Goal: Information Seeking & Learning: Check status

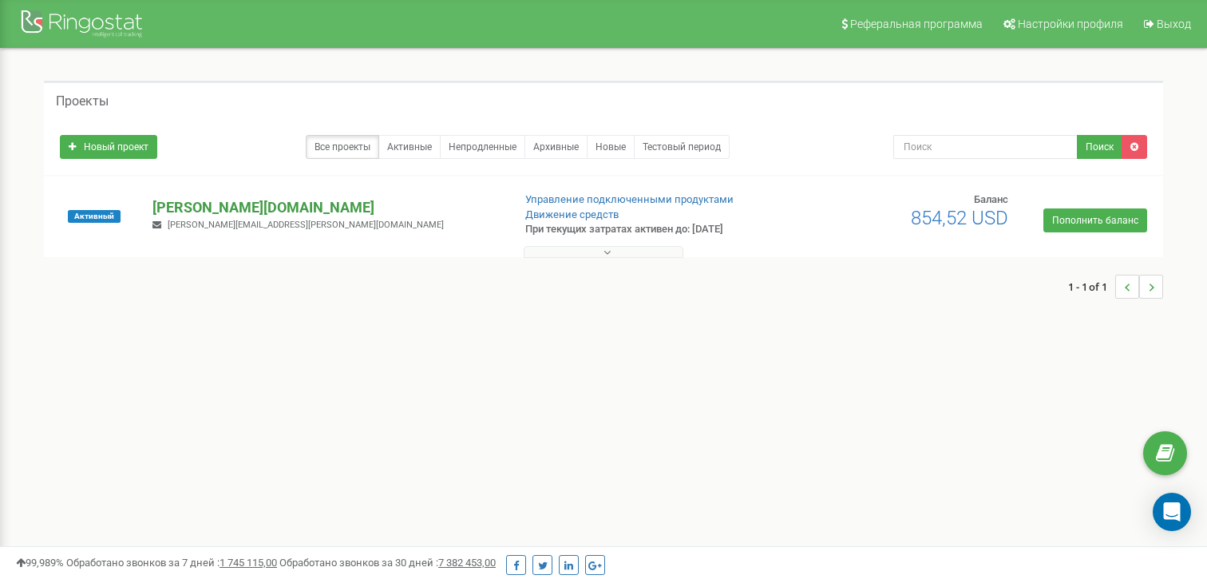
click at [259, 206] on p "[PERSON_NAME][DOMAIN_NAME]" at bounding box center [325, 207] width 346 height 21
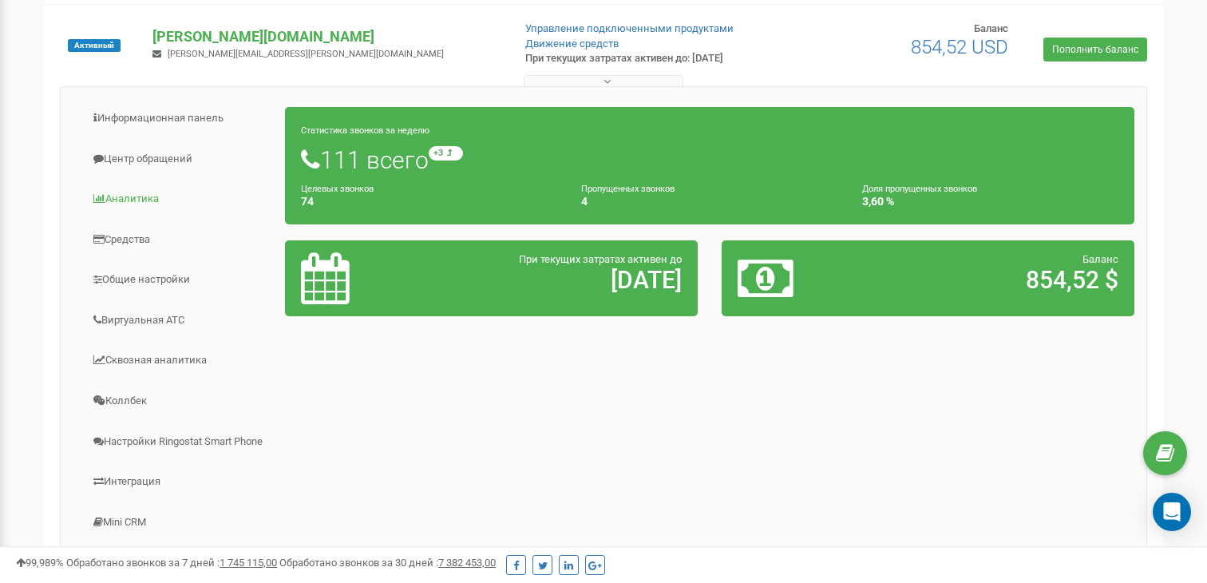
scroll to position [180, 0]
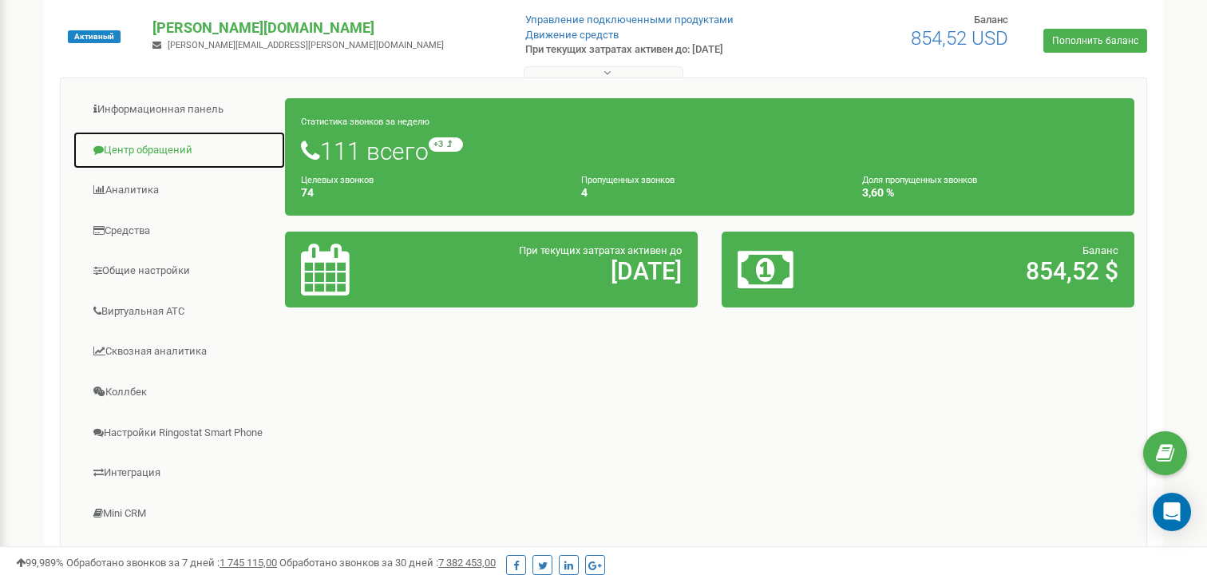
click at [164, 154] on link "Центр обращений" at bounding box center [179, 150] width 213 height 39
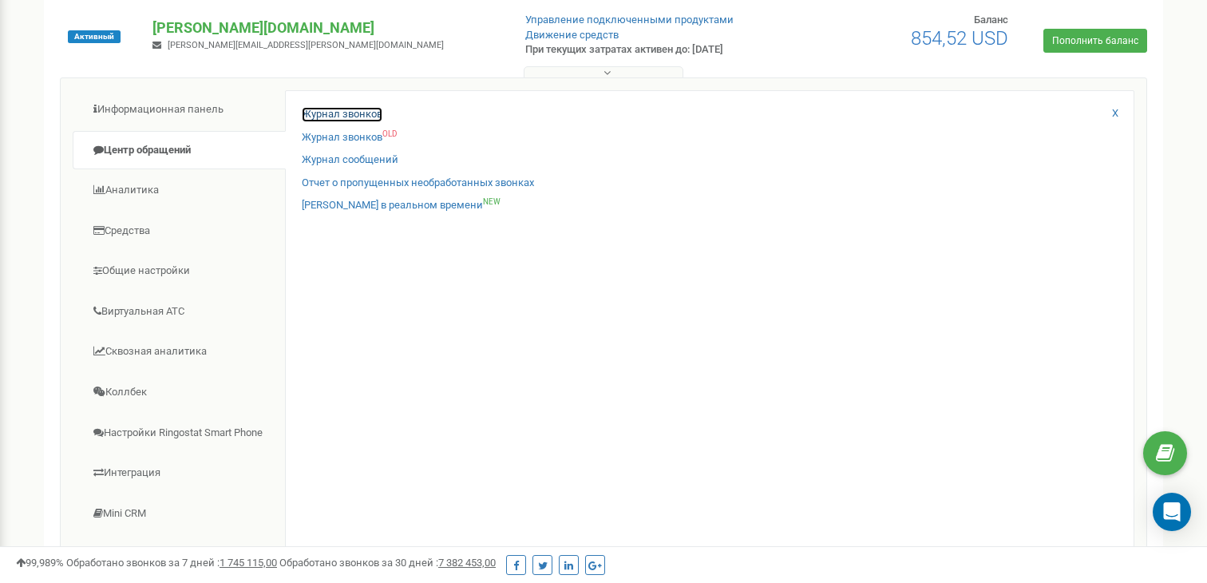
click at [323, 120] on link "Журнал звонков" at bounding box center [342, 114] width 81 height 15
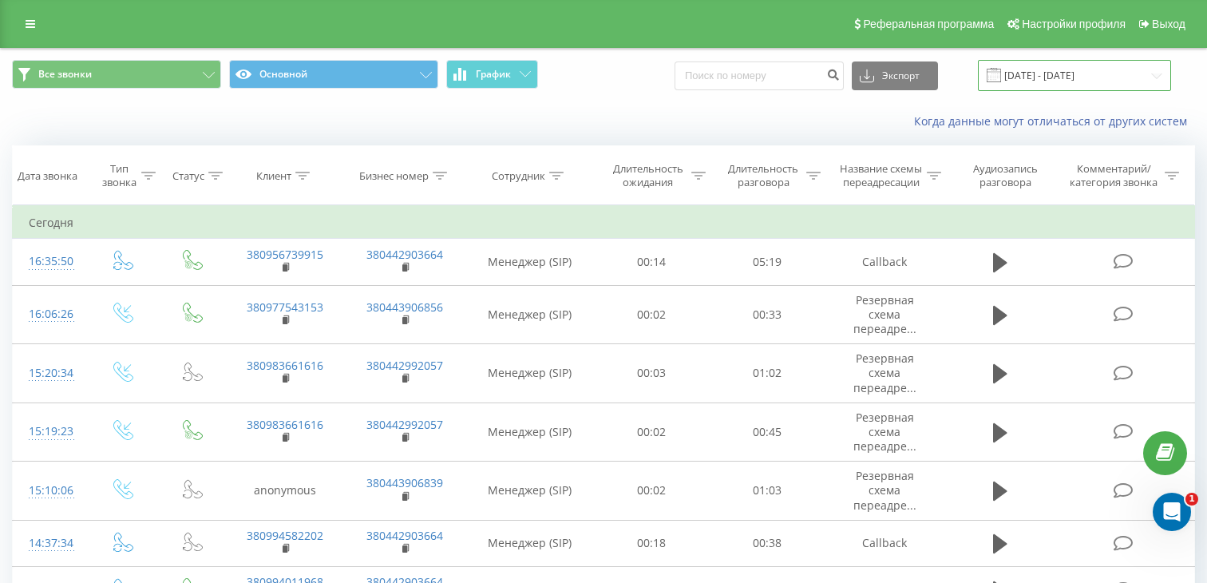
click at [1148, 82] on input "[DATE] - [DATE]" at bounding box center [1074, 75] width 193 height 31
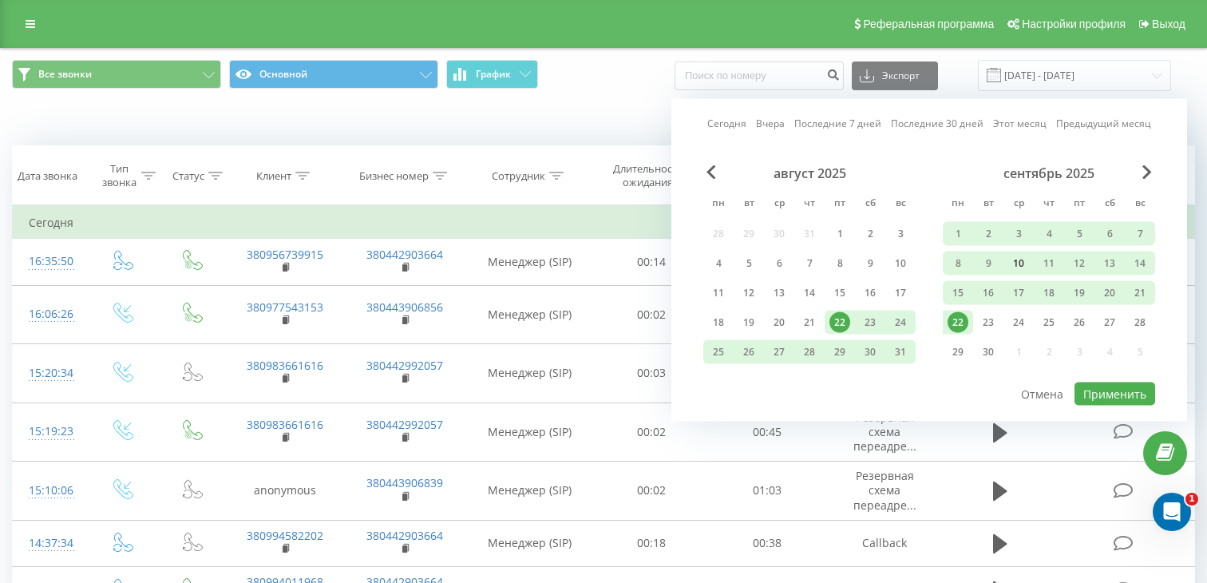
click at [1014, 258] on div "10" at bounding box center [1018, 263] width 21 height 21
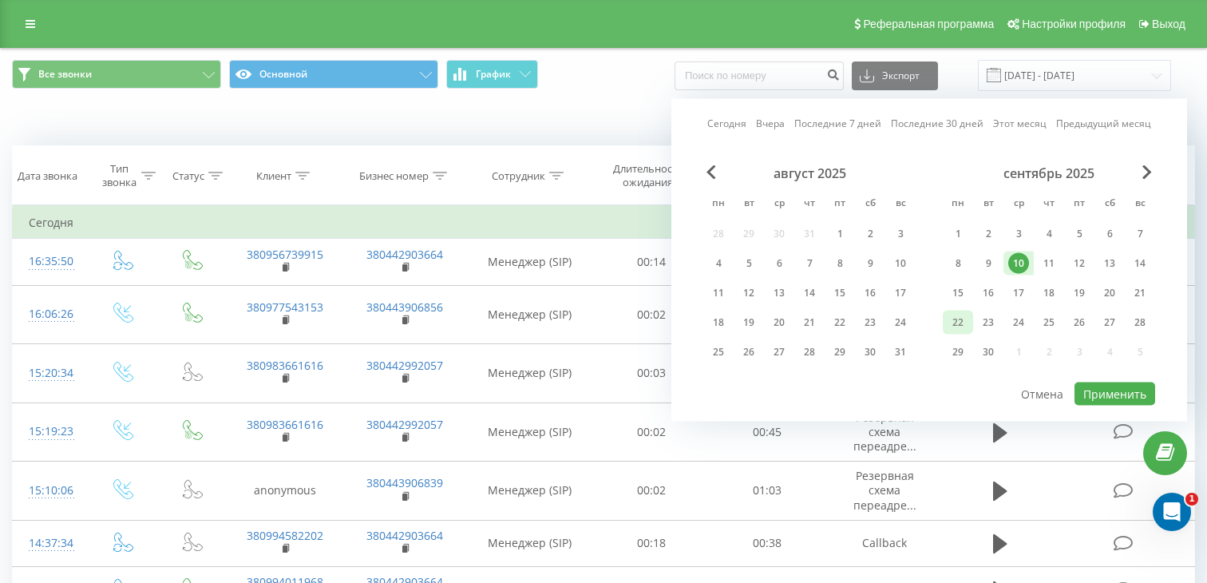
click at [950, 318] on div "22" at bounding box center [958, 322] width 21 height 21
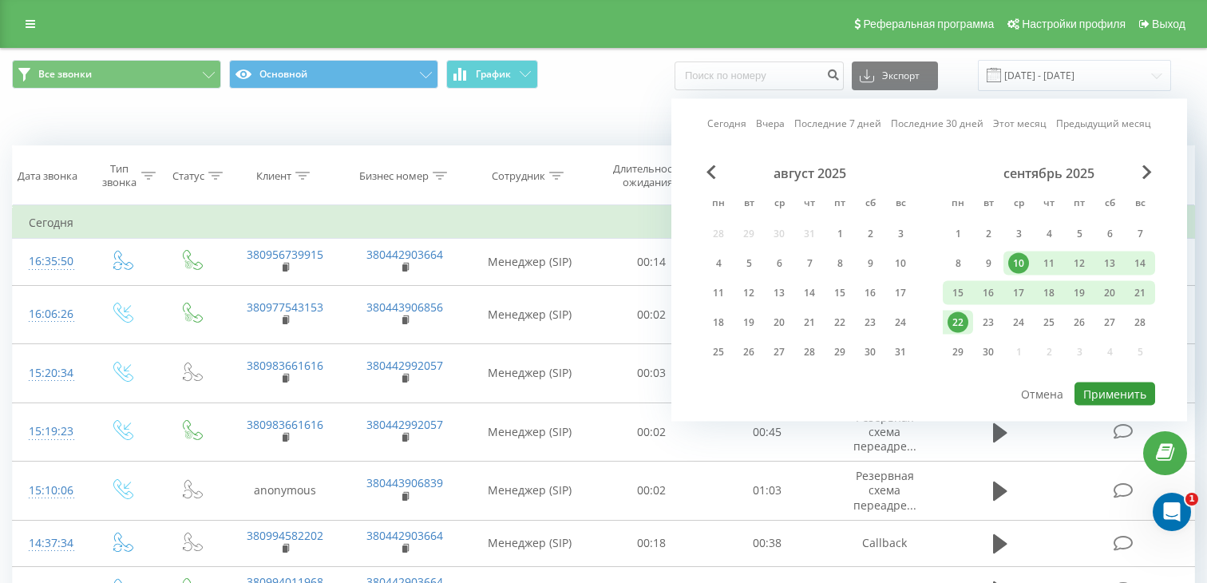
click at [1120, 392] on button "Применить" at bounding box center [1115, 393] width 81 height 23
type input "10.09.2025 - 22.09.2025"
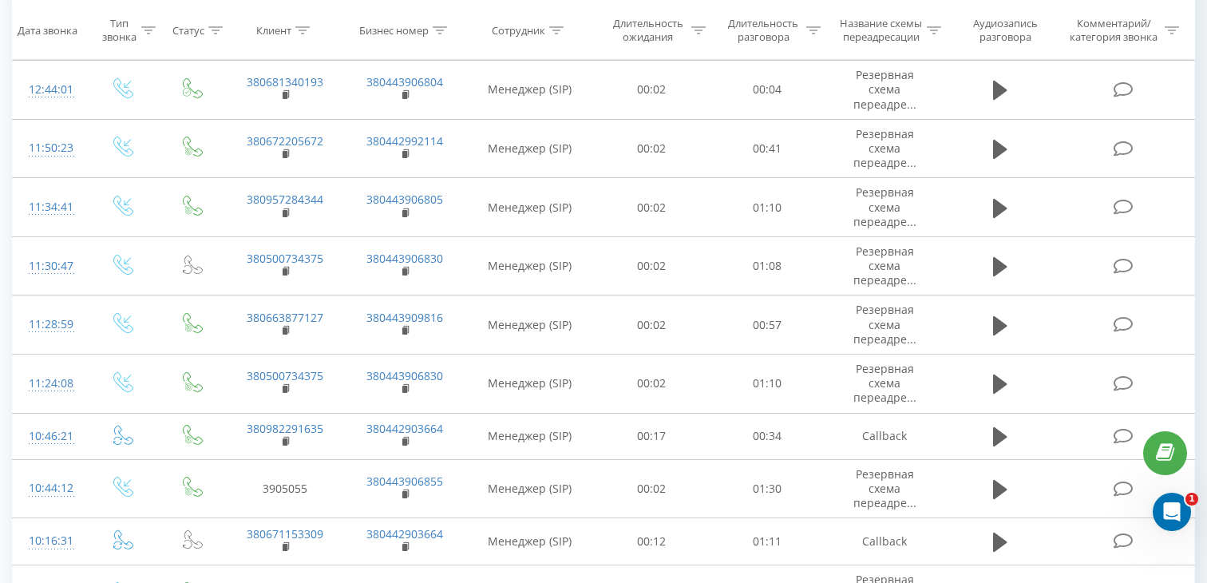
scroll to position [1189, 0]
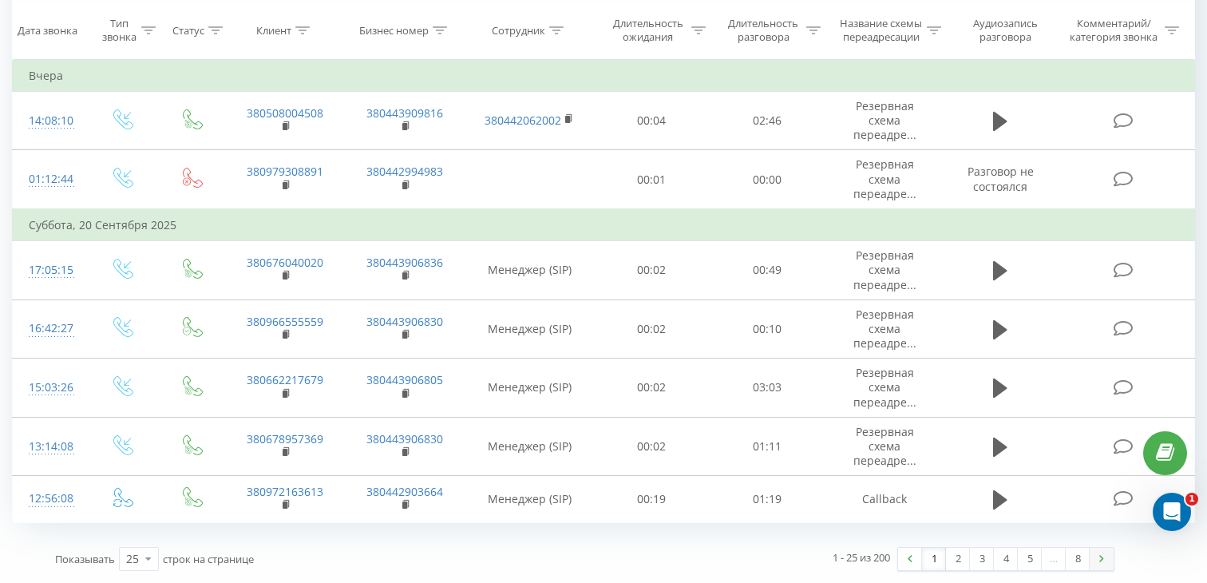
click at [1106, 555] on link at bounding box center [1102, 559] width 24 height 22
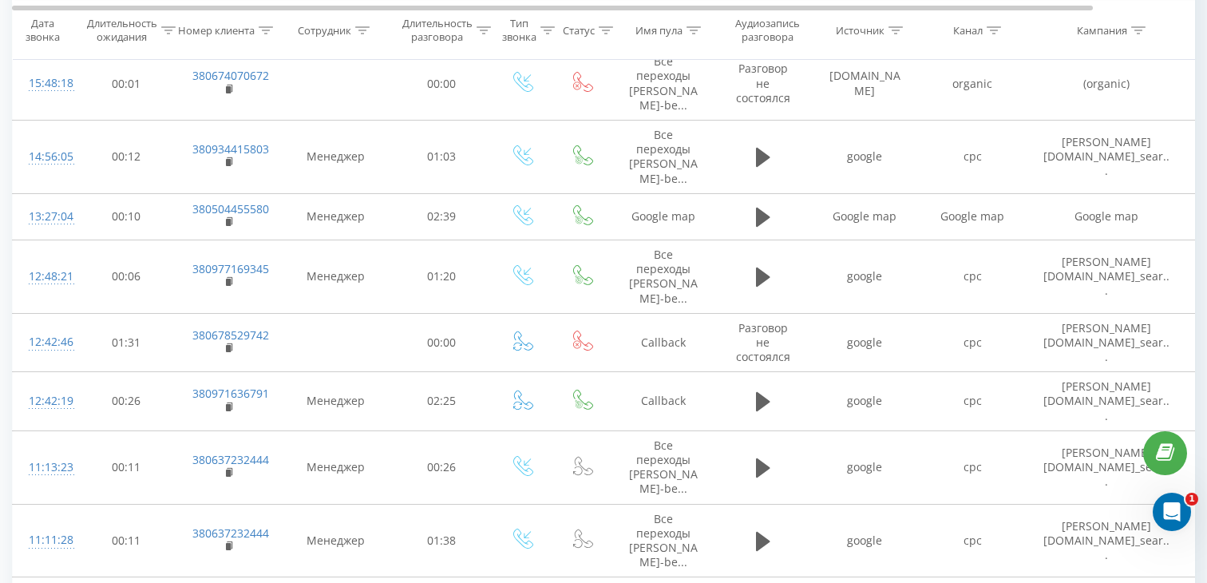
scroll to position [818, 0]
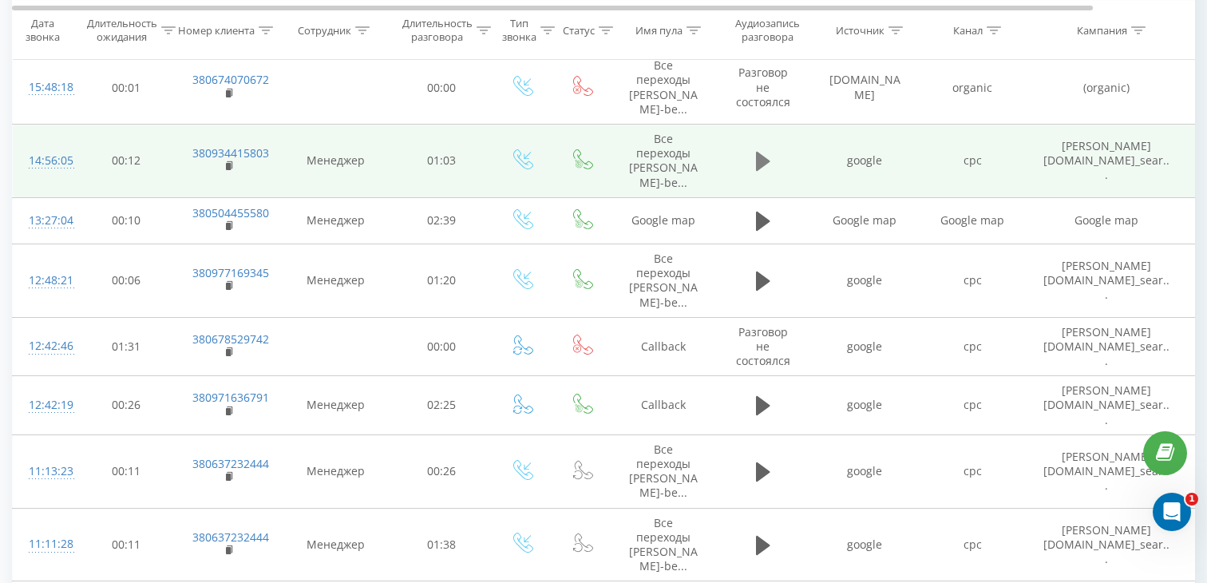
click at [761, 162] on icon at bounding box center [763, 161] width 14 height 19
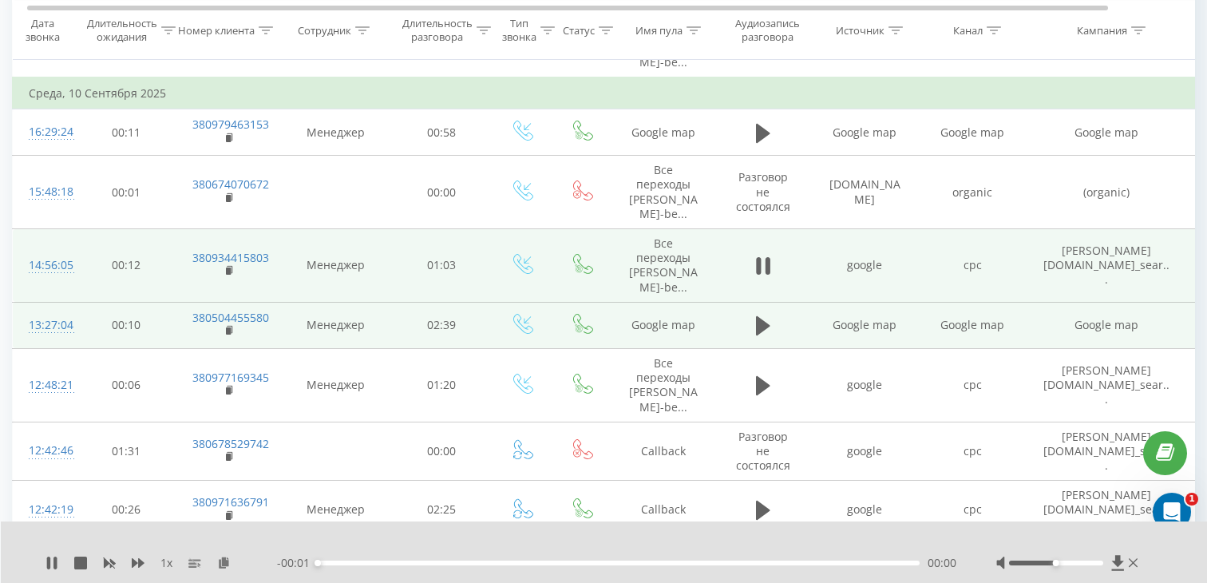
scroll to position [706, 0]
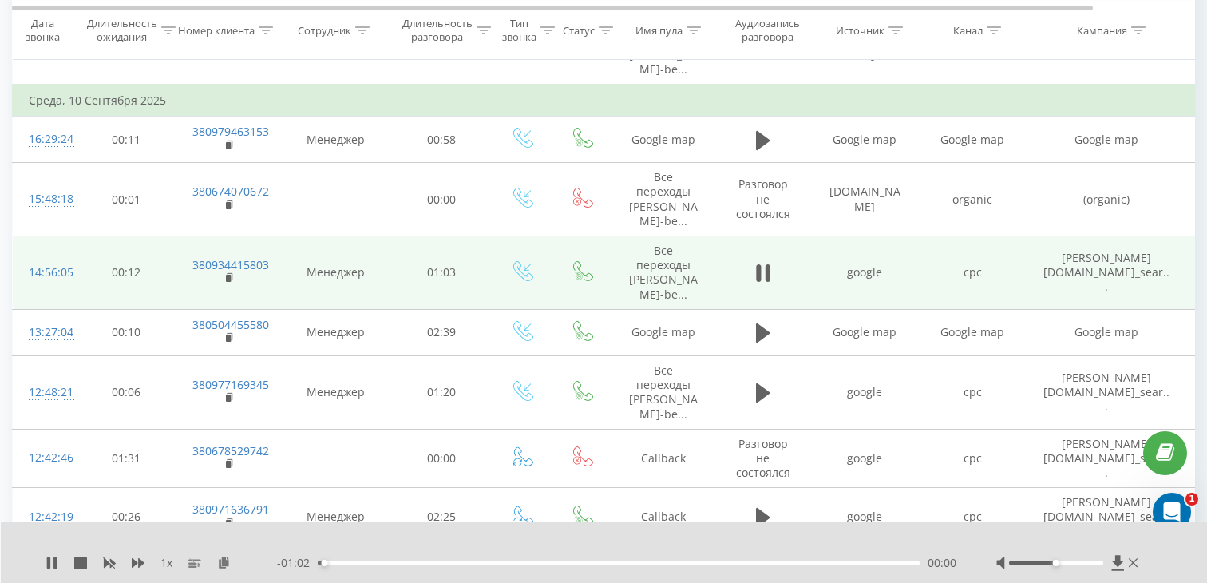
click at [364, 562] on div "00:00" at bounding box center [619, 562] width 602 height 5
click at [229, 277] on rect at bounding box center [228, 278] width 5 height 7
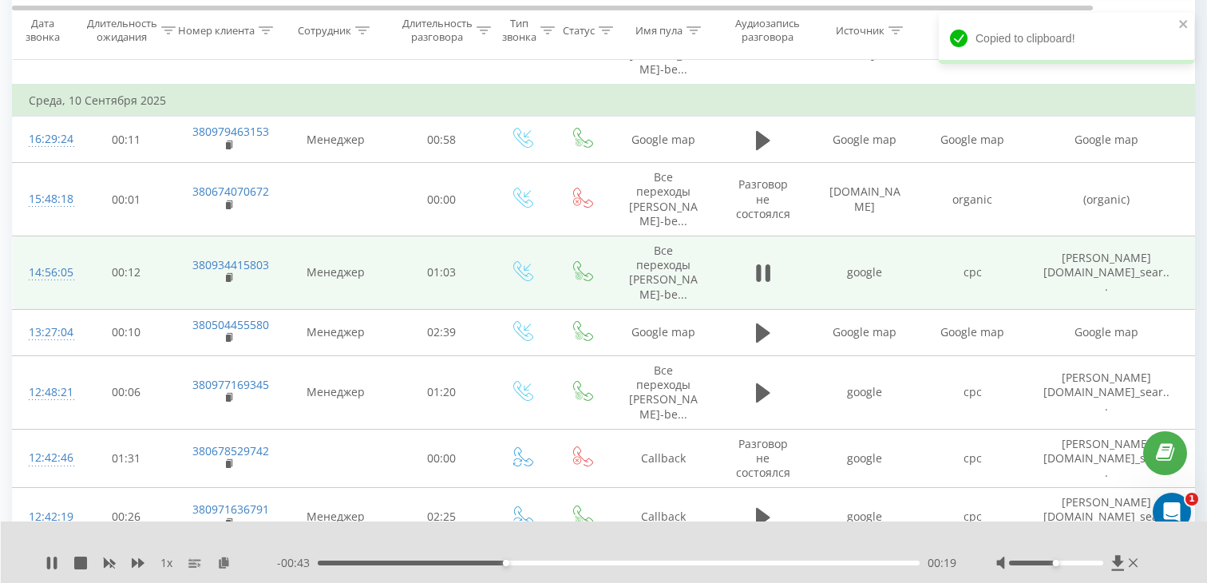
click at [28, 269] on td "14:56:05" at bounding box center [45, 272] width 64 height 73
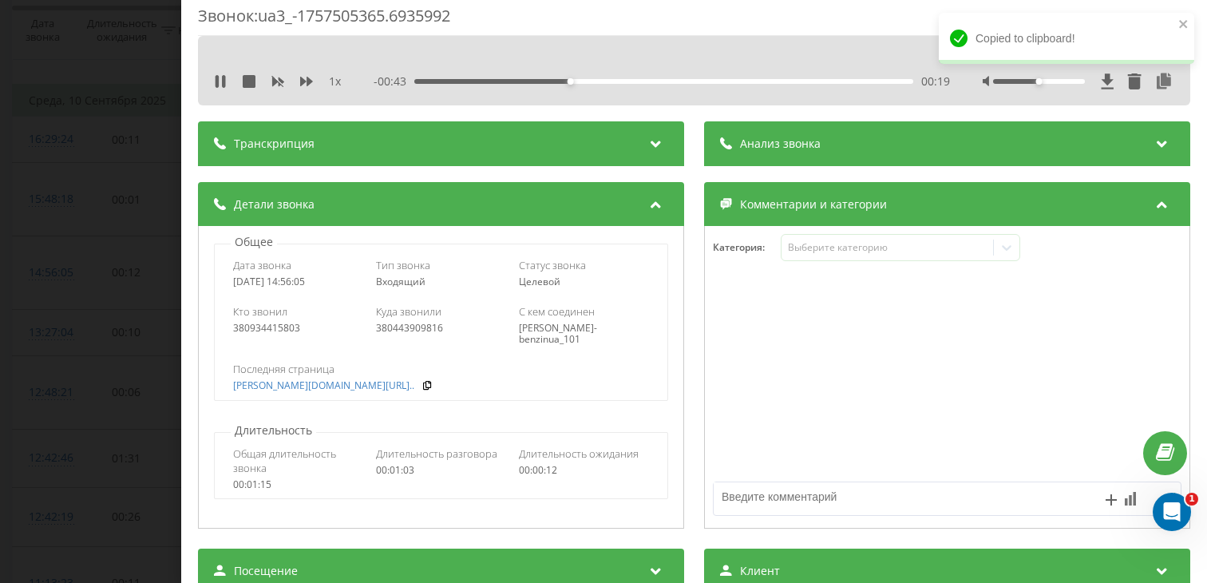
click at [382, 496] on div "Общее Дата звонка 2025-09-10 14:56:05 Тип звонка Входящий Статус звонка Целевой…" at bounding box center [441, 377] width 486 height 303
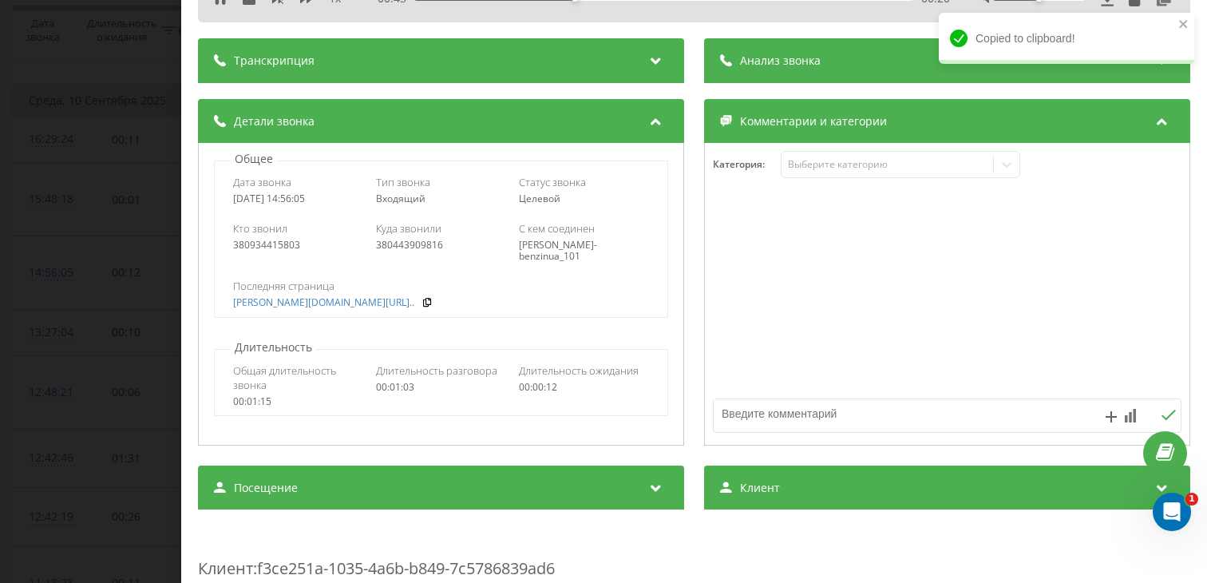
click at [384, 481] on div "Посещение" at bounding box center [441, 487] width 486 height 45
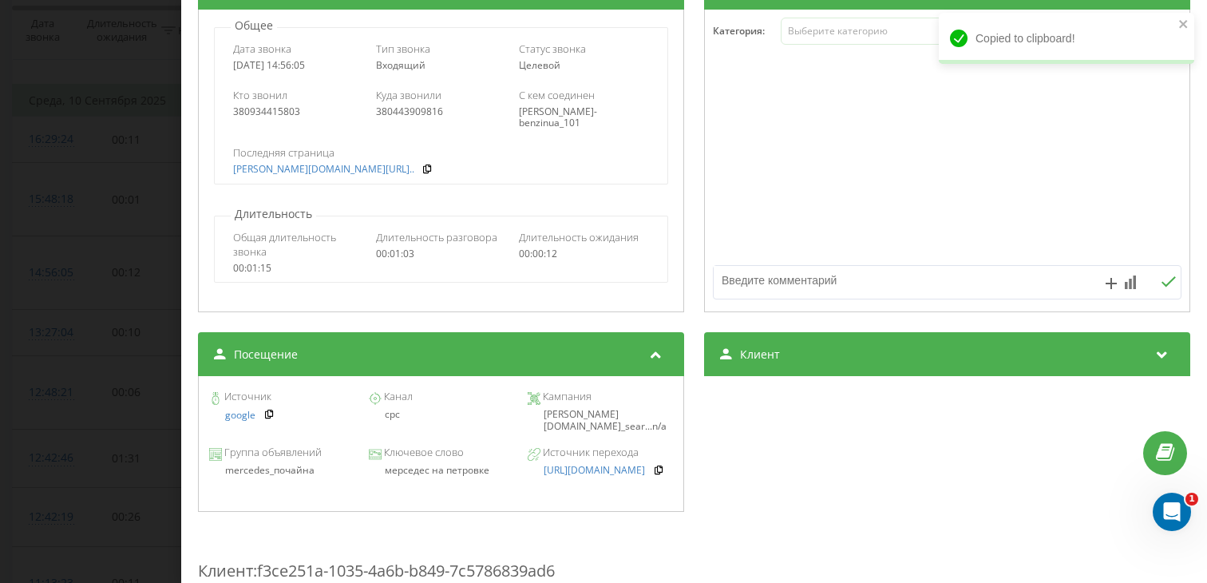
scroll to position [228, 0]
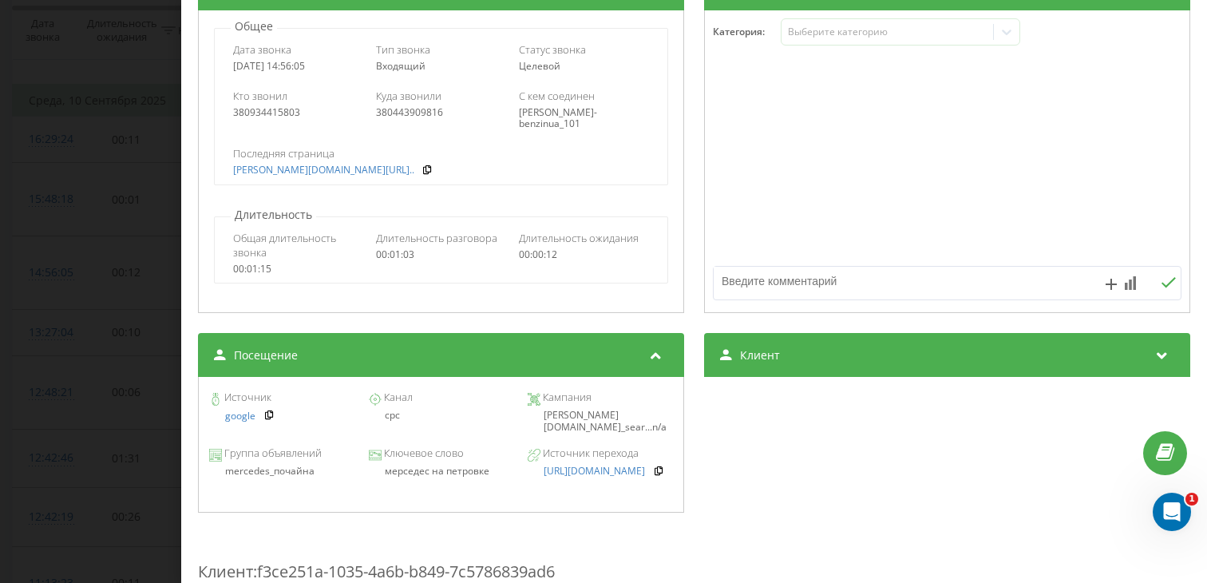
click at [404, 477] on div "мерседес на петровке" at bounding box center [440, 470] width 145 height 11
click at [405, 477] on div "мерседес на петровке" at bounding box center [440, 470] width 145 height 11
copy div "мерседес на петровке"
click at [46, 318] on div "Звонок : ua3_-1757505365.6935992 1 x - 00:29 00:33 00:33 Транскрипция Для анали…" at bounding box center [603, 291] width 1207 height 583
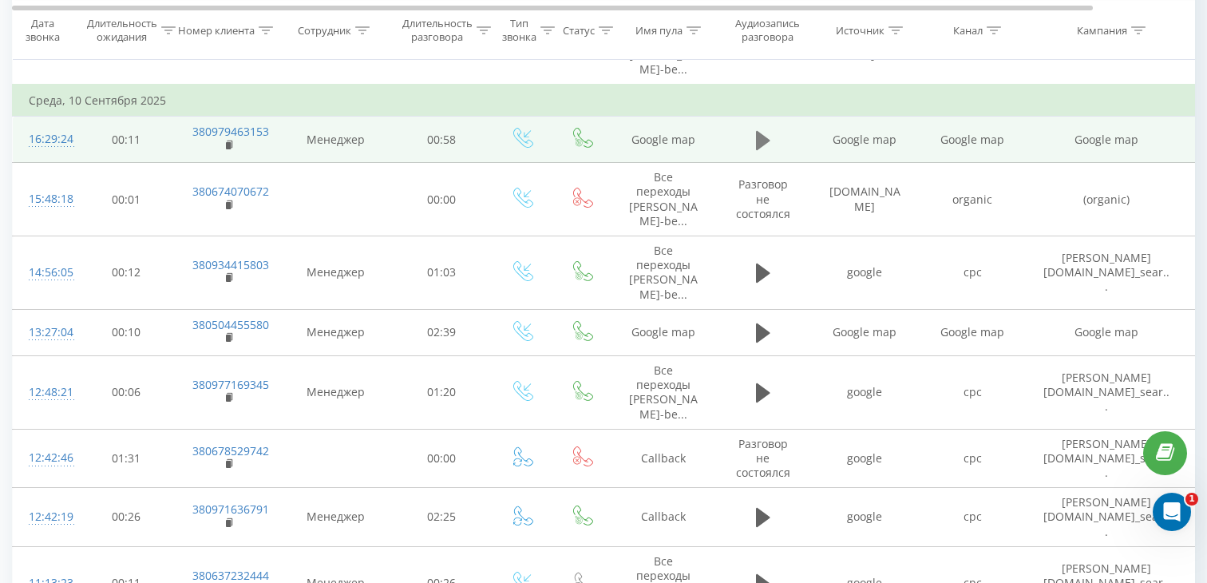
click at [774, 144] on button at bounding box center [763, 141] width 24 height 24
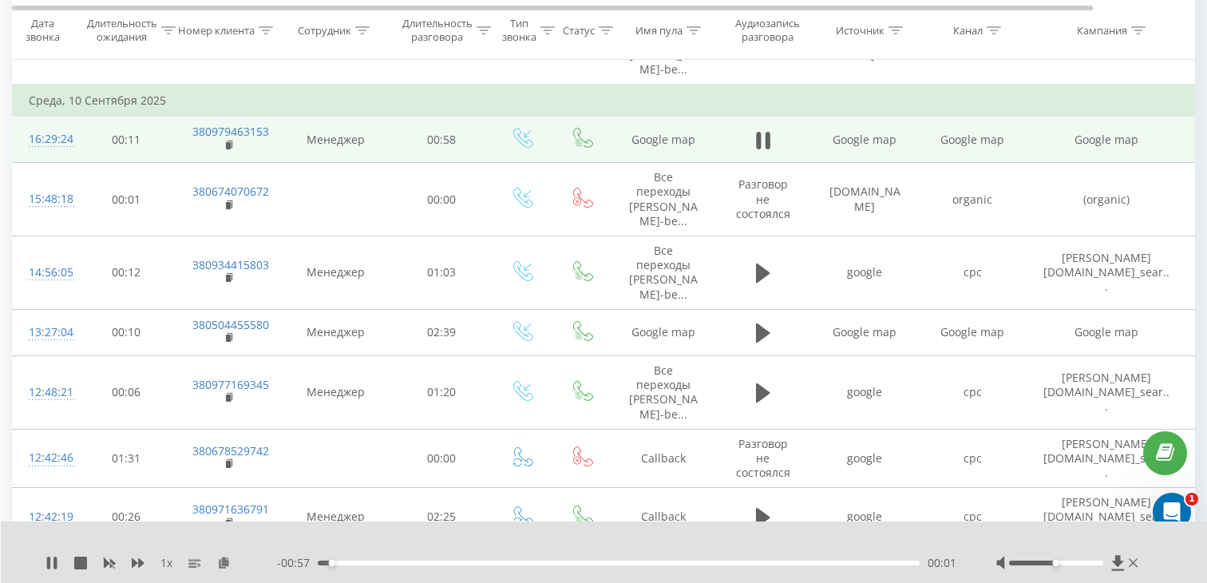
click at [464, 562] on div "00:01" at bounding box center [619, 562] width 602 height 5
click at [382, 558] on div "- 00:42 00:16 00:16" at bounding box center [616, 563] width 679 height 16
click at [381, 558] on div "- 00:41 00:17 00:17" at bounding box center [616, 563] width 679 height 16
click at [376, 564] on div "00:17" at bounding box center [619, 562] width 602 height 5
click at [228, 145] on rect at bounding box center [228, 145] width 5 height 7
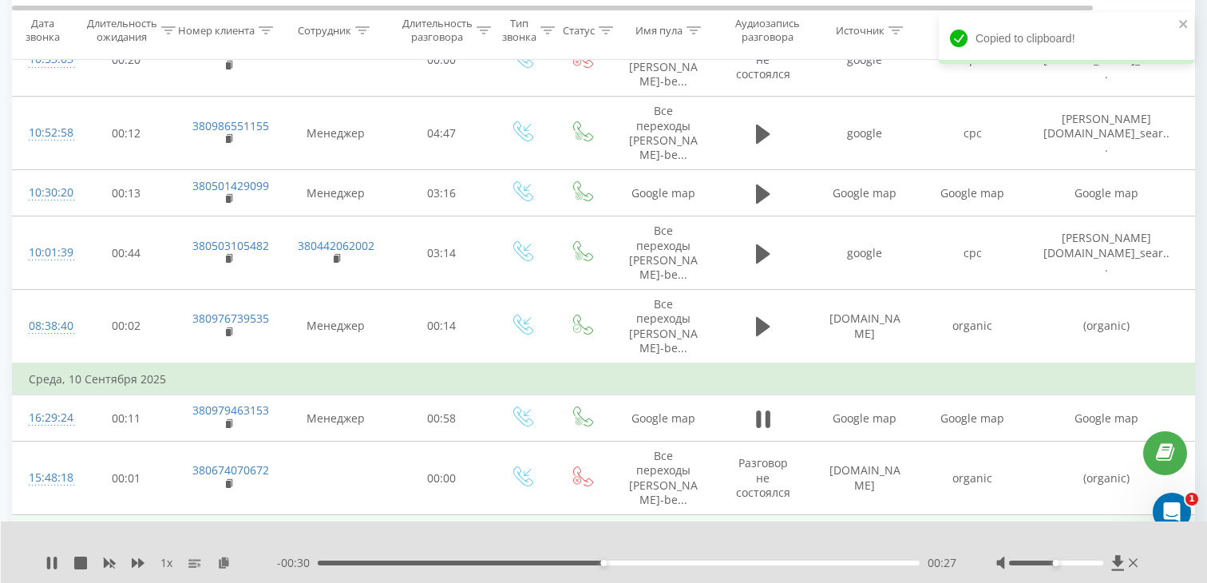
scroll to position [411, 0]
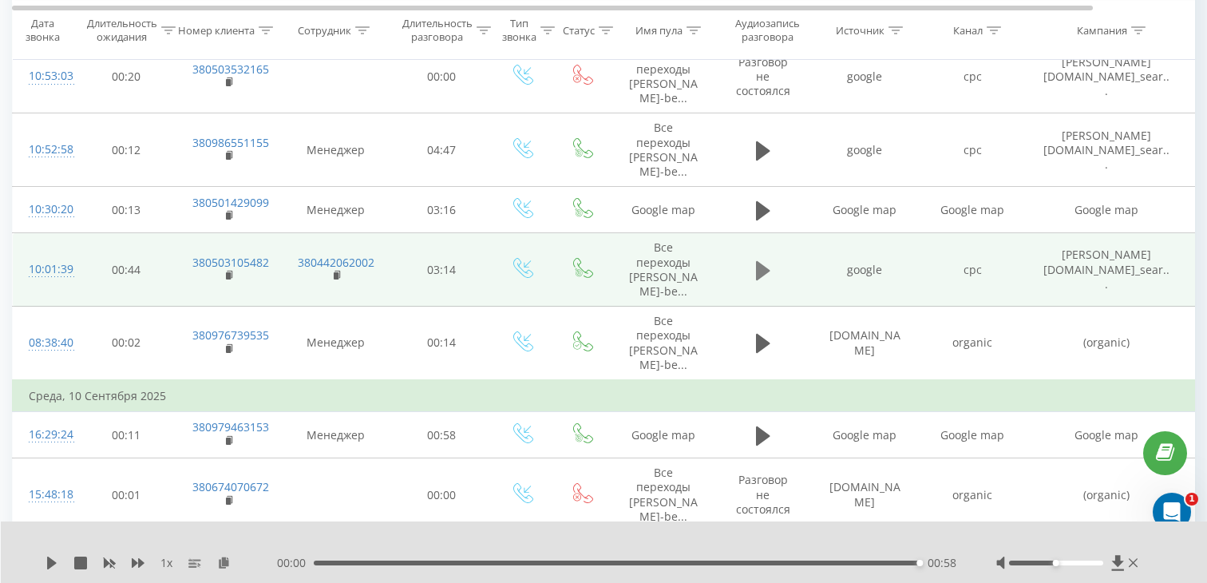
click at [763, 277] on icon at bounding box center [763, 270] width 14 height 22
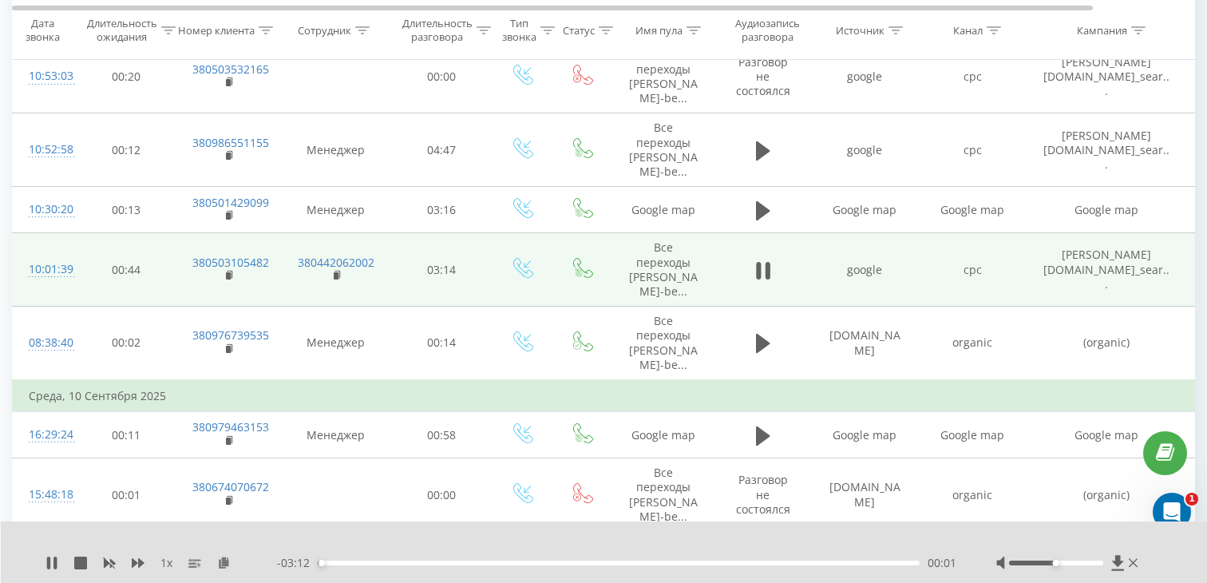
click at [416, 571] on div "1 x - 03:12 00:01 00:01" at bounding box center [604, 551] width 1207 height 61
click at [443, 560] on div "00:02" at bounding box center [619, 562] width 602 height 5
click at [230, 276] on rect at bounding box center [228, 275] width 5 height 7
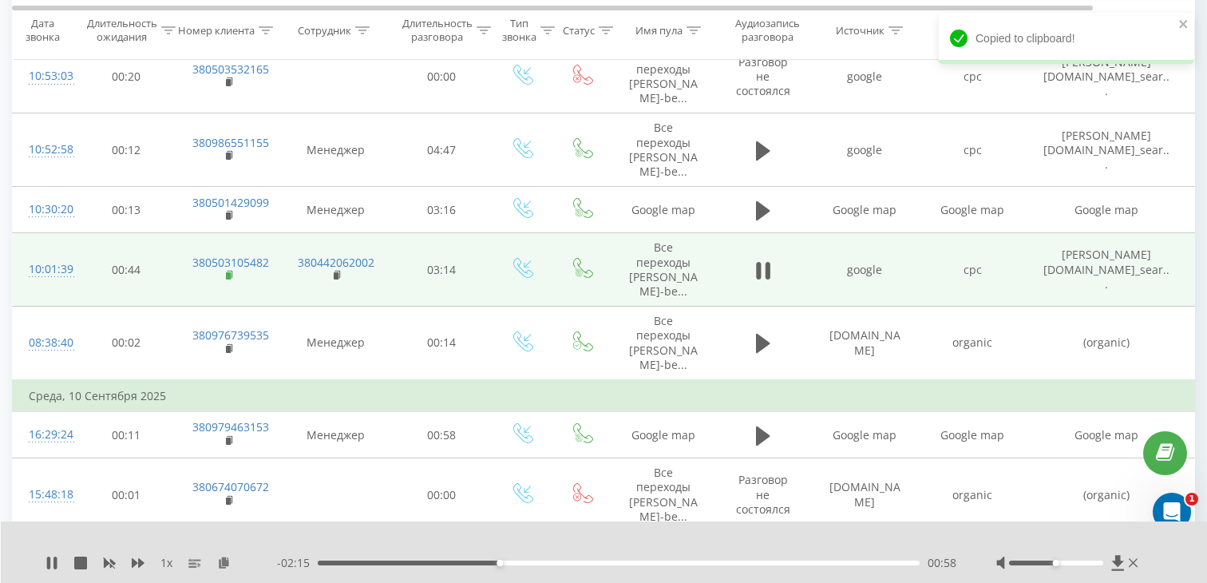
click at [231, 275] on icon at bounding box center [230, 274] width 6 height 7
click at [33, 270] on div "10:01:39" at bounding box center [45, 269] width 32 height 31
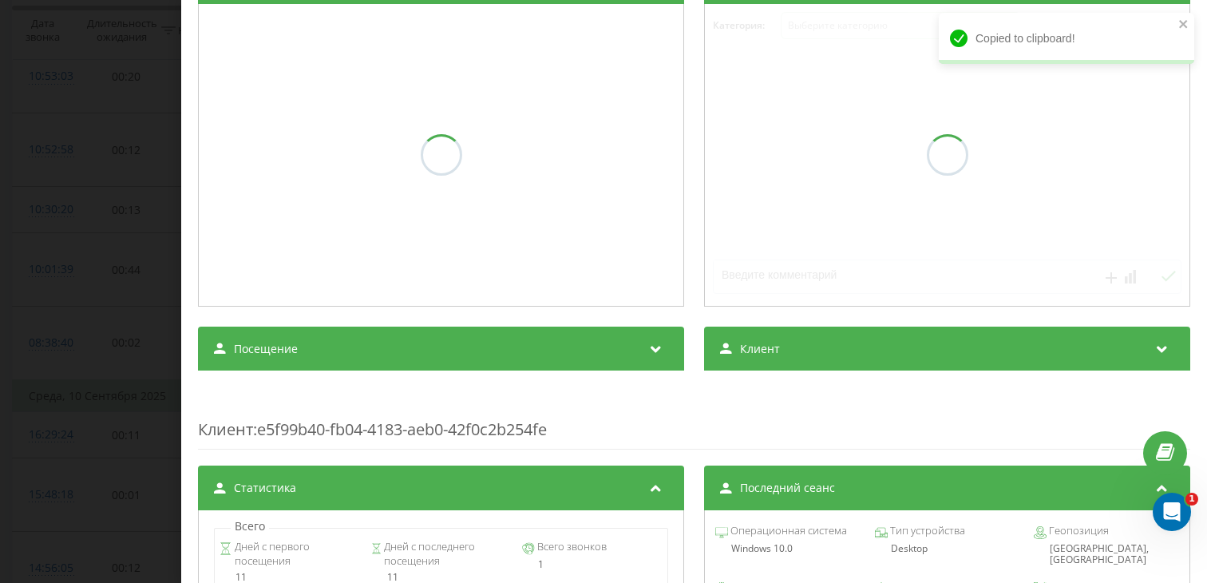
click at [286, 328] on div "Посещение" at bounding box center [441, 349] width 486 height 45
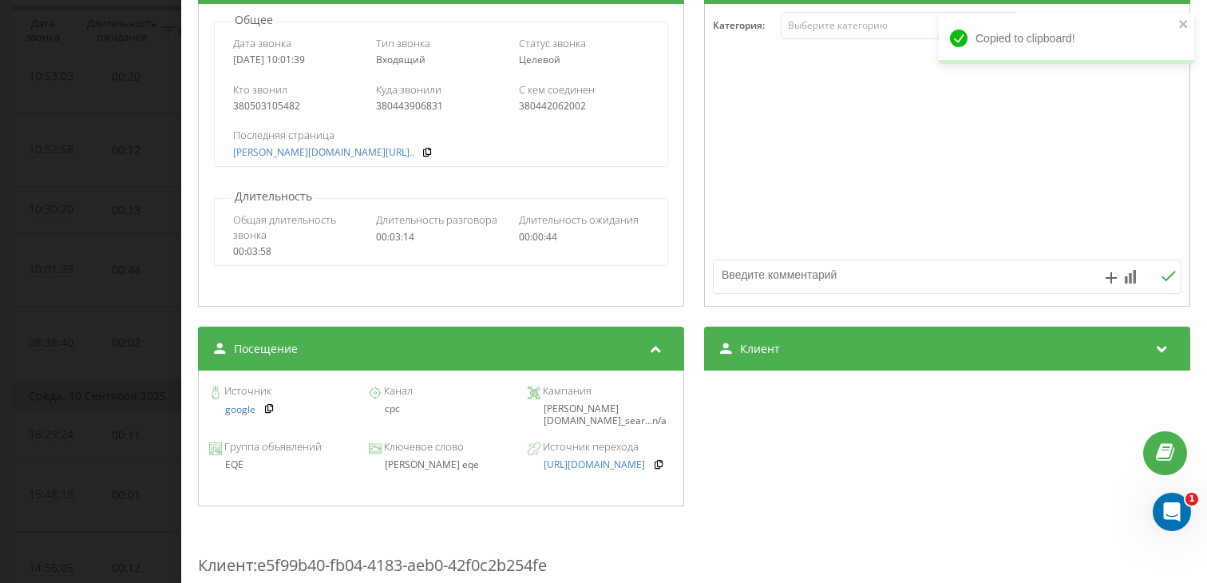
scroll to position [298, 0]
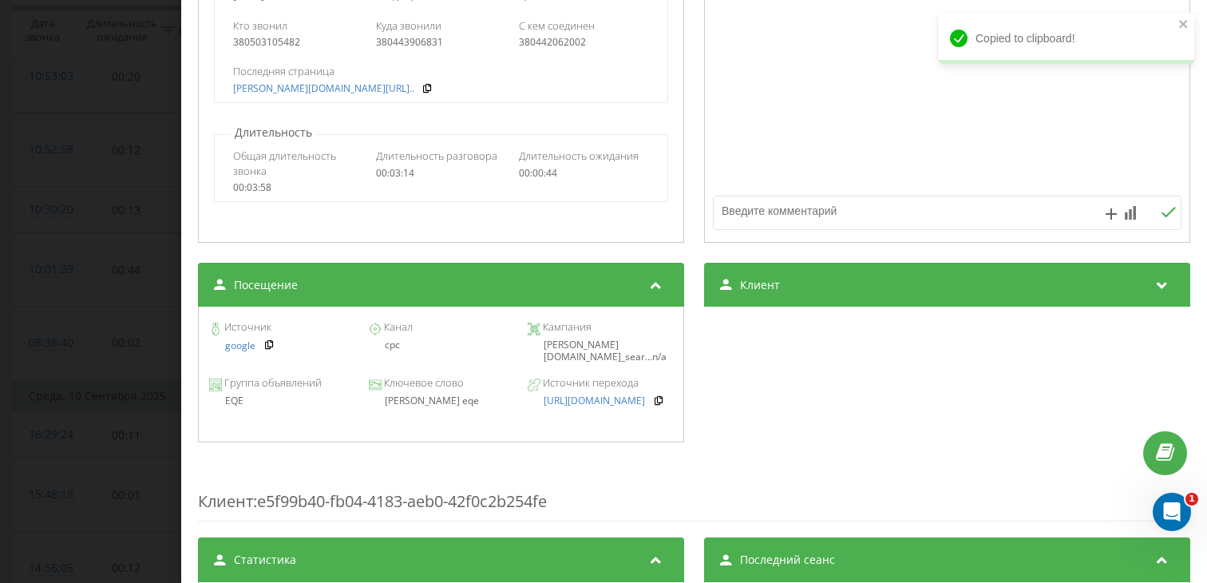
click at [424, 402] on div "mercedes eqe" at bounding box center [440, 400] width 145 height 11
copy div "mercedes eqe"
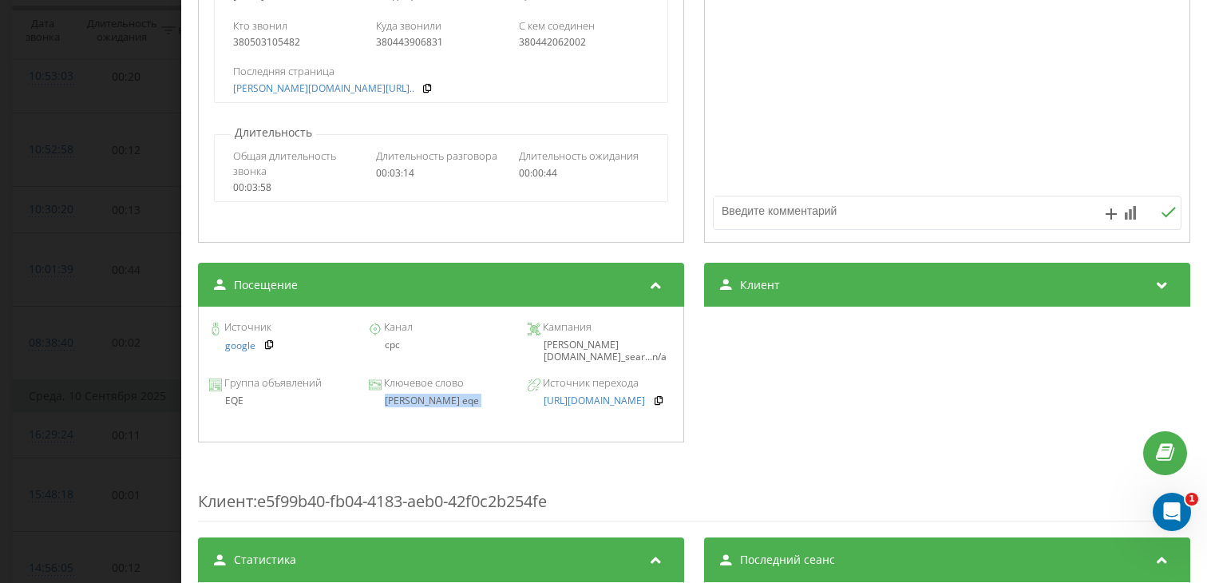
click at [47, 237] on div "Звонок : ua11_-1757574099.5565758 1 x - 02:01 01:12 01:12 Транскрипция Для анал…" at bounding box center [603, 291] width 1207 height 583
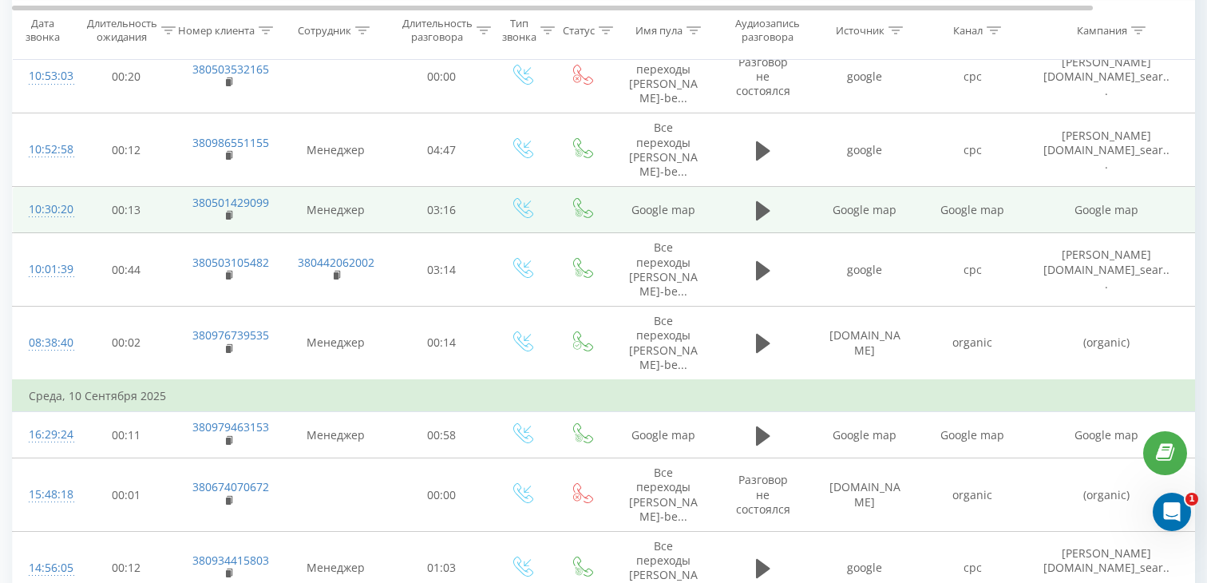
click at [744, 206] on td at bounding box center [763, 210] width 96 height 46
click at [758, 208] on icon at bounding box center [763, 210] width 14 height 19
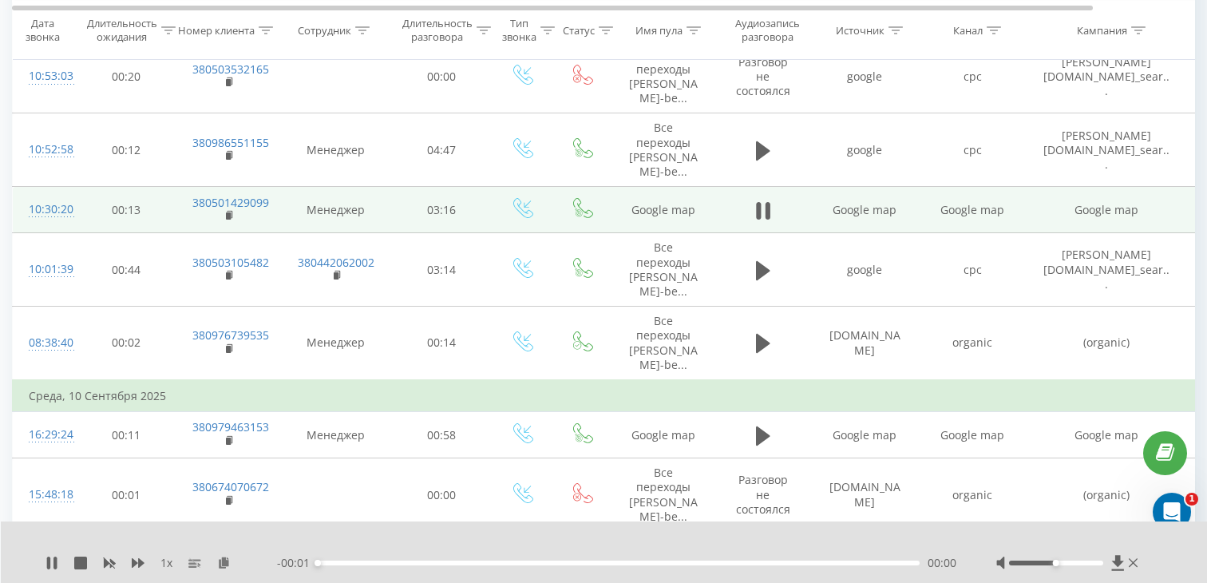
click at [374, 563] on div "00:00" at bounding box center [619, 562] width 602 height 5
click at [422, 559] on div "- 03:15 00:00 00:00" at bounding box center [616, 563] width 679 height 16
click at [432, 560] on div "00:37" at bounding box center [619, 562] width 602 height 5
click at [233, 216] on icon at bounding box center [230, 215] width 9 height 11
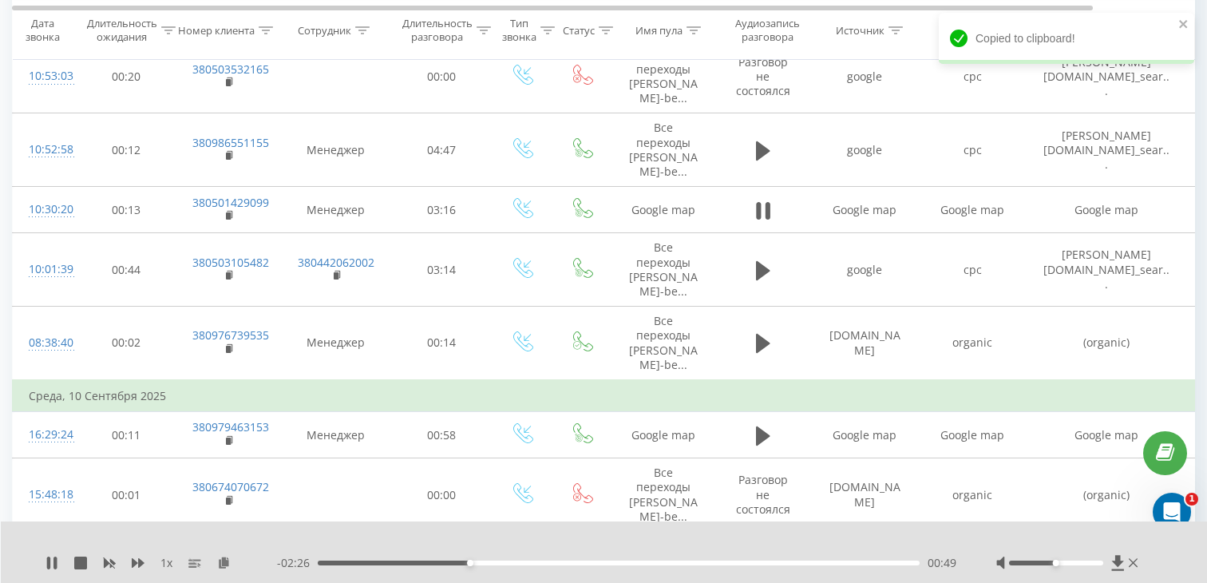
click at [384, 565] on div "- 02:26 00:49 00:49" at bounding box center [616, 563] width 679 height 16
click at [368, 564] on div "00:50" at bounding box center [619, 562] width 602 height 5
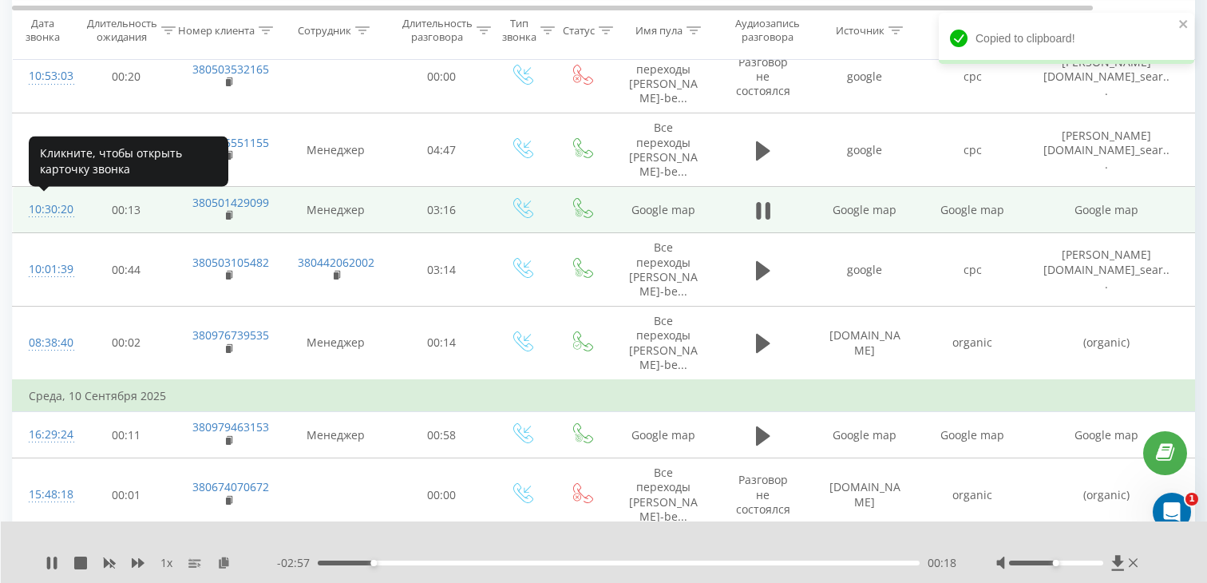
click at [53, 208] on div "10:30:20" at bounding box center [45, 209] width 32 height 31
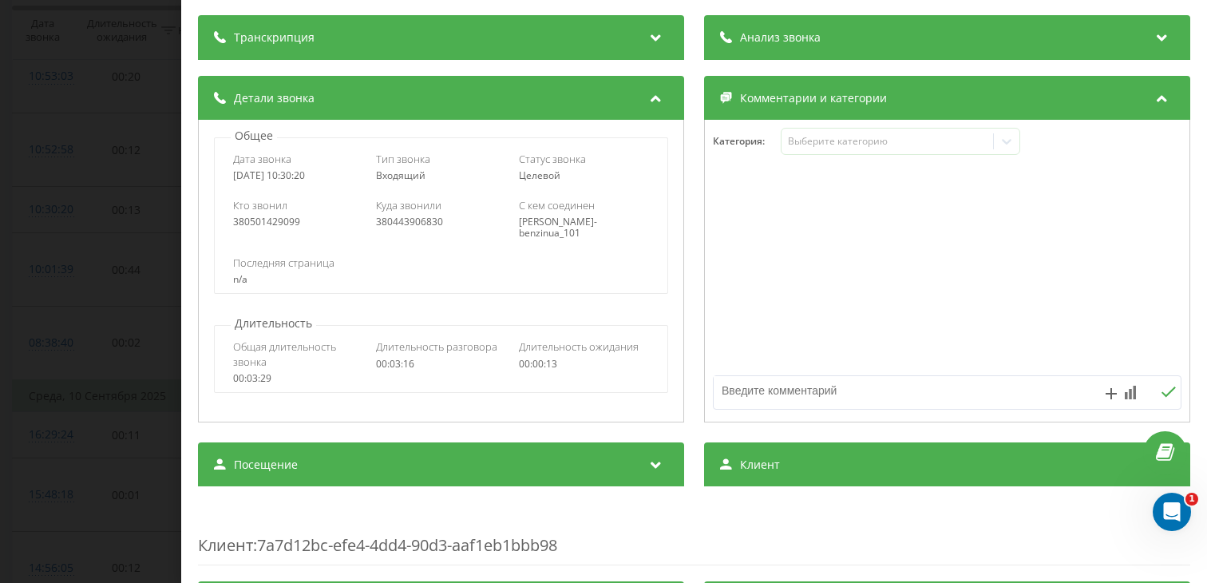
click at [429, 471] on div "Посещение" at bounding box center [441, 464] width 486 height 45
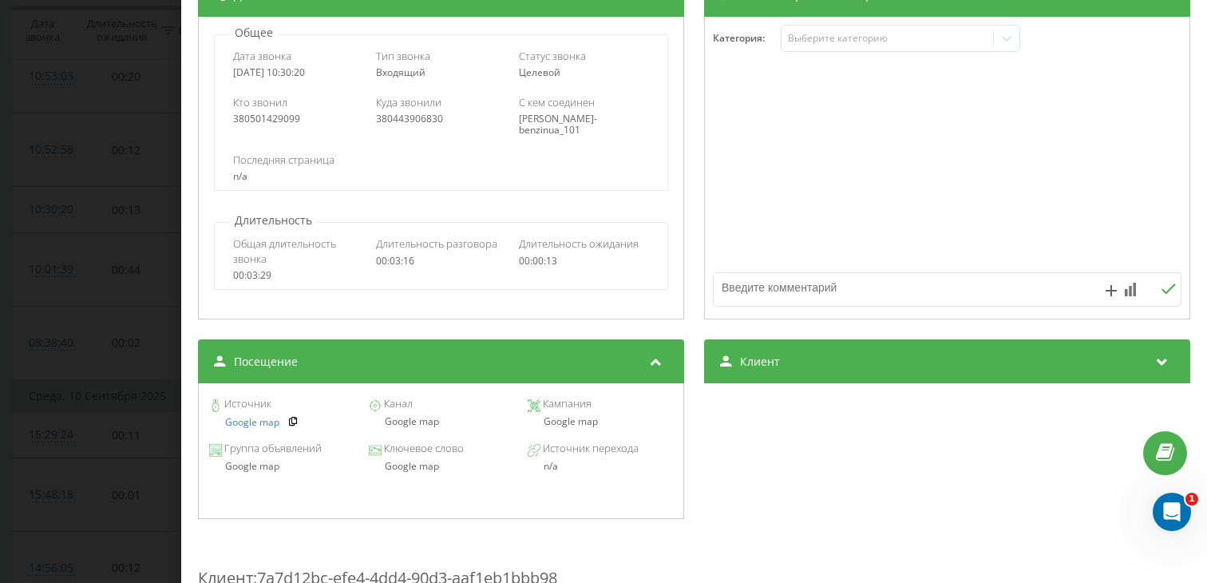
scroll to position [214, 0]
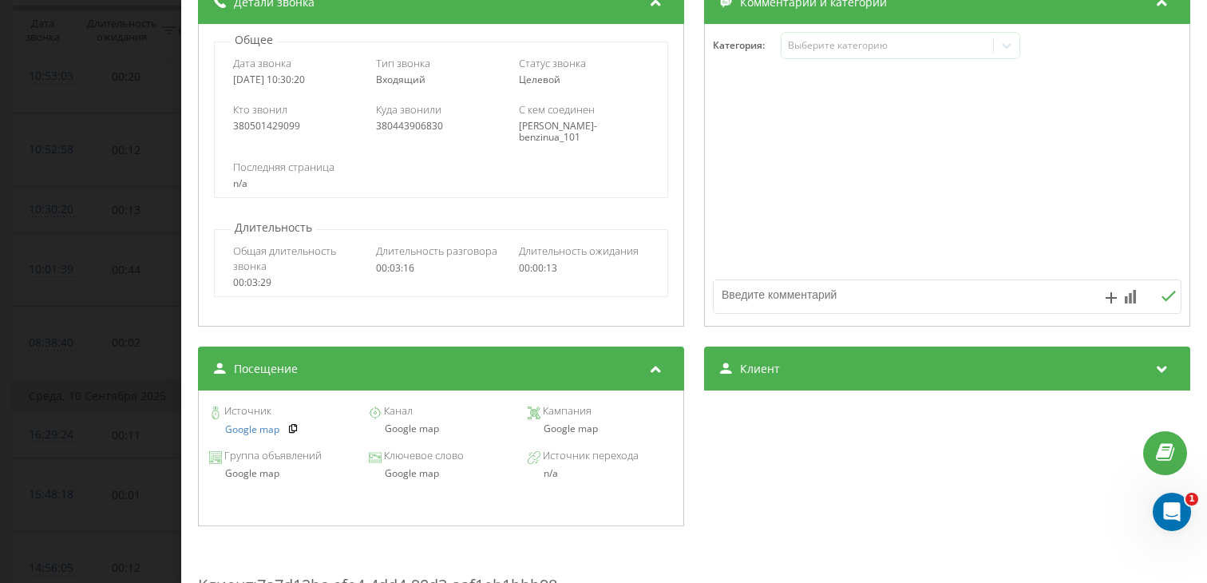
click at [411, 477] on div "Google map" at bounding box center [440, 473] width 145 height 11
copy div "Google map"
click at [81, 290] on div "Звонок : ua3_-1757575820.7030589 1 x - 02:50 00:25 00:25 Транскрипция Для анали…" at bounding box center [603, 291] width 1207 height 583
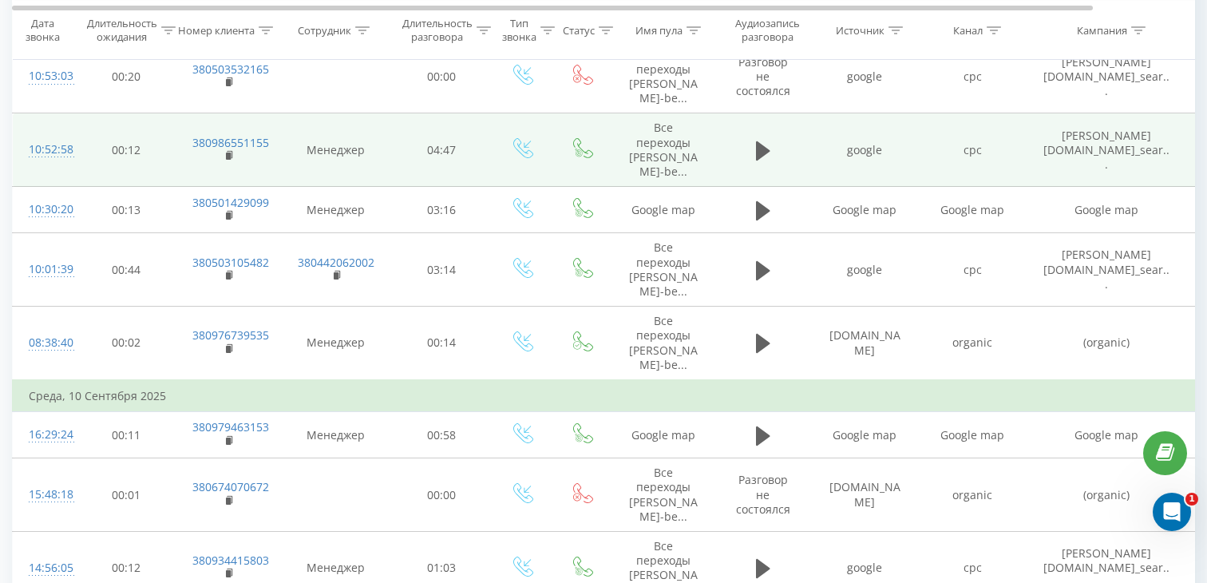
click at [748, 164] on td at bounding box center [763, 149] width 96 height 73
click at [756, 149] on icon at bounding box center [763, 150] width 14 height 19
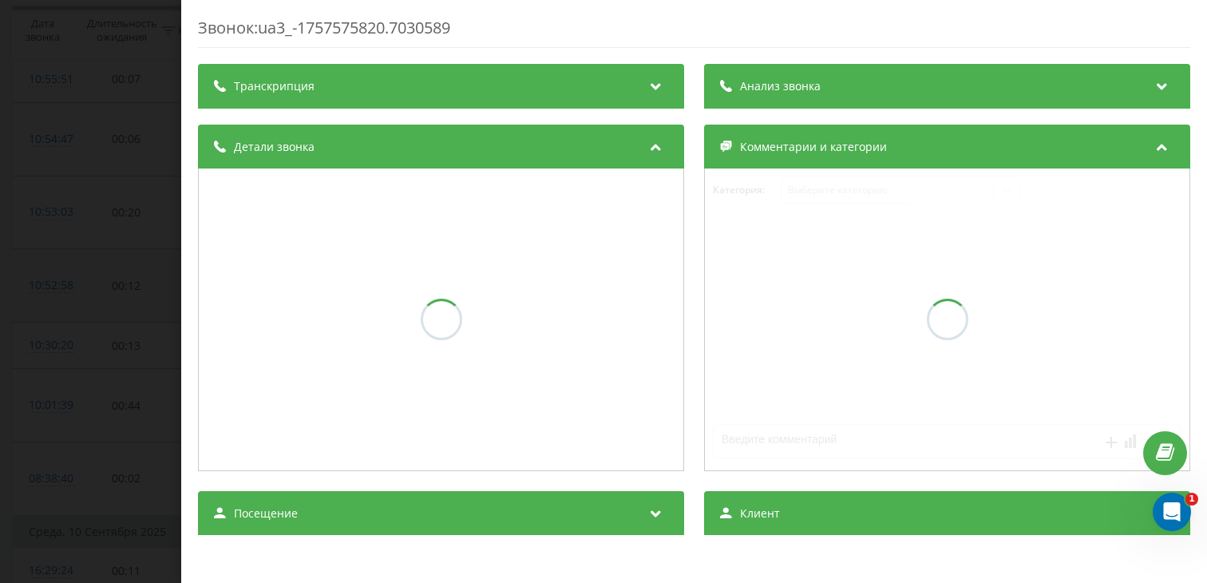
scroll to position [411, 0]
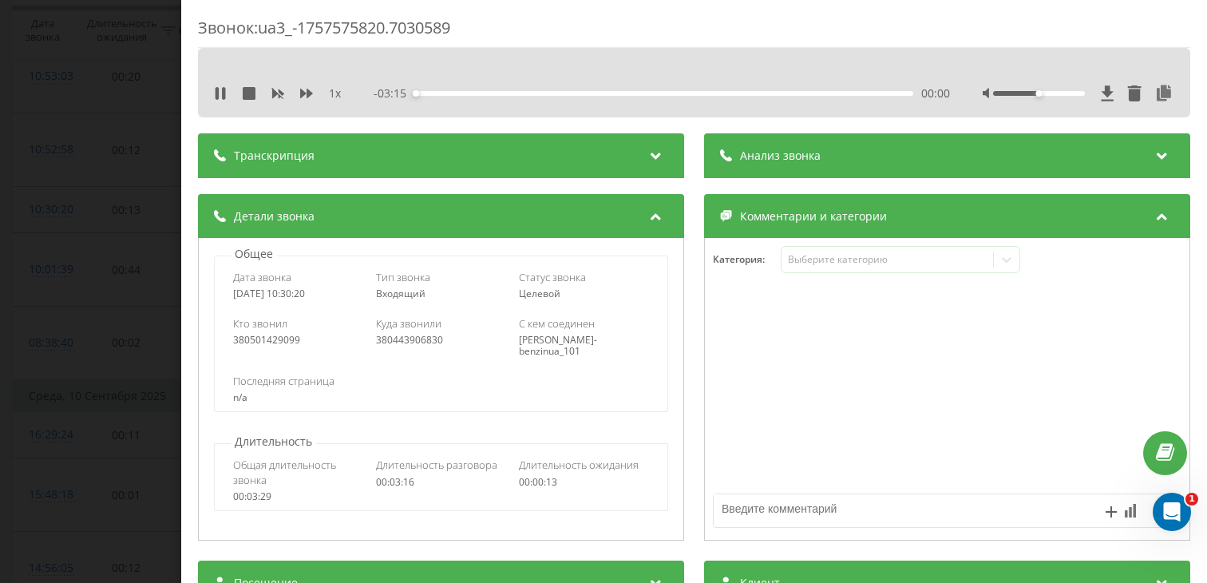
click at [505, 95] on div "00:00" at bounding box center [663, 93] width 499 height 5
click at [16, 303] on div "Звонок : ua3_-1757575820.7030589 1 x - 02:38 00:37 00:37 Транскрипция Для анали…" at bounding box center [603, 291] width 1207 height 583
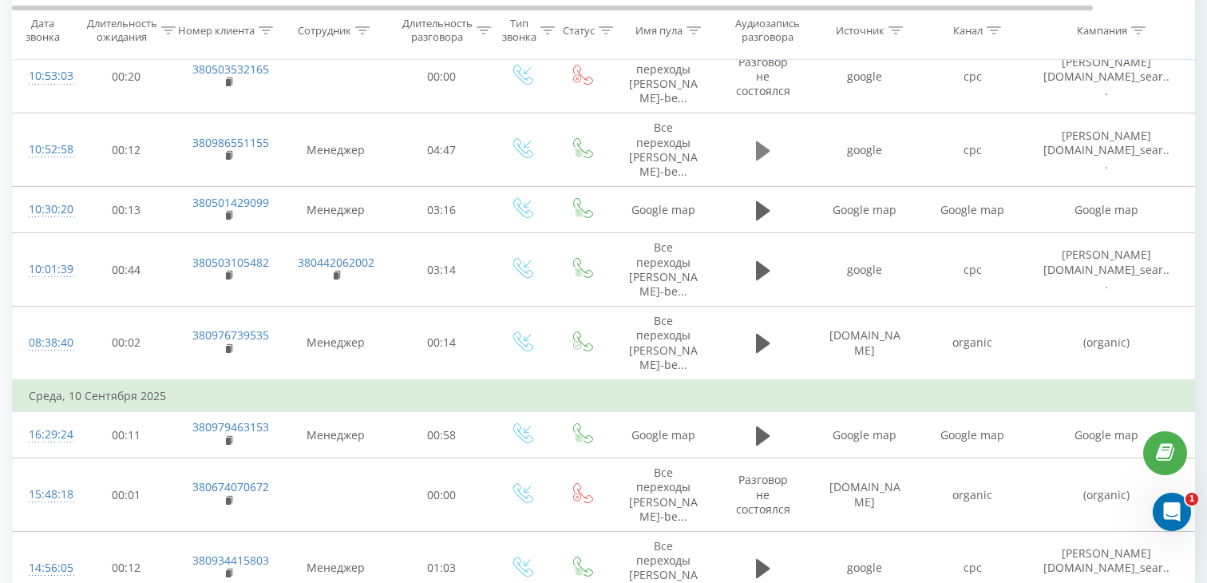
click at [756, 149] on icon at bounding box center [763, 150] width 14 height 19
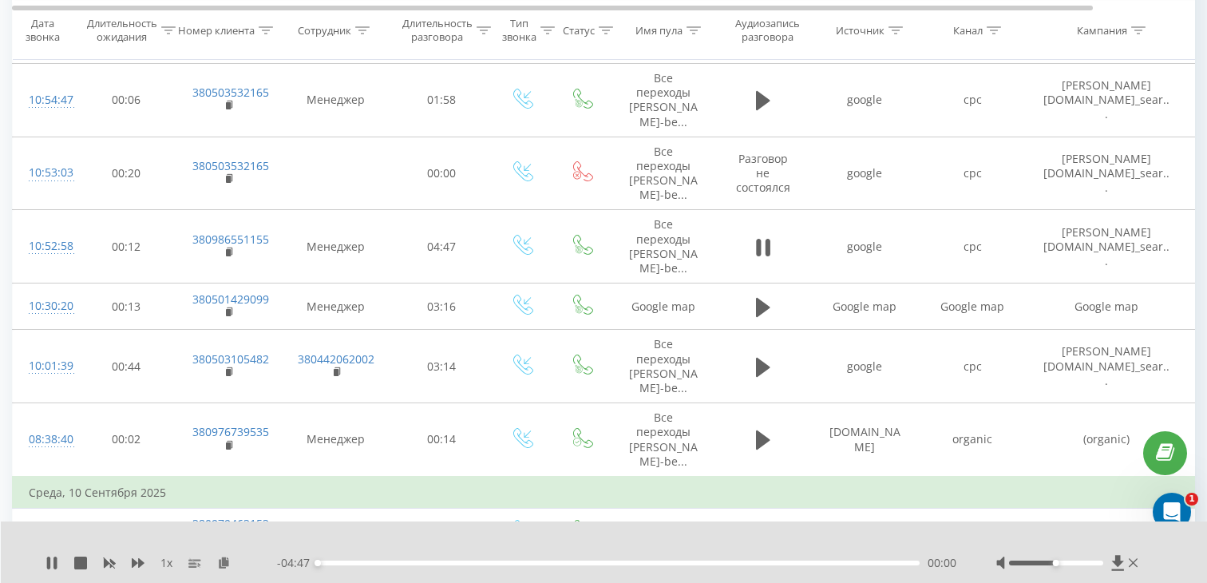
scroll to position [311, 0]
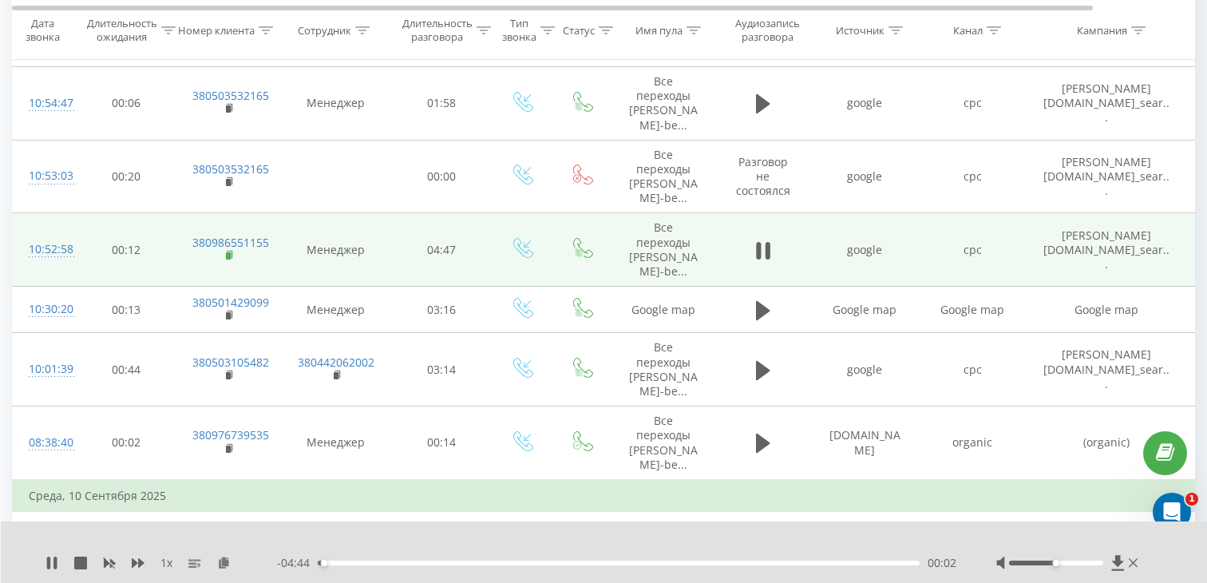
click at [232, 258] on icon at bounding box center [230, 255] width 9 height 11
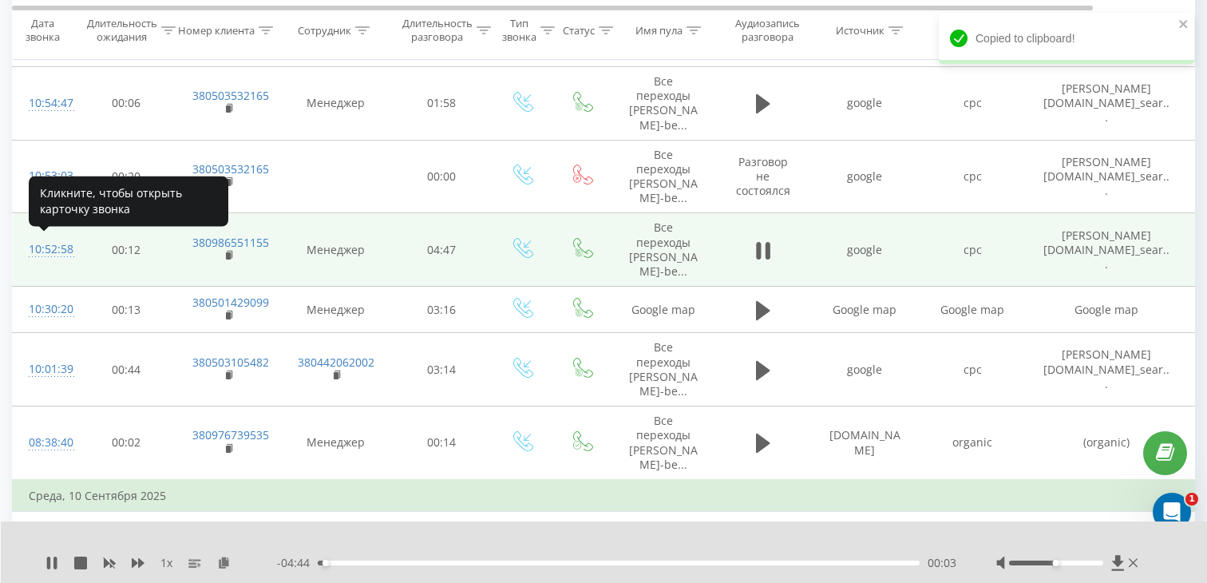
click at [61, 251] on div "10:52:58" at bounding box center [45, 249] width 32 height 31
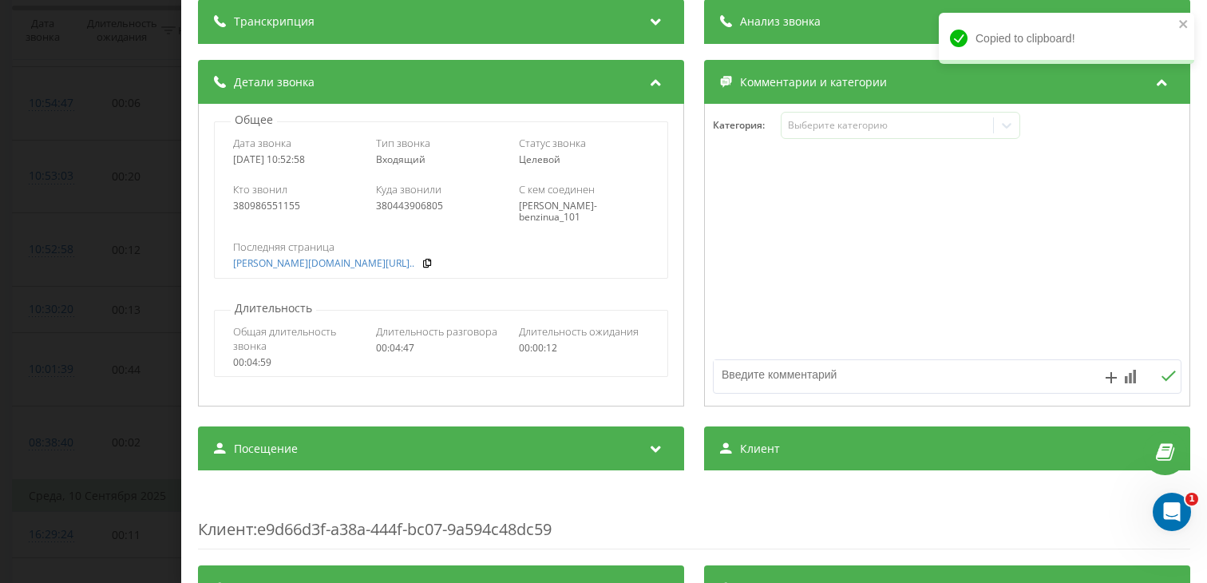
click at [425, 441] on div "Посещение" at bounding box center [441, 448] width 486 height 45
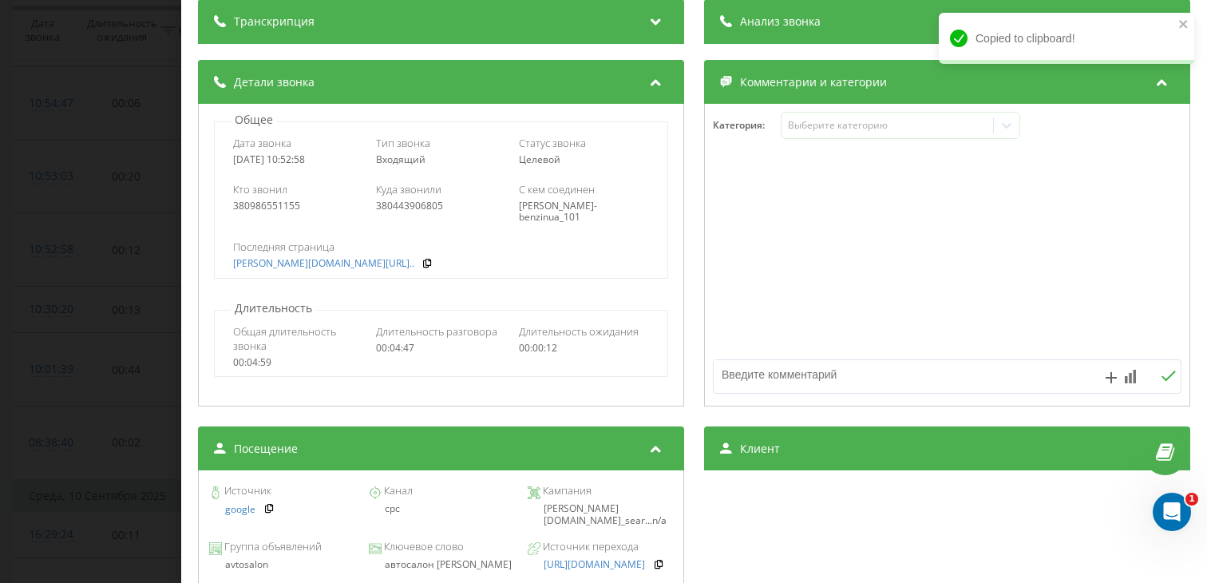
scroll to position [177, 0]
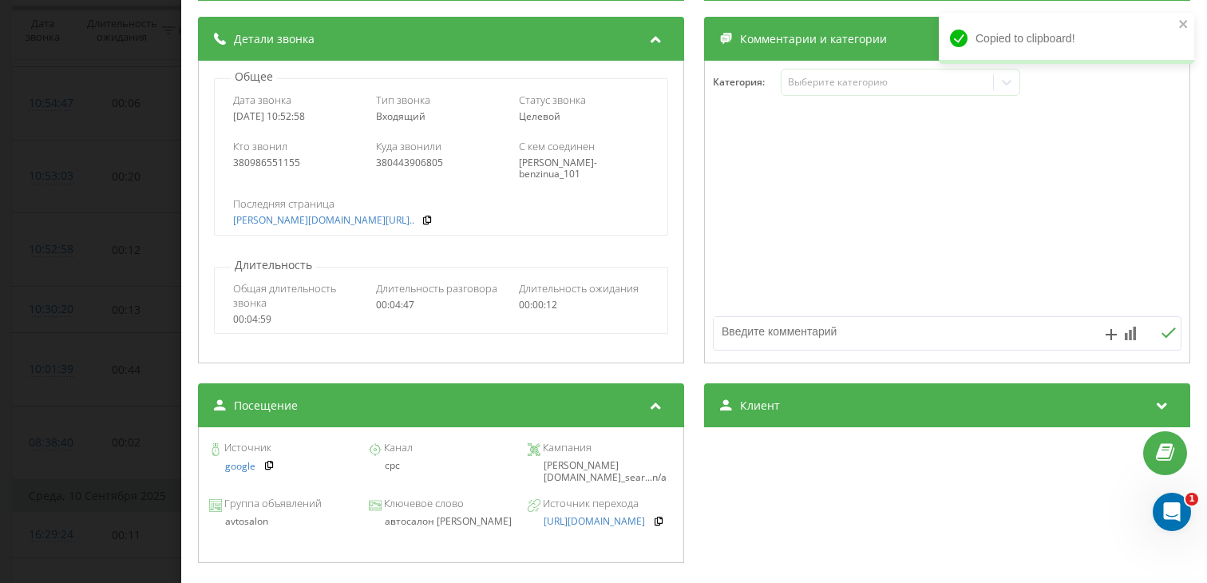
click at [426, 530] on div "Группа объявлений avtosalon Ключевое слово автосалон mercedes Источник перехода…" at bounding box center [441, 513] width 469 height 45
click at [427, 527] on div "автосалон mercedes" at bounding box center [440, 521] width 145 height 11
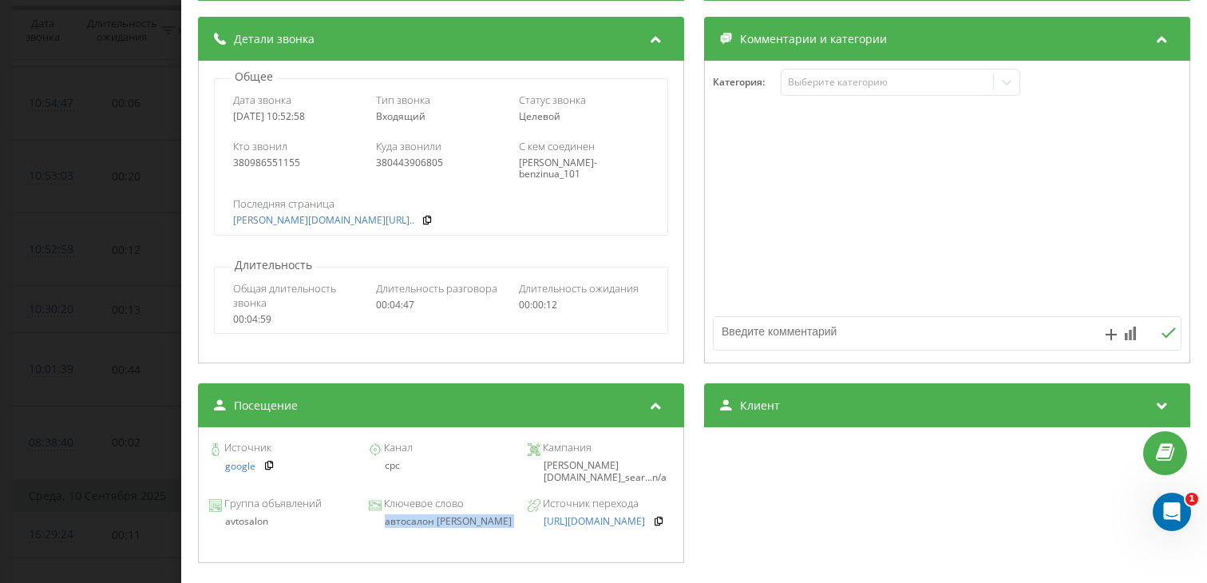
copy div "автосалон mercedes"
click at [92, 247] on div "Звонок : ua0_-1757577178.5064192 1 x - 04:16 00:31 00:31 Транскрипция Для анали…" at bounding box center [603, 291] width 1207 height 583
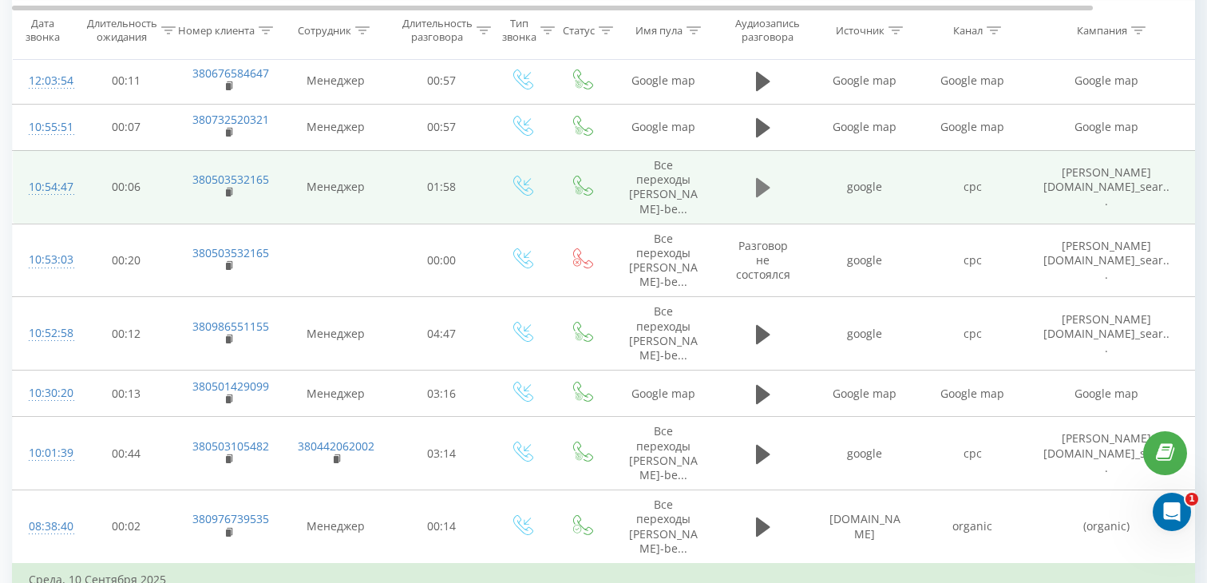
click at [762, 182] on icon at bounding box center [763, 187] width 14 height 19
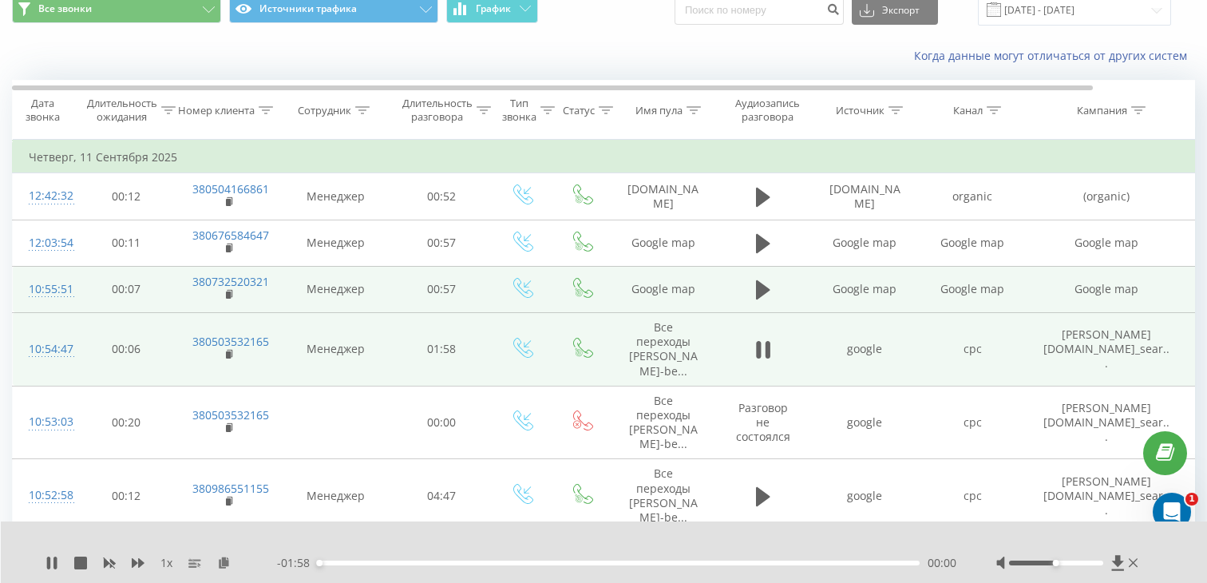
scroll to position [88, 0]
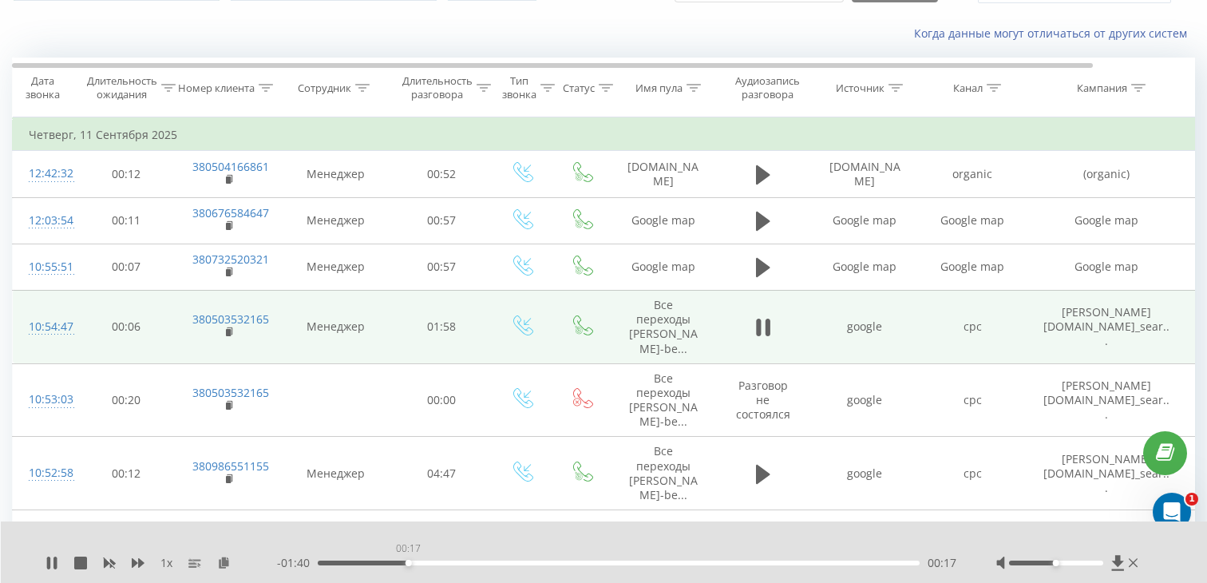
click at [408, 563] on div "00:17" at bounding box center [619, 562] width 602 height 5
click at [229, 327] on icon at bounding box center [230, 330] width 6 height 7
click at [33, 337] on div "10:54:47" at bounding box center [45, 326] width 32 height 31
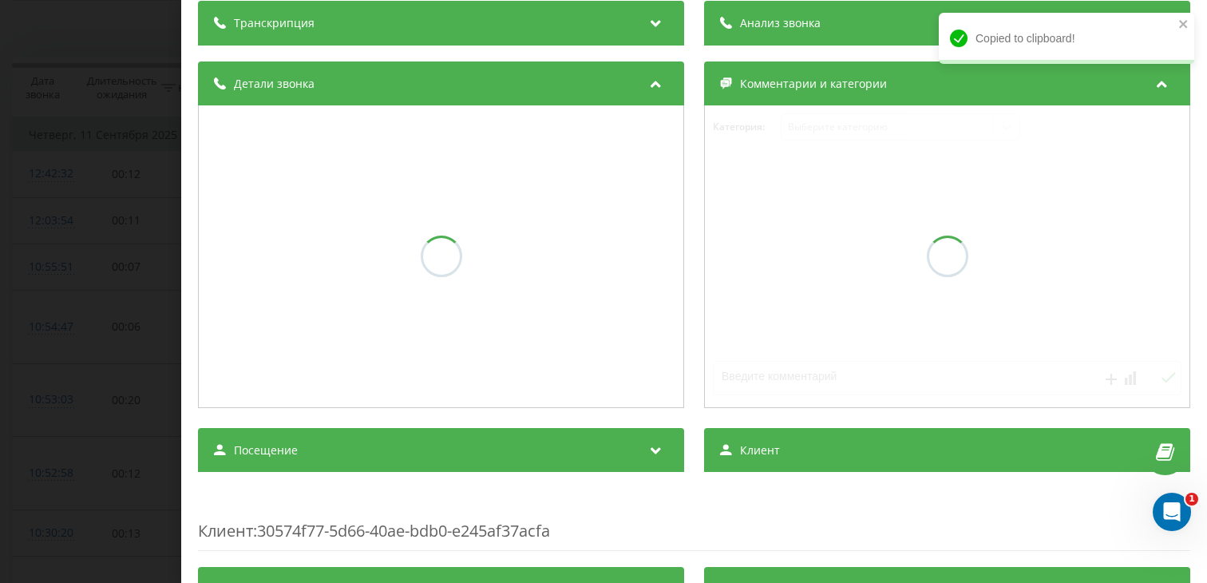
click at [282, 460] on div "Посещение" at bounding box center [441, 450] width 486 height 45
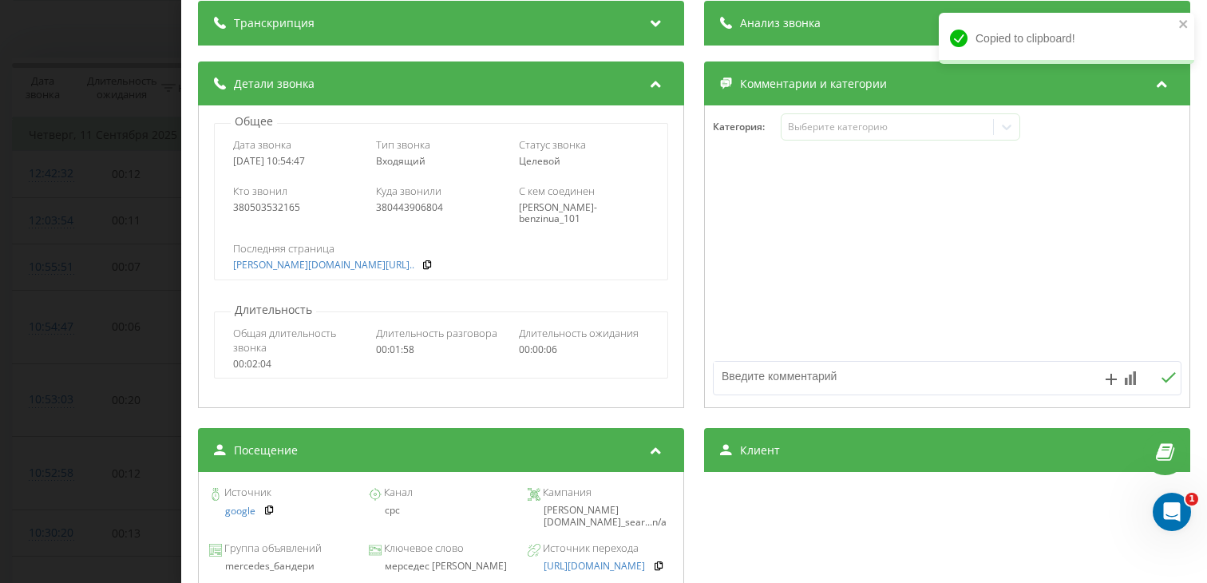
scroll to position [202, 0]
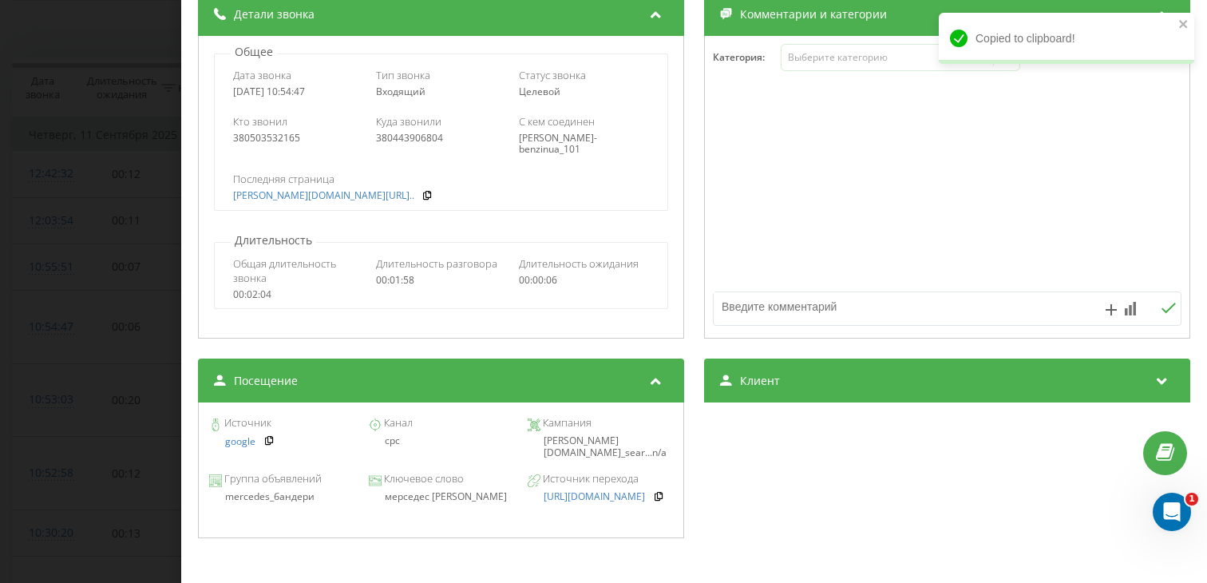
click at [442, 499] on div "мерседес степана бандери" at bounding box center [440, 496] width 145 height 11
copy div "мерседес степана бандери"
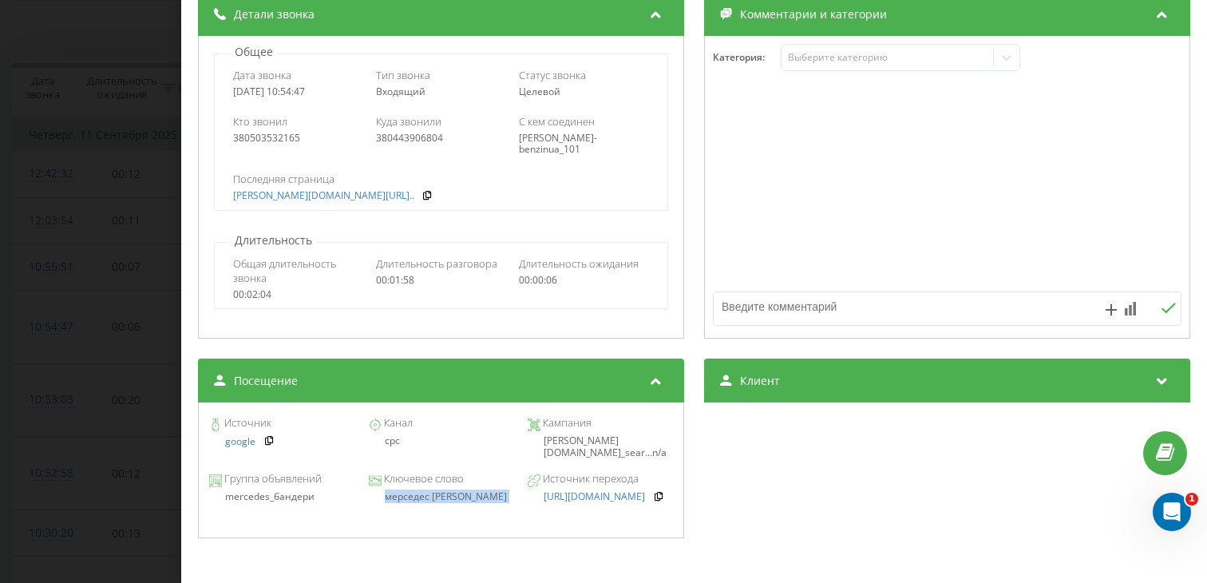
click at [47, 331] on div "Звонок : ua4_-1757577287.5074719 1 x - 01:19 00:38 00:38 Транскрипция Для анали…" at bounding box center [603, 291] width 1207 height 583
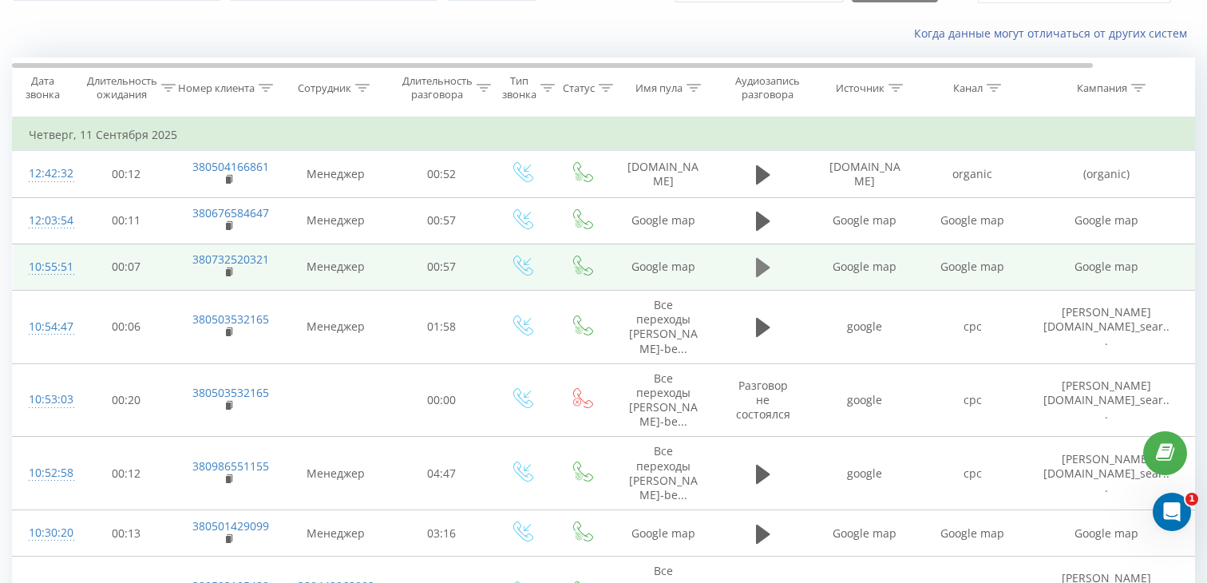
click at [753, 260] on button at bounding box center [763, 267] width 24 height 24
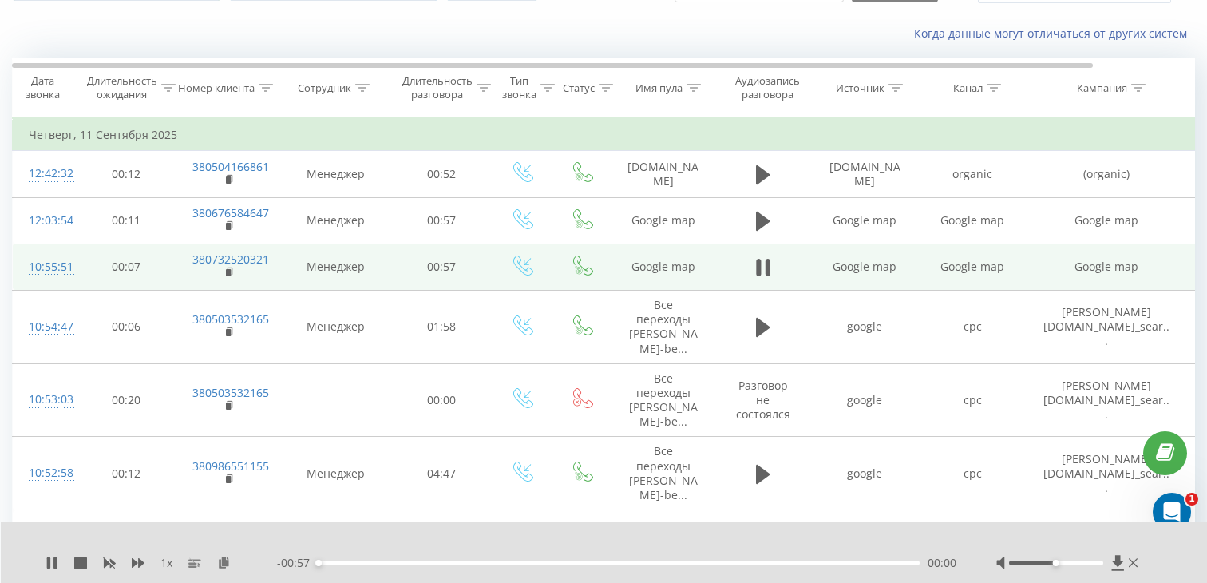
click at [419, 563] on div "00:00" at bounding box center [619, 562] width 602 height 5
click at [229, 271] on rect at bounding box center [228, 272] width 5 height 7
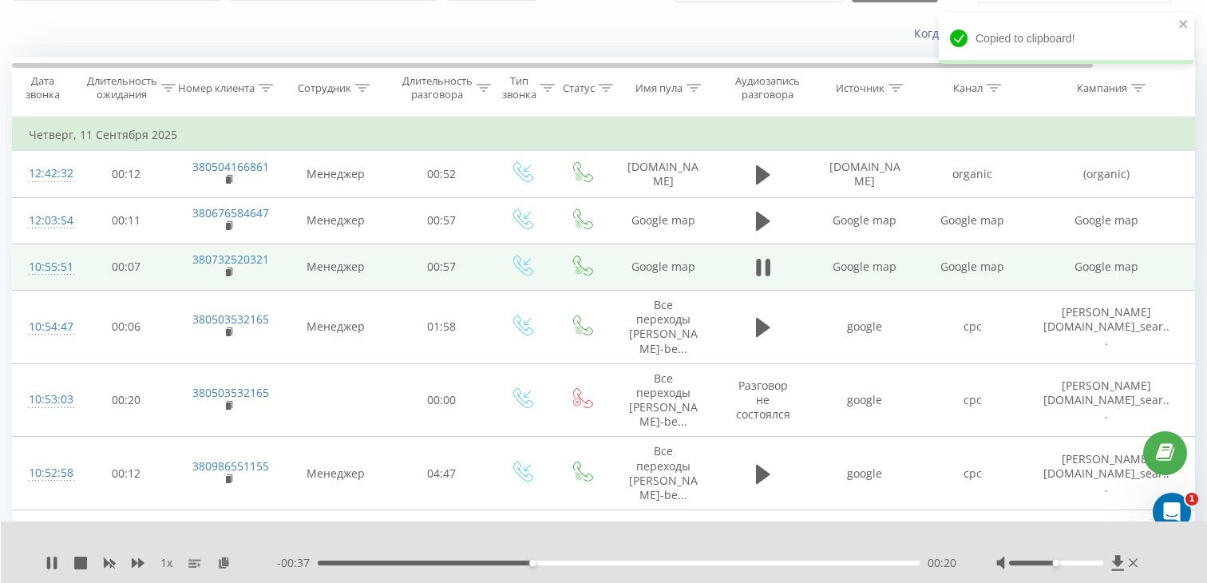
click at [43, 274] on div at bounding box center [45, 274] width 32 height 1
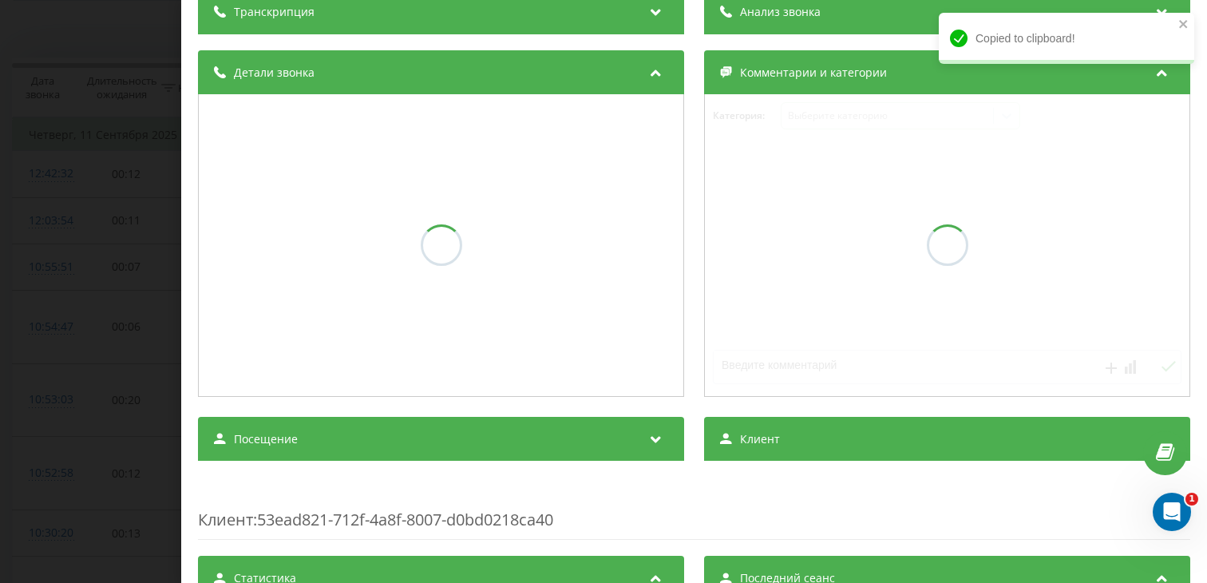
click at [309, 447] on div "Посещение" at bounding box center [441, 439] width 486 height 45
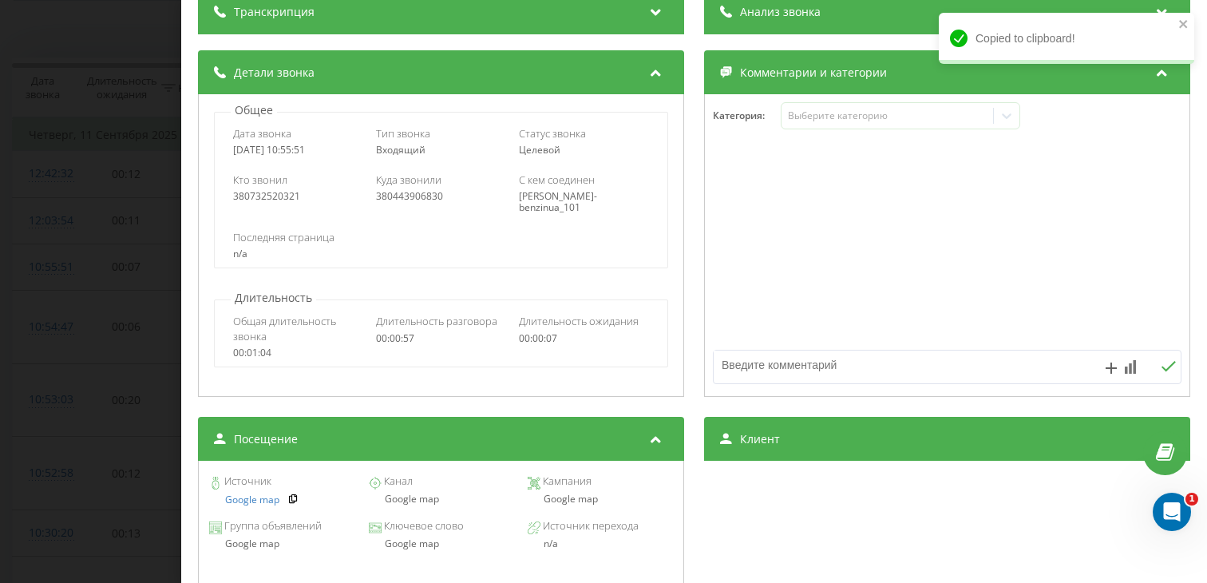
scroll to position [215, 0]
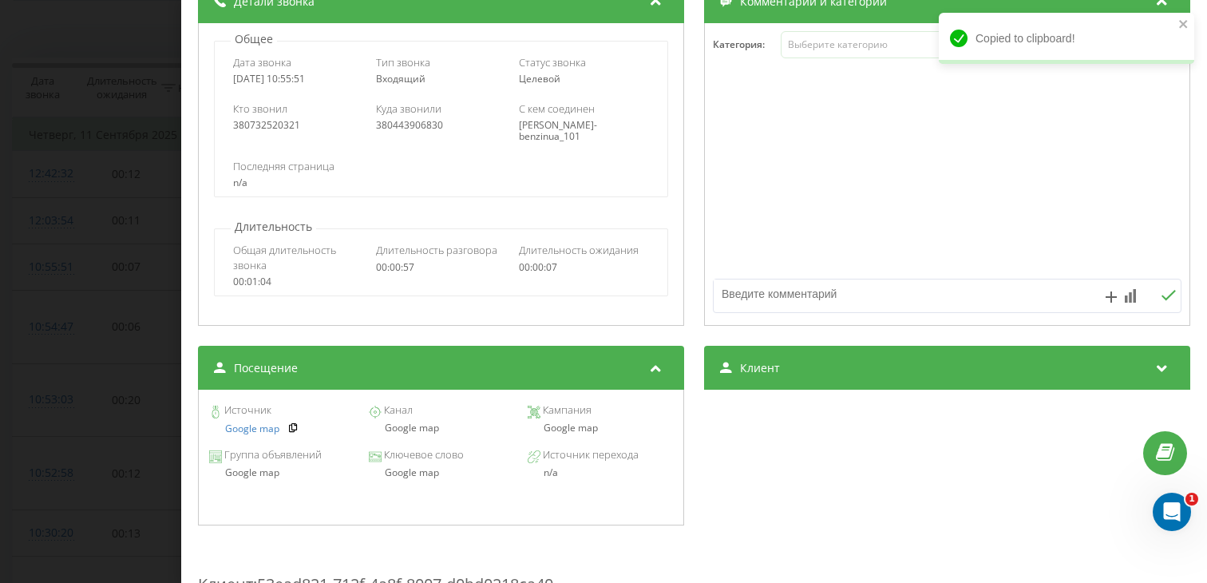
click at [397, 472] on div "Google map" at bounding box center [440, 472] width 145 height 11
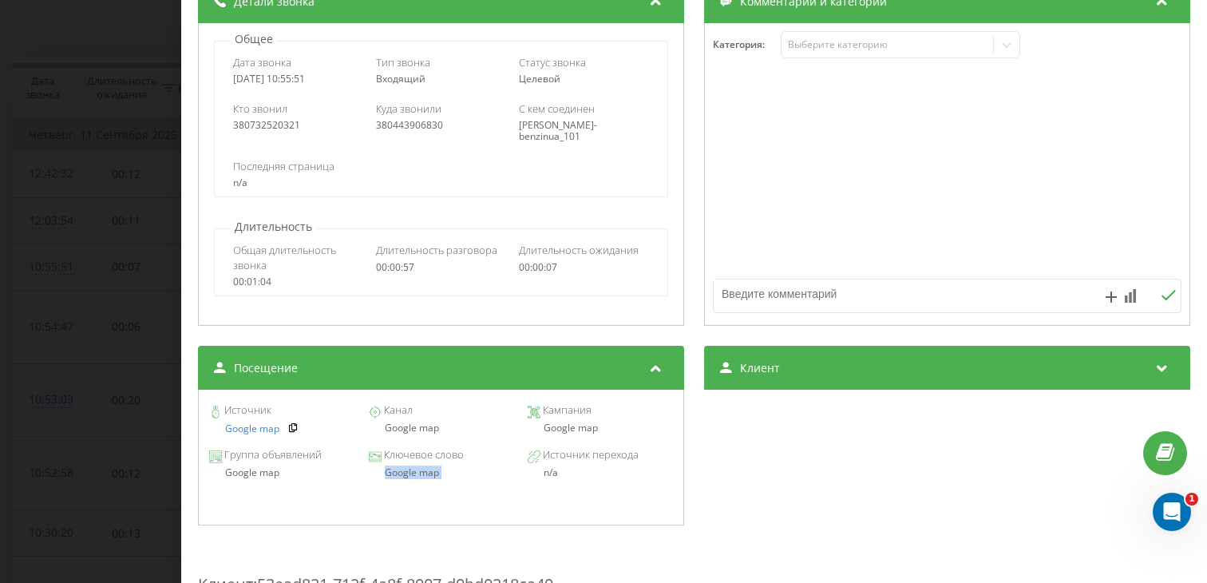
copy div "Google map"
click at [126, 281] on div "Звонок : ua14_-1757577351.12663649 1 x - 00:16 00:40 00:40 Транскрипция Для ана…" at bounding box center [603, 291] width 1207 height 583
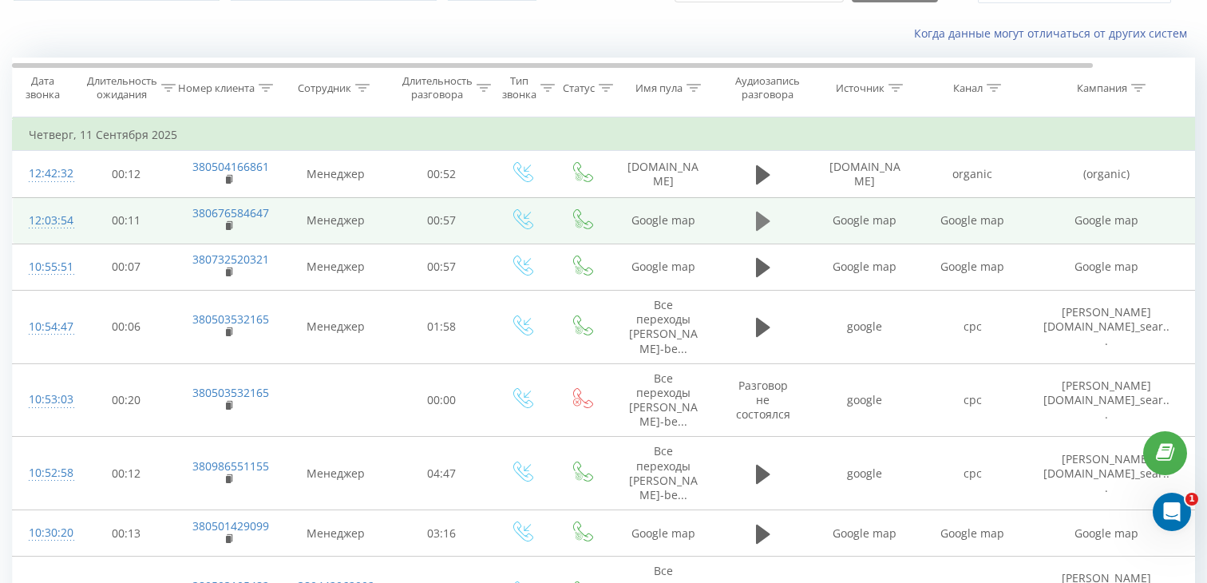
click at [770, 221] on button at bounding box center [763, 221] width 24 height 24
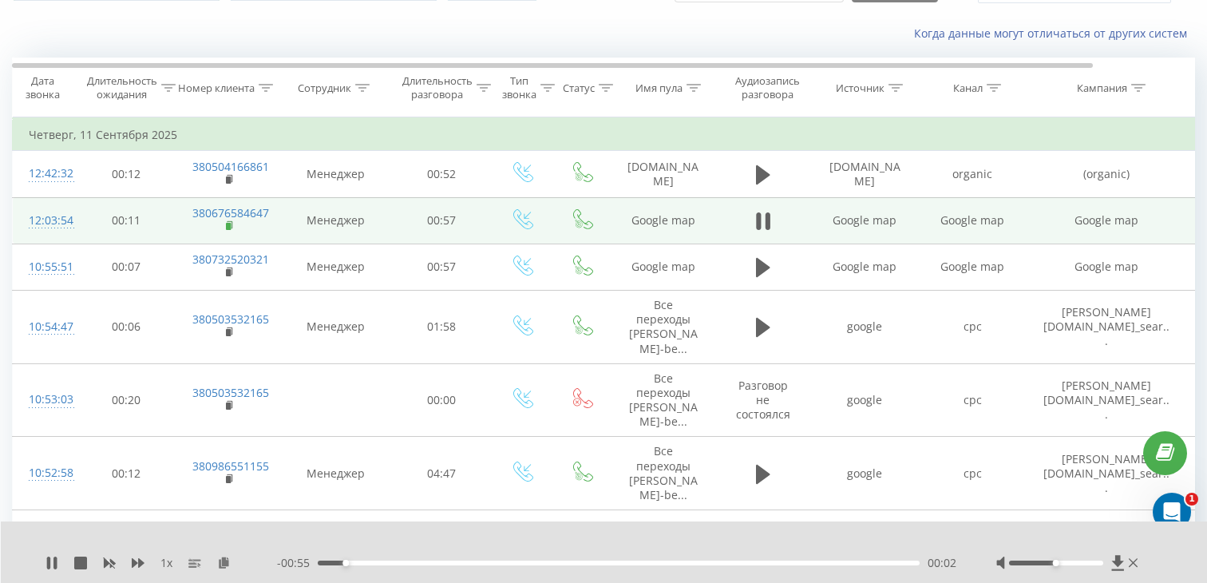
click at [229, 224] on rect at bounding box center [228, 226] width 5 height 7
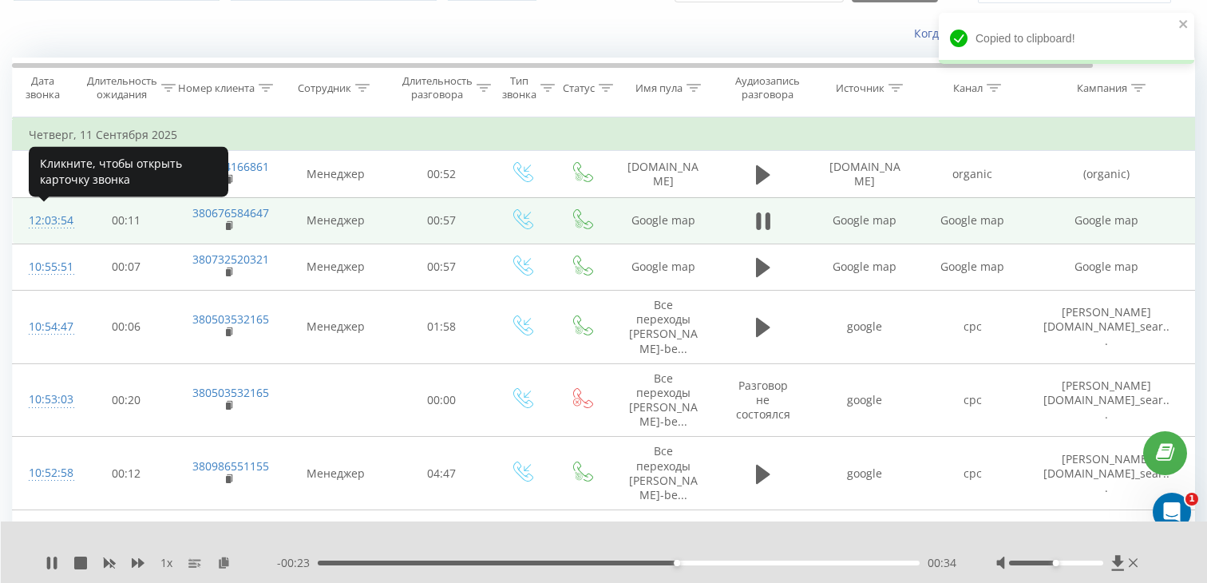
click at [40, 218] on div "12:03:54" at bounding box center [45, 220] width 32 height 31
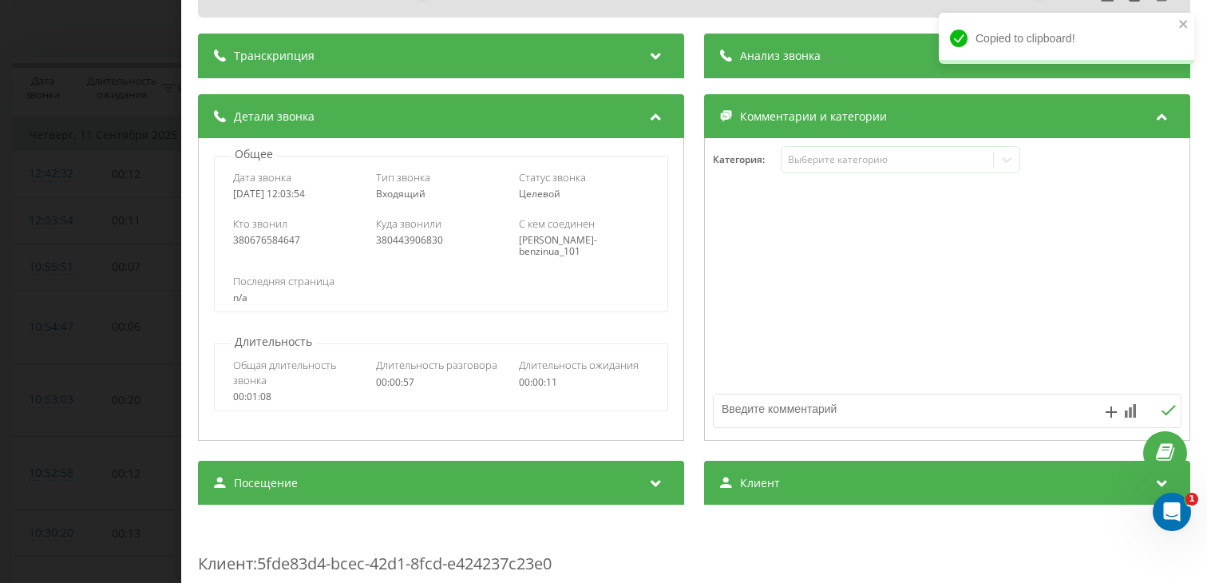
scroll to position [169, 0]
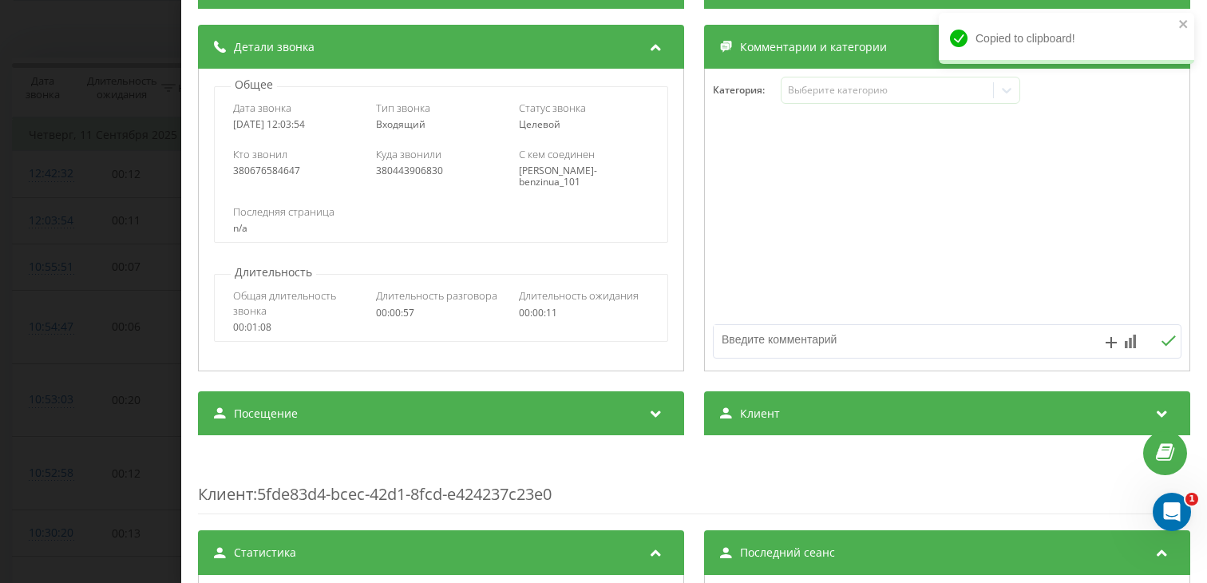
click at [433, 406] on div "Посещение" at bounding box center [441, 413] width 486 height 45
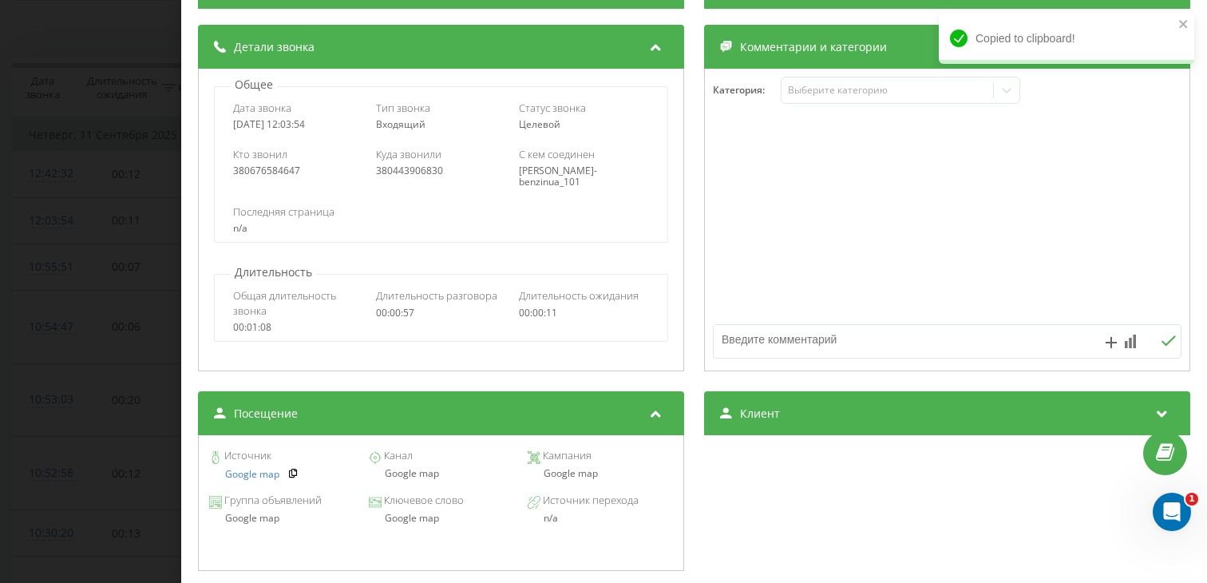
click at [407, 476] on div "Google map" at bounding box center [440, 473] width 145 height 11
copy div "Google map"
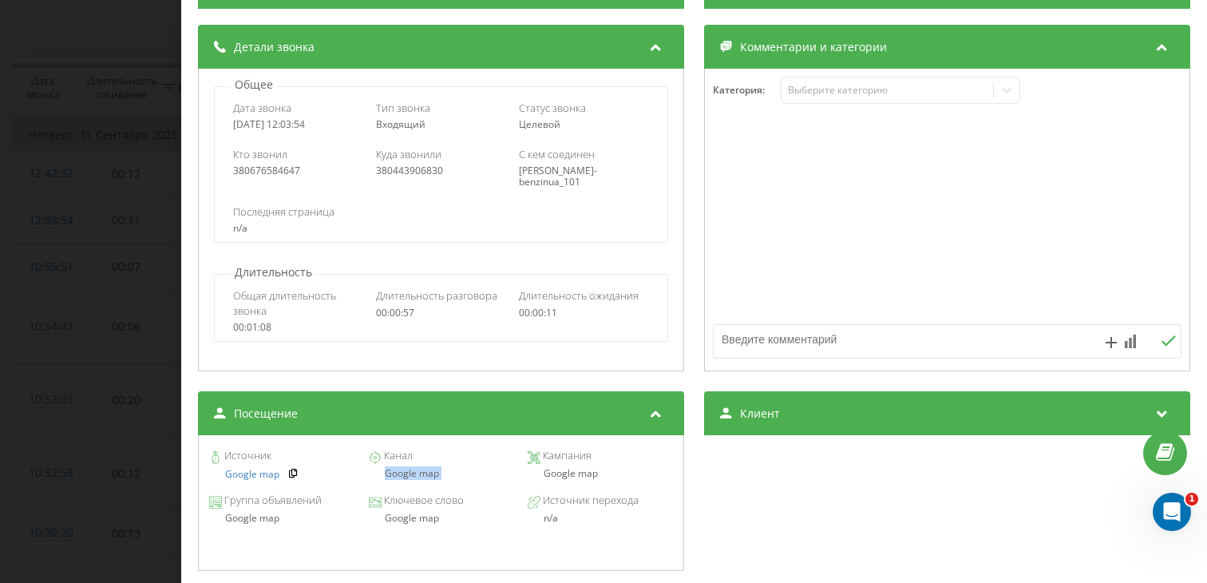
click at [56, 279] on div "Звонок : ua17_-1757581434.42754 1 x - 00:19 00:38 00:38 Транскрипция Для анализ…" at bounding box center [603, 291] width 1207 height 583
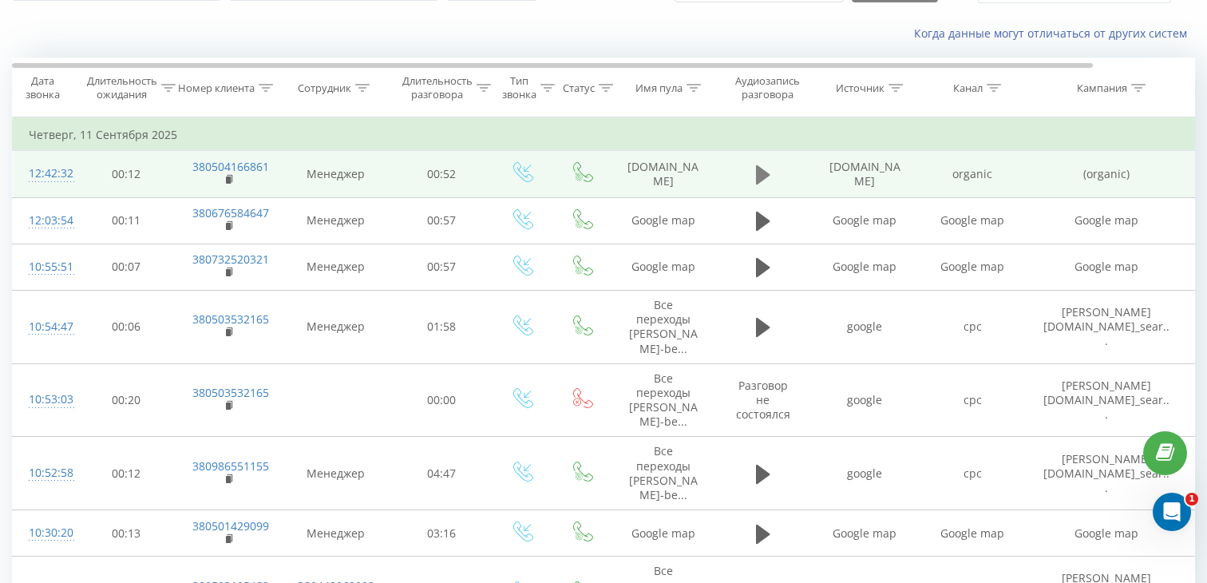
click at [754, 167] on button at bounding box center [763, 175] width 24 height 24
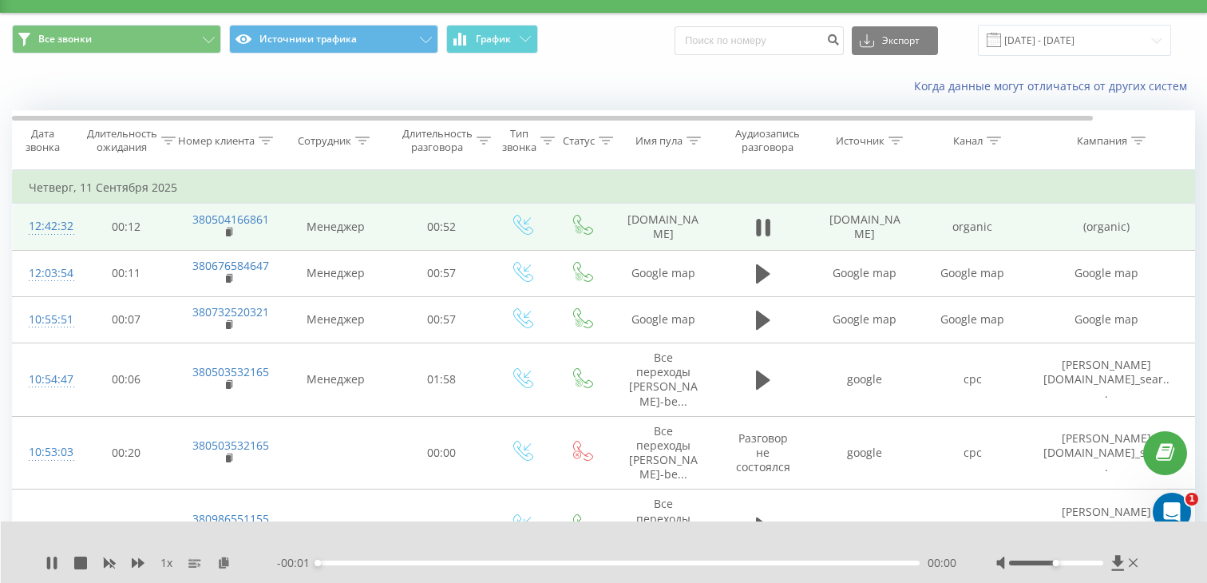
scroll to position [33, 0]
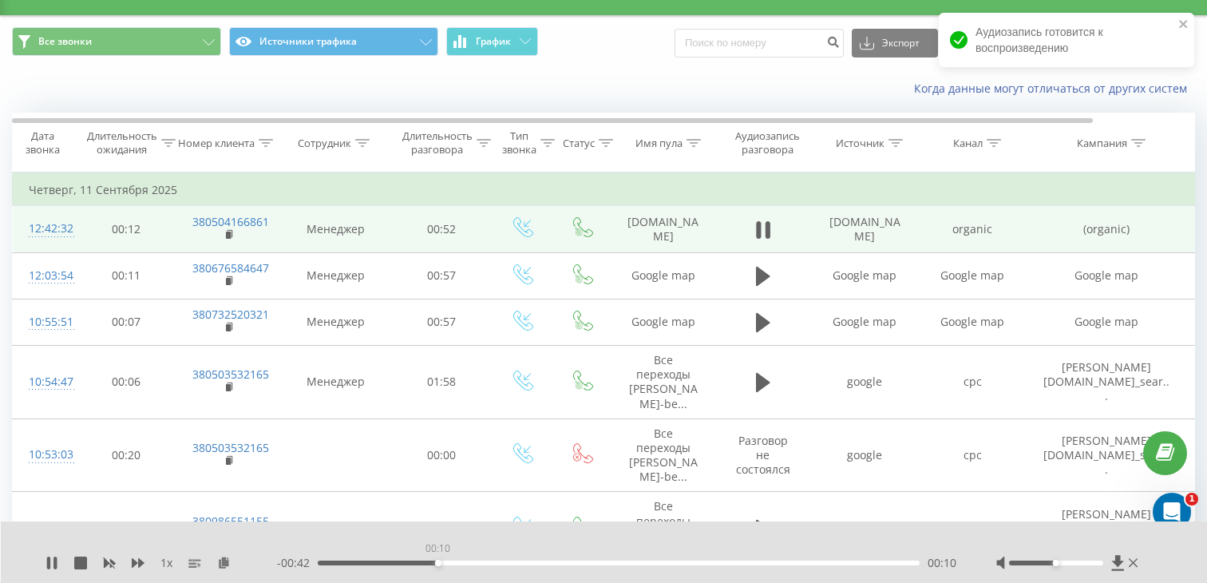
click at [437, 564] on div "00:10" at bounding box center [619, 562] width 602 height 5
click at [231, 235] on icon at bounding box center [230, 233] width 6 height 7
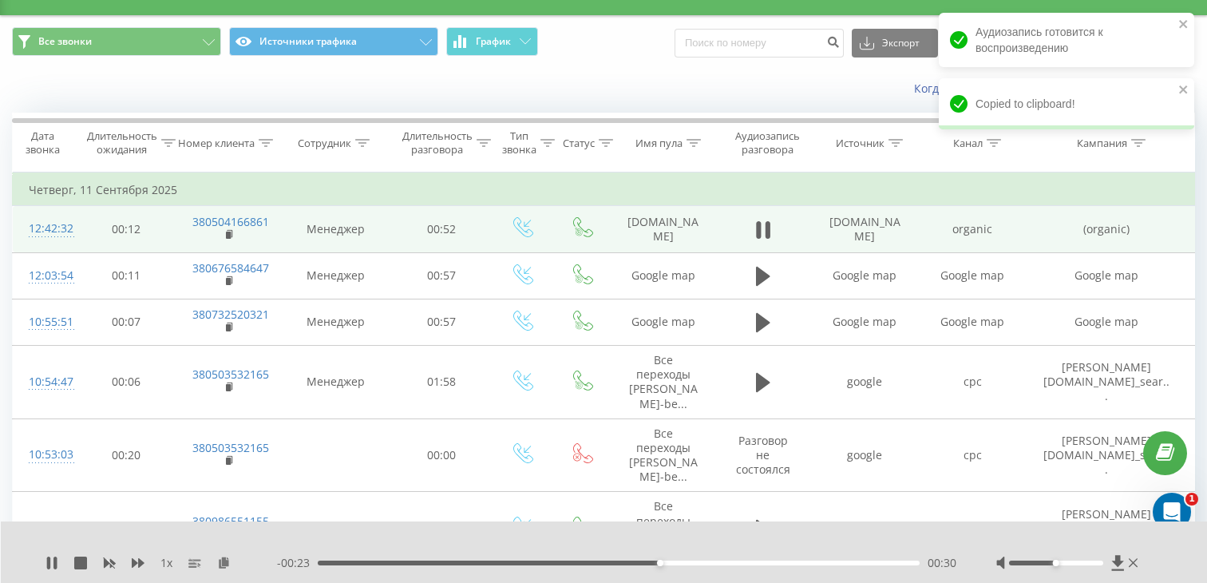
click at [59, 231] on div "12:42:32" at bounding box center [45, 228] width 32 height 31
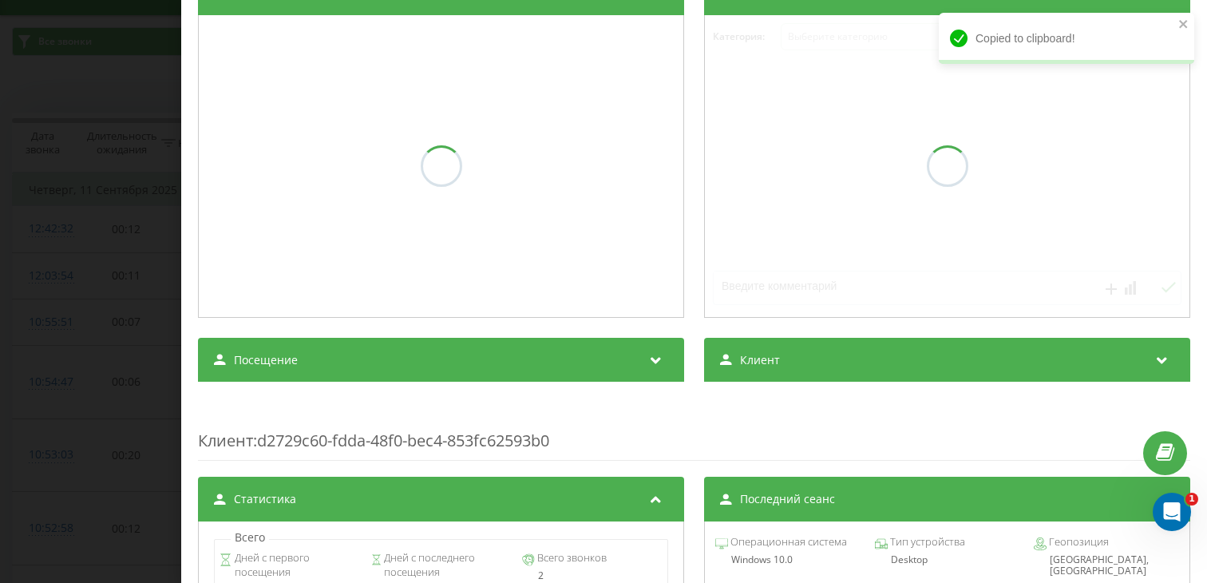
scroll to position [223, 0]
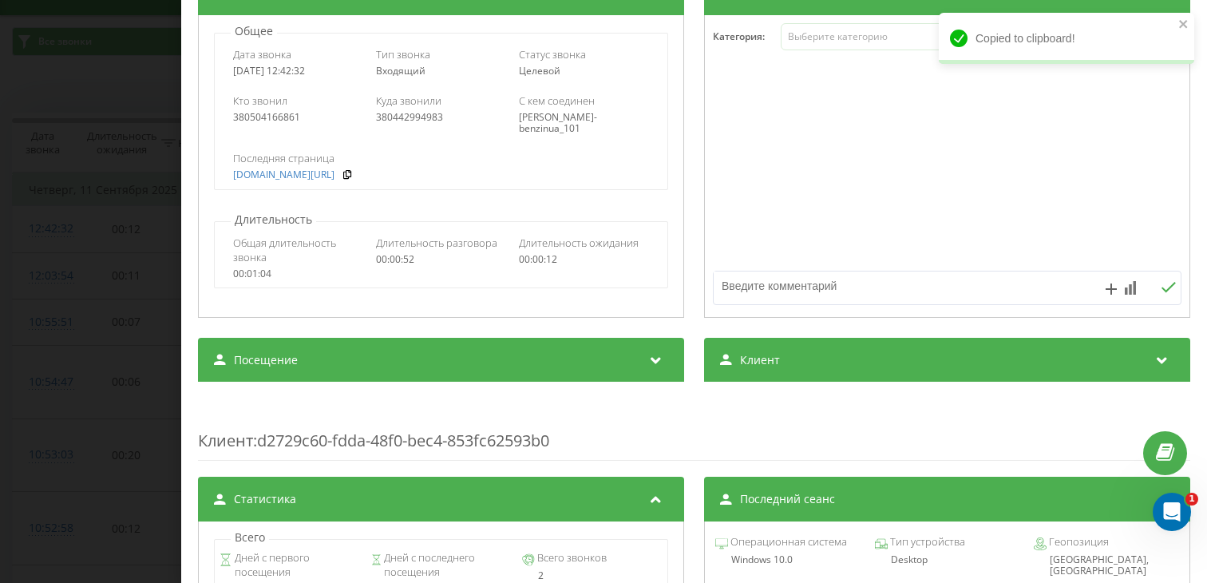
click at [295, 362] on span "Посещение" at bounding box center [266, 360] width 64 height 16
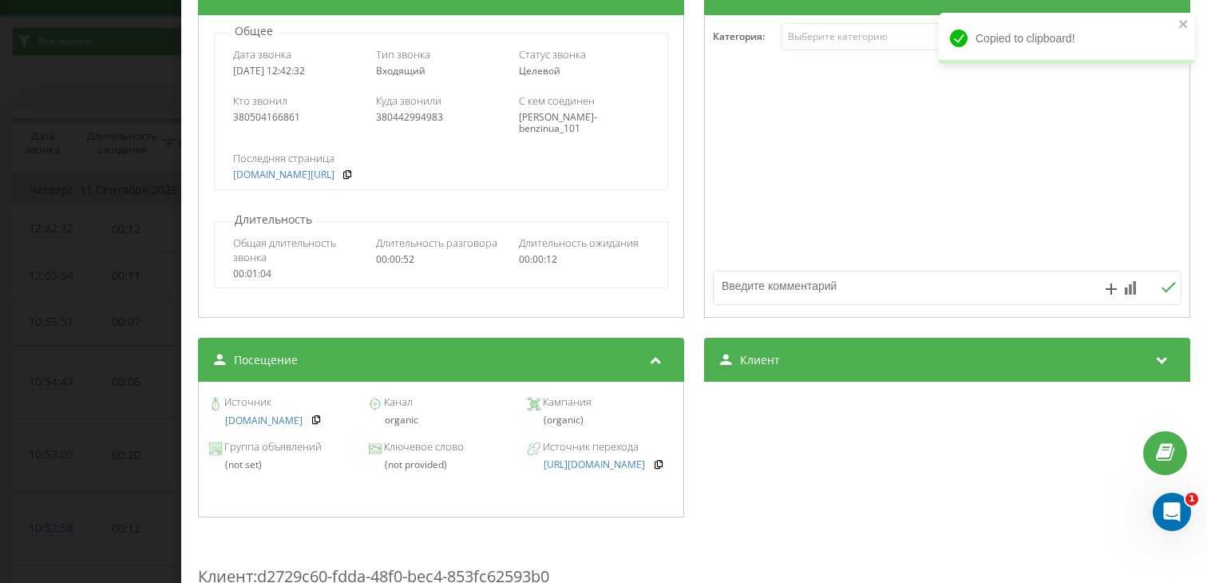
click at [127, 327] on div "Звонок : ua11_-1757583752.5623886 1 x - 00:18 00:35 00:35 Транскрипция Для анал…" at bounding box center [603, 291] width 1207 height 583
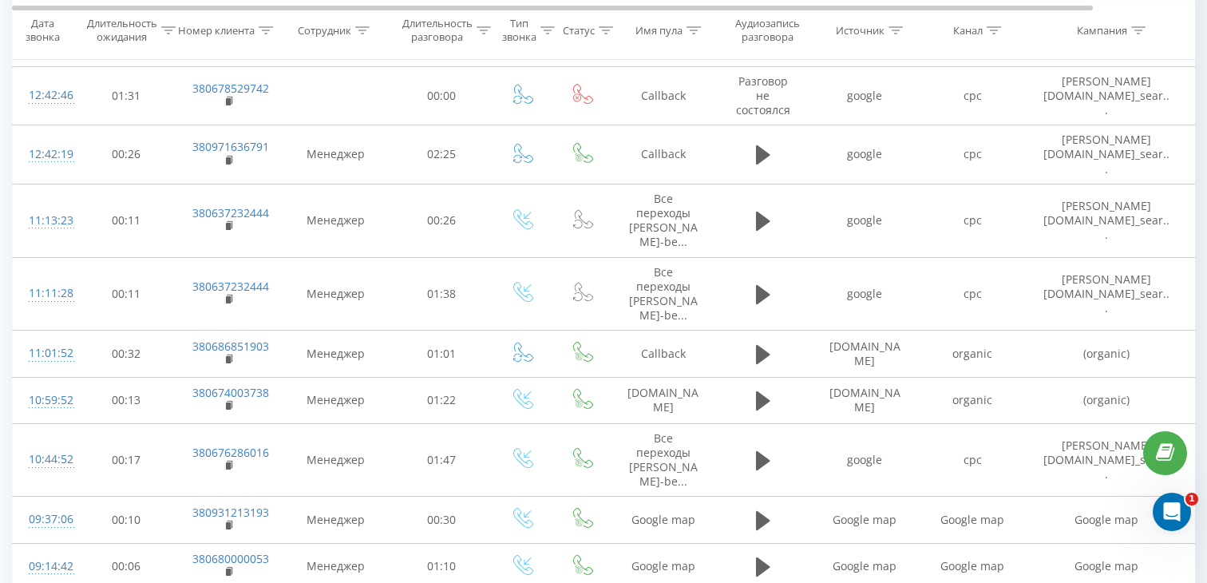
scroll to position [1217, 0]
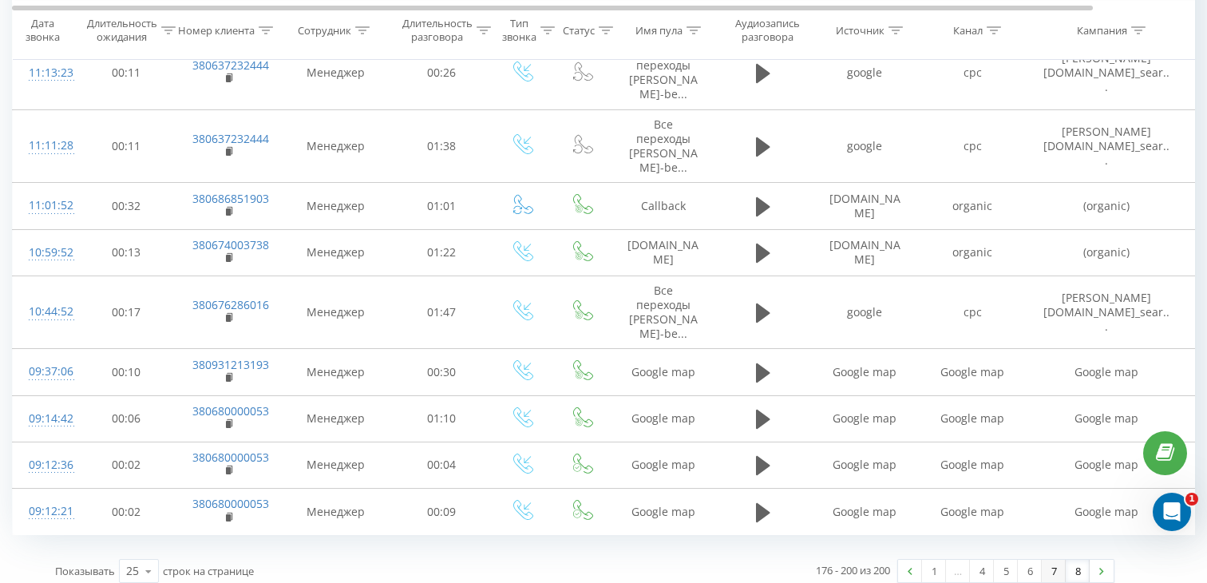
click at [1054, 560] on link "7" at bounding box center [1054, 571] width 24 height 22
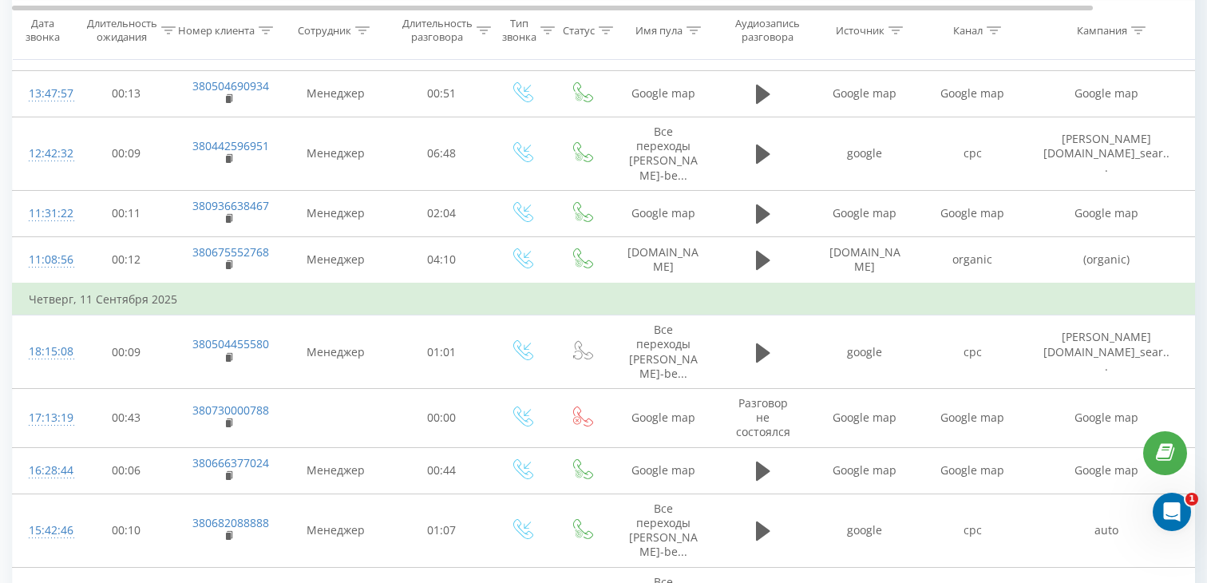
scroll to position [1222, 0]
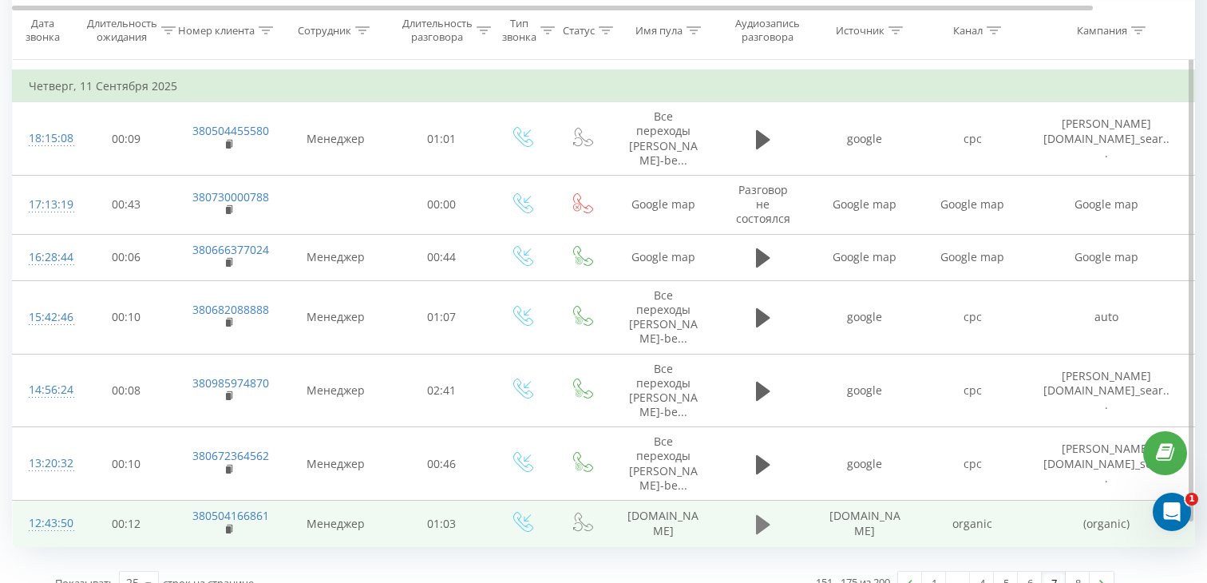
click at [759, 514] on icon at bounding box center [763, 523] width 14 height 19
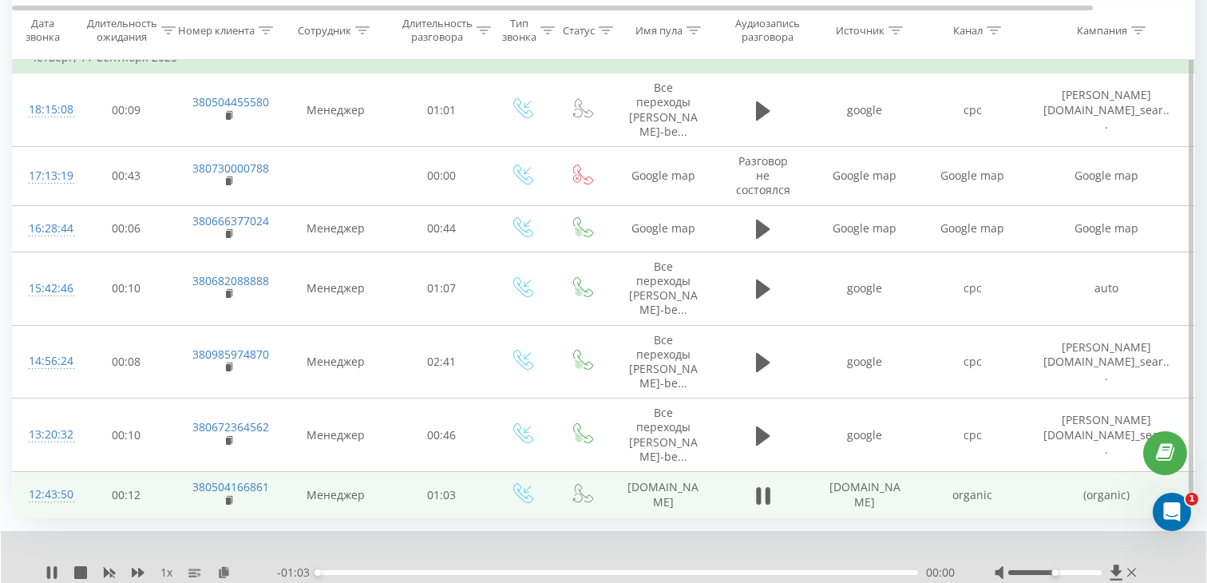
scroll to position [1262, 0]
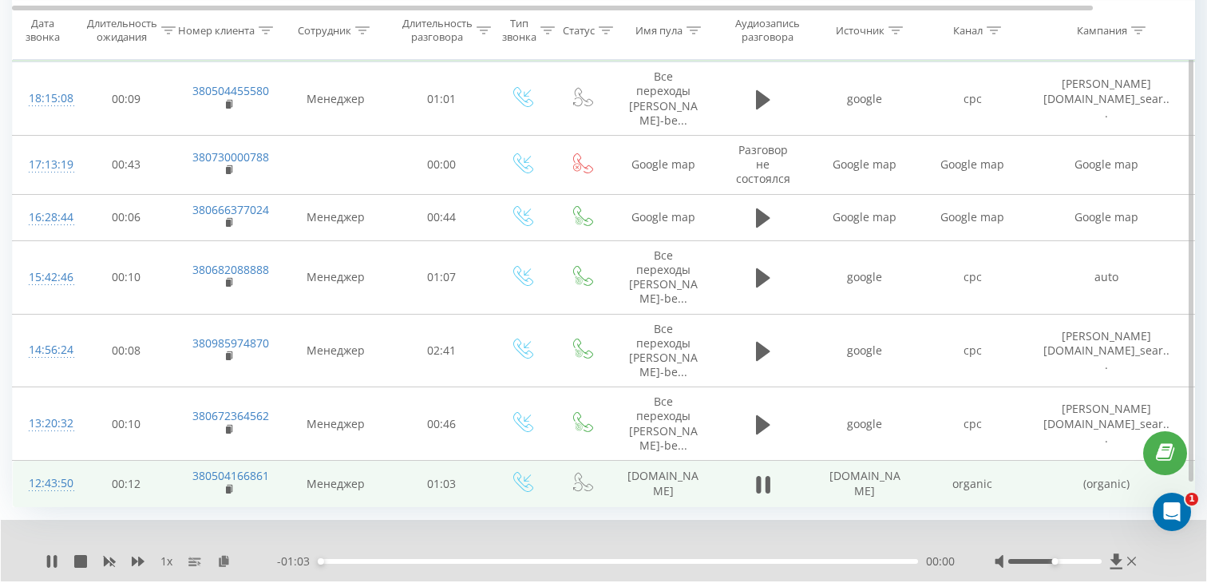
click at [385, 553] on div "- 01:03 00:00 00:00" at bounding box center [616, 561] width 678 height 16
click at [382, 553] on div "- 01:03 00:00 00:00" at bounding box center [616, 561] width 678 height 16
click at [374, 559] on div "00:06" at bounding box center [618, 561] width 600 height 5
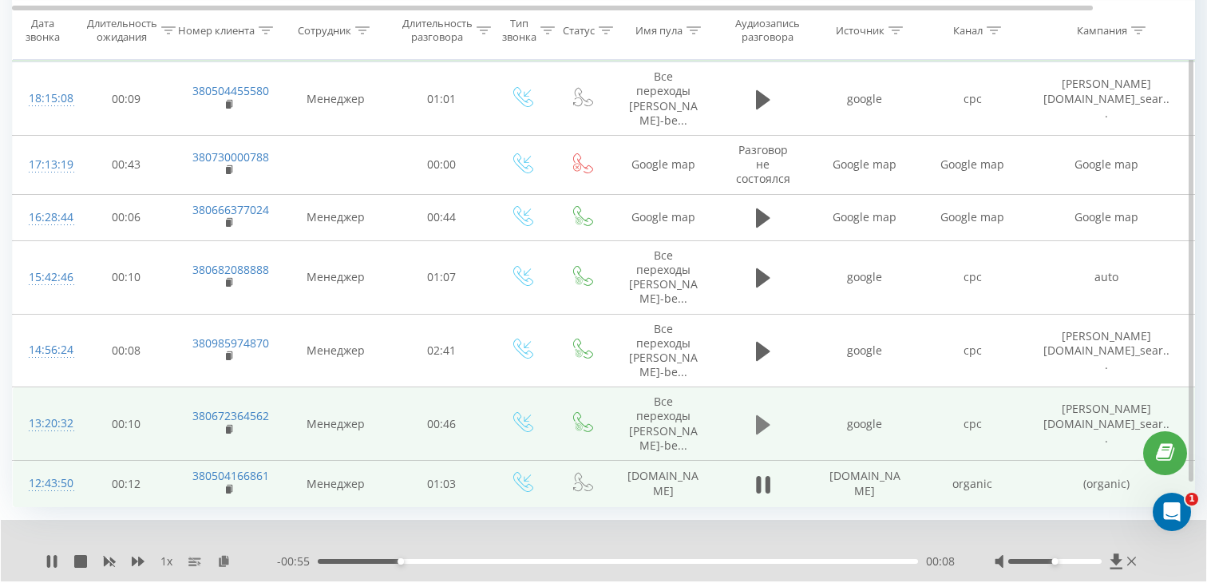
click at [757, 414] on icon at bounding box center [763, 423] width 14 height 19
click at [382, 559] on div "00:00" at bounding box center [618, 561] width 600 height 5
click at [228, 426] on rect at bounding box center [228, 429] width 5 height 7
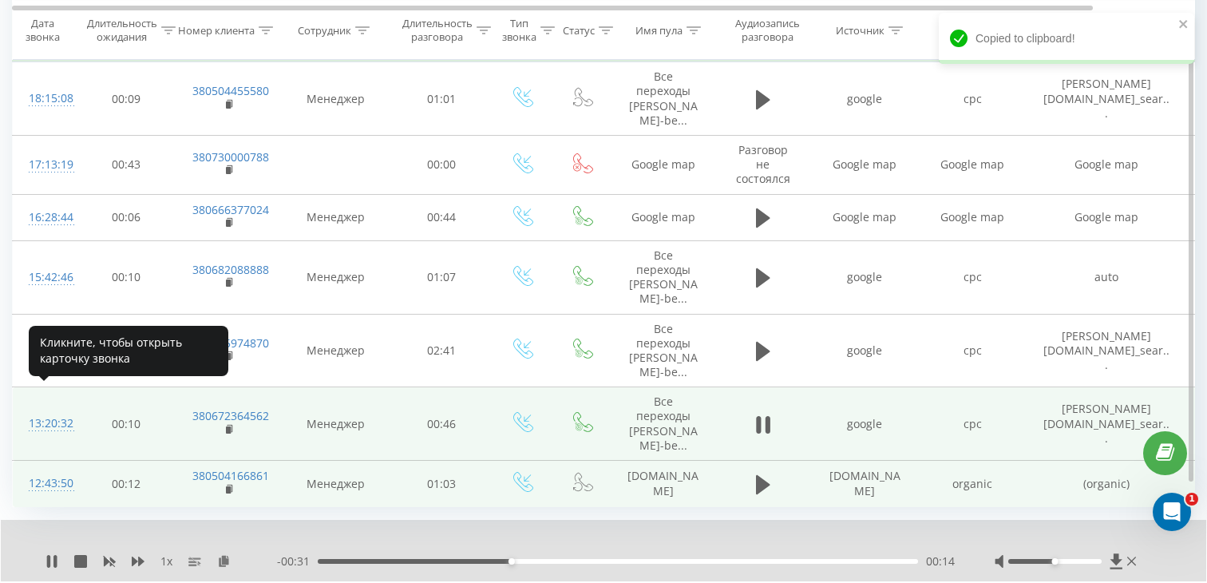
click at [53, 408] on div "13:20:32" at bounding box center [45, 423] width 32 height 31
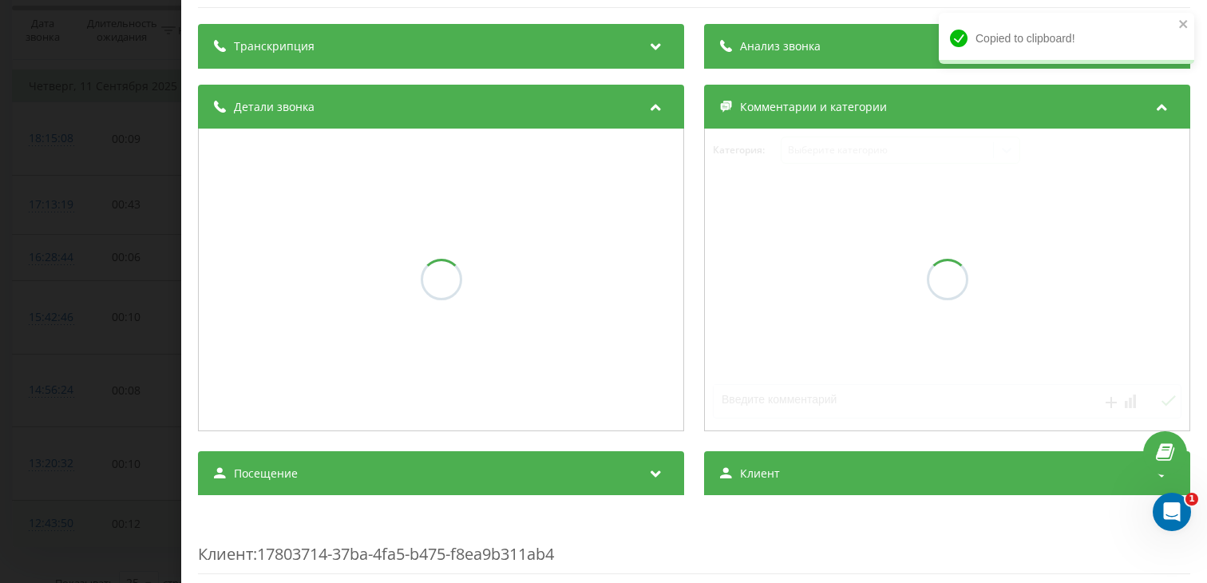
scroll to position [47, 0]
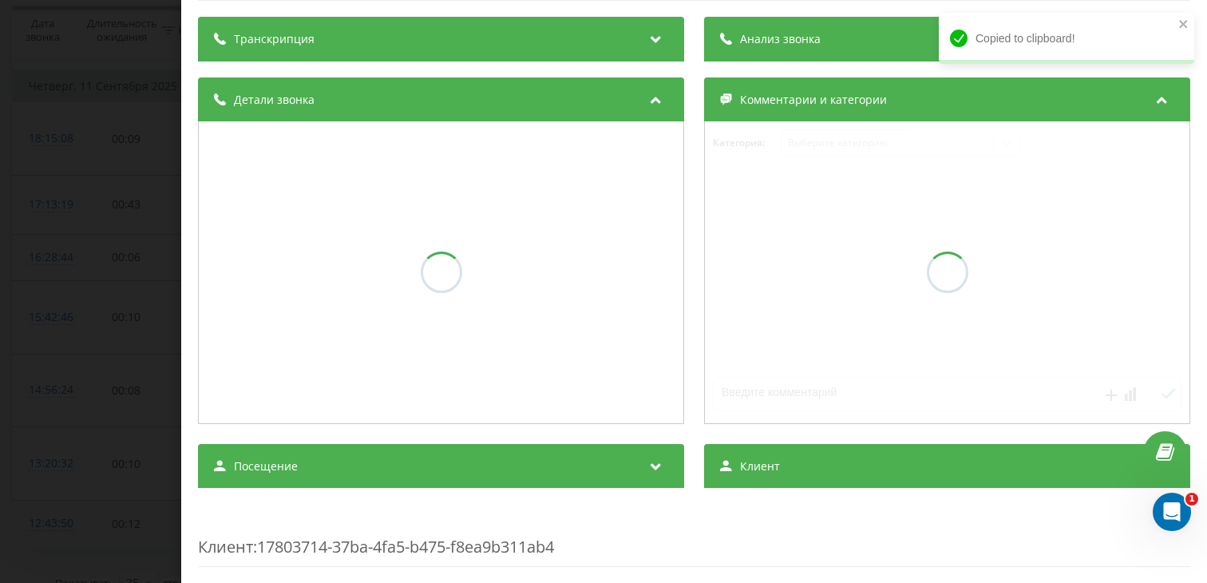
click at [350, 424] on div at bounding box center [441, 272] width 486 height 303
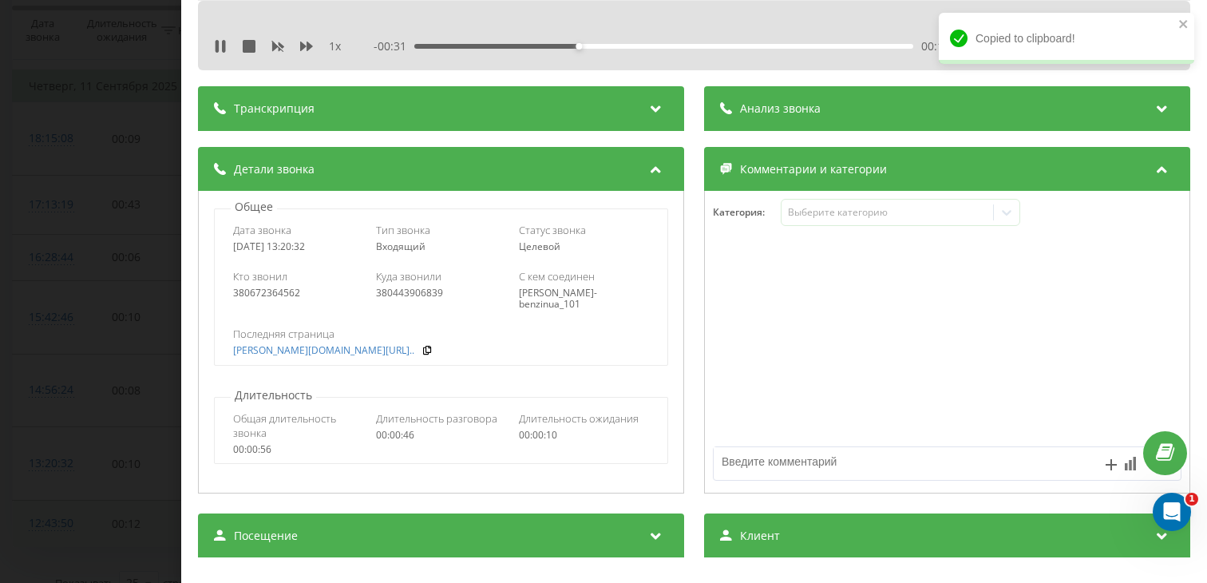
click at [349, 536] on div "Посещение" at bounding box center [441, 535] width 486 height 45
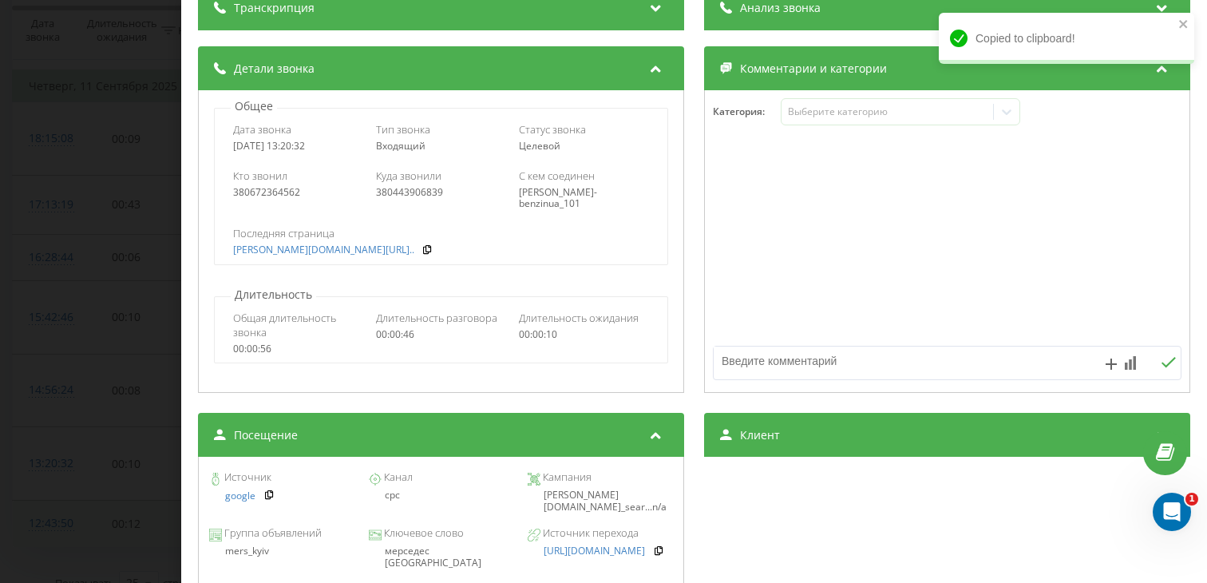
scroll to position [149, 0]
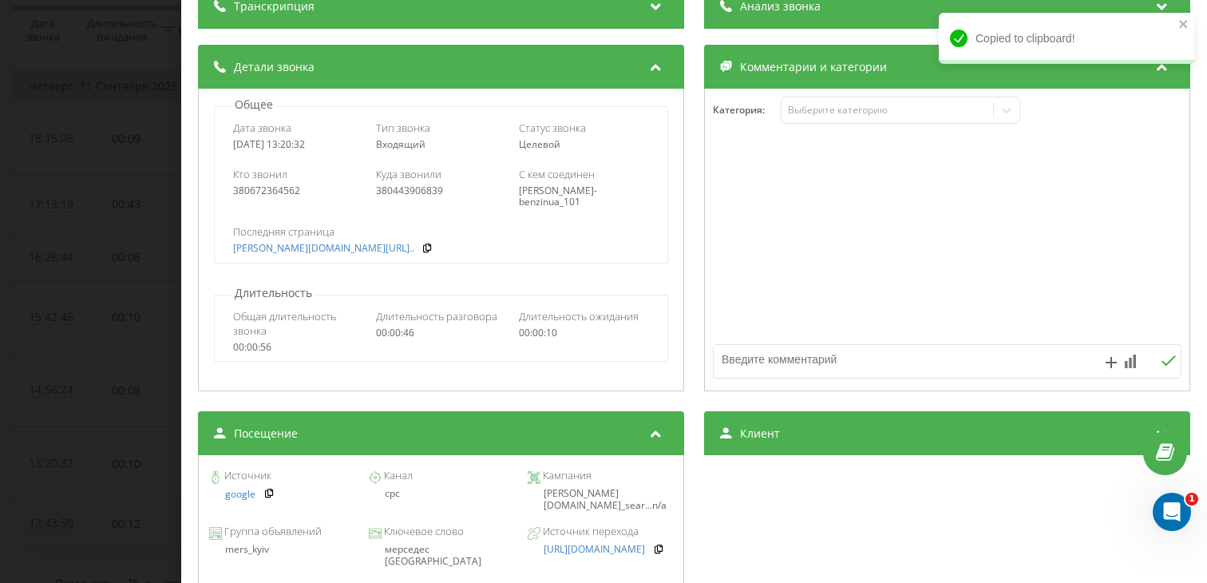
click at [423, 547] on div "мерседес [GEOGRAPHIC_DATA]" at bounding box center [440, 555] width 145 height 23
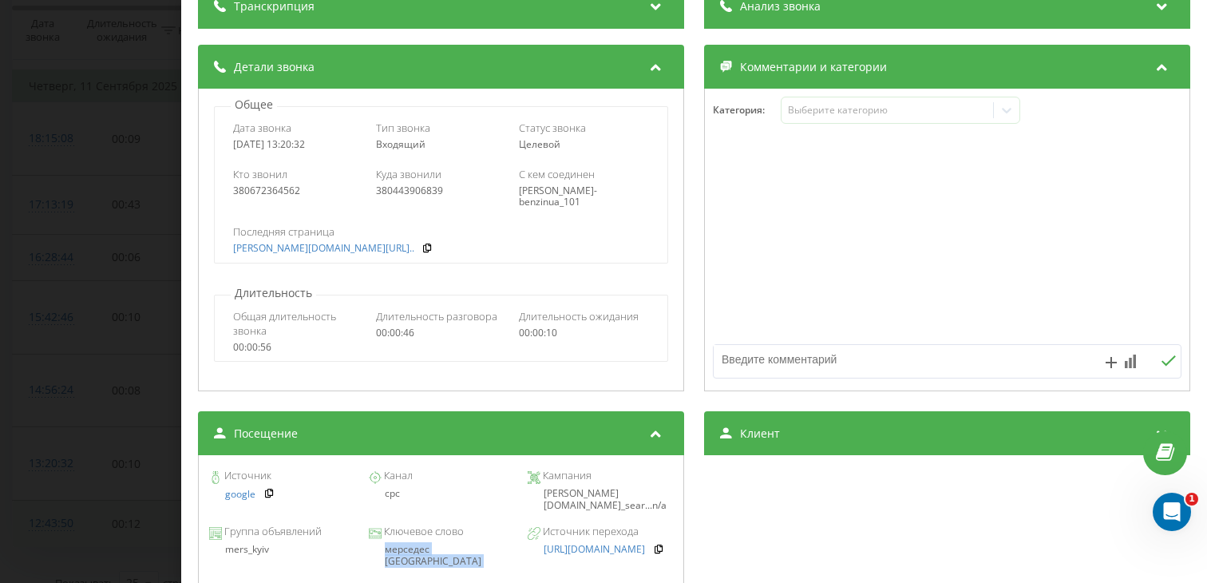
copy div "мерседес [GEOGRAPHIC_DATA]"
click at [42, 386] on div "Звонок : ua13_-1757586032.5242851 1 x - 00:23 00:23 00:23 Транскрипция Для анал…" at bounding box center [603, 291] width 1207 height 583
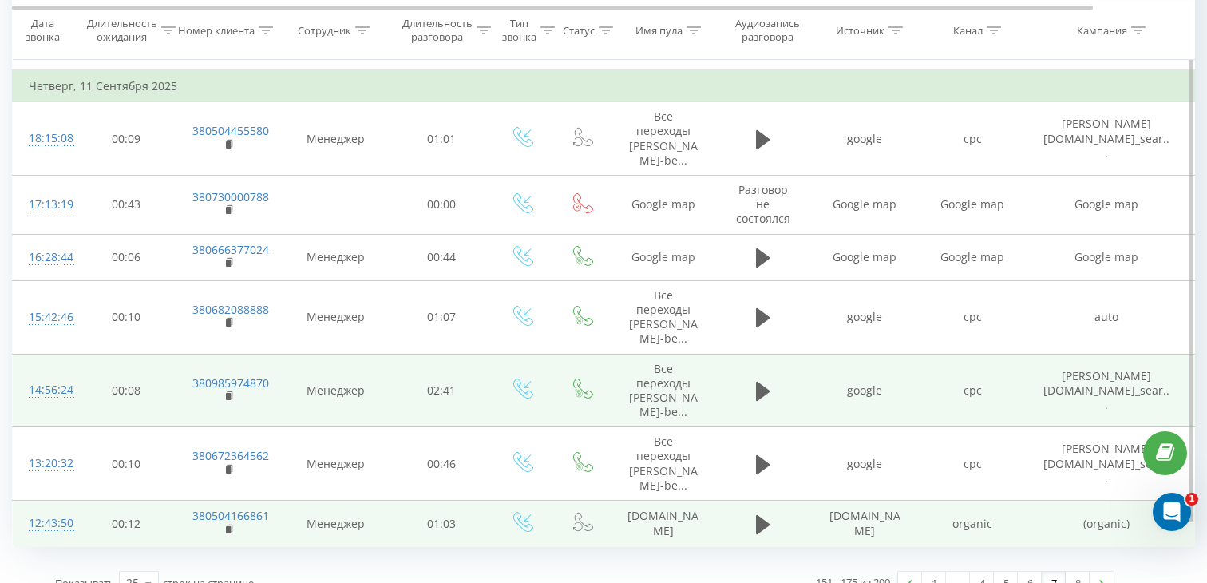
click at [749, 364] on td at bounding box center [763, 390] width 96 height 73
click at [758, 382] on icon at bounding box center [763, 391] width 14 height 19
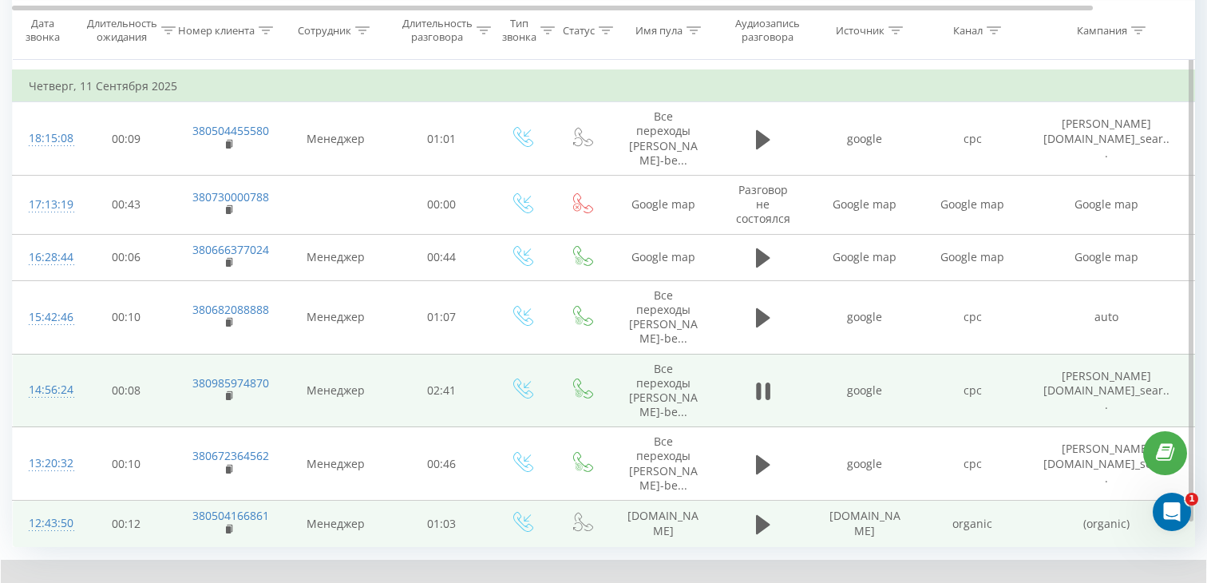
scroll to position [1254, 0]
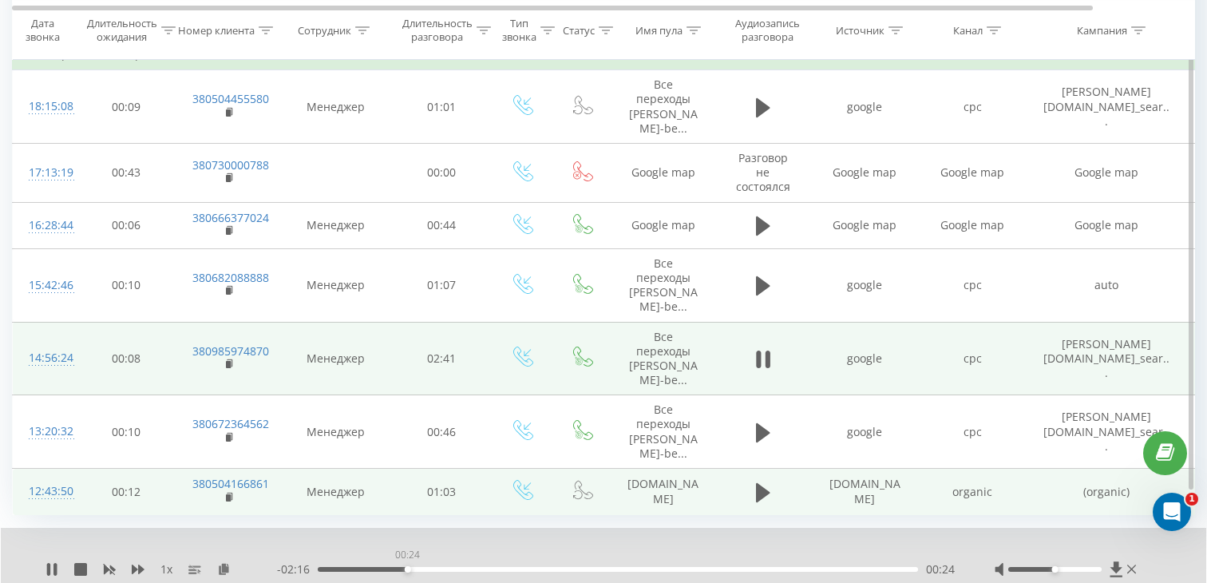
click at [407, 567] on div "00:24" at bounding box center [618, 569] width 600 height 5
click at [230, 361] on rect at bounding box center [228, 364] width 5 height 7
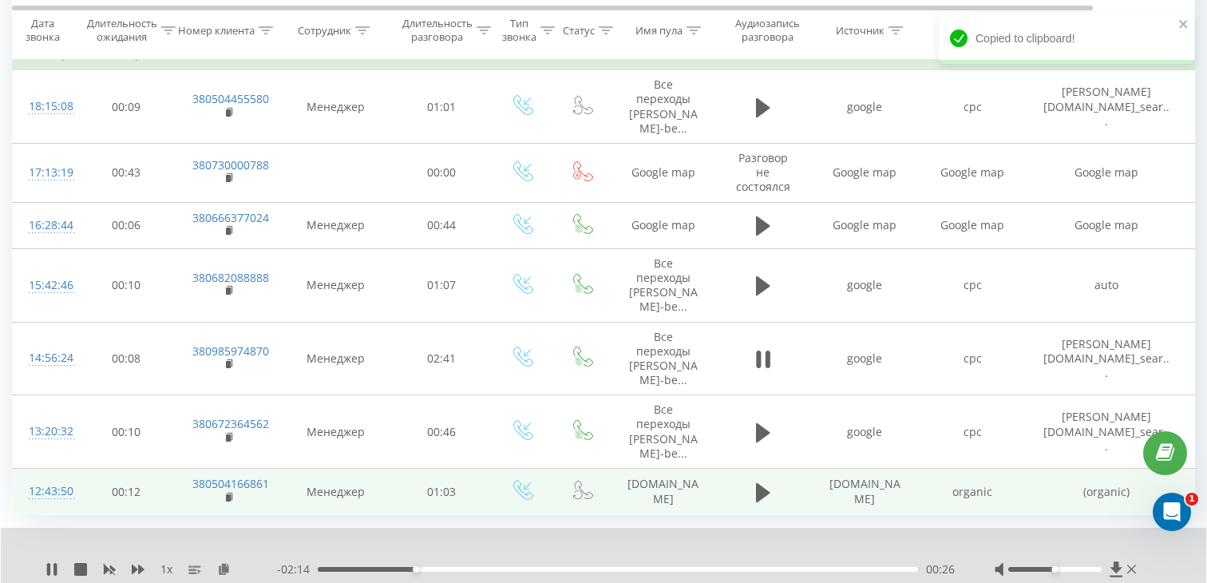
click at [445, 567] on div "00:26" at bounding box center [618, 569] width 600 height 5
click at [482, 567] on div "00:34" at bounding box center [618, 569] width 600 height 5
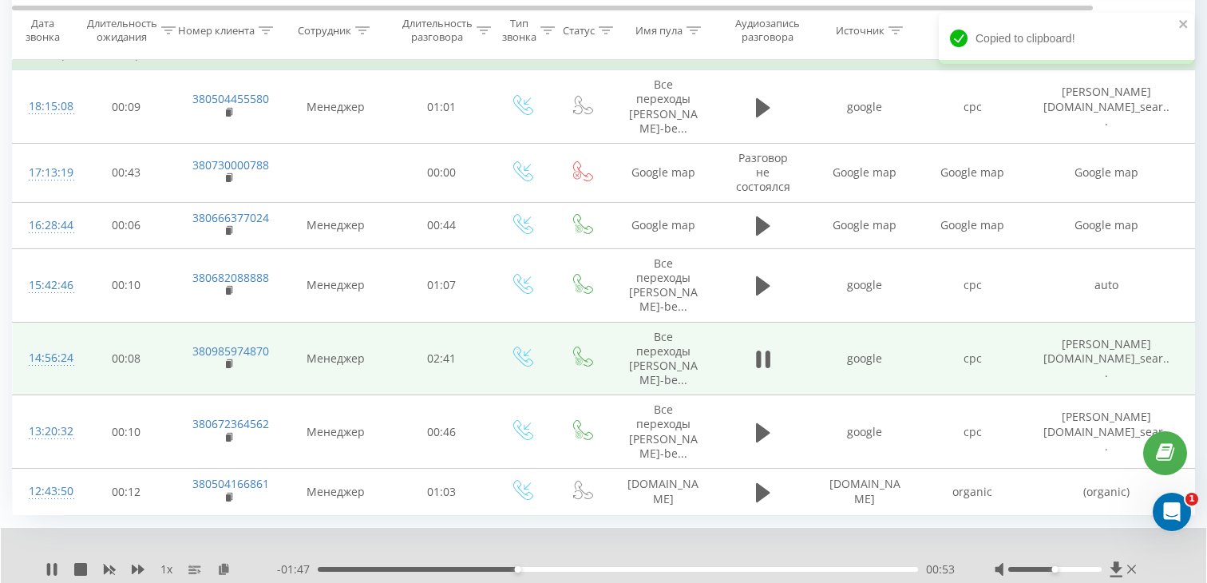
click at [56, 342] on div "14:56:24" at bounding box center [45, 357] width 32 height 31
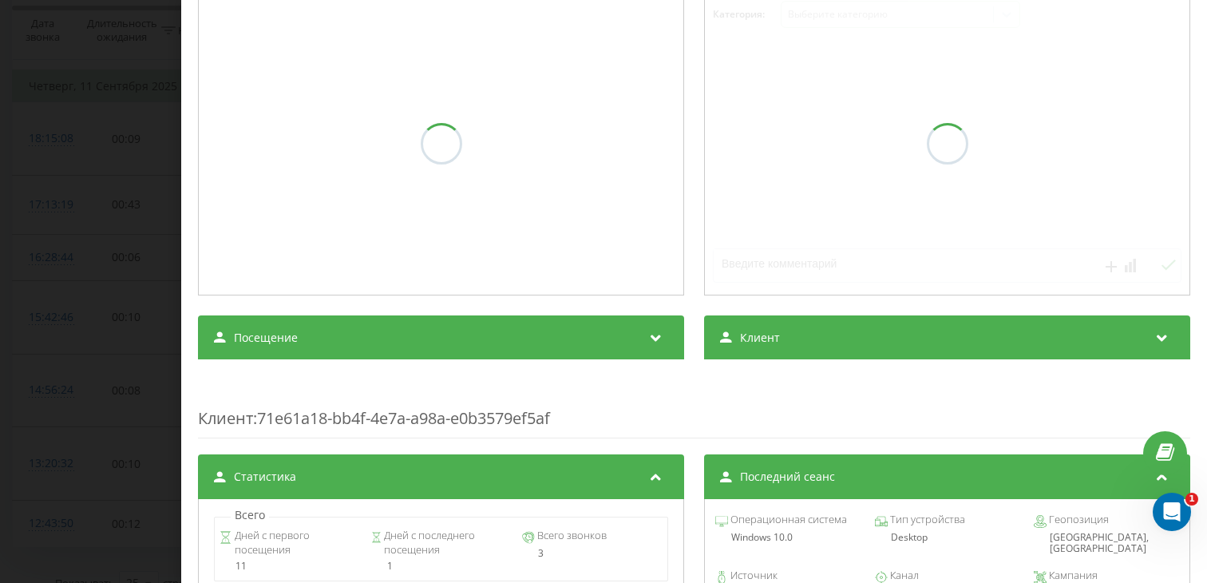
click at [288, 338] on span "Посещение" at bounding box center [266, 338] width 64 height 16
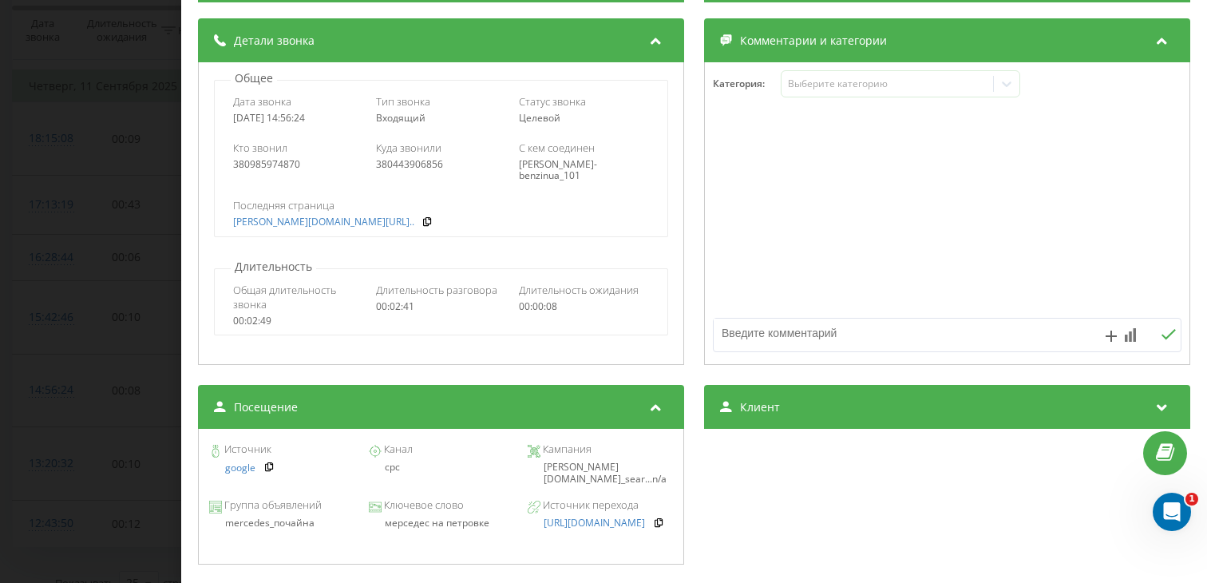
scroll to position [245, 0]
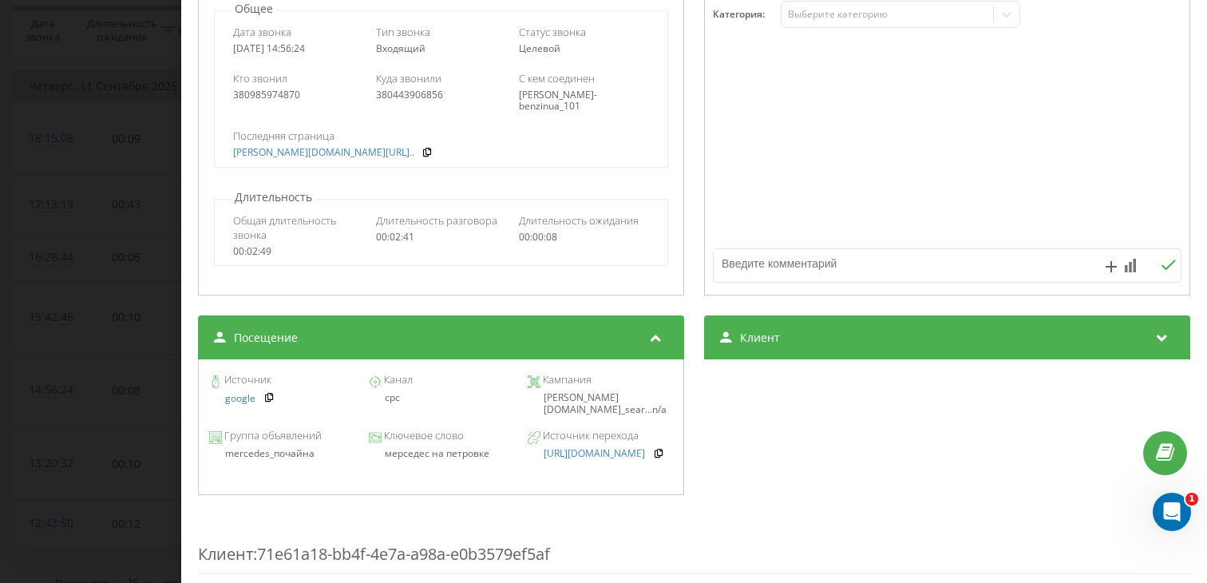
click at [436, 457] on div "мерседес на петровке" at bounding box center [440, 453] width 145 height 11
copy div "мерседес на петровке"
click at [110, 359] on div "Звонок : ua12_-1757591784.5162467 1 x - 01:36 01:03 01:03 Транскрипция Для анал…" at bounding box center [603, 291] width 1207 height 583
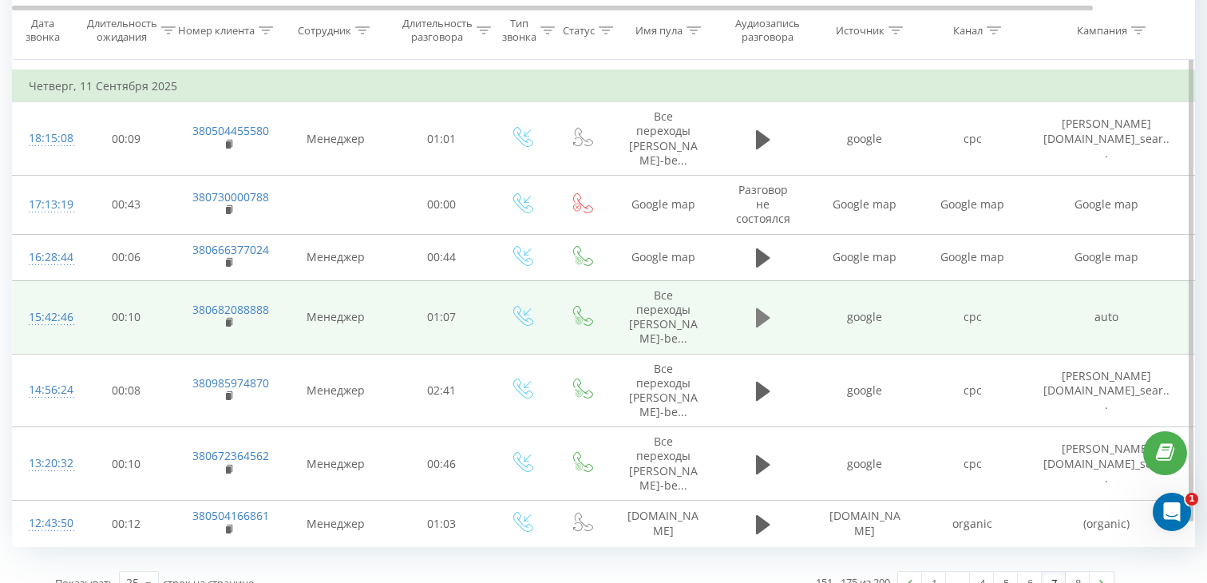
click at [764, 308] on icon at bounding box center [763, 317] width 14 height 19
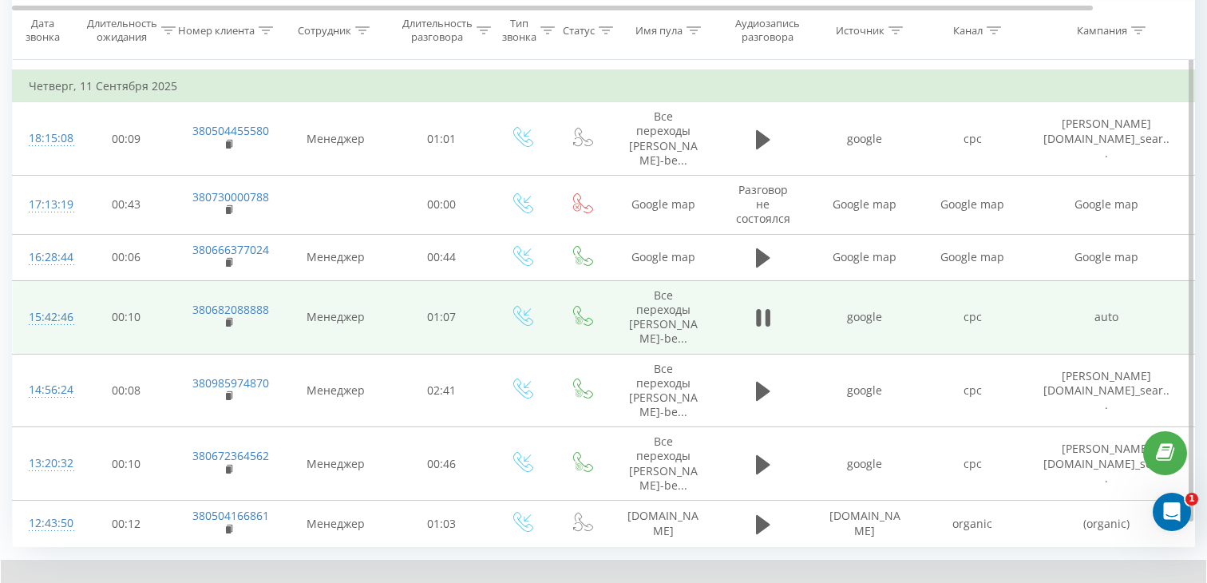
scroll to position [1239, 0]
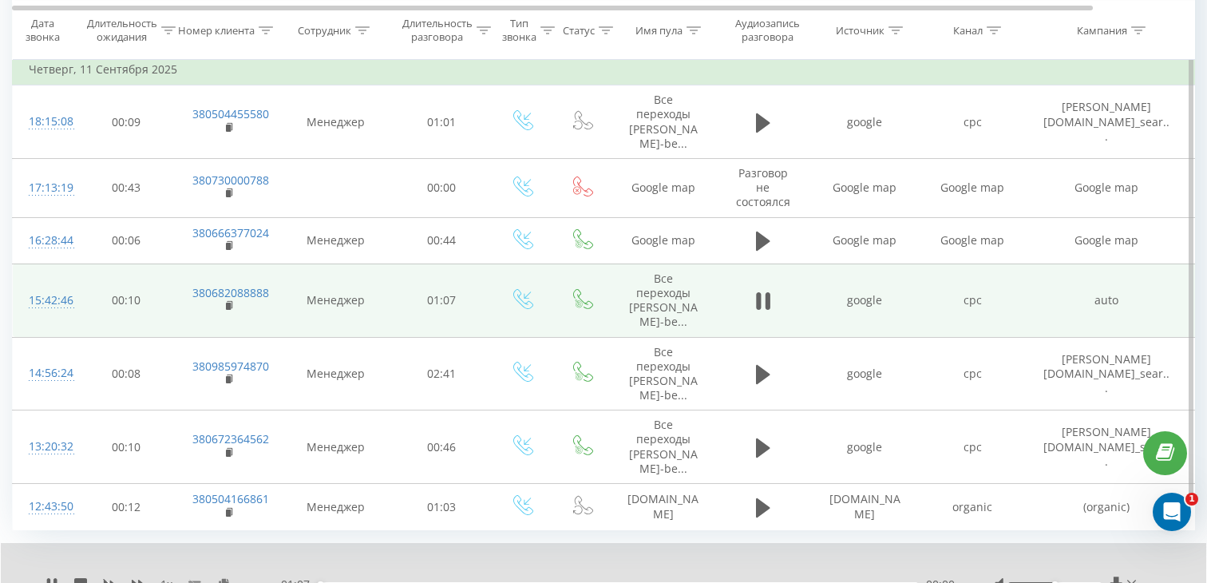
click at [431, 582] on div "00:00" at bounding box center [618, 584] width 600 height 5
click at [228, 303] on rect at bounding box center [228, 306] width 5 height 7
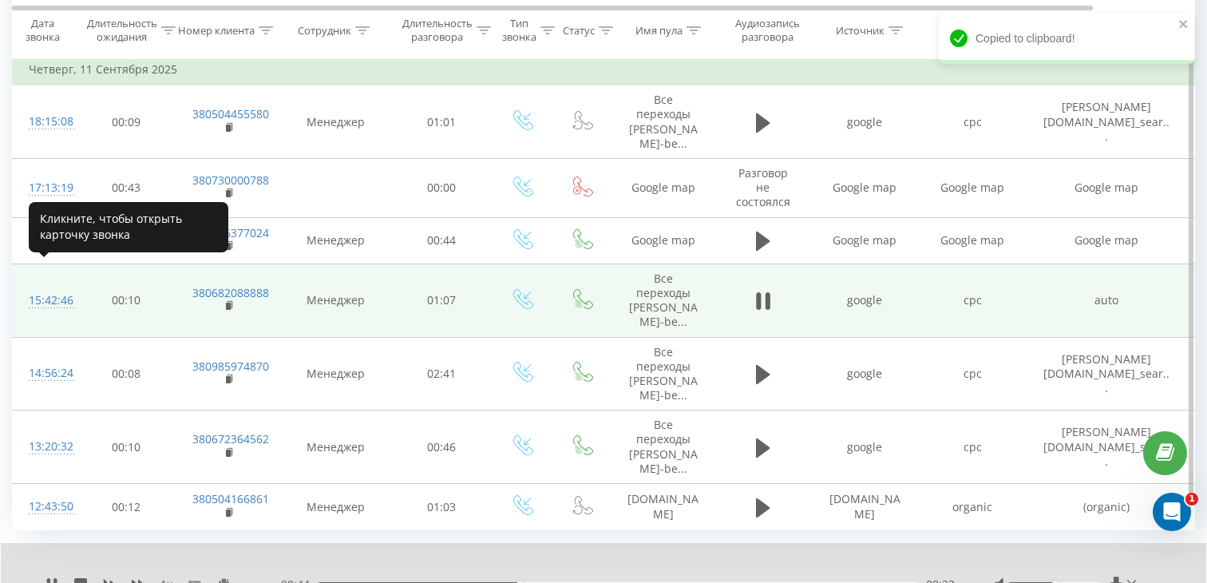
click at [57, 285] on div "15:42:46" at bounding box center [45, 300] width 32 height 31
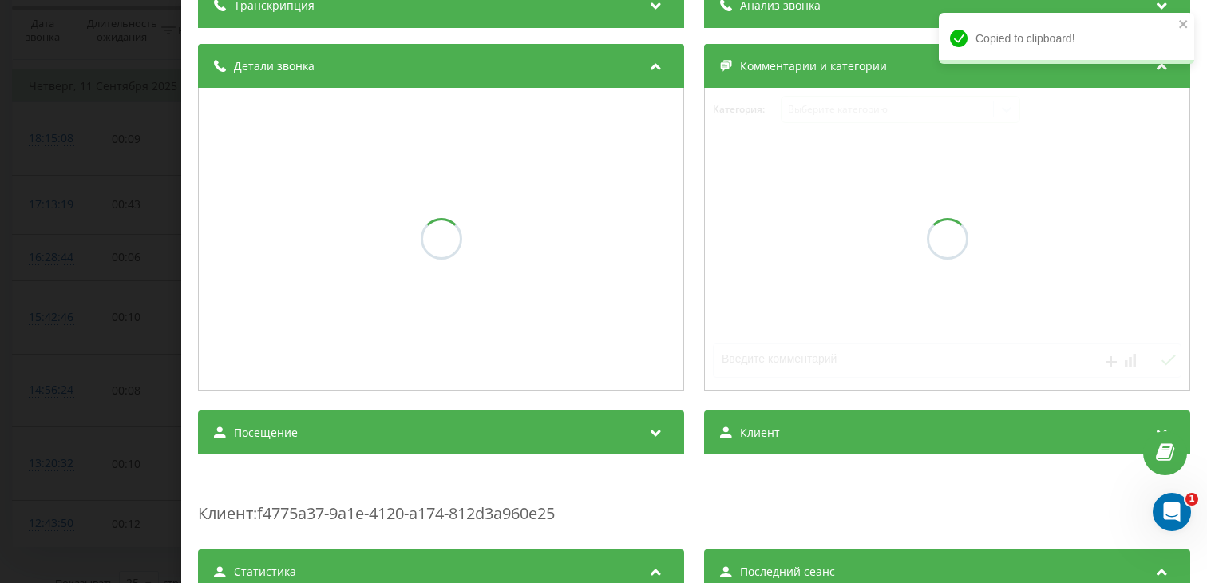
scroll to position [167, 0]
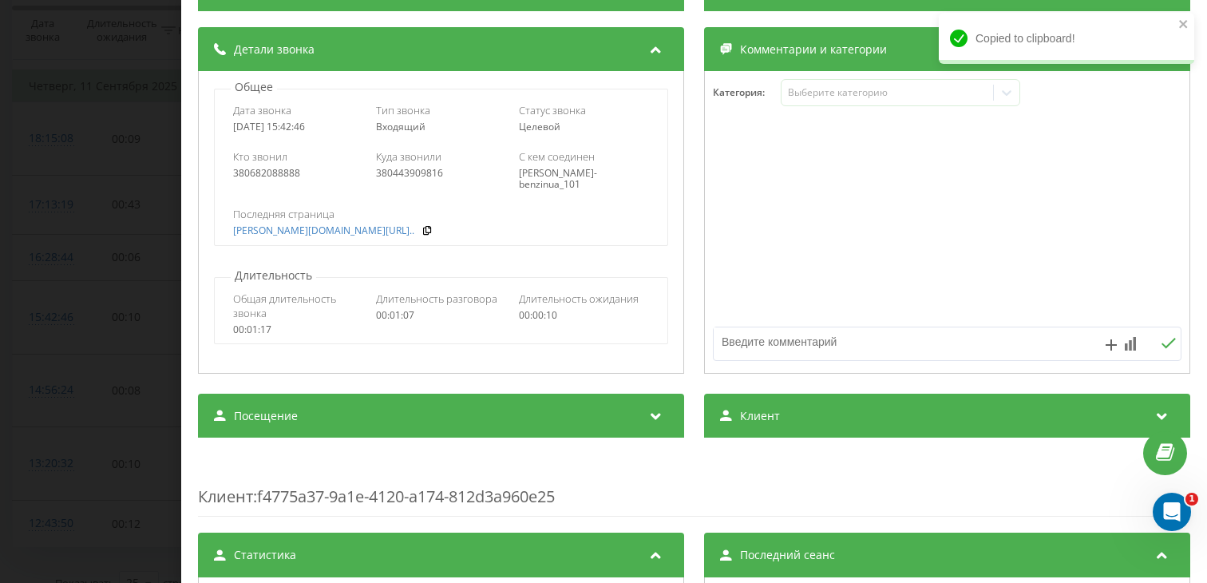
click at [432, 416] on div "Посещение" at bounding box center [441, 416] width 486 height 45
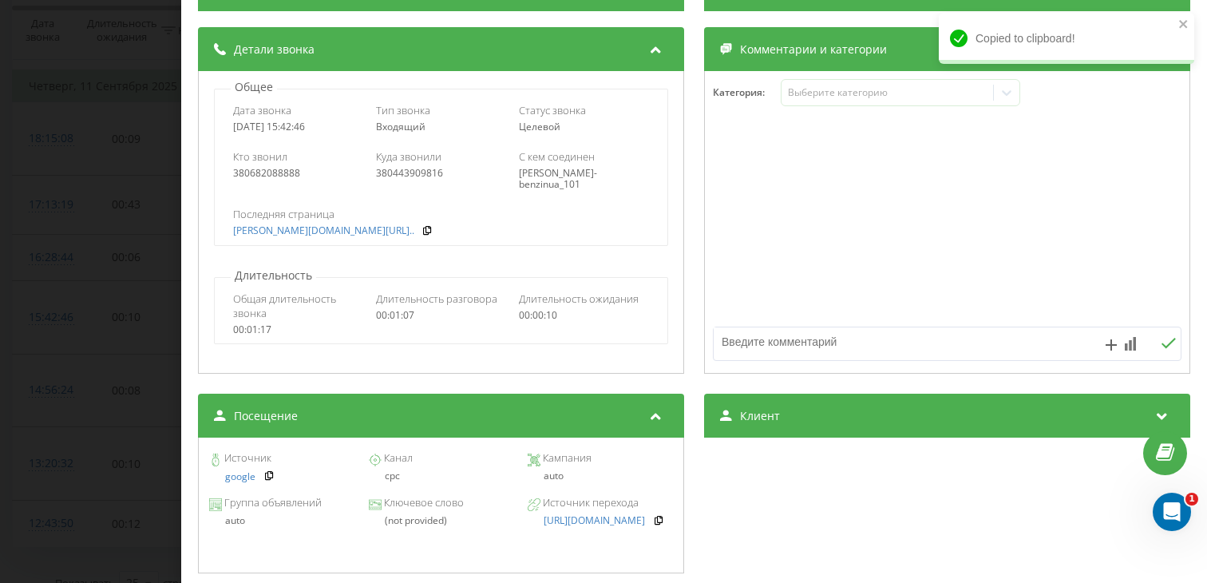
click at [101, 386] on div "Звонок : ua4_-1757594566.5149959 1 x - 00:40 00:26 00:26 Транскрипция Для анали…" at bounding box center [603, 291] width 1207 height 583
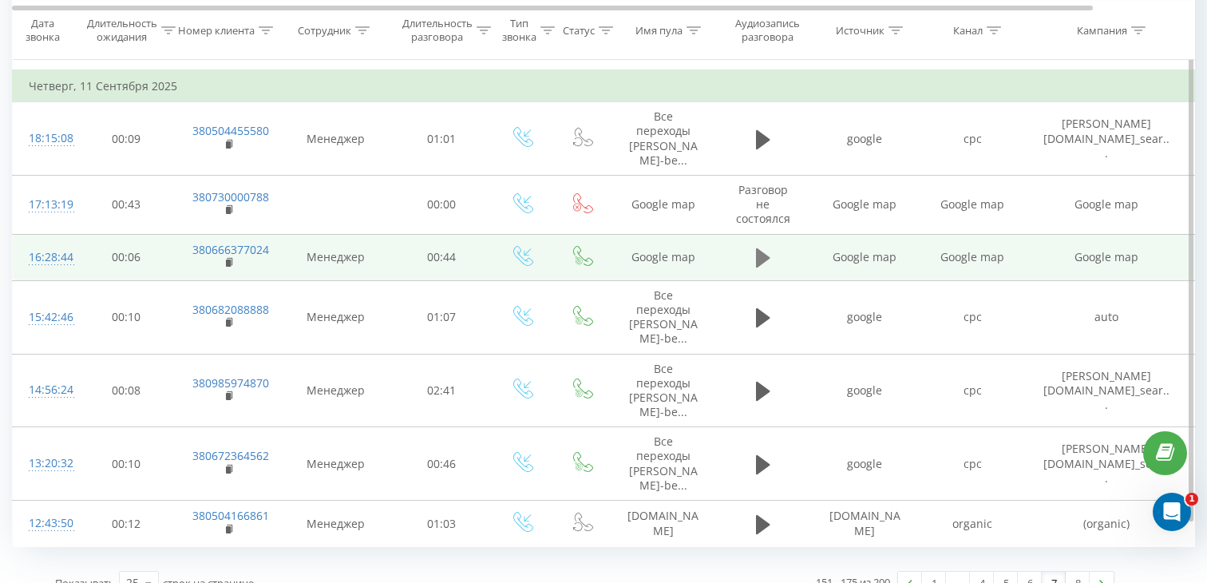
click at [758, 248] on icon at bounding box center [763, 257] width 14 height 19
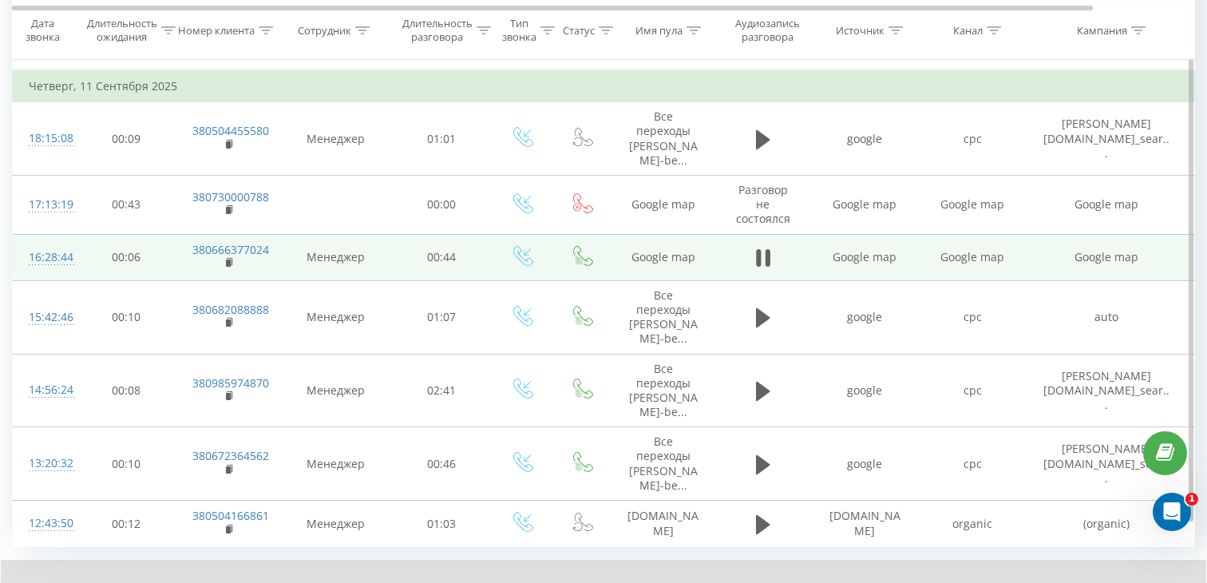
scroll to position [1164, 0]
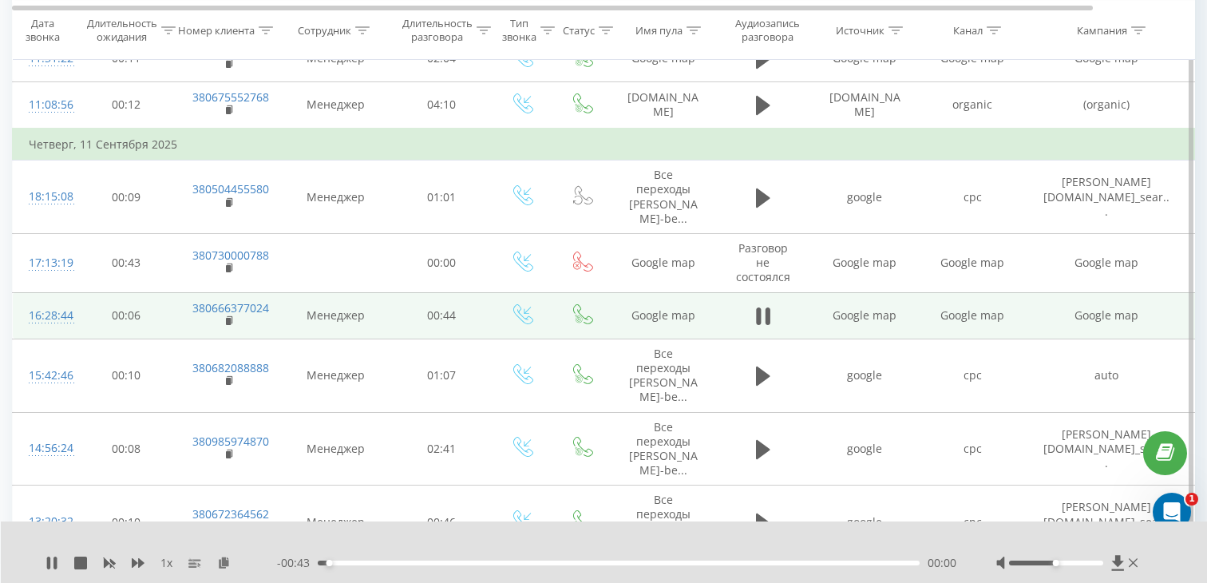
click at [411, 556] on div "- 00:43 00:00 00:00" at bounding box center [616, 563] width 679 height 16
click at [411, 560] on div "00:01" at bounding box center [619, 562] width 602 height 5
click at [230, 318] on rect at bounding box center [228, 321] width 5 height 7
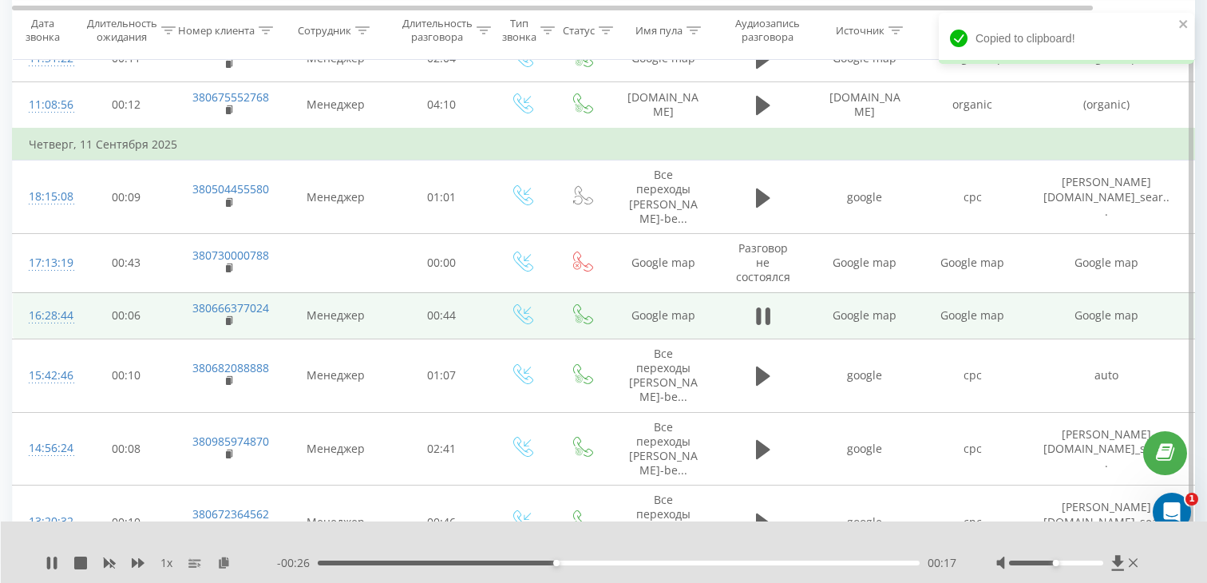
click at [61, 300] on div "16:28:44" at bounding box center [45, 315] width 32 height 31
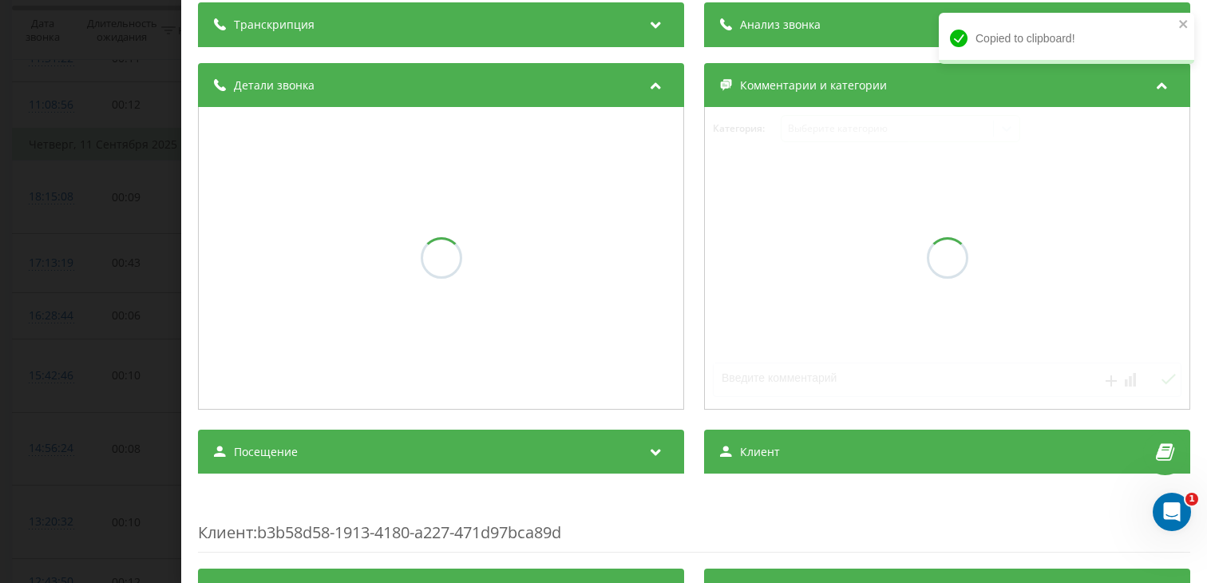
click at [304, 456] on div "Посещение" at bounding box center [441, 451] width 486 height 45
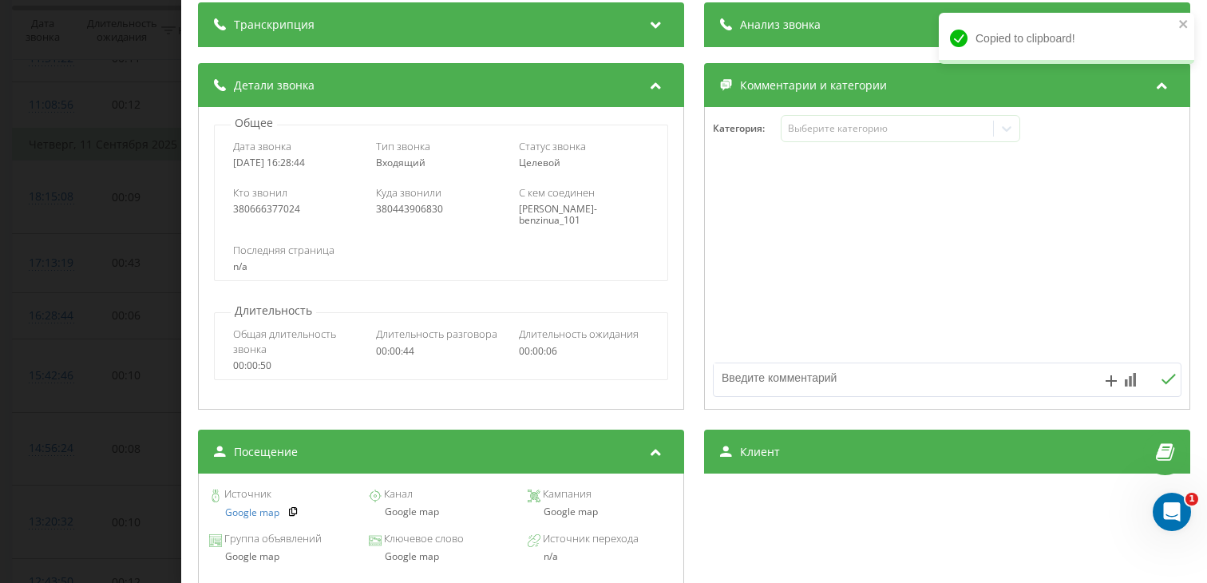
click at [412, 515] on div "Google map" at bounding box center [440, 511] width 145 height 11
click at [413, 515] on div "Google map" at bounding box center [440, 511] width 145 height 11
copy div "Google map"
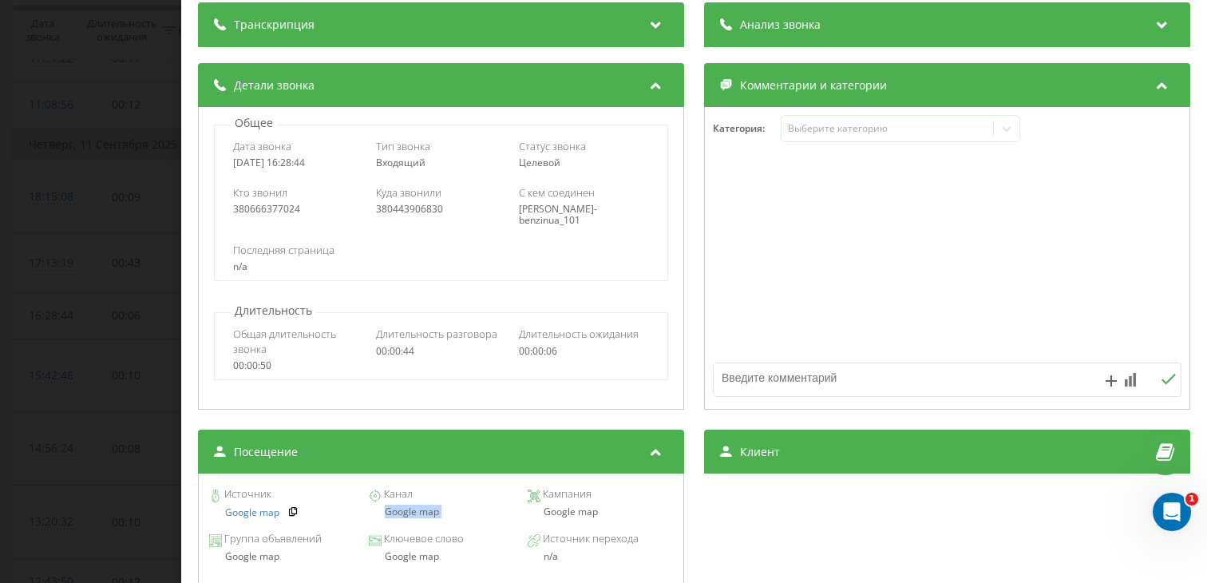
click at [83, 303] on div "Звонок : ua11_-1757597324.5687984 1 x - 00:17 00:27 00:27 Транскрипция Для анал…" at bounding box center [603, 291] width 1207 height 583
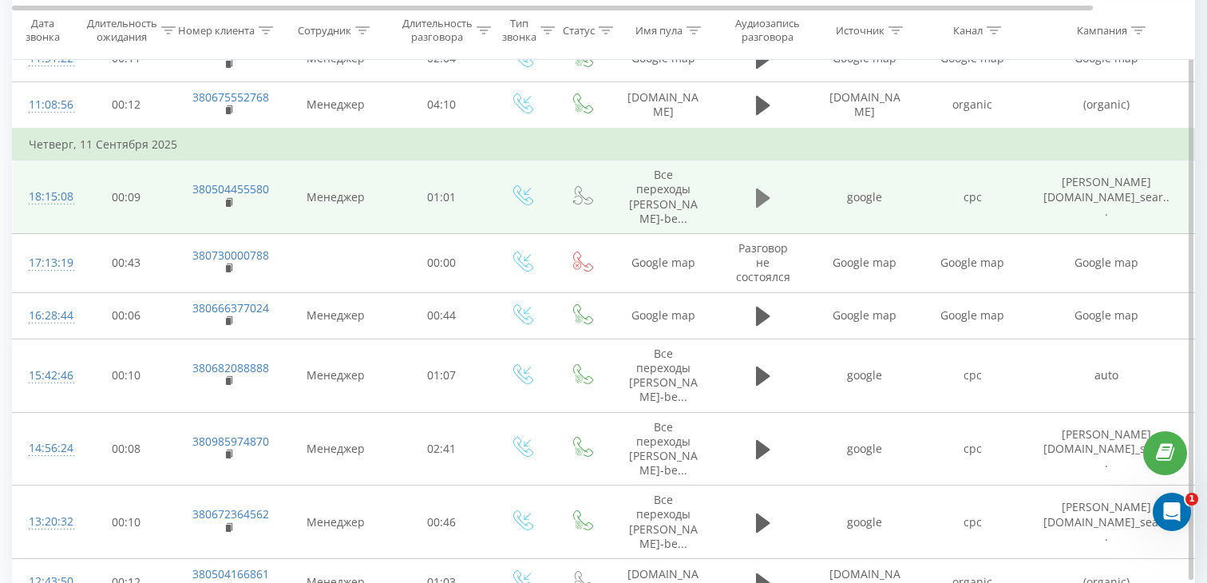
click at [771, 186] on button at bounding box center [763, 198] width 24 height 24
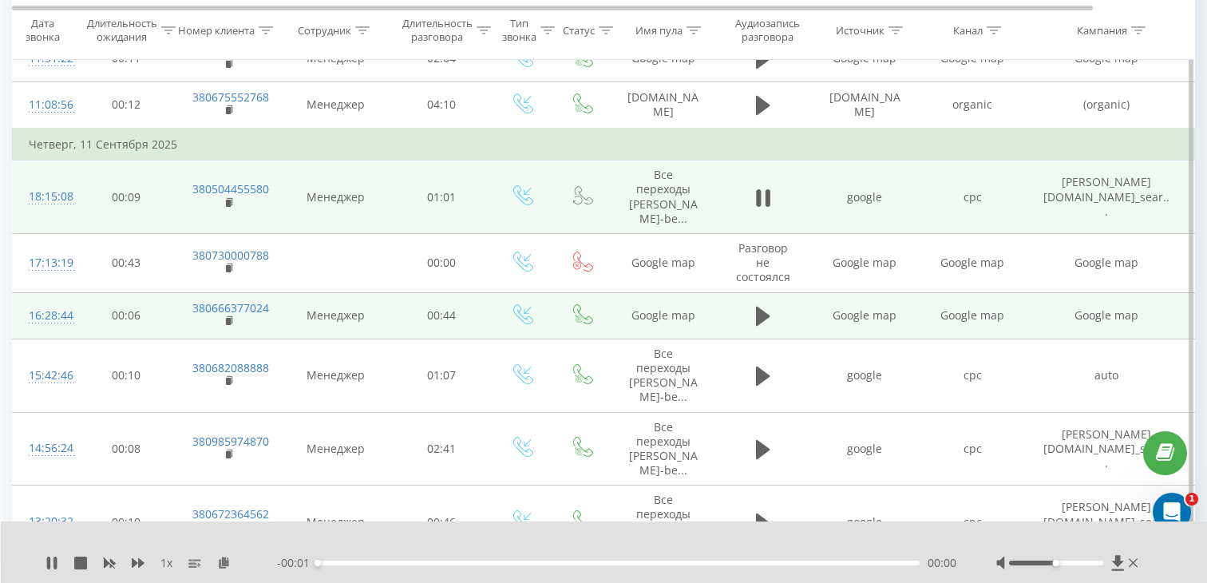
scroll to position [1094, 0]
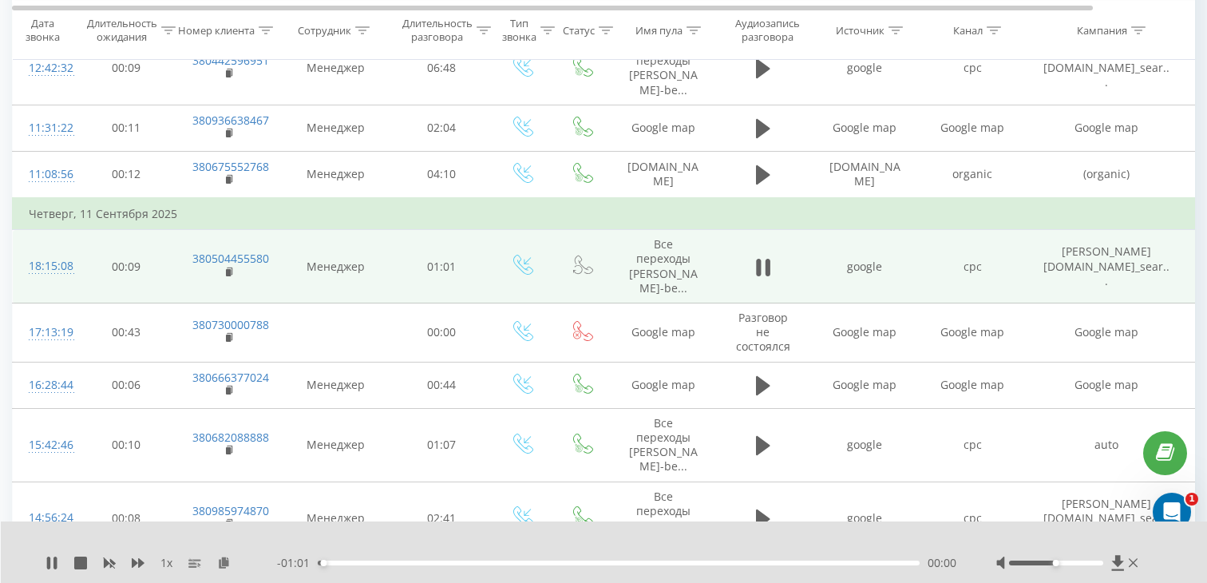
click at [384, 559] on div "- 01:01 00:00 00:00" at bounding box center [616, 563] width 679 height 16
click at [392, 563] on div "00:00" at bounding box center [619, 562] width 602 height 5
click at [227, 269] on rect at bounding box center [228, 272] width 5 height 7
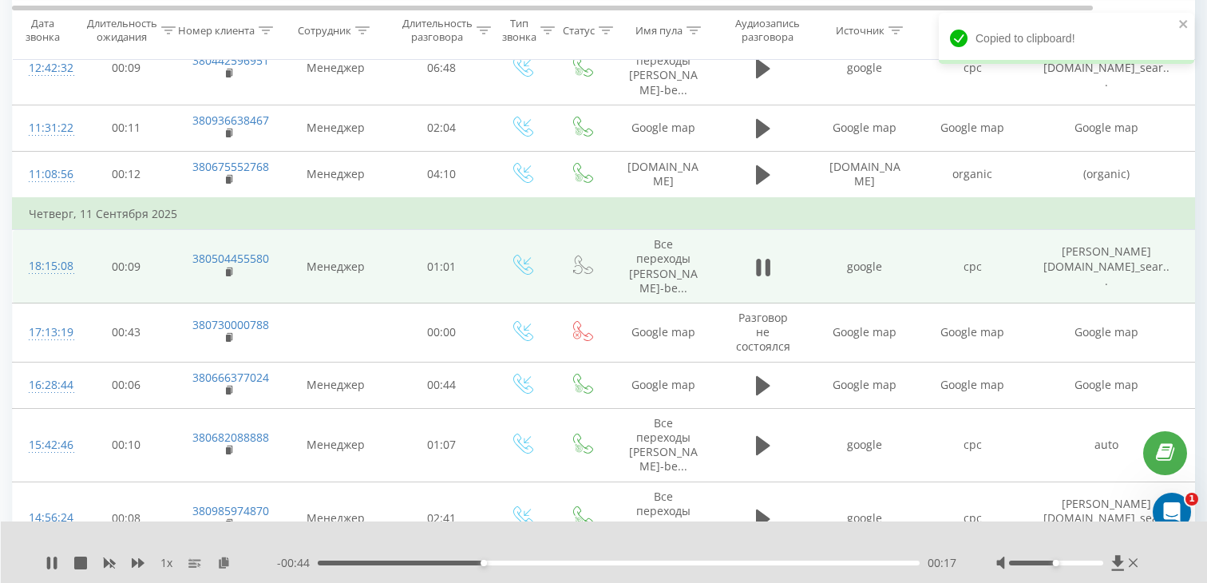
click at [48, 252] on div "18:15:08" at bounding box center [45, 266] width 32 height 31
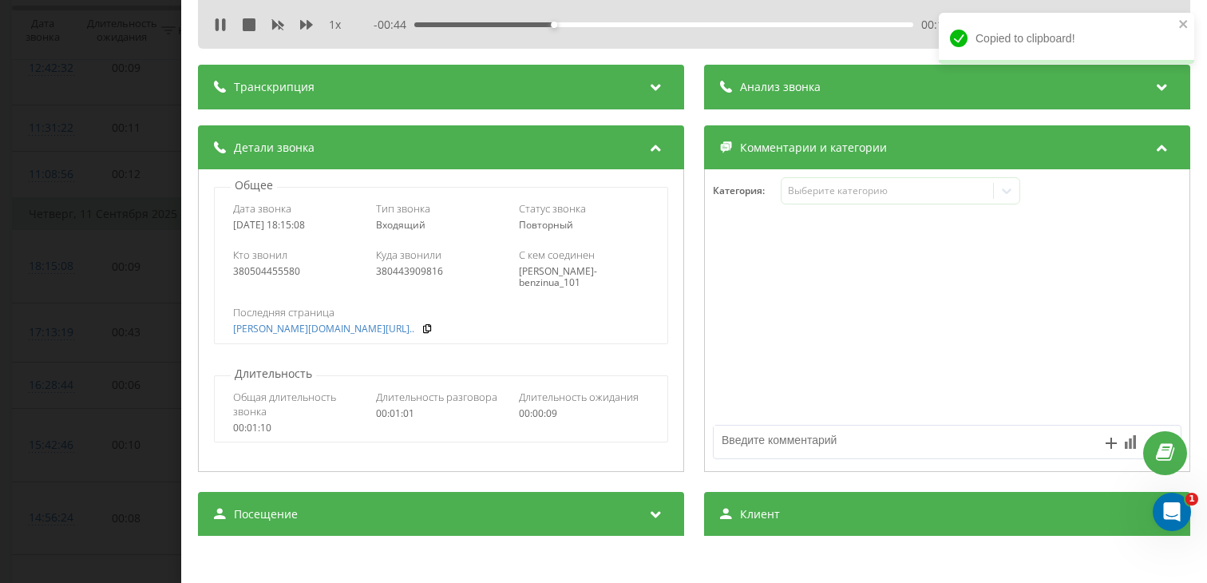
click at [319, 492] on div "Посещение" at bounding box center [441, 514] width 486 height 45
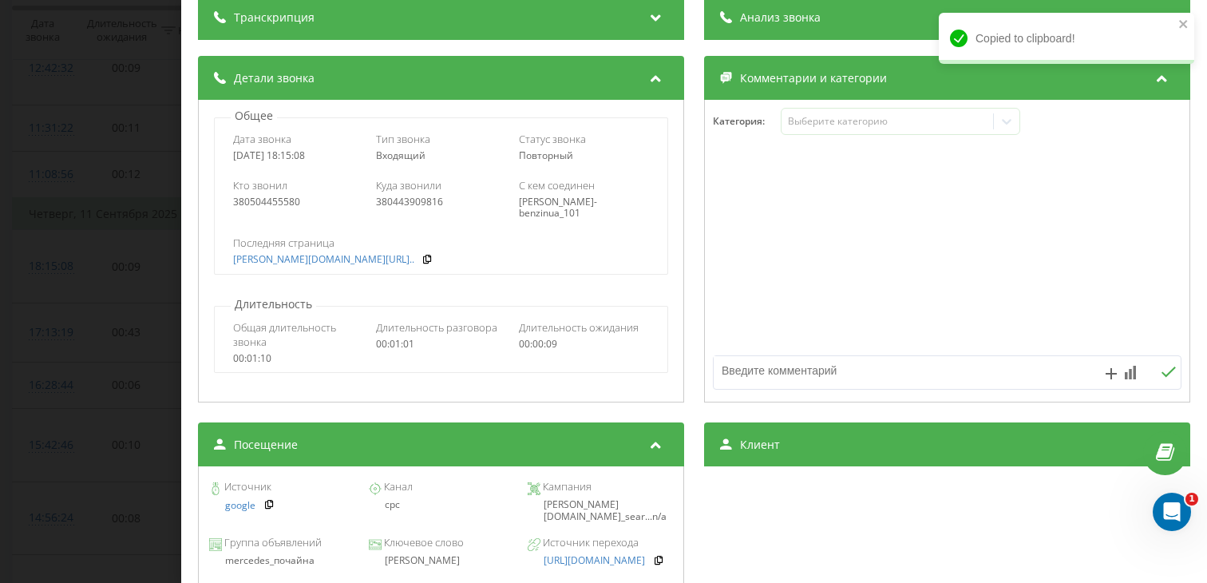
click at [424, 564] on div "[PERSON_NAME]" at bounding box center [440, 560] width 145 height 11
click at [423, 564] on div "[PERSON_NAME]" at bounding box center [440, 560] width 145 height 11
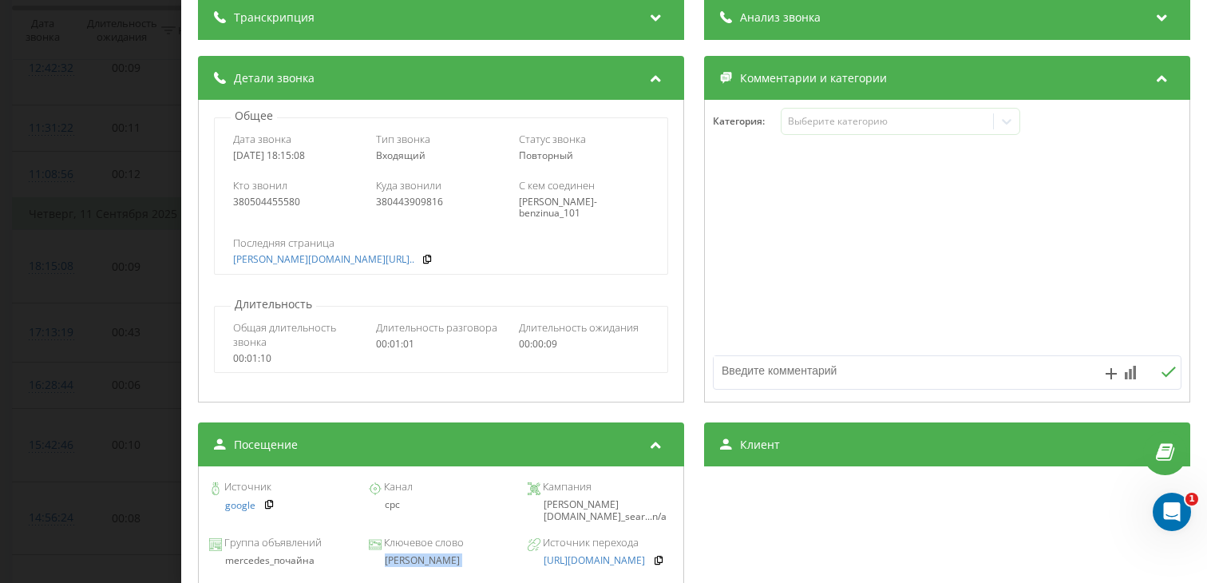
click at [86, 208] on div "Звонок : ua12_-1757603708.5201570 1 x - 00:12 00:49 00:49 Транскрипция Для анал…" at bounding box center [603, 291] width 1207 height 583
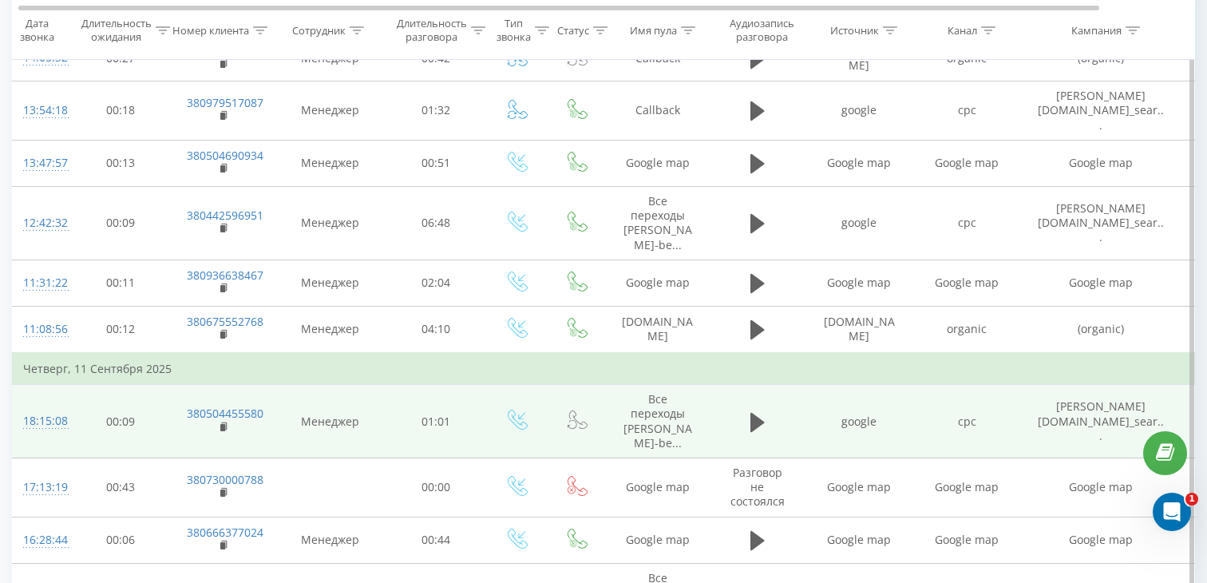
scroll to position [0, 6]
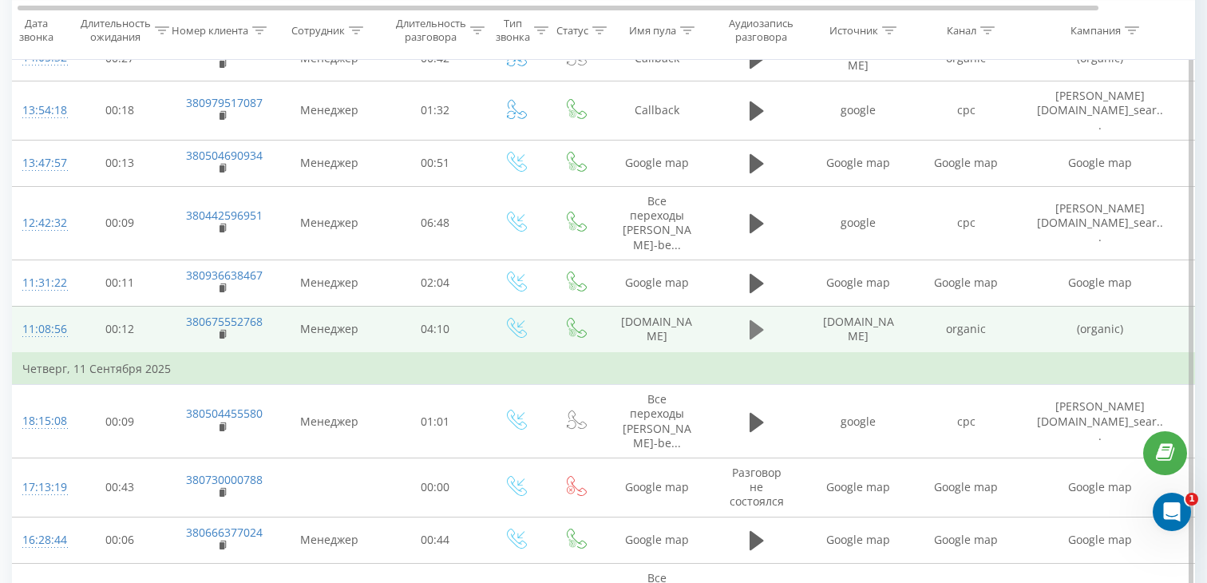
click at [758, 320] on icon at bounding box center [757, 329] width 14 height 19
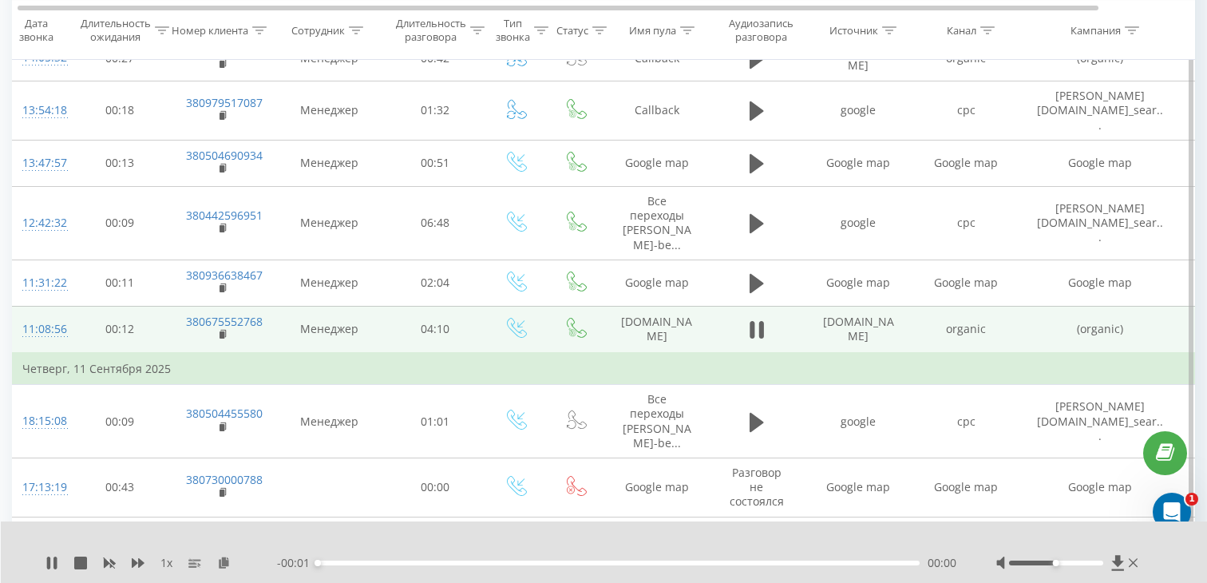
scroll to position [0, 0]
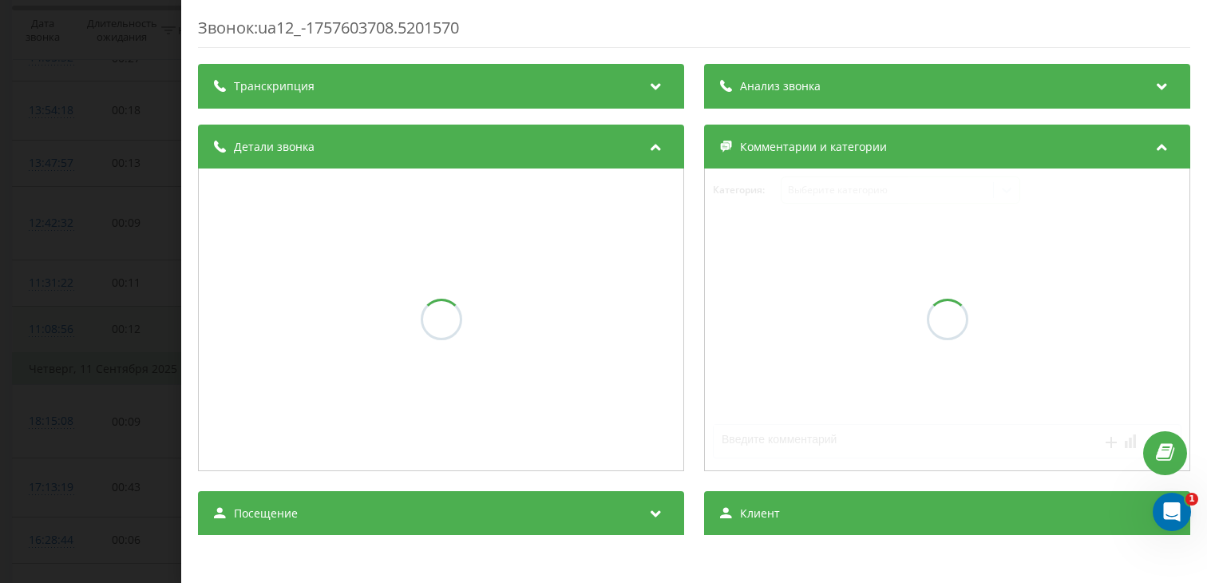
scroll to position [1094, 0]
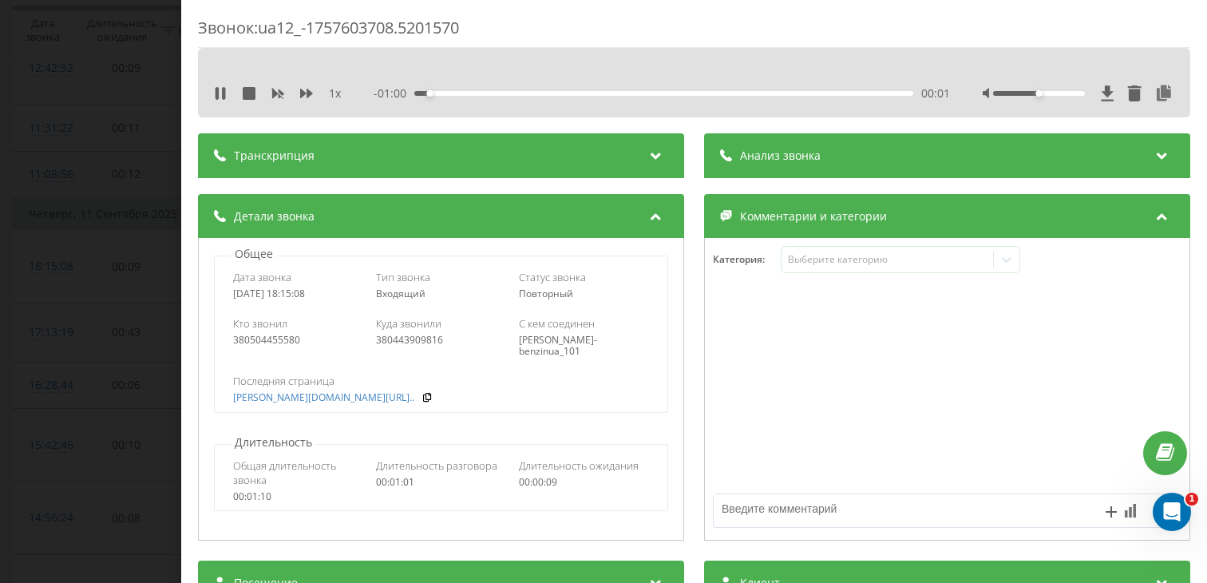
click at [17, 280] on div "Звонок : ua12_-1757603708.5201570 1 x - 01:00 00:01 00:01 Транскрипция Для анал…" at bounding box center [603, 291] width 1207 height 583
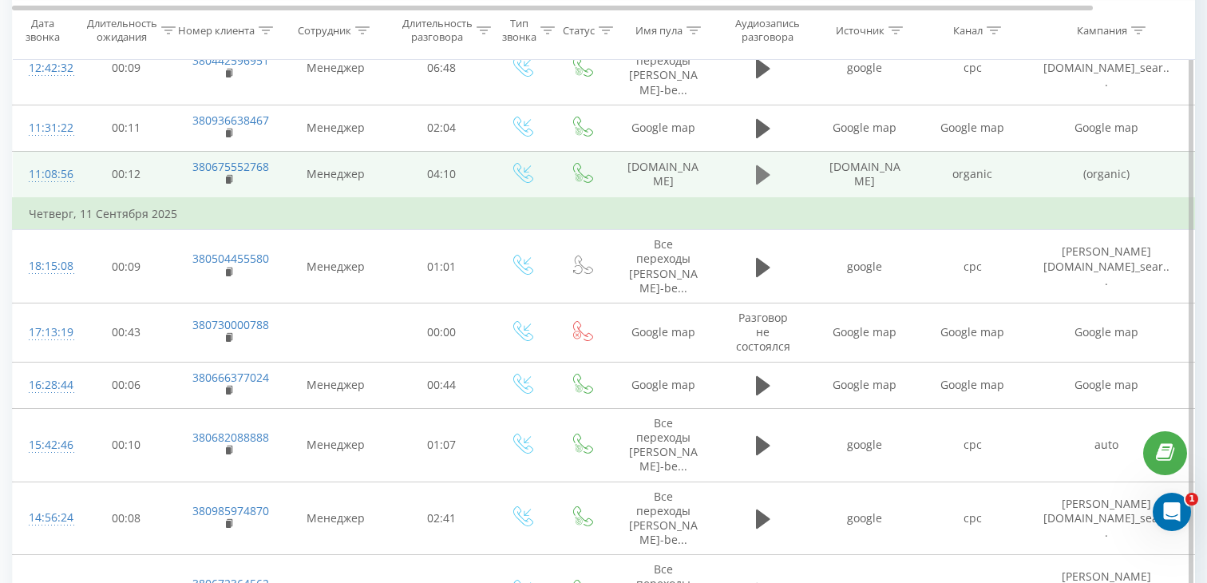
click at [761, 165] on icon at bounding box center [763, 174] width 14 height 19
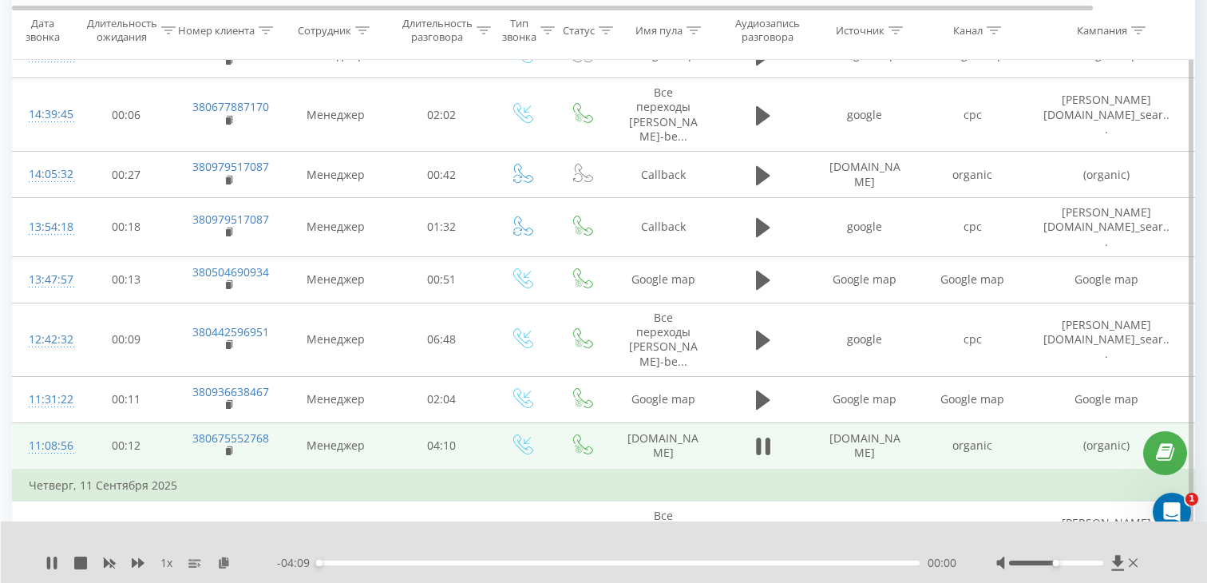
scroll to position [830, 0]
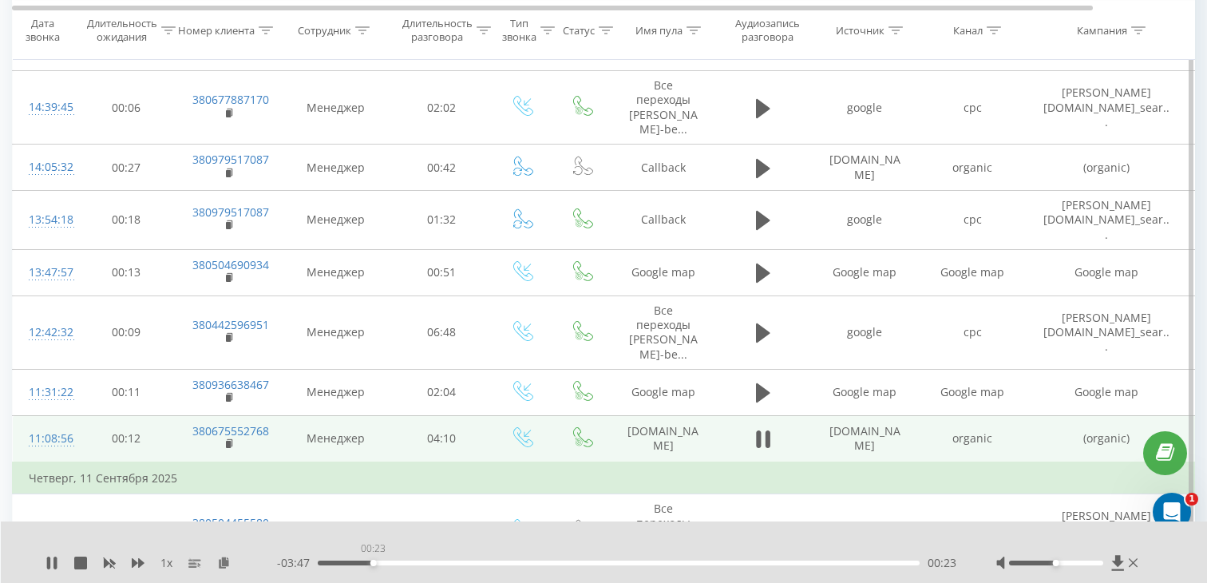
click at [373, 564] on div "00:23" at bounding box center [619, 562] width 602 height 5
click at [228, 441] on rect at bounding box center [228, 444] width 5 height 7
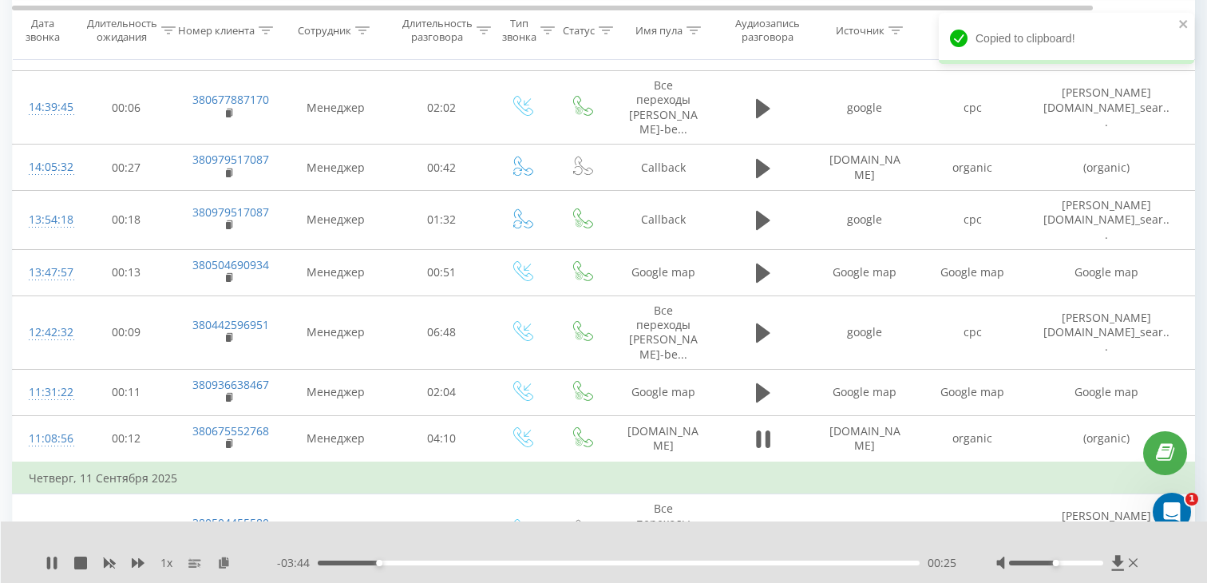
click at [339, 558] on div "- 03:44 00:25 00:25" at bounding box center [616, 563] width 679 height 16
click at [340, 564] on div "00:26" at bounding box center [619, 562] width 602 height 5
click at [380, 562] on div "00:19" at bounding box center [619, 562] width 602 height 5
click at [427, 561] on div "00:26" at bounding box center [619, 562] width 602 height 5
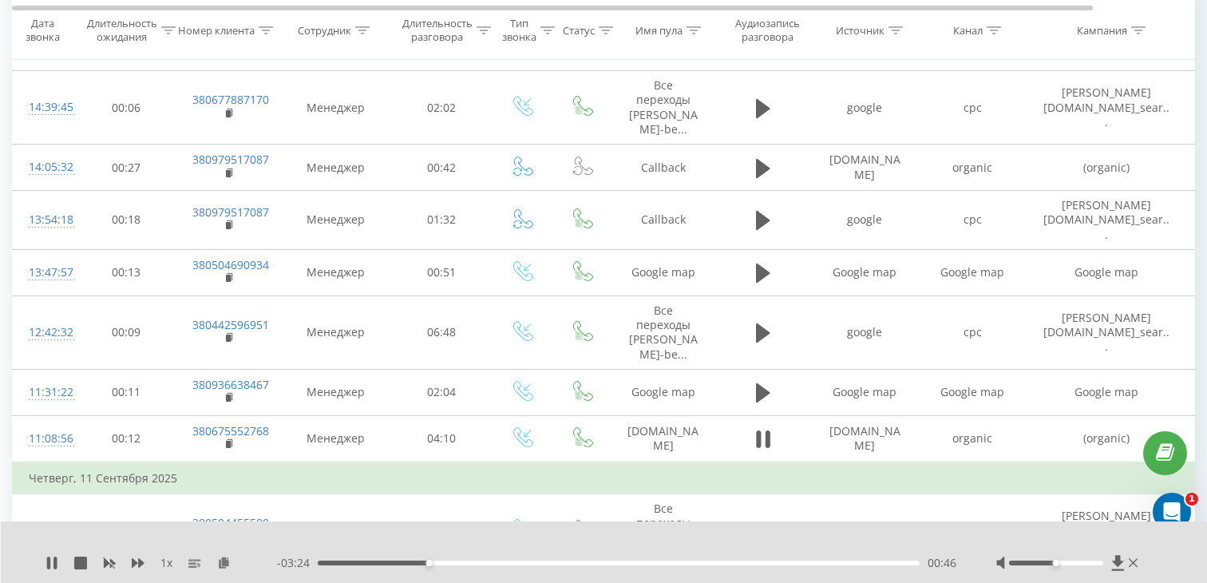
click at [442, 560] on div "00:46" at bounding box center [619, 562] width 602 height 5
click at [472, 565] on div "- 03:18 00:52 00:52" at bounding box center [616, 563] width 679 height 16
click at [472, 563] on div "00:52" at bounding box center [619, 562] width 602 height 5
click at [453, 561] on div "00:56" at bounding box center [619, 562] width 602 height 5
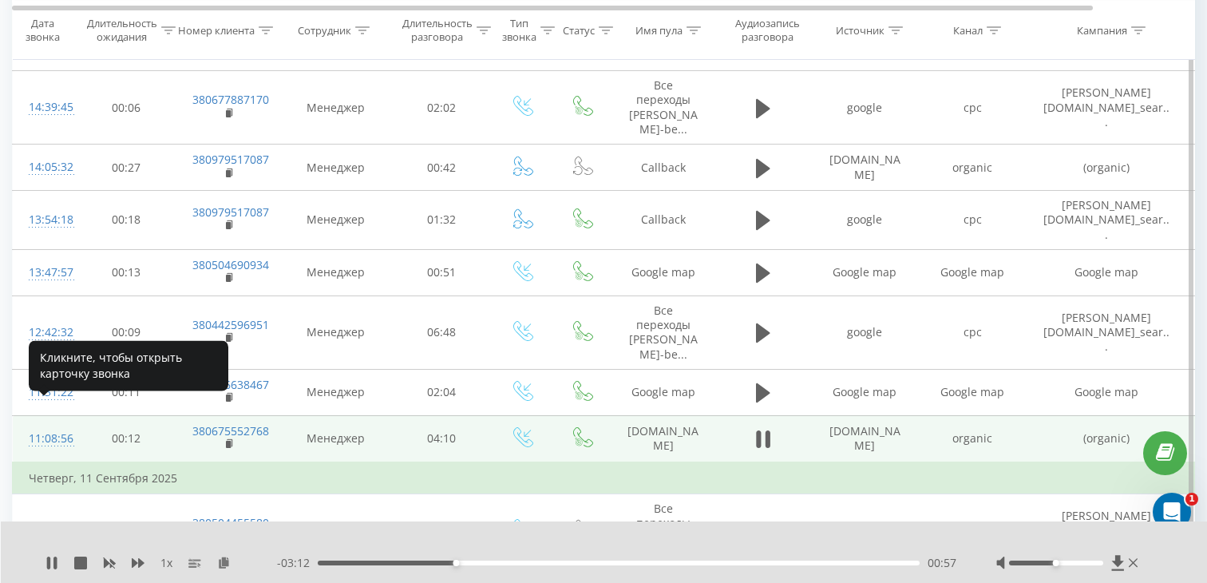
click at [58, 423] on div "11:08:56" at bounding box center [45, 438] width 32 height 31
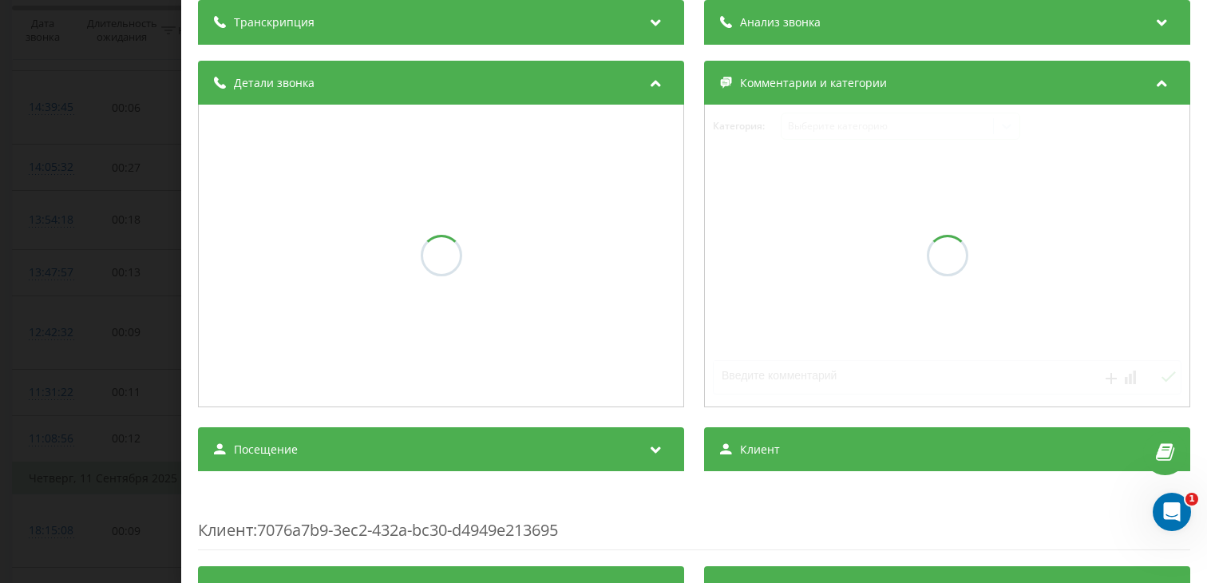
scroll to position [132, 0]
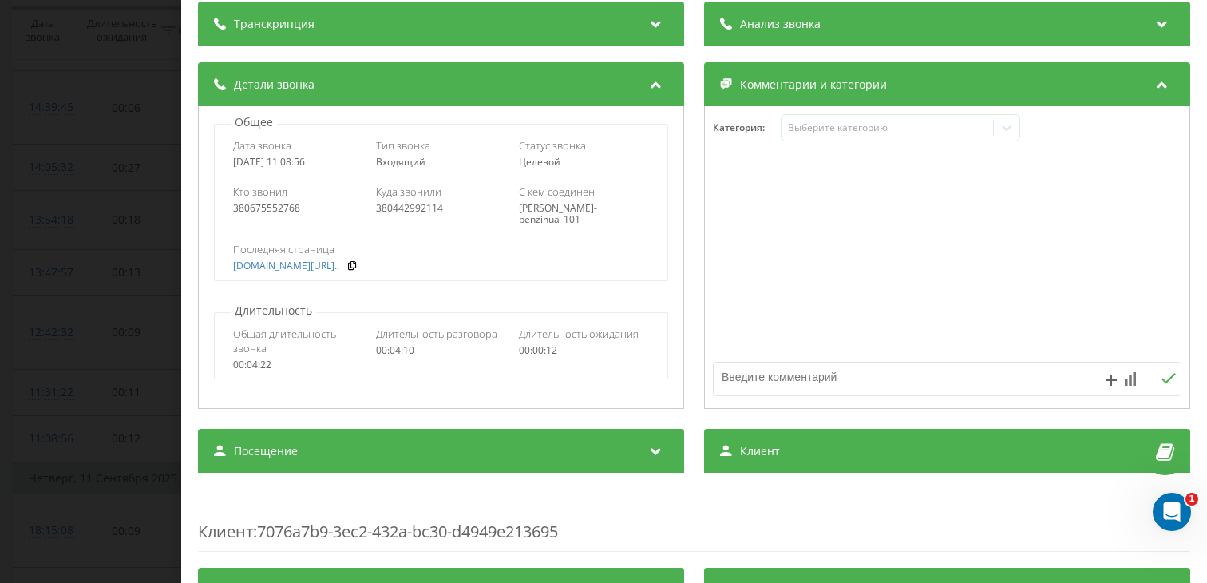
click at [429, 464] on div "Посещение" at bounding box center [441, 451] width 486 height 45
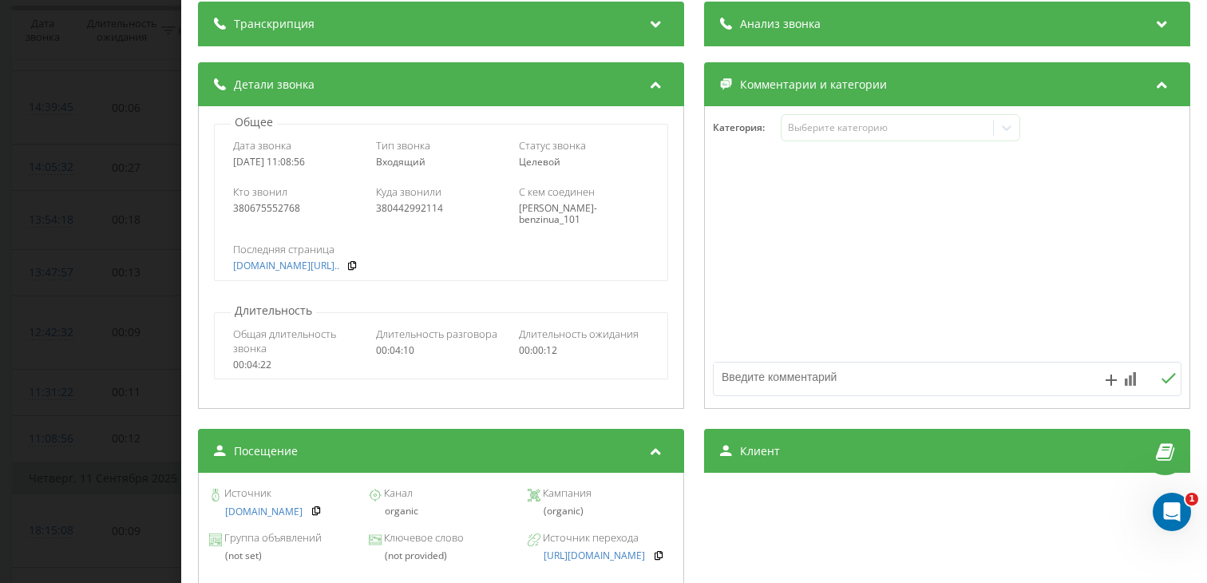
click at [69, 254] on div "Звонок : ua9_-1757664536.6629229 1 x - 02:51 01:19 01:19 Транскрипция Для анали…" at bounding box center [603, 291] width 1207 height 583
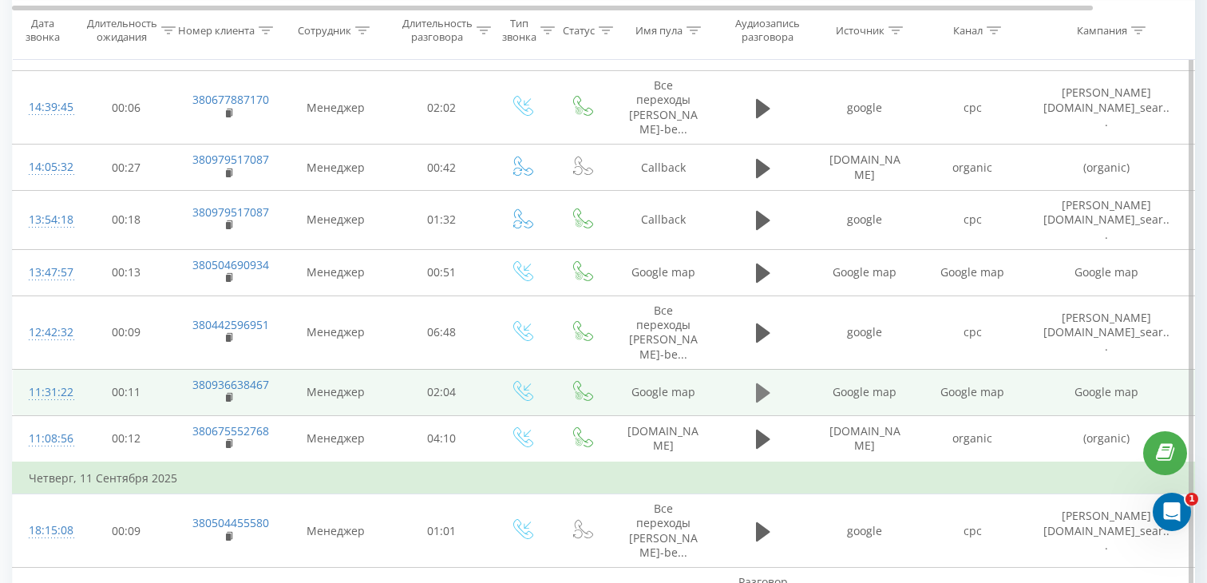
click at [756, 383] on icon at bounding box center [763, 392] width 14 height 19
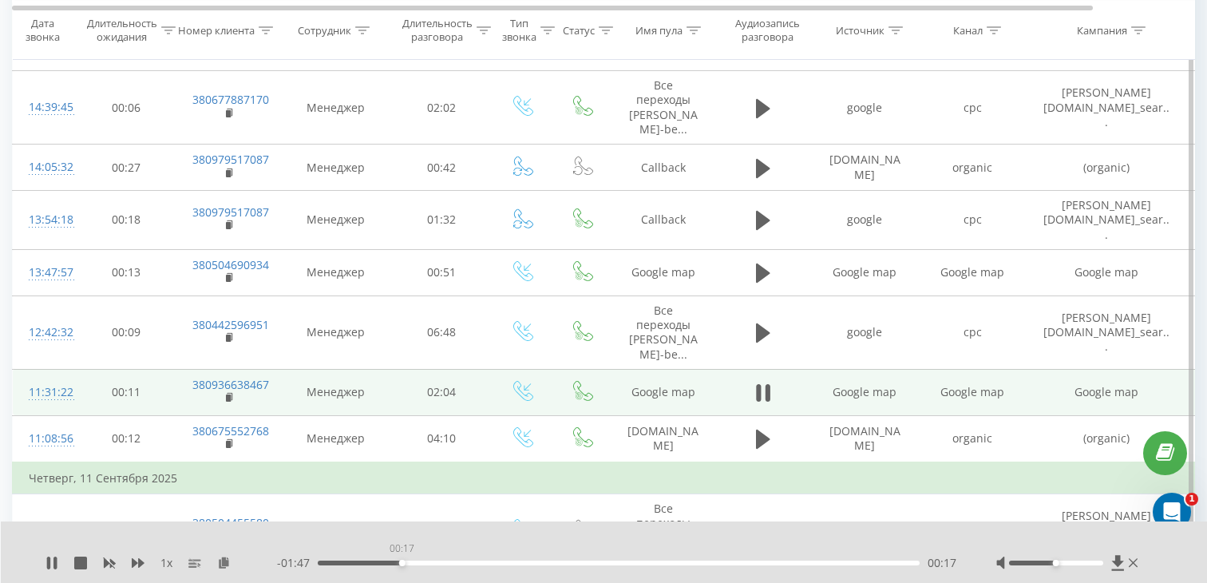
click at [402, 563] on div "00:17" at bounding box center [619, 562] width 602 height 5
click at [231, 392] on icon at bounding box center [230, 397] width 9 height 11
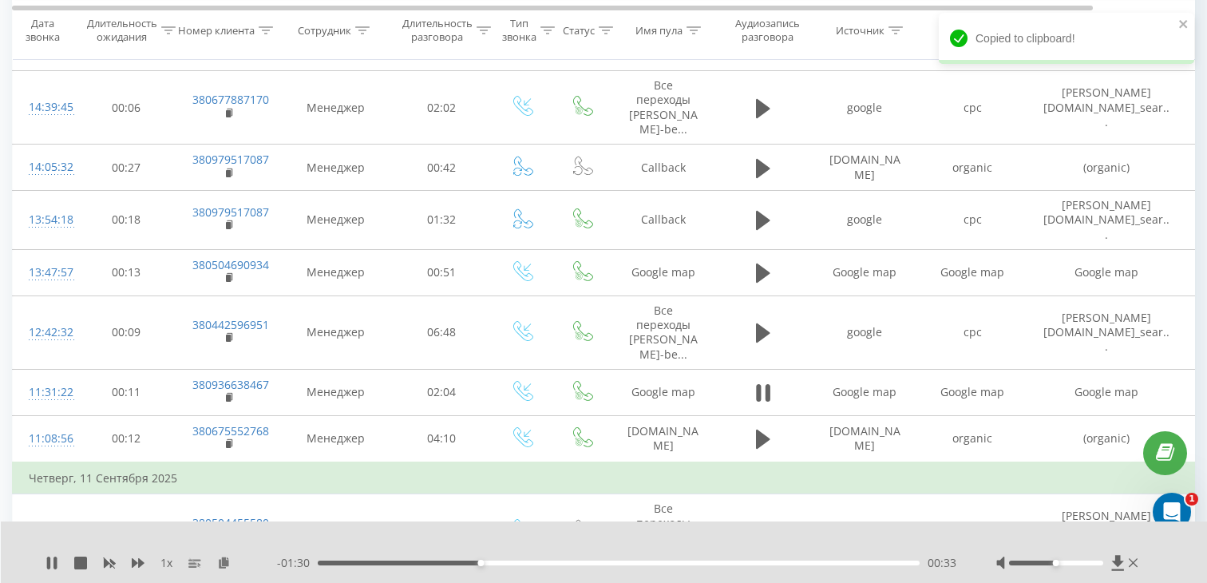
click at [540, 559] on div "- 01:30 00:33 00:33" at bounding box center [616, 563] width 679 height 16
click at [552, 564] on div "00:48" at bounding box center [619, 562] width 602 height 5
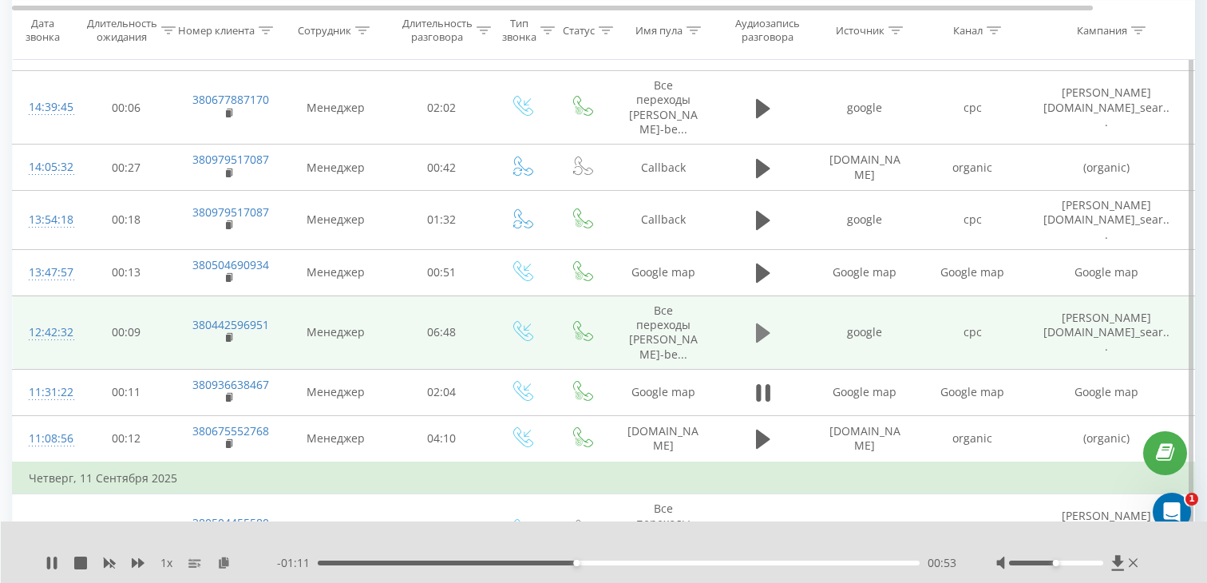
click at [769, 322] on icon at bounding box center [763, 333] width 14 height 22
click at [379, 560] on div "- 06:49 00:00 00:00" at bounding box center [616, 563] width 679 height 16
click at [379, 560] on div "- 06:48 00:00 00:00" at bounding box center [616, 563] width 679 height 16
click at [383, 563] on div "00:44" at bounding box center [619, 562] width 602 height 5
click at [358, 564] on div "00:28" at bounding box center [619, 562] width 602 height 5
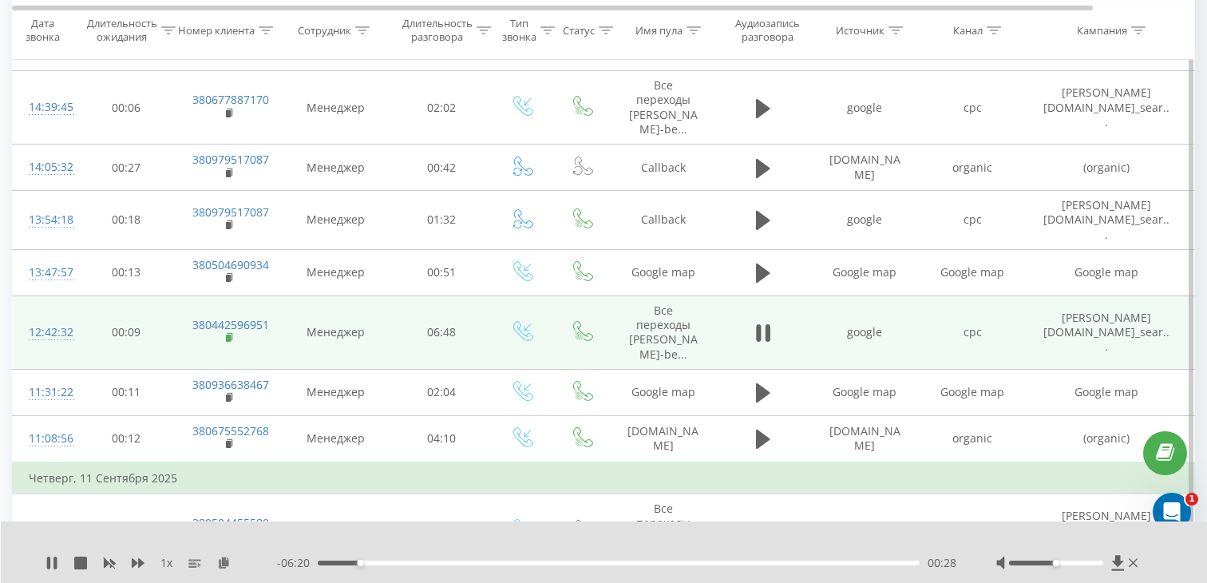
click at [229, 334] on rect at bounding box center [228, 337] width 5 height 7
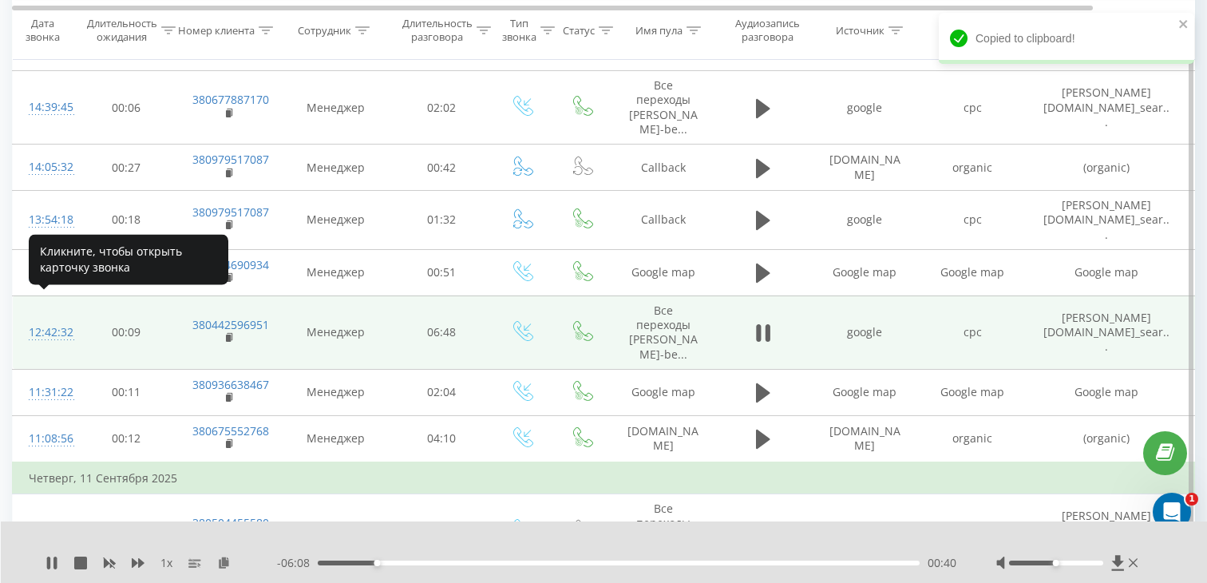
click at [52, 317] on div "12:42:32" at bounding box center [45, 332] width 32 height 31
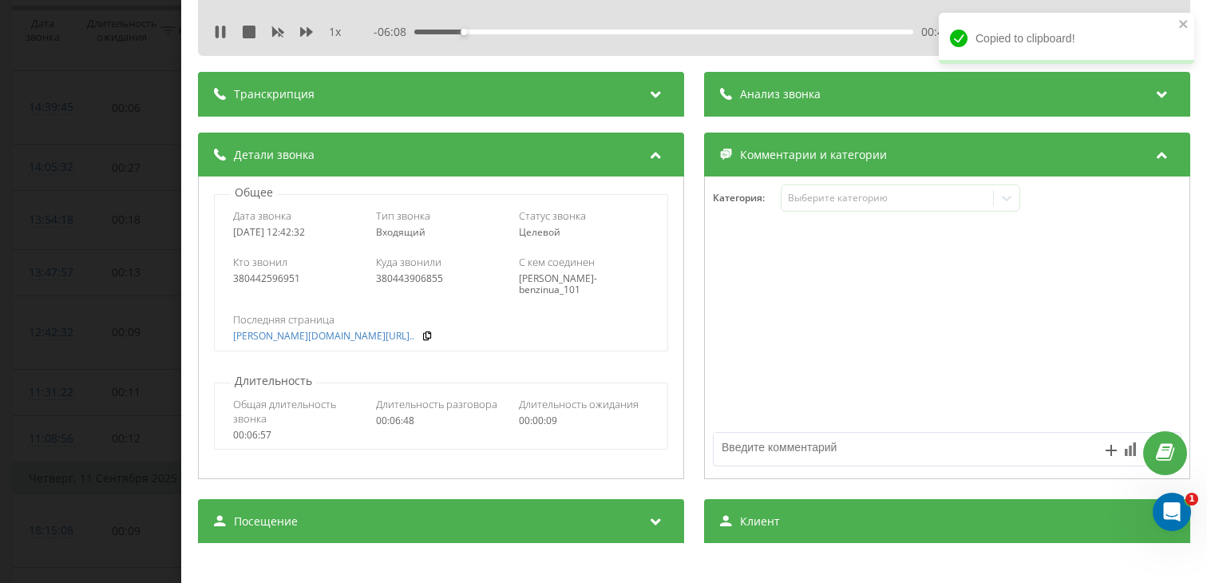
click at [253, 513] on span "Посещение" at bounding box center [266, 521] width 64 height 16
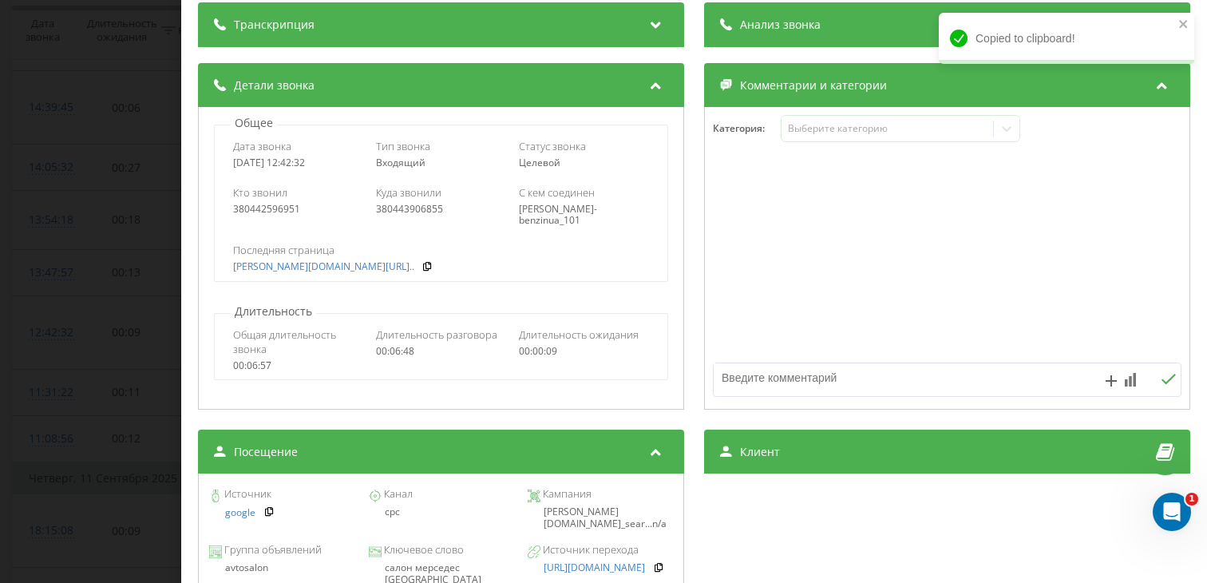
scroll to position [204, 0]
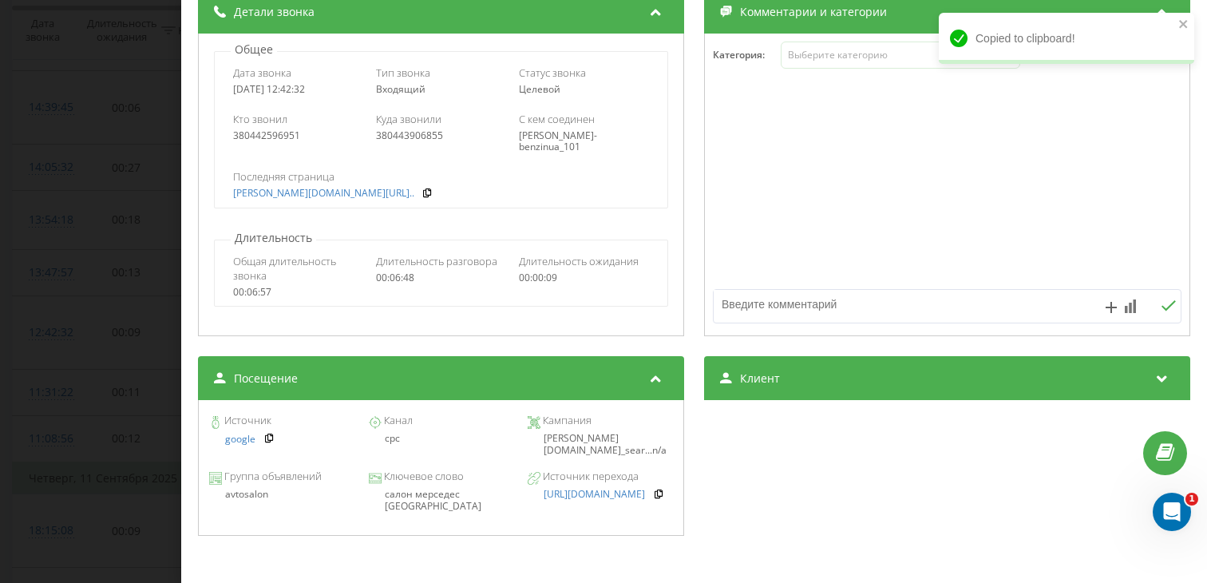
click at [450, 498] on div "салон мерседес [GEOGRAPHIC_DATA]" at bounding box center [440, 500] width 145 height 23
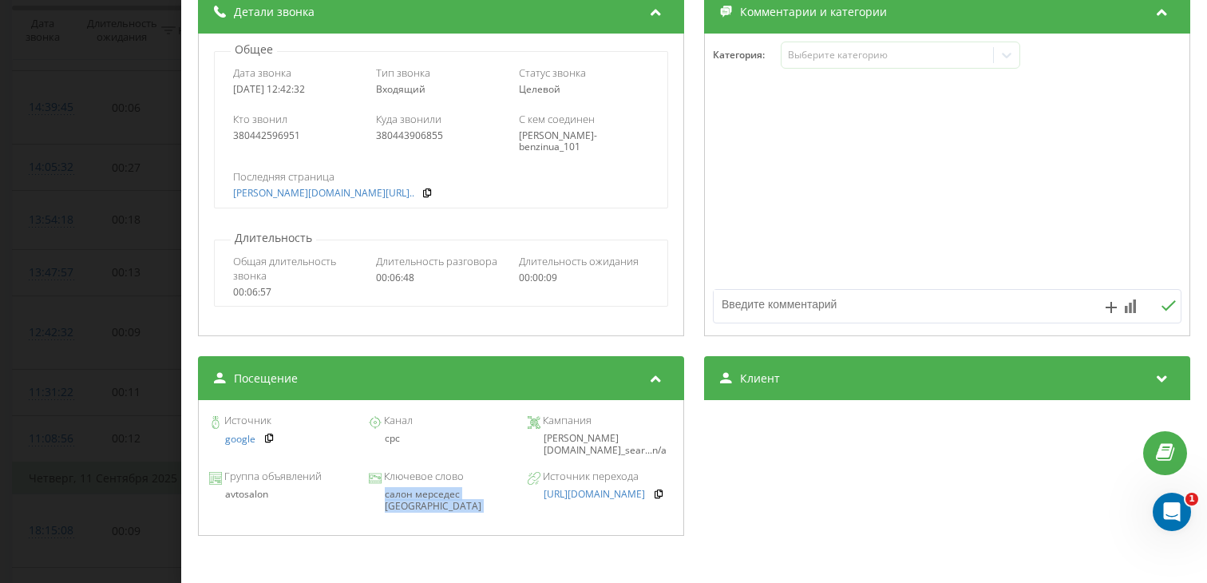
click at [113, 288] on div "Звонок : ua15_-1757670152.2475485 1 x - 05:55 00:53 00:53 Транскрипция Для анал…" at bounding box center [603, 291] width 1207 height 583
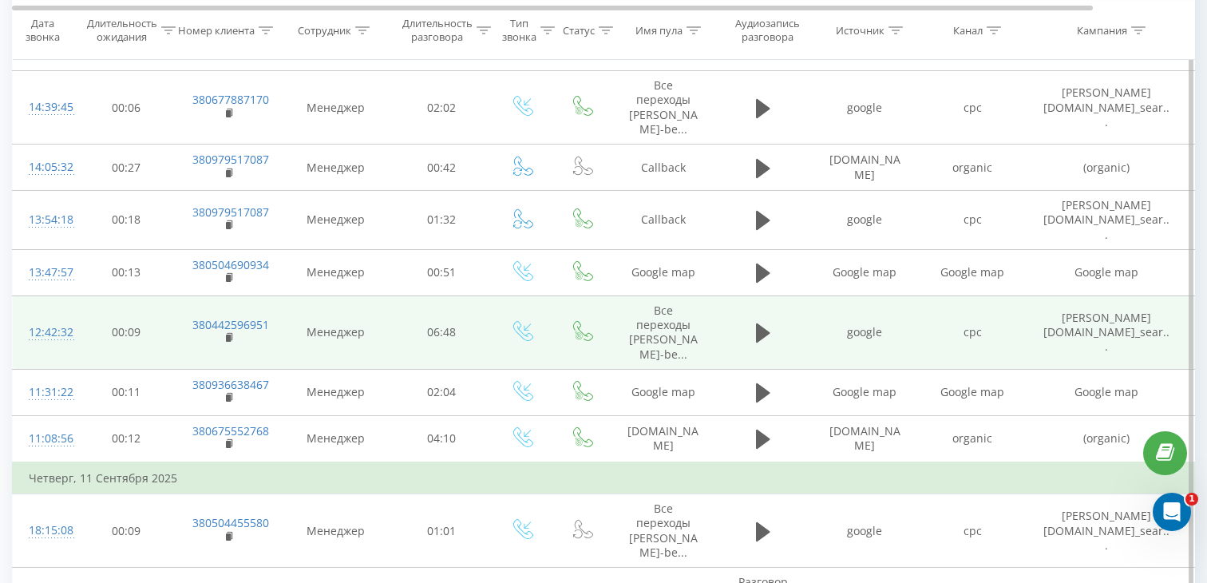
click at [59, 317] on div "12:42:32" at bounding box center [45, 332] width 32 height 31
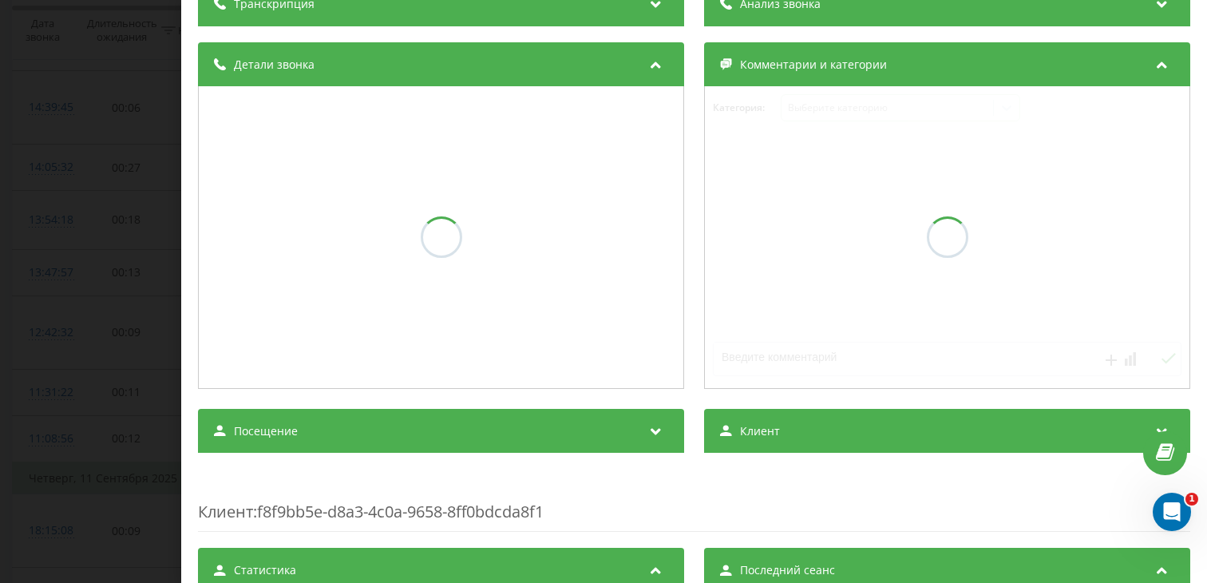
scroll to position [152, 0]
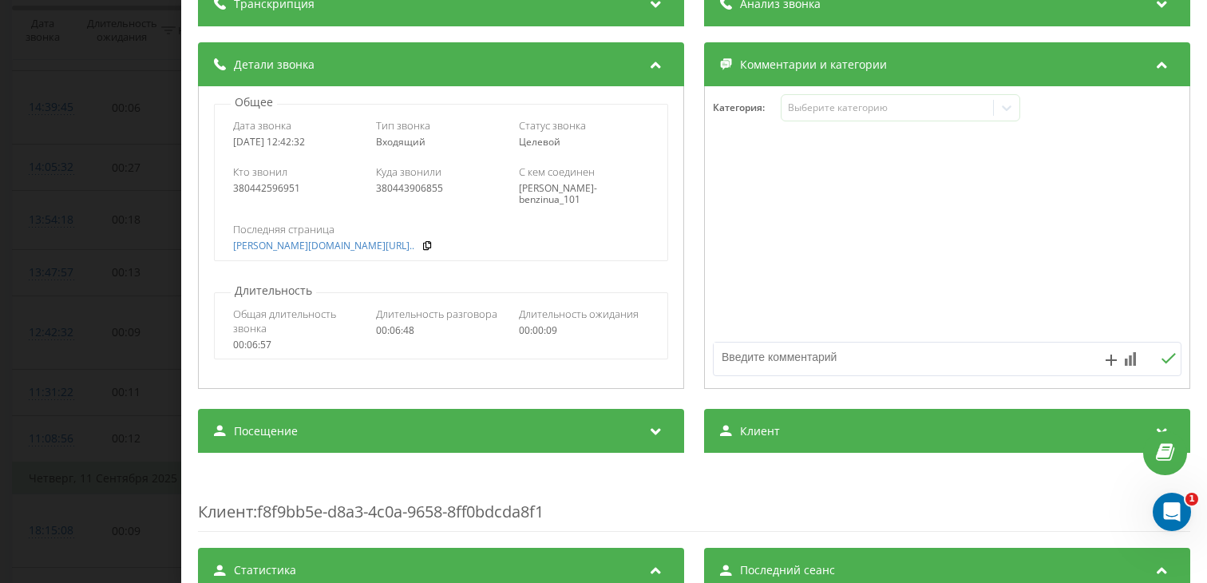
click at [362, 425] on div "Посещение" at bounding box center [441, 431] width 486 height 45
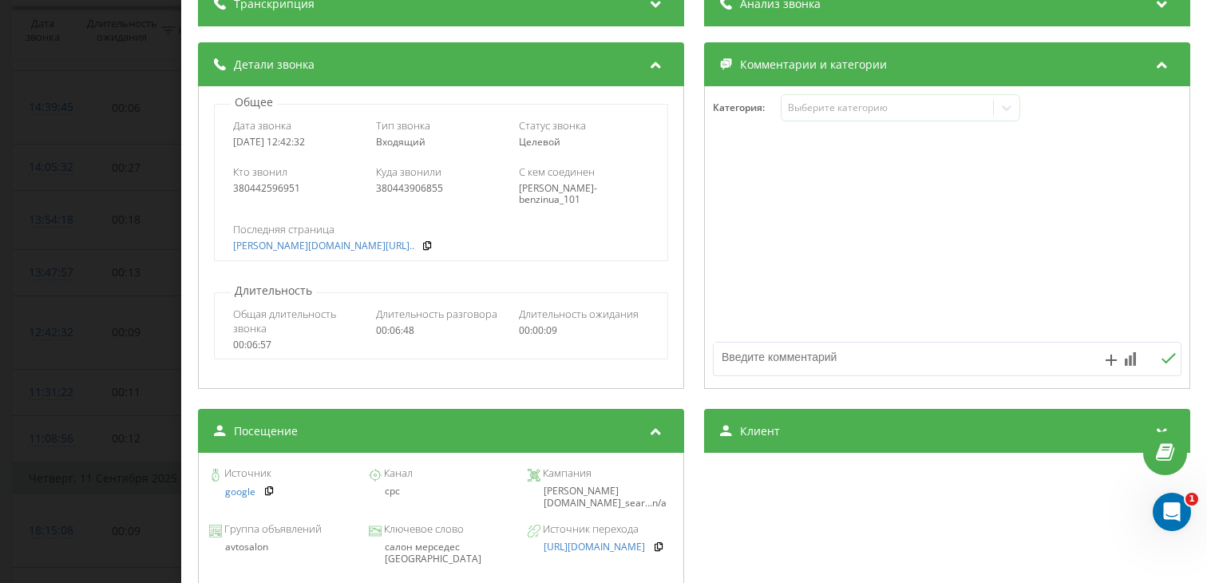
click at [445, 548] on div "салон мерседес [GEOGRAPHIC_DATA]" at bounding box center [440, 552] width 145 height 23
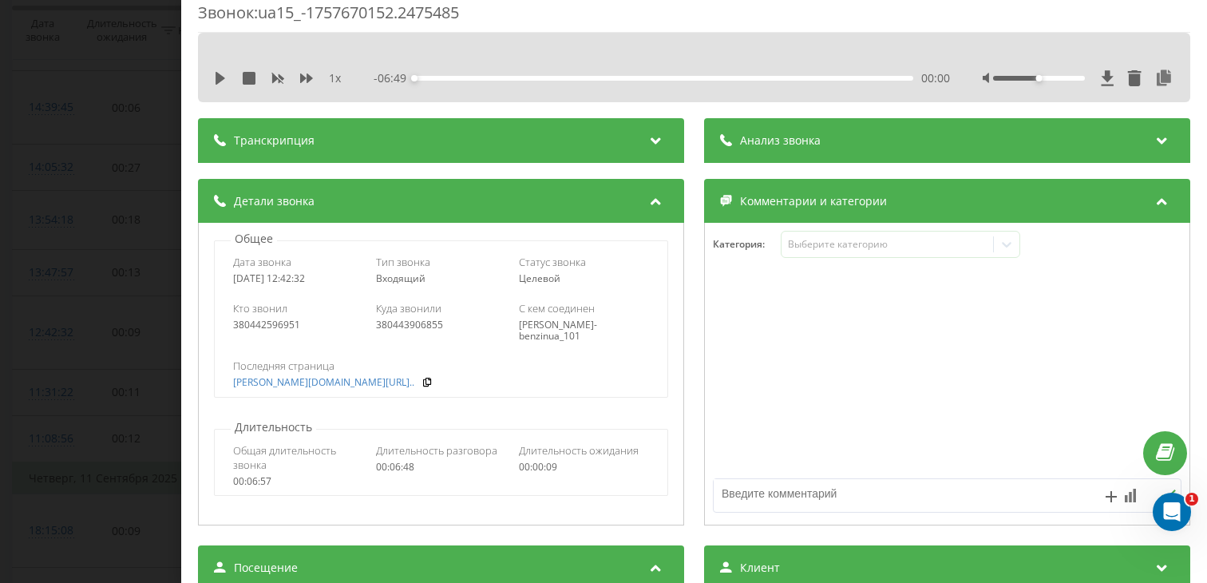
scroll to position [0, 0]
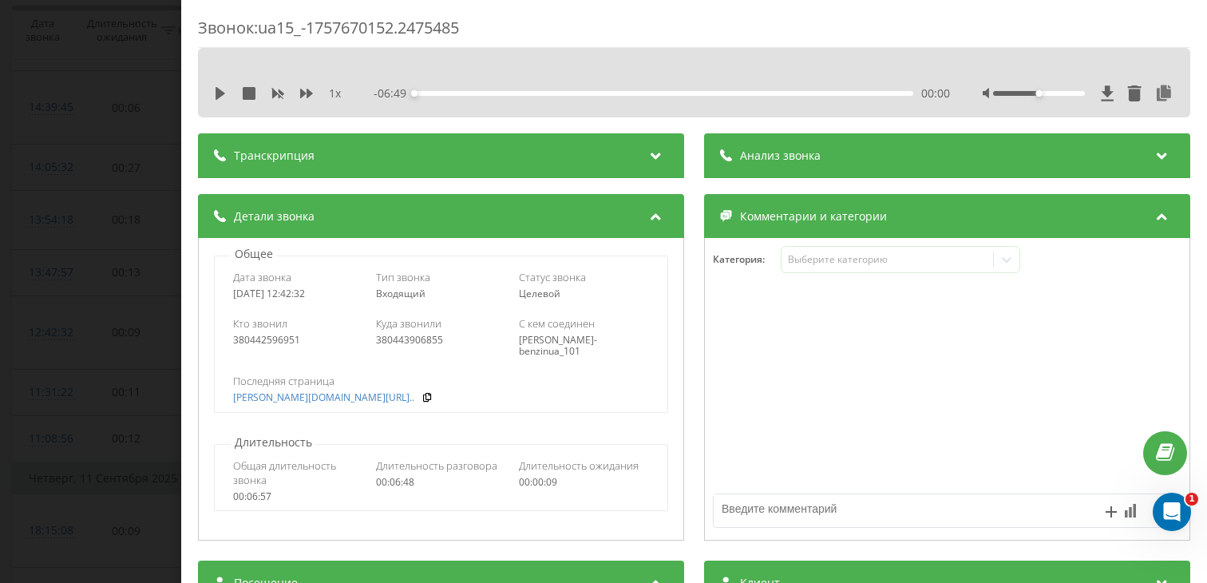
click at [45, 354] on div "Звонок : ua15_-1757670152.2475485 1 x - 06:49 00:00 00:00 Транскрипция Для анал…" at bounding box center [603, 291] width 1207 height 583
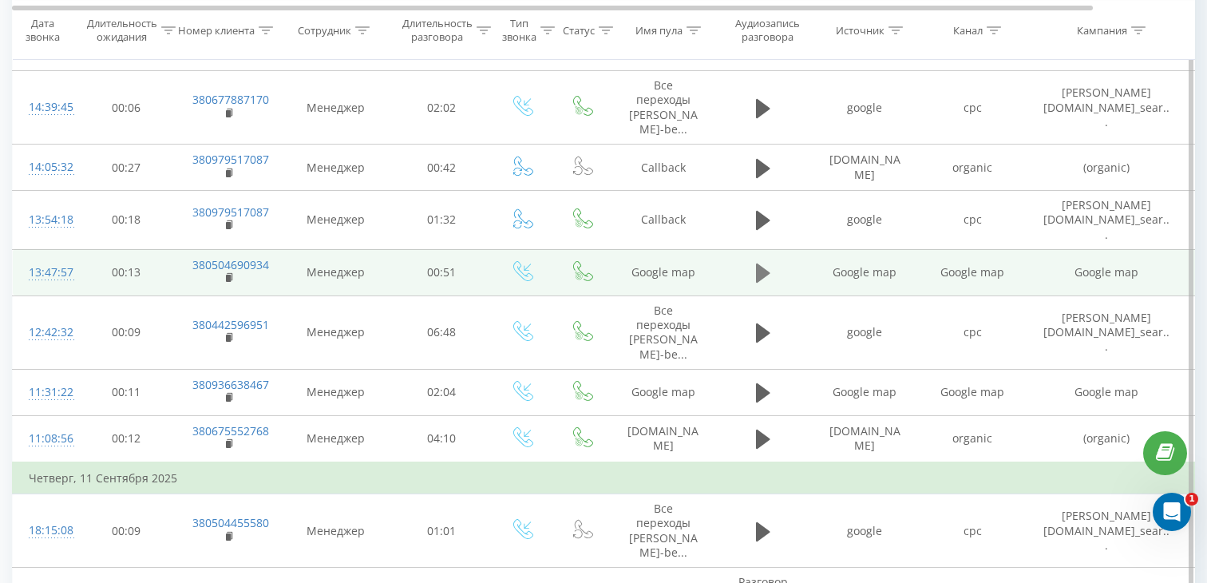
click at [767, 262] on icon at bounding box center [763, 273] width 14 height 22
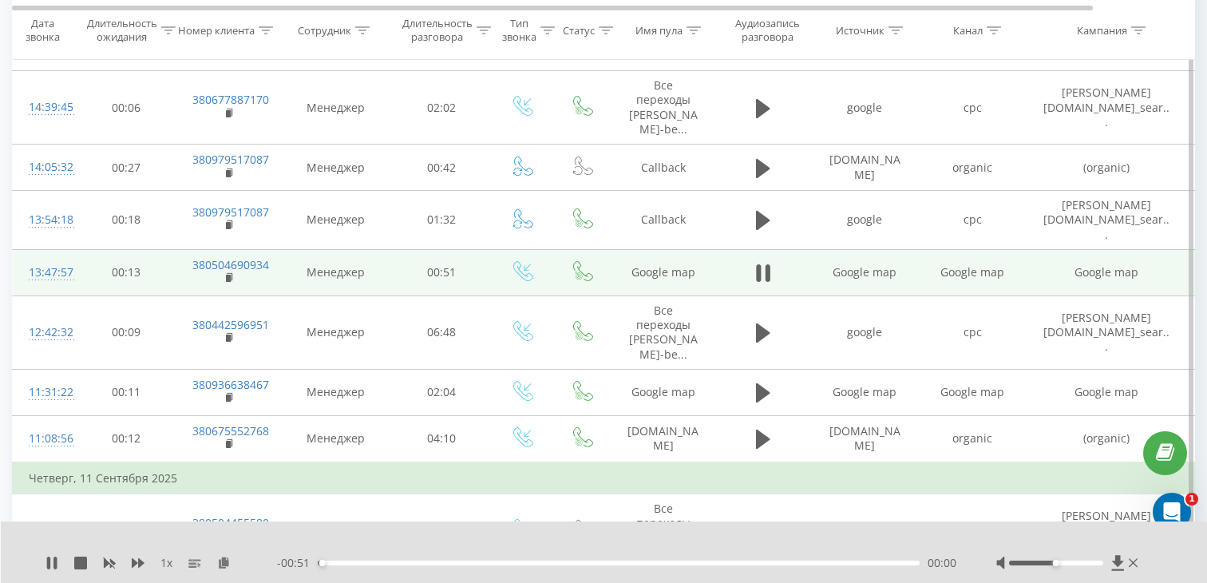
click at [461, 558] on div "- 00:51 00:00 00:00" at bounding box center [616, 563] width 679 height 16
click at [470, 560] on div "00:00" at bounding box center [619, 562] width 602 height 5
click at [228, 275] on rect at bounding box center [228, 278] width 5 height 7
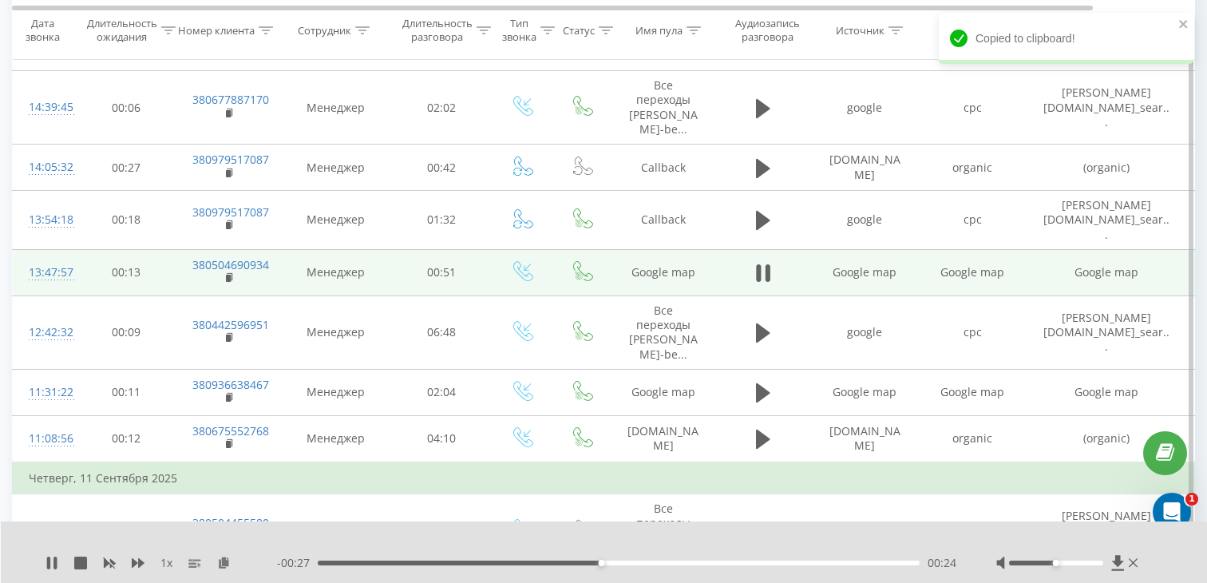
click at [58, 257] on div "13:47:57" at bounding box center [45, 272] width 32 height 31
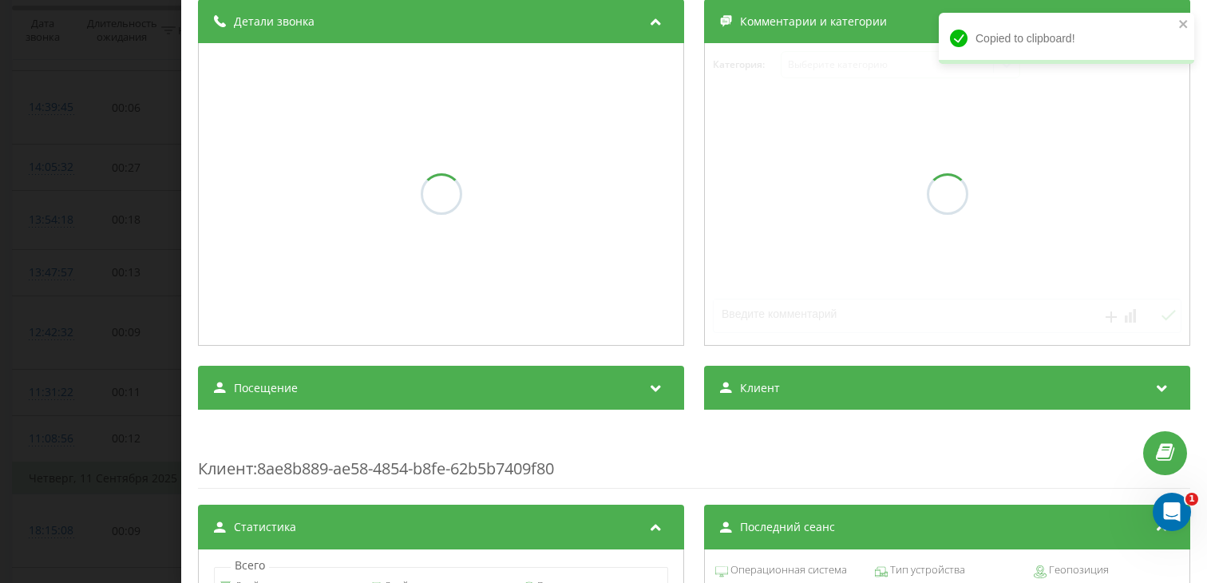
scroll to position [200, 0]
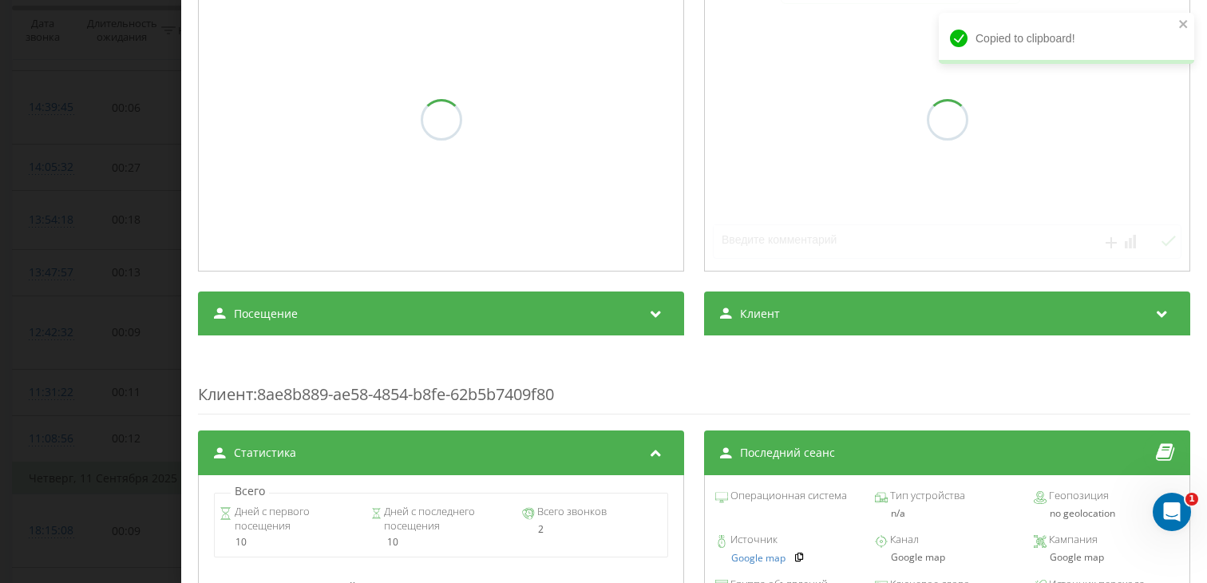
click at [354, 336] on div "Посещение" at bounding box center [441, 313] width 486 height 45
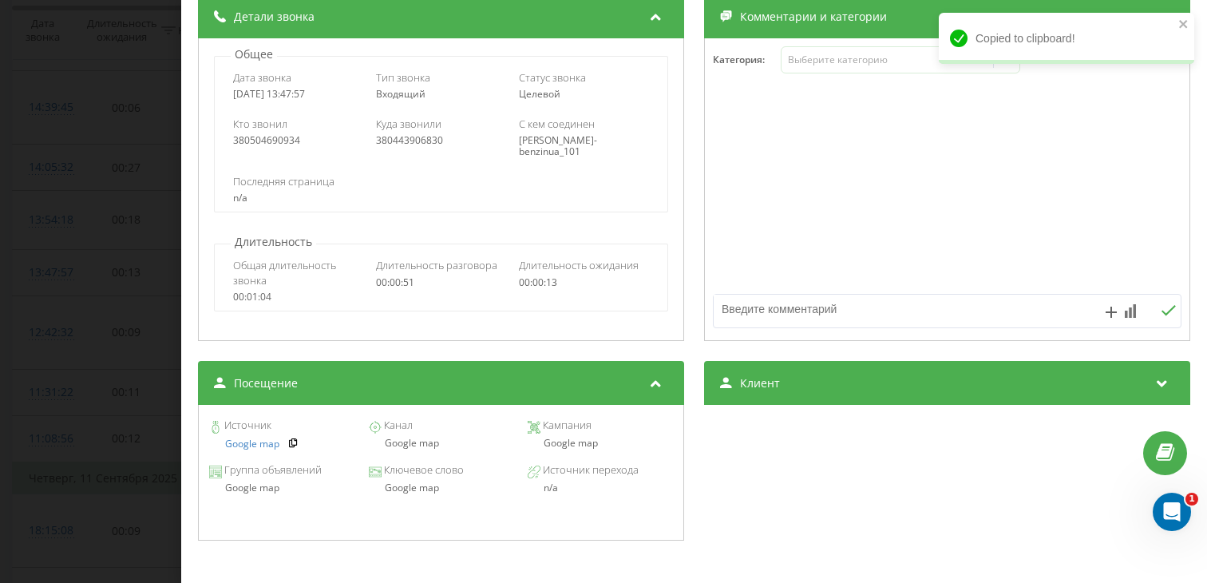
click at [413, 454] on div "Источник Google map Канал Google map [GEOGRAPHIC_DATA] Google map" at bounding box center [441, 435] width 469 height 45
click at [405, 443] on div "Google map" at bounding box center [440, 442] width 145 height 11
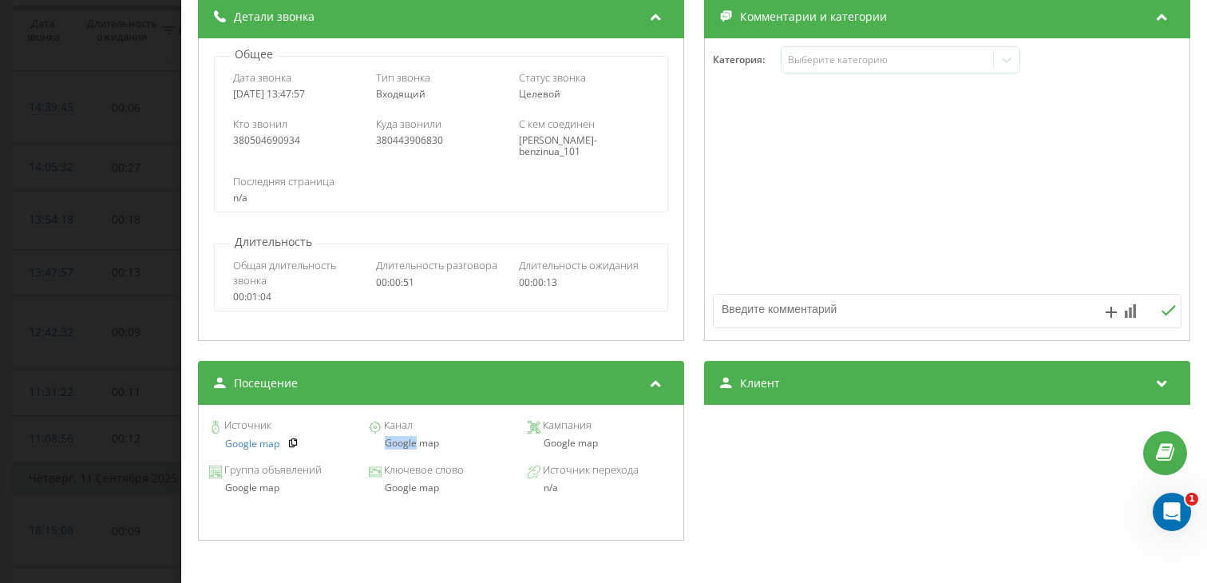
click at [404, 443] on div "Google map" at bounding box center [440, 442] width 145 height 11
click at [37, 394] on div "Звонок : ua7_-1757674076.5198726 1 x - 00:22 00:29 00:29 Транскрипция Для анали…" at bounding box center [603, 291] width 1207 height 583
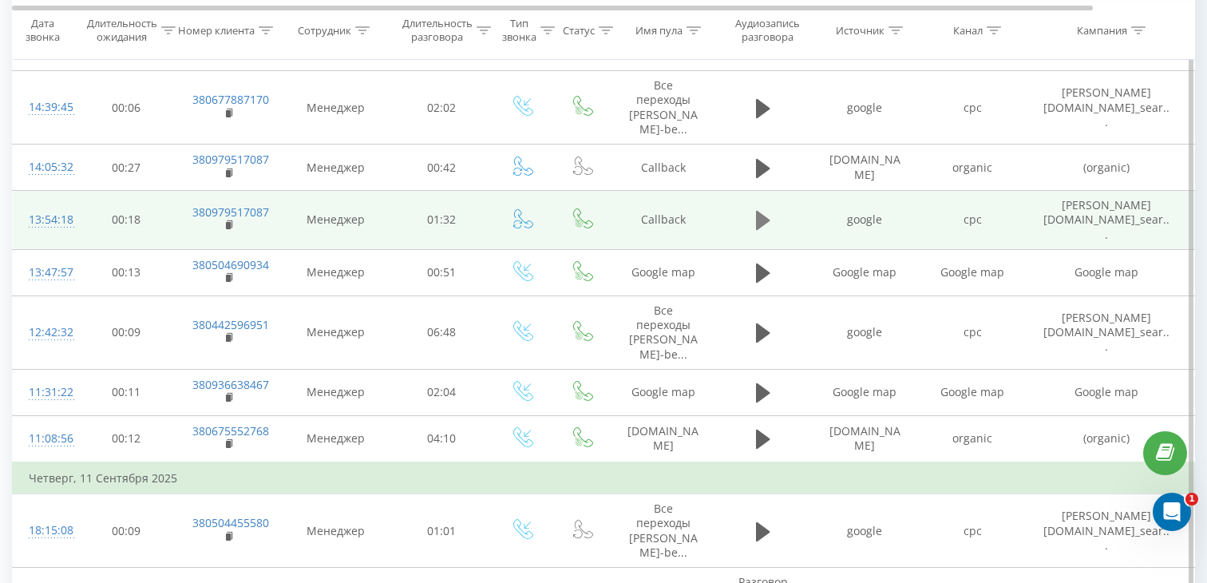
click at [754, 208] on button at bounding box center [763, 220] width 24 height 24
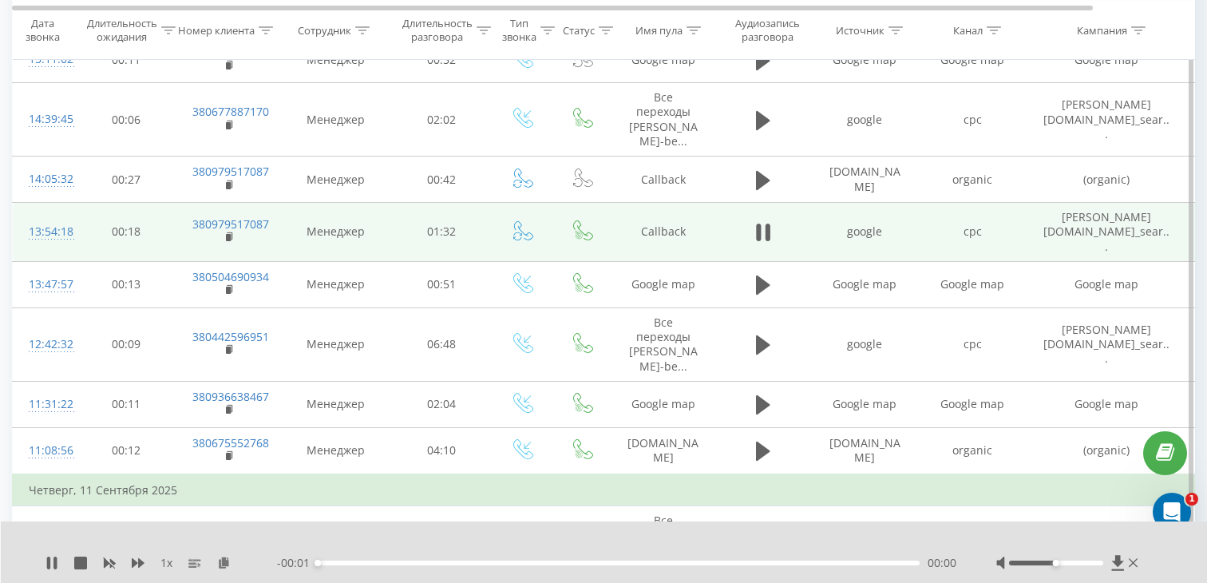
scroll to position [810, 0]
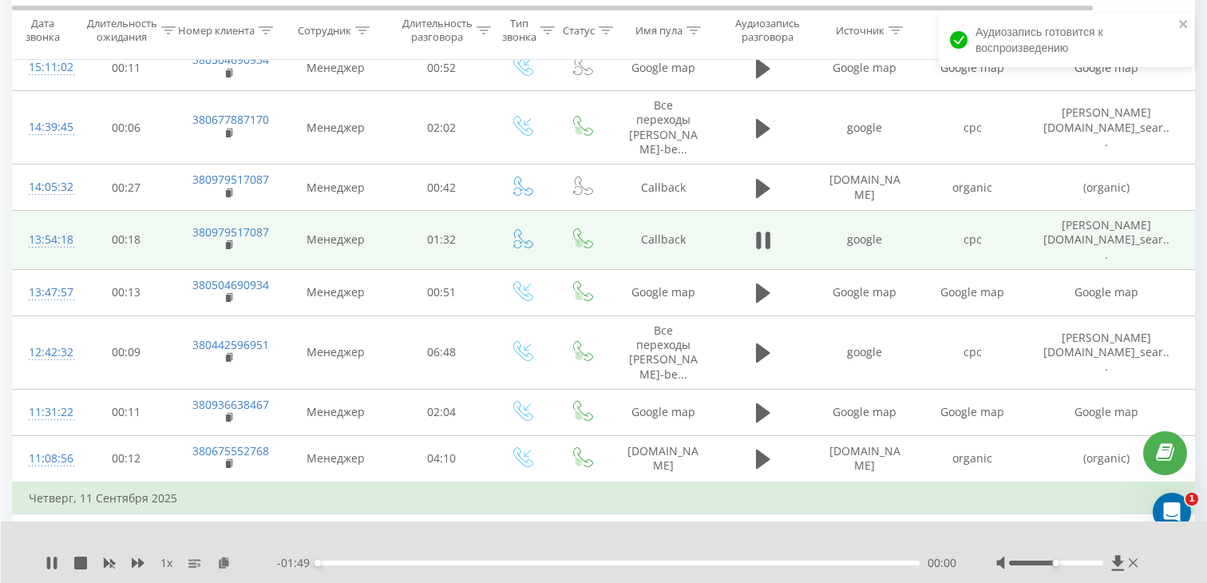
click at [459, 563] on div "00:00" at bounding box center [619, 562] width 602 height 5
click at [228, 242] on rect at bounding box center [228, 245] width 5 height 7
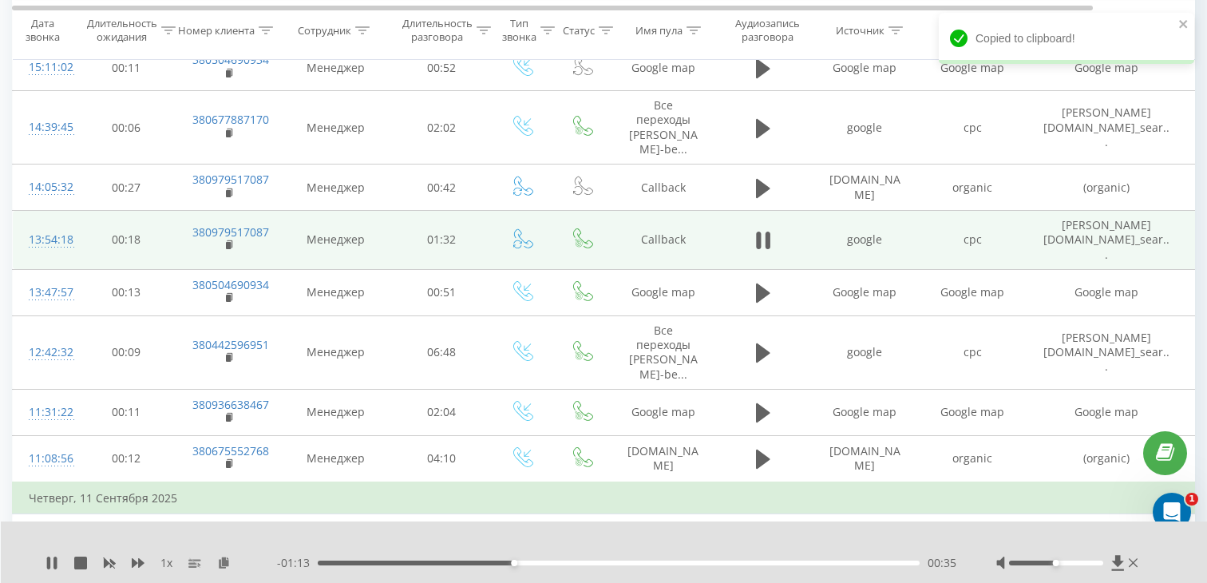
click at [40, 224] on div "13:54:18" at bounding box center [45, 239] width 32 height 31
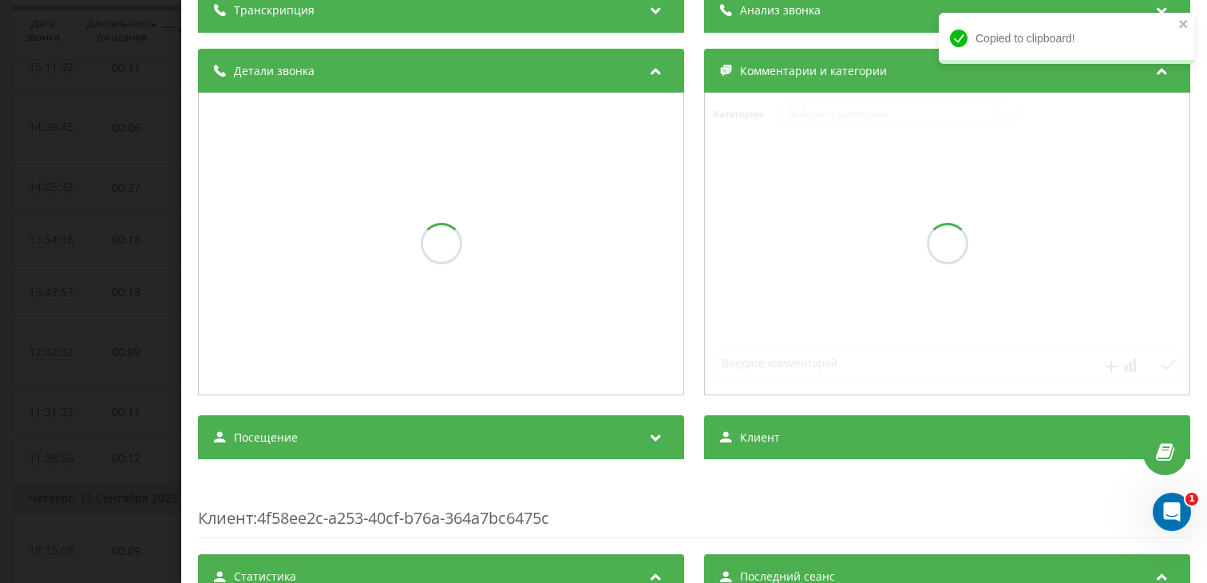
click at [494, 428] on div "Посещение" at bounding box center [441, 437] width 486 height 45
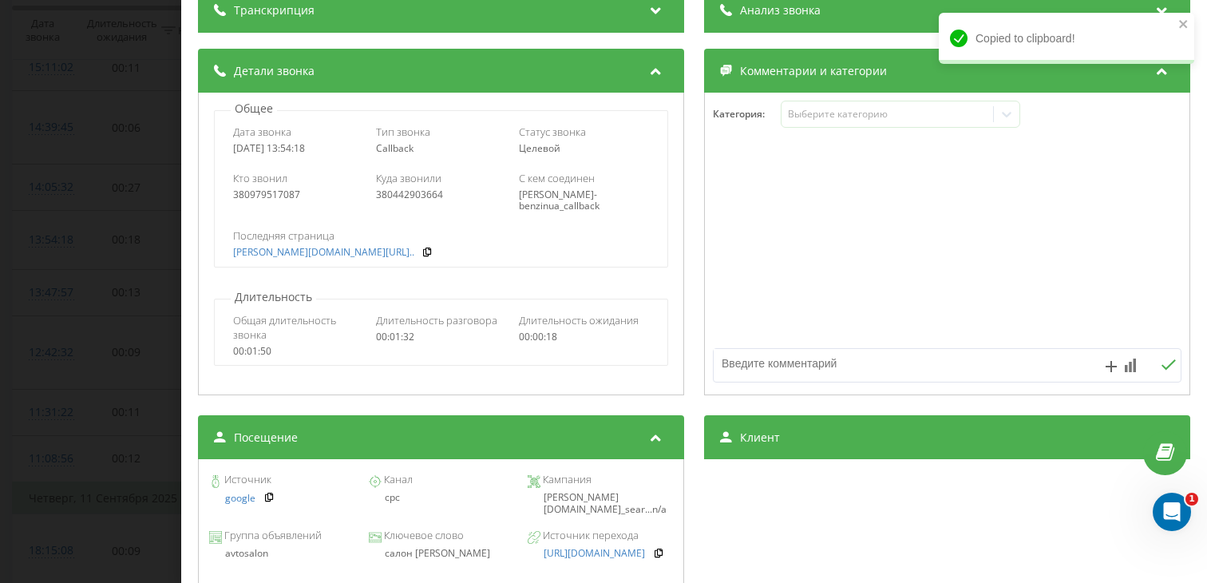
click at [432, 558] on div "салон [PERSON_NAME]" at bounding box center [440, 553] width 145 height 11
click at [432, 557] on div "салон [PERSON_NAME]" at bounding box center [440, 553] width 145 height 11
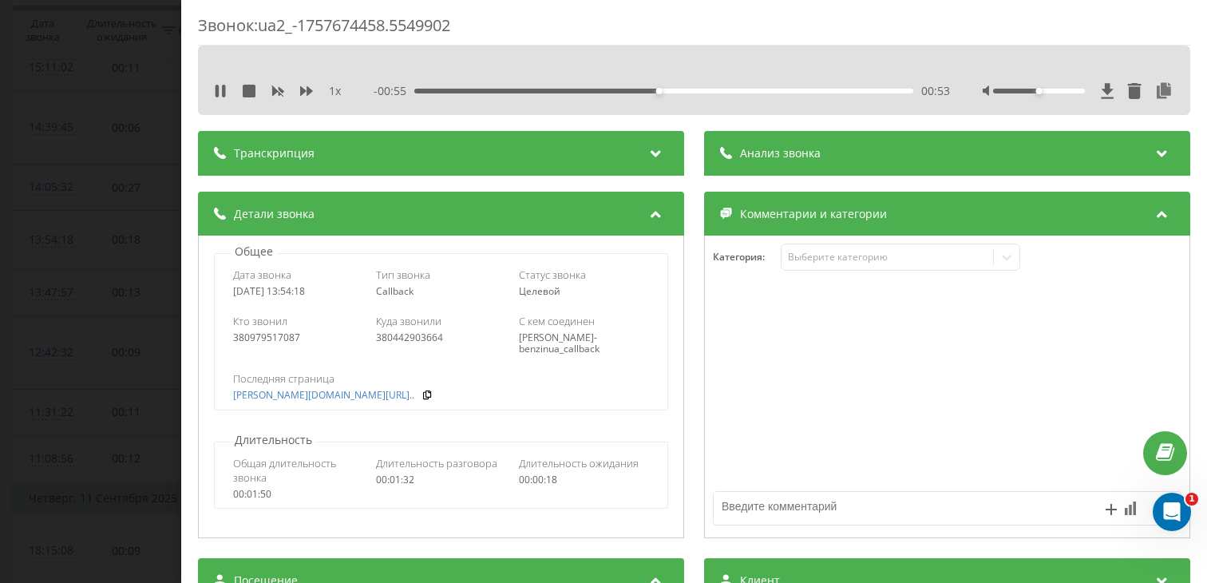
scroll to position [0, 0]
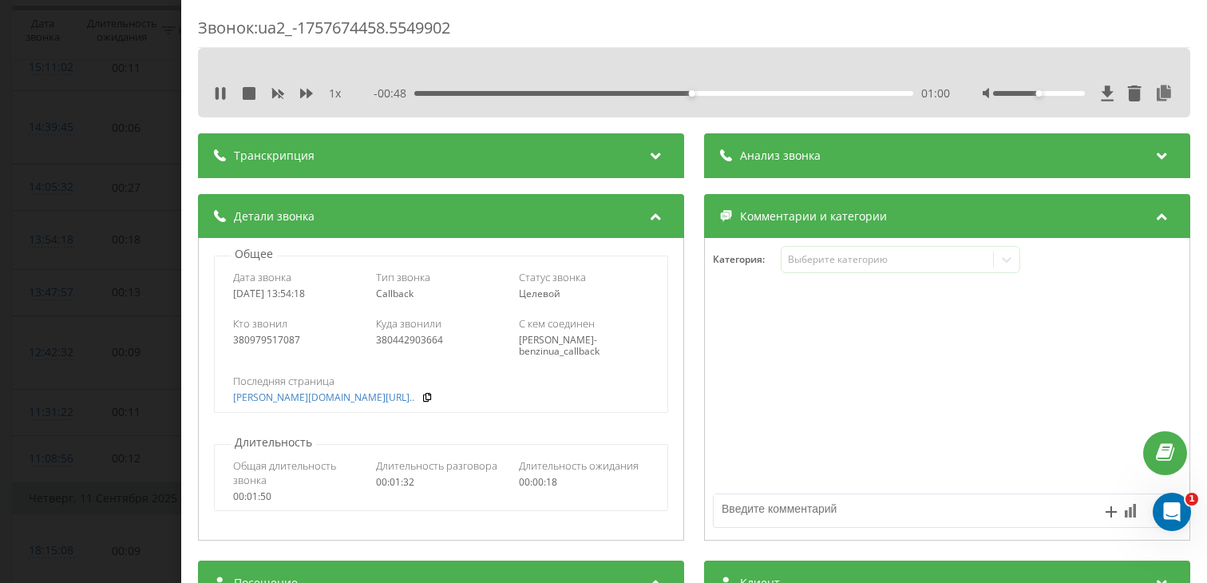
click at [158, 358] on div "Звонок : ua2_-1757674458.5549902 1 x - 00:48 01:00 01:00 Транскрипция Для анали…" at bounding box center [603, 291] width 1207 height 583
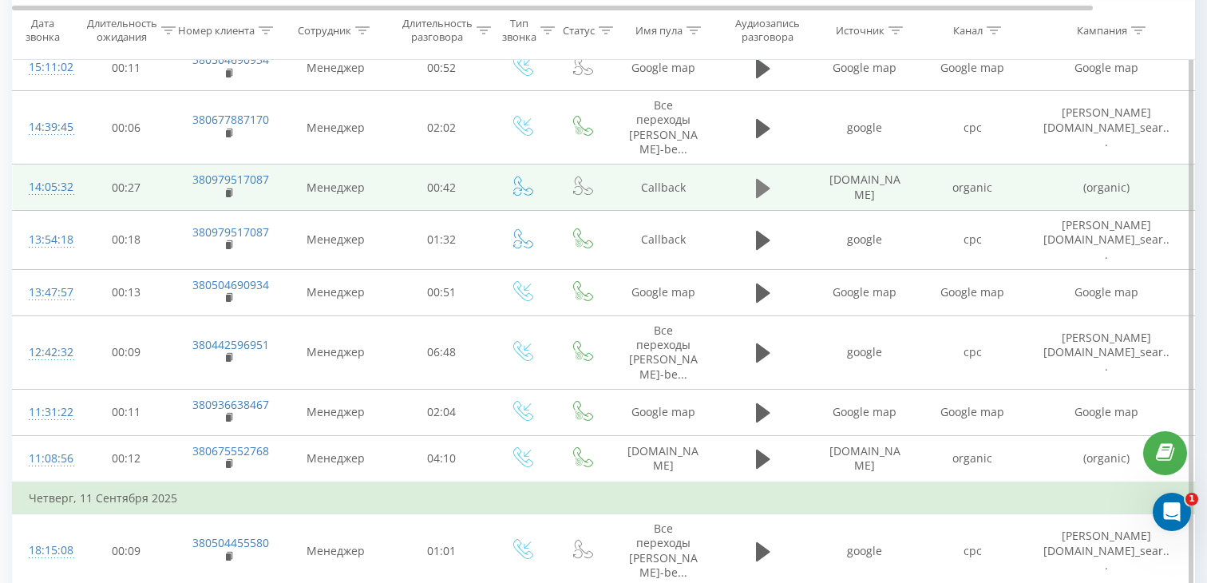
click at [763, 177] on icon at bounding box center [763, 188] width 14 height 22
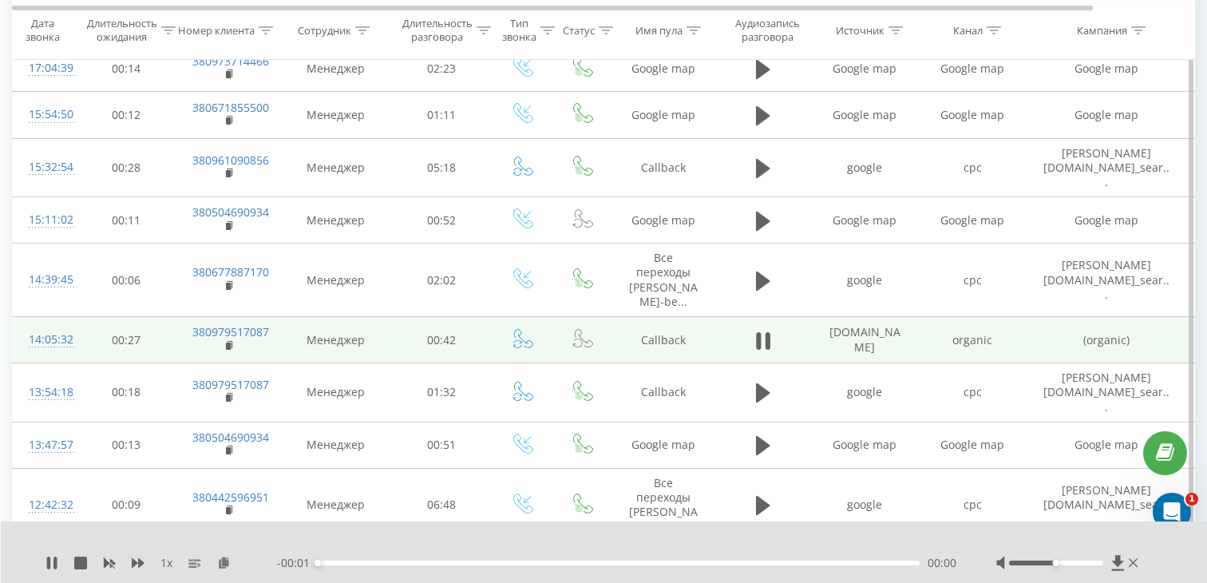
scroll to position [656, 0]
click at [377, 562] on div "00:00" at bounding box center [619, 562] width 602 height 5
click at [454, 563] on div "00:13" at bounding box center [619, 562] width 602 height 5
click at [227, 342] on icon at bounding box center [230, 347] width 9 height 11
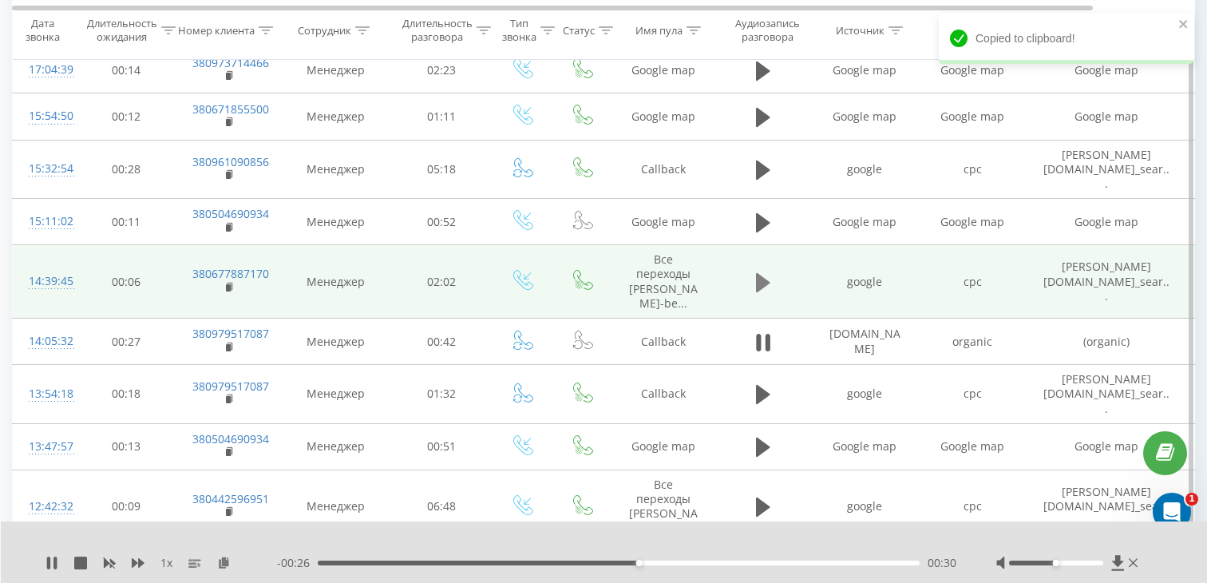
click at [766, 271] on icon at bounding box center [763, 282] width 14 height 22
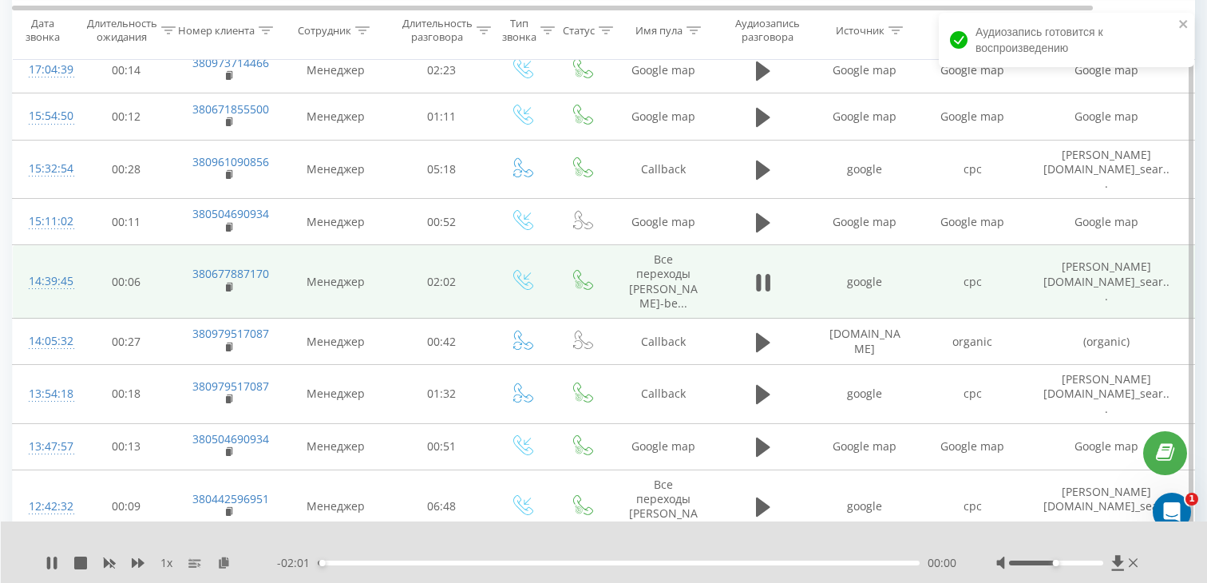
click at [469, 560] on div "00:00" at bounding box center [619, 562] width 602 height 5
click at [231, 282] on icon at bounding box center [230, 287] width 9 height 11
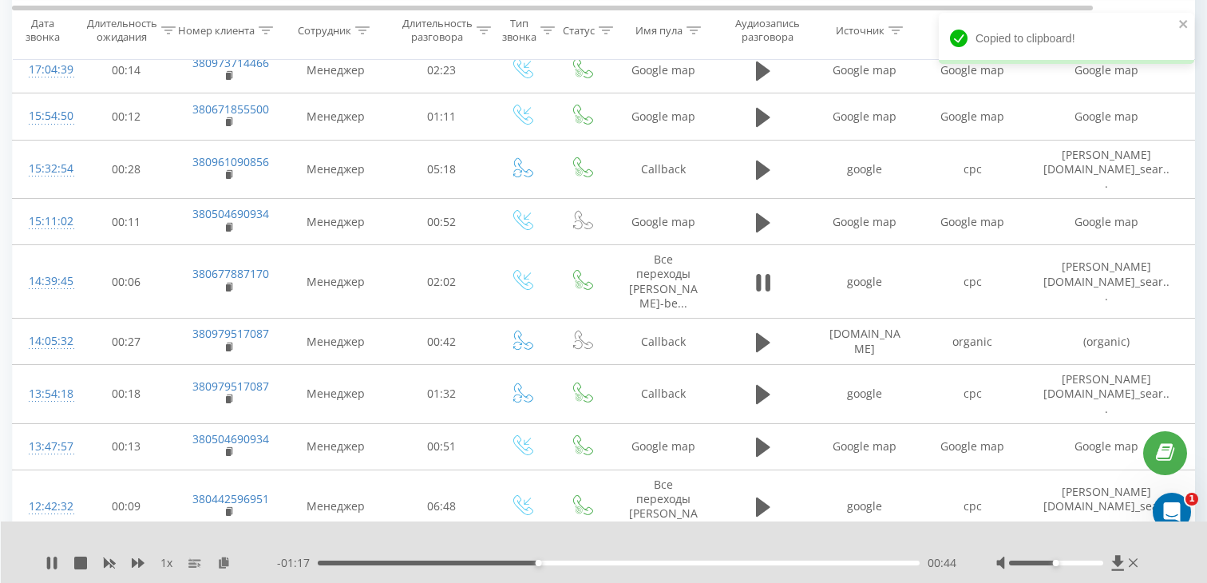
click at [631, 559] on div "- 01:17 00:44 00:44" at bounding box center [616, 563] width 679 height 16
click at [631, 561] on div "01:03" at bounding box center [619, 562] width 602 height 5
click at [690, 568] on div "- 00:58 01:03 01:03" at bounding box center [616, 563] width 679 height 16
click at [701, 564] on div "01:04" at bounding box center [619, 562] width 602 height 5
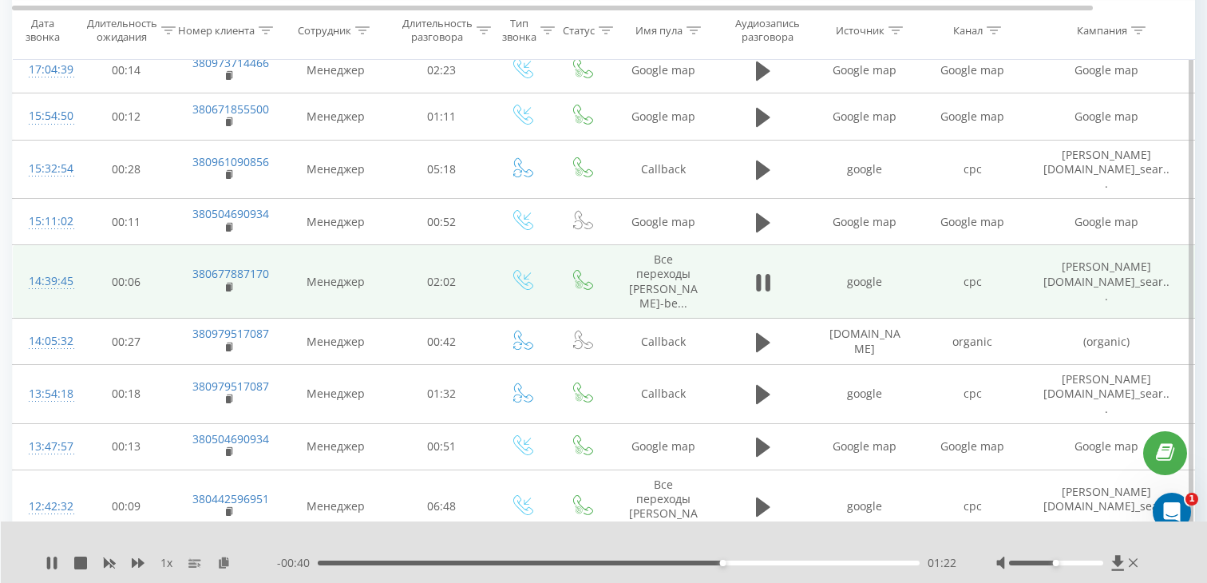
click at [38, 275] on div "14:39:45" at bounding box center [45, 281] width 32 height 31
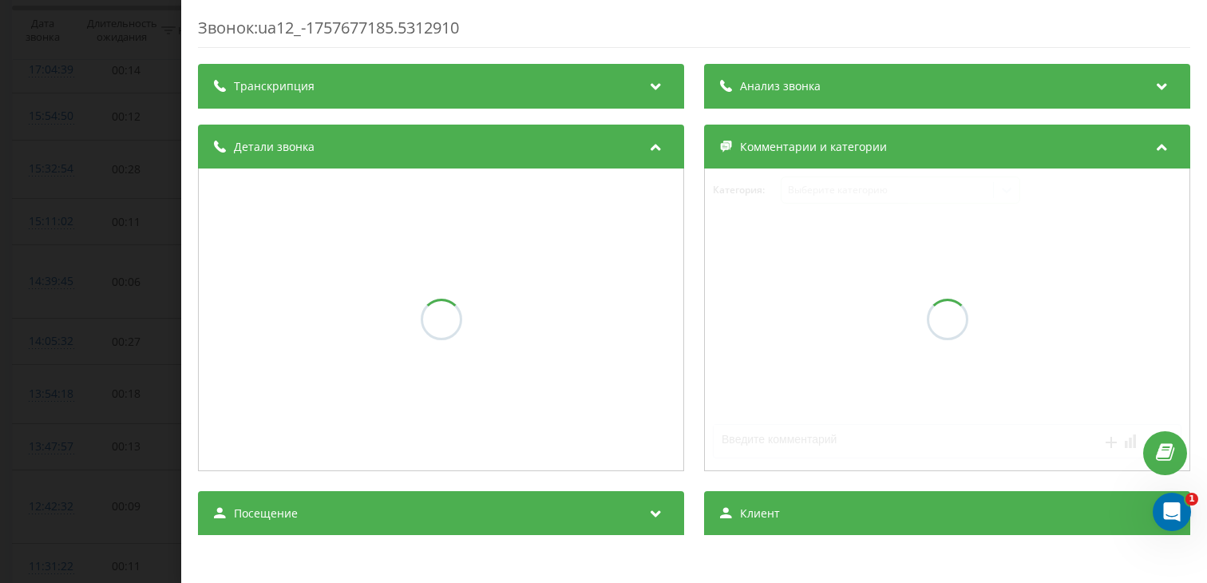
click at [361, 513] on div "Посещение" at bounding box center [441, 513] width 486 height 45
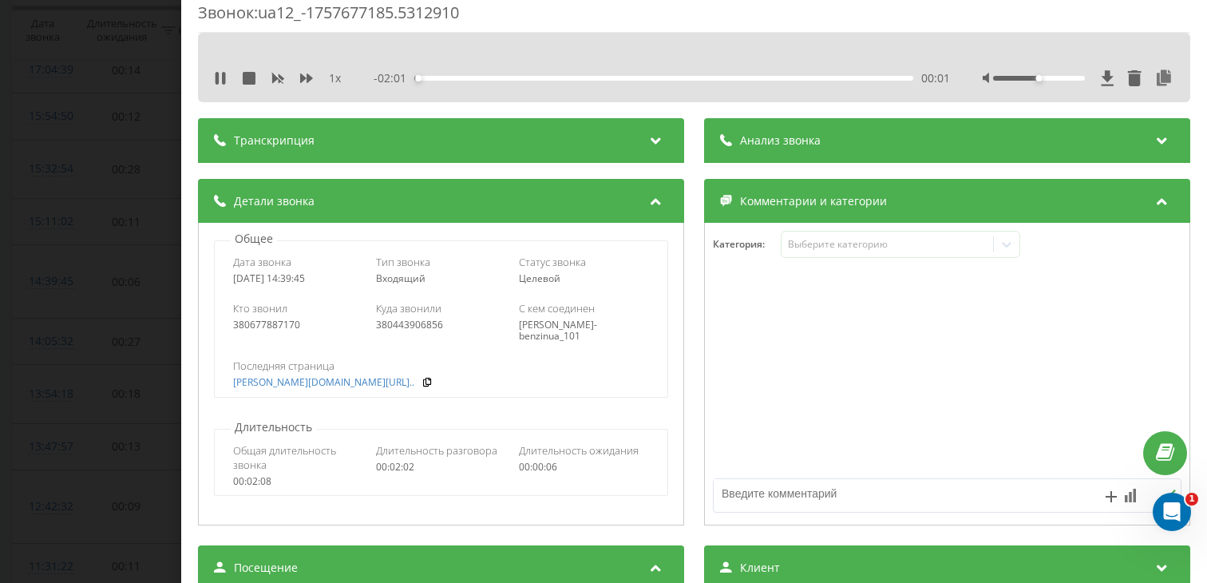
scroll to position [12, 0]
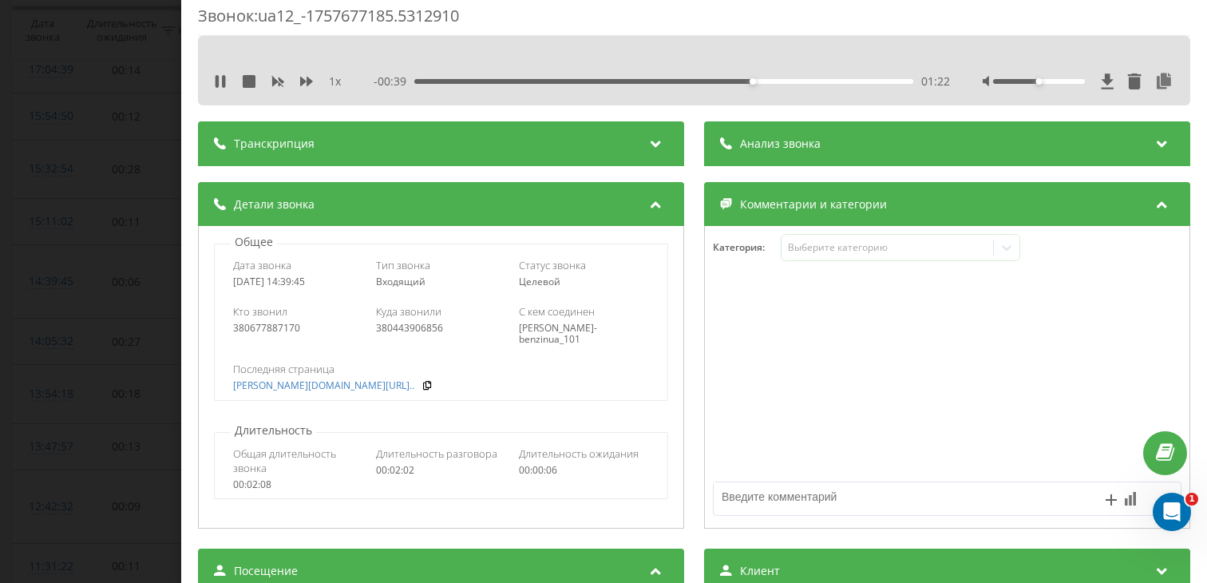
click at [354, 554] on div "Посещение" at bounding box center [441, 570] width 486 height 45
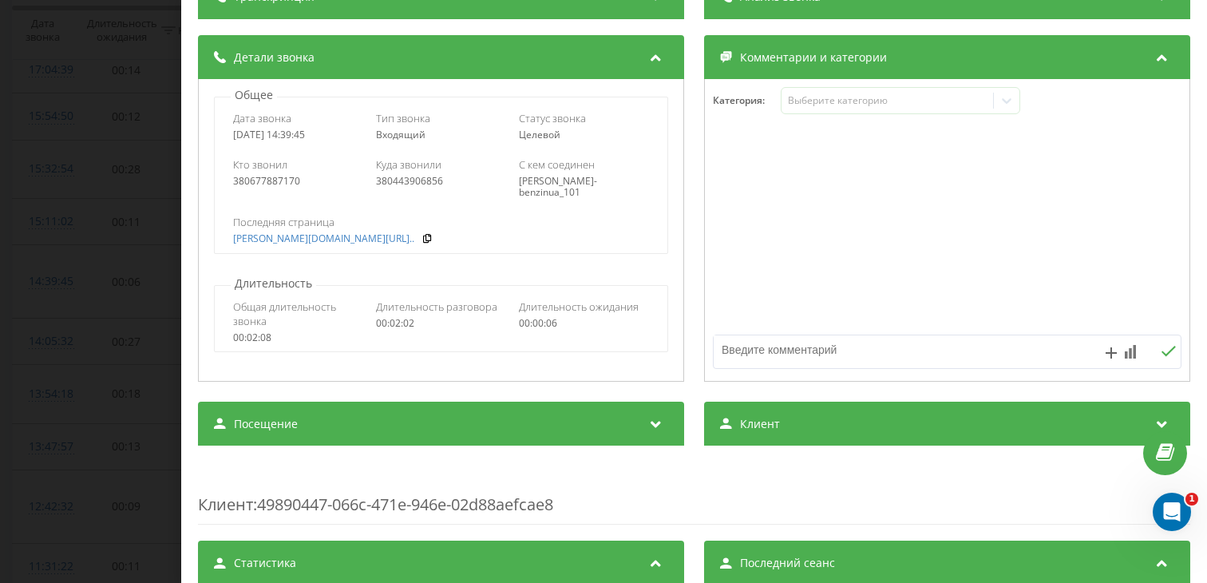
scroll to position [158, 0]
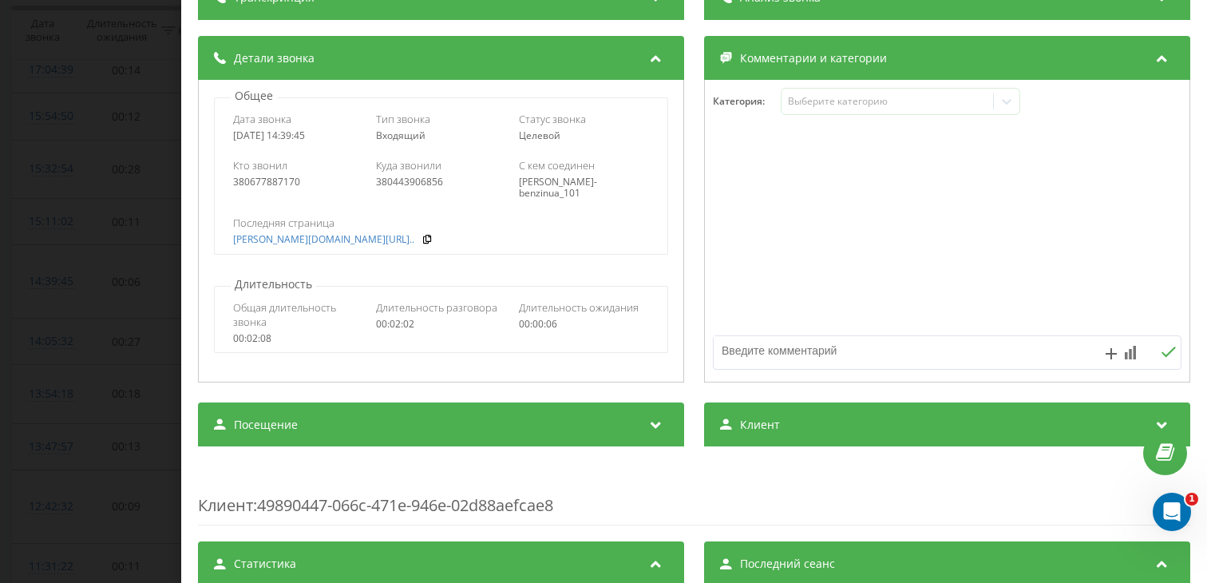
click at [395, 438] on div "Посещение" at bounding box center [441, 424] width 486 height 45
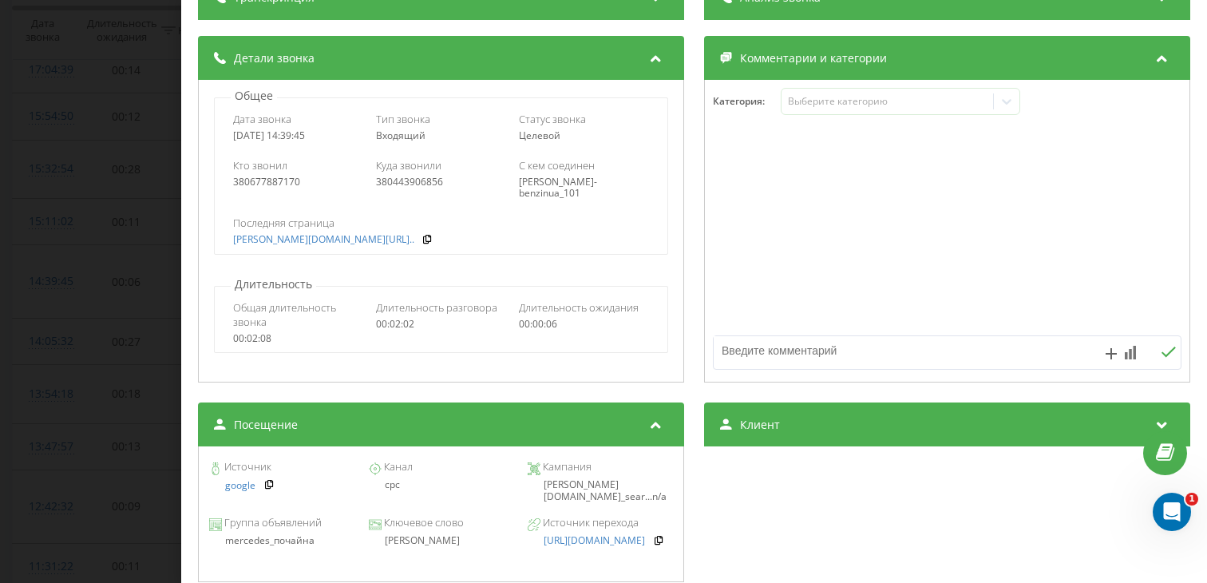
click at [430, 537] on div "[PERSON_NAME]" at bounding box center [440, 540] width 145 height 11
click at [61, 429] on div "Звонок : ua12_-1757677185.5312910 1 x - 00:17 01:44 01:44 Транскрипция Для анал…" at bounding box center [603, 291] width 1207 height 583
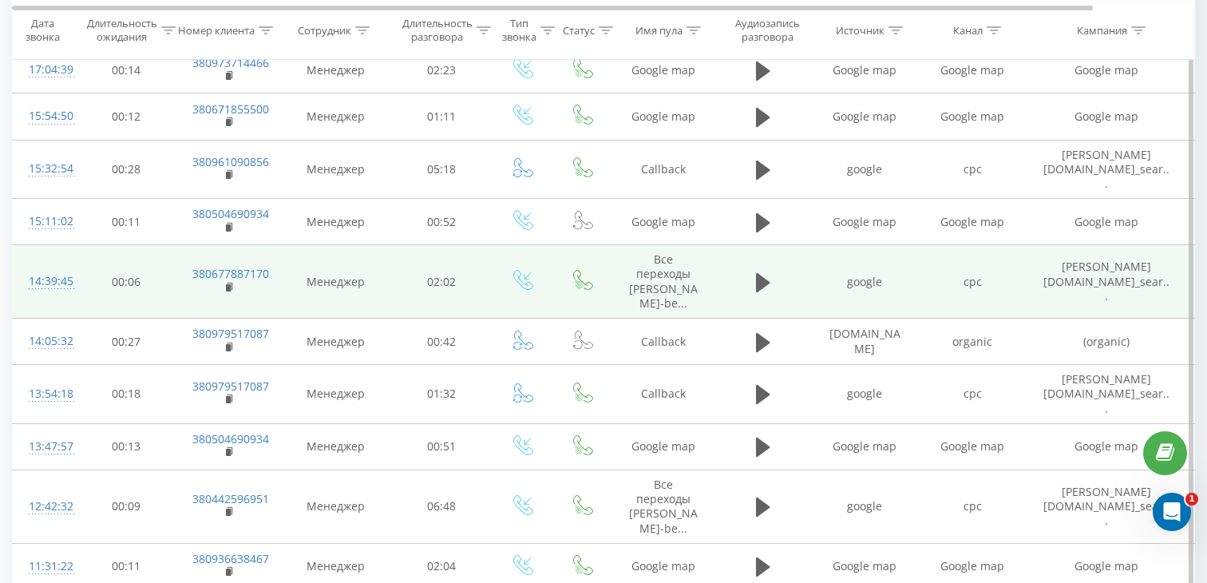
click at [64, 278] on td "14:39:45" at bounding box center [45, 281] width 64 height 73
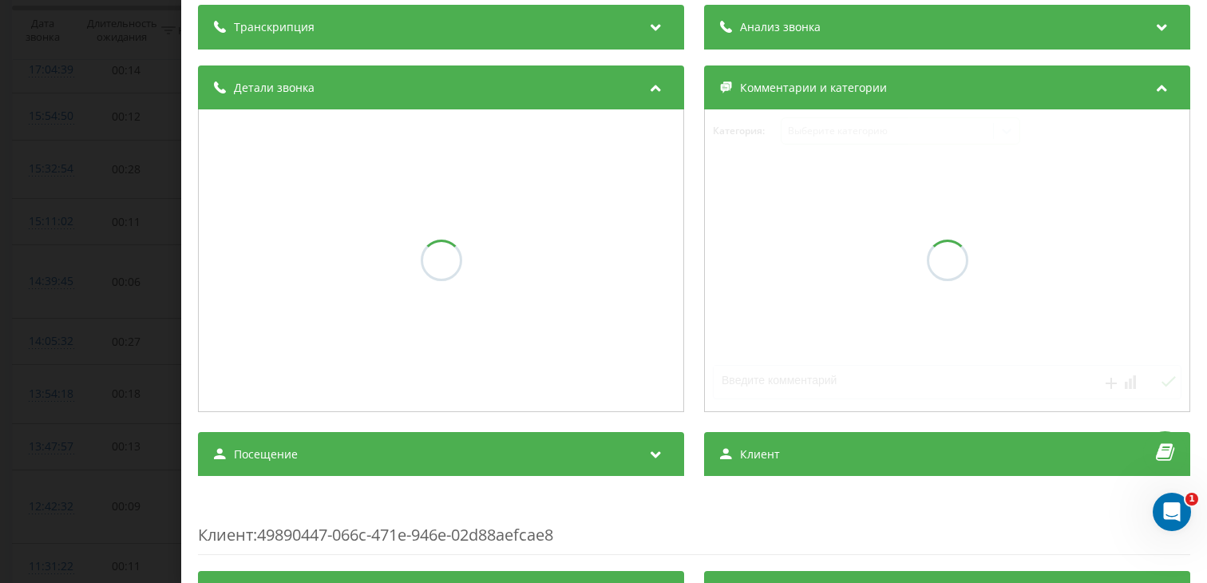
click at [289, 465] on div "Посещение" at bounding box center [441, 454] width 486 height 45
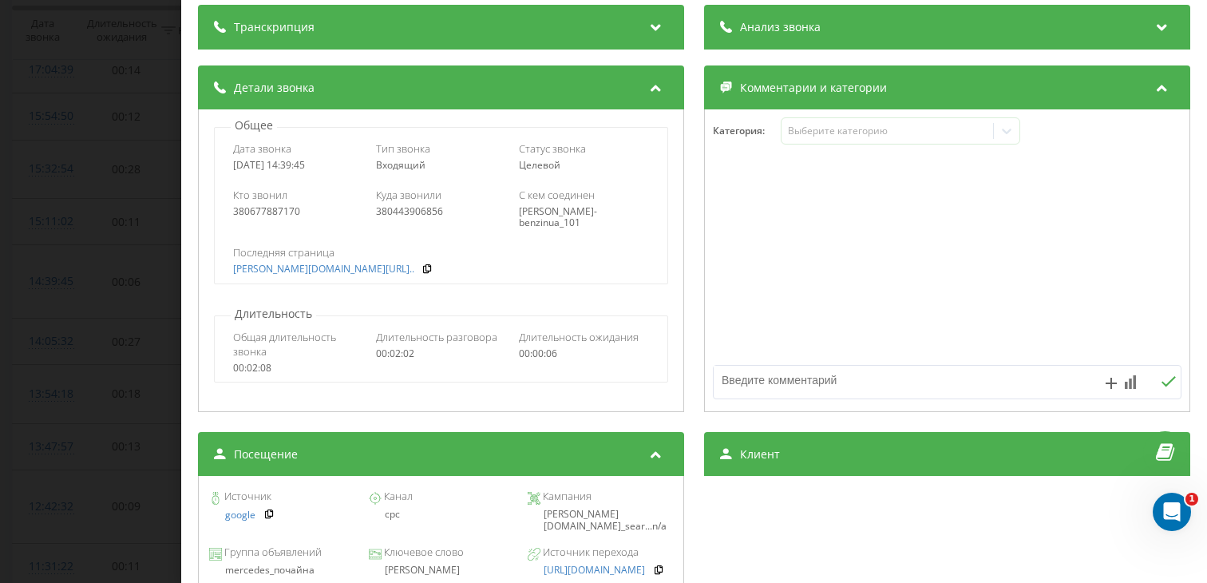
click at [433, 571] on div "[PERSON_NAME]" at bounding box center [440, 569] width 145 height 11
click at [125, 410] on div "Звонок : ua12_-1757677185.5312910 1 x - 02:02 00:00 00:00 Транскрипция Для анал…" at bounding box center [603, 291] width 1207 height 583
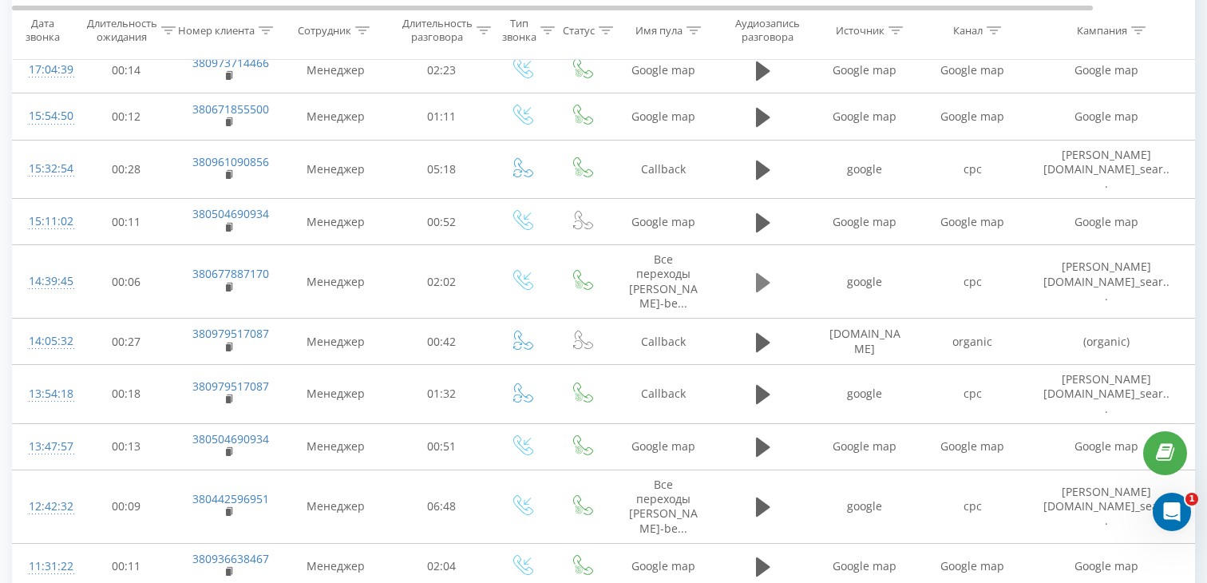
click at [766, 272] on icon at bounding box center [763, 281] width 14 height 19
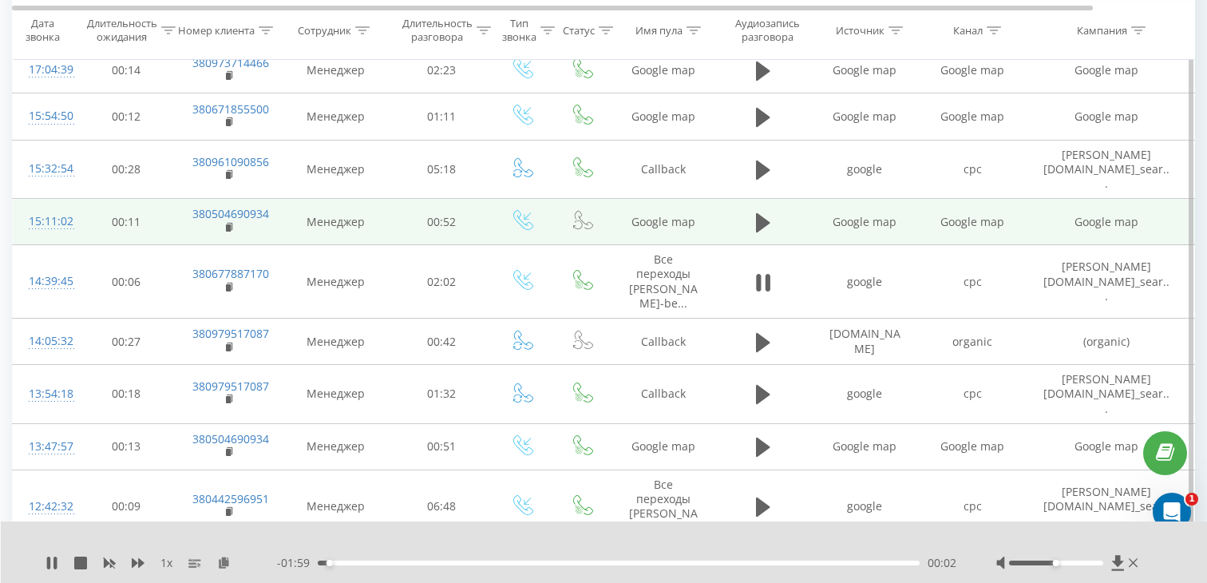
click at [762, 223] on span at bounding box center [763, 229] width 24 height 15
click at [762, 212] on icon at bounding box center [763, 221] width 14 height 19
click at [754, 277] on button at bounding box center [763, 283] width 24 height 24
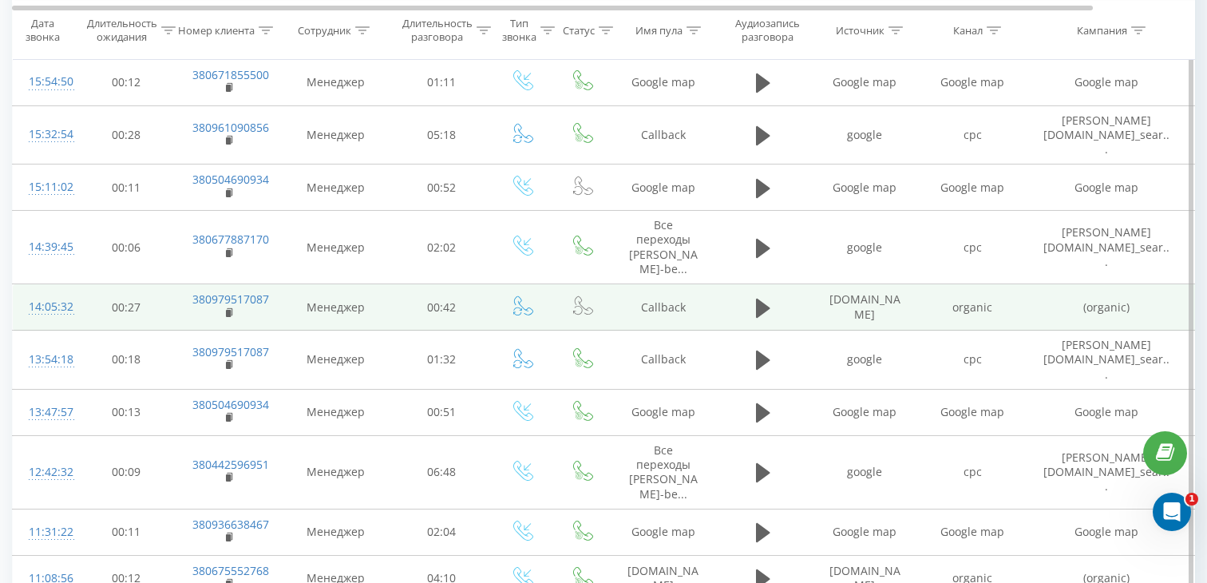
scroll to position [684, 0]
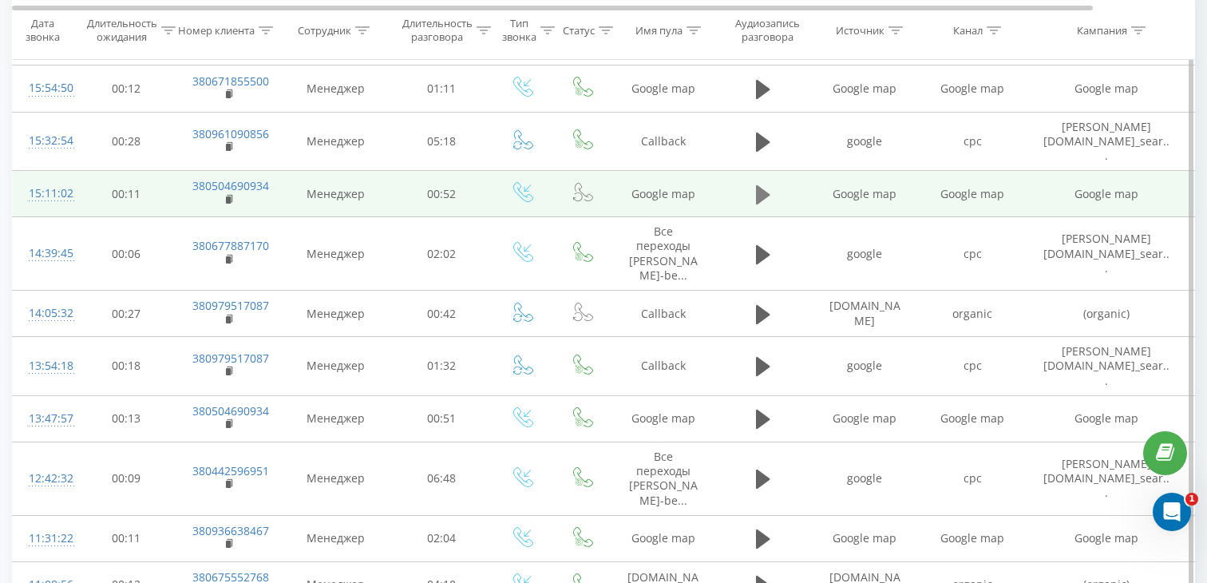
click at [768, 184] on icon at bounding box center [763, 195] width 14 height 22
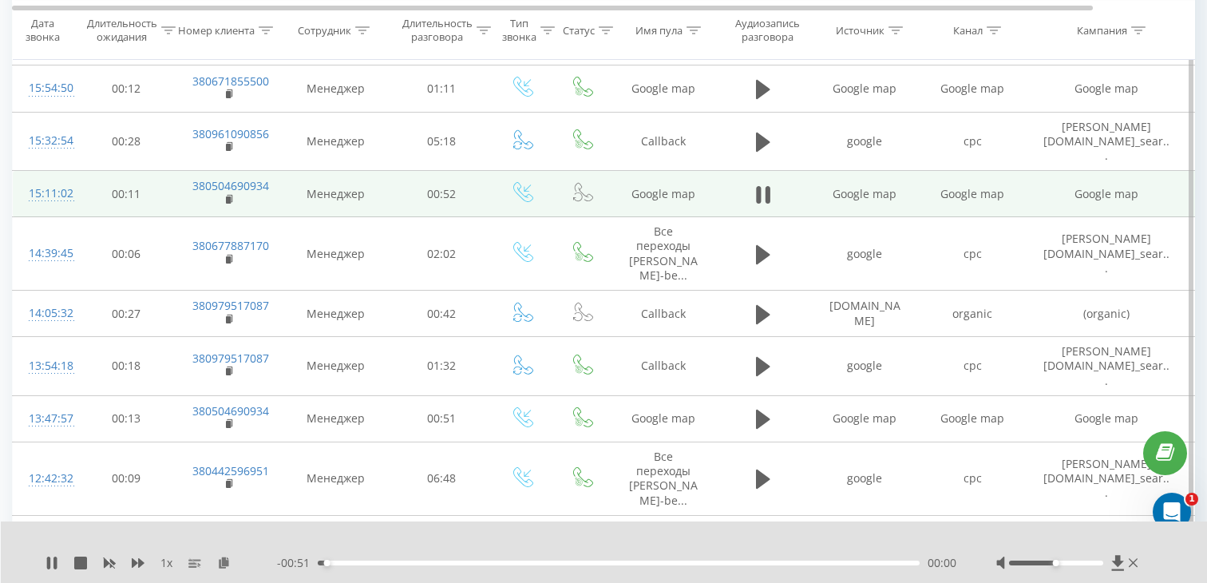
click at [408, 565] on div "- 00:51 00:00 00:00" at bounding box center [616, 563] width 679 height 16
click at [418, 560] on div "- 00:51 00:01 00:01" at bounding box center [616, 563] width 679 height 16
click at [419, 560] on div "00:01" at bounding box center [619, 562] width 602 height 5
click at [230, 196] on rect at bounding box center [228, 199] width 5 height 7
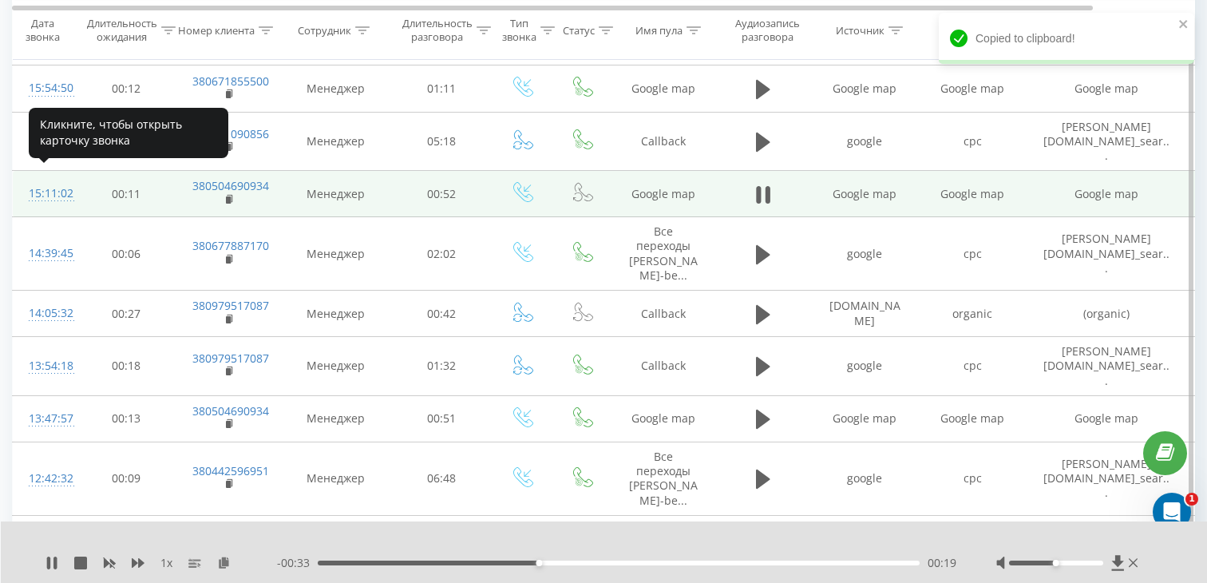
click at [46, 178] on div "15:11:02" at bounding box center [45, 193] width 32 height 31
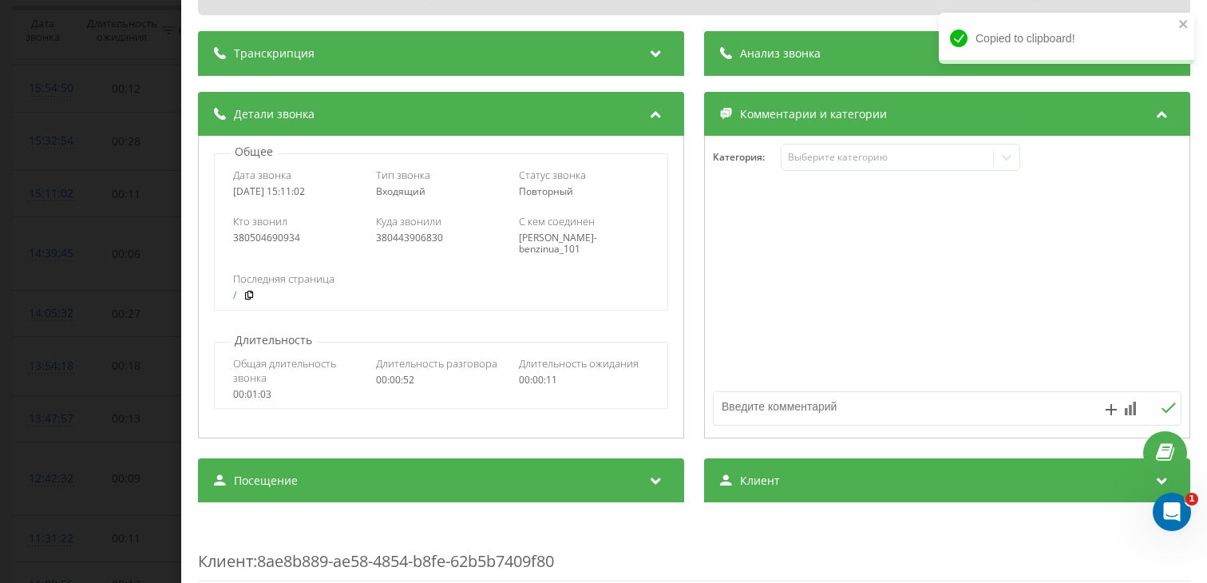
scroll to position [172, 0]
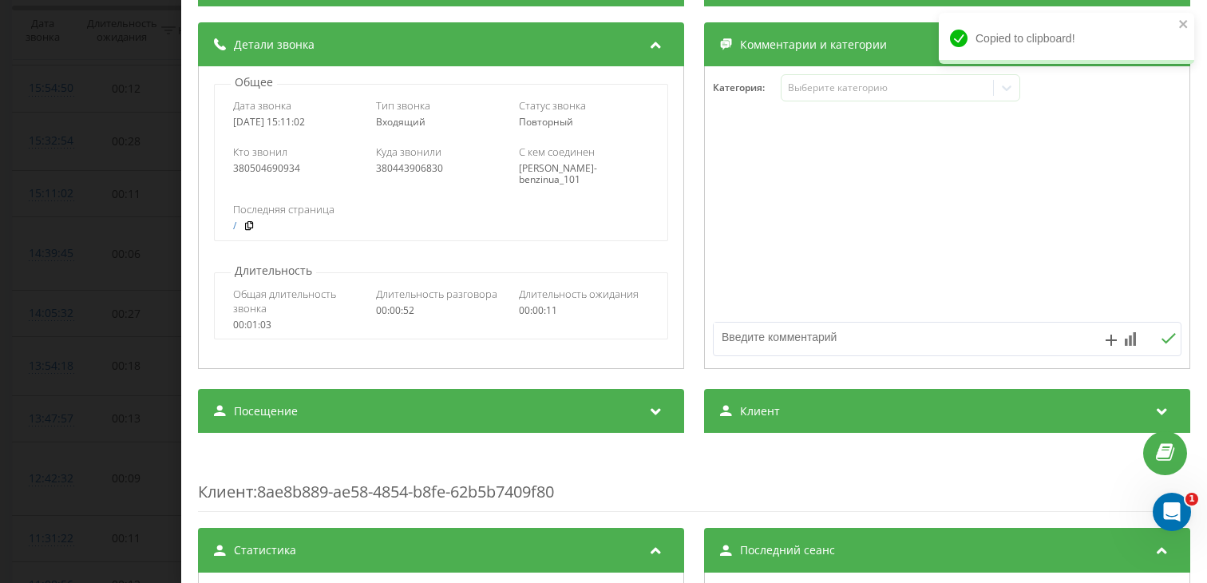
click at [386, 404] on div "Посещение" at bounding box center [441, 411] width 486 height 45
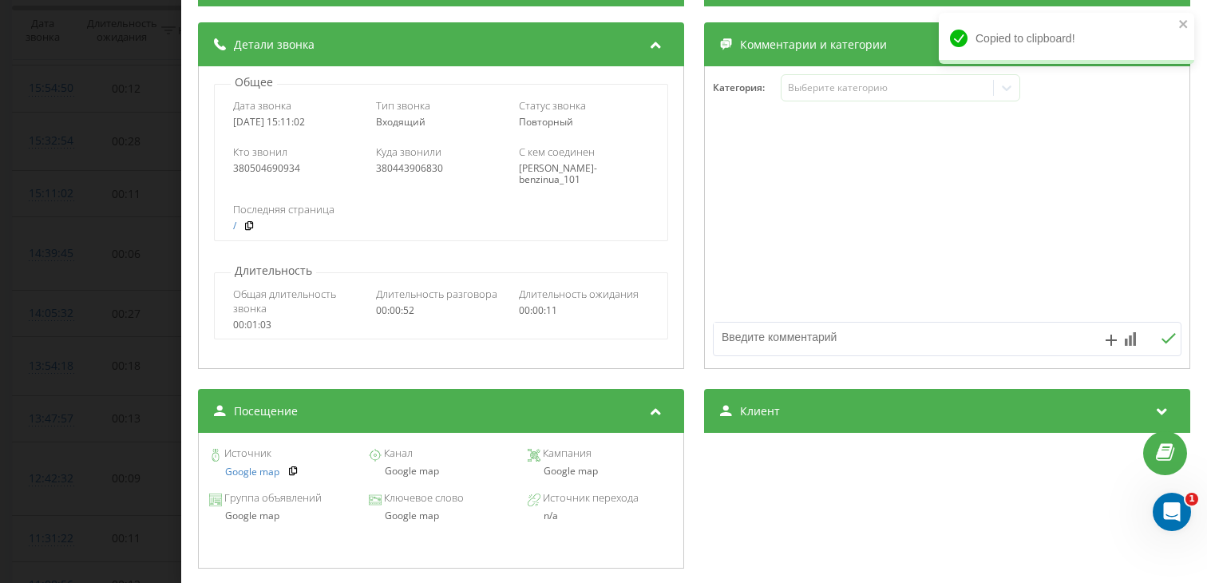
click at [402, 476] on div "Google map" at bounding box center [440, 470] width 145 height 11
copy div "Google map"
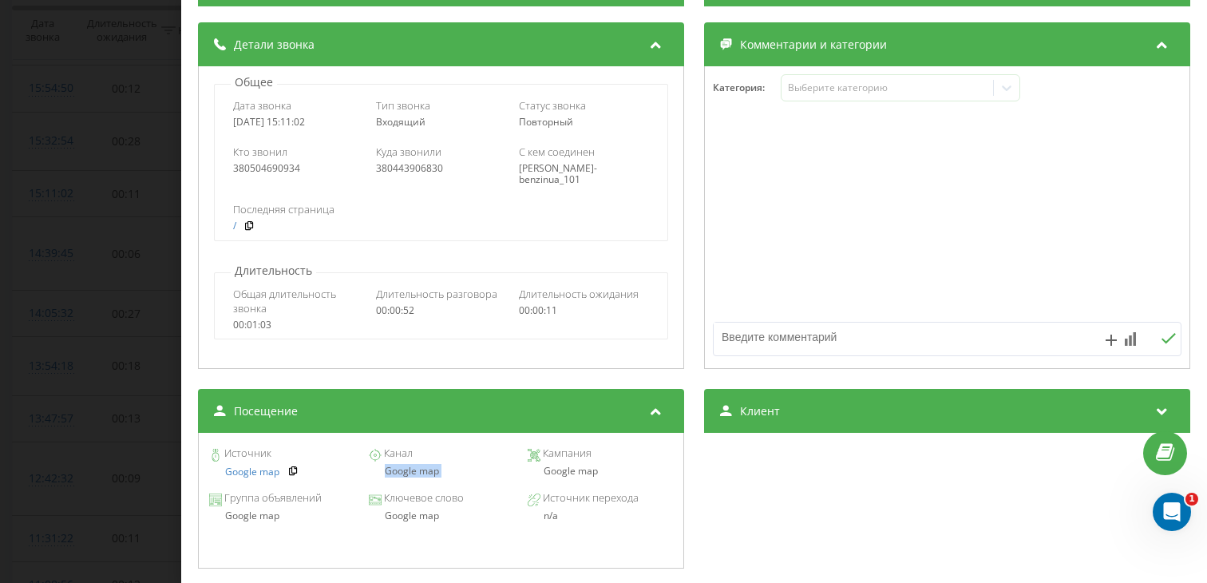
click at [141, 398] on div "Звонок : ua7_-1757679062.5225566 1 x - 00:28 00:23 00:23 Транскрипция Для анали…" at bounding box center [603, 291] width 1207 height 583
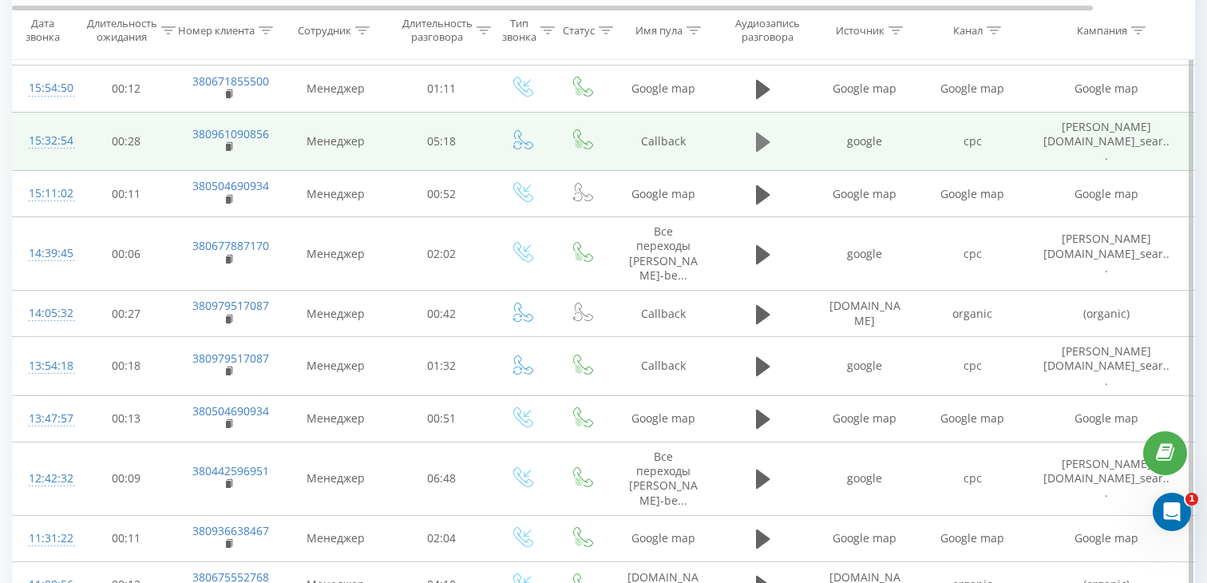
click at [760, 136] on icon at bounding box center [763, 142] width 14 height 19
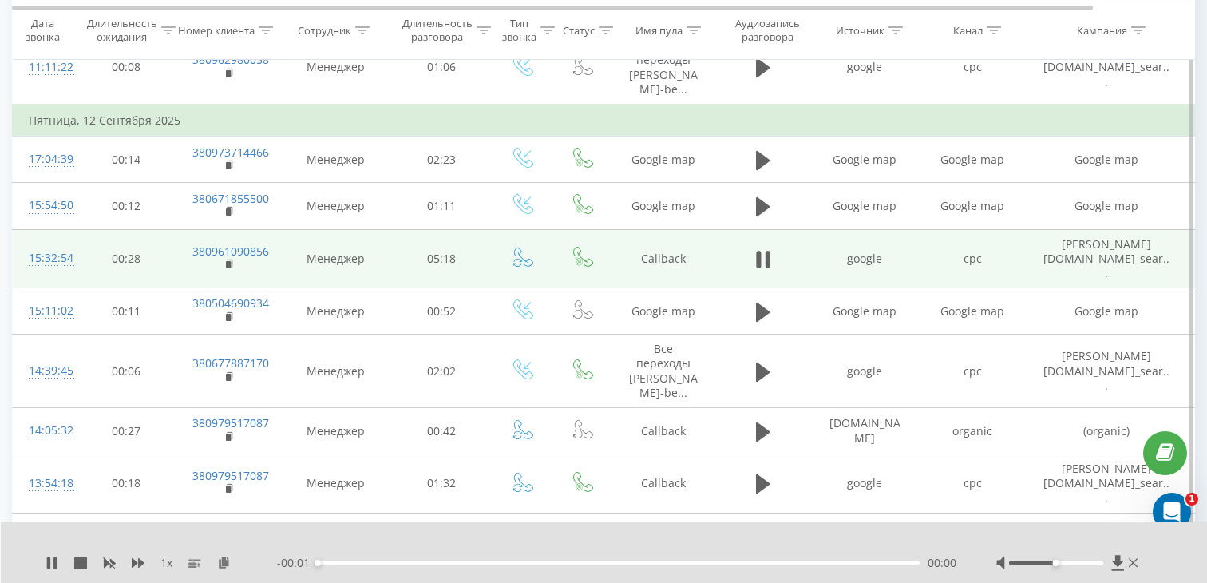
scroll to position [566, 0]
click at [454, 560] on div "01:16" at bounding box center [619, 562] width 602 height 5
click at [226, 262] on rect at bounding box center [228, 265] width 5 height 7
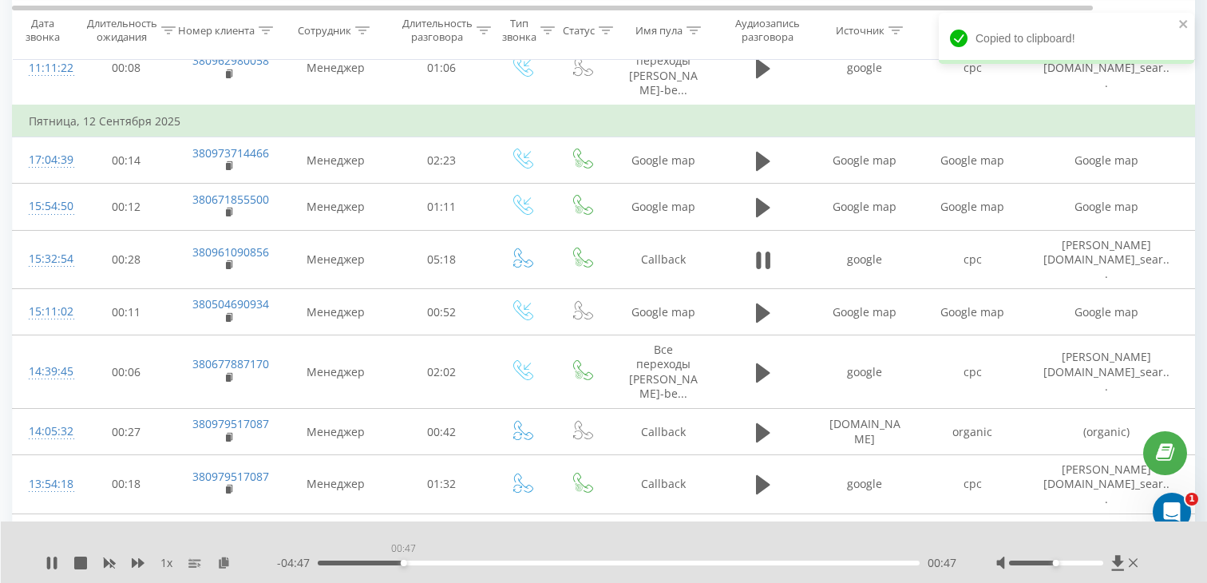
click at [403, 564] on div "00:47" at bounding box center [619, 562] width 602 height 5
click at [350, 564] on div "00:18" at bounding box center [619, 562] width 602 height 5
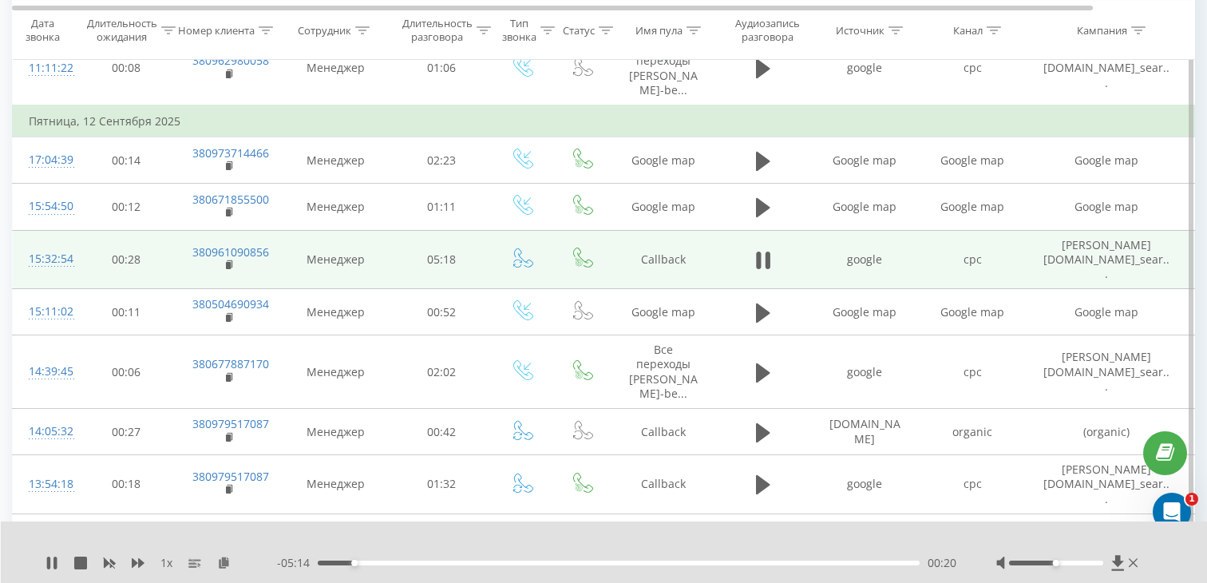
click at [61, 256] on div "15:32:54" at bounding box center [45, 258] width 32 height 31
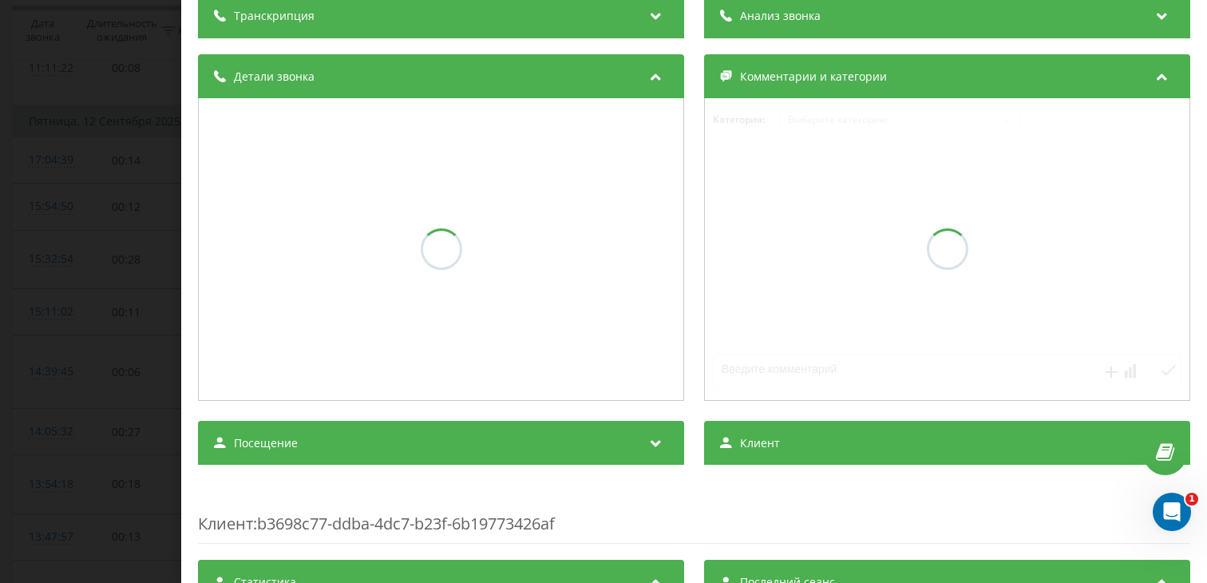
scroll to position [140, 0]
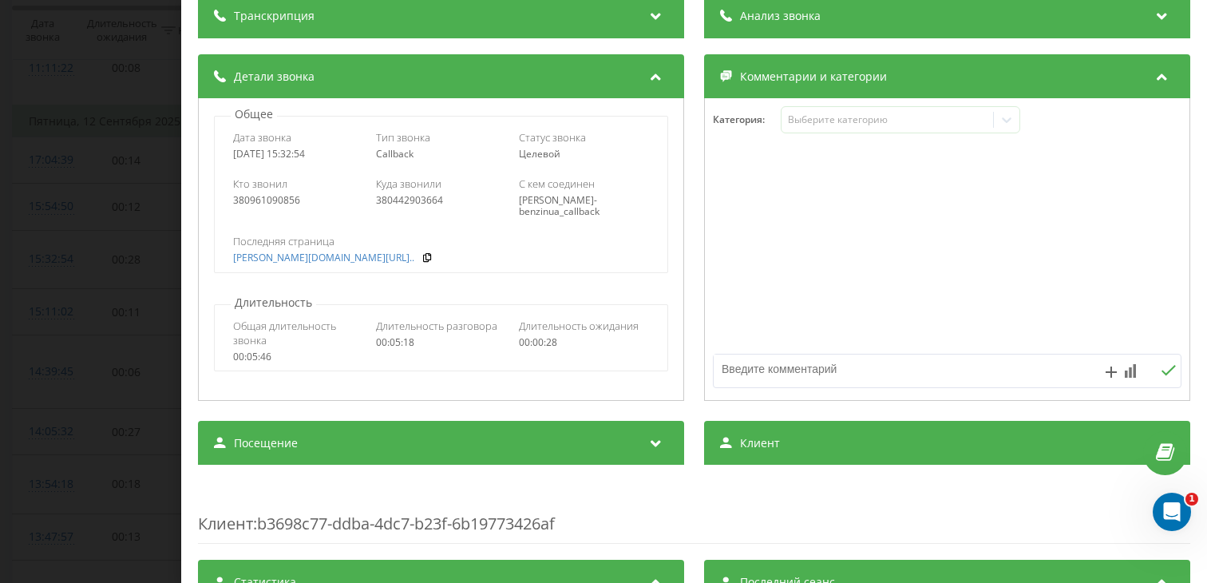
click at [436, 461] on div "Посещение" at bounding box center [441, 443] width 486 height 45
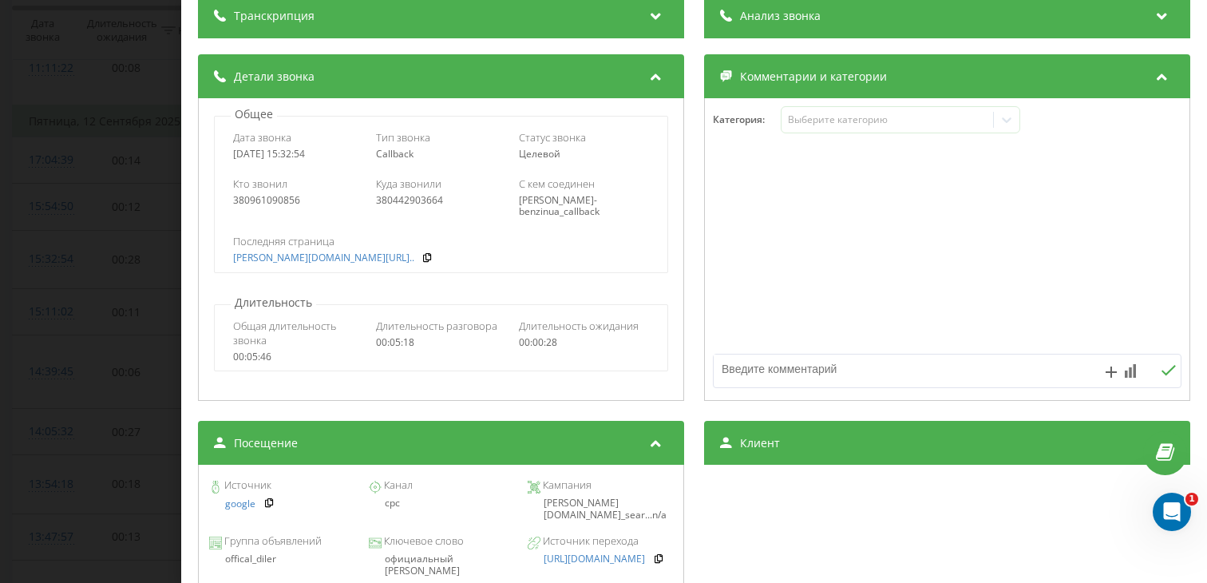
click at [449, 579] on div "Группа объявлений offical_diler Ключевое слово официальный дилер мерседес Источ…" at bounding box center [441, 556] width 469 height 56
drag, startPoint x: 437, startPoint y: 574, endPoint x: 382, endPoint y: 560, distance: 56.9
click at [382, 560] on div "официальный [PERSON_NAME]" at bounding box center [440, 564] width 145 height 23
copy div "официальный [PERSON_NAME]"
click at [49, 424] on div "Звонок : ua7_-1757680374.5230518 1 x - 05:00 00:34 00:34 Транскрипция Для анали…" at bounding box center [603, 291] width 1207 height 583
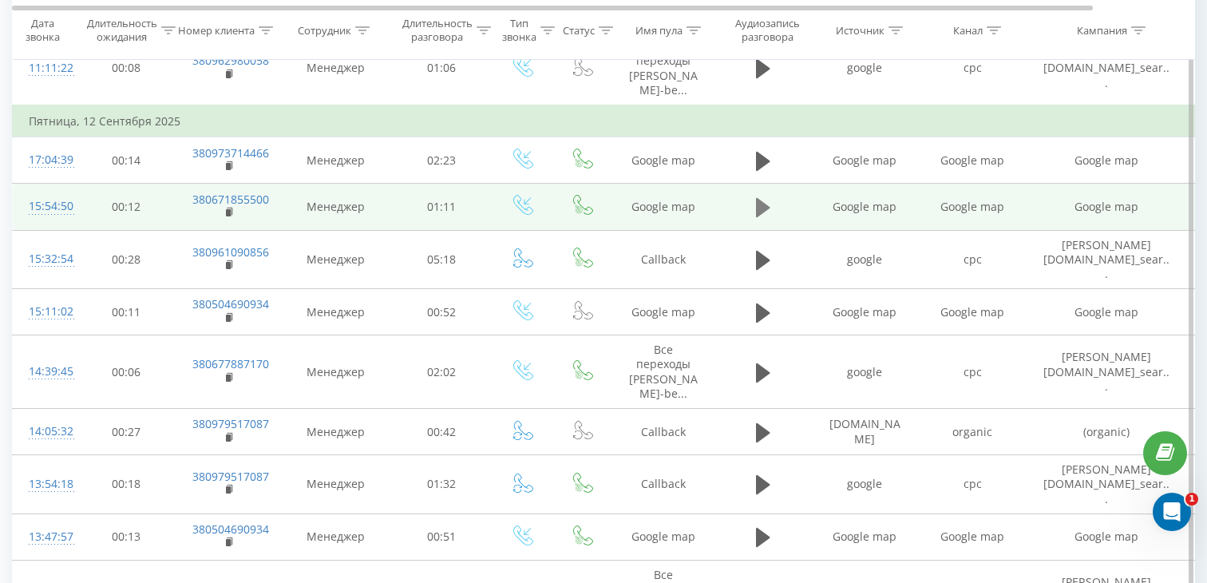
click at [754, 205] on button at bounding box center [763, 208] width 24 height 24
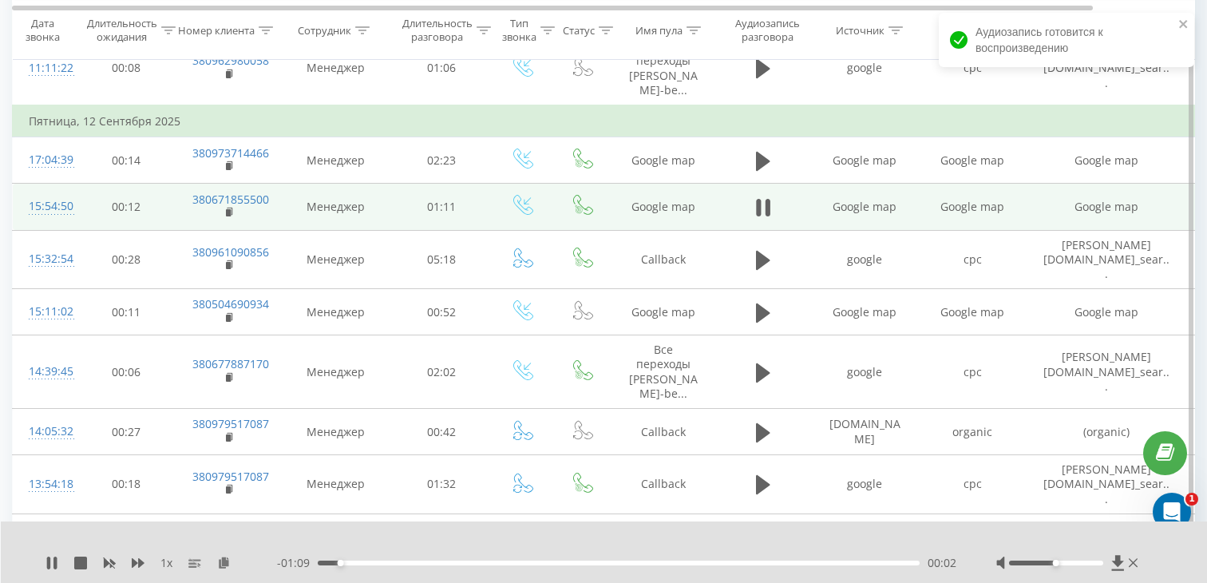
click at [449, 564] on div "00:02" at bounding box center [619, 562] width 602 height 5
click at [232, 209] on icon at bounding box center [230, 212] width 9 height 11
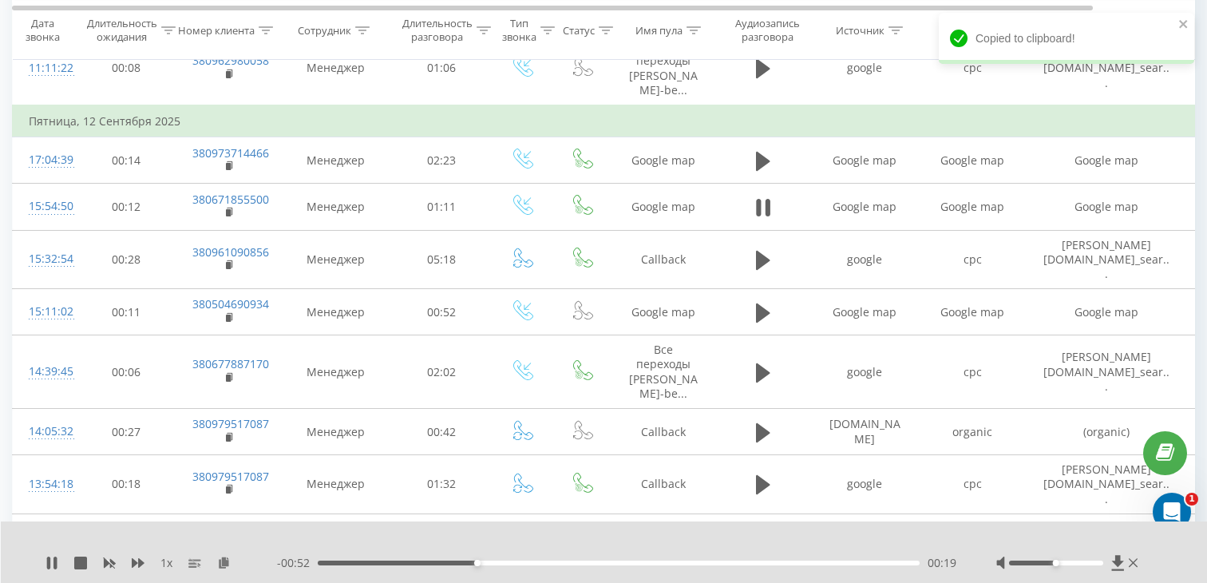
click at [370, 563] on div "00:19" at bounding box center [619, 562] width 602 height 5
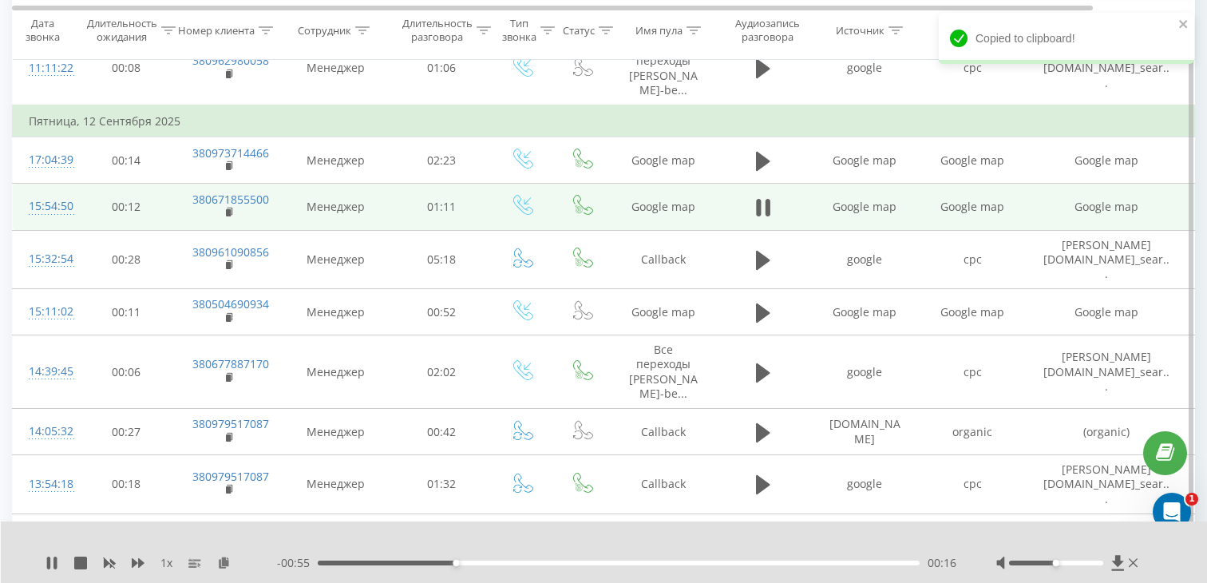
click at [61, 210] on div "15:54:50" at bounding box center [45, 206] width 32 height 31
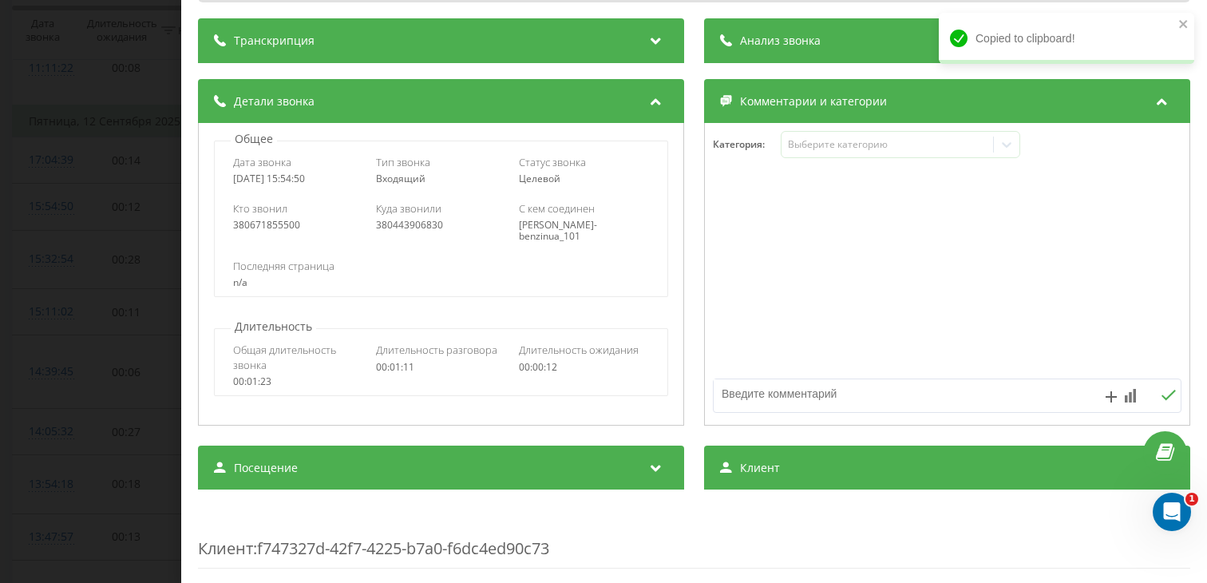
scroll to position [184, 0]
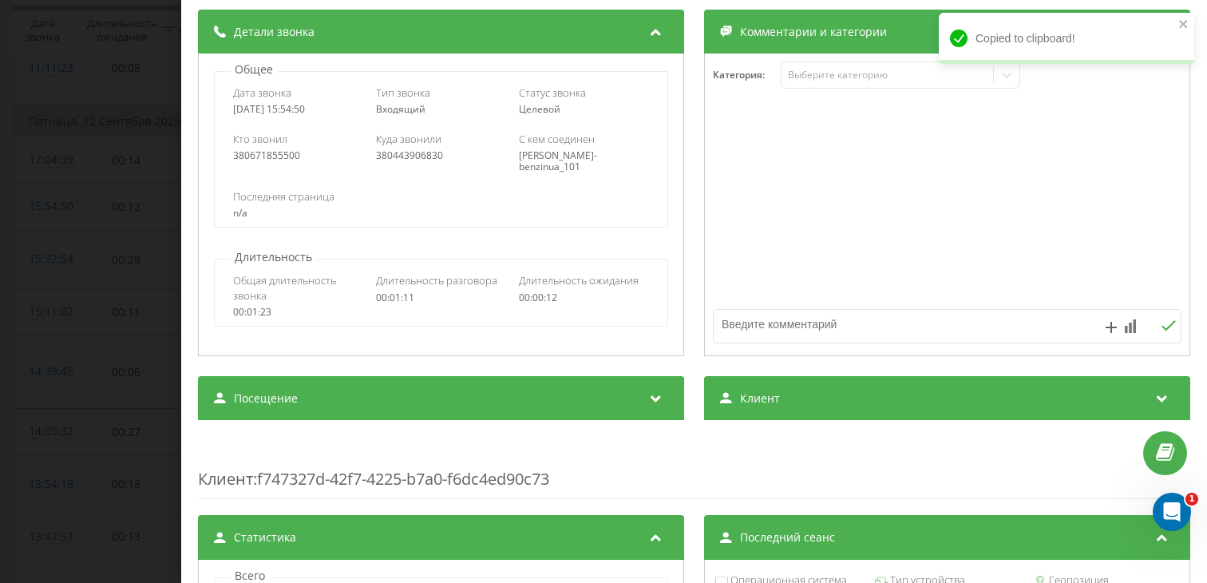
click at [382, 405] on div "Посещение" at bounding box center [441, 398] width 486 height 45
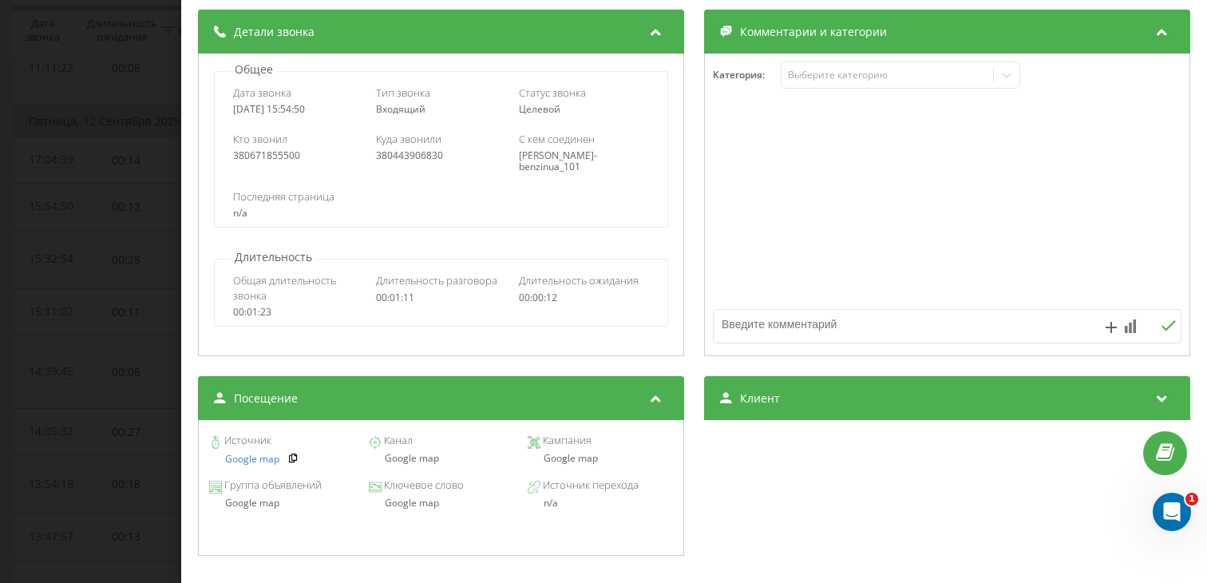
click at [417, 466] on div "Источник Google map Канал Google map [GEOGRAPHIC_DATA] Google map" at bounding box center [441, 450] width 469 height 45
click at [411, 459] on div "Google map" at bounding box center [440, 458] width 145 height 11
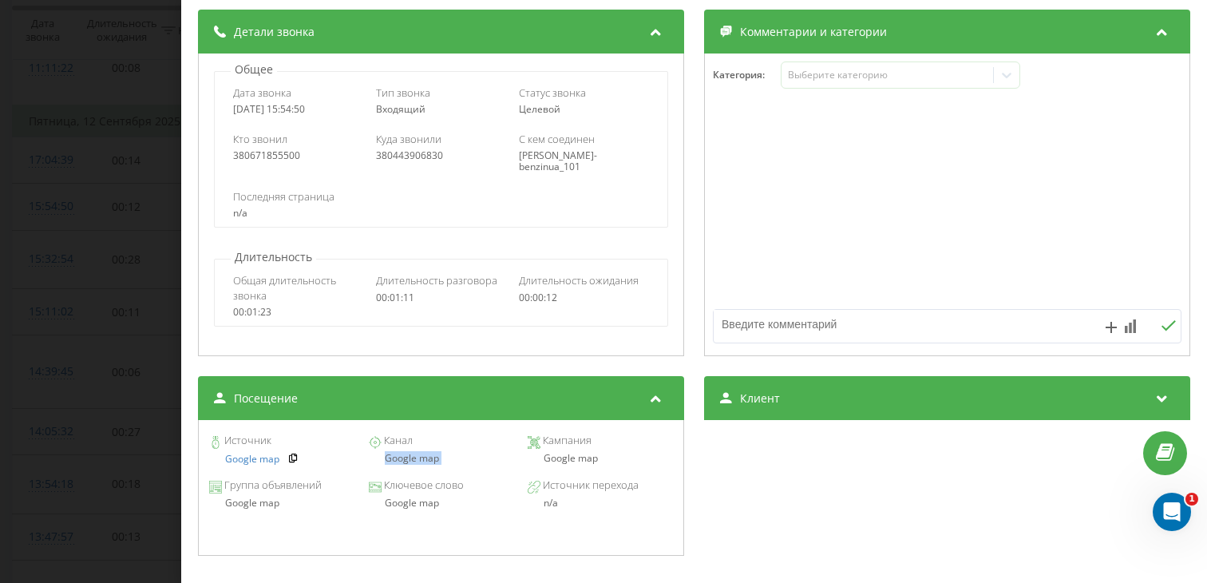
copy div "Google map"
click at [85, 389] on div "Звонок : ua10_-1757681690.5488240 1 x - 00:50 00:21 00:21 Транскрипция Для анал…" at bounding box center [603, 291] width 1207 height 583
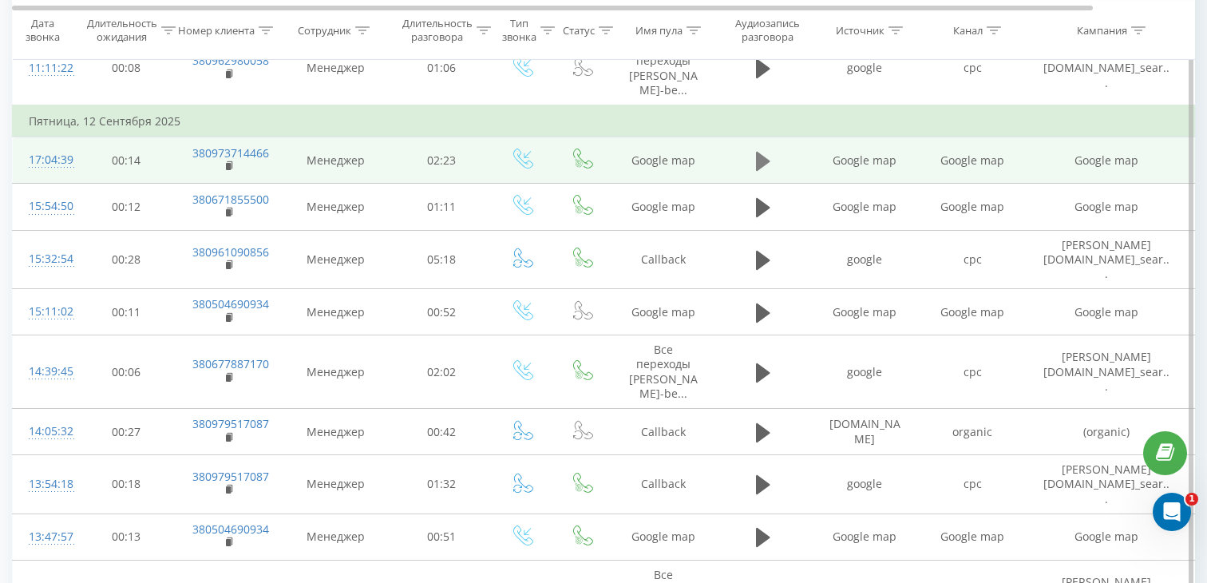
click at [762, 165] on icon at bounding box center [763, 160] width 14 height 19
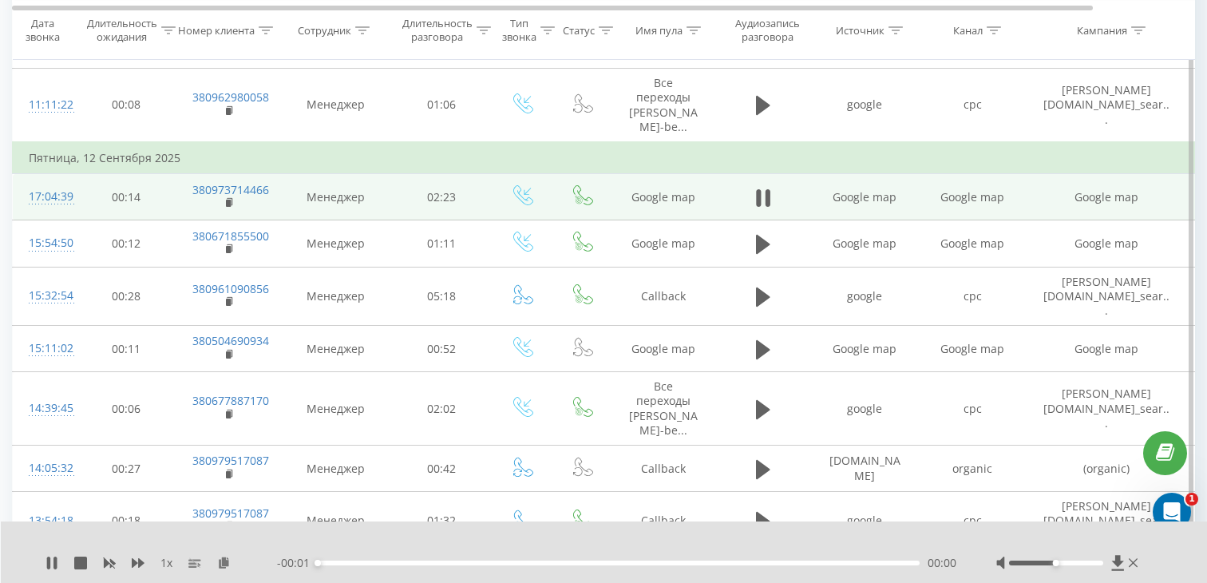
scroll to position [528, 0]
click at [444, 560] on div "00:00" at bounding box center [619, 562] width 602 height 5
click at [390, 561] on div "00:17" at bounding box center [619, 562] width 602 height 5
click at [228, 204] on rect at bounding box center [228, 204] width 5 height 7
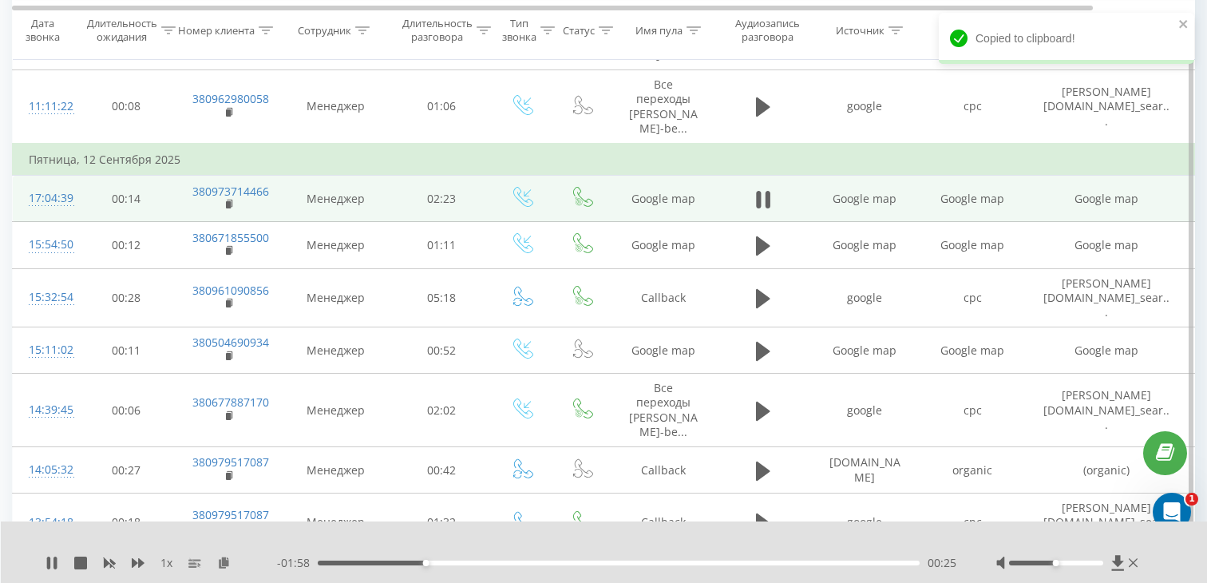
click at [56, 204] on div "17:04:39" at bounding box center [45, 198] width 32 height 31
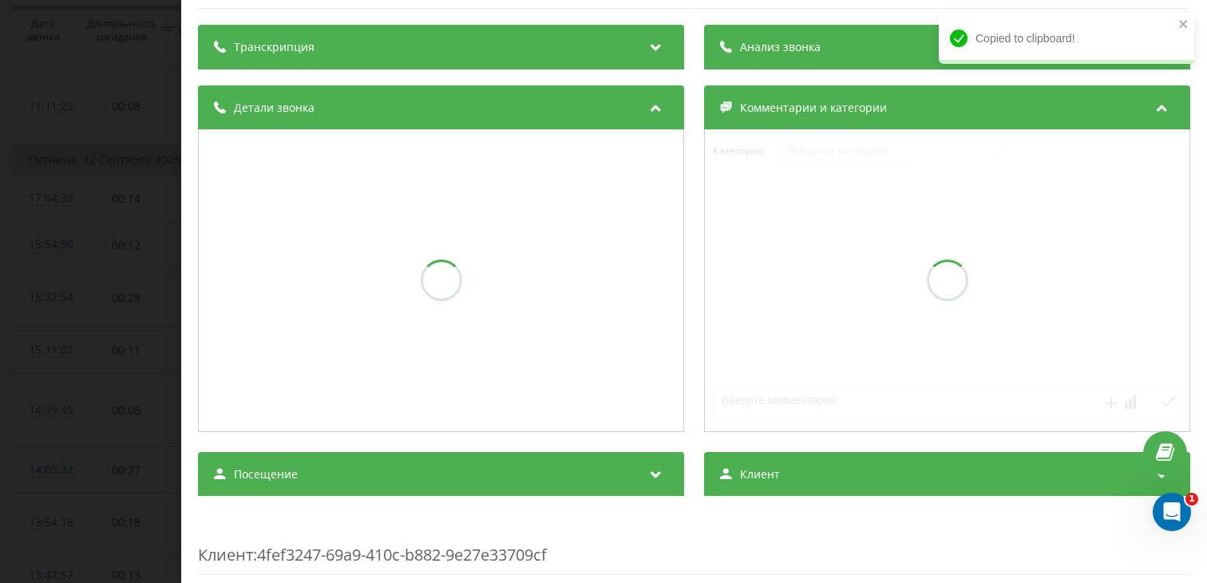
click at [283, 491] on div "Посещение" at bounding box center [441, 474] width 486 height 45
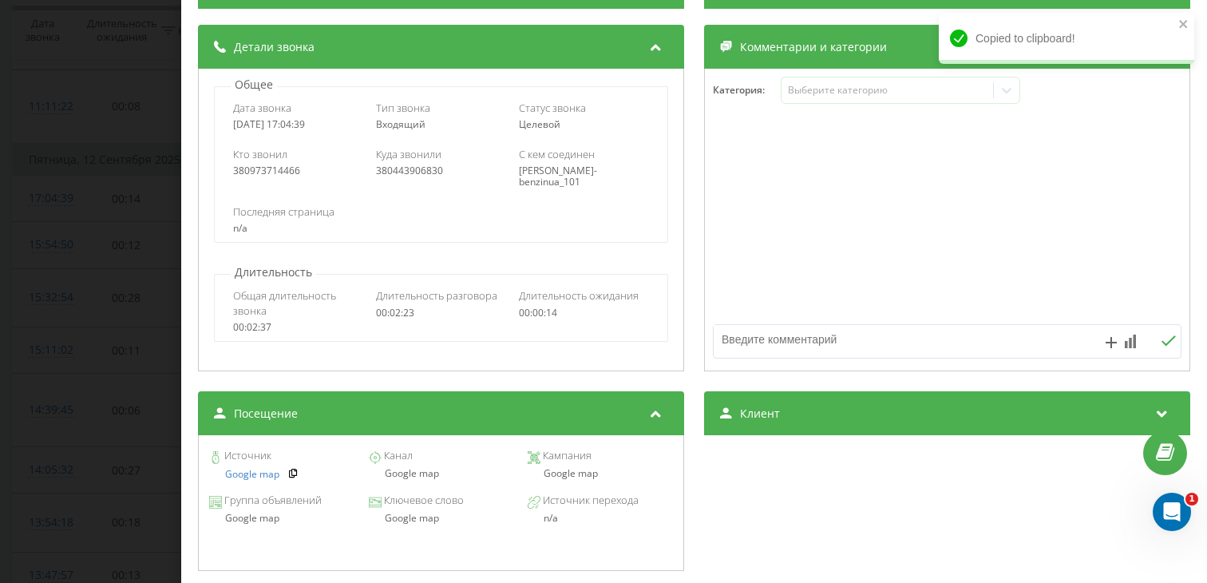
scroll to position [195, 0]
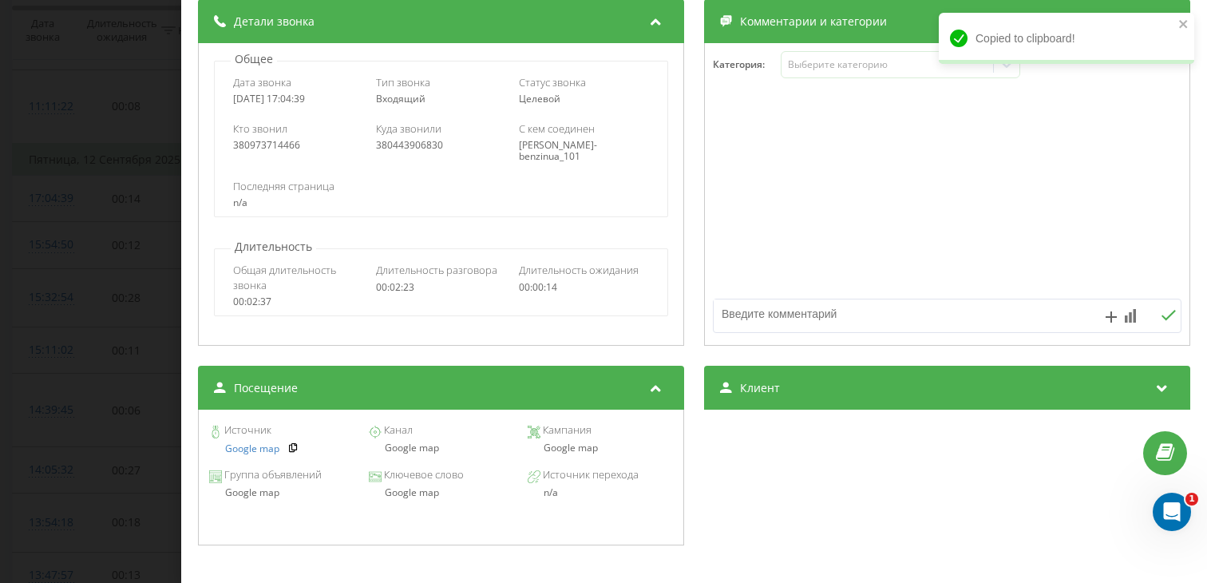
click at [397, 453] on div "Google map" at bounding box center [440, 447] width 145 height 11
copy div "Google map"
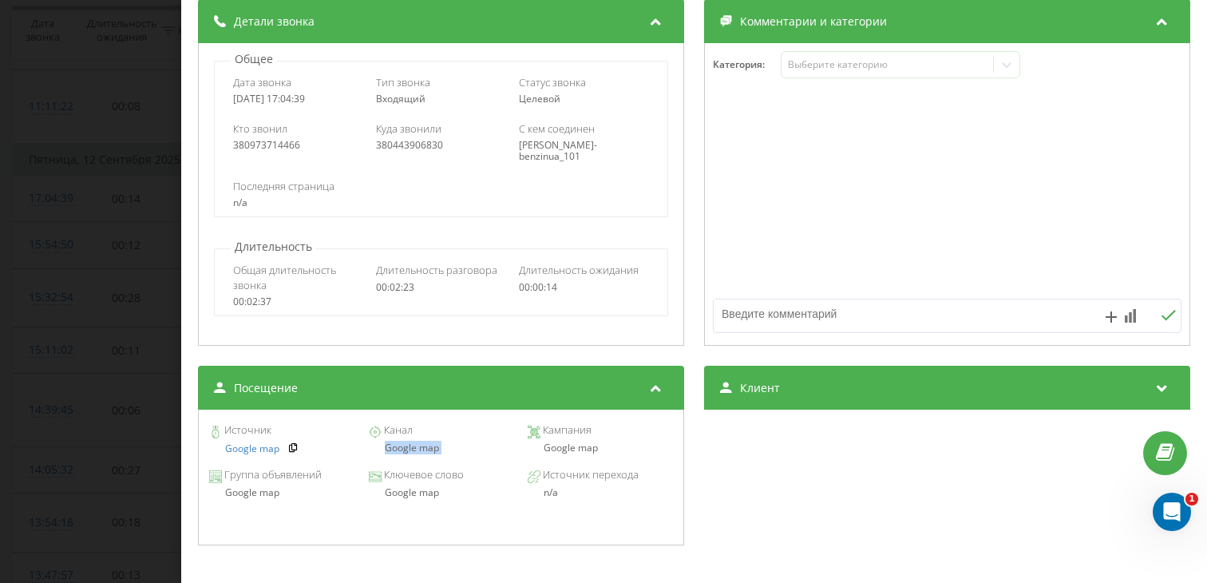
click at [88, 262] on div "Звонок : ua7_-1757685879.5252540 1 x - 01:34 00:49 00:49 Транскрипция Для анали…" at bounding box center [603, 291] width 1207 height 583
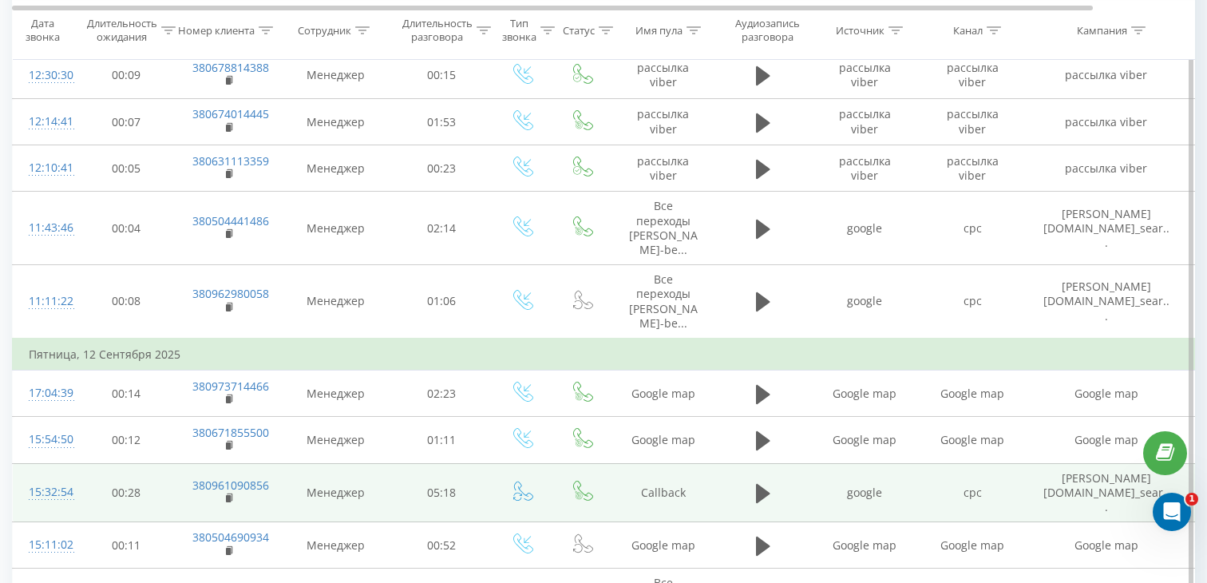
scroll to position [319, 0]
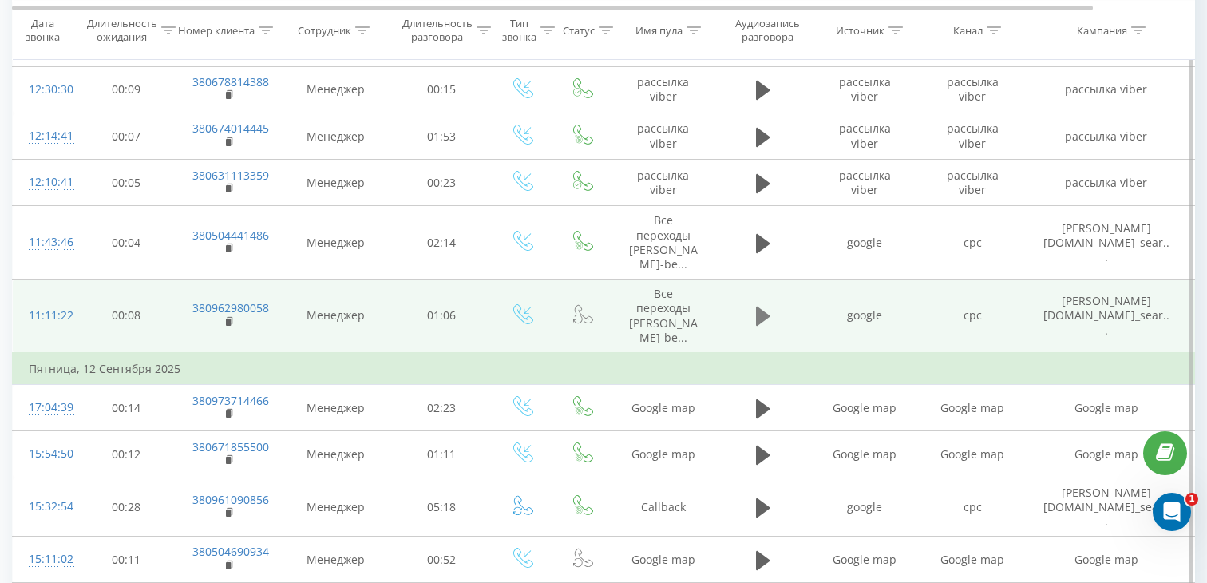
click at [759, 315] on icon at bounding box center [763, 316] width 14 height 19
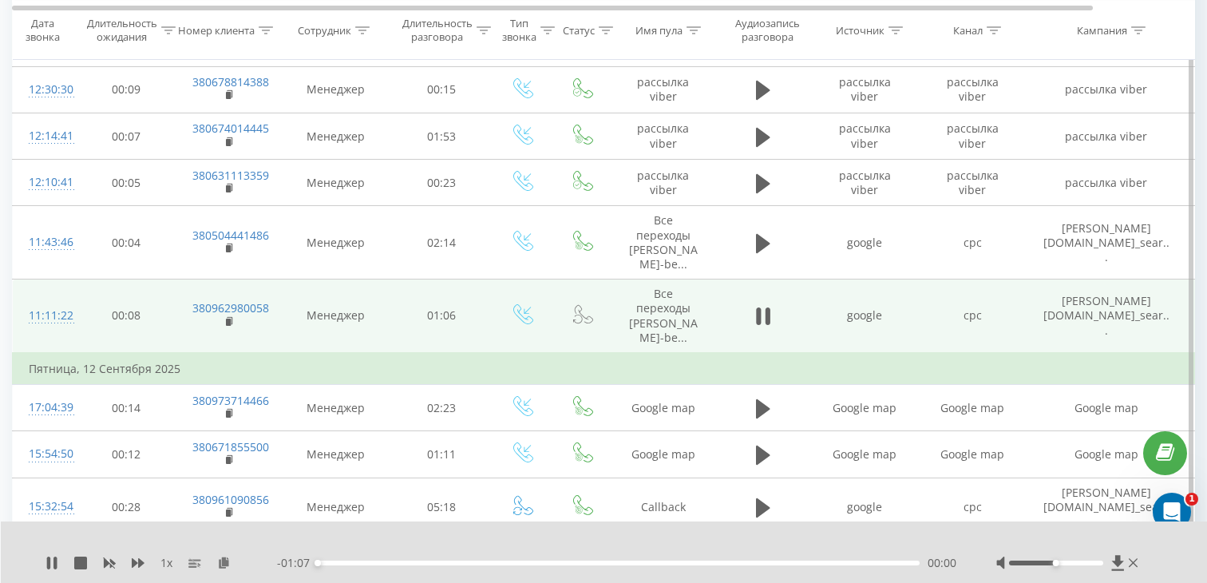
click at [452, 562] on div "00:00" at bounding box center [619, 562] width 602 height 5
click at [231, 323] on icon at bounding box center [230, 321] width 9 height 11
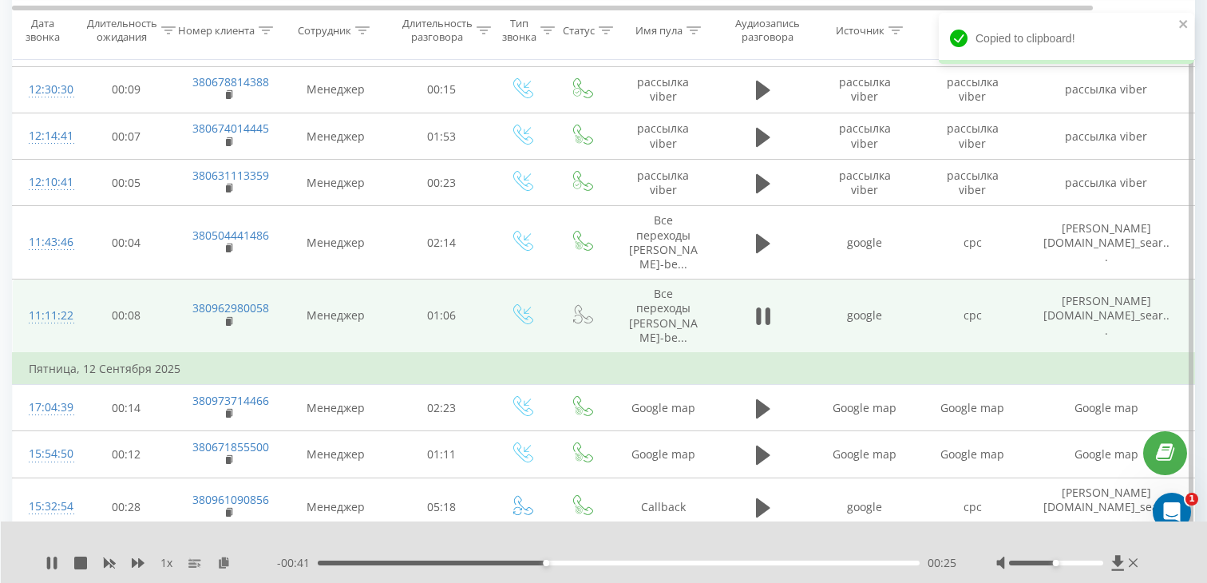
click at [41, 310] on div "11:11:22" at bounding box center [45, 315] width 32 height 31
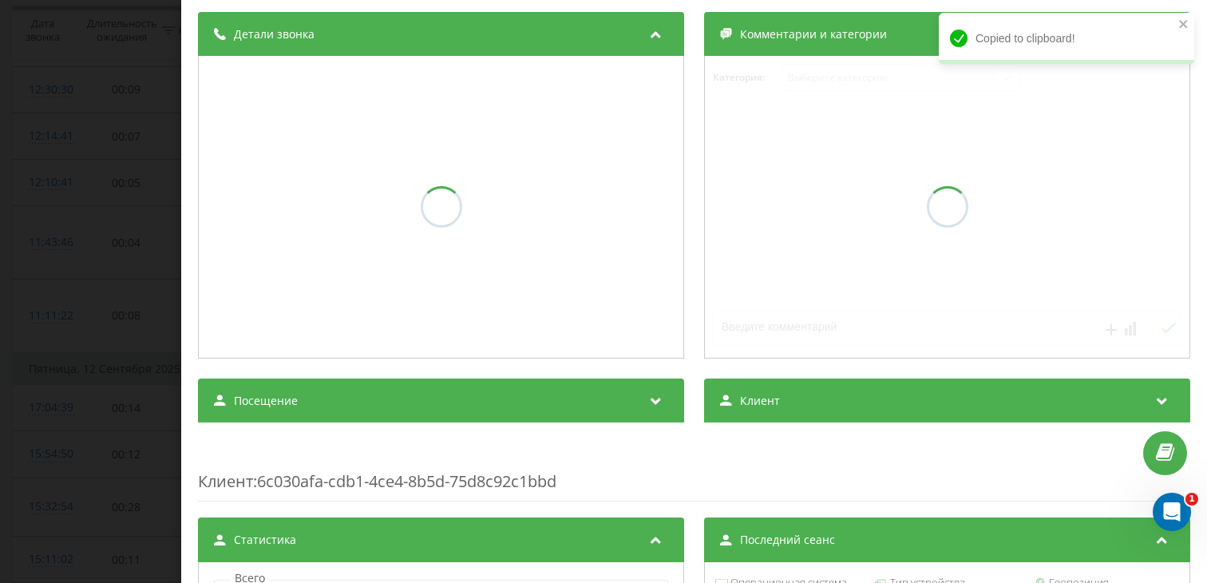
click at [279, 396] on span "Посещение" at bounding box center [266, 401] width 64 height 16
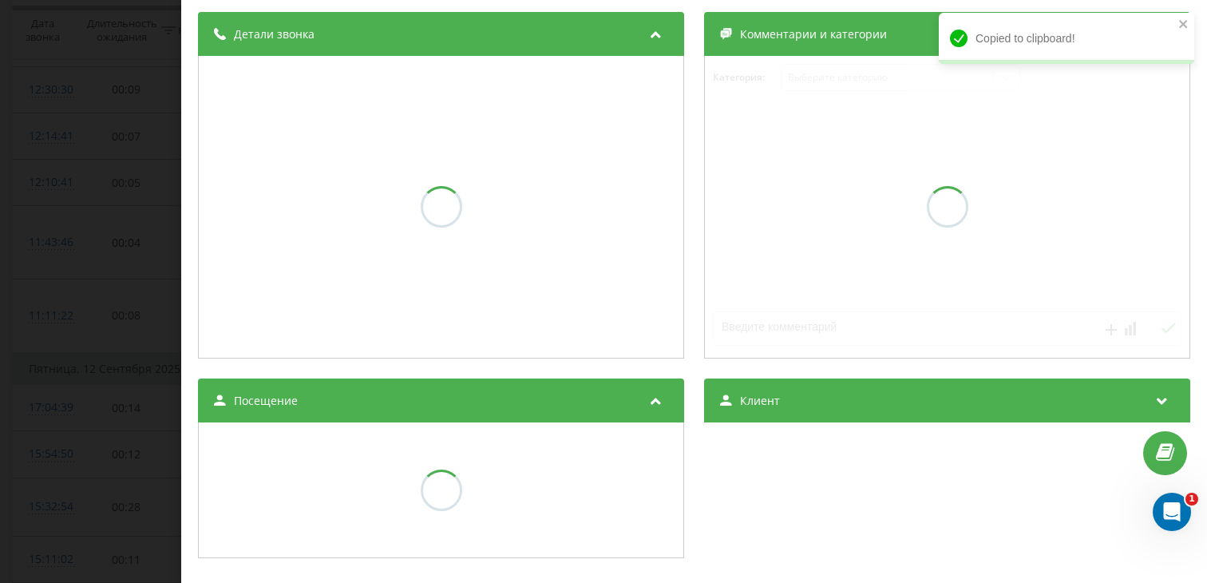
scroll to position [182, 0]
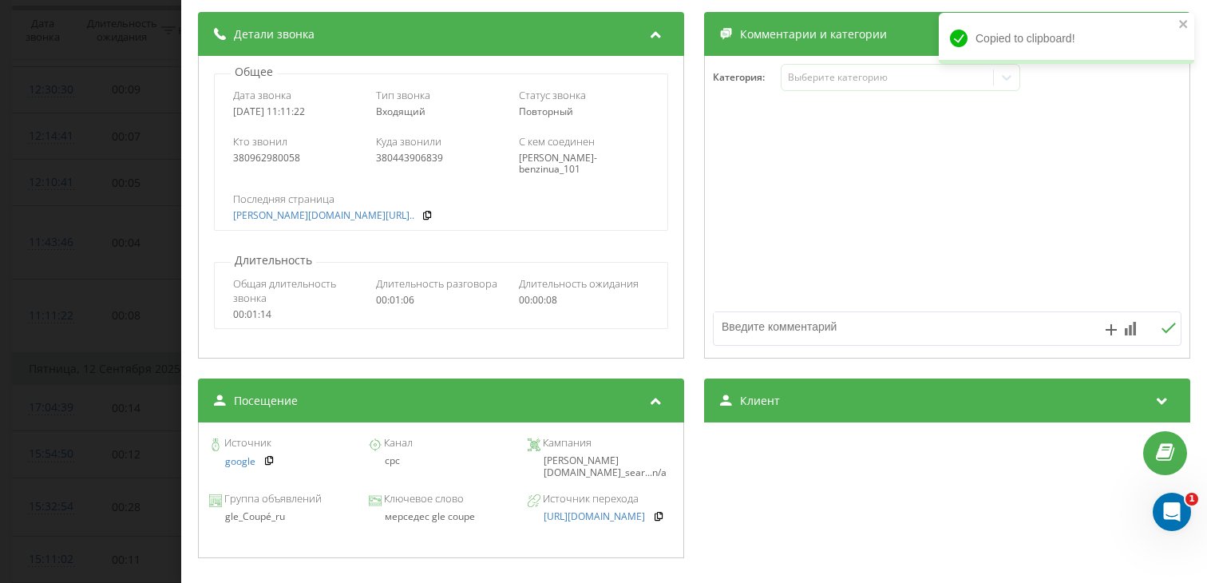
click at [429, 521] on div "мерседес gle coupe" at bounding box center [440, 516] width 145 height 11
copy div "мерседес gle coupe"
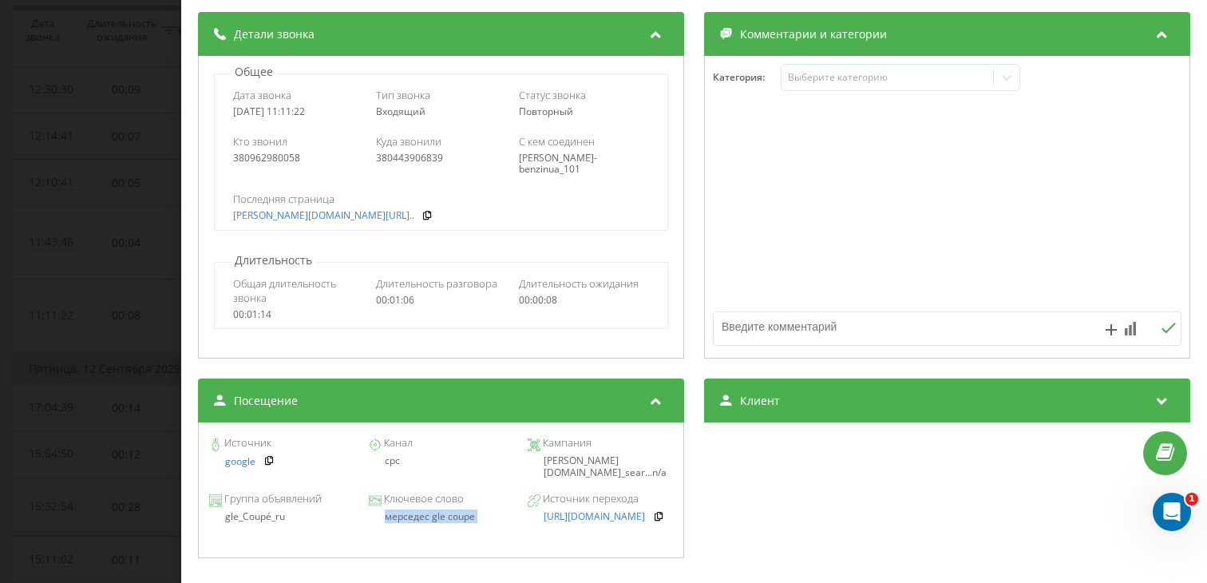
click at [45, 342] on div "Звонок : ua5_-1757751082.5874330 1 x - 00:31 00:35 00:35 Транскрипция Для анали…" at bounding box center [603, 291] width 1207 height 583
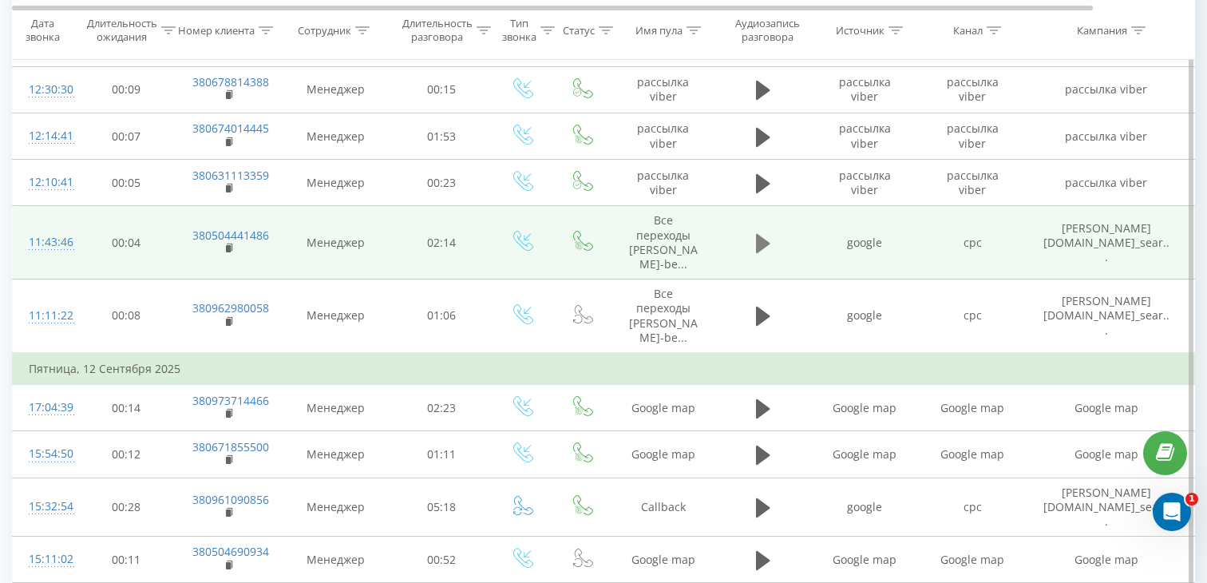
click at [762, 255] on button at bounding box center [763, 244] width 24 height 24
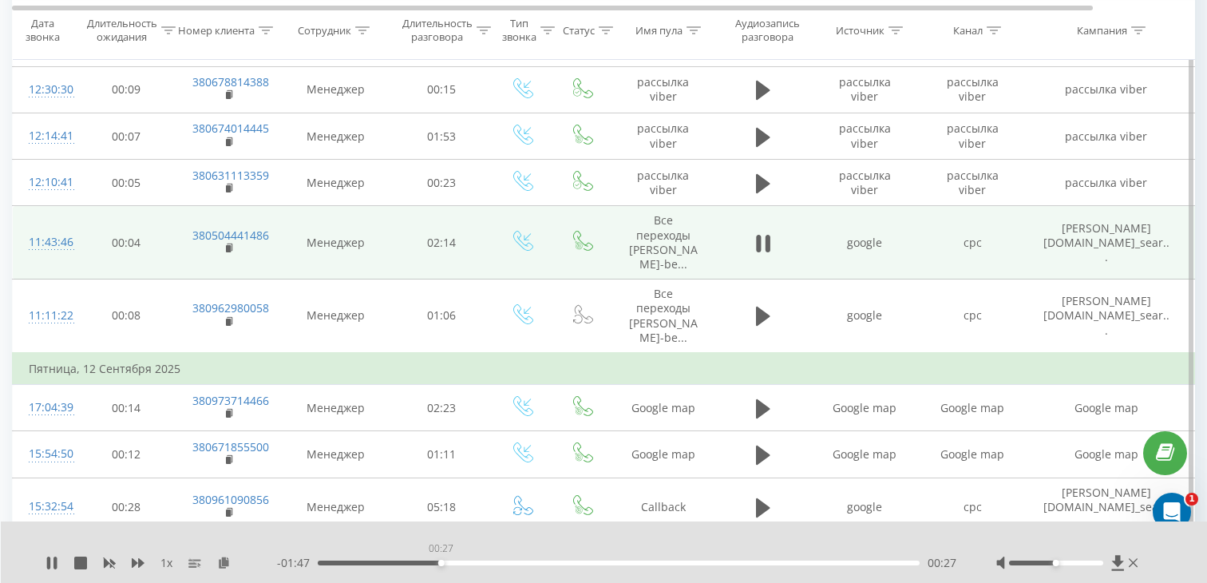
click at [441, 562] on div "00:27" at bounding box center [619, 562] width 602 height 5
click at [441, 562] on div "00:27" at bounding box center [441, 563] width 6 height 6
click at [481, 561] on div "00:36" at bounding box center [619, 562] width 602 height 5
click at [535, 560] on div "00:37" at bounding box center [619, 562] width 602 height 5
click at [628, 560] on div "01:09" at bounding box center [619, 562] width 602 height 5
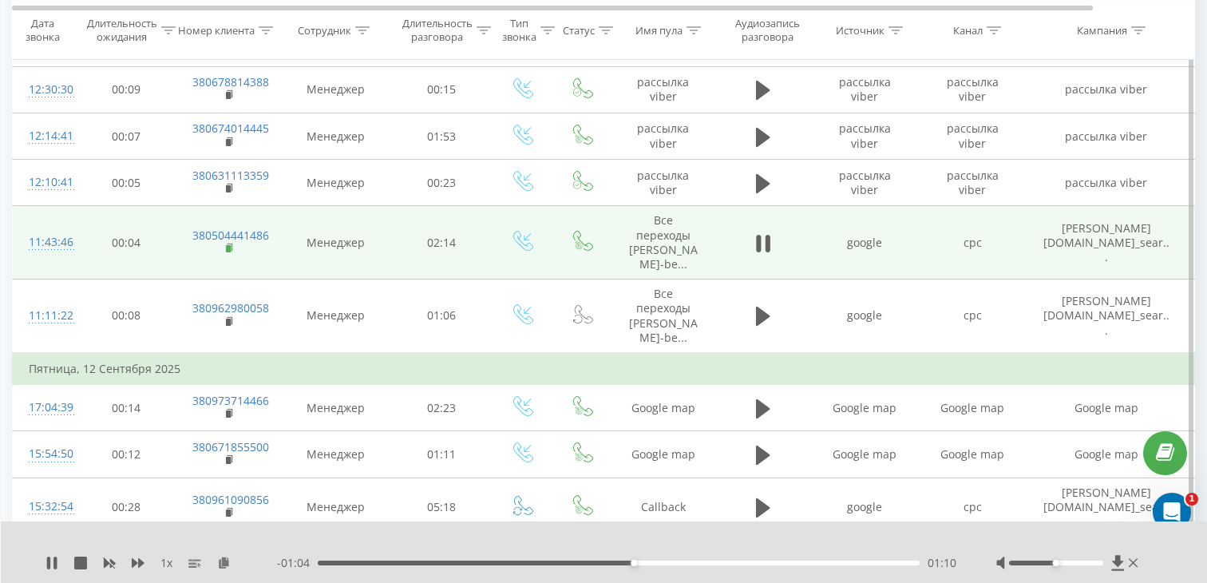
click at [230, 250] on rect at bounding box center [228, 248] width 5 height 7
click at [57, 245] on div "11:43:46" at bounding box center [45, 242] width 32 height 31
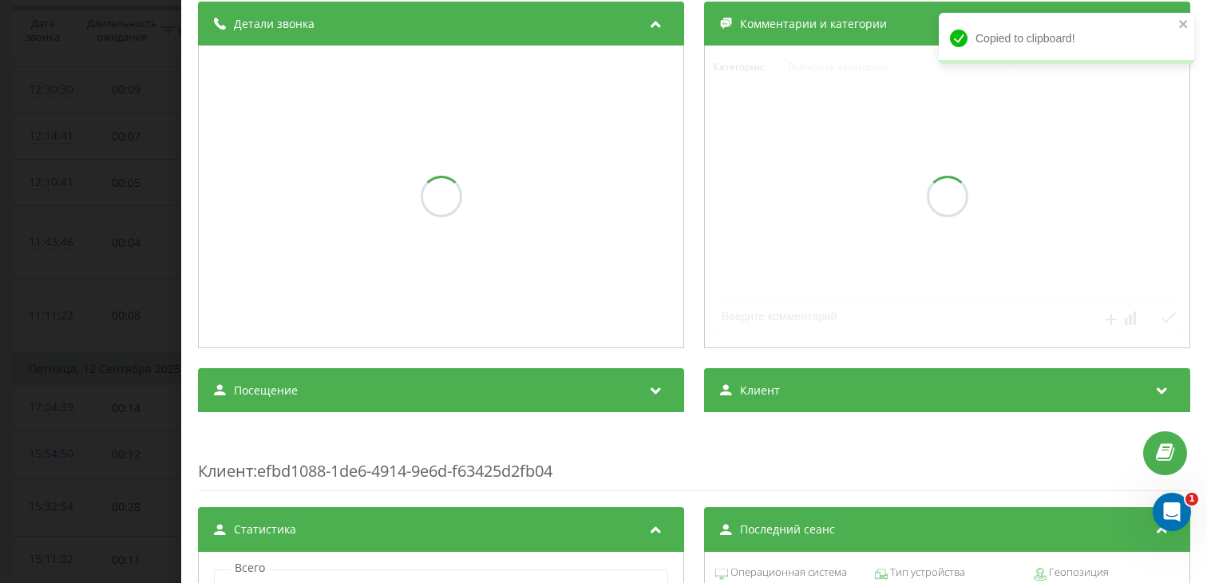
click at [370, 399] on div "Посещение" at bounding box center [441, 390] width 486 height 45
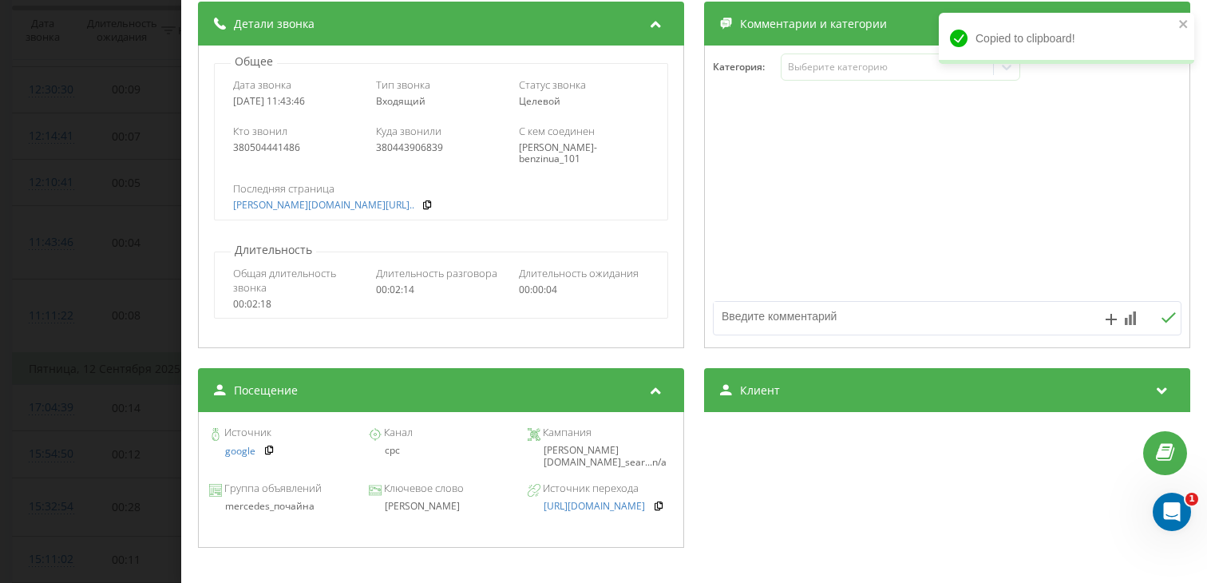
click at [414, 512] on div "[PERSON_NAME]" at bounding box center [440, 506] width 145 height 11
copy div "[PERSON_NAME]"
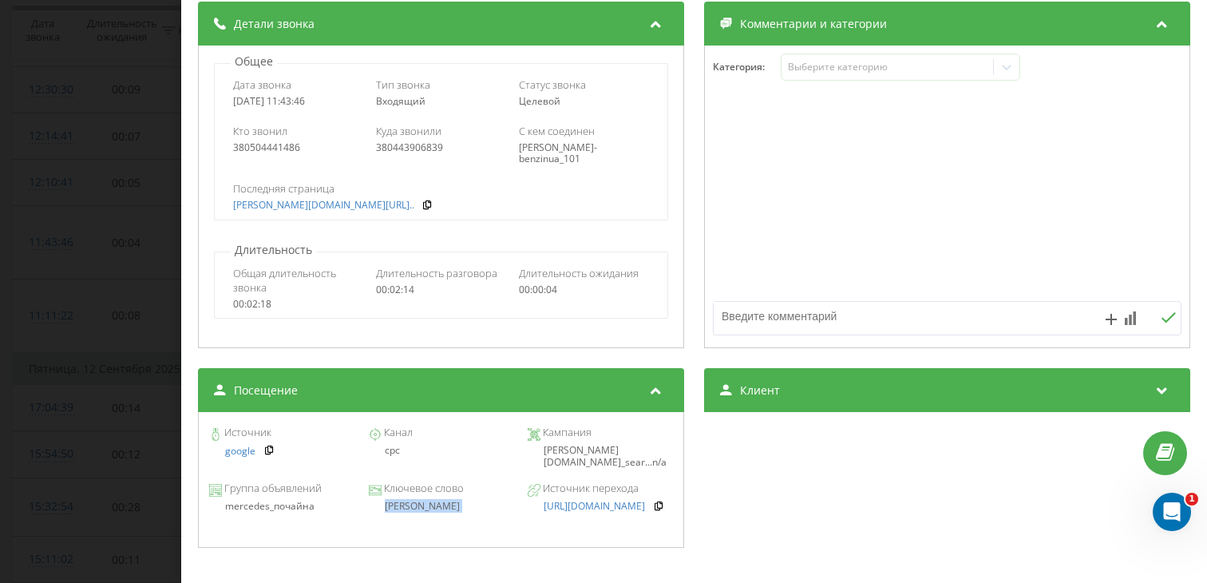
click at [105, 289] on div "Звонок : ua7_-1757753026.5336872 1 x - 00:48 01:26 01:26 Транскрипция Для анали…" at bounding box center [603, 291] width 1207 height 583
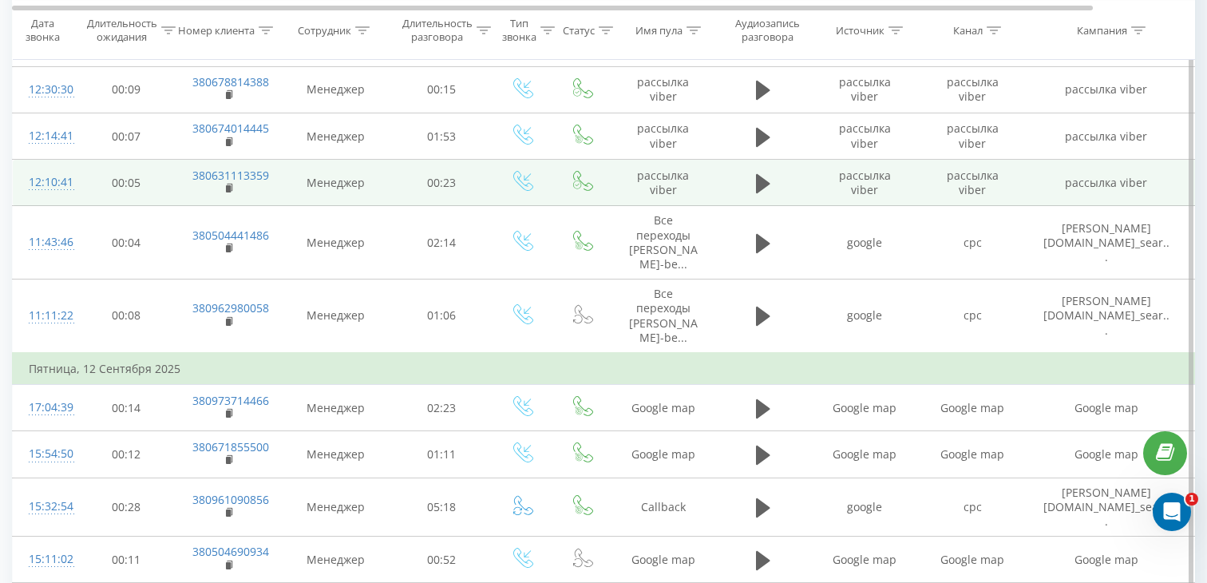
click at [739, 190] on td at bounding box center [763, 183] width 96 height 46
click at [756, 184] on icon at bounding box center [763, 183] width 14 height 19
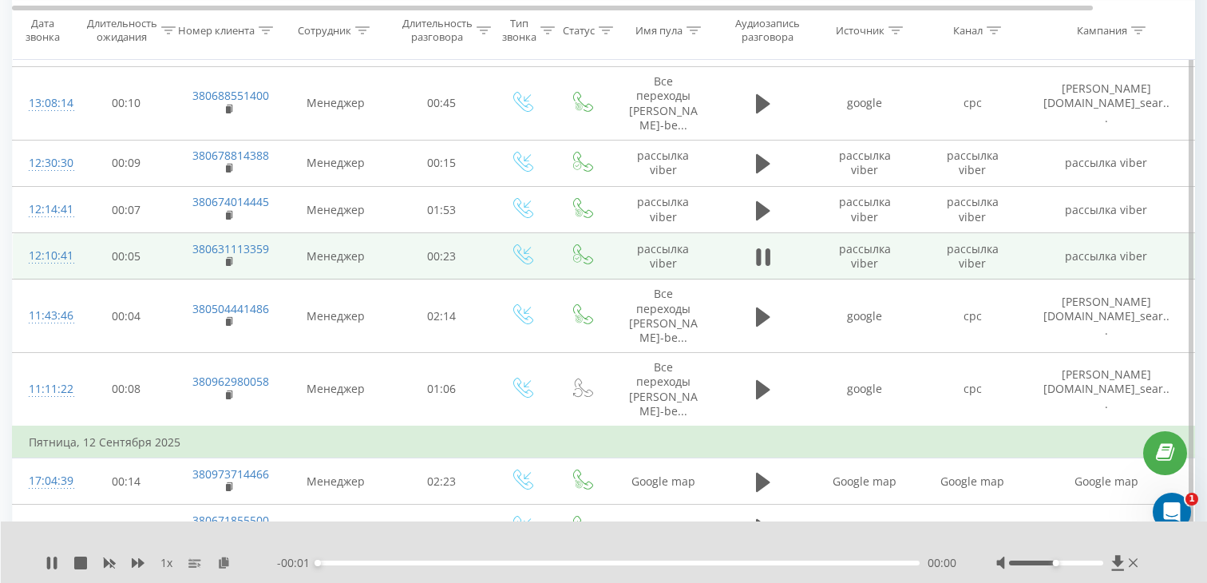
scroll to position [242, 0]
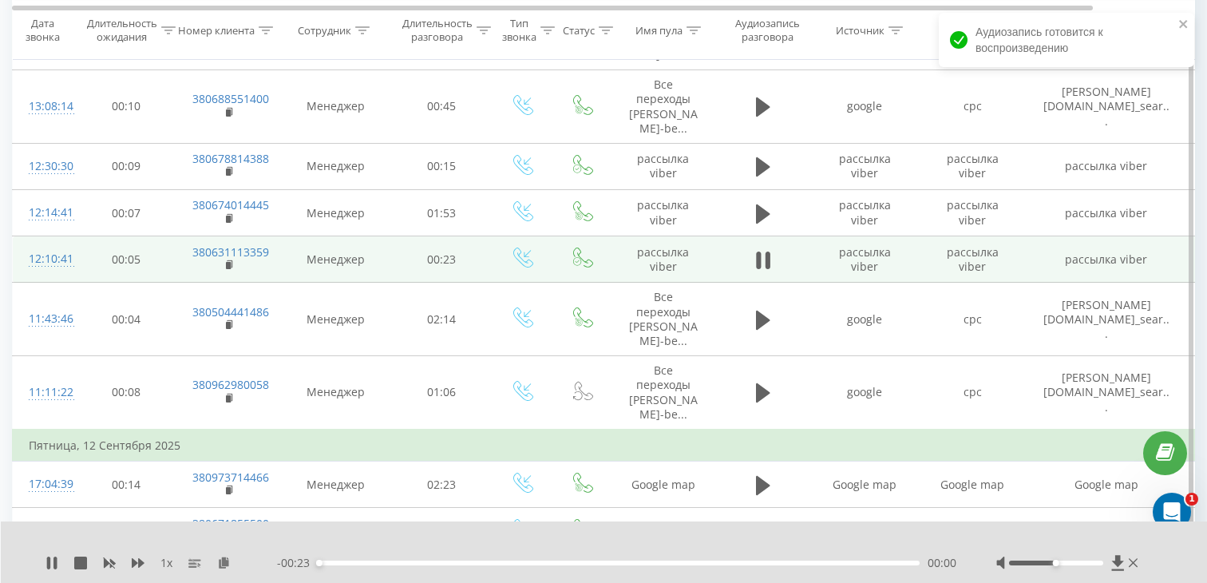
click at [447, 564] on div "00:00" at bounding box center [619, 562] width 602 height 5
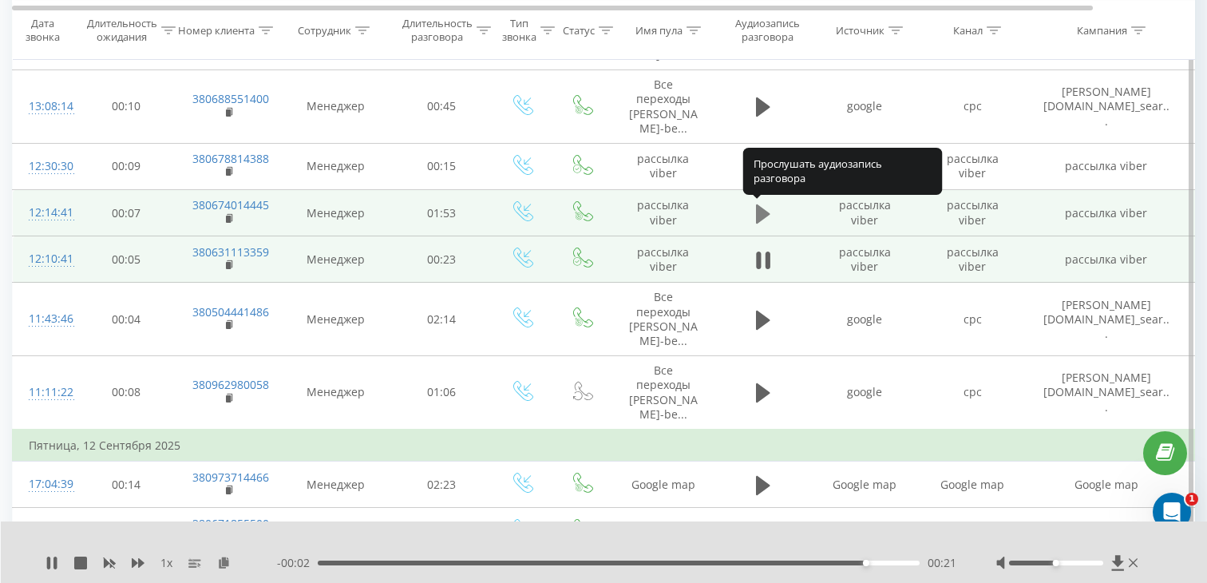
click at [765, 221] on icon at bounding box center [763, 214] width 14 height 22
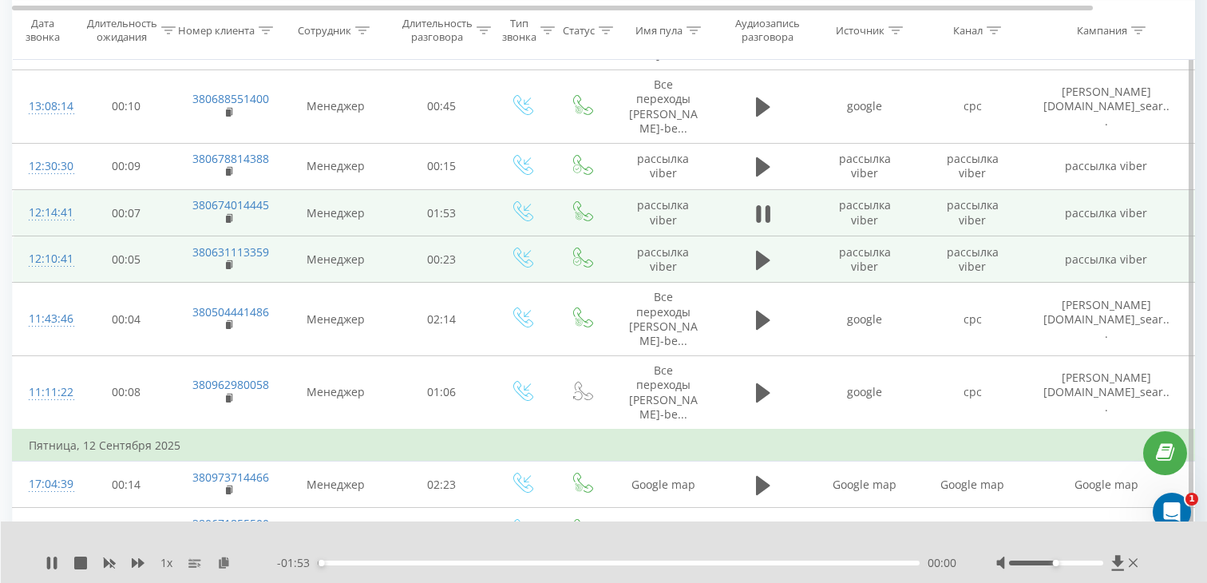
click at [433, 563] on div "00:00" at bounding box center [619, 562] width 602 height 5
click at [463, 561] on div "00:22" at bounding box center [619, 562] width 602 height 5
click at [503, 563] on div "00:27" at bounding box center [619, 562] width 602 height 5
click at [220, 223] on td "380674014445" at bounding box center [228, 213] width 104 height 46
click at [228, 220] on rect at bounding box center [228, 219] width 5 height 7
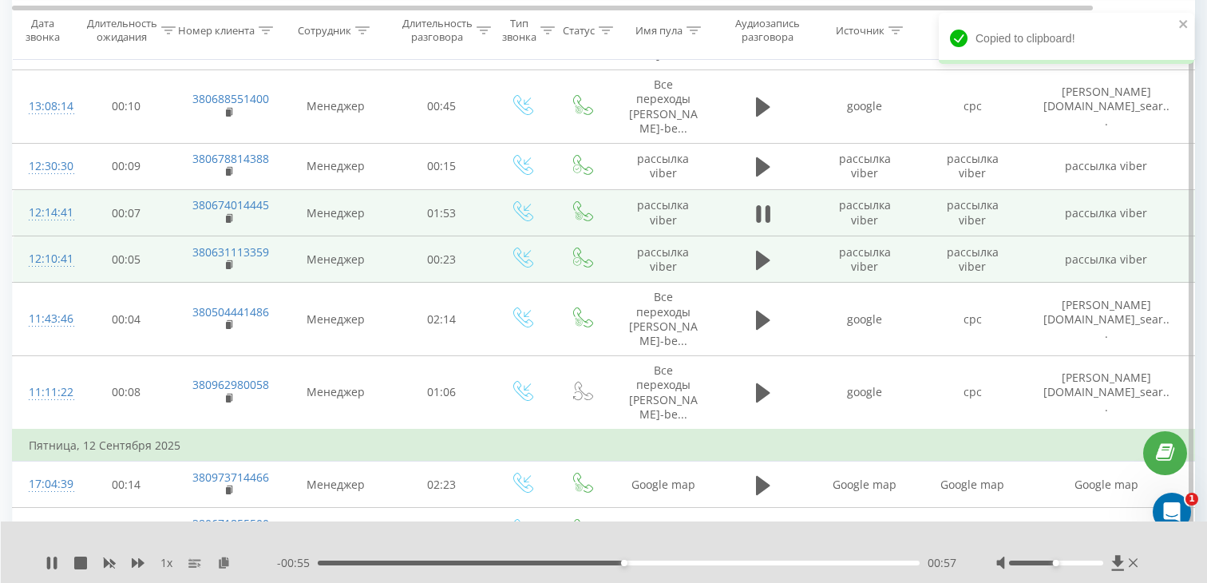
click at [55, 220] on div "12:14:41" at bounding box center [45, 212] width 32 height 31
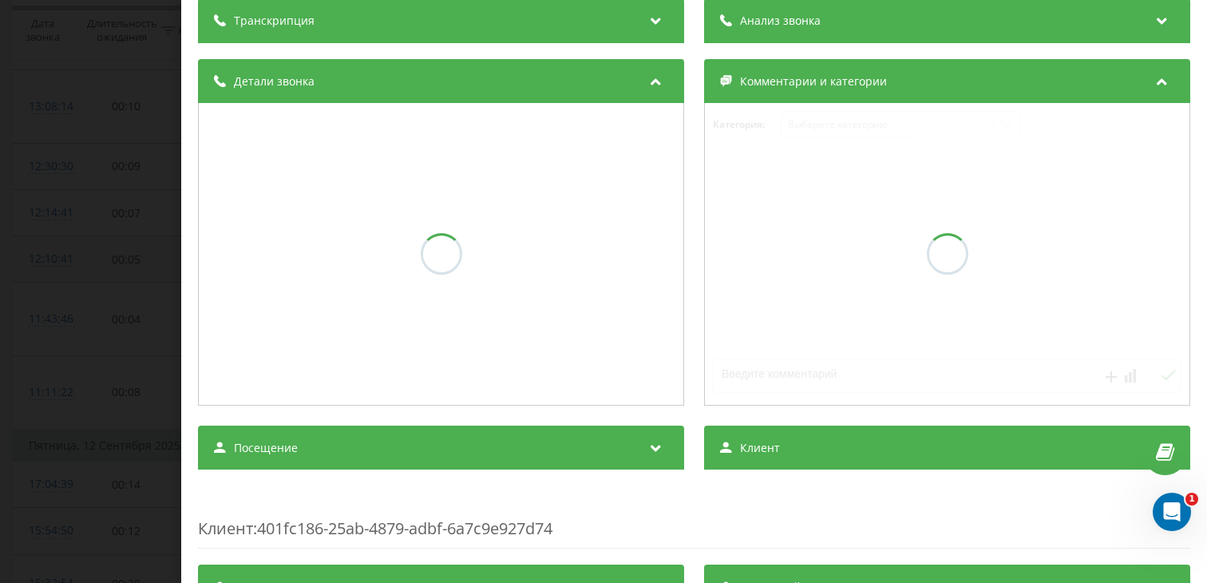
click at [410, 443] on div "Посещение" at bounding box center [441, 447] width 486 height 45
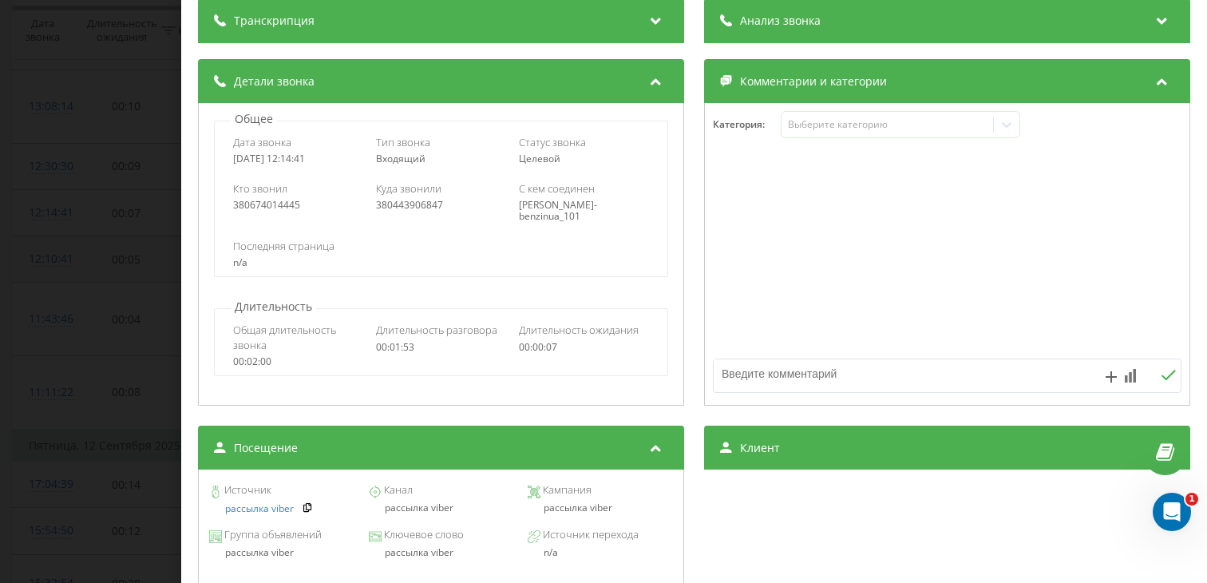
scroll to position [217, 0]
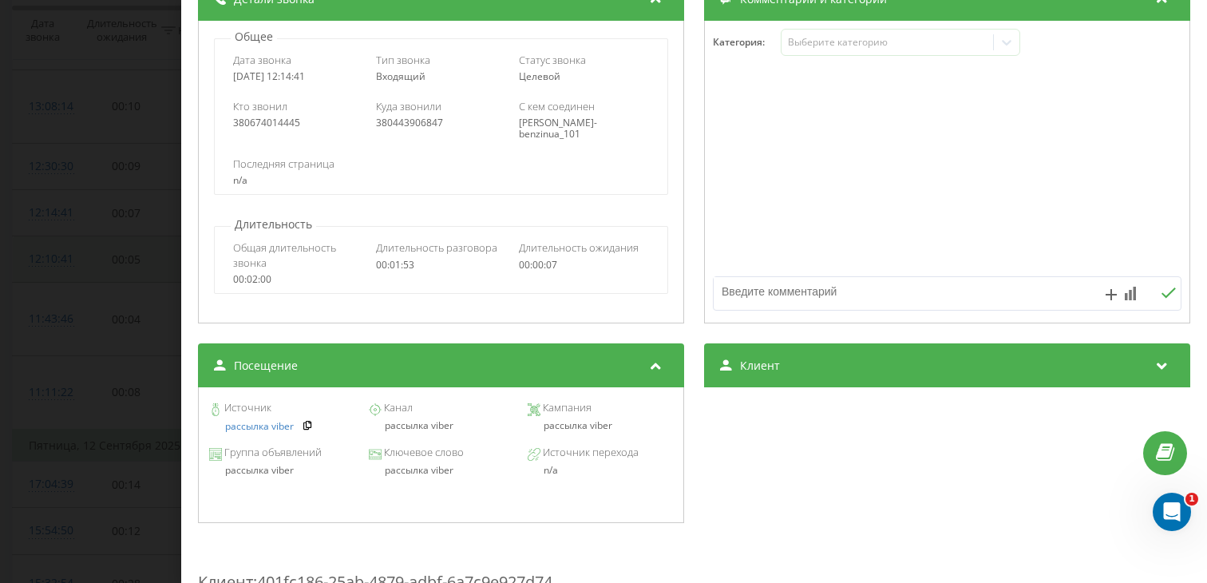
click at [106, 306] on div "Звонок : ua0_-1757754881.5403719 1 x - 00:39 01:13 01:13 Транскрипция Для анали…" at bounding box center [603, 291] width 1207 height 583
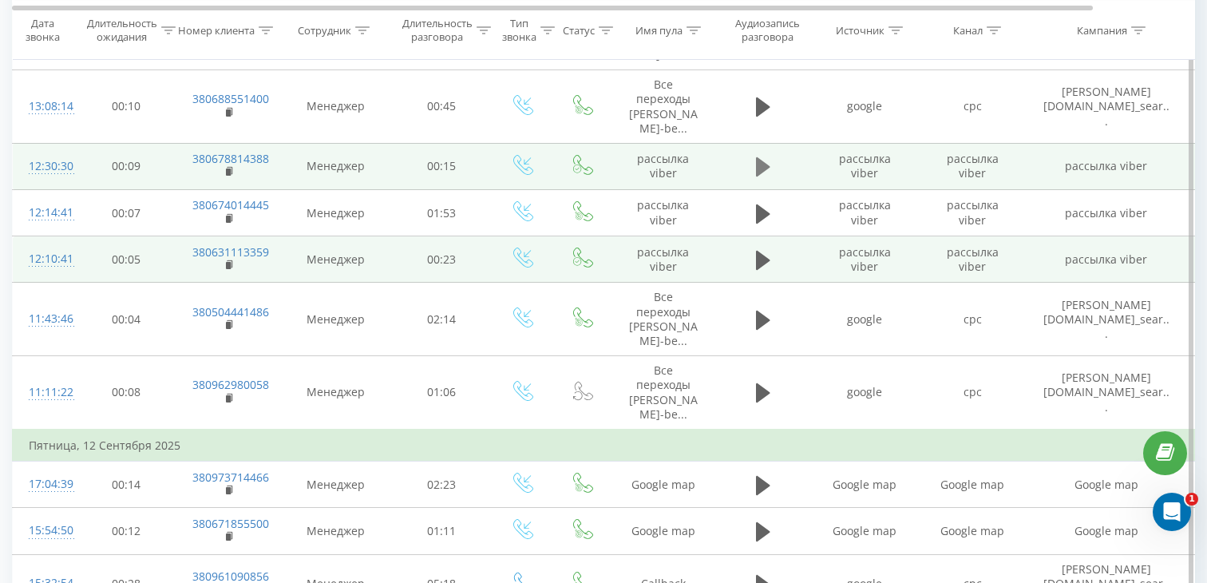
click at [763, 177] on icon at bounding box center [763, 167] width 14 height 22
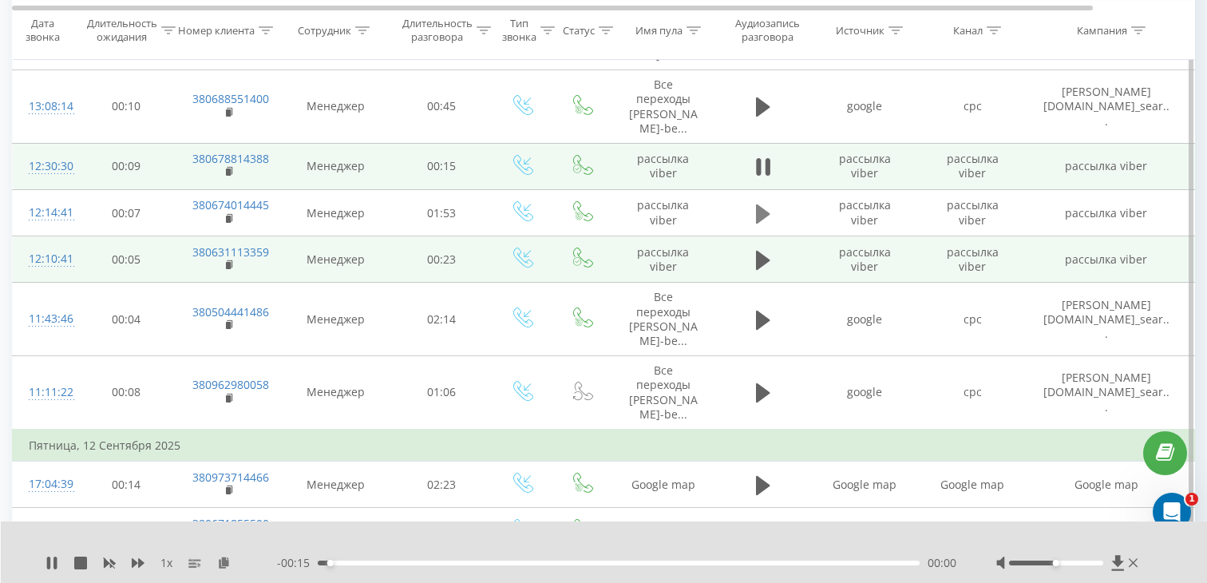
click at [767, 216] on icon at bounding box center [763, 214] width 14 height 22
click at [374, 561] on div "00:00" at bounding box center [619, 562] width 602 height 5
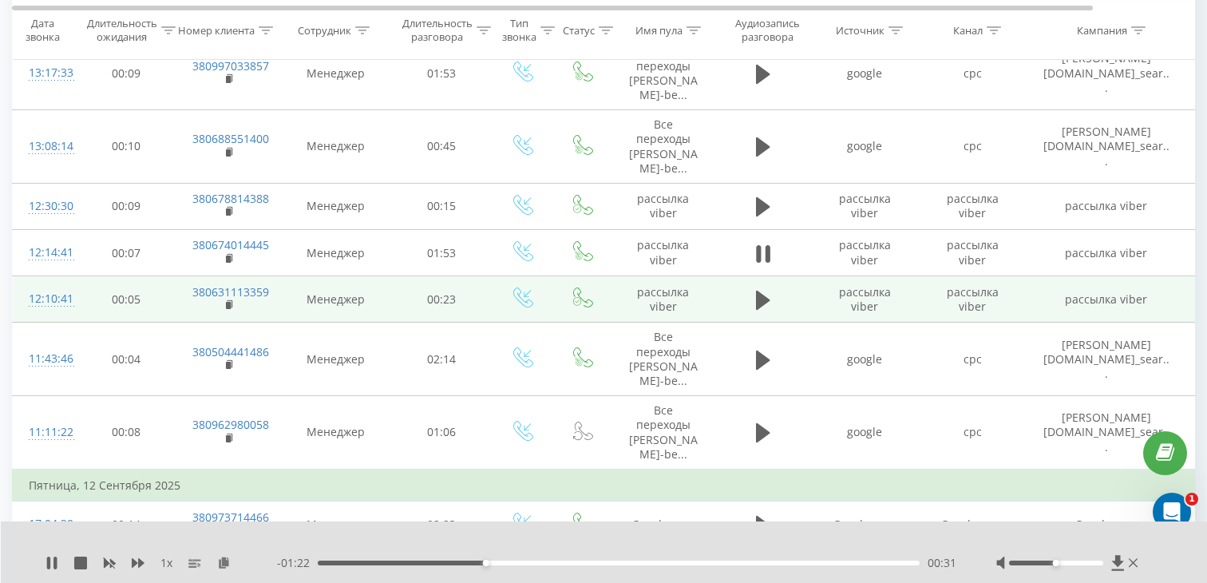
scroll to position [197, 0]
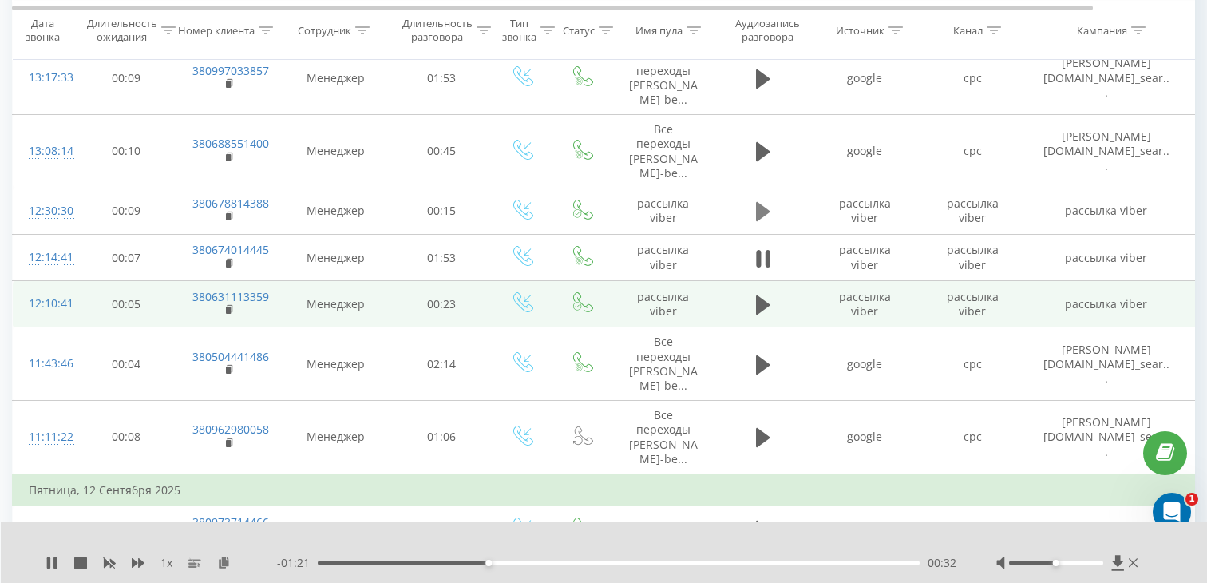
click at [756, 212] on icon at bounding box center [763, 211] width 14 height 22
click at [514, 563] on div "00:00" at bounding box center [619, 562] width 602 height 5
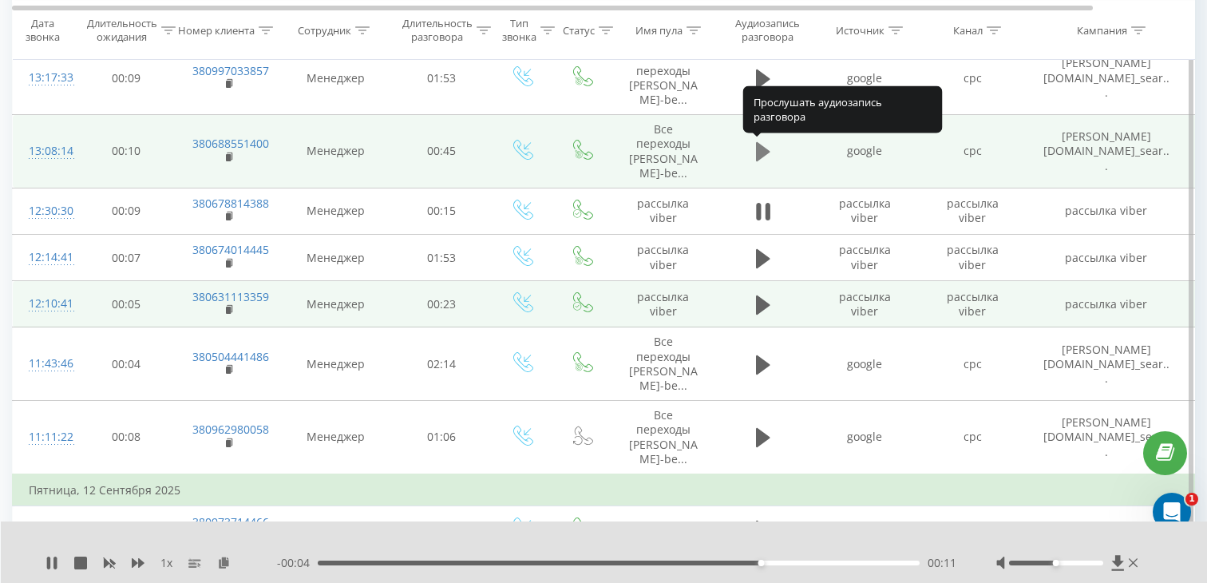
click at [766, 156] on icon at bounding box center [763, 152] width 14 height 22
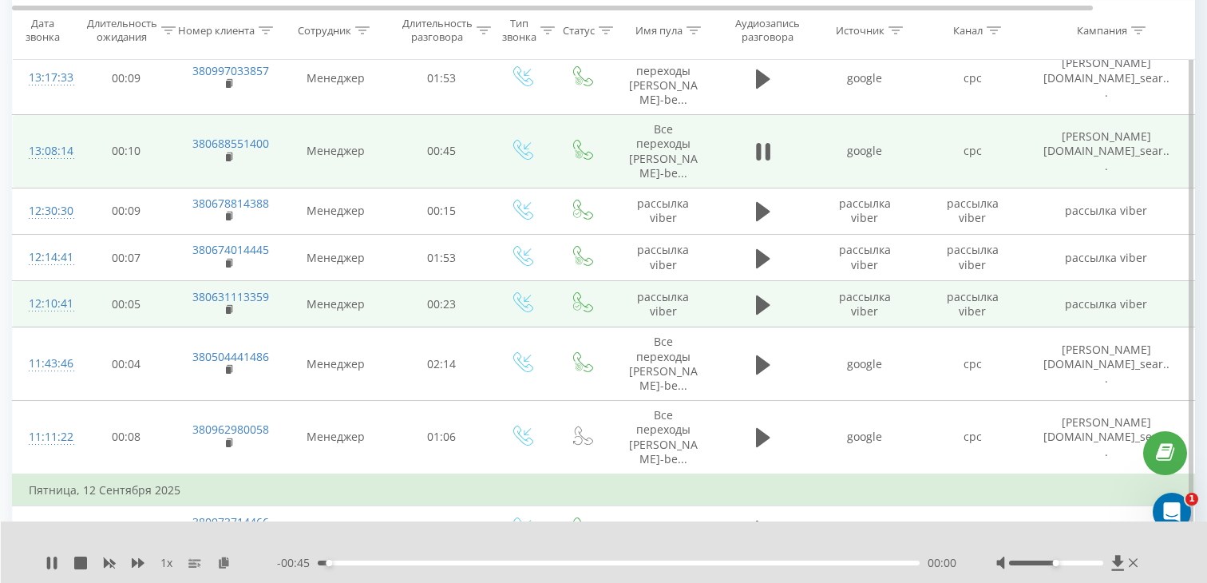
click at [465, 564] on div "00:00" at bounding box center [619, 562] width 602 height 5
click at [228, 159] on rect at bounding box center [228, 156] width 5 height 7
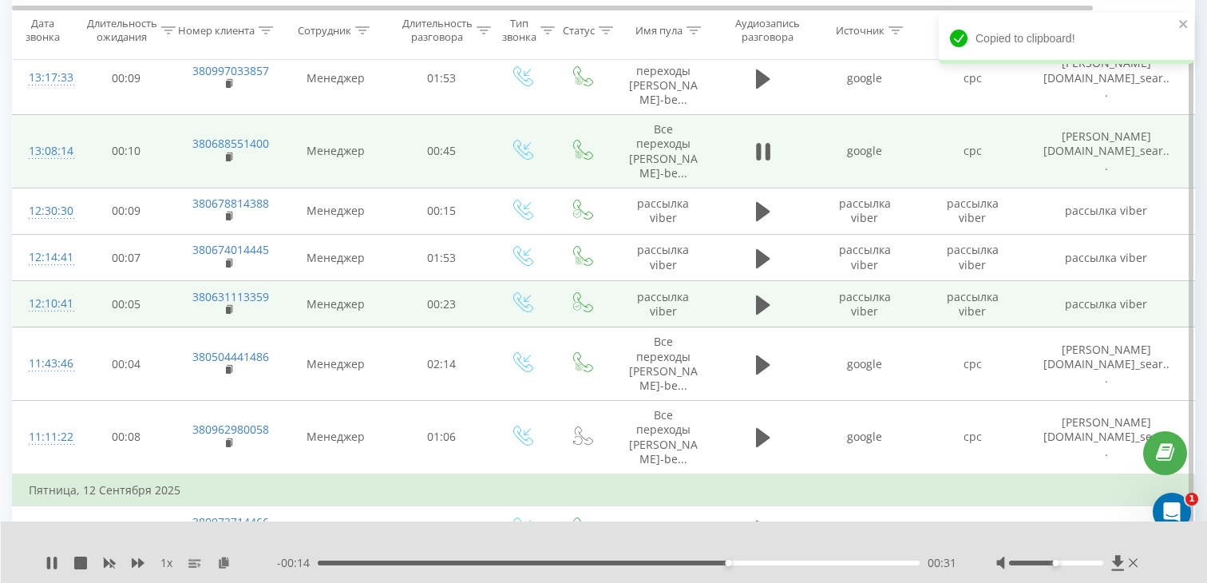
click at [61, 153] on div "13:08:14" at bounding box center [45, 151] width 32 height 31
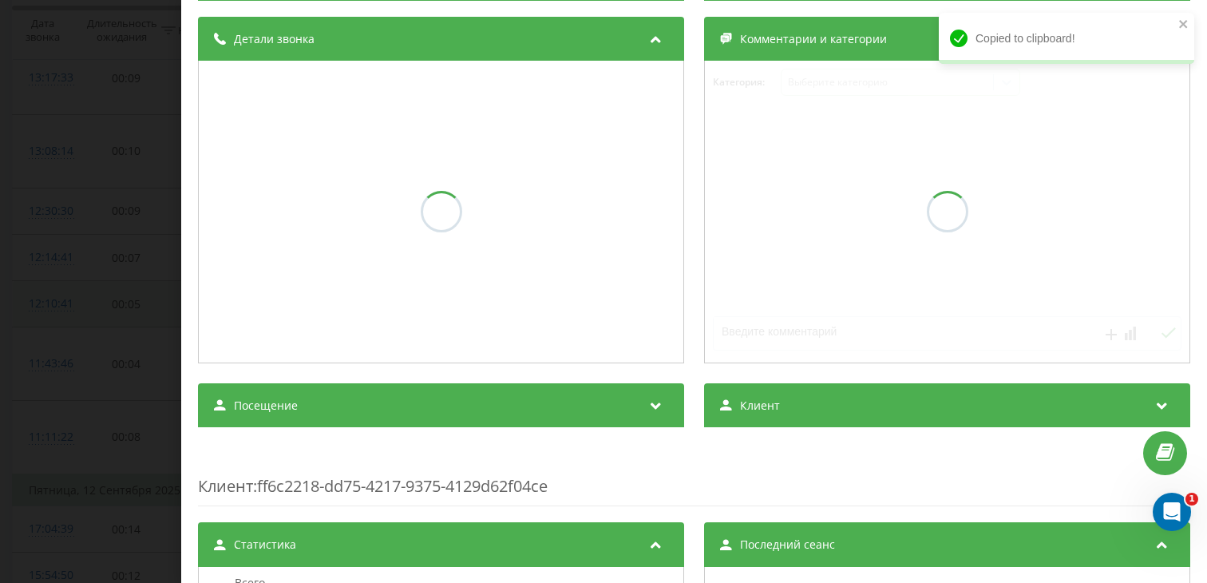
click at [449, 402] on div "Посещение" at bounding box center [441, 405] width 486 height 45
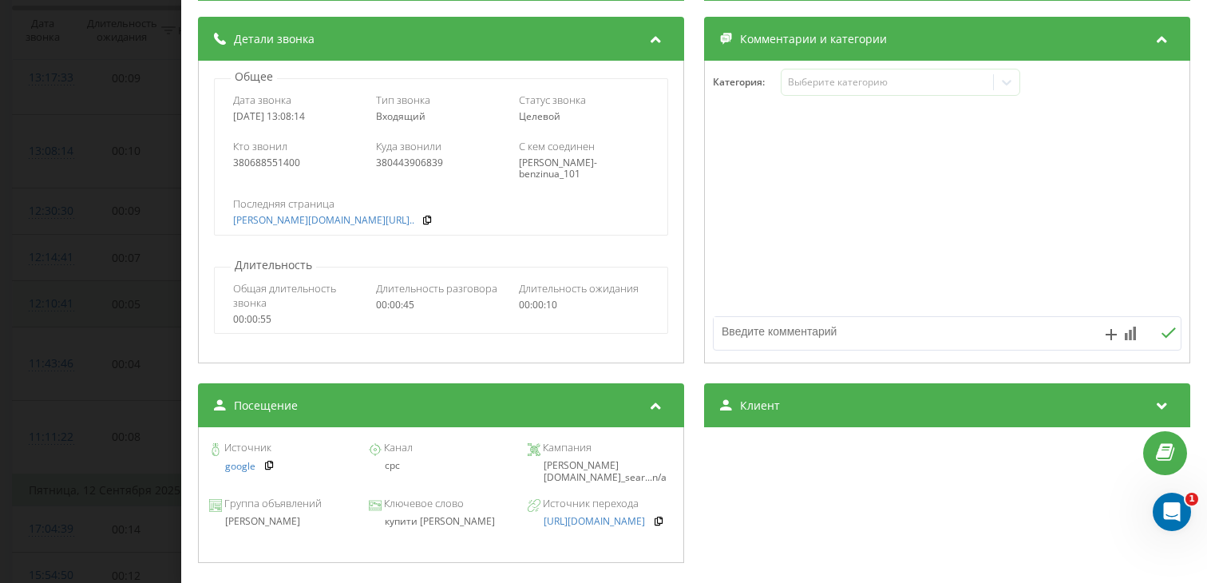
click at [429, 526] on div "купити [PERSON_NAME]" at bounding box center [440, 521] width 145 height 11
copy div "купити [PERSON_NAME]"
click at [66, 220] on div "Звонок : ua0_-1757758094.5410729 1 x 00:00 00:45 00:45 Транскрипция Для анализа…" at bounding box center [603, 291] width 1207 height 583
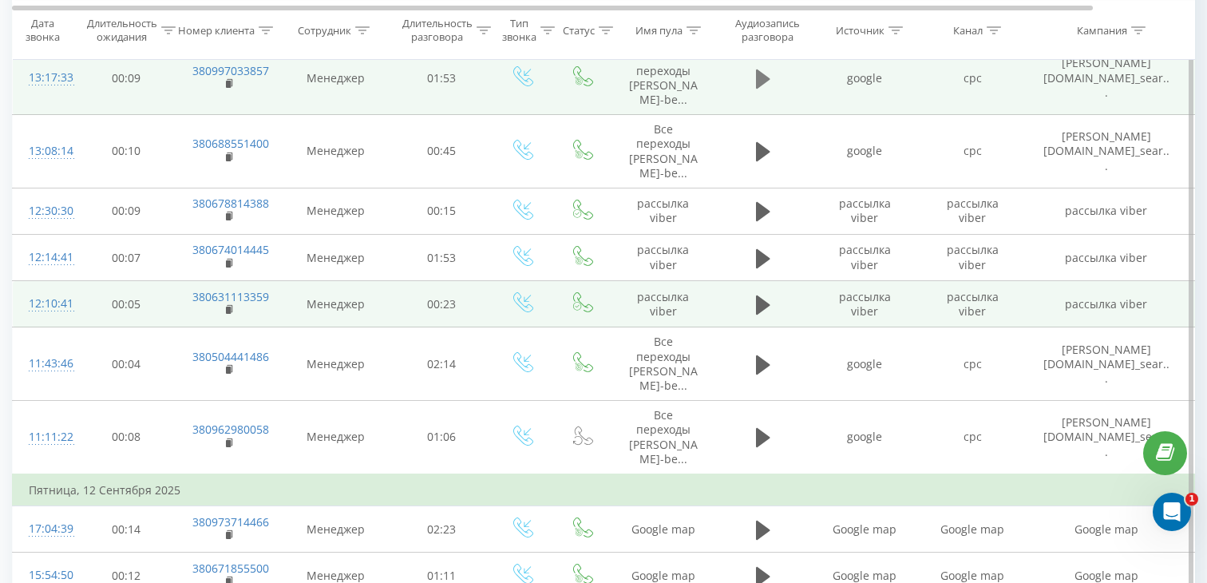
click at [756, 80] on icon at bounding box center [763, 78] width 14 height 19
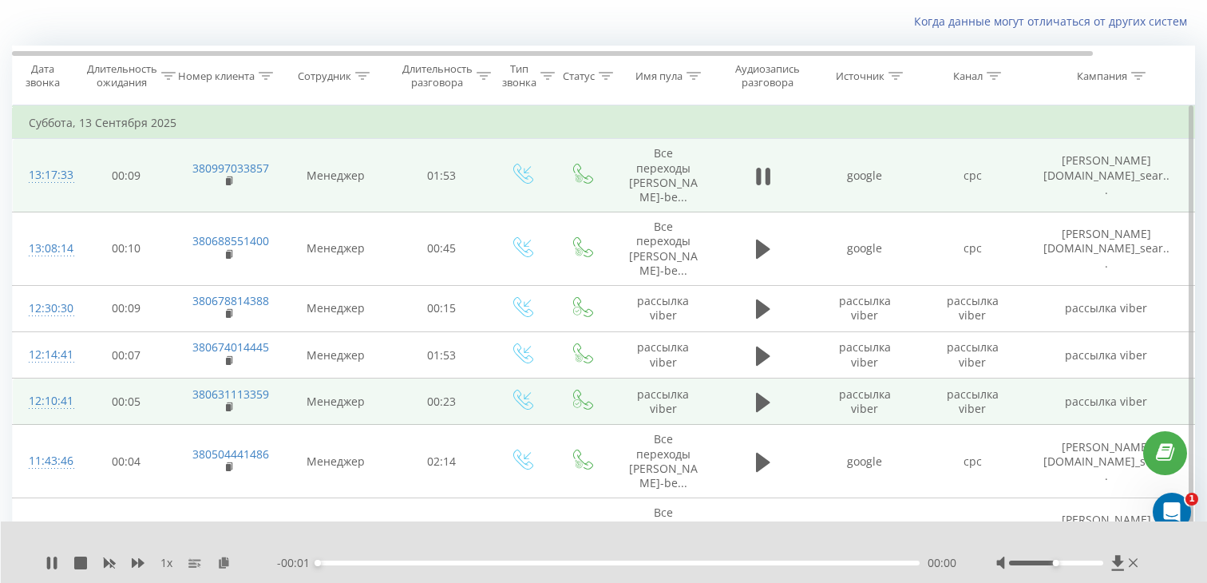
scroll to position [90, 0]
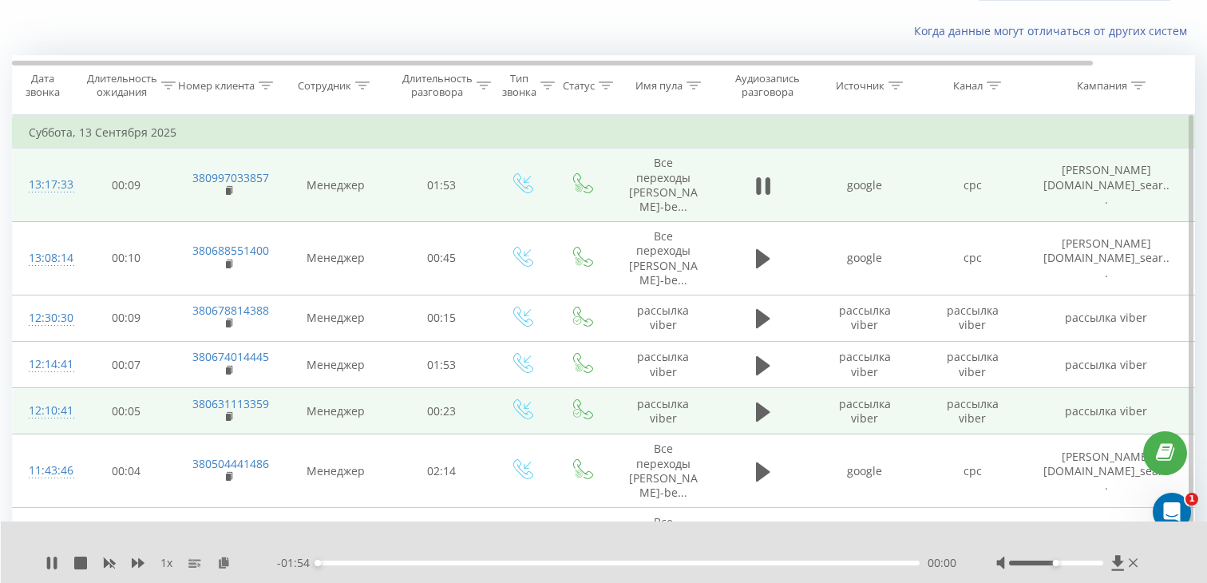
click at [386, 564] on div "00:00" at bounding box center [619, 562] width 602 height 5
click at [386, 564] on div "00:13" at bounding box center [387, 563] width 6 height 6
click at [443, 560] on div "- 01:41 00:13 00:13" at bounding box center [616, 563] width 679 height 16
click at [444, 560] on div "00:13" at bounding box center [619, 562] width 602 height 5
click at [338, 565] on div "- 01:28 00:25 00:25" at bounding box center [616, 563] width 679 height 16
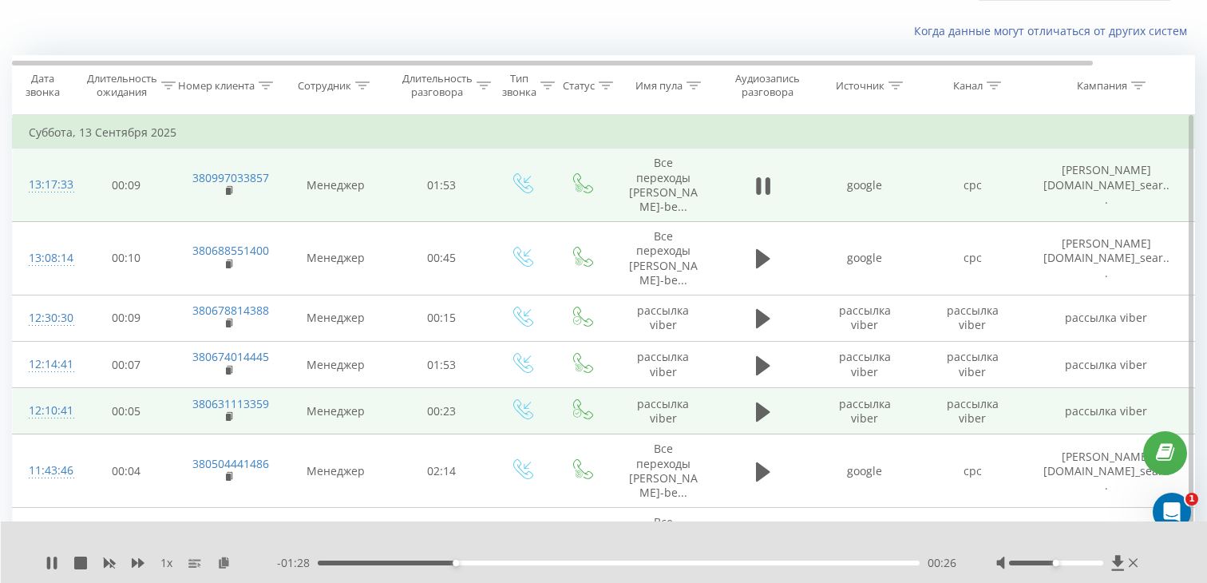
click at [342, 562] on div "00:26" at bounding box center [619, 562] width 602 height 5
click at [235, 192] on td "380997033857" at bounding box center [228, 184] width 104 height 73
click at [229, 189] on rect at bounding box center [228, 191] width 5 height 7
click at [49, 184] on div "13:17:33" at bounding box center [45, 184] width 32 height 31
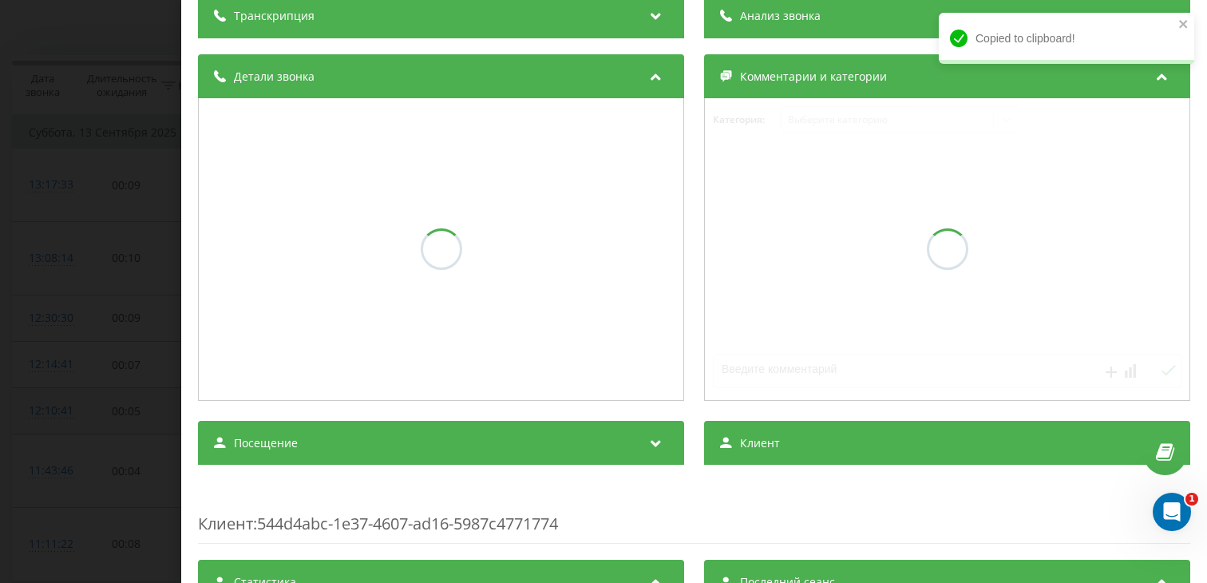
click at [338, 438] on div "Посещение" at bounding box center [441, 443] width 486 height 45
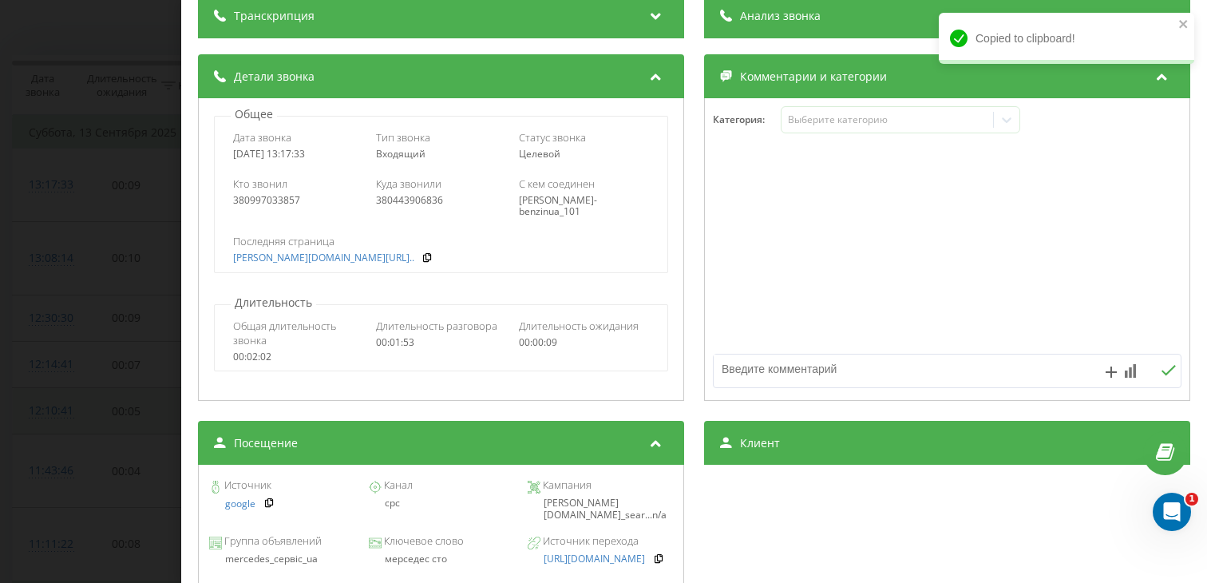
scroll to position [188, 0]
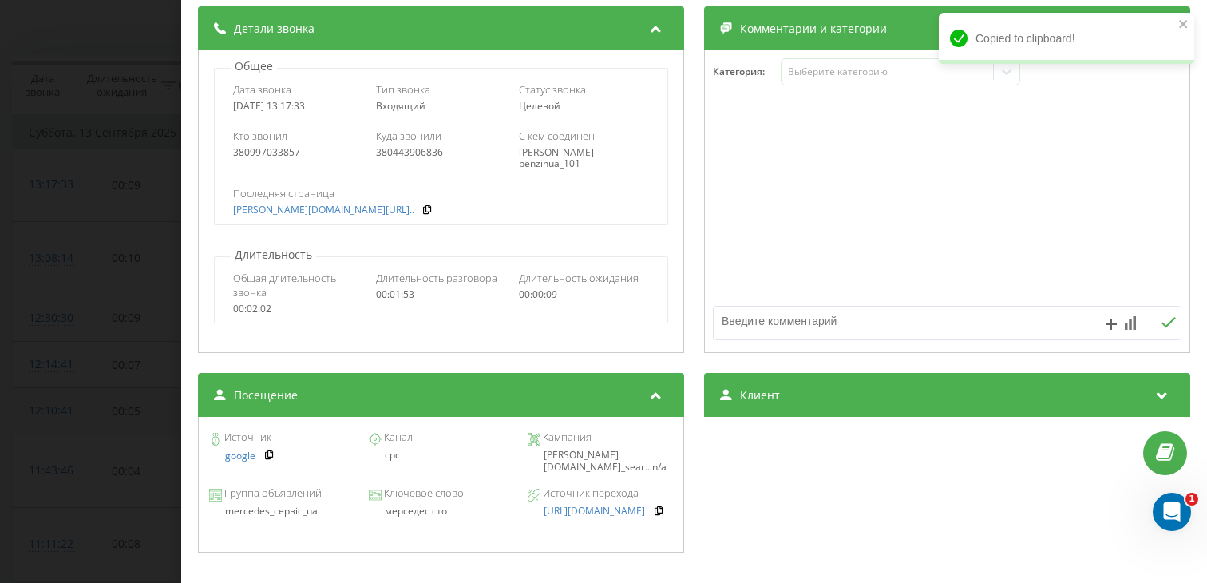
click at [421, 514] on div "мерседес сто" at bounding box center [440, 510] width 145 height 11
click at [421, 513] on div "мерседес сто" at bounding box center [440, 510] width 145 height 11
copy div "мерседес сто"
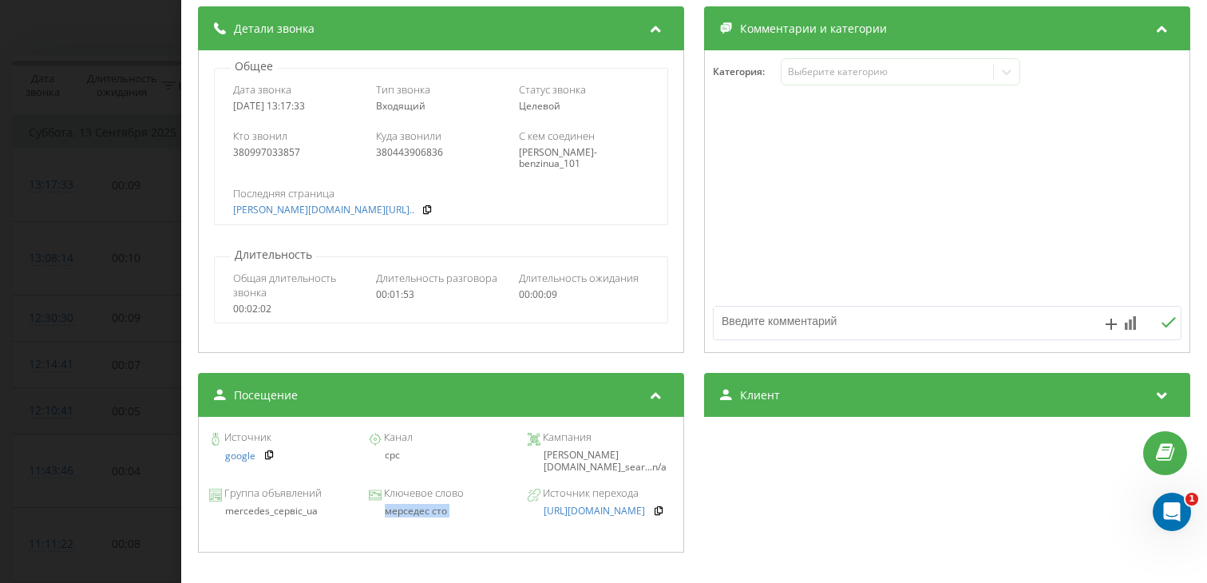
click at [69, 327] on div "Звонок : ua6_-1757758653.6864190 1 x - 01:31 00:23 00:23 Транскрипция Для анали…" at bounding box center [603, 291] width 1207 height 583
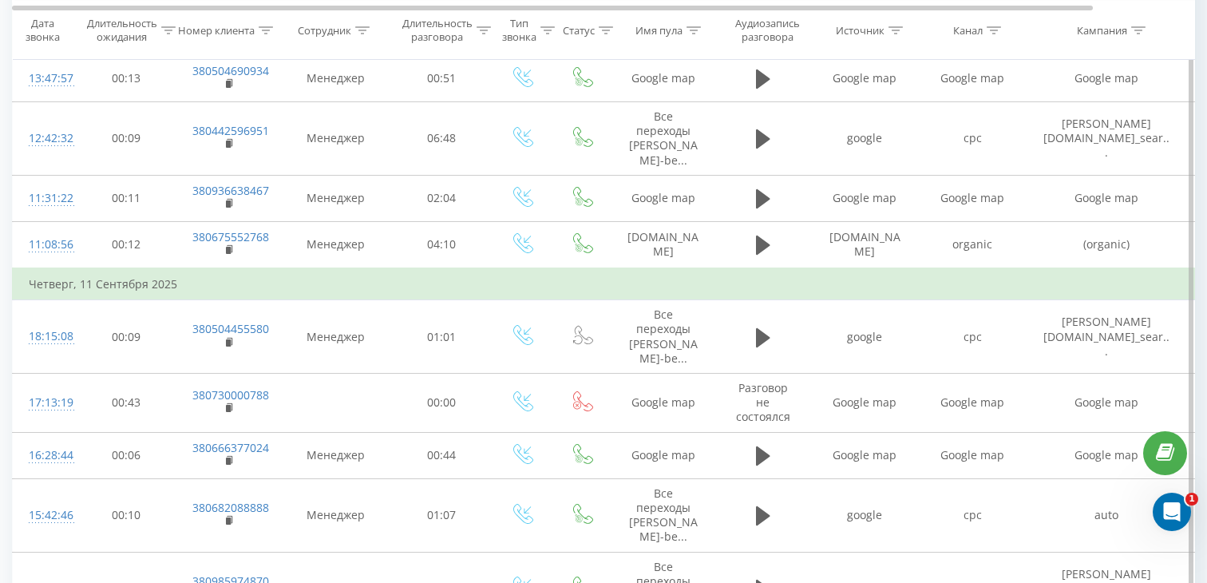
scroll to position [1222, 0]
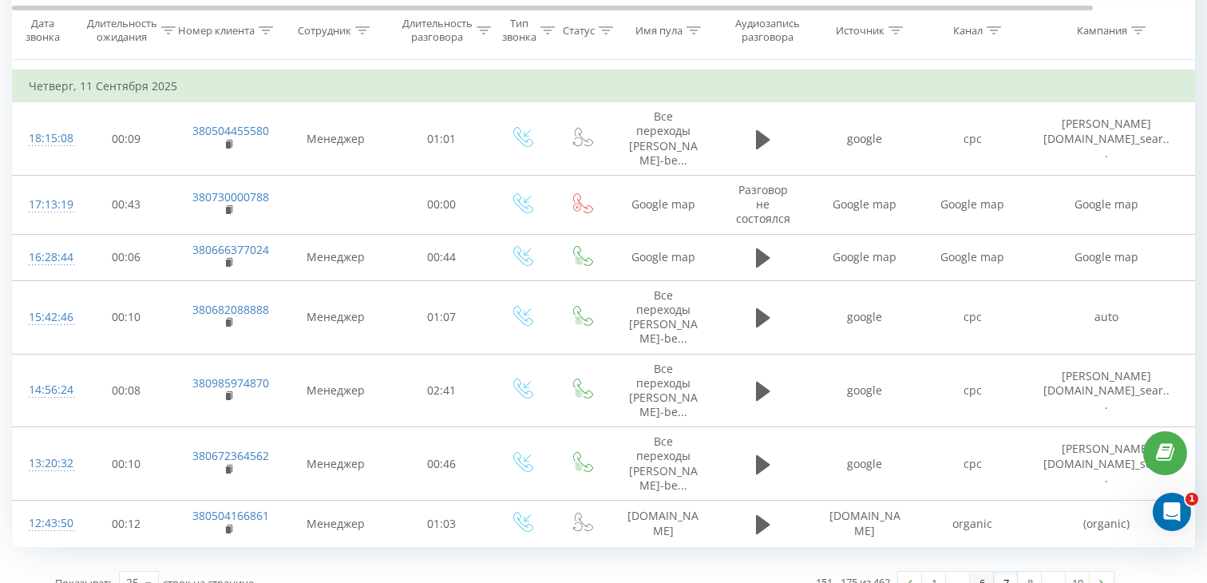
click at [983, 572] on link "6" at bounding box center [982, 583] width 24 height 22
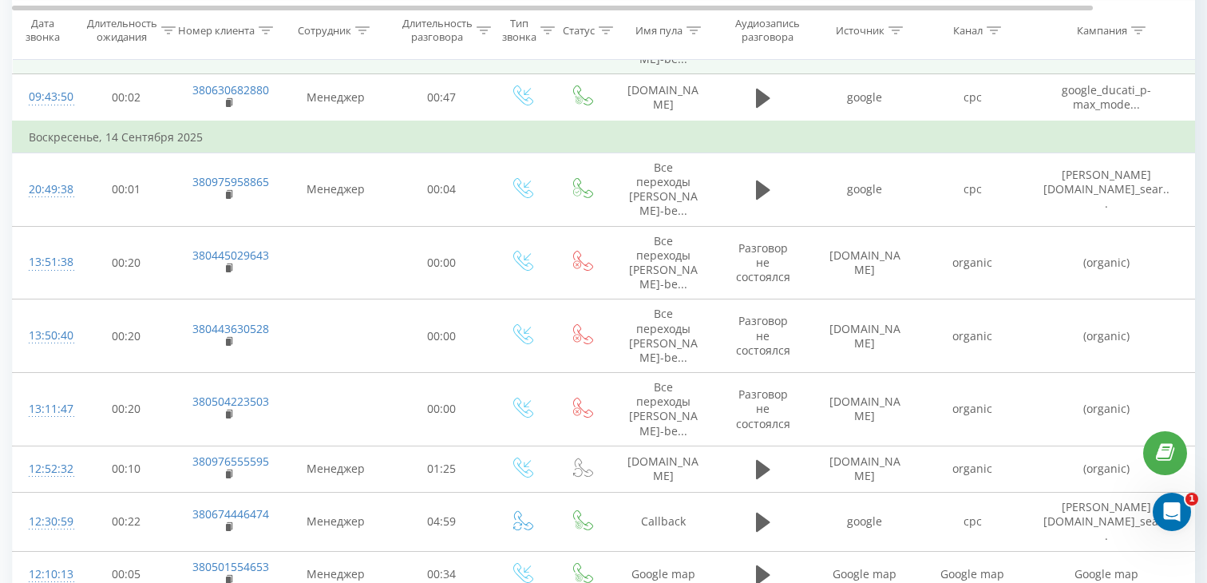
scroll to position [1169, 0]
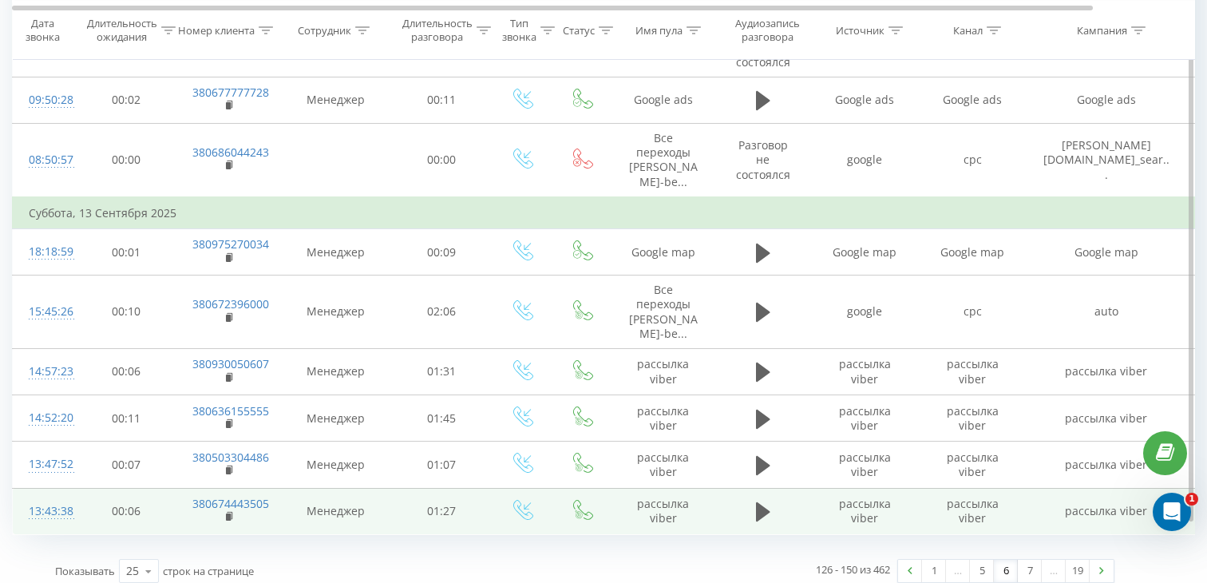
click at [743, 500] on td at bounding box center [763, 511] width 96 height 46
click at [758, 502] on icon at bounding box center [763, 511] width 14 height 19
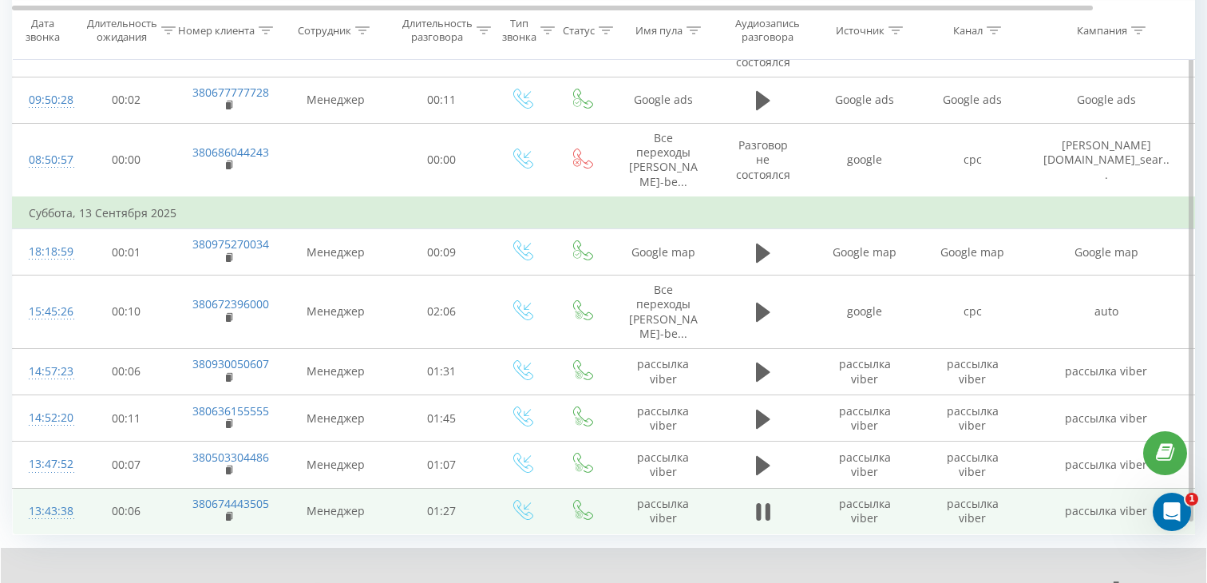
scroll to position [1199, 0]
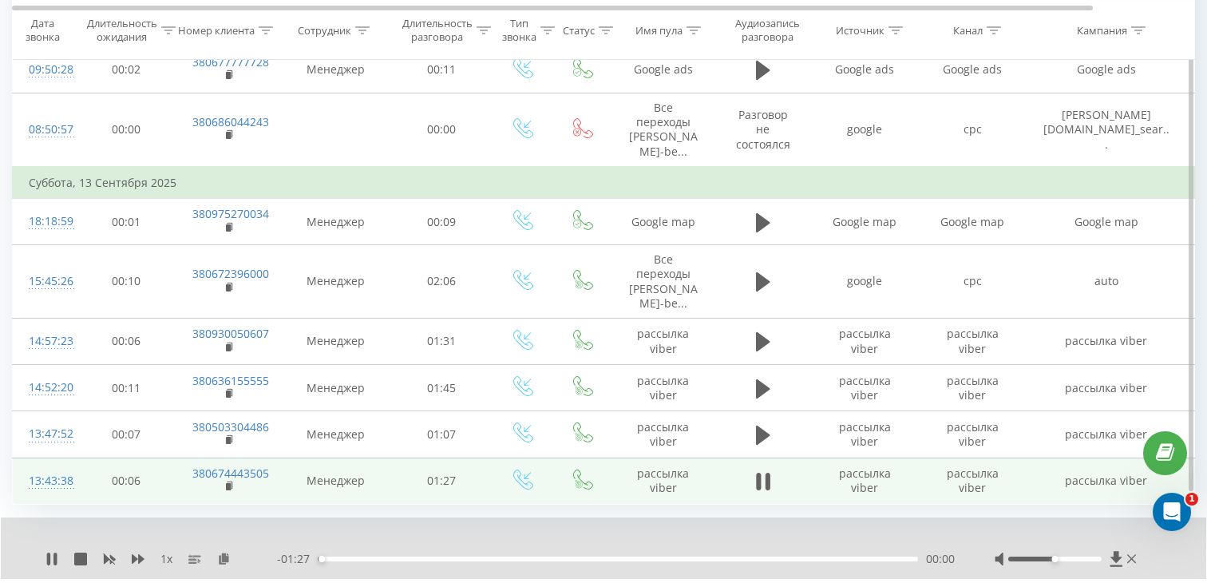
click at [343, 556] on div "00:00" at bounding box center [618, 558] width 600 height 5
click at [228, 483] on rect at bounding box center [228, 486] width 5 height 7
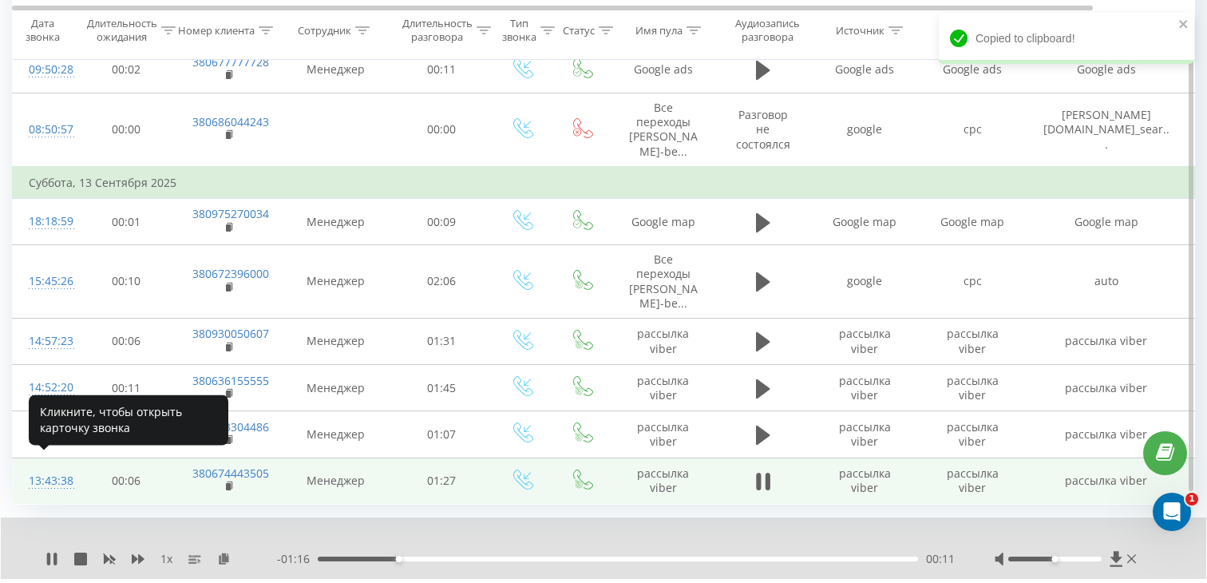
click at [56, 469] on div "13:43:38" at bounding box center [45, 480] width 32 height 31
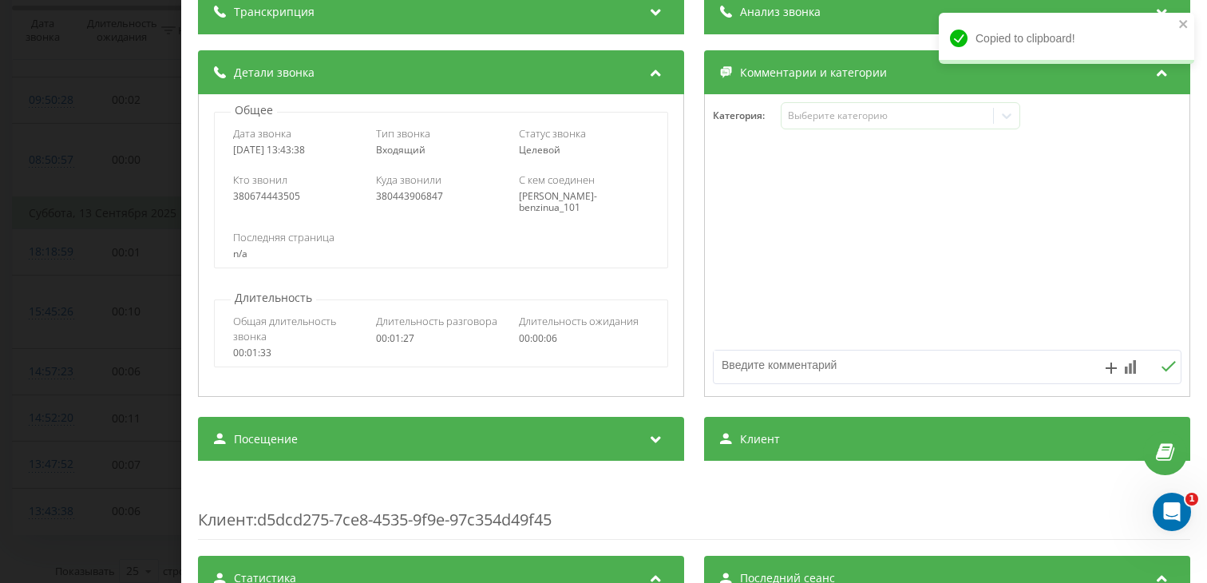
click at [382, 448] on div "Посещение" at bounding box center [441, 439] width 486 height 45
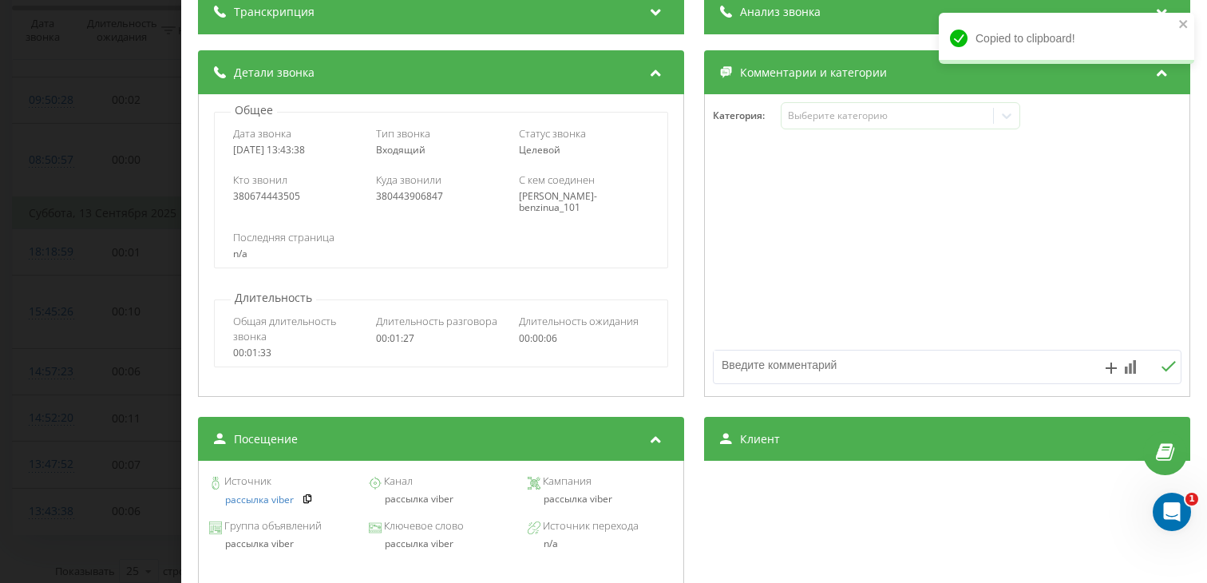
scroll to position [204, 0]
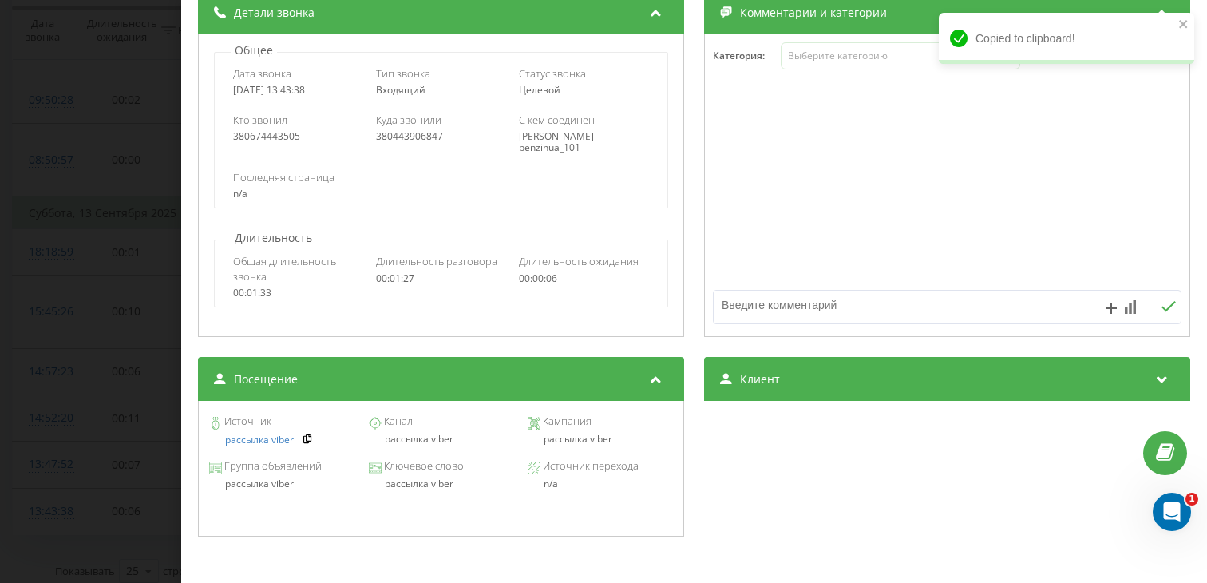
click at [416, 441] on div "рассылка viber" at bounding box center [440, 438] width 145 height 11
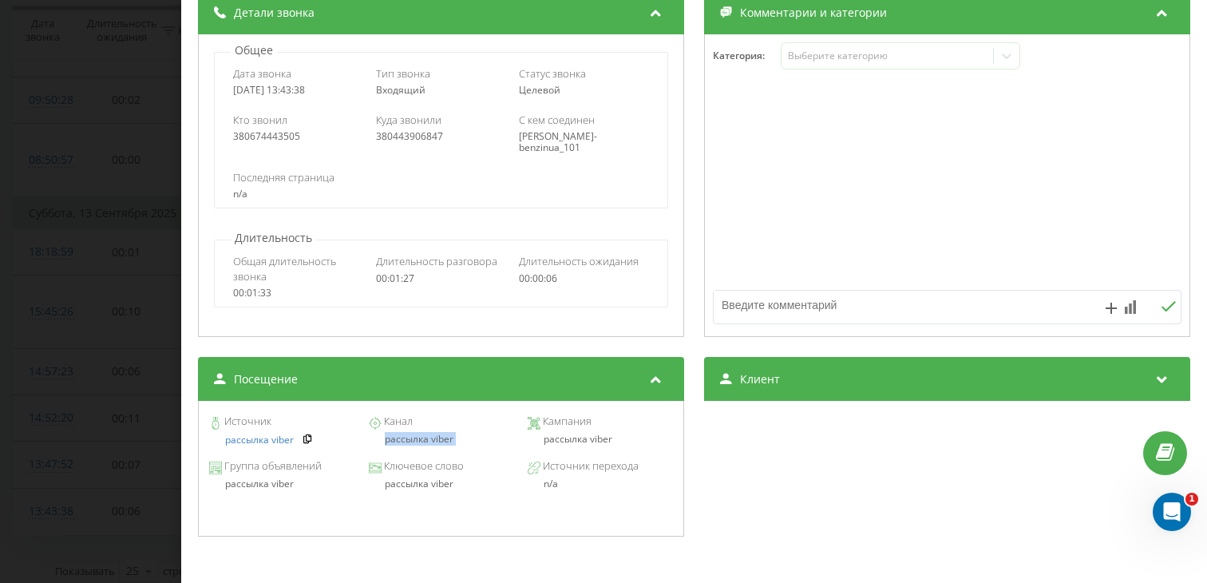
copy div "рассылка viber"
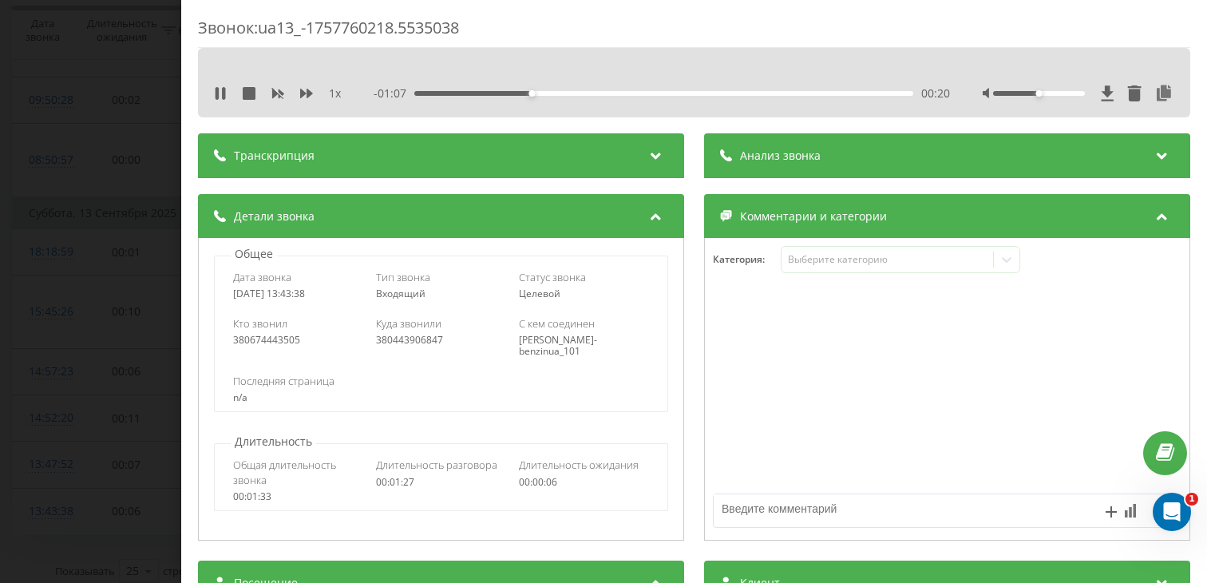
click at [584, 93] on div "00:20" at bounding box center [663, 93] width 499 height 5
click at [86, 268] on div "Звонок : ua13_-1757760218.5535038 1 x - 00:45 00:42 00:42 Транскрипция Для анал…" at bounding box center [603, 291] width 1207 height 583
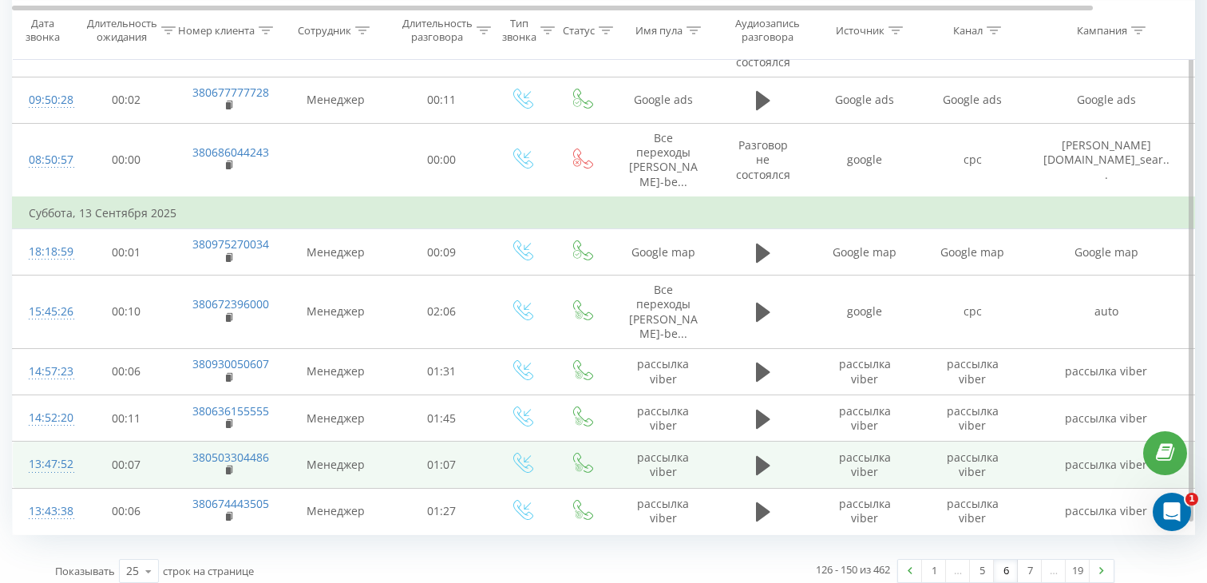
click at [768, 441] on td at bounding box center [763, 464] width 96 height 46
click at [762, 454] on icon at bounding box center [763, 465] width 14 height 22
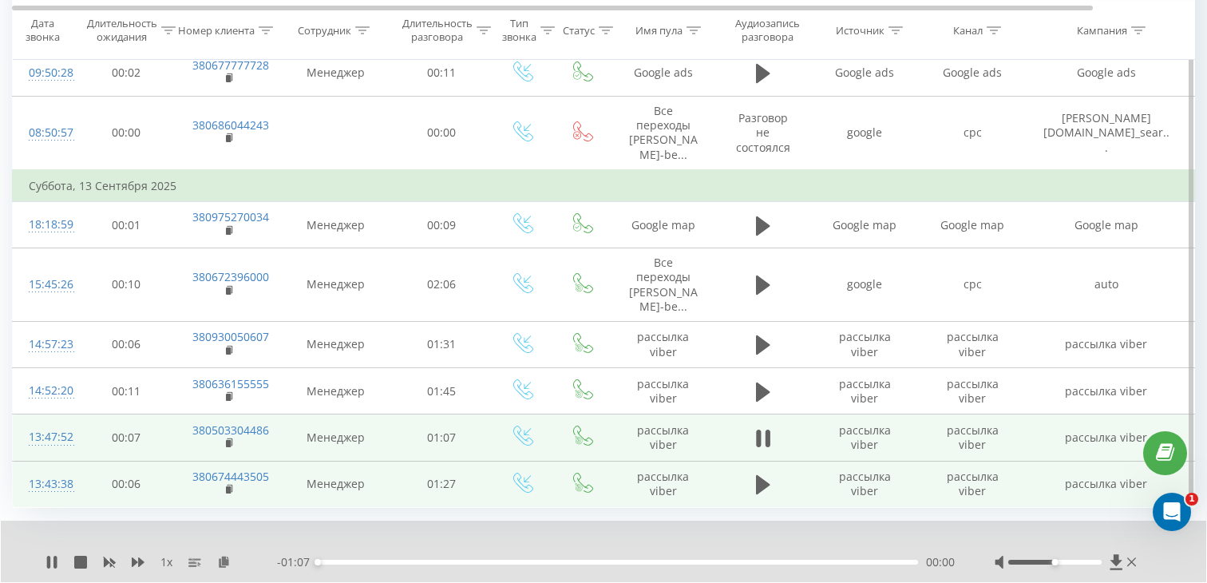
scroll to position [1200, 0]
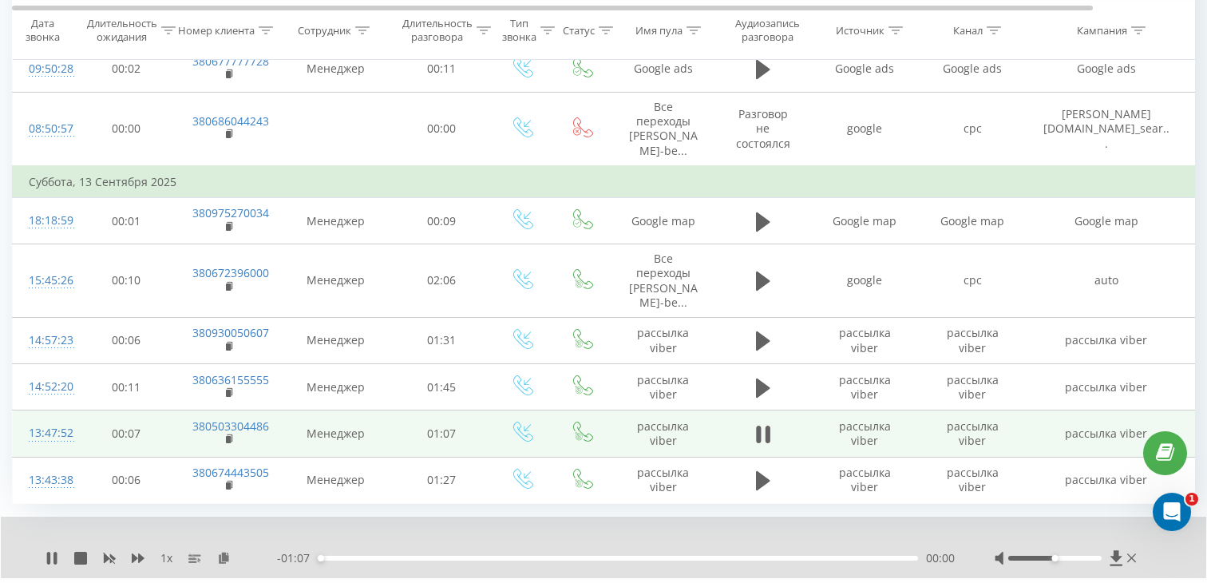
click at [424, 556] on div "00:00" at bounding box center [618, 558] width 600 height 5
click at [228, 436] on rect at bounding box center [228, 439] width 5 height 7
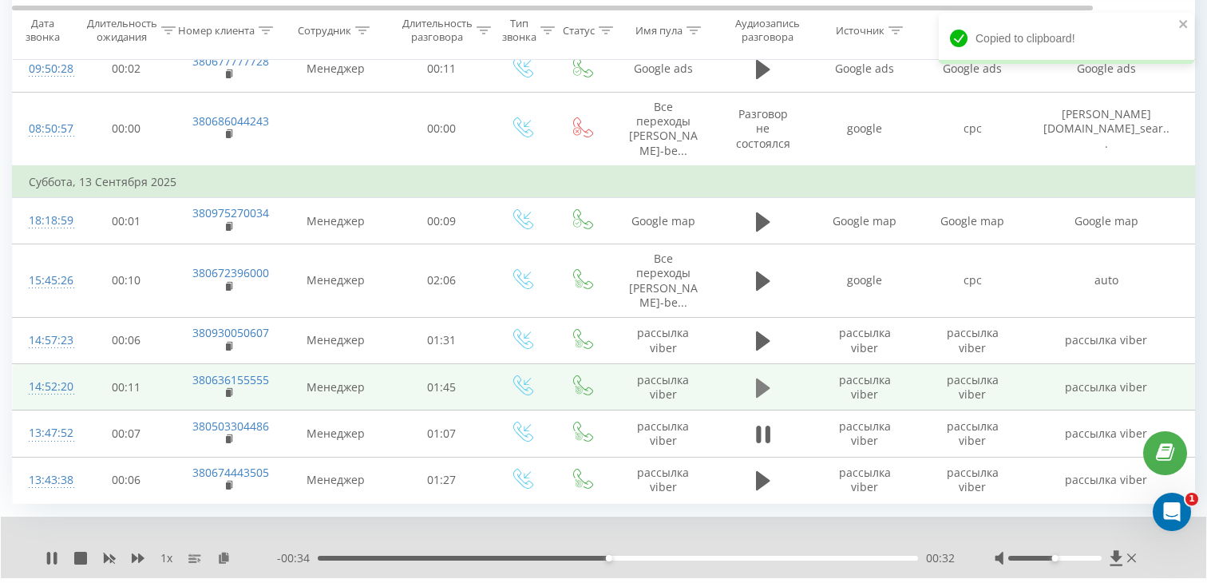
click at [762, 378] on icon at bounding box center [763, 387] width 14 height 19
click at [380, 556] on div "00:00" at bounding box center [618, 558] width 600 height 5
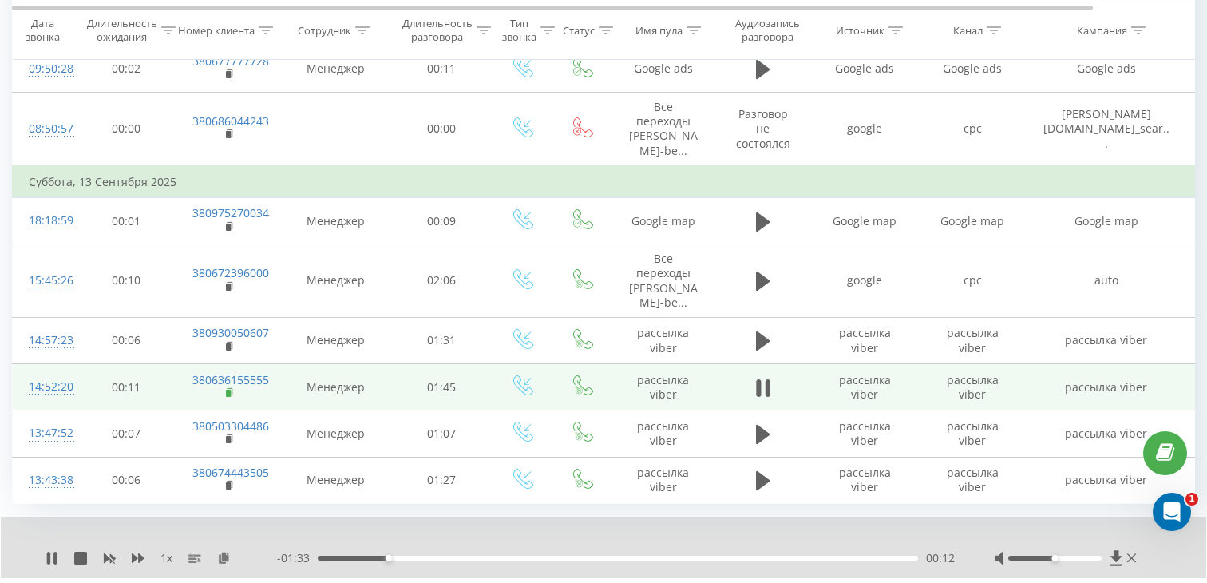
click at [228, 390] on rect at bounding box center [228, 393] width 5 height 7
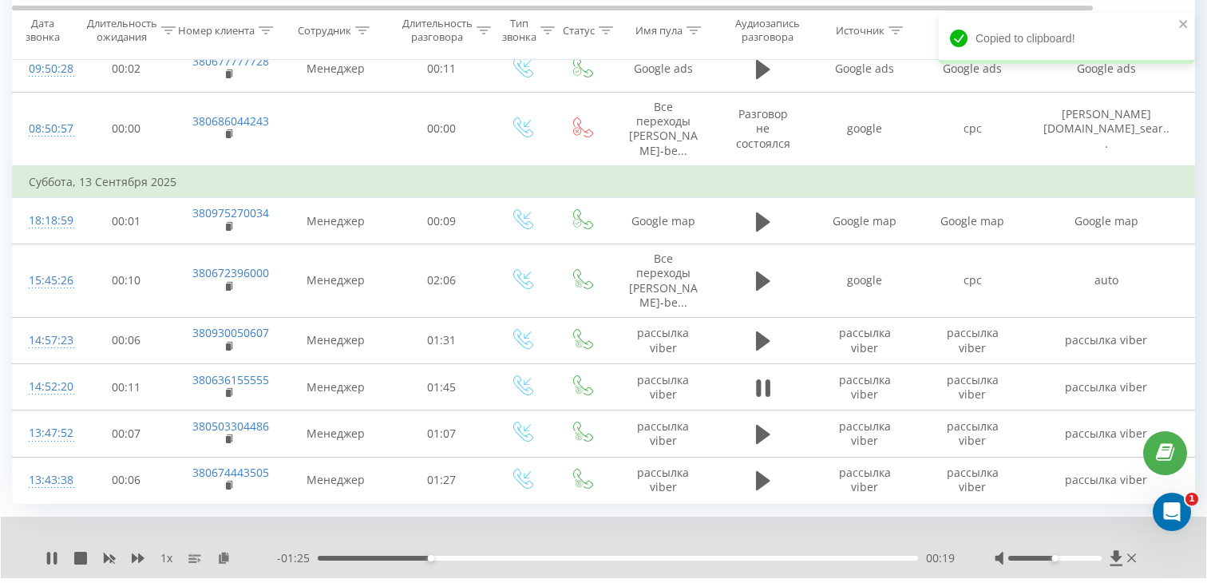
click at [379, 550] on div "- 01:25 00:19 00:19" at bounding box center [616, 558] width 678 height 16
click at [379, 556] on div "00:20" at bounding box center [618, 558] width 600 height 5
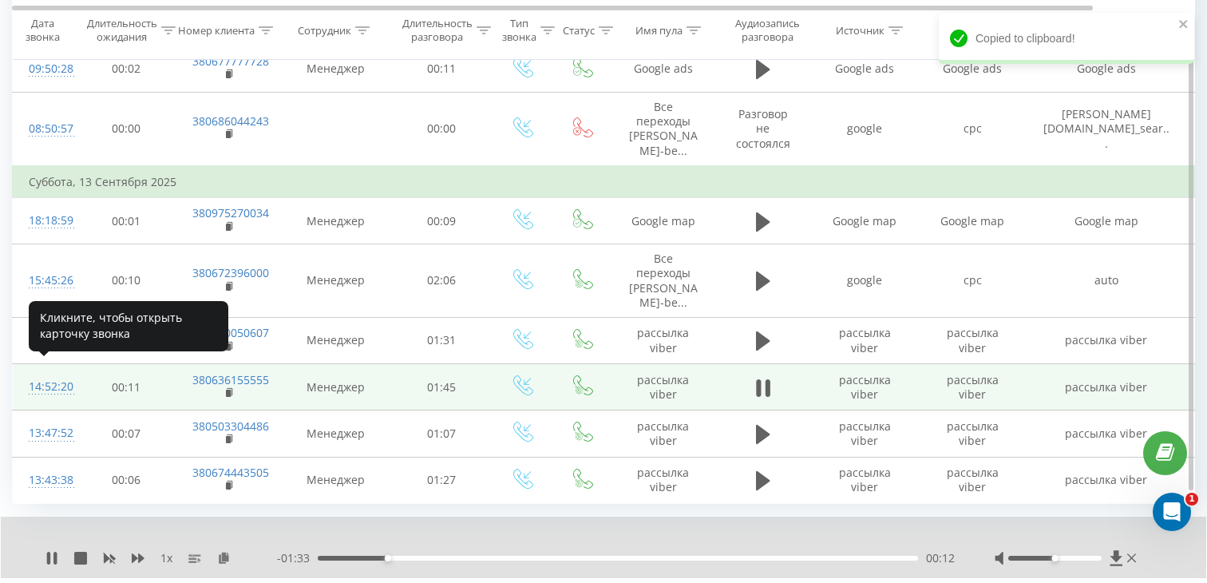
click at [59, 375] on div "14:52:20" at bounding box center [45, 386] width 32 height 31
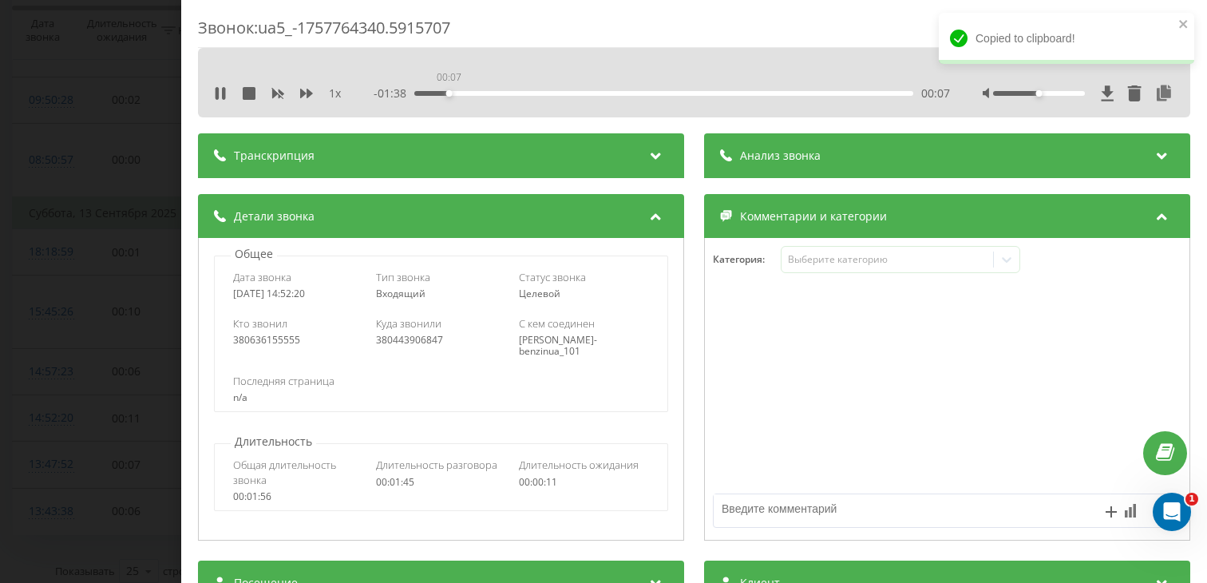
click at [449, 91] on div "00:07" at bounding box center [663, 93] width 499 height 5
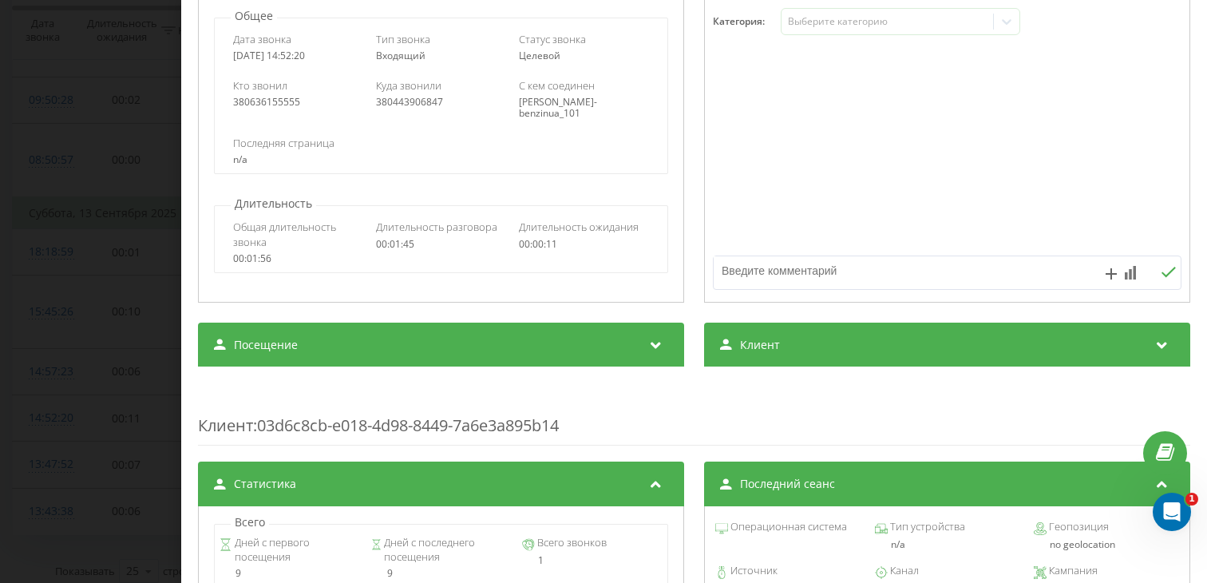
scroll to position [239, 0]
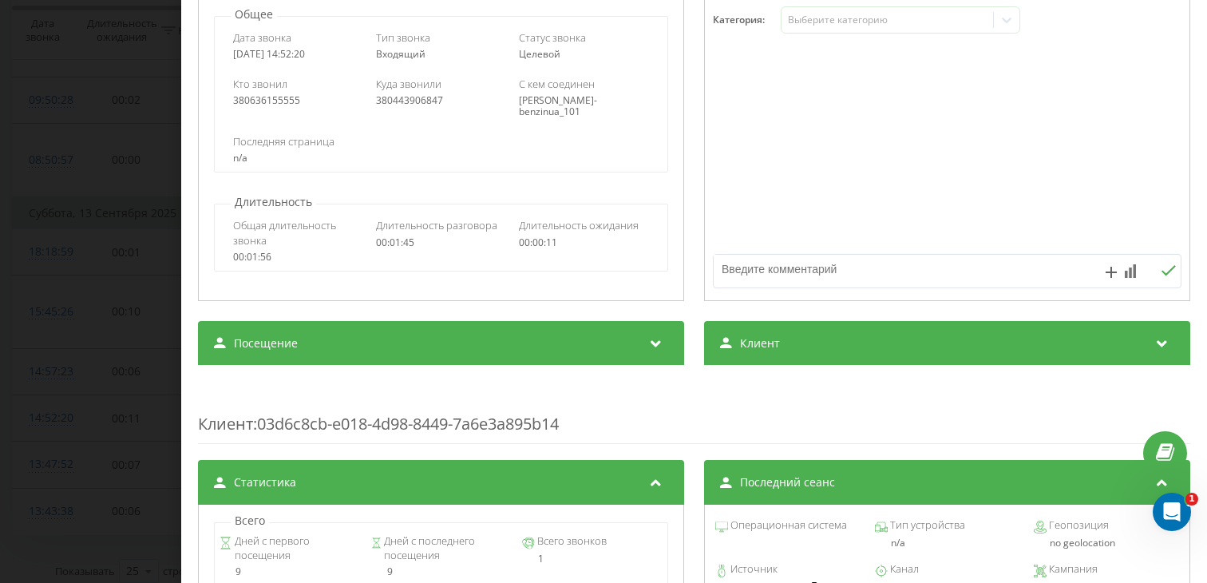
click at [401, 358] on div "Посещение" at bounding box center [441, 343] width 486 height 45
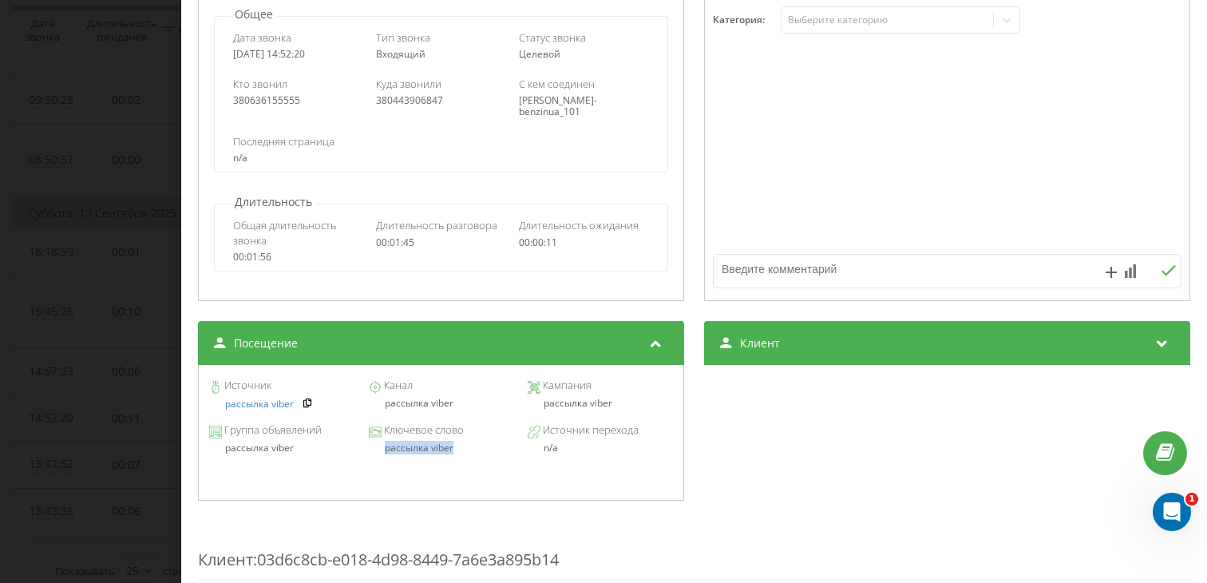
drag, startPoint x: 453, startPoint y: 449, endPoint x: 383, endPoint y: 449, distance: 69.5
click at [383, 449] on div "рассылка viber" at bounding box center [440, 447] width 145 height 11
copy div "рассылка viber"
click at [0, 410] on div "Звонок : ua5_-1757764340.5915707 1 x - 01:22 00:23 00:23 Транскрипция Для анали…" at bounding box center [603, 291] width 1207 height 583
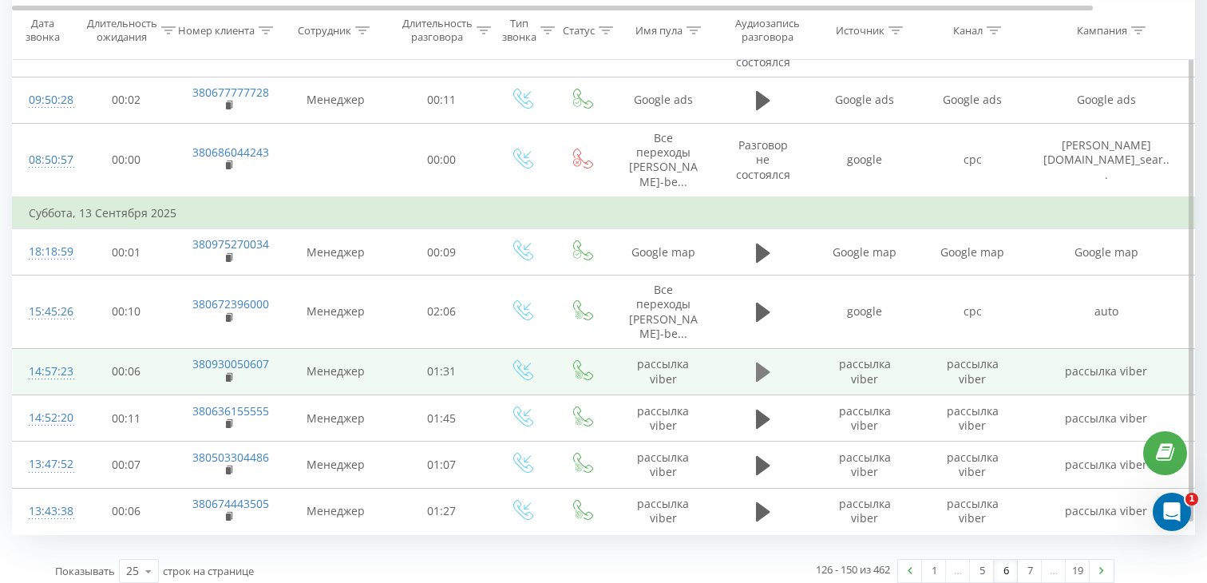
click at [770, 360] on button at bounding box center [763, 372] width 24 height 24
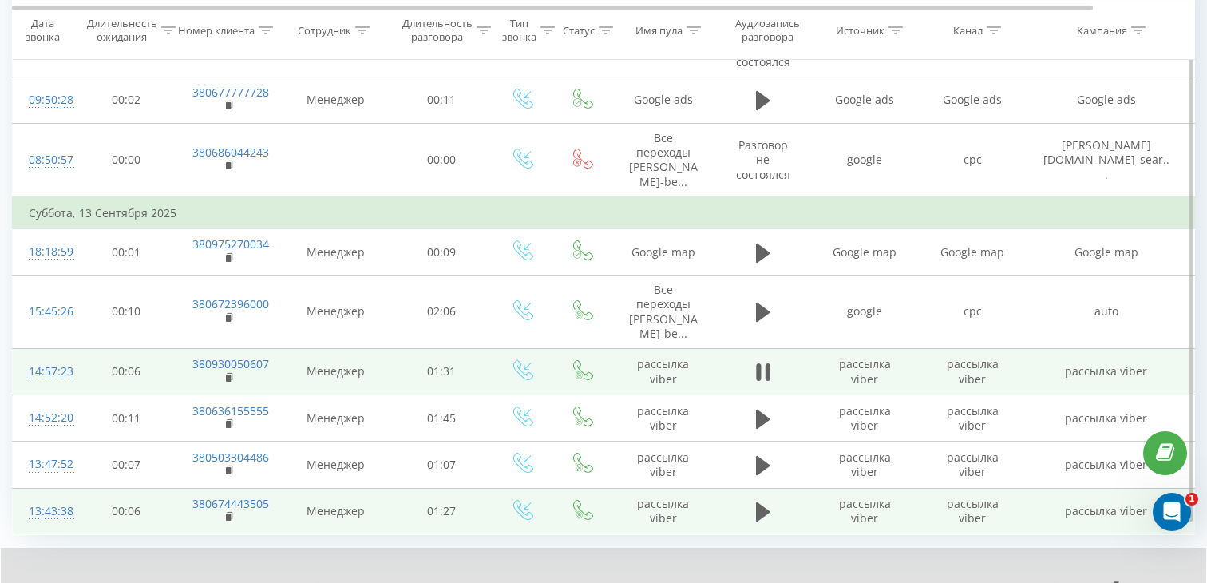
scroll to position [1207, 0]
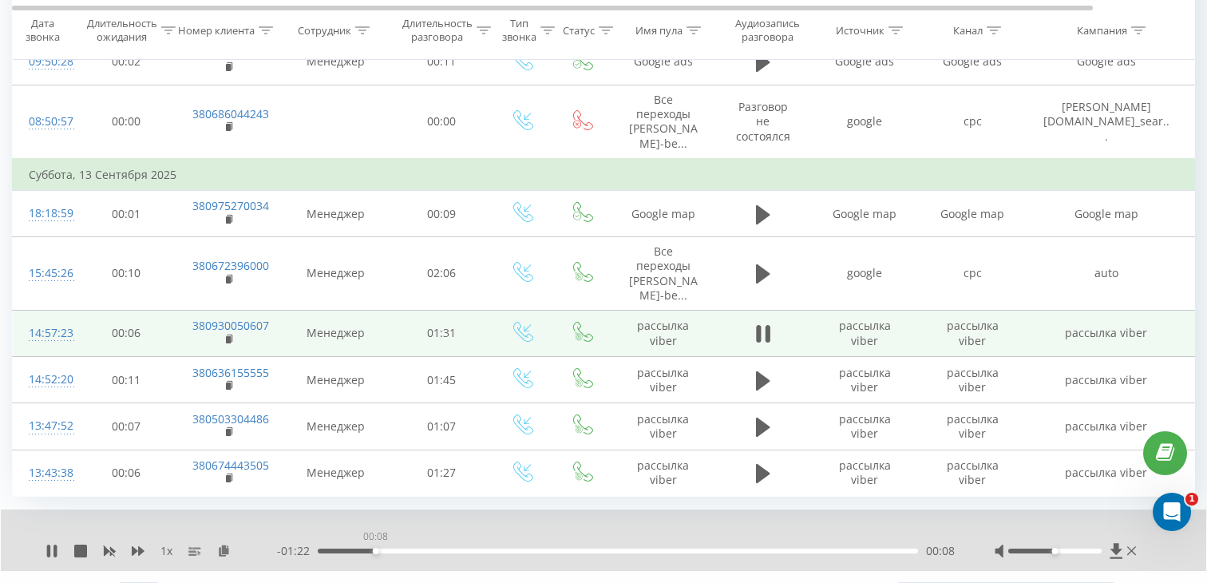
click at [375, 548] on div "00:08" at bounding box center [618, 550] width 600 height 5
click at [231, 334] on icon at bounding box center [230, 339] width 9 height 11
click at [60, 318] on div "14:57:23" at bounding box center [45, 333] width 32 height 31
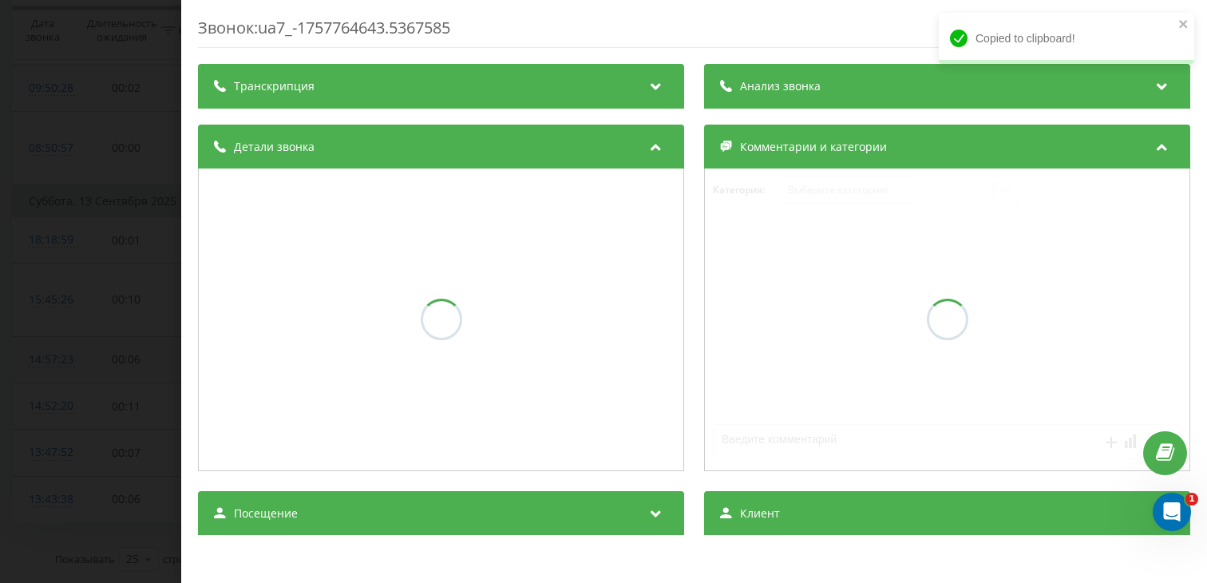
scroll to position [1169, 0]
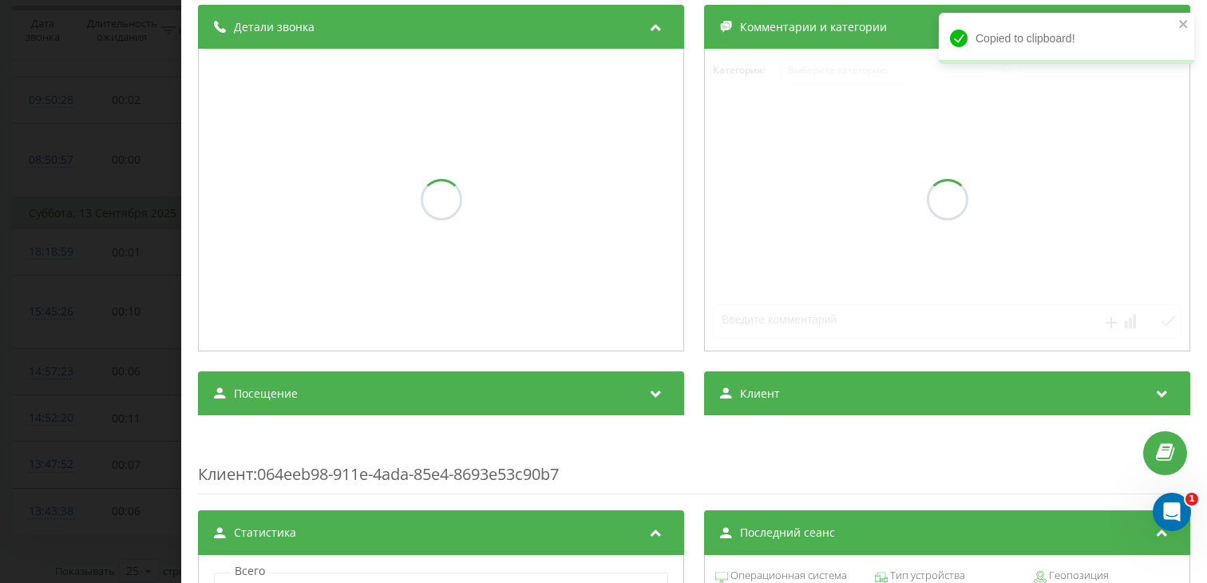
click at [340, 389] on div "Посещение" at bounding box center [441, 393] width 486 height 45
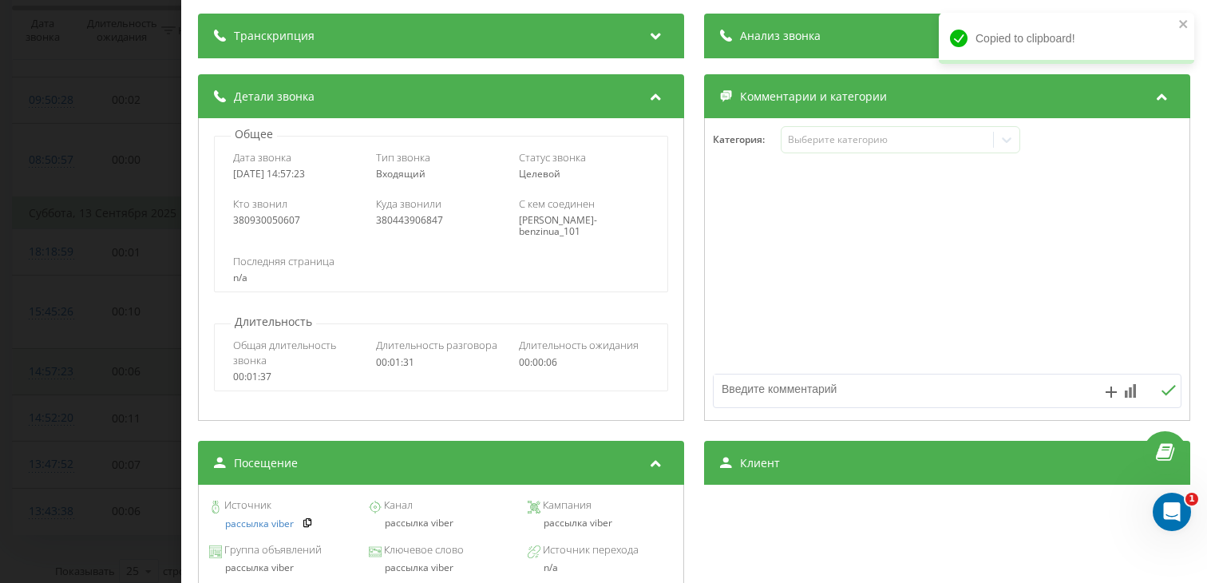
scroll to position [189, 0]
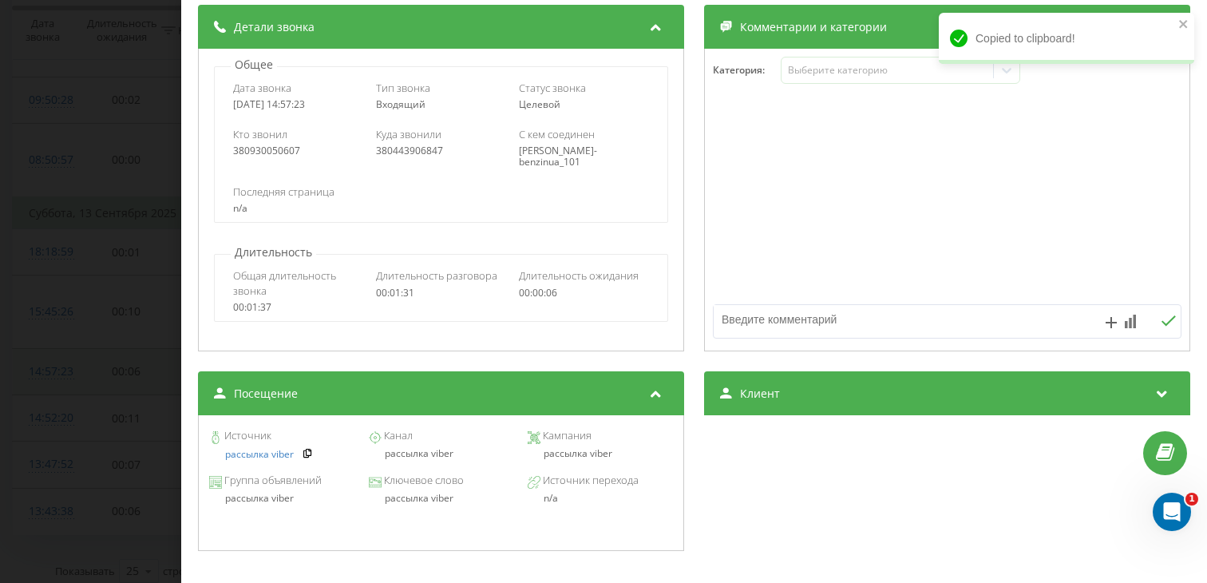
click at [424, 458] on div "рассылка viber" at bounding box center [440, 453] width 145 height 11
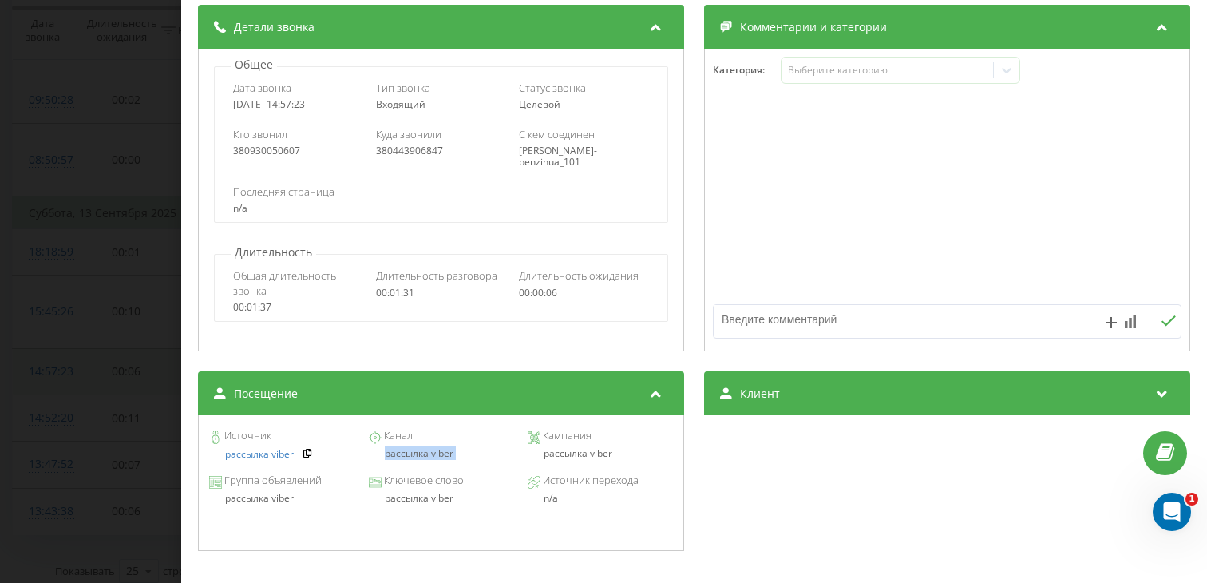
click at [63, 275] on div "Звонок : ua7_-1757764643.5367585 1 x - 01:02 00:29 00:29 Транскрипция Для анали…" at bounding box center [603, 291] width 1207 height 583
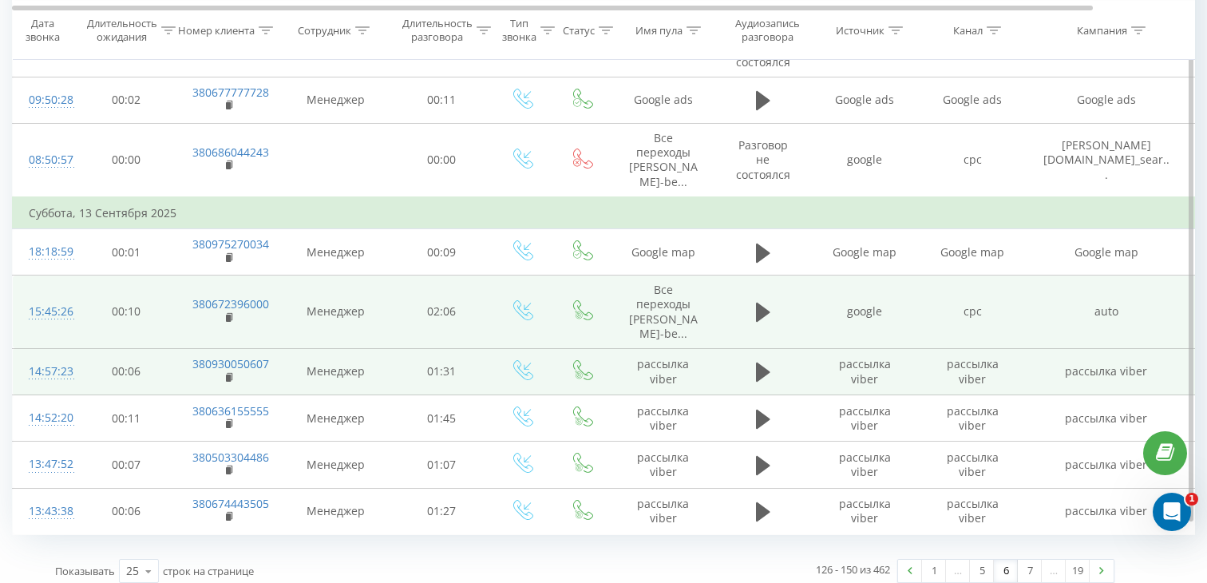
click at [782, 299] on td at bounding box center [763, 311] width 96 height 73
click at [754, 302] on button at bounding box center [763, 312] width 24 height 24
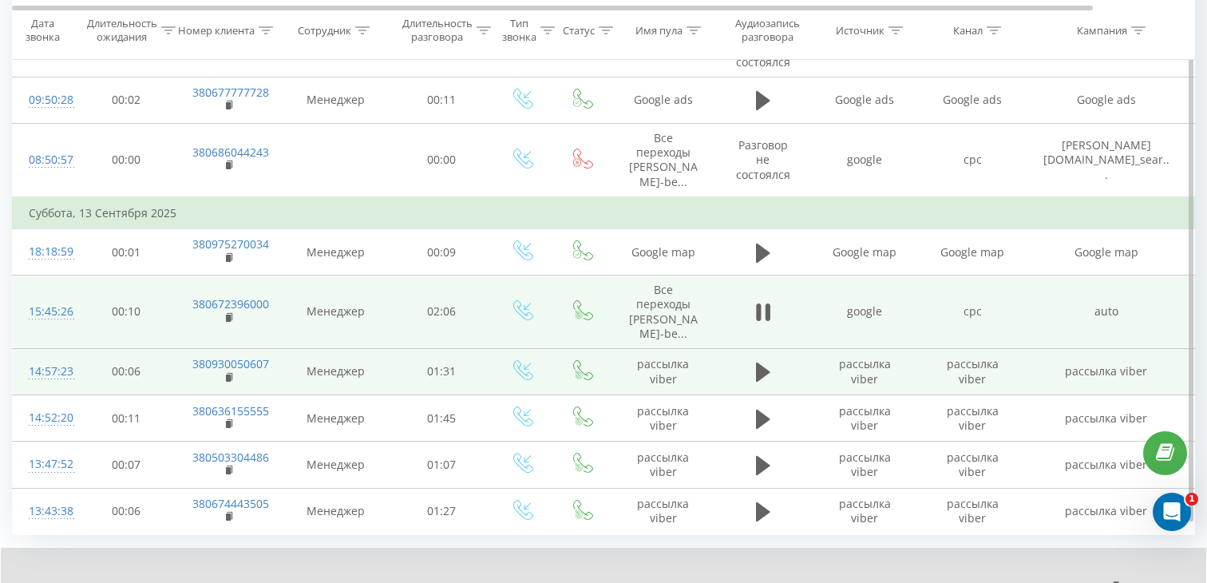
click at [361, 582] on div "00:00" at bounding box center [618, 589] width 600 height 5
click at [362, 582] on div "00:09" at bounding box center [361, 589] width 6 height 6
click at [228, 315] on rect at bounding box center [228, 318] width 5 height 7
click at [62, 311] on td "15:45:26" at bounding box center [45, 311] width 64 height 73
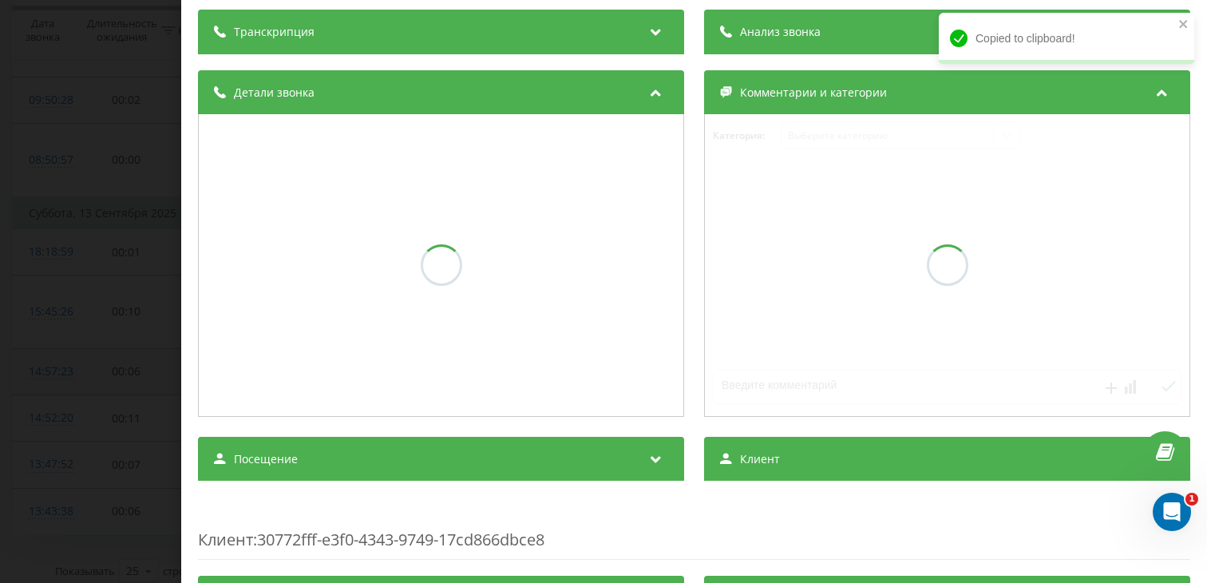
click at [299, 468] on div "Посещение" at bounding box center [441, 459] width 486 height 45
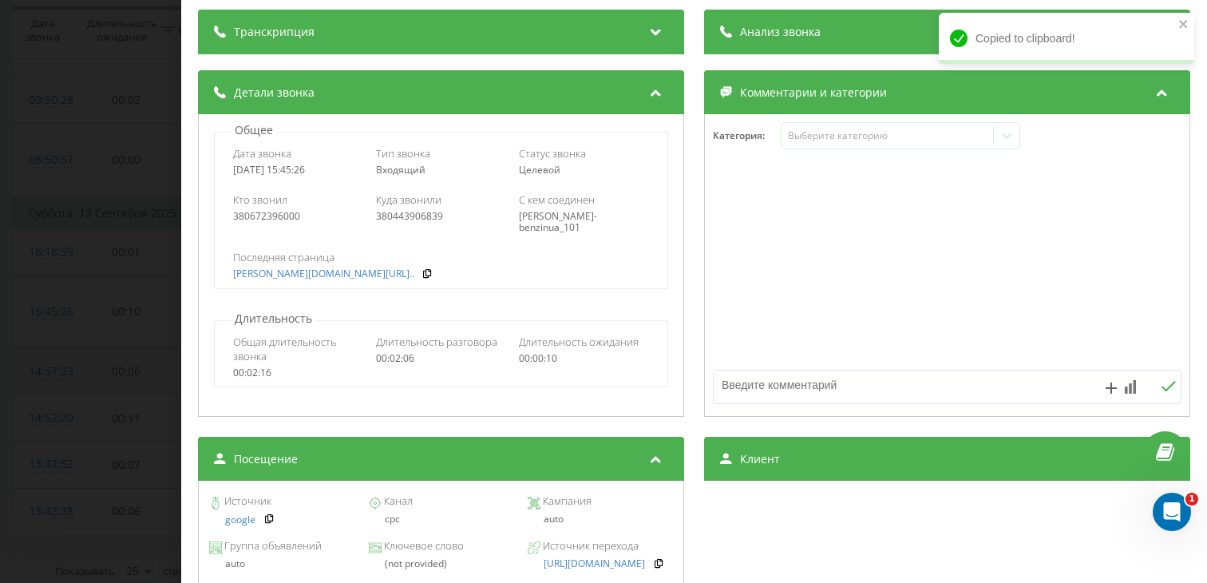
scroll to position [227, 0]
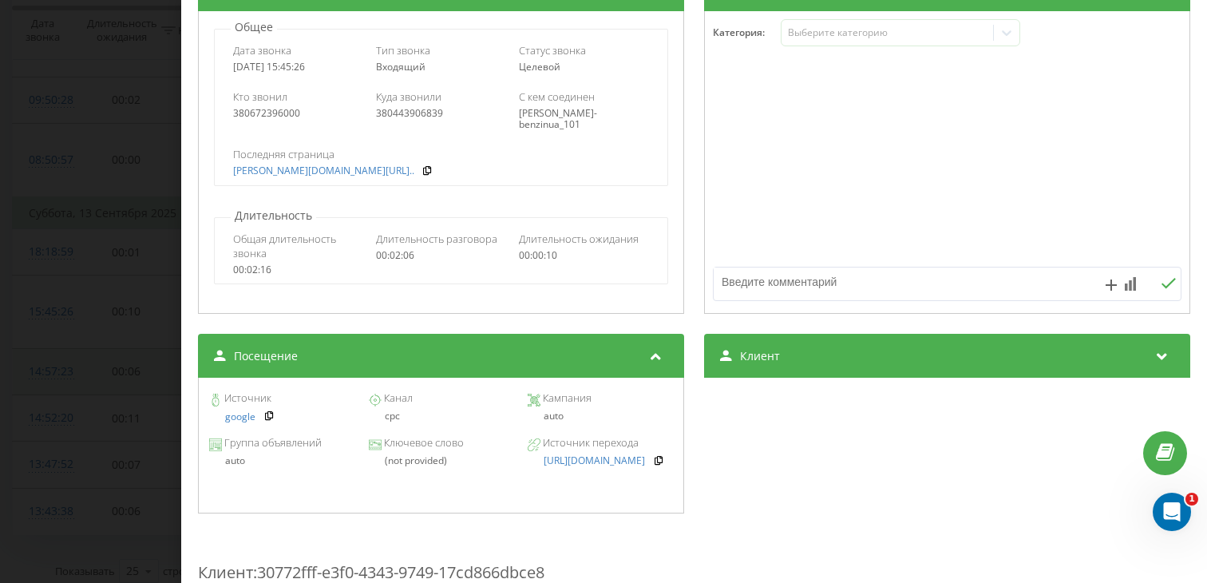
click at [102, 345] on div "Звонок : ua10_-1757767526.5613755 1 x - 01:31 00:34 00:34 Транскрипция Для анал…" at bounding box center [603, 291] width 1207 height 583
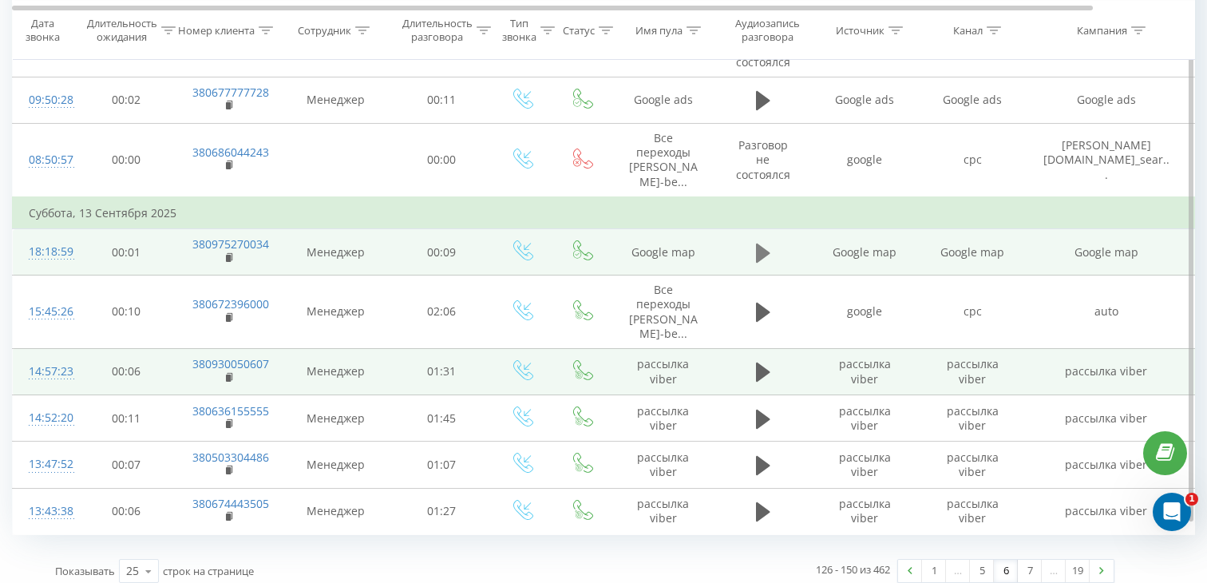
click at [766, 243] on icon at bounding box center [763, 252] width 14 height 19
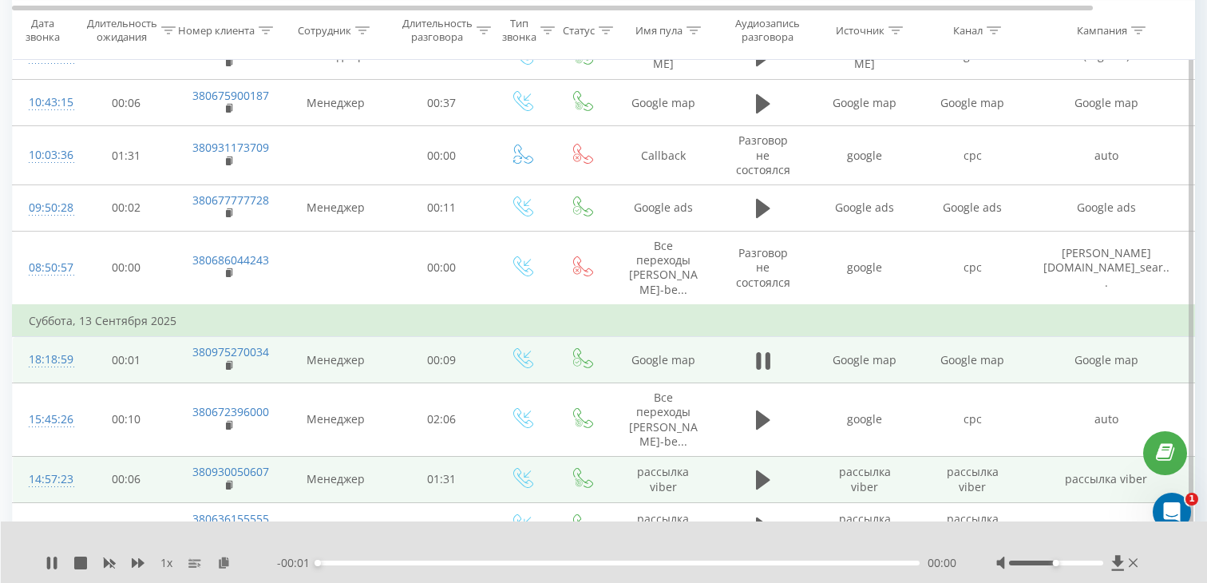
scroll to position [1057, 0]
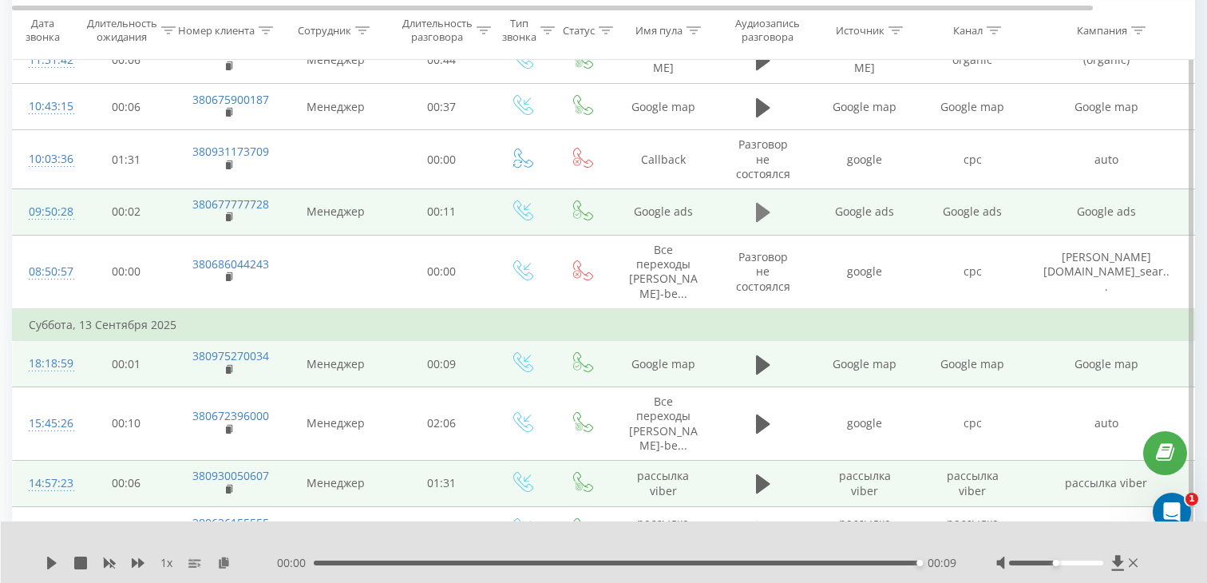
click at [759, 201] on icon at bounding box center [763, 212] width 14 height 22
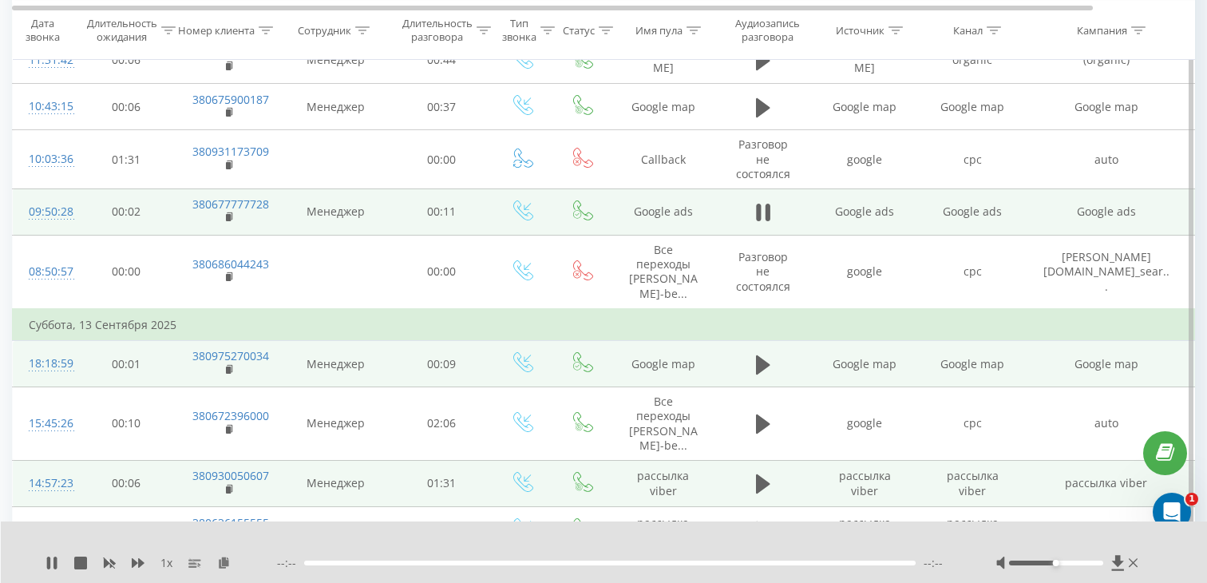
scroll to position [0, 0]
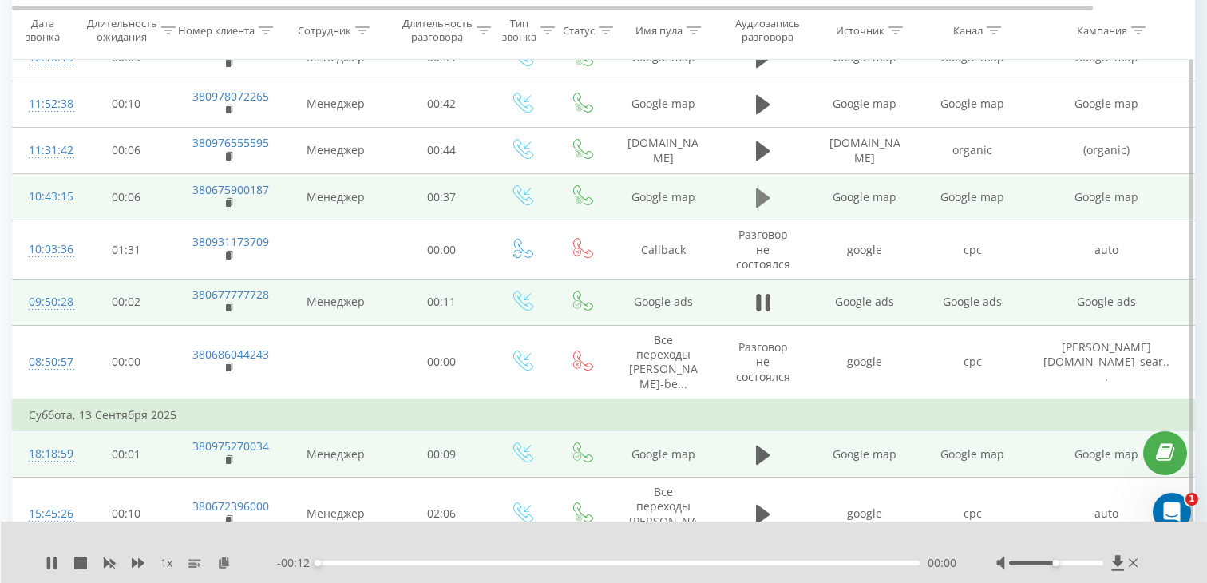
click at [759, 192] on icon at bounding box center [763, 197] width 14 height 19
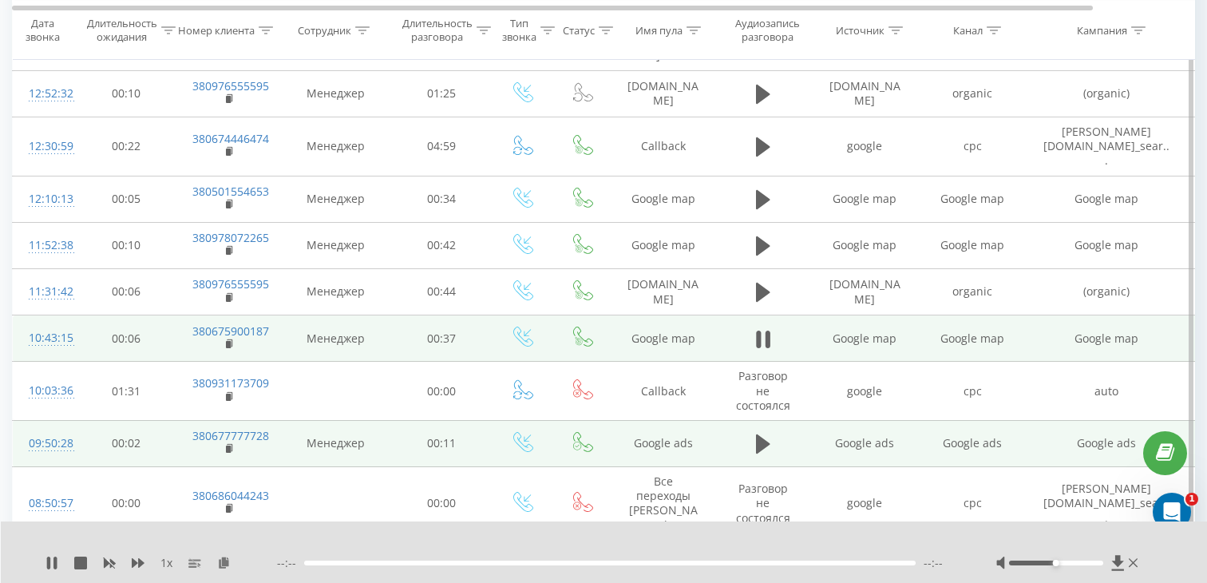
scroll to position [824, 0]
click at [421, 564] on div "00:06" at bounding box center [619, 562] width 602 height 5
click at [513, 562] on div "00:06" at bounding box center [619, 562] width 602 height 5
click at [230, 342] on rect at bounding box center [228, 345] width 5 height 7
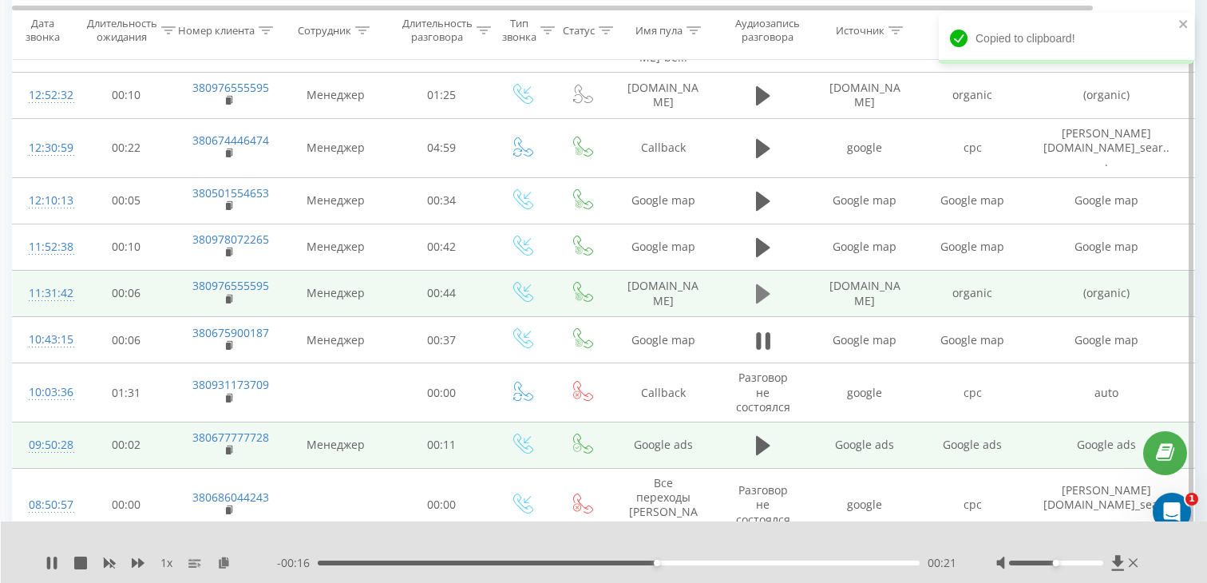
click at [762, 285] on icon at bounding box center [763, 293] width 14 height 19
click at [414, 562] on div "00:07" at bounding box center [619, 562] width 602 height 5
click at [228, 296] on rect at bounding box center [228, 299] width 5 height 7
click at [61, 287] on div "11:31:42" at bounding box center [45, 293] width 32 height 31
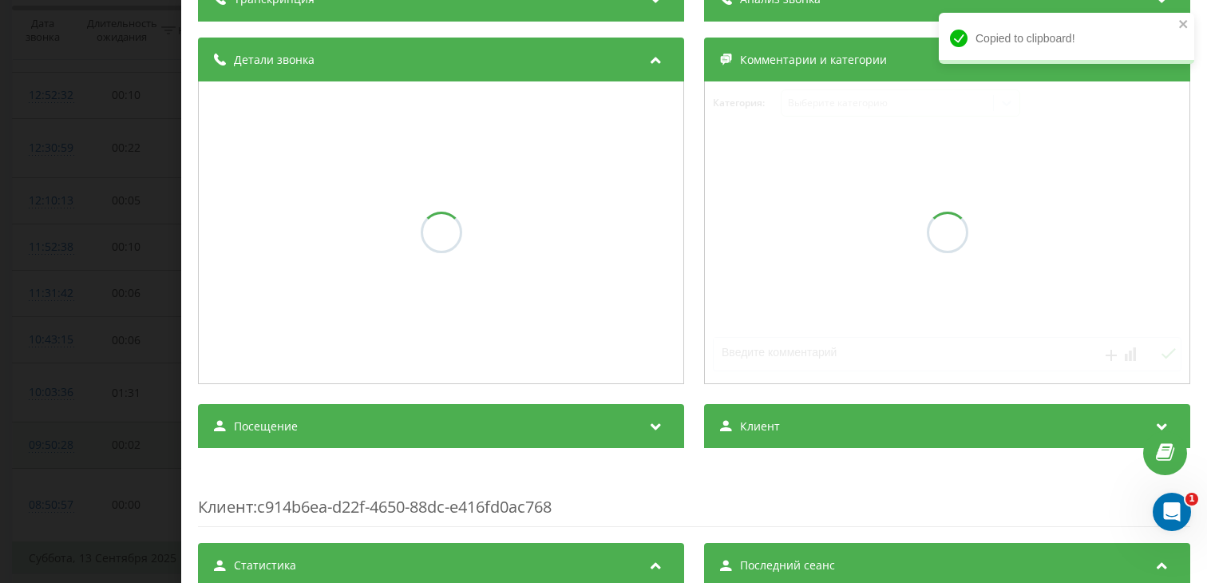
click at [300, 419] on div "Посещение" at bounding box center [441, 426] width 486 height 45
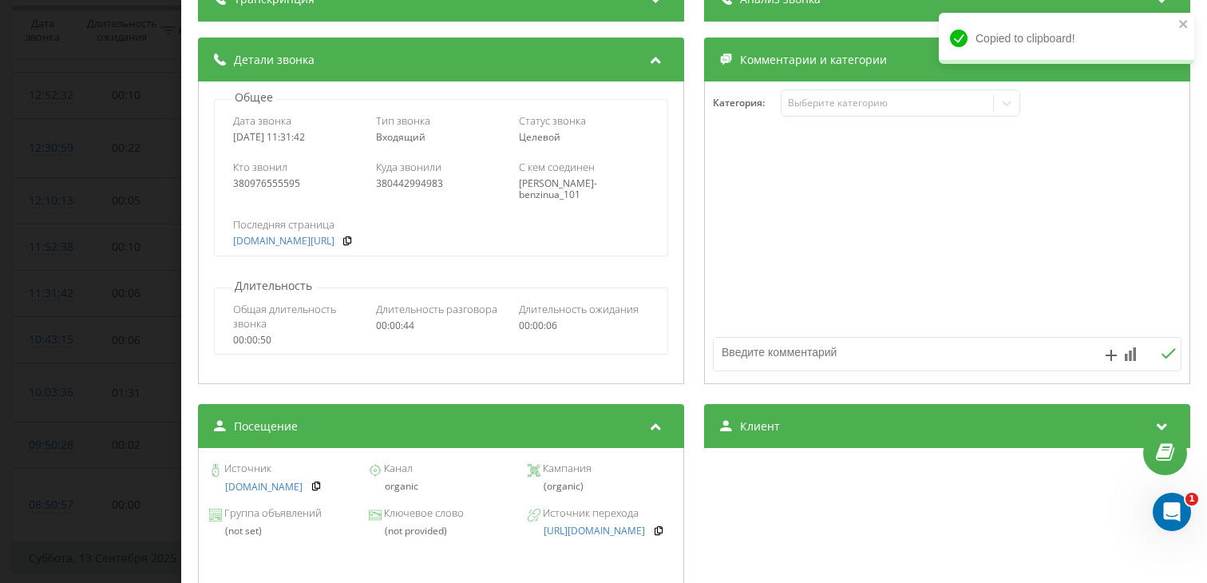
click at [66, 192] on div "Звонок : ua5_-1757838702.5985068 1 x - 00:09 00:35 00:35 Транскрипция Для анали…" at bounding box center [603, 291] width 1207 height 583
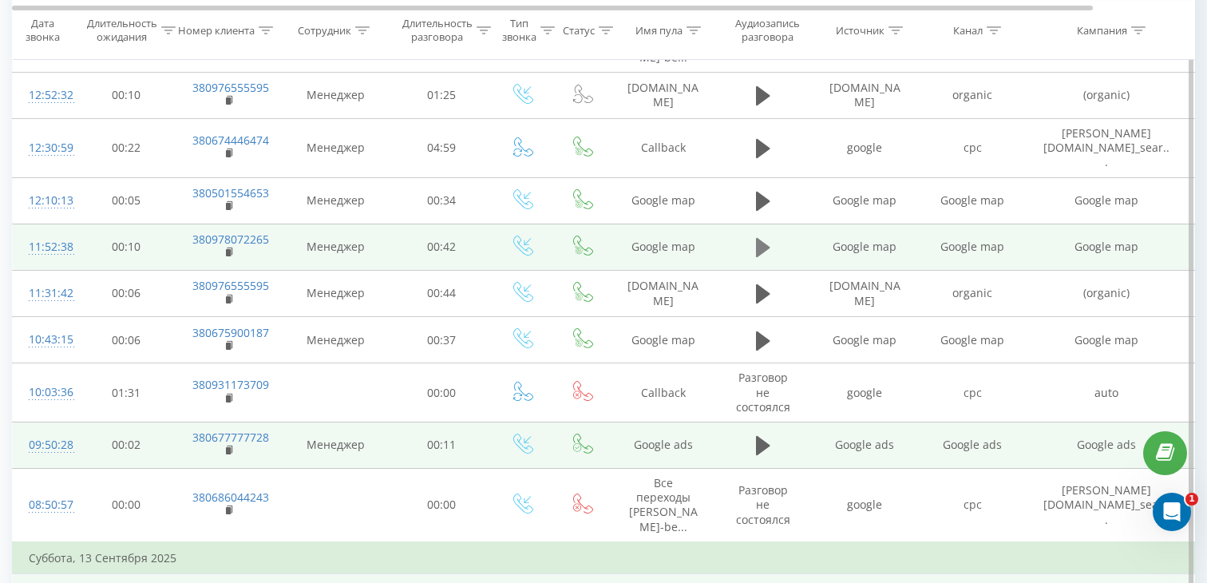
click at [769, 236] on icon at bounding box center [763, 247] width 14 height 22
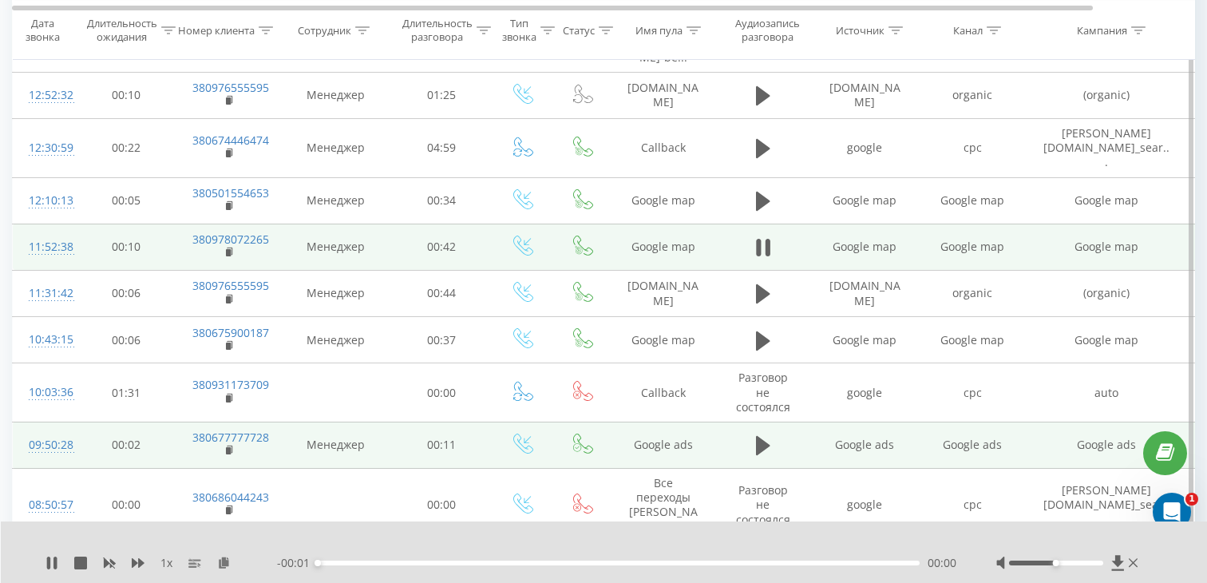
click at [458, 560] on div "00:00" at bounding box center [619, 562] width 602 height 5
click at [588, 560] on div "00:00" at bounding box center [619, 562] width 602 height 5
click at [232, 247] on icon at bounding box center [230, 250] width 6 height 7
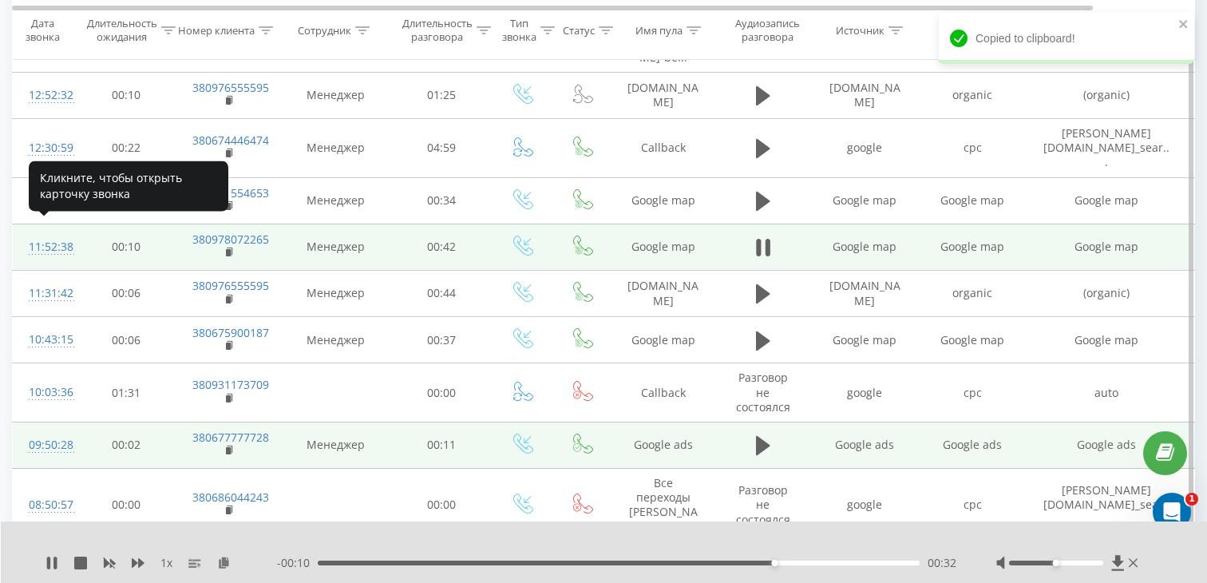
click at [58, 232] on div "11:52:38" at bounding box center [45, 247] width 32 height 31
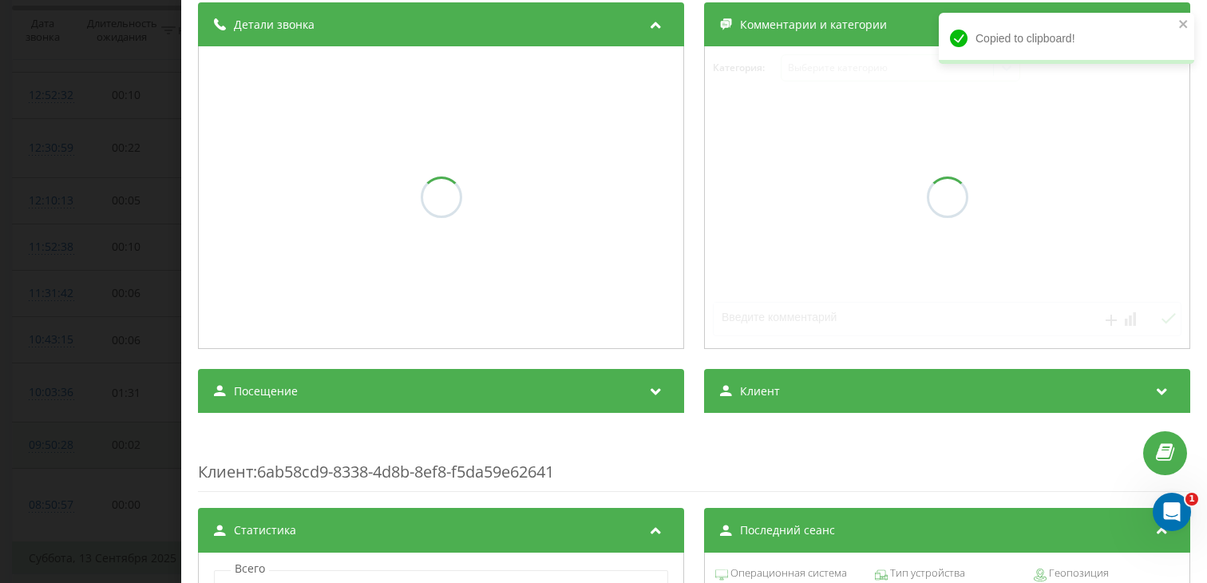
click at [362, 414] on div "Посещение" at bounding box center [441, 391] width 486 height 45
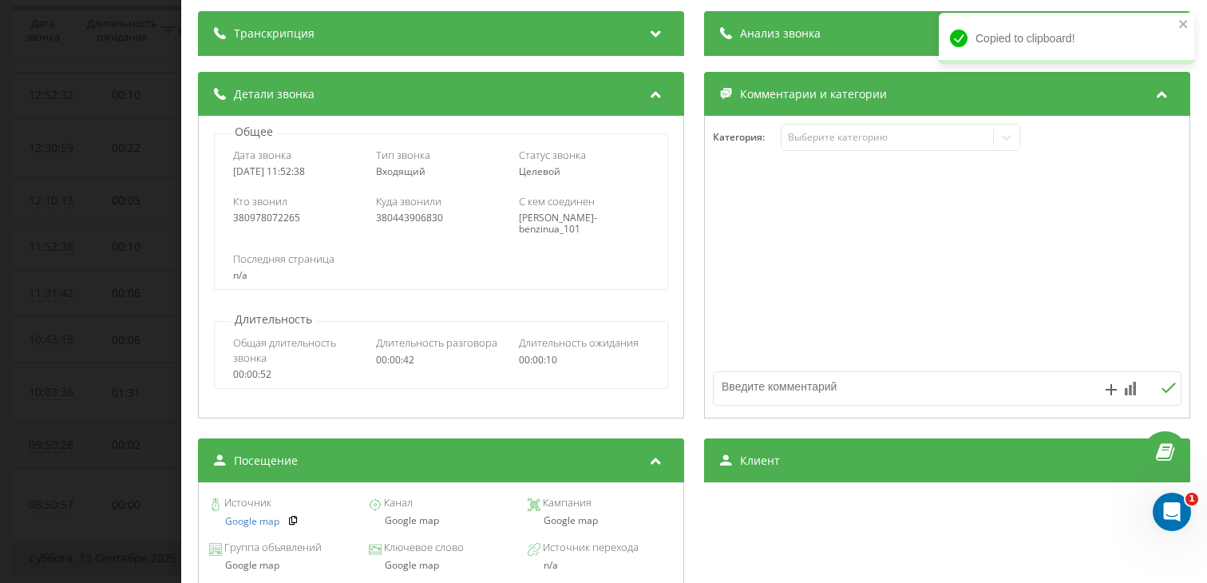
scroll to position [126, 0]
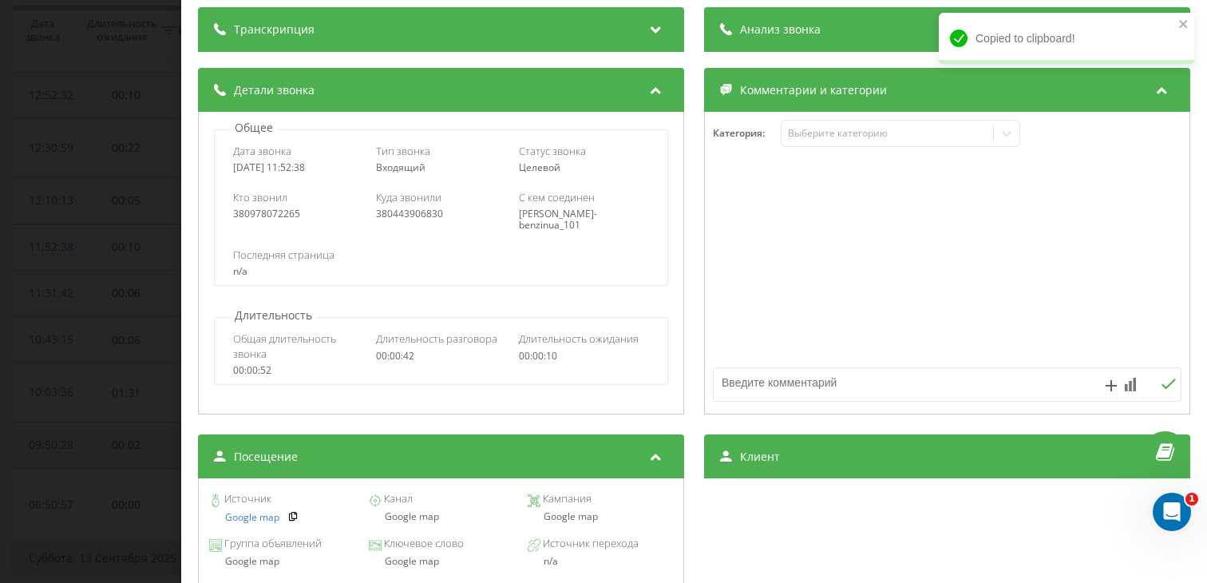
click at [410, 525] on div "Источник Google map Канал Google map [GEOGRAPHIC_DATA] Google map" at bounding box center [441, 508] width 469 height 45
click at [407, 520] on div "Google map" at bounding box center [440, 516] width 145 height 11
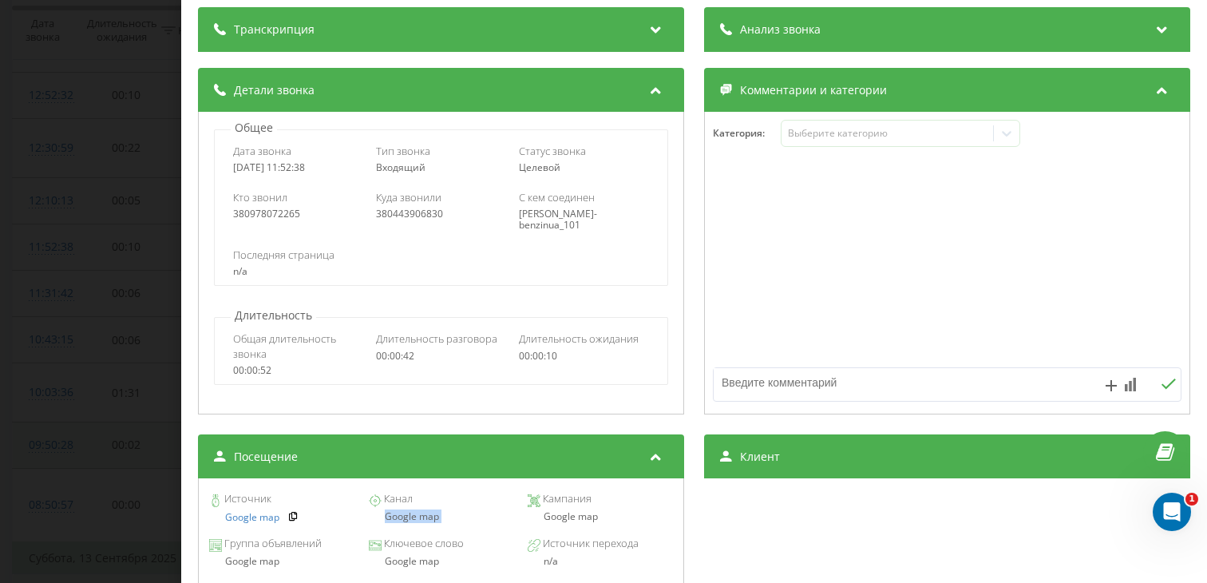
click at [47, 320] on div "Звонок : ua15_-1757839958.2721693 1 x 00:00 00:42 00:42 Транскрипция Для анализ…" at bounding box center [603, 291] width 1207 height 583
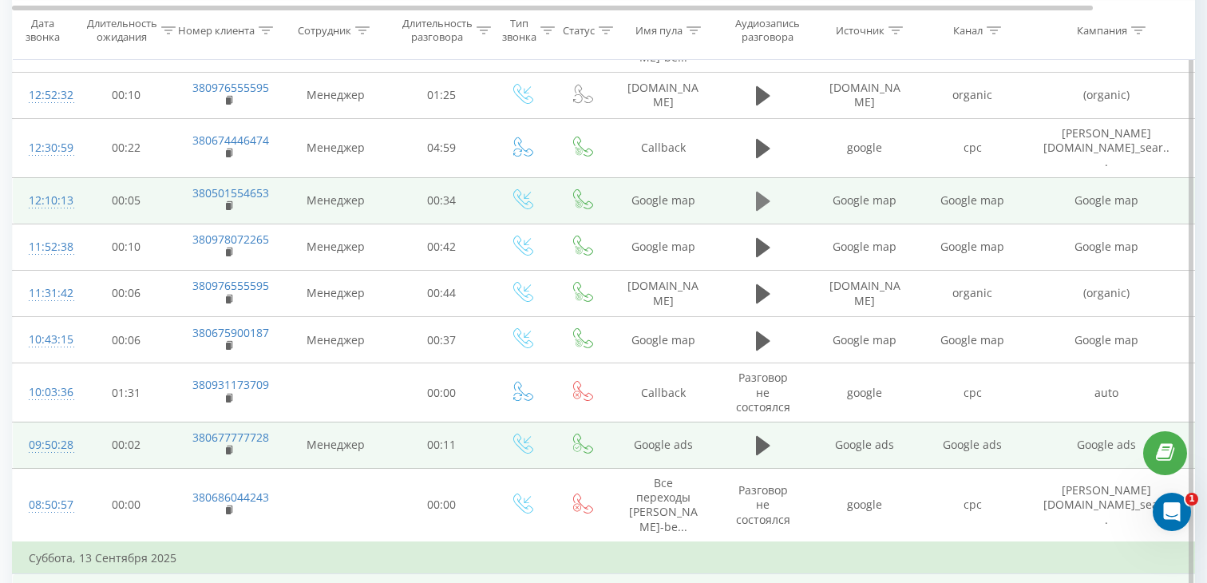
click at [759, 192] on icon at bounding box center [763, 201] width 14 height 19
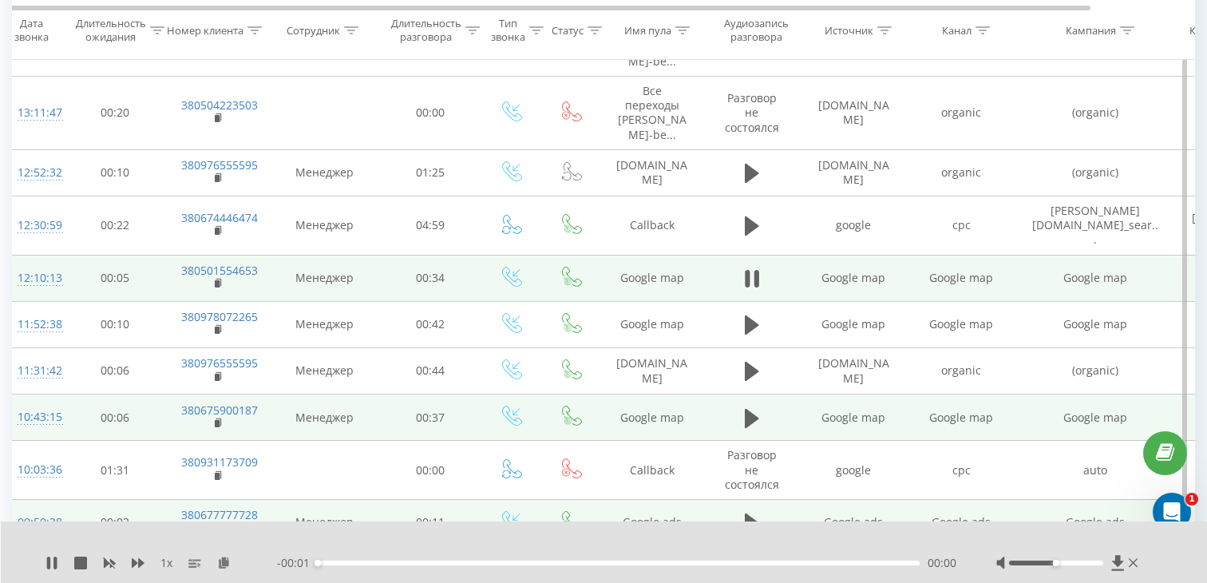
scroll to position [742, 0]
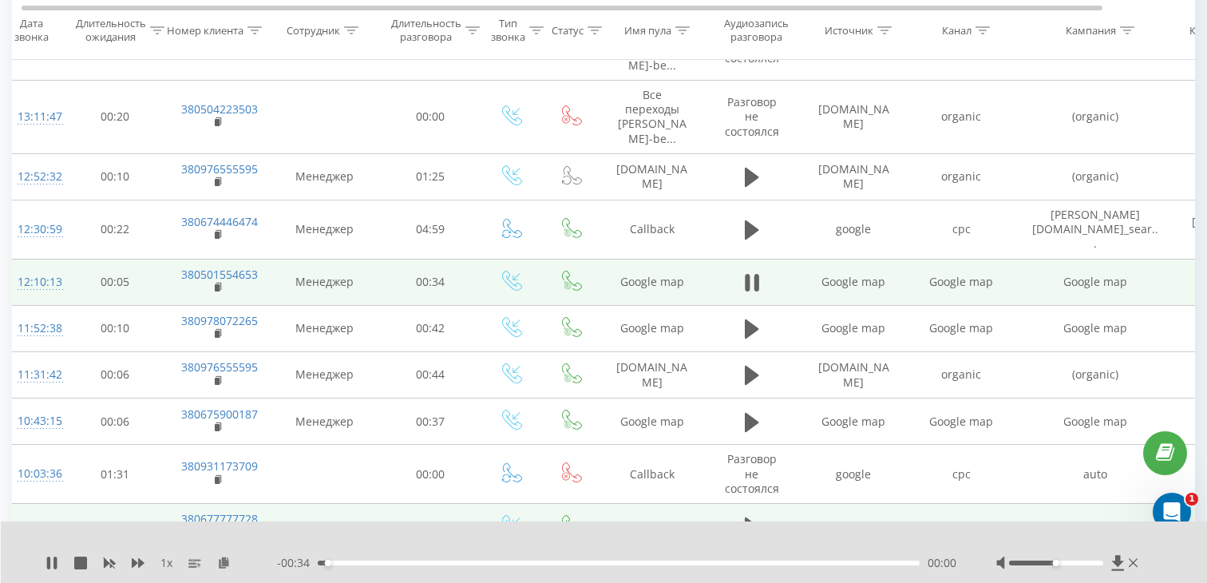
click at [406, 561] on div "00:00" at bounding box center [619, 562] width 602 height 5
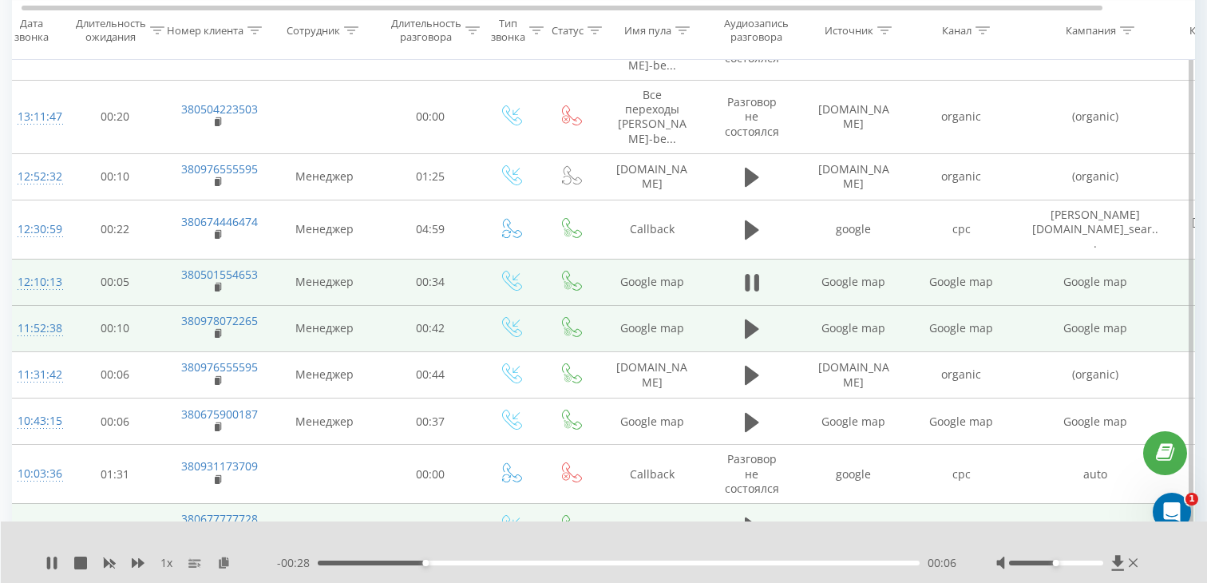
scroll to position [0, 0]
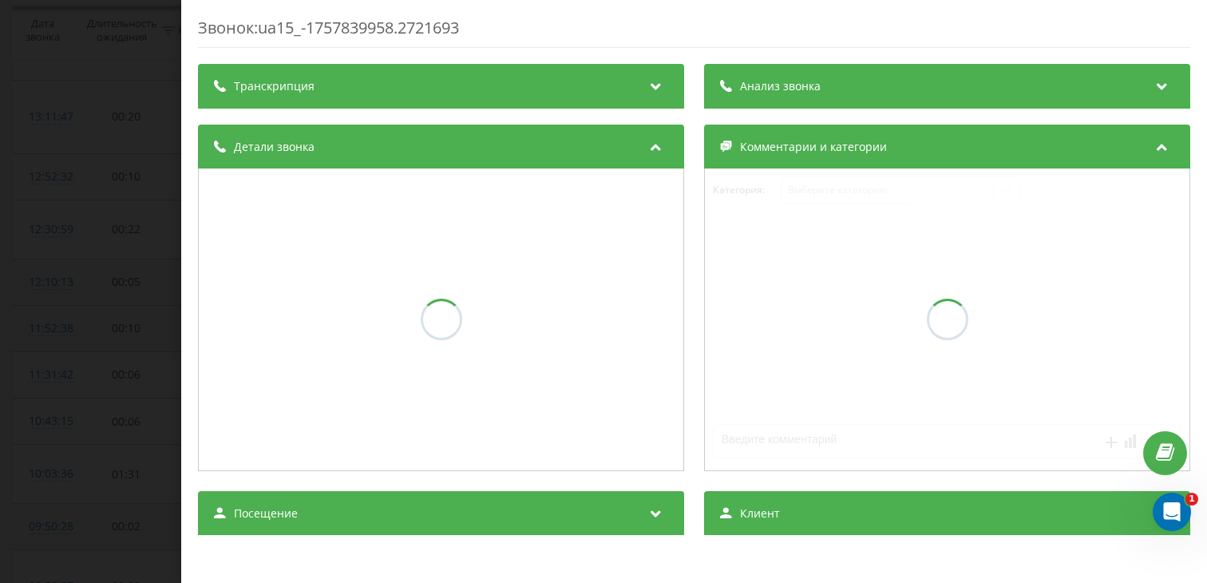
scroll to position [824, 0]
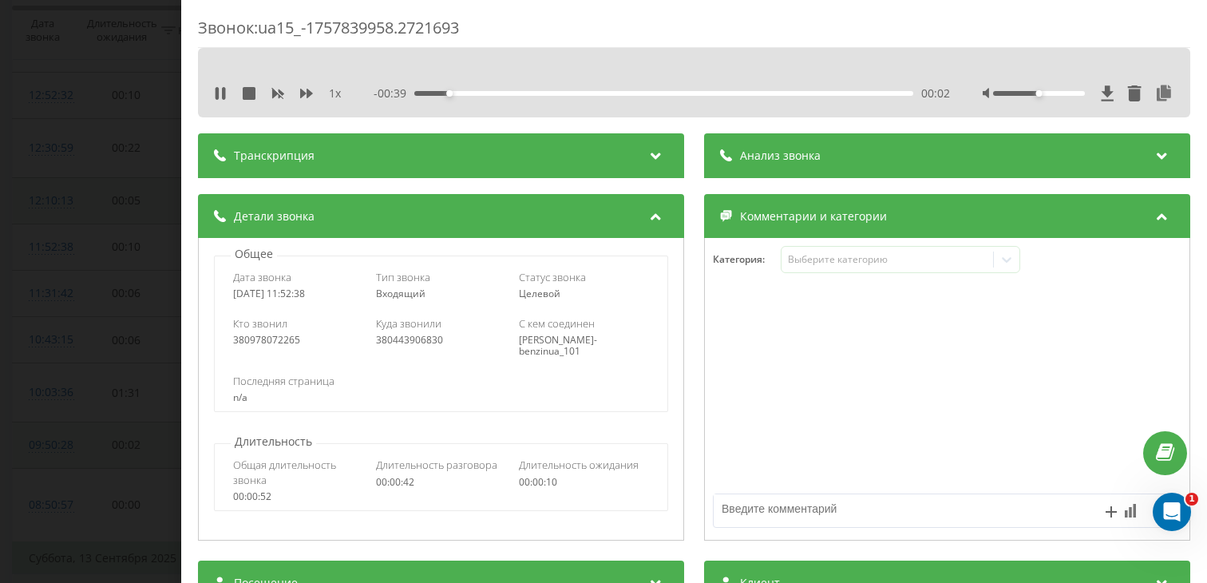
click at [77, 313] on div "Звонок : ua15_-1757839958.2721693 1 x - 00:39 00:02 00:02 Транскрипция Для анал…" at bounding box center [603, 291] width 1207 height 583
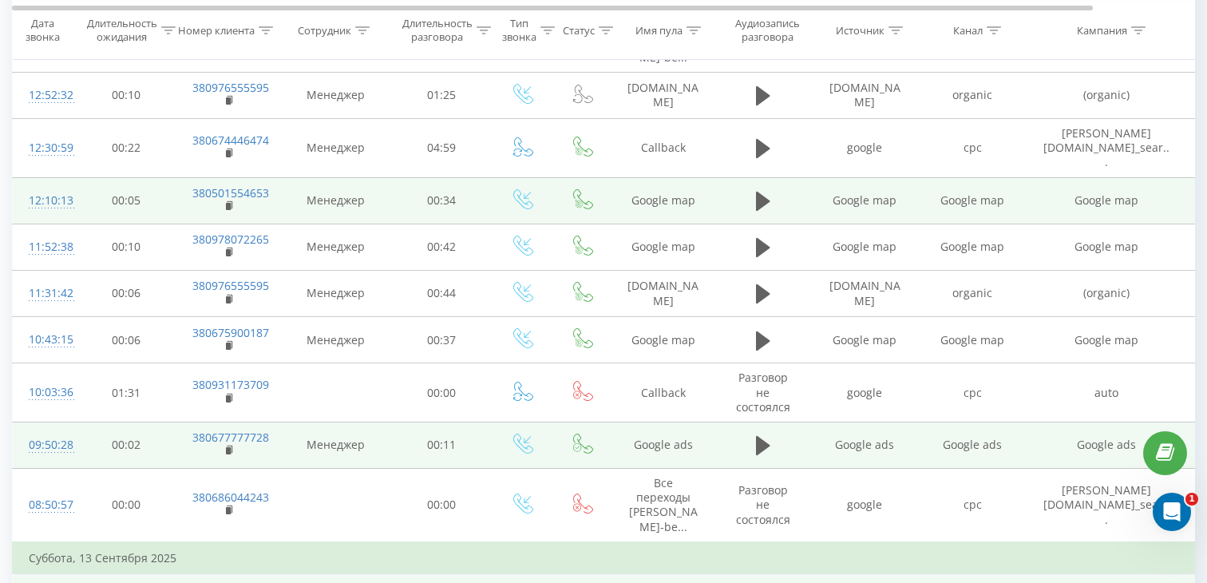
click at [749, 184] on td at bounding box center [763, 200] width 96 height 46
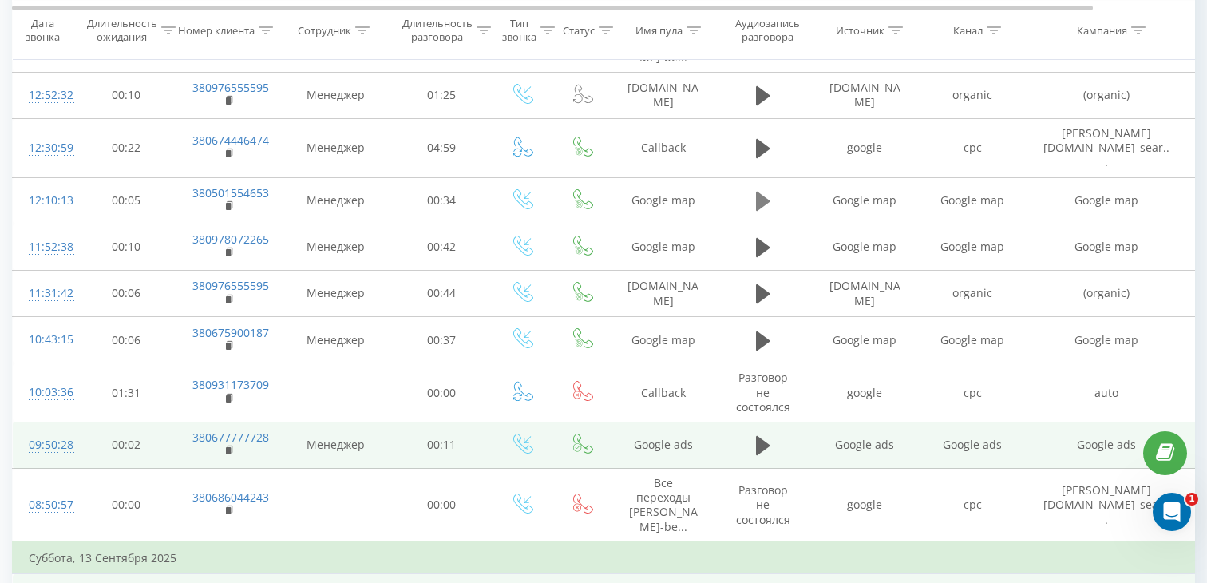
click at [757, 192] on icon at bounding box center [763, 201] width 14 height 19
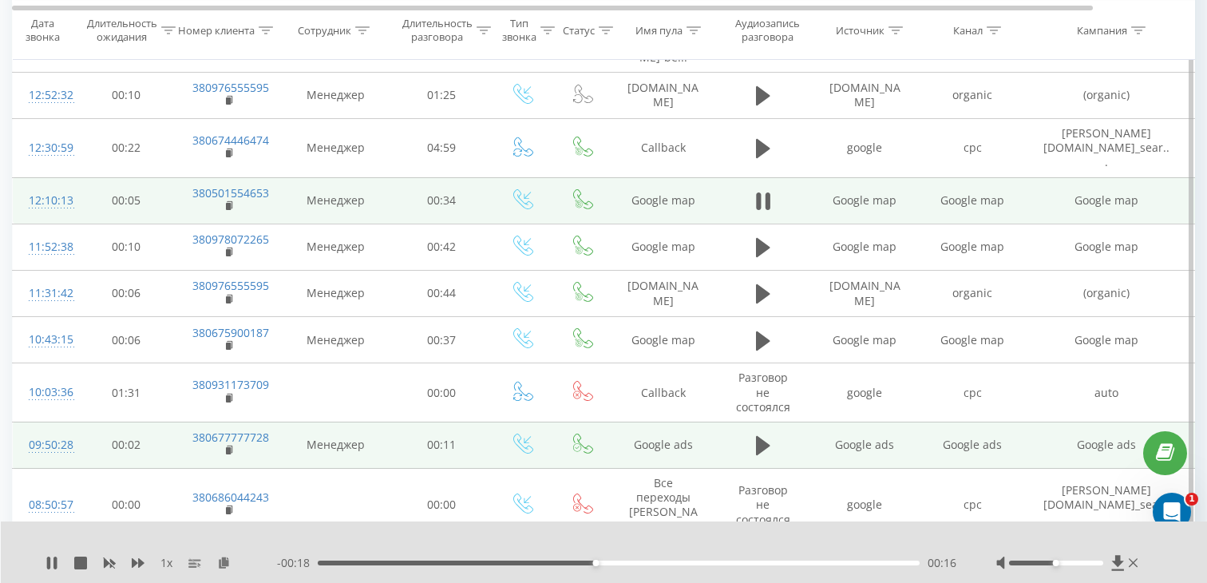
click at [43, 189] on div "12:10:13" at bounding box center [45, 200] width 32 height 31
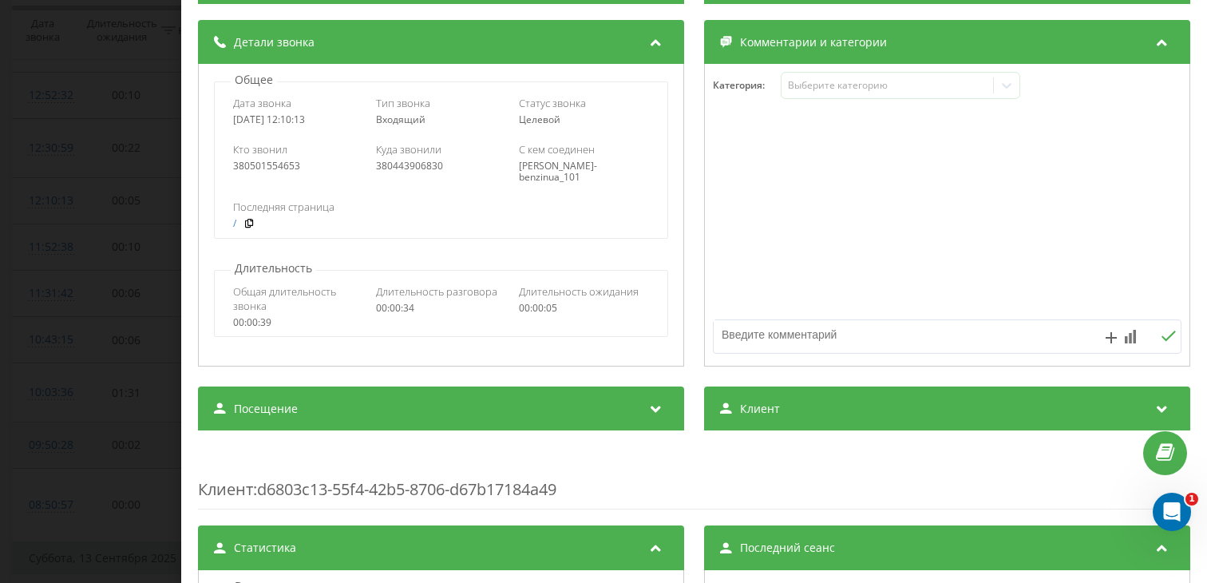
scroll to position [243, 0]
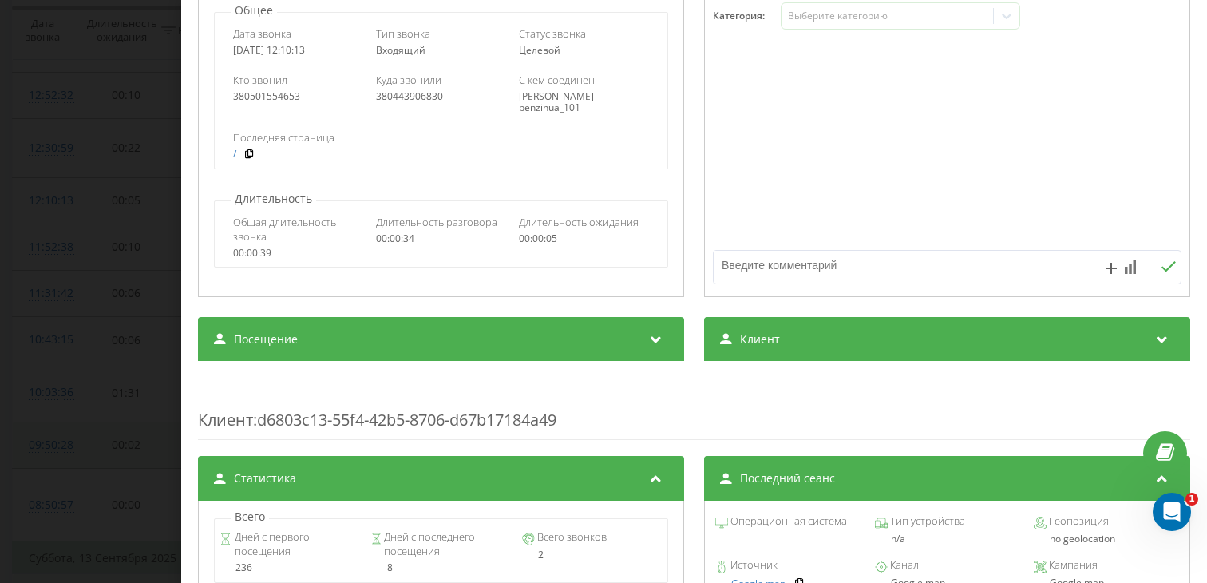
click at [393, 338] on div "Посещение" at bounding box center [441, 339] width 486 height 45
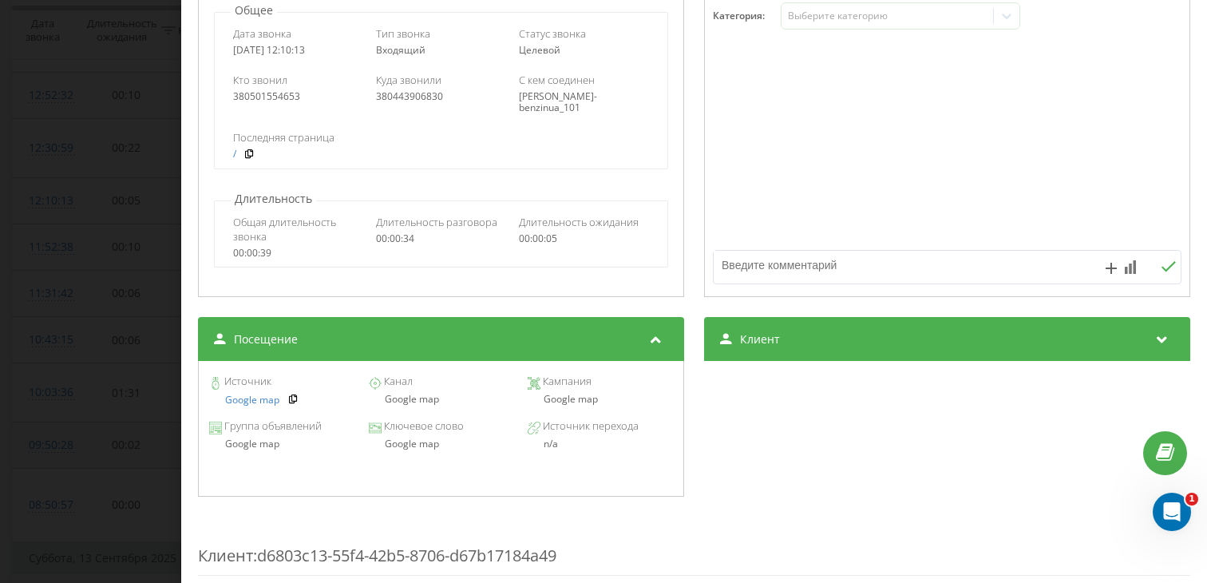
click at [407, 397] on div "Google map" at bounding box center [440, 399] width 145 height 11
click at [281, 99] on div "380501554653" at bounding box center [298, 96] width 131 height 11
click at [85, 394] on div "Звонок : ua12_-1757841013.5556033 1 x - 00:07 00:27 00:27 Транскрипция Для анал…" at bounding box center [603, 291] width 1207 height 583
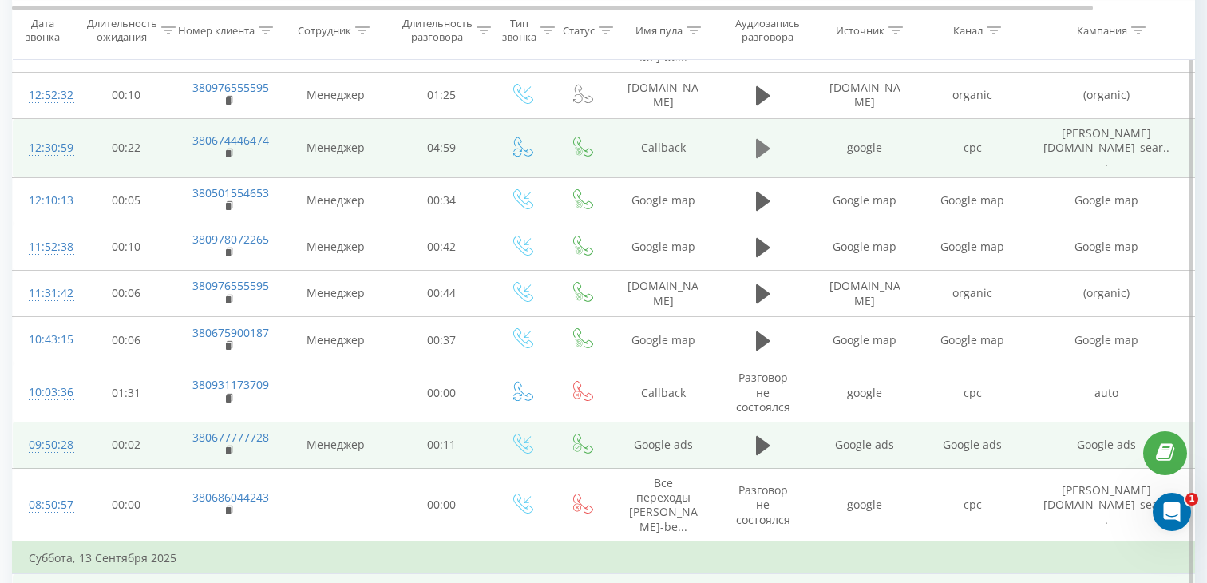
click at [762, 147] on icon at bounding box center [763, 148] width 14 height 19
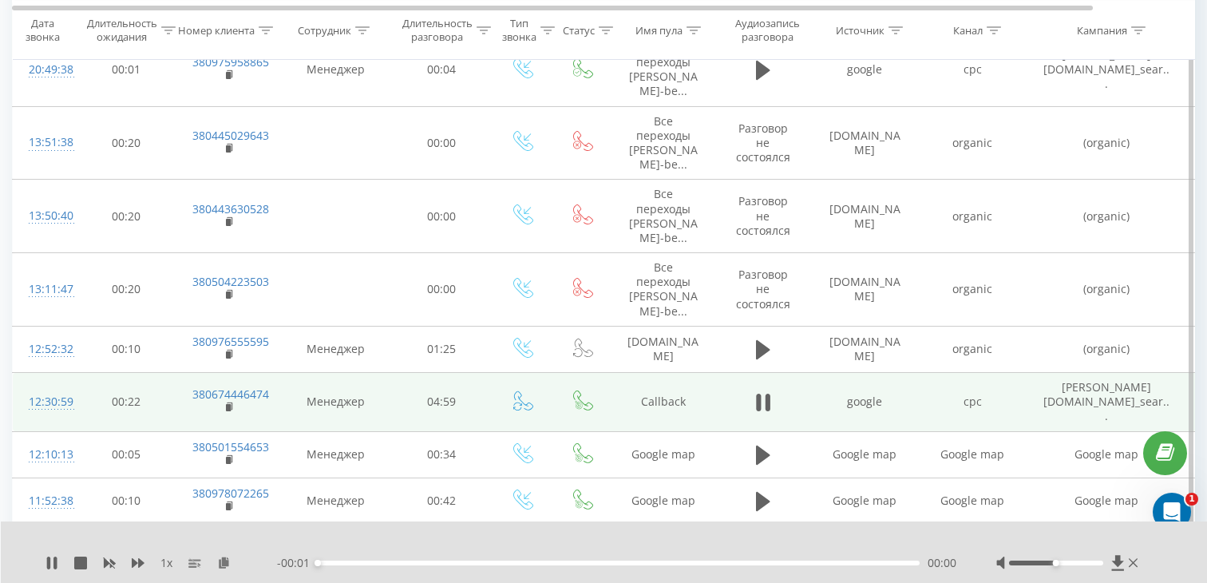
scroll to position [557, 0]
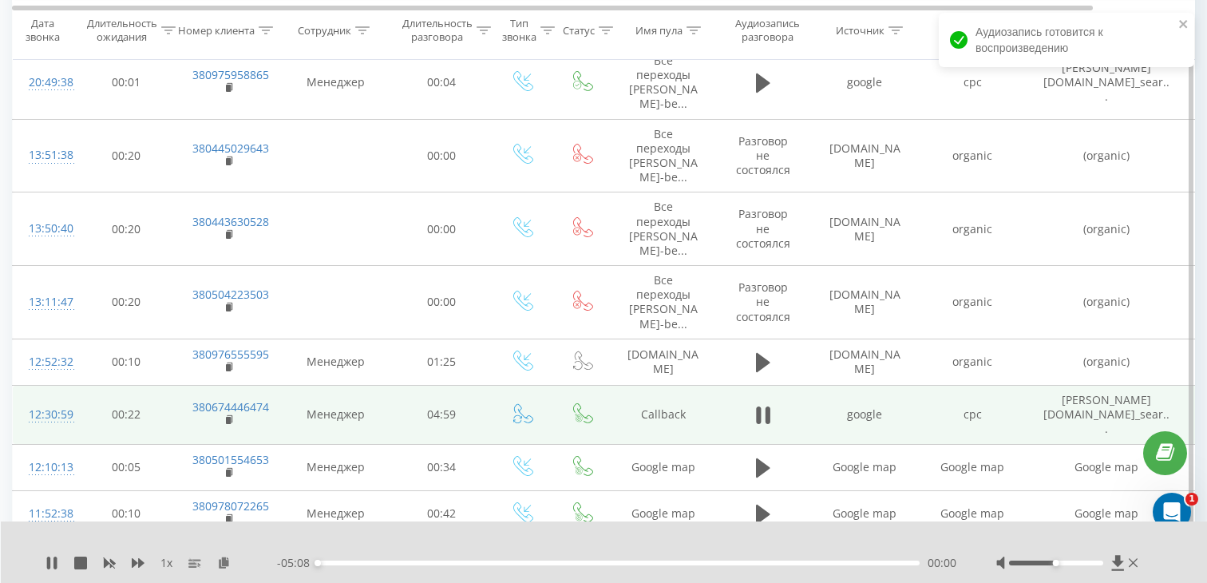
click at [429, 561] on div "00:00" at bounding box center [619, 562] width 602 height 5
click at [226, 417] on rect at bounding box center [228, 420] width 5 height 7
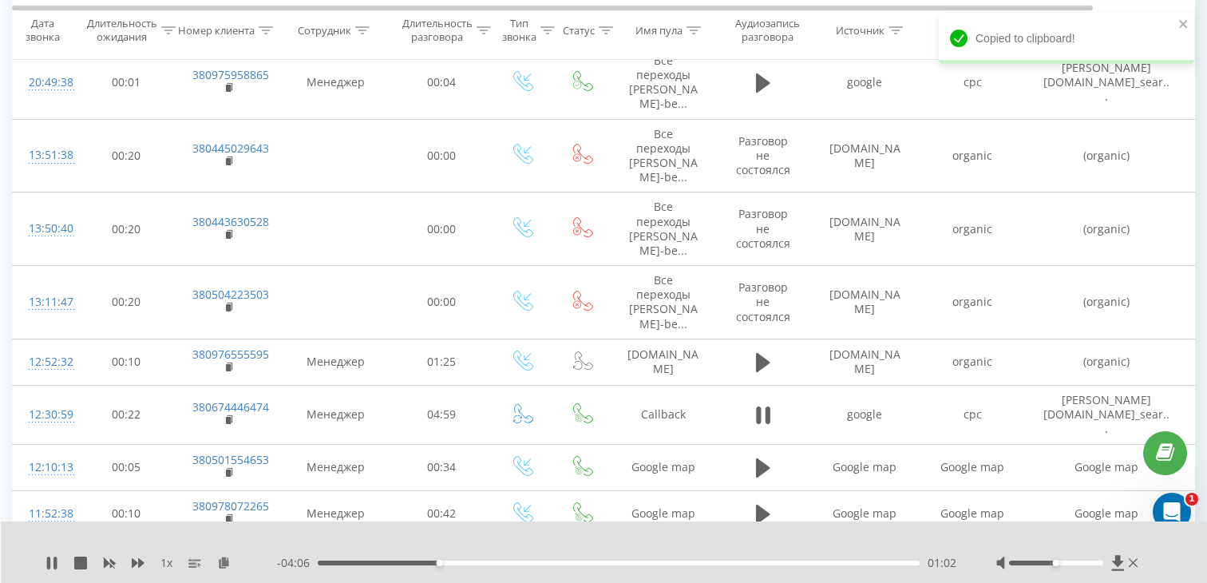
click at [385, 571] on div "1 x - 04:06 01:02 01:02" at bounding box center [604, 551] width 1207 height 61
click at [345, 571] on div "1 x - 05:08 00:00 00:00" at bounding box center [604, 551] width 1207 height 61
click at [345, 568] on div "- 04:05 01:03 01:03" at bounding box center [616, 563] width 679 height 16
click at [345, 564] on div "00:14" at bounding box center [619, 562] width 602 height 5
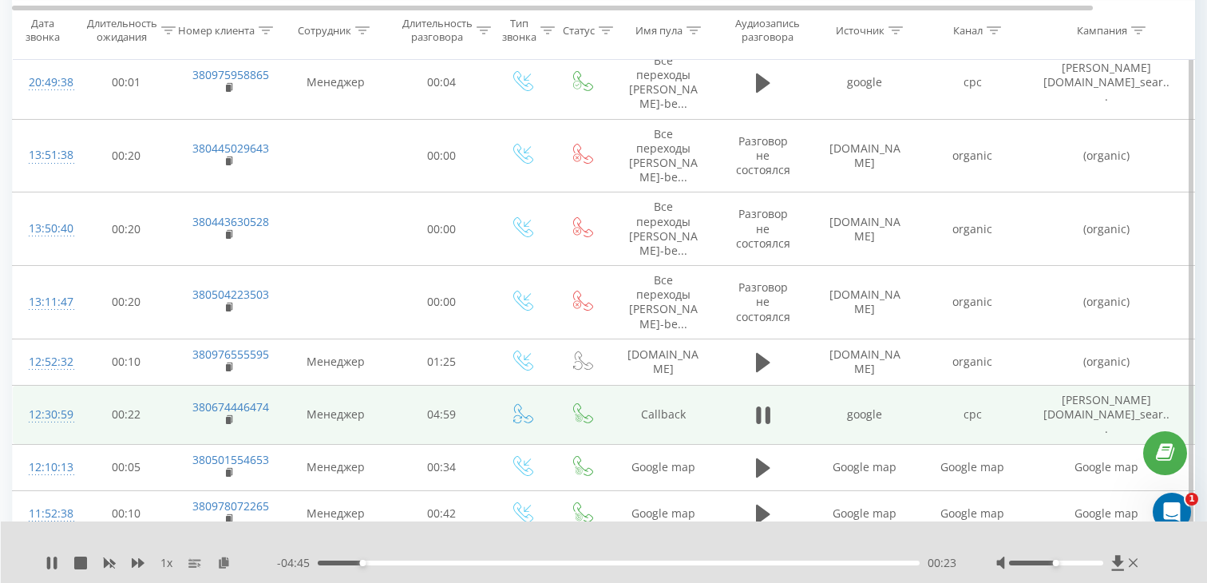
click at [61, 408] on div "12:30:59" at bounding box center [45, 414] width 32 height 31
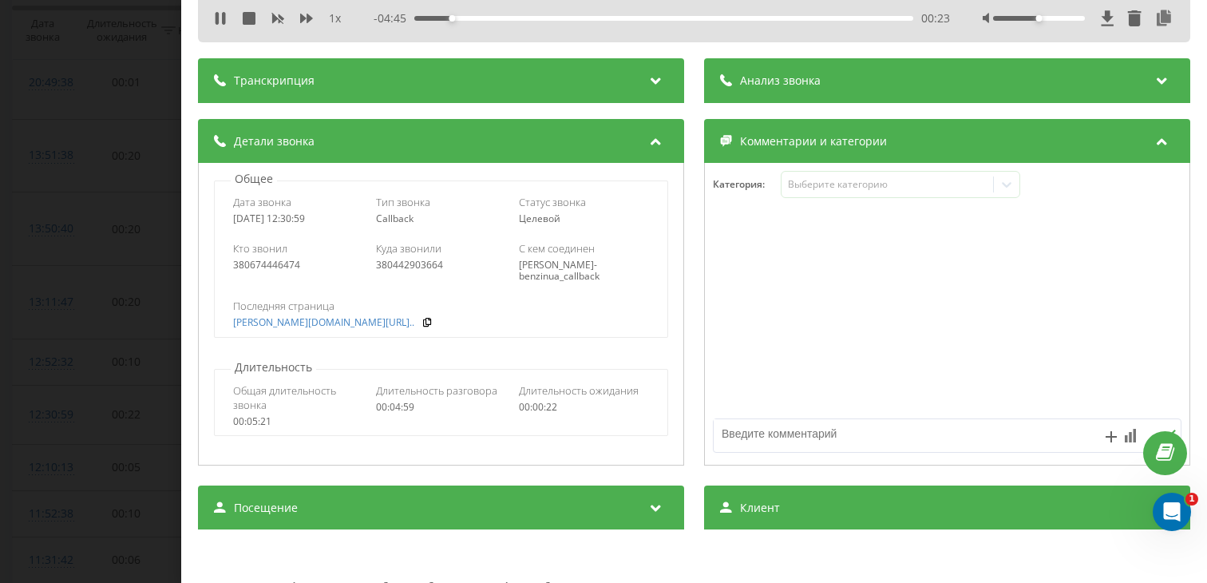
click at [394, 485] on div "Посещение" at bounding box center [441, 507] width 486 height 45
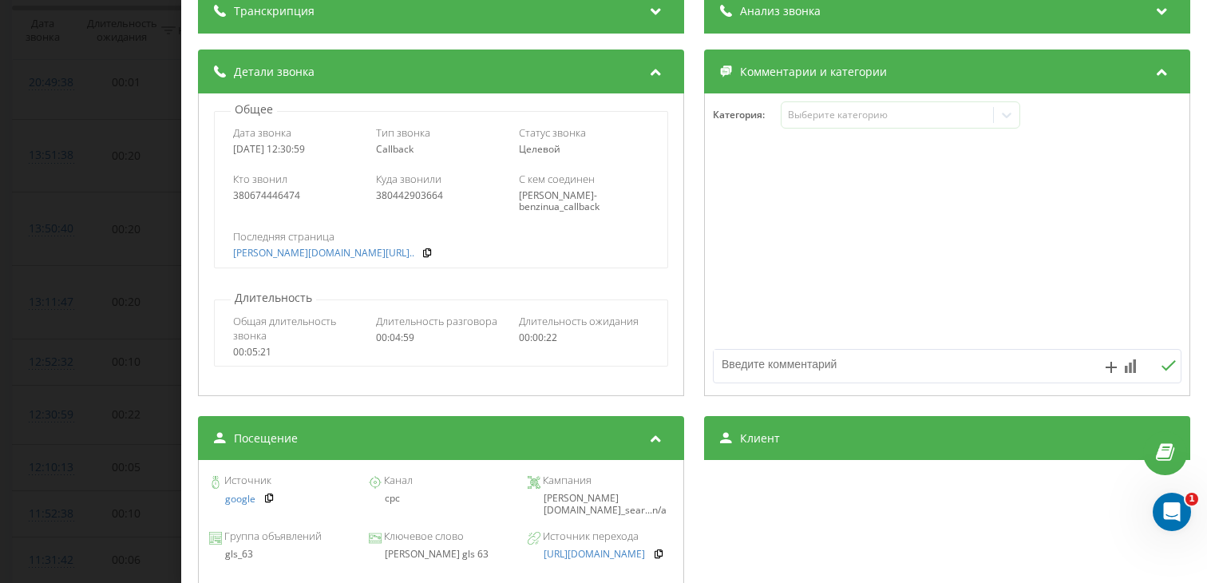
click at [418, 552] on div "[PERSON_NAME] gls 63" at bounding box center [440, 553] width 145 height 11
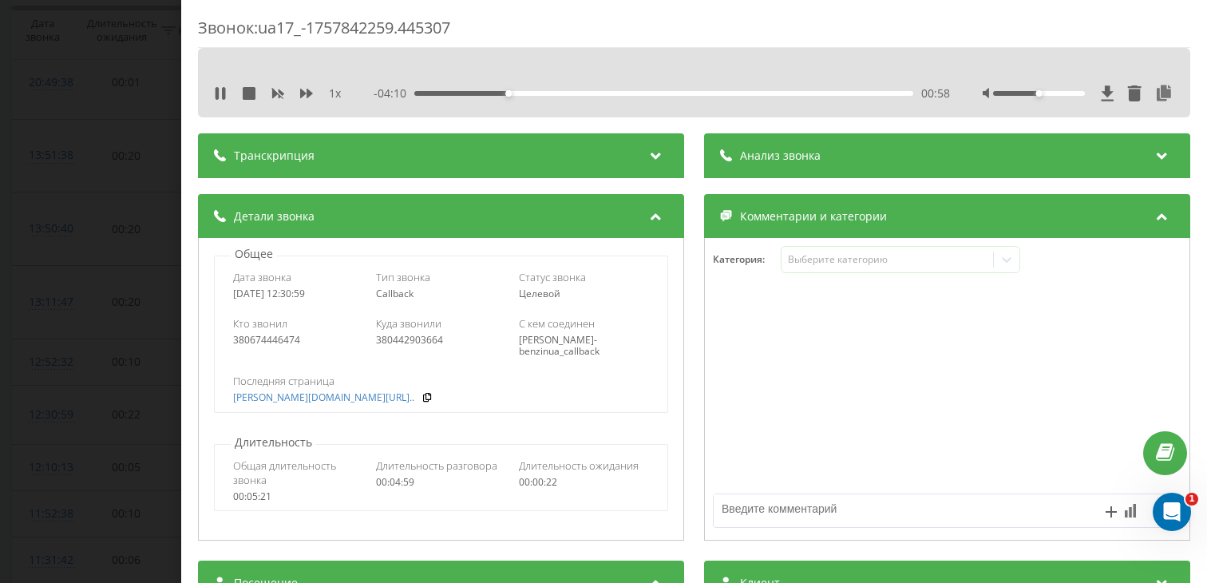
click at [336, 93] on span "1 x" at bounding box center [335, 93] width 12 height 16
click at [339, 94] on span "1 x" at bounding box center [335, 93] width 12 height 16
click at [30, 121] on div "Звонок : ua17_-1757842259.445307 1 x - 03:51 01:16 01:16 Транскрипция Для анали…" at bounding box center [603, 291] width 1207 height 583
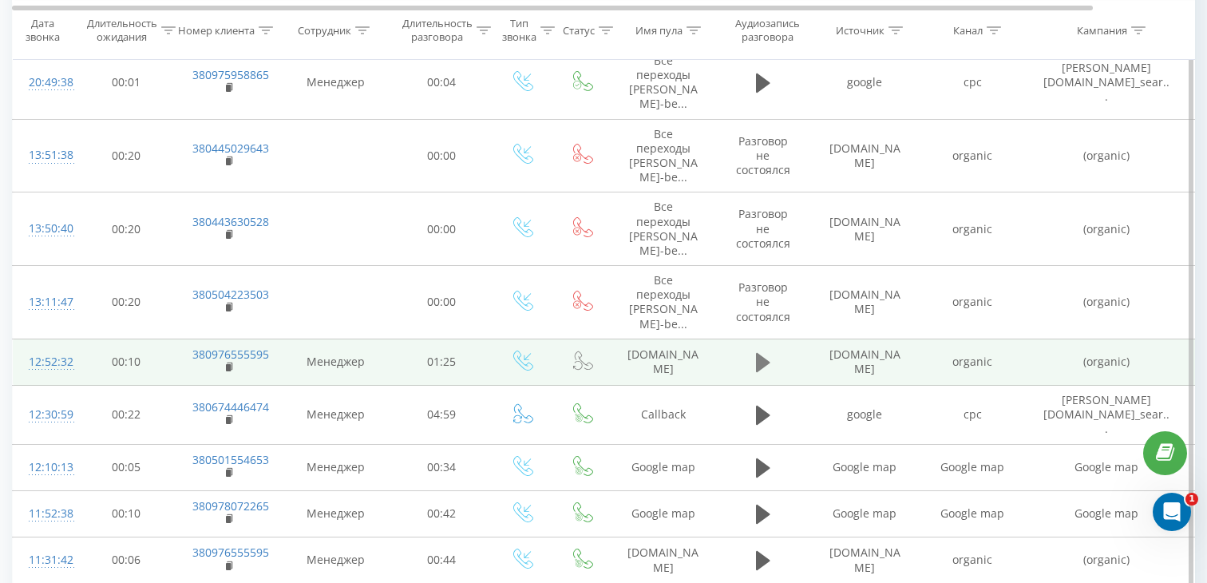
click at [763, 362] on icon at bounding box center [763, 362] width 14 height 19
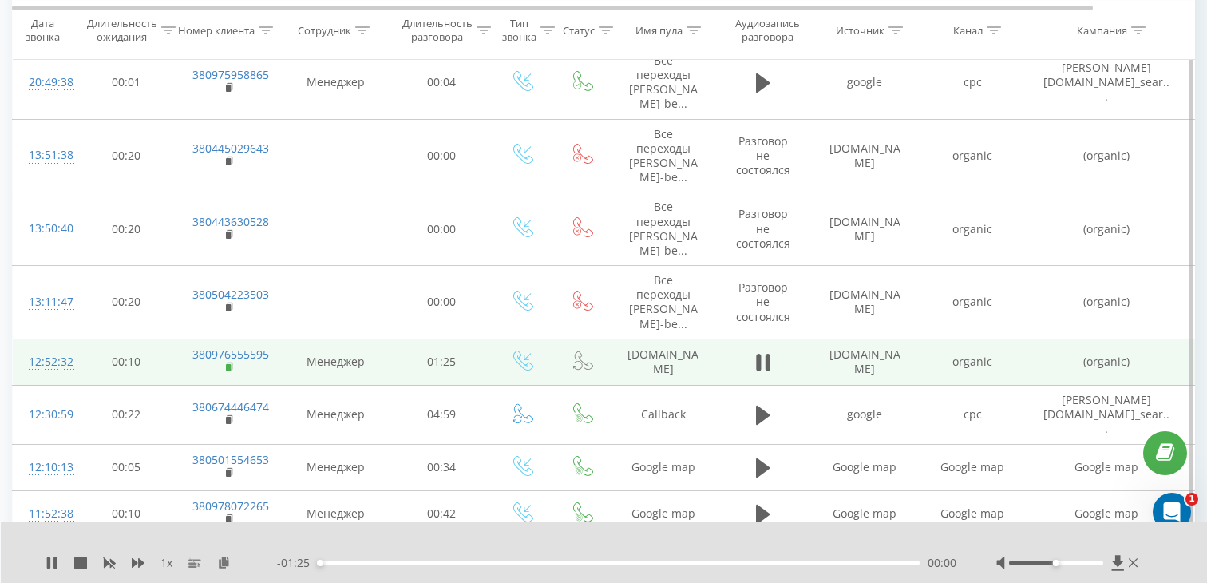
click at [231, 364] on icon at bounding box center [230, 367] width 9 height 11
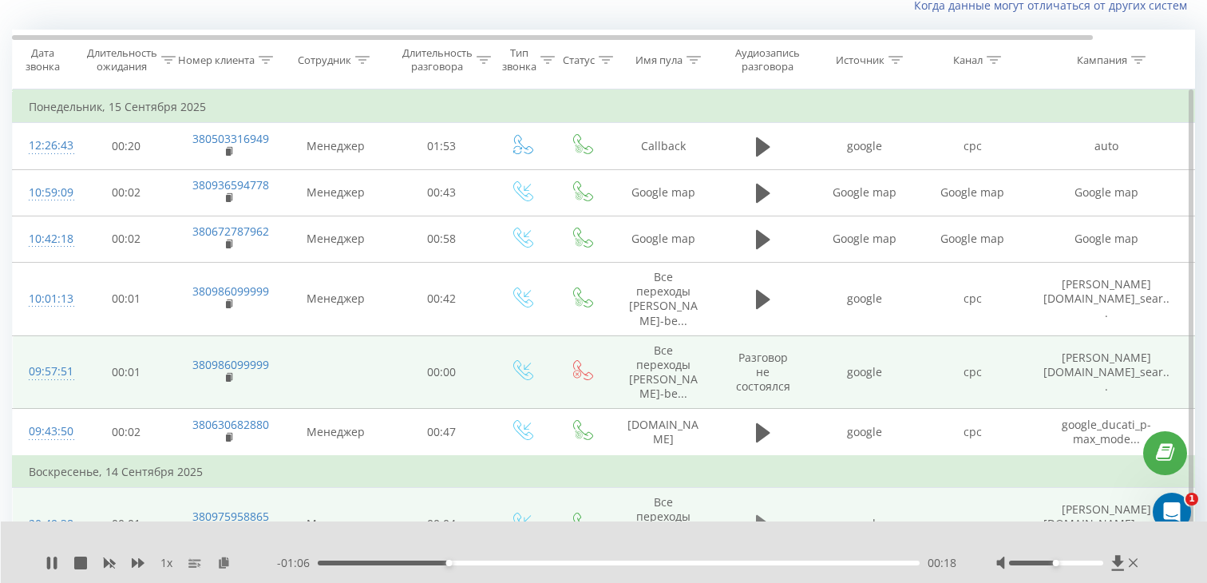
scroll to position [115, 0]
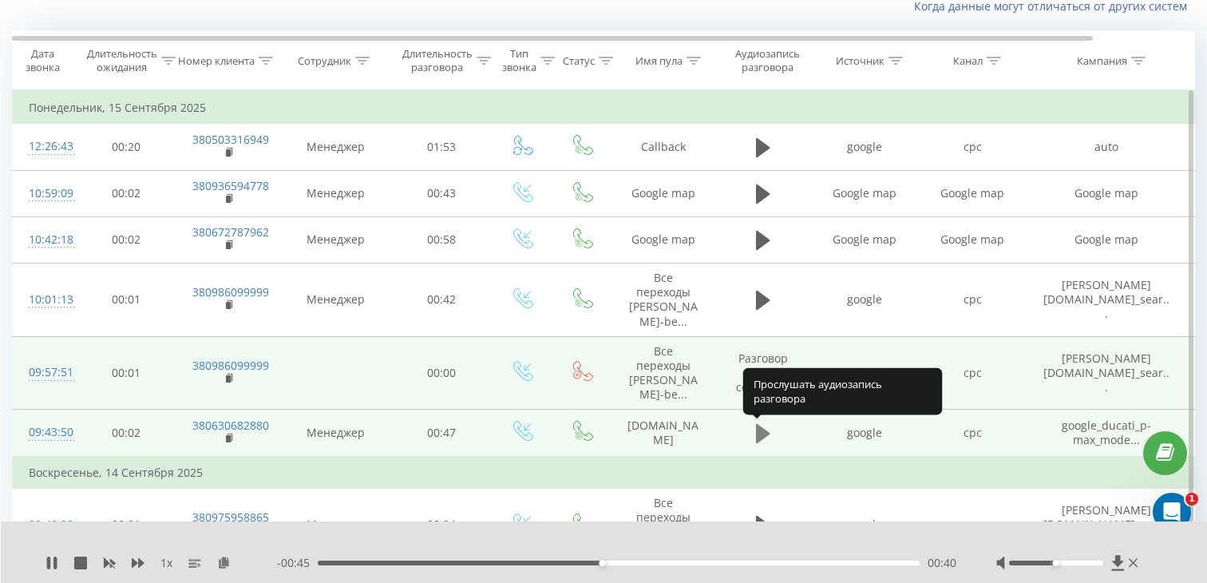
click at [770, 435] on button at bounding box center [763, 434] width 24 height 24
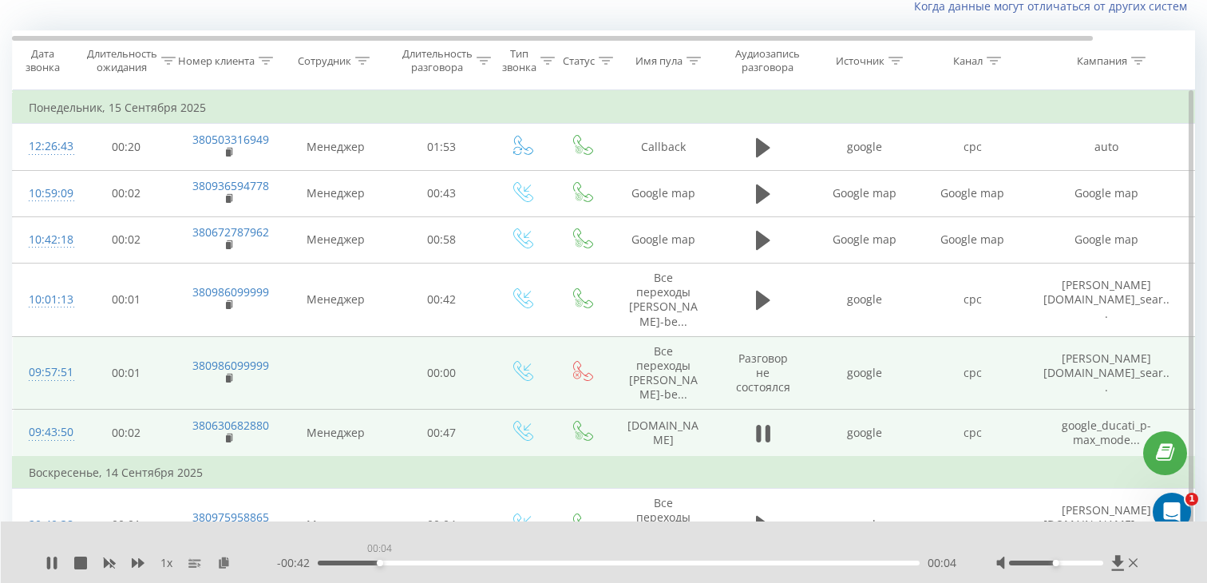
click at [379, 560] on div "00:04" at bounding box center [619, 562] width 602 height 5
click at [452, 552] on div "1 x - 00:42 00:05 00:05" at bounding box center [604, 551] width 1207 height 61
click at [452, 564] on div "00:10" at bounding box center [619, 562] width 602 height 5
click at [231, 439] on icon at bounding box center [230, 438] width 9 height 11
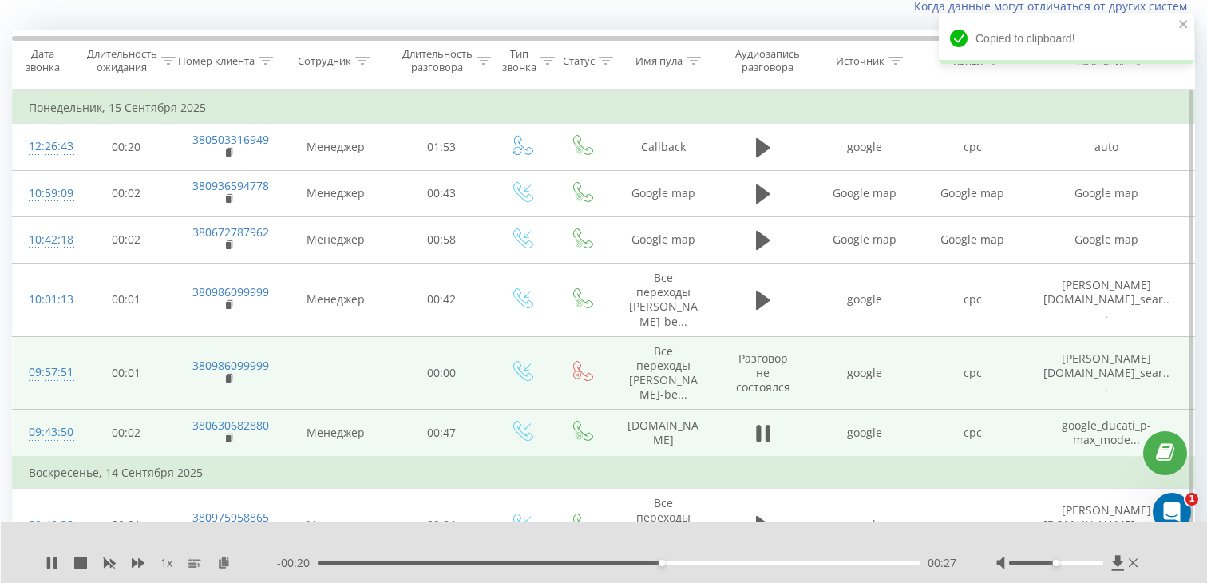
click at [46, 449] on td "09:43:50" at bounding box center [45, 433] width 64 height 47
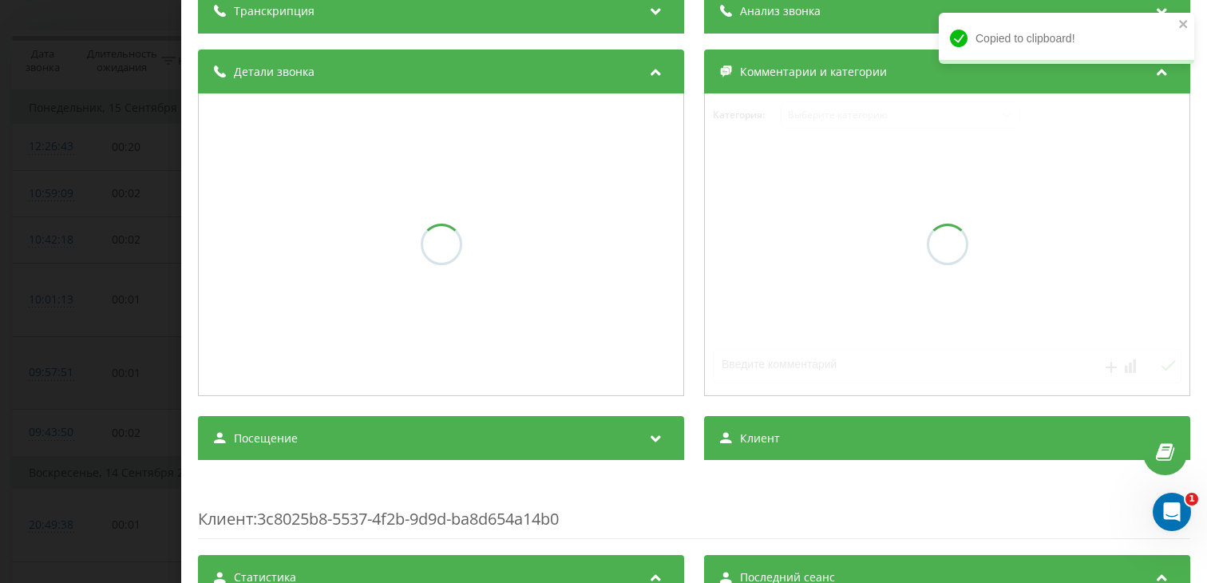
scroll to position [144, 0]
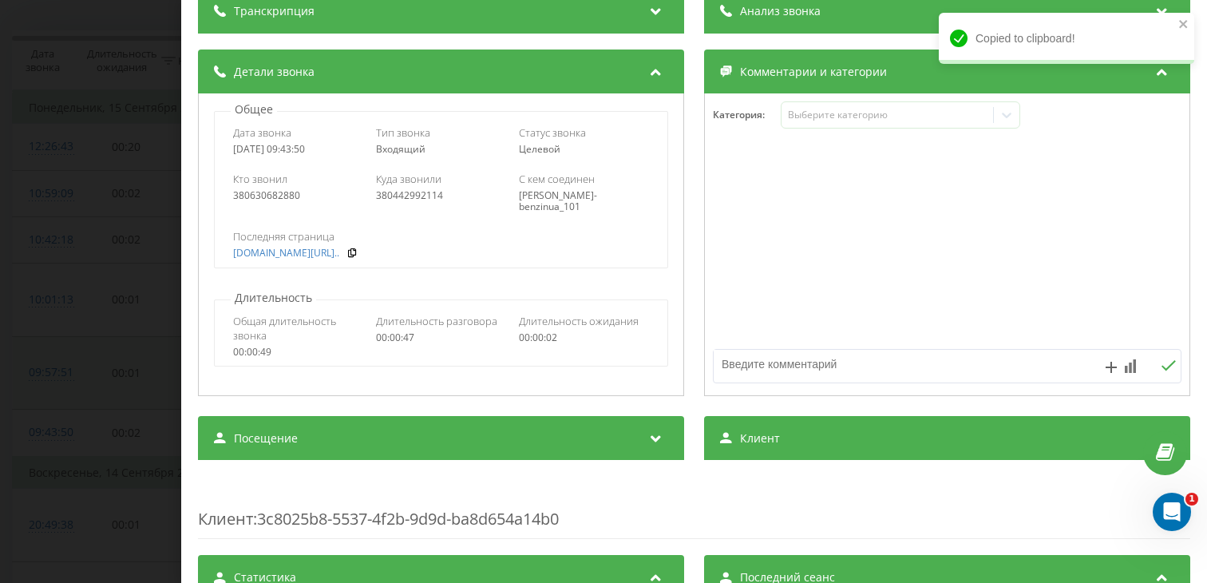
click at [386, 433] on div "Посещение" at bounding box center [441, 438] width 486 height 45
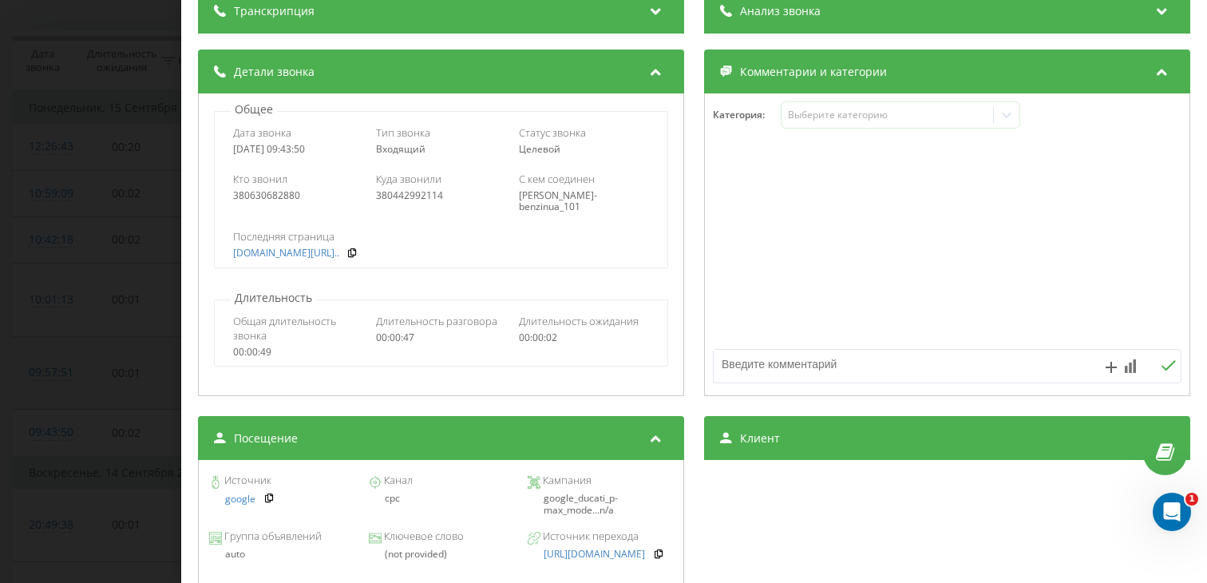
click at [67, 265] on div "Звонок : ua3_-1757918630.7851810 1 x - 00:08 00:38 00:38 Транскрипция Для анали…" at bounding box center [603, 291] width 1207 height 583
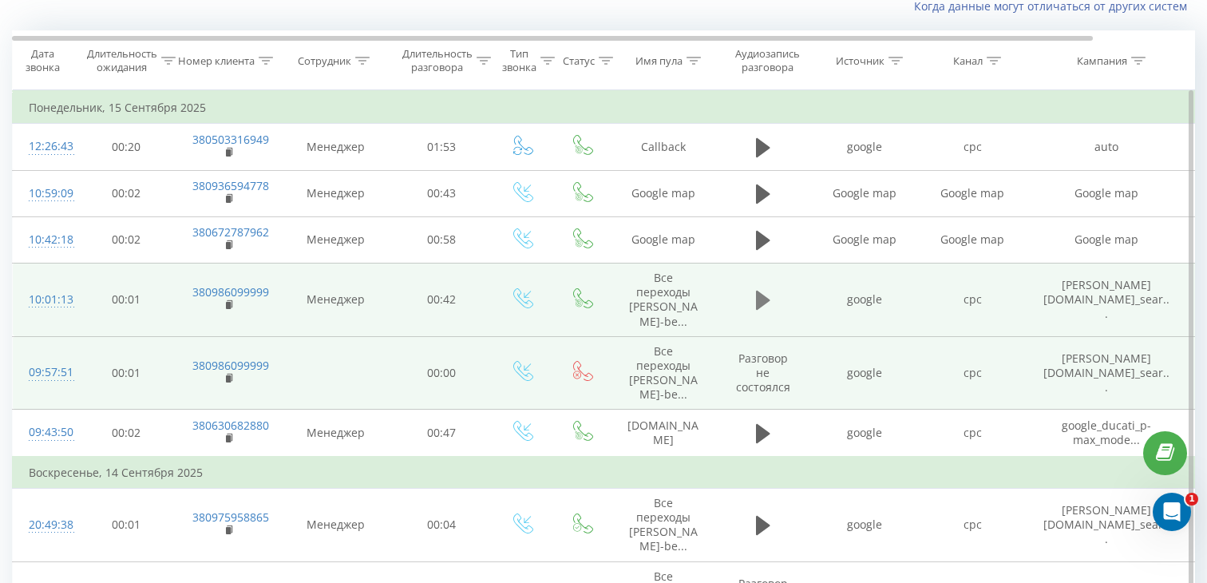
click at [762, 307] on icon at bounding box center [763, 300] width 14 height 22
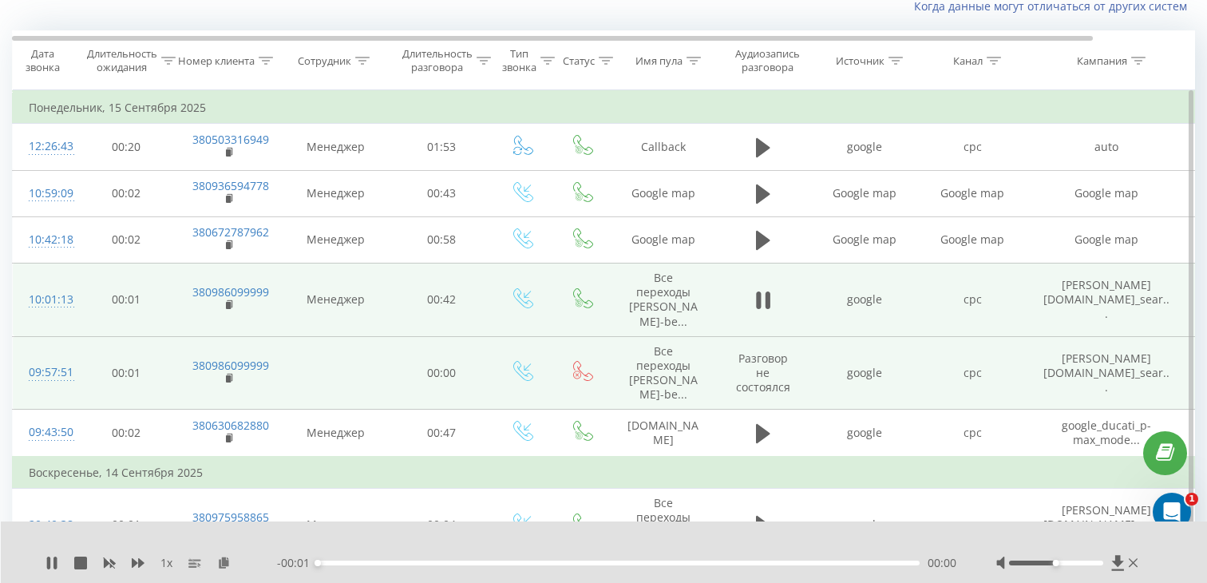
scroll to position [61, 0]
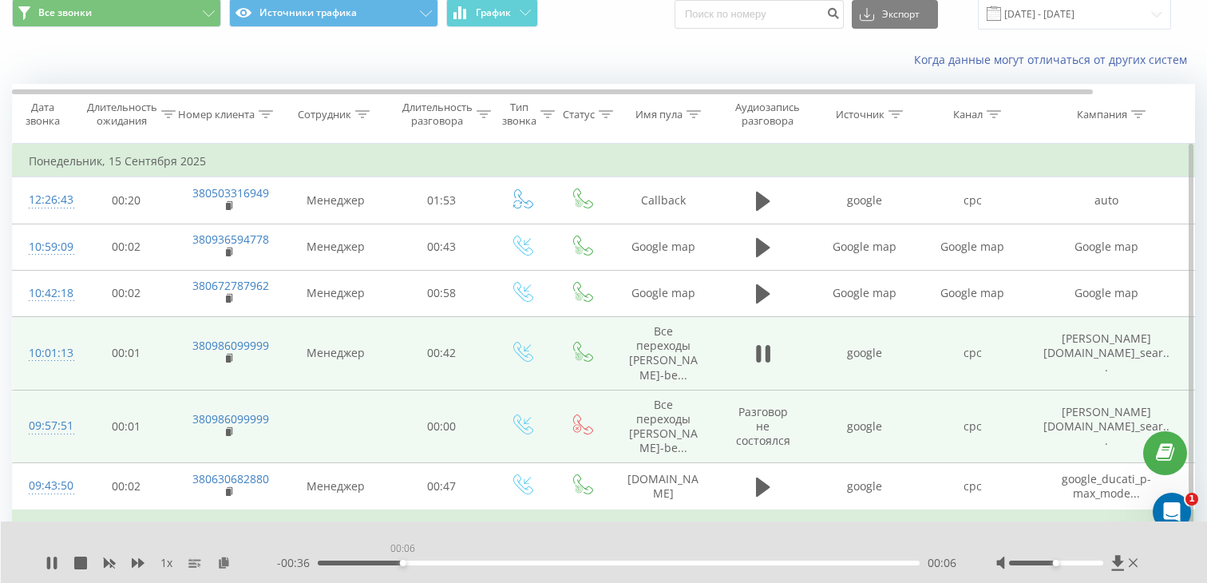
click at [402, 560] on div "00:06" at bounding box center [619, 562] width 602 height 5
click at [486, 559] on div "- 00:36 00:06 00:06" at bounding box center [616, 563] width 679 height 16
click at [487, 563] on div "00:12" at bounding box center [619, 562] width 602 height 5
click at [229, 362] on rect at bounding box center [228, 358] width 5 height 7
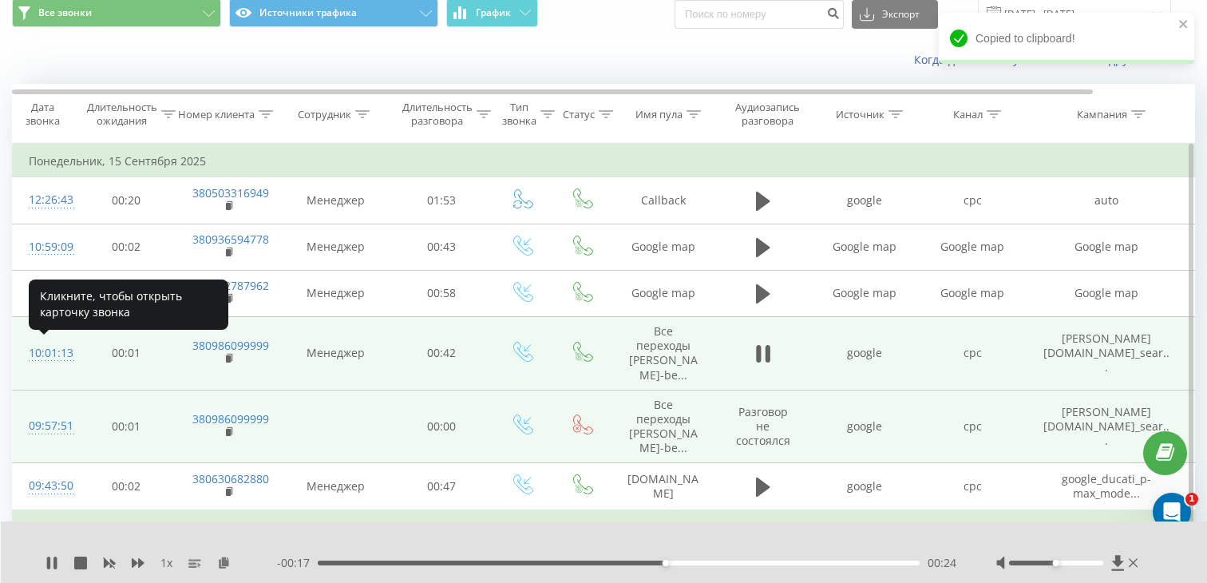
click at [57, 355] on div "10:01:13" at bounding box center [45, 353] width 32 height 31
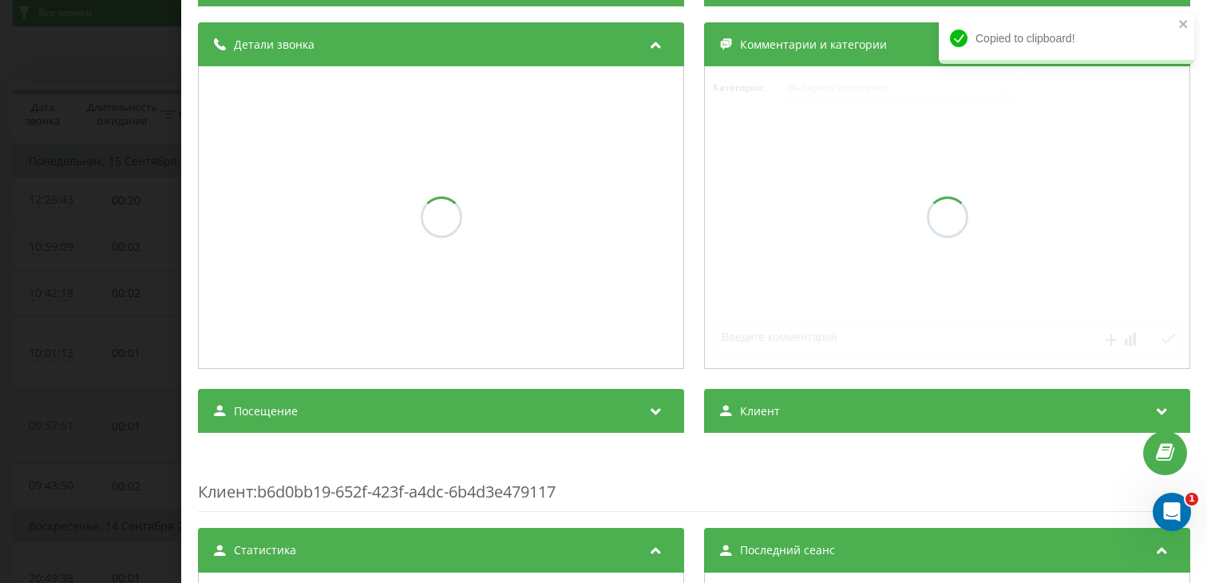
scroll to position [172, 0]
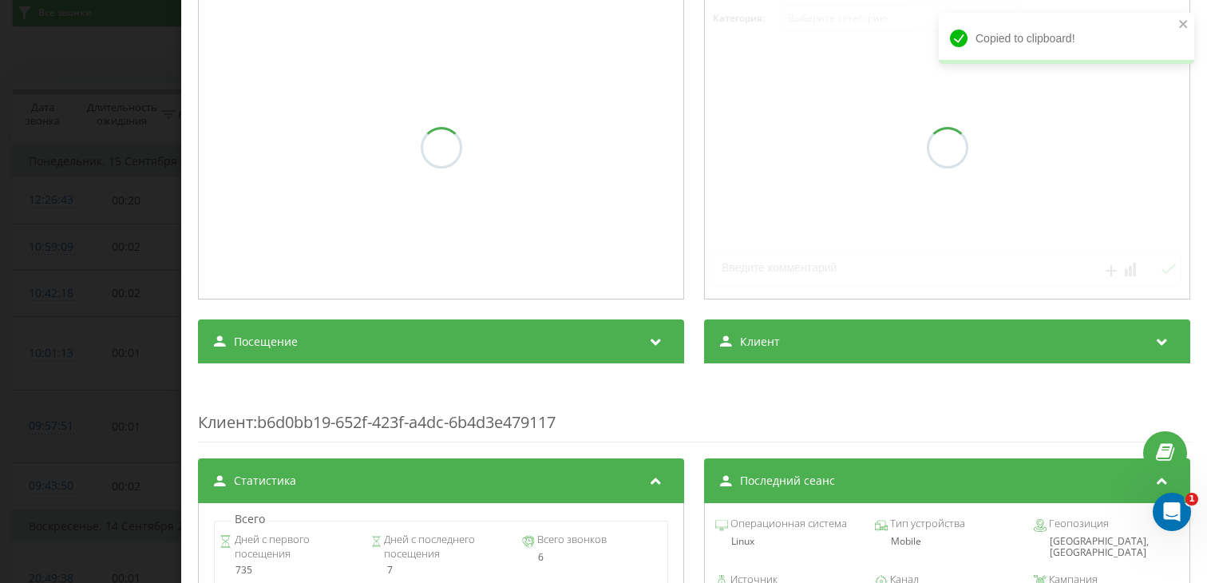
click at [296, 364] on div "Посещение" at bounding box center [441, 341] width 486 height 45
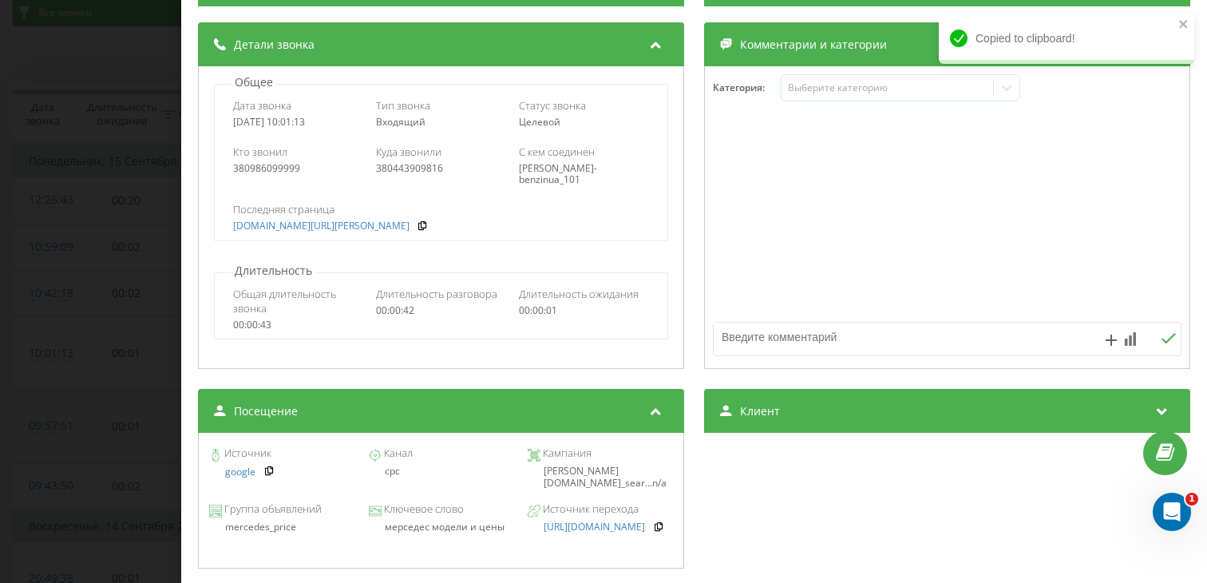
click at [450, 528] on div "мерседес модели и цены" at bounding box center [440, 526] width 145 height 11
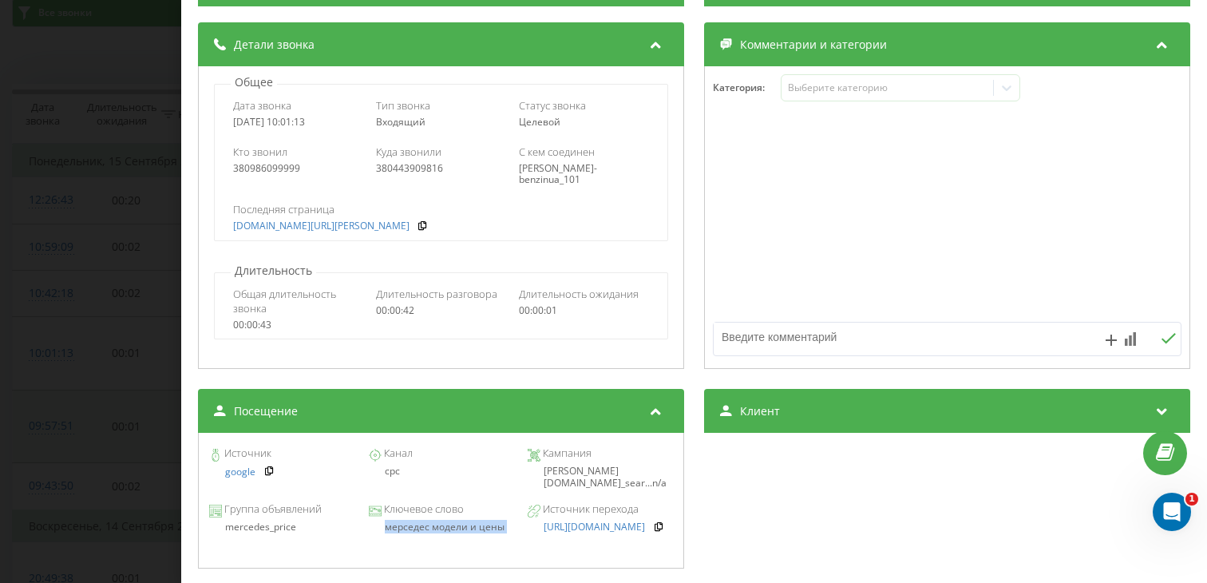
click at [87, 349] on div "Звонок : ua10_-1757919672.5742935 1 x - 00:09 00:32 00:32 Транскрипция Для анал…" at bounding box center [603, 291] width 1207 height 583
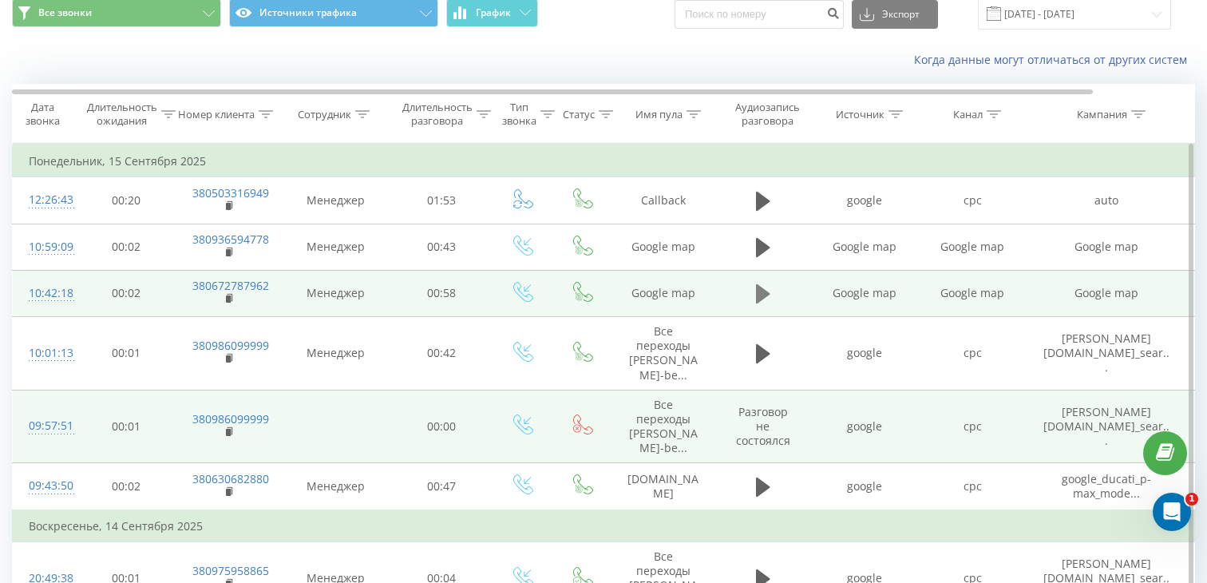
click at [761, 289] on icon at bounding box center [763, 293] width 14 height 19
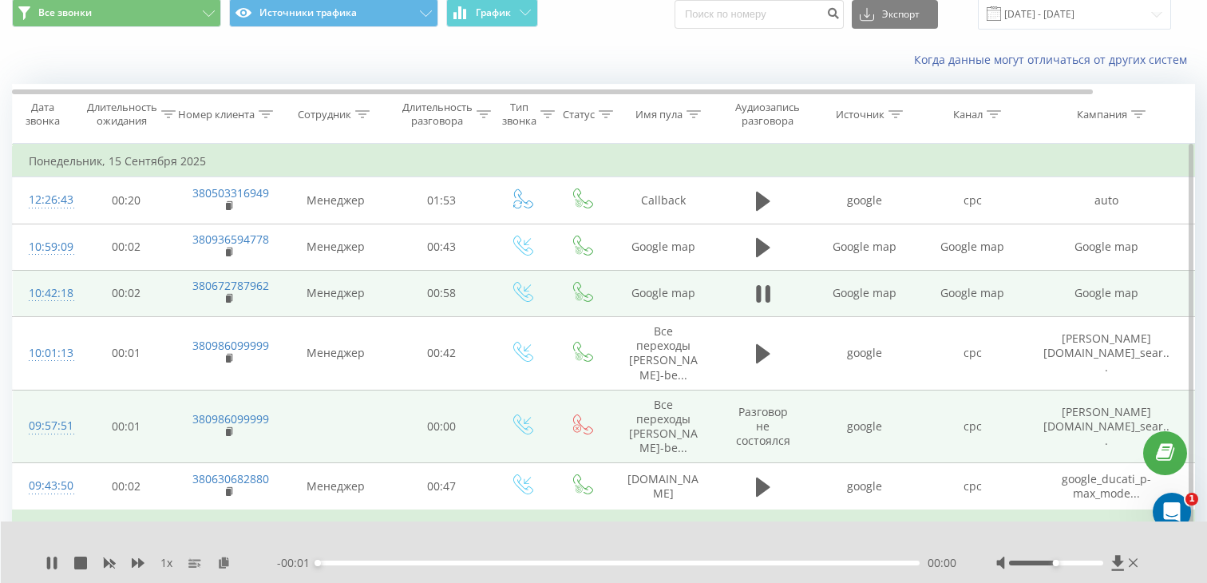
click at [389, 563] on div "00:00" at bounding box center [619, 562] width 602 height 5
click at [436, 564] on div "00:07" at bounding box center [619, 562] width 602 height 5
click at [472, 561] on div "00:11" at bounding box center [619, 562] width 602 height 5
click at [231, 299] on icon at bounding box center [230, 297] width 6 height 7
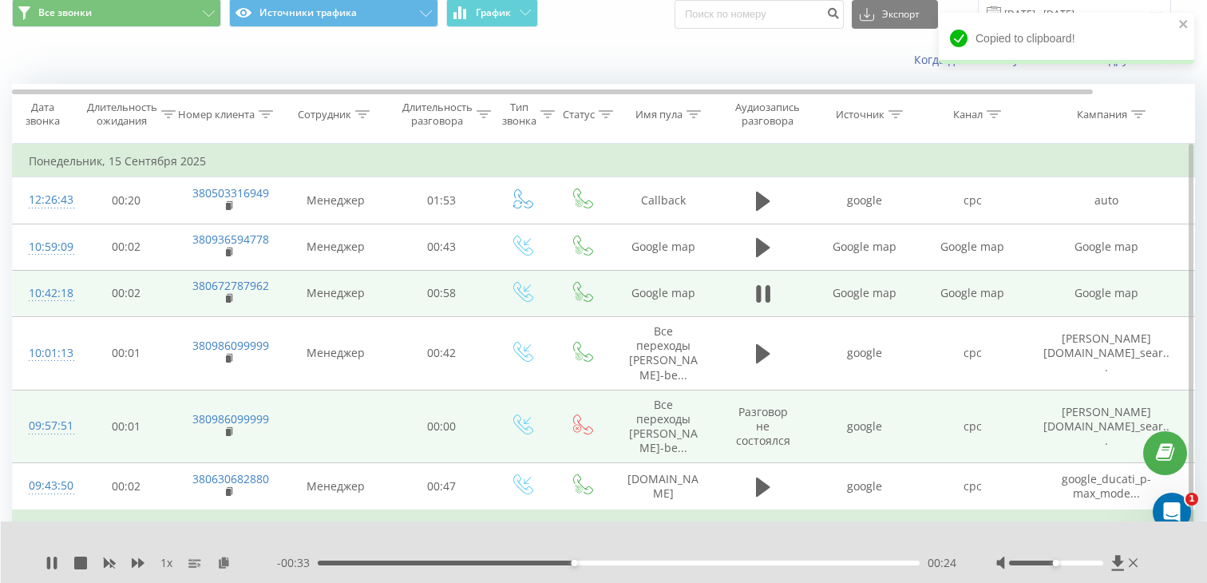
click at [61, 300] on div at bounding box center [45, 300] width 32 height 1
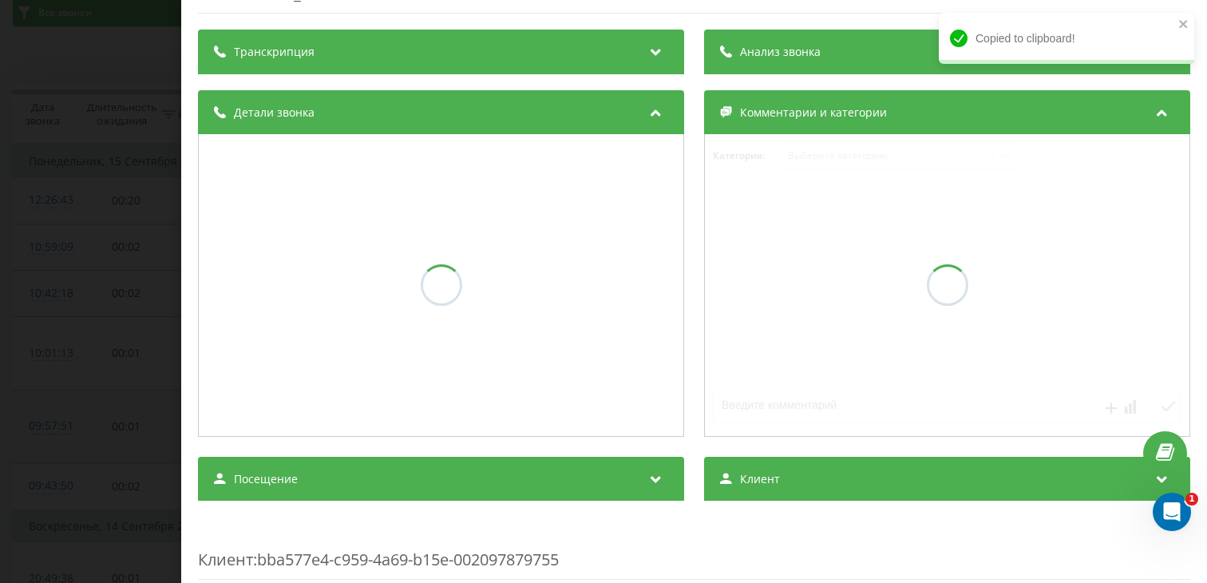
click at [402, 473] on div "Транскрипция Анализ звонка Детали звонка Комментарии и категории Категория : Вы…" at bounding box center [694, 561] width 992 height 1062
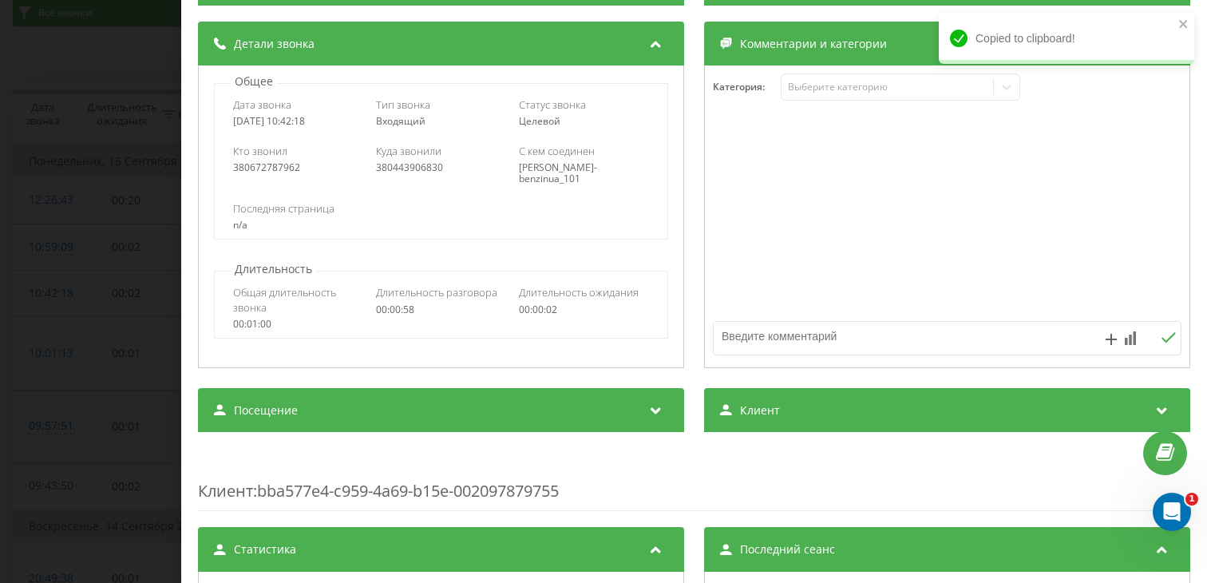
scroll to position [177, 0]
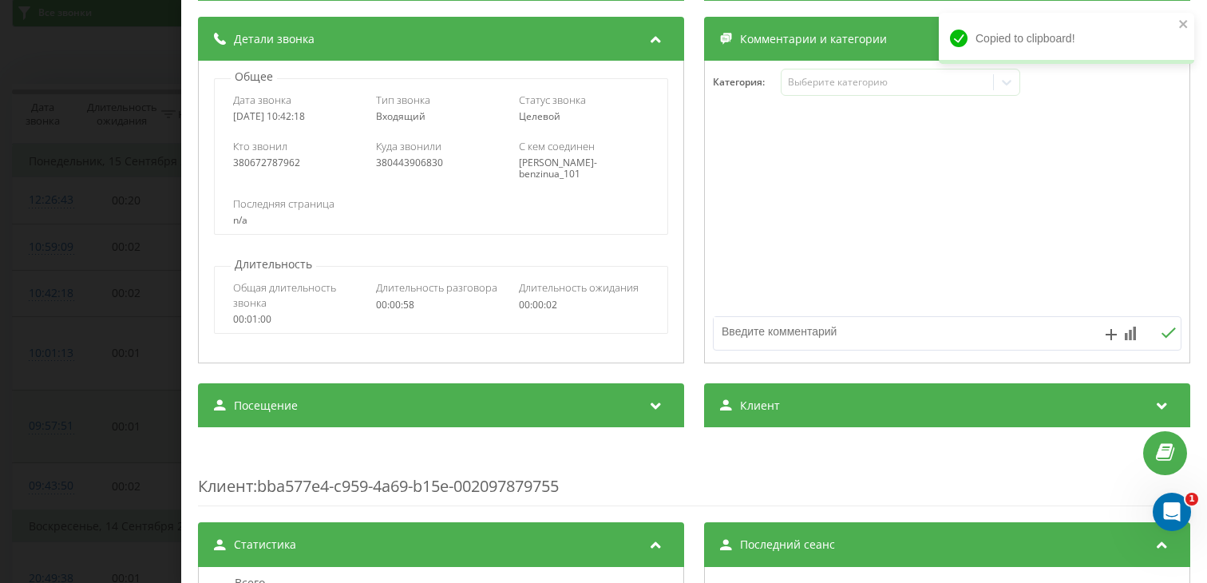
click at [397, 391] on div "Посещение" at bounding box center [441, 405] width 486 height 45
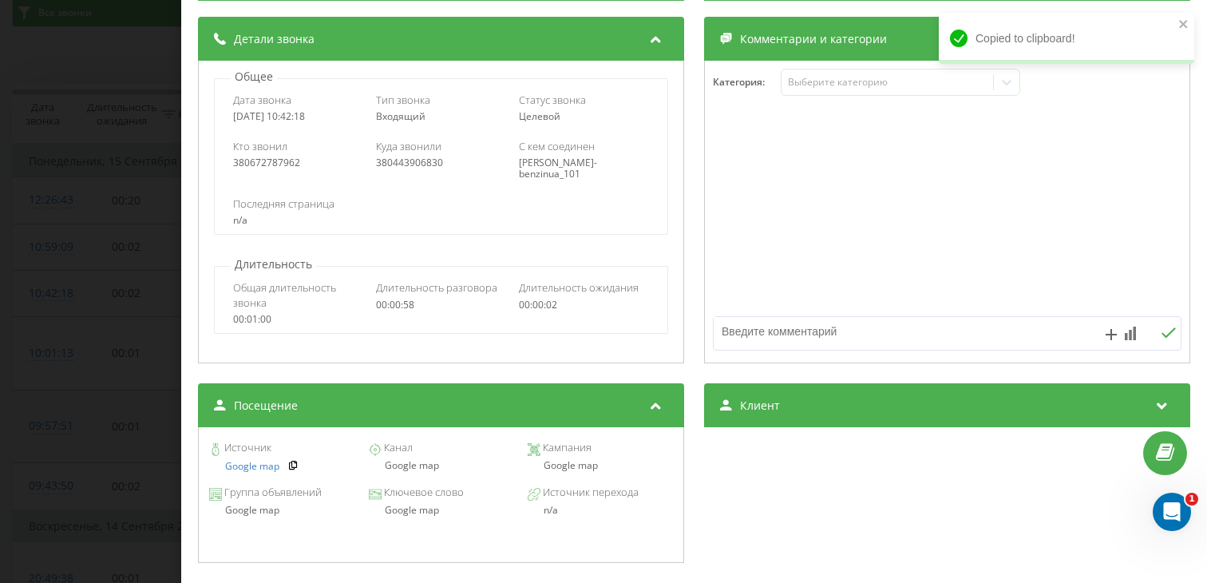
click at [416, 505] on div "Google map" at bounding box center [440, 510] width 145 height 11
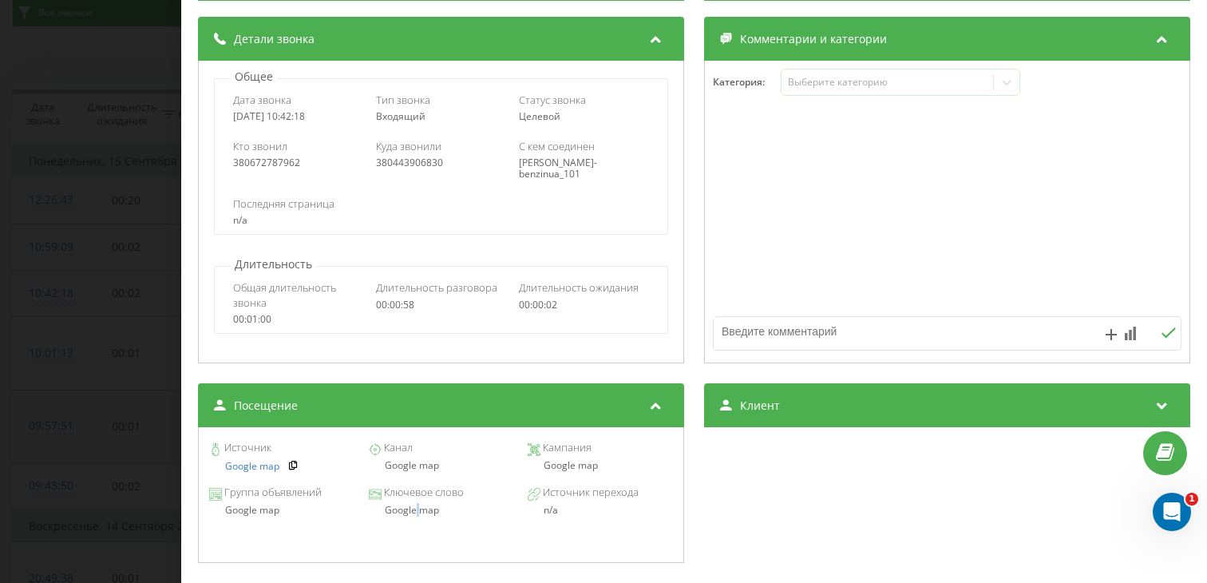
click at [417, 505] on div "Google map" at bounding box center [440, 510] width 145 height 11
click at [31, 442] on div "Звонок : ua17_-1757922138.520564 1 x - 00:28 00:30 00:30 Транскрипция Для анали…" at bounding box center [603, 291] width 1207 height 583
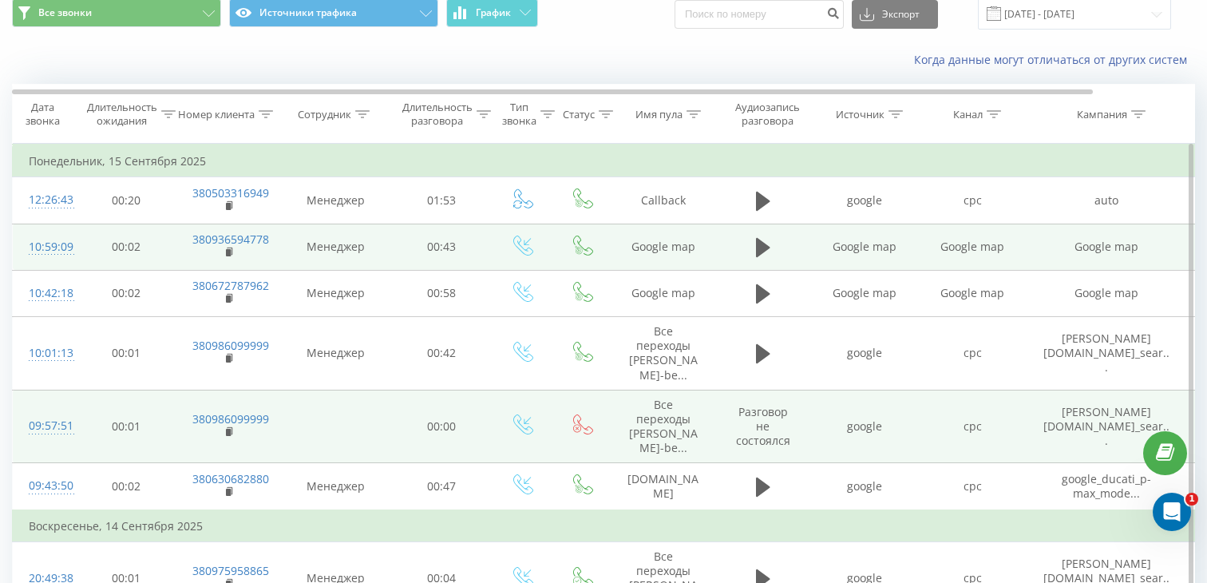
click at [764, 232] on td at bounding box center [763, 247] width 96 height 46
click at [751, 256] on button at bounding box center [763, 247] width 24 height 24
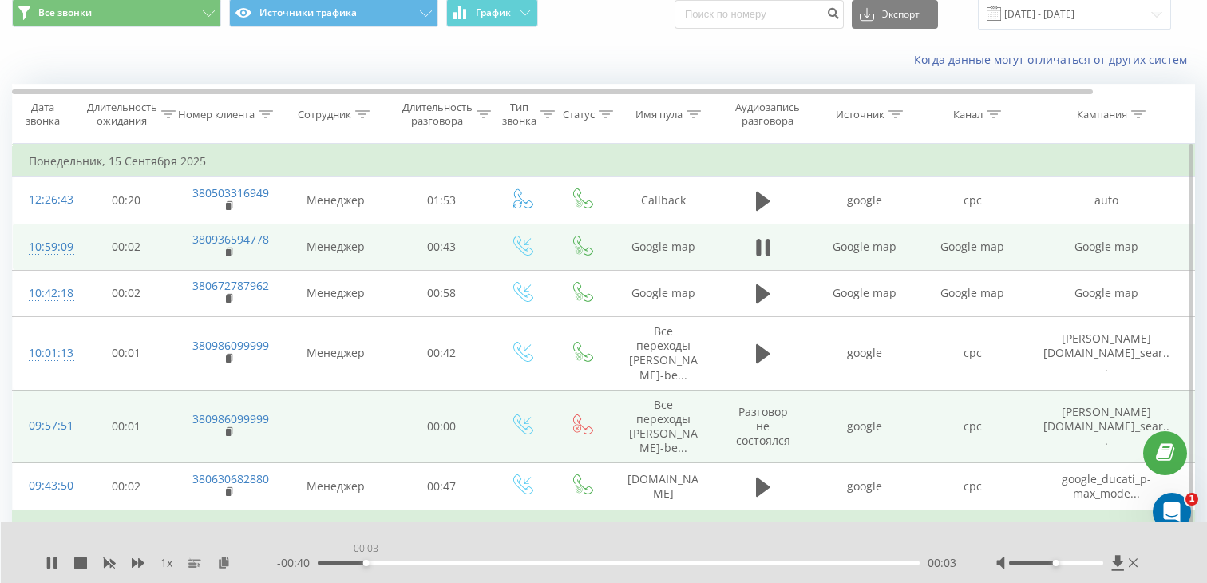
click at [366, 560] on div "00:03" at bounding box center [619, 562] width 602 height 5
click at [422, 560] on div "00:03" at bounding box center [619, 562] width 602 height 5
click at [468, 560] on div "00:07" at bounding box center [619, 562] width 602 height 5
click at [512, 559] on div "- 00:33 00:11 00:11" at bounding box center [616, 563] width 679 height 16
click at [520, 562] on div "00:14" at bounding box center [619, 562] width 602 height 5
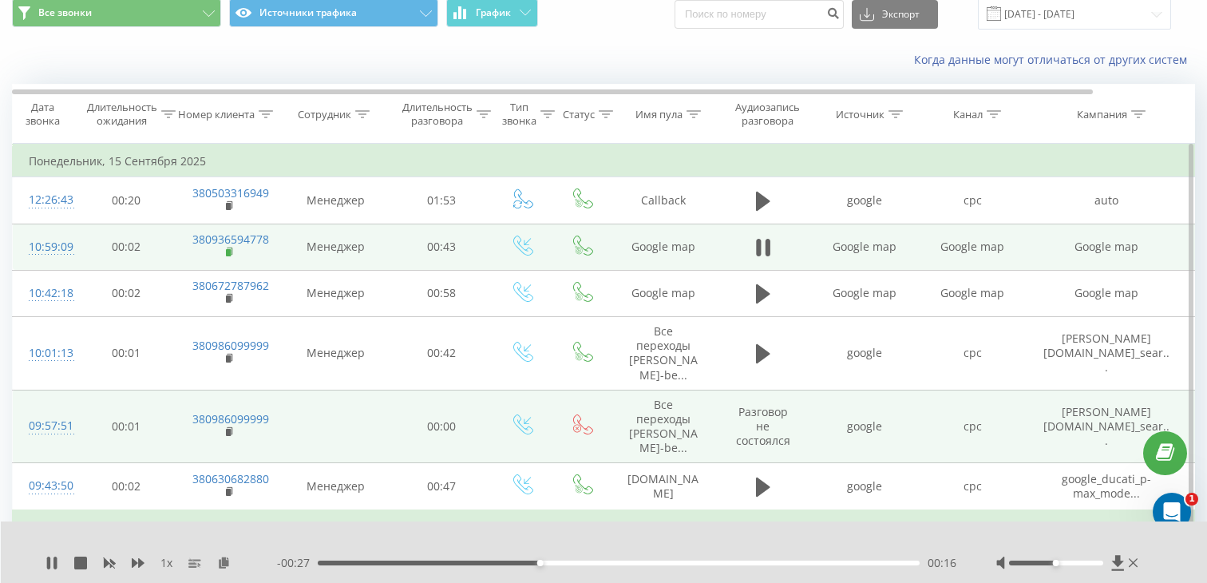
click at [226, 251] on rect at bounding box center [228, 252] width 5 height 7
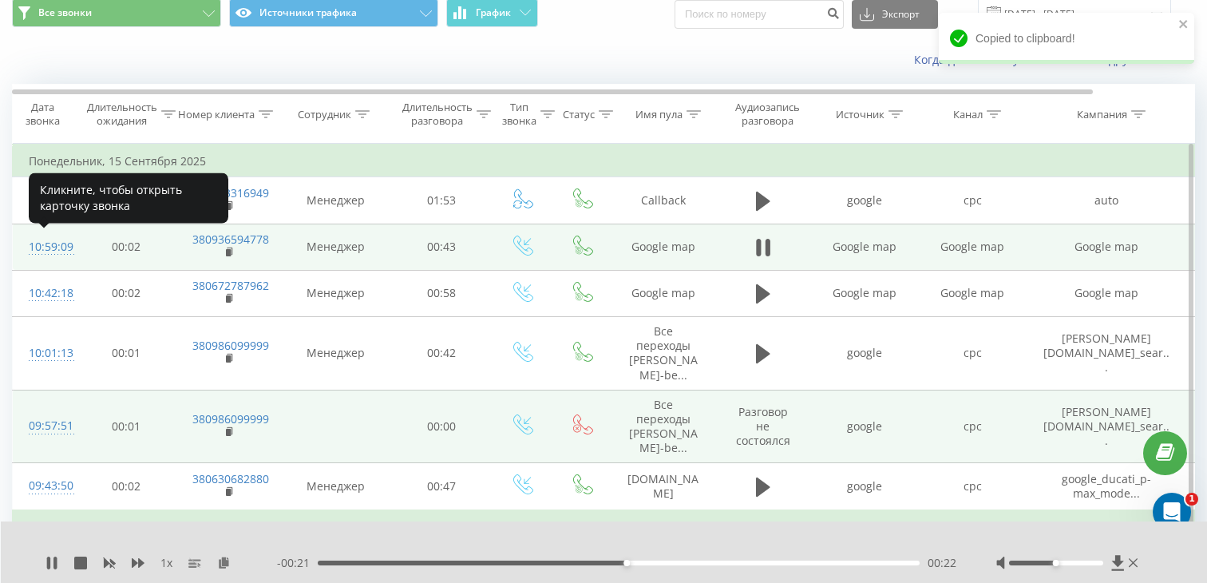
click at [41, 244] on div "10:59:09" at bounding box center [45, 247] width 32 height 31
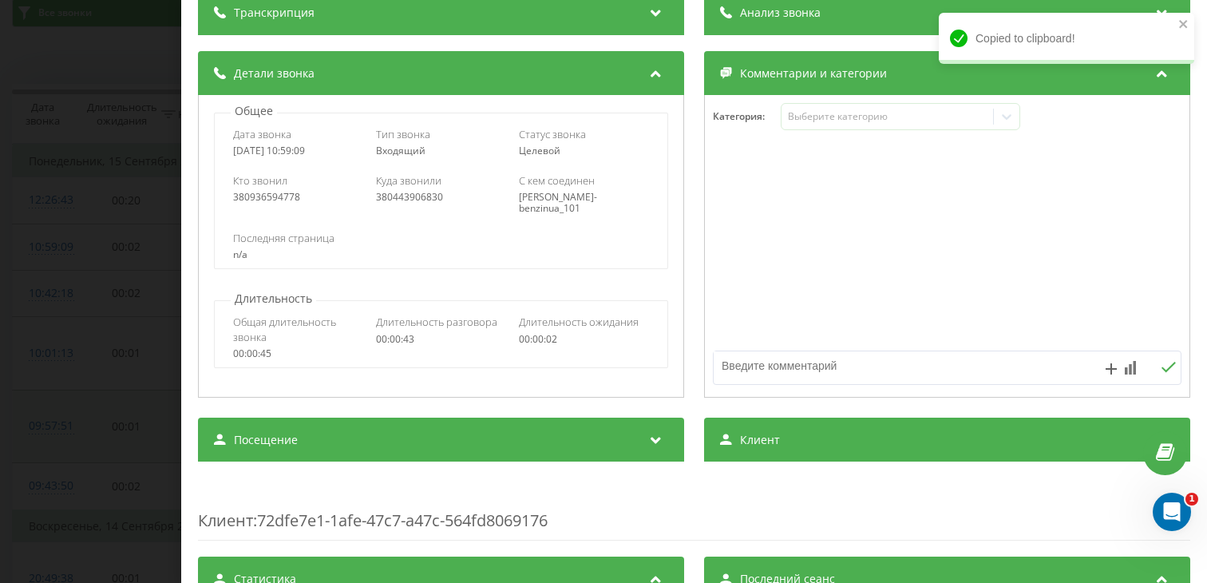
click at [353, 423] on div "Посещение" at bounding box center [441, 440] width 486 height 45
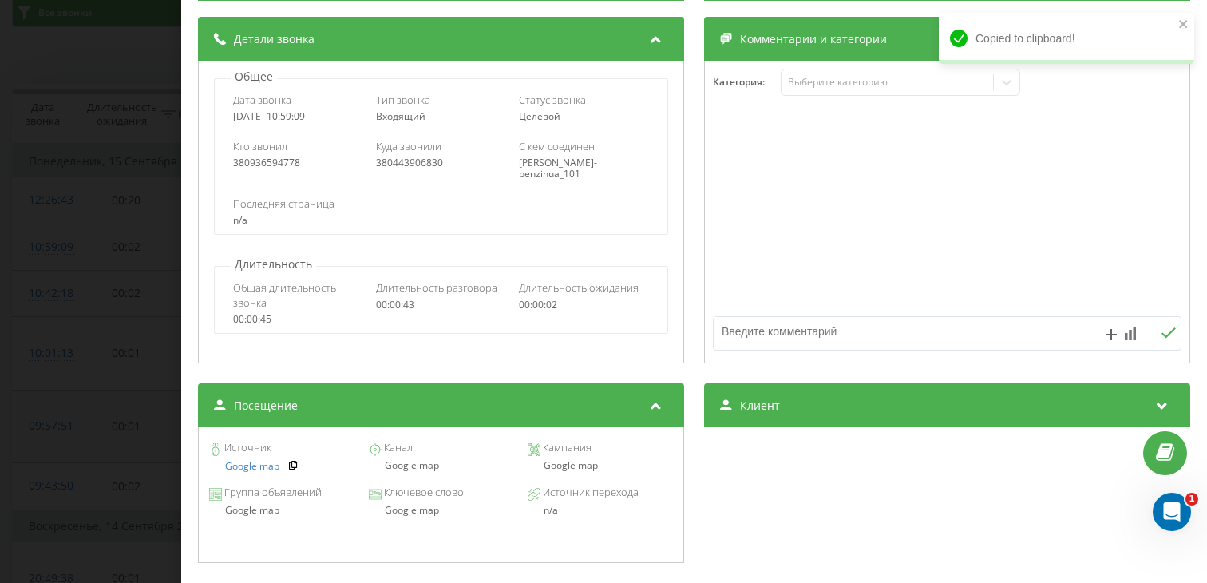
scroll to position [183, 0]
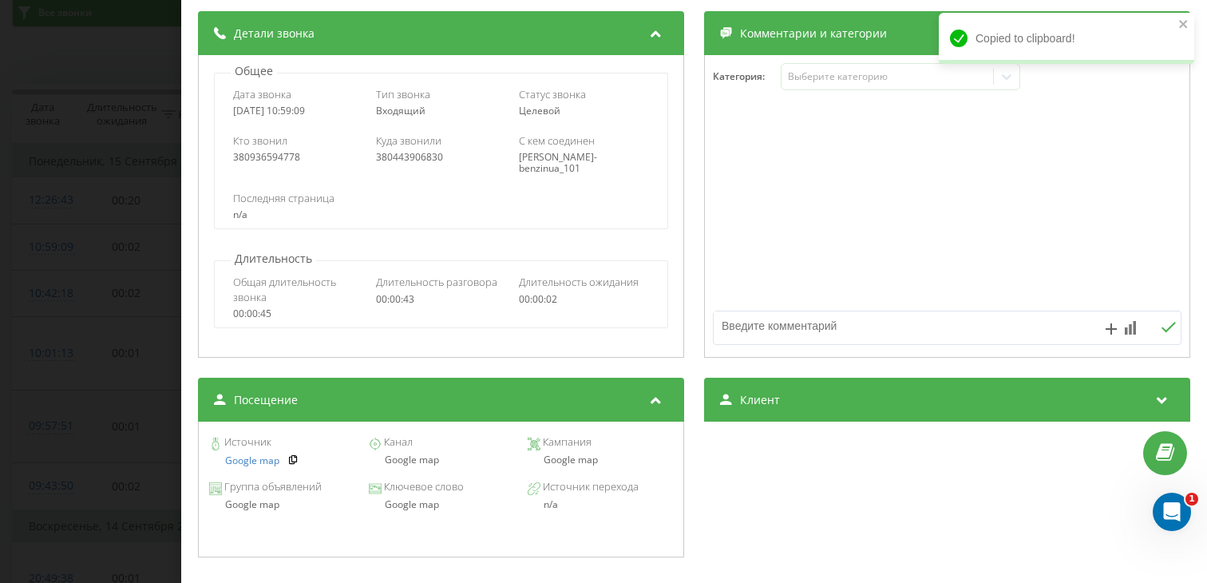
click at [408, 457] on div "Google map" at bounding box center [440, 459] width 145 height 11
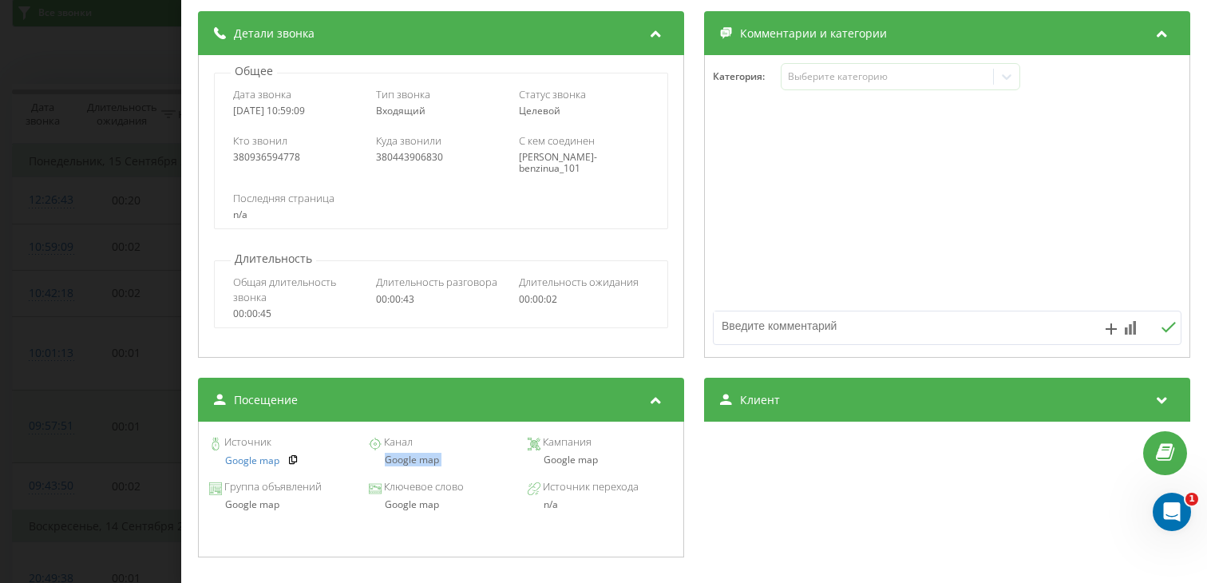
click at [100, 350] on div "Звонок : ua17_-1757923149.531042 1 x - 00:12 00:32 00:32 Транскрипция Для анали…" at bounding box center [603, 291] width 1207 height 583
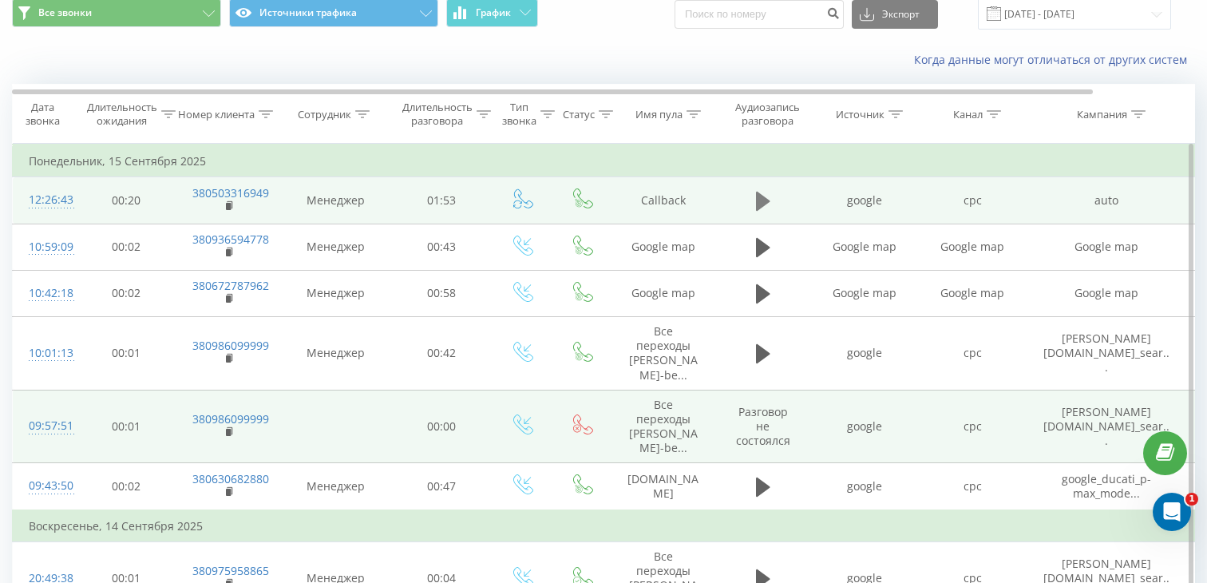
click at [765, 206] on icon at bounding box center [763, 201] width 14 height 22
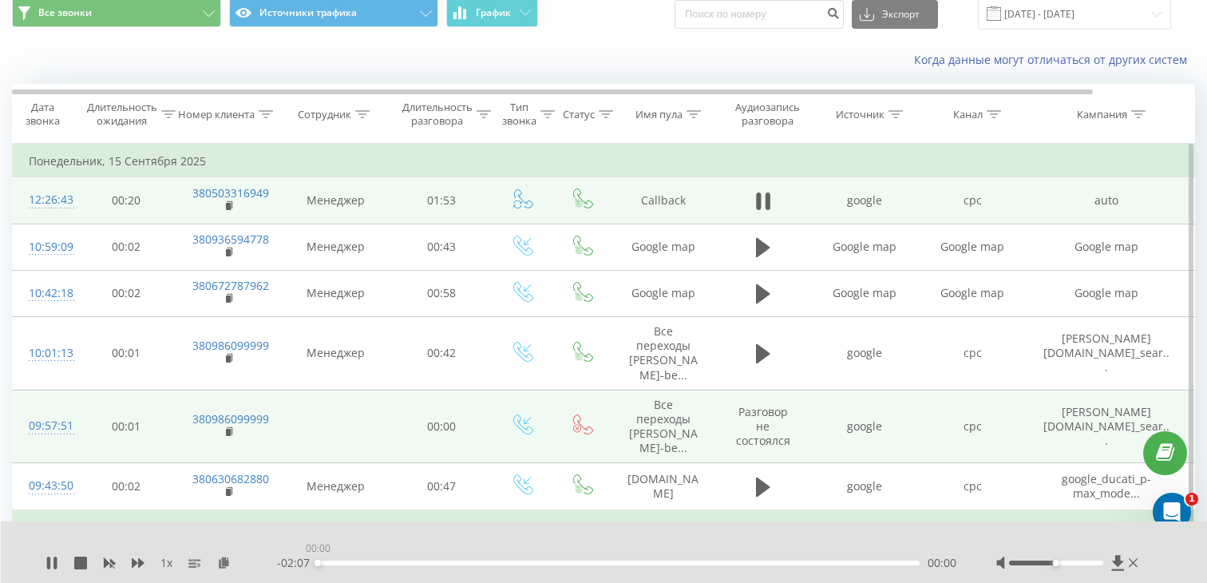
click at [399, 561] on div "00:00" at bounding box center [619, 562] width 602 height 5
click at [230, 203] on icon at bounding box center [230, 205] width 9 height 11
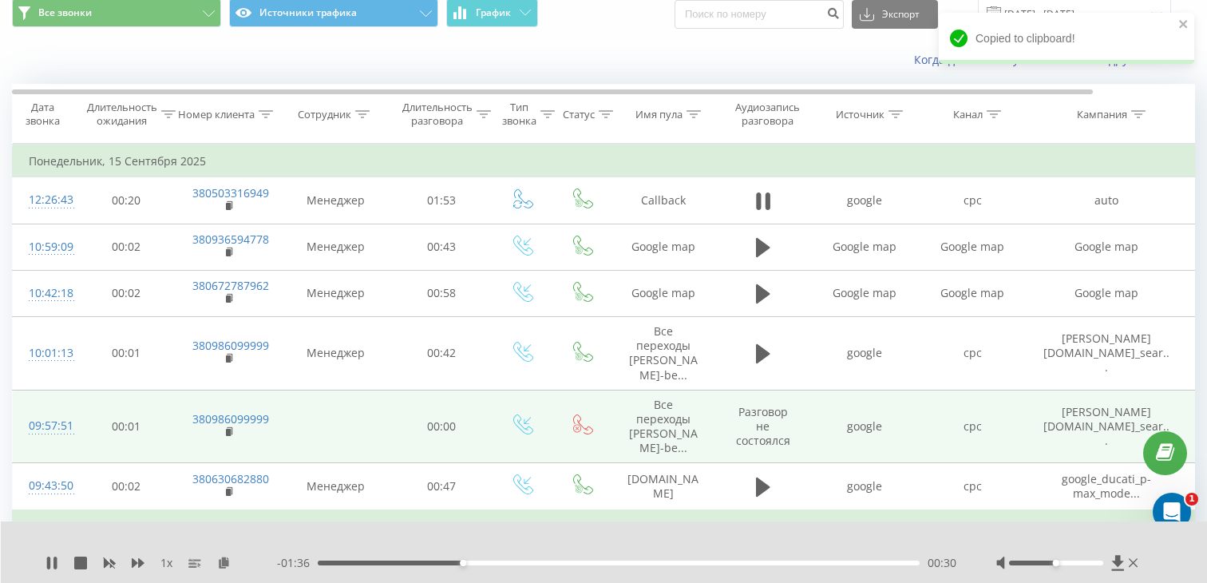
click at [501, 564] on div "00:30" at bounding box center [619, 562] width 602 height 5
click at [531, 565] on div "- 01:25 00:41 00:41" at bounding box center [616, 563] width 679 height 16
click at [533, 563] on div "00:45" at bounding box center [619, 562] width 602 height 5
click at [572, 563] on div "00:45" at bounding box center [619, 562] width 602 height 5
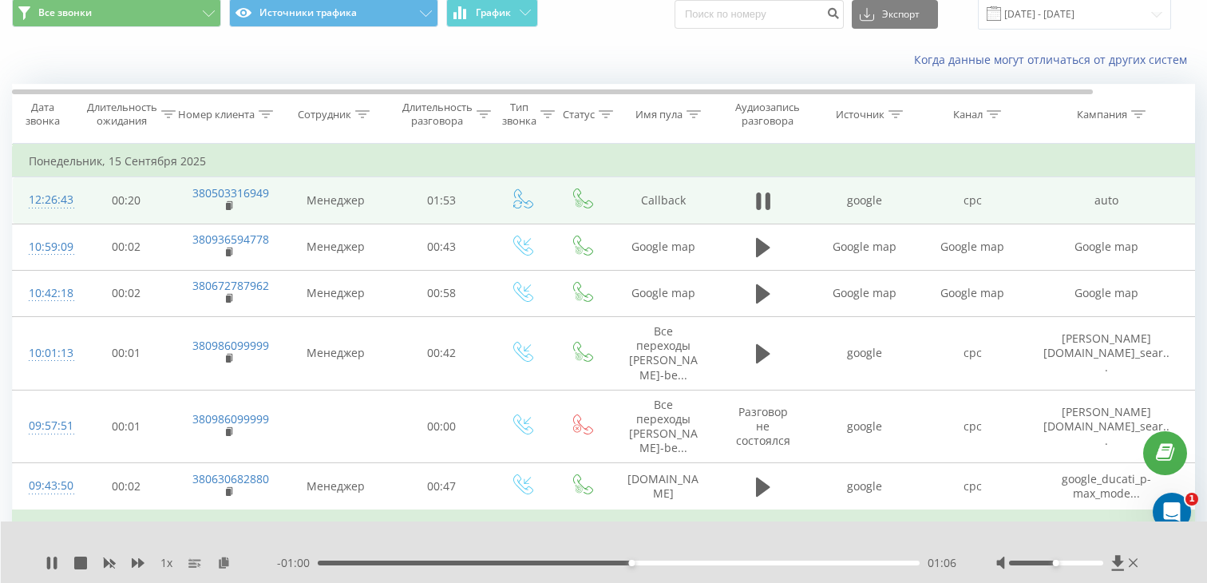
click at [61, 210] on td "12:26:43" at bounding box center [45, 200] width 64 height 46
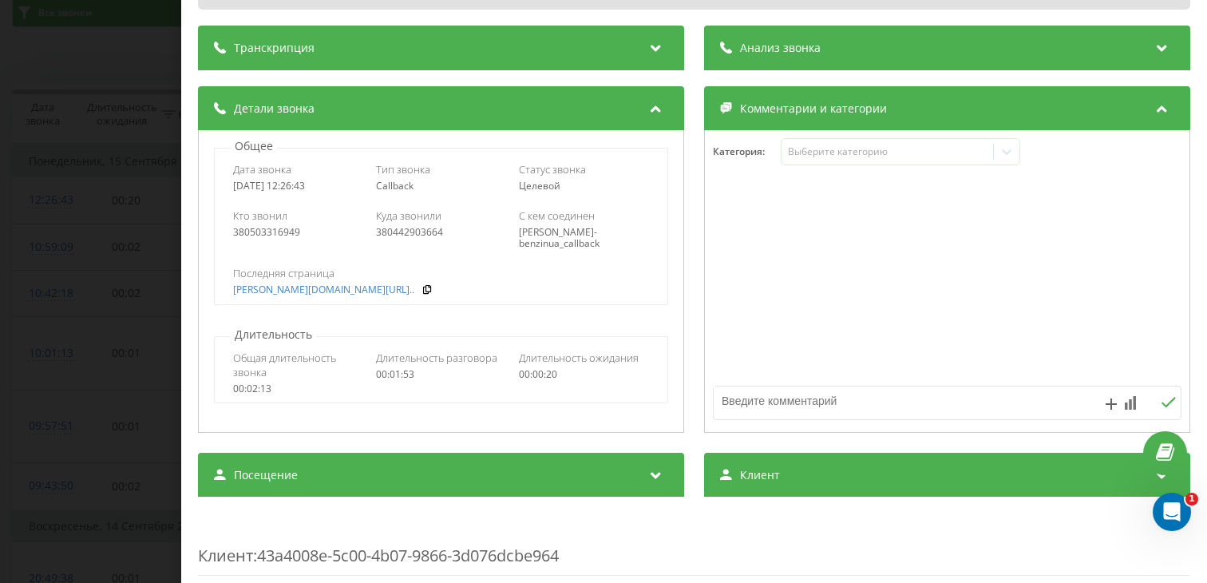
click at [415, 484] on div "Посещение" at bounding box center [441, 475] width 486 height 45
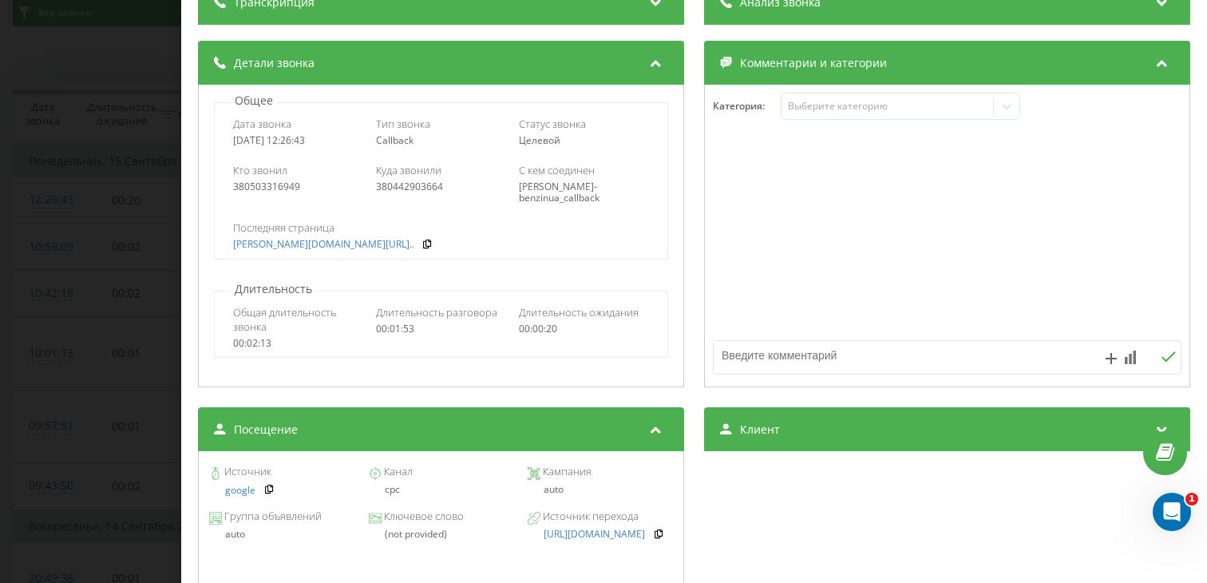
scroll to position [173, 0]
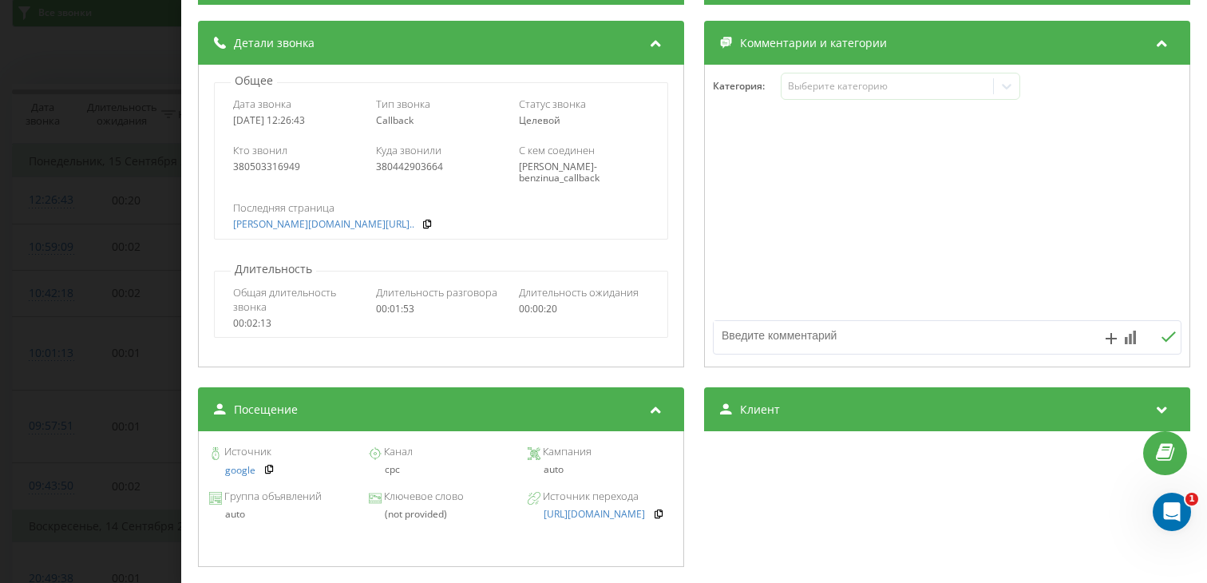
click at [150, 374] on div "Звонок : ua1_-1757928403.5445627 1 x 00:00 02:07 02:07 Транскрипция Для анализа…" at bounding box center [603, 291] width 1207 height 583
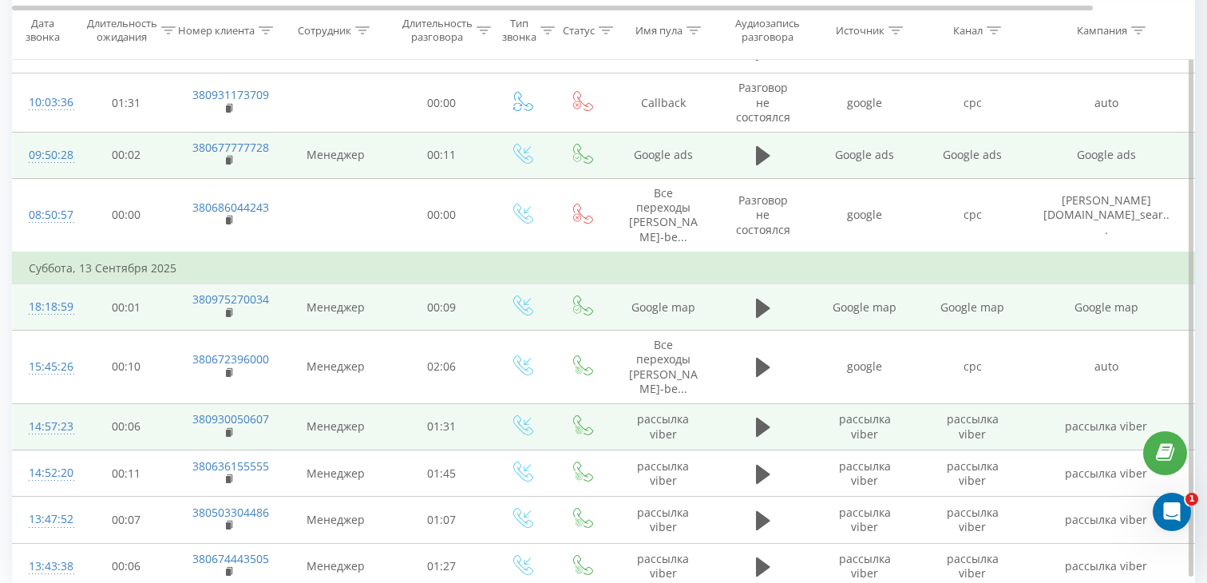
scroll to position [1169, 0]
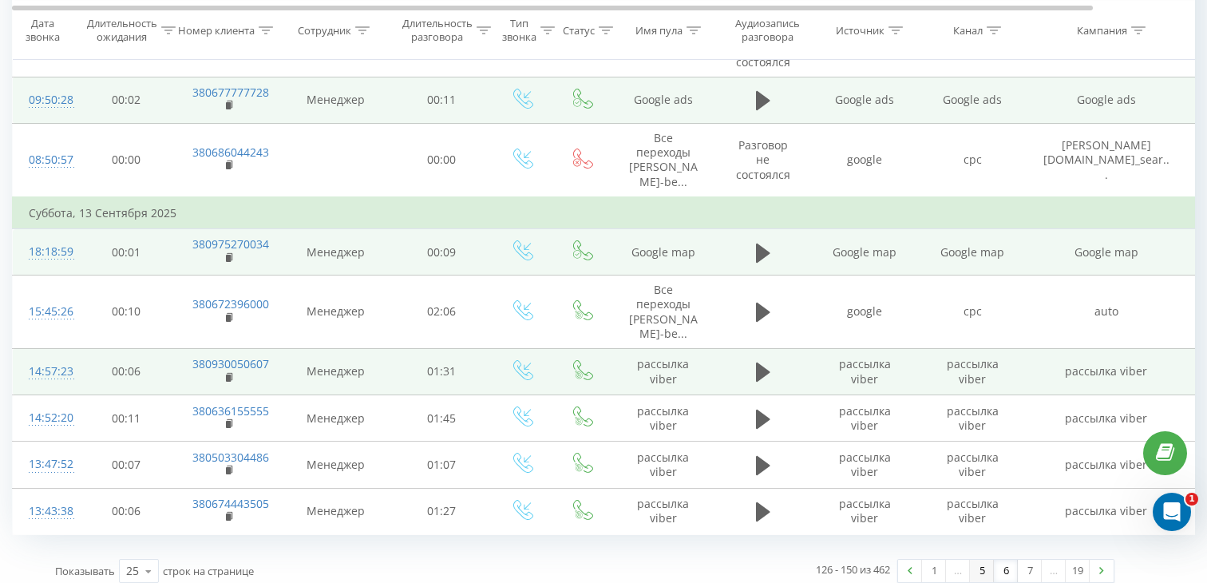
click at [979, 560] on link "5" at bounding box center [982, 571] width 24 height 22
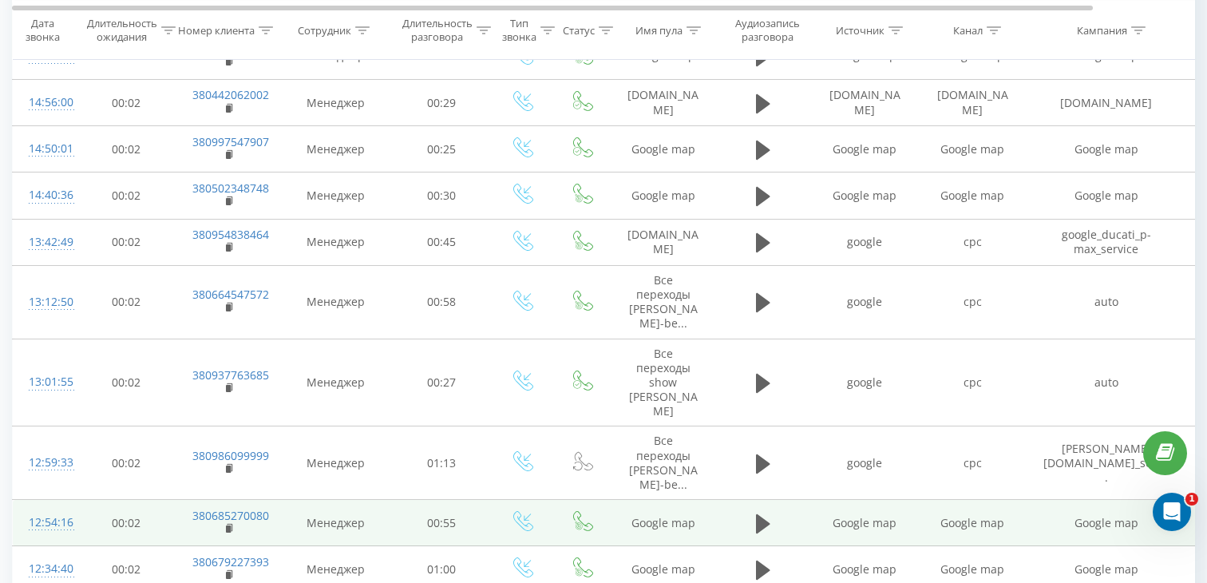
scroll to position [1284, 0]
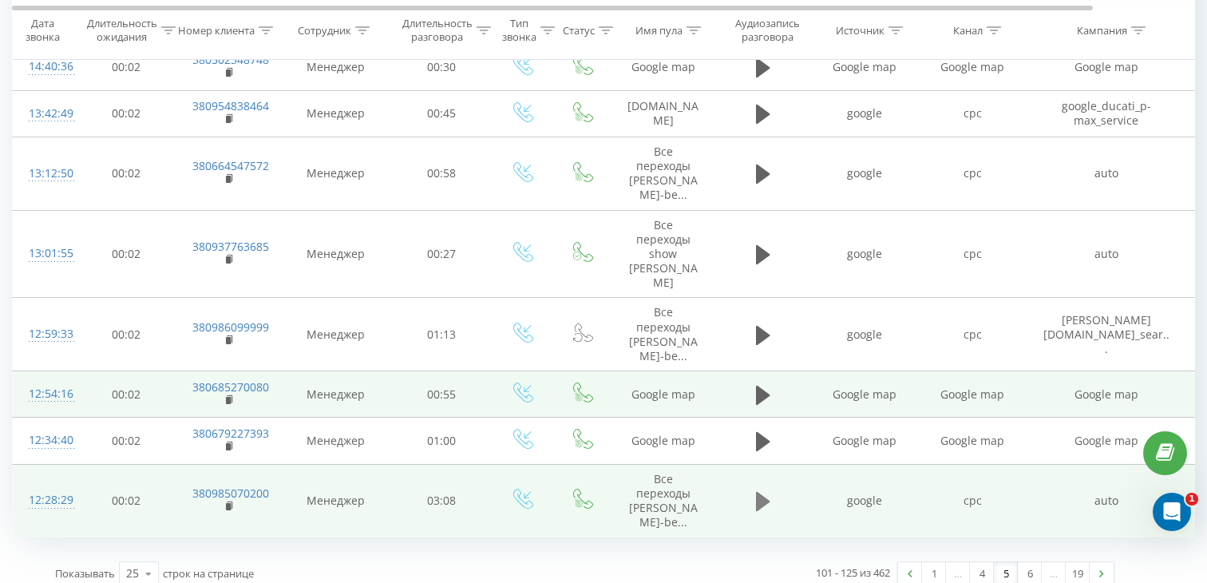
click at [767, 492] on icon at bounding box center [763, 501] width 14 height 19
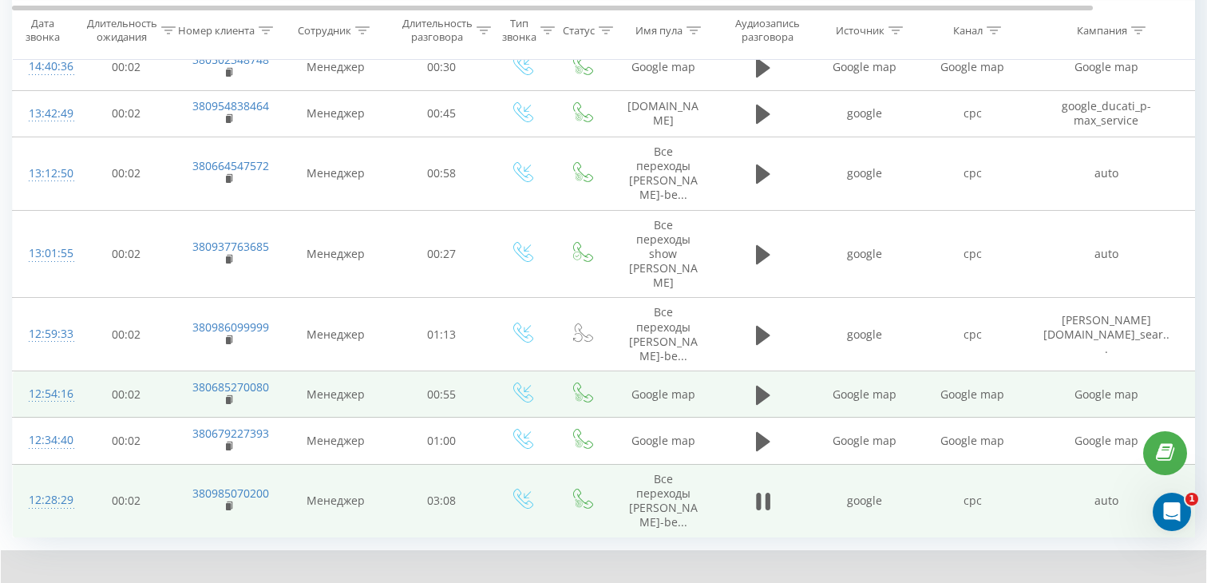
scroll to position [1346, 0]
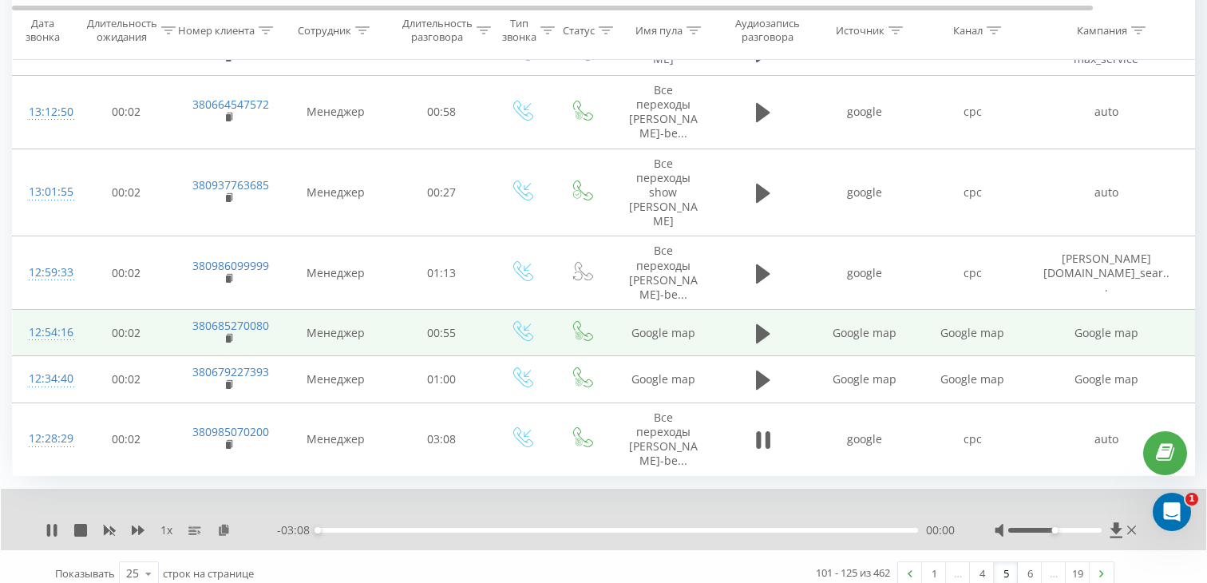
click at [424, 528] on div "00:00" at bounding box center [618, 530] width 600 height 5
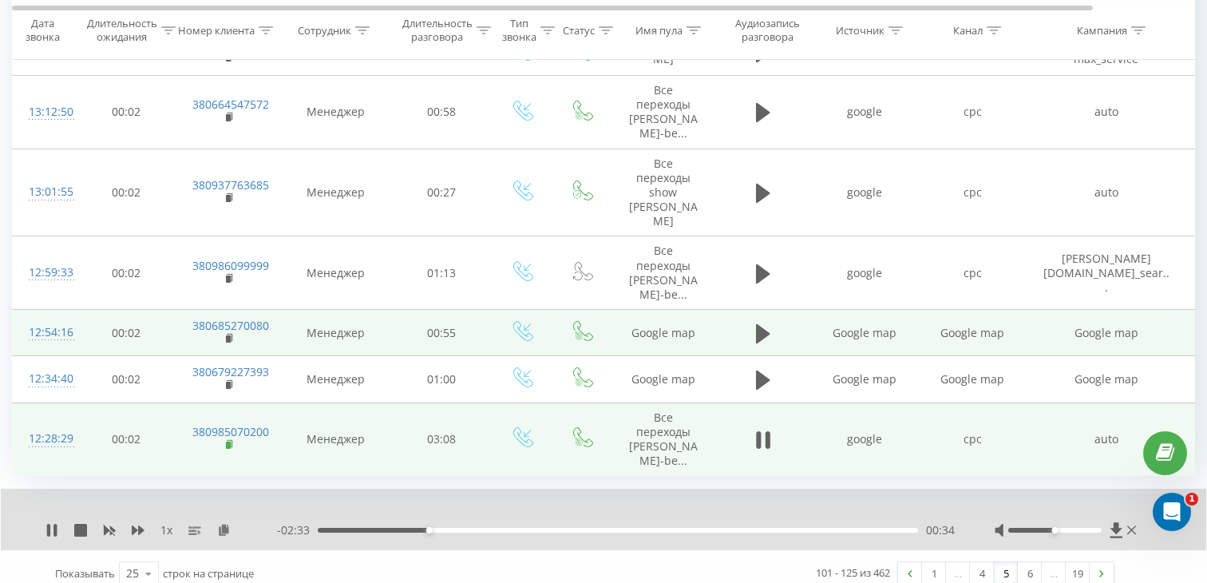
click at [228, 441] on rect at bounding box center [228, 444] width 5 height 7
click at [60, 428] on div "12:28:29" at bounding box center [45, 438] width 32 height 31
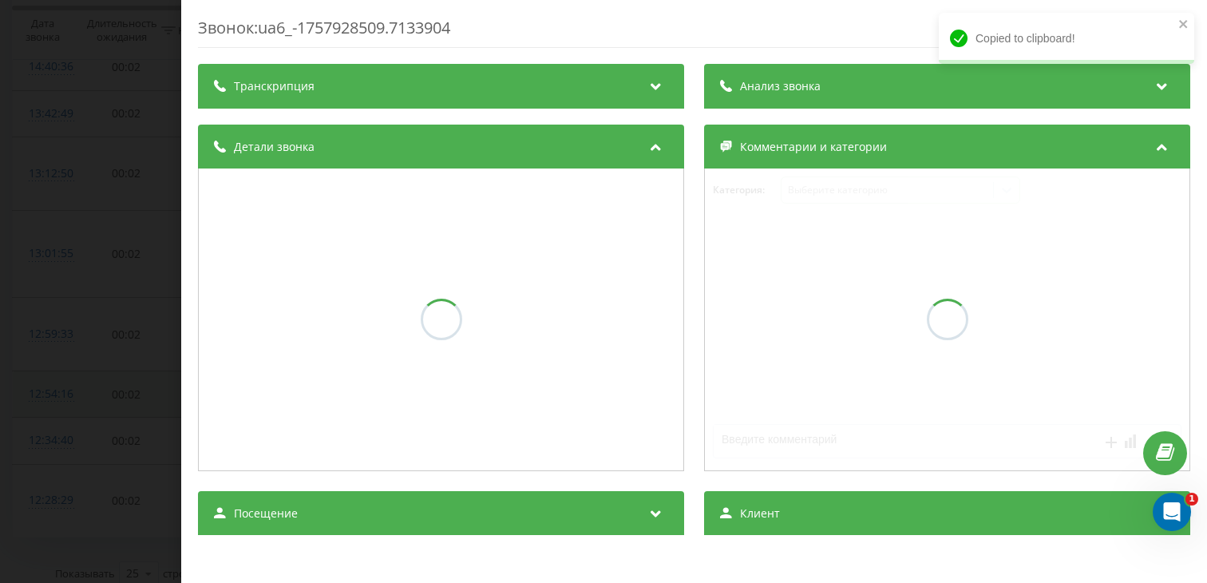
scroll to position [47, 0]
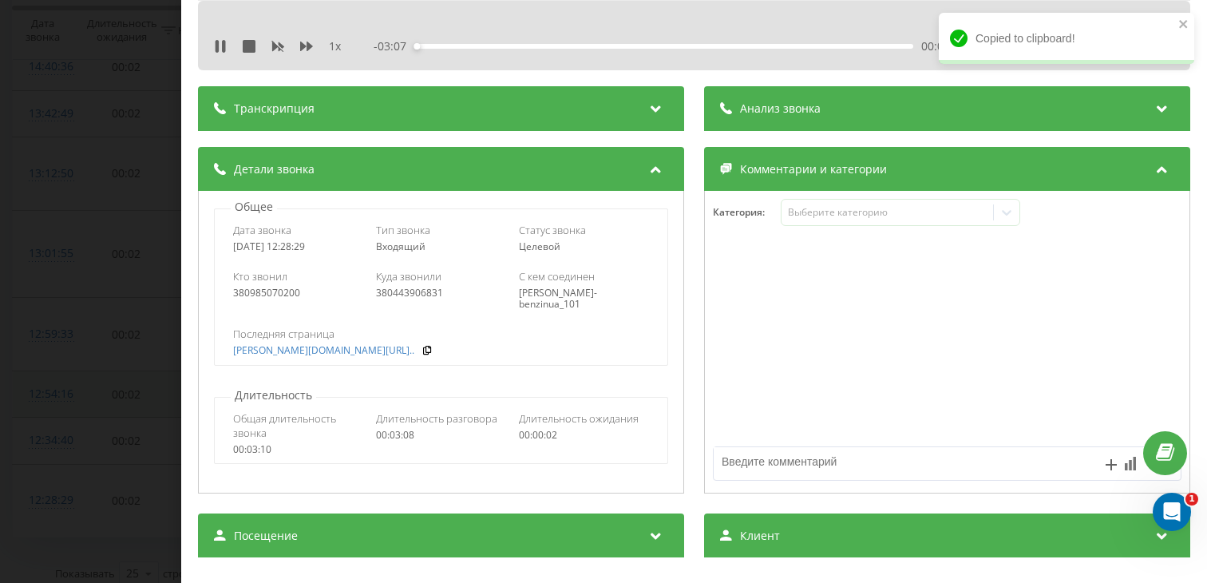
click at [349, 467] on div "Общее Дата звонка [DATE] 12:28:29 Тип звонка Входящий Статус звонка Целевой Кто…" at bounding box center [441, 342] width 486 height 303
click at [339, 535] on div "Посещение" at bounding box center [441, 535] width 486 height 45
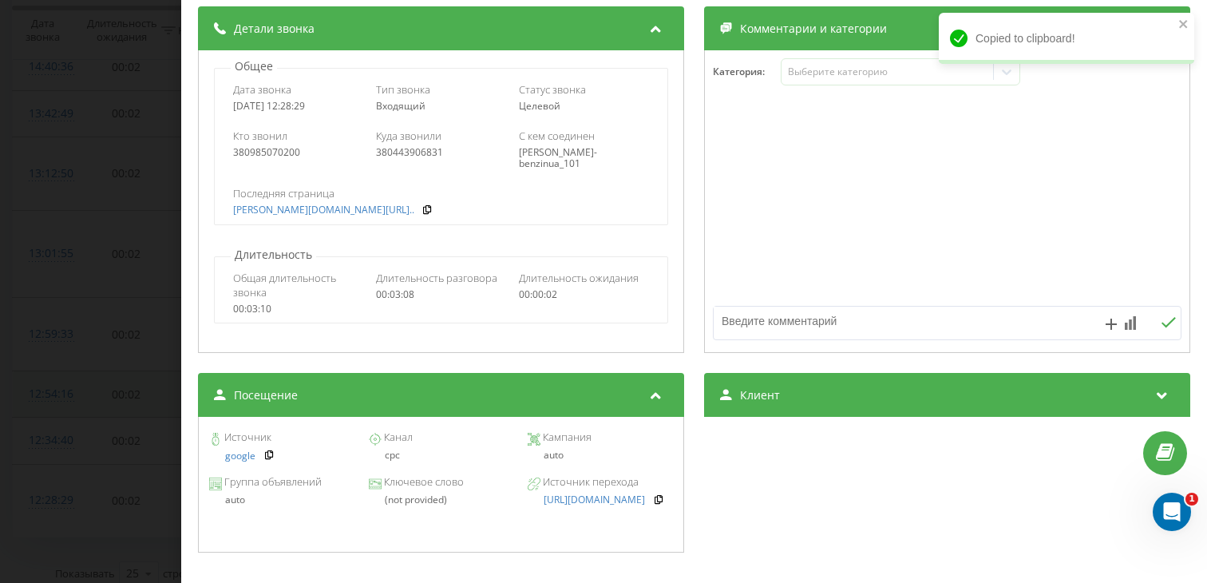
scroll to position [185, 0]
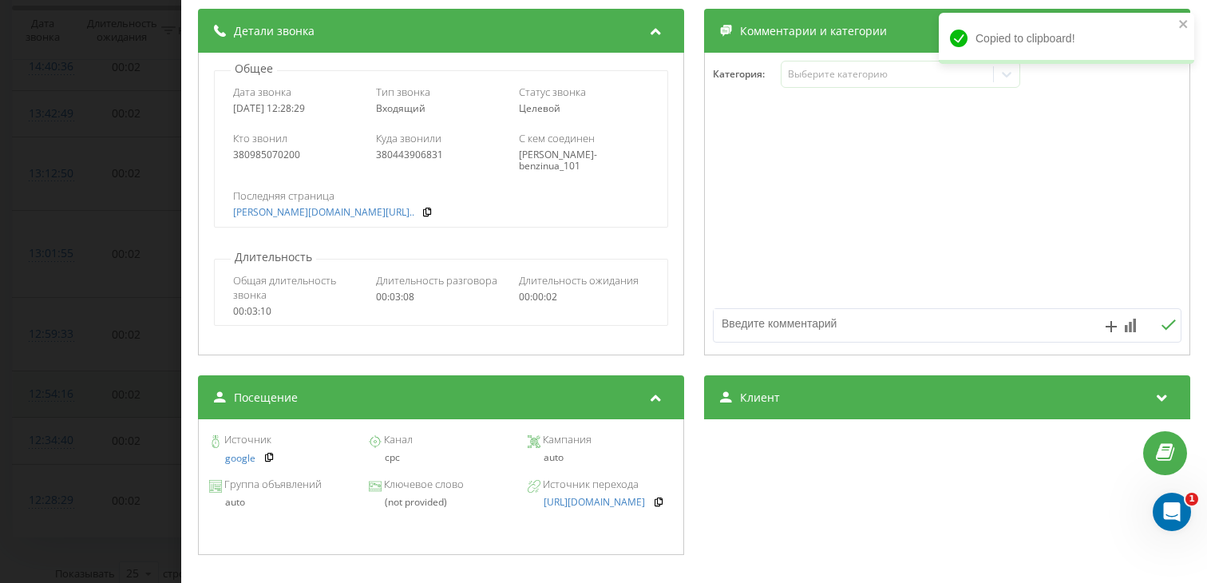
click at [77, 353] on div "Звонок : ua6_-1757928509.7133904 1 x - 02:09 00:58 00:58 Транскрипция Для анали…" at bounding box center [603, 291] width 1207 height 583
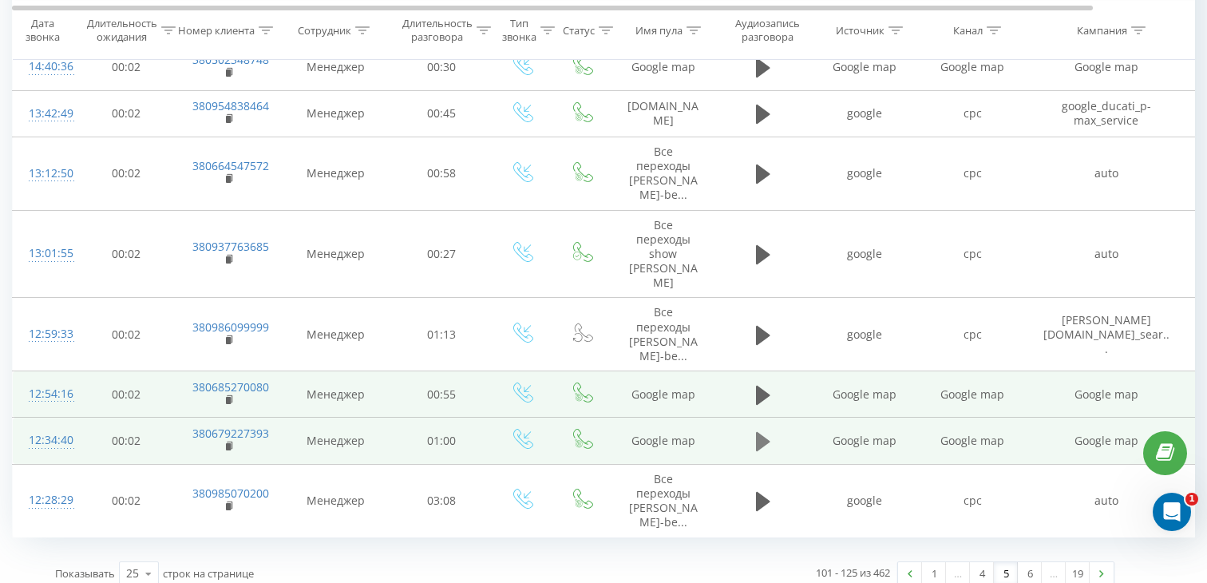
click at [766, 432] on icon at bounding box center [763, 441] width 14 height 19
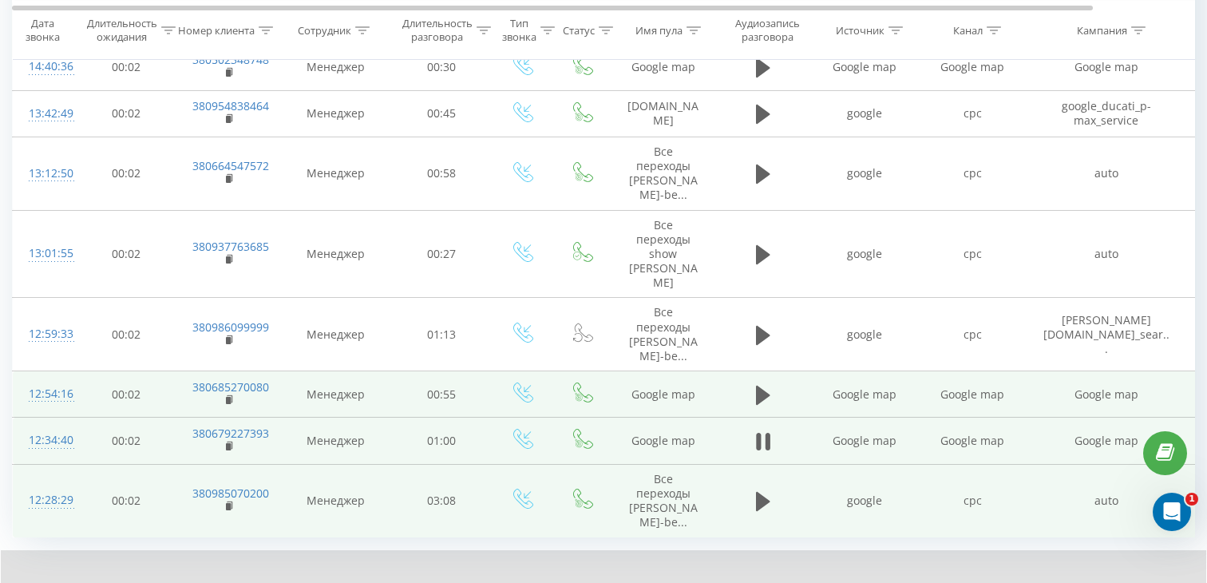
scroll to position [1336, 0]
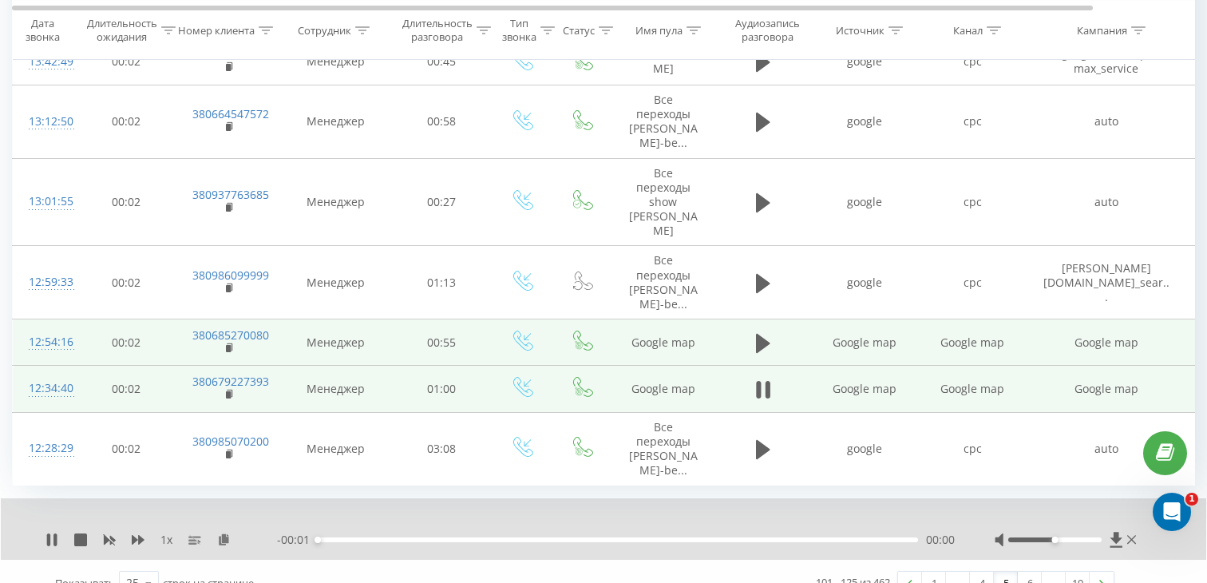
click at [409, 537] on div "00:00" at bounding box center [618, 539] width 600 height 5
click at [445, 537] on div "00:12" at bounding box center [618, 539] width 600 height 5
click at [231, 389] on icon at bounding box center [230, 394] width 9 height 11
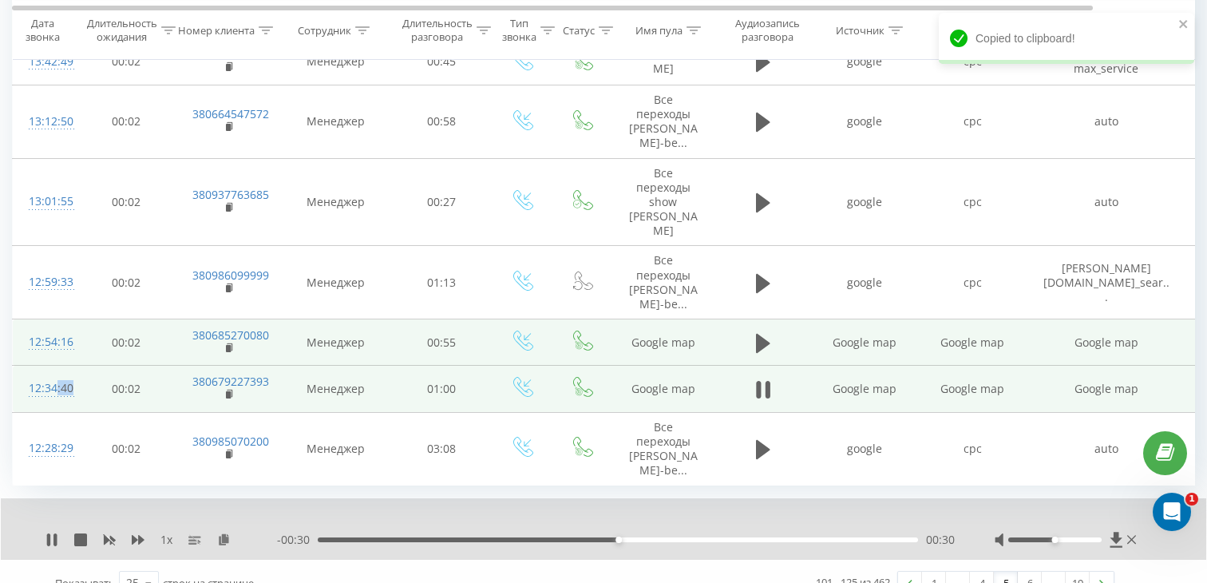
drag, startPoint x: 56, startPoint y: 390, endPoint x: 53, endPoint y: 377, distance: 13.2
click at [53, 377] on td "12:34:40" at bounding box center [45, 389] width 64 height 46
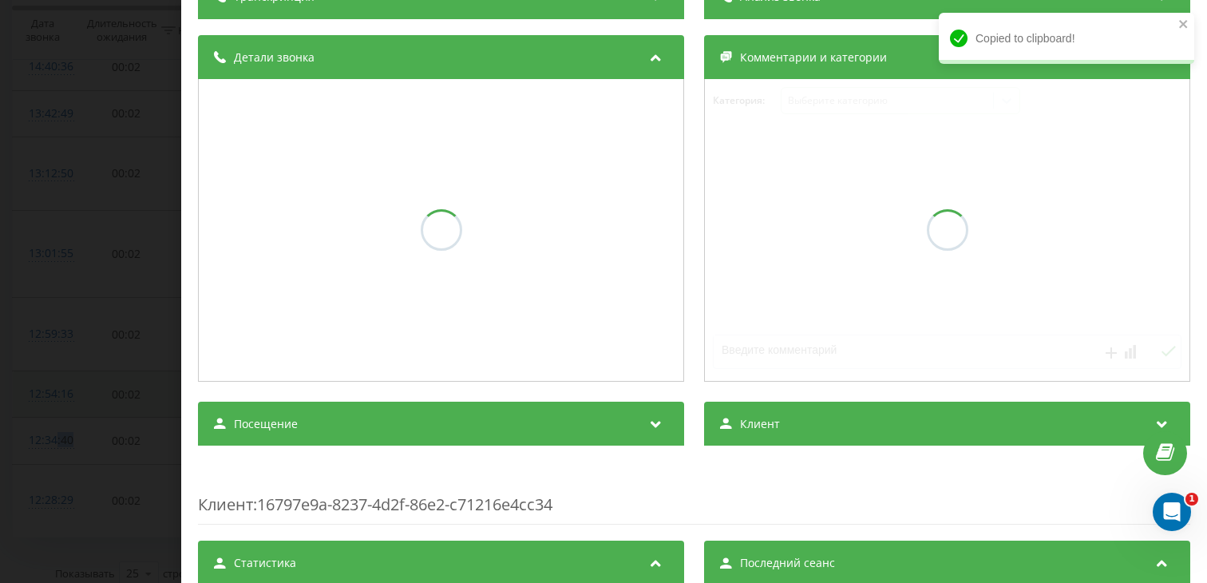
scroll to position [159, 0]
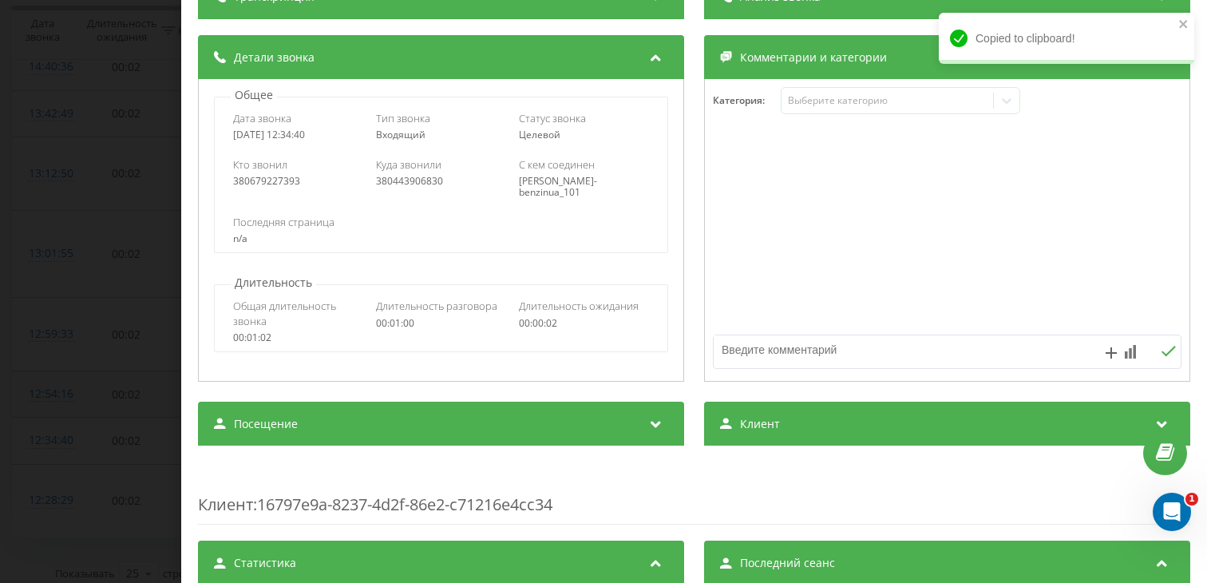
click at [282, 433] on div "Посещение" at bounding box center [441, 424] width 486 height 45
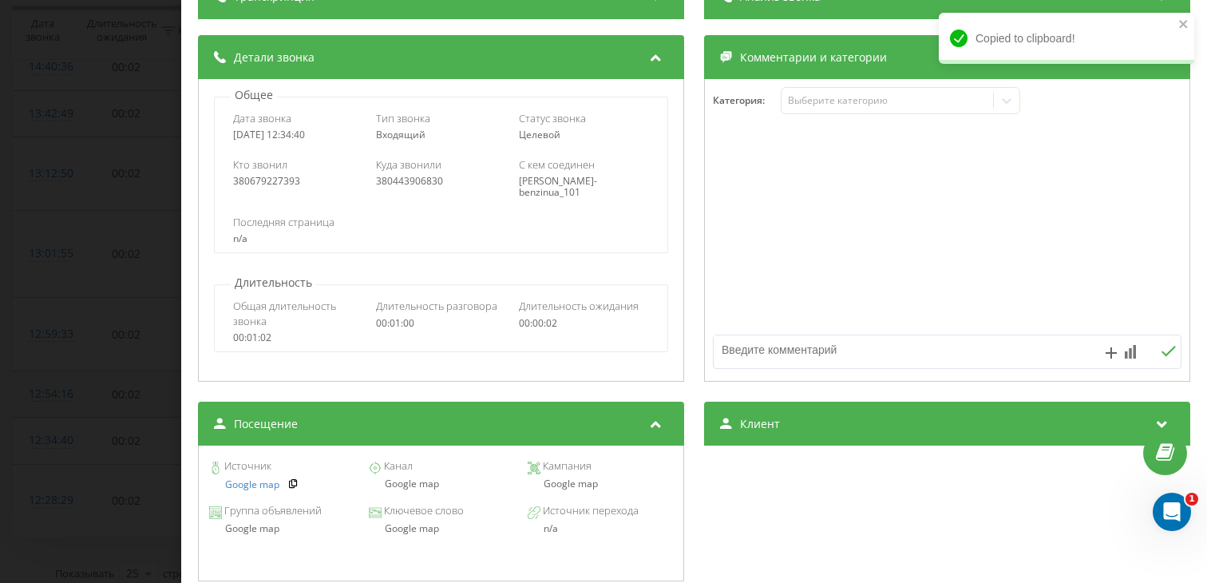
click at [399, 482] on div "Google map" at bounding box center [440, 483] width 145 height 11
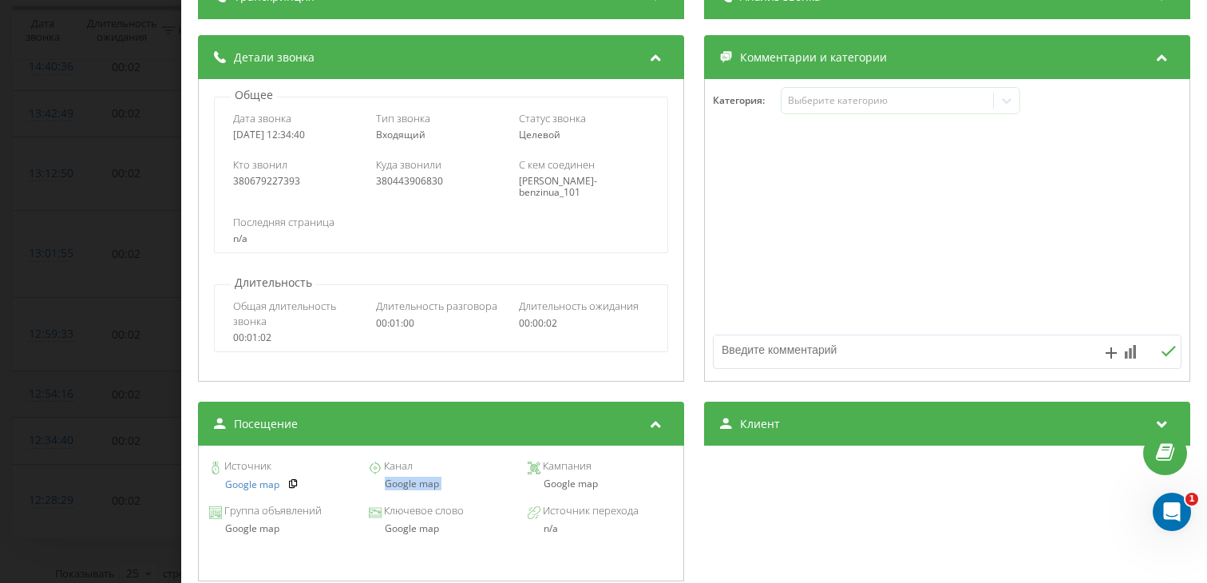
click at [69, 463] on div "Звонок : ua4_-1757928880.5625126 1 x - 00:23 00:36 00:36 Транскрипция Для анали…" at bounding box center [603, 291] width 1207 height 583
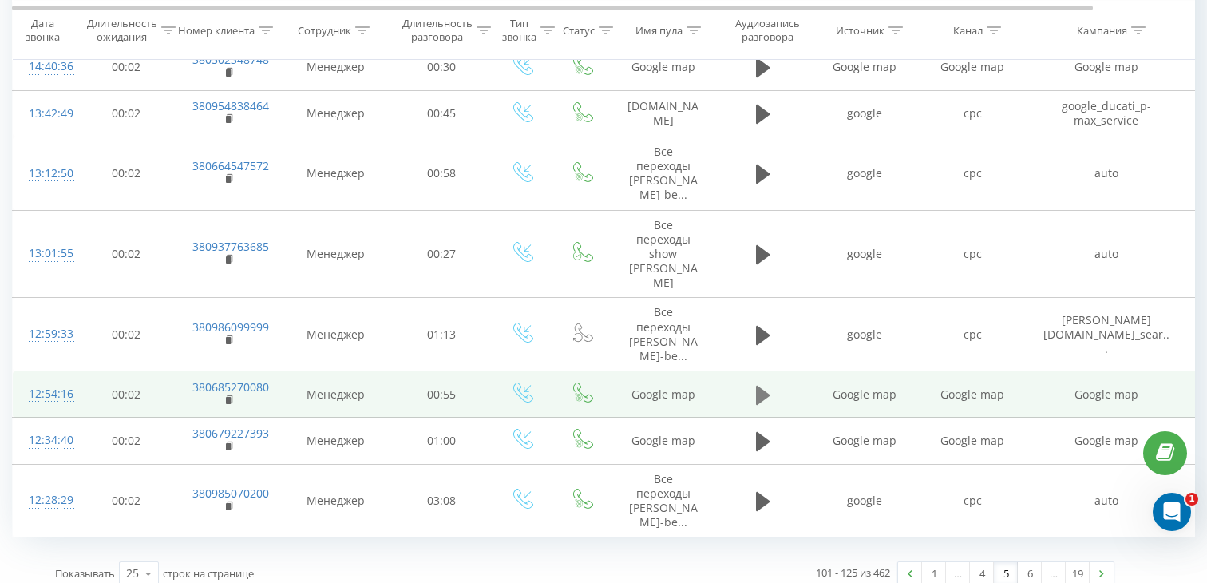
click at [760, 386] on icon at bounding box center [763, 395] width 14 height 19
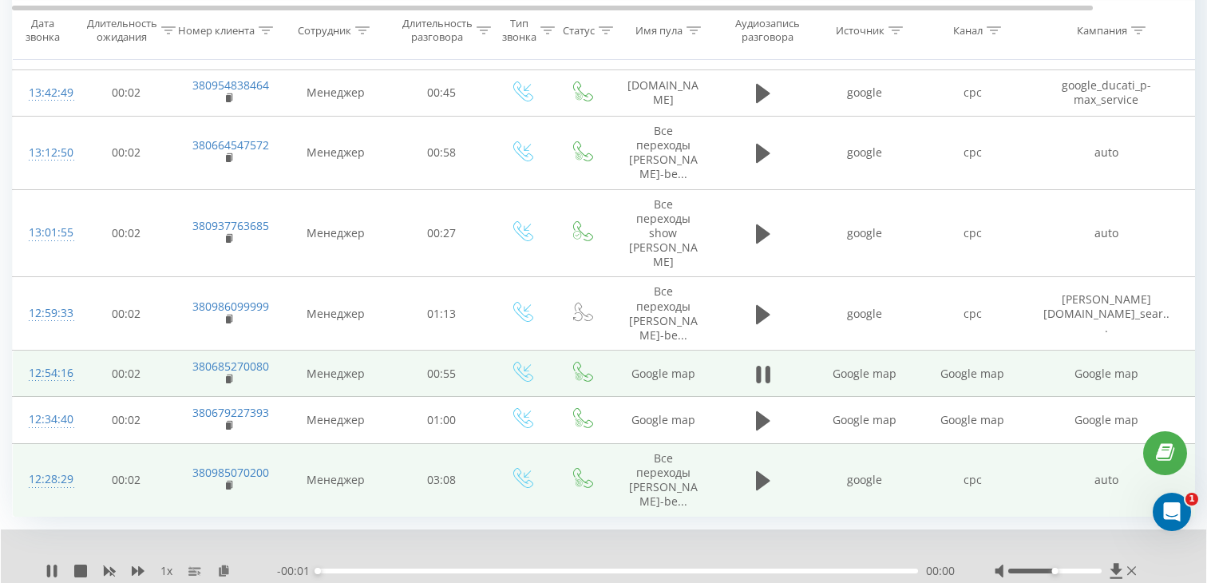
scroll to position [1314, 0]
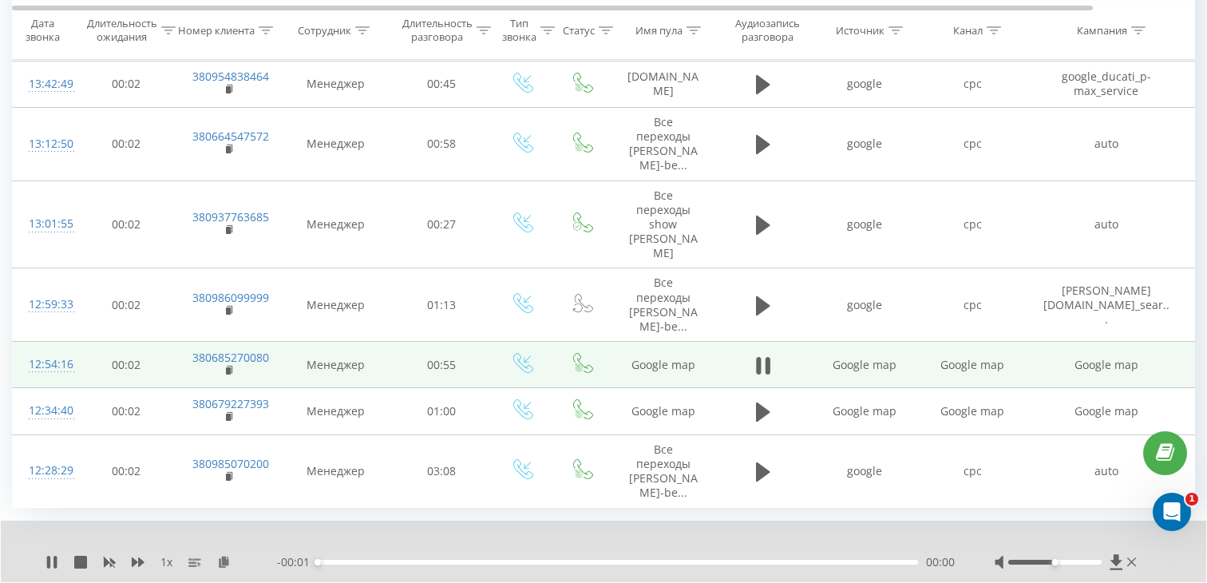
click at [391, 560] on div "00:00" at bounding box center [618, 562] width 600 height 5
click at [463, 560] on div "00:13" at bounding box center [618, 562] width 600 height 5
click at [232, 366] on icon at bounding box center [230, 369] width 6 height 7
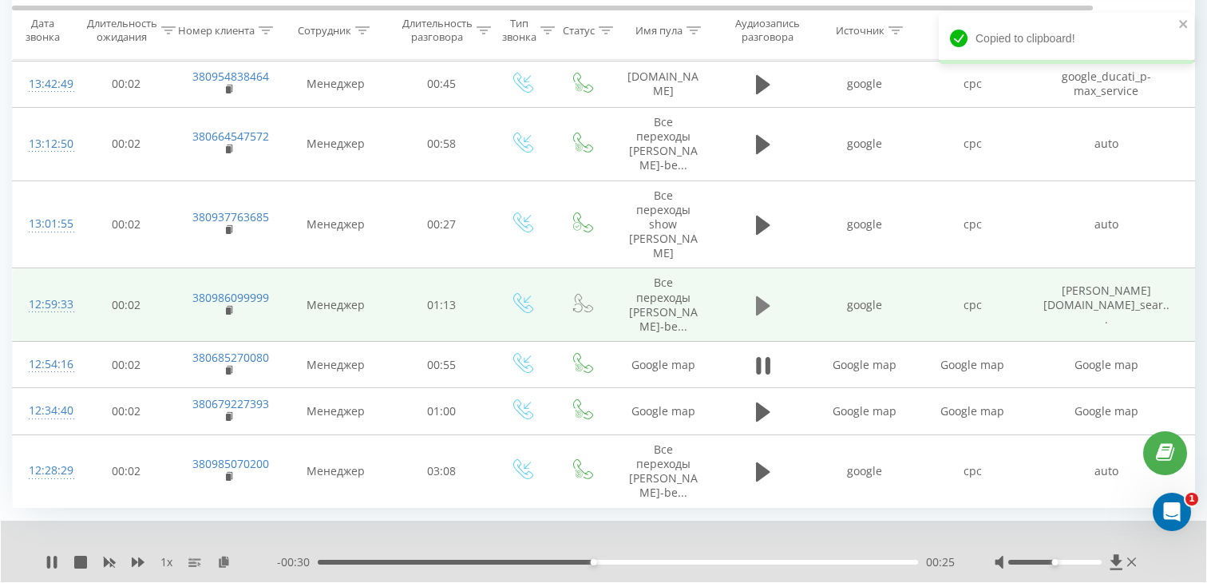
click at [758, 297] on icon at bounding box center [763, 305] width 14 height 19
click at [410, 560] on div "00:00" at bounding box center [618, 562] width 600 height 5
click at [474, 560] on div "00:19" at bounding box center [618, 562] width 600 height 5
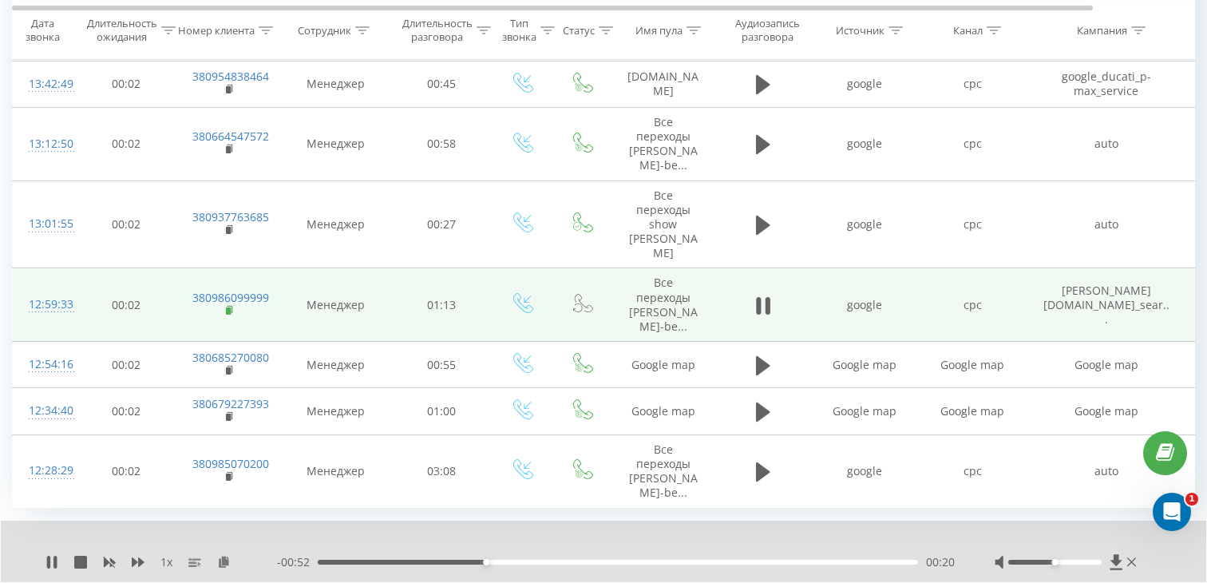
click at [227, 307] on rect at bounding box center [228, 310] width 5 height 7
click at [55, 311] on div at bounding box center [45, 311] width 32 height 1
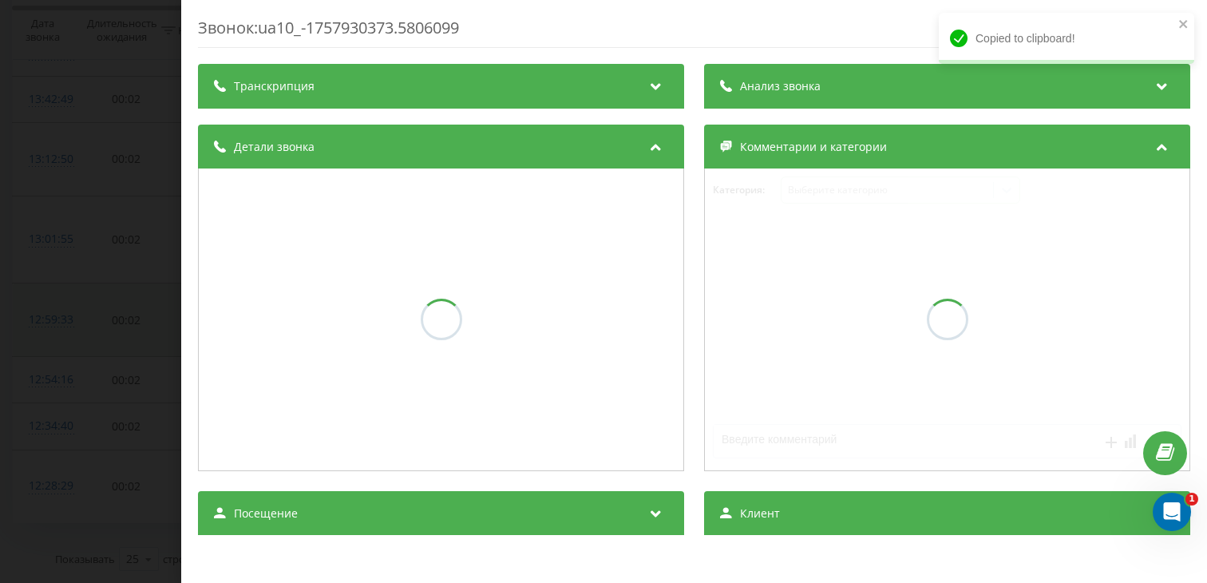
scroll to position [1284, 0]
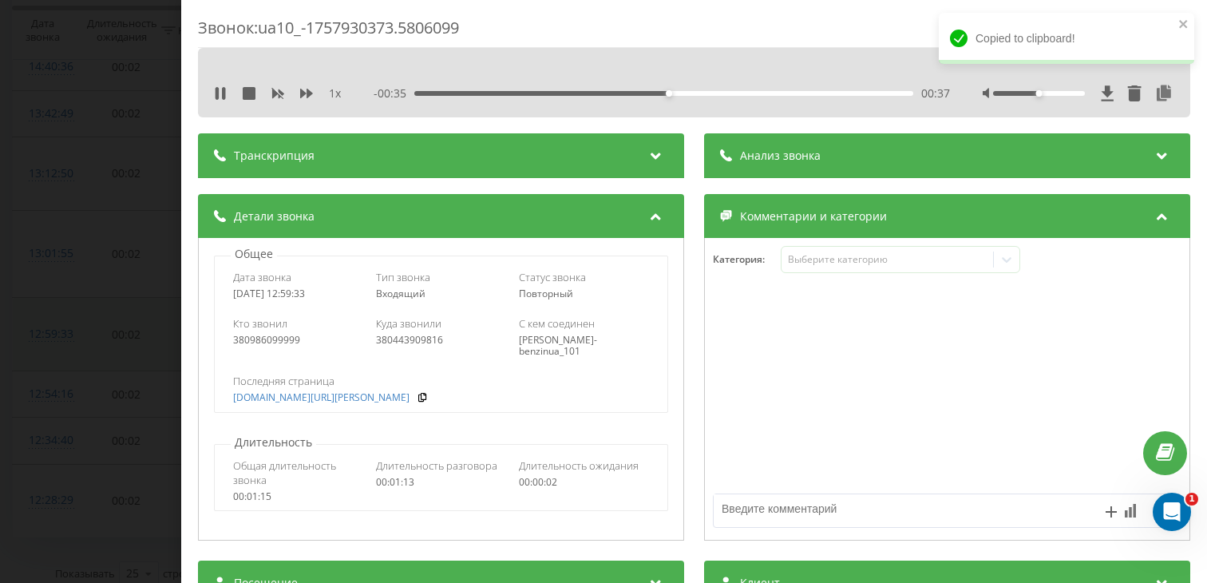
click at [66, 319] on div "Звонок : ua10_-1757930373.5806099 1 x - 00:35 00:37 00:37 Транскрипция Для анал…" at bounding box center [603, 291] width 1207 height 583
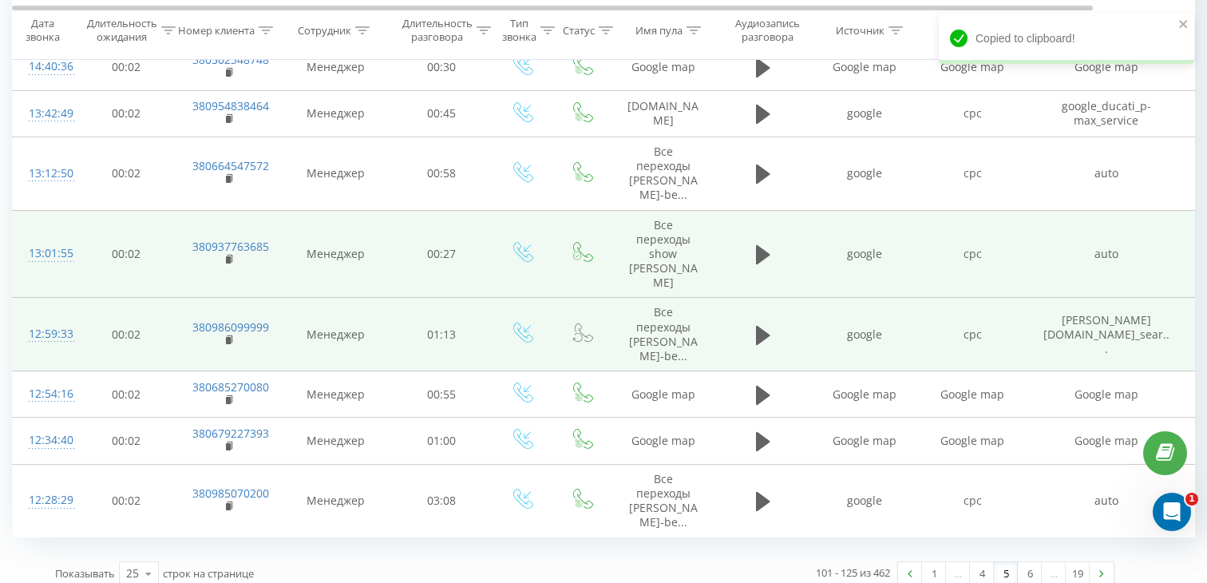
click at [749, 246] on td at bounding box center [763, 254] width 96 height 88
click at [762, 245] on icon at bounding box center [763, 254] width 14 height 19
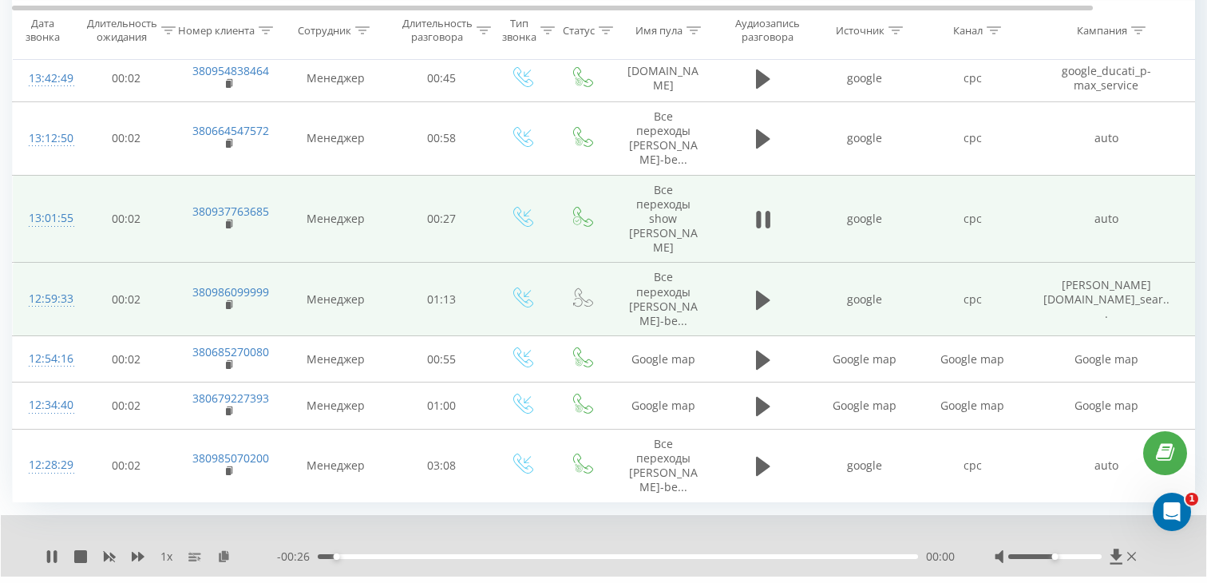
scroll to position [1316, 0]
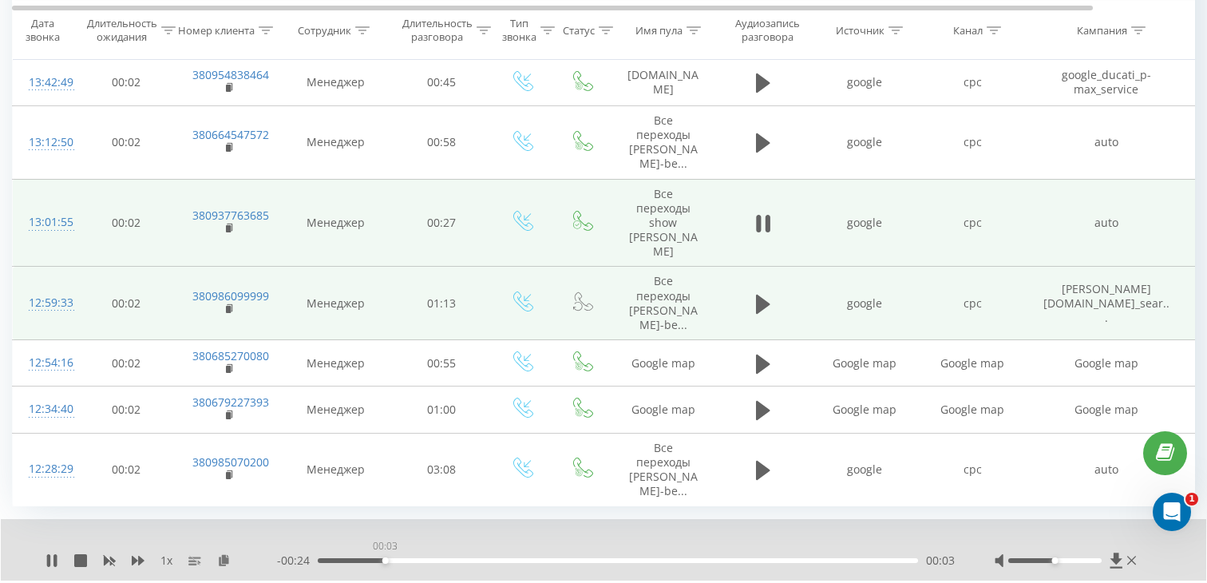
click at [385, 558] on div "00:03" at bounding box center [618, 560] width 600 height 5
click at [460, 558] on div "00:06" at bounding box center [618, 560] width 600 height 5
click at [511, 558] on div "00:08" at bounding box center [618, 560] width 600 height 5
click at [600, 558] on div "00:13" at bounding box center [618, 560] width 600 height 5
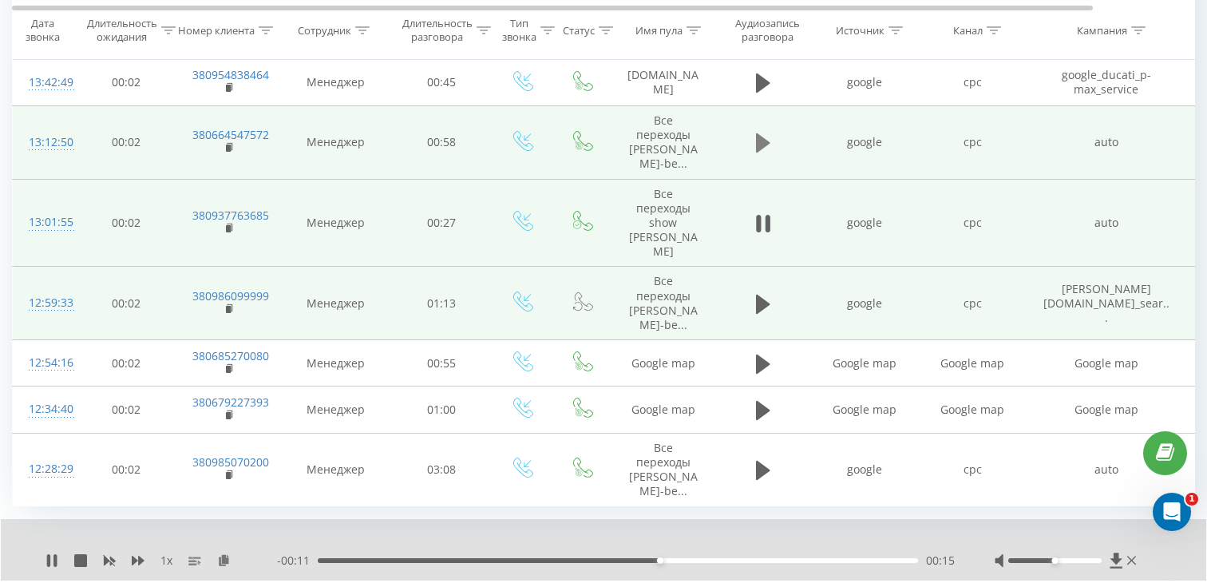
click at [763, 144] on icon at bounding box center [763, 142] width 14 height 19
click at [392, 558] on div "00:00" at bounding box center [618, 560] width 600 height 5
click at [451, 558] on div "00:07" at bounding box center [618, 560] width 600 height 5
click at [231, 147] on icon at bounding box center [230, 147] width 9 height 11
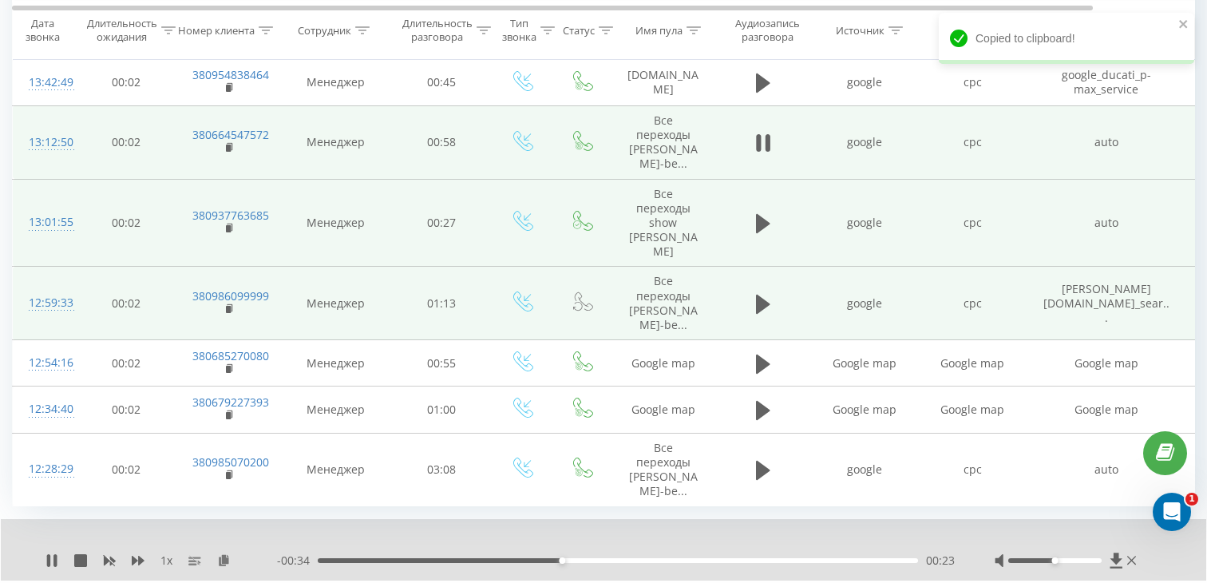
click at [61, 144] on div "13:12:50" at bounding box center [45, 142] width 32 height 31
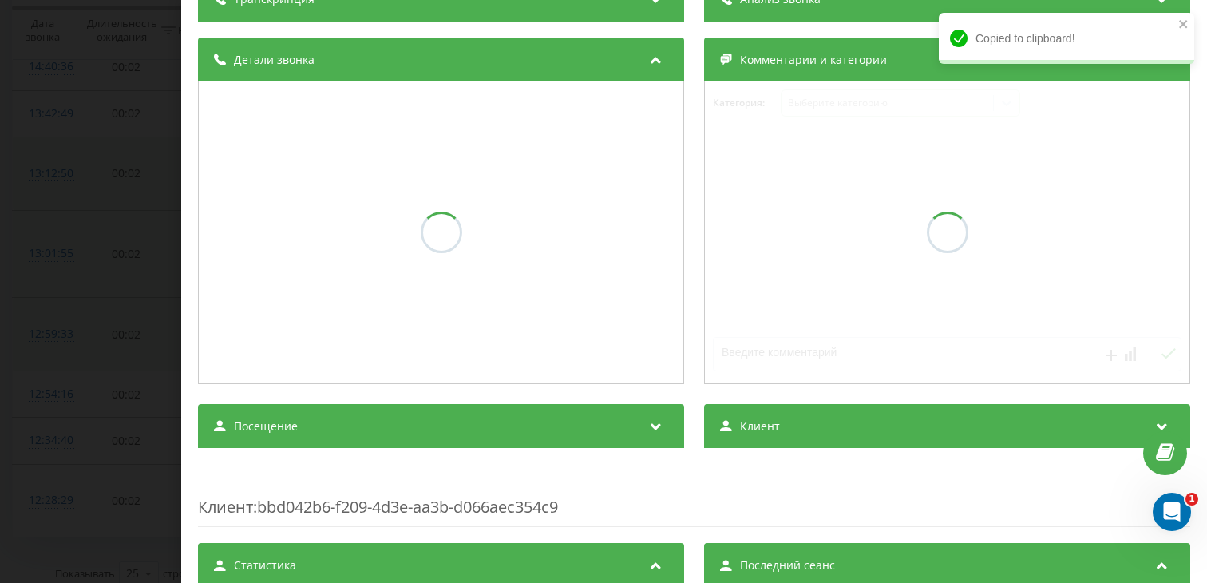
click at [378, 418] on div "Посещение" at bounding box center [441, 426] width 486 height 45
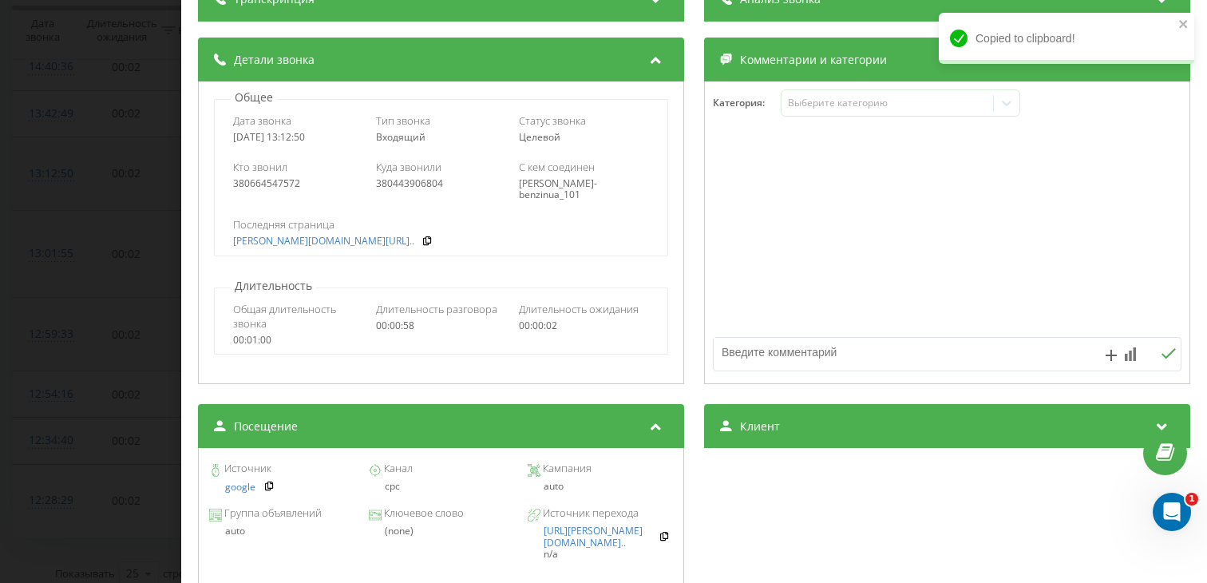
scroll to position [167, 0]
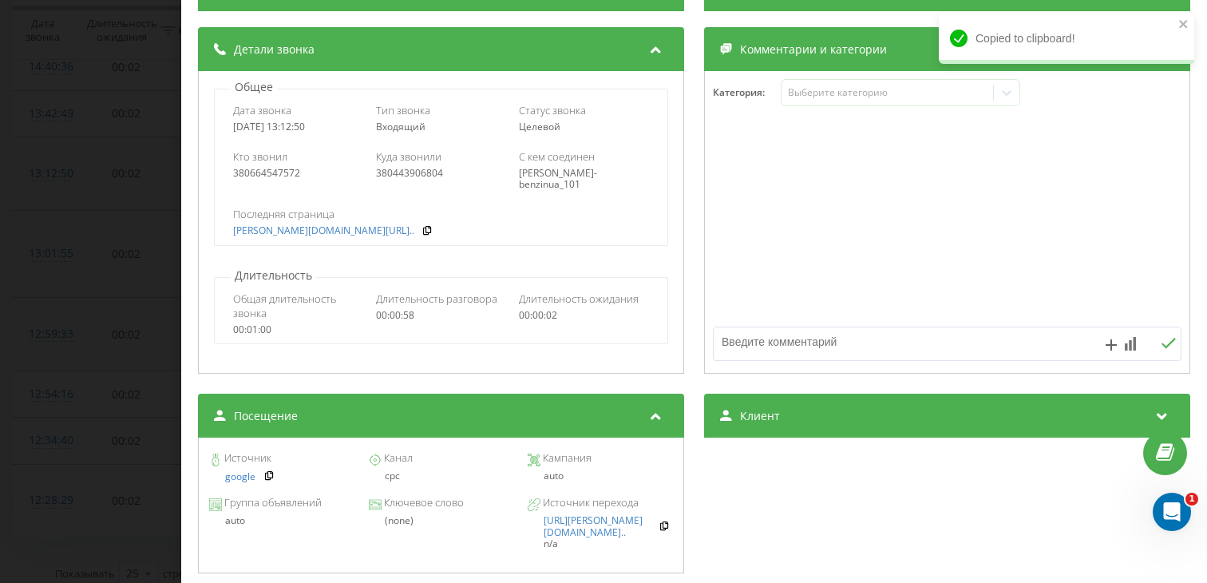
click at [57, 365] on div "Звонок : ua13_-1757931170.5741935 1 x - 00:29 00:29 00:29 Транскрипция Для анал…" at bounding box center [603, 291] width 1207 height 583
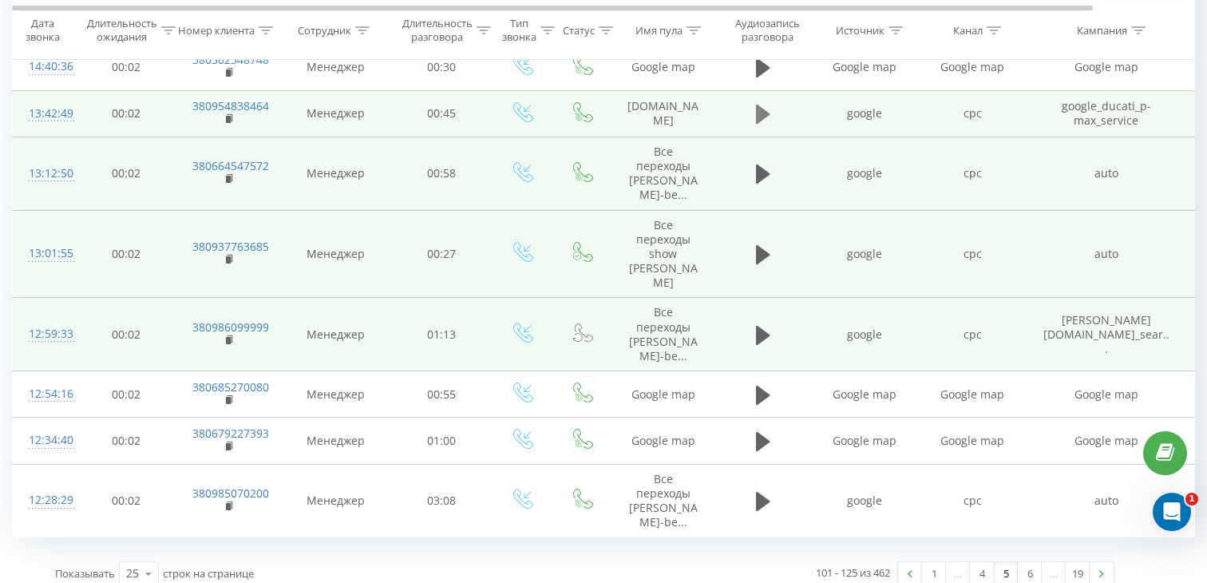
click at [752, 118] on button at bounding box center [763, 114] width 24 height 24
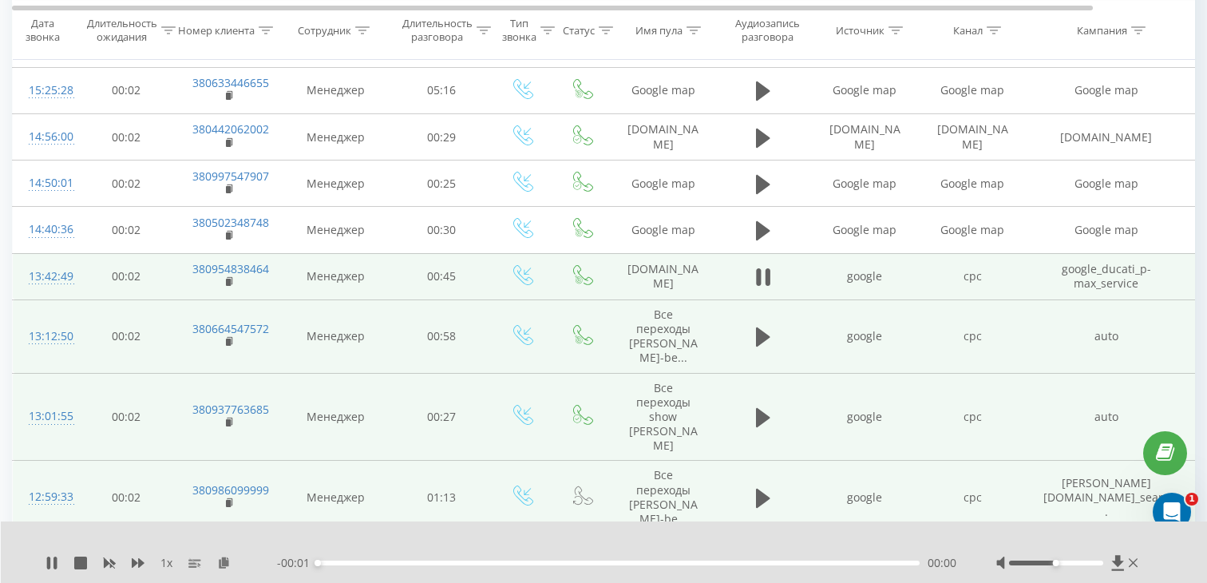
scroll to position [1086, 0]
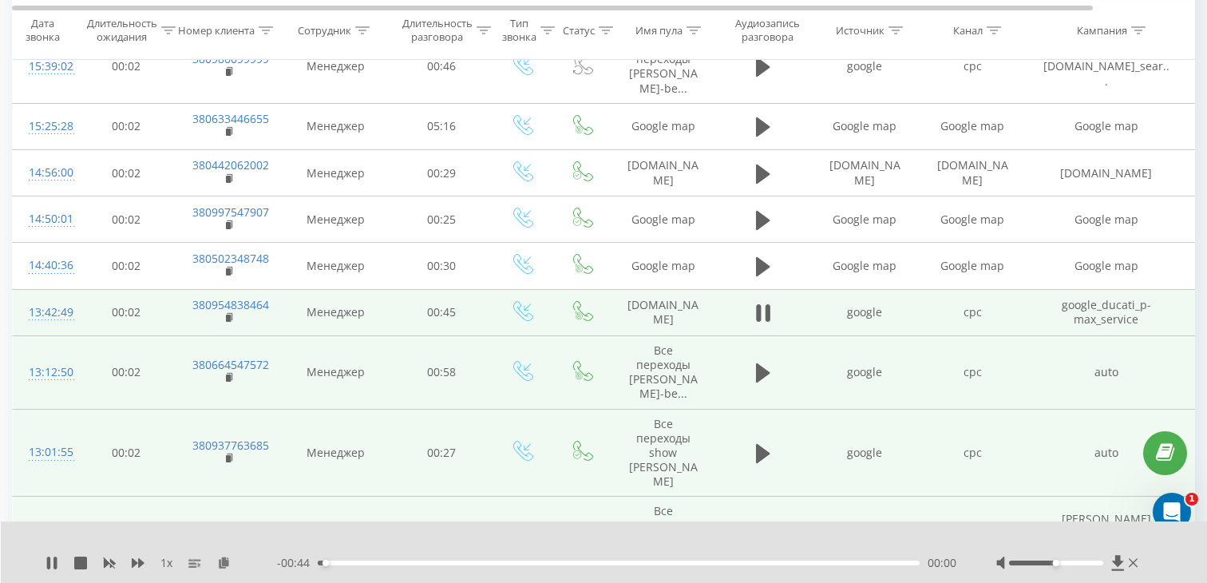
click at [452, 561] on div "00:00" at bounding box center [619, 562] width 602 height 5
click at [518, 562] on div "00:15" at bounding box center [619, 562] width 602 height 5
click at [228, 314] on icon at bounding box center [230, 317] width 9 height 11
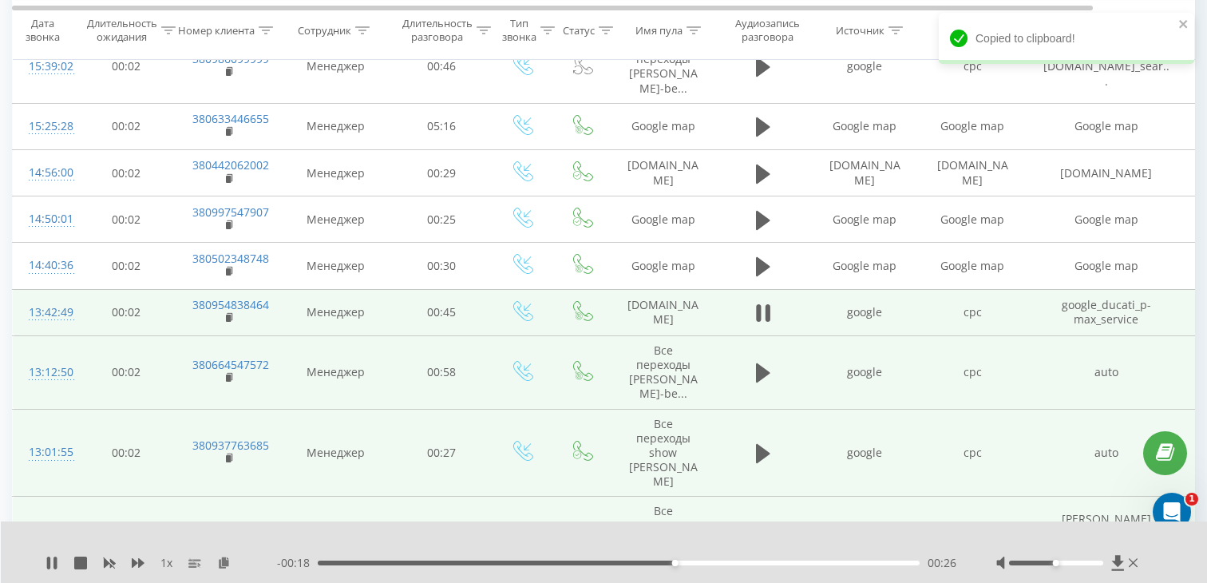
click at [61, 311] on div "13:42:49" at bounding box center [45, 312] width 32 height 31
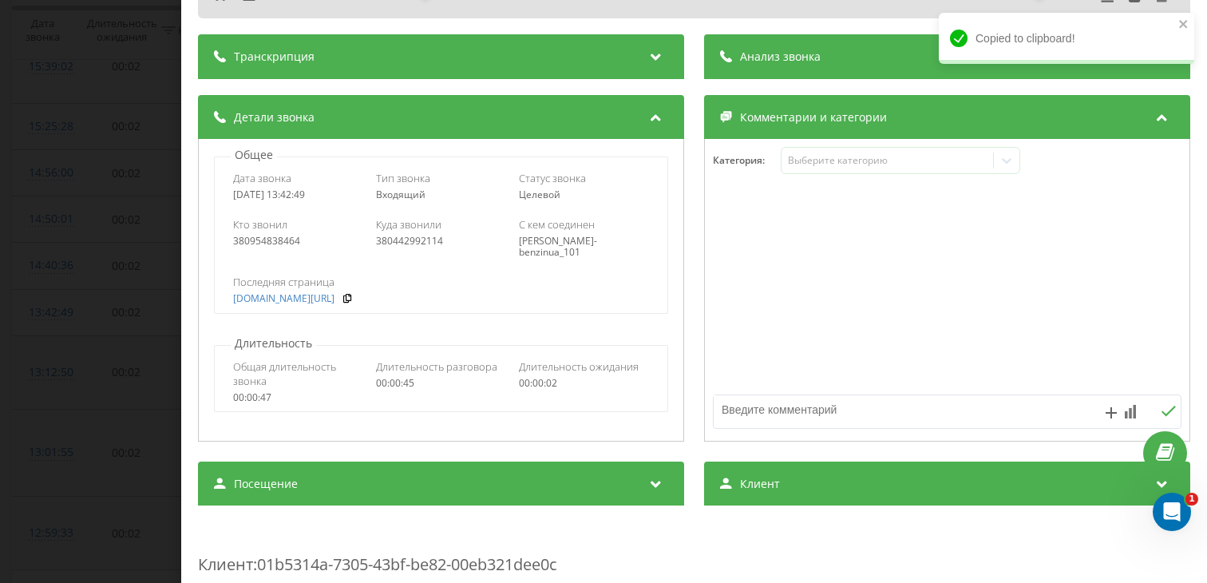
scroll to position [168, 0]
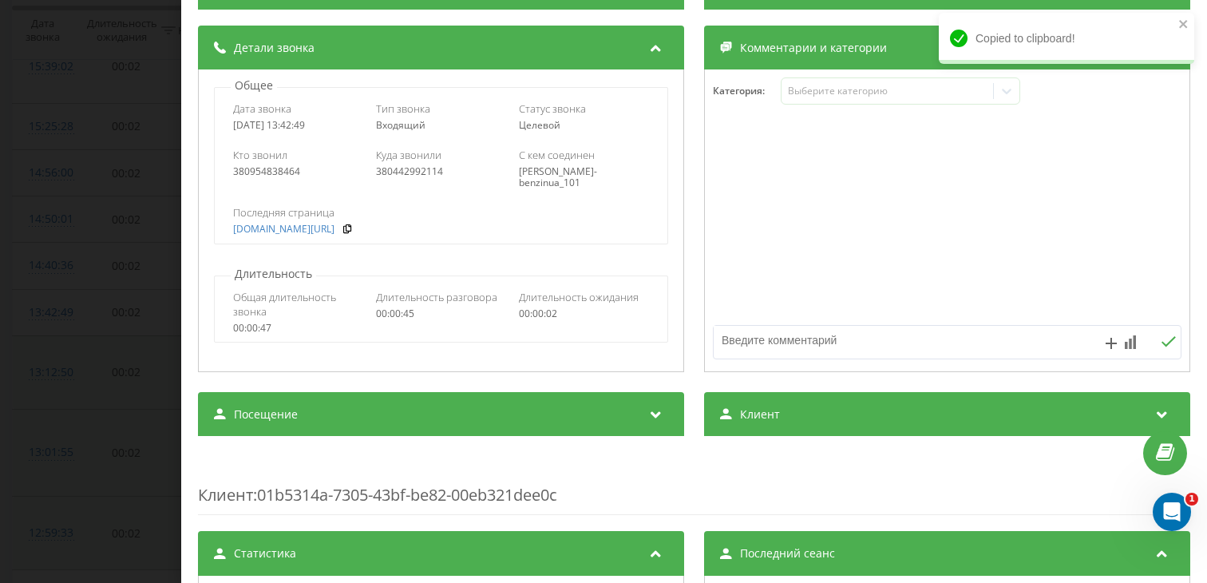
click at [361, 429] on div "Посещение" at bounding box center [441, 414] width 486 height 45
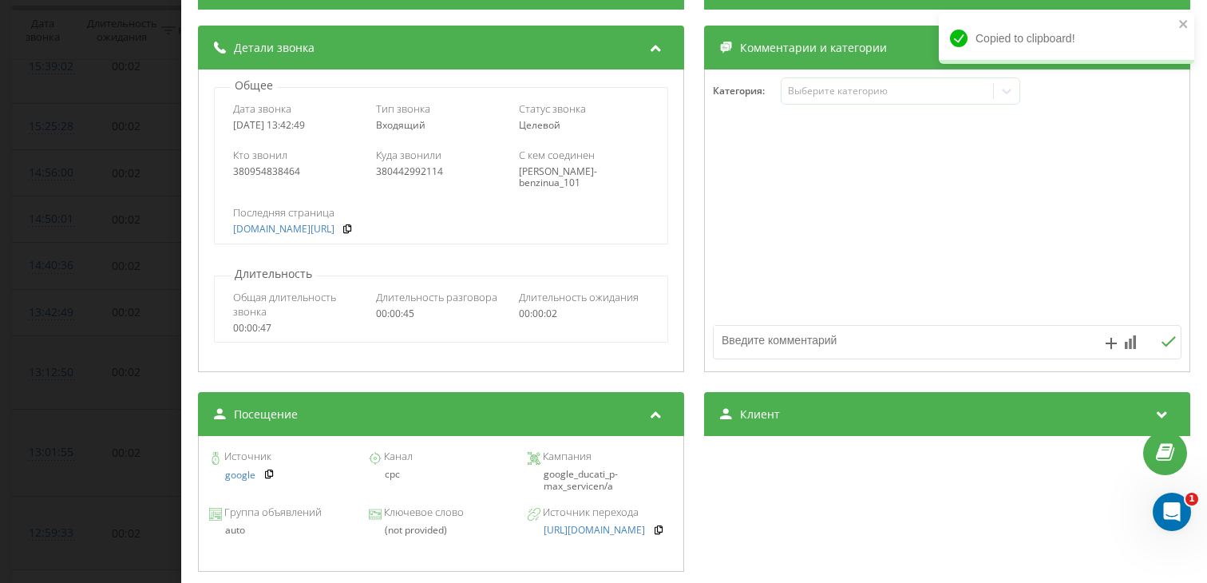
click at [125, 224] on div "Звонок : ua7_-1757932969.5586276 1 x 00:00 00:45 00:45 Транскрипция Для анализа…" at bounding box center [603, 291] width 1207 height 583
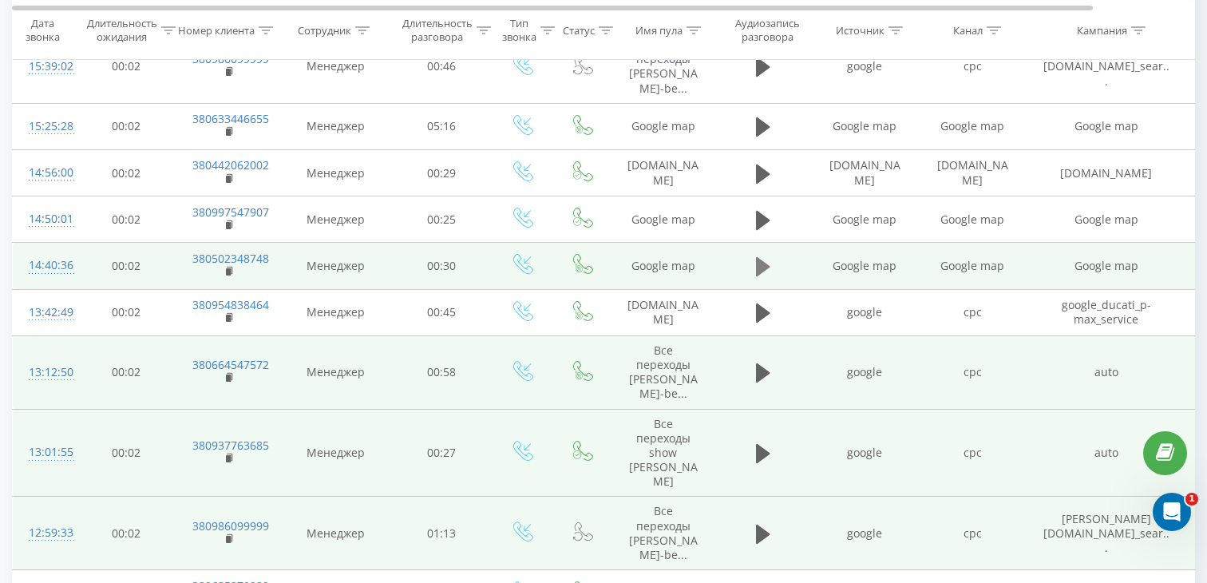
click at [758, 271] on icon at bounding box center [763, 266] width 14 height 19
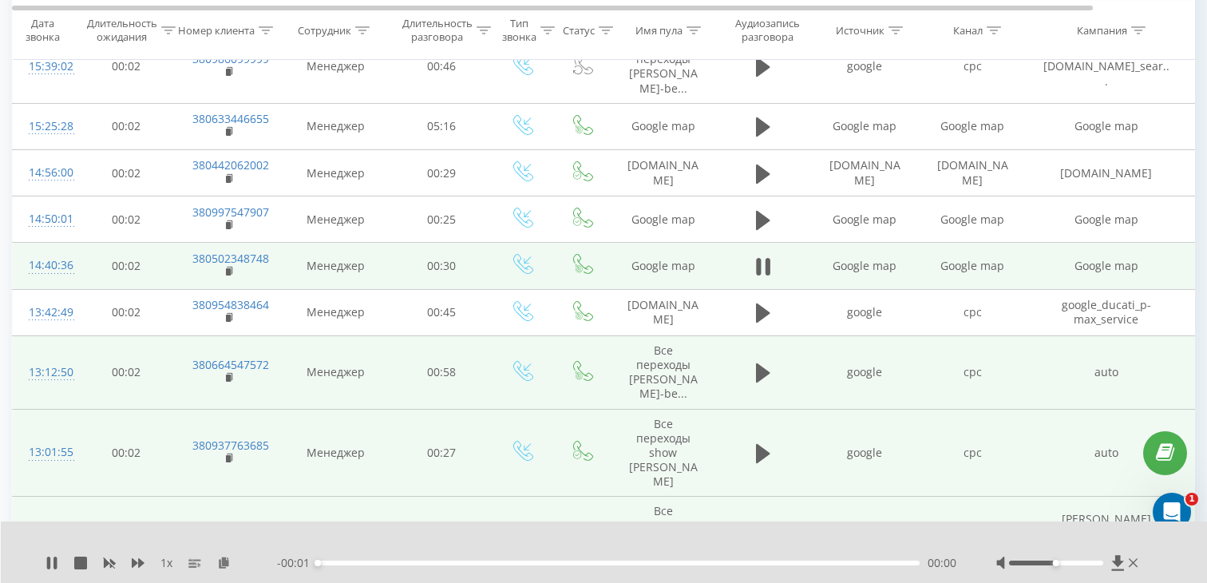
click at [457, 564] on div "00:00" at bounding box center [619, 562] width 602 height 5
click at [473, 562] on div "00:01" at bounding box center [619, 562] width 602 height 5
click at [604, 560] on div "00:08" at bounding box center [619, 562] width 602 height 5
click at [670, 565] on div "- 00:15 00:15 00:15" at bounding box center [616, 563] width 679 height 16
click at [692, 560] on div "00:15" at bounding box center [619, 562] width 602 height 5
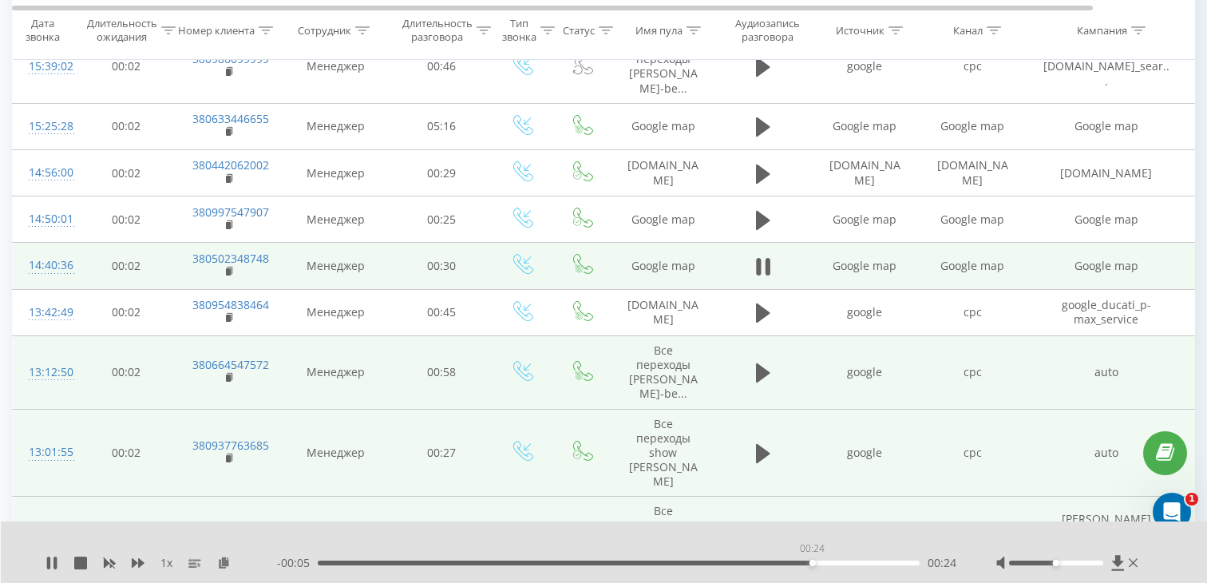
click at [812, 563] on div "00:24" at bounding box center [619, 562] width 602 height 5
click at [891, 562] on div "00:25" at bounding box center [619, 562] width 602 height 5
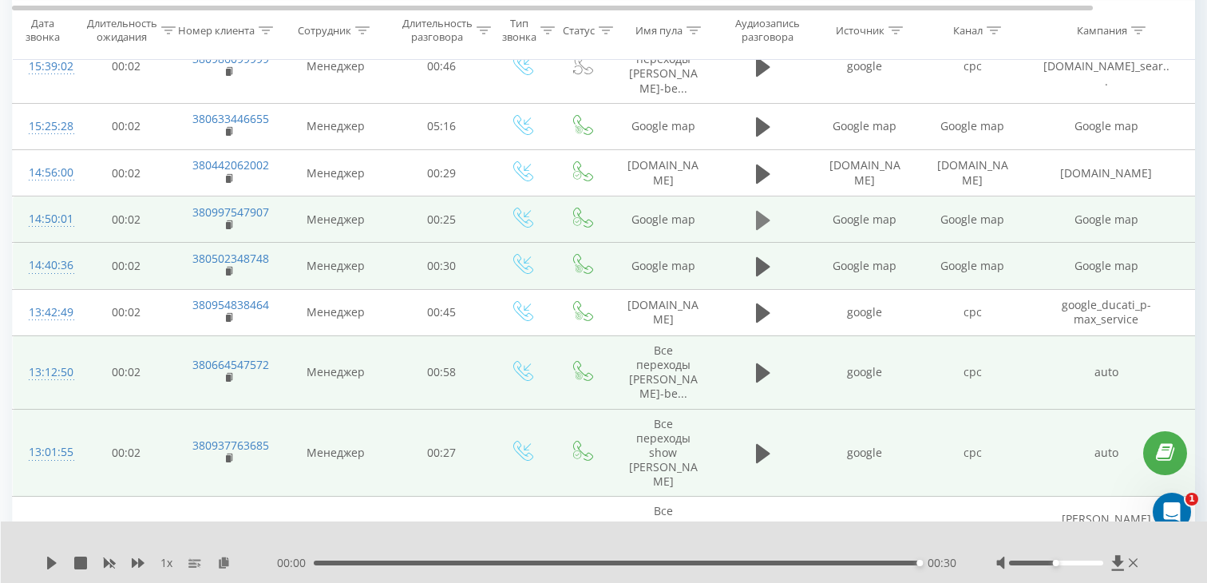
click at [766, 215] on icon at bounding box center [763, 220] width 14 height 22
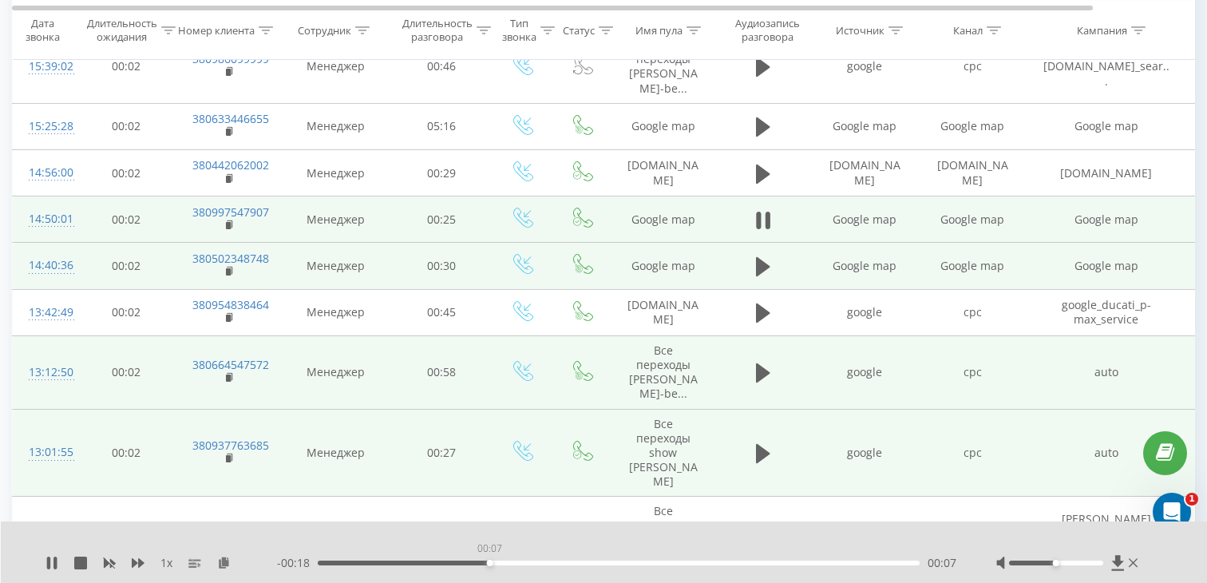
click at [489, 563] on div "00:07" at bounding box center [619, 562] width 602 height 5
click at [648, 560] on div "00:14" at bounding box center [619, 562] width 602 height 5
click at [781, 561] on div "00:19" at bounding box center [619, 562] width 602 height 5
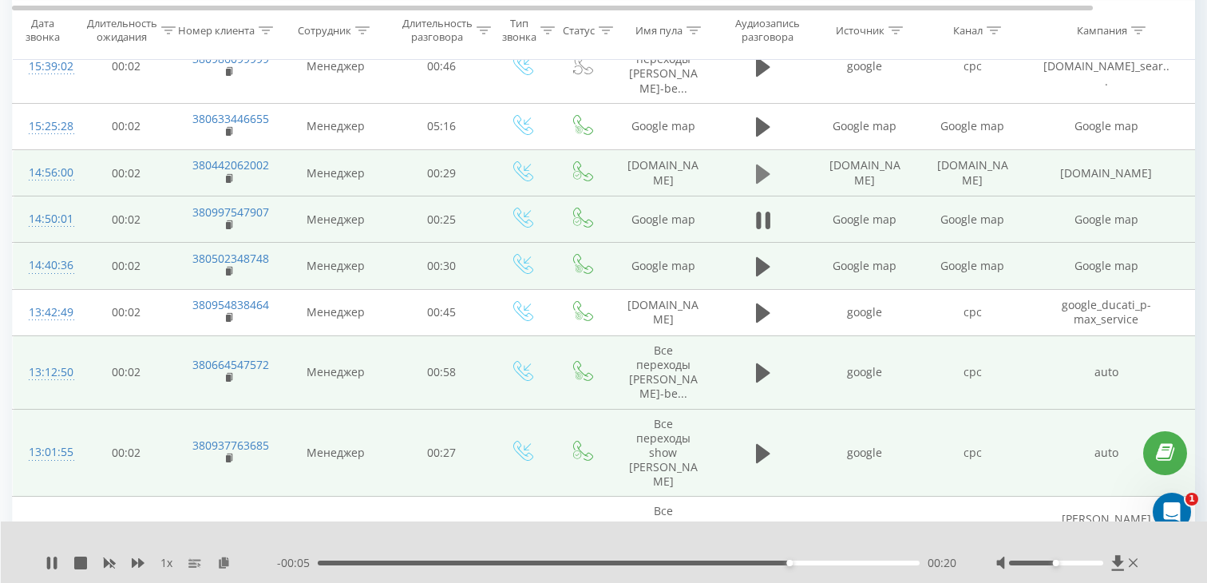
click at [764, 173] on icon at bounding box center [763, 173] width 14 height 19
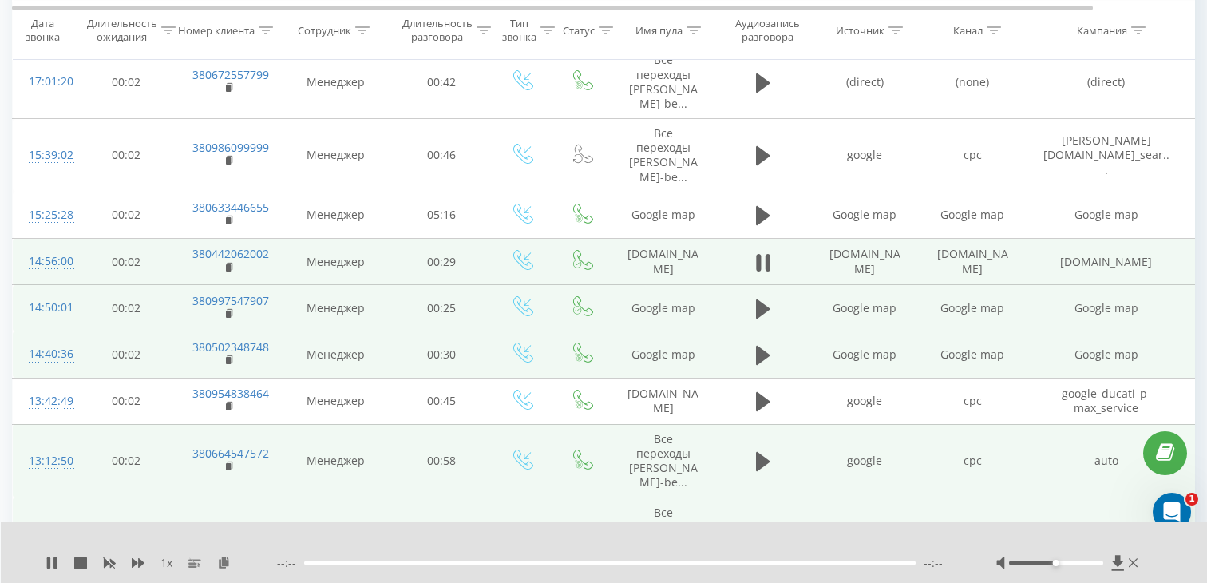
scroll to position [991, 0]
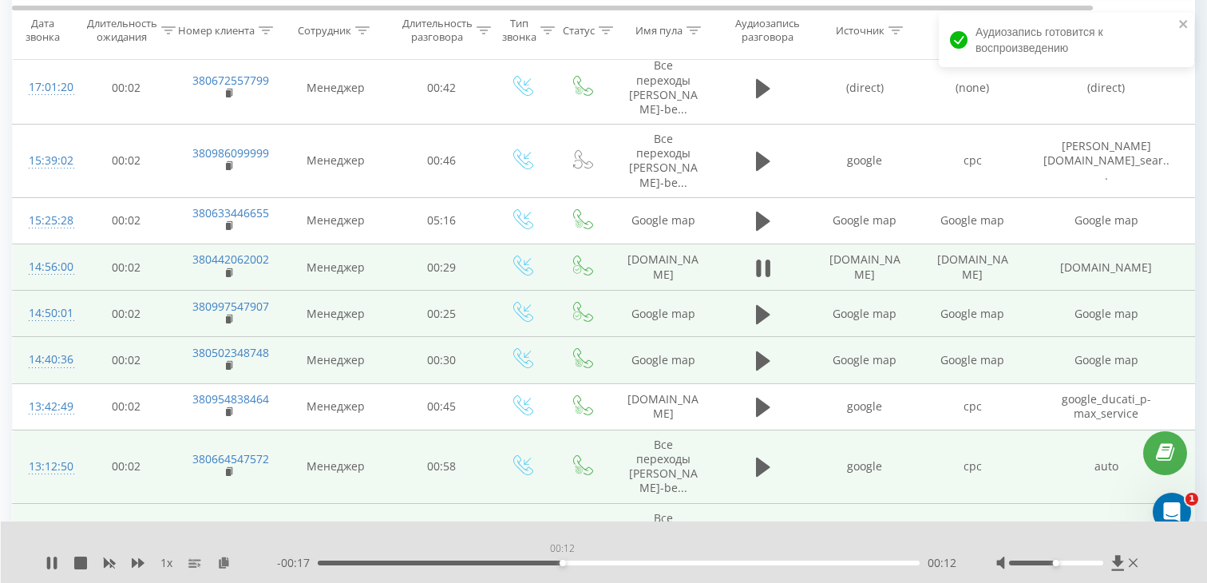
click at [562, 562] on div "00:12" at bounding box center [619, 562] width 602 height 5
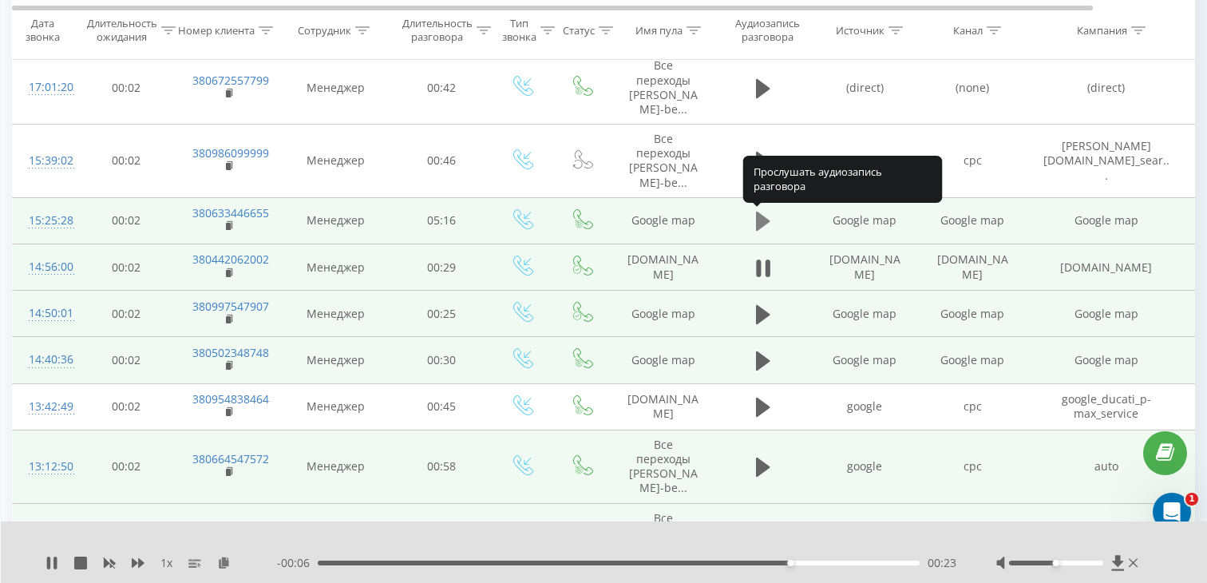
click at [760, 215] on icon at bounding box center [763, 221] width 14 height 19
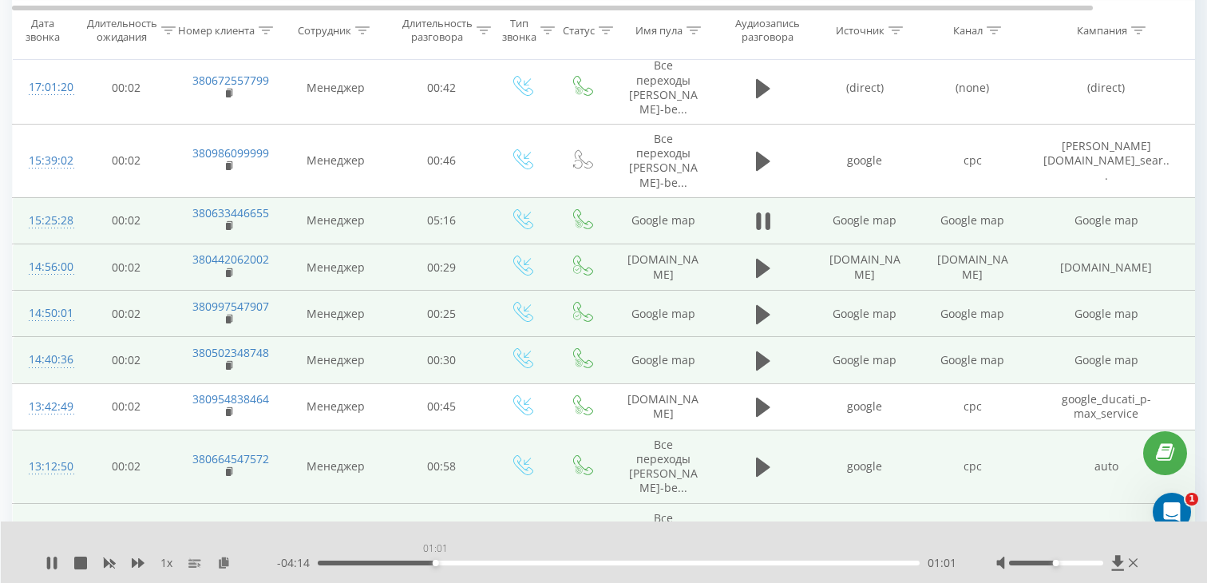
click at [435, 563] on div "01:01" at bounding box center [619, 562] width 602 height 5
click at [557, 563] on div "01:02" at bounding box center [619, 562] width 602 height 5
click at [557, 563] on div "02:06" at bounding box center [558, 563] width 6 height 6
click at [617, 561] on div "02:06" at bounding box center [619, 562] width 602 height 5
click at [699, 560] on div "02:37" at bounding box center [619, 562] width 602 height 5
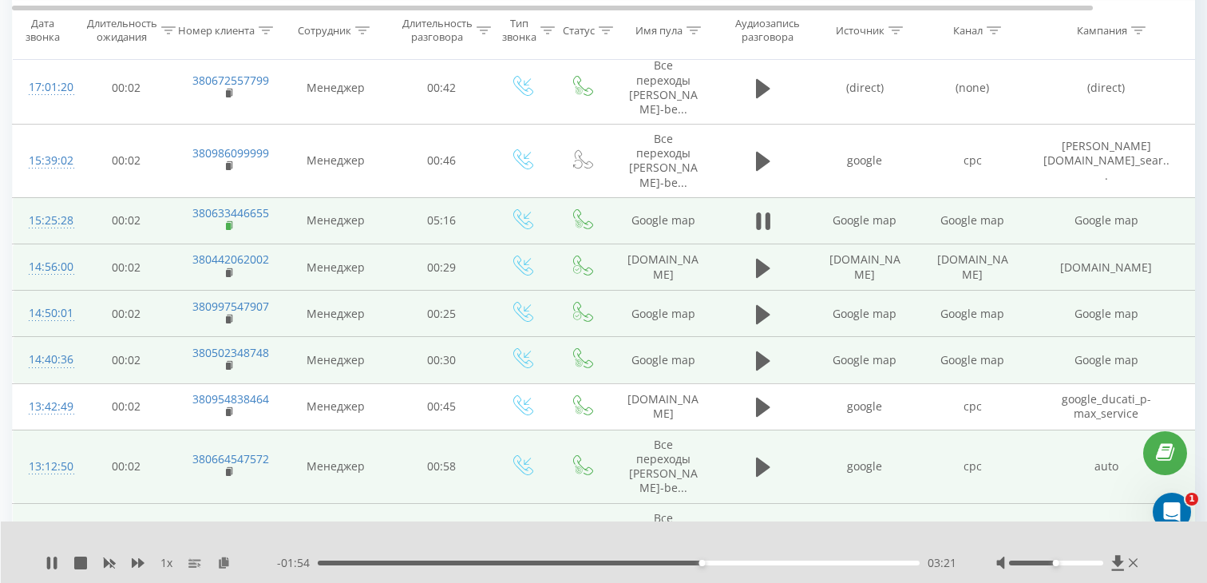
click at [232, 226] on icon at bounding box center [230, 225] width 9 height 11
click at [61, 216] on div "15:25:28" at bounding box center [45, 220] width 32 height 31
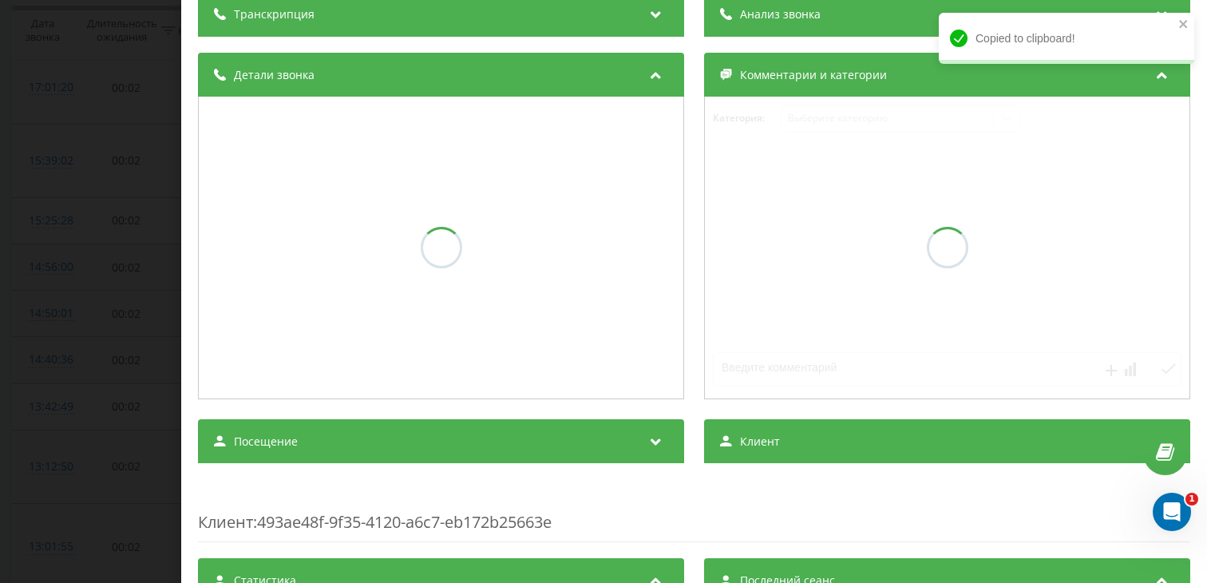
click at [410, 403] on div "Детали звонка" at bounding box center [441, 228] width 486 height 350
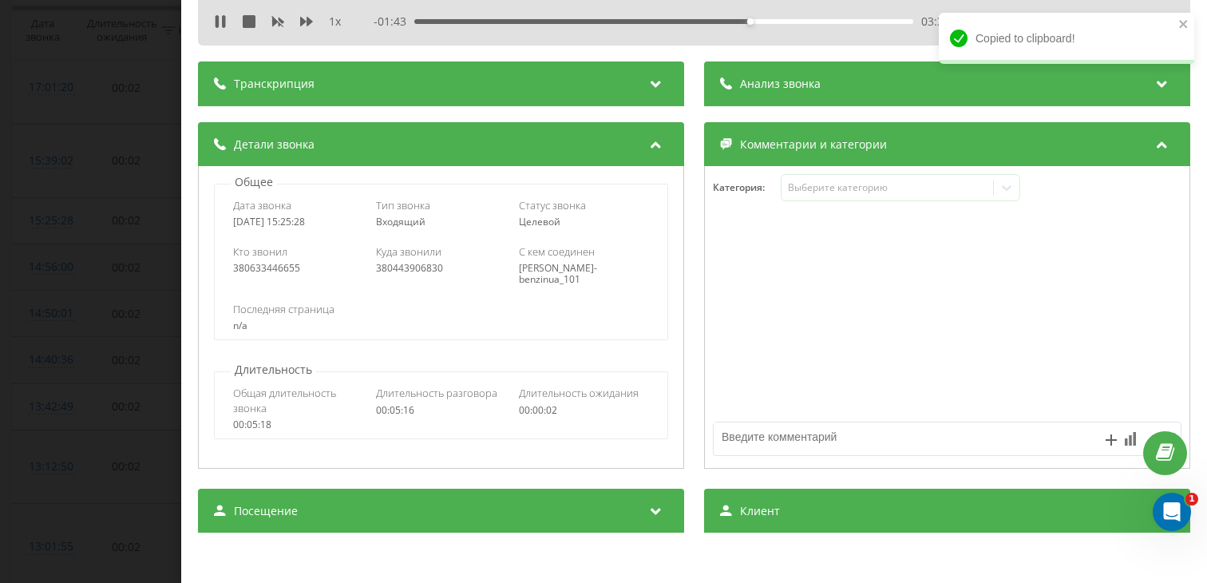
click at [406, 489] on div "Посещение" at bounding box center [441, 511] width 486 height 45
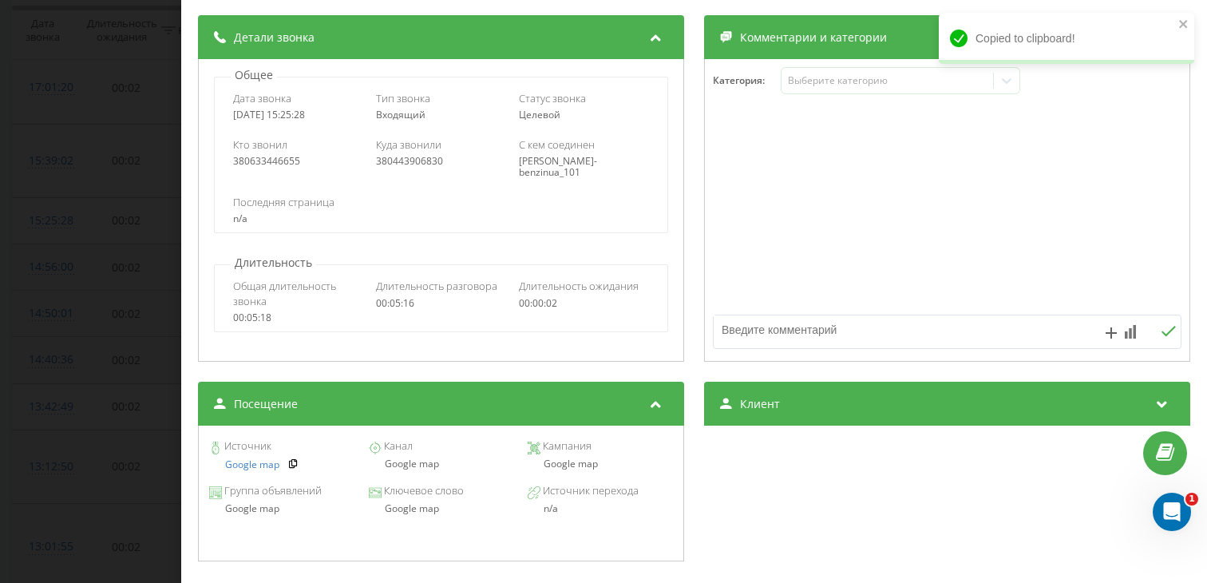
scroll to position [180, 0]
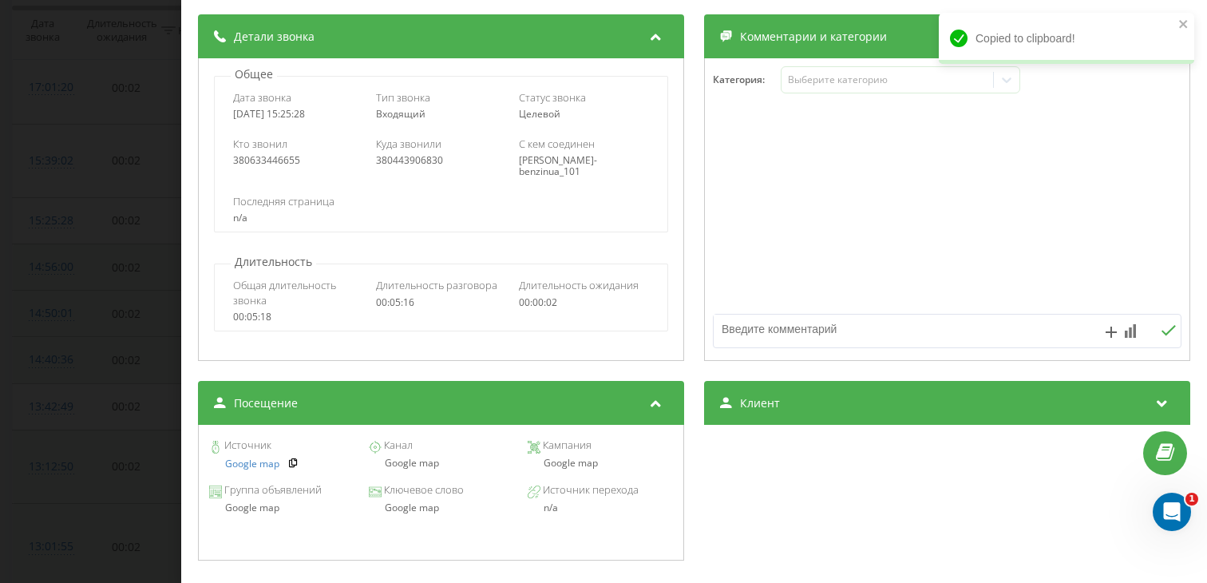
click at [408, 465] on div "Google map" at bounding box center [440, 462] width 145 height 11
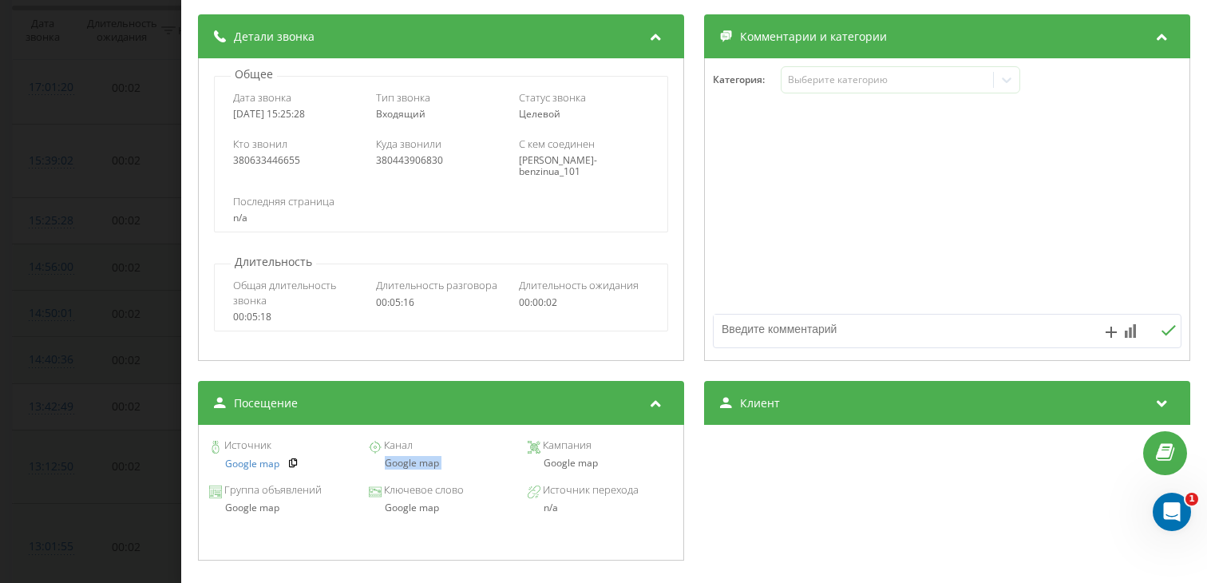
click at [140, 354] on div "Звонок : ua17_-1757939128.646601 1 x - 01:39 03:37 03:37 Транскрипция Для анали…" at bounding box center [603, 291] width 1207 height 583
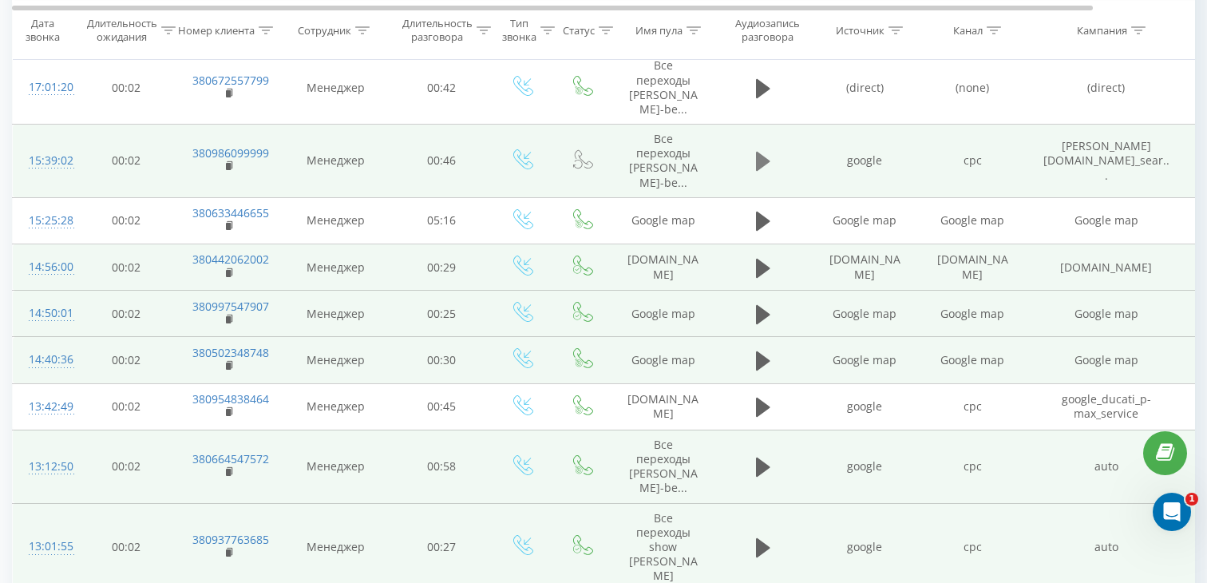
click at [757, 157] on icon at bounding box center [763, 161] width 14 height 19
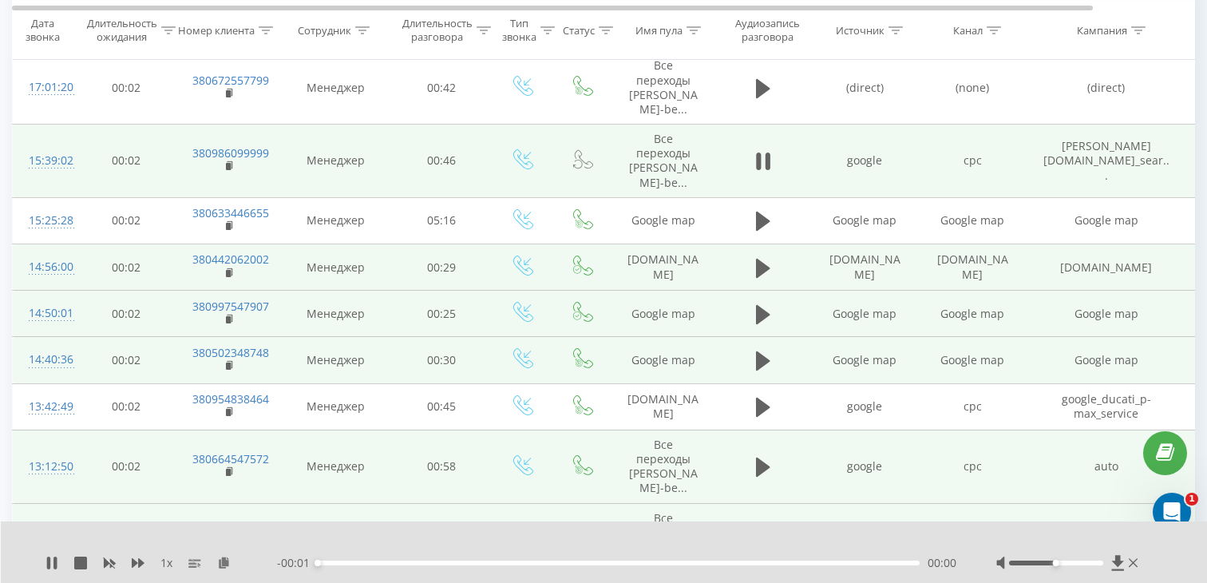
click at [391, 562] on div "00:00" at bounding box center [619, 562] width 602 height 5
click at [505, 560] on div "00:00" at bounding box center [619, 562] width 602 height 5
click at [630, 564] on div "00:24" at bounding box center [619, 562] width 602 height 5
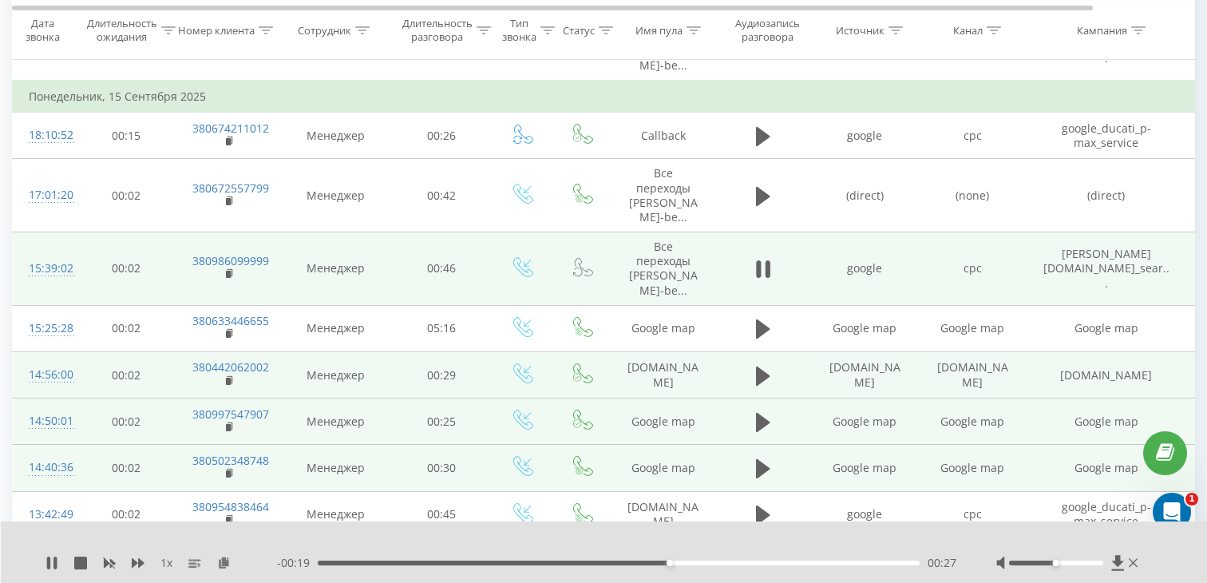
scroll to position [883, 0]
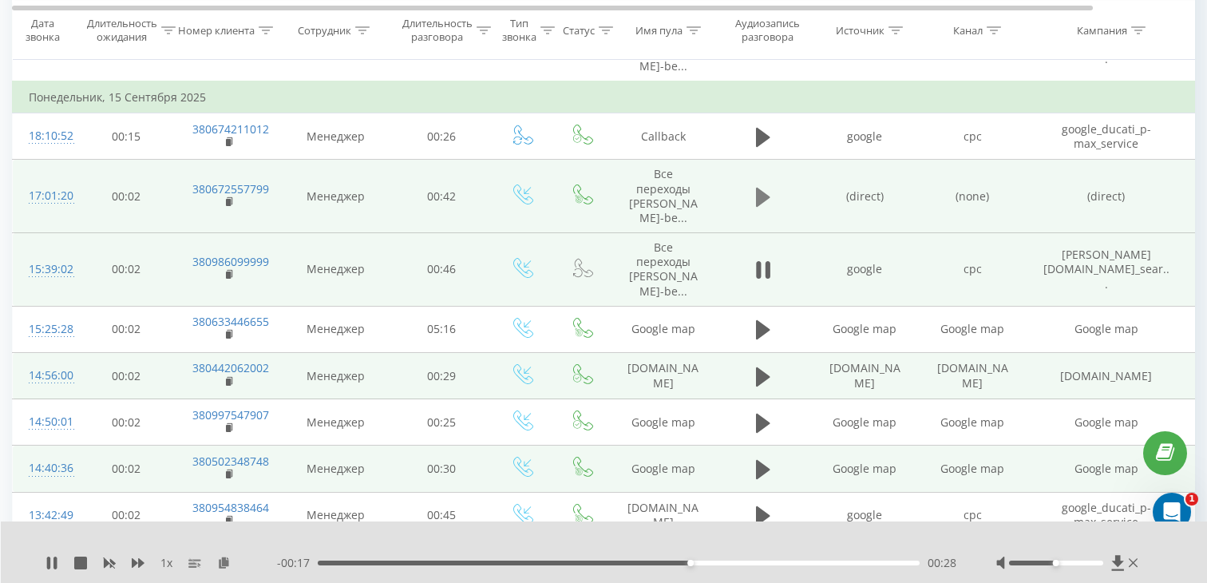
click at [756, 203] on icon at bounding box center [763, 196] width 14 height 19
click at [501, 561] on div "00:13" at bounding box center [619, 562] width 602 height 5
click at [663, 564] on div "00:13" at bounding box center [619, 562] width 602 height 5
click at [230, 200] on rect at bounding box center [228, 202] width 5 height 7
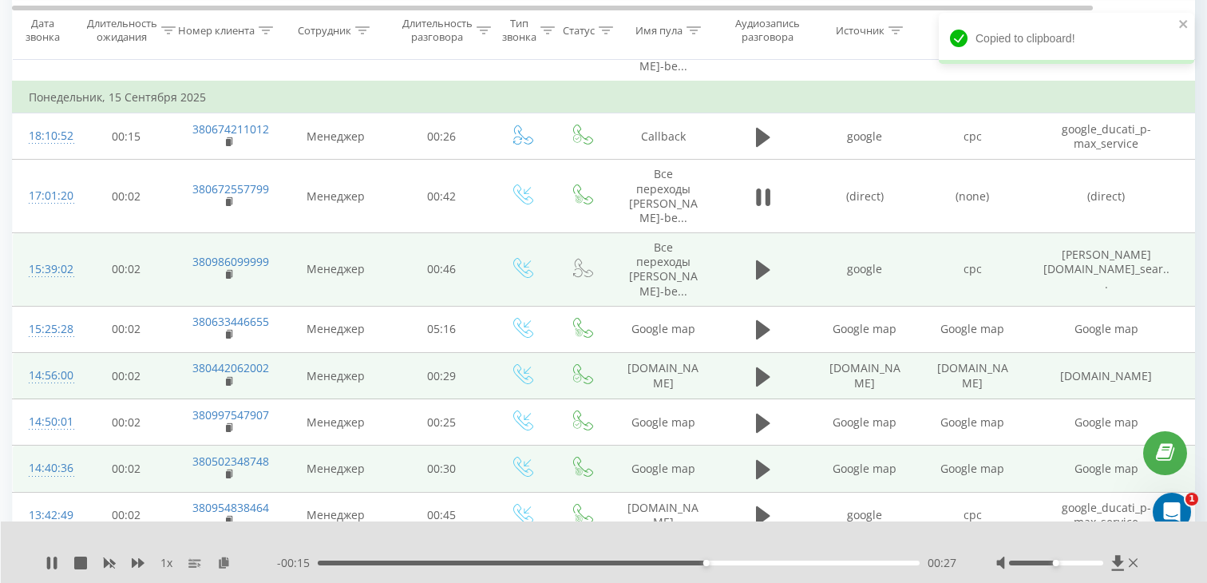
click at [524, 561] on div "00:27" at bounding box center [619, 562] width 602 height 5
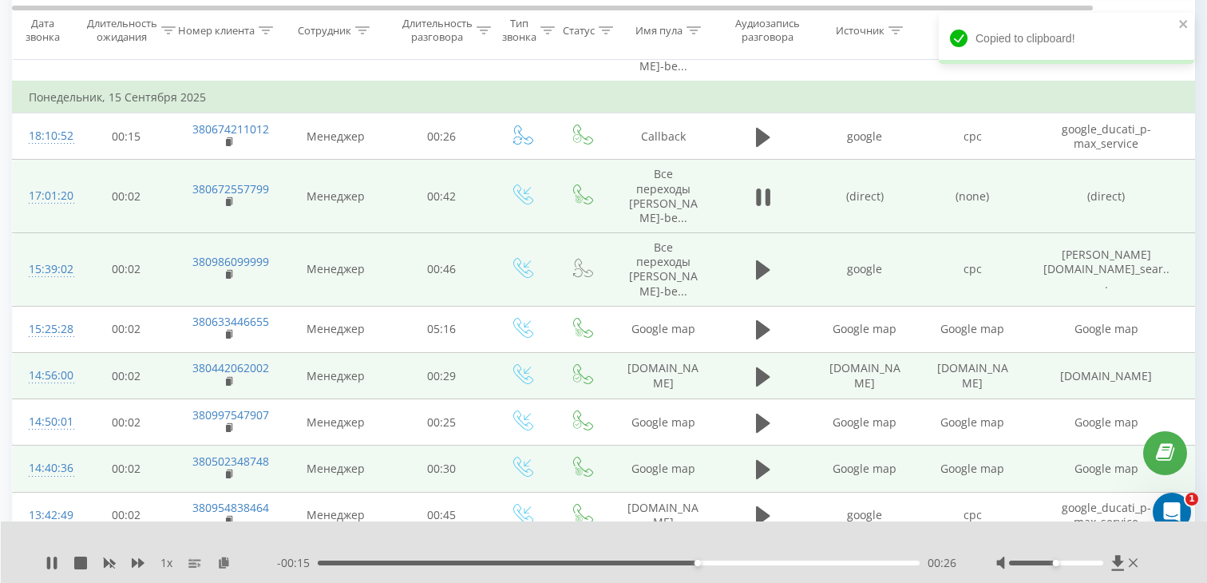
click at [42, 200] on div "17:01:20" at bounding box center [45, 195] width 32 height 31
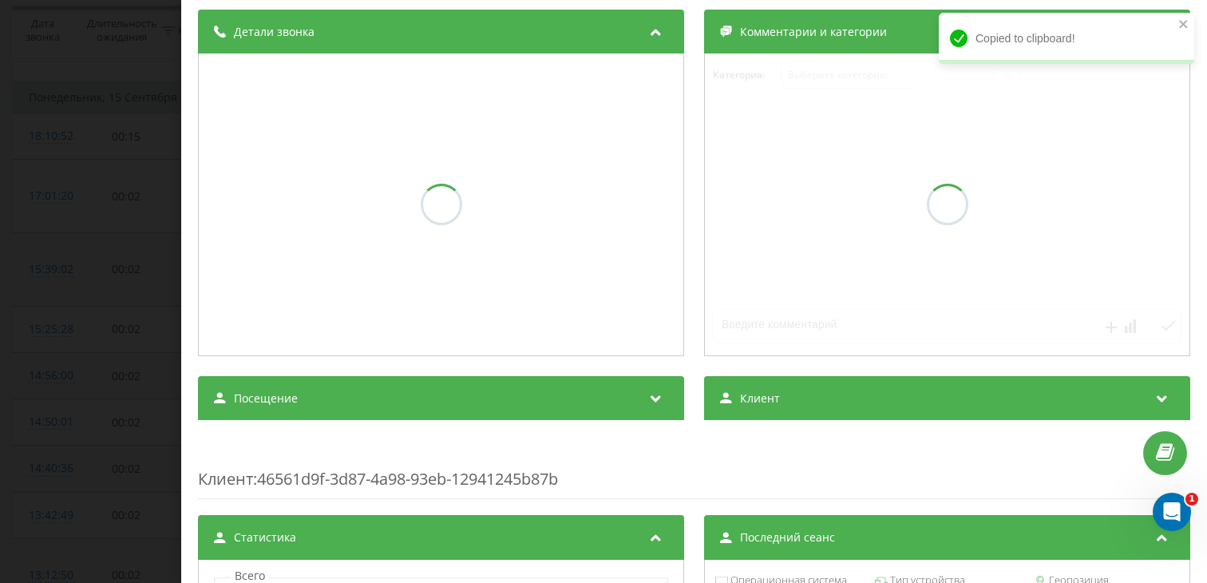
scroll to position [184, 0]
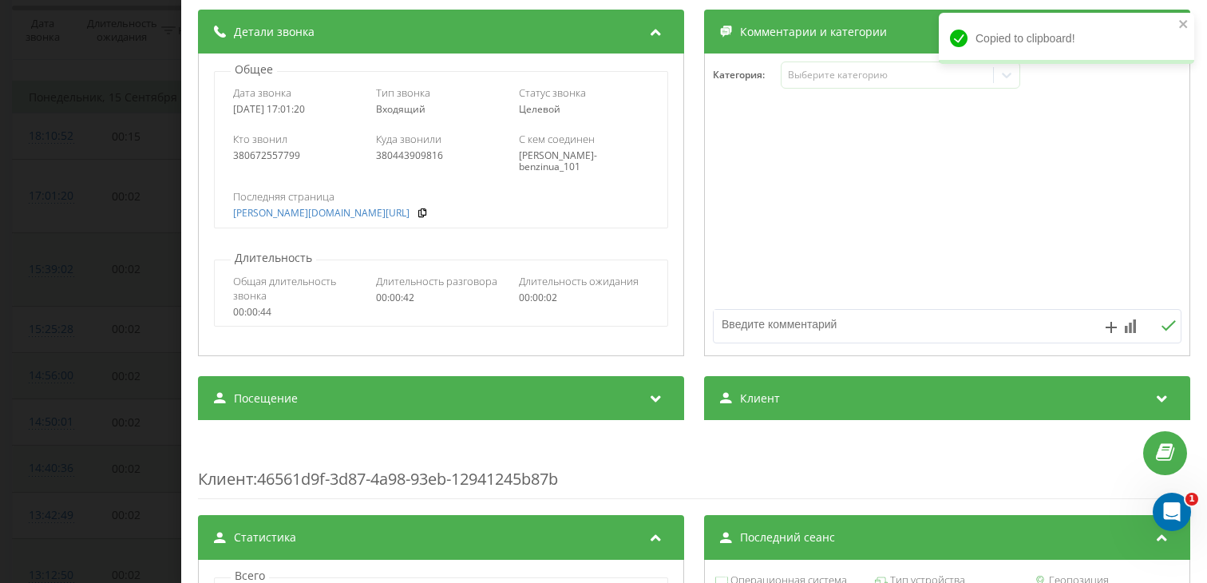
click at [427, 402] on div "Посещение" at bounding box center [441, 398] width 486 height 45
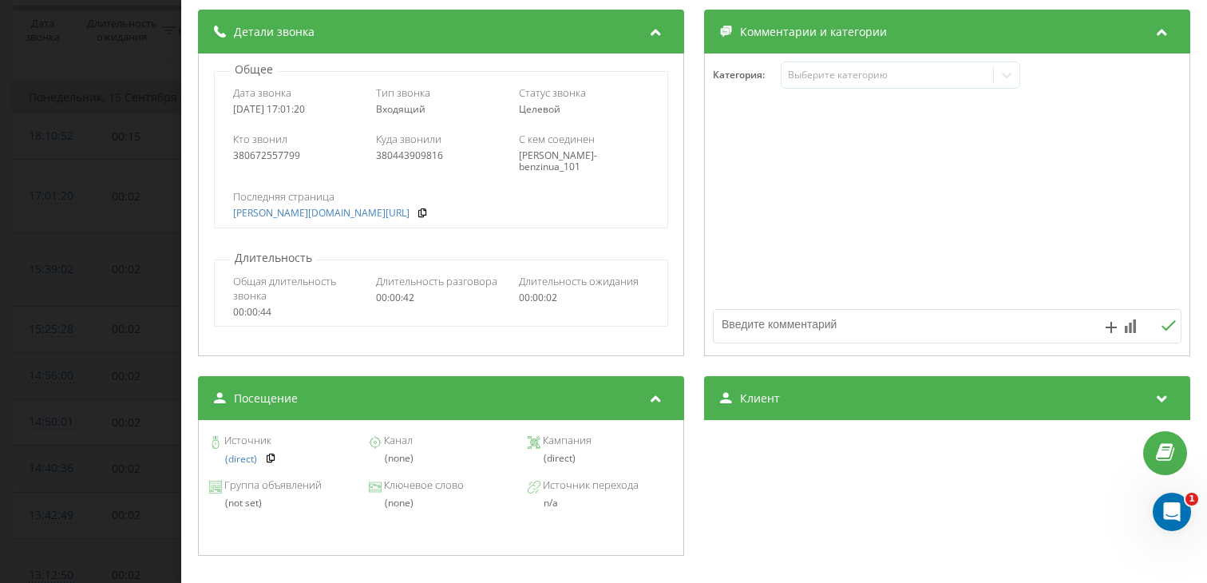
click at [279, 458] on div "(direct)" at bounding box center [289, 459] width 129 height 12
click at [271, 458] on icon at bounding box center [270, 458] width 11 height 10
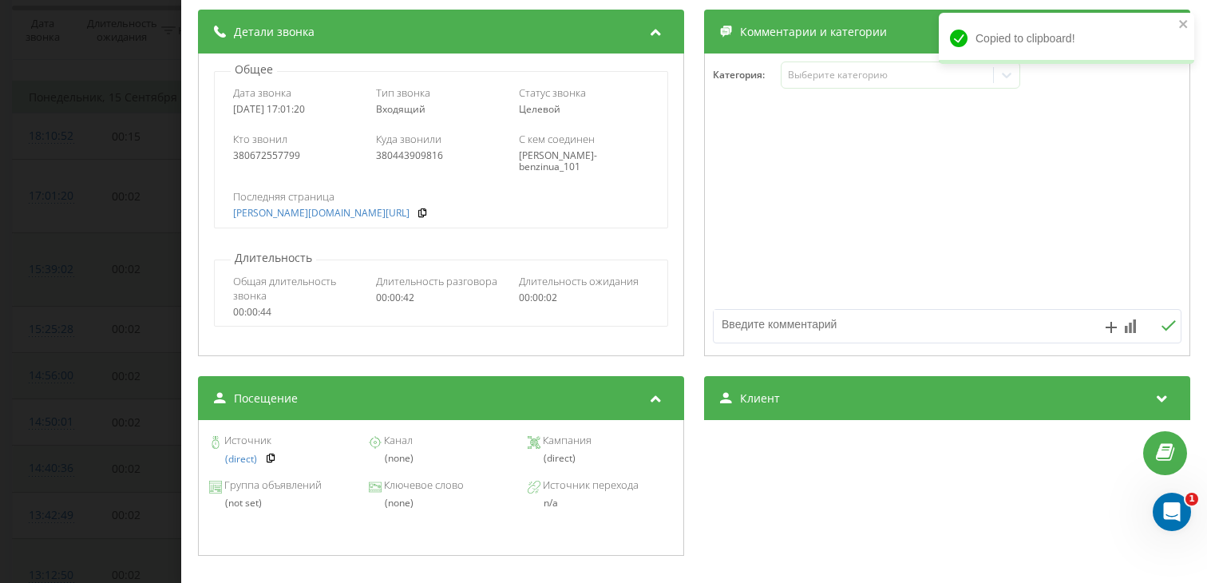
click at [119, 398] on div "Звонок : ua4_-1757944880.5710948 1 x - 00:08 00:33 00:33 Транскрипция Для анали…" at bounding box center [603, 291] width 1207 height 583
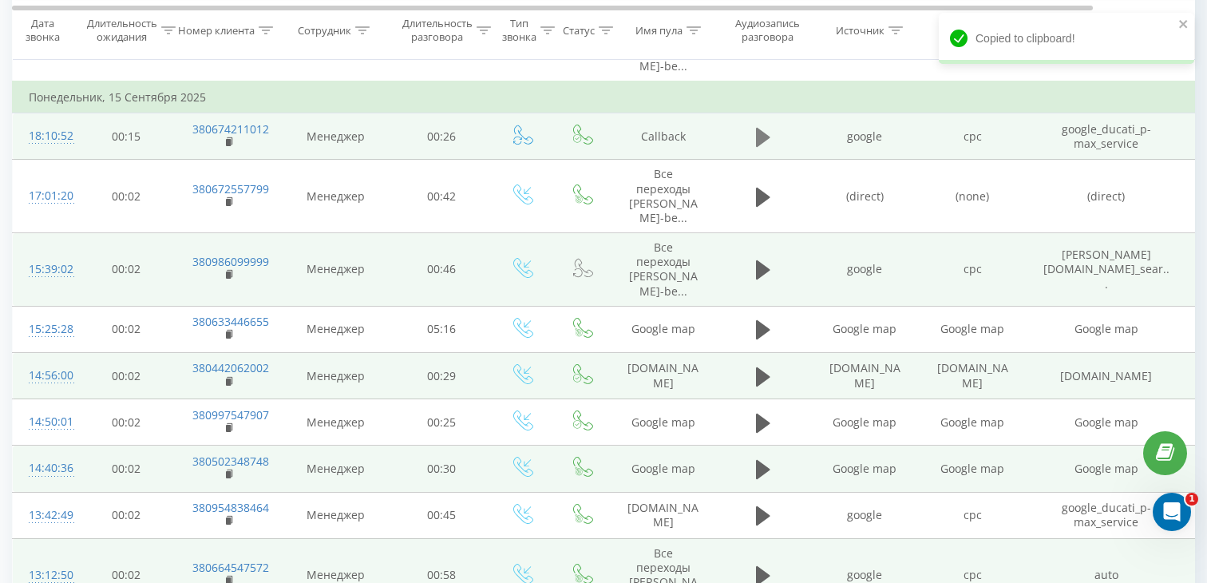
click at [761, 144] on icon at bounding box center [763, 137] width 14 height 22
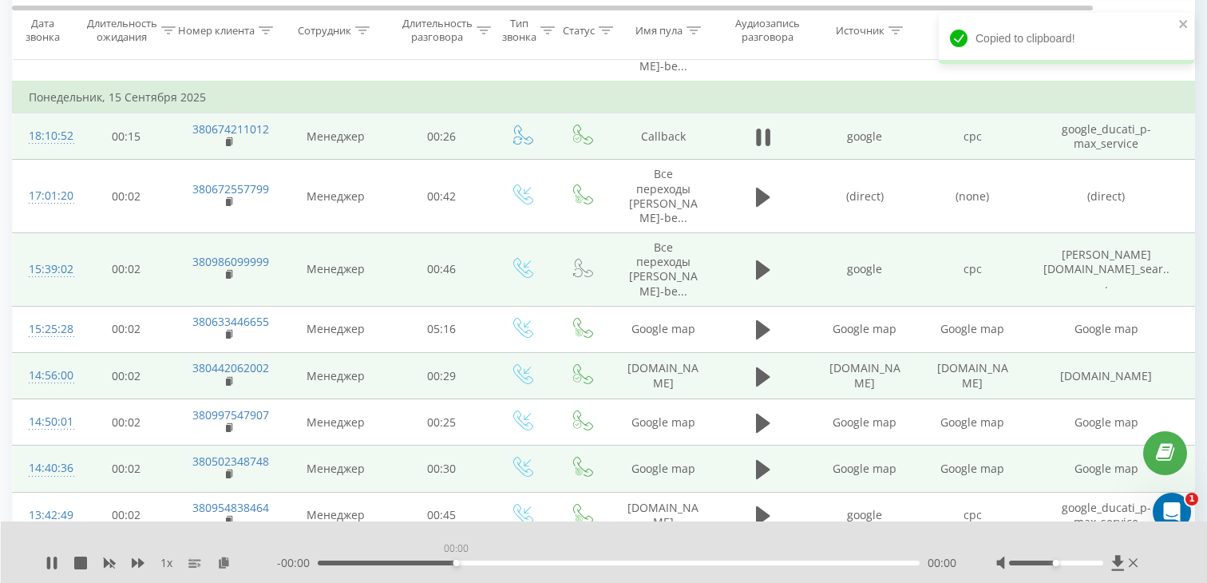
click at [456, 563] on div "00:00" at bounding box center [619, 562] width 602 height 5
click at [552, 562] on div "00:00" at bounding box center [619, 562] width 602 height 5
click at [228, 141] on rect at bounding box center [228, 142] width 5 height 7
click at [56, 152] on td "18:10:52" at bounding box center [45, 136] width 64 height 46
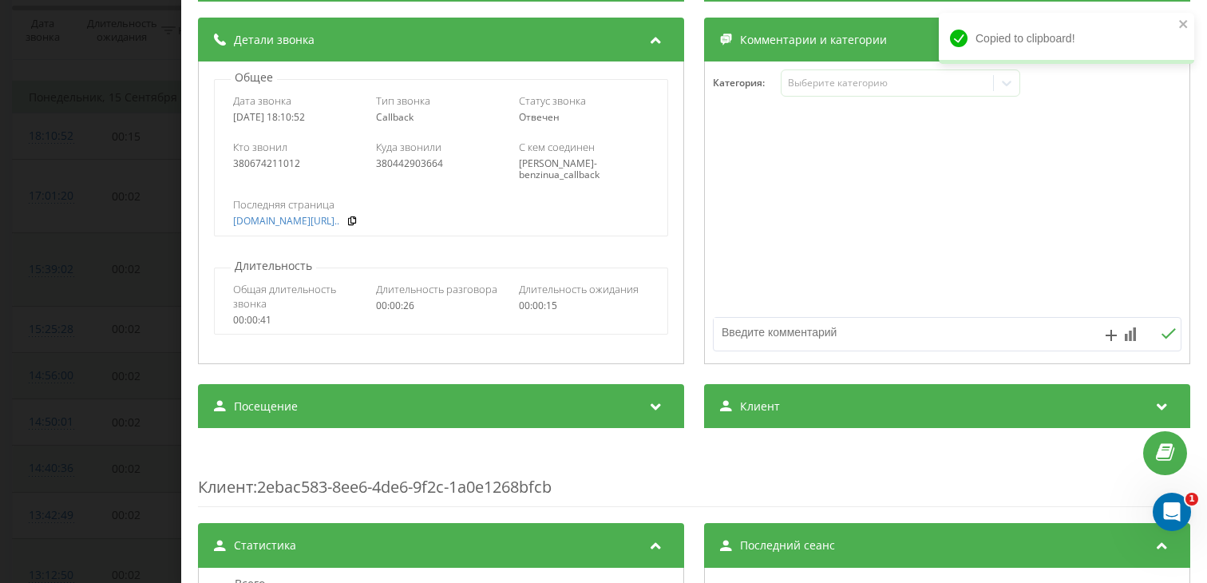
click at [386, 413] on div "Посещение" at bounding box center [441, 406] width 486 height 45
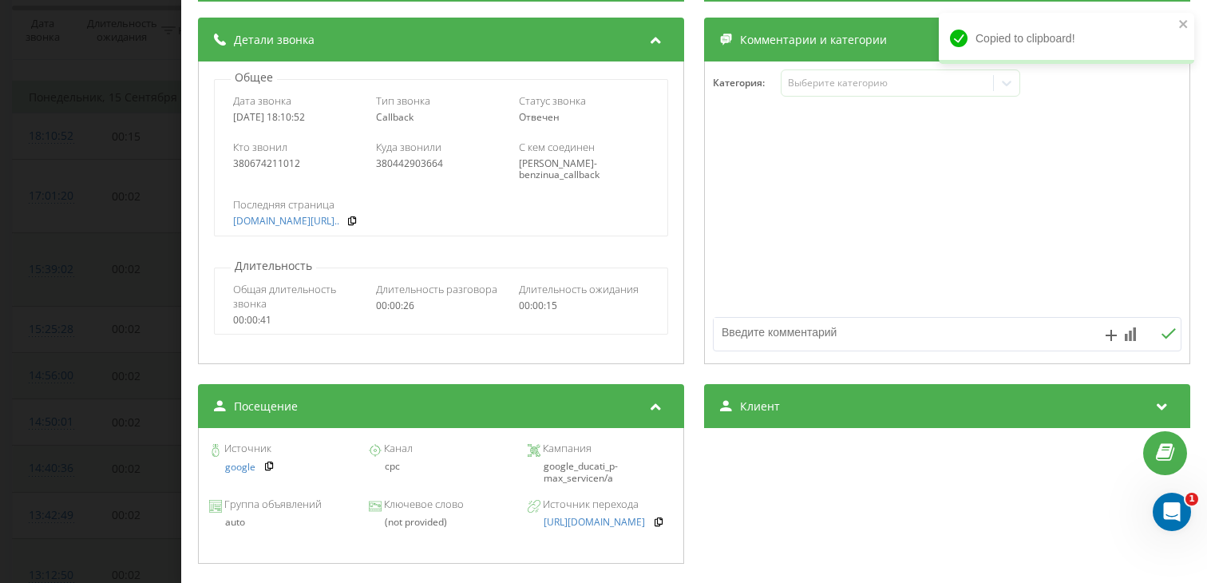
scroll to position [253, 0]
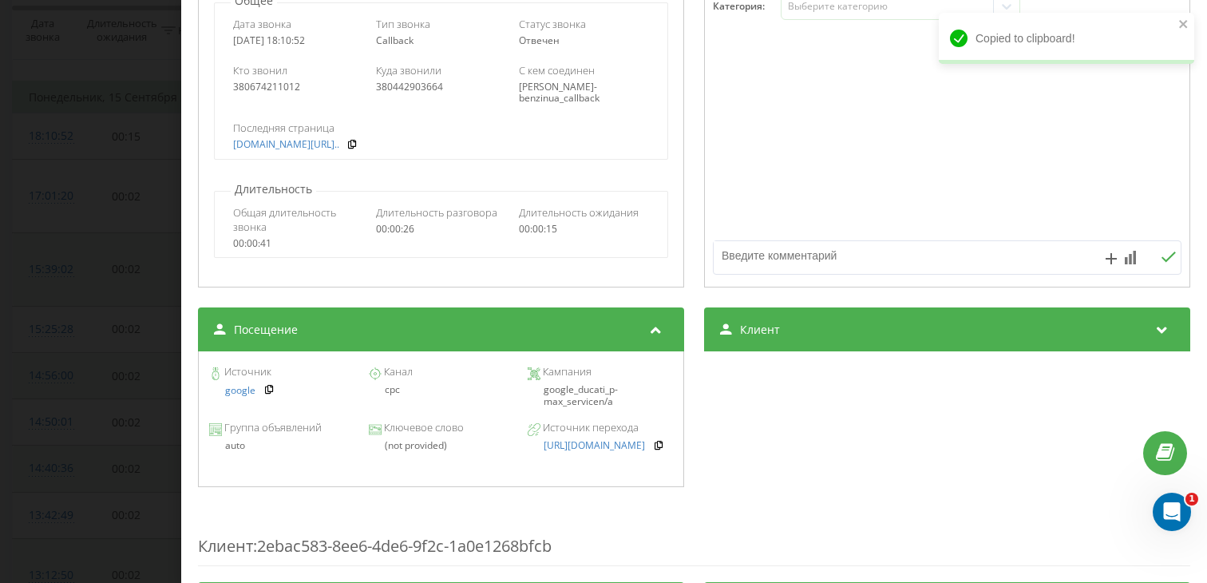
click at [105, 282] on div "Звонок : ua5_-1757949052.6231070 1 x 00:00 00:35 00:35 Транскрипция Для анализа…" at bounding box center [603, 291] width 1207 height 583
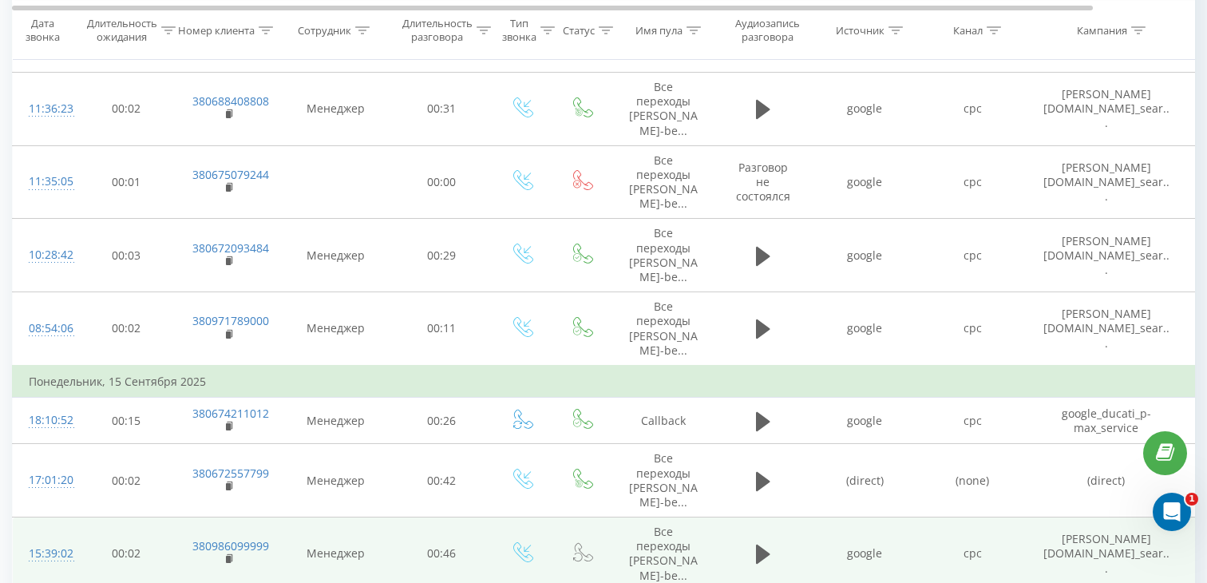
scroll to position [598, 0]
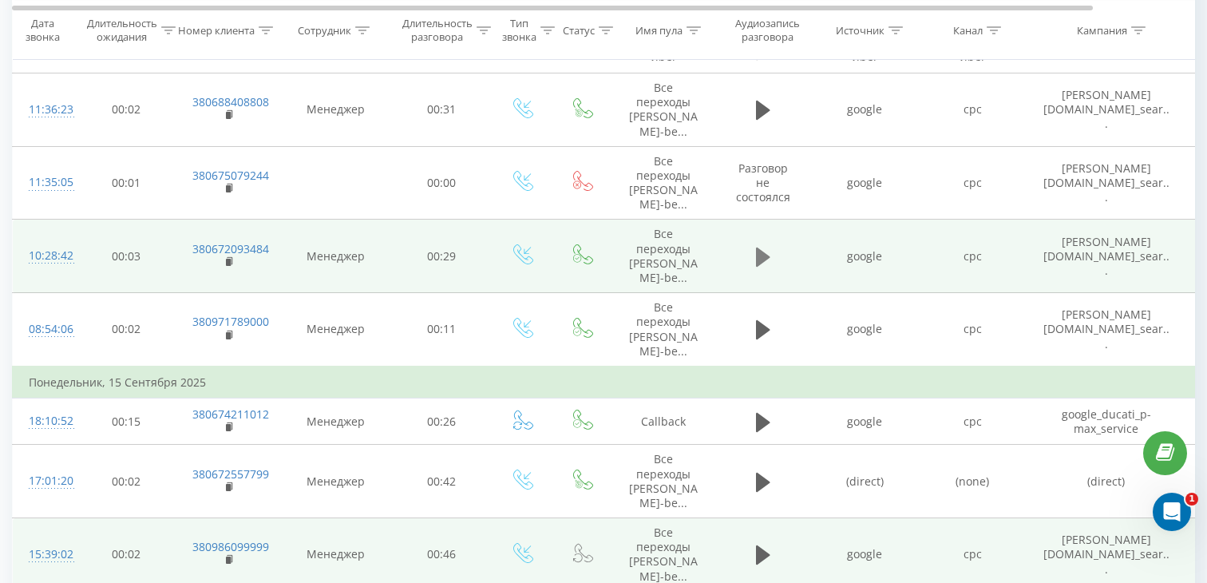
click at [750, 254] on td at bounding box center [763, 256] width 96 height 73
click at [762, 256] on icon at bounding box center [763, 256] width 14 height 19
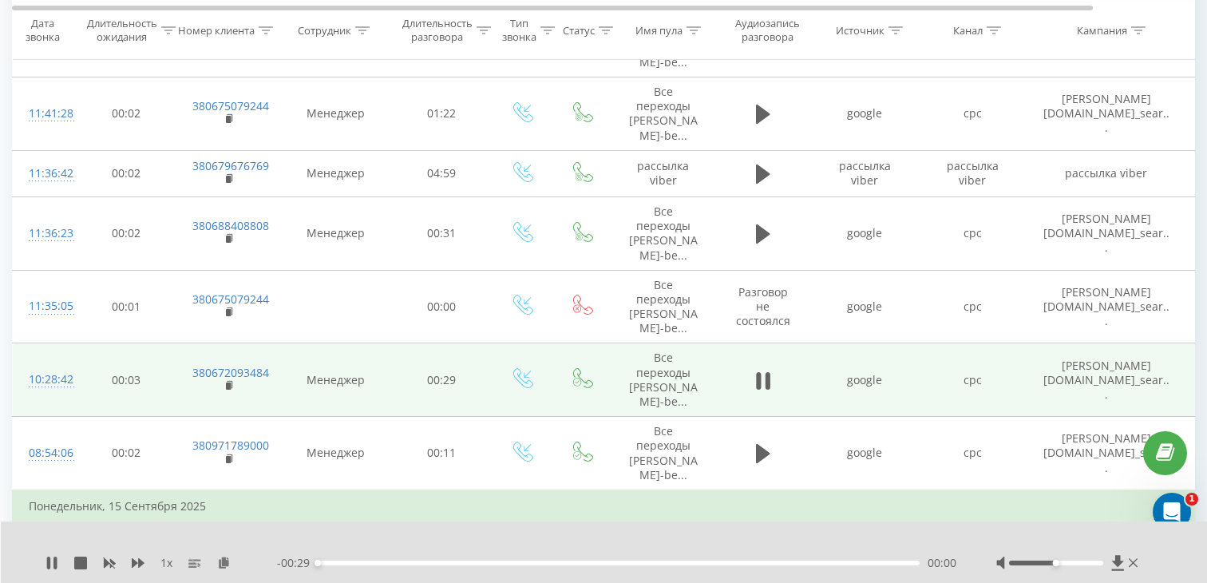
scroll to position [473, 0]
click at [373, 561] on div "00:00" at bounding box center [619, 562] width 602 height 5
click at [484, 562] on div "00:03" at bounding box center [619, 562] width 602 height 5
click at [559, 564] on div "00:08" at bounding box center [619, 562] width 602 height 5
click at [231, 384] on icon at bounding box center [230, 387] width 9 height 11
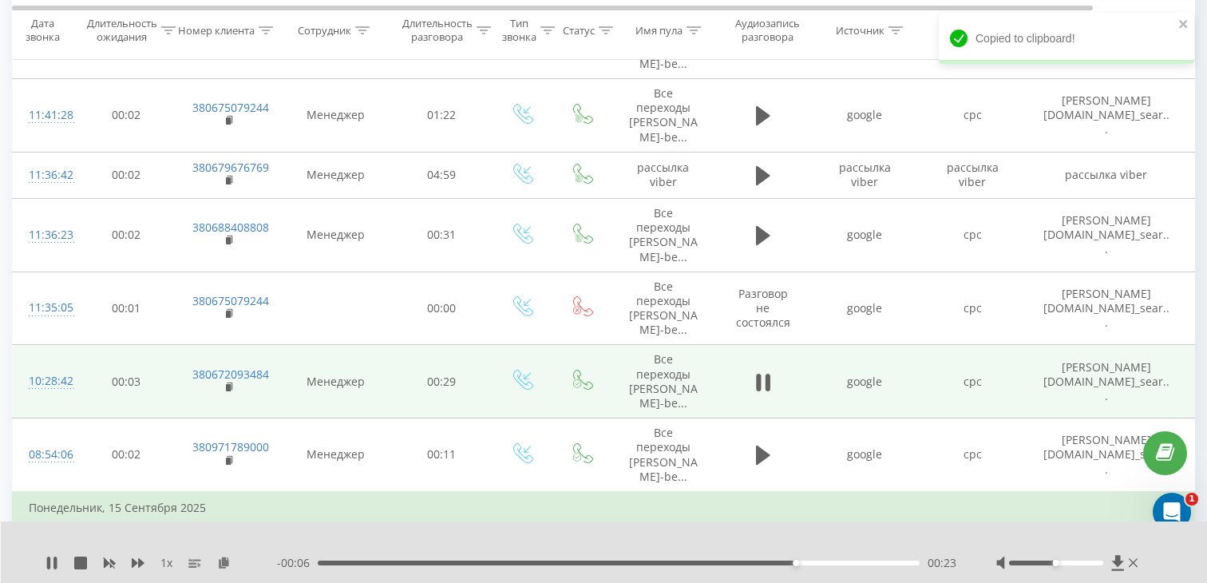
click at [54, 377] on div "10:28:42" at bounding box center [45, 381] width 32 height 31
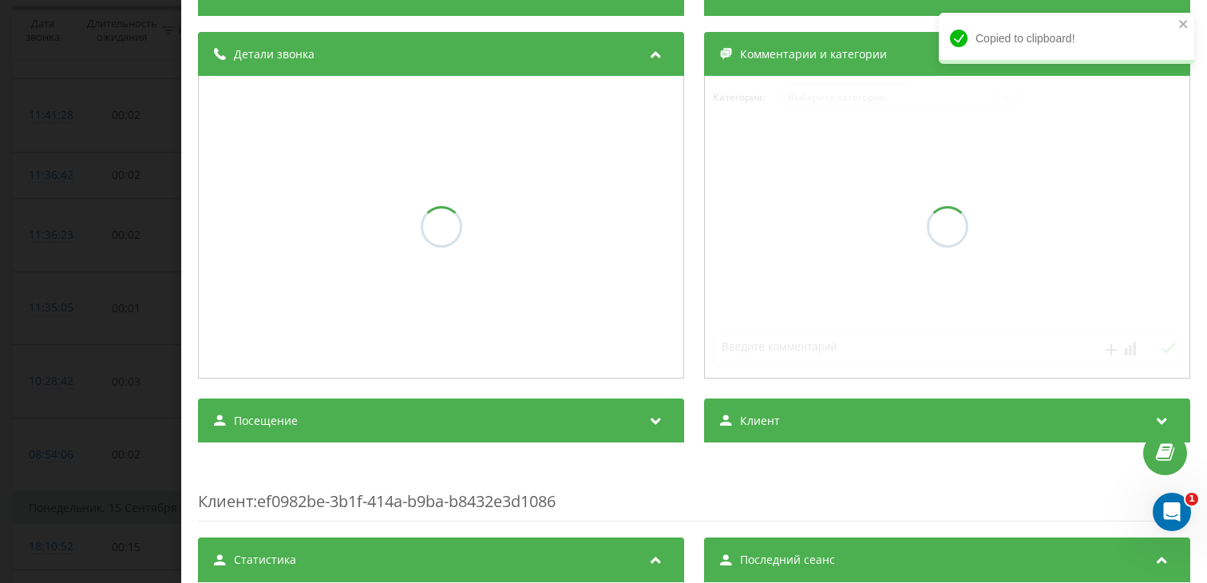
click at [350, 417] on div "Посещение" at bounding box center [441, 420] width 486 height 45
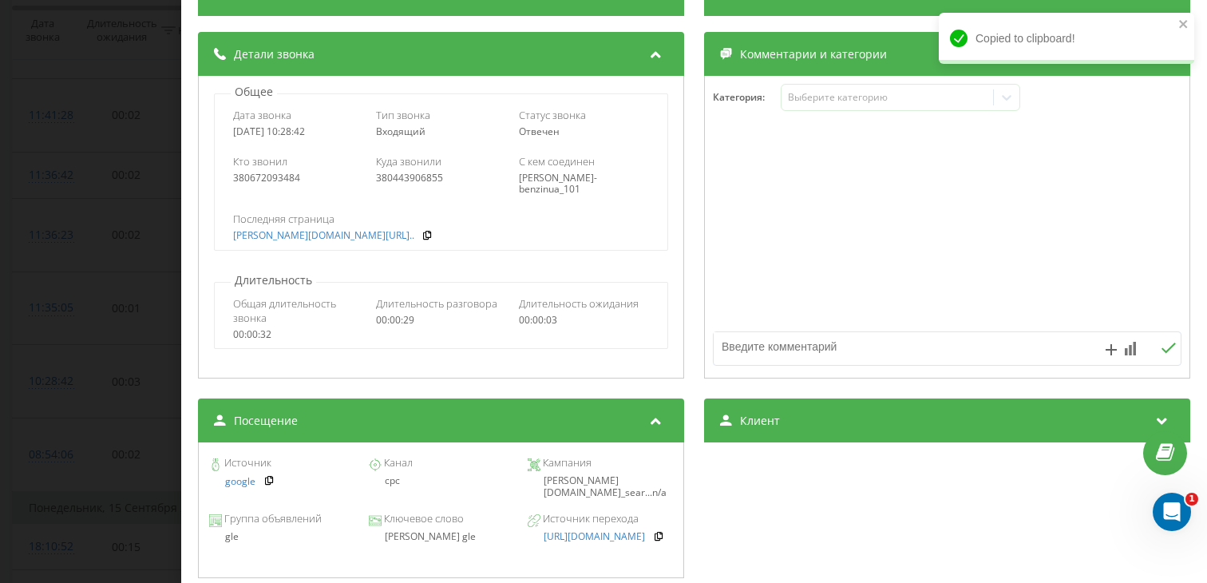
click at [408, 532] on div "[PERSON_NAME] gle" at bounding box center [440, 536] width 145 height 11
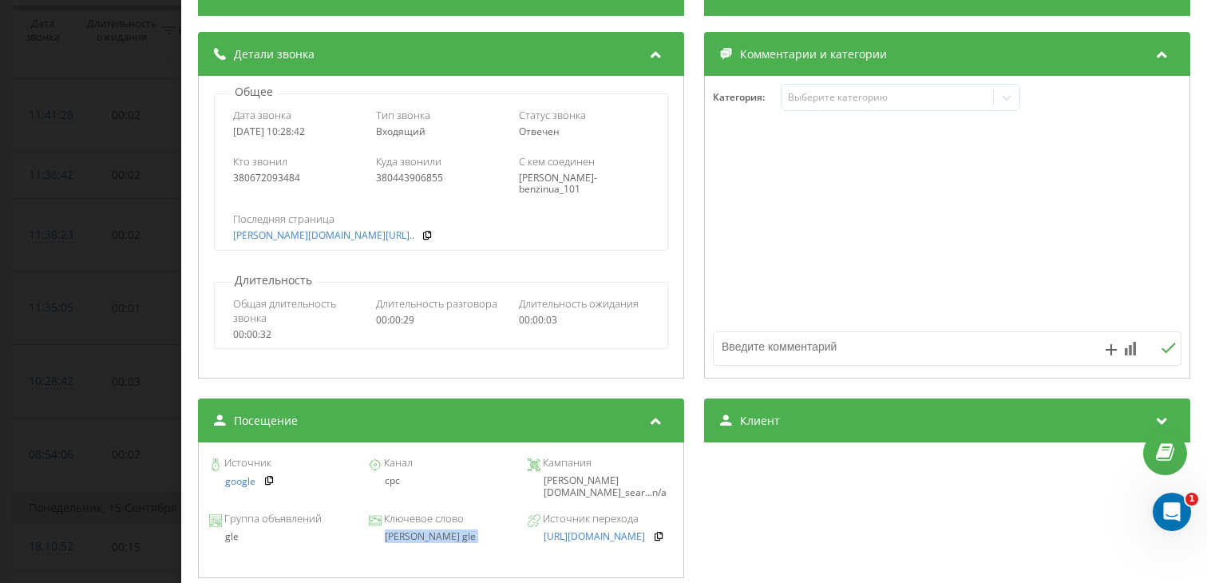
click at [105, 361] on div "Звонок : ua15_-1758007721.3015373 1 x 00:00 00:29 00:29 Транскрипция Для анализ…" at bounding box center [603, 291] width 1207 height 583
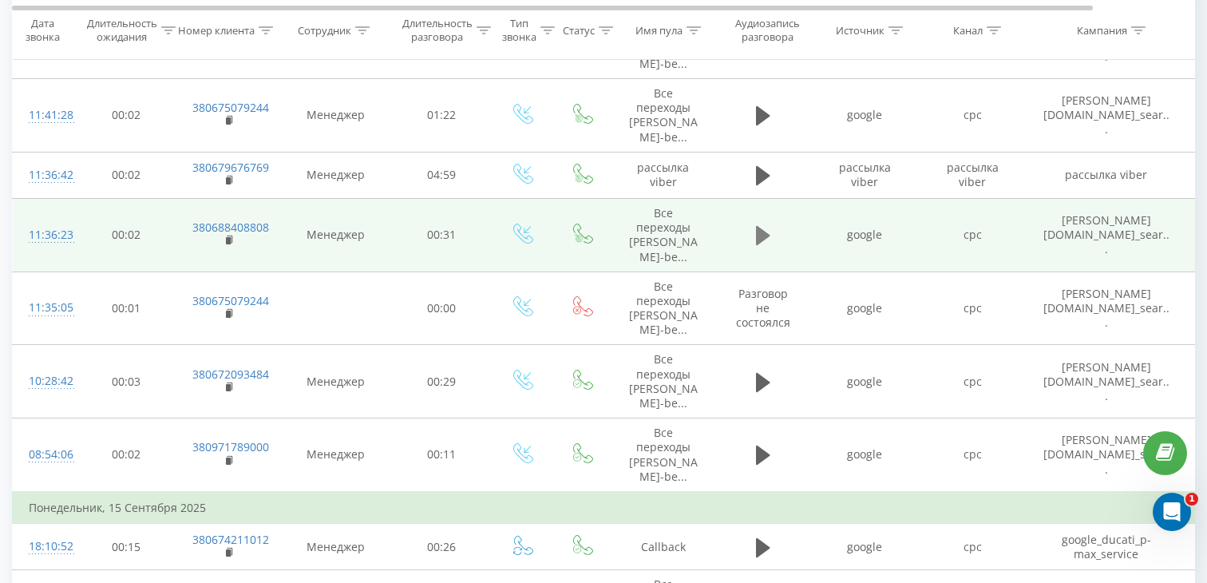
click at [757, 238] on icon at bounding box center [763, 235] width 14 height 19
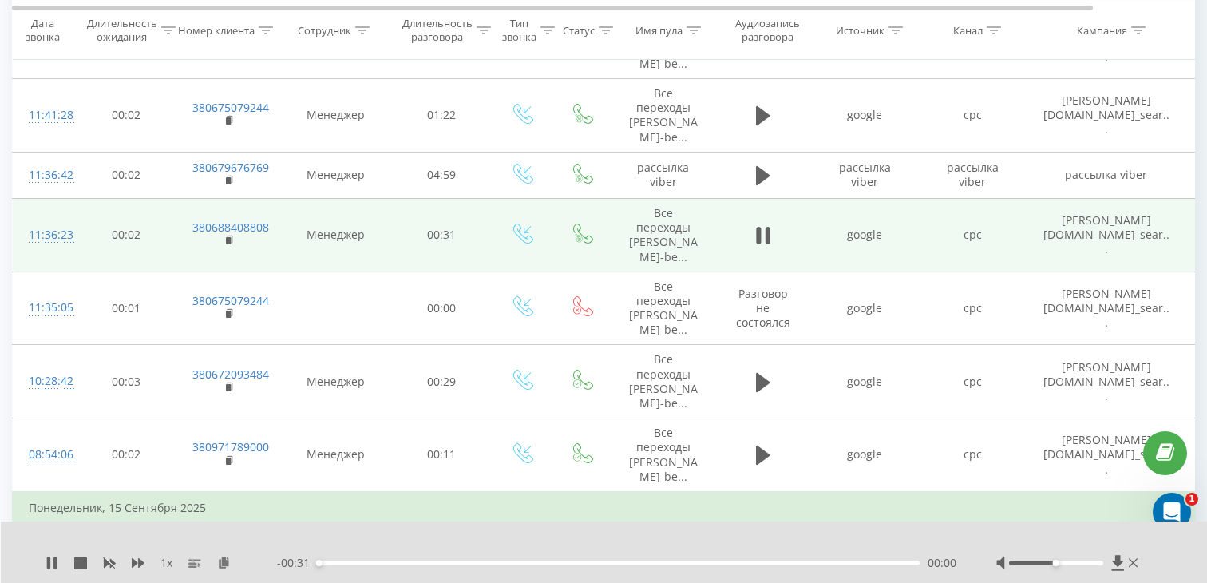
click at [449, 560] on div "00:00" at bounding box center [619, 562] width 602 height 5
click at [528, 561] on div "00:07" at bounding box center [619, 562] width 602 height 5
click at [600, 561] on div "00:11" at bounding box center [619, 562] width 602 height 5
click at [686, 561] on div "00:19" at bounding box center [619, 562] width 602 height 5
click at [836, 561] on div "00:20" at bounding box center [619, 562] width 602 height 5
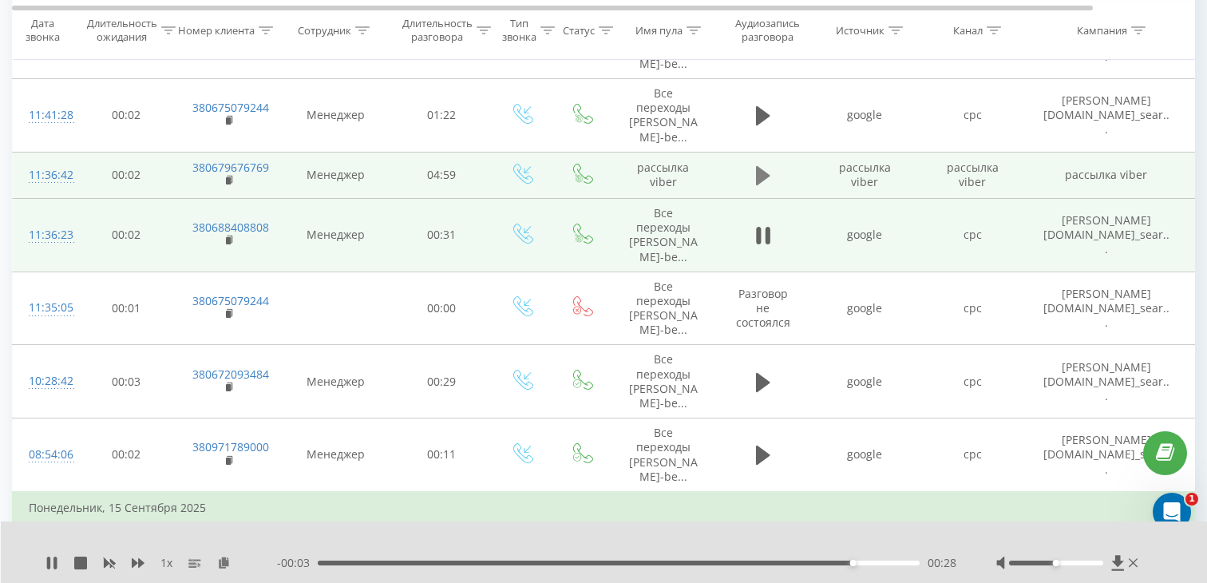
click at [763, 179] on icon at bounding box center [763, 175] width 14 height 19
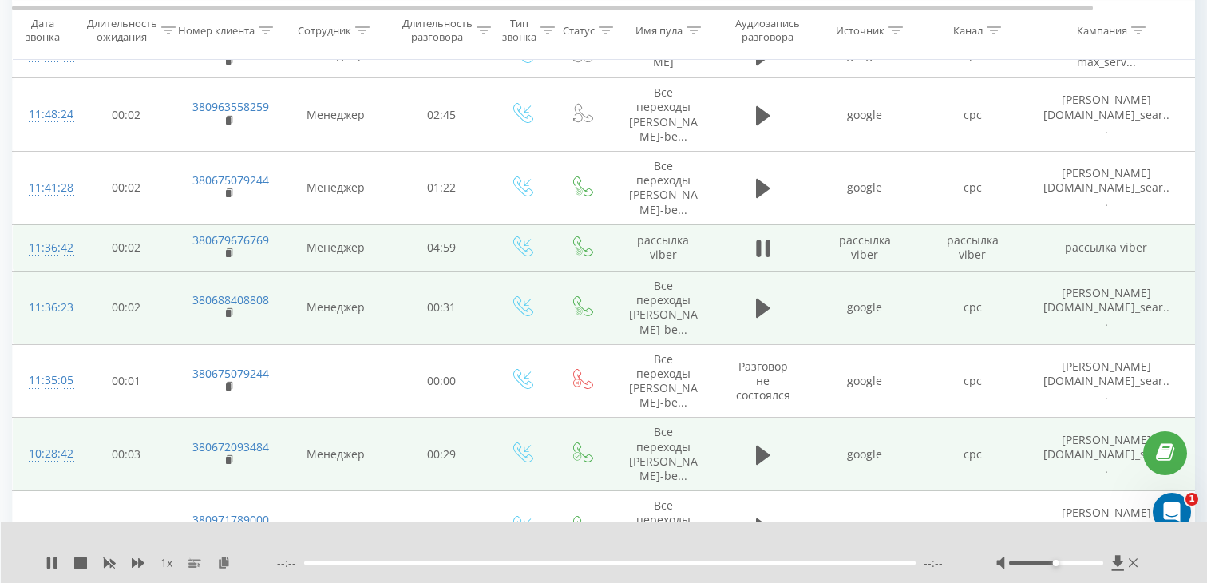
scroll to position [394, 0]
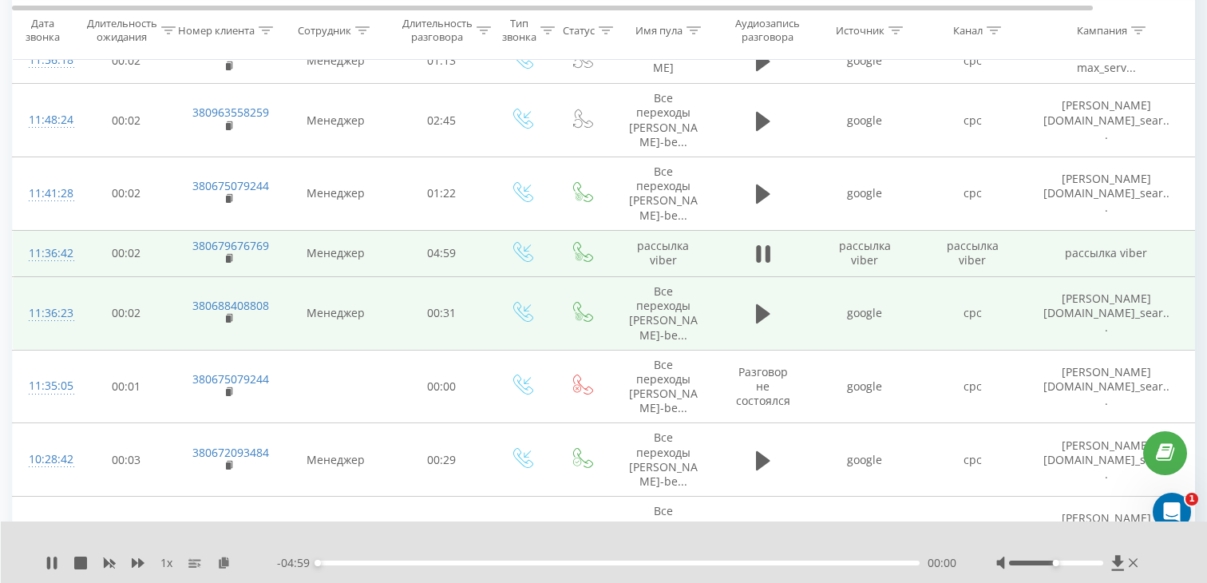
click at [393, 562] on div "00:00" at bounding box center [619, 562] width 602 height 5
click at [232, 258] on icon at bounding box center [230, 257] width 6 height 7
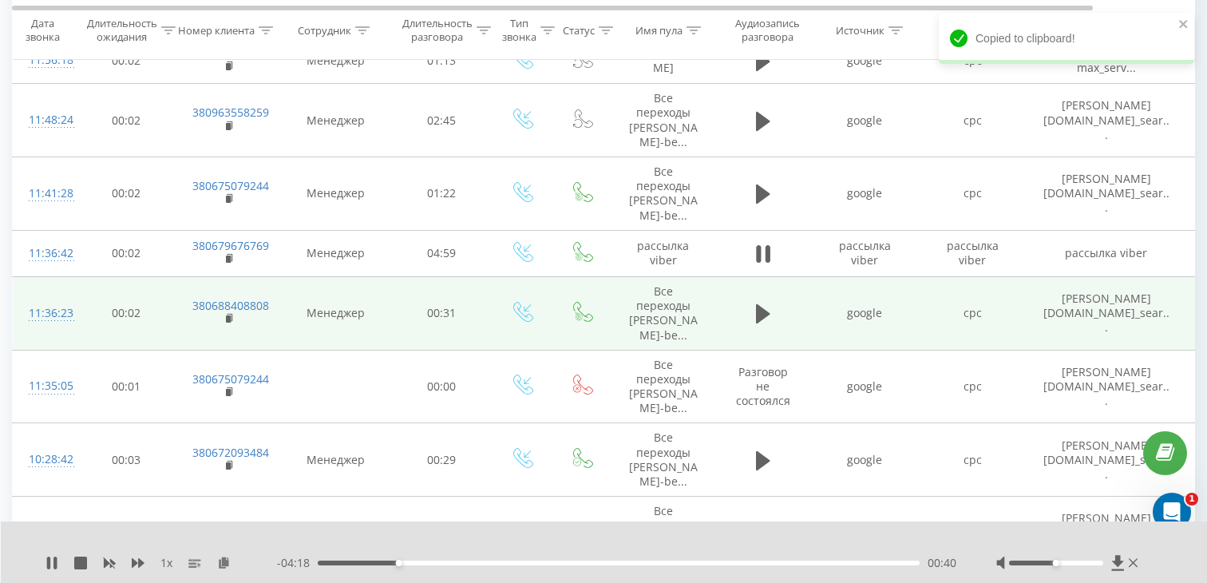
click at [367, 562] on div "00:40" at bounding box center [619, 562] width 602 height 5
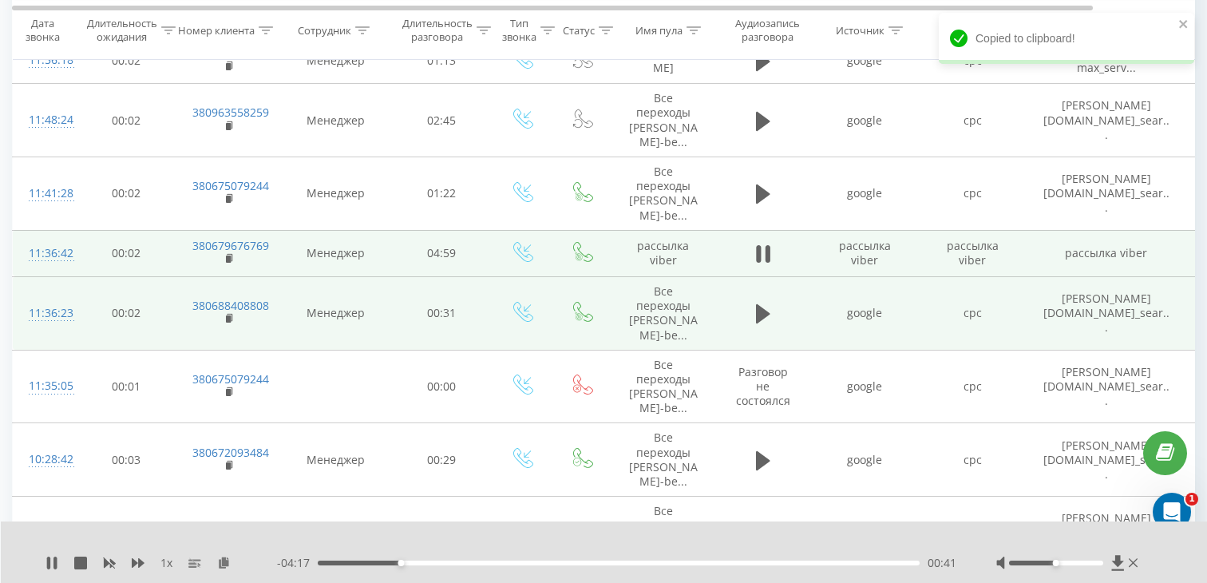
click at [52, 258] on div "11:36:42" at bounding box center [45, 253] width 32 height 31
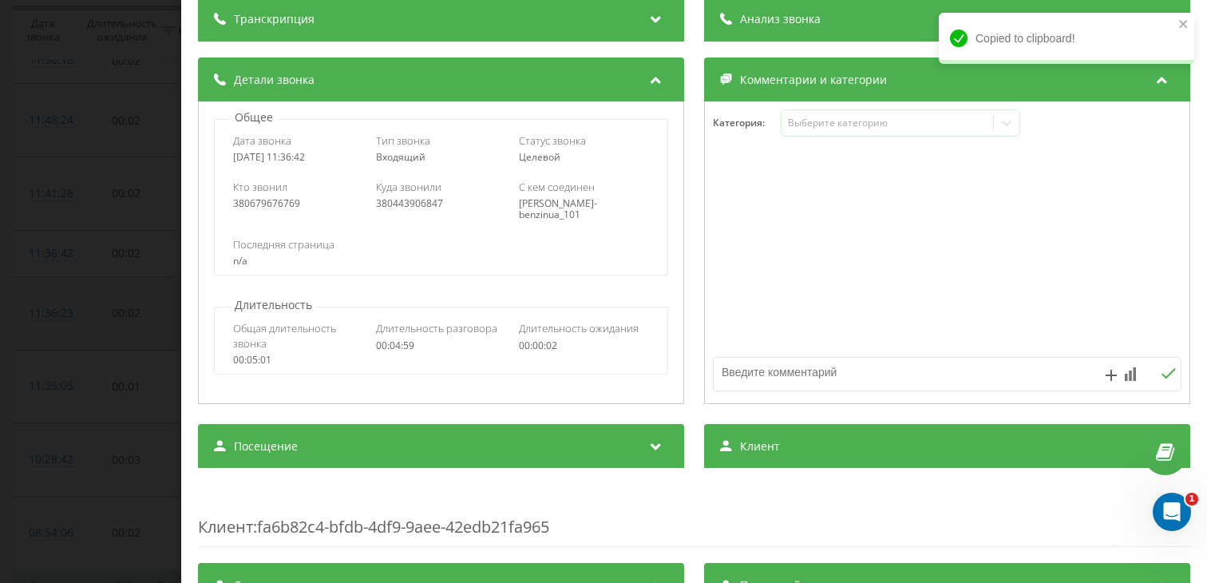
click at [336, 460] on div "Посещение" at bounding box center [441, 446] width 486 height 45
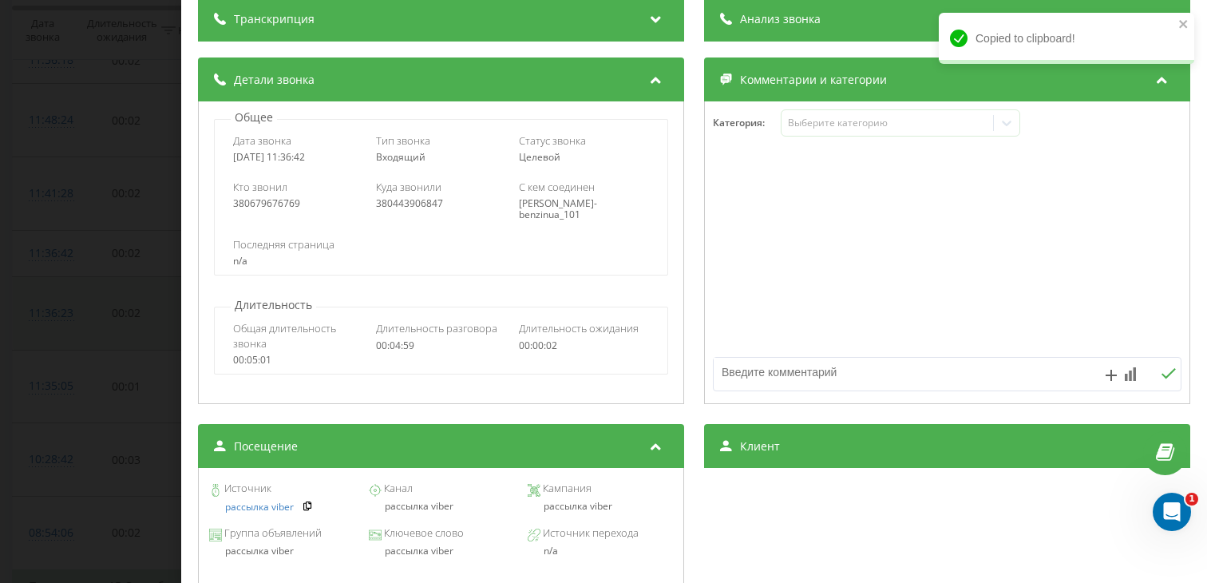
scroll to position [194, 0]
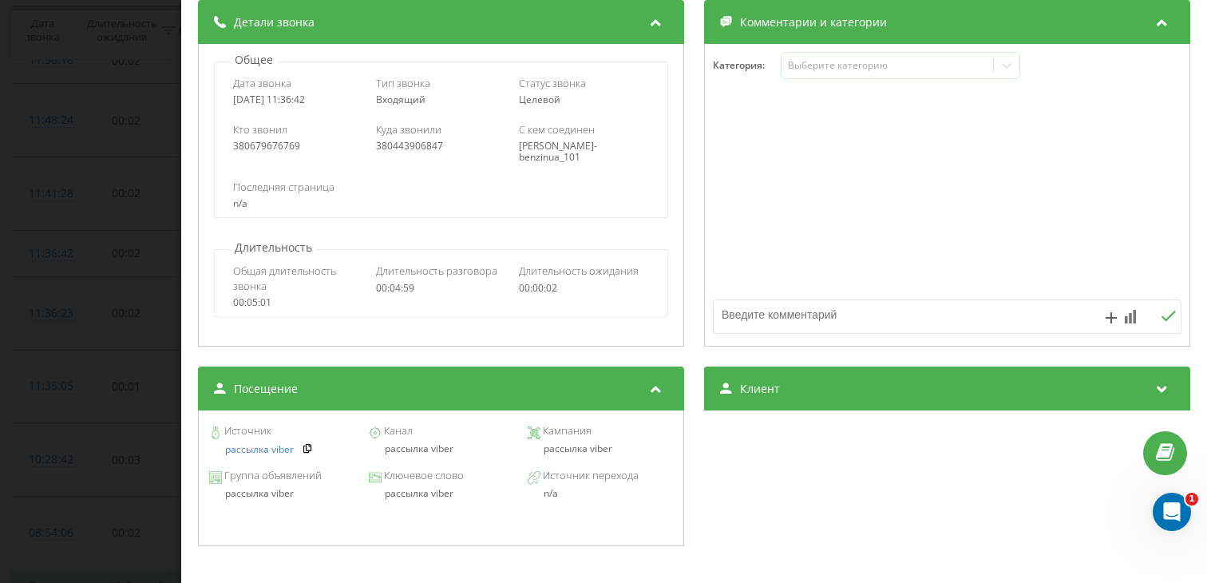
click at [75, 406] on div "Звонок : ua2_-1758011802.6091547 1 x - 03:52 01:06 01:06 Транскрипция Для анали…" at bounding box center [603, 291] width 1207 height 583
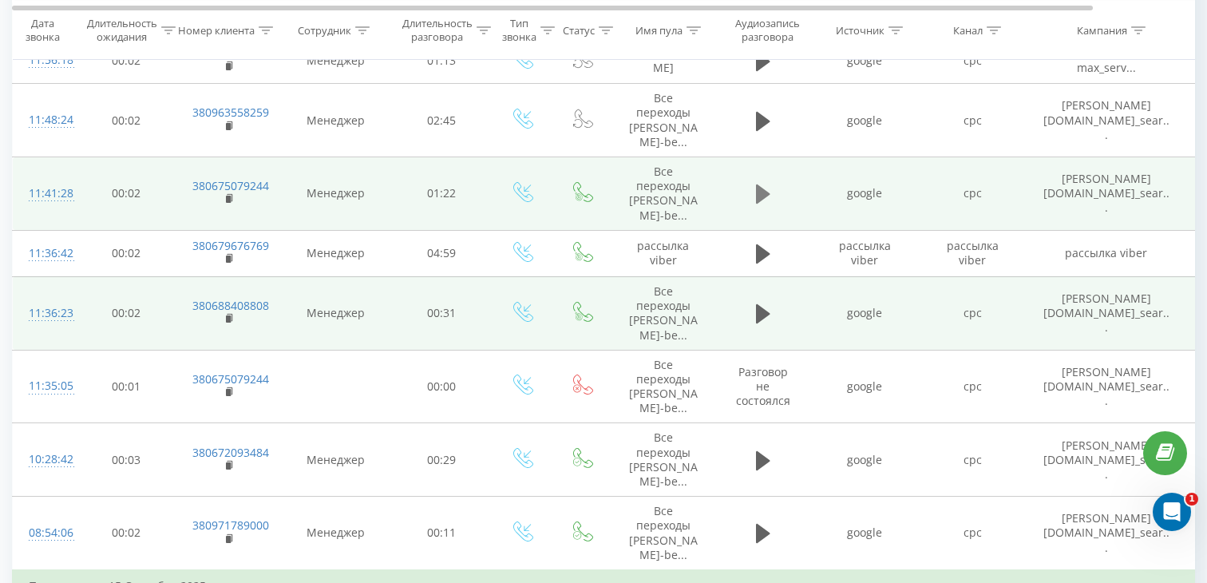
click at [754, 189] on button at bounding box center [763, 194] width 24 height 24
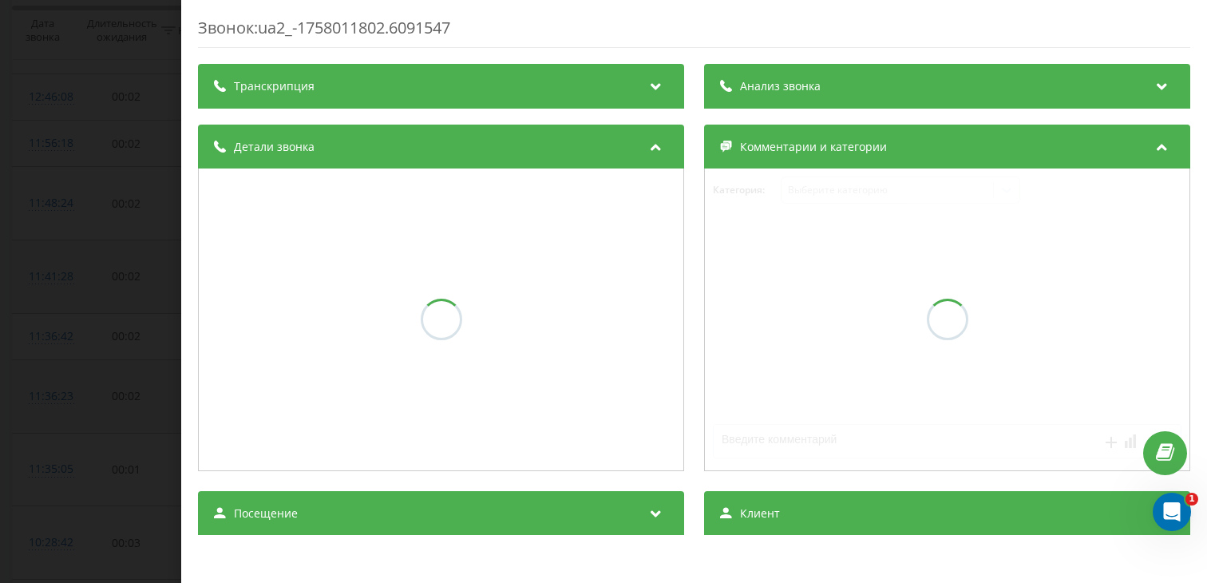
scroll to position [394, 0]
click at [93, 330] on div "Звонок : ua2_-1758011802.6091547 Транскрипция Анализ звонка [PERSON_NAME] звонк…" at bounding box center [603, 291] width 1207 height 583
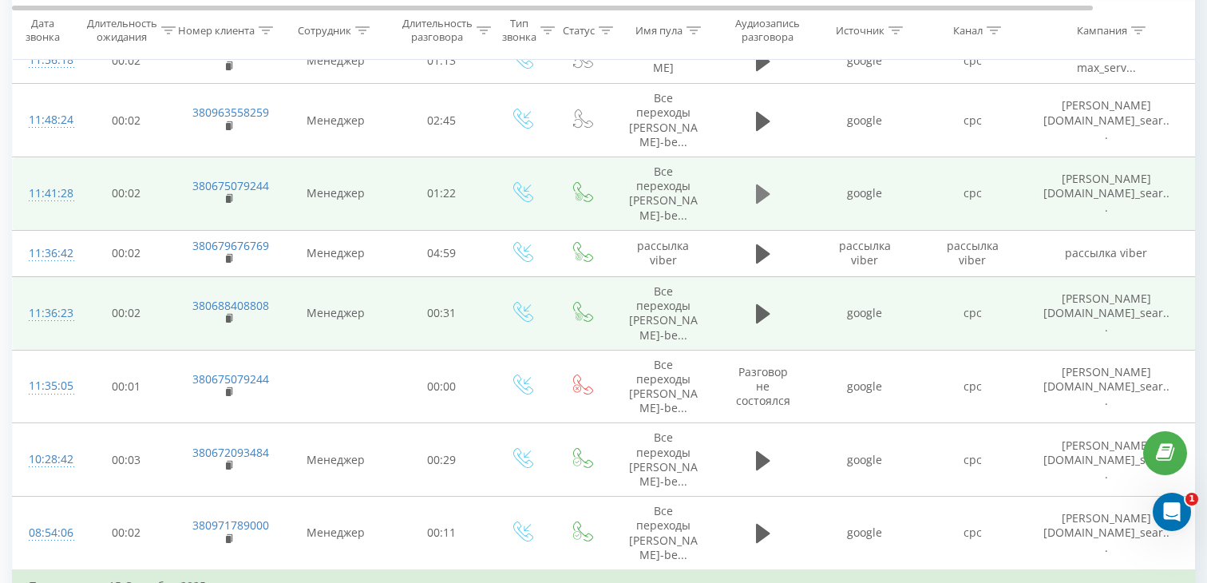
click at [758, 197] on icon at bounding box center [763, 193] width 14 height 19
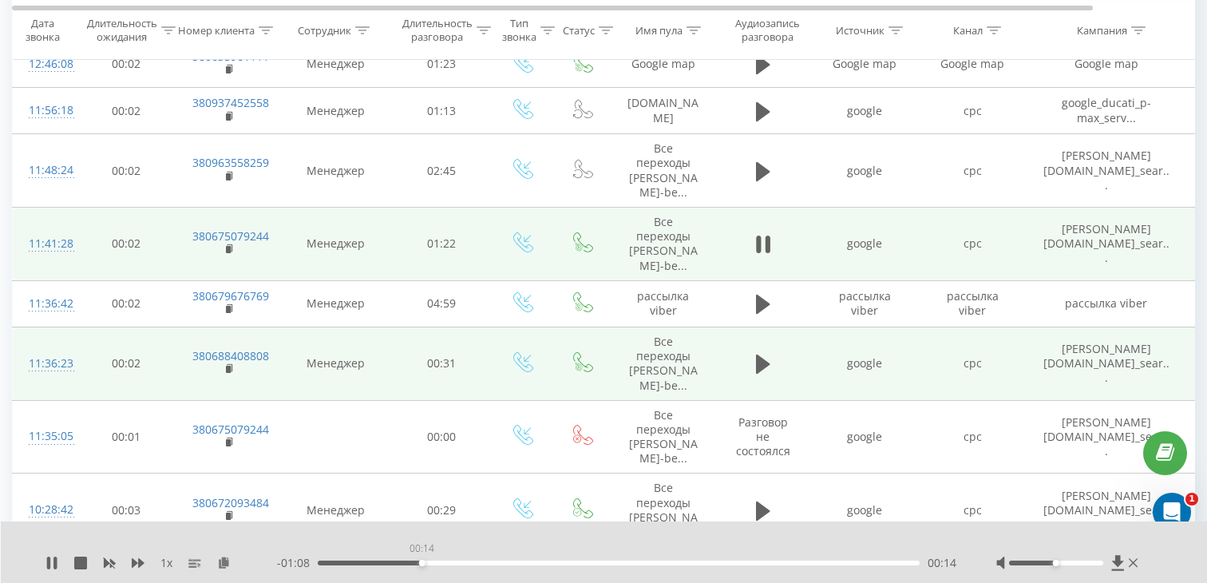
click at [422, 564] on div "00:14" at bounding box center [619, 562] width 602 height 5
click at [494, 563] on div "00:14" at bounding box center [619, 562] width 602 height 5
click at [232, 247] on icon at bounding box center [230, 247] width 6 height 7
click at [57, 239] on div "11:41:28" at bounding box center [45, 243] width 32 height 31
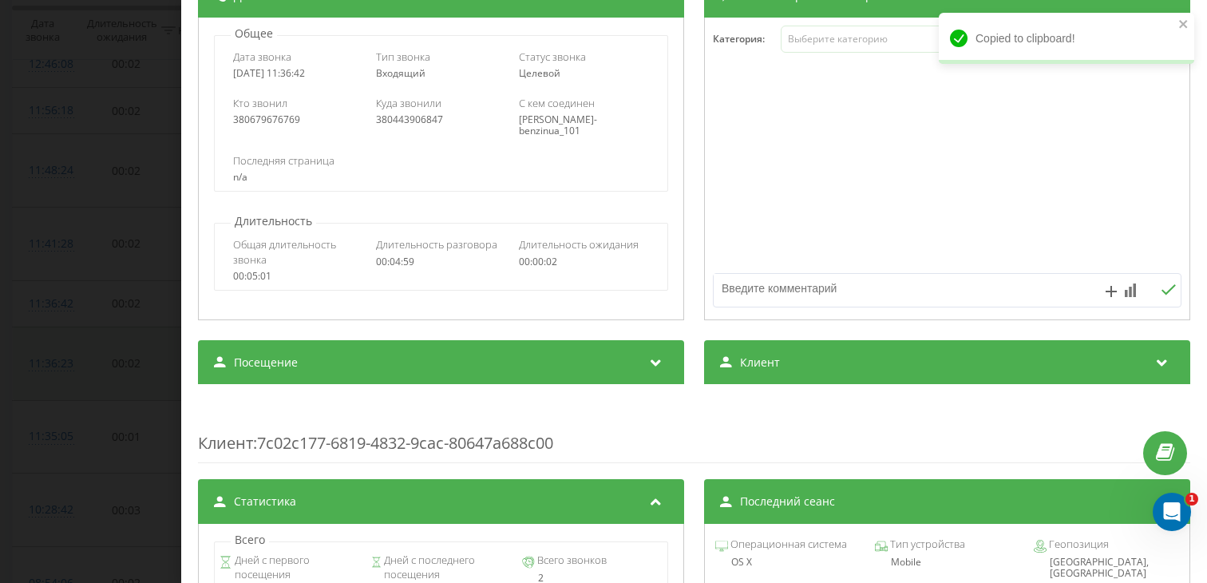
scroll to position [225, 0]
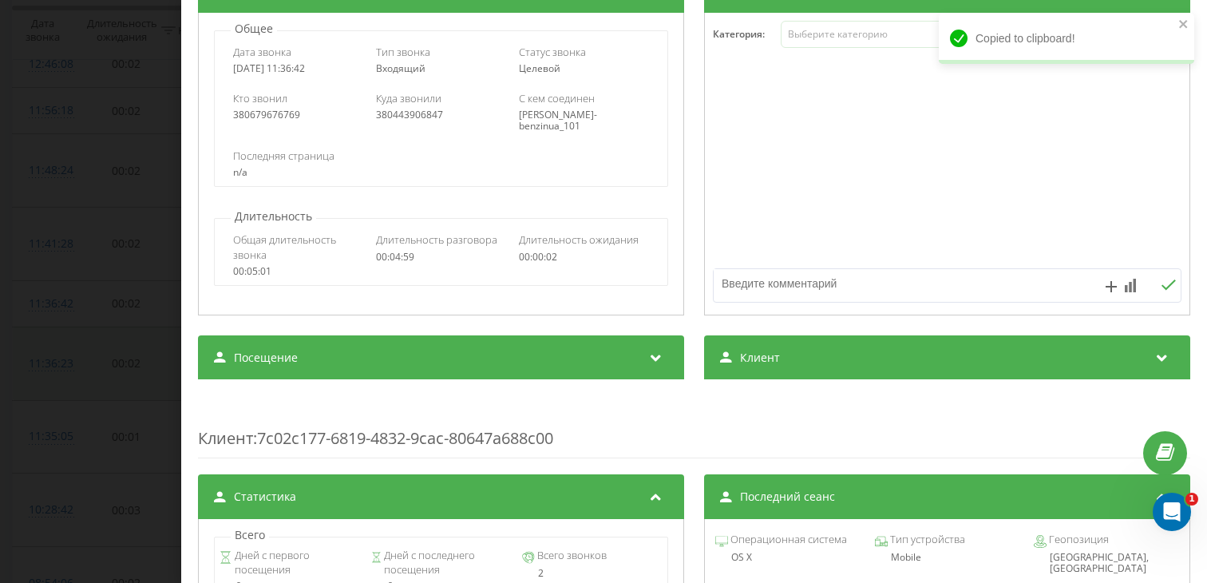
click at [358, 427] on div "Клиент : 7c02c177-6819-4832-9cac-80647a688c00" at bounding box center [694, 426] width 992 height 63
click at [358, 362] on div "Посещение" at bounding box center [441, 357] width 486 height 45
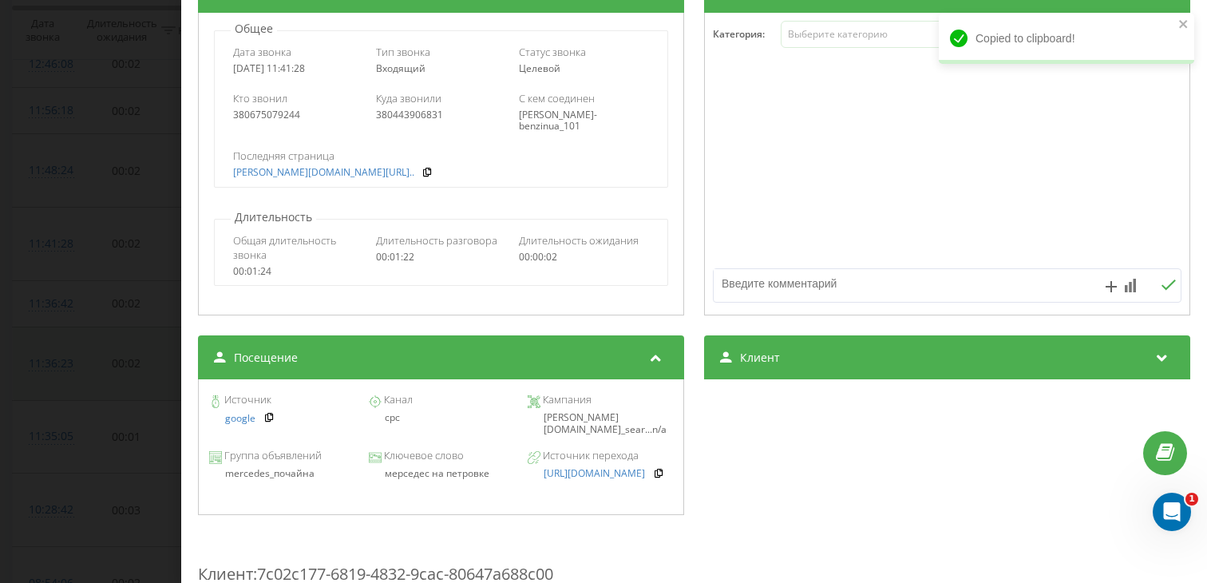
click at [414, 477] on div "мерседес на петровке" at bounding box center [440, 473] width 145 height 11
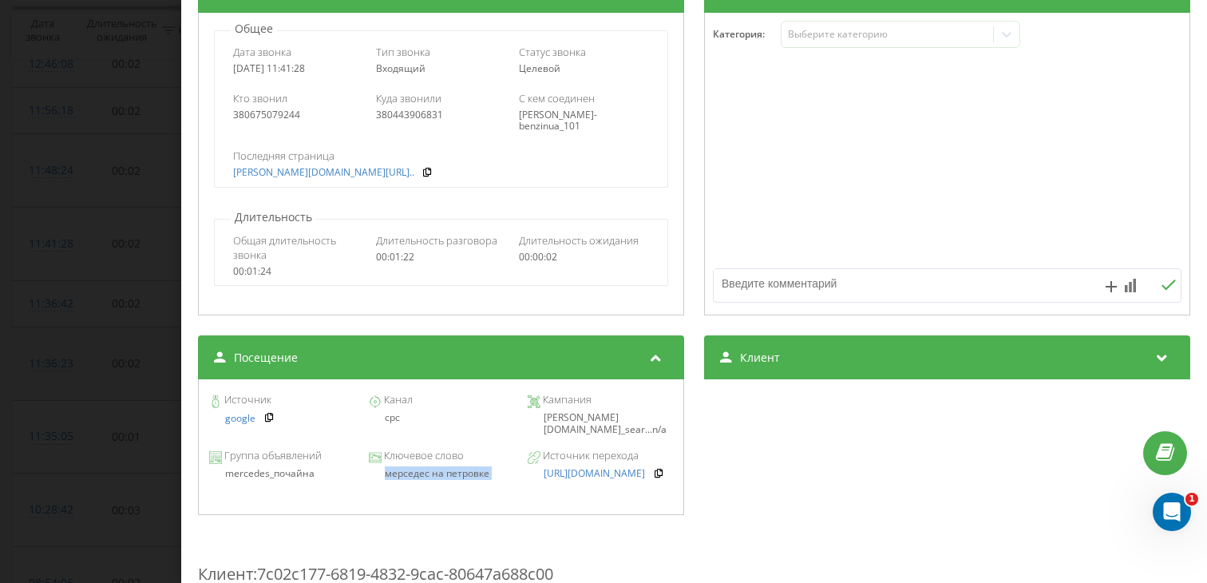
click at [108, 326] on div "Звонок : ua9_-1758012088.7445134 1 x - 00:39 00:43 00:43 Транскрипция Для анали…" at bounding box center [603, 291] width 1207 height 583
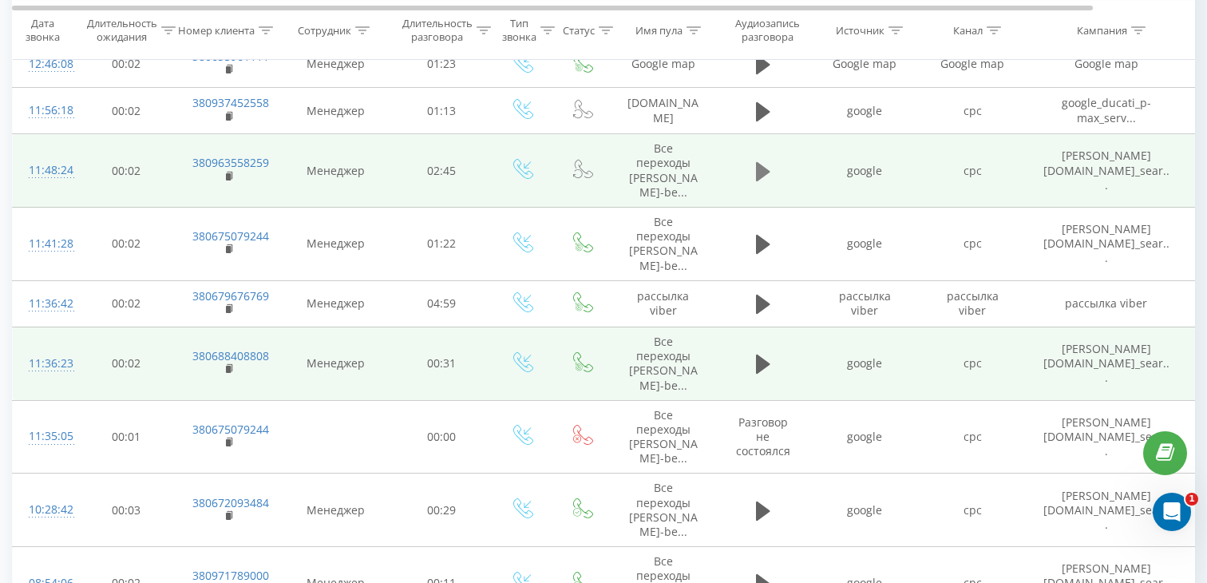
click at [758, 173] on icon at bounding box center [763, 170] width 14 height 19
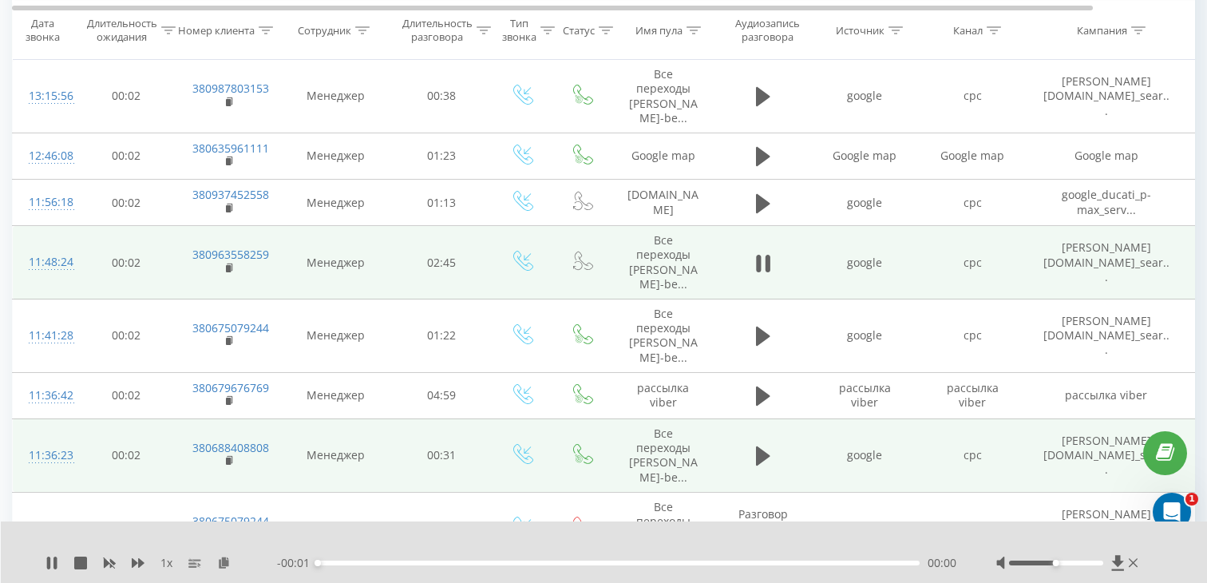
scroll to position [245, 0]
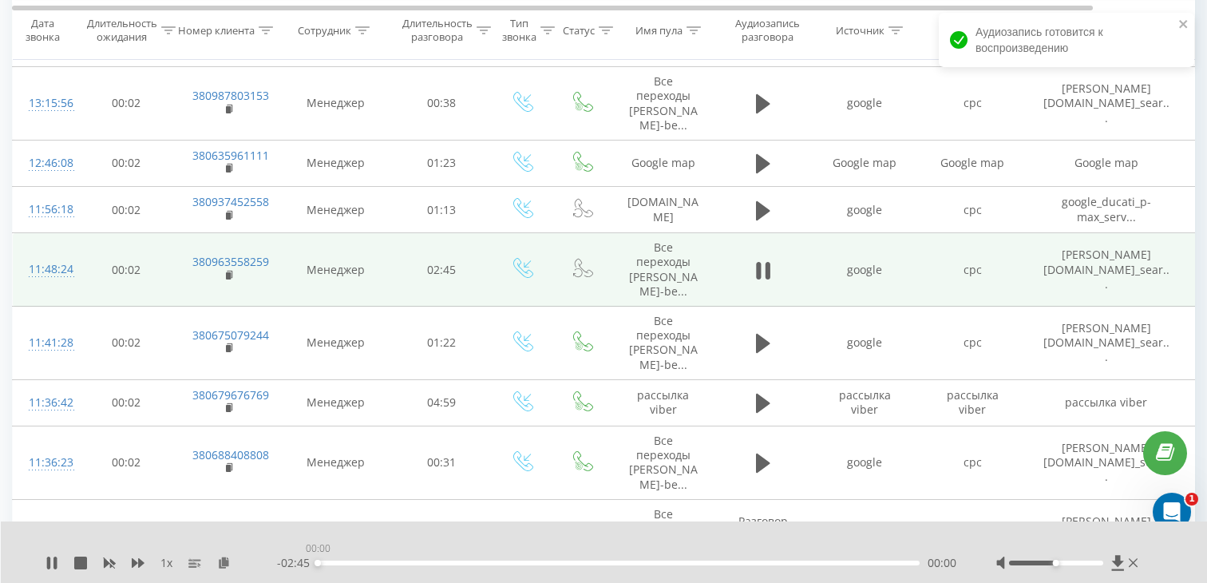
click at [493, 561] on div "00:00" at bounding box center [619, 562] width 602 height 5
click at [230, 273] on rect at bounding box center [228, 275] width 5 height 7
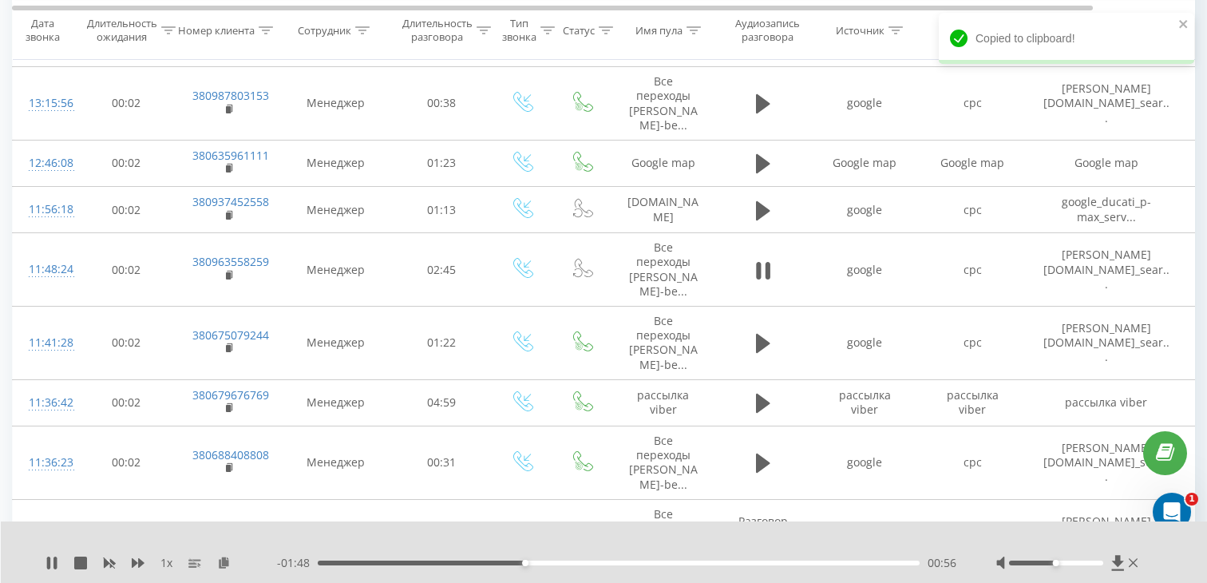
click at [442, 561] on div "00:56" at bounding box center [619, 562] width 602 height 5
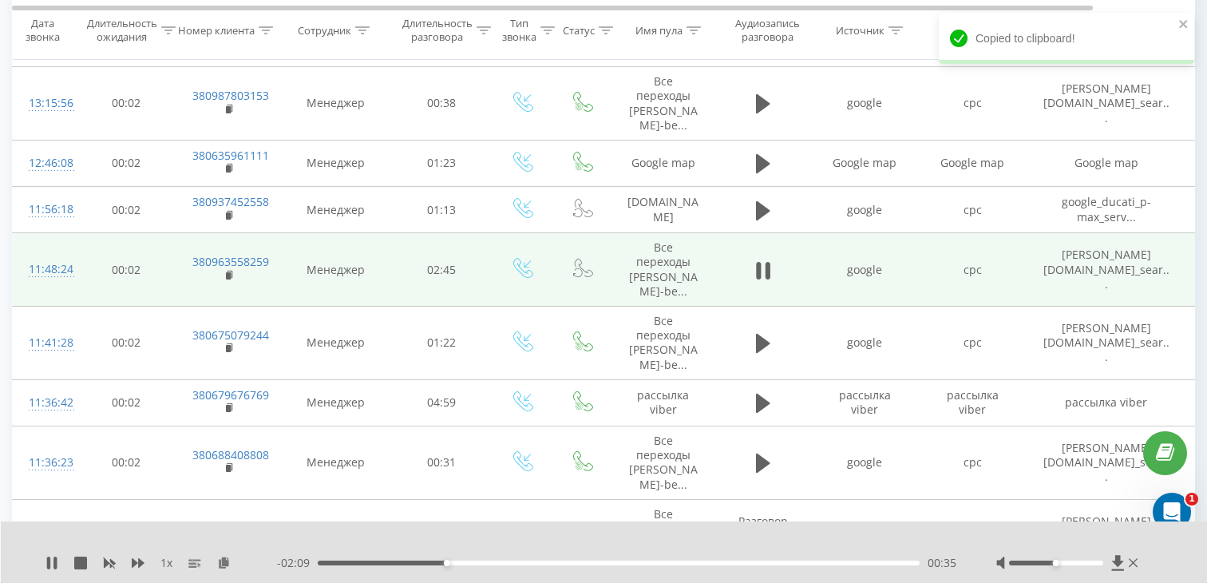
click at [61, 272] on div "11:48:24" at bounding box center [45, 269] width 32 height 31
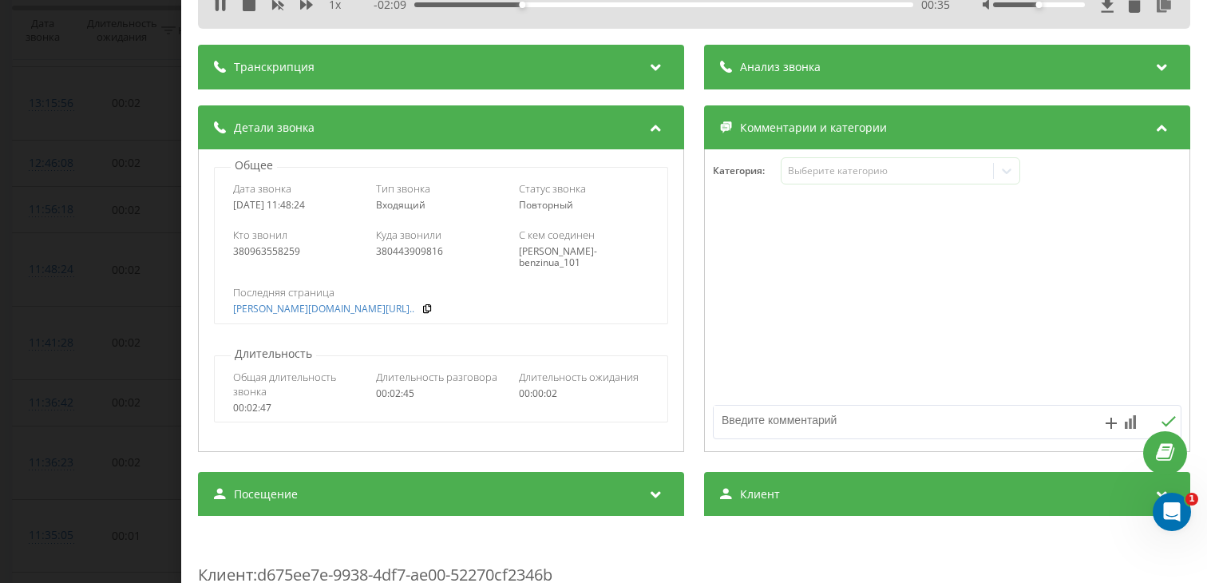
scroll to position [158, 0]
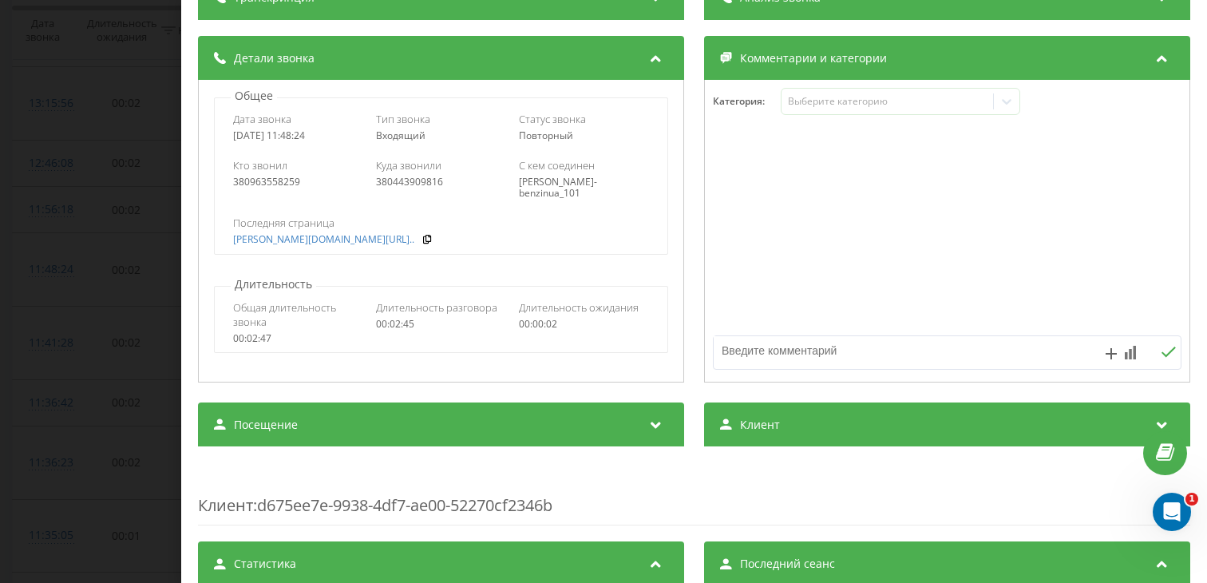
click at [418, 416] on div "Посещение" at bounding box center [441, 424] width 486 height 45
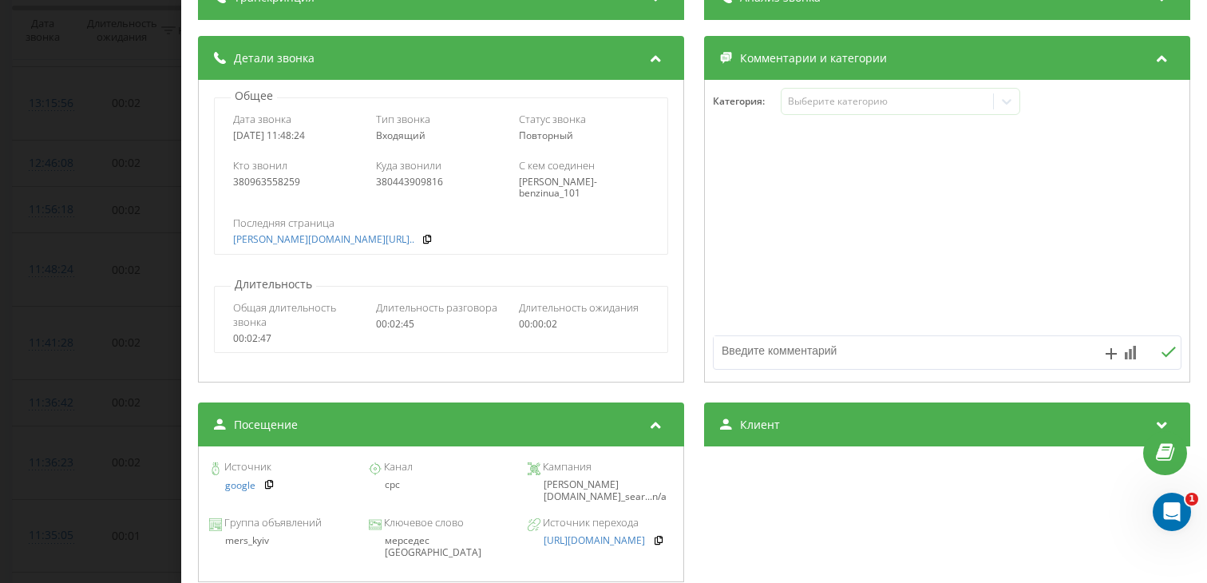
click at [406, 538] on div "мерседес [GEOGRAPHIC_DATA]" at bounding box center [440, 546] width 145 height 23
click at [35, 349] on div "Звонок : ua12_-1758012504.5861321 1 x - 01:51 00:53 00:53 Транскрипция Для анал…" at bounding box center [603, 291] width 1207 height 583
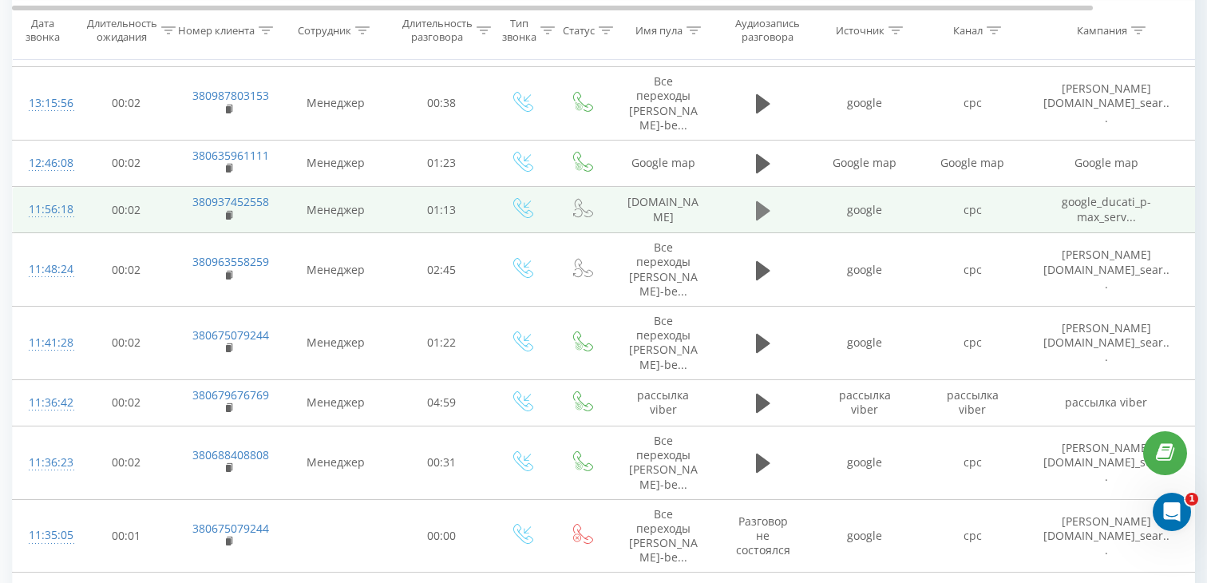
click at [756, 213] on icon at bounding box center [763, 211] width 14 height 22
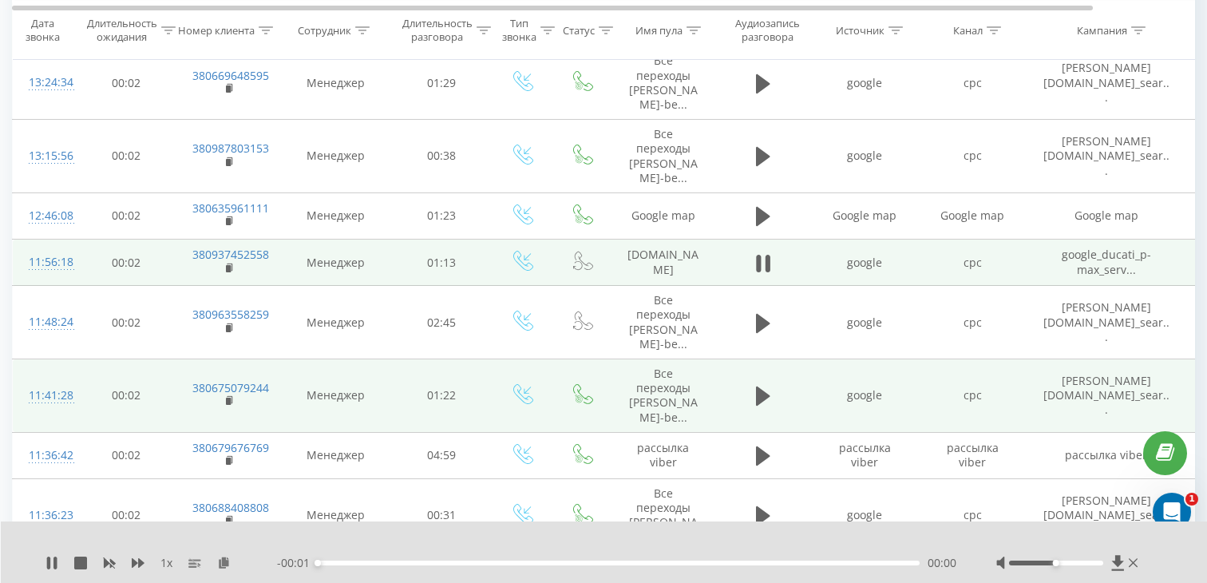
scroll to position [188, 0]
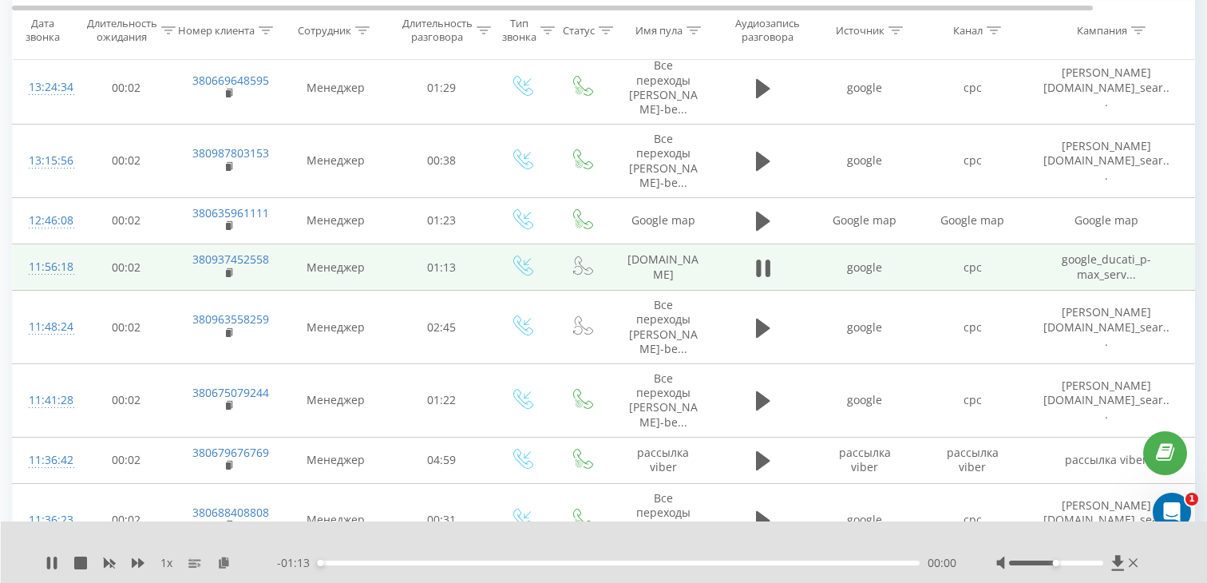
click at [403, 562] on div "00:00" at bounding box center [619, 562] width 602 height 5
click at [465, 564] on div "00:10" at bounding box center [619, 562] width 602 height 5
click at [228, 274] on rect at bounding box center [228, 273] width 5 height 7
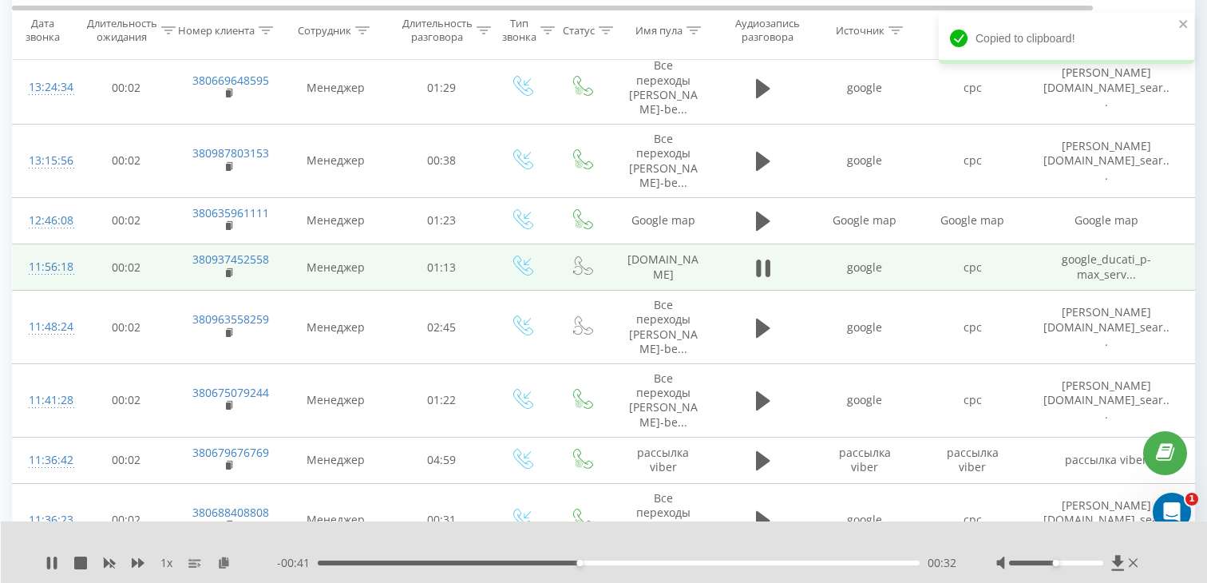
click at [61, 263] on div "11:56:18" at bounding box center [45, 266] width 32 height 31
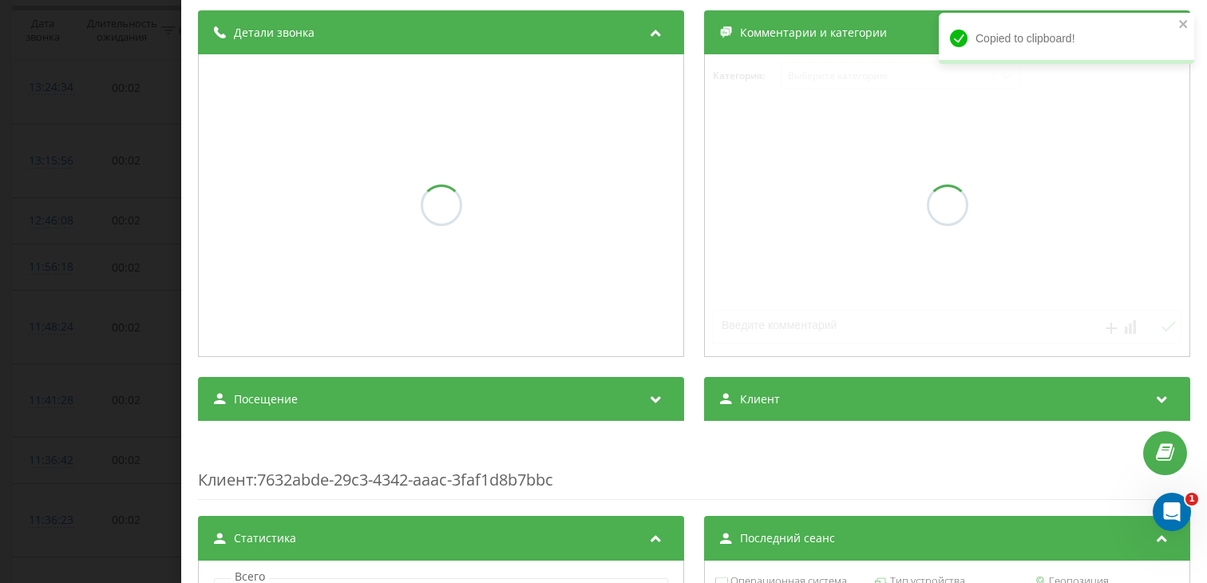
click at [346, 402] on div "Посещение" at bounding box center [441, 399] width 486 height 45
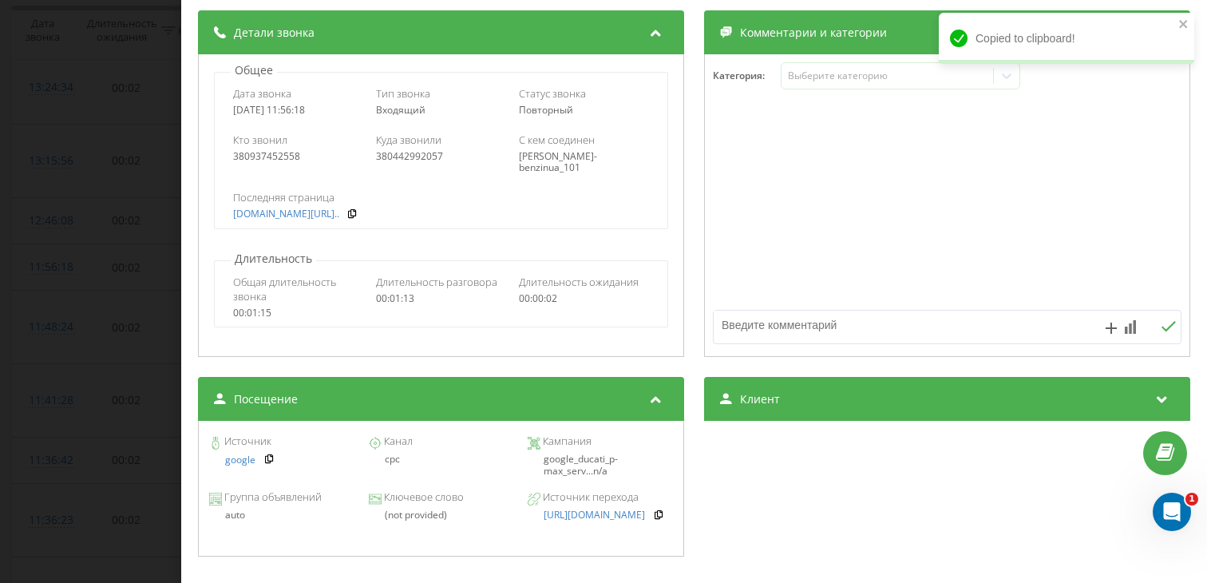
click at [113, 318] on div "Звонок : ua14_-1758012978.1560765 1 x - 00:38 00:35 00:35 Транскрипция Для анал…" at bounding box center [603, 291] width 1207 height 583
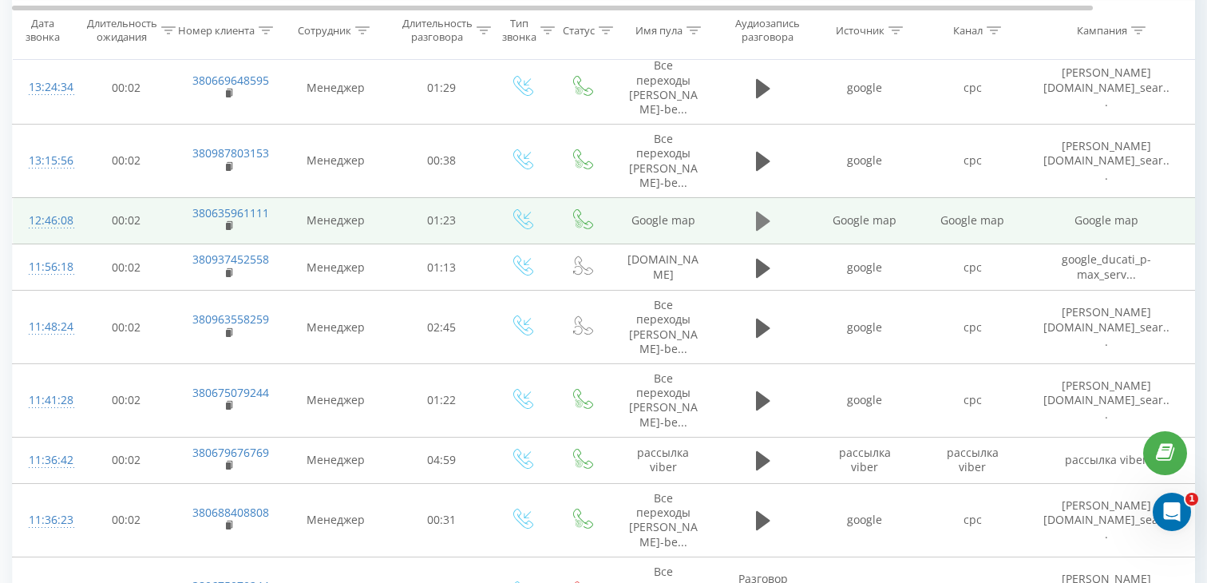
click at [751, 221] on button at bounding box center [763, 221] width 24 height 24
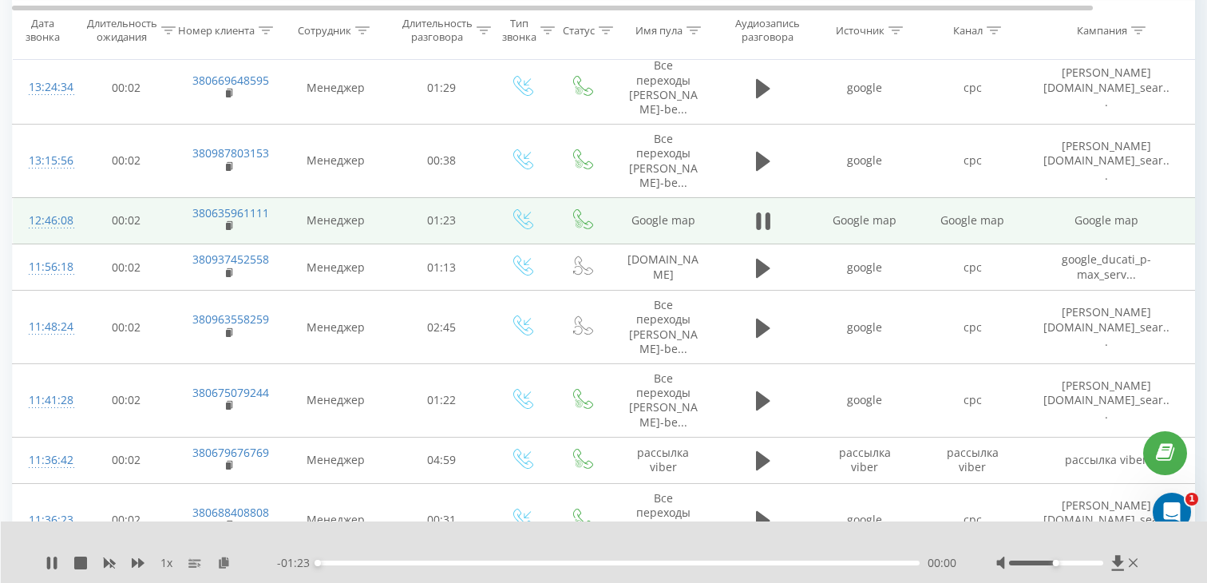
click at [426, 560] on div "- 01:23 00:00 00:00" at bounding box center [616, 563] width 679 height 16
click at [442, 562] on div "00:17" at bounding box center [619, 562] width 602 height 5
click at [227, 224] on rect at bounding box center [228, 226] width 5 height 7
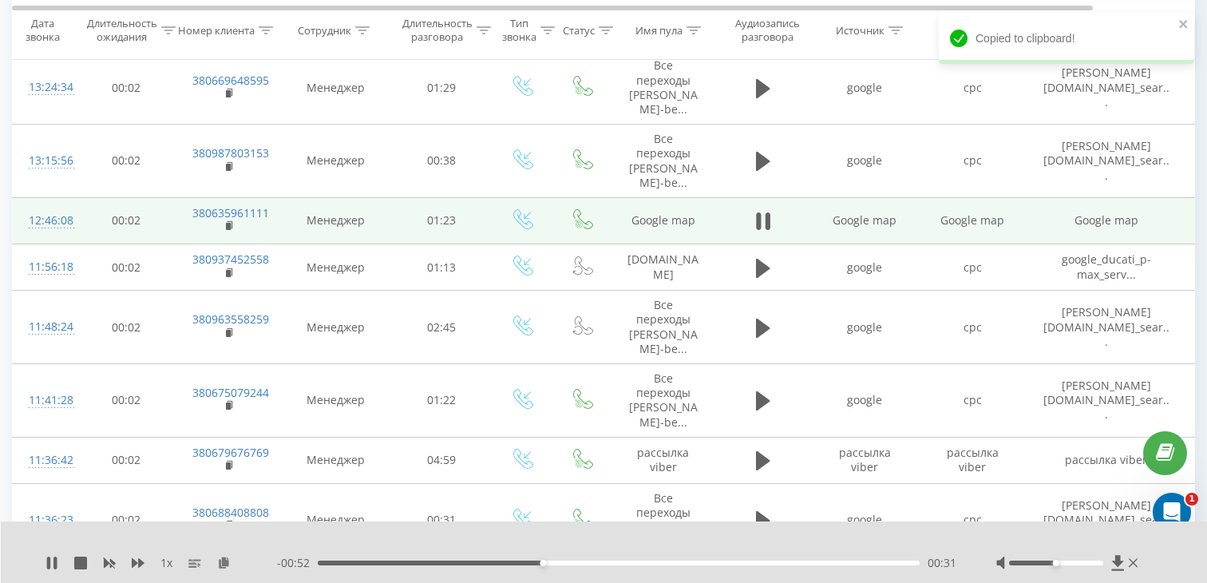
click at [61, 217] on div "12:46:08" at bounding box center [45, 220] width 32 height 31
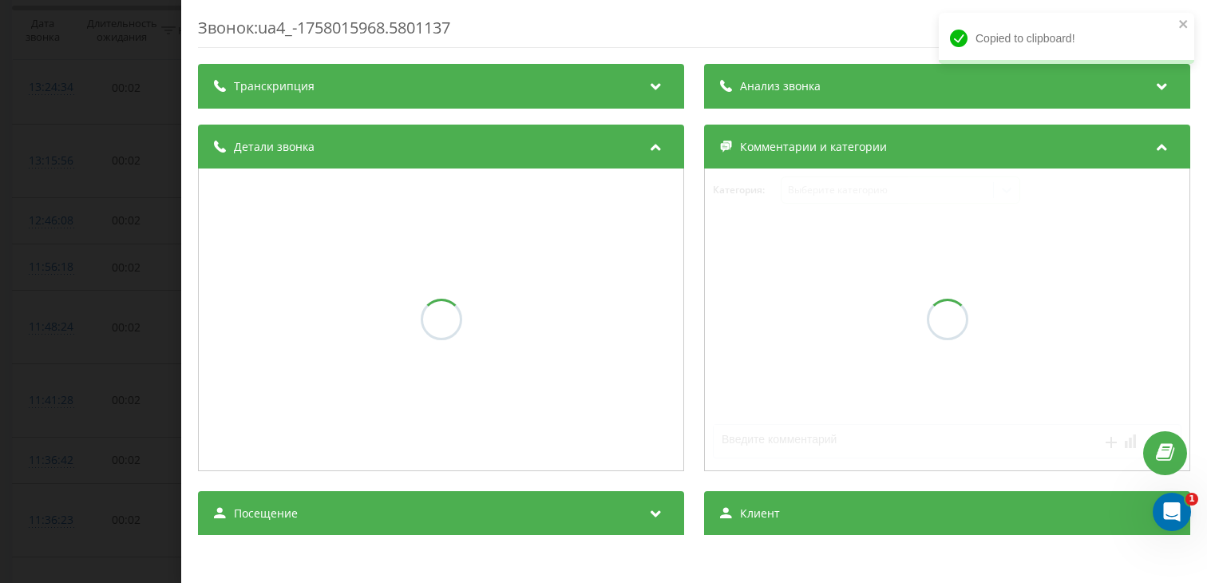
scroll to position [97, 0]
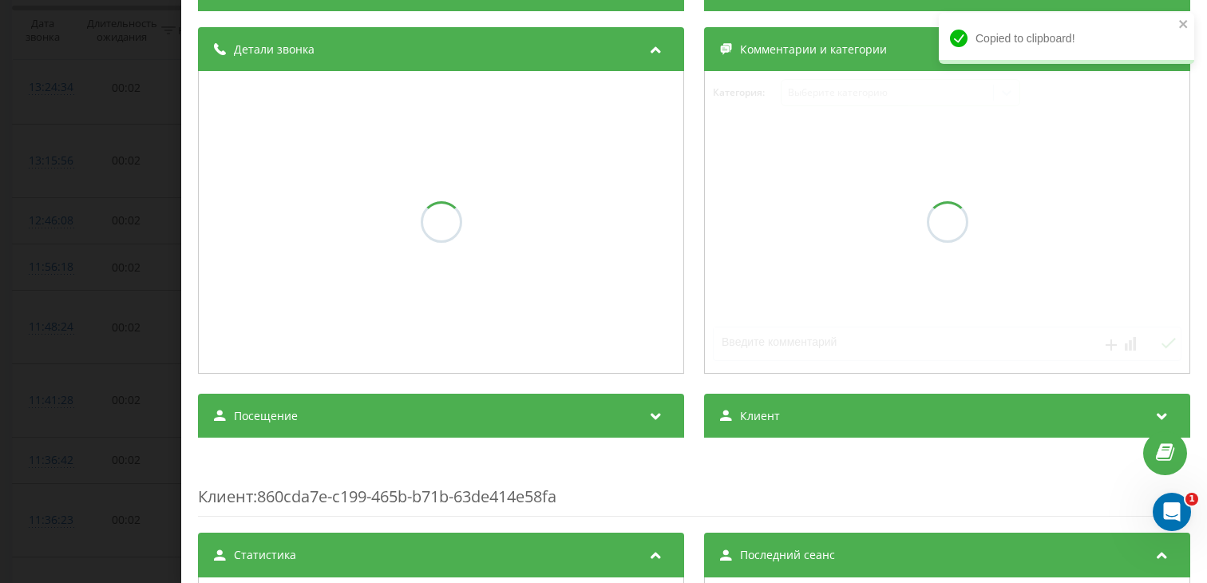
click at [270, 423] on span "Посещение" at bounding box center [266, 416] width 64 height 16
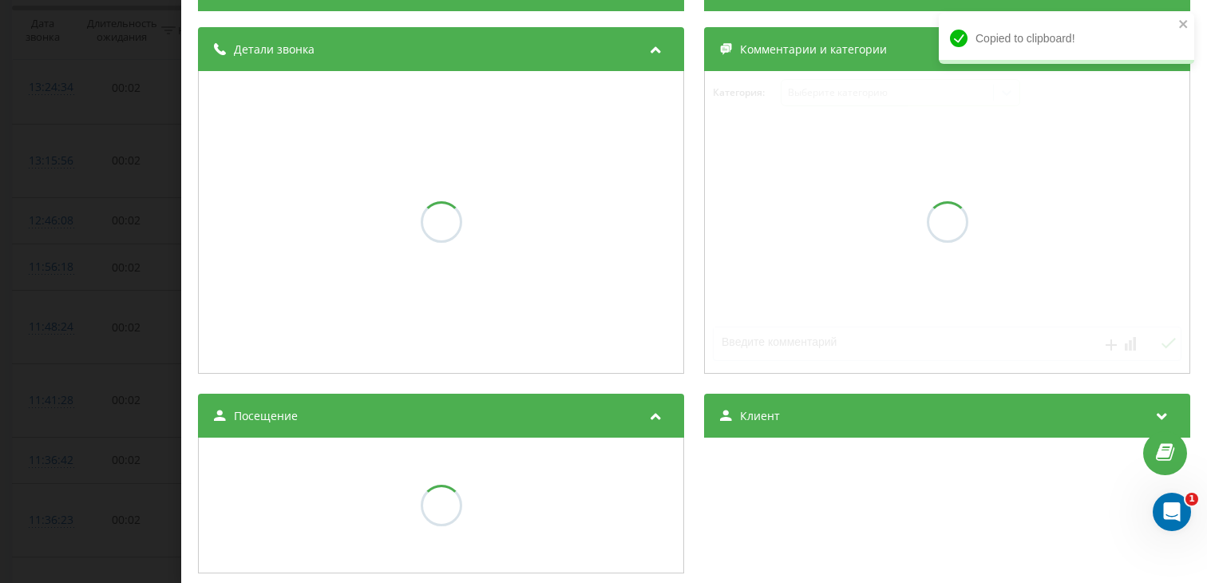
scroll to position [167, 0]
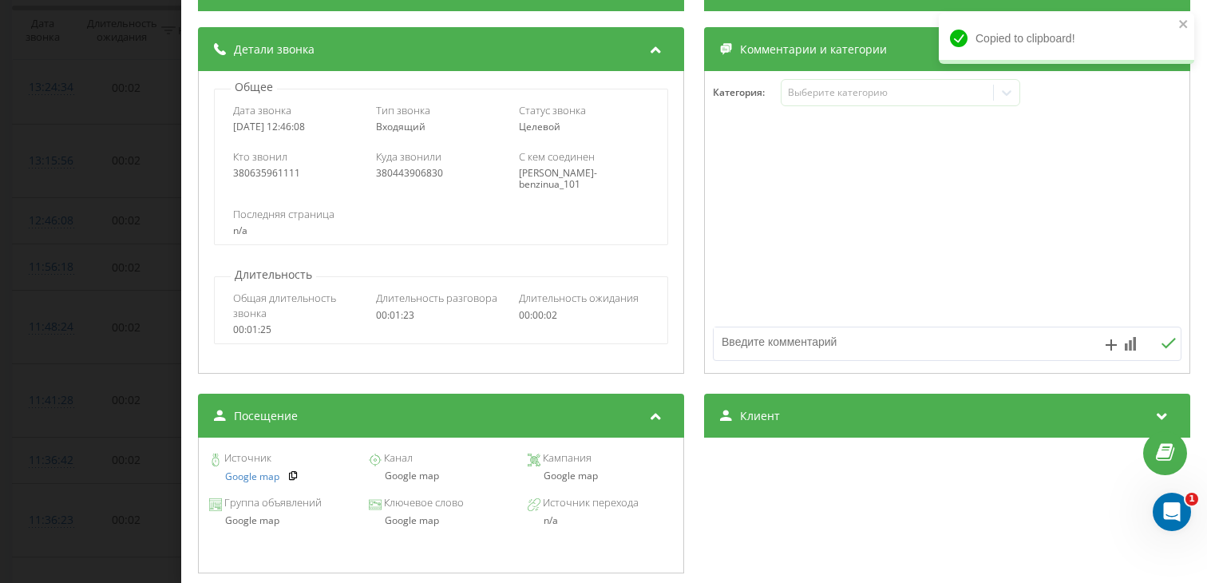
click at [406, 477] on div "Google map" at bounding box center [440, 475] width 145 height 11
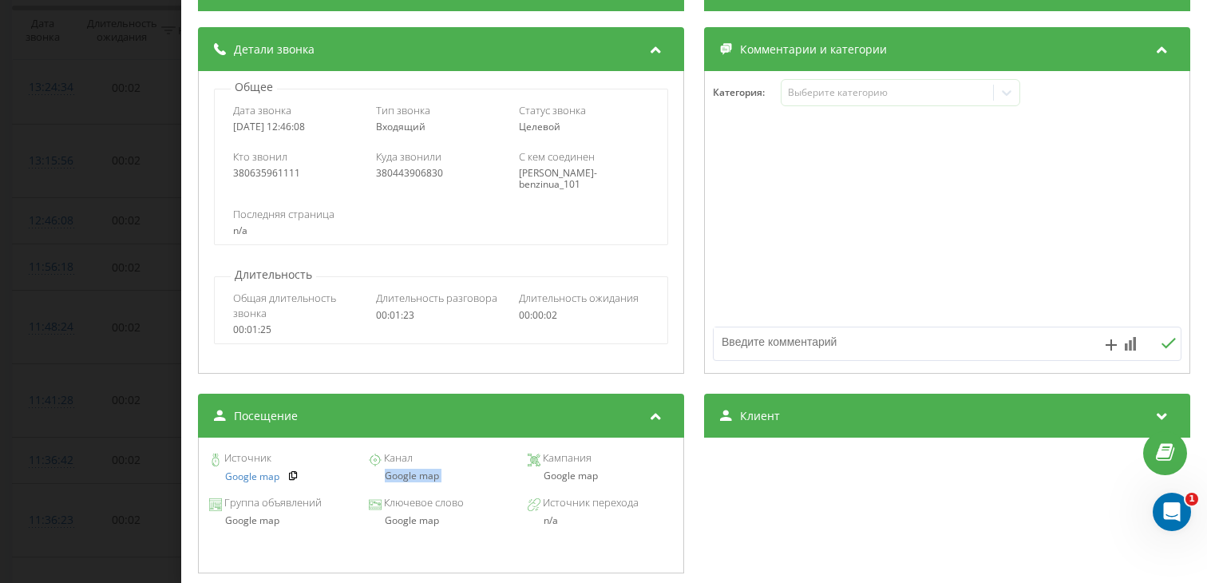
click at [42, 216] on div "Звонок : ua4_-1758015968.5801137 1 x - 00:34 00:48 00:48 Транскрипция Для анали…" at bounding box center [603, 291] width 1207 height 583
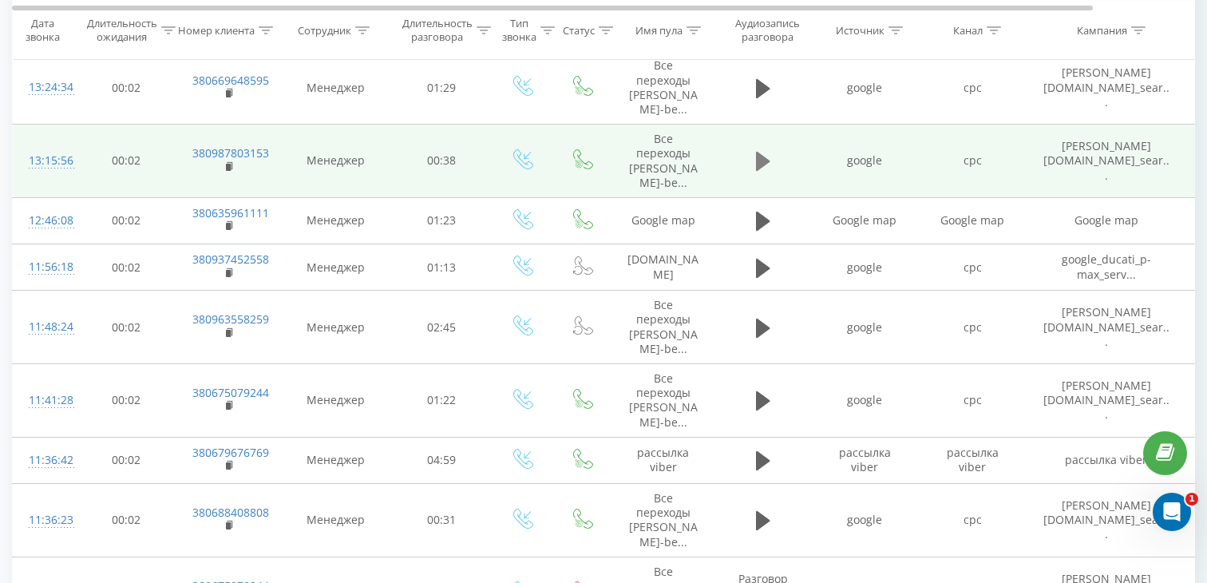
click at [772, 161] on button at bounding box center [763, 161] width 24 height 24
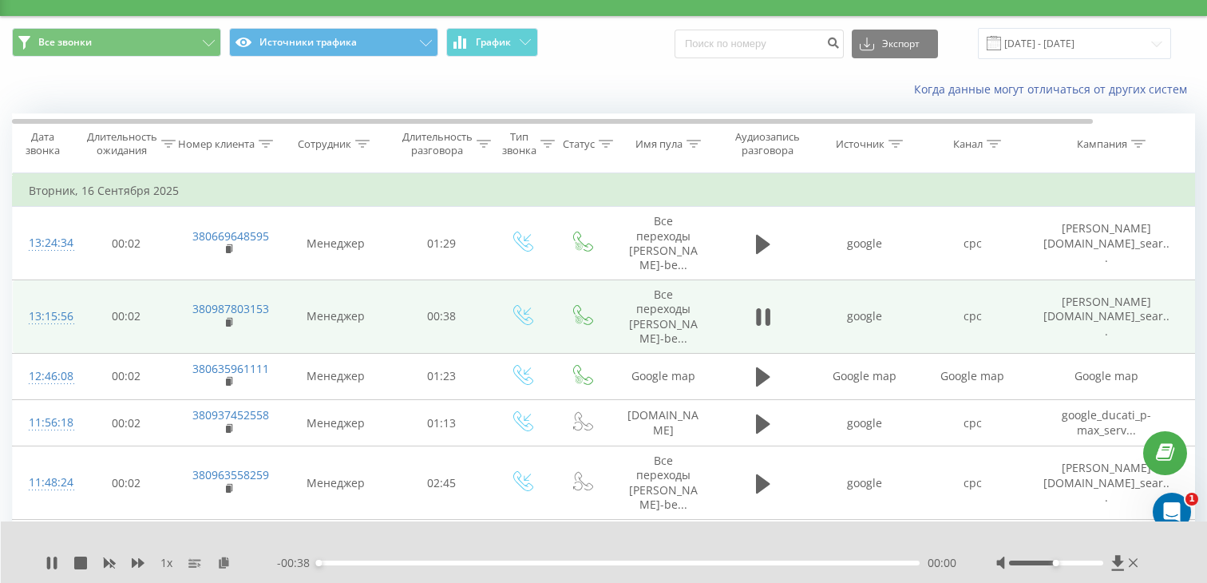
scroll to position [28, 0]
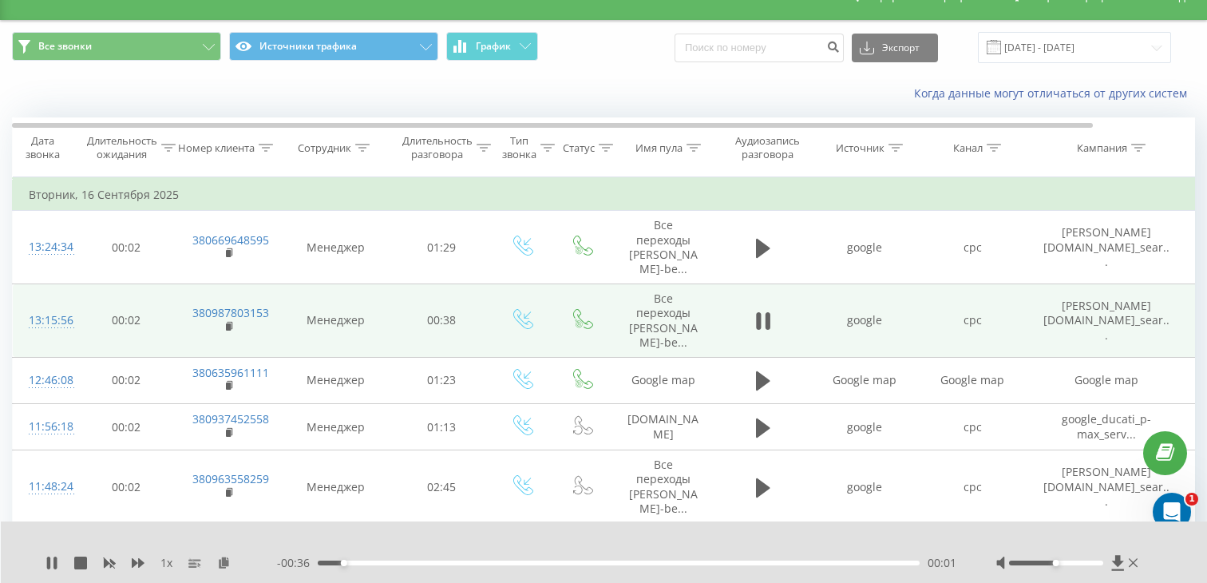
click at [476, 560] on div "00:01" at bounding box center [619, 562] width 602 height 5
click at [633, 562] on div "00:12" at bounding box center [619, 562] width 602 height 5
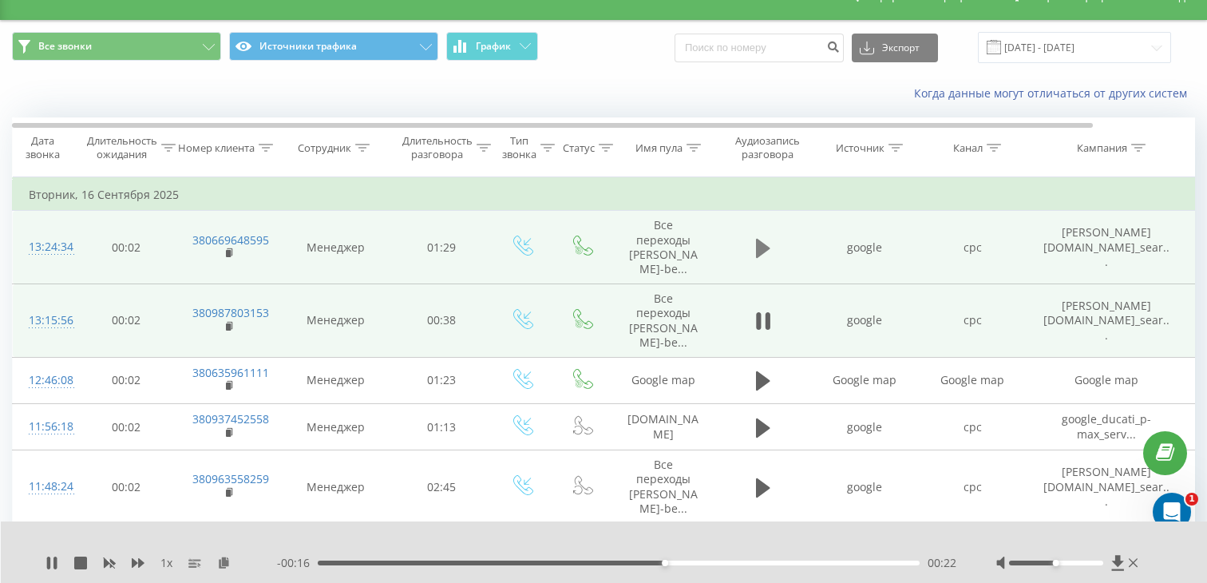
click at [770, 255] on icon at bounding box center [763, 248] width 14 height 22
click at [509, 555] on div "- 01:22 00:07 00:07" at bounding box center [616, 563] width 679 height 16
click at [511, 558] on div "- 01:22 00:07 00:07" at bounding box center [616, 563] width 679 height 16
click at [523, 565] on div "- 01:21 00:08 00:08" at bounding box center [616, 563] width 679 height 16
click at [530, 562] on div "00:08" at bounding box center [619, 562] width 602 height 5
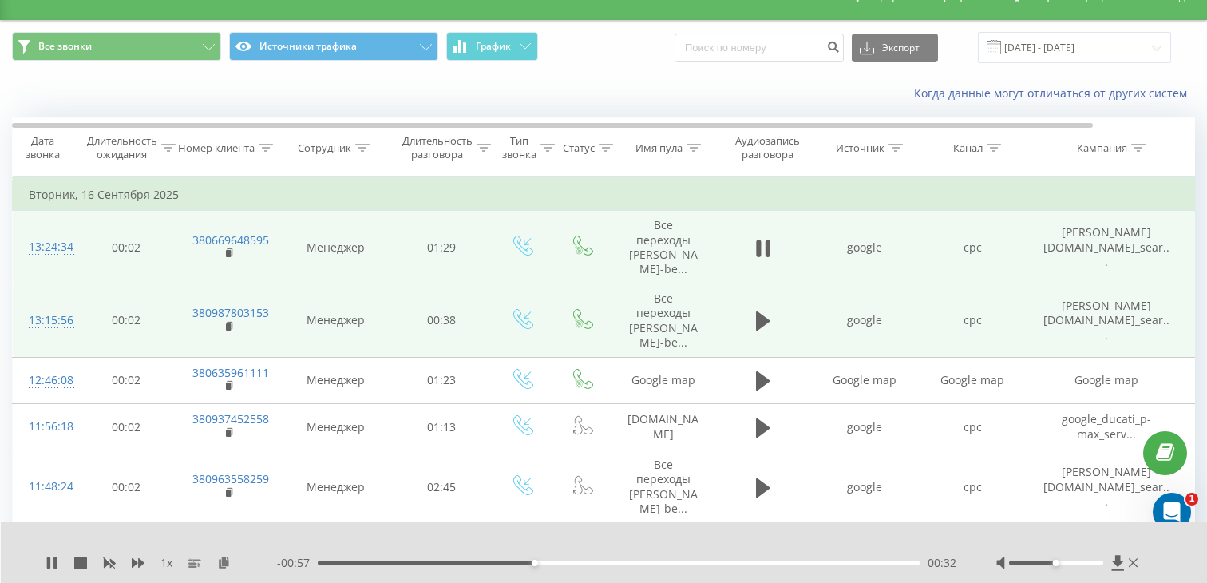
click at [651, 566] on div "- 00:57 00:32 00:32" at bounding box center [616, 563] width 679 height 16
click at [761, 410] on td at bounding box center [763, 427] width 96 height 46
click at [762, 431] on icon at bounding box center [763, 427] width 14 height 19
click at [765, 243] on icon at bounding box center [763, 248] width 14 height 19
click at [765, 314] on icon at bounding box center [763, 321] width 14 height 22
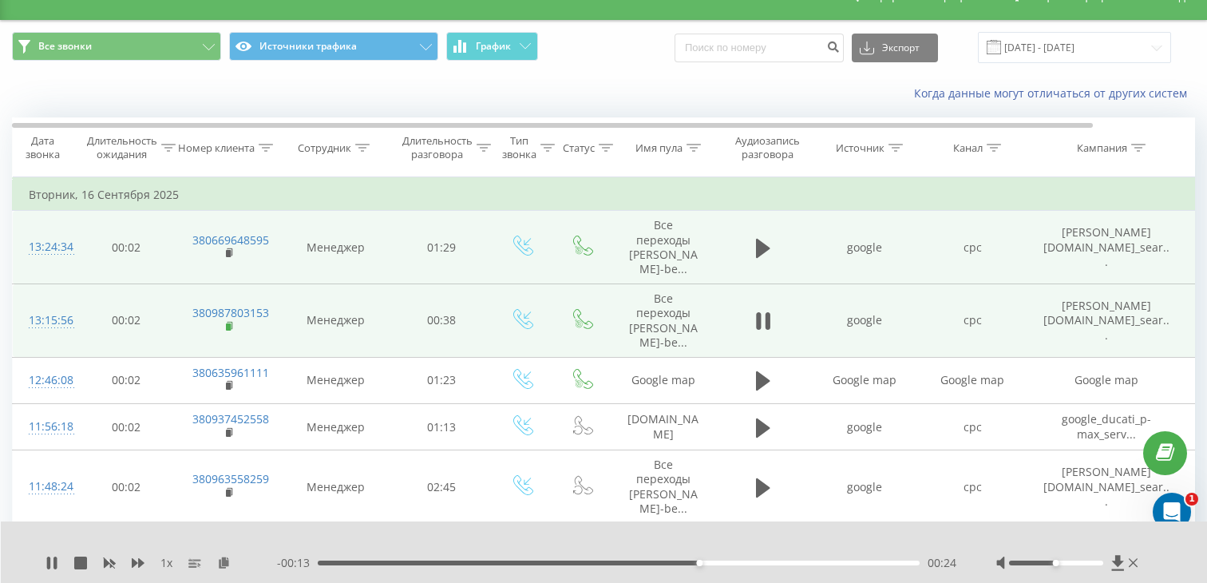
click at [228, 328] on rect at bounding box center [228, 326] width 5 height 7
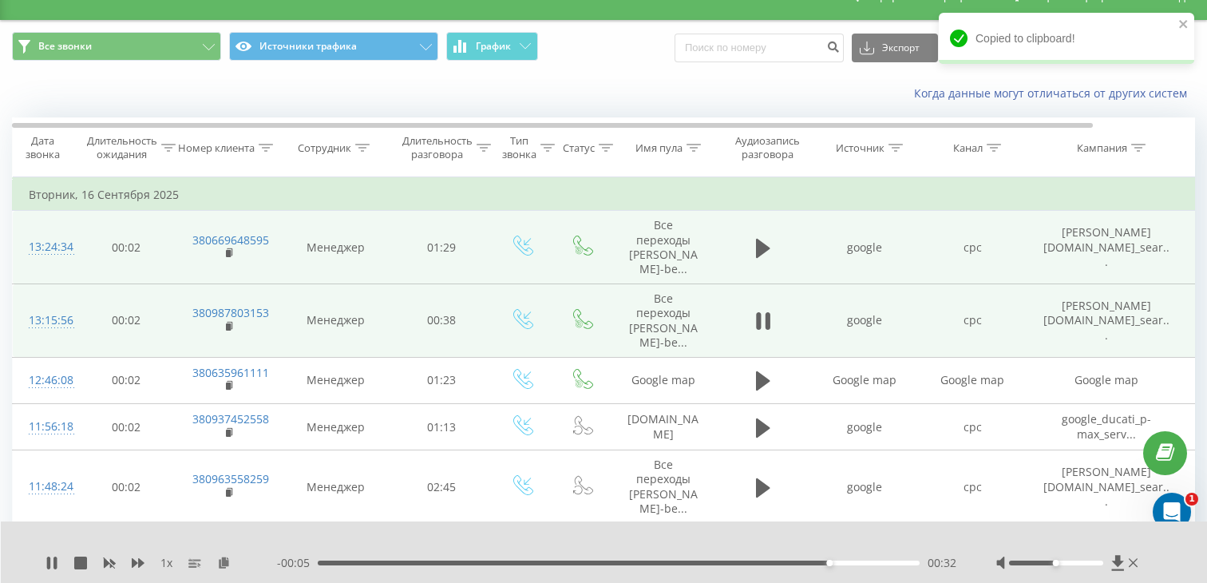
click at [61, 327] on div at bounding box center [45, 327] width 32 height 1
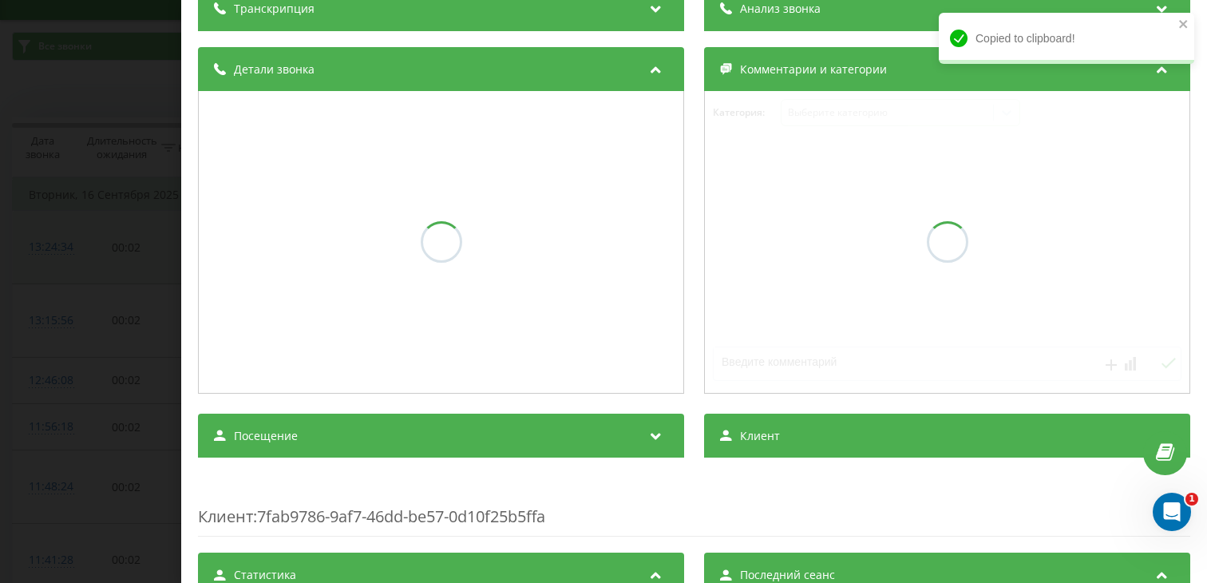
click at [391, 435] on div "Посещение" at bounding box center [441, 436] width 486 height 45
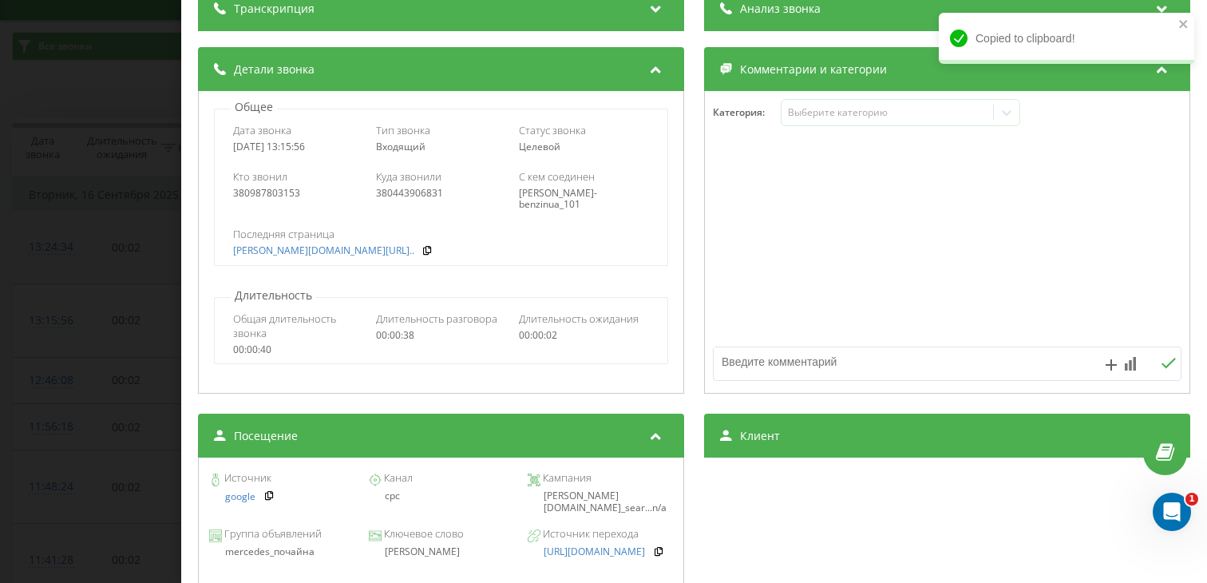
click at [428, 560] on div "Группа объявлений mercedes_почайна Ключевое слово [PERSON_NAME] Источник перехо…" at bounding box center [441, 543] width 469 height 45
click at [418, 547] on div "[PERSON_NAME]" at bounding box center [440, 551] width 145 height 11
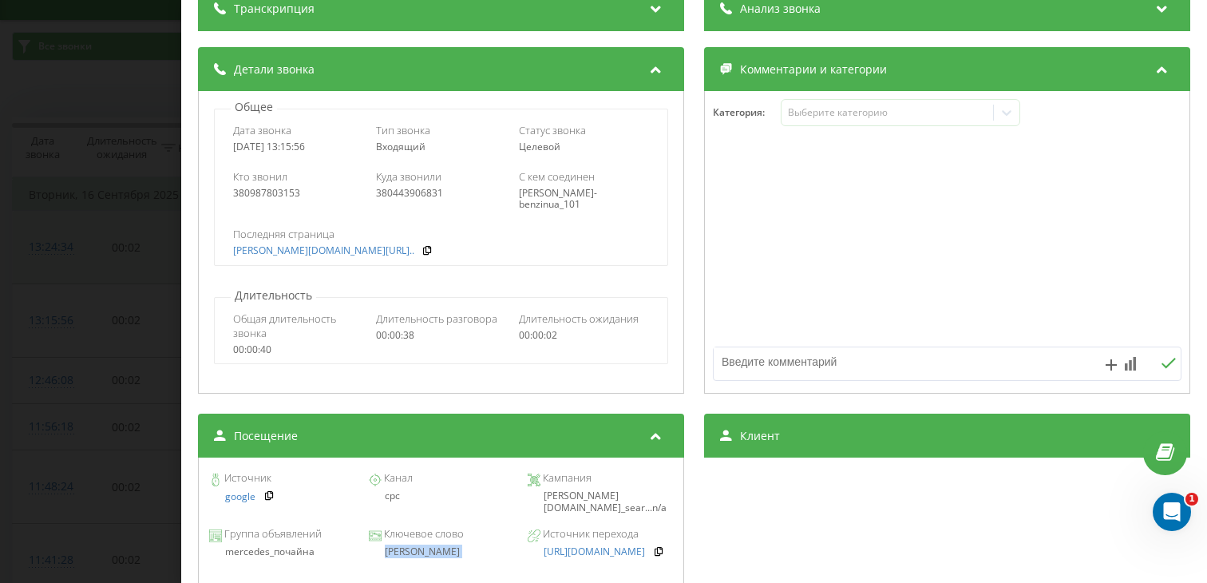
click at [85, 251] on div "Звонок : ua5_-1758017756.6341595 1 x 00:00 00:38 00:38 Транскрипция Для анализа…" at bounding box center [603, 291] width 1207 height 583
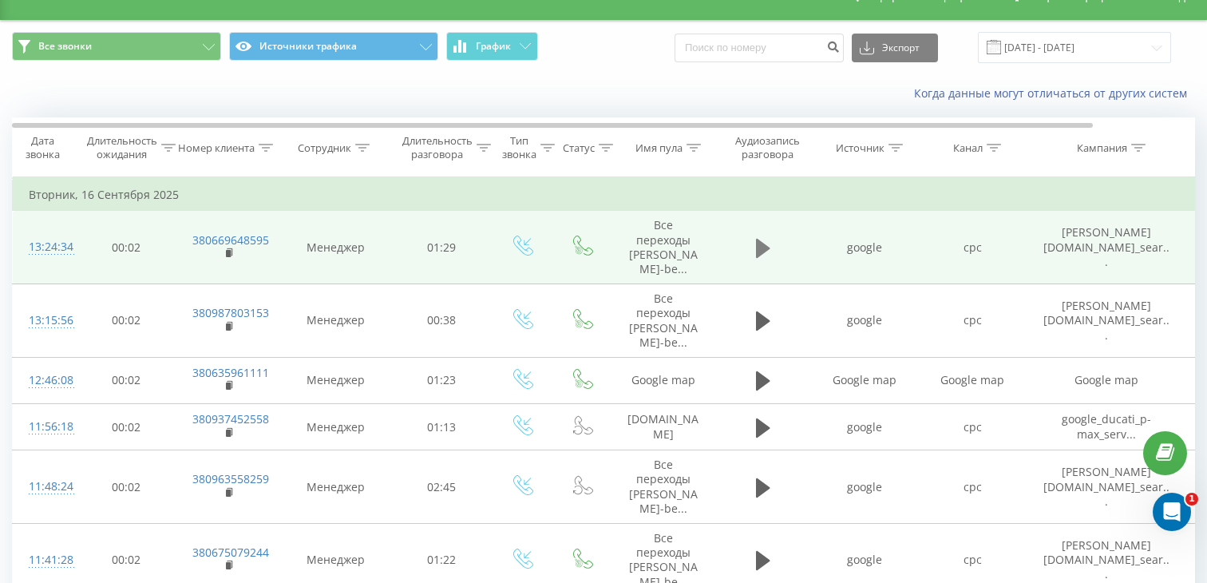
click at [760, 255] on icon at bounding box center [763, 248] width 14 height 22
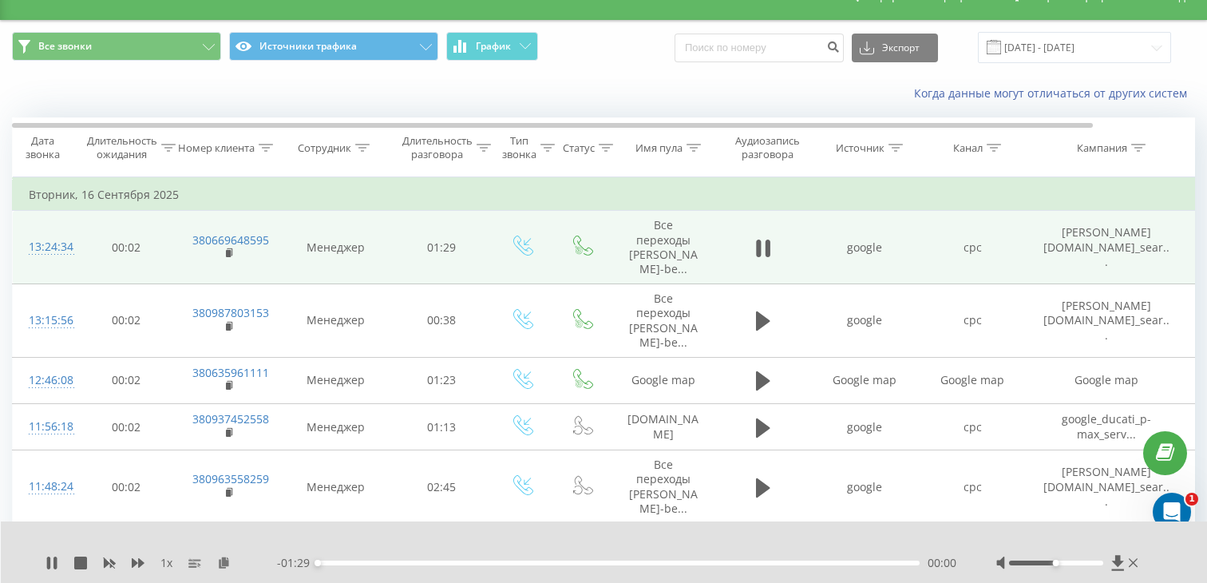
click at [436, 565] on div "- 01:29 00:00 00:00" at bounding box center [616, 563] width 679 height 16
click at [445, 559] on div "- 01:28 00:01 00:01" at bounding box center [616, 563] width 679 height 16
click at [451, 563] on div "00:02" at bounding box center [619, 562] width 602 height 5
click at [229, 251] on rect at bounding box center [228, 253] width 5 height 7
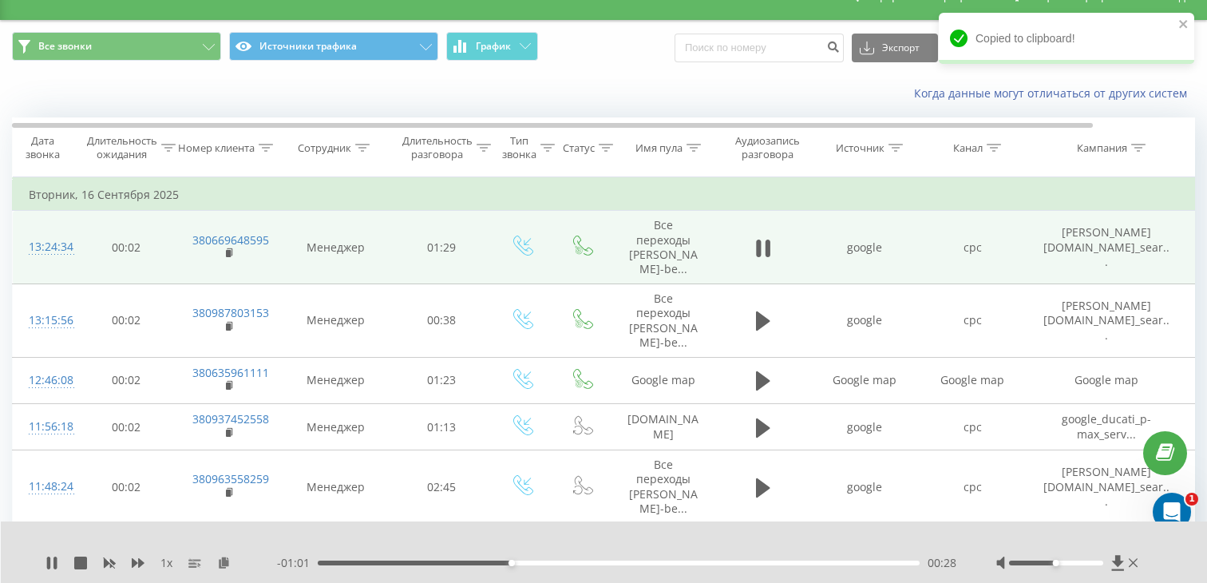
click at [54, 243] on div "13:24:34" at bounding box center [45, 247] width 32 height 31
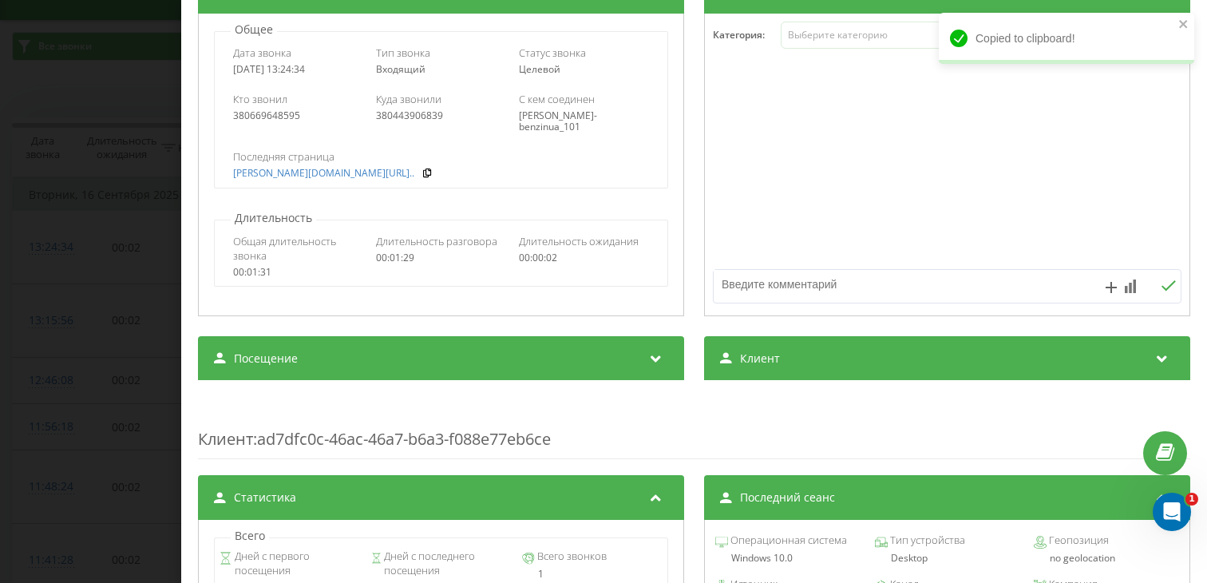
scroll to position [225, 0]
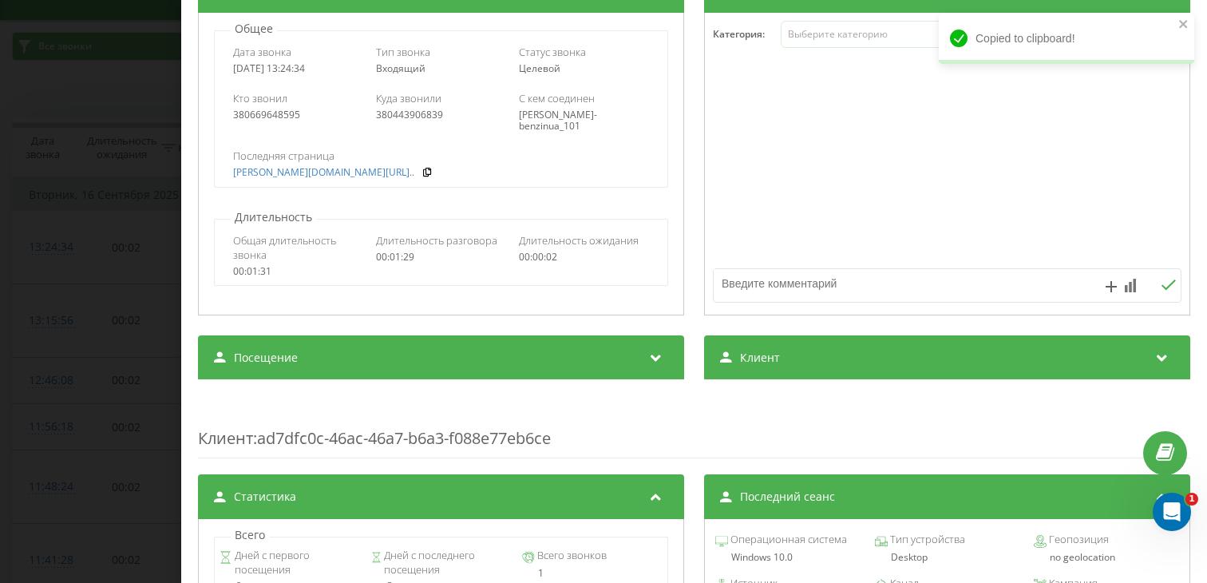
click at [367, 365] on div "Посещение" at bounding box center [441, 357] width 486 height 45
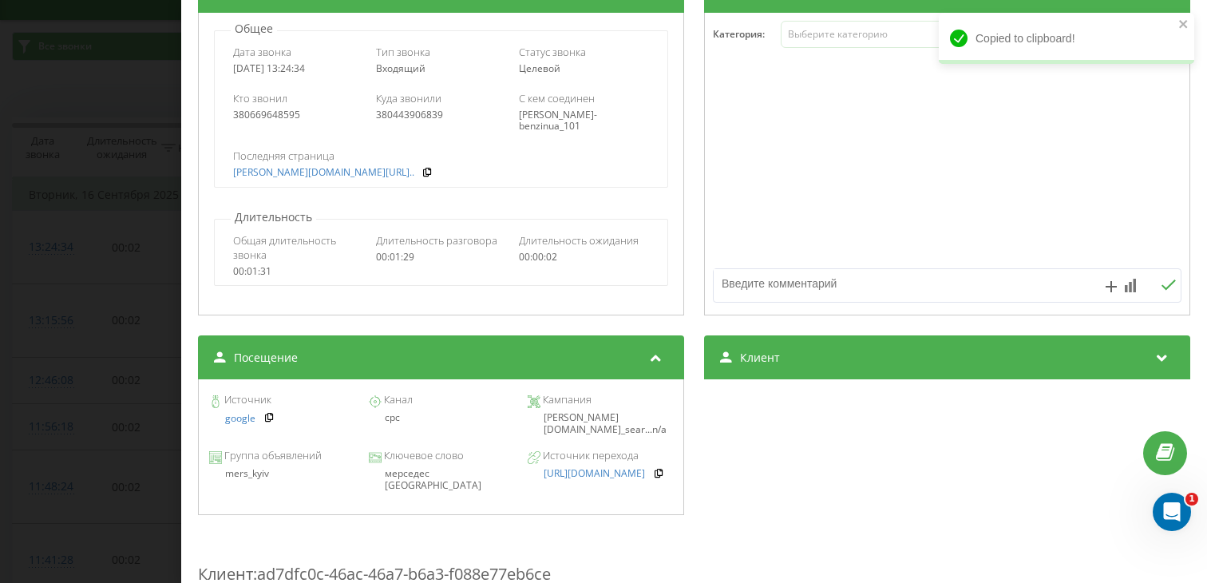
click at [410, 476] on div "мерседес [GEOGRAPHIC_DATA]" at bounding box center [440, 479] width 145 height 23
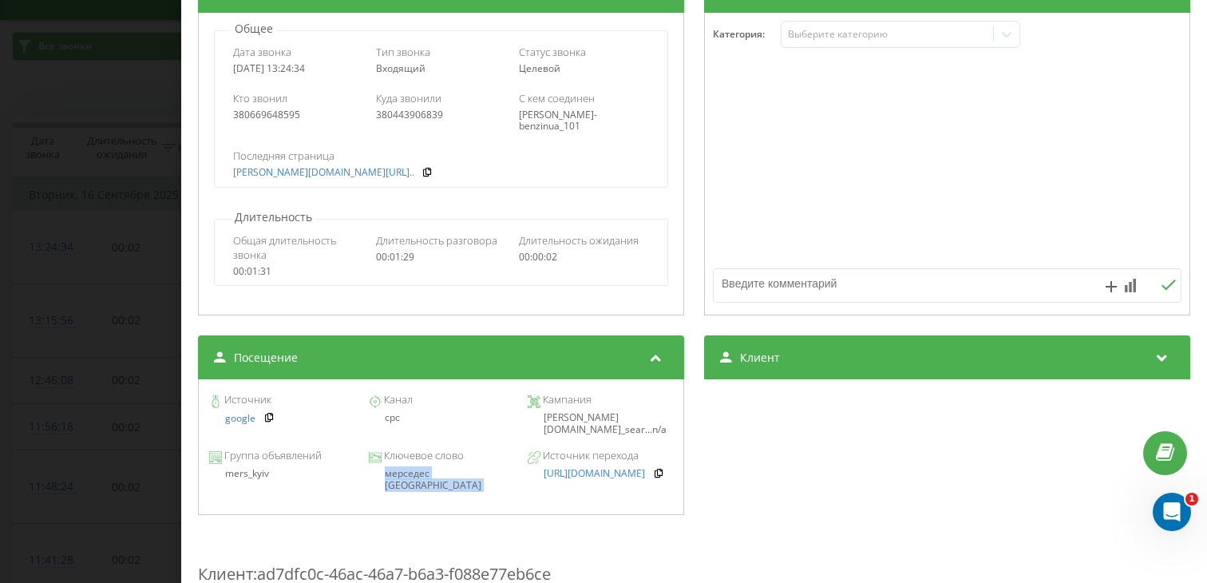
click at [61, 326] on div "Звонок : ua4_-1758018274.5815629 1 x - 00:52 00:37 00:37 Транскрипция Для анали…" at bounding box center [603, 291] width 1207 height 583
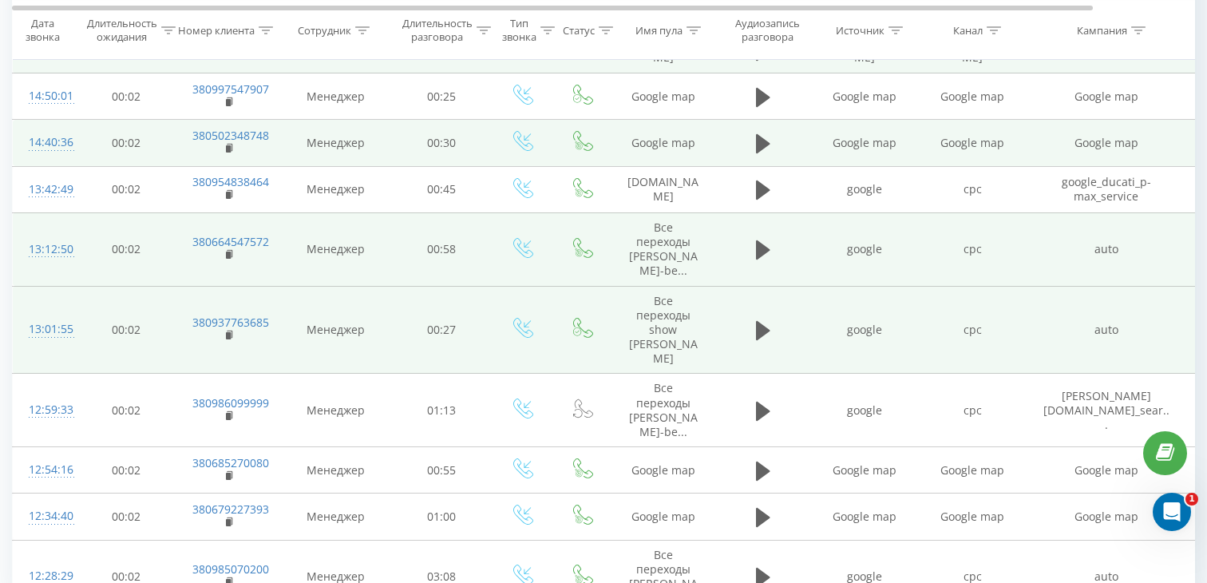
scroll to position [1284, 0]
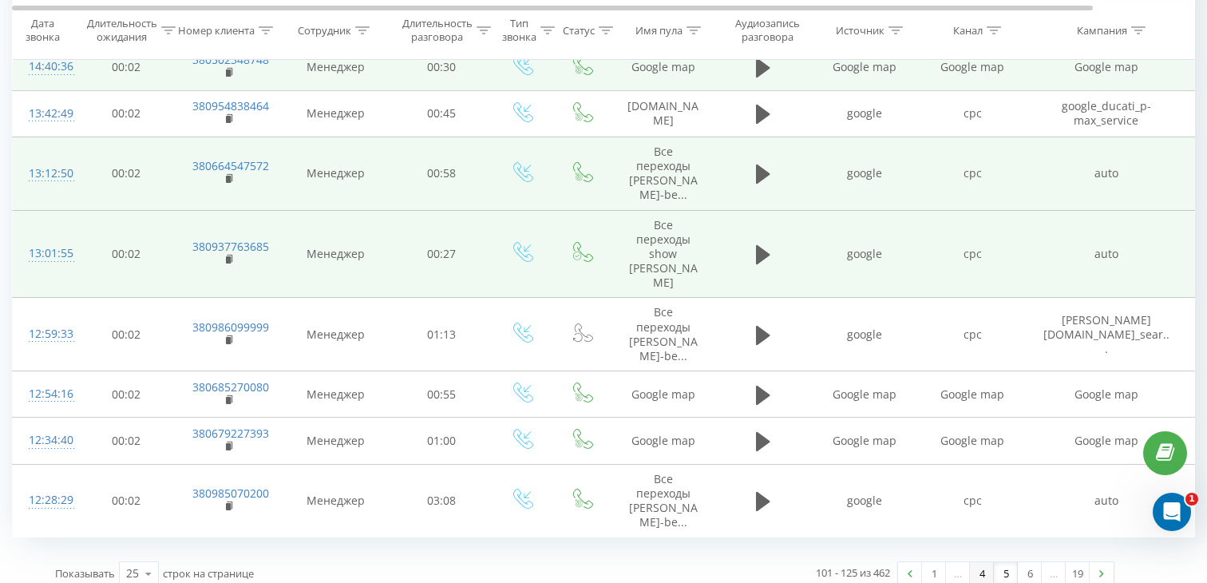
click at [982, 562] on link "4" at bounding box center [982, 573] width 24 height 22
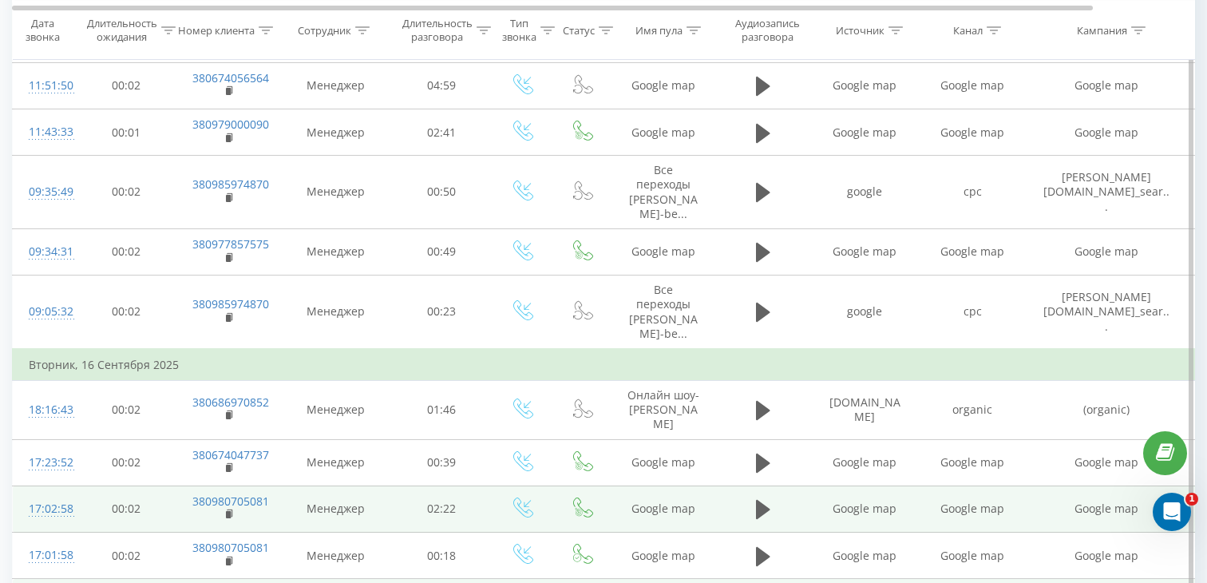
scroll to position [1205, 0]
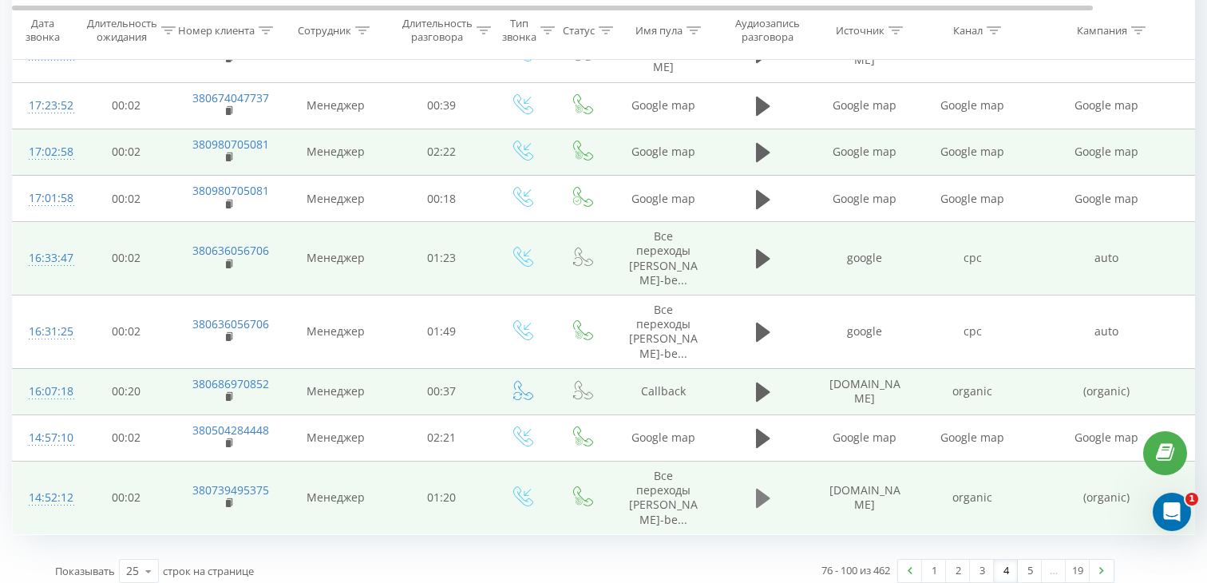
click at [773, 486] on button at bounding box center [763, 498] width 24 height 24
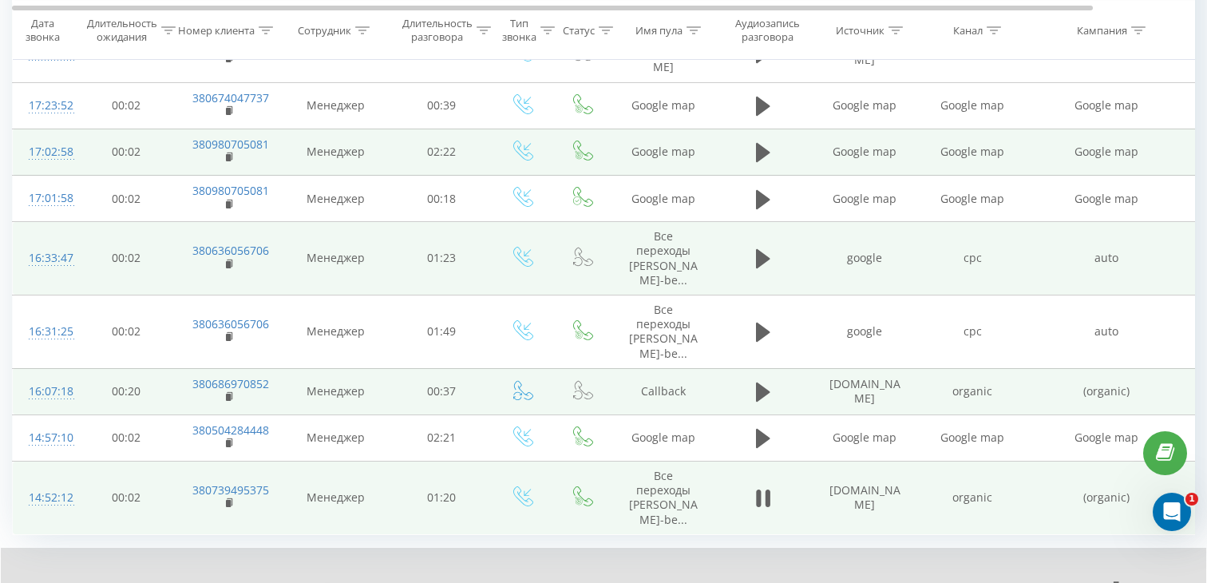
scroll to position [1237, 0]
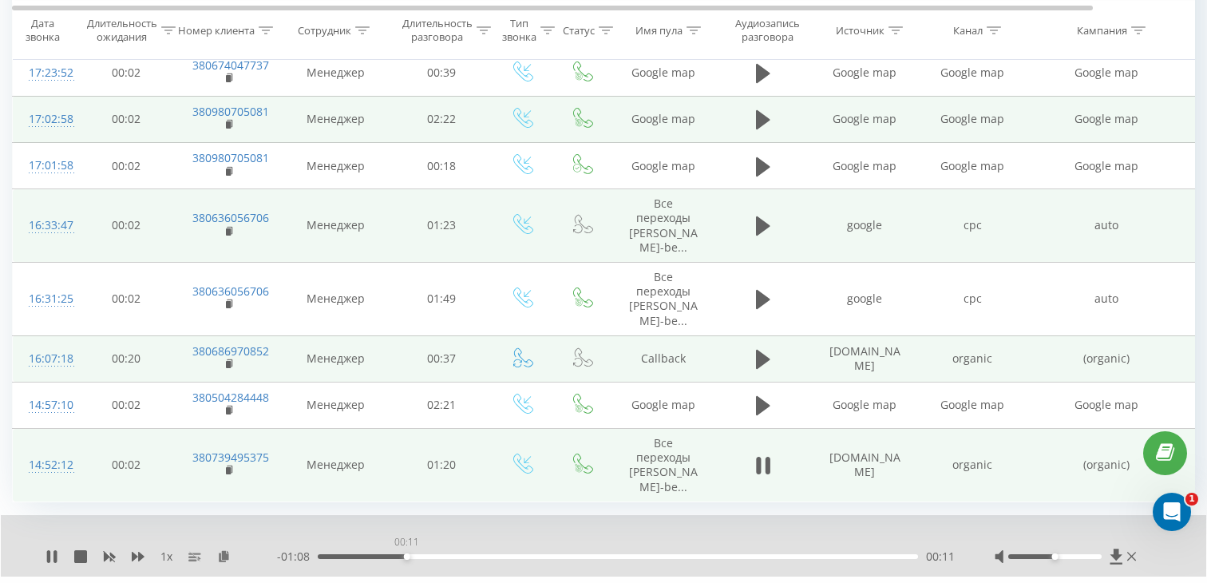
click at [406, 554] on div "00:11" at bounding box center [618, 556] width 600 height 5
click at [231, 465] on icon at bounding box center [230, 470] width 9 height 11
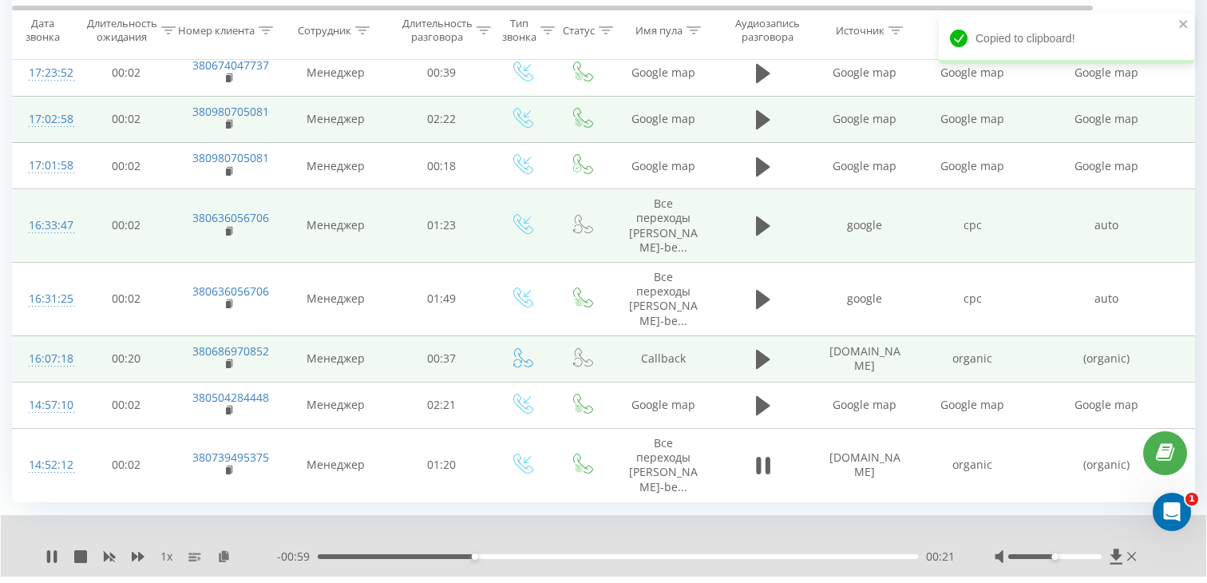
click at [55, 449] on div "14:52:12" at bounding box center [45, 464] width 32 height 31
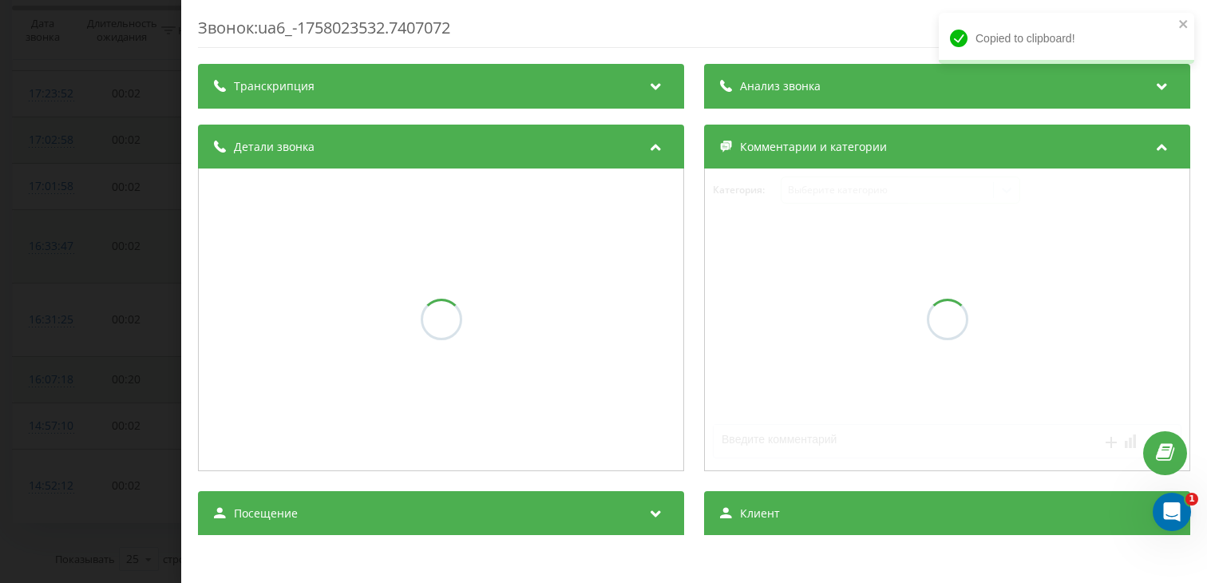
scroll to position [1205, 0]
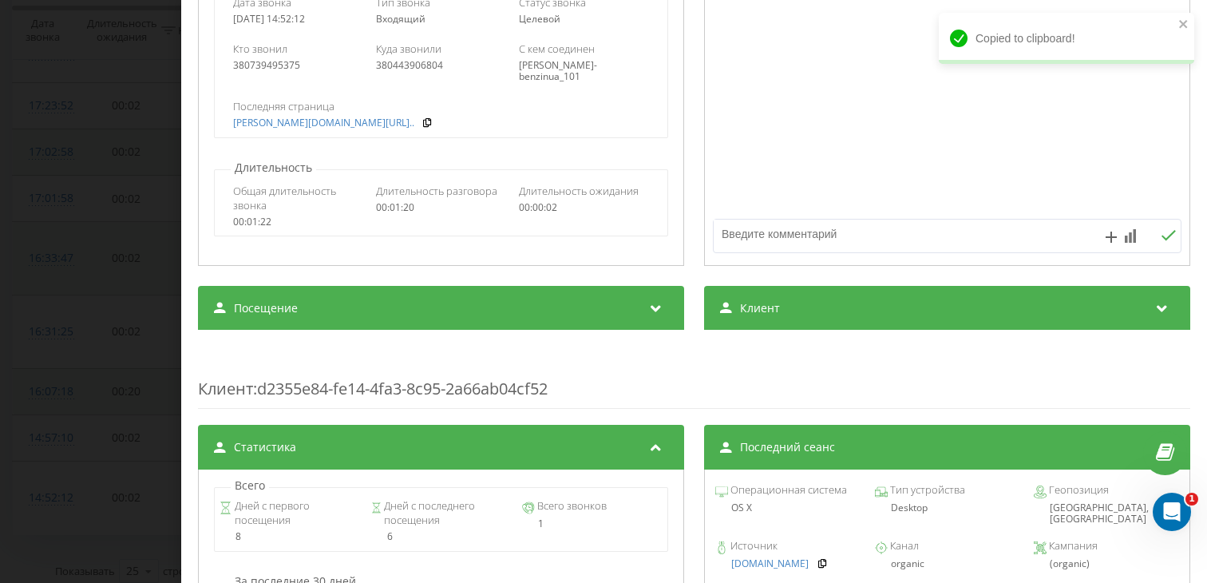
click at [525, 314] on div "Посещение" at bounding box center [441, 308] width 486 height 45
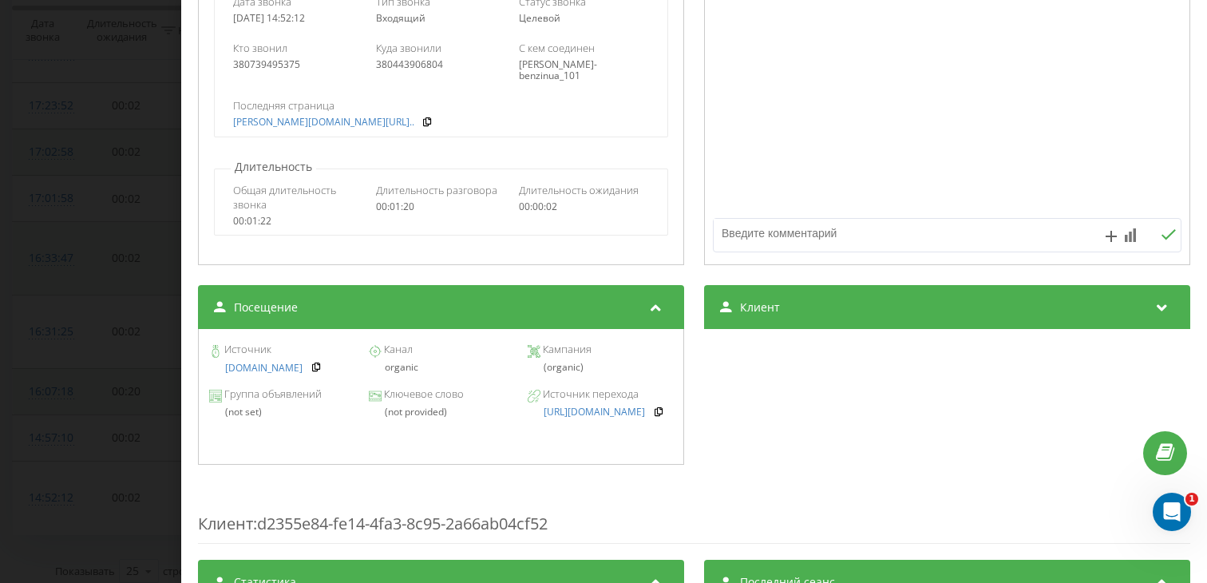
click at [0, 400] on div "Звонок : ua6_-1758023532.7407072 1 x - 00:53 00:27 00:27 Транскрипция Для анали…" at bounding box center [603, 291] width 1207 height 583
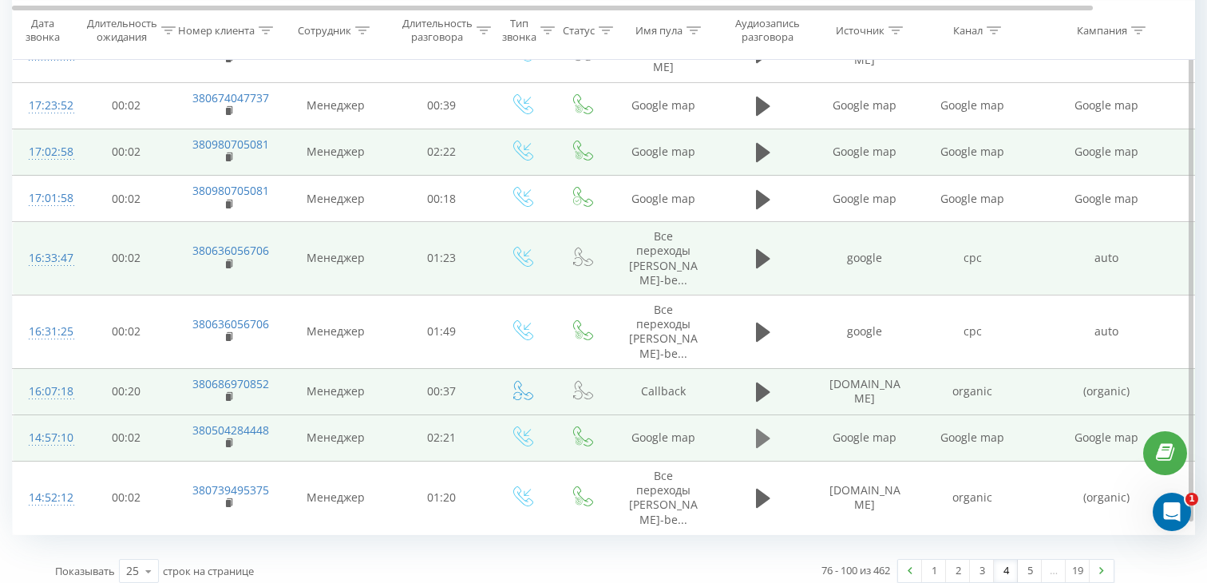
click at [767, 427] on icon at bounding box center [763, 438] width 14 height 22
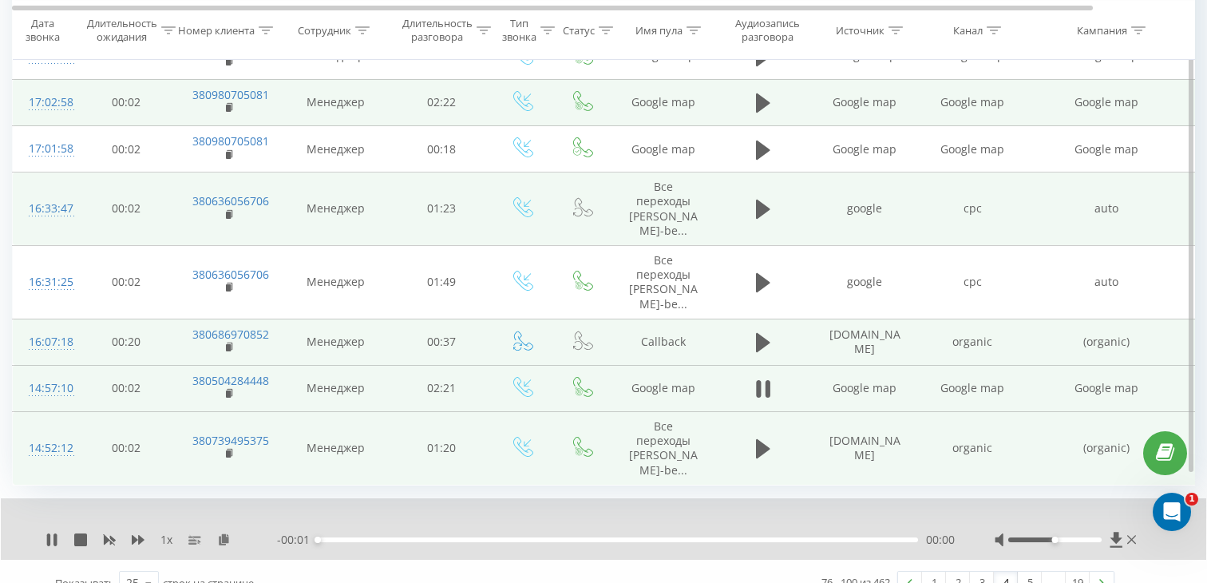
scroll to position [1266, 0]
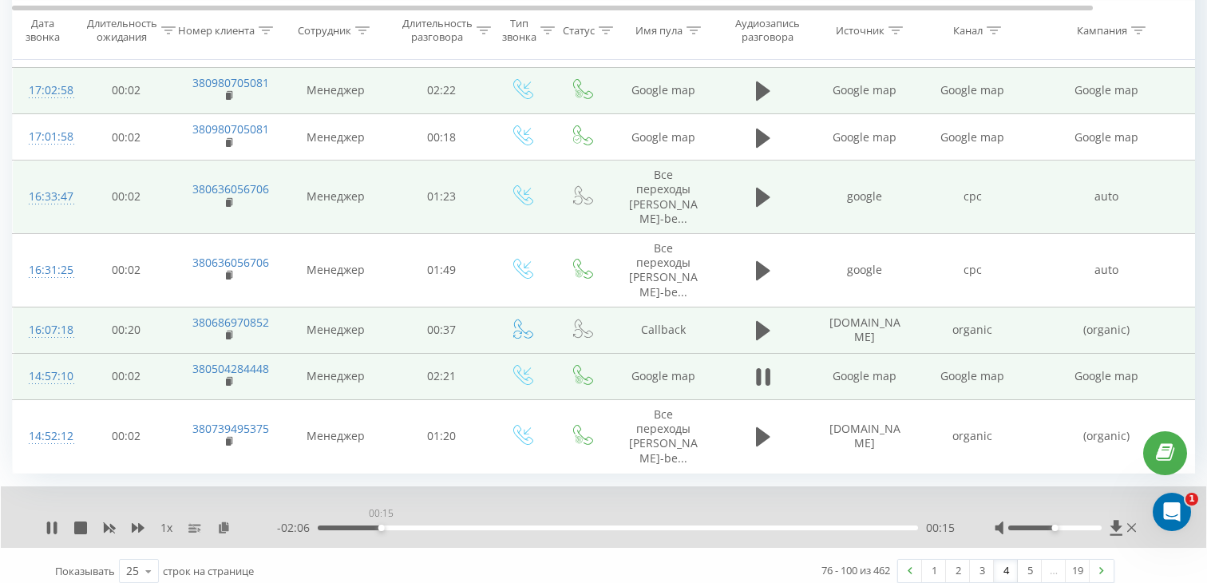
click at [381, 525] on div "00:15" at bounding box center [618, 527] width 600 height 5
click at [447, 525] on div "00:30" at bounding box center [618, 527] width 600 height 5
click at [531, 525] on div "00:50" at bounding box center [618, 527] width 600 height 5
click at [582, 525] on div "01:02" at bounding box center [618, 527] width 600 height 5
click at [660, 525] on div "01:02" at bounding box center [618, 527] width 600 height 5
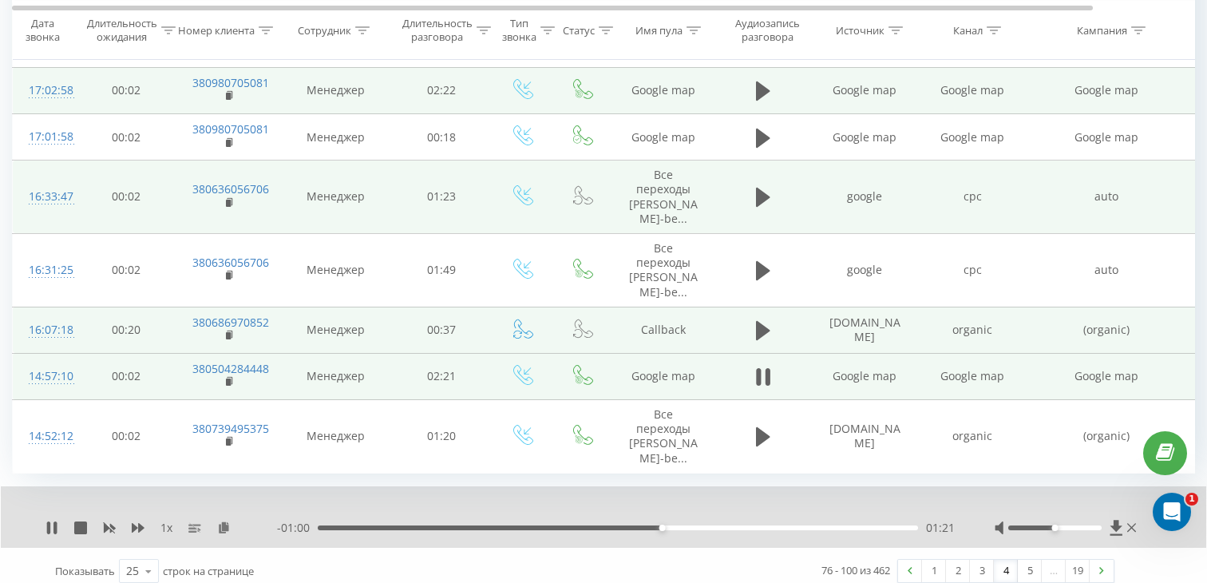
click at [722, 525] on div "01:21" at bounding box center [618, 527] width 600 height 5
click at [833, 525] on div "01:35" at bounding box center [618, 527] width 600 height 5
click at [908, 525] on div "02:01" at bounding box center [618, 527] width 600 height 5
click at [765, 327] on icon at bounding box center [763, 330] width 14 height 22
click at [452, 520] on div "- 00:50 00:00 00:00" at bounding box center [616, 528] width 678 height 16
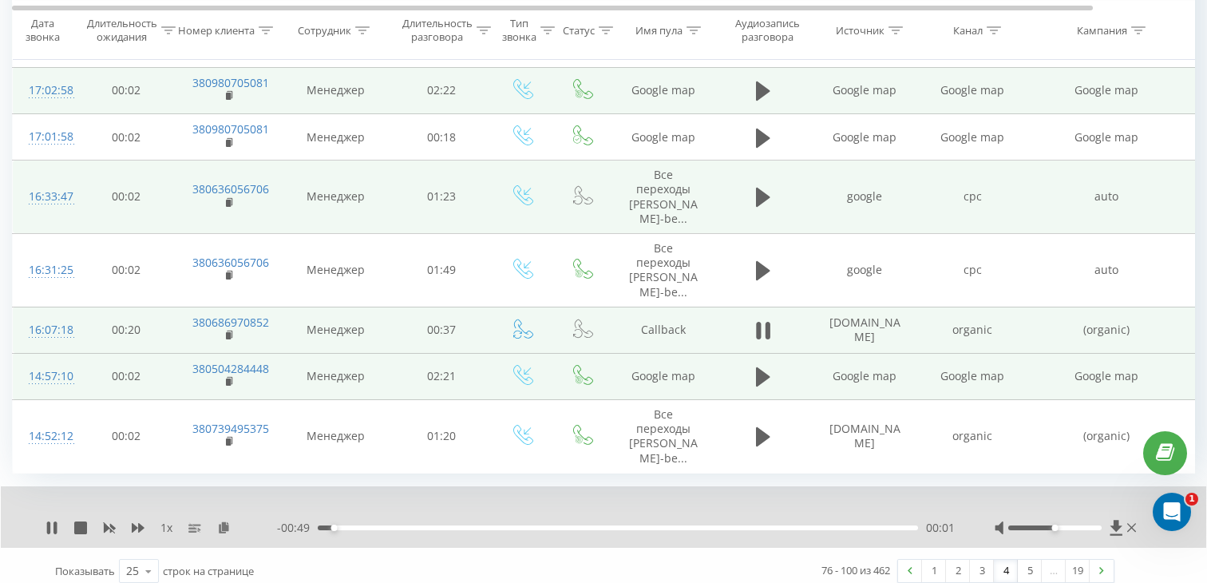
click at [461, 525] on div "00:01" at bounding box center [618, 527] width 600 height 5
click at [608, 525] on div "00:24" at bounding box center [618, 527] width 600 height 5
click at [224, 320] on td "380686970852" at bounding box center [228, 330] width 104 height 46
click at [231, 330] on icon at bounding box center [230, 333] width 6 height 7
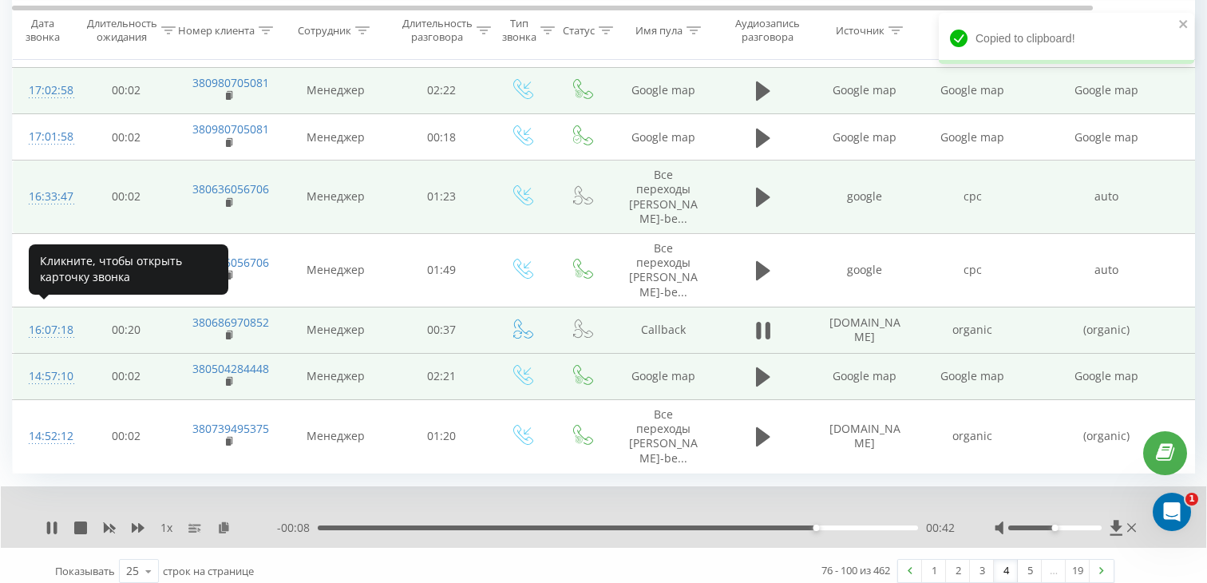
click at [60, 337] on div at bounding box center [45, 337] width 32 height 1
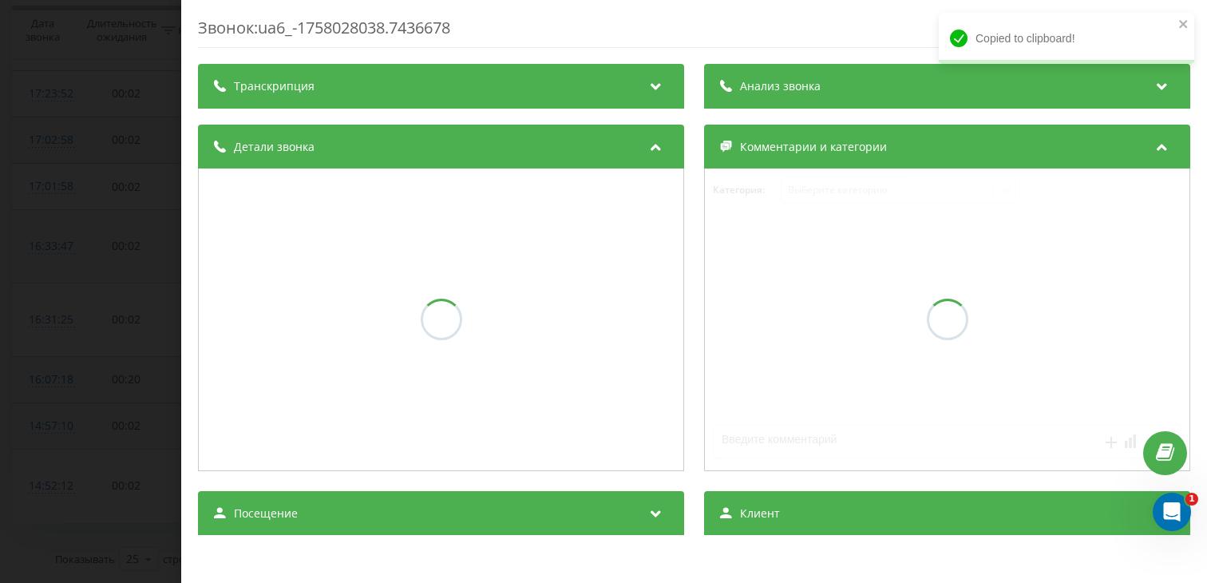
scroll to position [1205, 0]
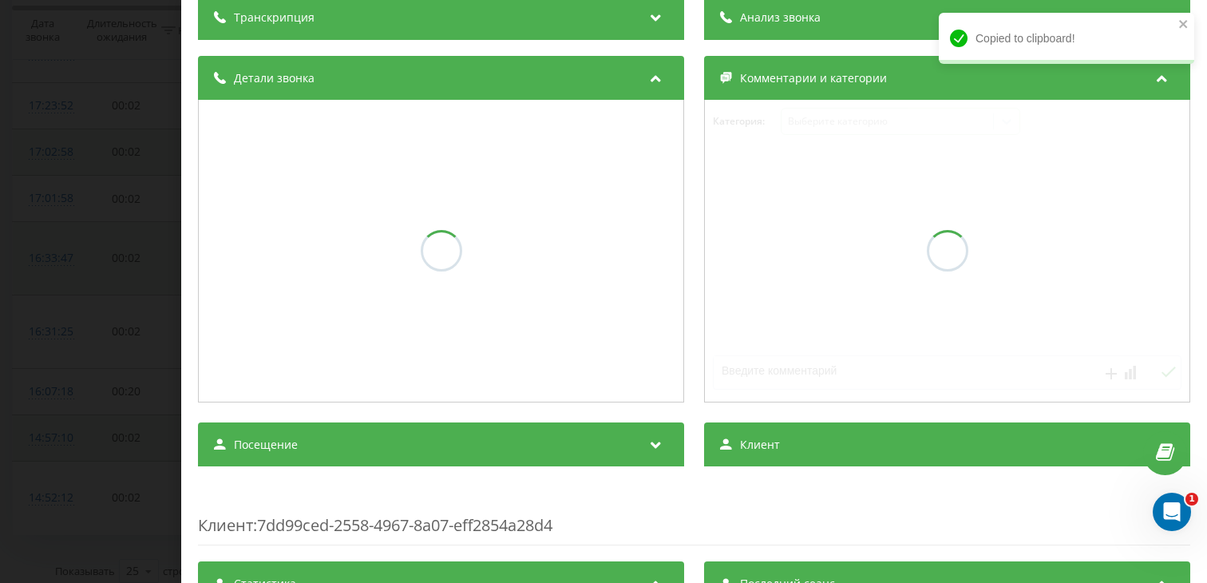
click at [313, 437] on div "Посещение" at bounding box center [441, 444] width 486 height 45
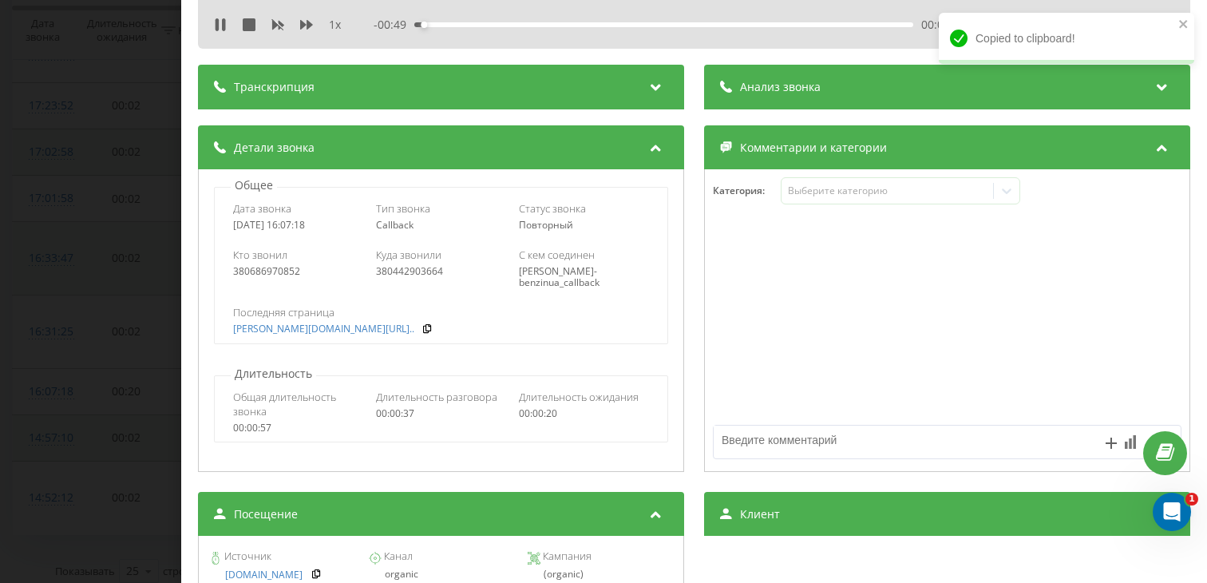
scroll to position [138, 0]
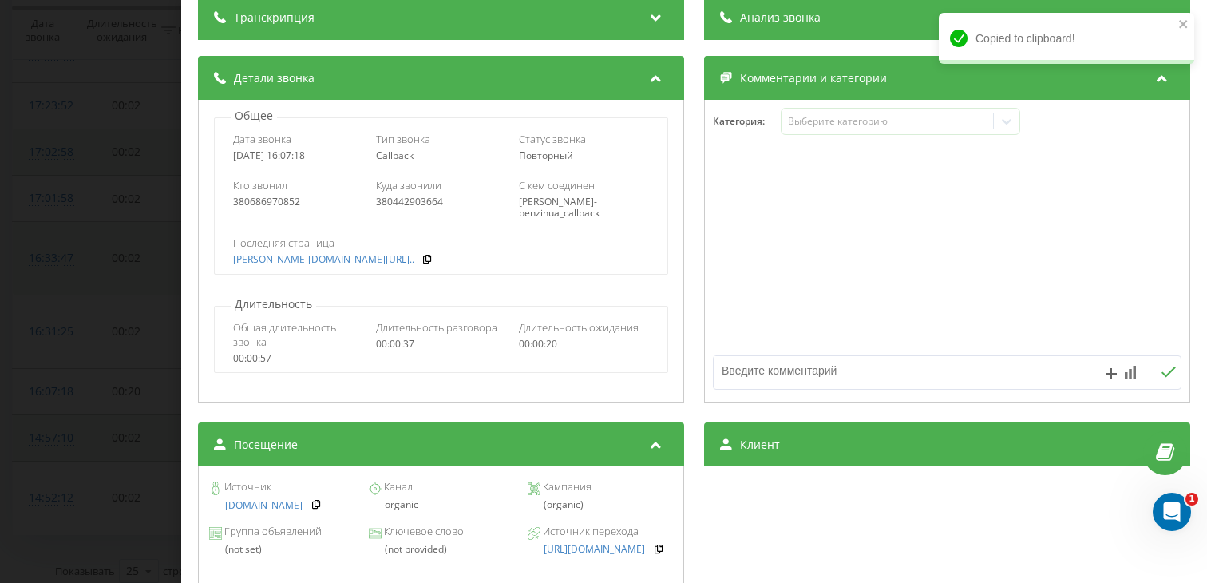
click at [49, 259] on div "Звонок : ua6_-1758028038.7436678 1 x - 00:00 00:50 00:50 Транскрипция Для анали…" at bounding box center [603, 291] width 1207 height 583
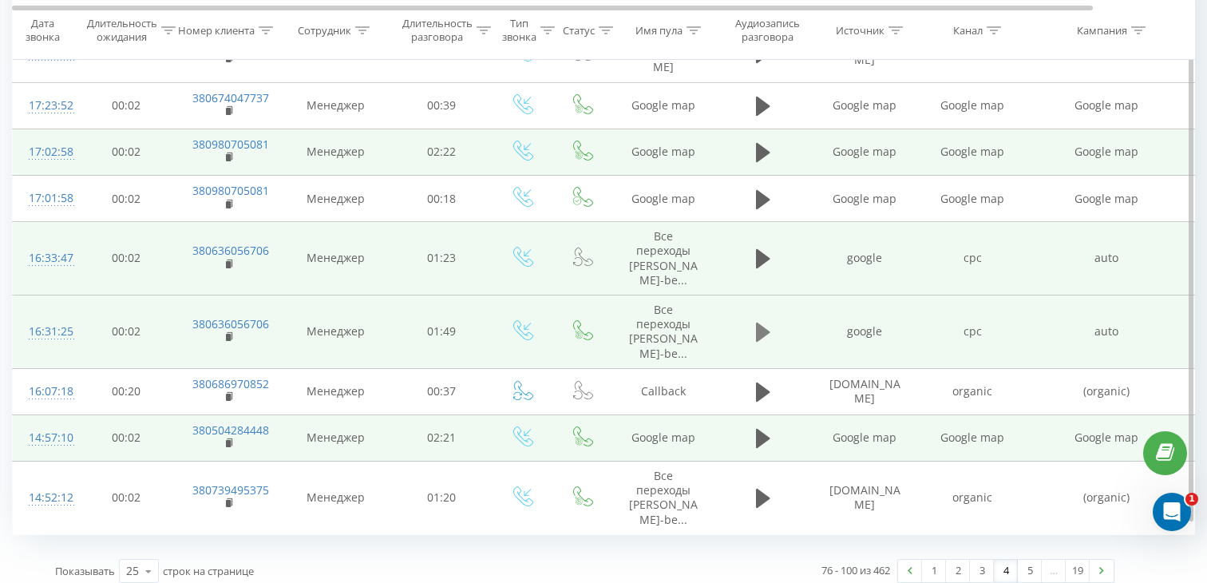
click at [756, 323] on icon at bounding box center [763, 332] width 14 height 19
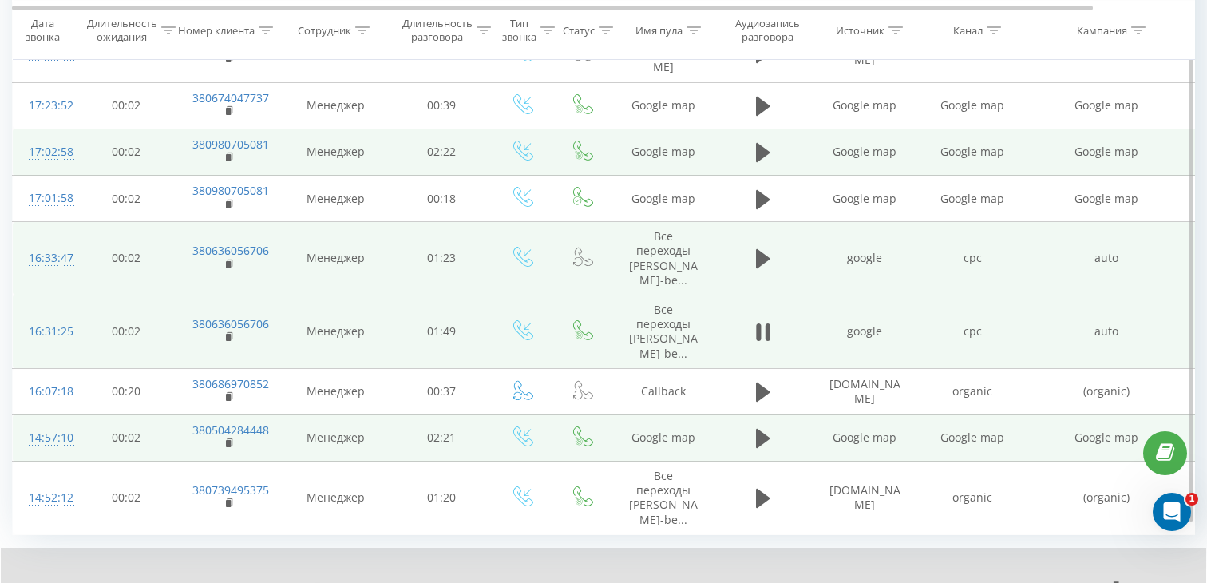
scroll to position [1233, 0]
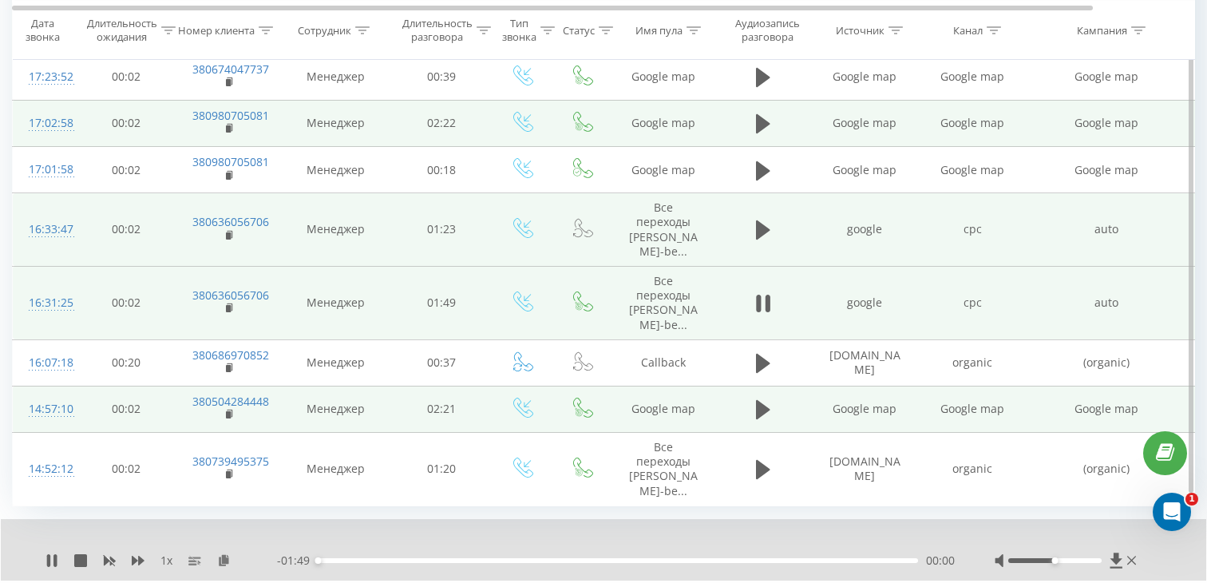
click at [389, 552] on div "- 01:49 00:00 00:00" at bounding box center [616, 560] width 678 height 16
click at [404, 558] on div "00:00" at bounding box center [618, 560] width 600 height 5
click at [226, 305] on rect at bounding box center [228, 308] width 5 height 7
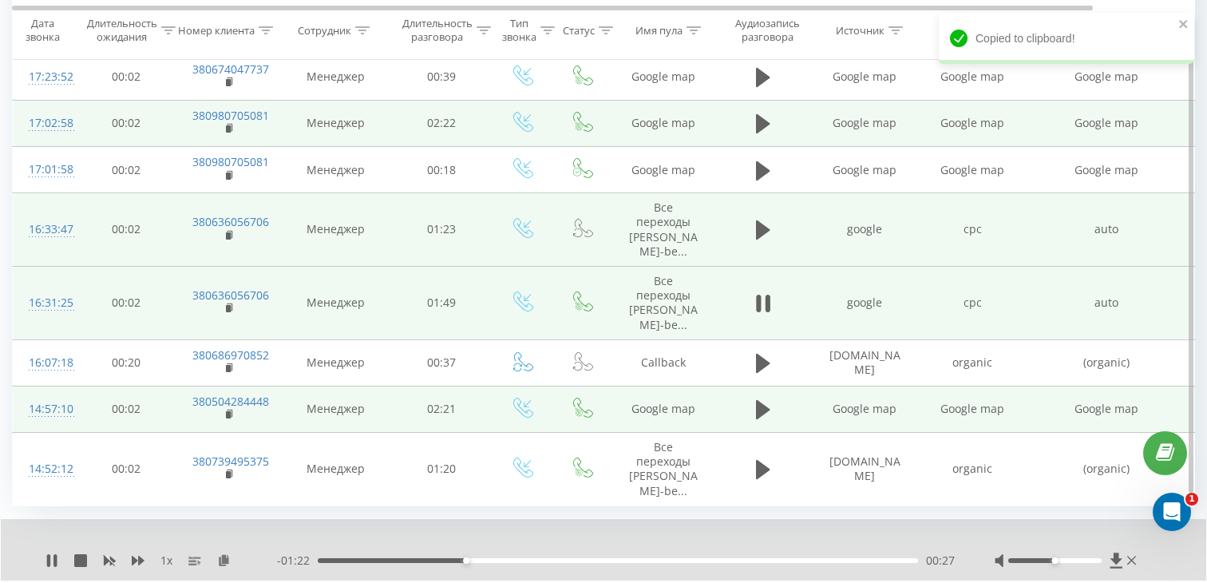
click at [46, 302] on div "16:31:25" at bounding box center [45, 302] width 32 height 31
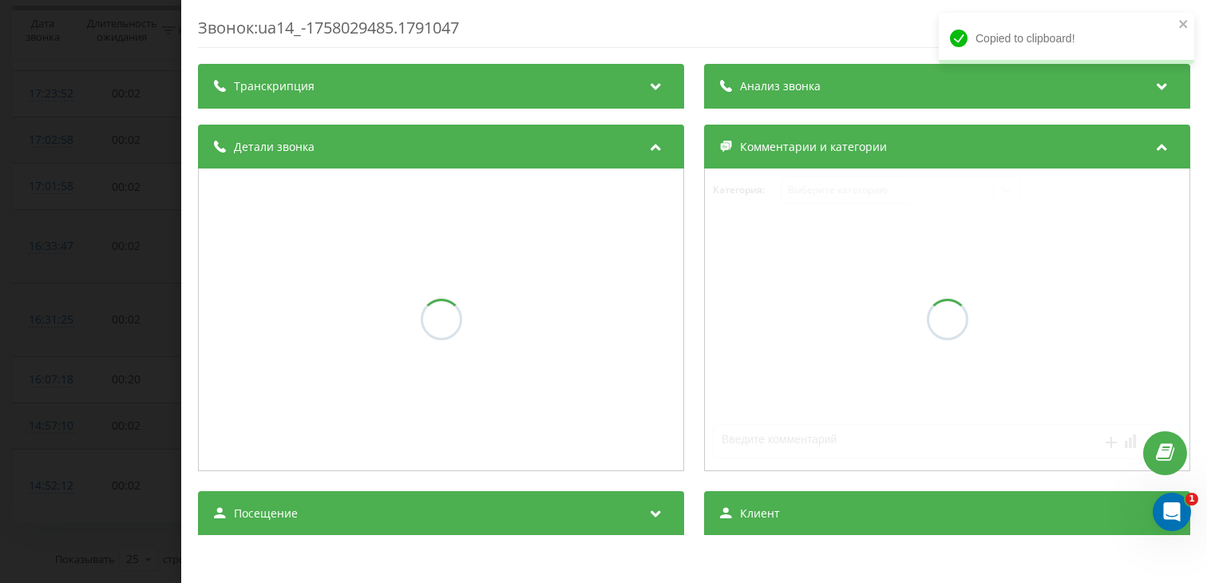
scroll to position [1205, 0]
click at [315, 510] on div "Посещение" at bounding box center [441, 513] width 486 height 45
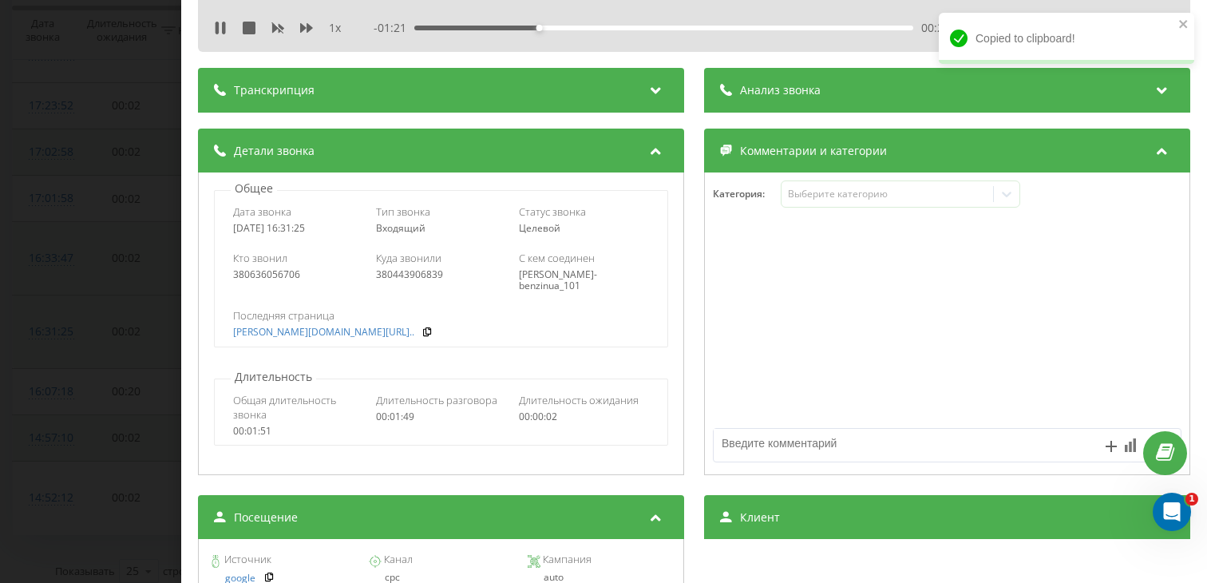
scroll to position [125, 0]
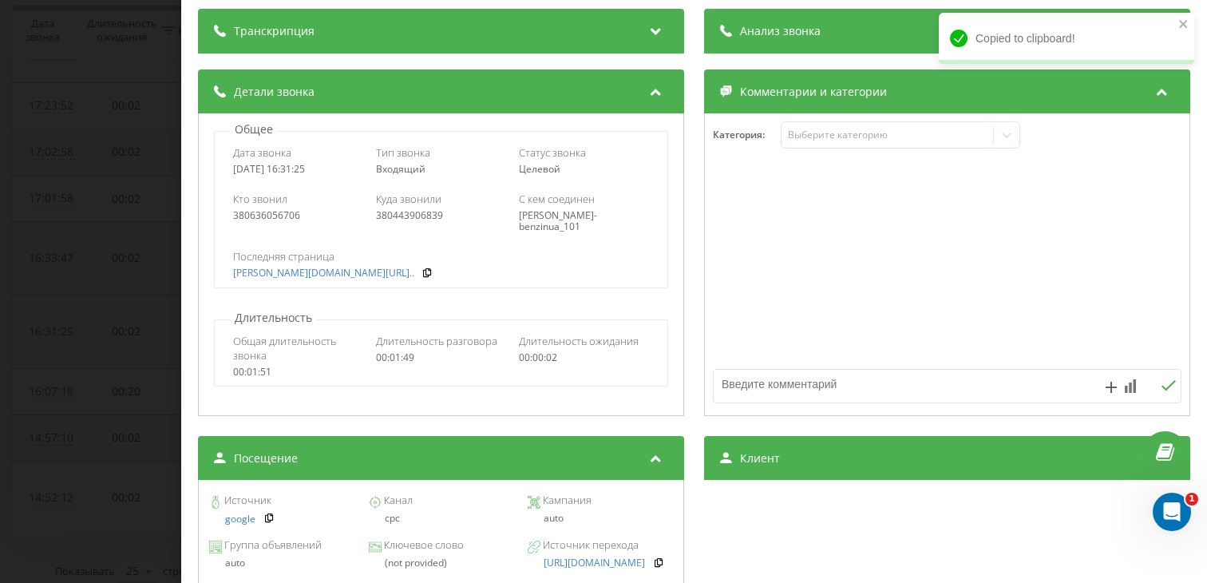
click at [31, 405] on div "Звонок : ua14_-1758029485.1791047 1 x - 01:18 00:31 00:31 Транскрипция Для анал…" at bounding box center [603, 291] width 1207 height 583
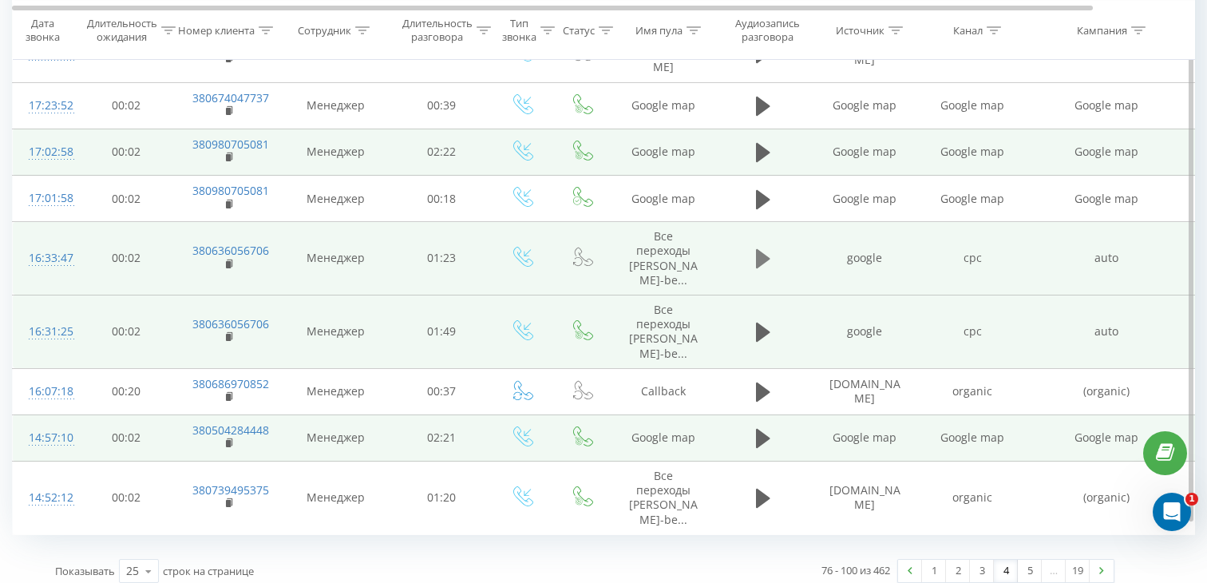
click at [758, 247] on icon at bounding box center [763, 258] width 14 height 22
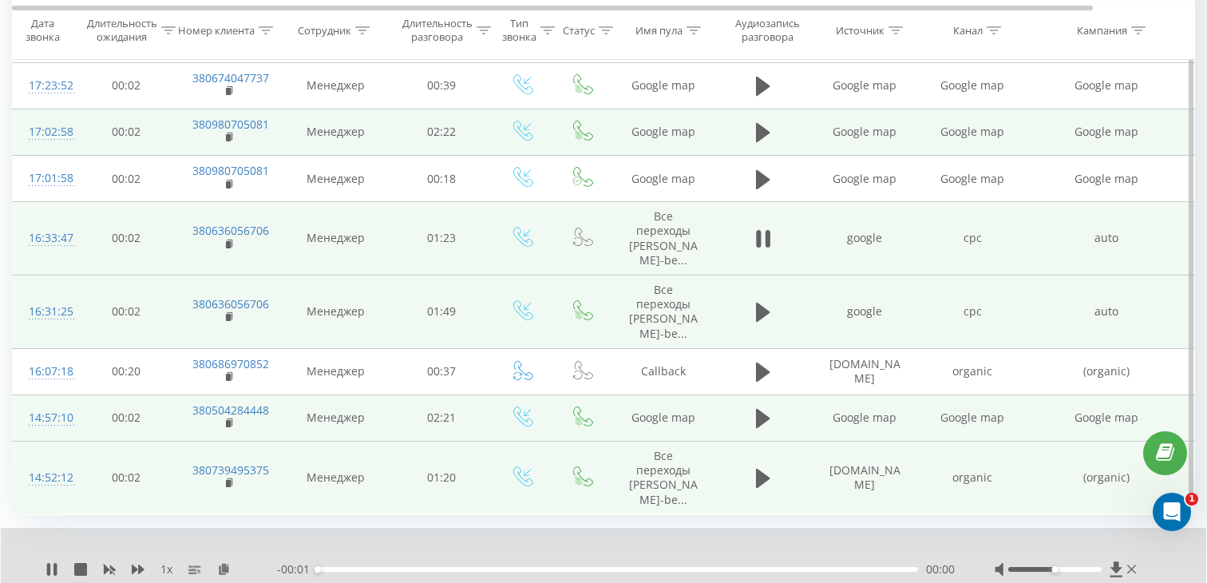
scroll to position [1229, 0]
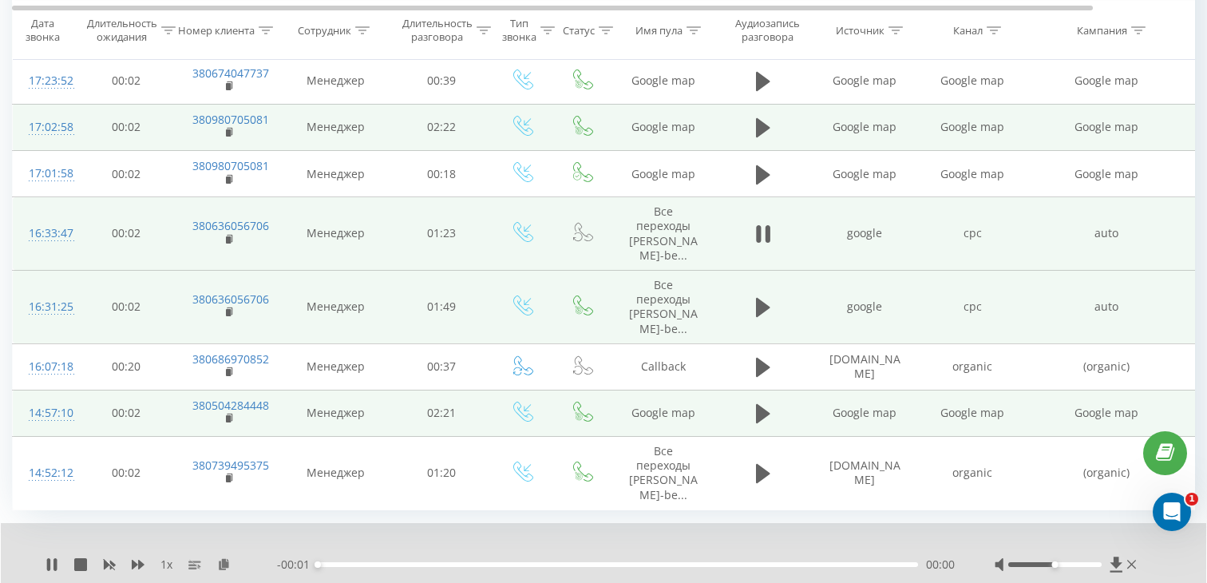
click at [426, 562] on div "00:00" at bounding box center [618, 564] width 600 height 5
click at [485, 562] on div "00:23" at bounding box center [618, 564] width 600 height 5
click at [229, 236] on rect at bounding box center [228, 239] width 5 height 7
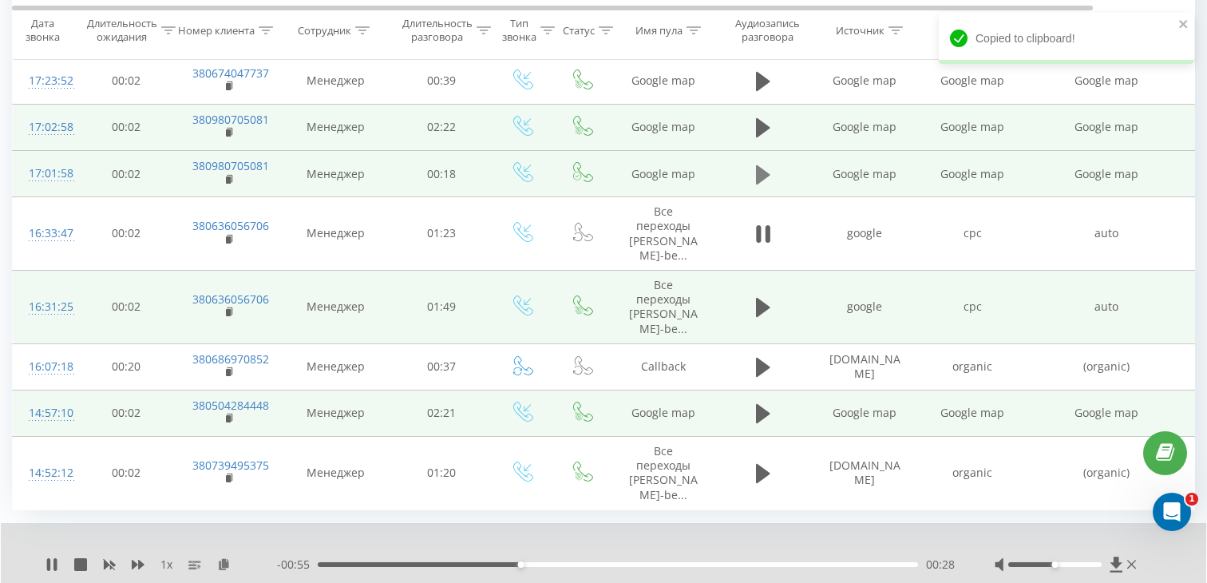
click at [758, 164] on icon at bounding box center [763, 173] width 14 height 19
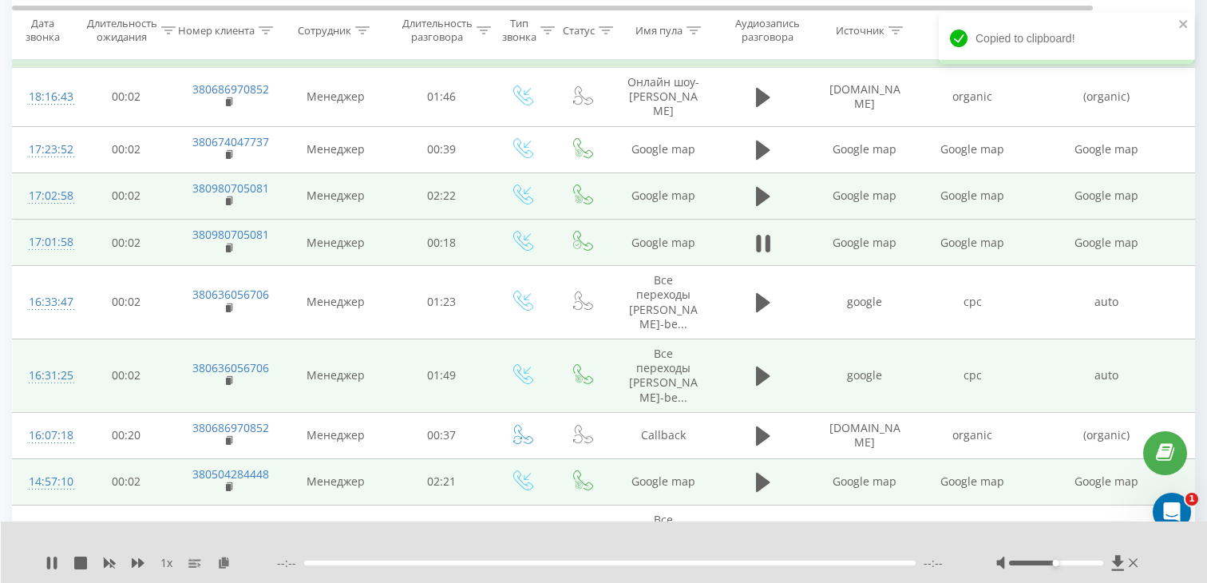
scroll to position [1131, 0]
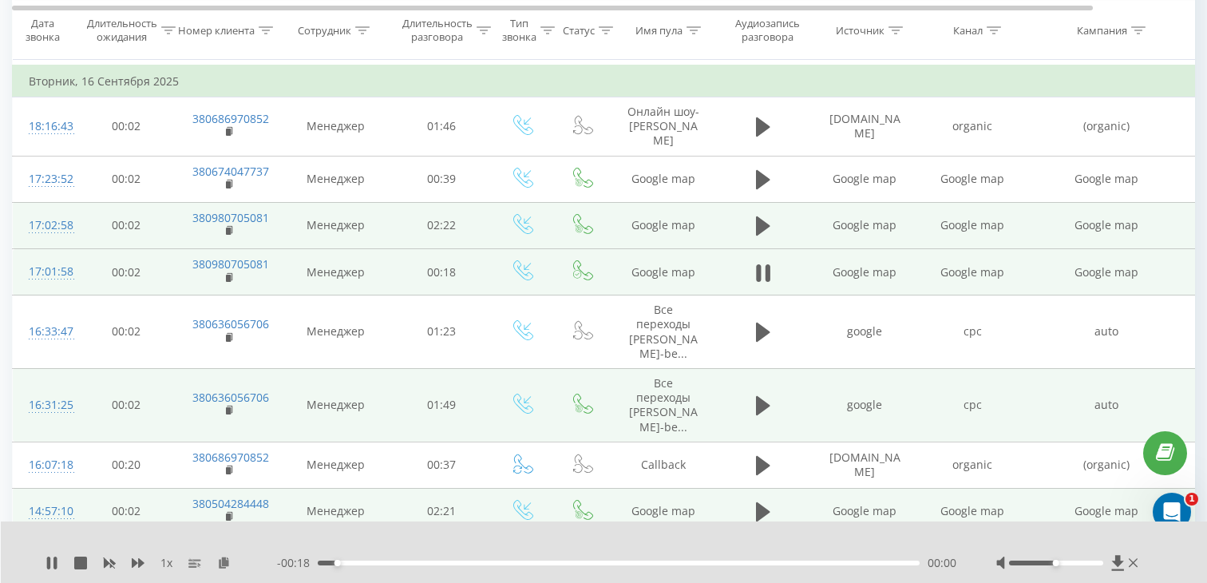
click at [495, 563] on div "00:00" at bounding box center [619, 562] width 602 height 5
click at [708, 561] on div "00:05" at bounding box center [619, 562] width 602 height 5
click at [769, 215] on icon at bounding box center [763, 226] width 14 height 22
click at [431, 562] on div "00:00" at bounding box center [619, 562] width 602 height 5
click at [230, 228] on rect at bounding box center [228, 231] width 5 height 7
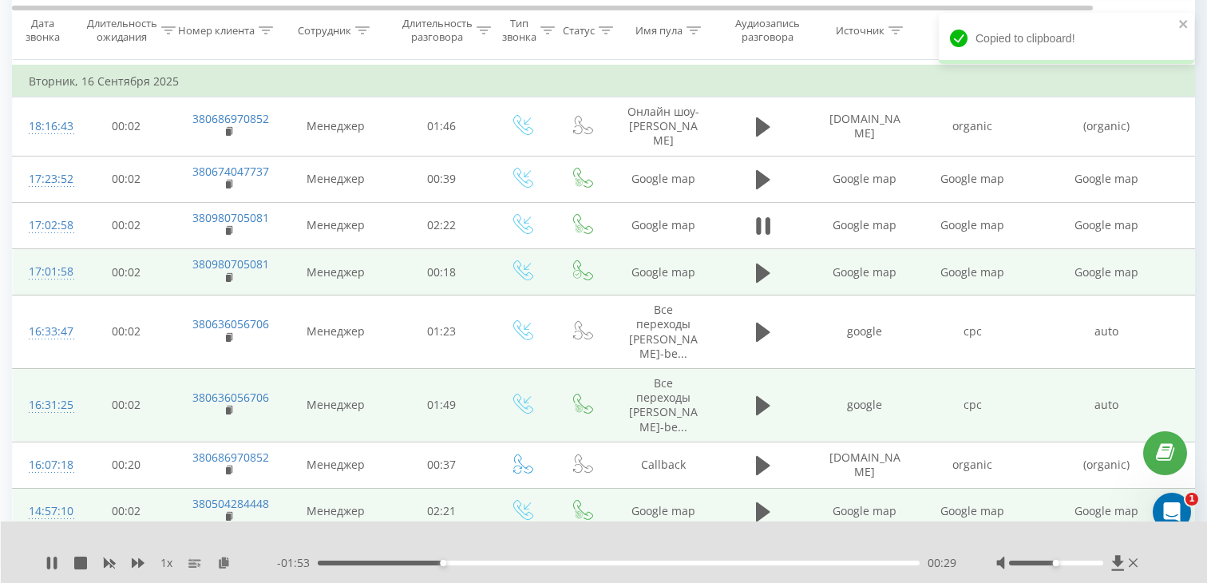
click at [385, 559] on div "- 01:53 00:29 00:29" at bounding box center [616, 563] width 679 height 16
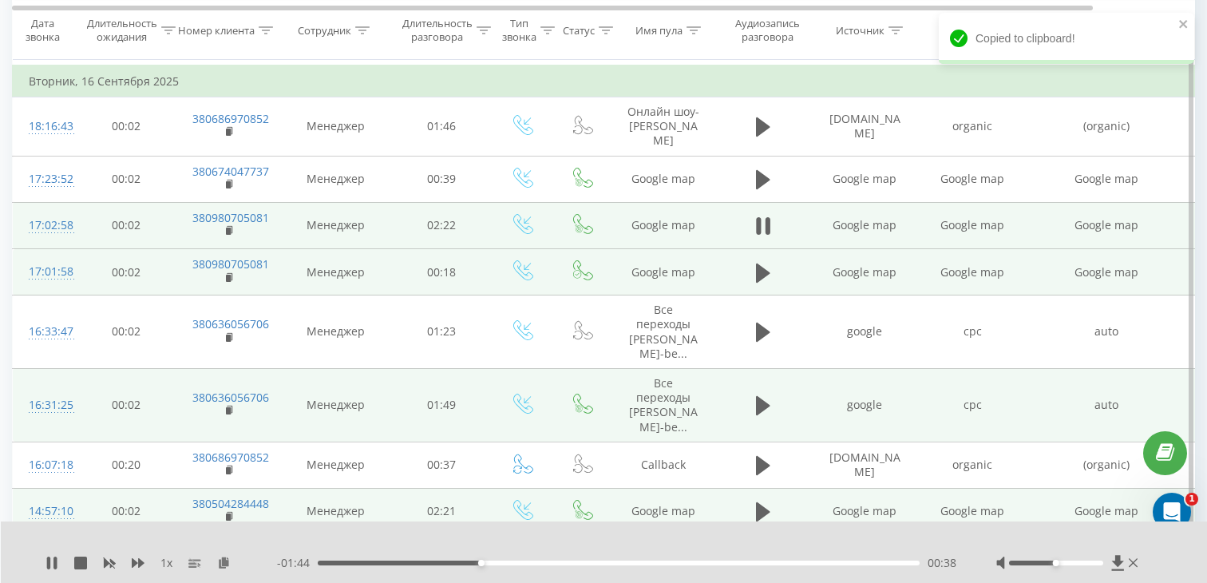
click at [58, 214] on div "17:02:58" at bounding box center [45, 225] width 32 height 31
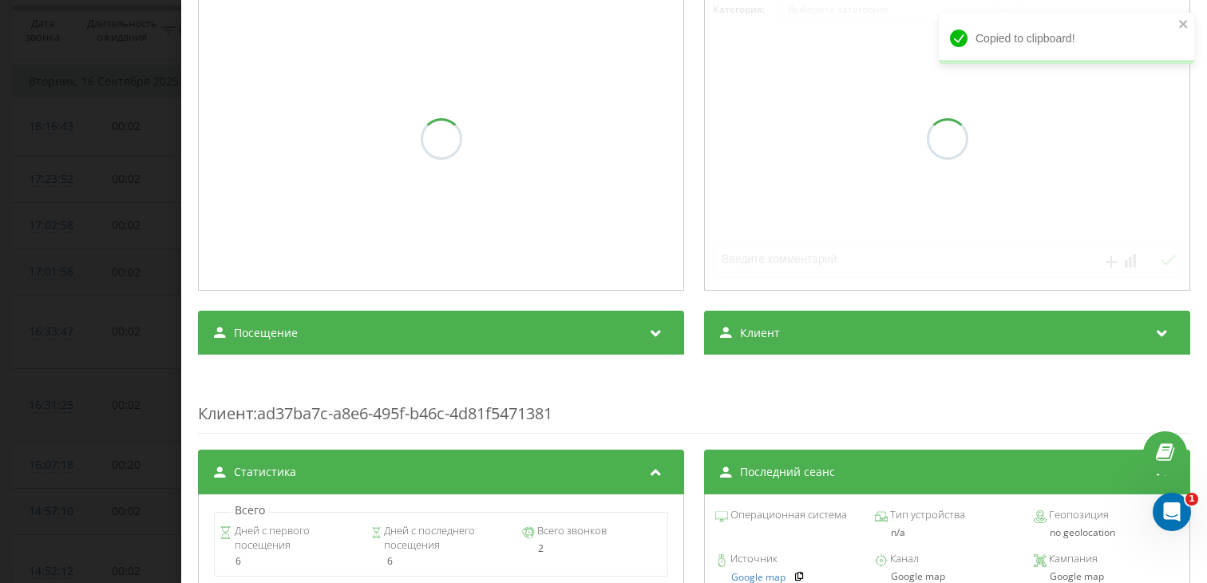
click at [260, 398] on div "Клиент : ad37ba7c-a8e6-495f-b46c-4d81f5471381" at bounding box center [694, 401] width 992 height 63
click at [268, 339] on span "Посещение" at bounding box center [266, 333] width 64 height 16
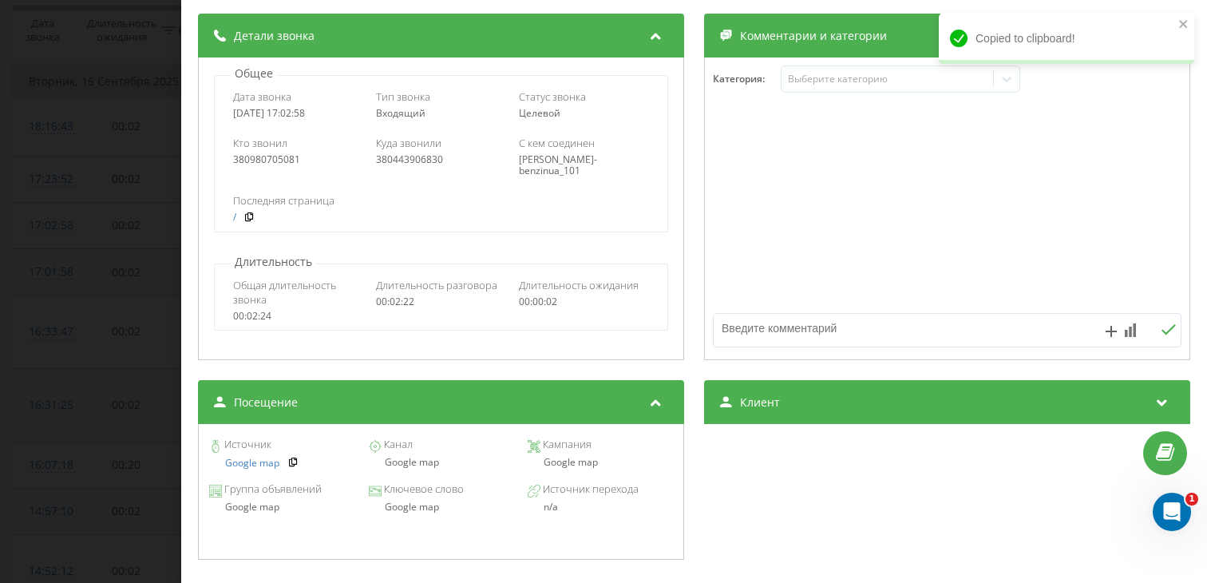
scroll to position [250, 0]
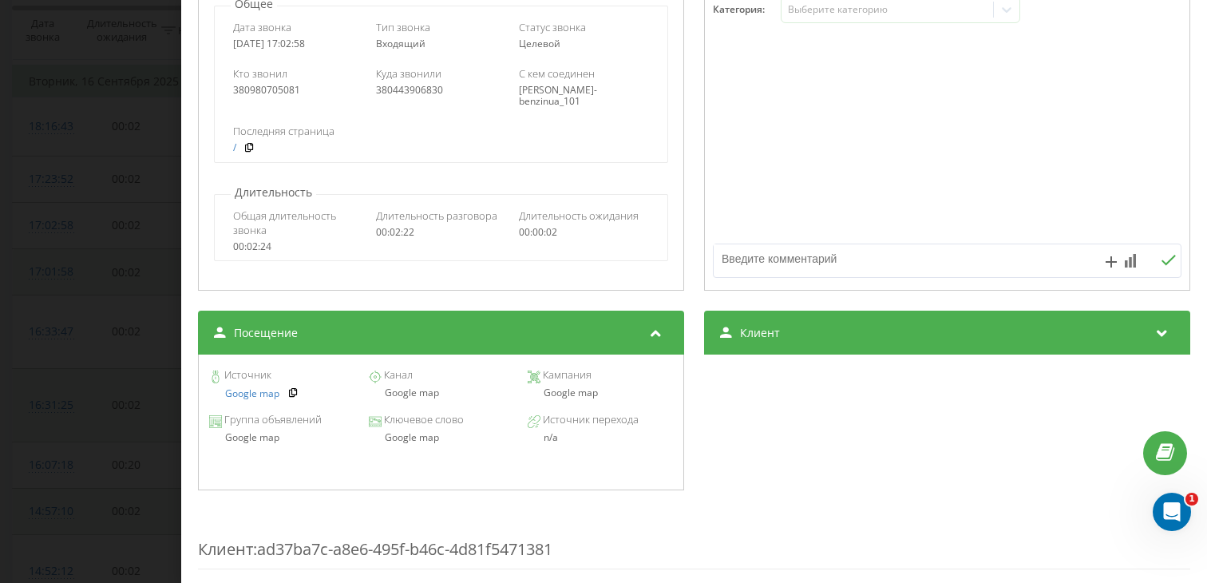
click at [417, 396] on div "Google map" at bounding box center [440, 392] width 145 height 11
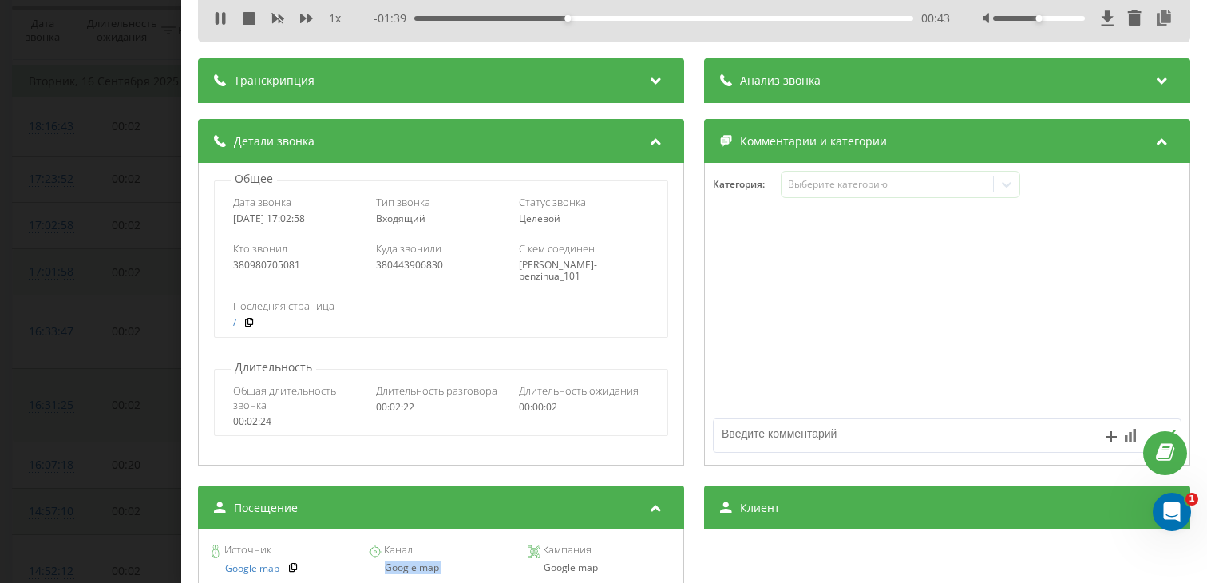
scroll to position [0, 0]
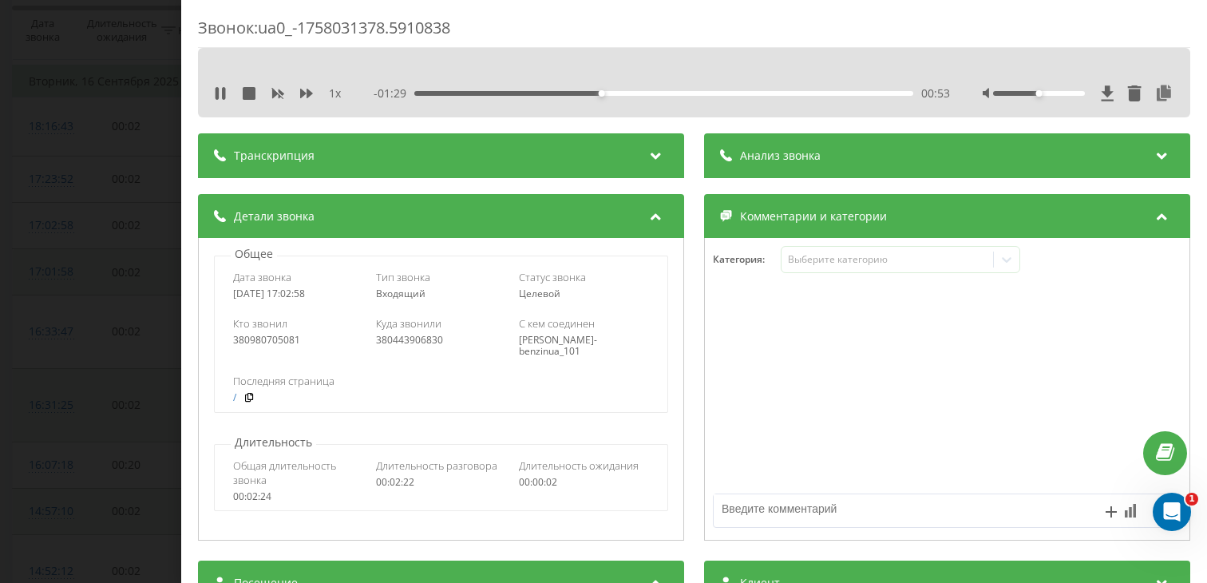
click at [79, 352] on div "Звонок : ua0_-1758031378.5910838 1 x - 01:29 00:53 00:53 Транскрипция Для анали…" at bounding box center [603, 291] width 1207 height 583
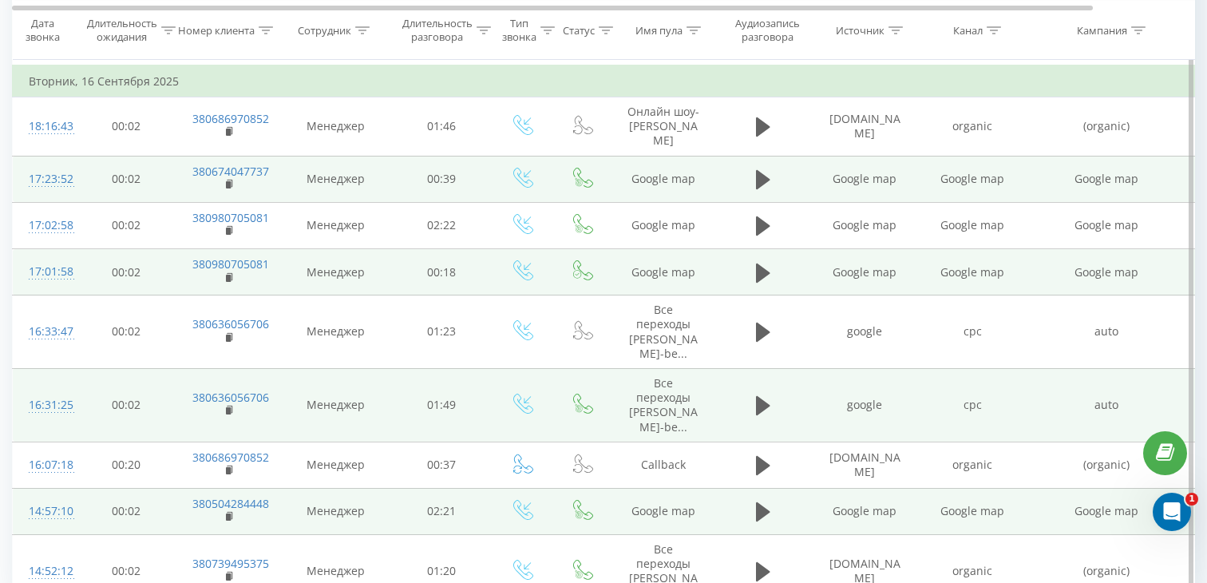
click at [746, 156] on td at bounding box center [763, 179] width 96 height 46
click at [758, 170] on icon at bounding box center [763, 179] width 14 height 19
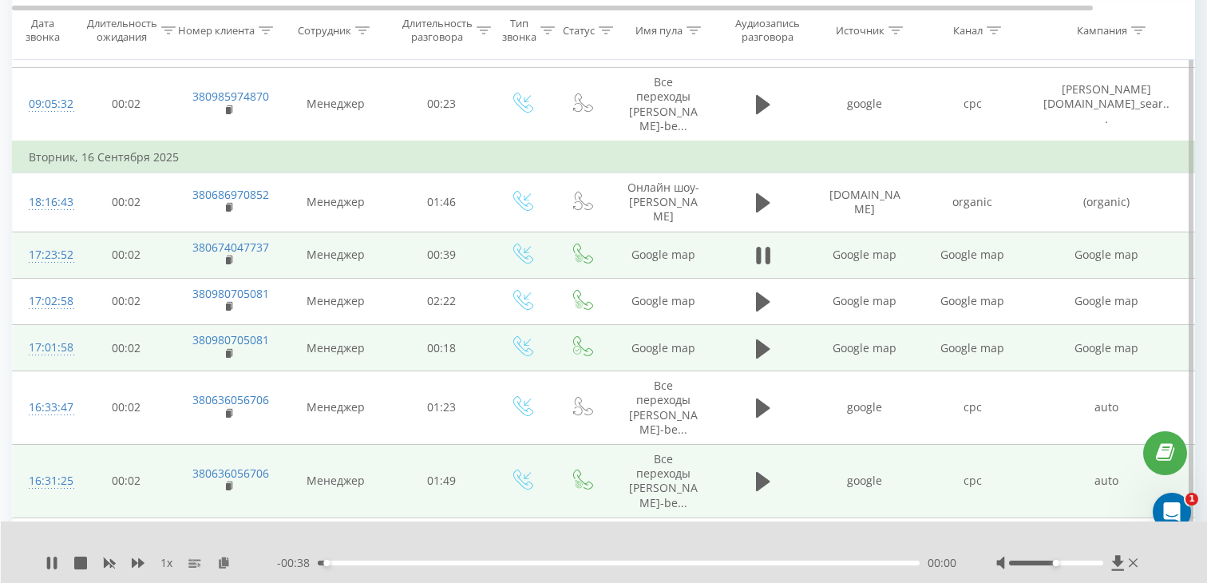
scroll to position [960, 0]
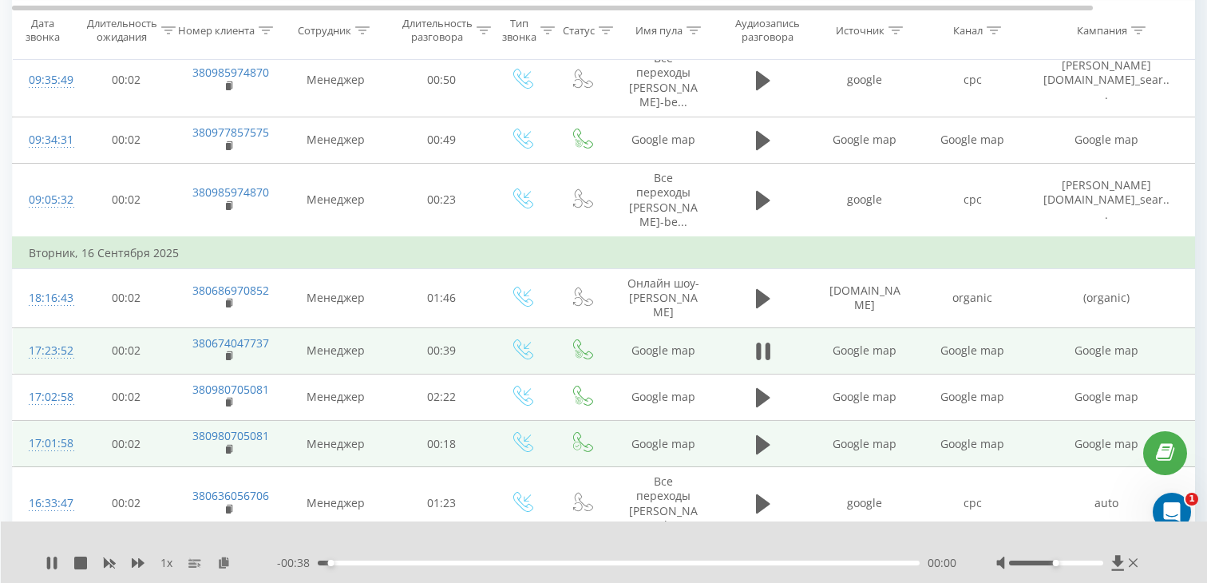
click at [417, 557] on div "- 00:38 00:00 00:00" at bounding box center [616, 563] width 679 height 16
click at [429, 562] on div "00:01" at bounding box center [619, 562] width 602 height 5
click at [514, 561] on div "00:12" at bounding box center [619, 562] width 602 height 5
click at [228, 353] on rect at bounding box center [228, 356] width 5 height 7
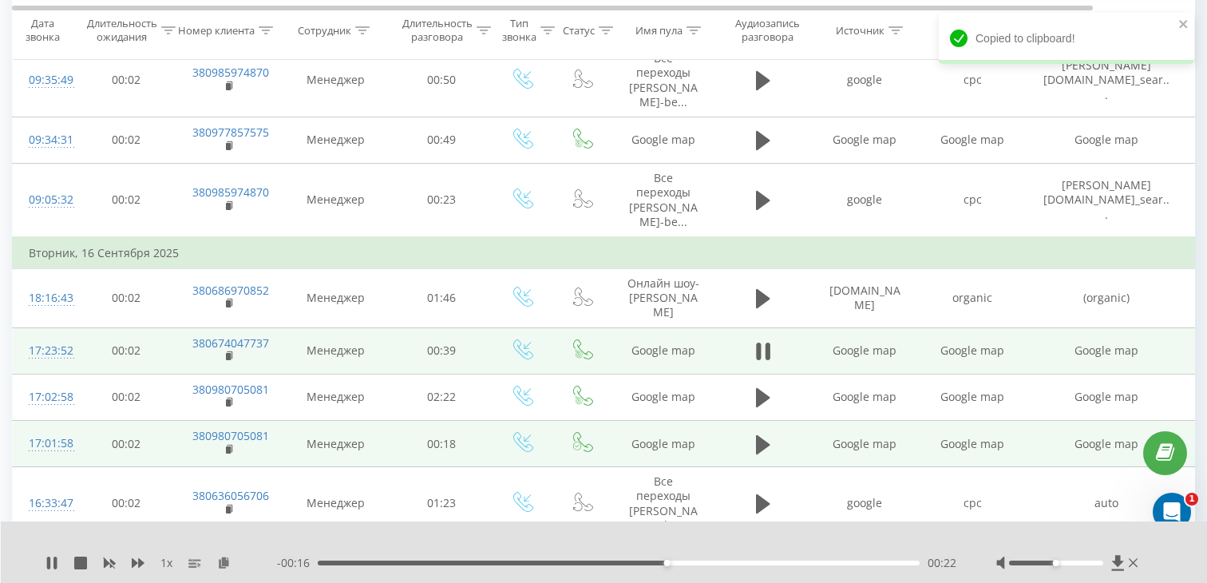
click at [61, 338] on div "17:23:52" at bounding box center [45, 350] width 32 height 31
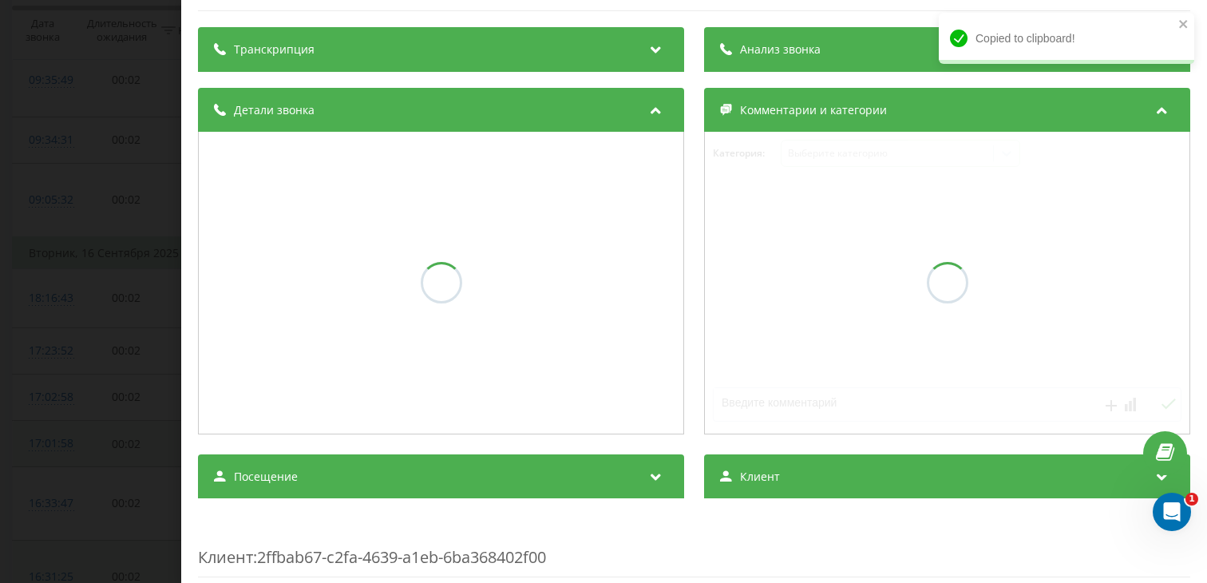
click at [403, 457] on div "Посещение" at bounding box center [441, 476] width 486 height 45
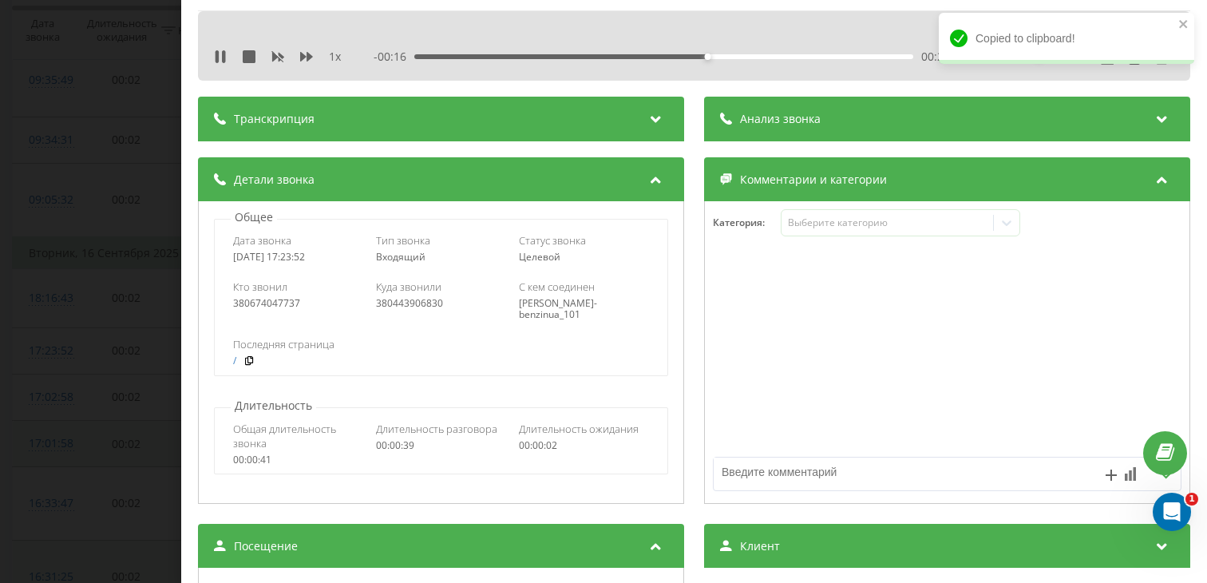
scroll to position [130, 0]
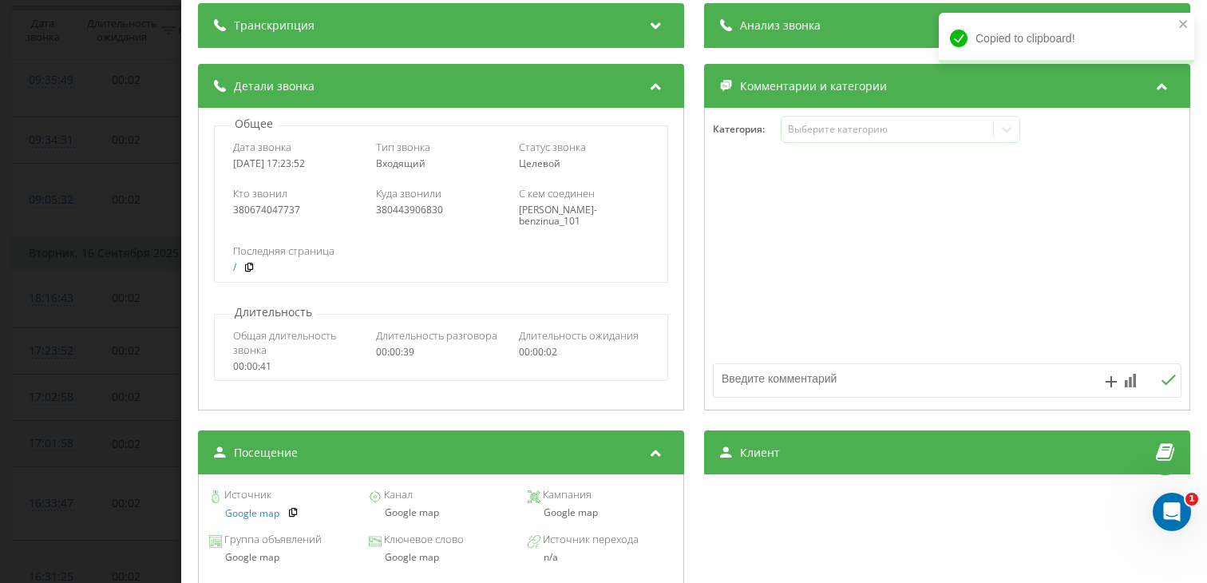
click at [406, 518] on div "Google map" at bounding box center [440, 512] width 145 height 11
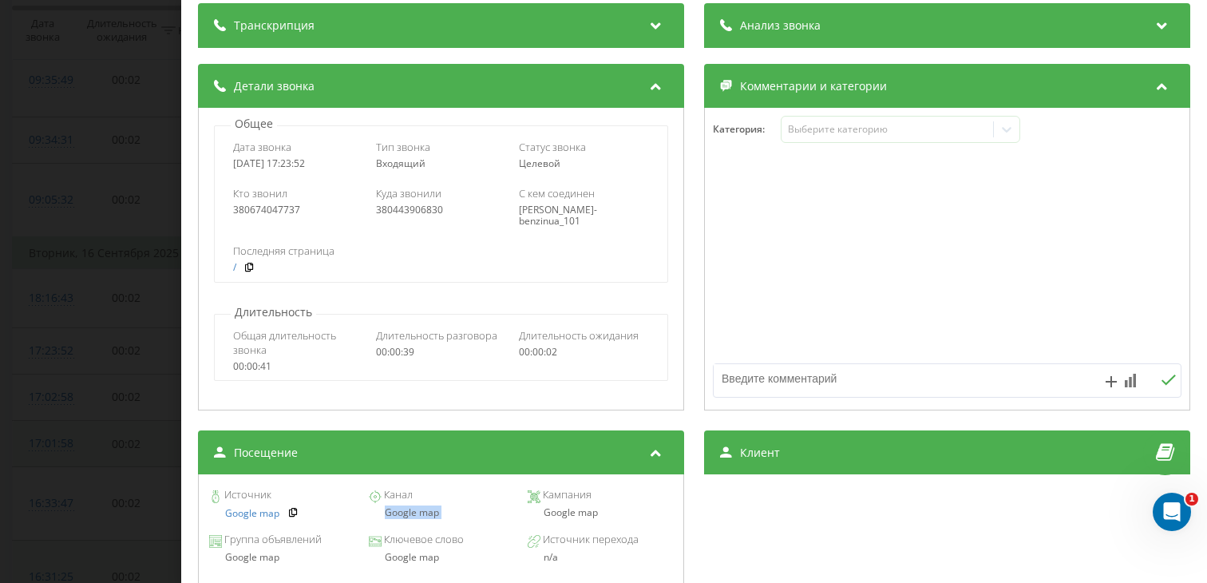
click at [58, 377] on div "Звонок : ua14_-1758032632.1835958 1 x 00:00 00:39 00:39 Транскрипция Для анализ…" at bounding box center [603, 291] width 1207 height 583
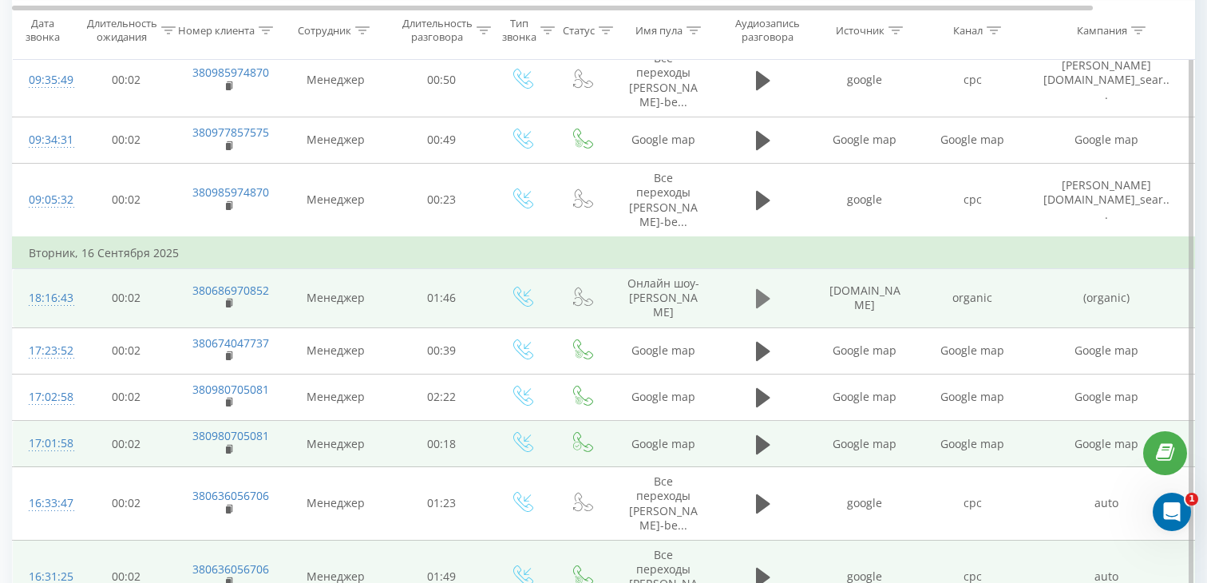
click at [758, 295] on icon at bounding box center [763, 298] width 14 height 19
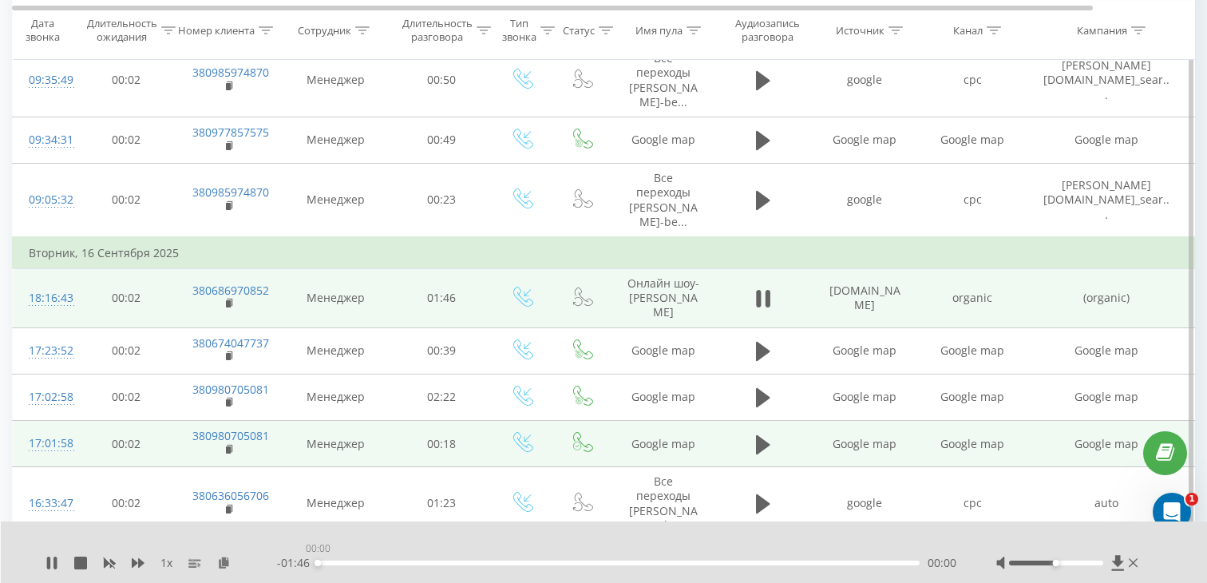
click at [427, 564] on div "00:00" at bounding box center [619, 562] width 602 height 5
click at [232, 298] on icon at bounding box center [230, 303] width 9 height 11
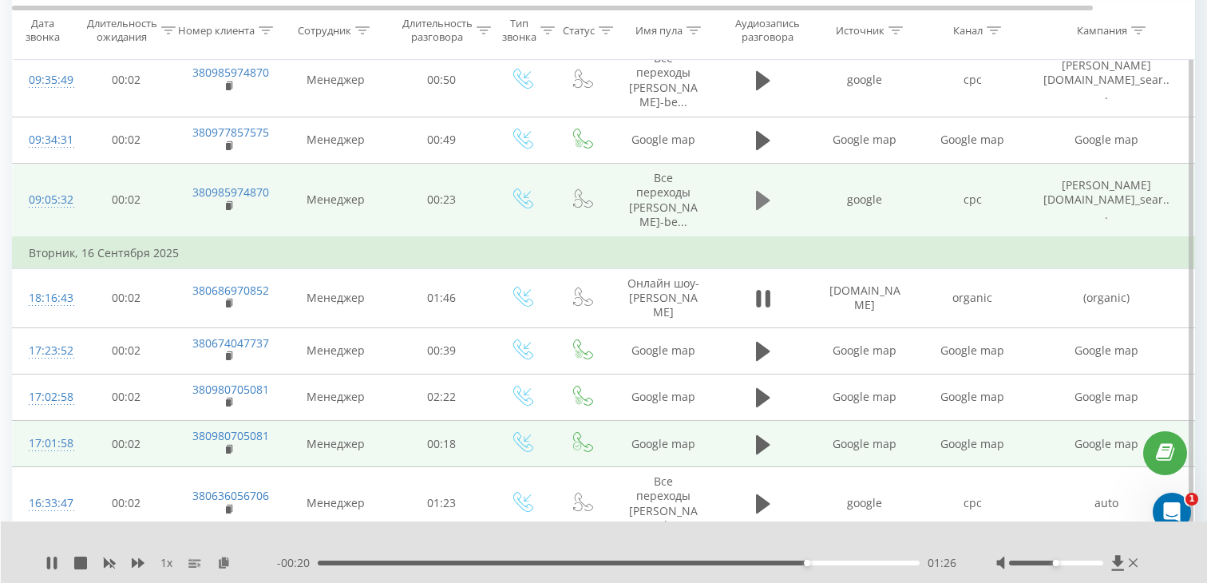
click at [760, 198] on icon at bounding box center [763, 200] width 14 height 19
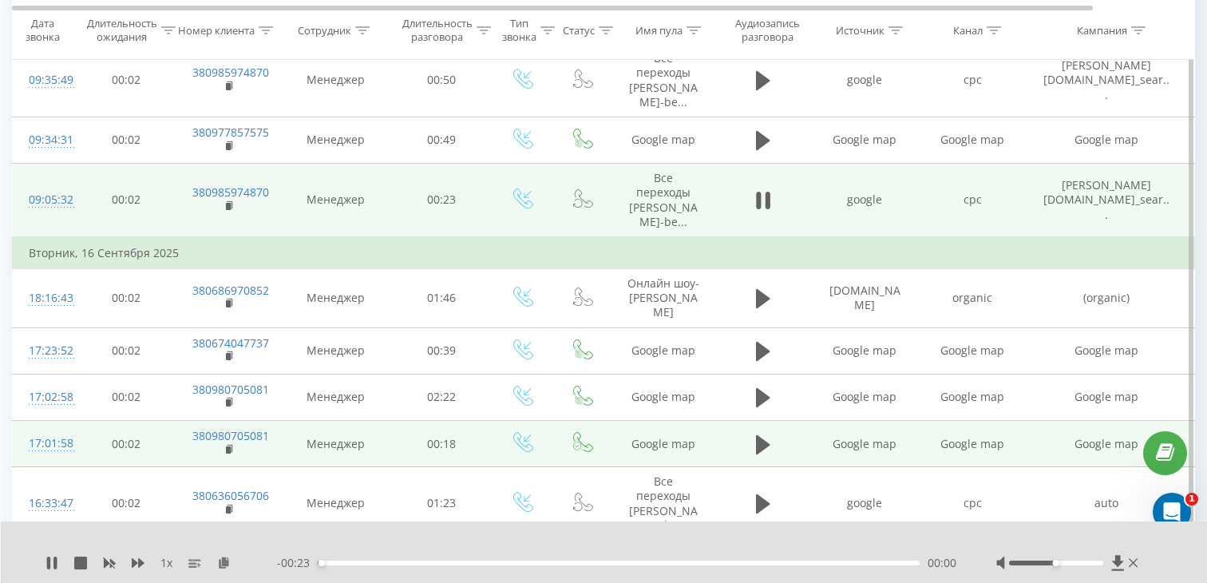
click at [413, 563] on div "00:00" at bounding box center [619, 562] width 602 height 5
click at [537, 562] on div "00:04" at bounding box center [619, 562] width 602 height 5
click at [655, 560] on div "00:09" at bounding box center [619, 562] width 602 height 5
click at [764, 562] on div "00:14" at bounding box center [619, 562] width 602 height 5
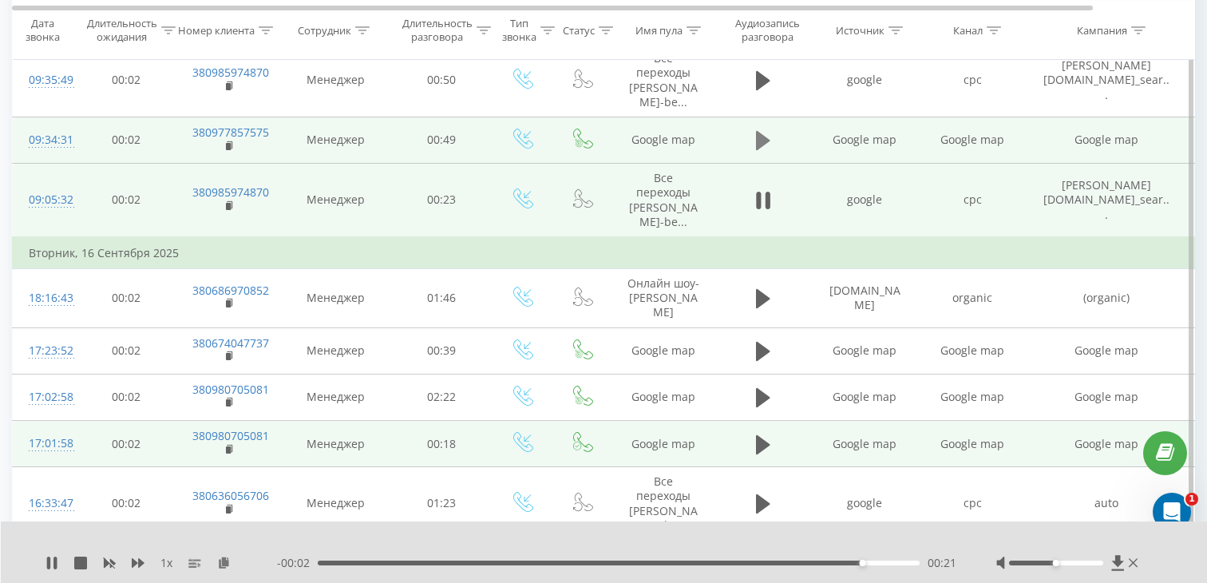
click at [766, 144] on icon at bounding box center [763, 140] width 14 height 19
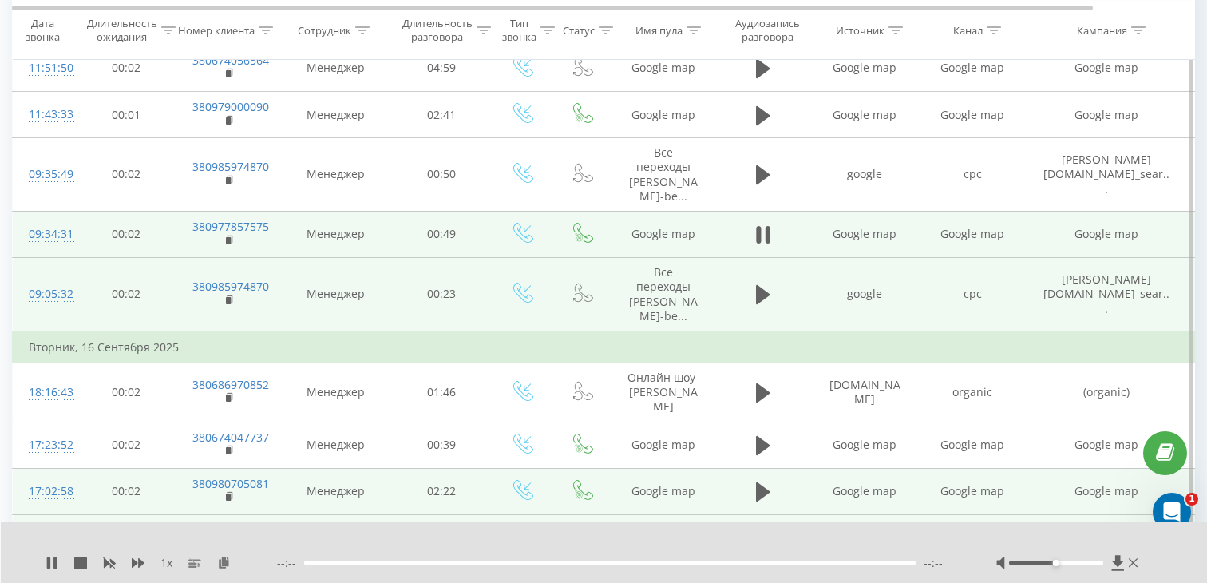
scroll to position [857, 0]
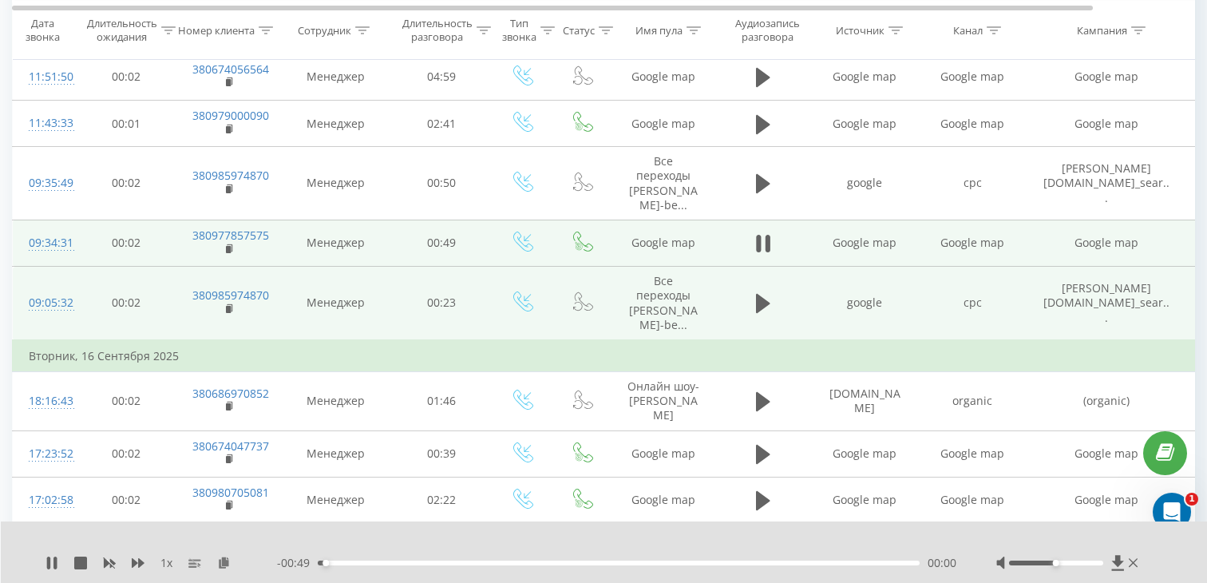
click at [532, 564] on div "00:00" at bounding box center [619, 562] width 602 height 5
click at [230, 249] on rect at bounding box center [228, 249] width 5 height 7
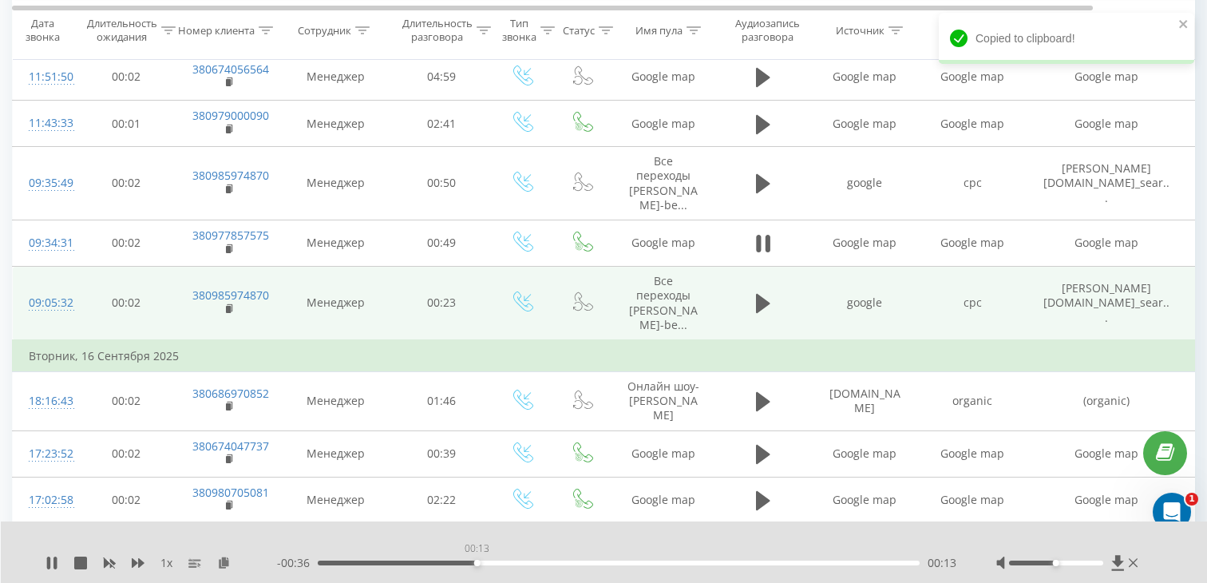
click at [477, 560] on div "00:13" at bounding box center [619, 562] width 602 height 5
click at [57, 299] on div "09:05:32" at bounding box center [45, 302] width 32 height 31
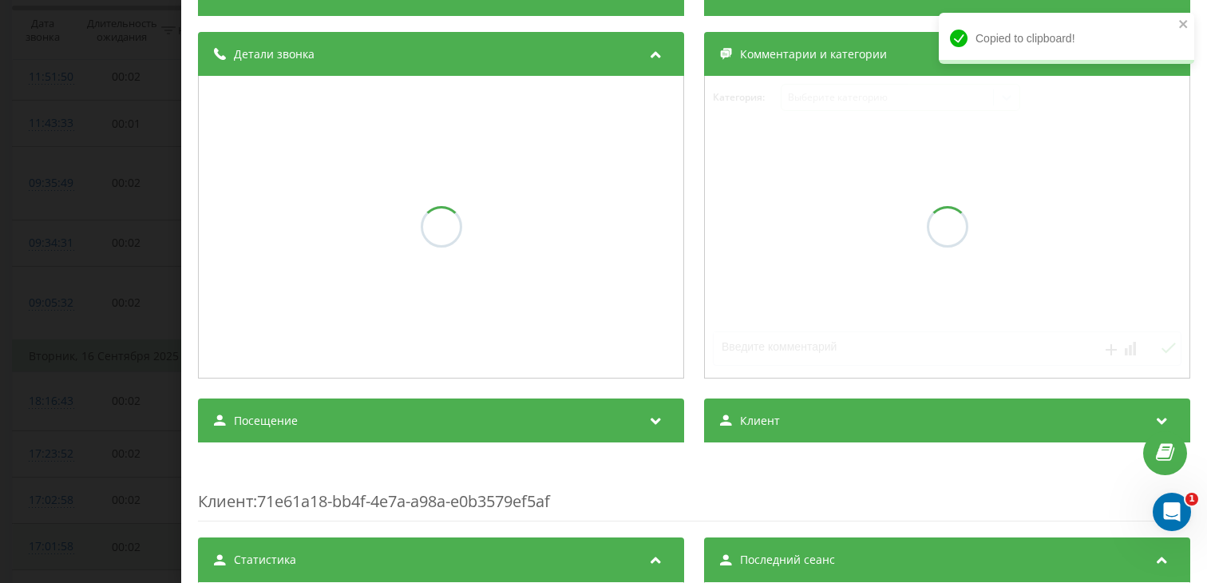
click at [418, 425] on div "Посещение" at bounding box center [441, 420] width 486 height 45
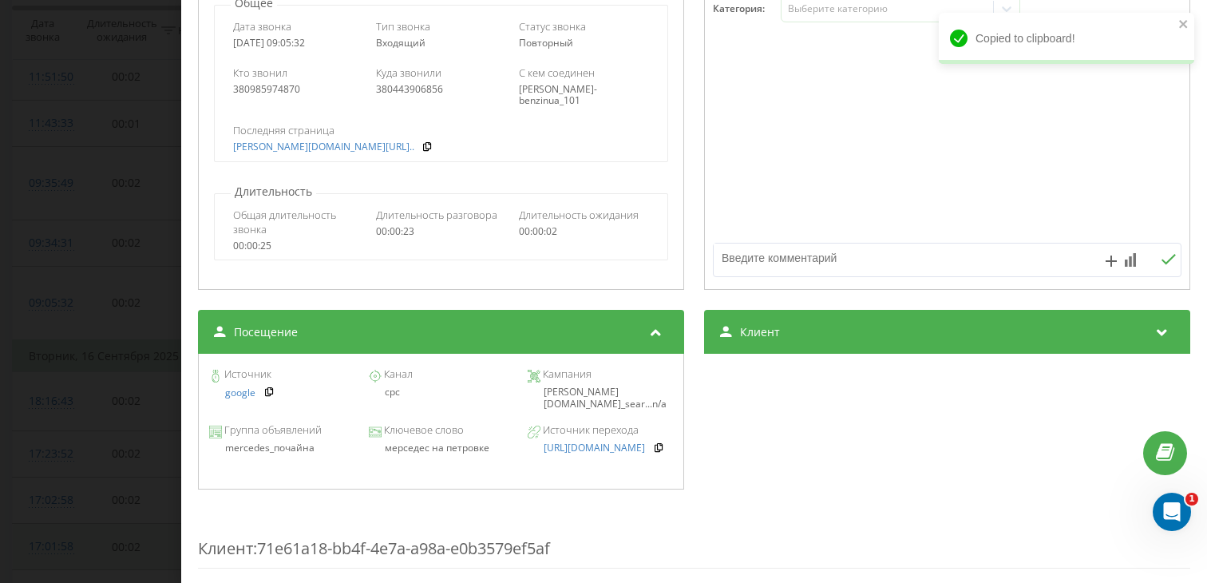
scroll to position [247, 0]
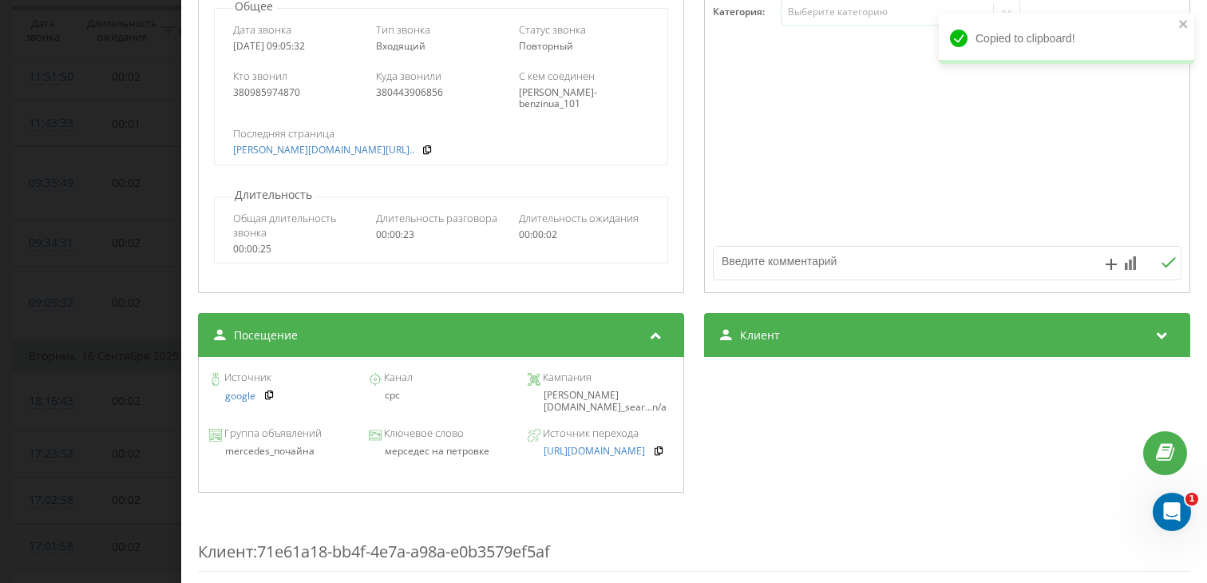
click at [424, 453] on div "мерседес на петровке" at bounding box center [440, 450] width 145 height 11
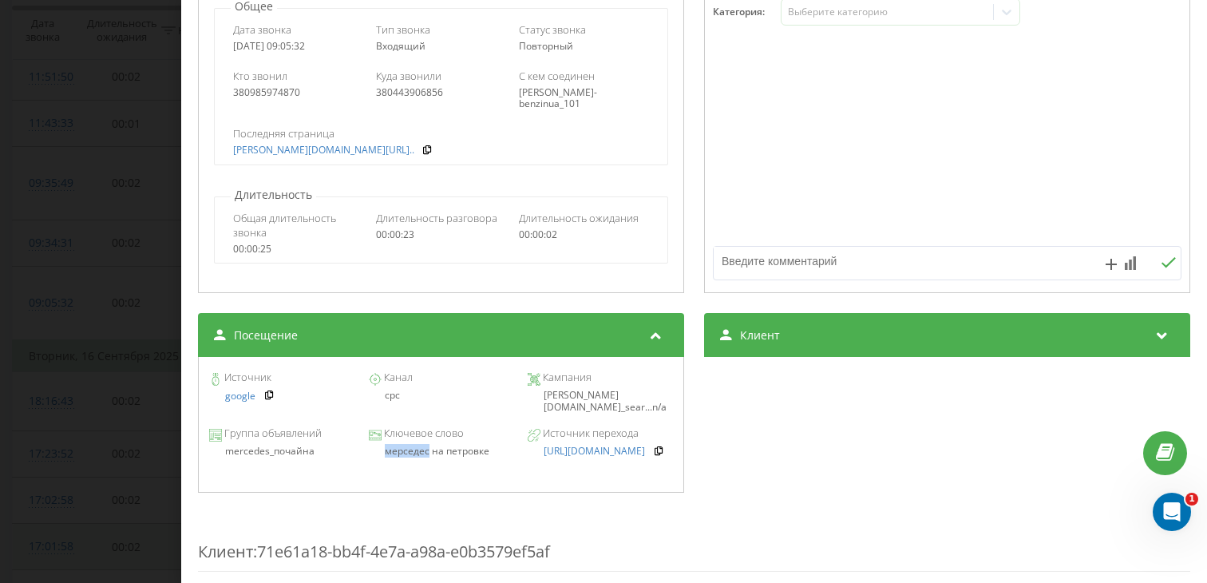
click at [424, 453] on div "мерседес на петровке" at bounding box center [440, 450] width 145 height 11
click at [60, 321] on div "Звонок : ua12_-1758089132.5990797 1 x 00:00 00:23 00:23 Транскрипция Для анализ…" at bounding box center [603, 291] width 1207 height 583
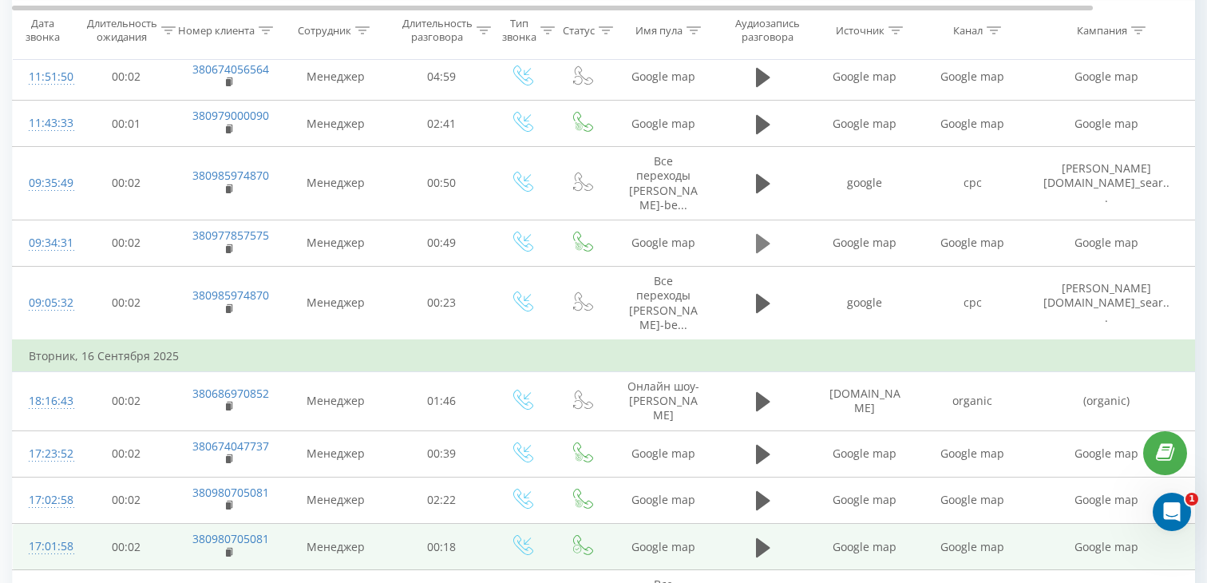
click at [769, 251] on icon at bounding box center [763, 243] width 14 height 22
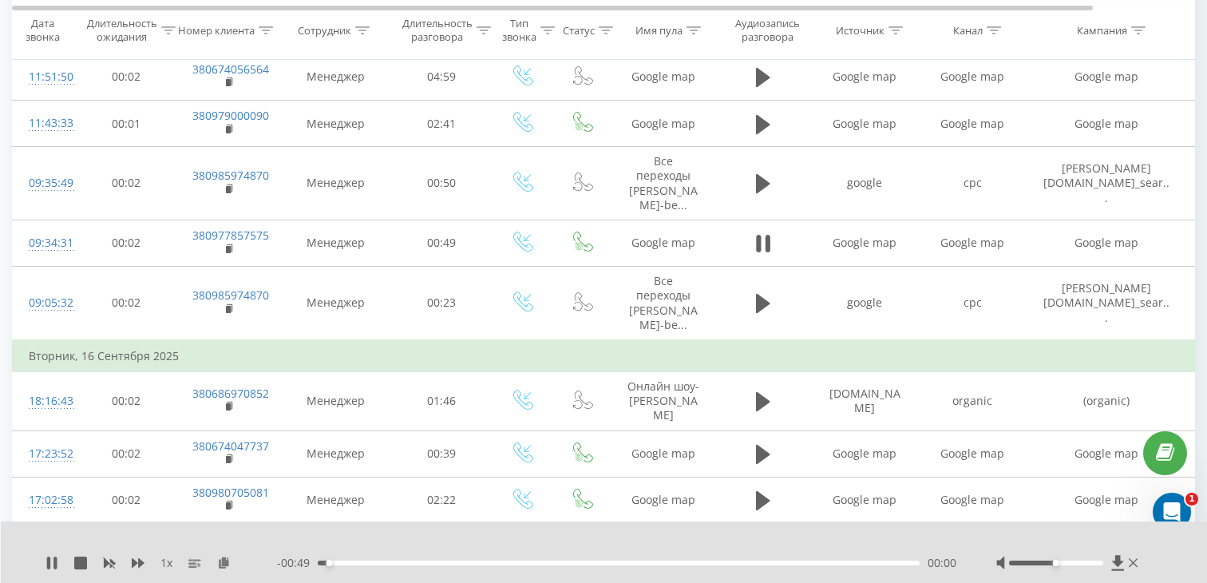
click at [526, 566] on div "- 00:49 00:00 00:00" at bounding box center [616, 563] width 679 height 16
click at [529, 564] on div "00:01" at bounding box center [619, 562] width 602 height 5
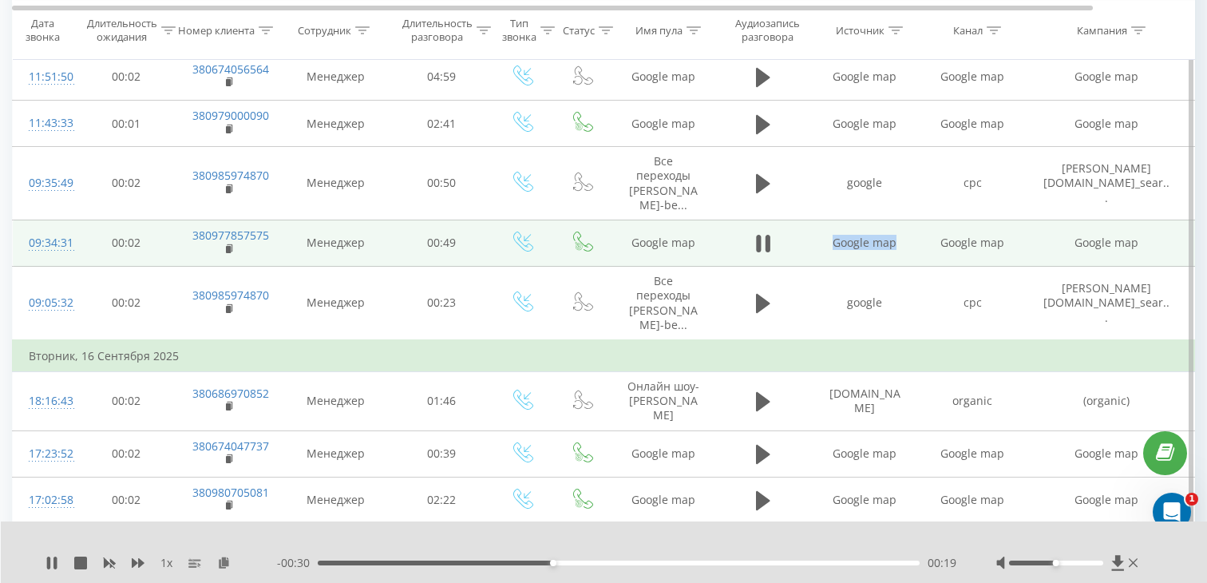
drag, startPoint x: 900, startPoint y: 243, endPoint x: 836, endPoint y: 243, distance: 64.7
click at [835, 243] on td "Google map" at bounding box center [865, 243] width 108 height 46
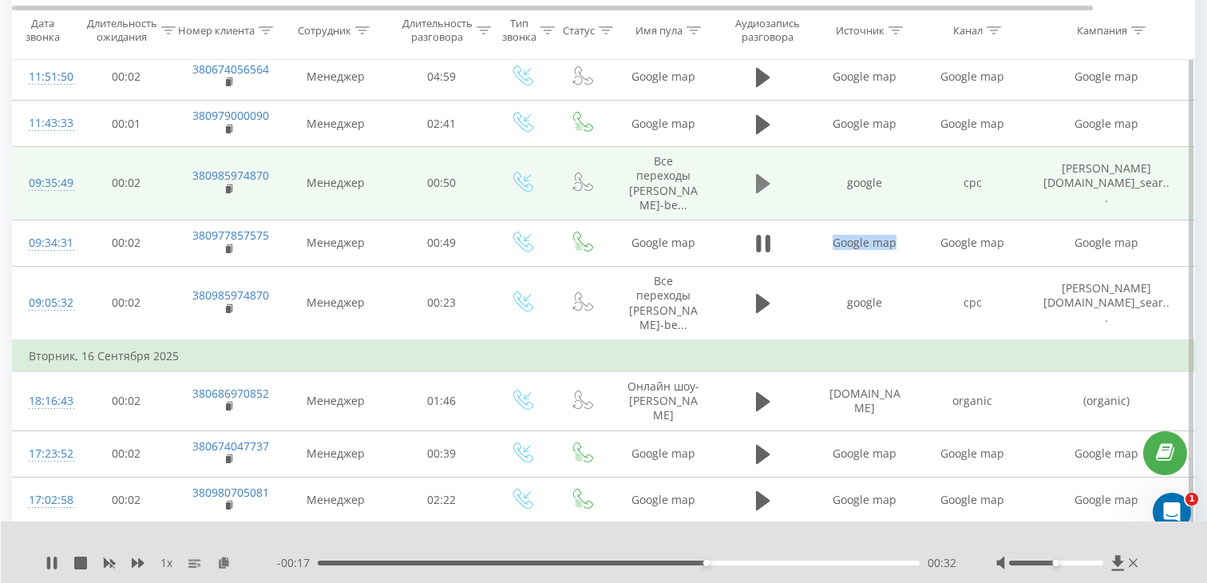
click at [759, 184] on icon at bounding box center [763, 183] width 14 height 19
click at [457, 560] on div "00:00" at bounding box center [619, 562] width 602 height 5
click at [532, 564] on div "00:11" at bounding box center [619, 562] width 602 height 5
click at [232, 192] on icon at bounding box center [230, 189] width 9 height 11
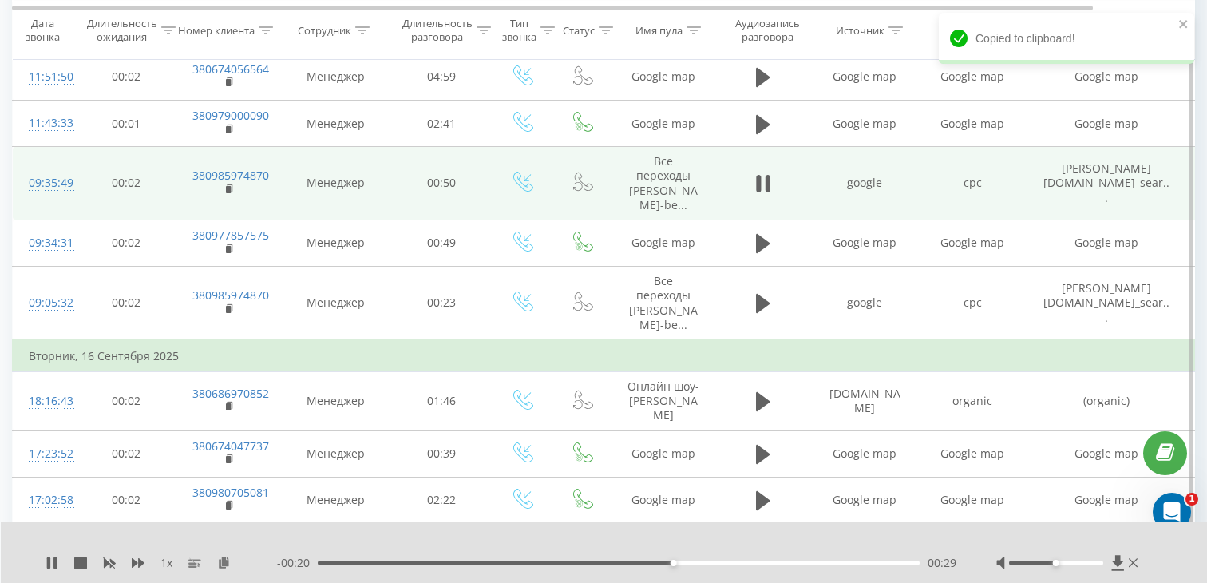
click at [61, 187] on div "09:35:49" at bounding box center [45, 183] width 32 height 31
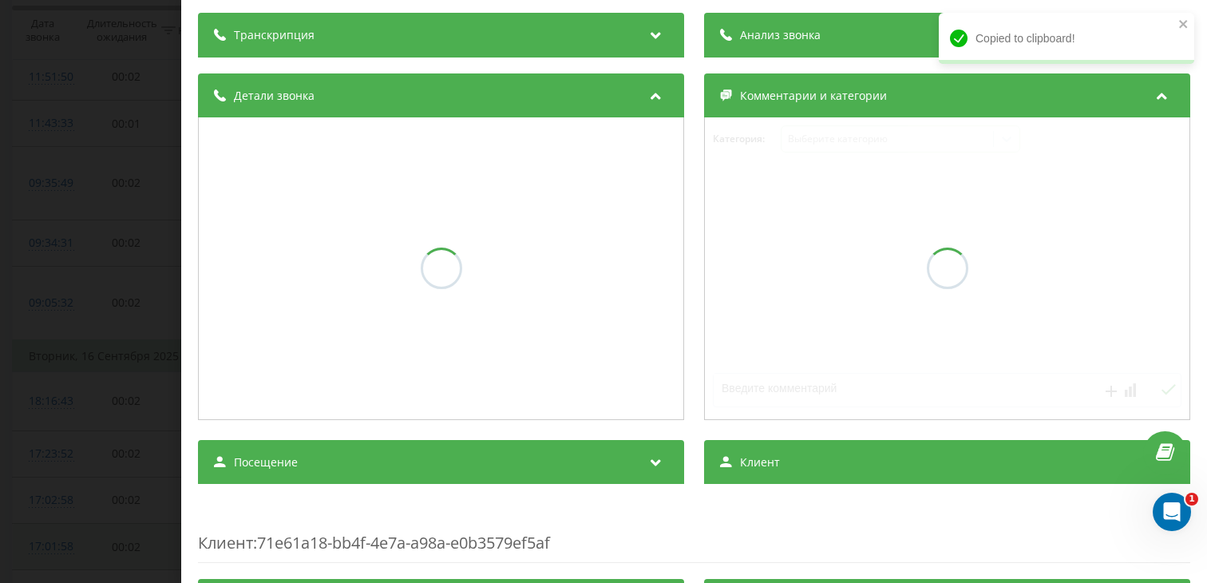
click at [295, 450] on div "Посещение" at bounding box center [441, 462] width 486 height 45
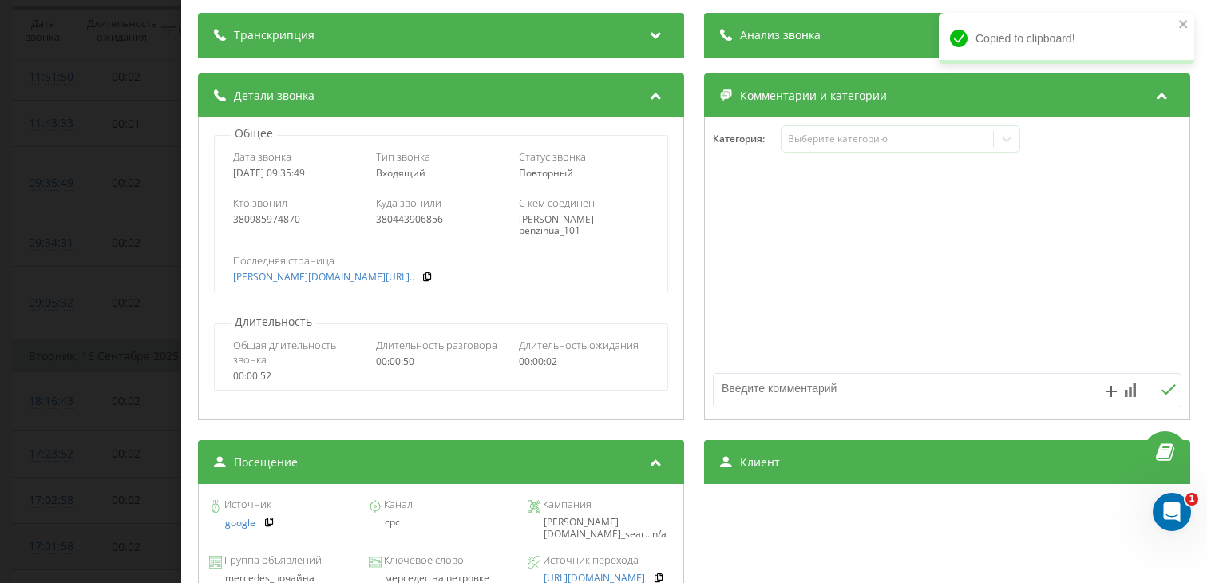
scroll to position [238, 0]
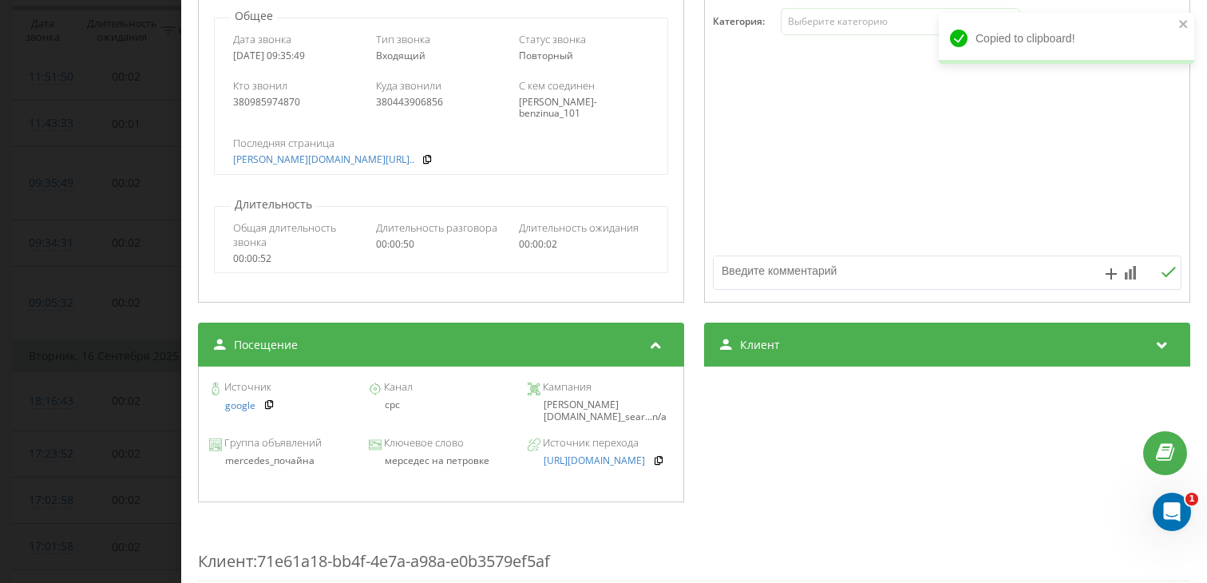
click at [414, 465] on div "мерседес на петровке" at bounding box center [440, 460] width 145 height 11
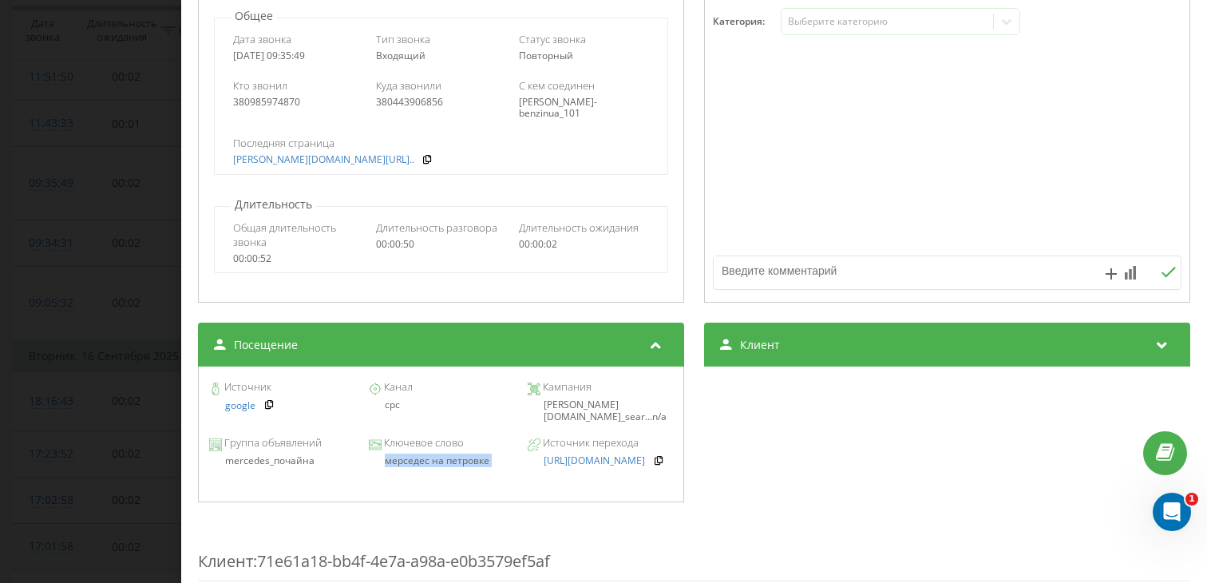
click at [83, 325] on div "Звонок : ua12_-1758090949.5996186 1 x - 00:12 00:37 00:37 Транскрипция Для анал…" at bounding box center [603, 291] width 1207 height 583
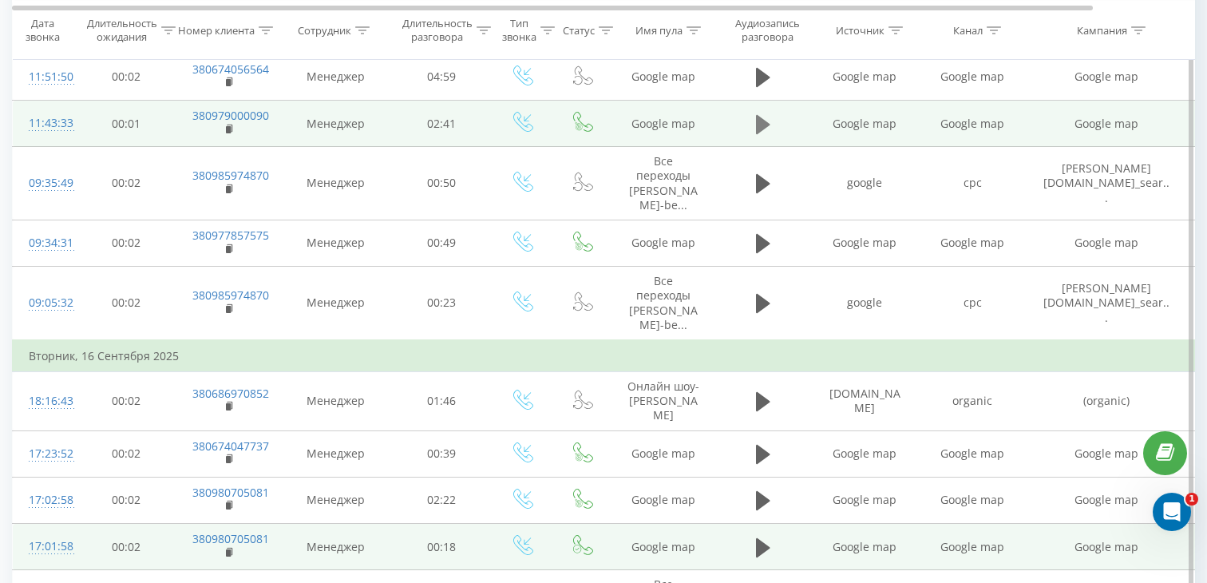
click at [758, 123] on icon at bounding box center [763, 123] width 14 height 19
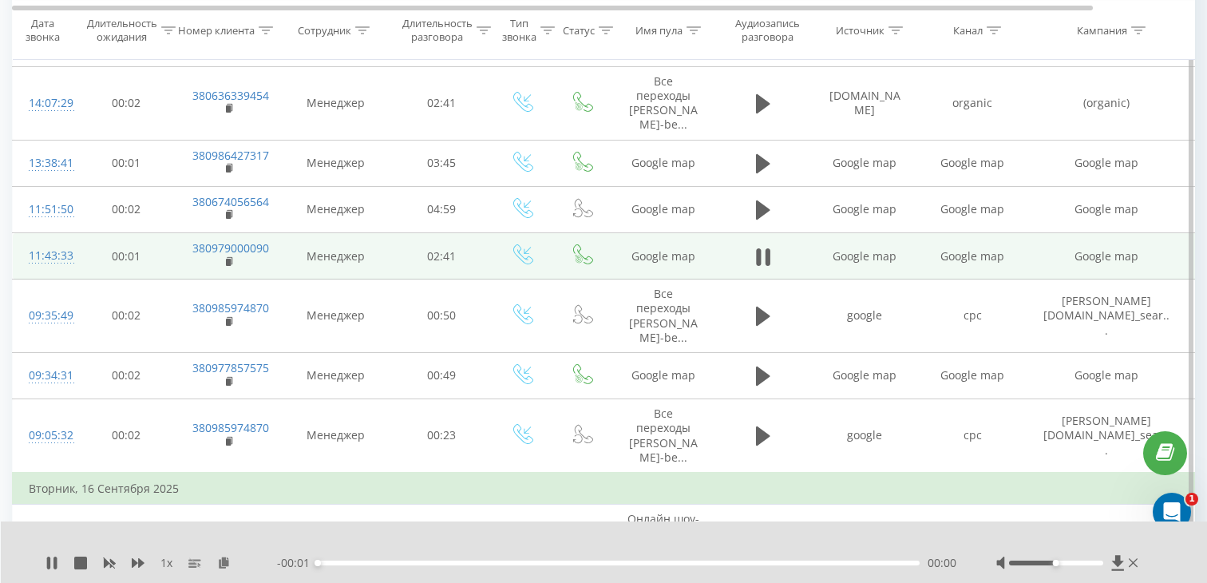
scroll to position [701, 0]
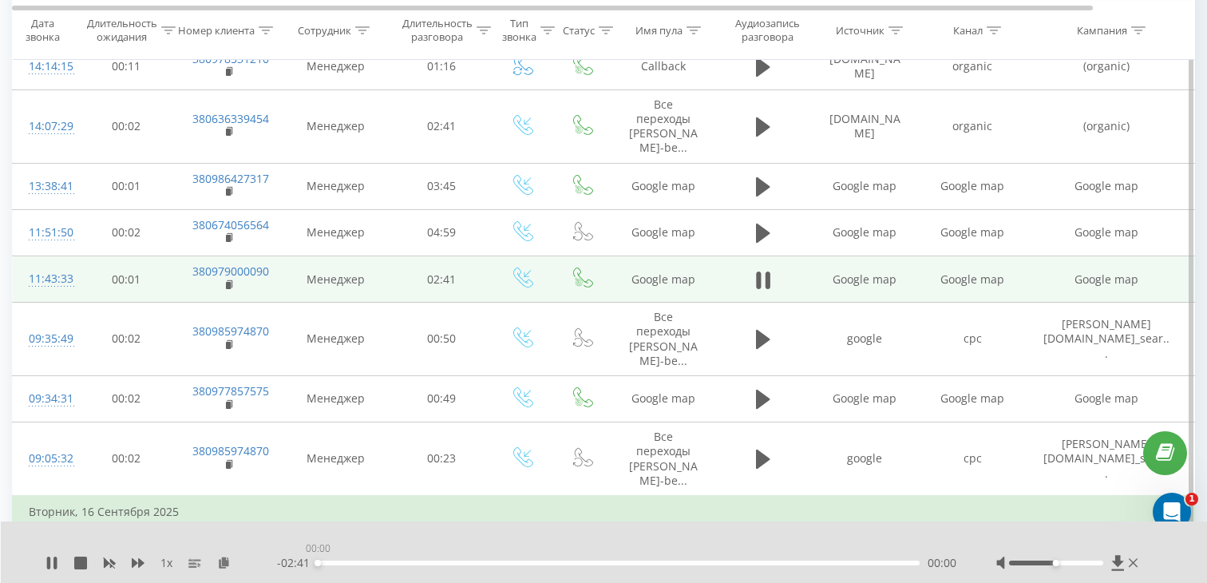
click at [523, 560] on div "00:00" at bounding box center [619, 562] width 602 height 5
click at [613, 565] on div "- 01:45 00:56 00:56" at bounding box center [616, 563] width 679 height 16
click at [619, 560] on div "00:56" at bounding box center [619, 562] width 602 height 5
click at [226, 287] on rect at bounding box center [228, 285] width 5 height 7
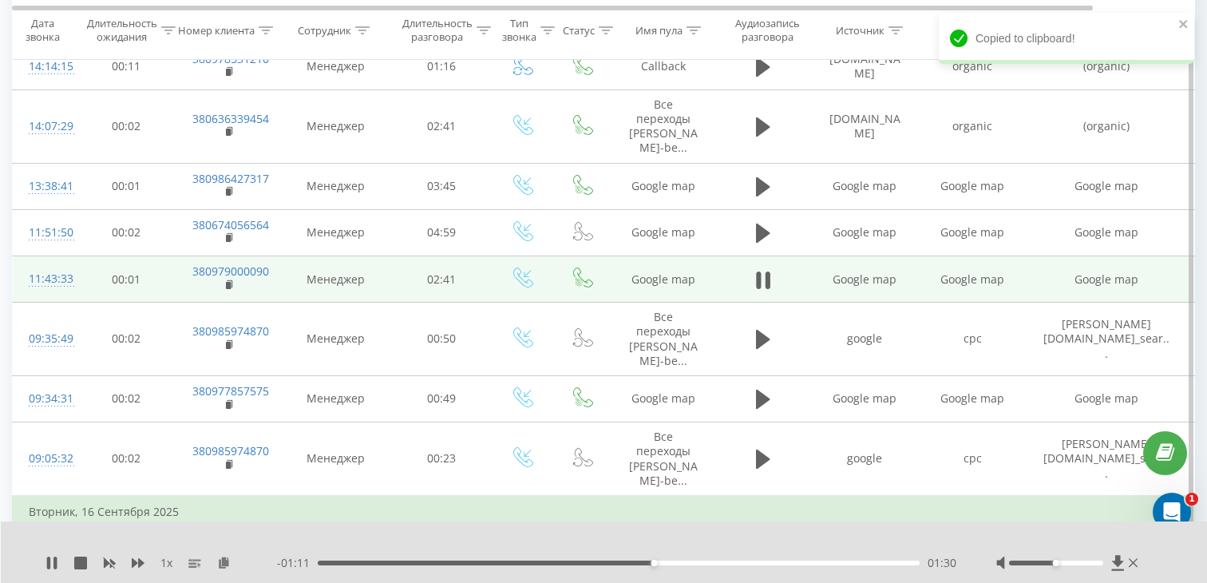
click at [867, 282] on td "Google map" at bounding box center [865, 279] width 108 height 46
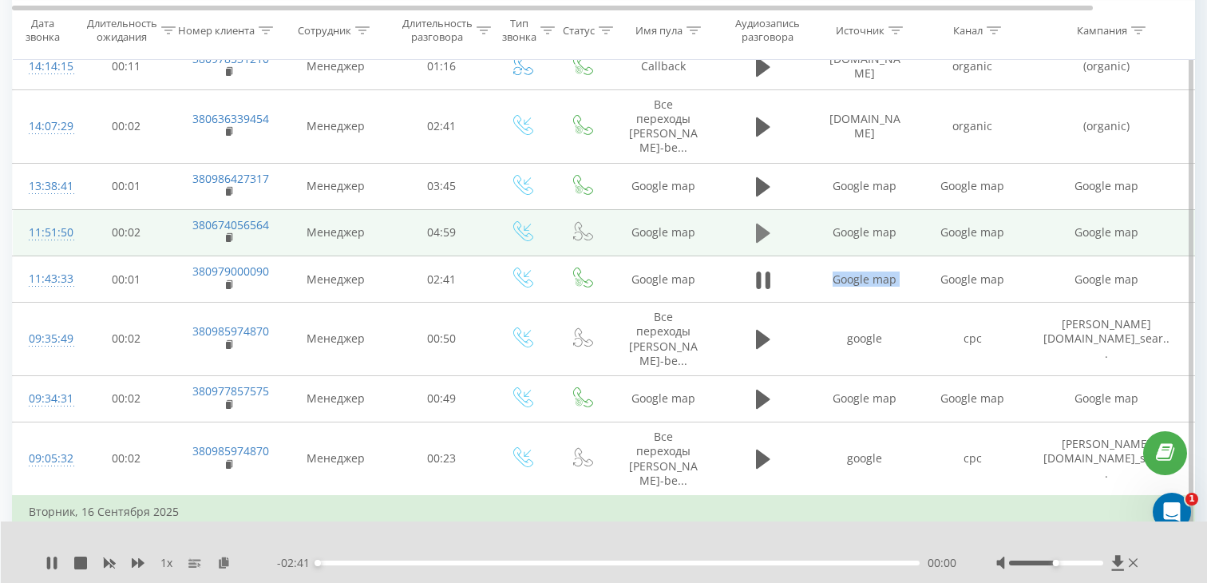
click at [769, 237] on icon at bounding box center [763, 233] width 14 height 22
click at [432, 565] on div "- 04:58 00:00 00:00" at bounding box center [616, 563] width 679 height 16
click at [432, 562] on div "00:00" at bounding box center [619, 562] width 602 height 5
click at [468, 562] on div "00:57" at bounding box center [619, 562] width 602 height 5
click at [228, 237] on rect at bounding box center [228, 238] width 5 height 7
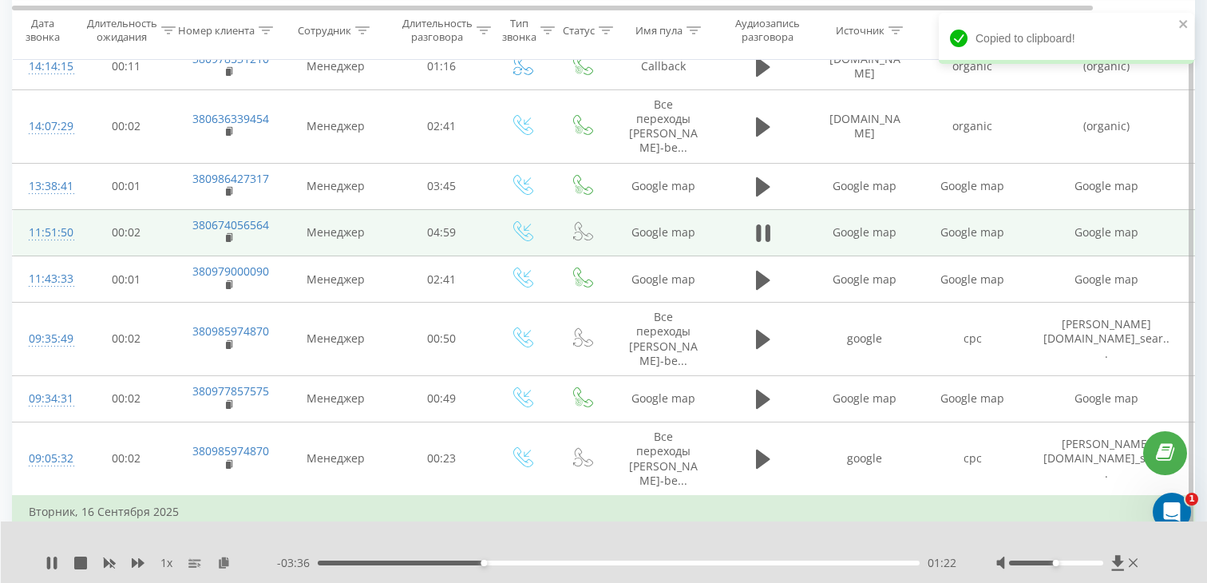
click at [59, 243] on div "11:51:50" at bounding box center [45, 232] width 32 height 31
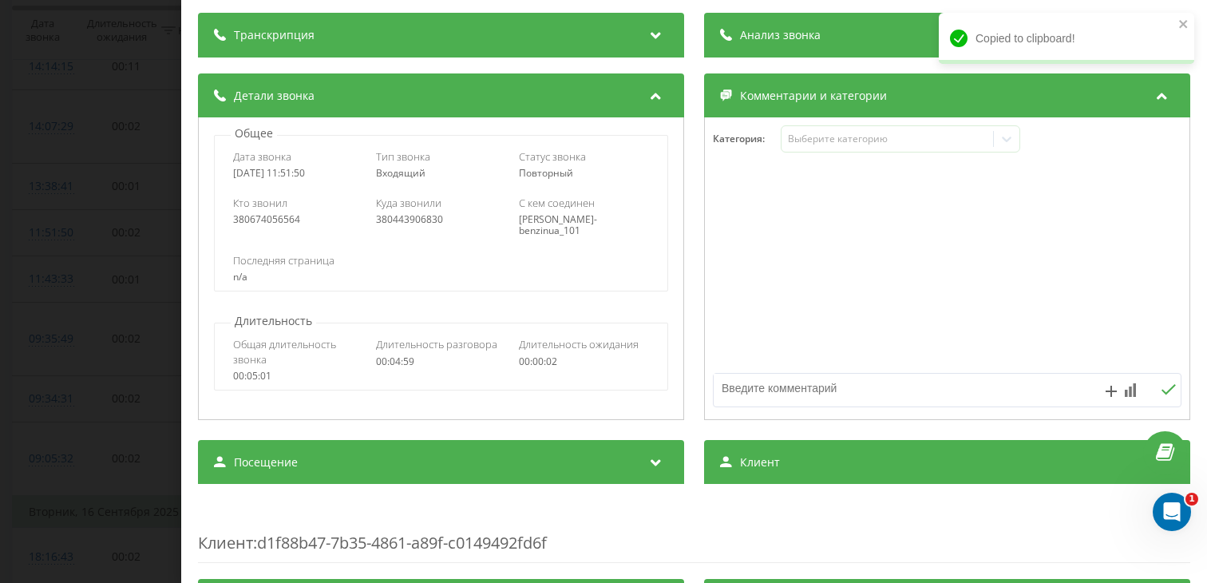
click at [356, 468] on div "Посещение" at bounding box center [441, 462] width 486 height 45
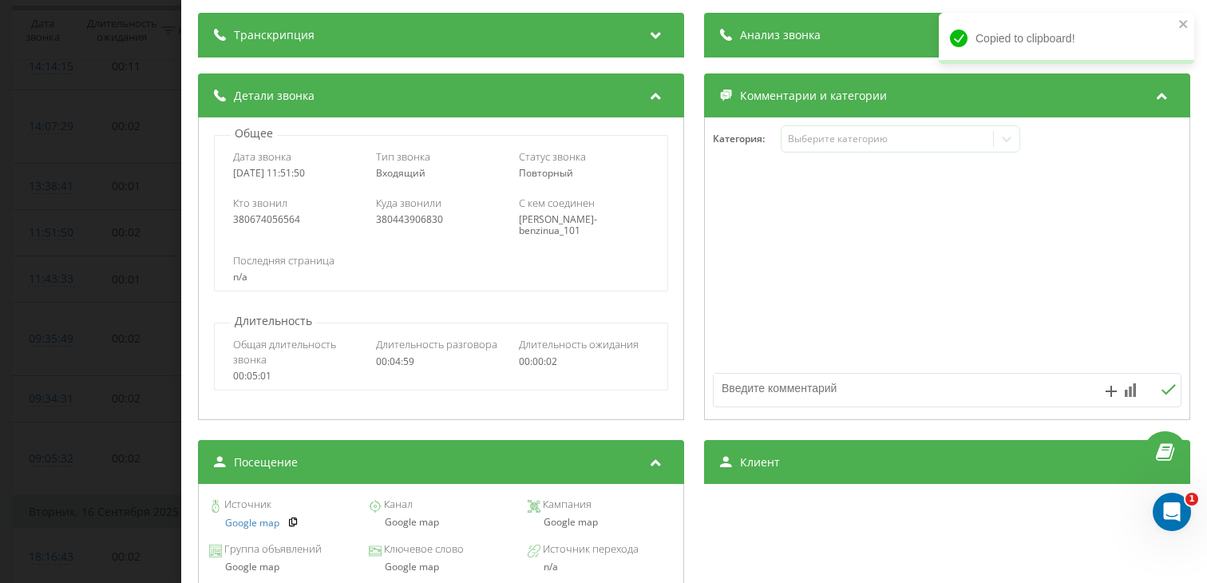
scroll to position [160, 0]
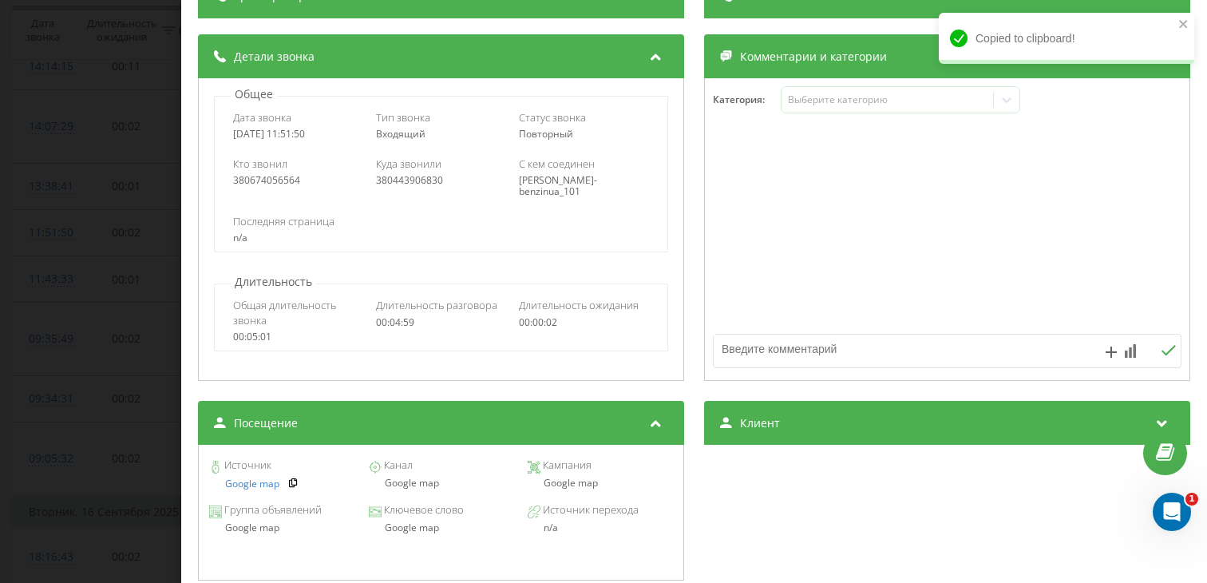
click at [402, 481] on div "Google map" at bounding box center [440, 482] width 145 height 11
click at [92, 333] on div "Звонок : ua7_-1758099110.5957771 1 x - 03:32 01:27 01:27 Транскрипция Для анали…" at bounding box center [603, 291] width 1207 height 583
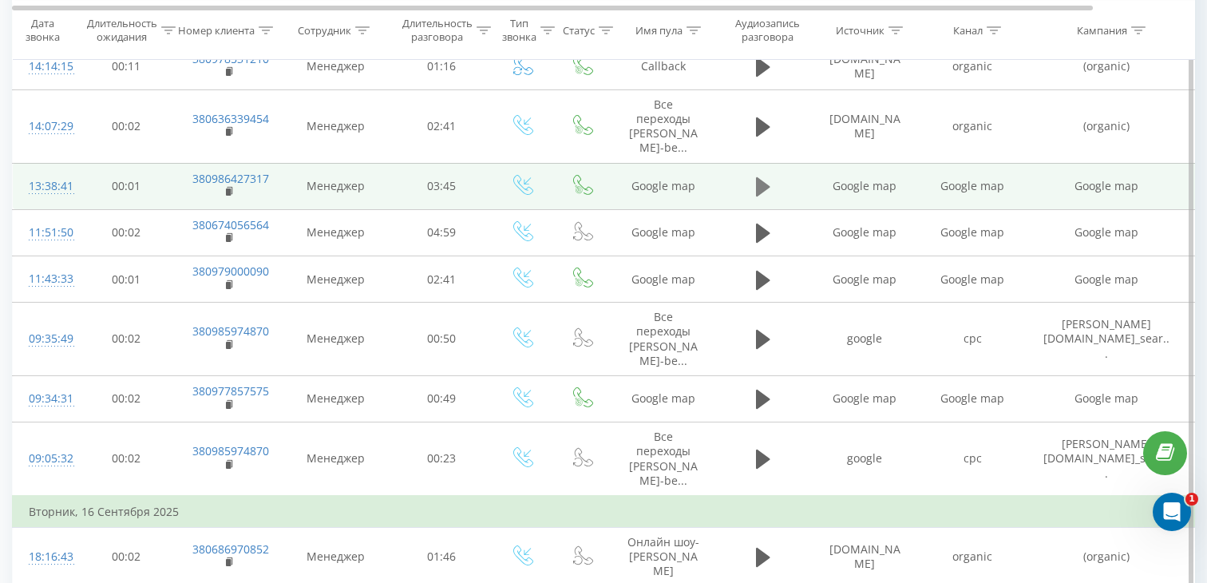
click at [758, 192] on icon at bounding box center [763, 186] width 14 height 19
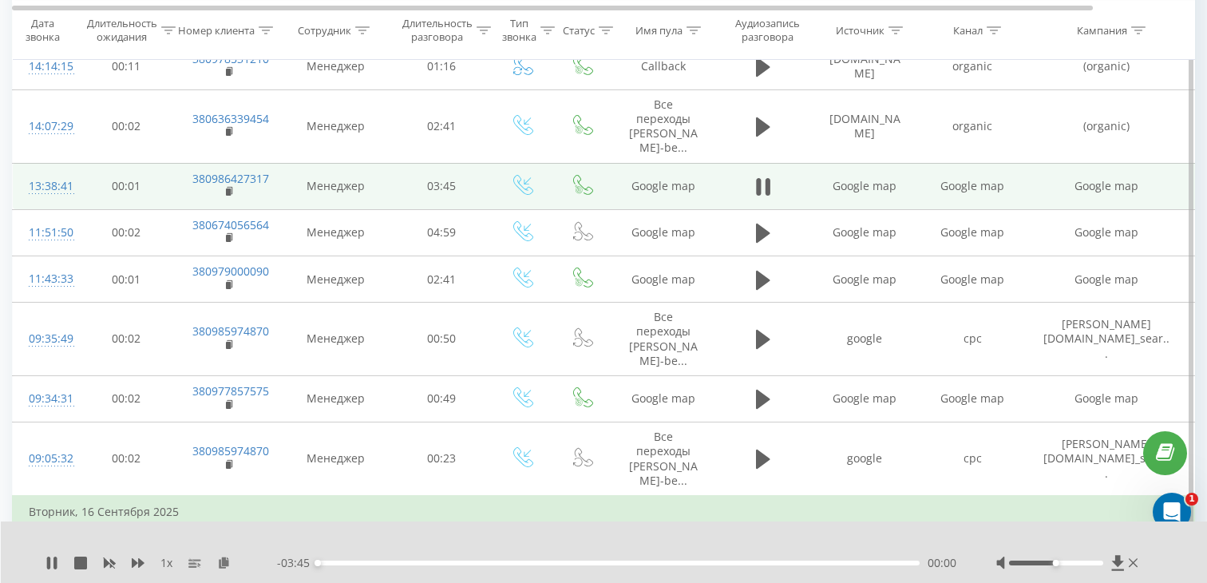
click at [412, 562] on div "00:00" at bounding box center [619, 562] width 602 height 5
click at [438, 561] on div "00:35" at bounding box center [619, 562] width 602 height 5
click at [372, 562] on div "00:46" at bounding box center [619, 562] width 602 height 5
click at [228, 186] on icon at bounding box center [230, 191] width 9 height 11
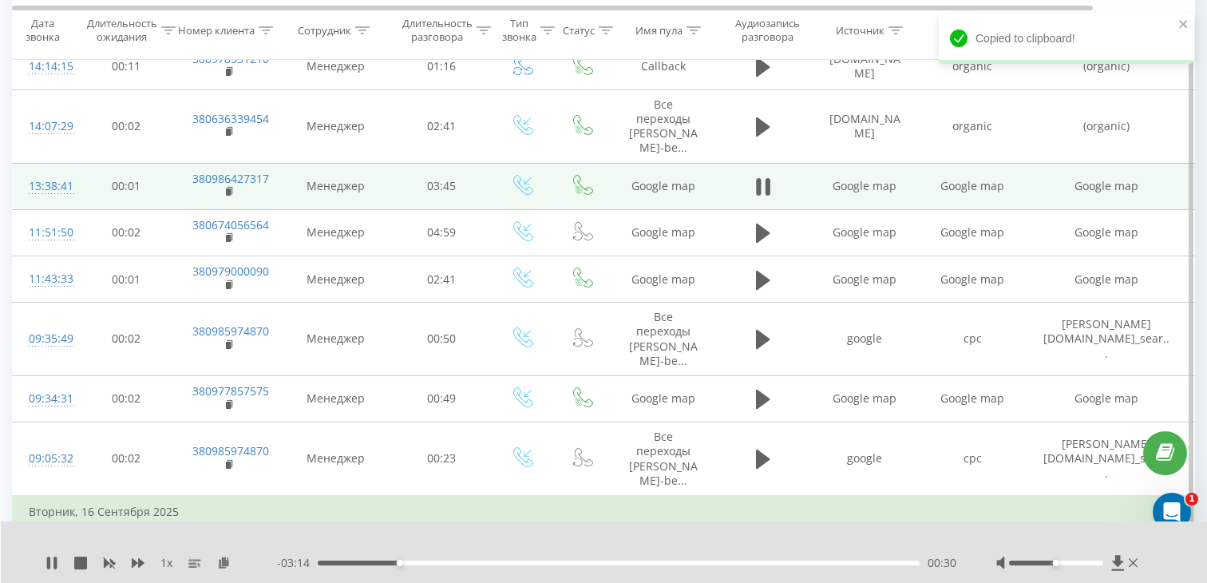
click at [48, 191] on div "13:38:41" at bounding box center [45, 186] width 32 height 31
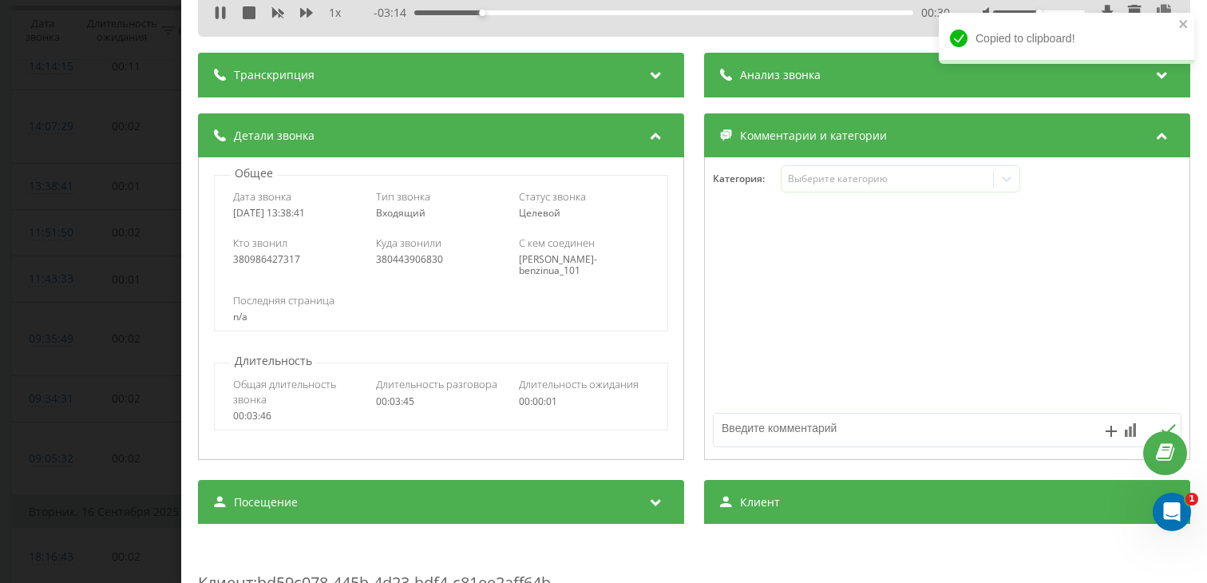
click at [390, 480] on div "Посещение" at bounding box center [441, 502] width 486 height 45
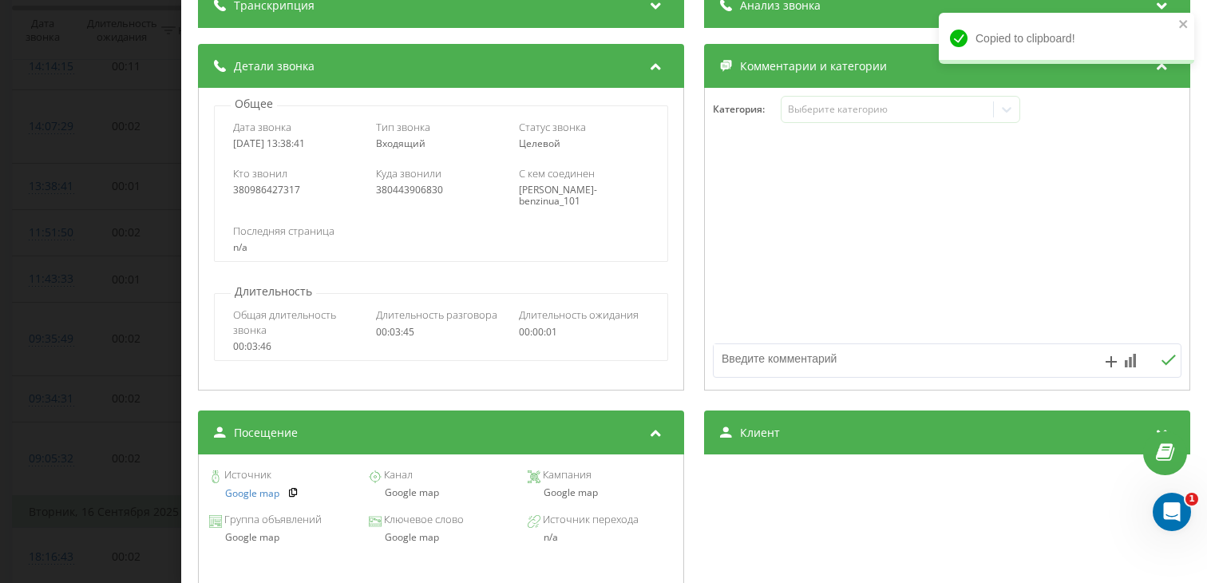
click at [398, 493] on div "Google map" at bounding box center [440, 492] width 145 height 11
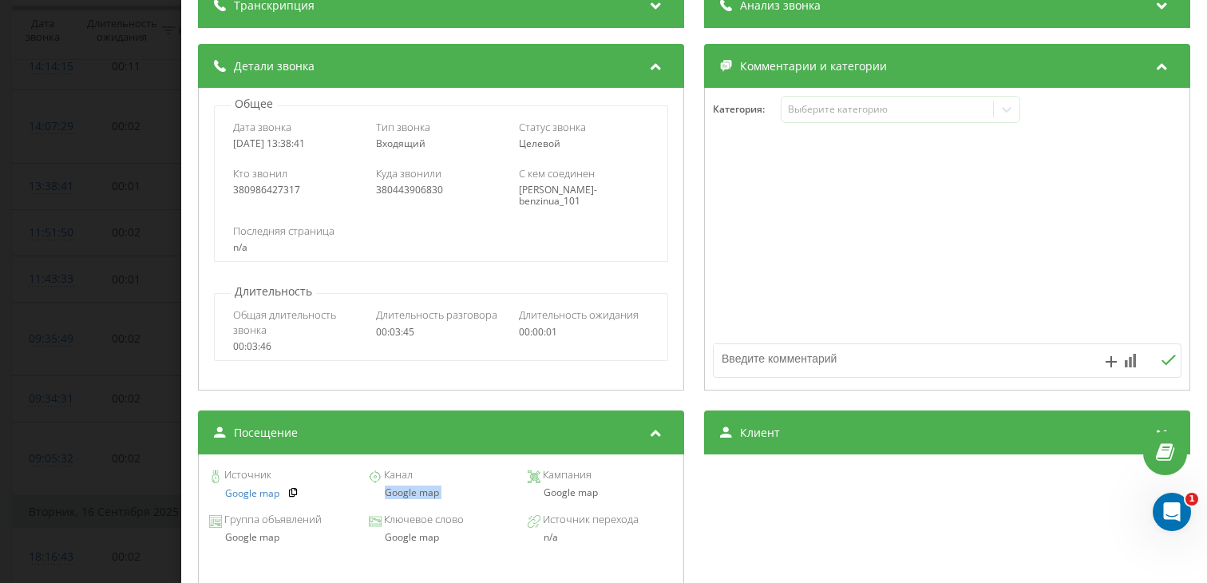
click at [127, 386] on div "Звонок : ua14_-1758105521.2102212 1 x - 03:09 00:36 00:36 Транскрипция Для анал…" at bounding box center [603, 291] width 1207 height 583
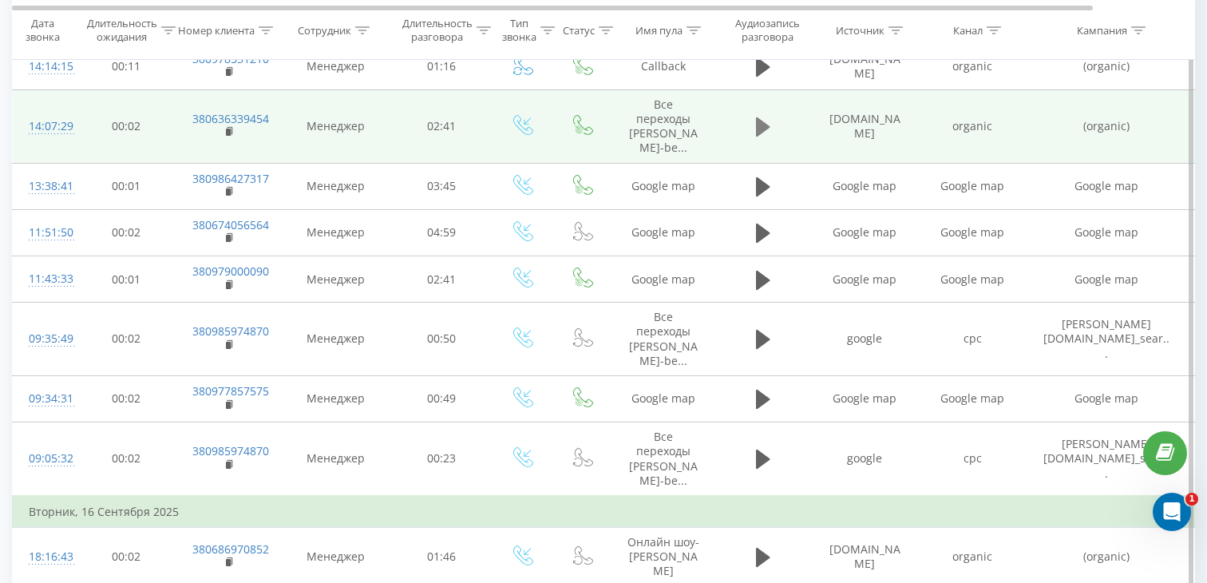
click at [762, 132] on icon at bounding box center [763, 126] width 14 height 19
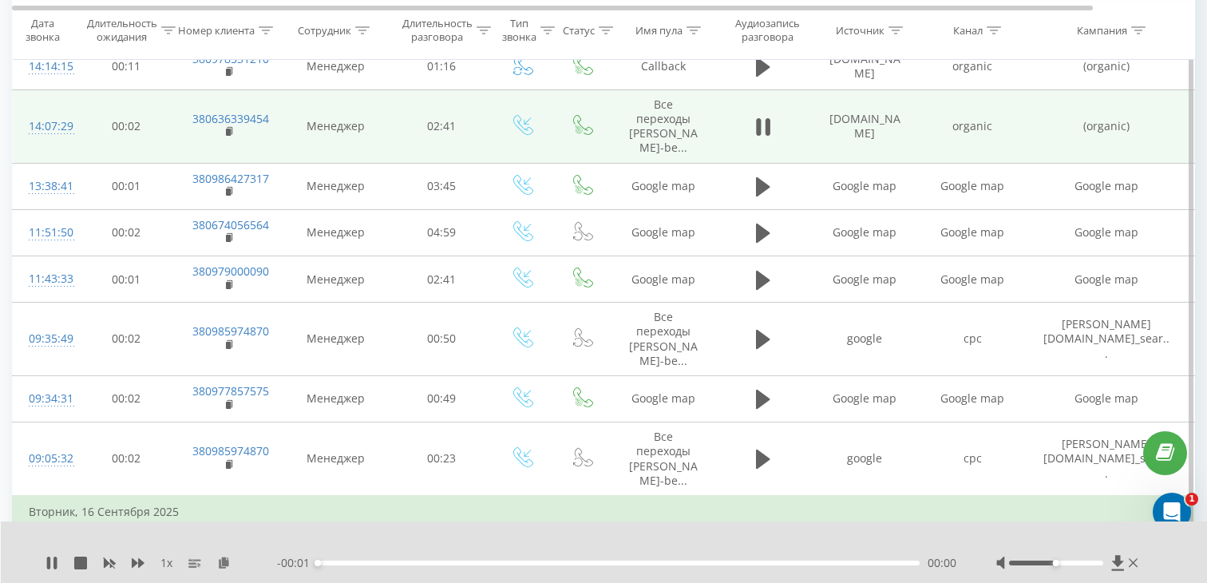
scroll to position [599, 0]
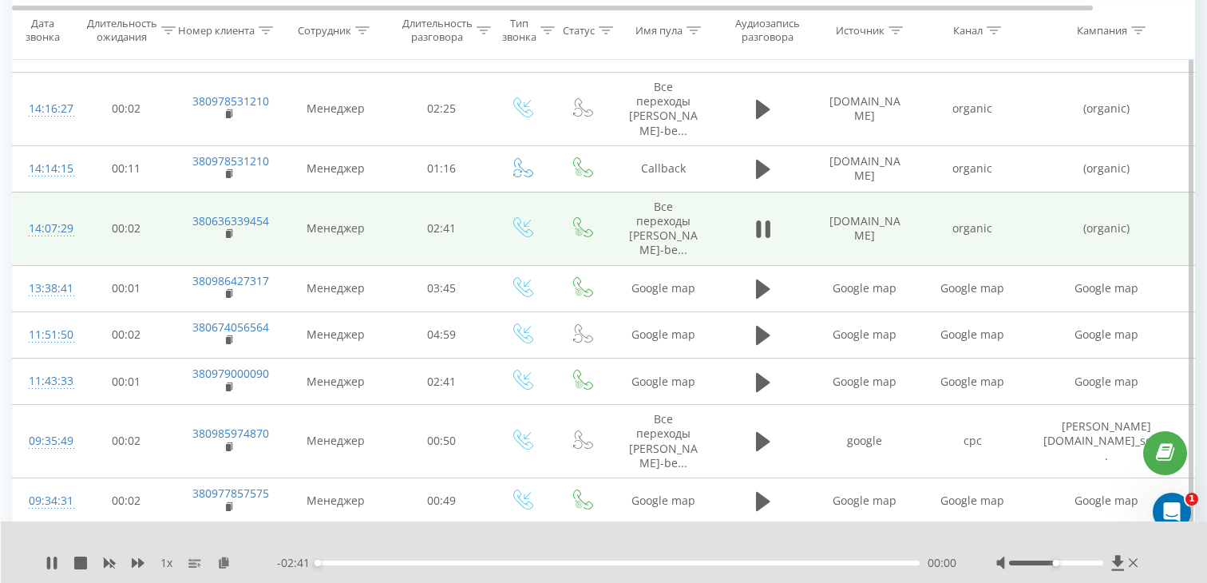
click at [525, 560] on div "00:00" at bounding box center [619, 562] width 602 height 5
click at [228, 233] on rect at bounding box center [228, 234] width 5 height 7
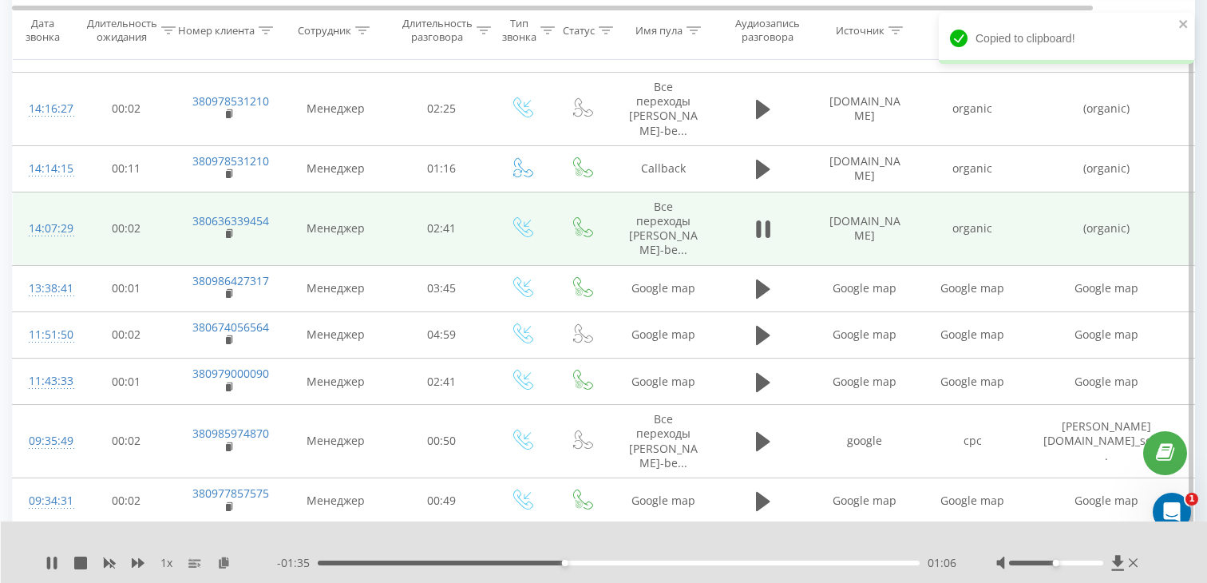
click at [50, 231] on div "14:07:29" at bounding box center [45, 228] width 32 height 31
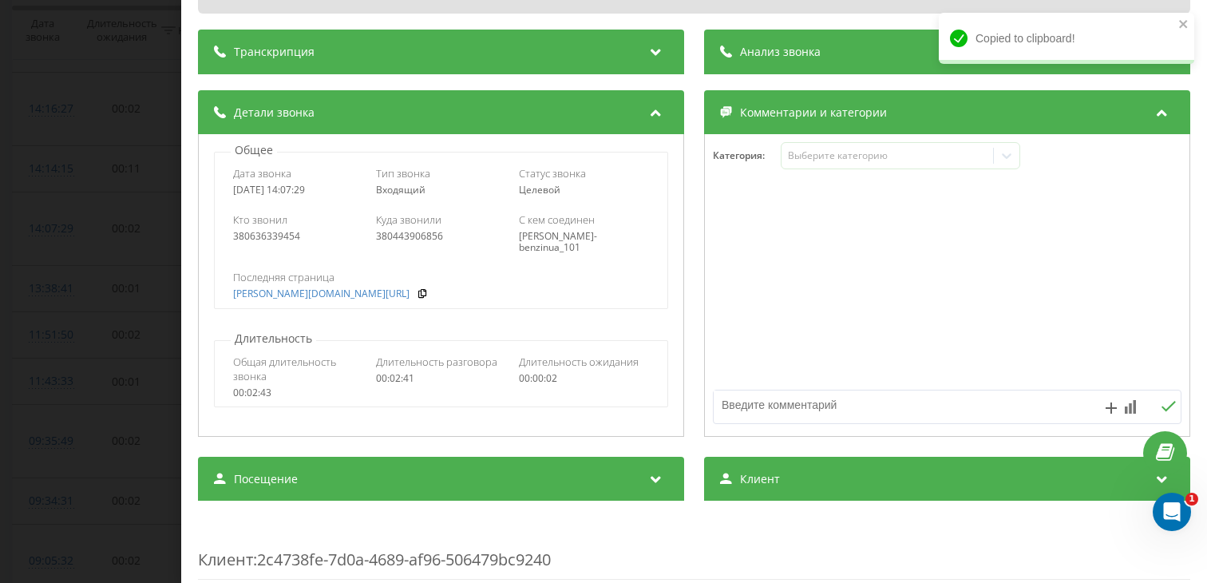
scroll to position [173, 0]
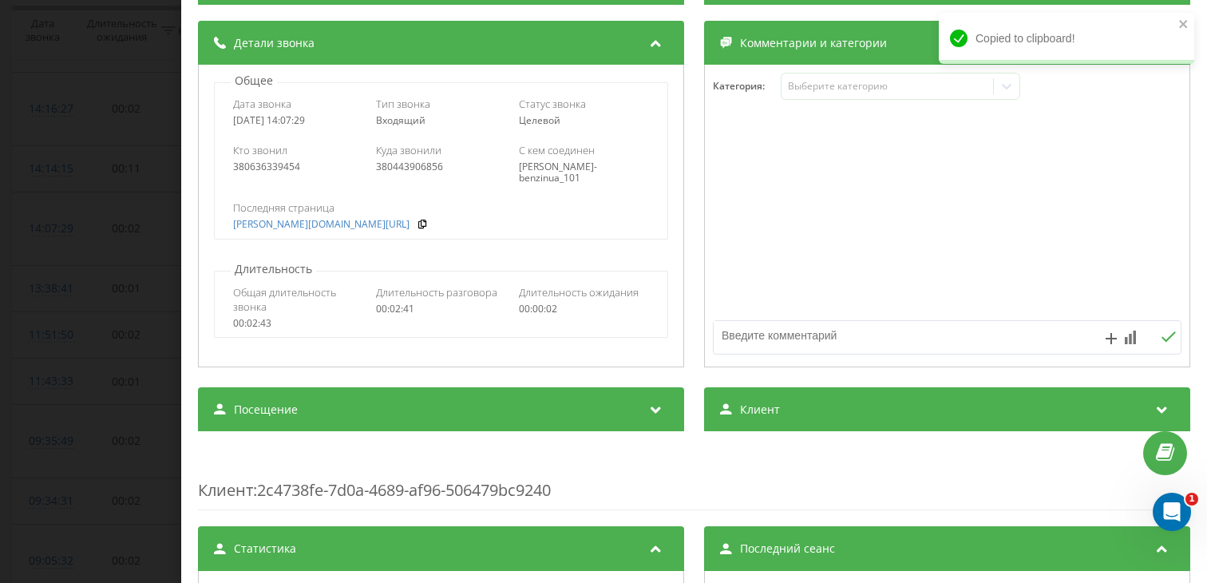
click at [291, 412] on span "Посещение" at bounding box center [266, 410] width 64 height 16
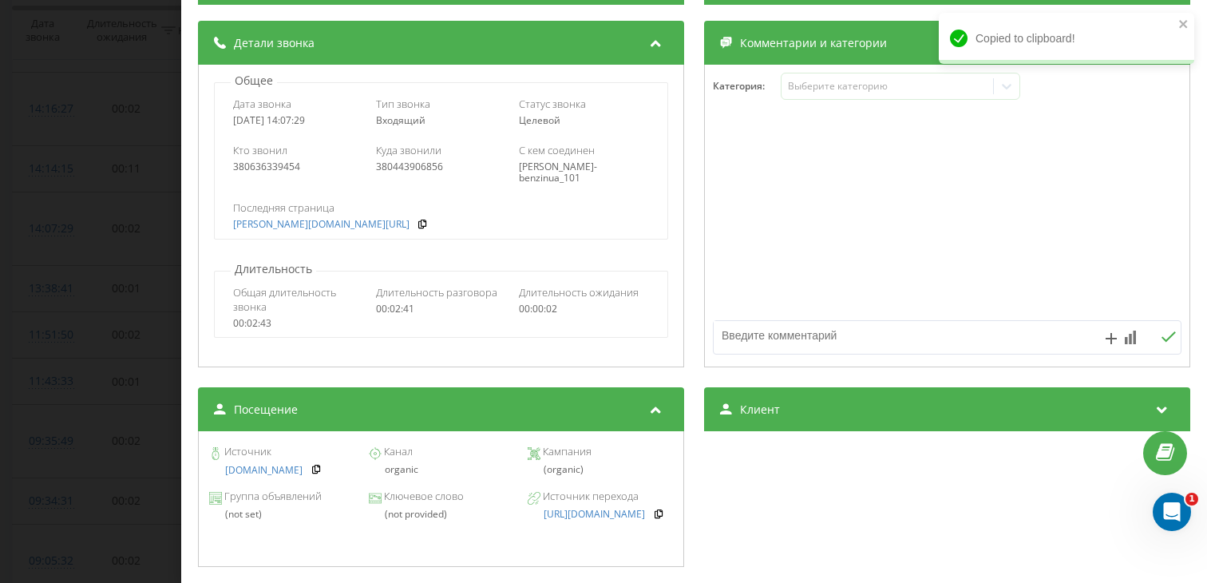
scroll to position [0, 0]
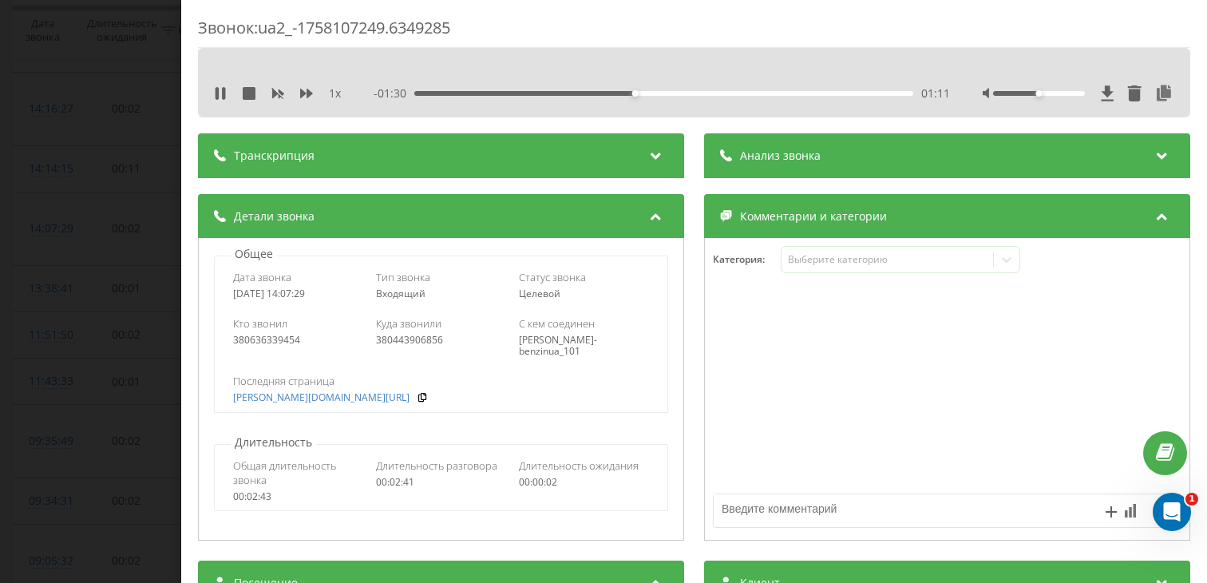
click at [481, 93] on div "01:11" at bounding box center [663, 93] width 499 height 5
click at [457, 89] on div "- 02:15 00:26 00:26" at bounding box center [662, 93] width 576 height 16
click at [457, 89] on div "- 02:14 00:26 00:26" at bounding box center [662, 93] width 576 height 16
click at [457, 93] on div "00:27" at bounding box center [663, 93] width 499 height 5
click at [71, 386] on div "Звонок : ua2_-1758107249.6349285 1 x - 02:07 00:34 00:34 Транскрипция Для анали…" at bounding box center [603, 291] width 1207 height 583
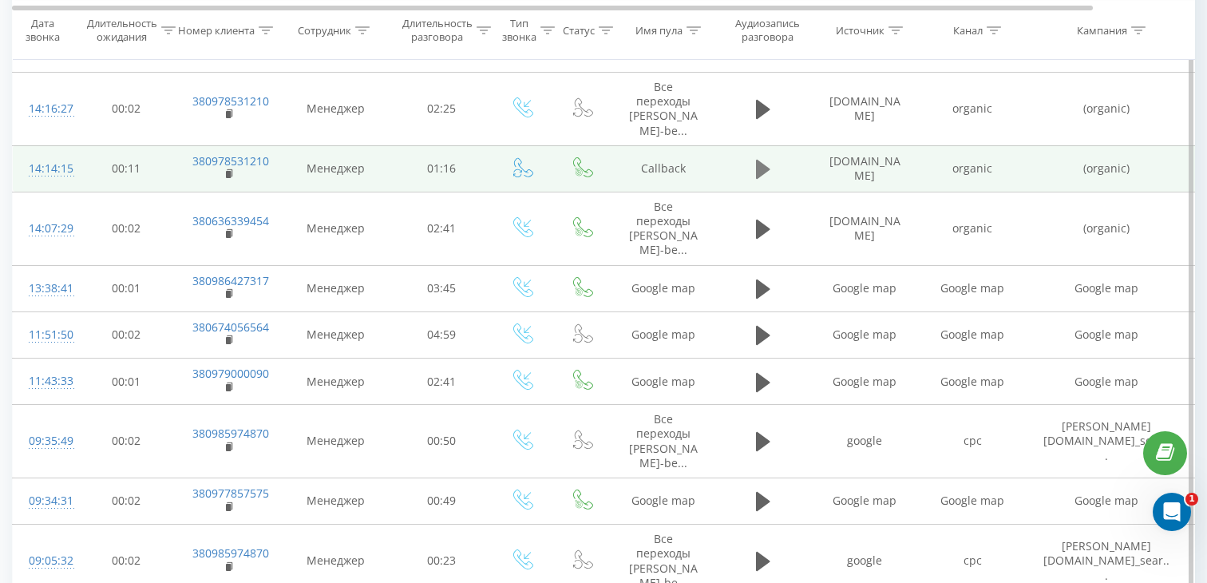
click at [759, 172] on icon at bounding box center [763, 169] width 14 height 19
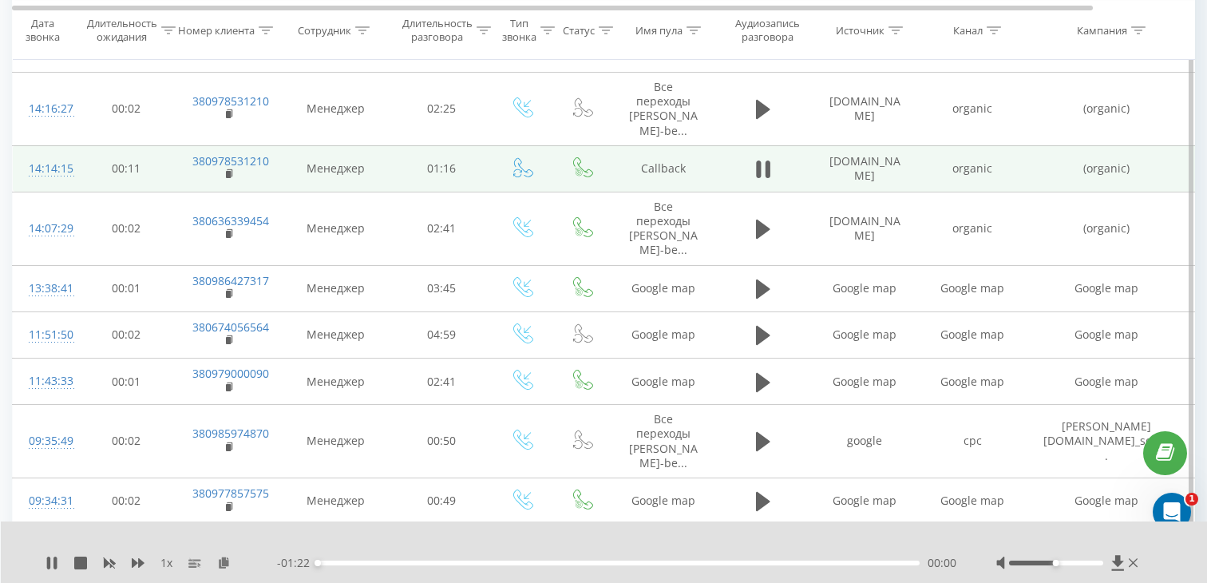
click at [487, 562] on div "00:00" at bounding box center [619, 562] width 602 height 5
click at [228, 175] on rect at bounding box center [228, 174] width 5 height 7
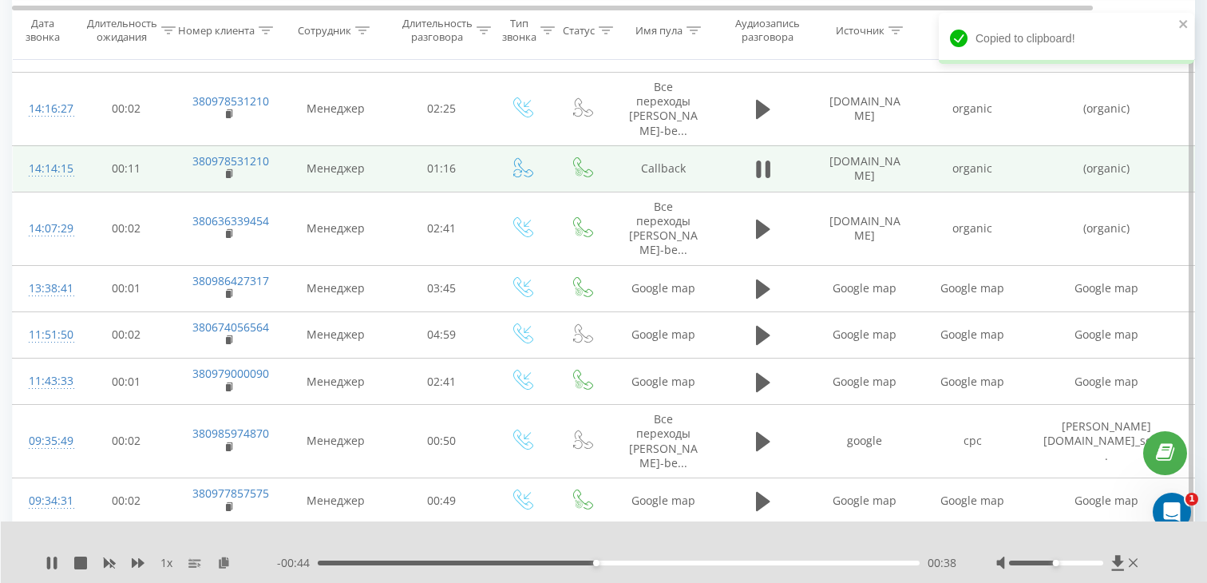
click at [59, 175] on div "14:14:15" at bounding box center [45, 168] width 32 height 31
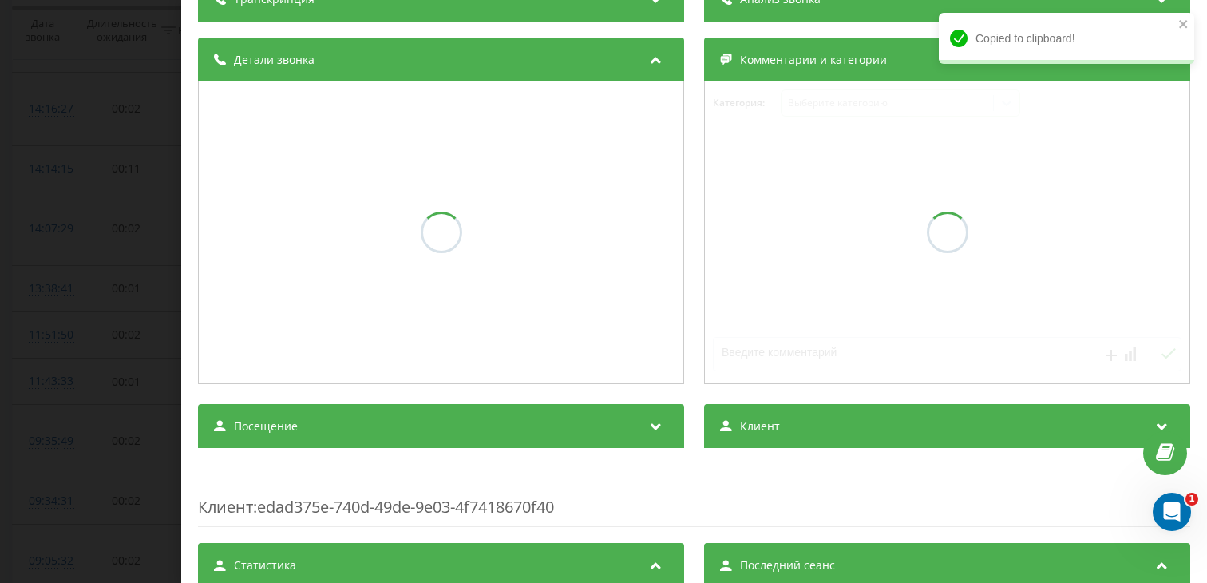
click at [359, 441] on div "Посещение" at bounding box center [441, 426] width 486 height 45
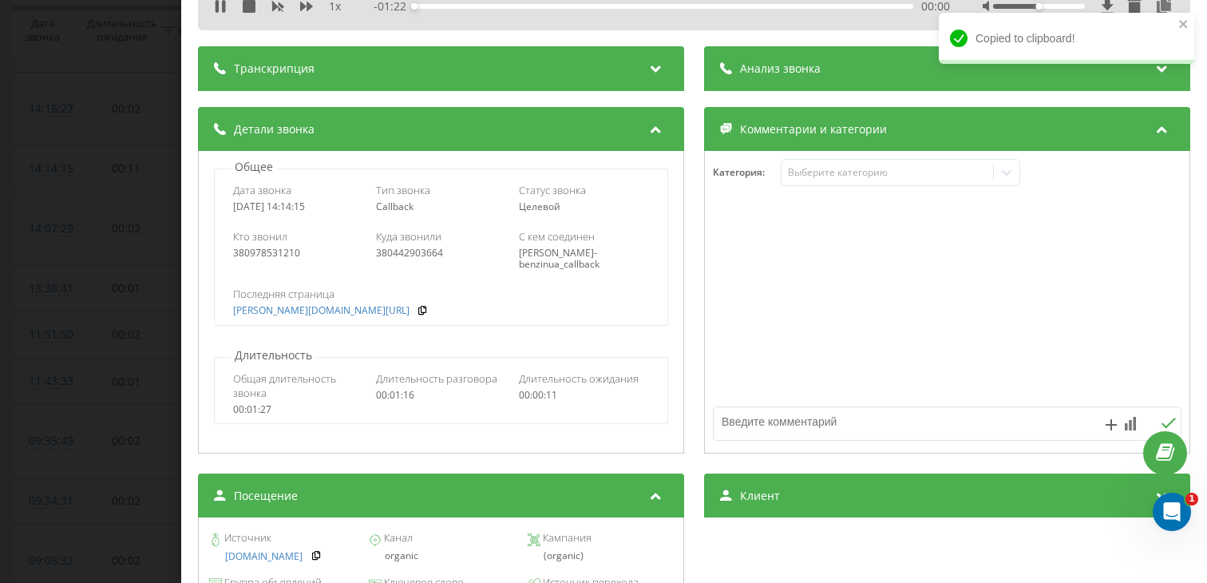
scroll to position [156, 0]
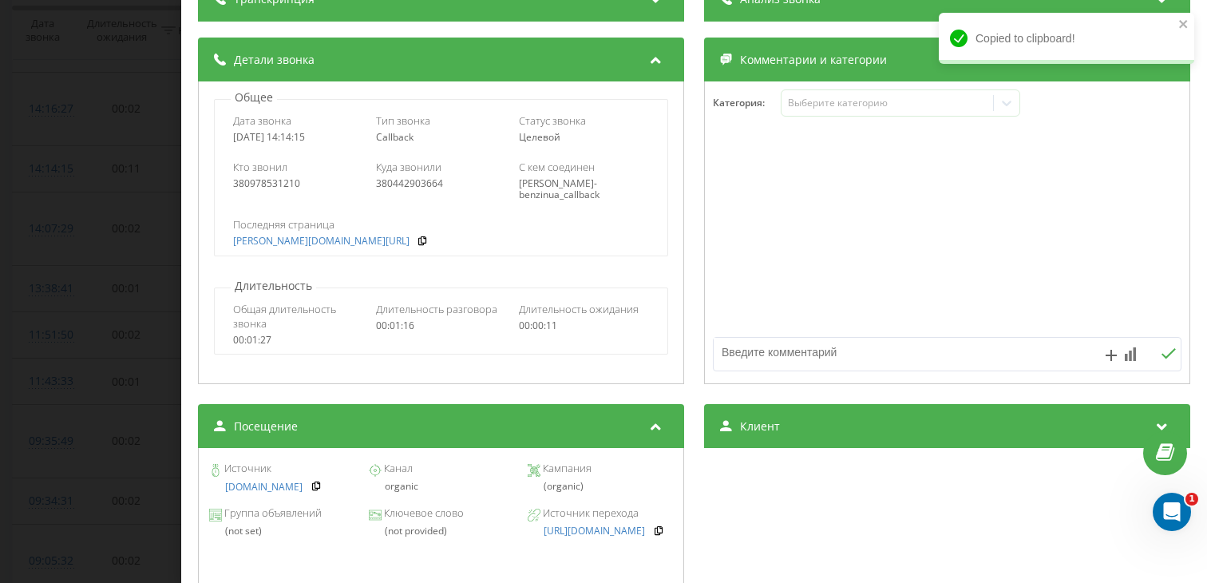
click at [102, 402] on div "Звонок : ua0_-1758107654.6047336 1 x - 00:39 00:42 00:42 Транскрипция Для анали…" at bounding box center [603, 291] width 1207 height 583
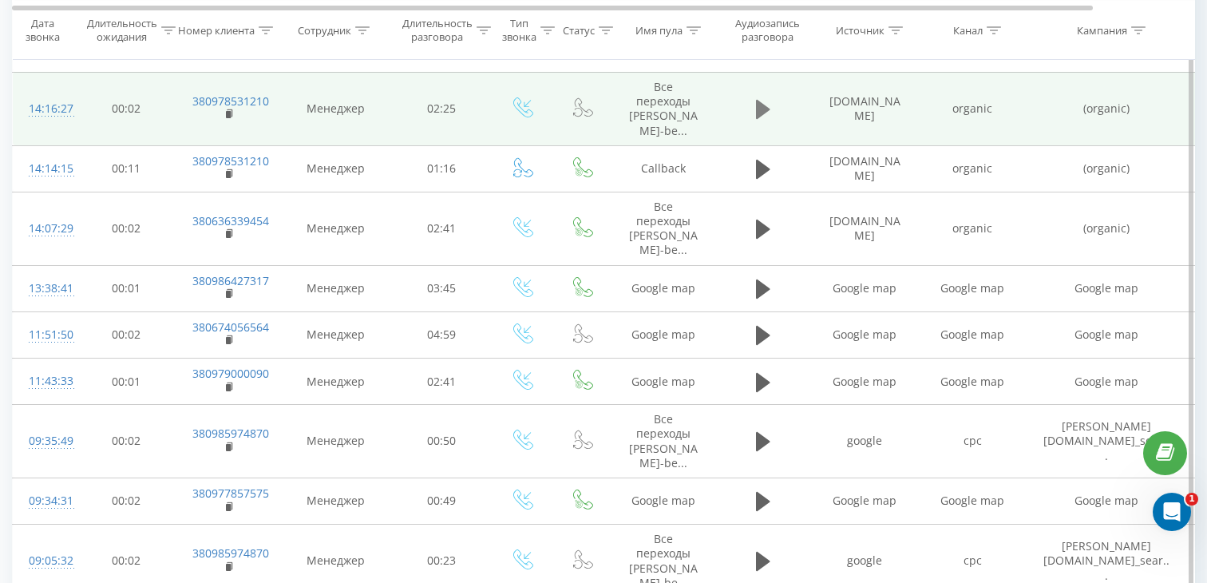
click at [758, 109] on icon at bounding box center [763, 109] width 14 height 19
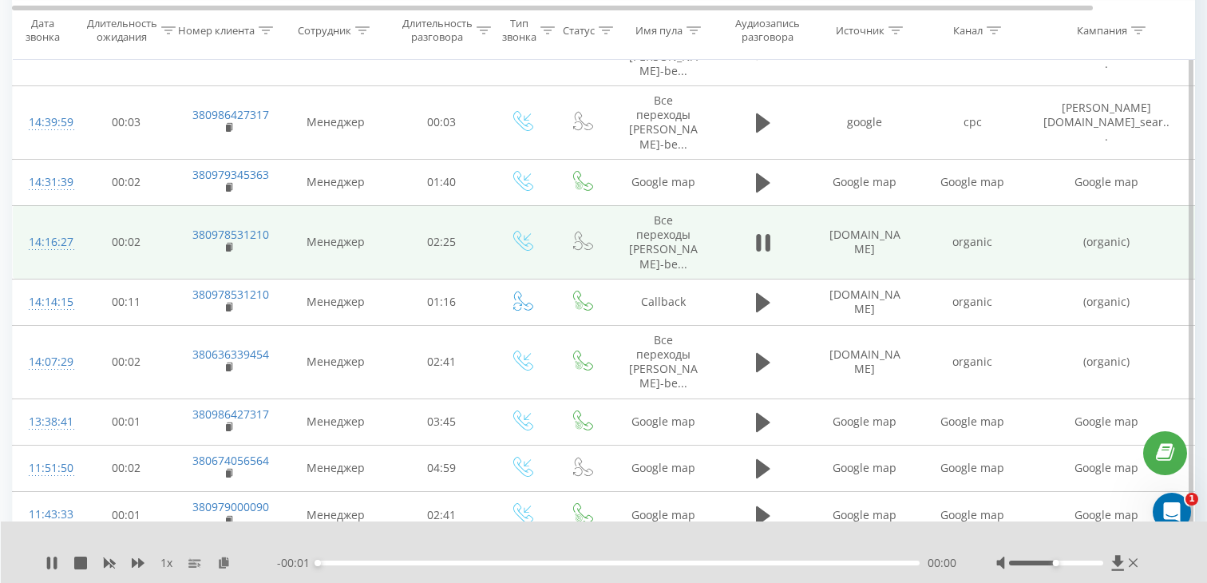
scroll to position [445, 0]
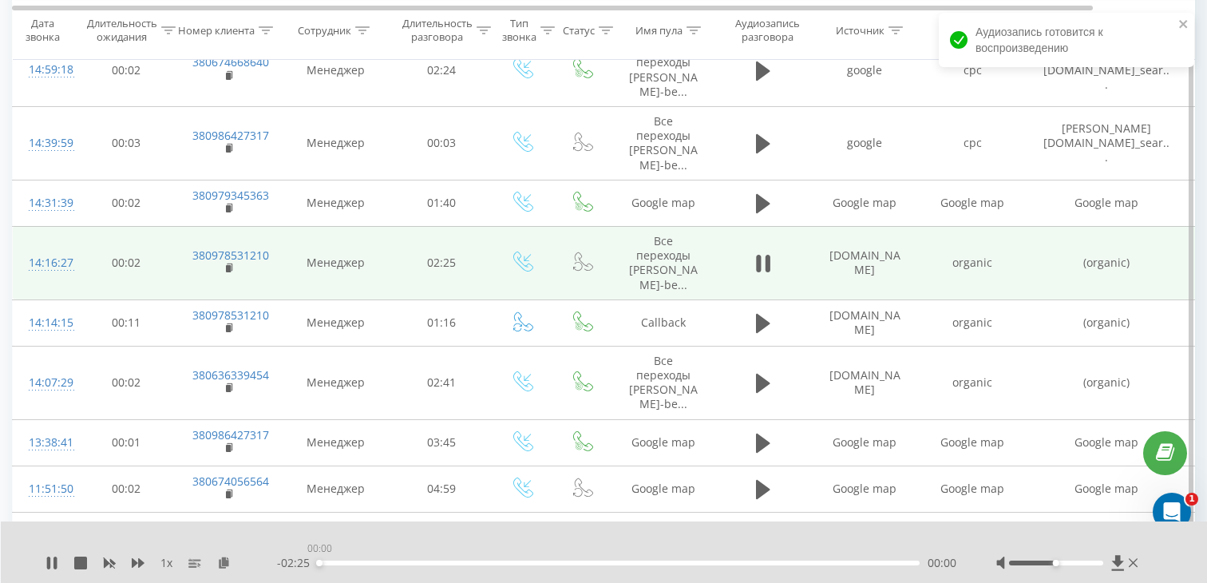
click at [551, 563] on div "00:00" at bounding box center [619, 562] width 602 height 5
click at [535, 562] on div "00:52" at bounding box center [619, 562] width 602 height 5
click at [625, 560] on div "00:53" at bounding box center [619, 562] width 602 height 5
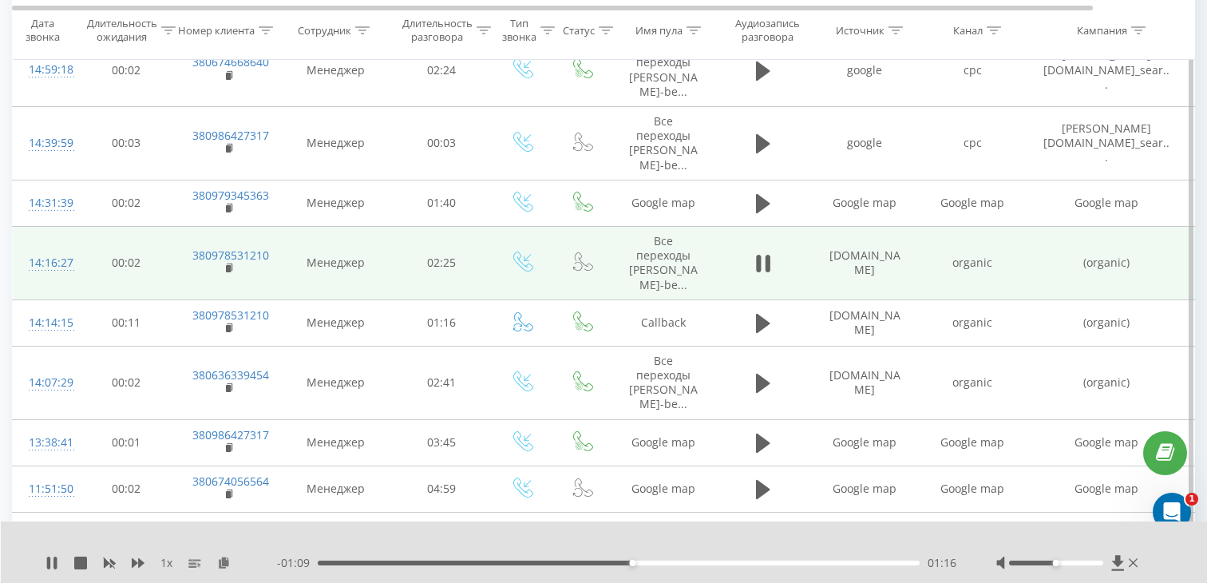
click at [235, 271] on td "380978531210" at bounding box center [228, 262] width 104 height 73
click at [227, 270] on rect at bounding box center [228, 268] width 5 height 7
click at [61, 261] on div "14:16:27" at bounding box center [45, 262] width 32 height 31
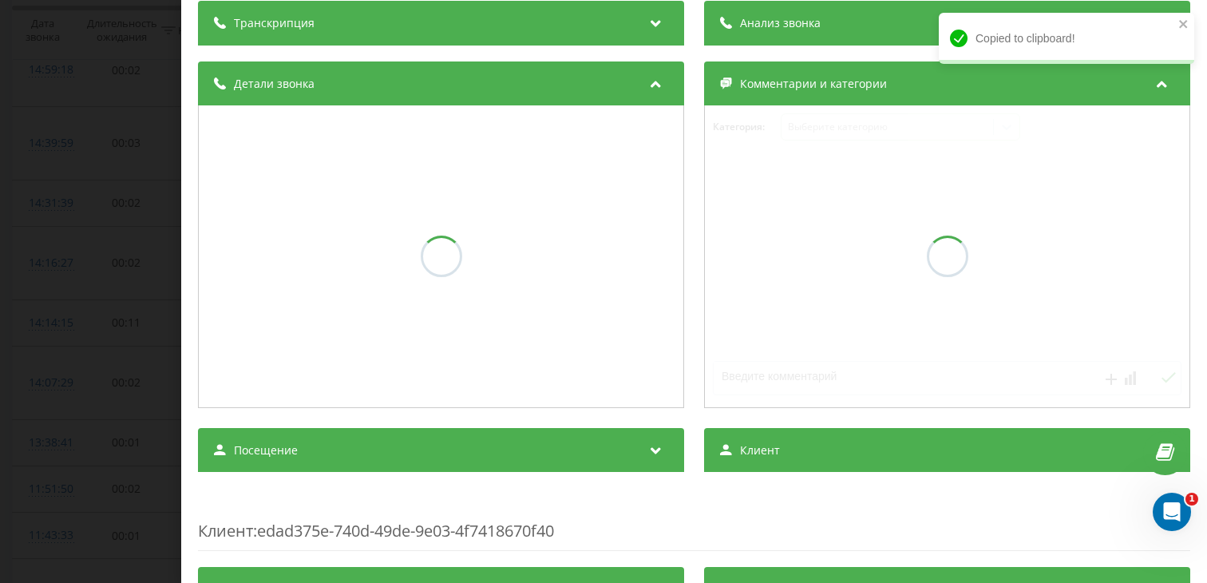
click at [439, 474] on div "Транскрипция Анализ звонка Детали звонка Комментарии и категории Категория : Вы…" at bounding box center [694, 559] width 992 height 1117
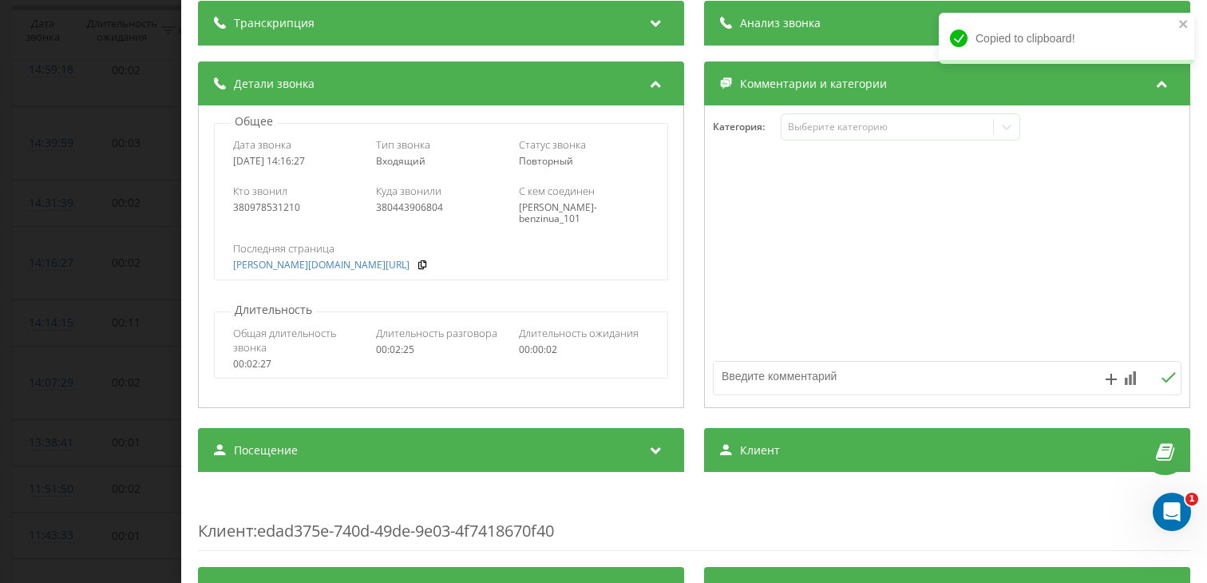
click at [440, 464] on div "Посещение" at bounding box center [441, 450] width 486 height 45
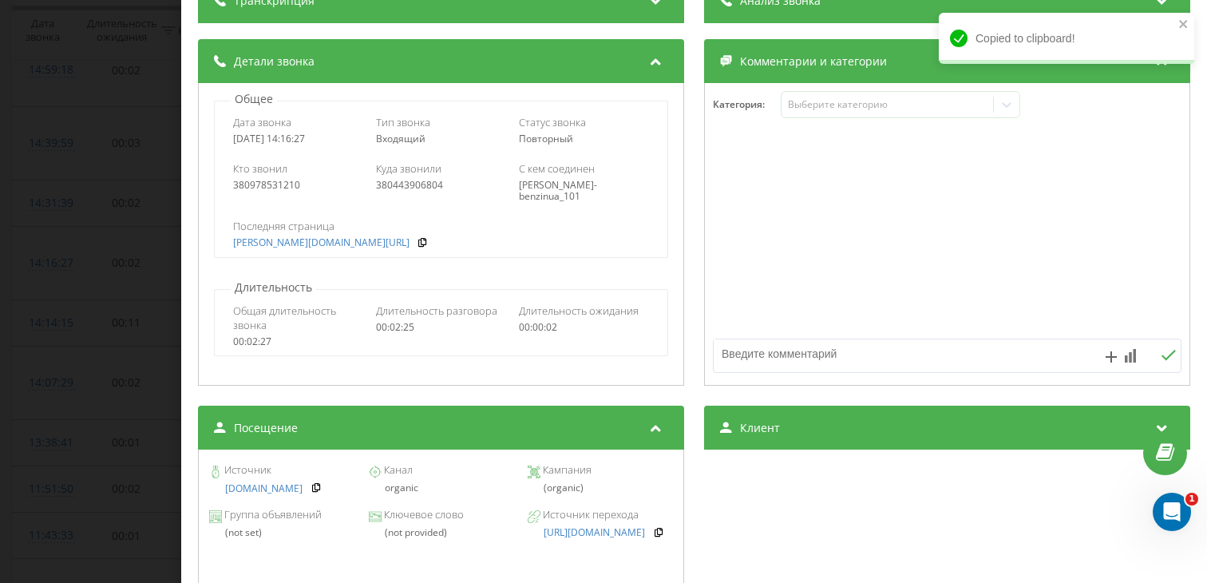
scroll to position [160, 0]
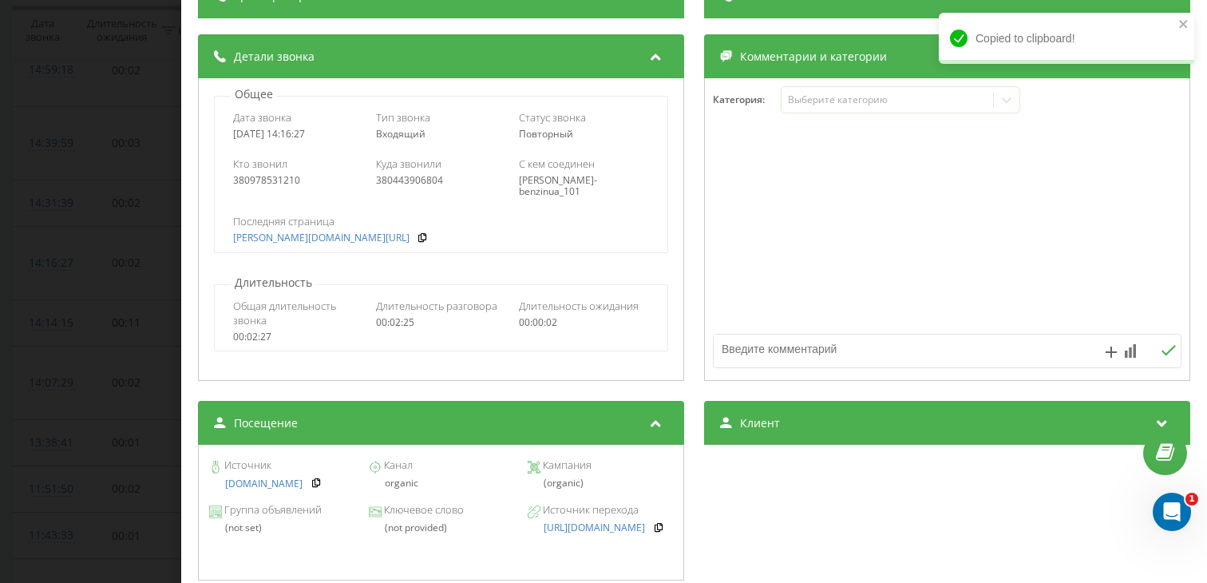
click at [18, 440] on div "Звонок : ua5_-1758107786.6556792 1 x - 00:57 01:27 01:27 Транскрипция Для анали…" at bounding box center [603, 291] width 1207 height 583
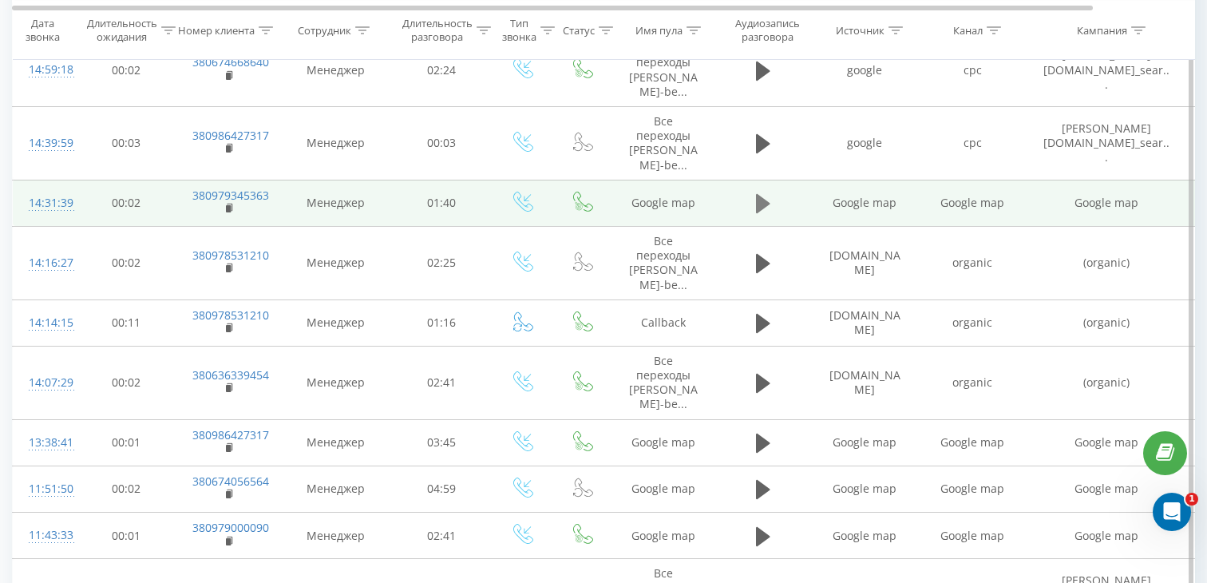
click at [768, 193] on icon at bounding box center [763, 203] width 14 height 22
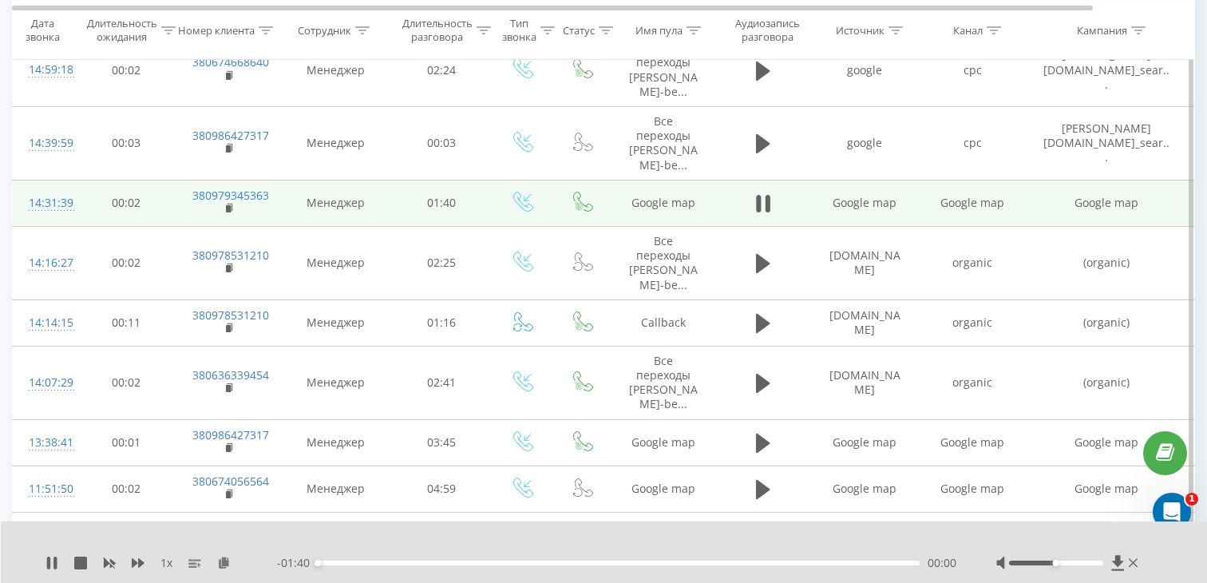
click at [436, 564] on div "00:00" at bounding box center [619, 562] width 602 height 5
click at [536, 564] on div "00:20" at bounding box center [619, 562] width 602 height 5
click at [651, 564] on div "00:55" at bounding box center [619, 562] width 602 height 5
click at [226, 209] on rect at bounding box center [228, 208] width 5 height 7
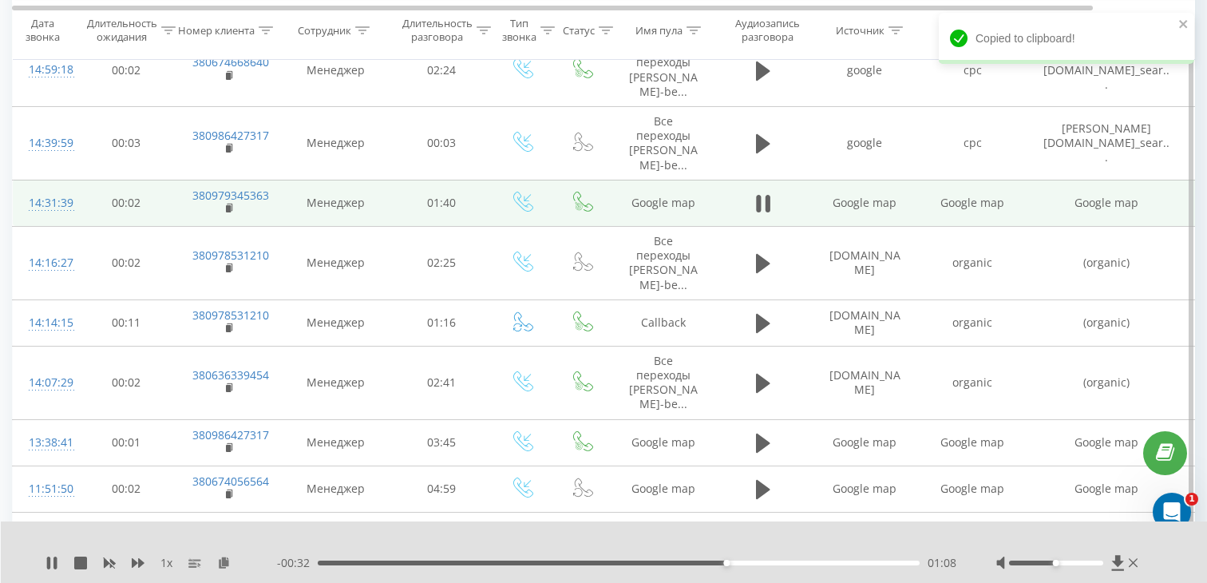
click at [61, 207] on div "14:31:39" at bounding box center [45, 203] width 32 height 31
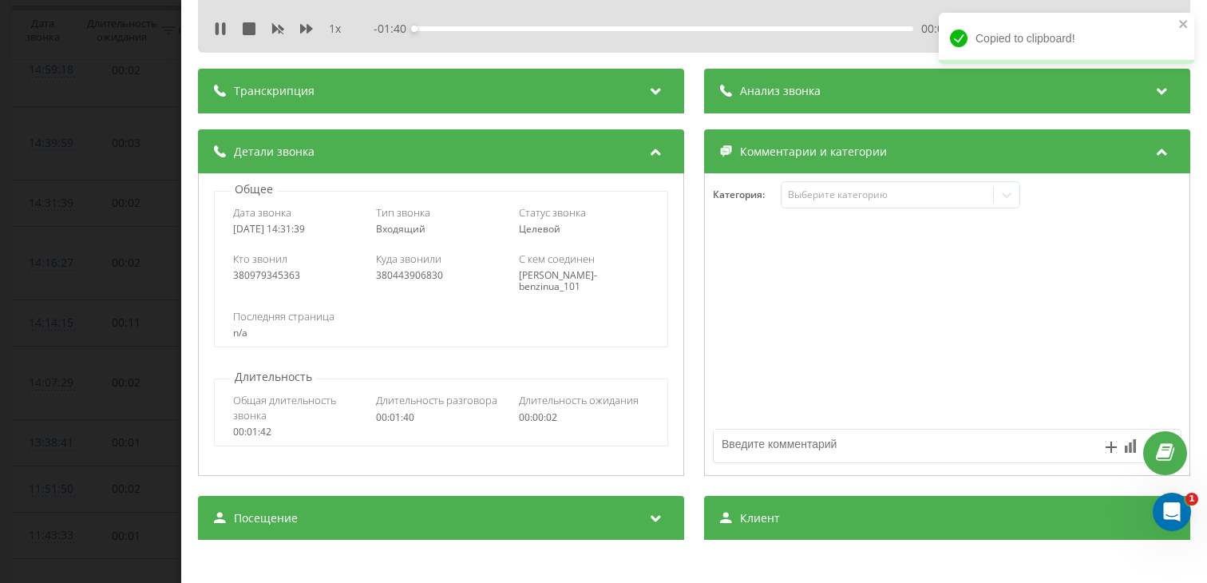
scroll to position [134, 0]
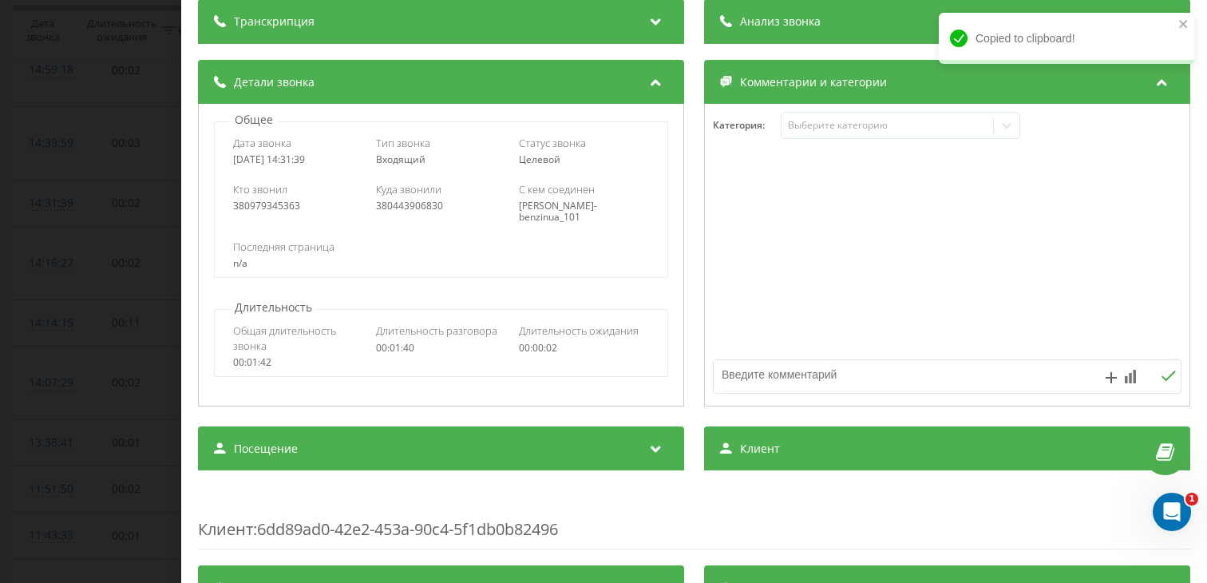
click at [275, 456] on span "Посещение" at bounding box center [266, 449] width 64 height 16
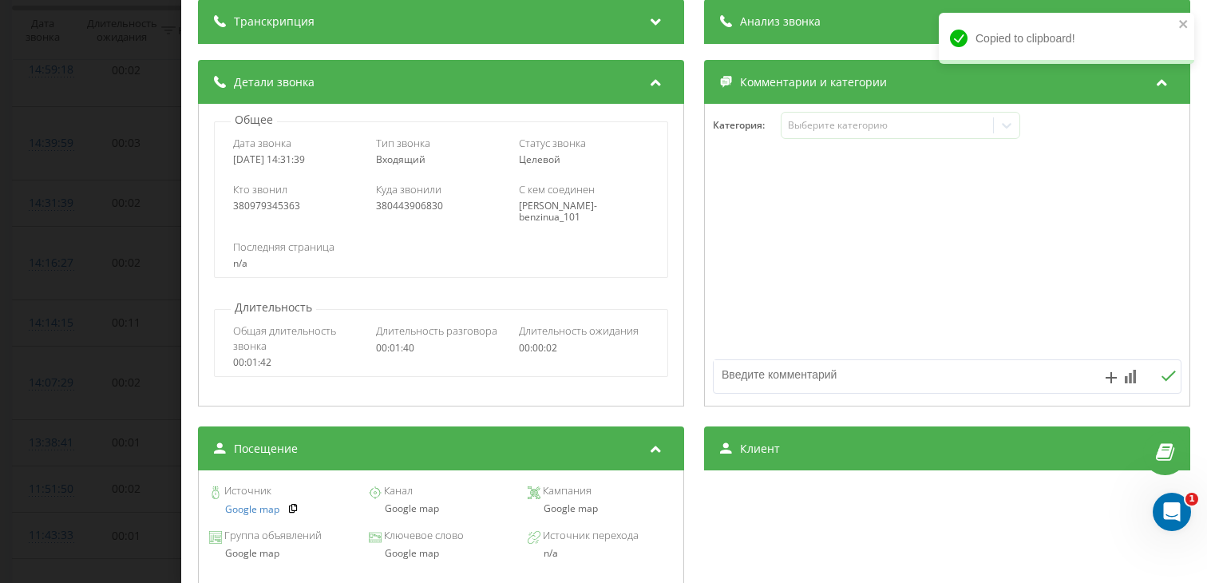
click at [433, 513] on div "Google map" at bounding box center [440, 508] width 145 height 11
click at [129, 325] on div "Звонок : ua13_-1758108699.6121858 1 x - 00:28 01:11 01:11 Транскрипция Для анал…" at bounding box center [603, 291] width 1207 height 583
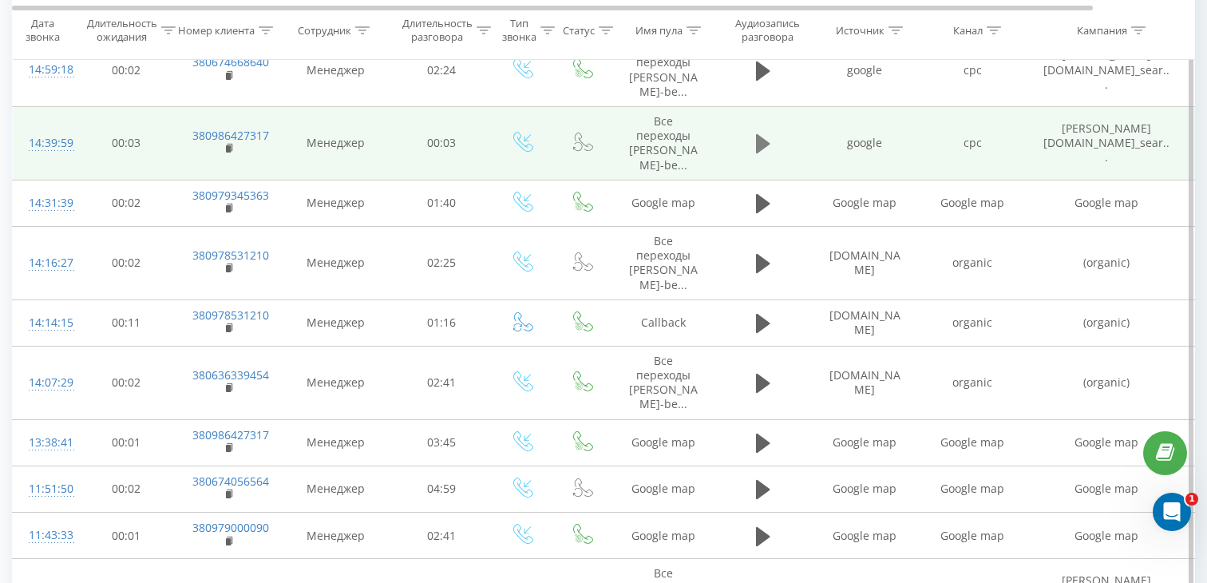
click at [766, 142] on icon at bounding box center [763, 143] width 14 height 19
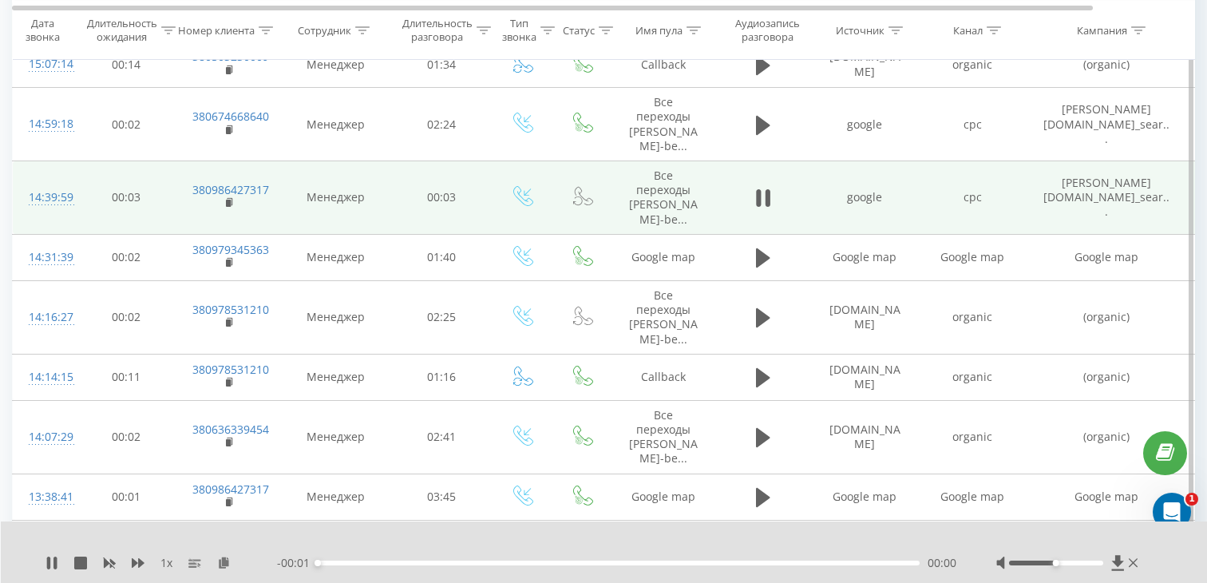
scroll to position [390, 0]
click at [425, 559] on div "- 00:02 00:00 00:00" at bounding box center [616, 563] width 679 height 16
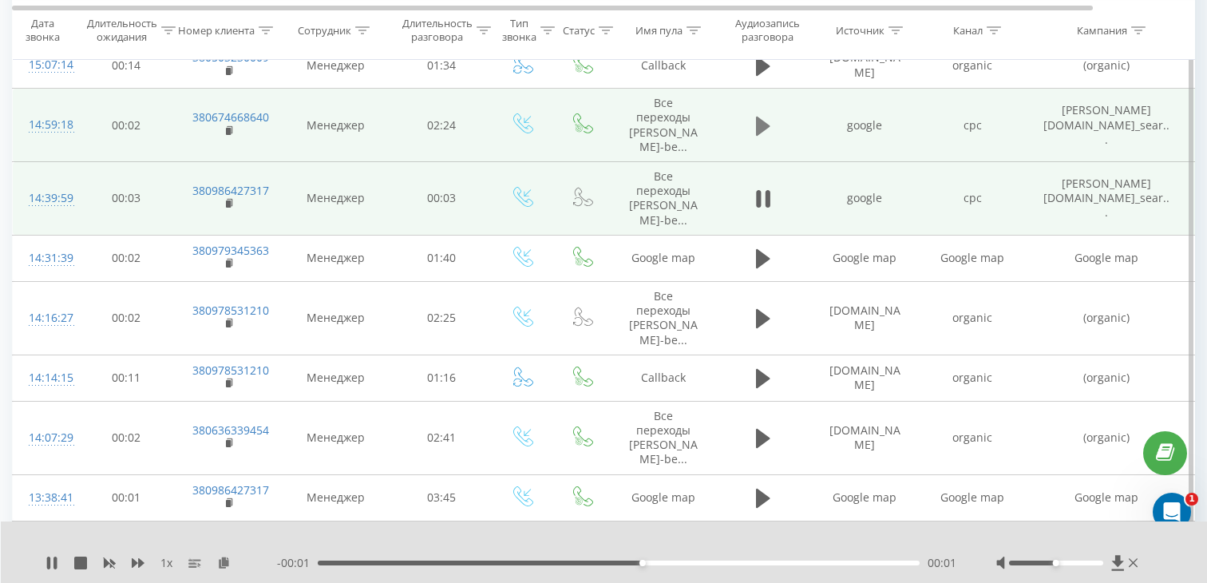
click at [757, 137] on button at bounding box center [763, 126] width 24 height 24
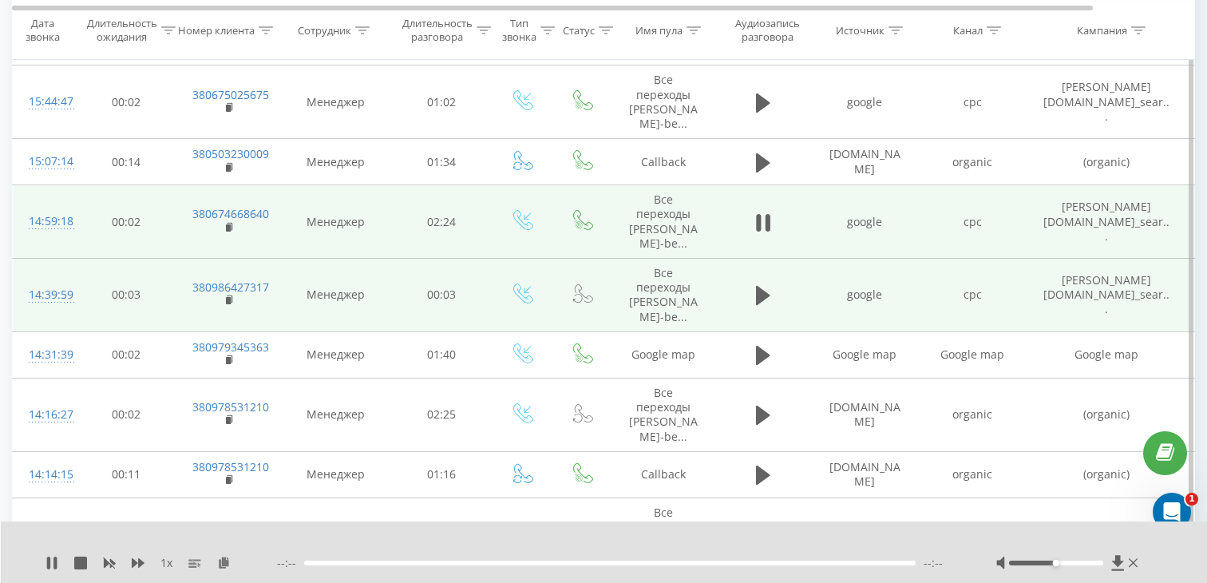
scroll to position [280, 0]
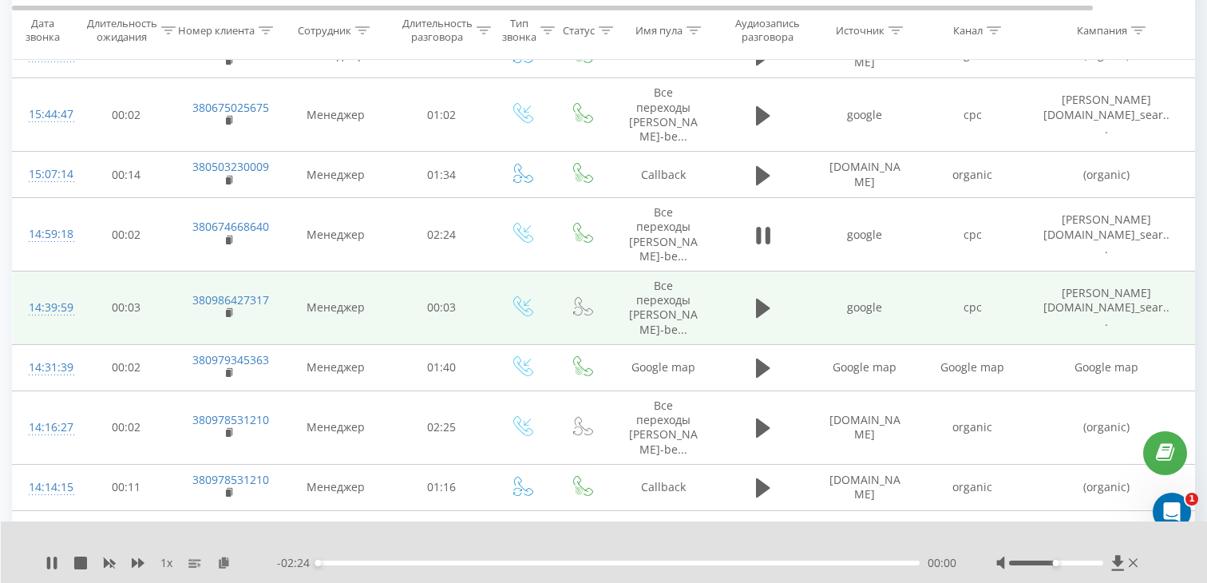
click at [463, 561] on div "00:00" at bounding box center [619, 562] width 602 height 5
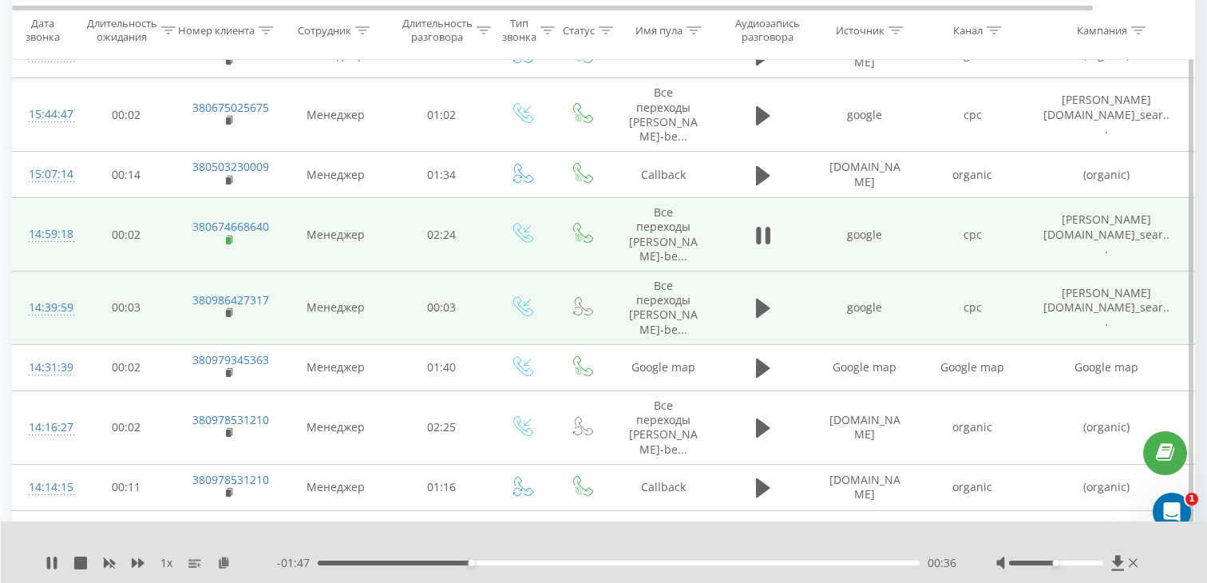
click at [228, 240] on rect at bounding box center [228, 240] width 5 height 7
click at [65, 243] on td "14:59:18" at bounding box center [45, 234] width 64 height 73
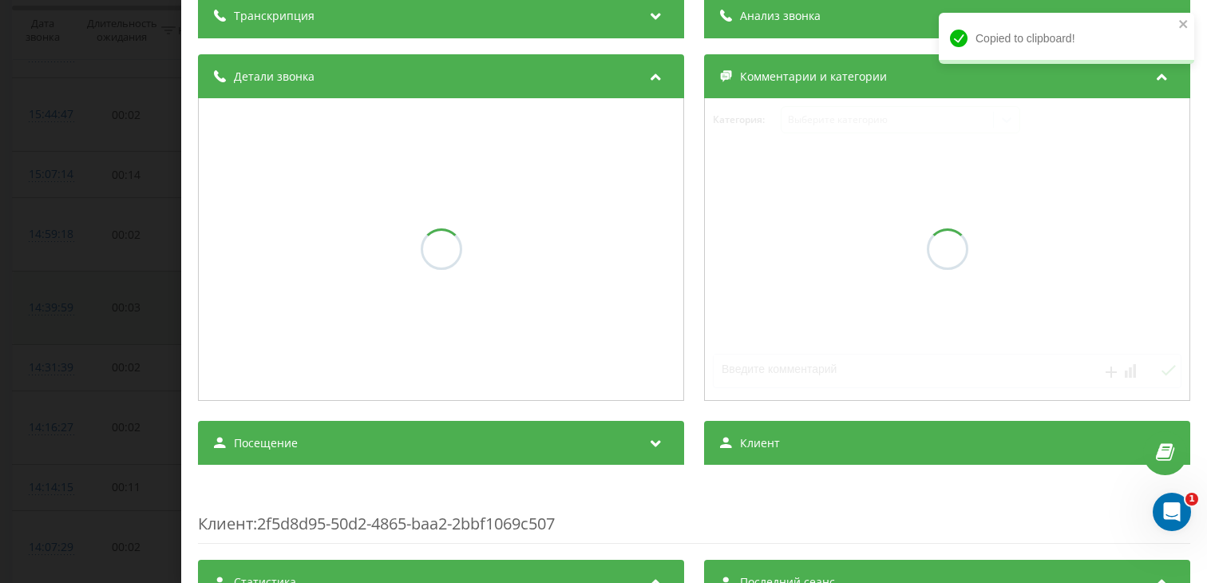
click at [302, 449] on div "Посещение" at bounding box center [441, 443] width 486 height 45
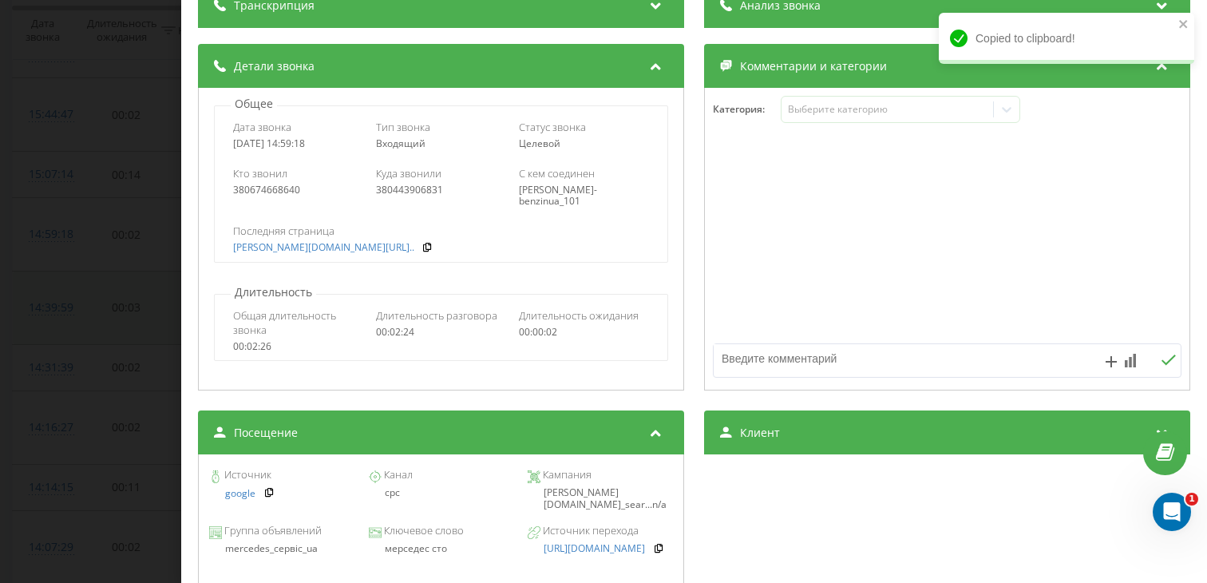
scroll to position [148, 0]
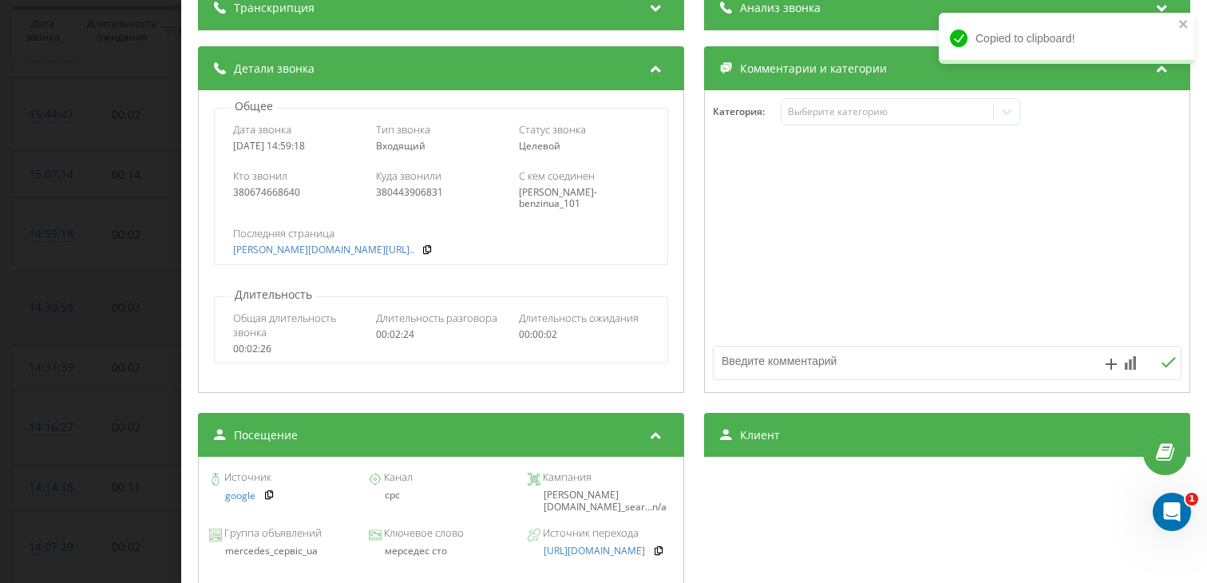
click at [413, 556] on div "мерседес сто" at bounding box center [440, 550] width 145 height 11
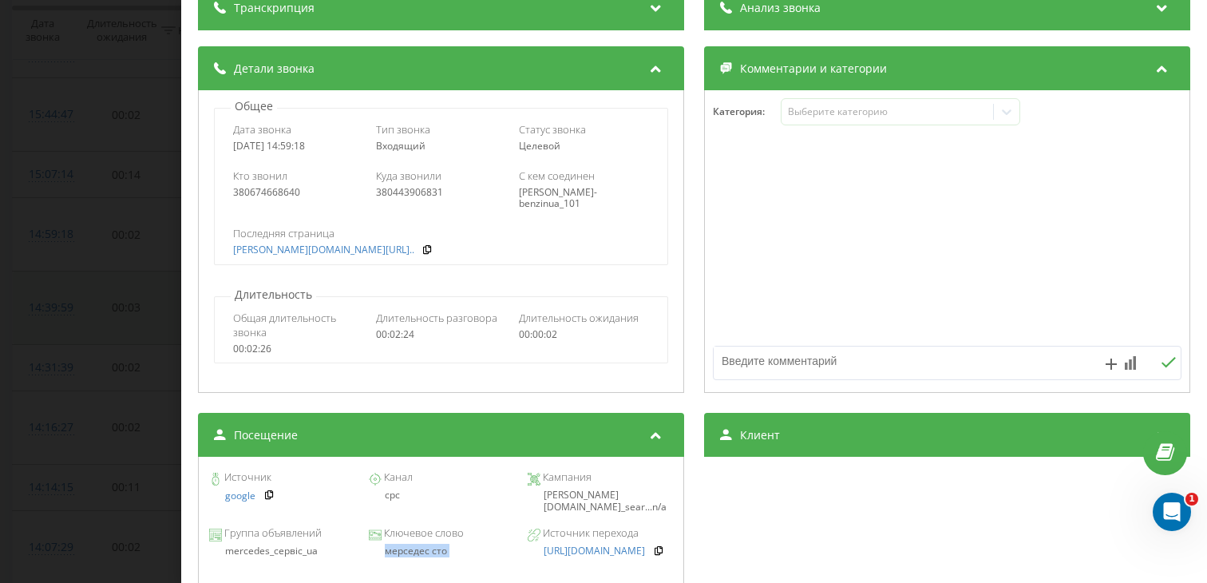
click at [122, 275] on div "Звонок : ua7_-1758110358.6020481 1 x - 01:29 00:55 00:55 Транскрипция Для анали…" at bounding box center [603, 291] width 1207 height 583
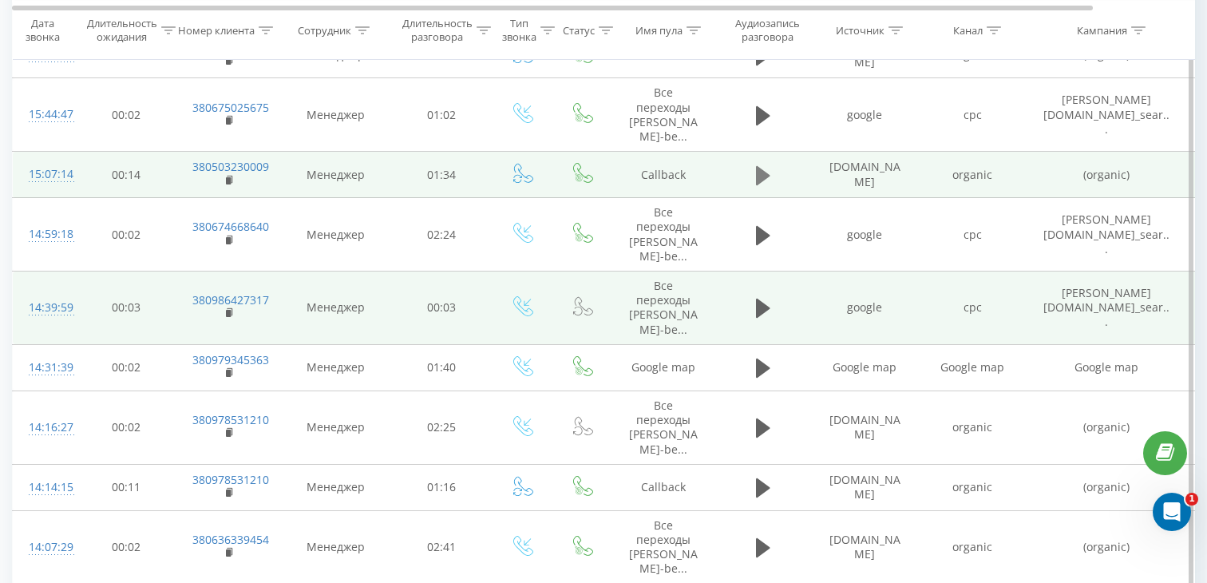
click at [760, 185] on icon at bounding box center [763, 175] width 14 height 22
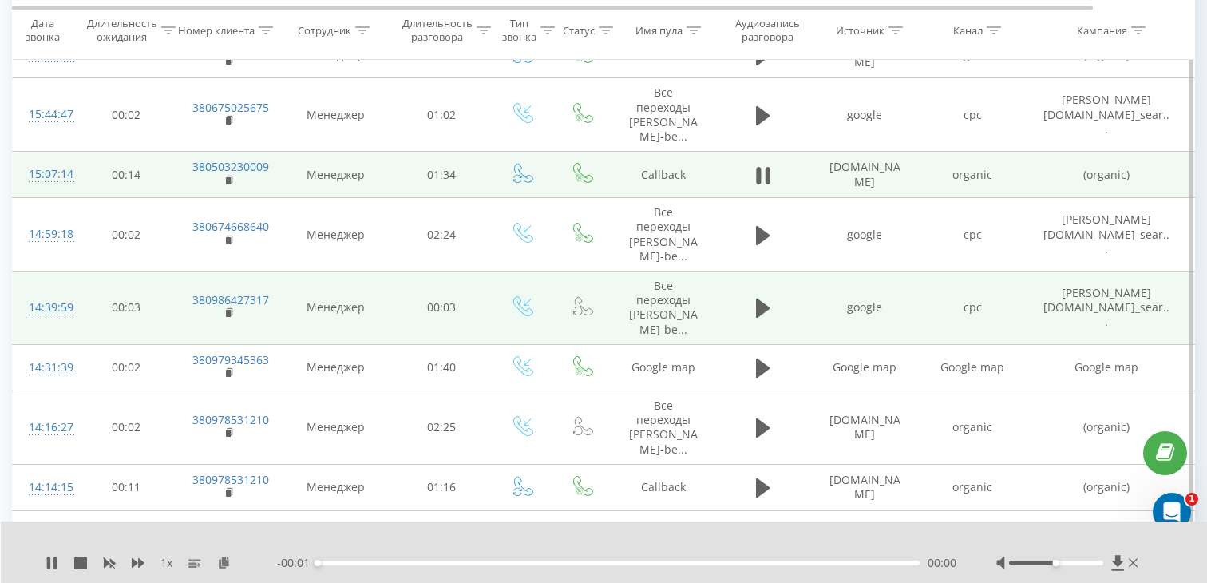
scroll to position [195, 0]
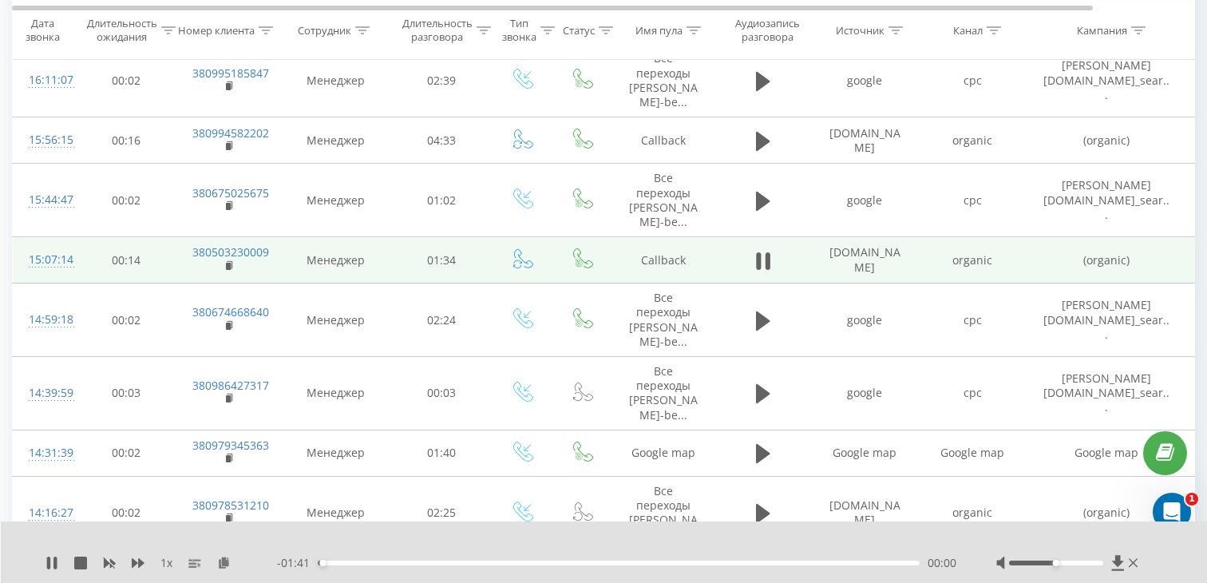
click at [464, 565] on div "- 01:41 00:00 00:00" at bounding box center [616, 563] width 679 height 16
click at [463, 564] on div "00:01" at bounding box center [619, 562] width 602 height 5
click at [228, 263] on rect at bounding box center [228, 266] width 5 height 7
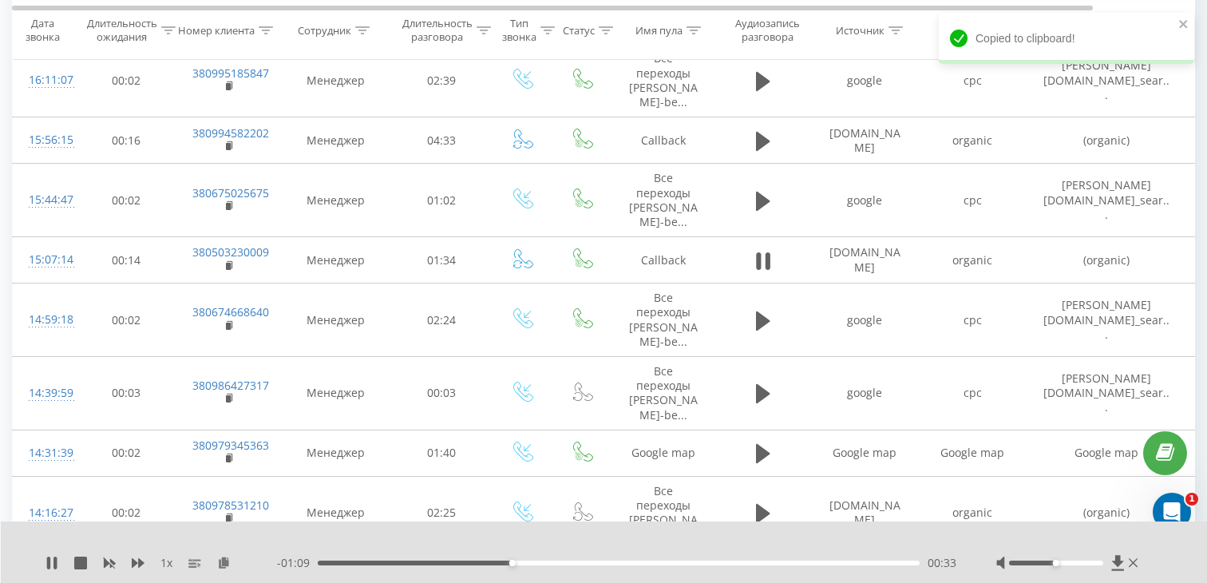
click at [458, 561] on div "00:33" at bounding box center [619, 562] width 602 height 5
click at [425, 565] on div "- 01:18 00:24 00:24" at bounding box center [616, 563] width 679 height 16
click at [382, 565] on div "- 01:17 00:25 00:25" at bounding box center [616, 563] width 679 height 16
click at [383, 559] on div "- 01:17 00:25 00:25" at bounding box center [616, 563] width 679 height 16
click at [385, 562] on div "00:11" at bounding box center [619, 562] width 602 height 5
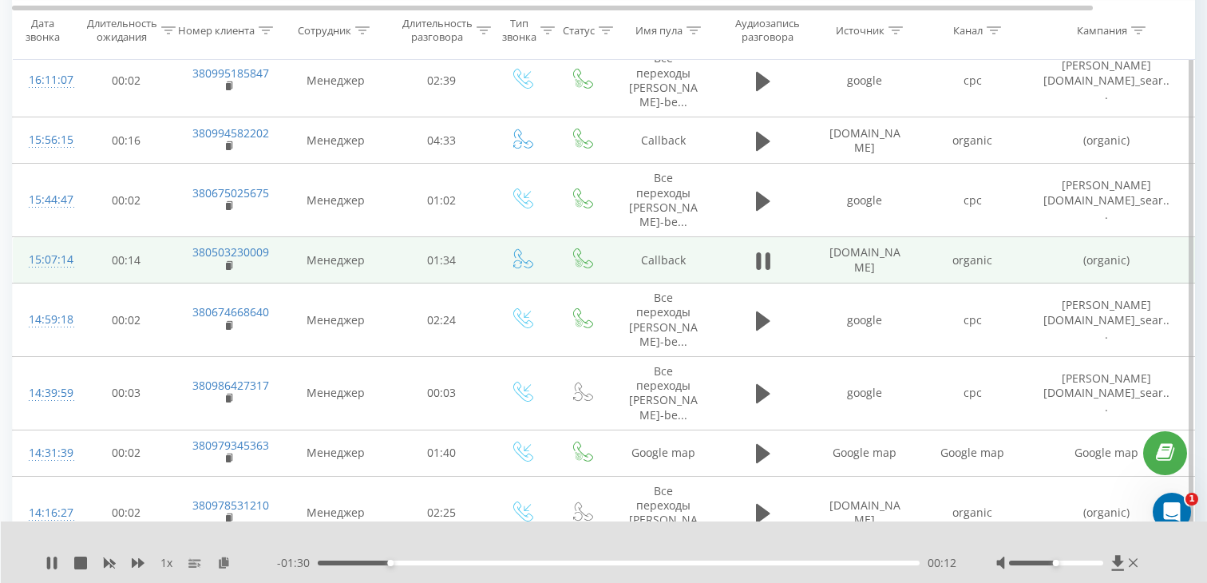
click at [61, 251] on div "15:07:14" at bounding box center [45, 259] width 32 height 31
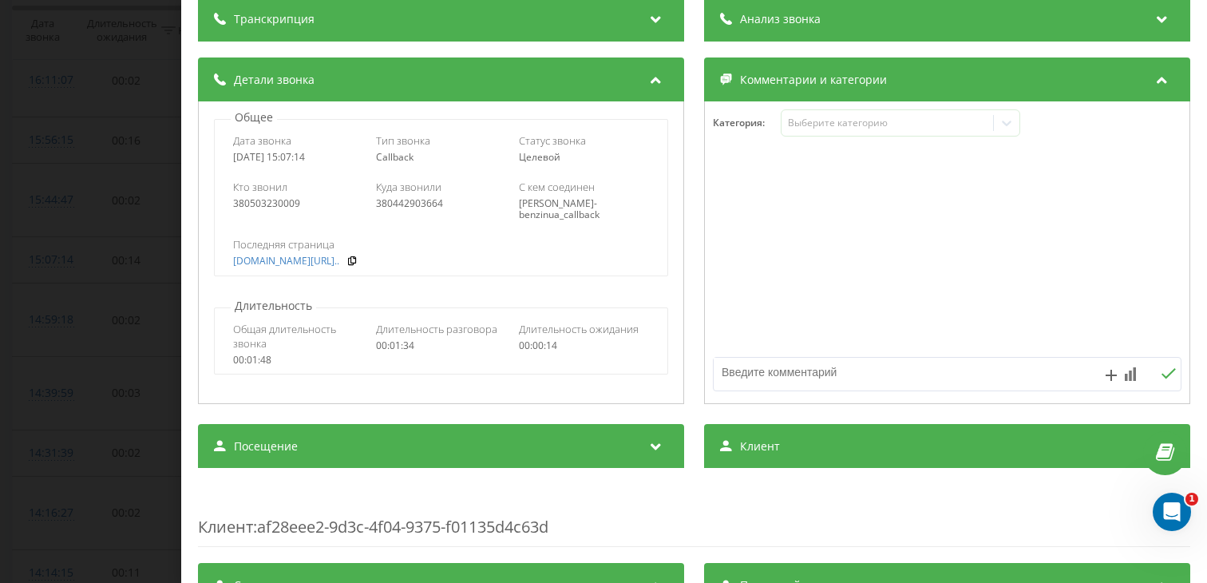
click at [305, 457] on div "Посещение" at bounding box center [441, 446] width 486 height 45
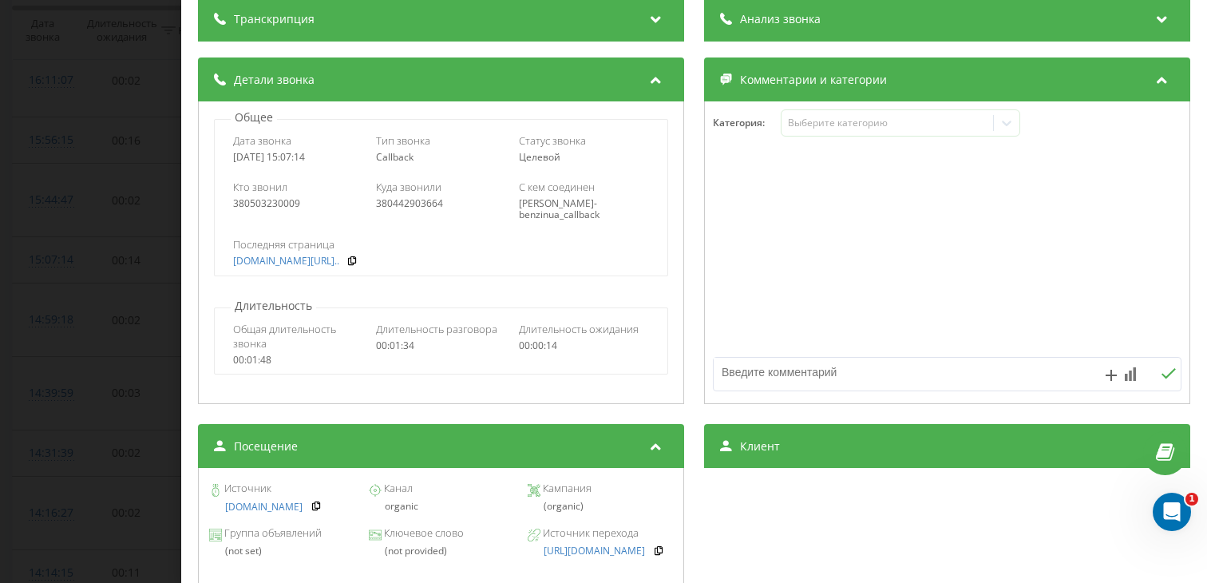
scroll to position [212, 0]
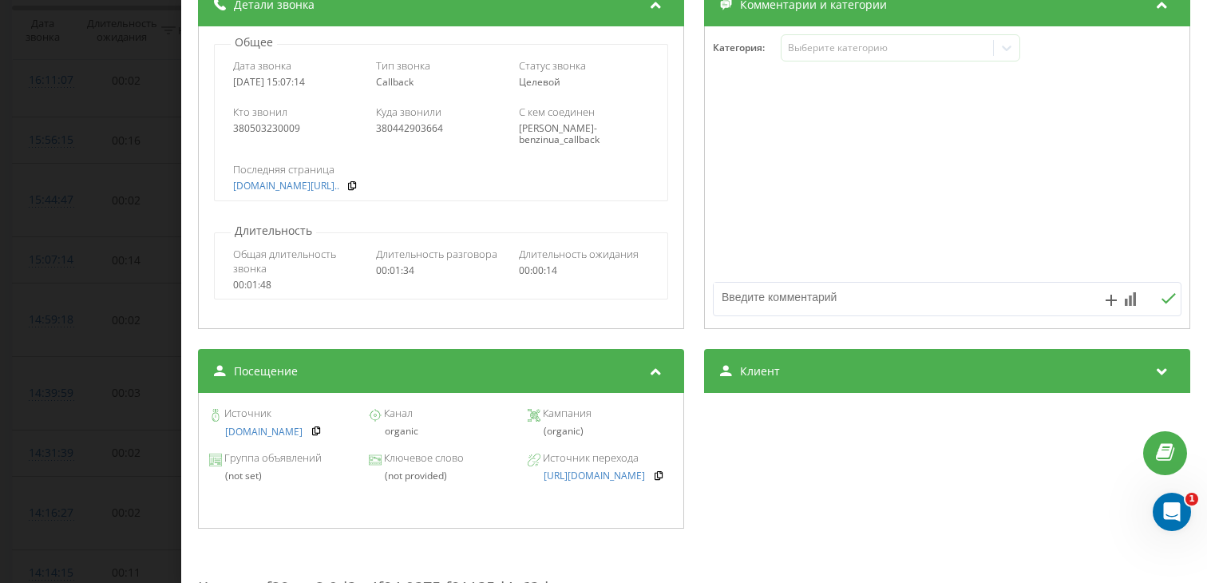
click at [172, 303] on div "Звонок : ua3_-1758110834.290747 1 x - 01:10 00:32 00:32 Транскрипция Для анализ…" at bounding box center [603, 291] width 1207 height 583
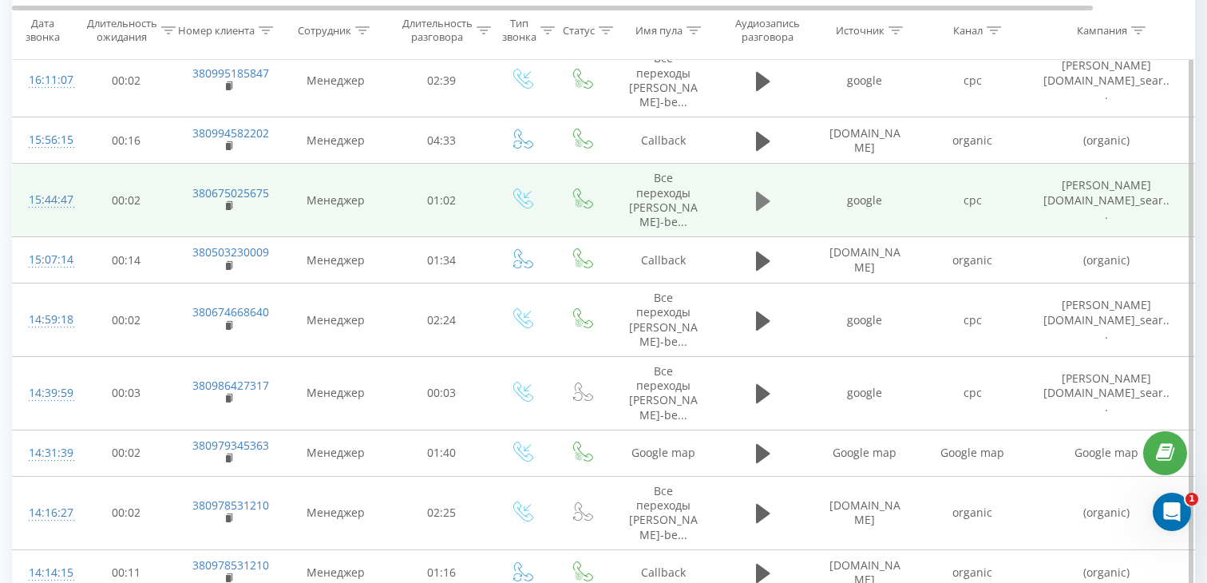
click at [771, 205] on button at bounding box center [763, 201] width 24 height 24
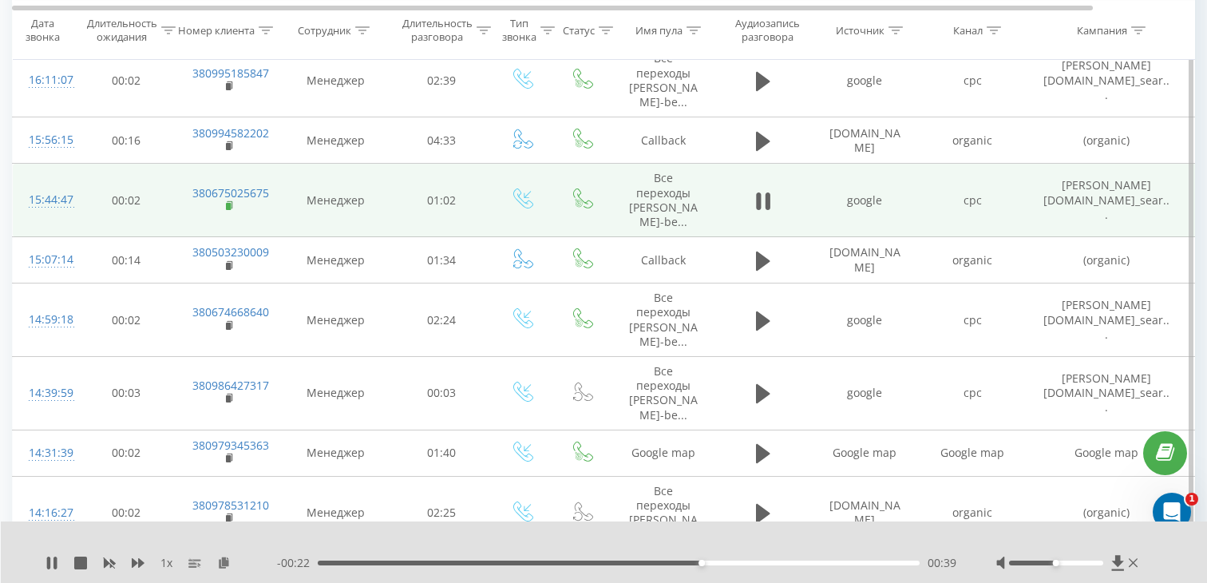
click at [231, 210] on icon at bounding box center [230, 205] width 9 height 11
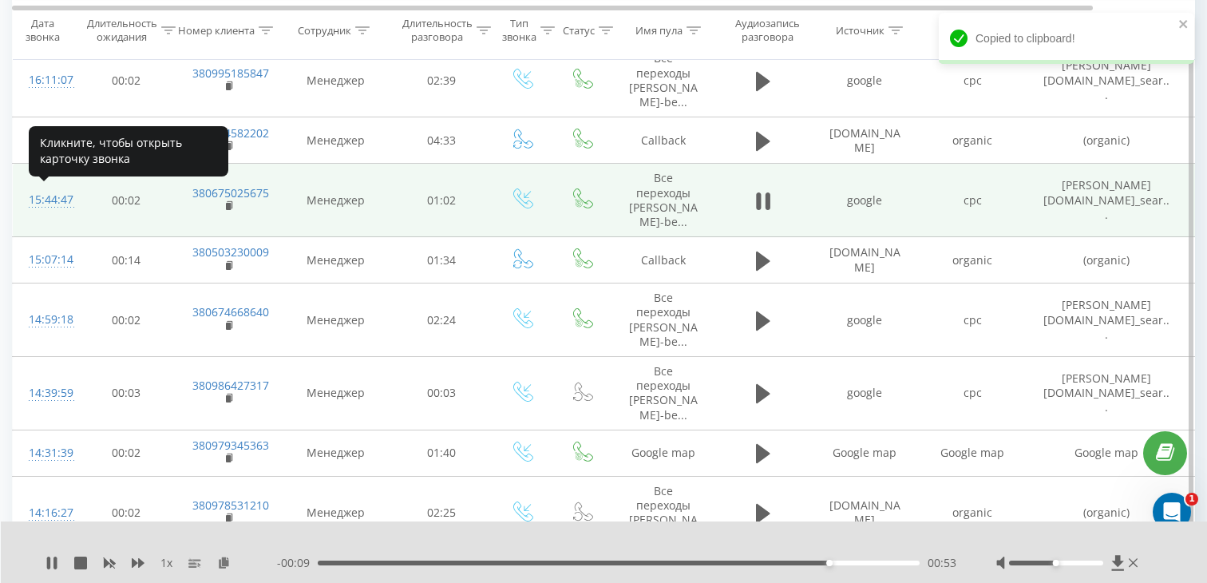
click at [55, 203] on div "15:44:47" at bounding box center [45, 199] width 32 height 31
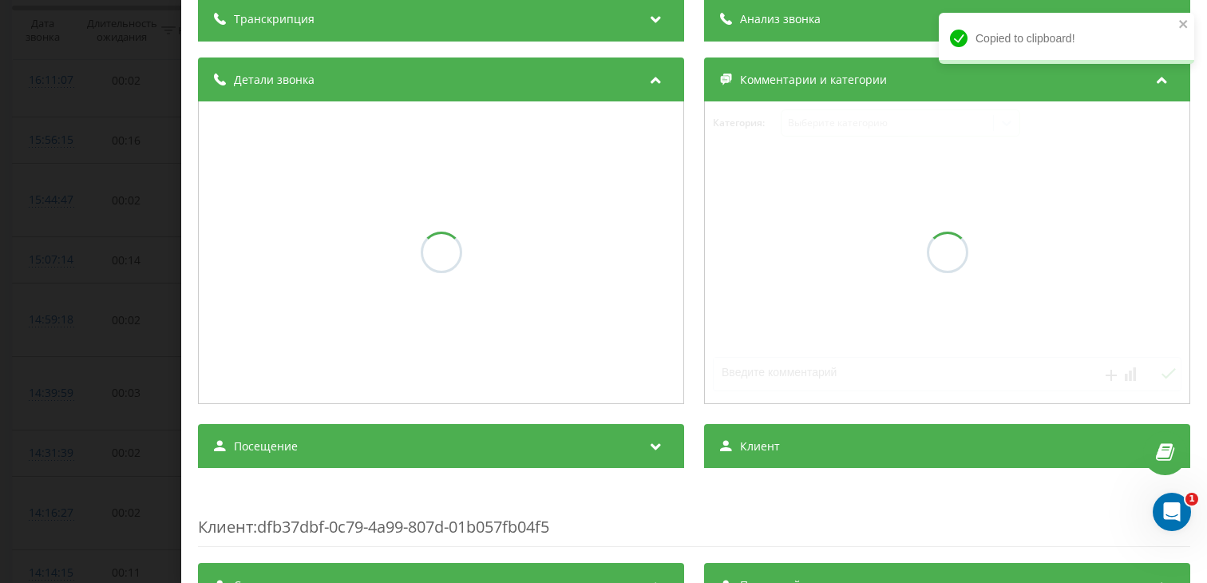
click at [346, 434] on div "Посещение" at bounding box center [441, 446] width 486 height 45
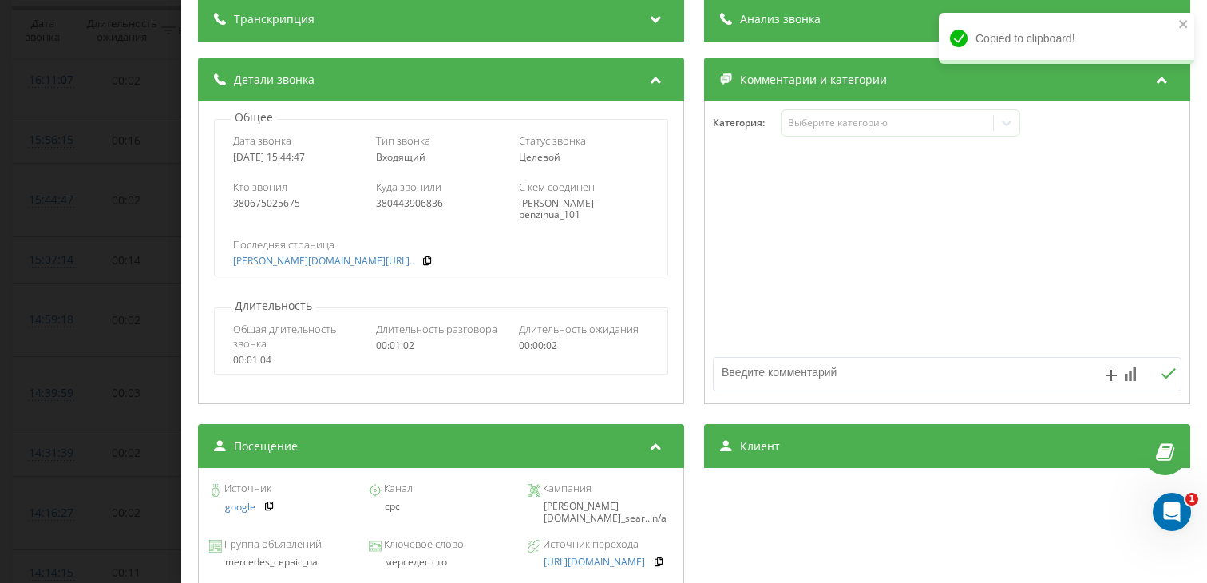
click at [404, 559] on div "мерседес сто" at bounding box center [440, 561] width 145 height 11
click at [405, 559] on div "мерседес сто" at bounding box center [440, 561] width 145 height 11
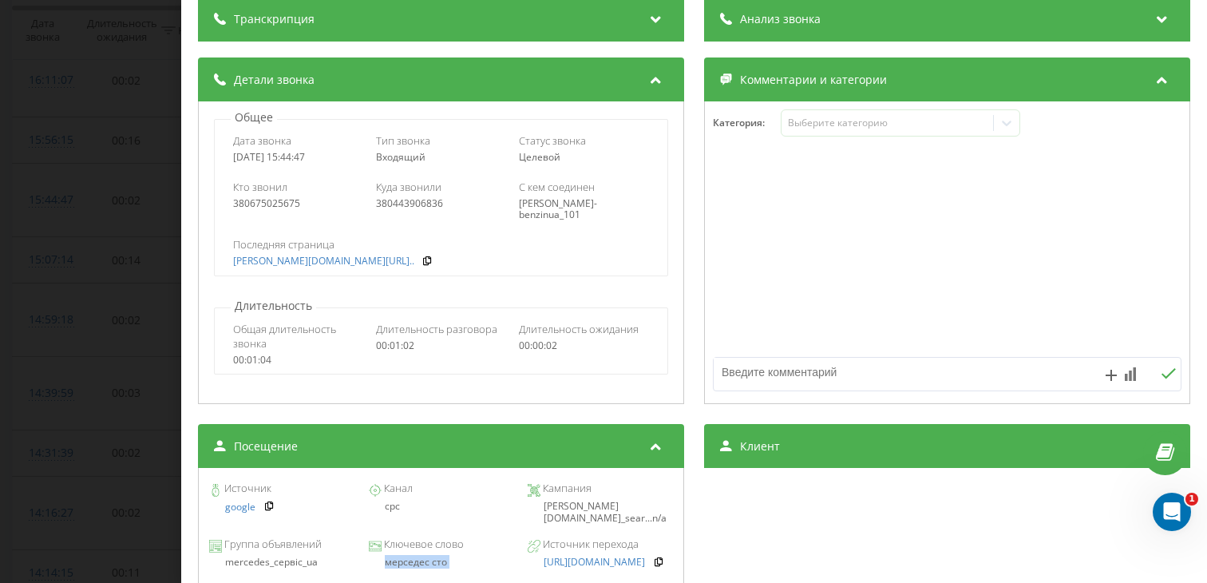
click at [120, 400] on div "Звонок : ua1_-1758113087.5886983 1 x - 00:00 01:01 01:01 Транскрипция Для анали…" at bounding box center [603, 291] width 1207 height 583
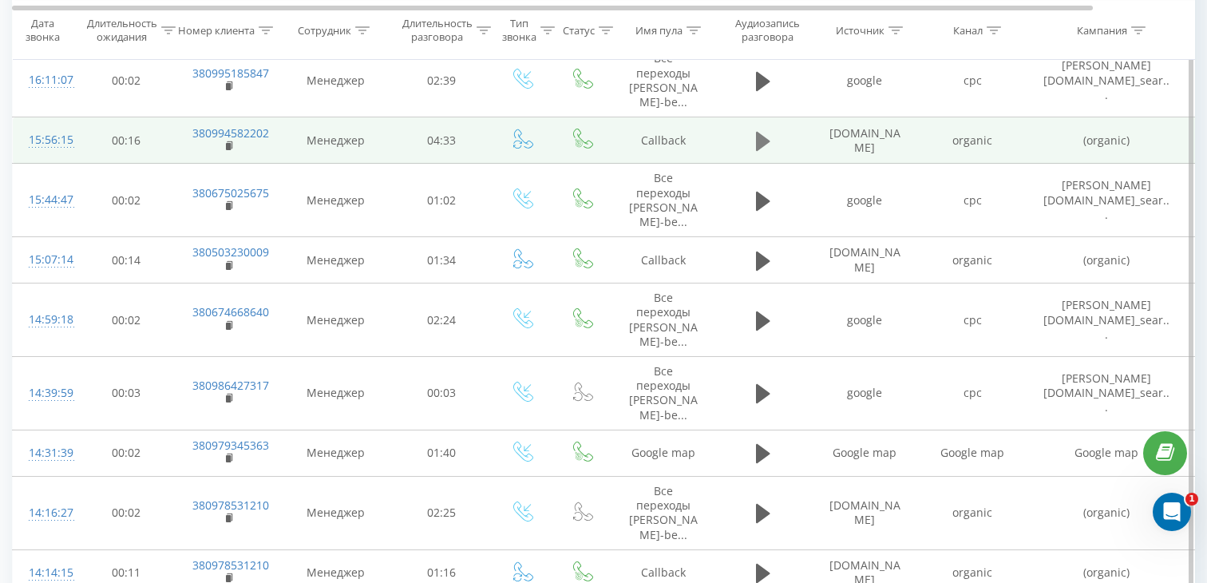
click at [762, 146] on icon at bounding box center [763, 140] width 14 height 19
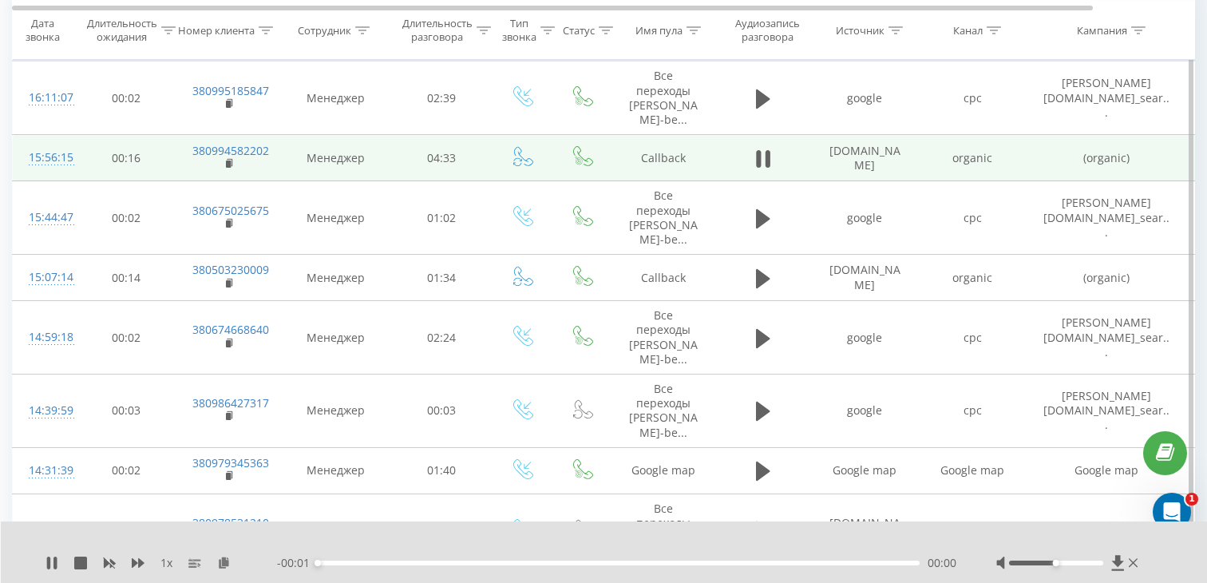
scroll to position [162, 0]
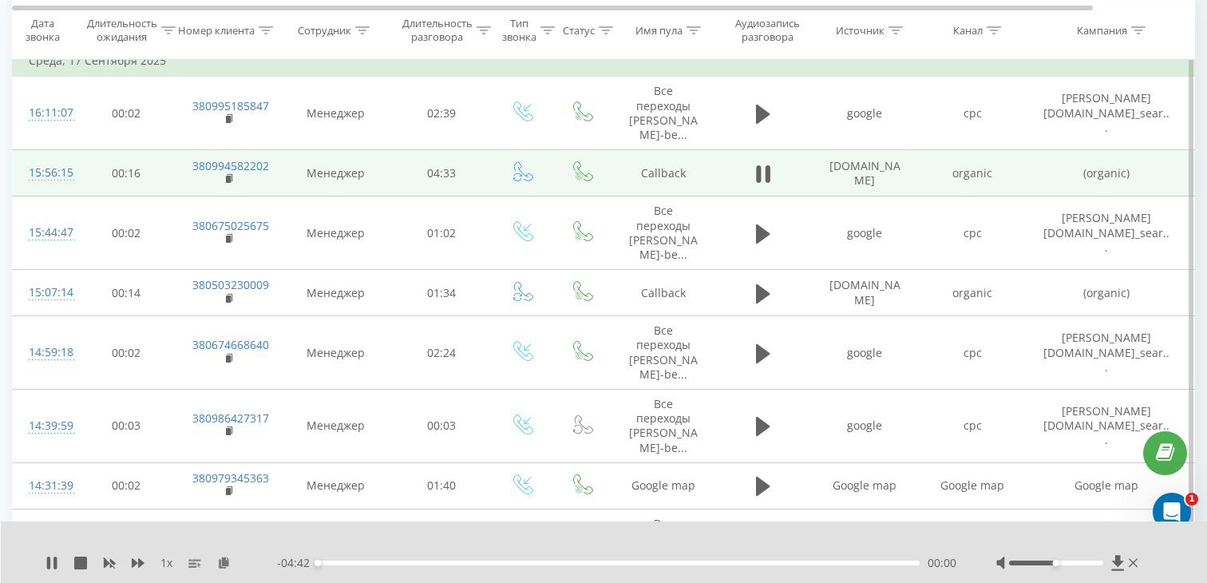
click at [409, 560] on div "00:00" at bounding box center [619, 562] width 602 height 5
click at [493, 560] on div "00:43" at bounding box center [619, 562] width 602 height 5
click at [229, 177] on rect at bounding box center [228, 179] width 5 height 7
click at [61, 177] on div "15:56:15" at bounding box center [45, 172] width 32 height 31
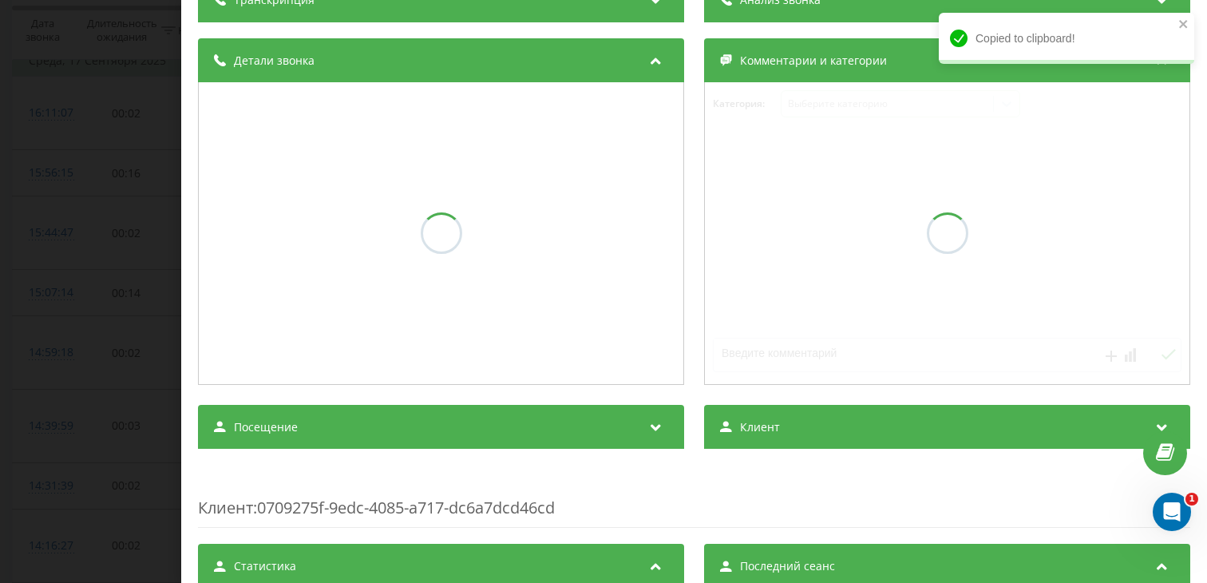
click at [311, 437] on div "Посещение" at bounding box center [441, 427] width 486 height 45
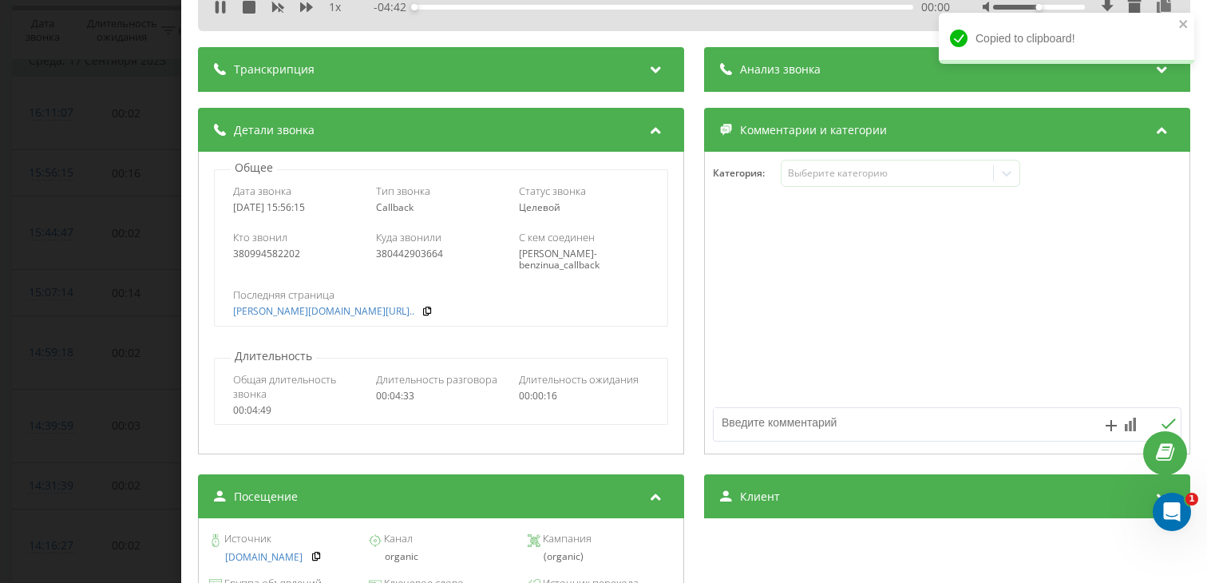
scroll to position [156, 0]
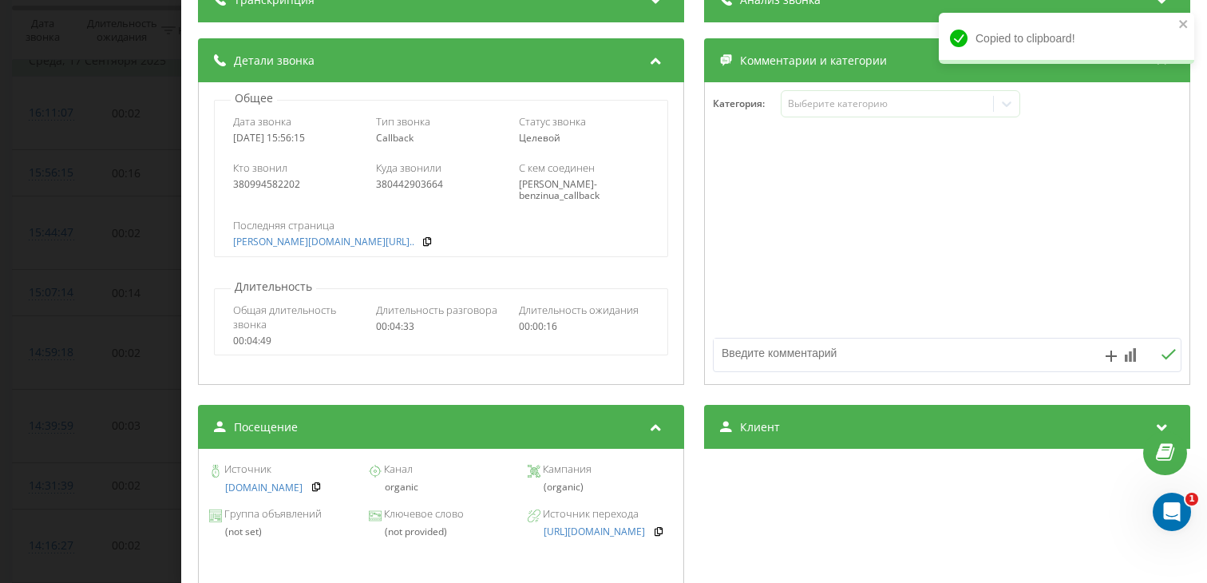
click at [137, 315] on div "Звонок : ua17_-1758113775.1222982 1 x - 02:10 02:32 02:32 Транскрипция Для анал…" at bounding box center [603, 291] width 1207 height 583
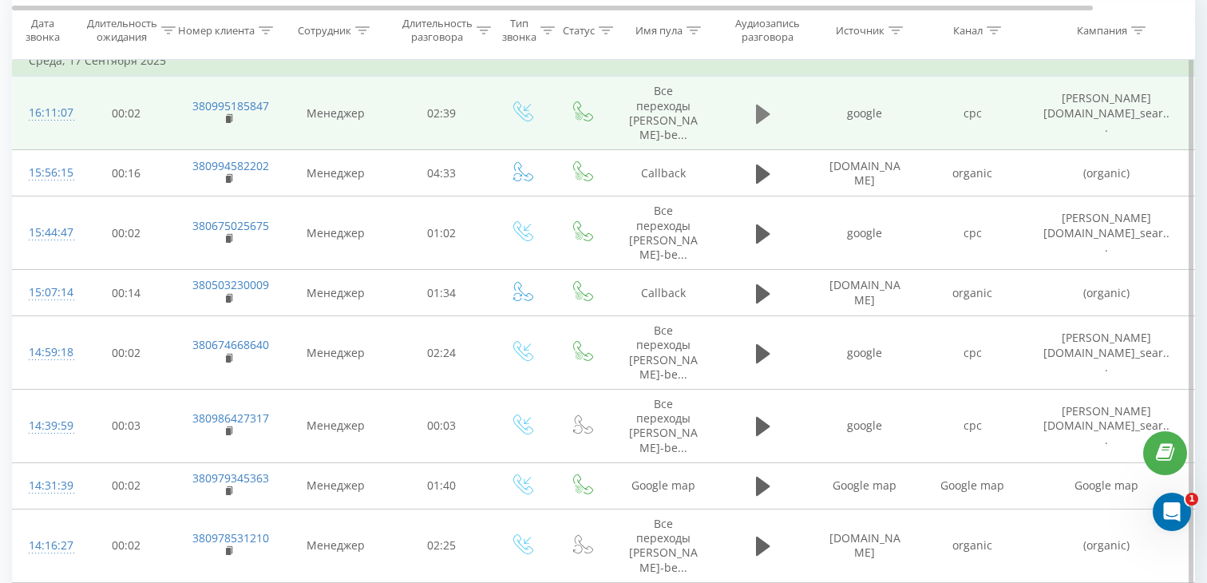
click at [765, 117] on icon at bounding box center [763, 114] width 14 height 19
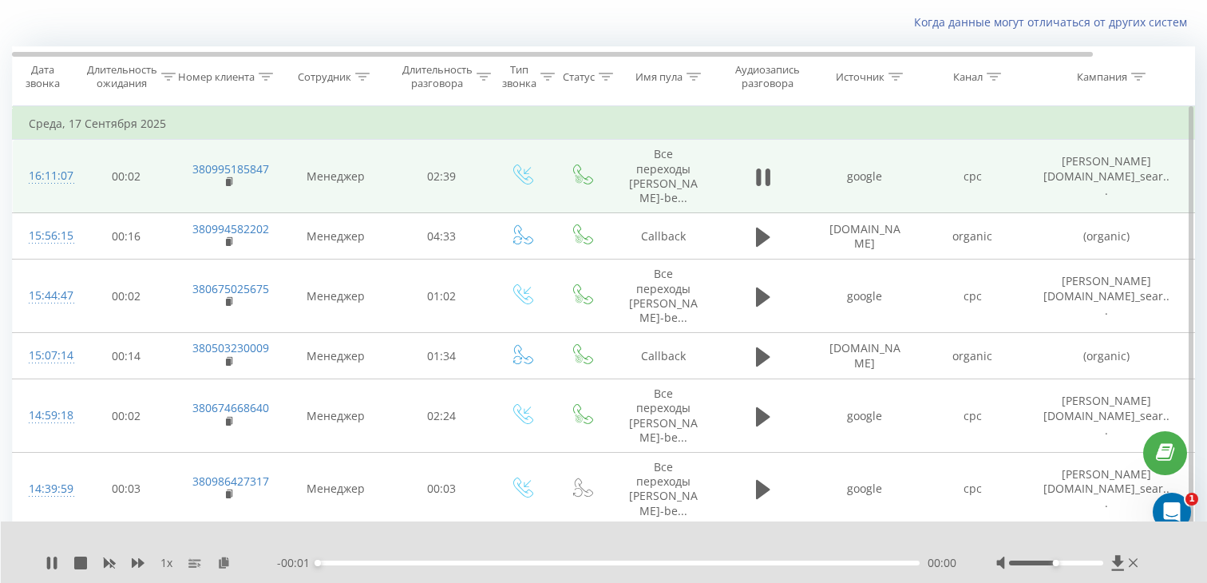
scroll to position [98, 0]
click at [437, 560] on div "00:00" at bounding box center [619, 562] width 602 height 5
click at [230, 182] on rect at bounding box center [228, 183] width 5 height 7
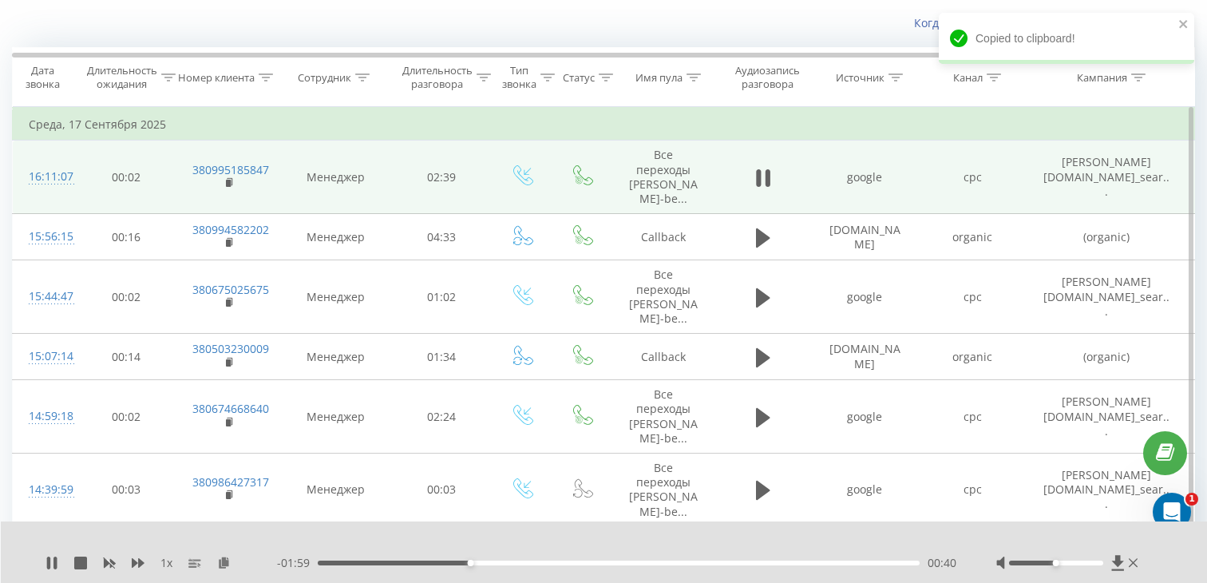
click at [36, 178] on div "16:11:07" at bounding box center [45, 176] width 32 height 31
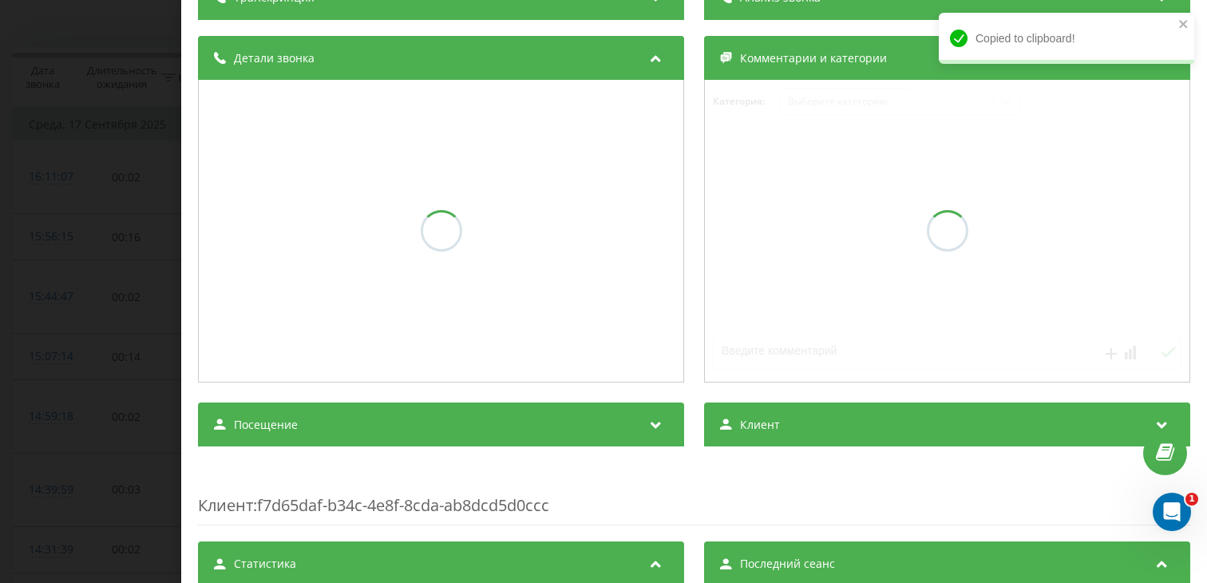
click at [460, 421] on div "Посещение" at bounding box center [441, 424] width 486 height 45
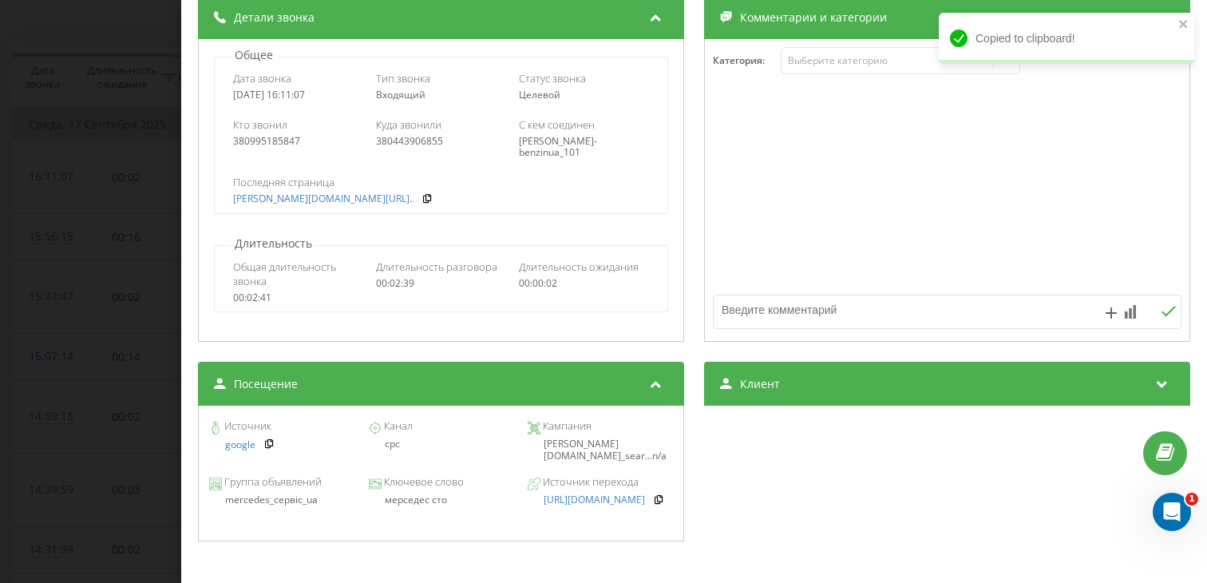
scroll to position [206, 0]
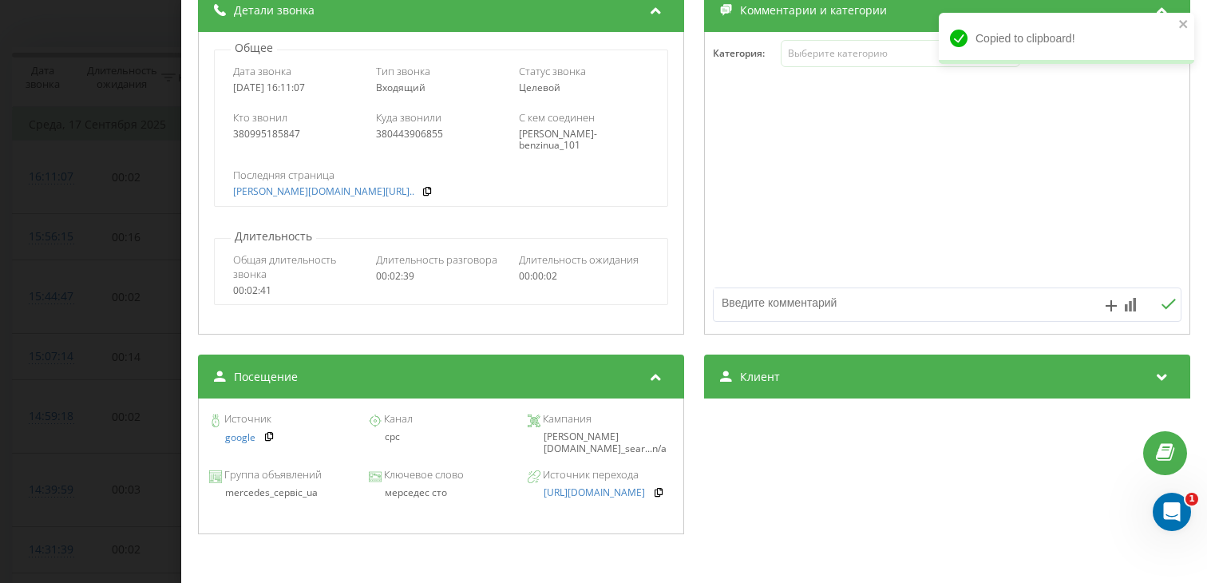
click at [424, 490] on div "мерседес сто" at bounding box center [440, 492] width 145 height 11
click at [424, 491] on div "мерседес сто" at bounding box center [440, 492] width 145 height 11
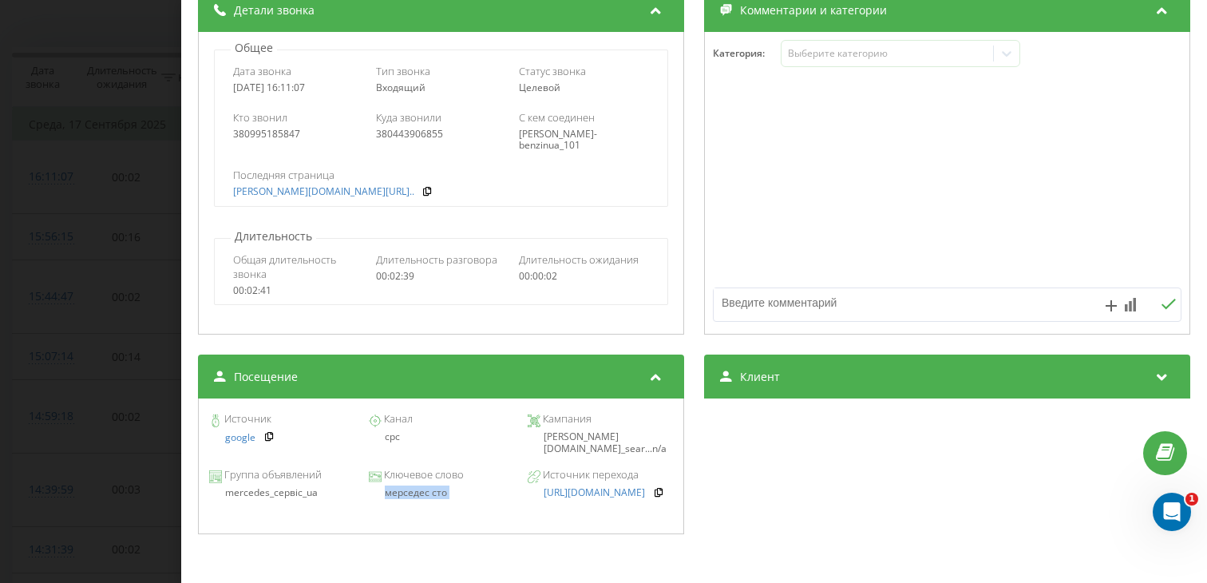
click at [129, 360] on div "Звонок : ua9_-1758114667.7853403 1 x - 01:50 00:48 00:48 Транскрипция Для анали…" at bounding box center [603, 291] width 1207 height 583
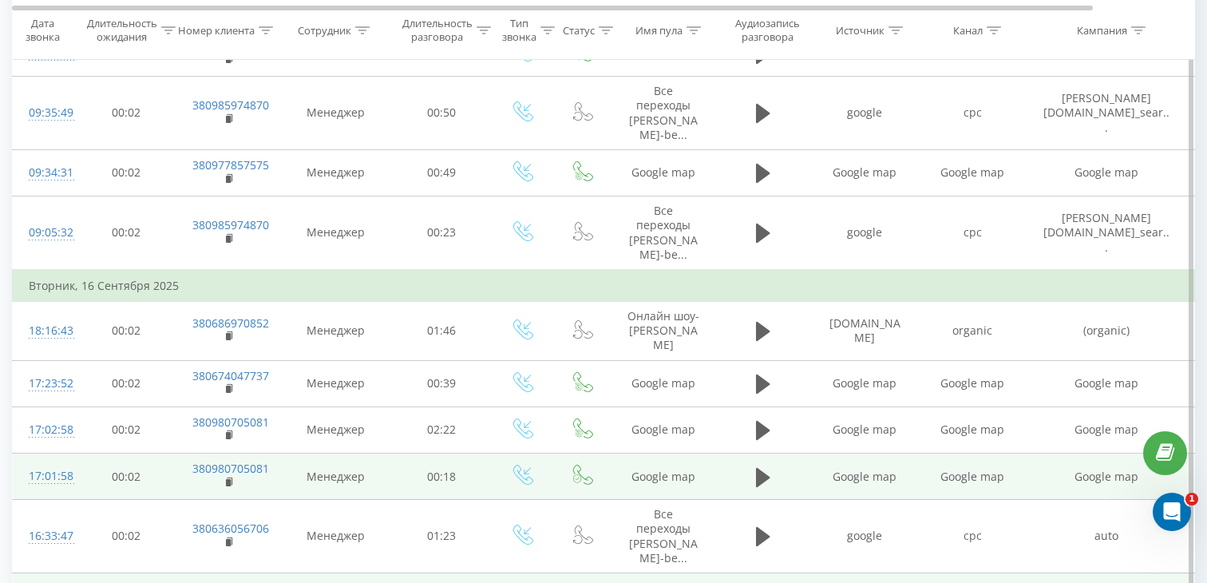
scroll to position [1205, 0]
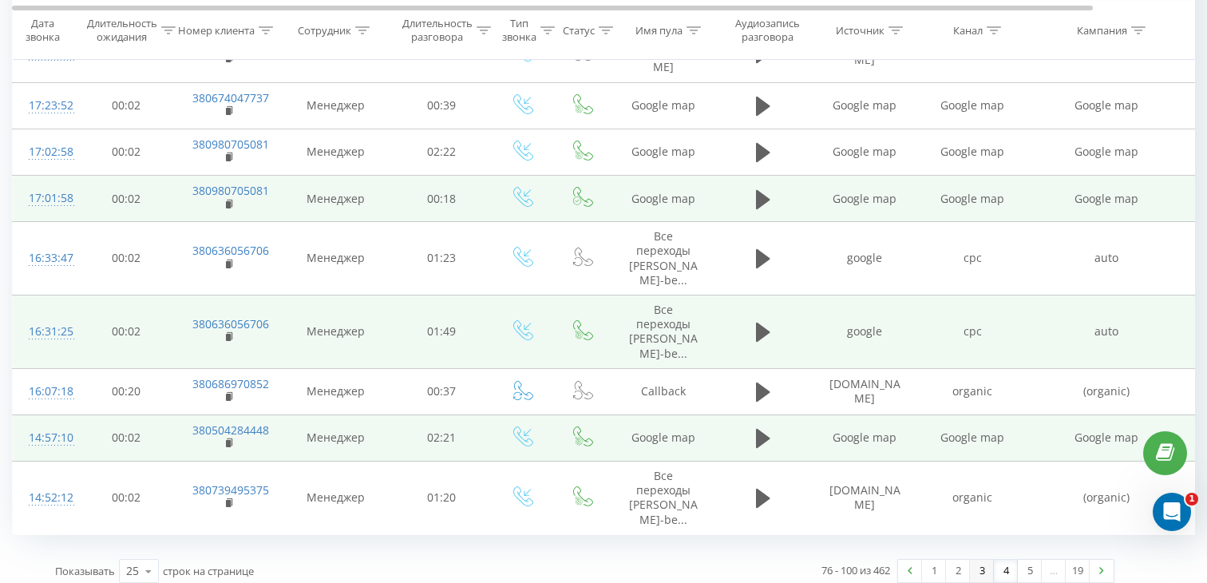
click at [973, 564] on link "3" at bounding box center [982, 571] width 24 height 22
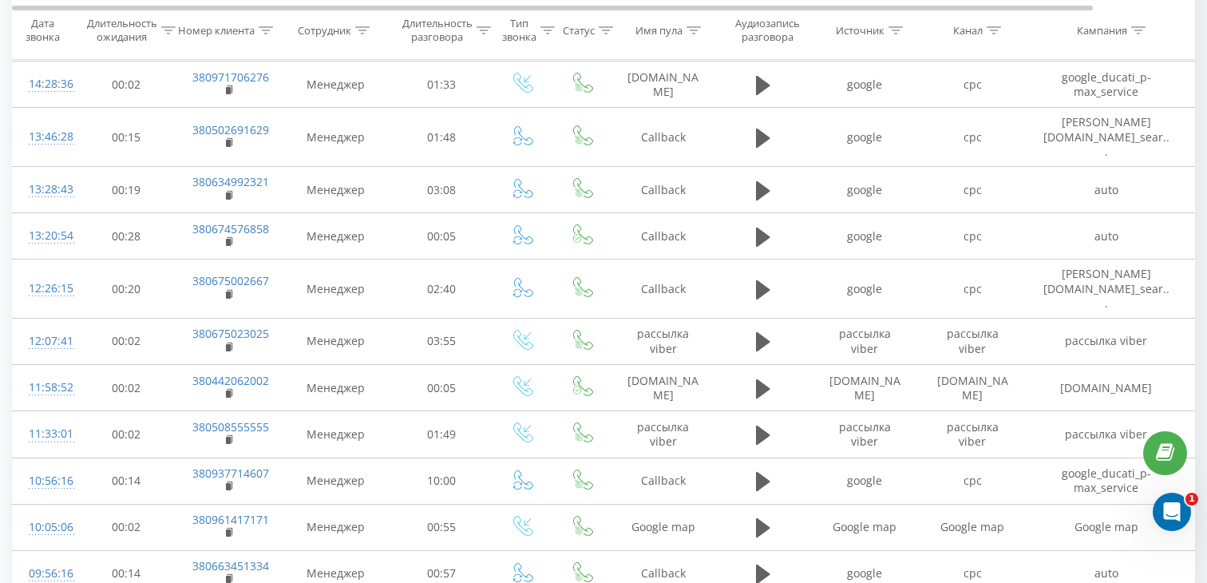
scroll to position [1151, 0]
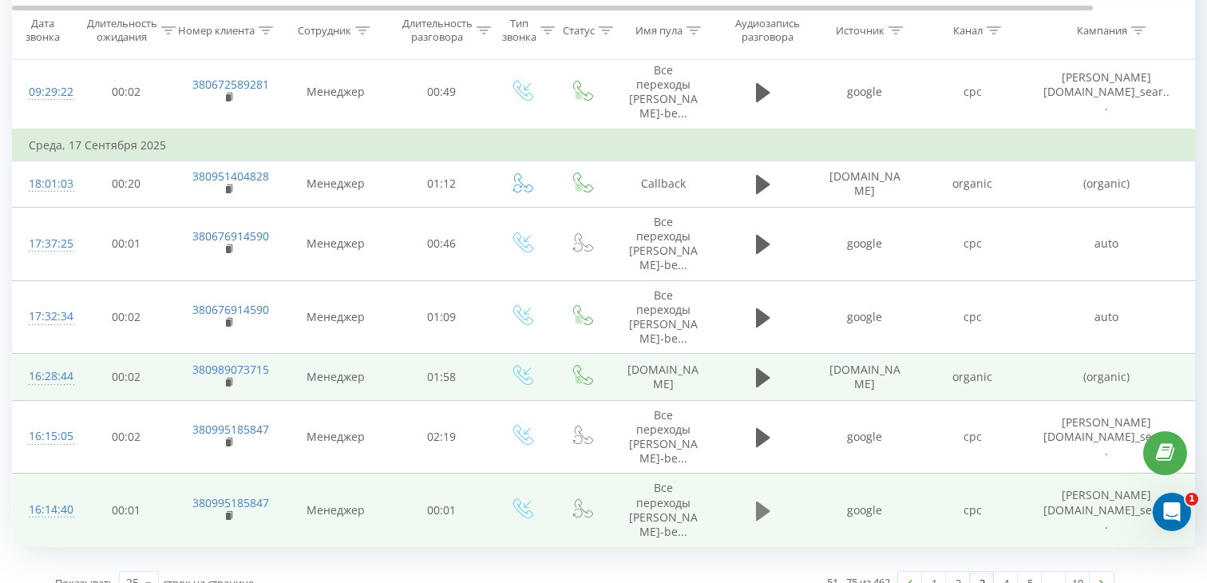
click at [756, 501] on icon at bounding box center [763, 510] width 14 height 19
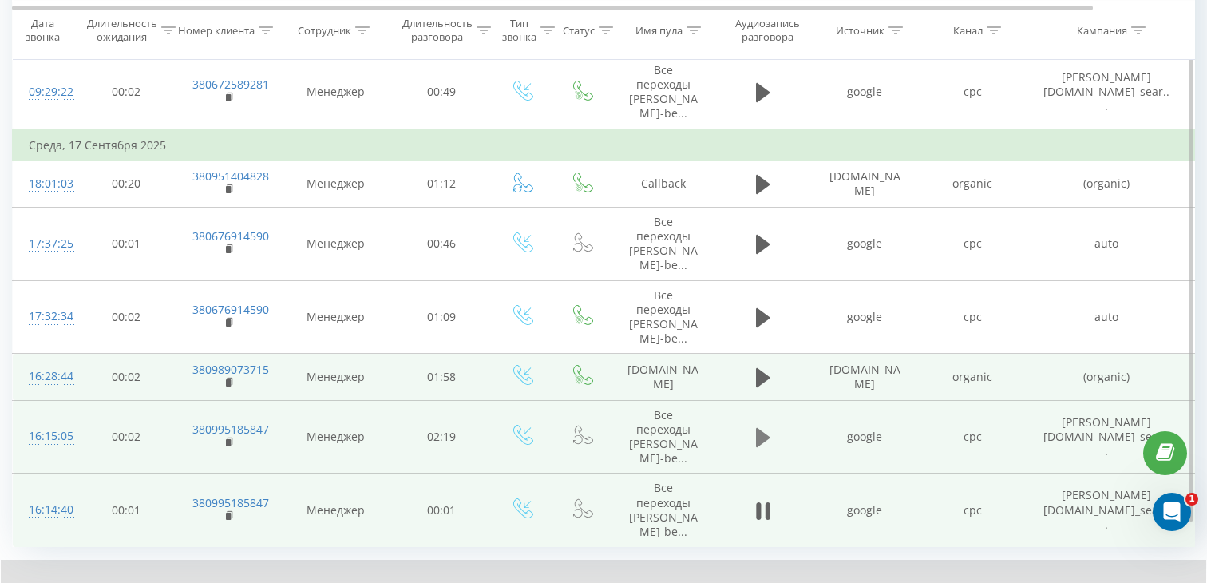
click at [754, 425] on button at bounding box center [763, 437] width 24 height 24
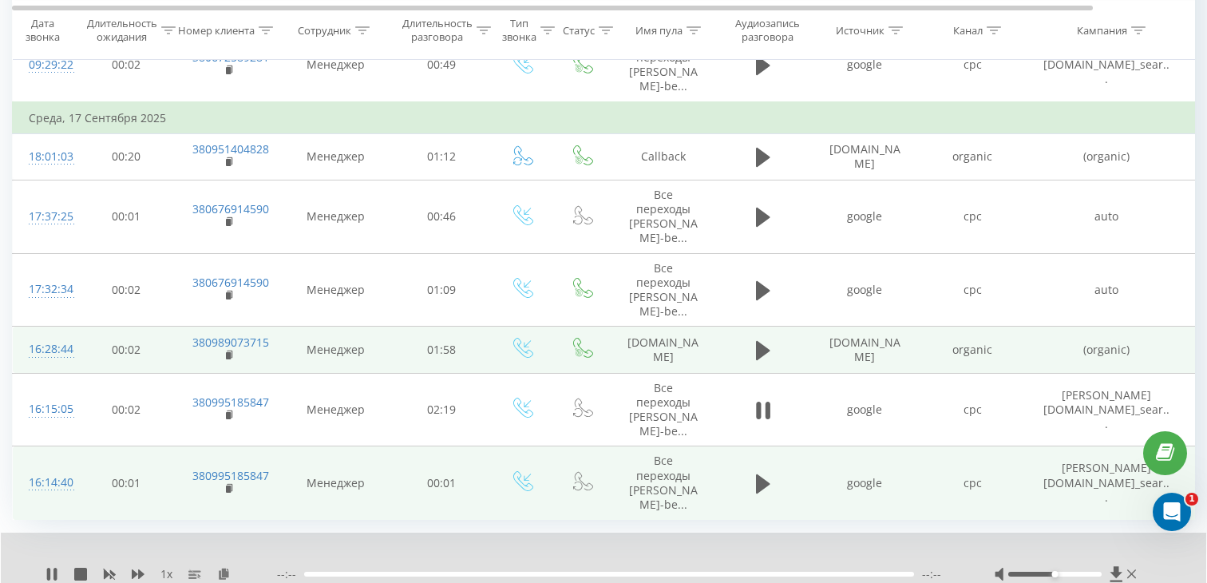
click at [498, 566] on div "--:-- --:--" at bounding box center [616, 574] width 678 height 16
click at [510, 566] on div "--:-- --:--" at bounding box center [616, 574] width 678 height 16
click at [521, 572] on div at bounding box center [609, 574] width 610 height 5
click at [406, 572] on div "00:00" at bounding box center [618, 574] width 600 height 5
click at [766, 341] on icon at bounding box center [763, 350] width 14 height 19
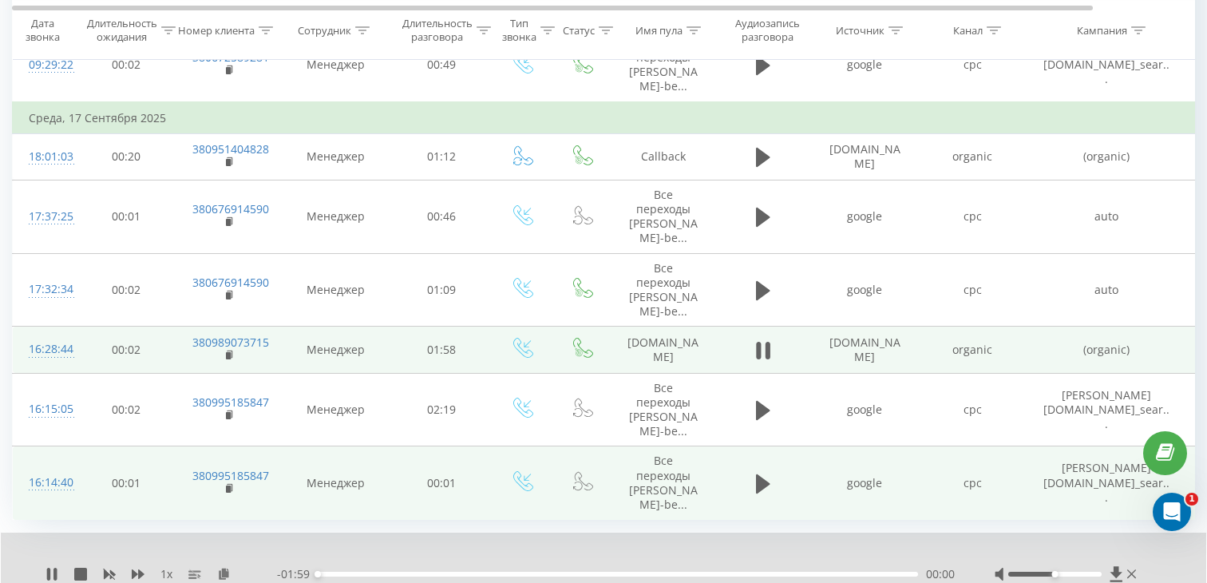
click at [414, 572] on div "00:00" at bounding box center [618, 574] width 600 height 5
click at [465, 572] on div "00:19" at bounding box center [618, 574] width 600 height 5
click at [229, 352] on rect at bounding box center [228, 355] width 5 height 7
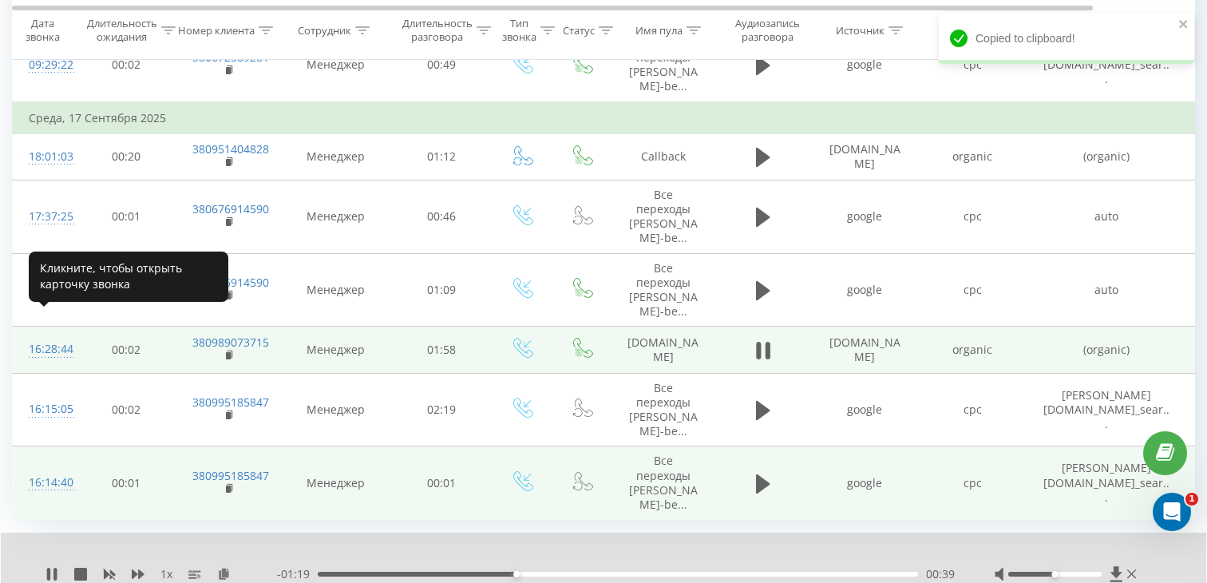
click at [58, 334] on div "16:28:44" at bounding box center [45, 349] width 32 height 31
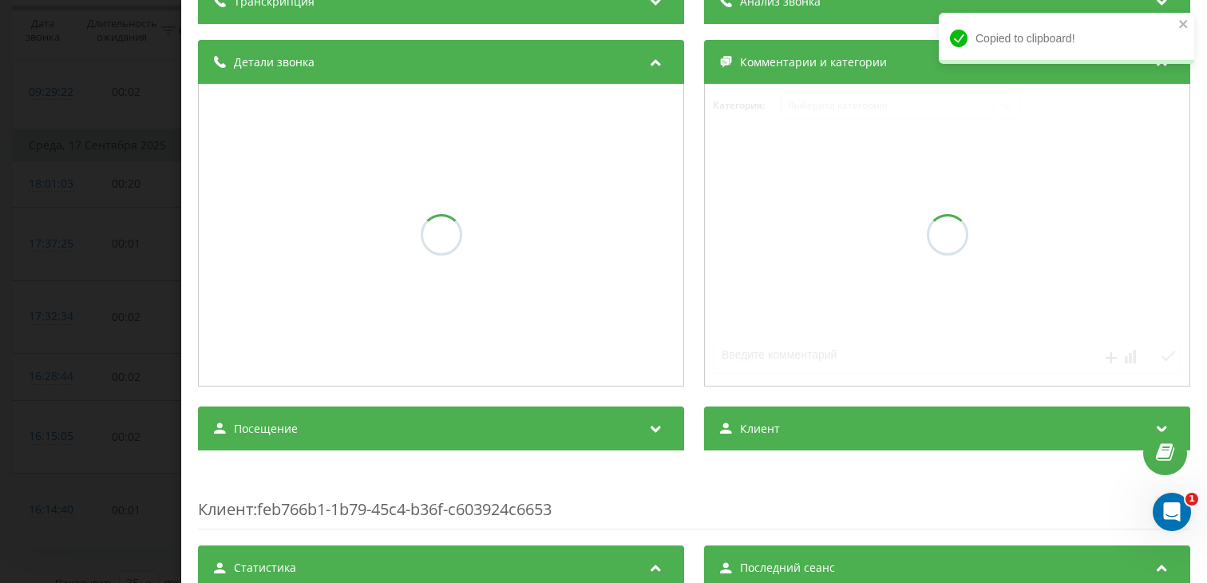
click at [389, 444] on div "Посещение" at bounding box center [441, 428] width 486 height 45
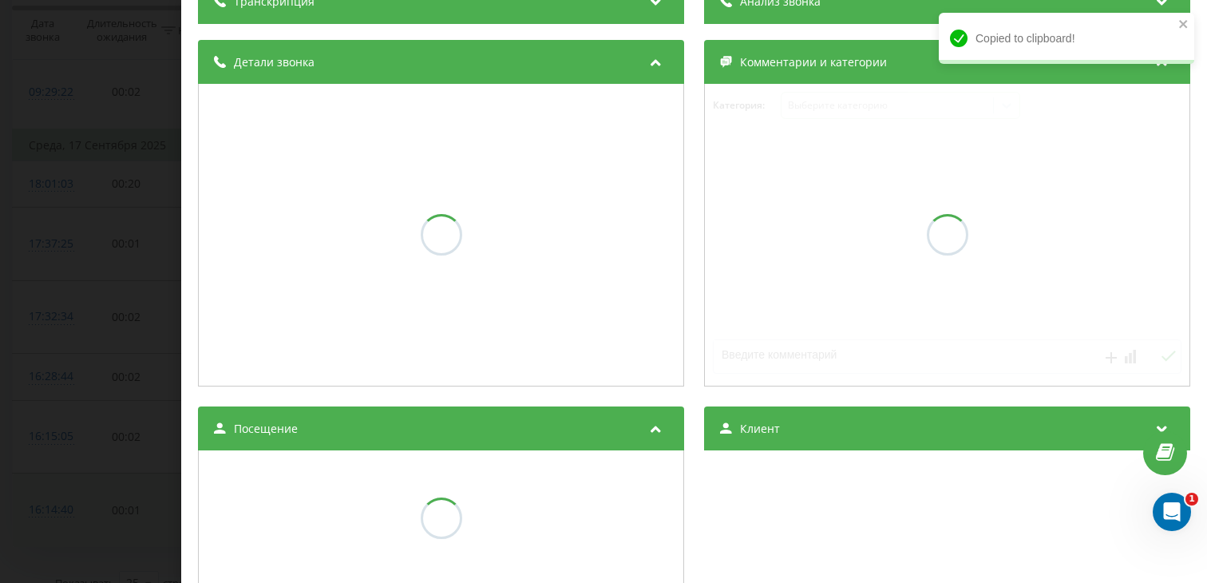
scroll to position [154, 0]
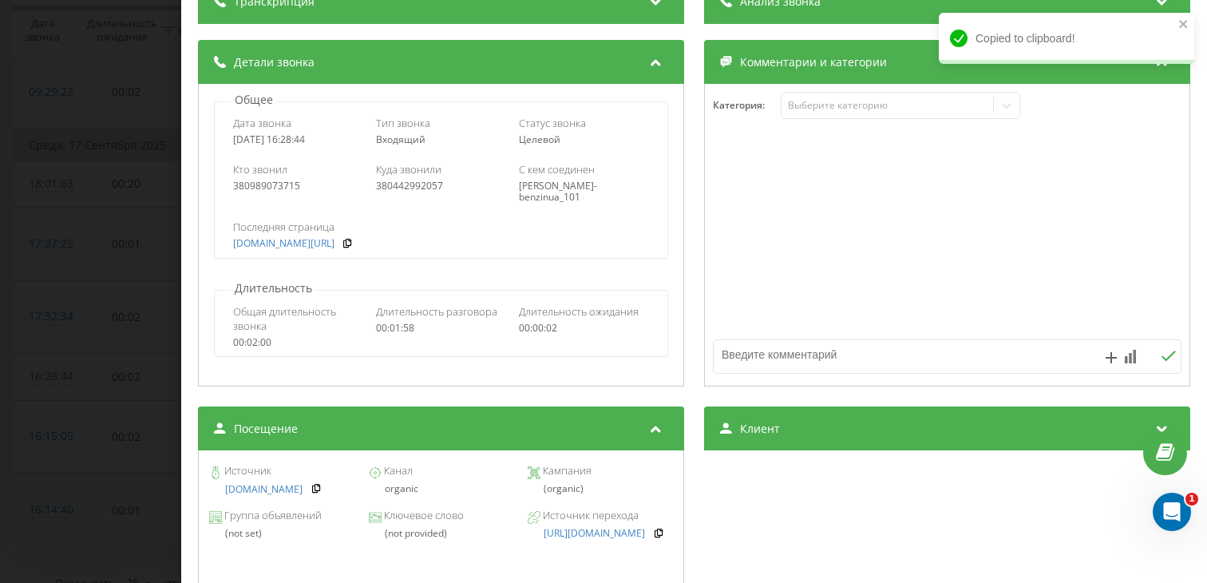
click at [18, 393] on div "Звонок : ua9_-1758115724.7860115 1 x - 01:13 00:45 00:45 Транскрипция Для анали…" at bounding box center [603, 291] width 1207 height 583
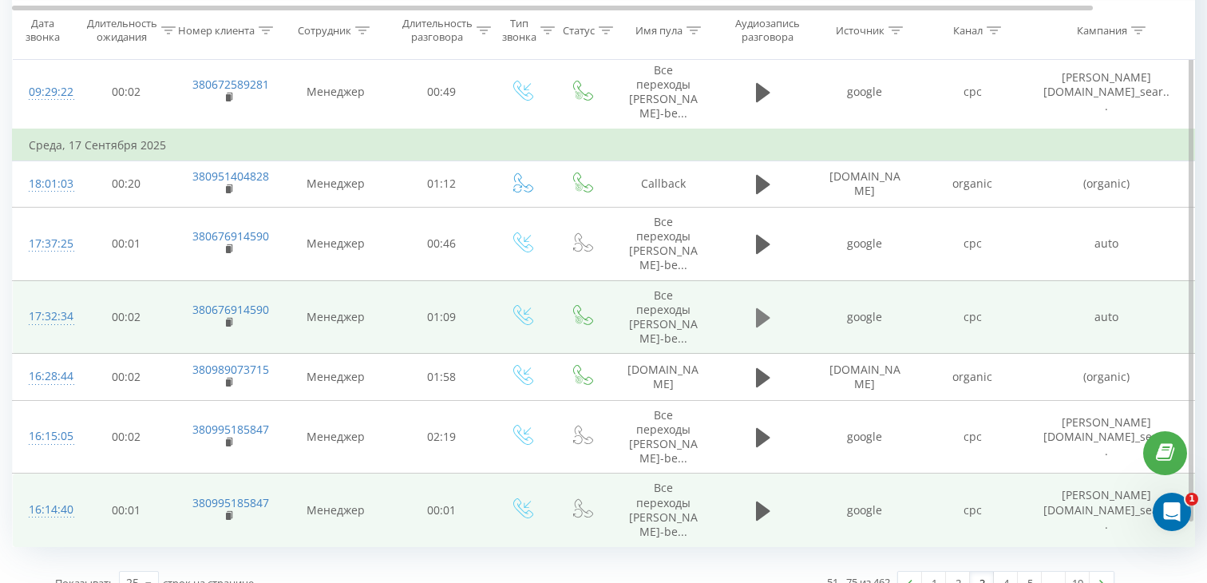
click at [760, 308] on icon at bounding box center [763, 317] width 14 height 19
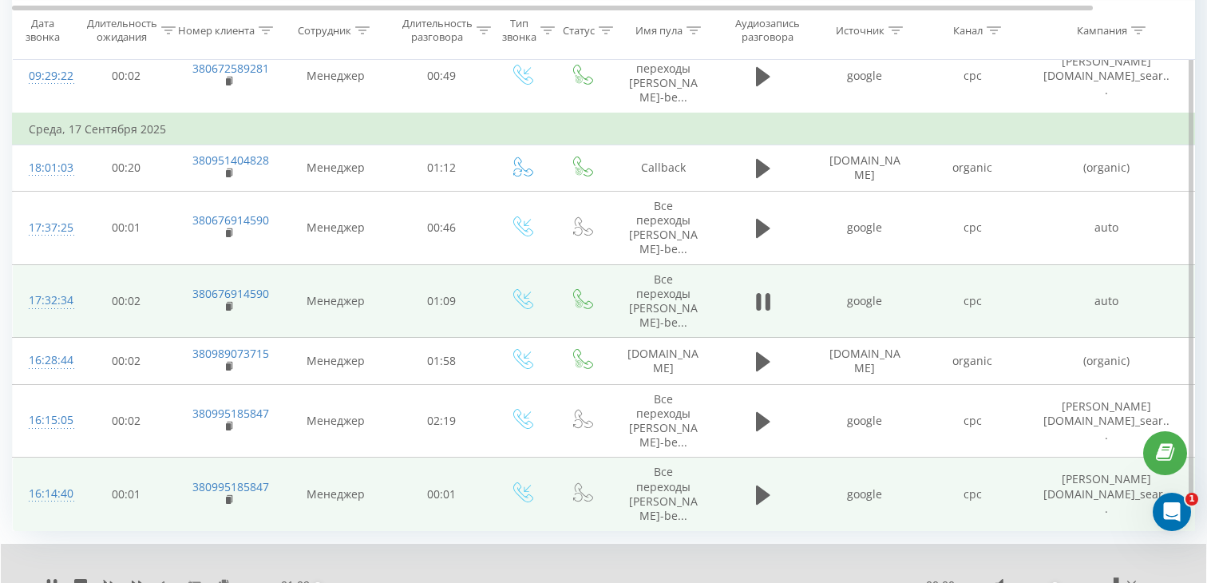
scroll to position [1169, 0]
click at [425, 581] on div "00:12" at bounding box center [618, 583] width 600 height 5
click at [552, 581] on div "00:13" at bounding box center [618, 583] width 600 height 5
click at [230, 302] on rect at bounding box center [228, 305] width 5 height 7
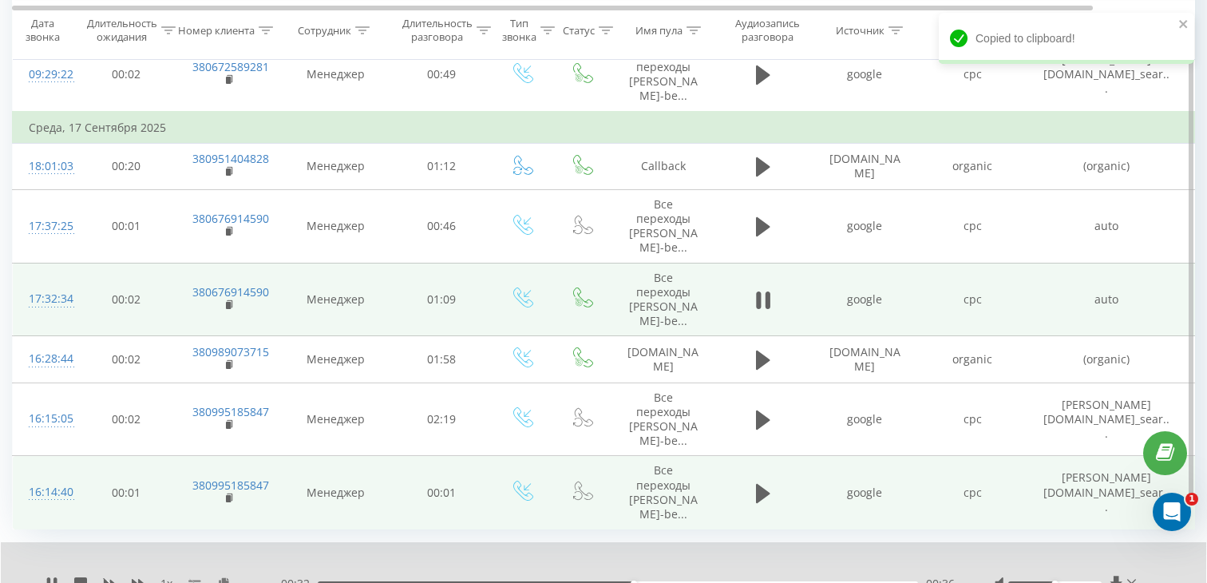
click at [59, 283] on div "17:32:34" at bounding box center [45, 298] width 32 height 31
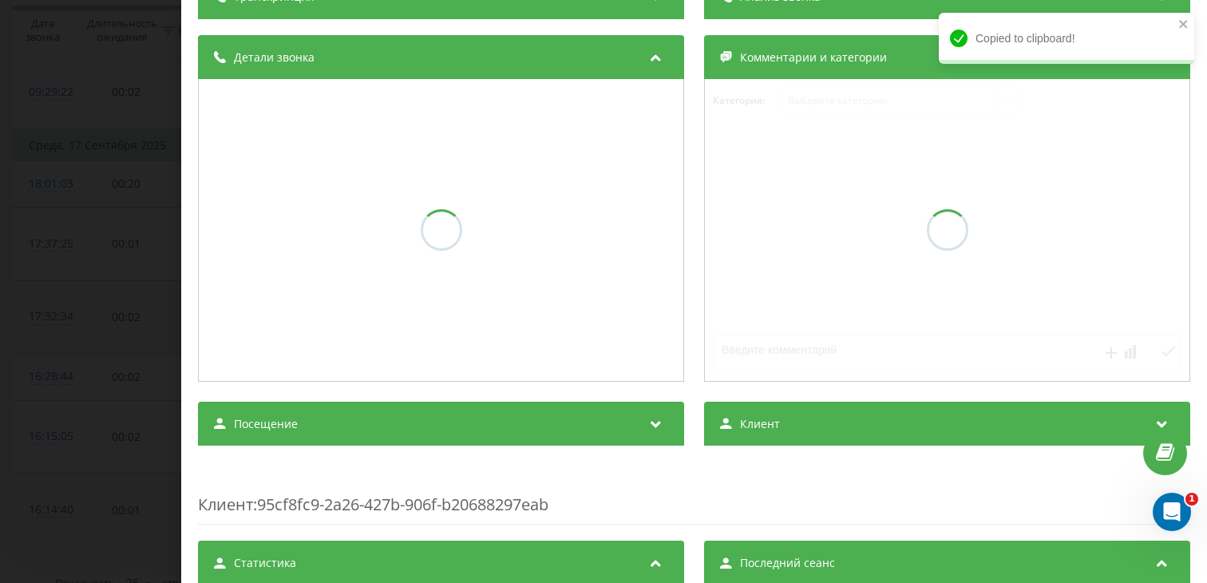
scroll to position [159, 0]
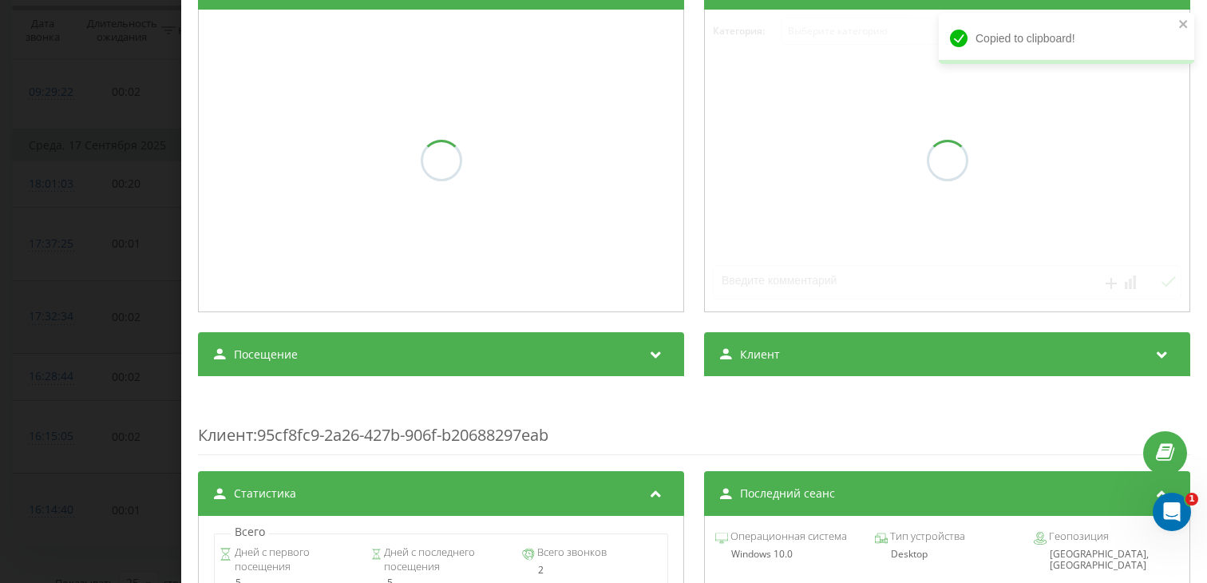
click at [315, 377] on div "Посещение" at bounding box center [441, 354] width 486 height 45
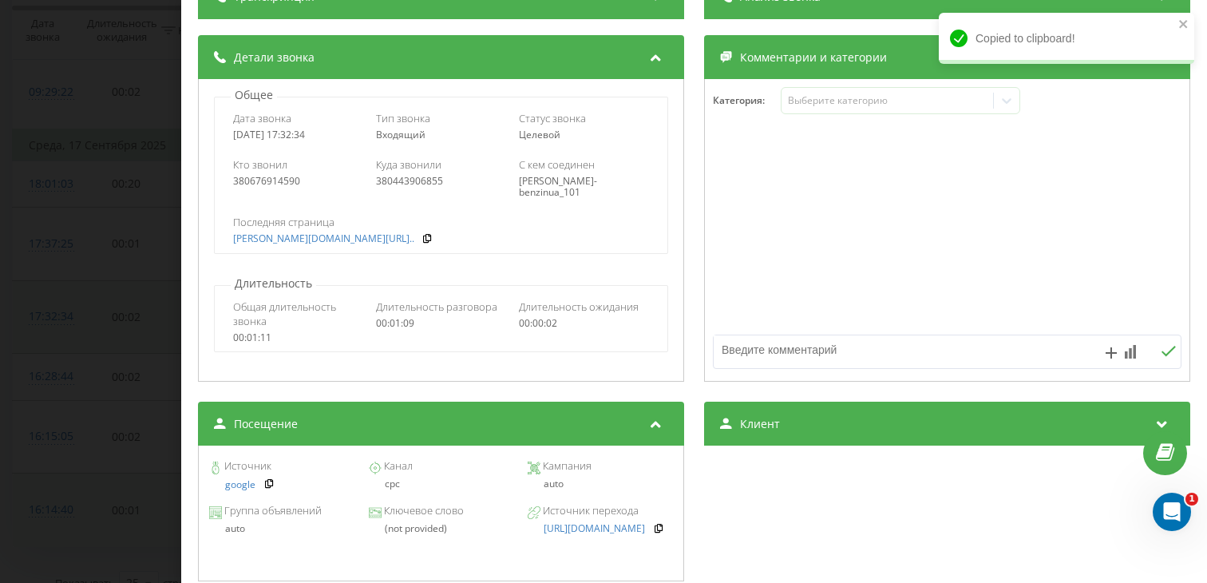
click at [41, 394] on div "Звонок : ua7_-1758119554.6073766 1 x - 00:29 00:39 00:39 Транскрипция Для анали…" at bounding box center [603, 291] width 1207 height 583
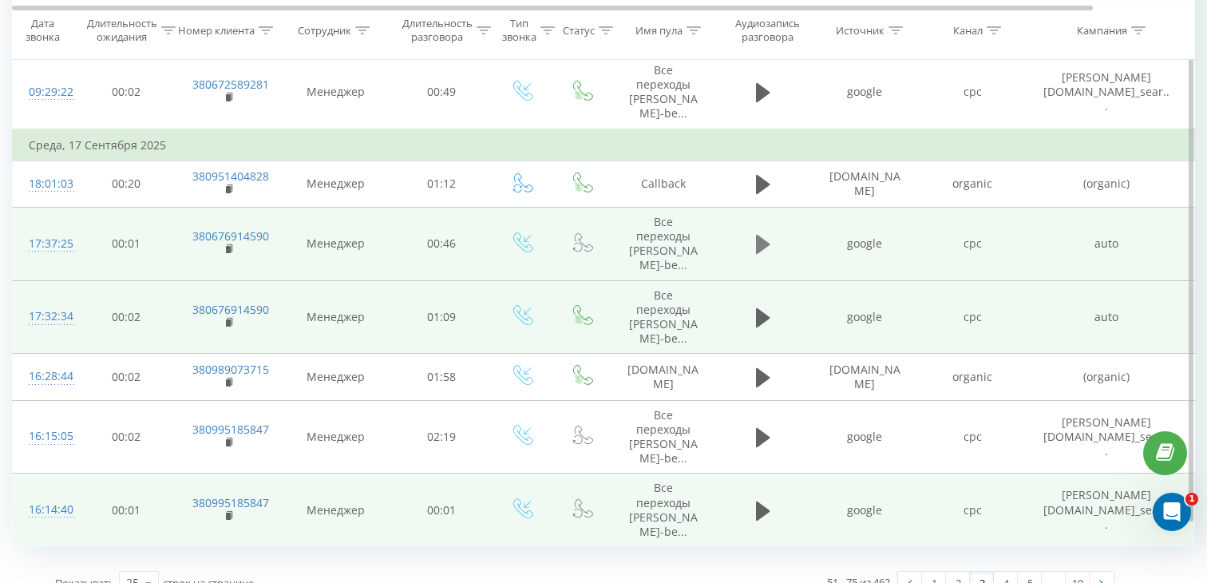
click at [754, 232] on button at bounding box center [763, 244] width 24 height 24
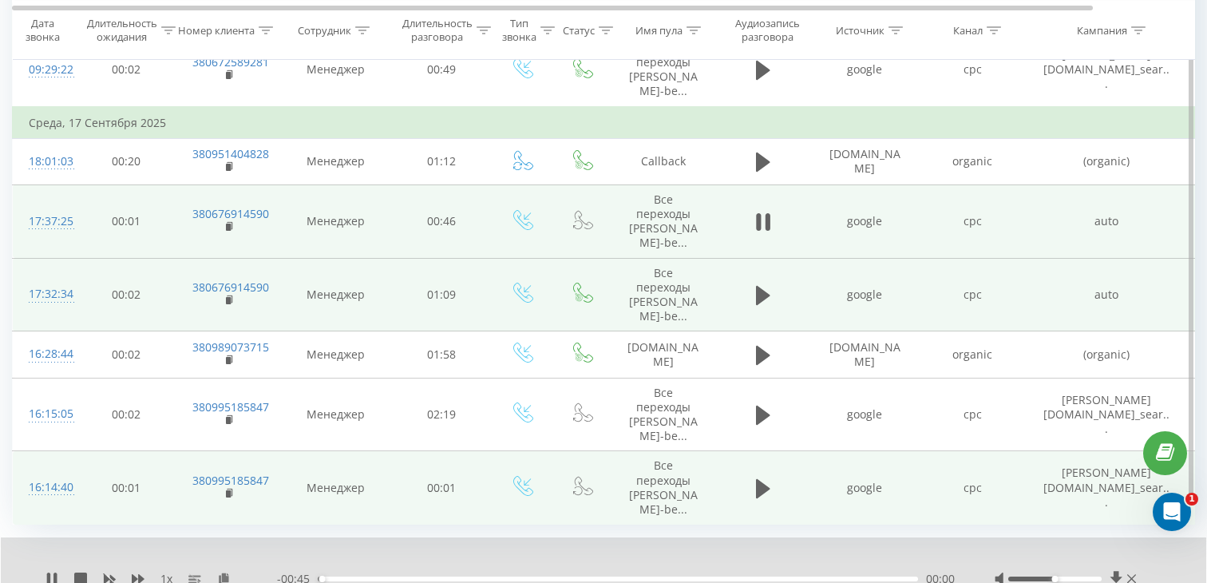
scroll to position [1183, 0]
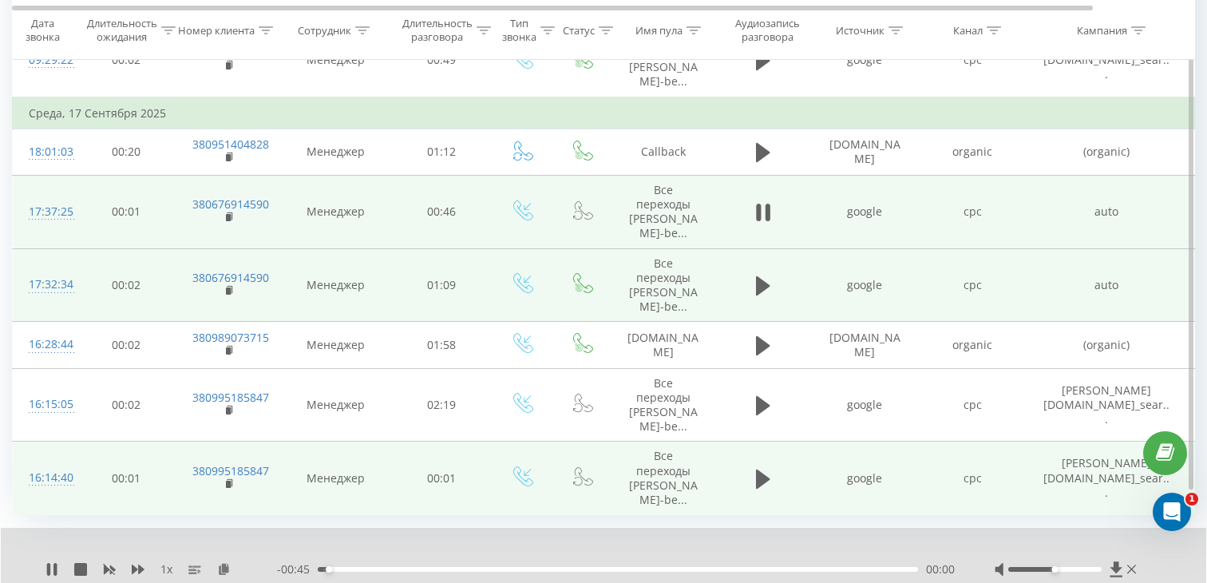
click at [469, 567] on div "00:00" at bounding box center [618, 569] width 600 height 5
click at [228, 214] on rect at bounding box center [228, 217] width 5 height 7
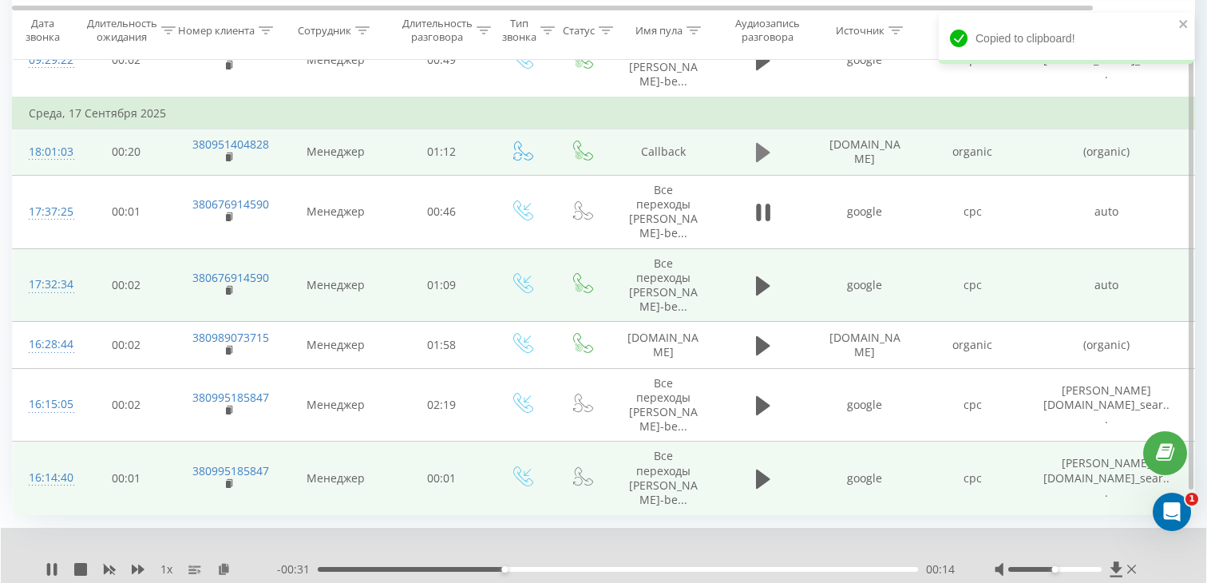
click at [766, 141] on icon at bounding box center [763, 152] width 14 height 22
click at [455, 567] on div "00:19" at bounding box center [618, 569] width 600 height 5
click at [511, 567] on div "00:20" at bounding box center [618, 569] width 600 height 5
click at [230, 151] on span at bounding box center [230, 158] width 9 height 15
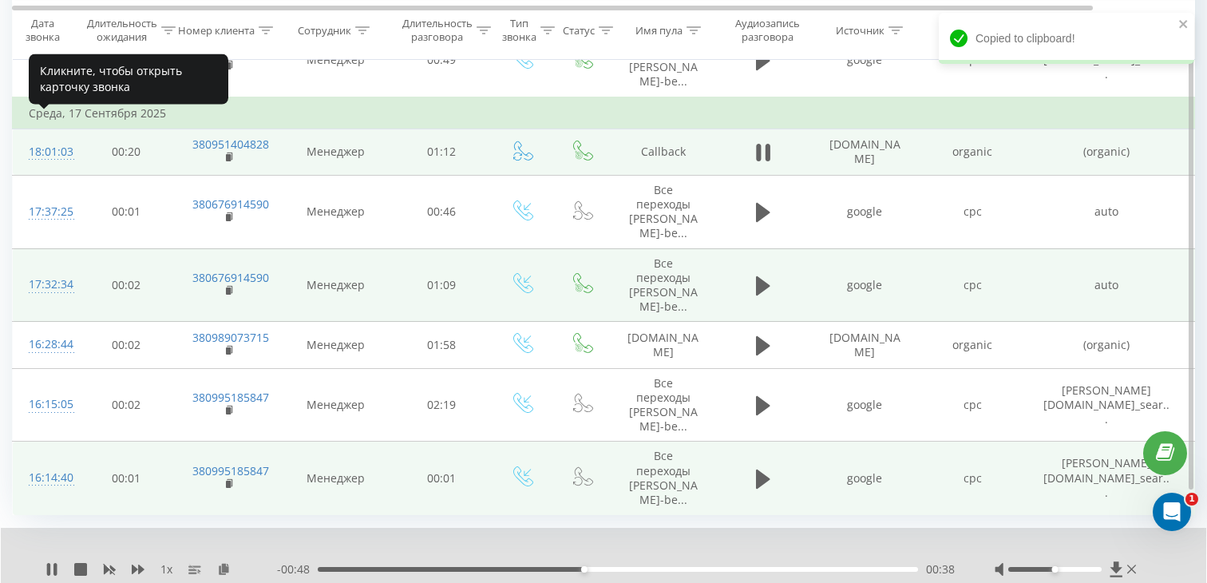
click at [61, 137] on div "18:01:03" at bounding box center [45, 152] width 32 height 31
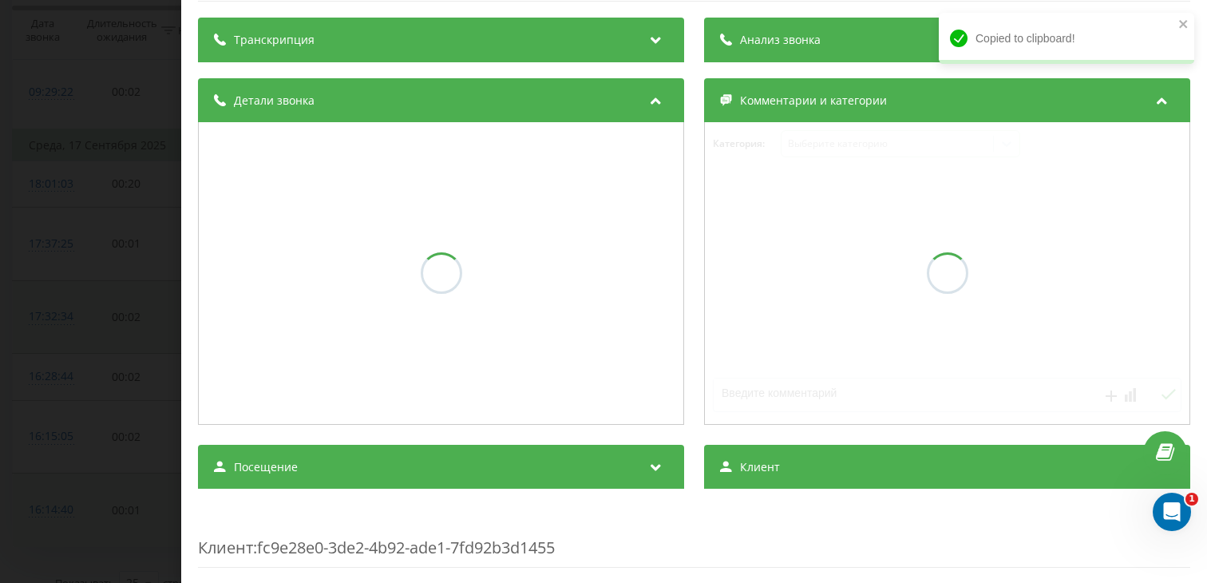
click at [442, 480] on div "Посещение" at bounding box center [441, 467] width 486 height 45
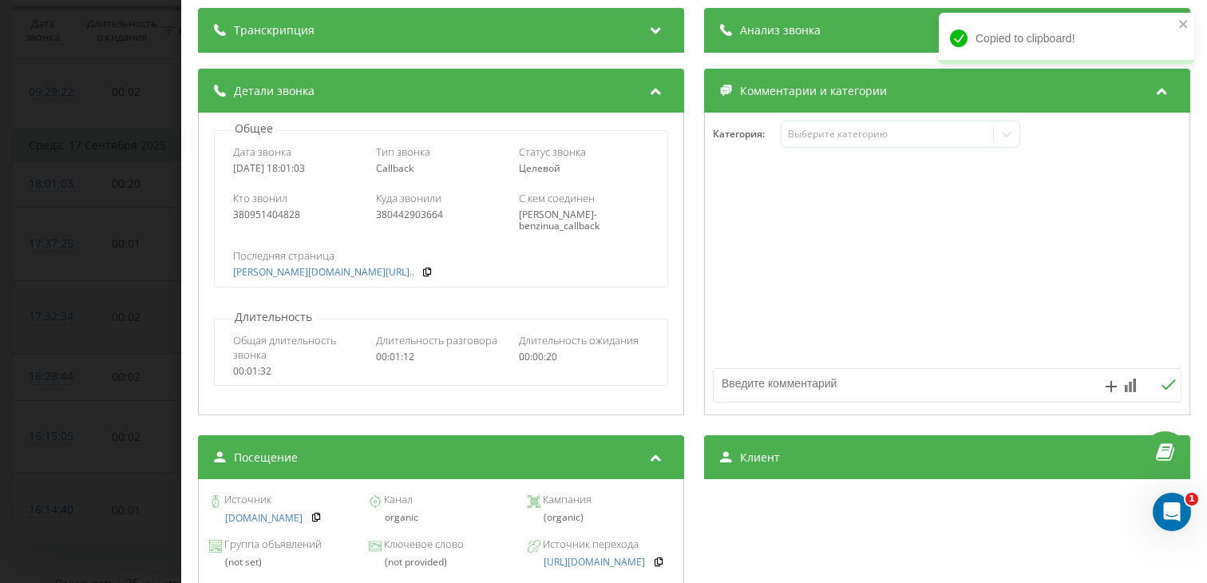
scroll to position [137, 0]
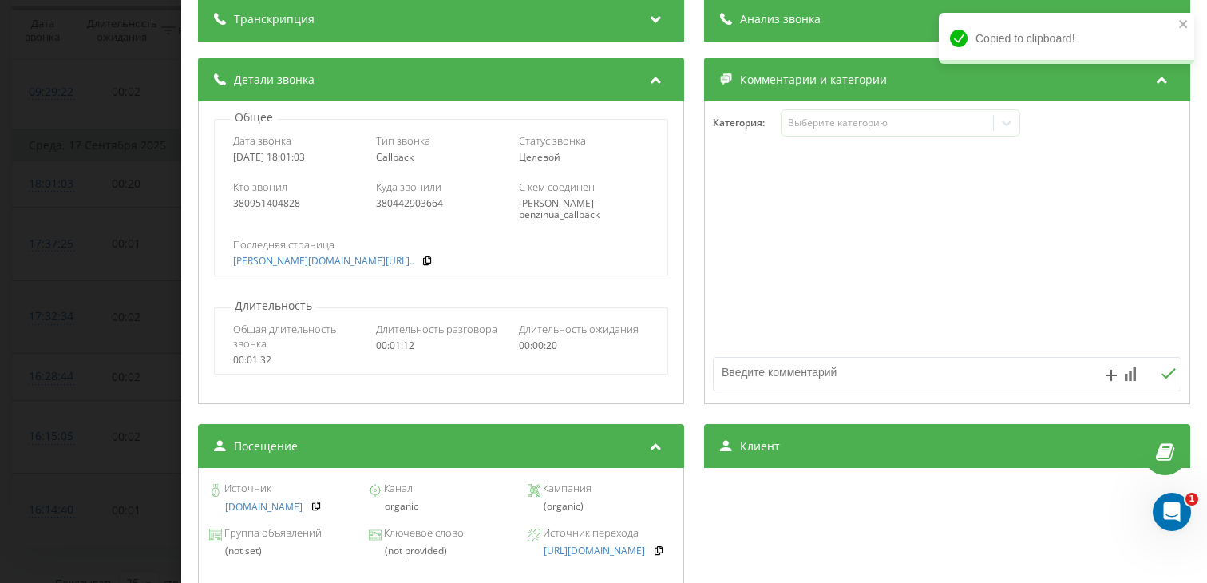
click at [22, 282] on div "Звонок : ua9_-1758121263.7890508 1 x - 00:22 01:04 01:04 Транскрипция Для анали…" at bounding box center [603, 291] width 1207 height 583
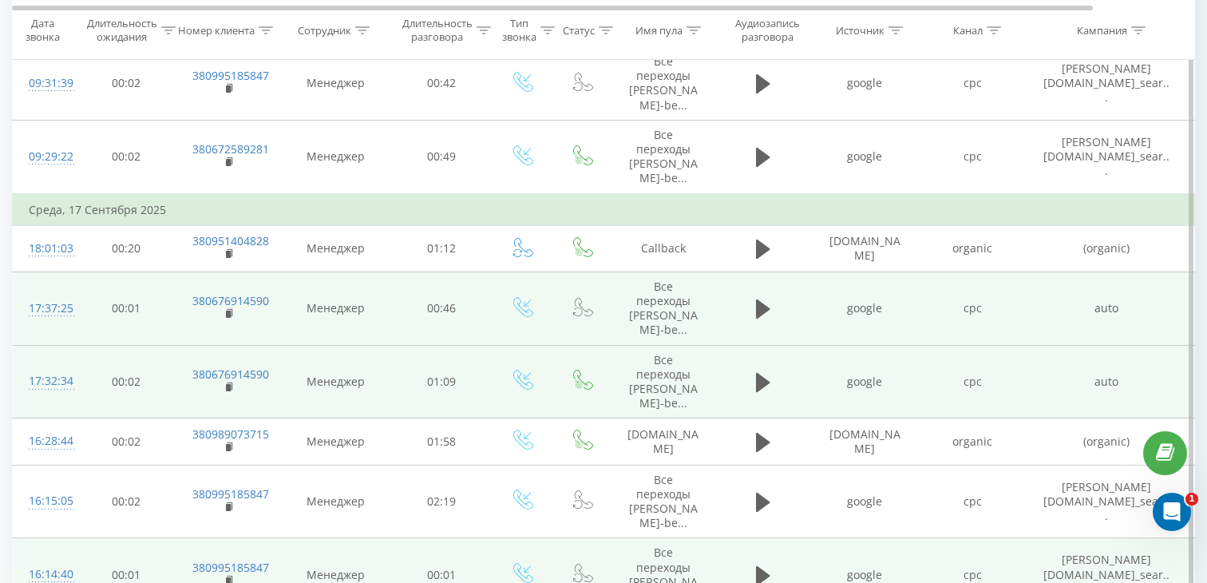
scroll to position [1082, 0]
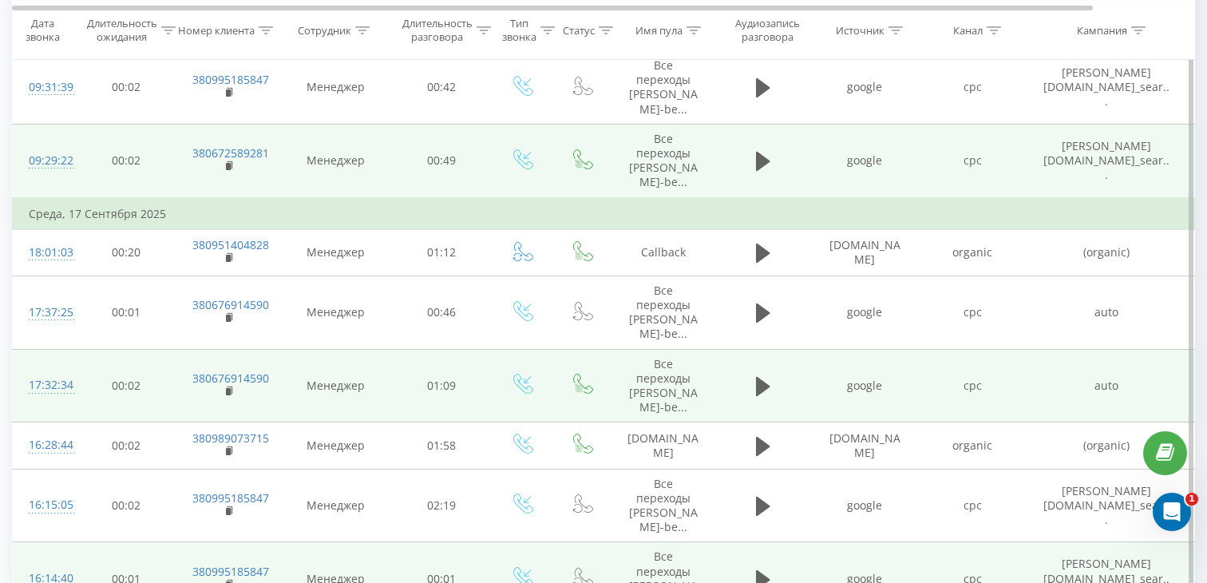
click at [749, 141] on td at bounding box center [763, 160] width 96 height 73
click at [757, 152] on icon at bounding box center [763, 161] width 14 height 19
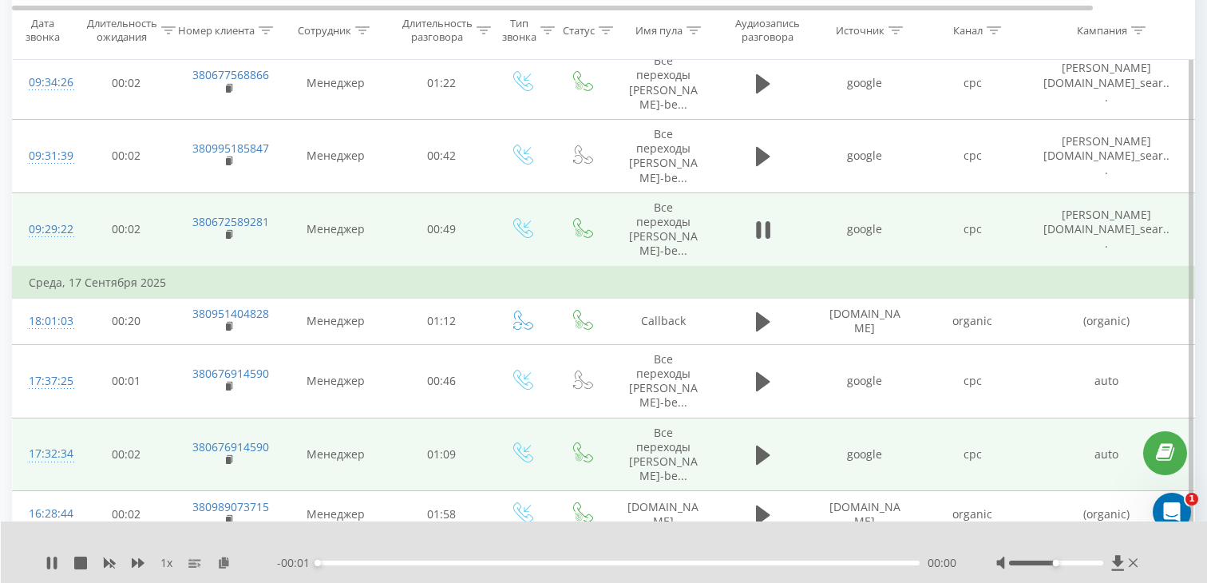
scroll to position [1012, 0]
click at [503, 561] on div "00:00" at bounding box center [619, 562] width 602 height 5
click at [614, 560] on div "- 00:33 00:15 00:15" at bounding box center [616, 563] width 679 height 16
click at [621, 560] on div "00:15" at bounding box center [619, 562] width 602 height 5
click at [227, 233] on rect at bounding box center [228, 236] width 5 height 7
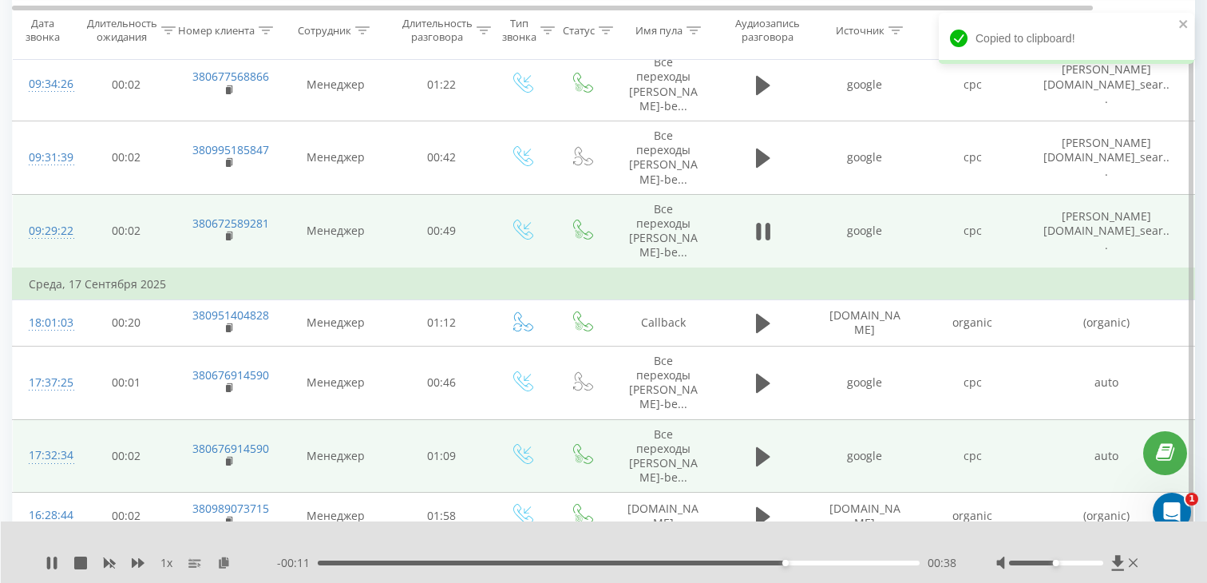
click at [57, 216] on div "09:29:22" at bounding box center [45, 231] width 32 height 31
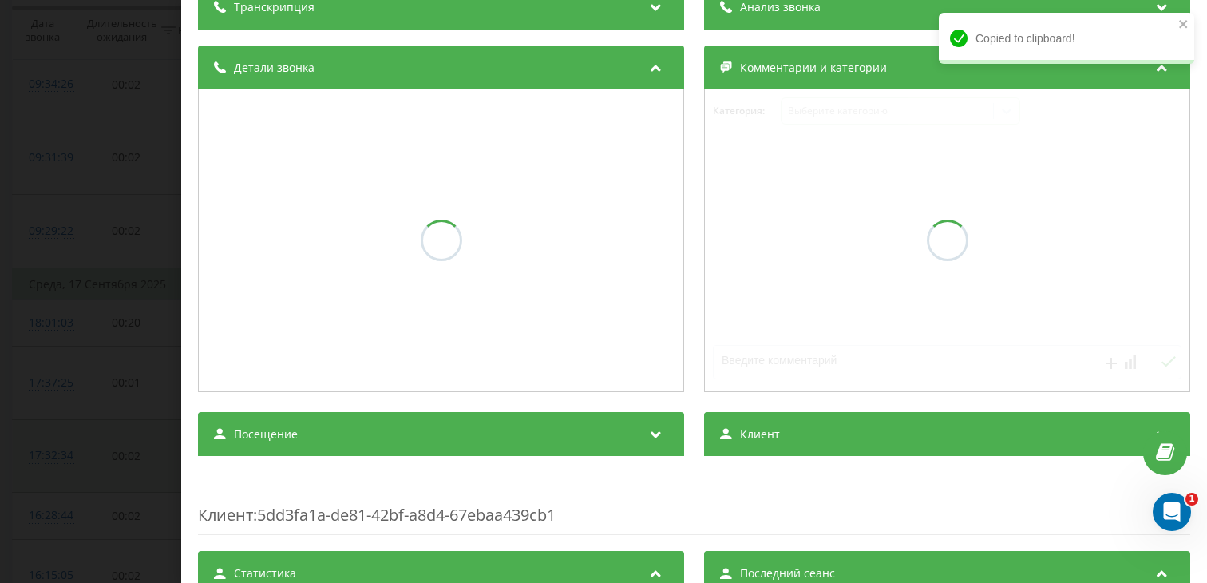
click at [325, 419] on div "Посещение" at bounding box center [441, 434] width 486 height 45
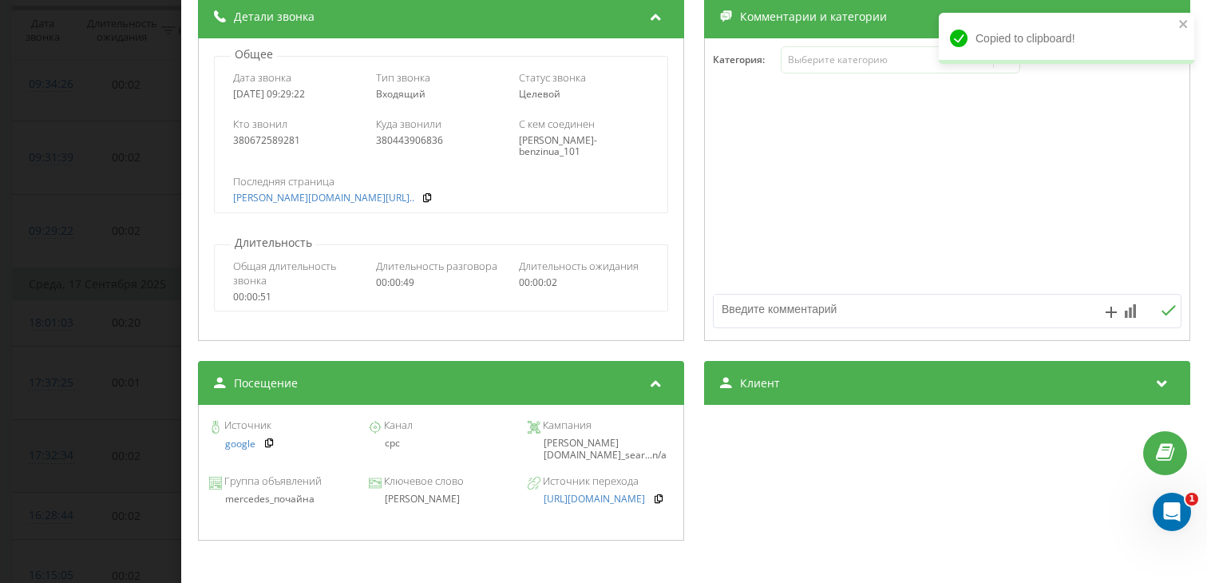
scroll to position [217, 0]
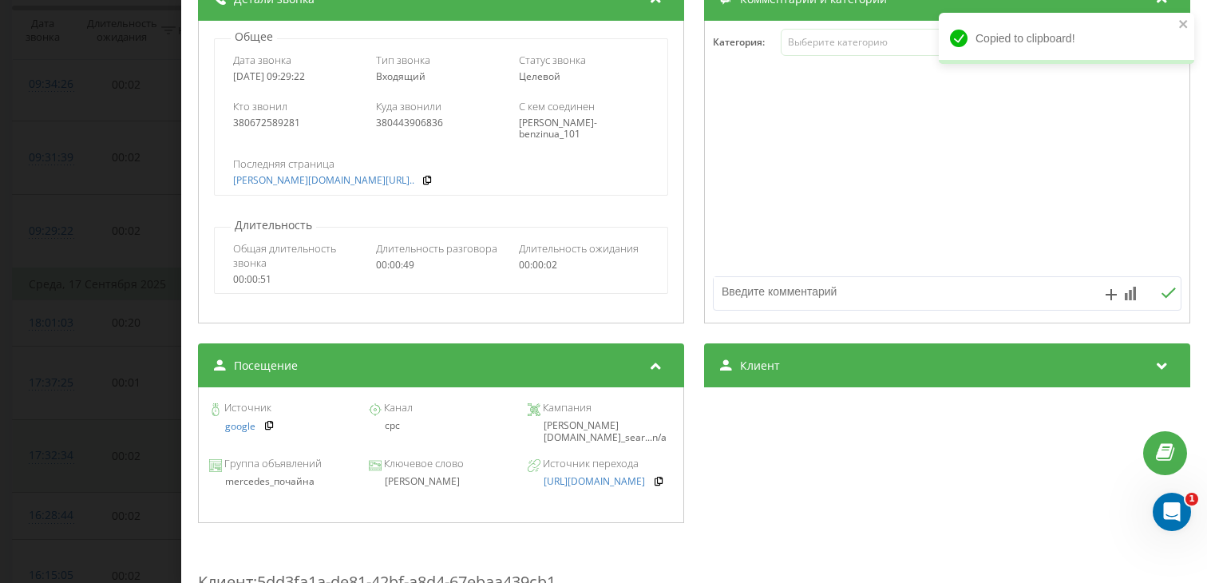
click at [456, 481] on div "[PERSON_NAME]" at bounding box center [440, 481] width 145 height 11
click at [456, 482] on div "[PERSON_NAME]" at bounding box center [440, 481] width 145 height 11
click at [127, 295] on div "Звонок : ua15_-1758176962.3336427 1 x - 00:04 00:45 00:45 Транскрипция Для анал…" at bounding box center [603, 291] width 1207 height 583
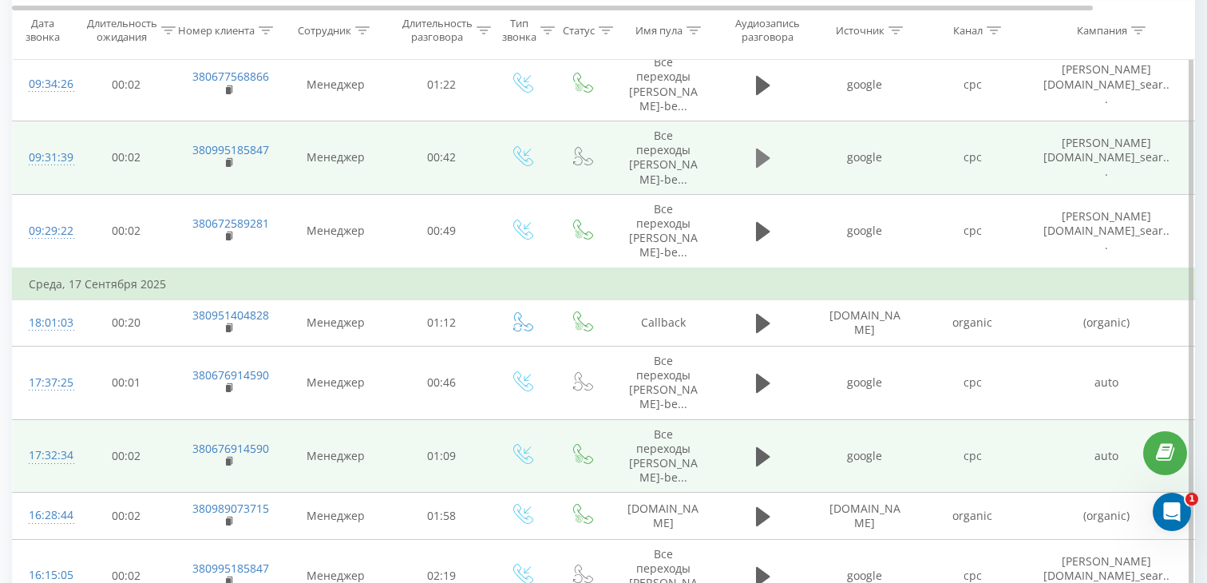
click at [754, 146] on button at bounding box center [763, 158] width 24 height 24
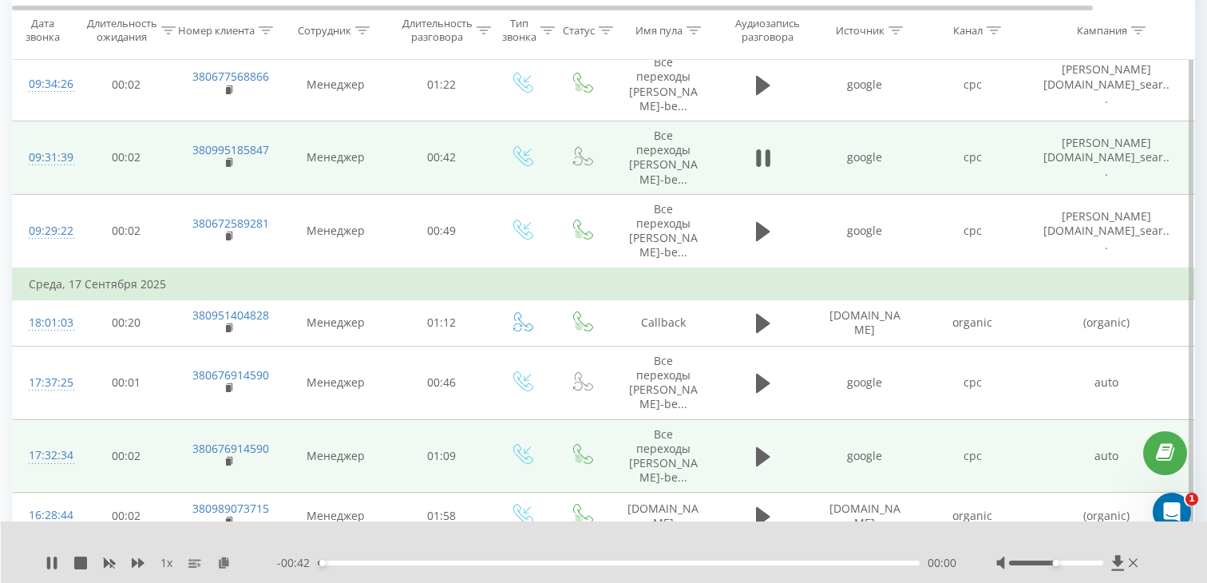
click at [539, 564] on div "00:00" at bounding box center [619, 562] width 602 height 5
click at [234, 157] on icon at bounding box center [230, 162] width 9 height 11
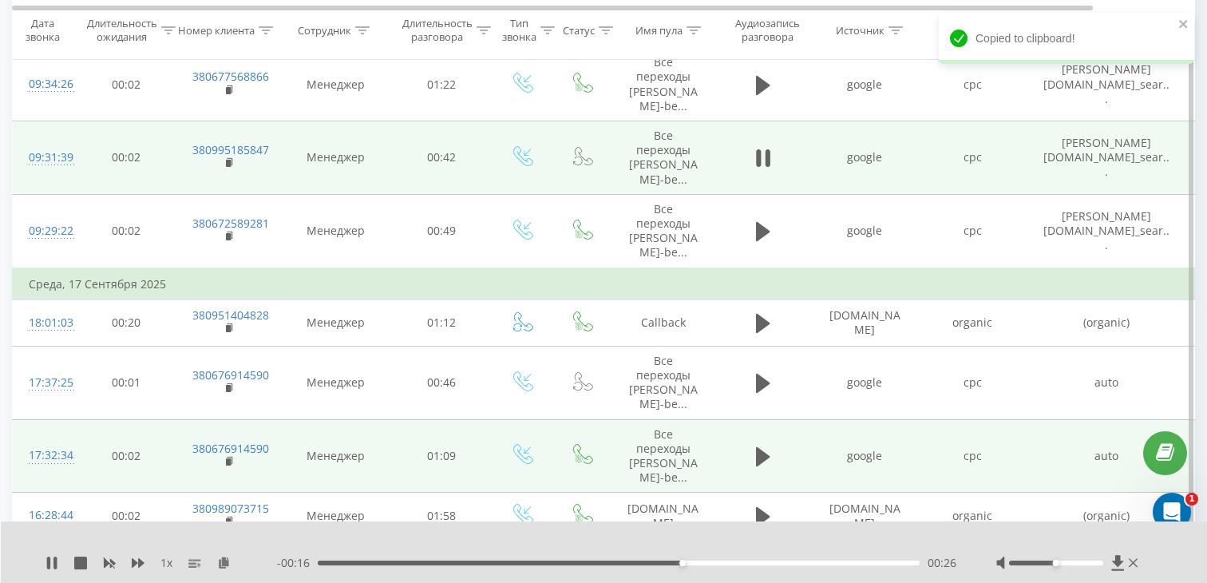
click at [55, 142] on div "09:31:39" at bounding box center [45, 157] width 32 height 31
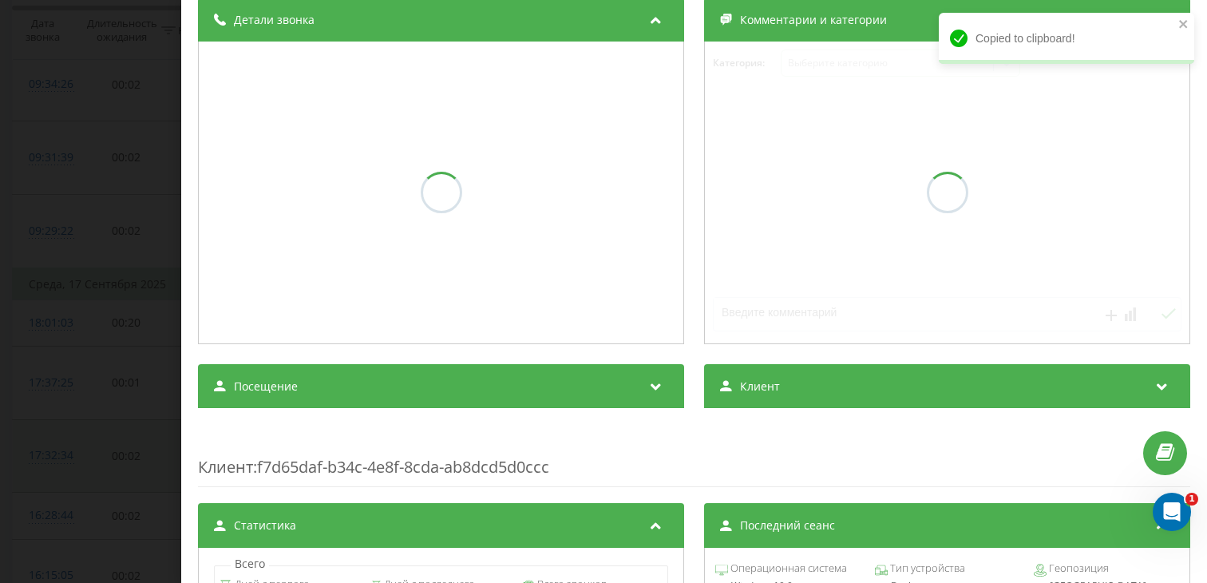
click at [286, 396] on div "Посещение" at bounding box center [441, 386] width 486 height 45
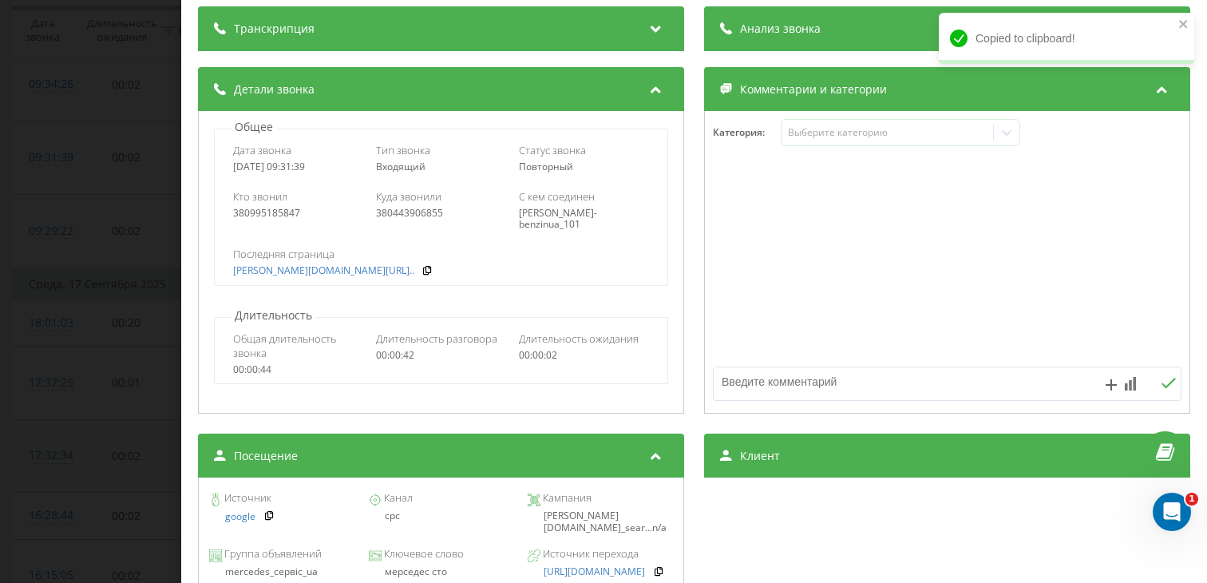
scroll to position [196, 0]
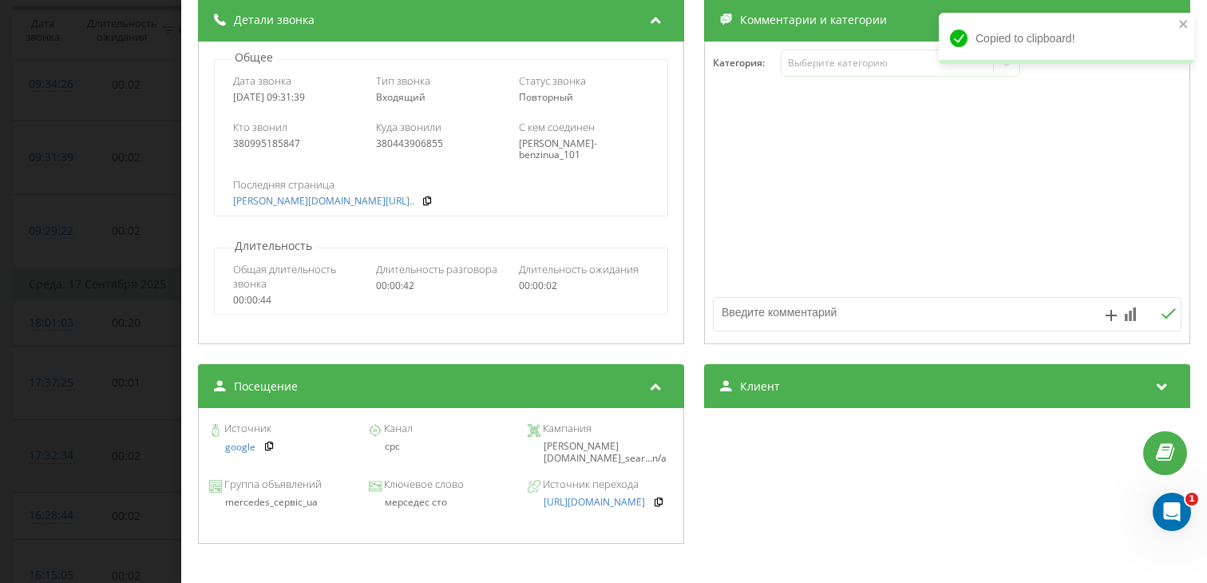
click at [406, 506] on div "мерседес сто" at bounding box center [440, 502] width 145 height 11
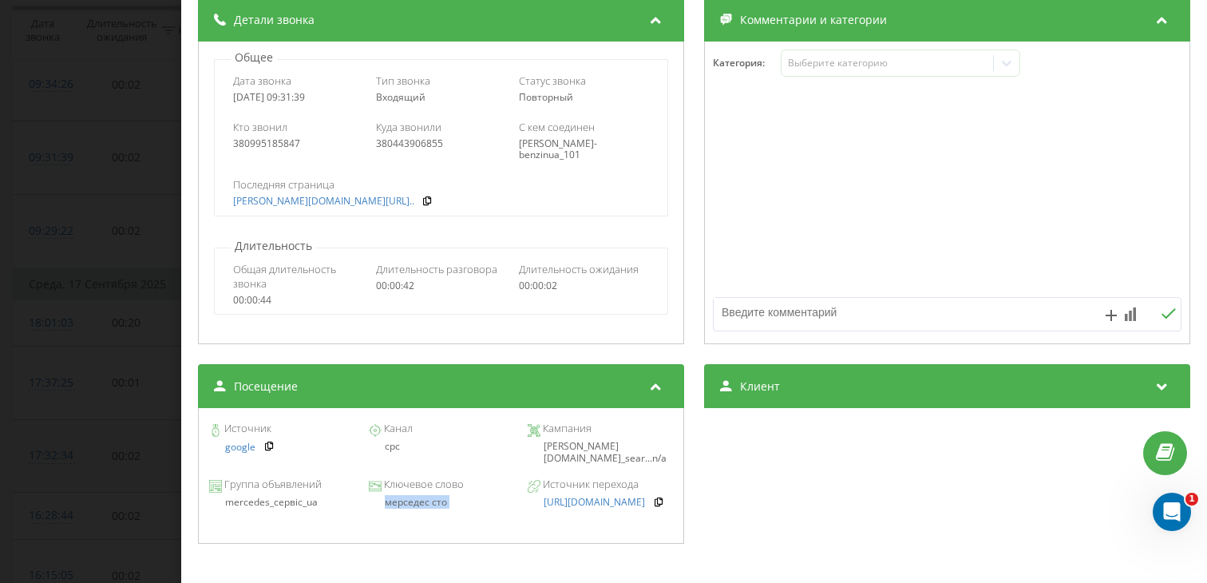
click at [97, 263] on div "Звонок : ua9_-1758177099.7945148 1 x - 00:10 00:32 00:32 Транскрипция Для анали…" at bounding box center [603, 291] width 1207 height 583
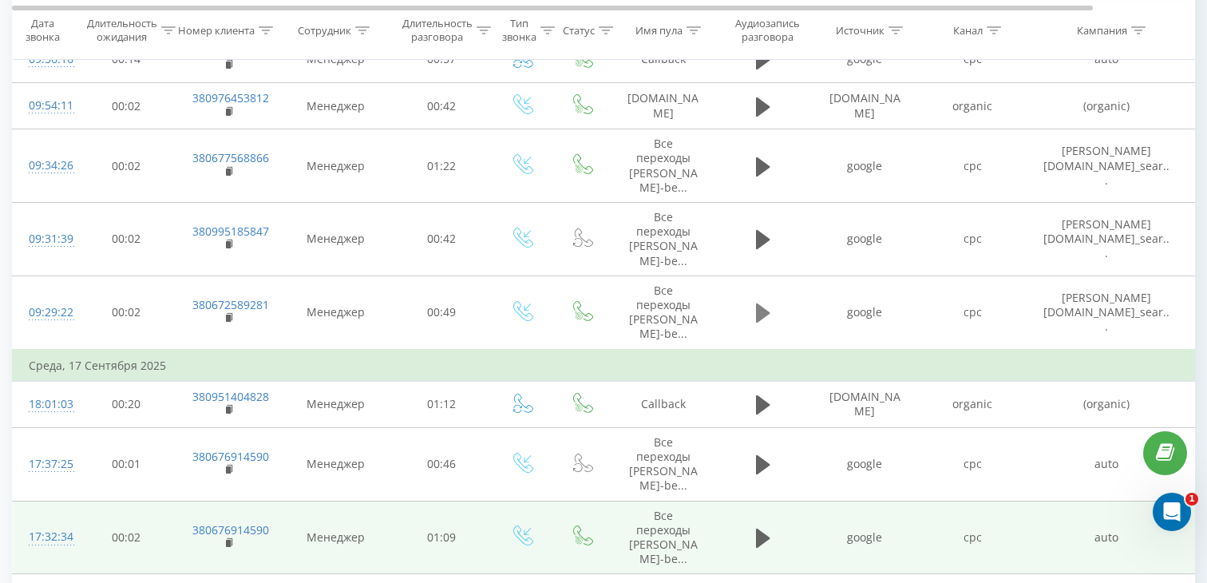
scroll to position [896, 0]
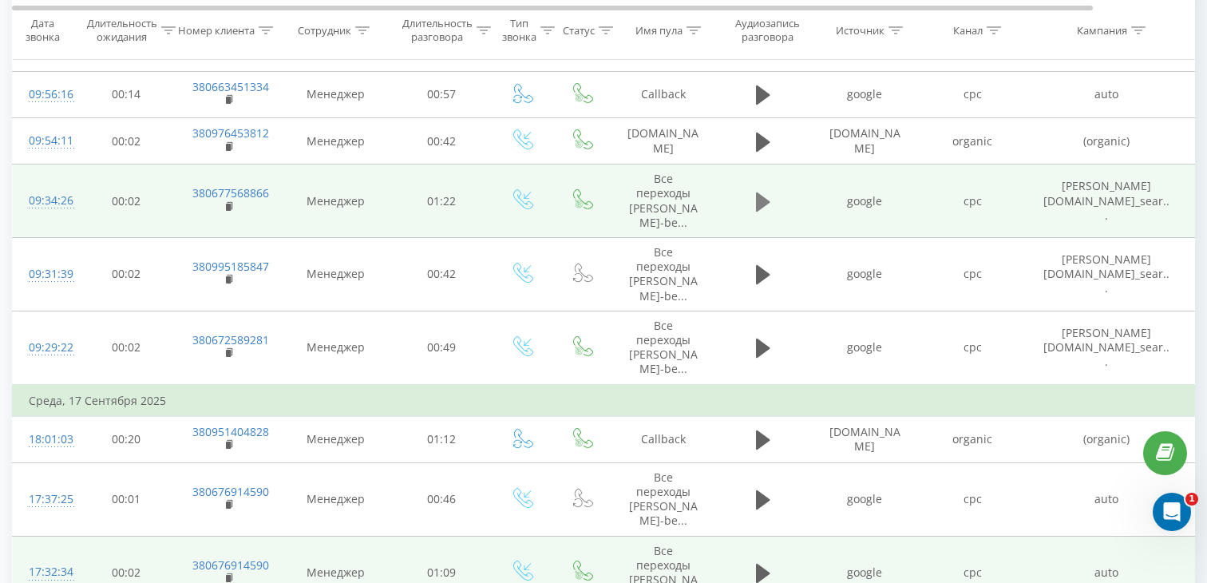
click at [757, 192] on icon at bounding box center [763, 201] width 14 height 19
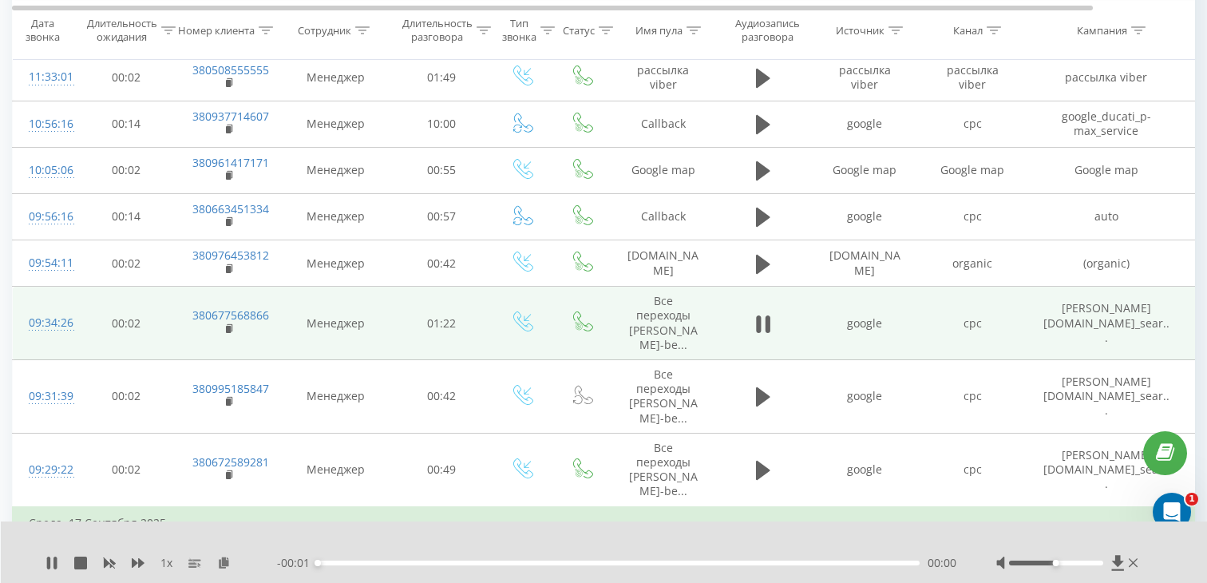
scroll to position [766, 0]
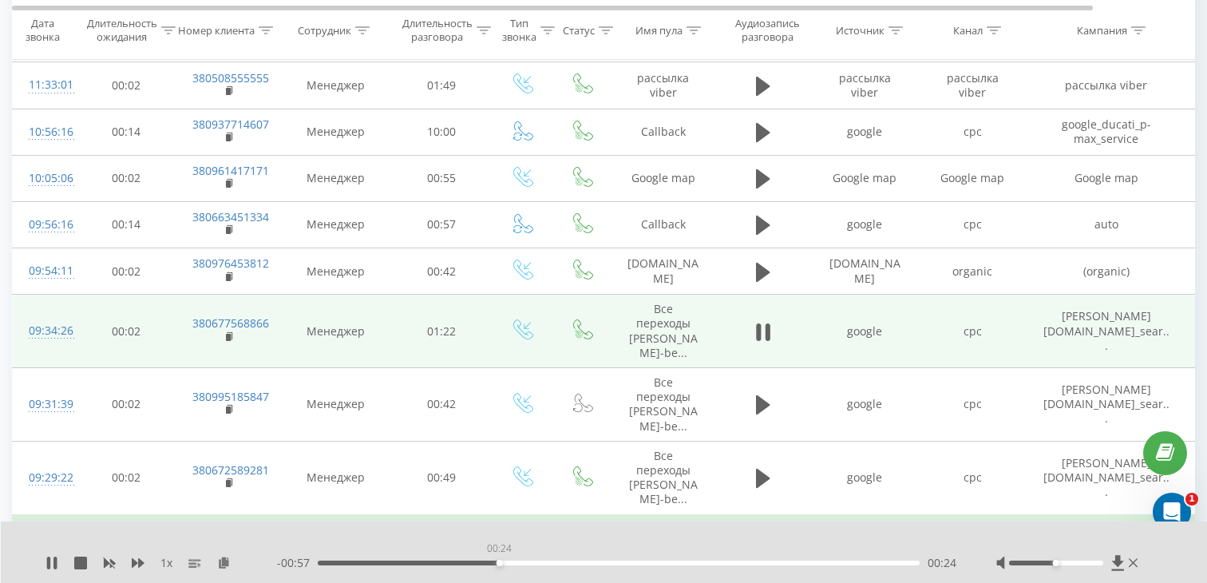
click at [499, 560] on div "00:24" at bounding box center [619, 562] width 602 height 5
click at [230, 334] on rect at bounding box center [228, 337] width 5 height 7
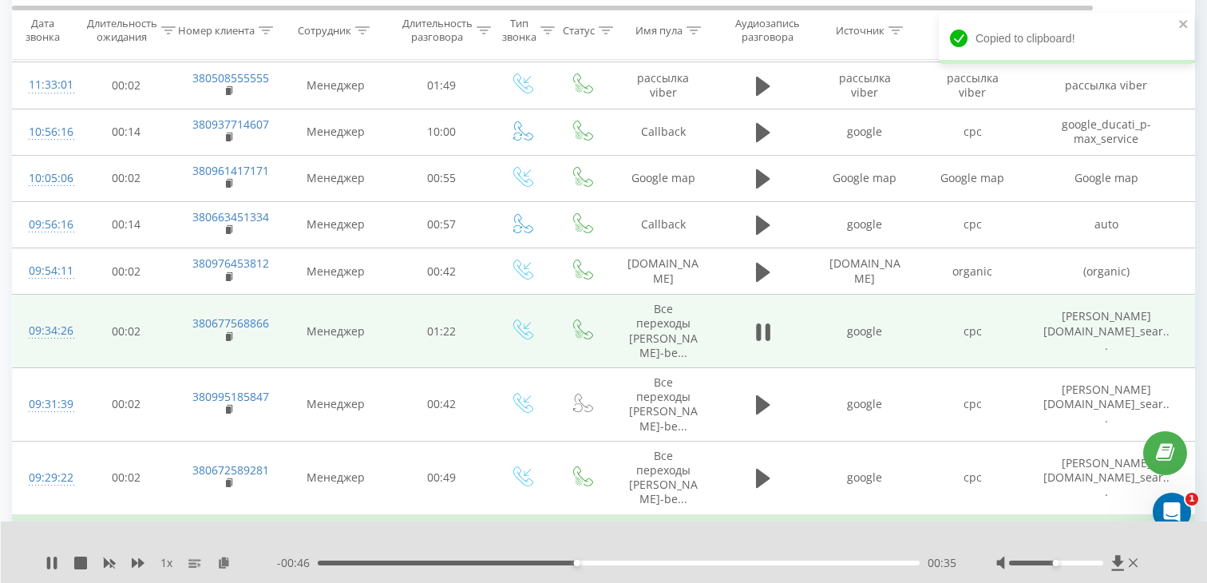
click at [52, 315] on div "09:34:26" at bounding box center [45, 330] width 32 height 31
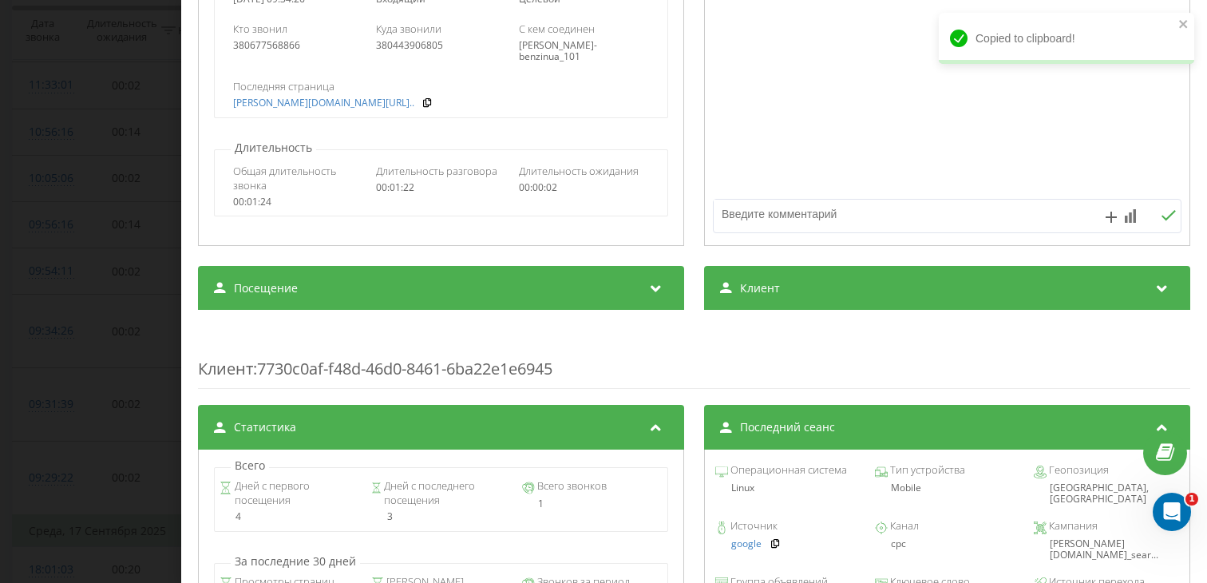
scroll to position [296, 0]
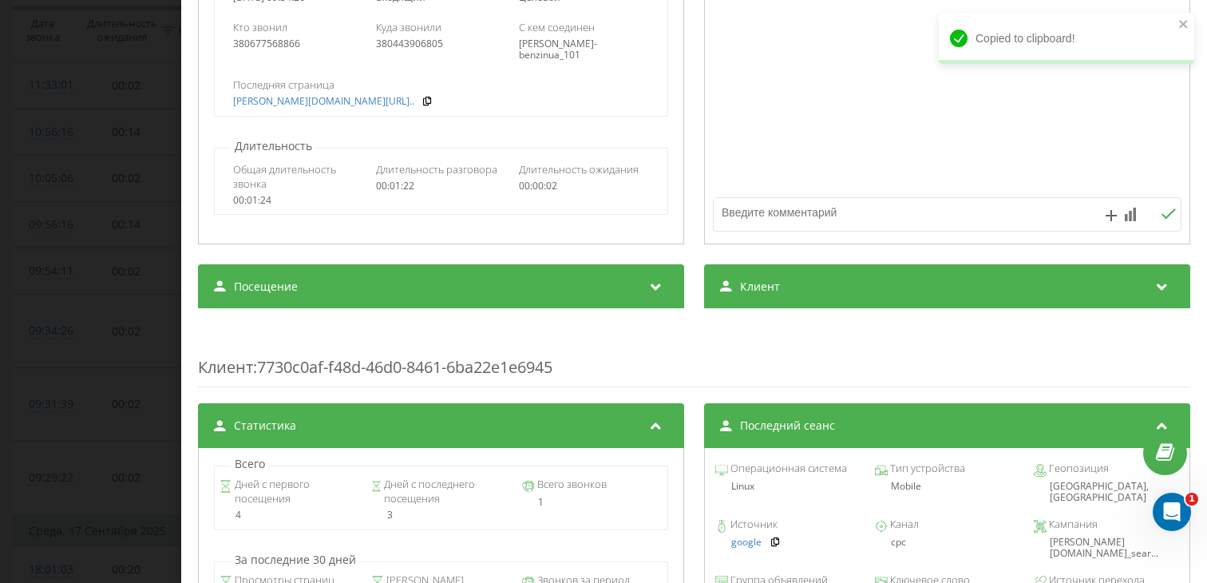
click at [413, 297] on div "Посещение" at bounding box center [441, 286] width 486 height 45
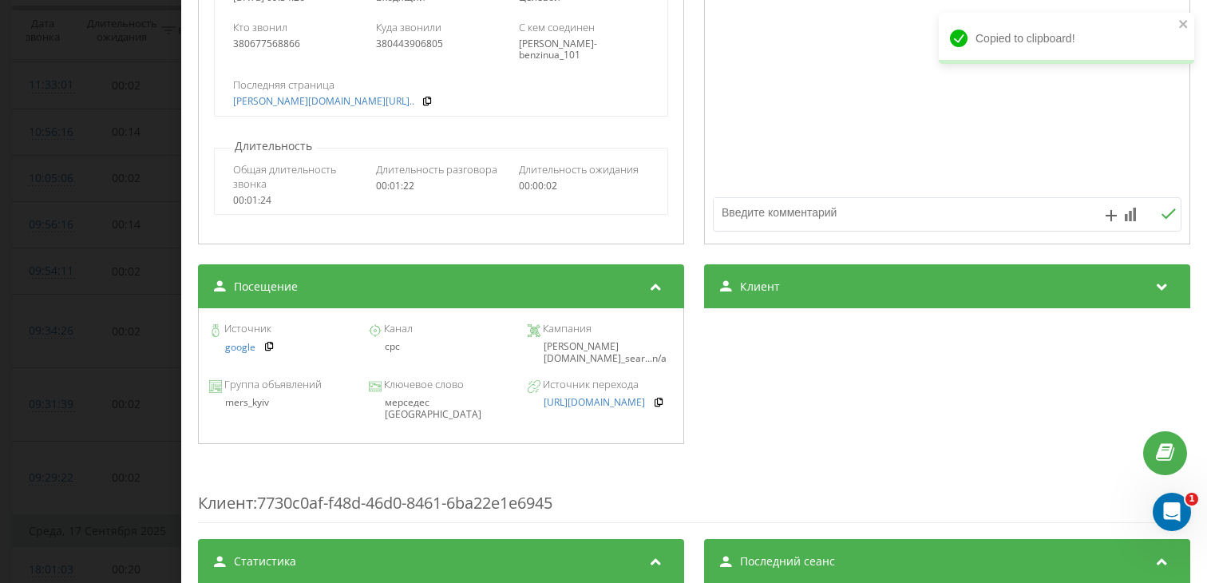
click at [414, 405] on div "мерседес [GEOGRAPHIC_DATA]" at bounding box center [440, 408] width 145 height 23
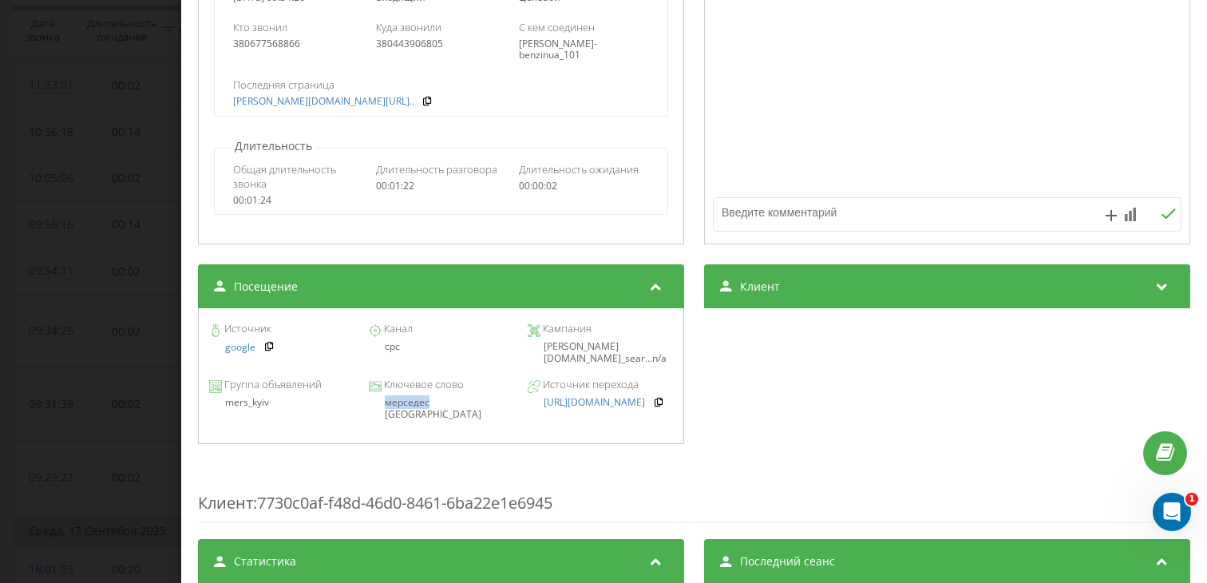
click at [414, 405] on div "мерседес [GEOGRAPHIC_DATA]" at bounding box center [440, 408] width 145 height 23
click at [68, 319] on div "Звонок : ua10_-1758177266.6351558 1 x - 00:37 00:44 00:44 Транскрипция Для анал…" at bounding box center [603, 291] width 1207 height 583
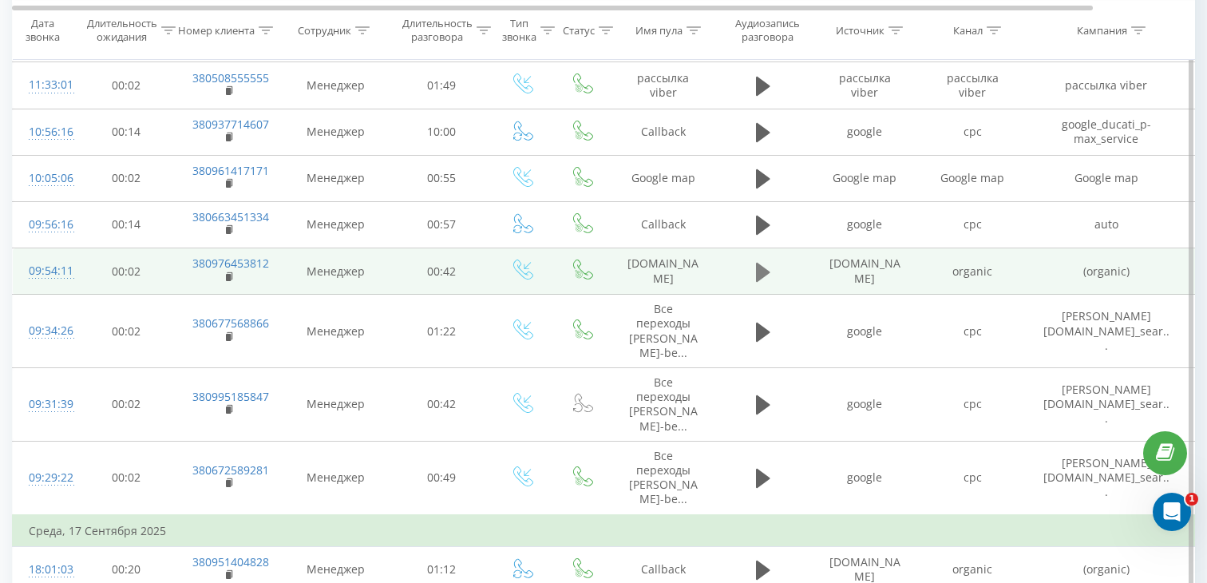
click at [765, 261] on icon at bounding box center [763, 272] width 14 height 22
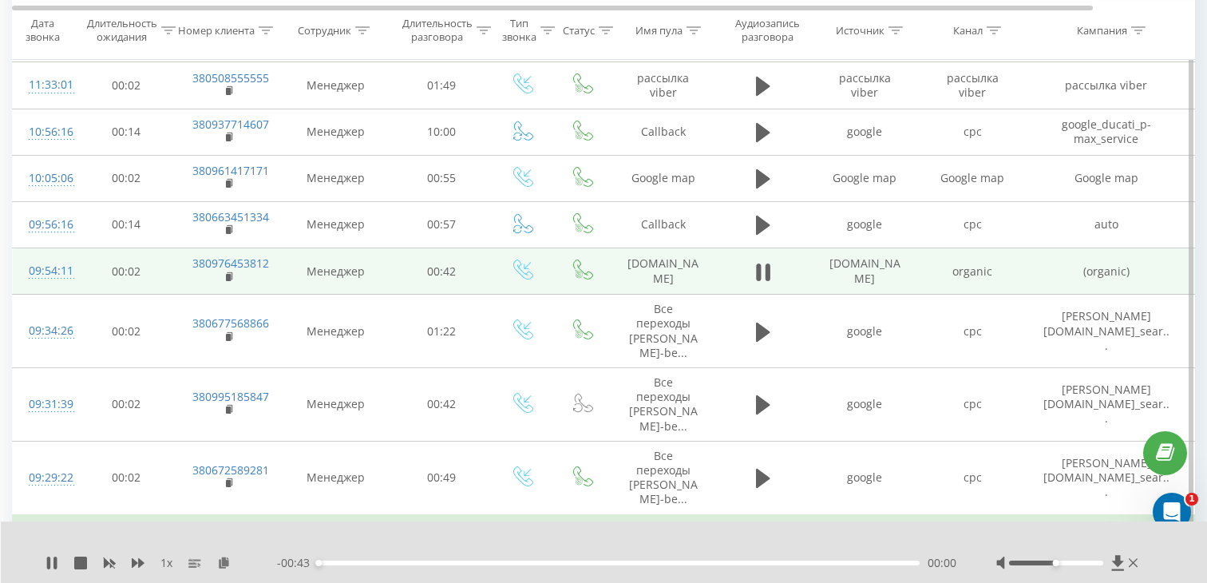
click at [432, 562] on div "00:00" at bounding box center [619, 562] width 602 height 5
click at [557, 560] on div "- 00:34 00:08 00:08" at bounding box center [616, 563] width 679 height 16
click at [568, 562] on div "00:09" at bounding box center [619, 562] width 602 height 5
click at [228, 274] on rect at bounding box center [228, 277] width 5 height 7
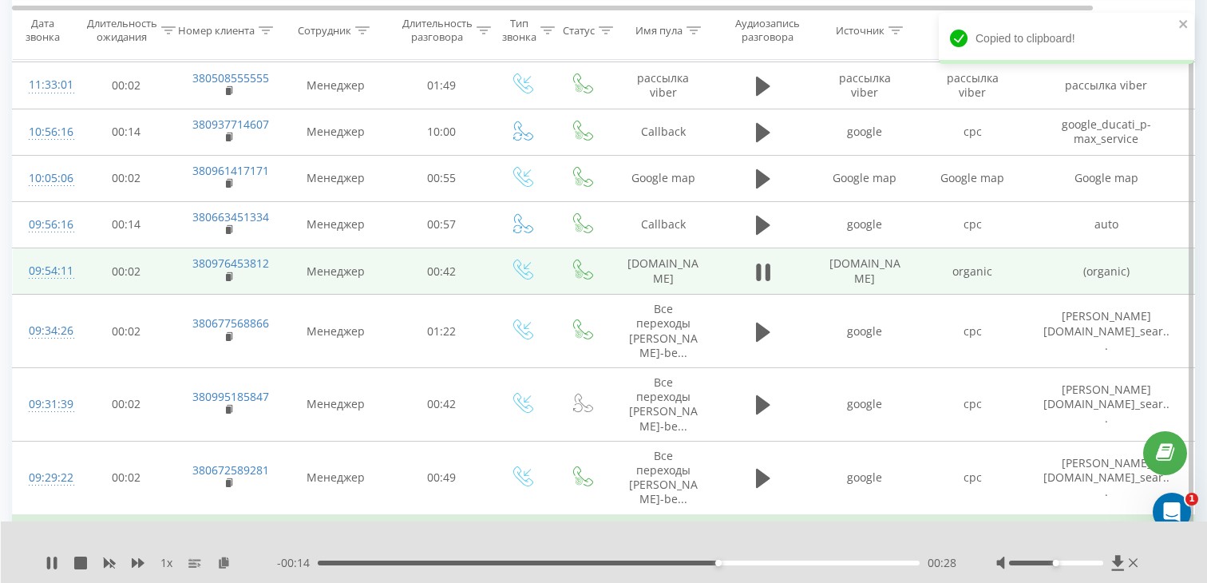
click at [61, 255] on div "09:54:11" at bounding box center [45, 270] width 32 height 31
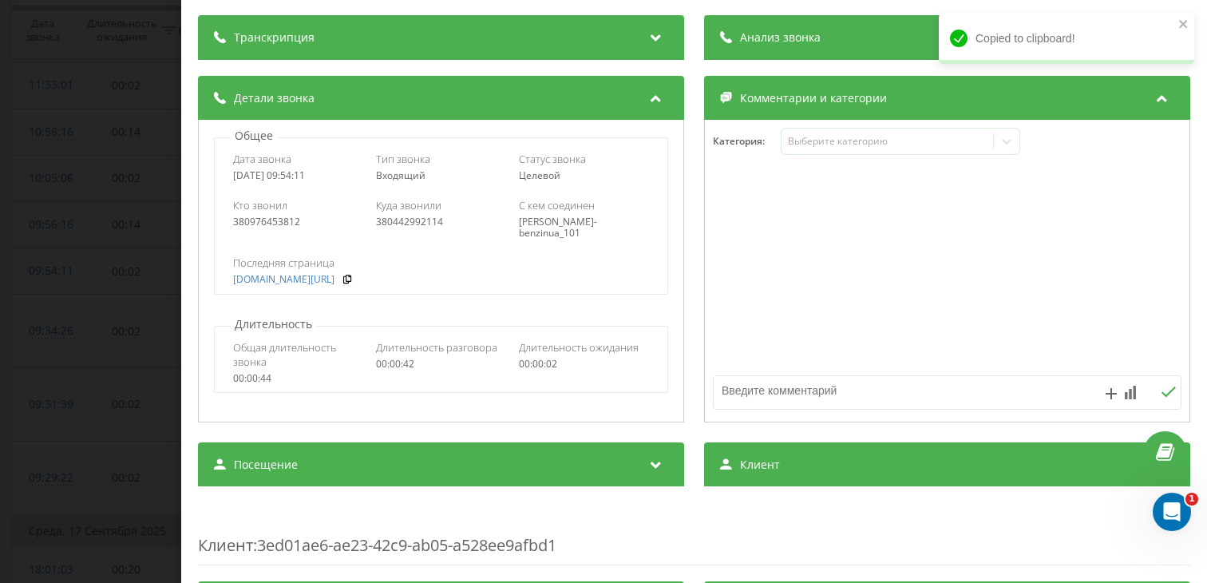
scroll to position [188, 0]
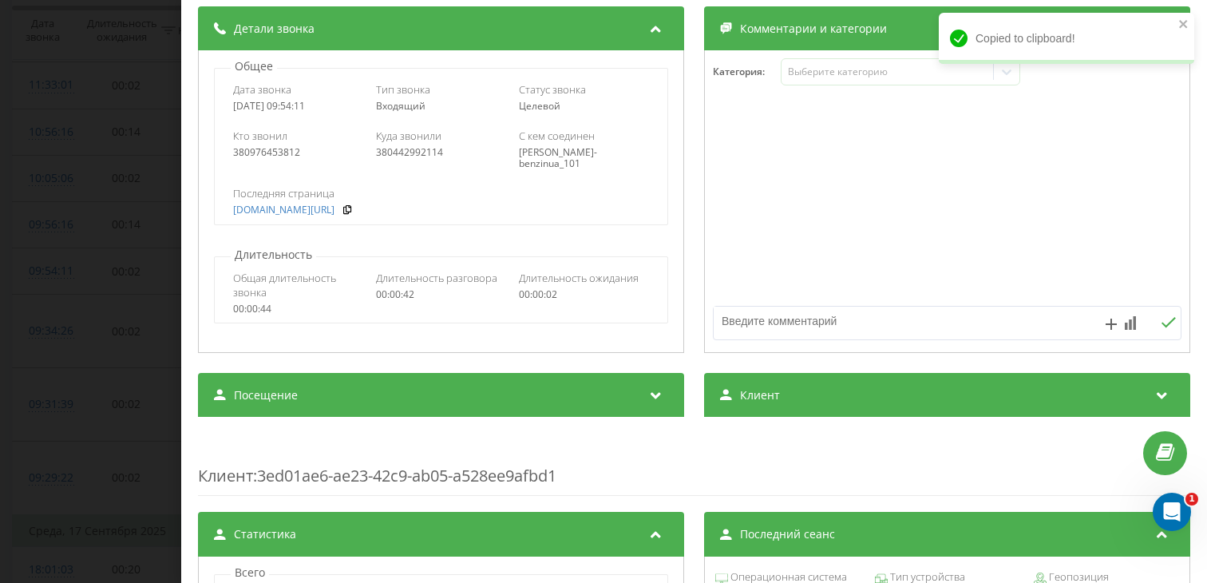
click at [359, 397] on div "Посещение" at bounding box center [441, 395] width 486 height 45
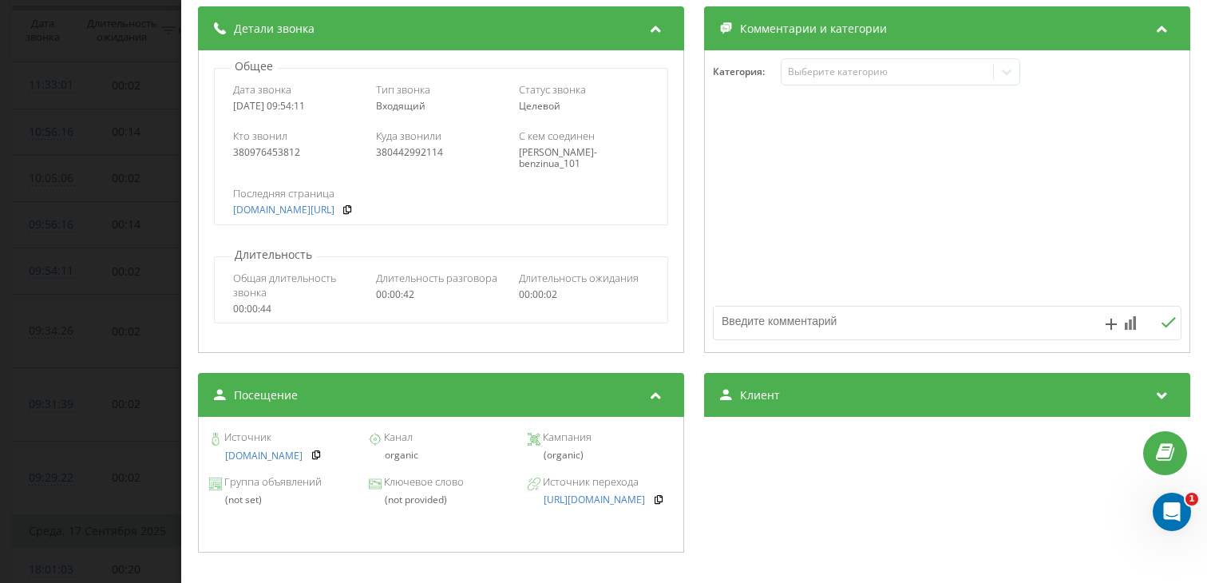
click at [82, 224] on div "Звонок : ua14_-1758178451.2420413 1 x - 00:04 00:38 00:38 Транскрипция Для анал…" at bounding box center [603, 291] width 1207 height 583
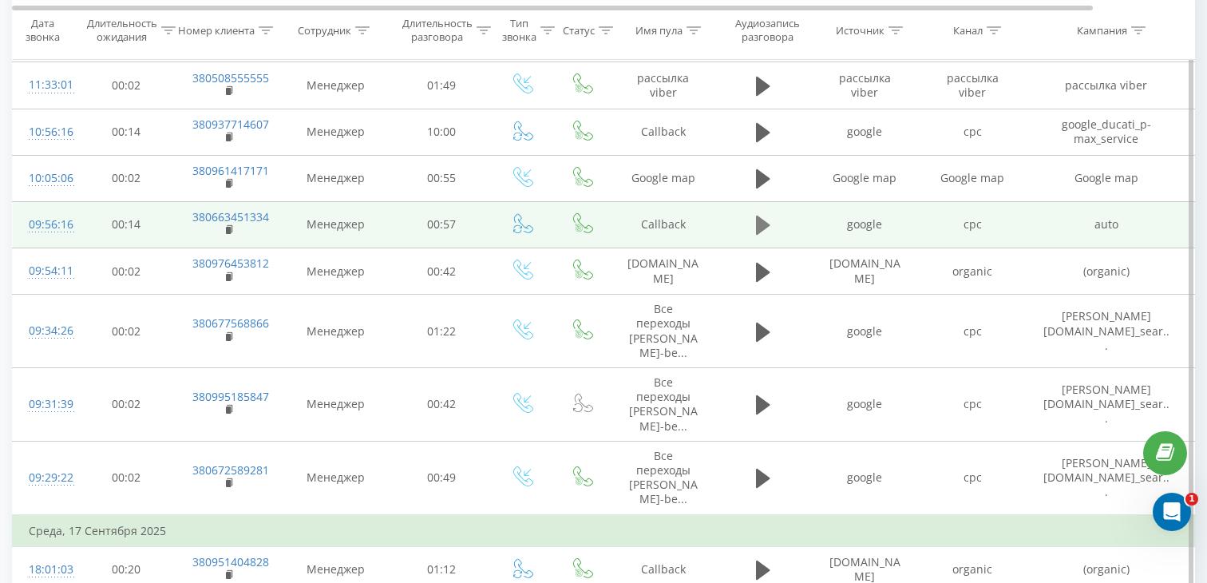
click at [756, 214] on icon at bounding box center [763, 225] width 14 height 22
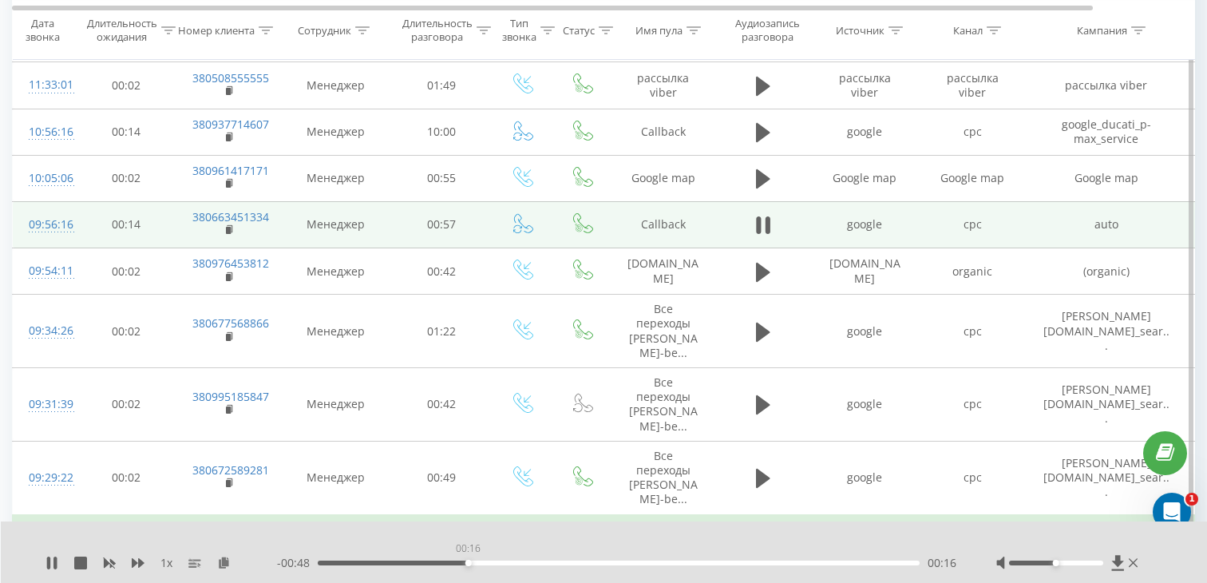
click at [468, 560] on div "00:16" at bounding box center [619, 562] width 602 height 5
click at [229, 227] on rect at bounding box center [228, 230] width 5 height 7
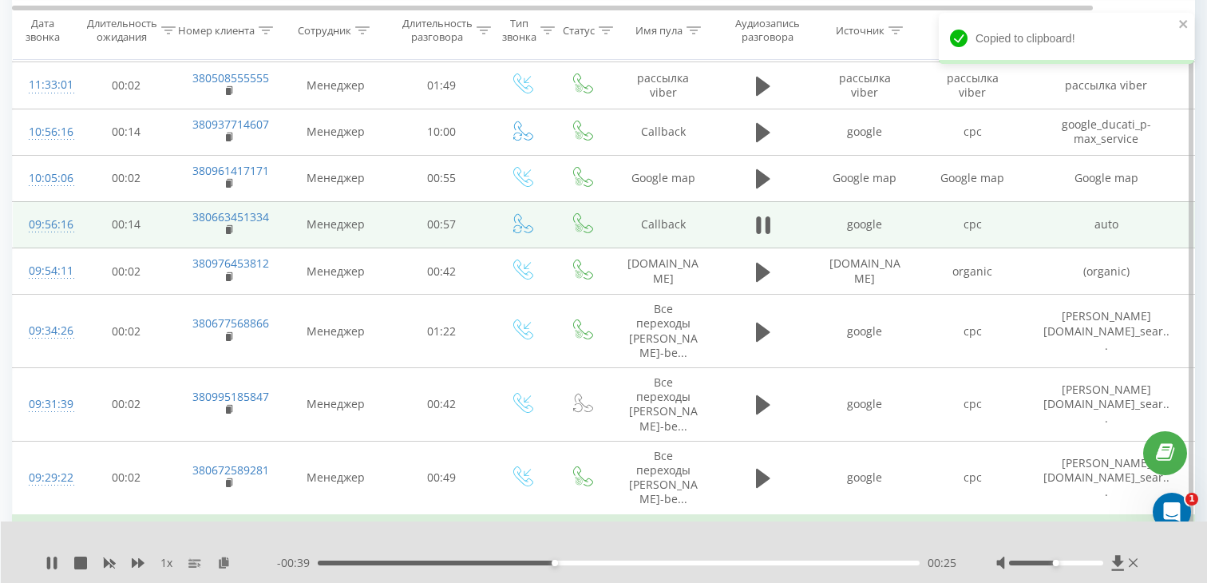
click at [61, 232] on div at bounding box center [45, 232] width 32 height 1
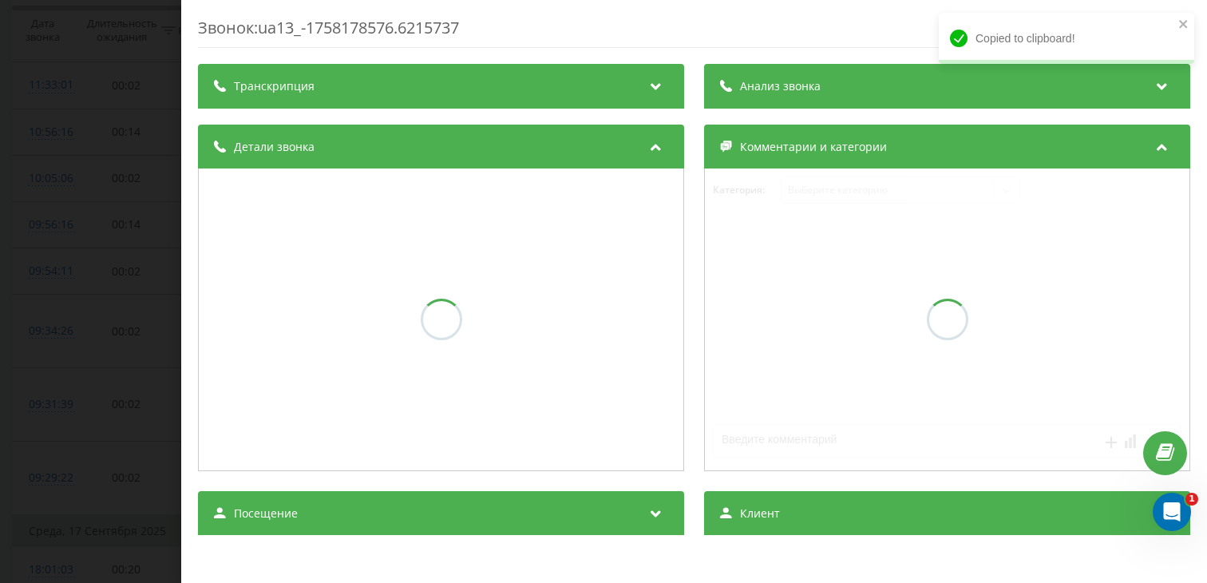
scroll to position [30, 0]
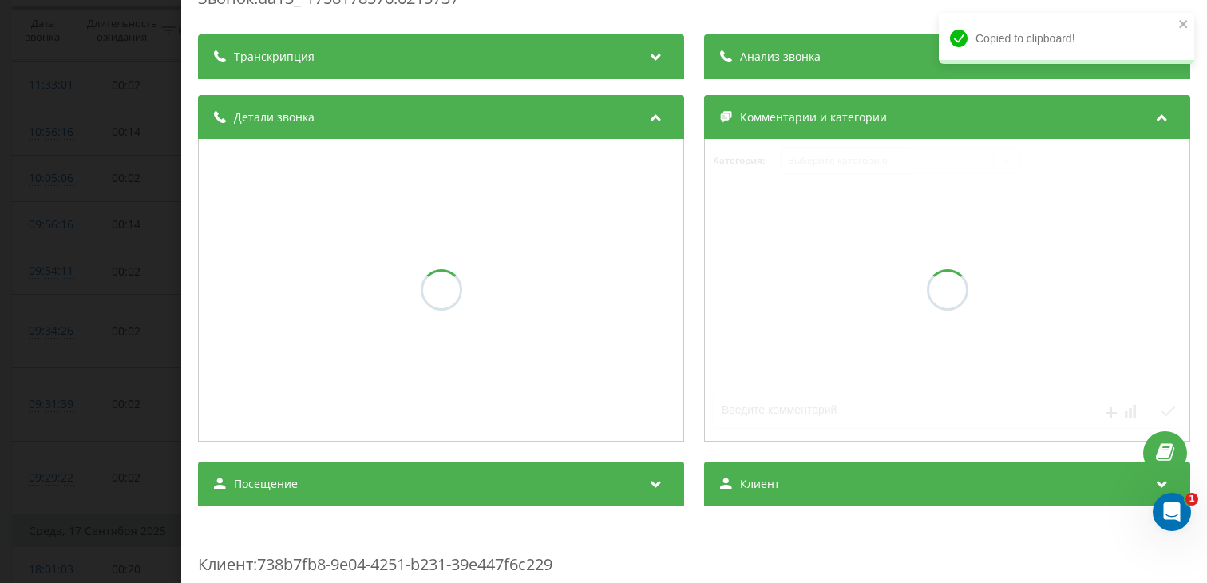
click at [309, 493] on div "Посещение" at bounding box center [441, 483] width 486 height 45
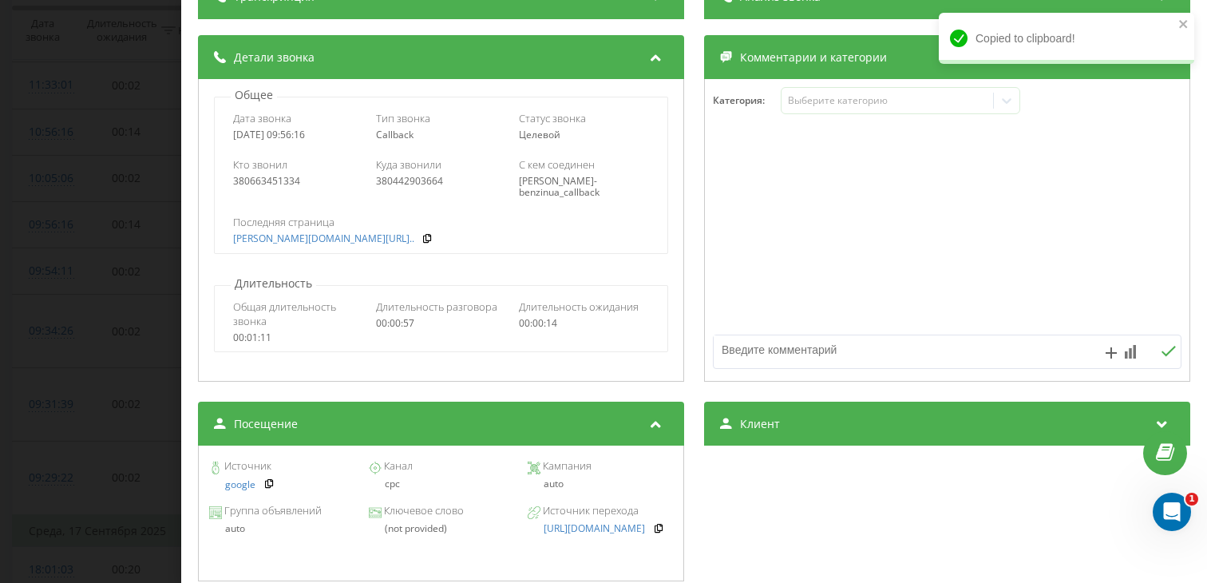
scroll to position [167, 0]
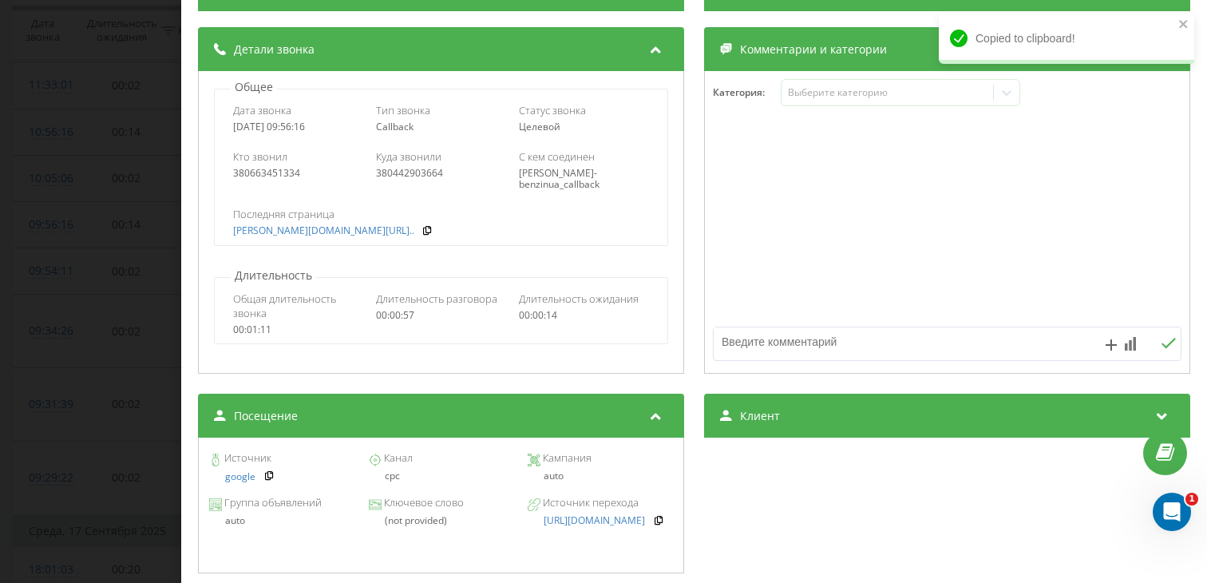
click at [125, 319] on div "Звонок : ua13_-1758178576.6215737 1 x - 00:35 00:29 00:29 Транскрипция Для анал…" at bounding box center [603, 291] width 1207 height 583
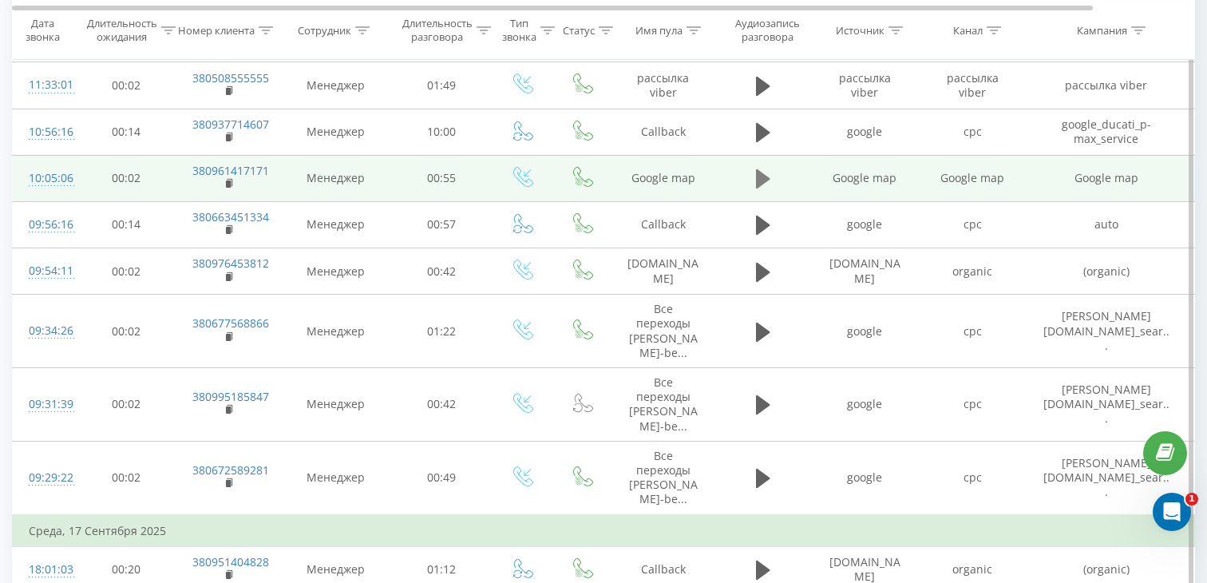
click at [766, 169] on icon at bounding box center [763, 178] width 14 height 19
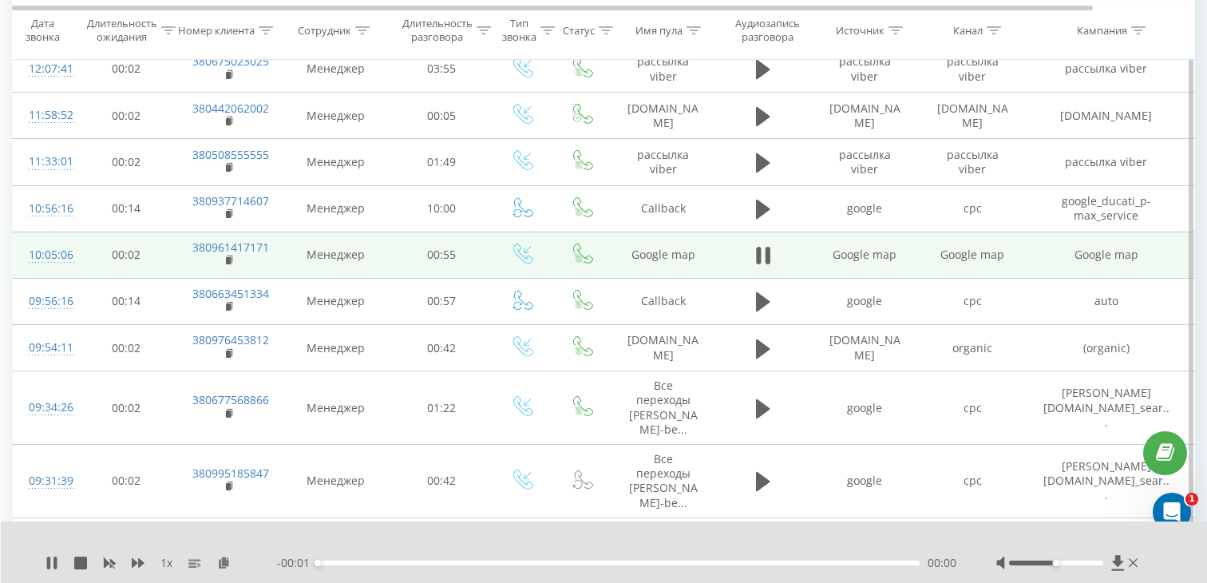
scroll to position [687, 0]
click at [520, 559] on div "- 00:55 00:00 00:00" at bounding box center [616, 563] width 679 height 16
click at [555, 568] on div "- 00:53 00:01 00:01" at bounding box center [616, 563] width 679 height 16
click at [555, 563] on div "00:02" at bounding box center [619, 562] width 602 height 5
click at [228, 259] on rect at bounding box center [228, 262] width 5 height 7
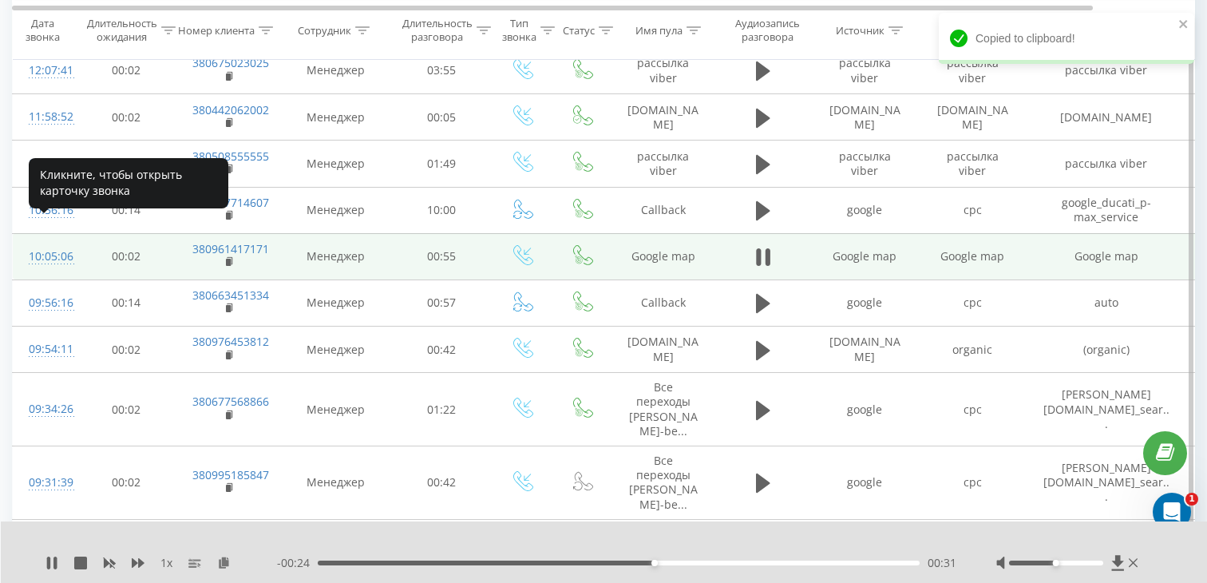
click at [29, 241] on div "10:05:06" at bounding box center [45, 256] width 32 height 31
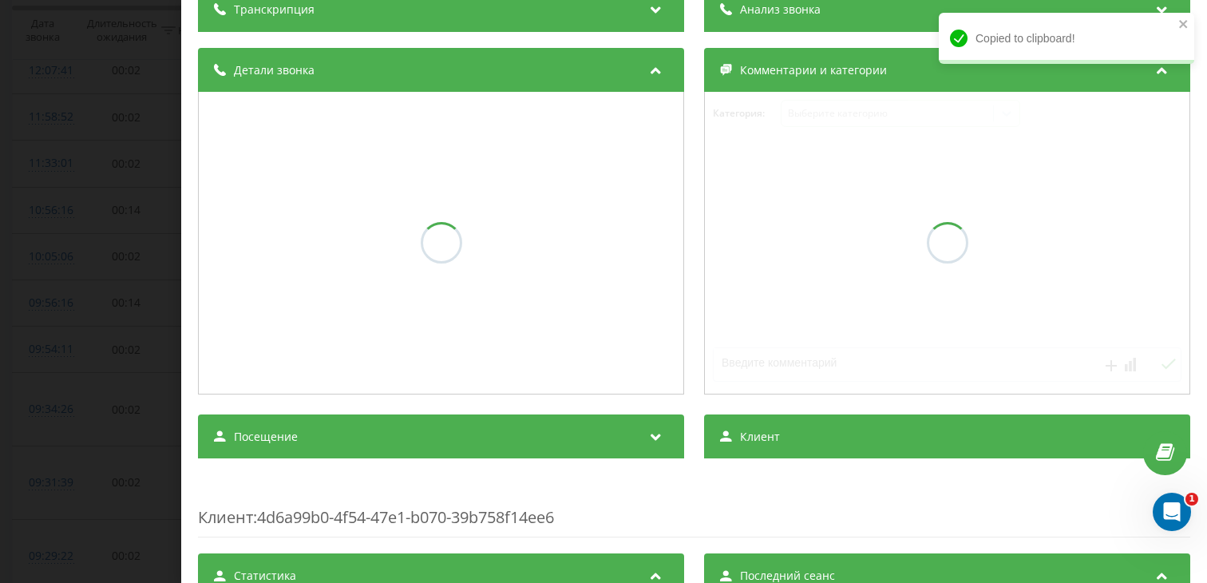
scroll to position [146, 0]
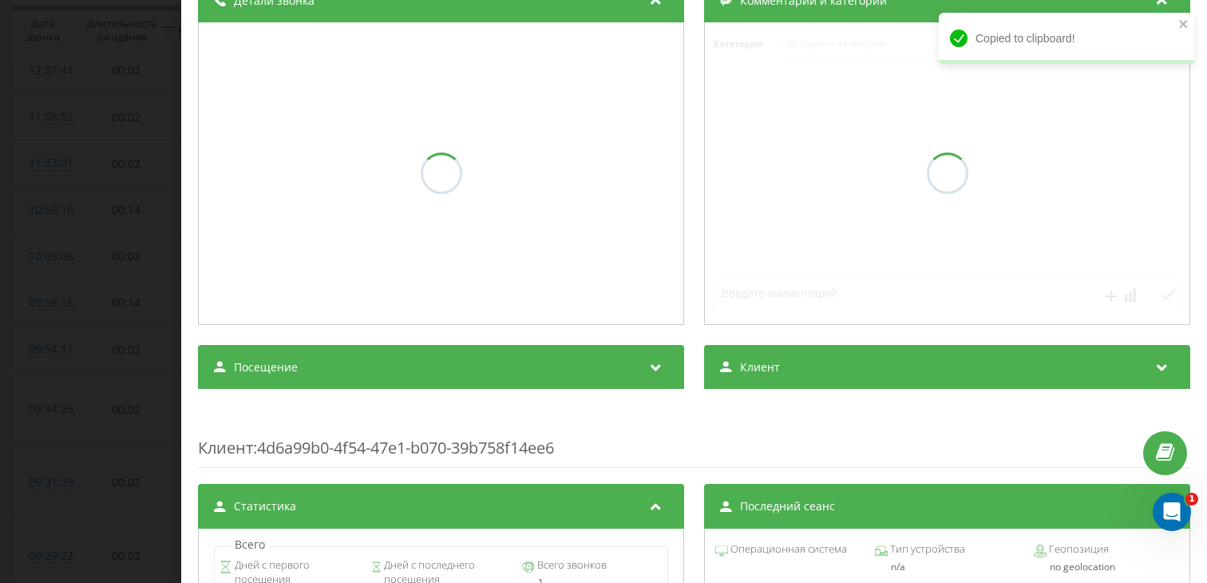
click at [377, 390] on div "Посещение" at bounding box center [441, 367] width 486 height 45
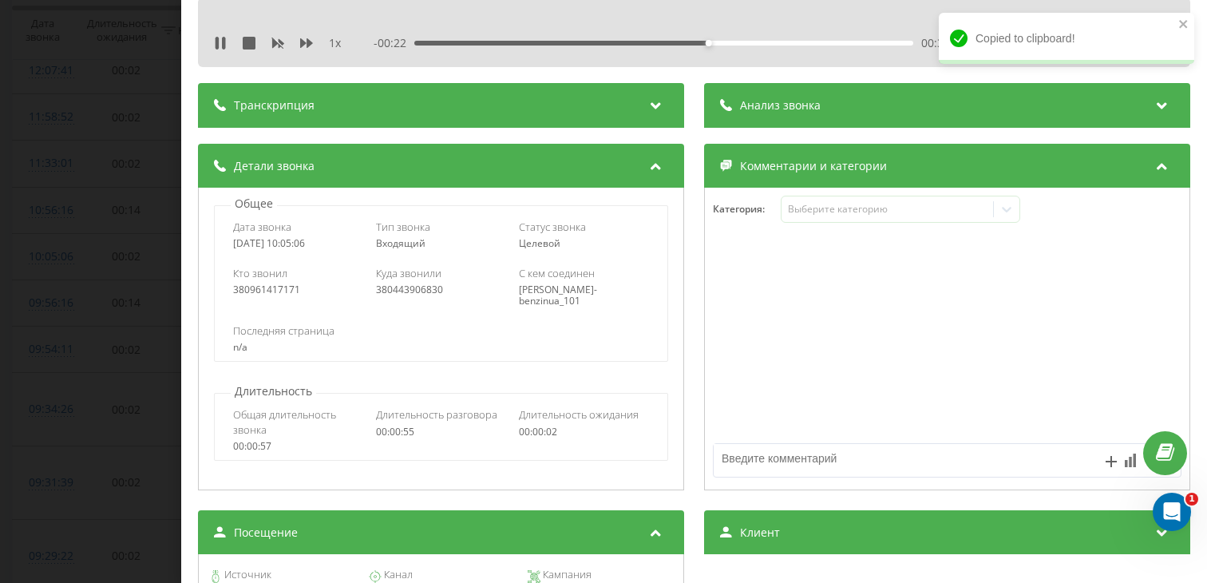
scroll to position [10, 0]
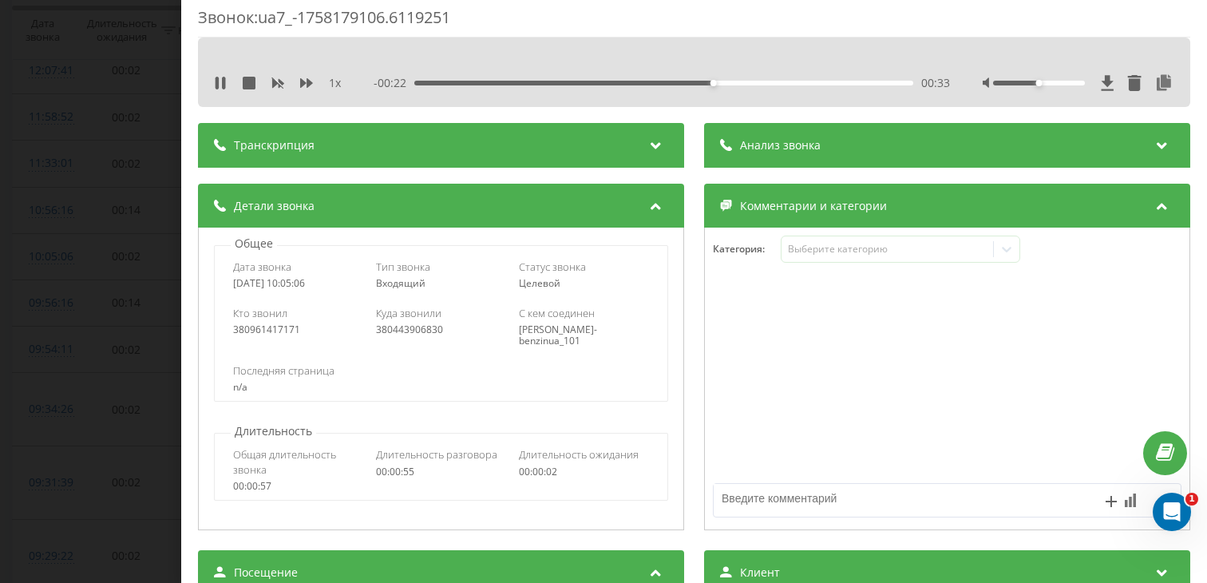
click at [520, 86] on div "- 00:22 00:33 00:33" at bounding box center [662, 83] width 576 height 16
click at [517, 85] on div "00:33" at bounding box center [663, 83] width 499 height 5
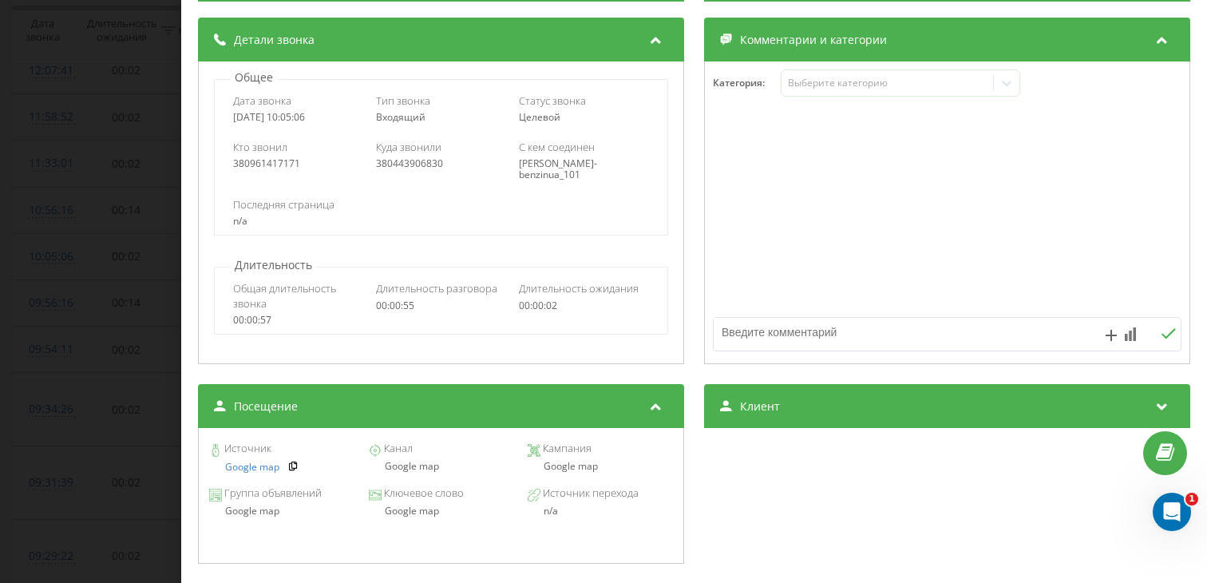
scroll to position [190, 0]
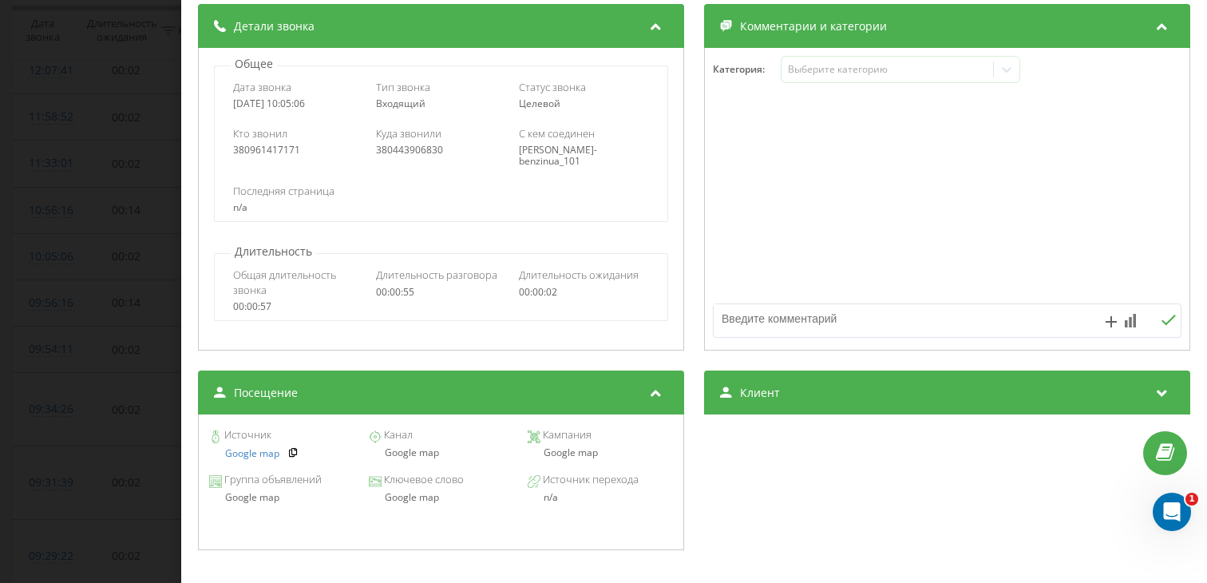
click at [24, 302] on div "Звонок : ua7_-1758179106.6119251 1 x - 00:31 00:23 00:23 Транскрипция Для анали…" at bounding box center [603, 291] width 1207 height 583
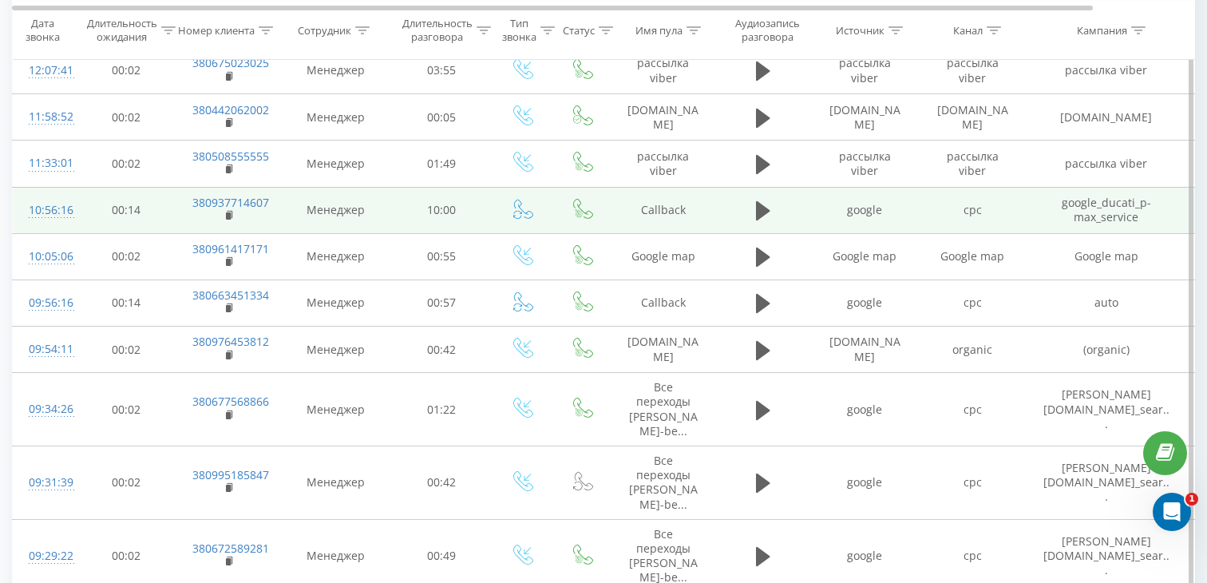
click at [748, 187] on td at bounding box center [763, 210] width 96 height 46
click at [770, 200] on icon at bounding box center [763, 211] width 14 height 22
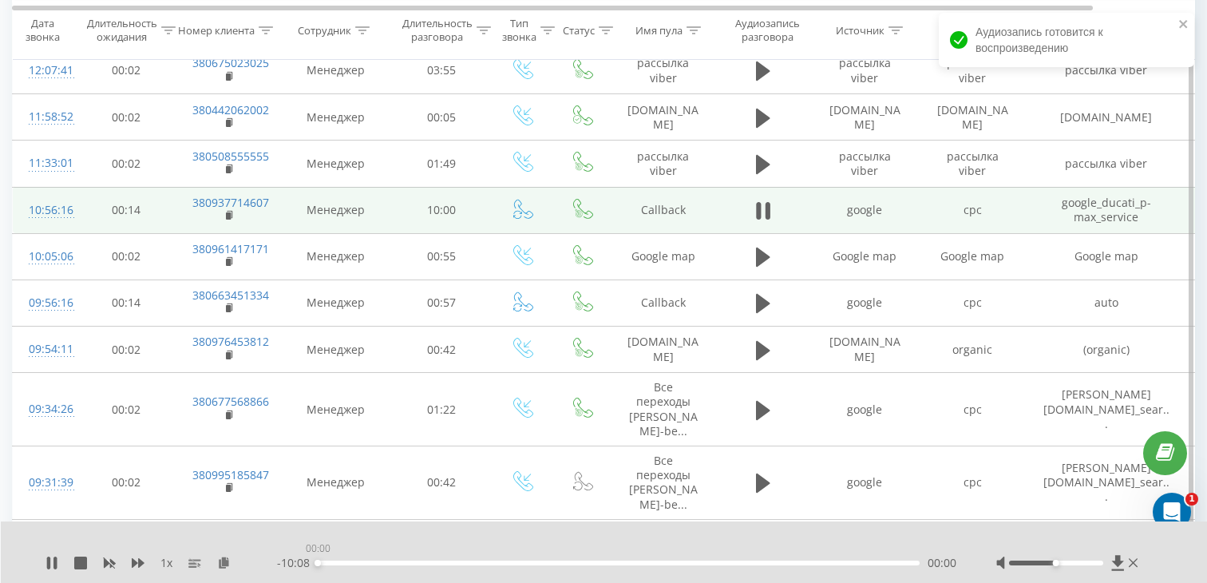
click at [389, 561] on div "00:00" at bounding box center [619, 562] width 602 height 5
click at [232, 210] on icon at bounding box center [230, 215] width 9 height 11
click at [61, 194] on td "10:56:16" at bounding box center [45, 210] width 64 height 46
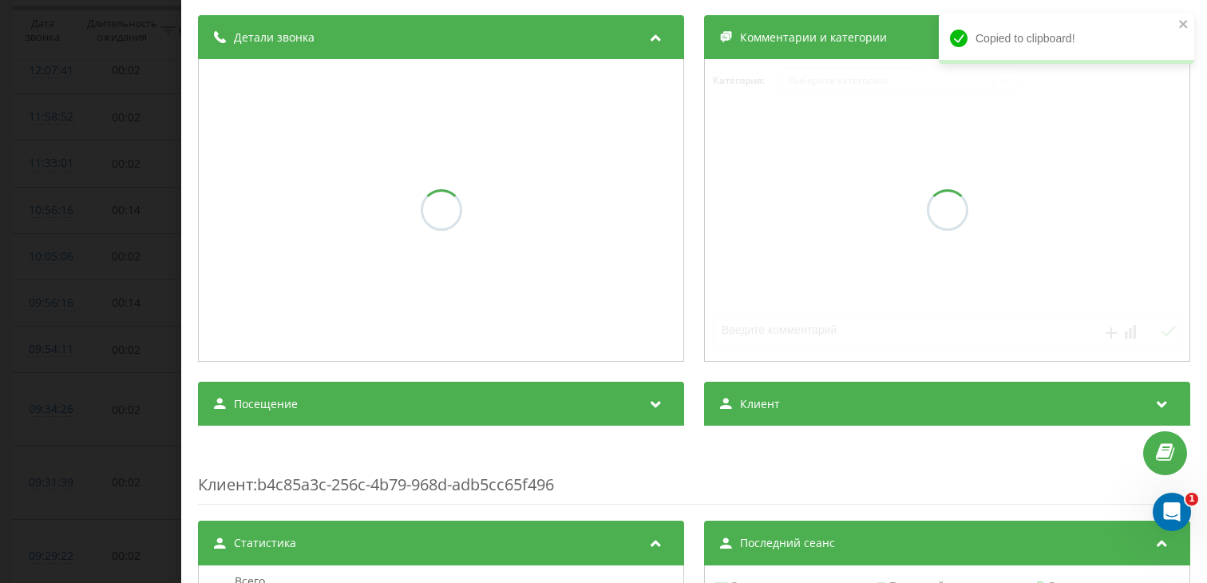
click at [291, 403] on span "Посещение" at bounding box center [266, 404] width 64 height 16
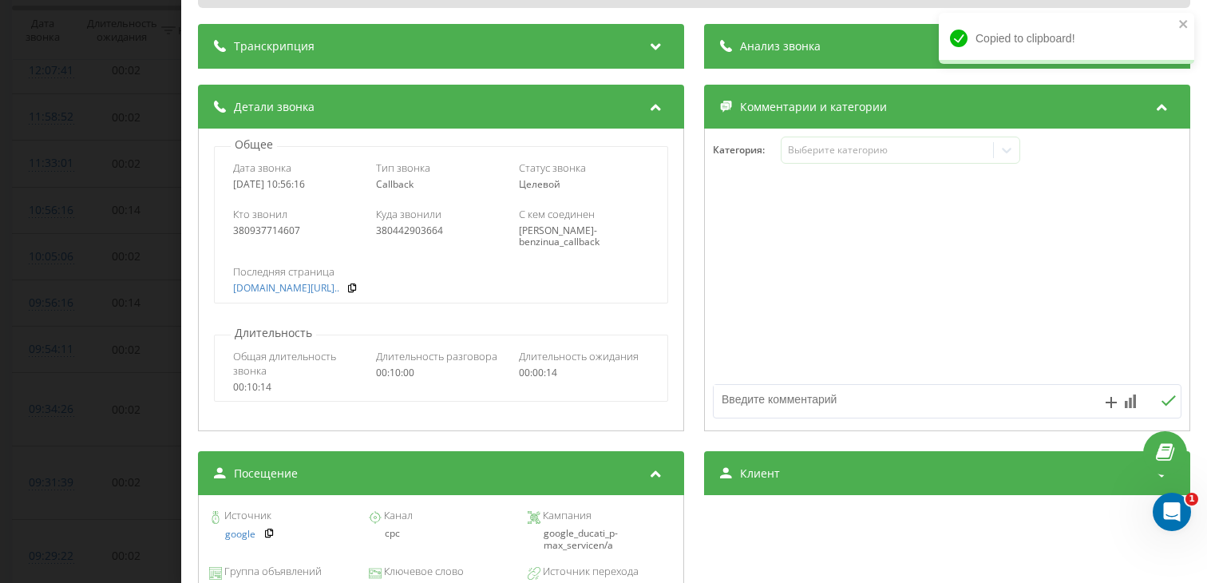
scroll to position [179, 0]
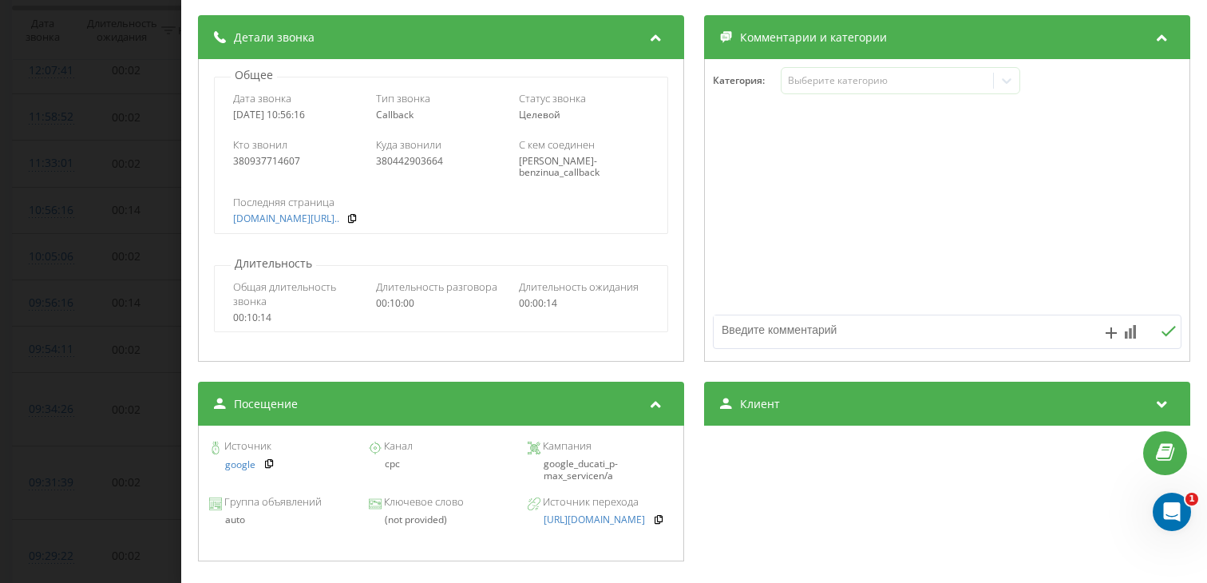
click at [80, 222] on div "Звонок : ua12_-1758182176.6208680 1 x - 08:33 01:35 01:35 Транскрипция Для анал…" at bounding box center [603, 291] width 1207 height 583
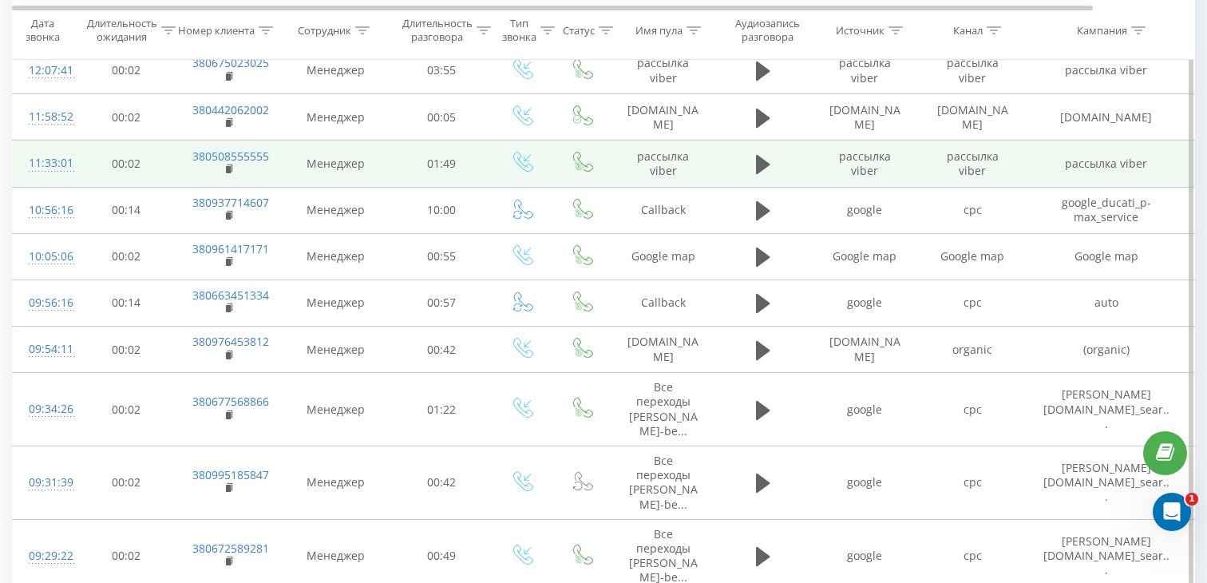
click at [764, 154] on td at bounding box center [763, 164] width 96 height 46
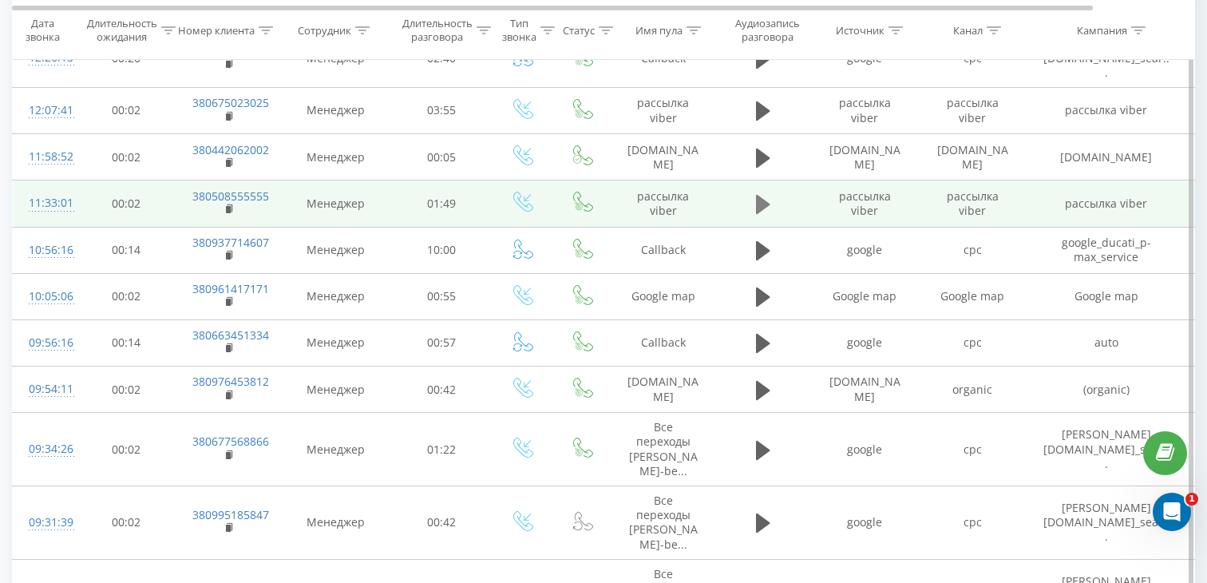
click at [761, 195] on icon at bounding box center [763, 204] width 14 height 19
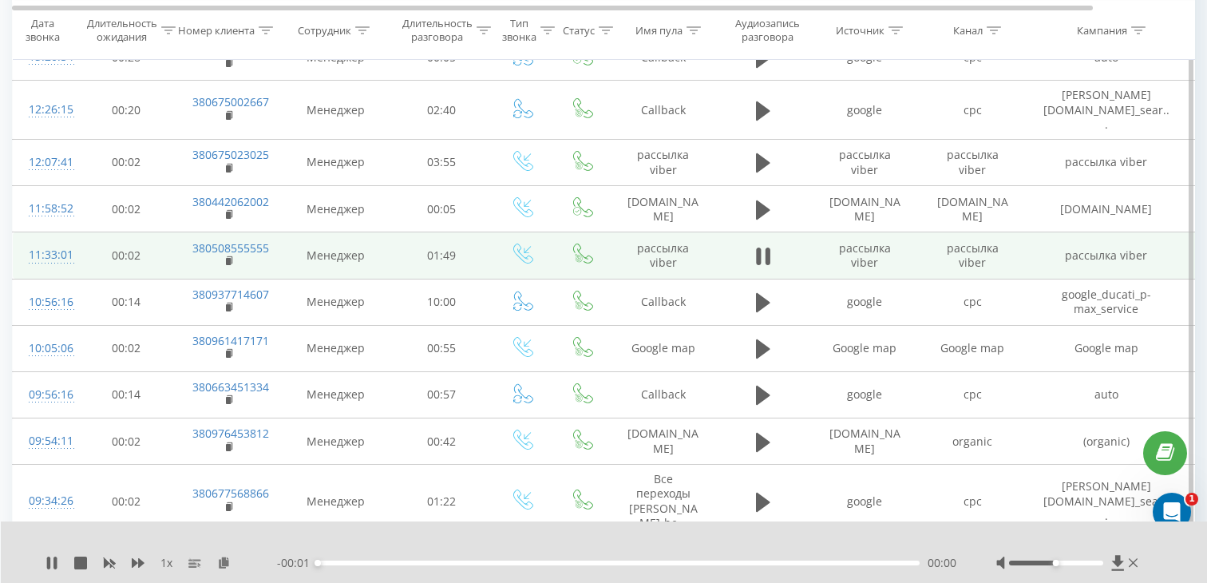
scroll to position [592, 0]
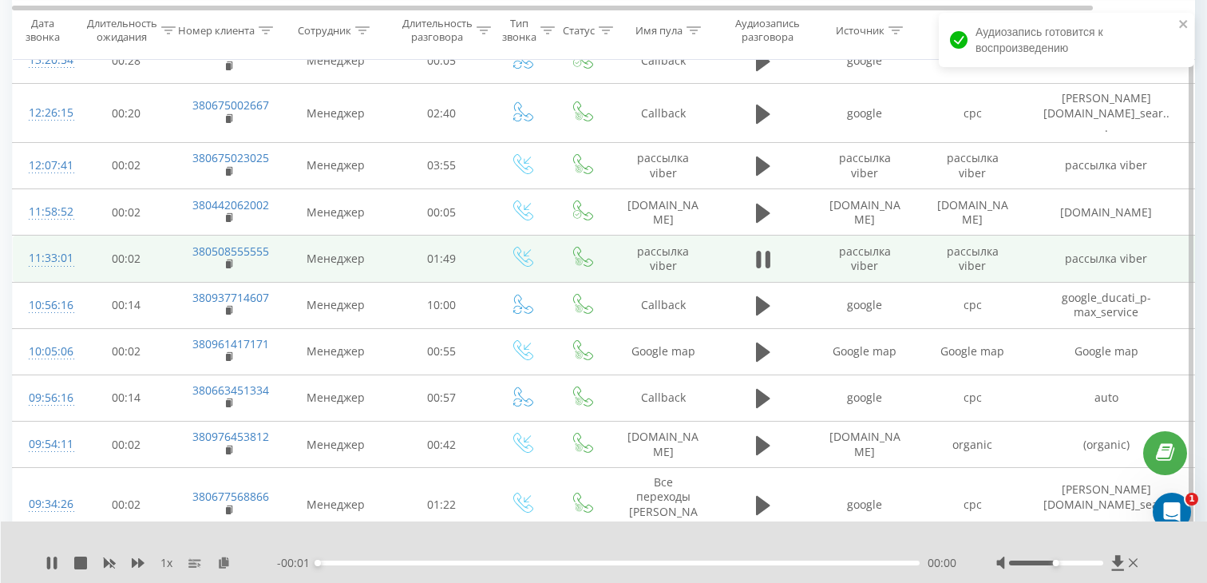
click at [485, 561] on div "00:00" at bounding box center [619, 562] width 602 height 5
click at [236, 243] on td "380508555555" at bounding box center [228, 258] width 104 height 46
click at [228, 261] on rect at bounding box center [228, 264] width 5 height 7
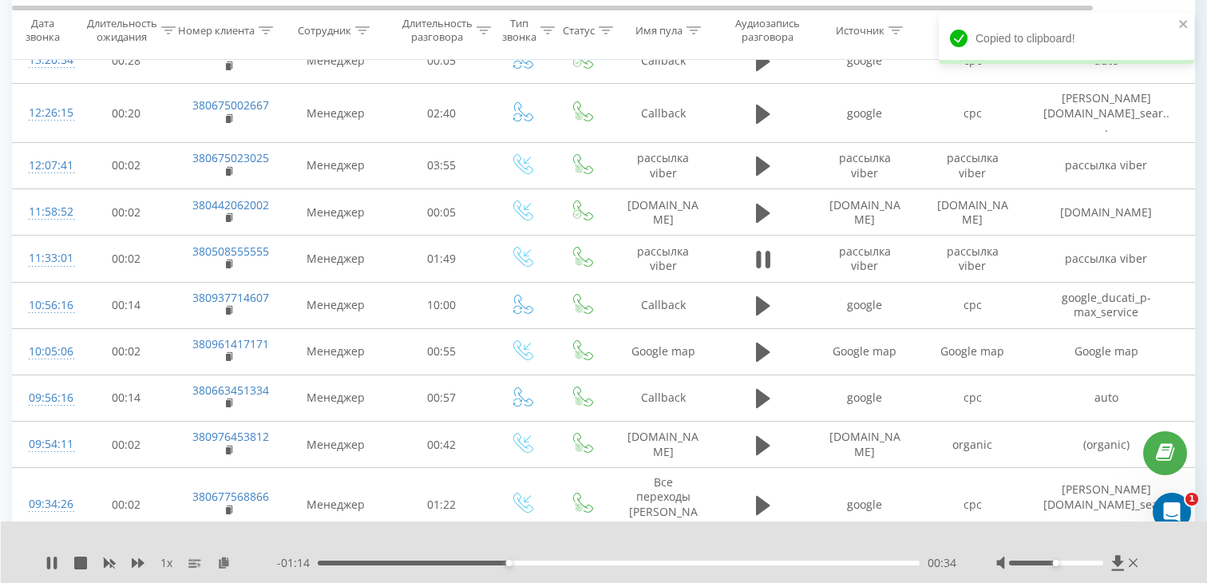
click at [345, 561] on div "00:34" at bounding box center [619, 562] width 602 height 5
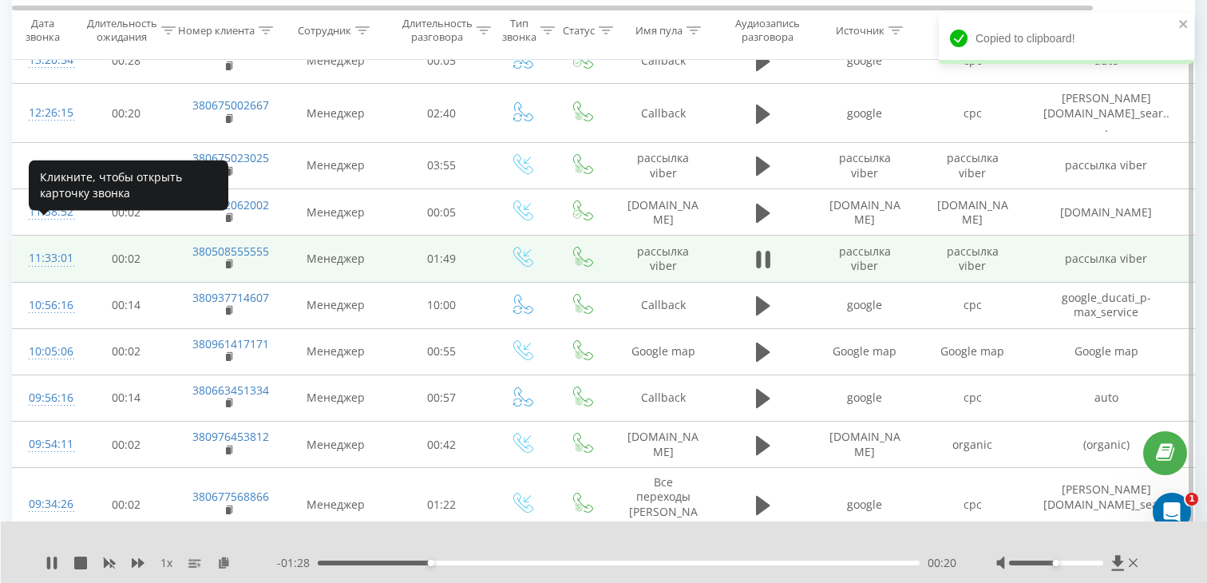
click at [37, 243] on div "11:33:01" at bounding box center [45, 258] width 32 height 31
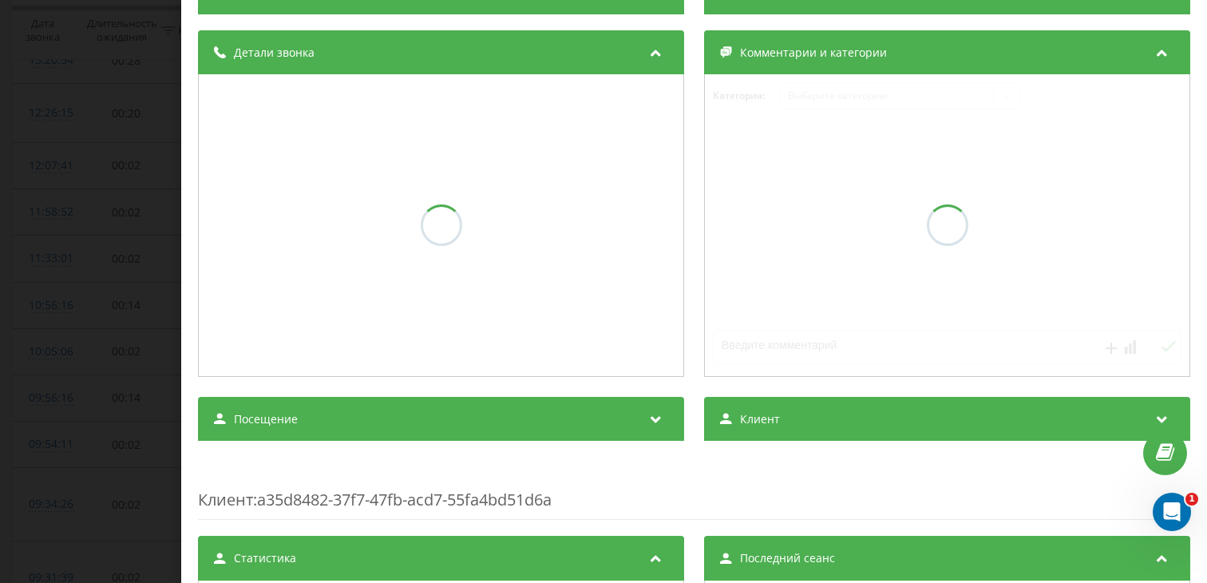
click at [290, 417] on span "Посещение" at bounding box center [266, 419] width 64 height 16
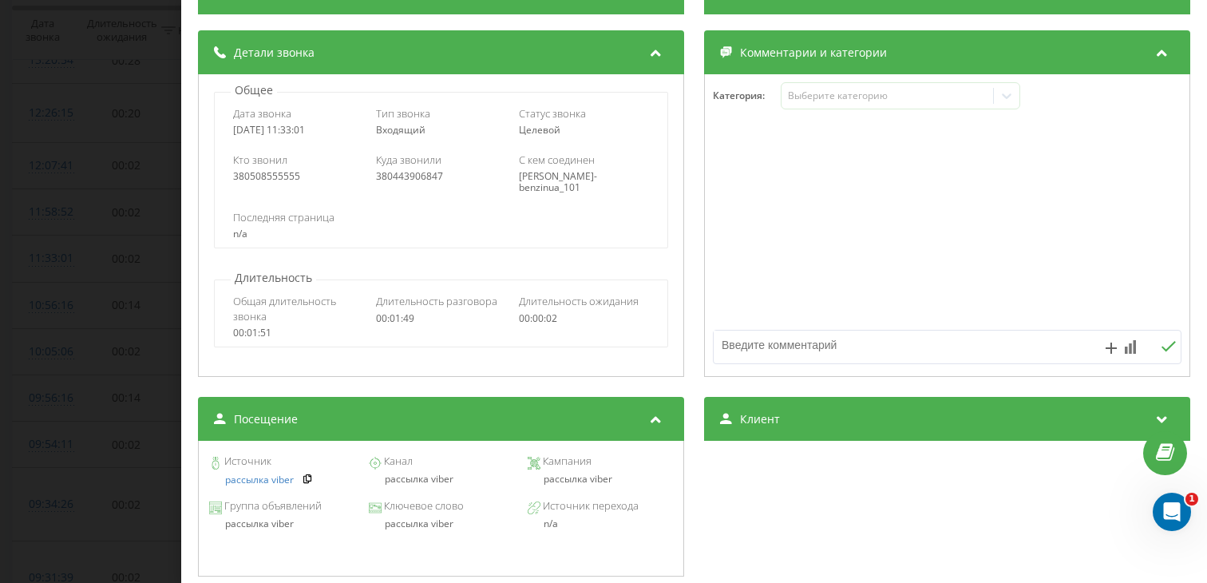
scroll to position [239, 0]
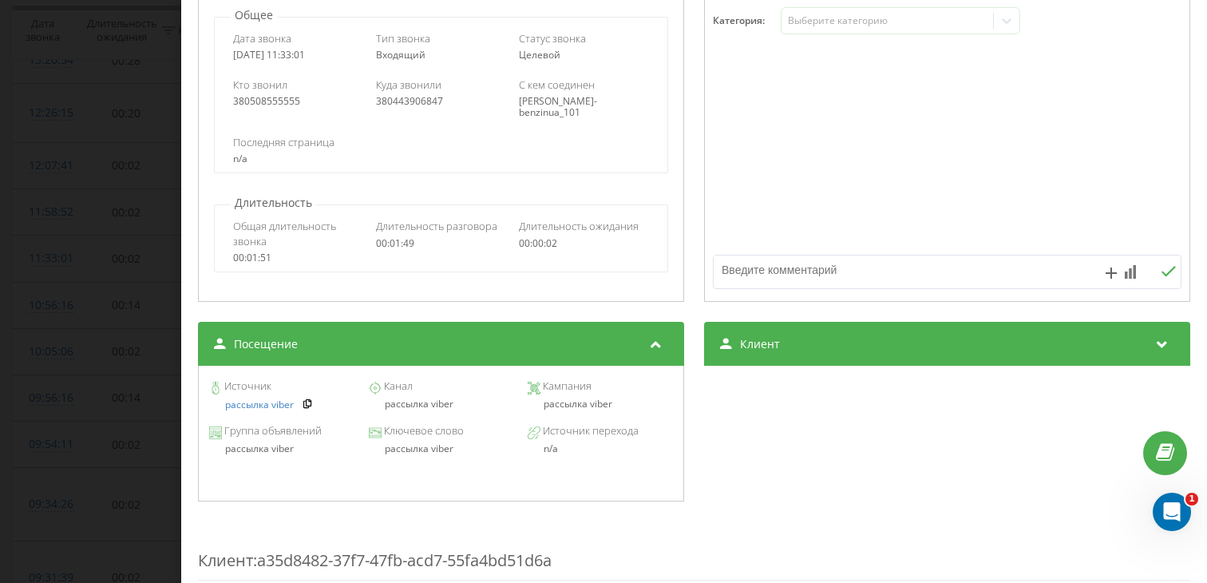
click at [69, 234] on div "Звонок : ua4_-1758184381.6138379 1 x - 01:17 00:31 00:31 Транскрипция Для анали…" at bounding box center [603, 291] width 1207 height 583
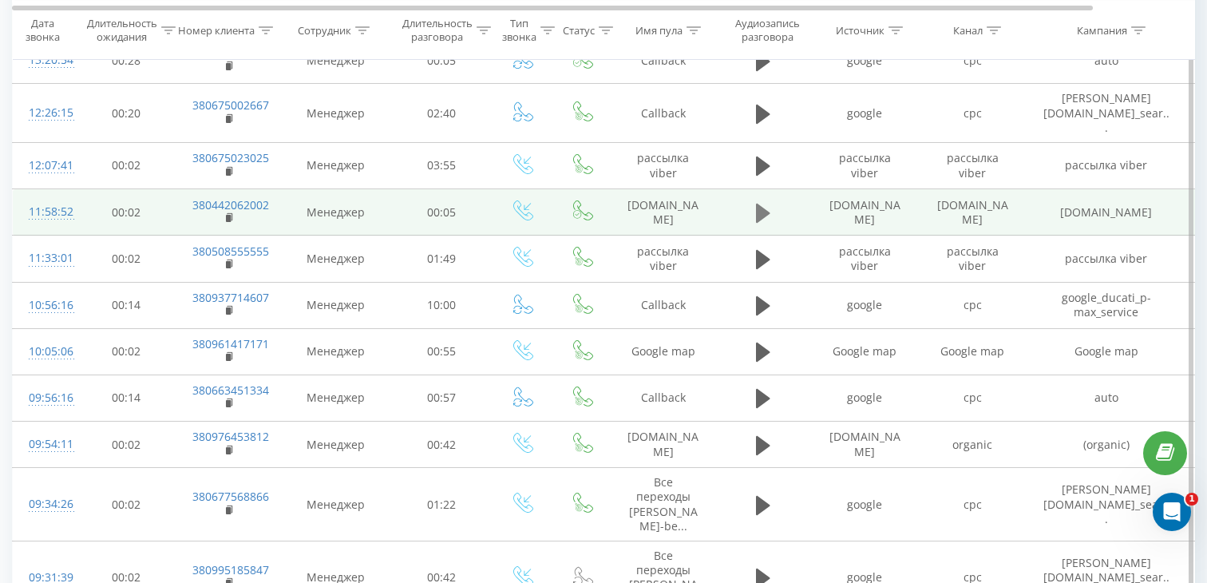
click at [756, 203] on icon at bounding box center [763, 212] width 14 height 19
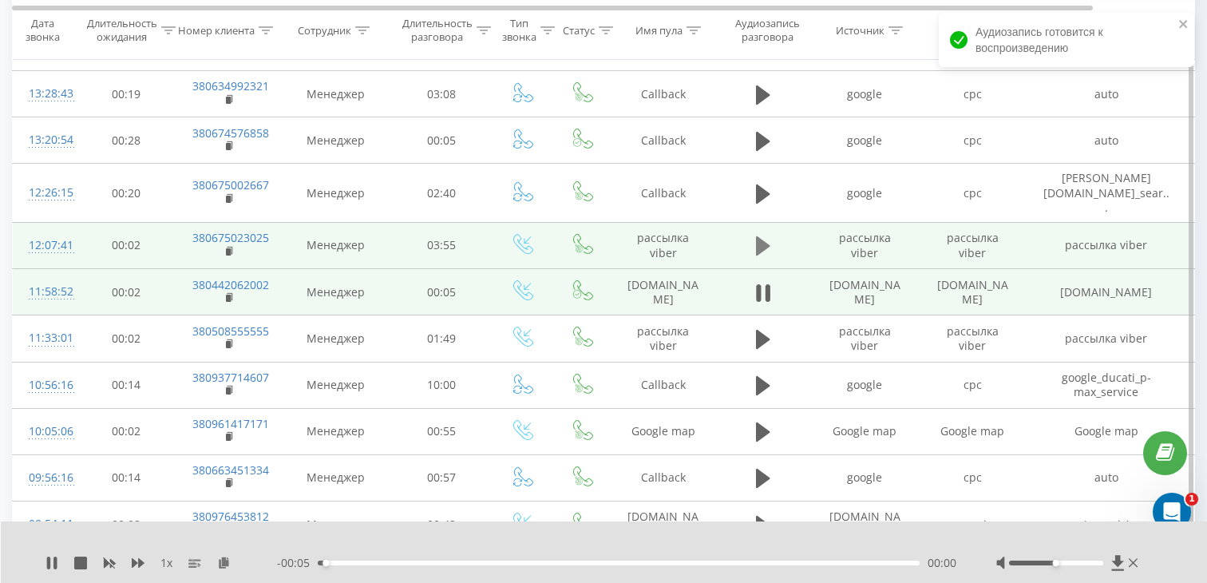
click at [760, 236] on icon at bounding box center [763, 245] width 14 height 19
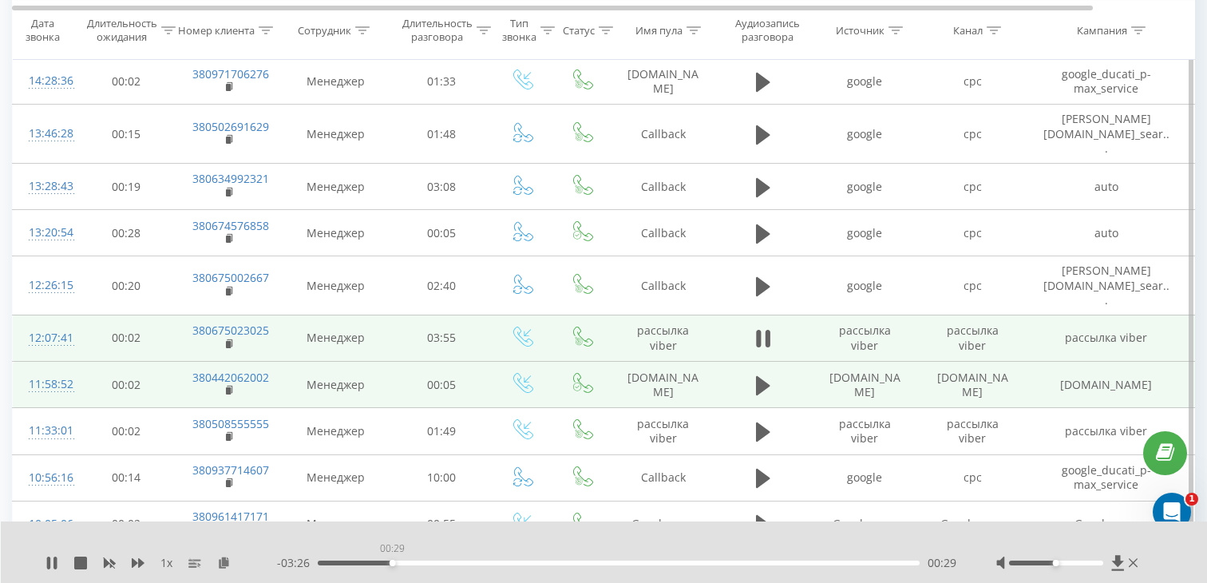
click at [392, 561] on div "00:29" at bounding box center [619, 562] width 602 height 5
click at [227, 341] on rect at bounding box center [228, 344] width 5 height 7
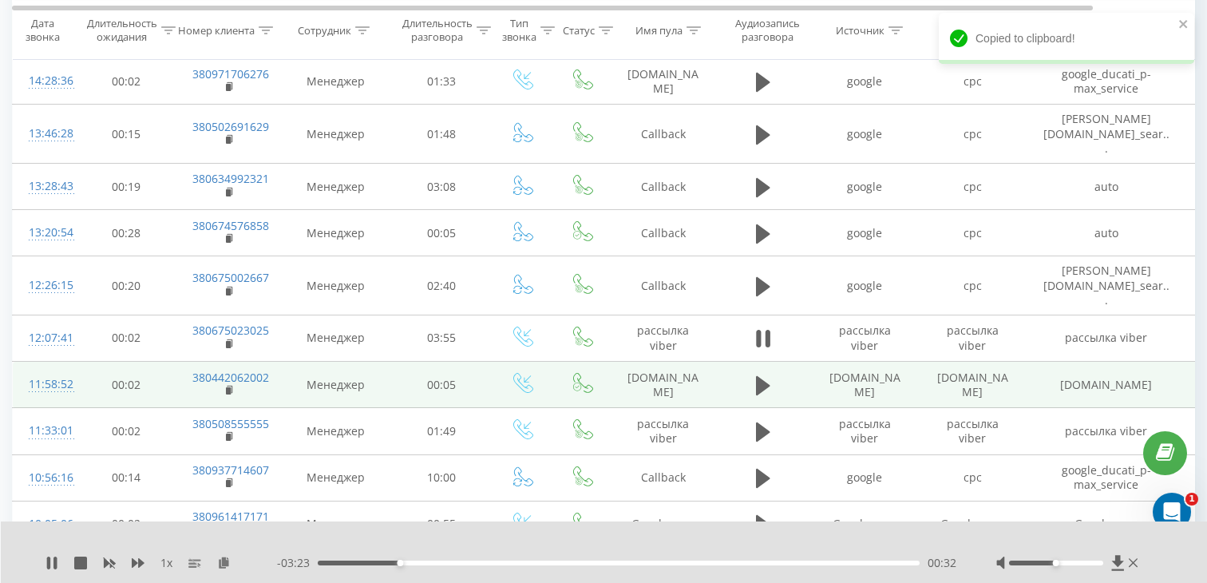
click at [362, 565] on div "- 03:23 00:32 00:32" at bounding box center [616, 563] width 679 height 16
click at [354, 565] on div "- 03:23 00:32 00:32" at bounding box center [616, 563] width 679 height 16
click at [350, 564] on div "00:33" at bounding box center [619, 562] width 602 height 5
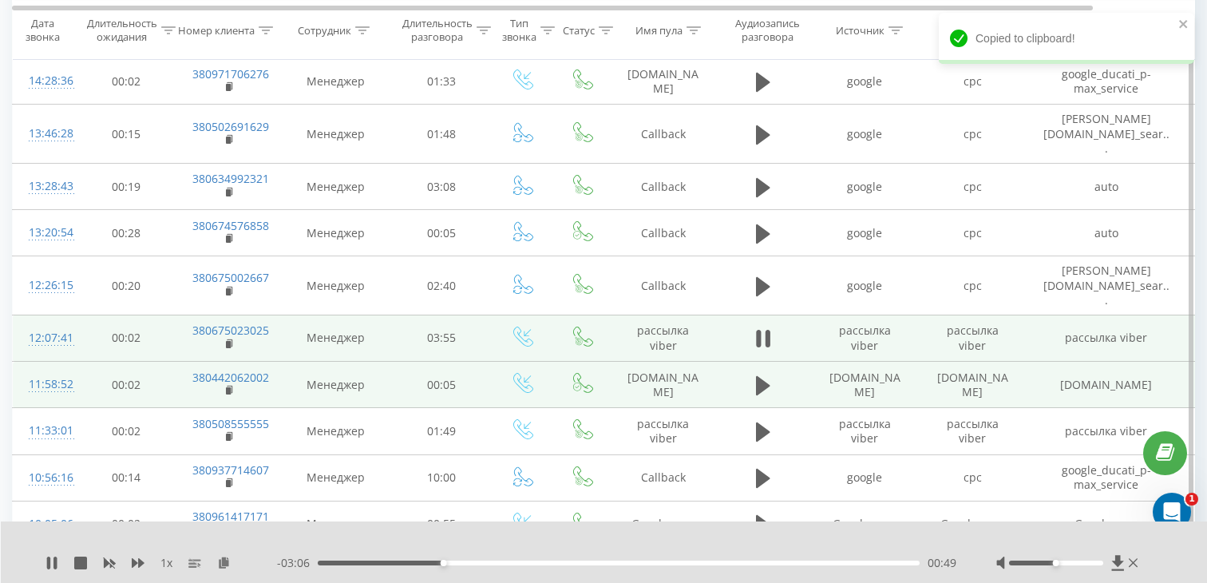
click at [54, 323] on div "12:07:41" at bounding box center [45, 338] width 32 height 31
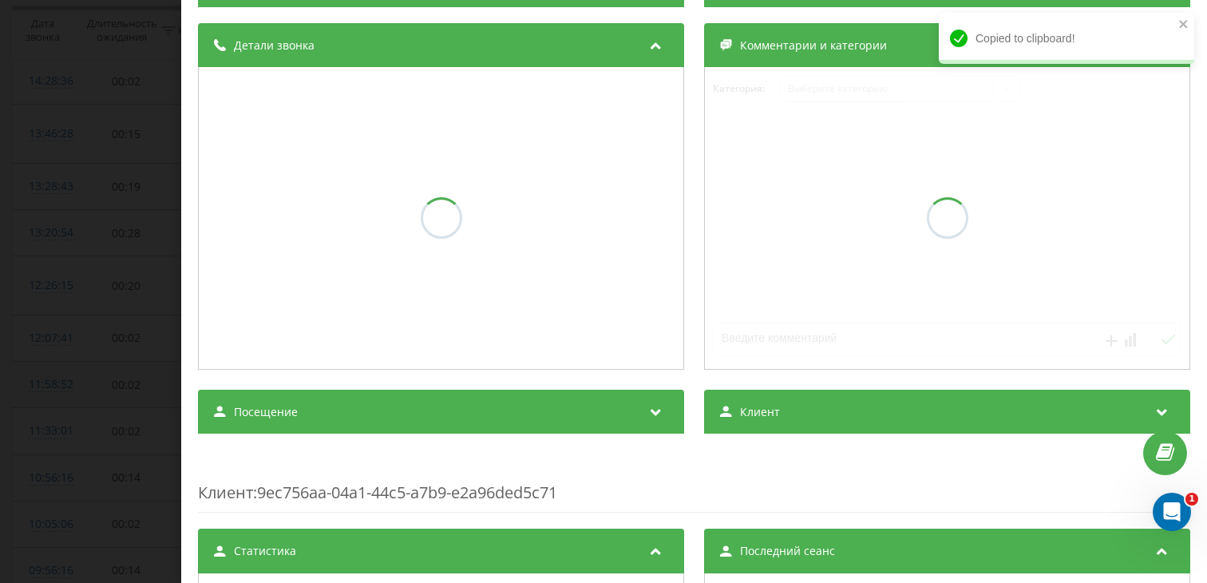
click at [354, 412] on div "Посещение" at bounding box center [441, 412] width 486 height 45
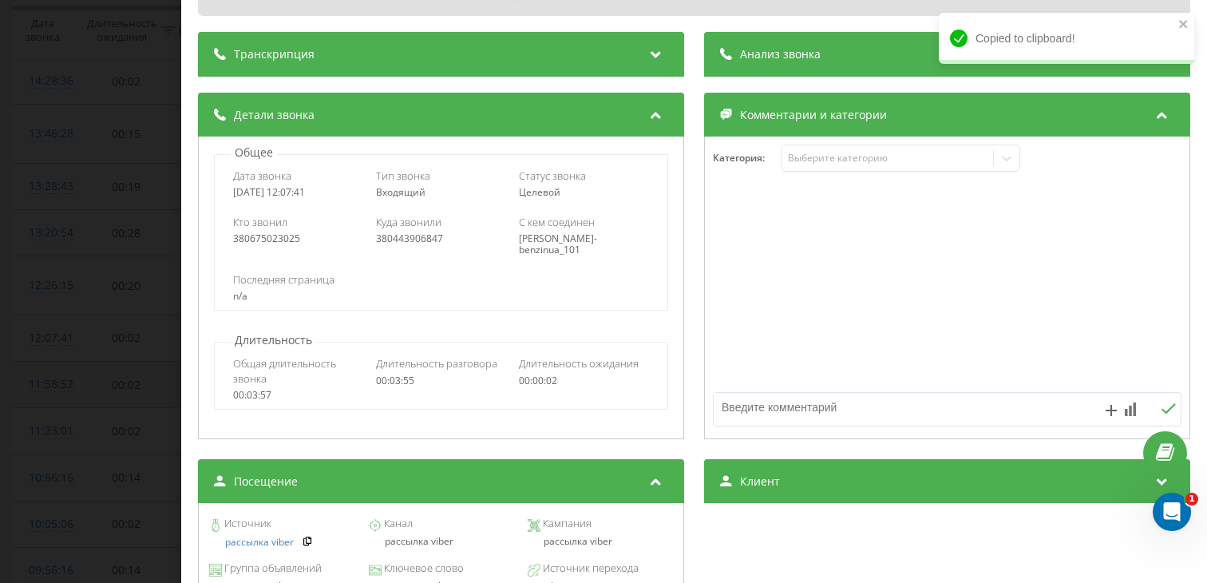
scroll to position [171, 0]
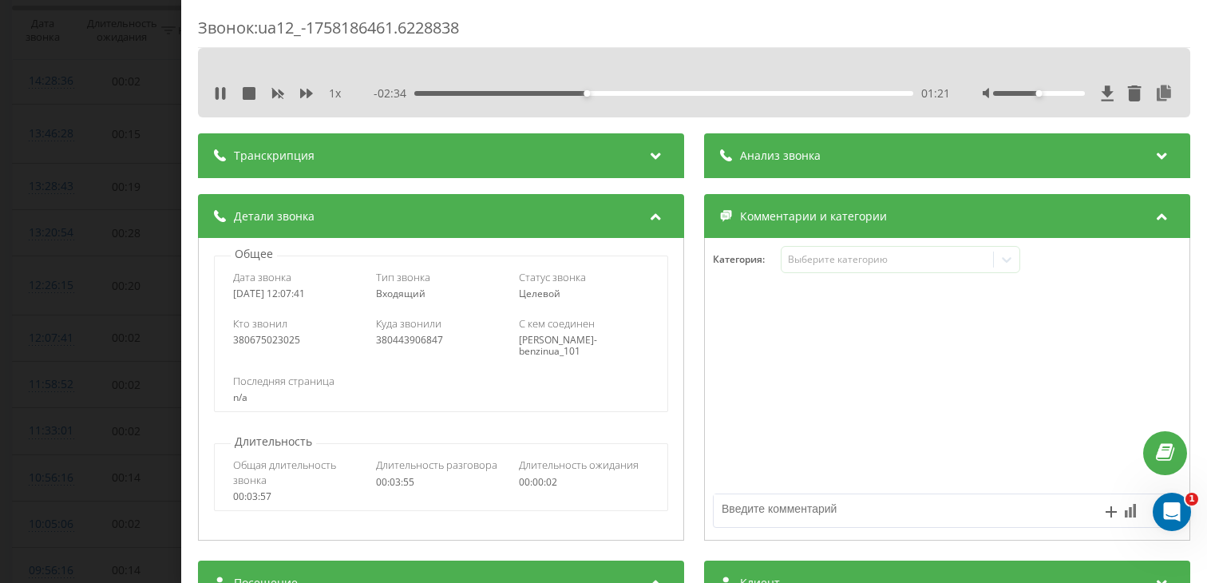
scroll to position [171, 0]
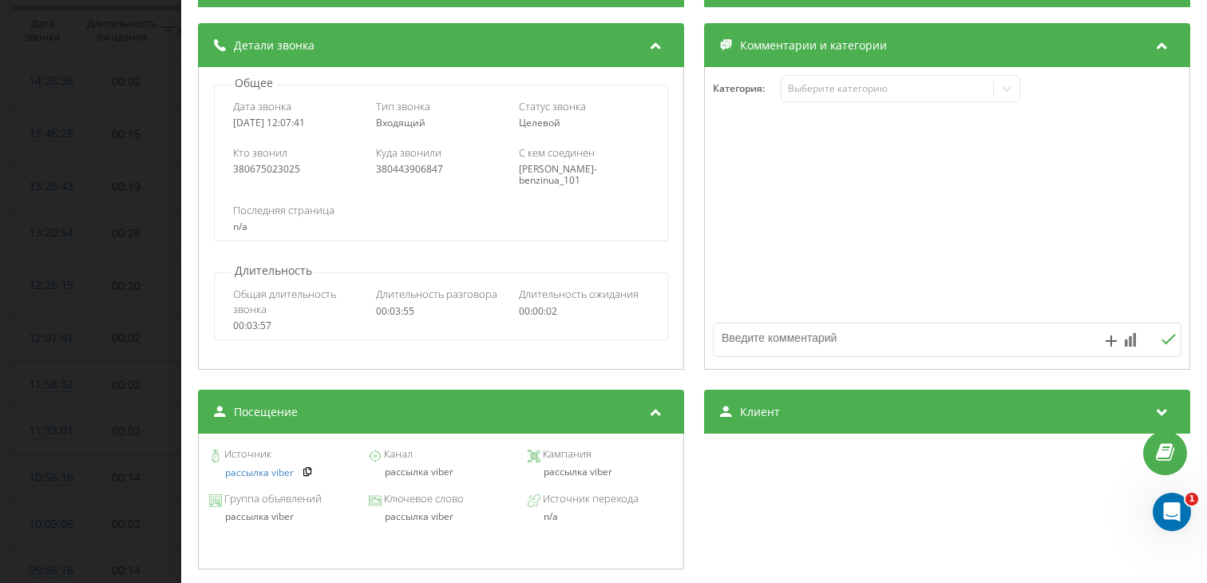
click at [136, 361] on div "Звонок : ua12_-1758186461.6228838 1 x - 02:26 01:29 01:29 Транскрипция Для анал…" at bounding box center [603, 291] width 1207 height 583
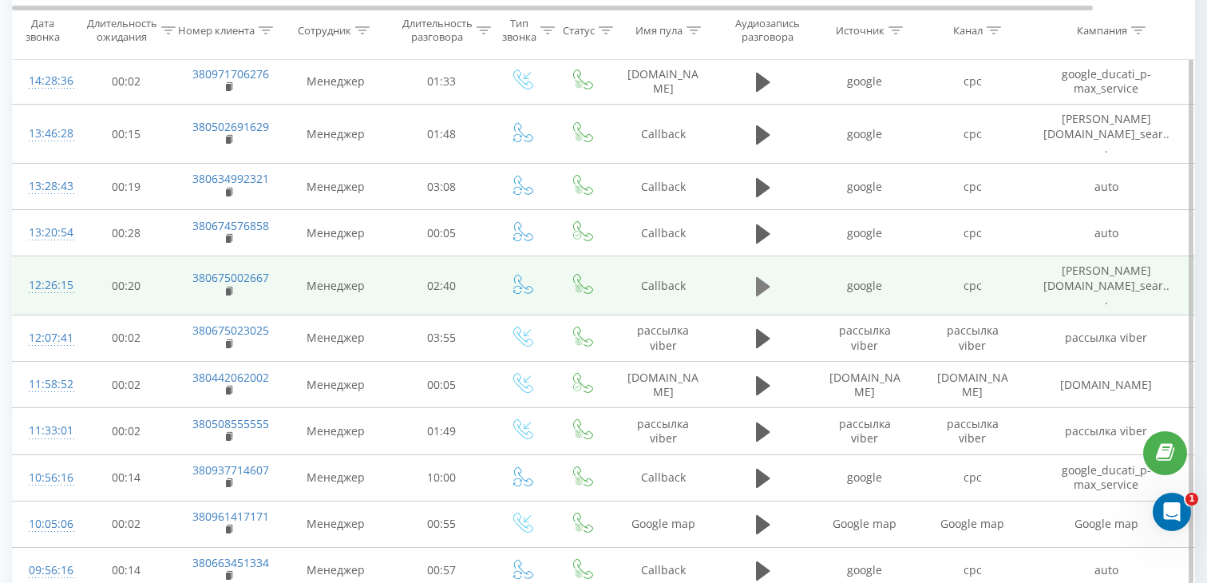
click at [771, 275] on button at bounding box center [763, 287] width 24 height 24
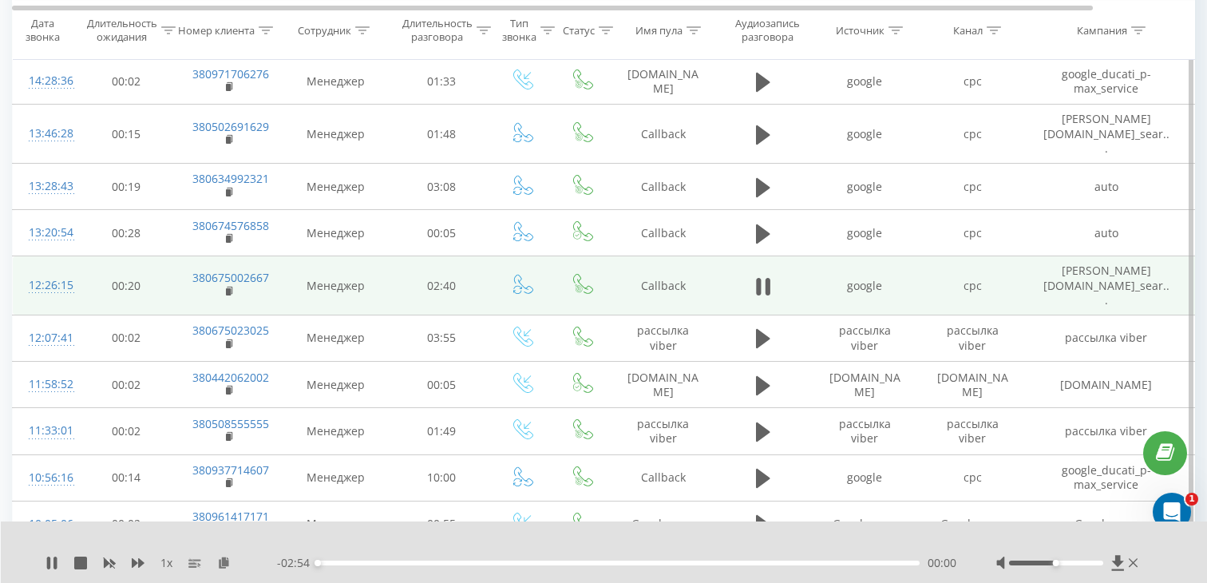
click at [472, 564] on div "00:00" at bounding box center [619, 562] width 602 height 5
click at [544, 563] on div "00:45" at bounding box center [619, 562] width 602 height 5
click at [228, 288] on rect at bounding box center [228, 291] width 5 height 7
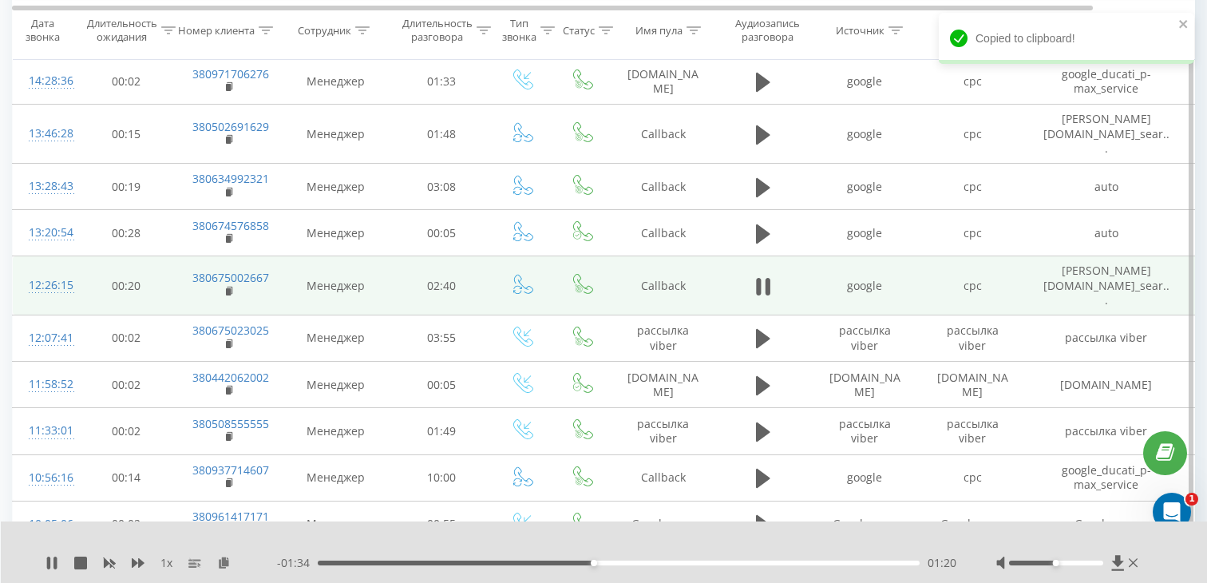
click at [53, 270] on div "12:26:15" at bounding box center [45, 285] width 32 height 31
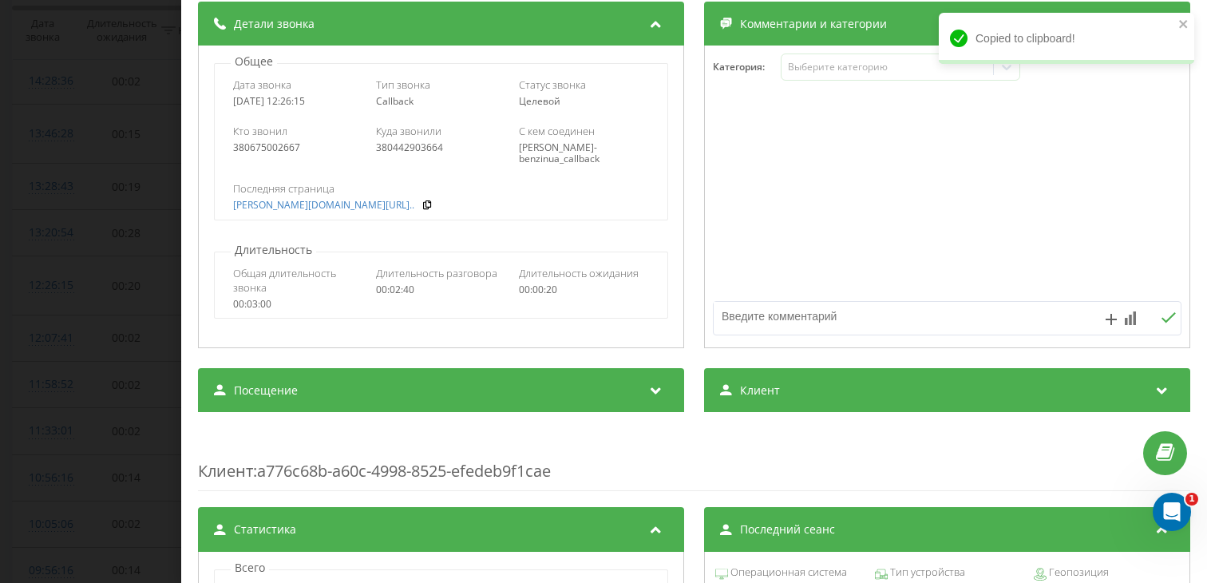
scroll to position [278, 0]
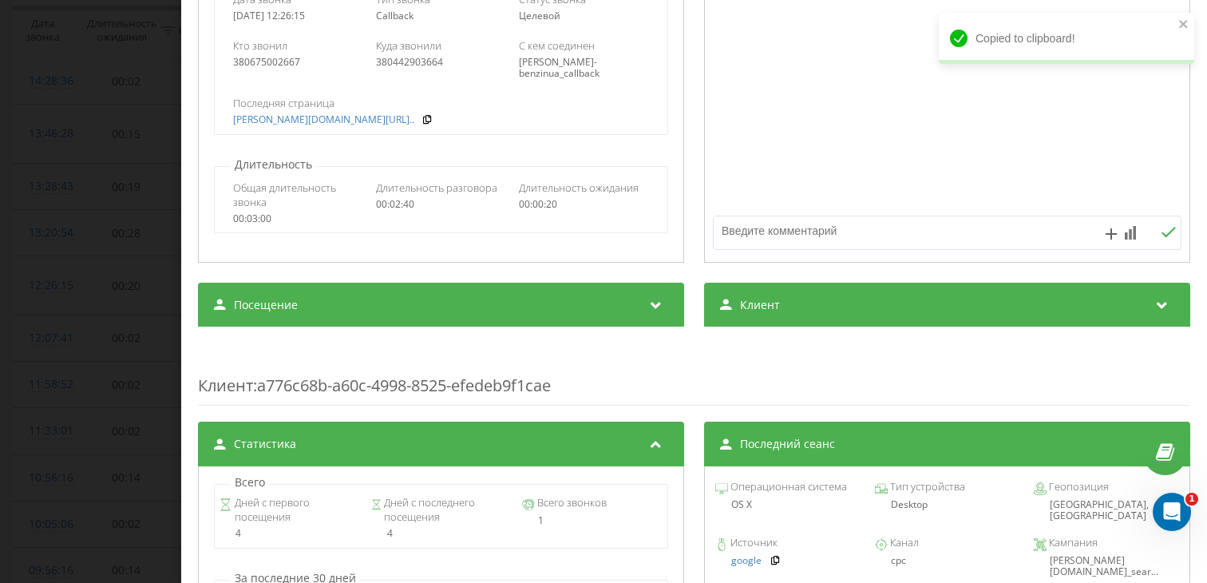
click at [372, 358] on div "Клиент : a776c68b-a60c-4998-8525-efedeb9f1cae" at bounding box center [694, 373] width 992 height 63
click at [372, 314] on div "Посещение" at bounding box center [441, 305] width 486 height 45
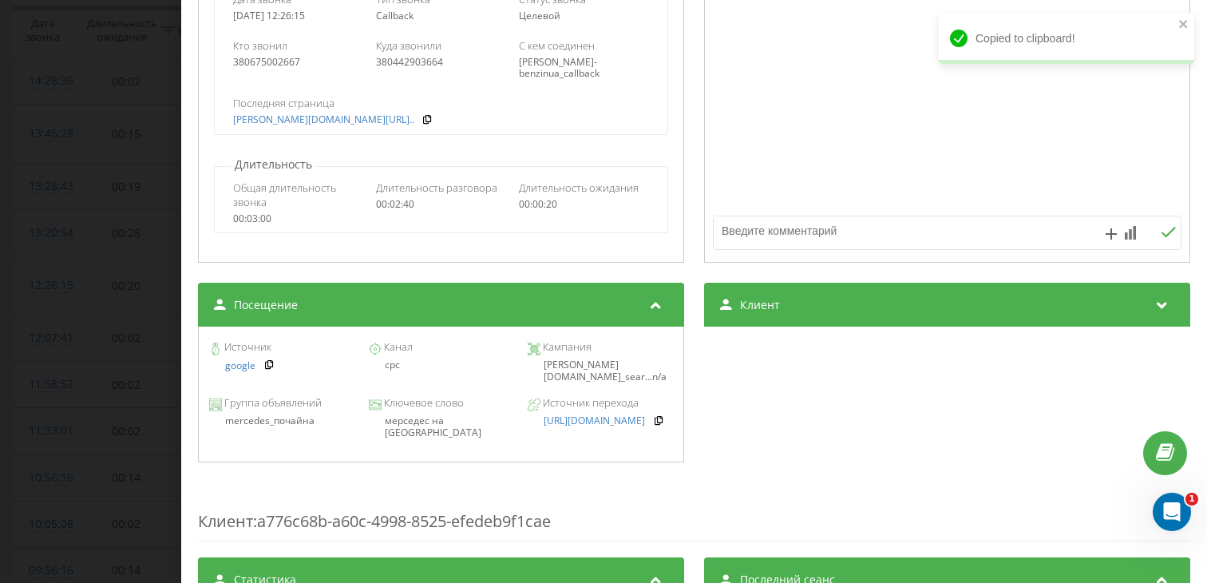
click at [429, 422] on div "мерседес на [GEOGRAPHIC_DATA]" at bounding box center [440, 426] width 145 height 23
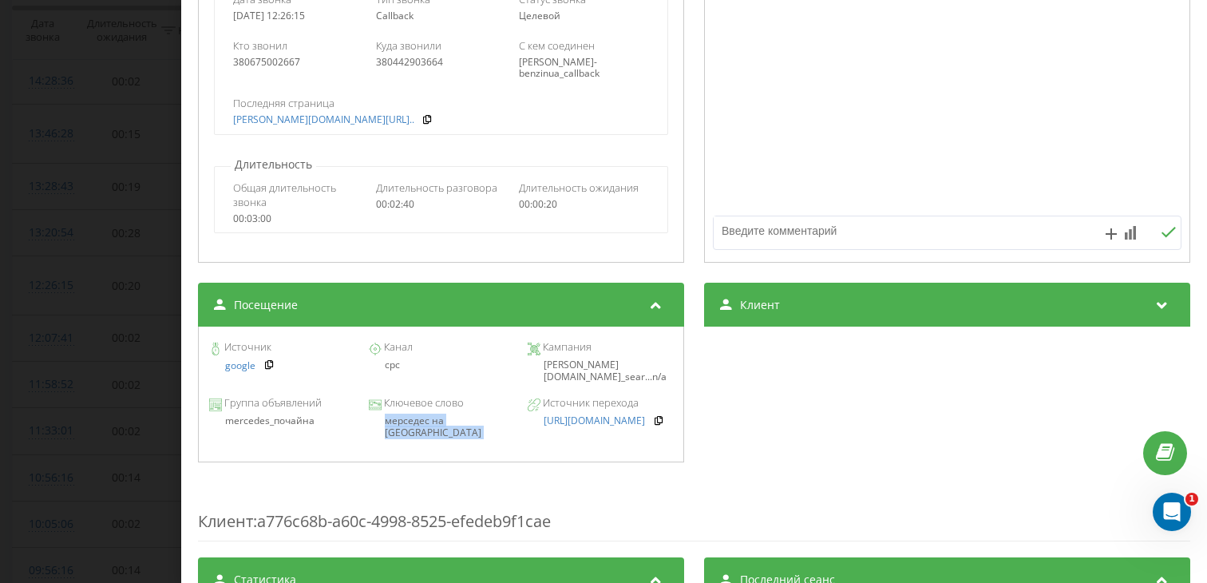
copy div "мерседес на [GEOGRAPHIC_DATA]"
click at [110, 358] on div "Звонок : ua3_-1758187575.441243 1 x - 01:20 01:34 01:34 Транскрипция Для анализ…" at bounding box center [603, 291] width 1207 height 583
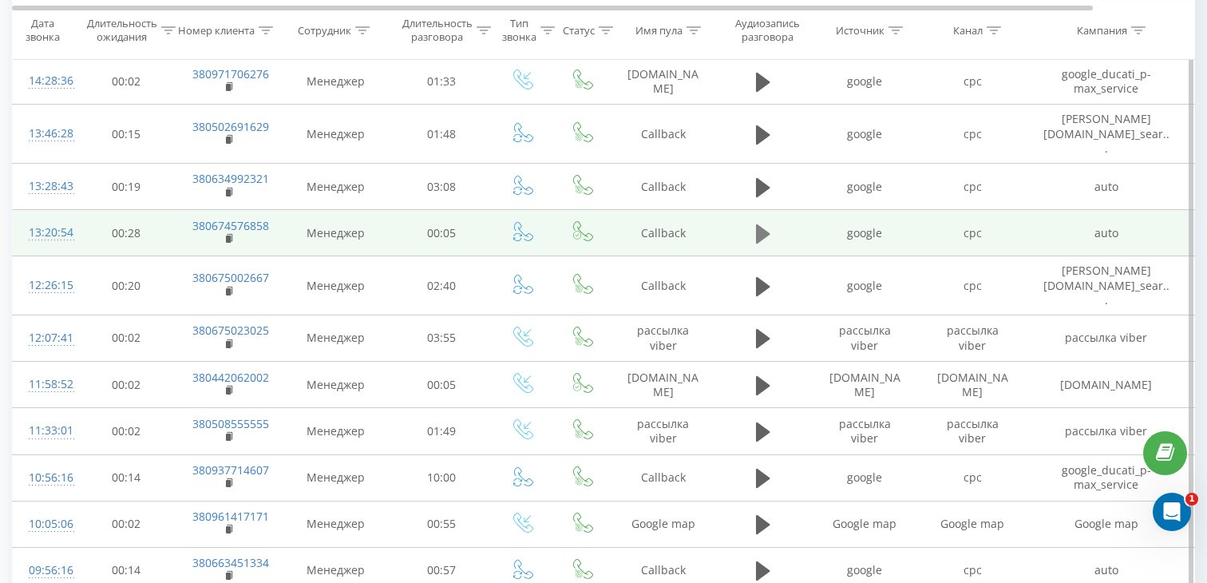
click at [770, 222] on button at bounding box center [763, 234] width 24 height 24
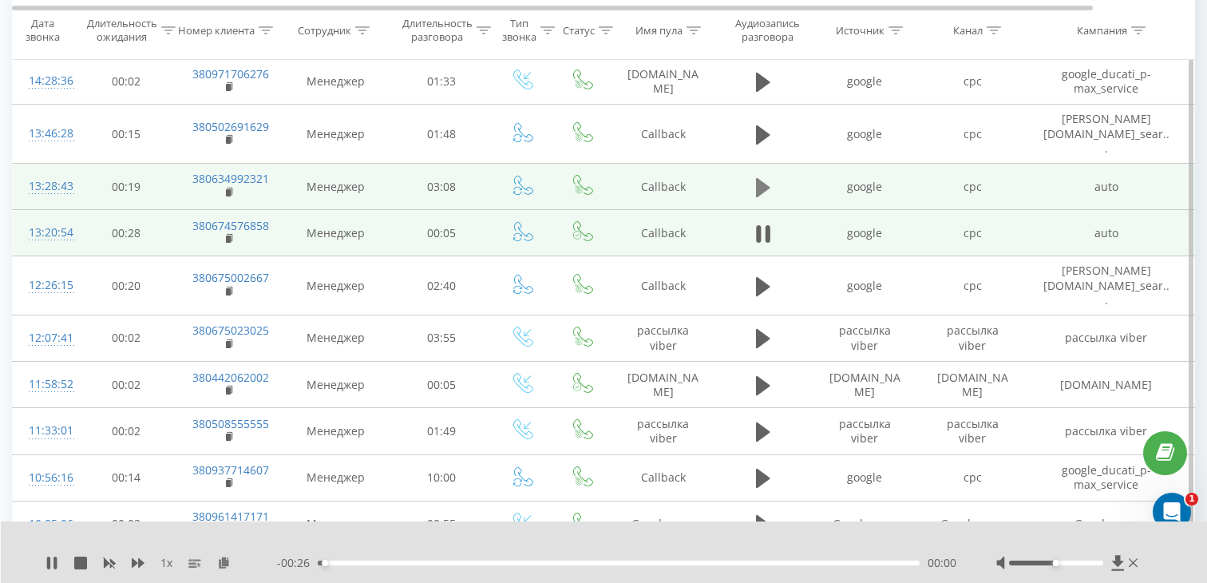
click at [764, 177] on icon at bounding box center [763, 186] width 14 height 19
click at [474, 565] on div "- 03:20 00:01 00:01" at bounding box center [616, 563] width 679 height 16
click at [475, 563] on div "00:52" at bounding box center [619, 562] width 602 height 5
click at [230, 187] on icon at bounding box center [230, 192] width 9 height 11
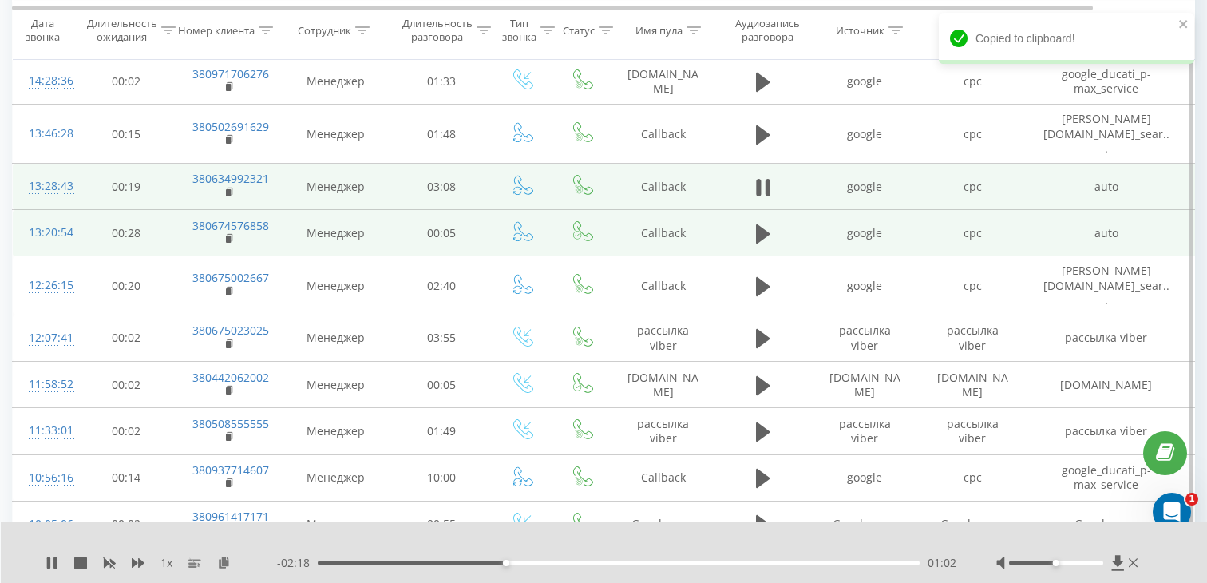
click at [53, 193] on div at bounding box center [45, 193] width 32 height 1
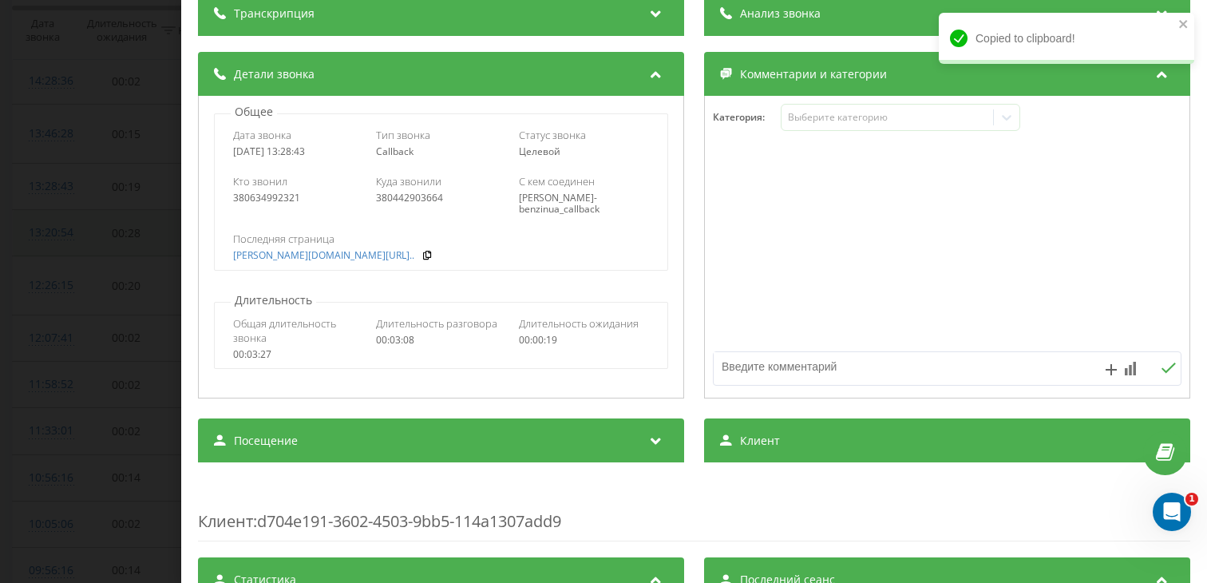
scroll to position [212, 0]
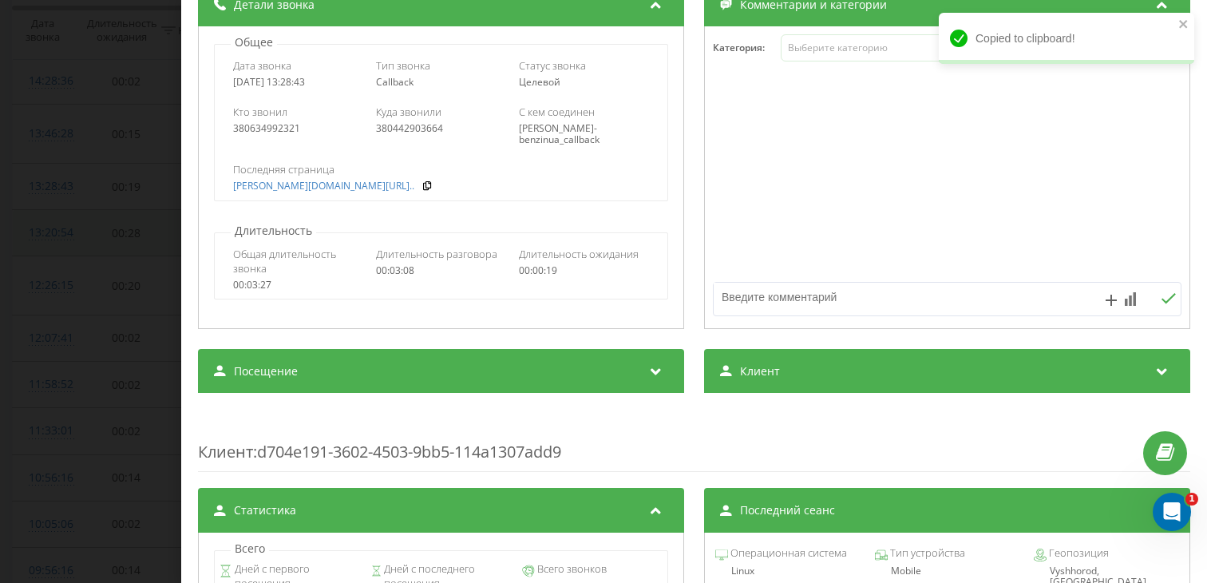
click at [433, 390] on div "Посещение" at bounding box center [441, 371] width 486 height 45
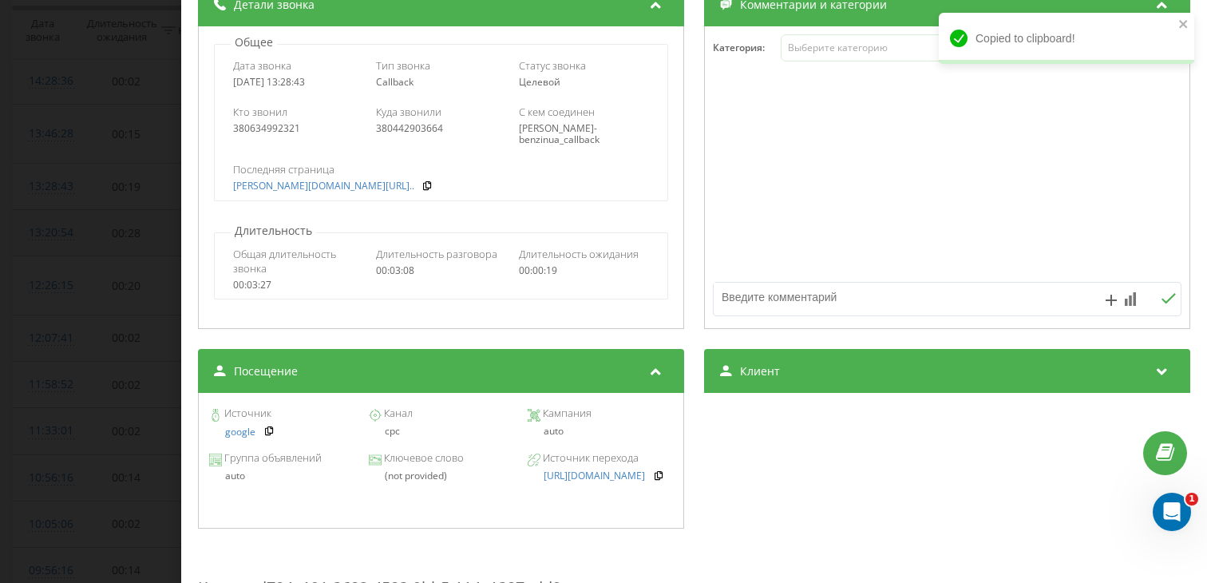
click at [92, 335] on div "Звонок : ua11_-1758191323.6934434 1 x - 02:14 01:06 01:06 Транскрипция Для анал…" at bounding box center [603, 291] width 1207 height 583
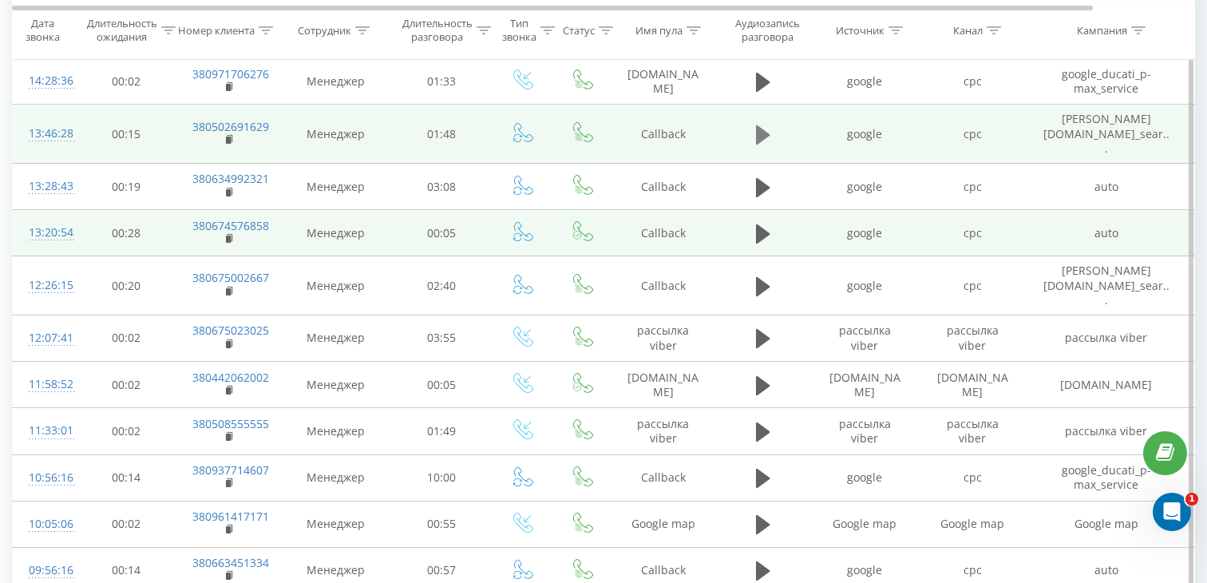
click at [766, 126] on icon at bounding box center [763, 134] width 14 height 19
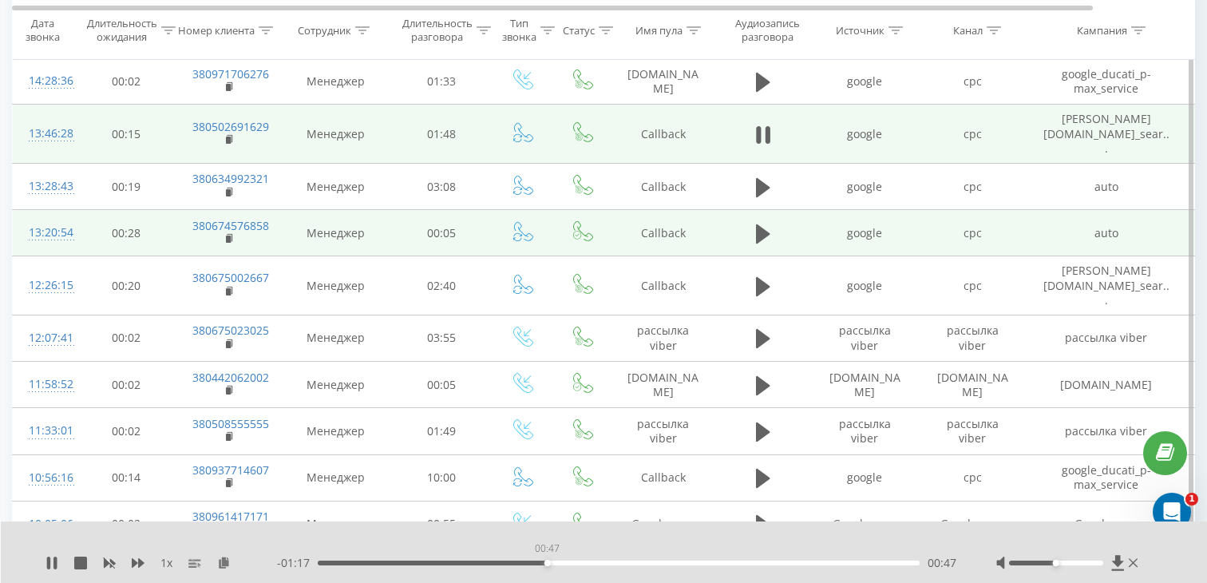
click at [547, 562] on div "00:47" at bounding box center [619, 562] width 602 height 5
click at [231, 134] on icon at bounding box center [230, 139] width 9 height 11
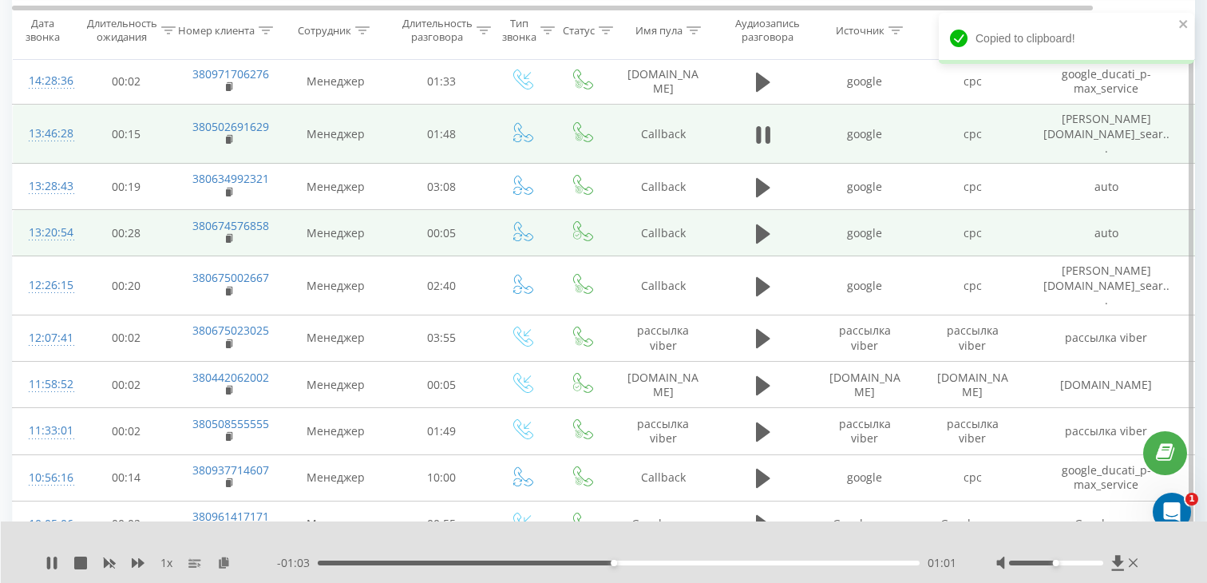
click at [58, 120] on div "13:46:28" at bounding box center [45, 133] width 32 height 31
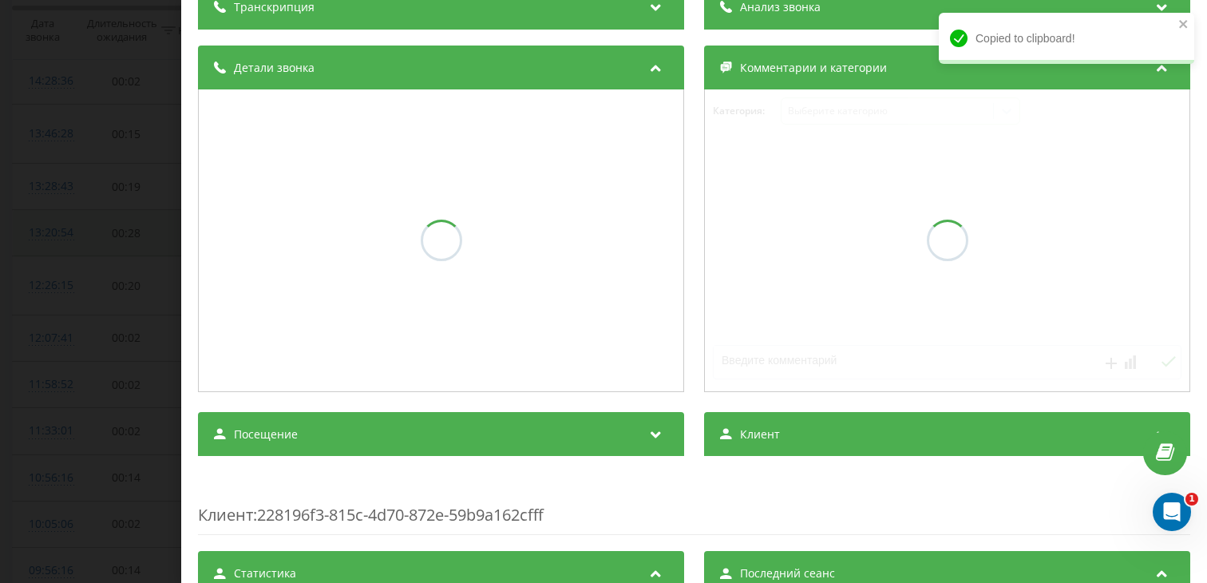
click at [330, 428] on div "Посещение" at bounding box center [441, 434] width 486 height 45
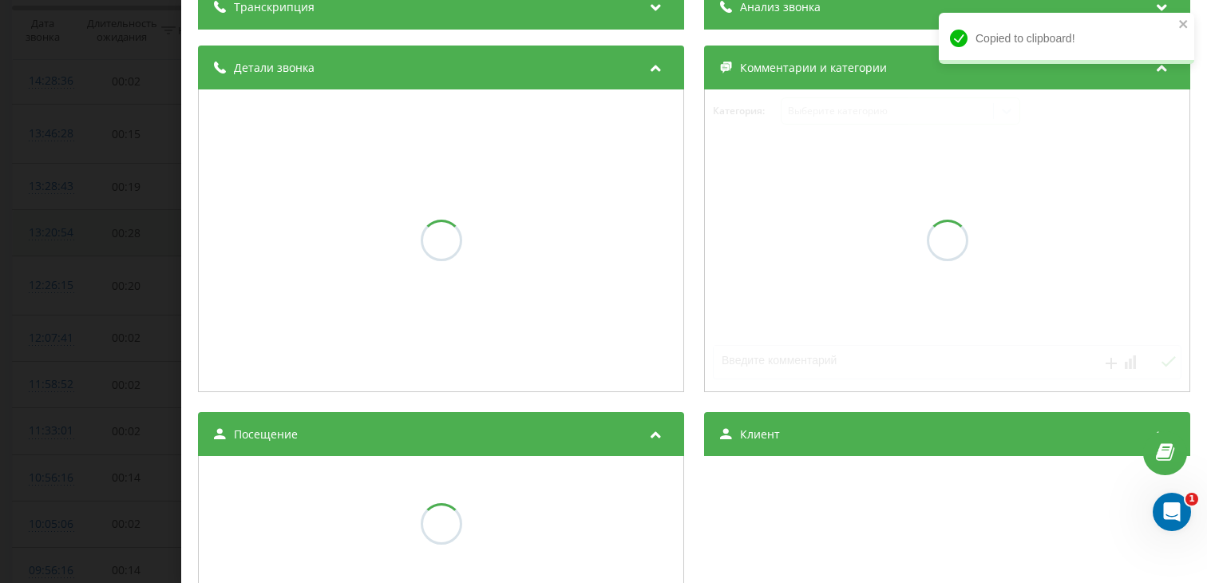
scroll to position [148, 0]
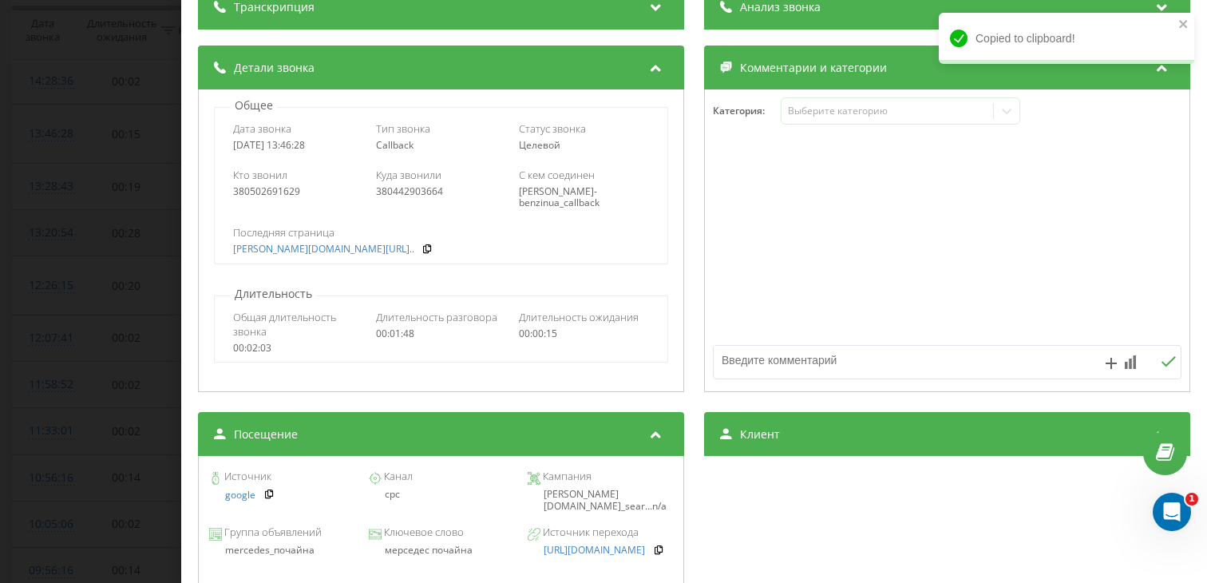
click at [439, 558] on div "Группа объявлений mercedes_почайна Ключевое слово мерседес почайна Источник пер…" at bounding box center [441, 542] width 469 height 45
click at [437, 555] on div "мерседес почайна" at bounding box center [440, 549] width 145 height 11
click at [437, 554] on div "мерседес почайна" at bounding box center [440, 549] width 145 height 11
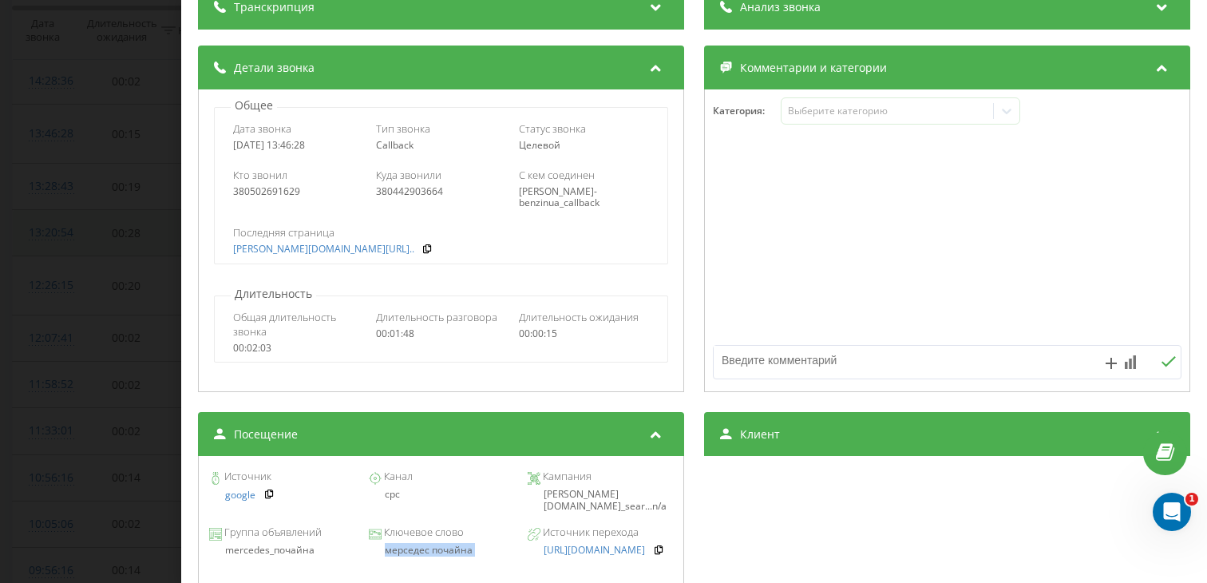
click at [437, 554] on div "мерседес почайна" at bounding box center [440, 549] width 145 height 11
copy div "мерседес почайна"
click at [72, 360] on div "Звонок : ua9_-1758192388.8049450 1 x - 00:55 01:09 01:09 Транскрипция Для анали…" at bounding box center [603, 291] width 1207 height 583
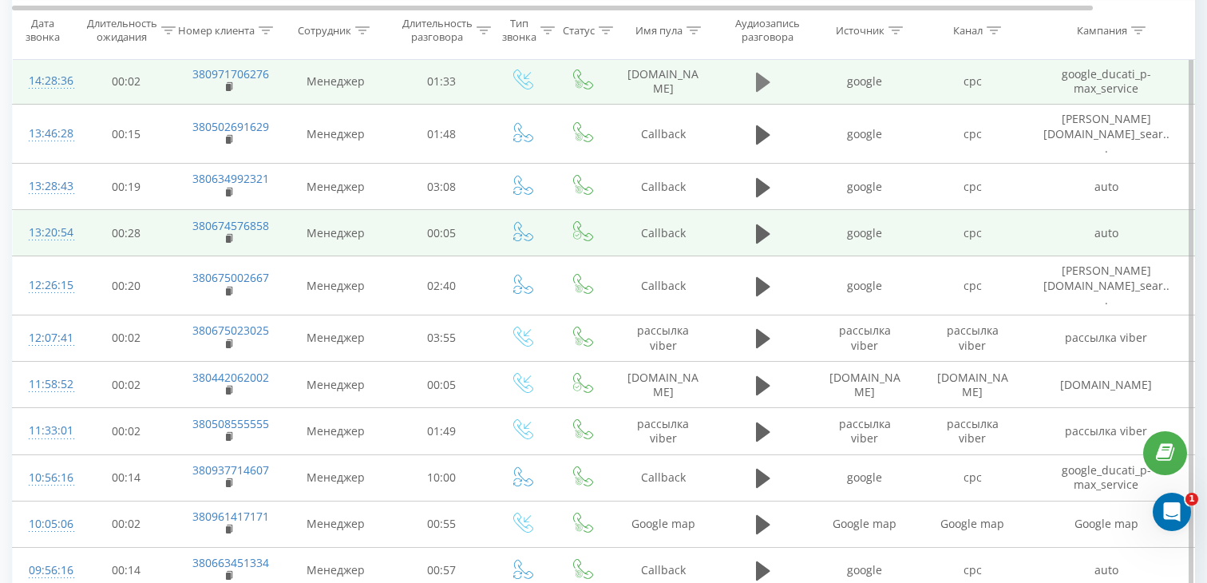
click at [761, 80] on icon at bounding box center [763, 82] width 14 height 19
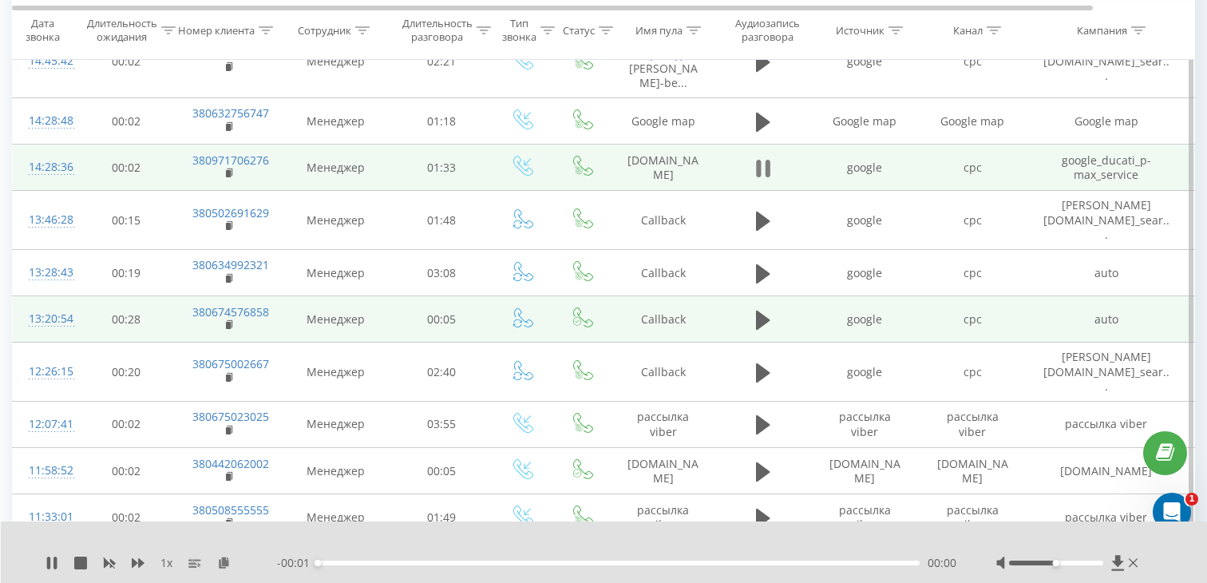
scroll to position [326, 0]
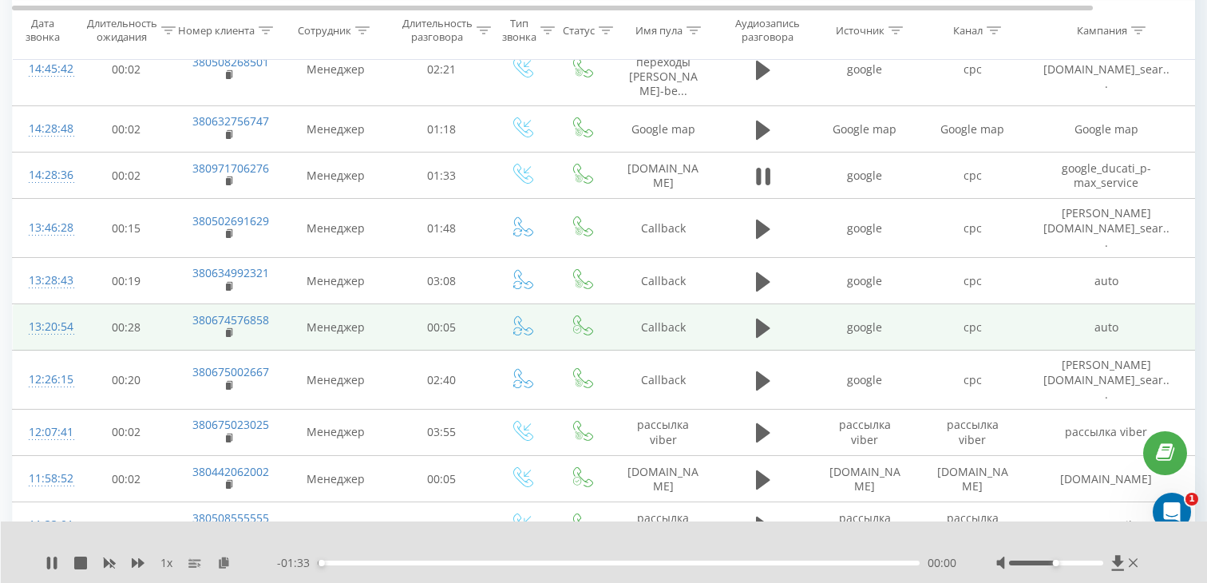
click at [491, 561] on div "00:00" at bounding box center [619, 562] width 602 height 5
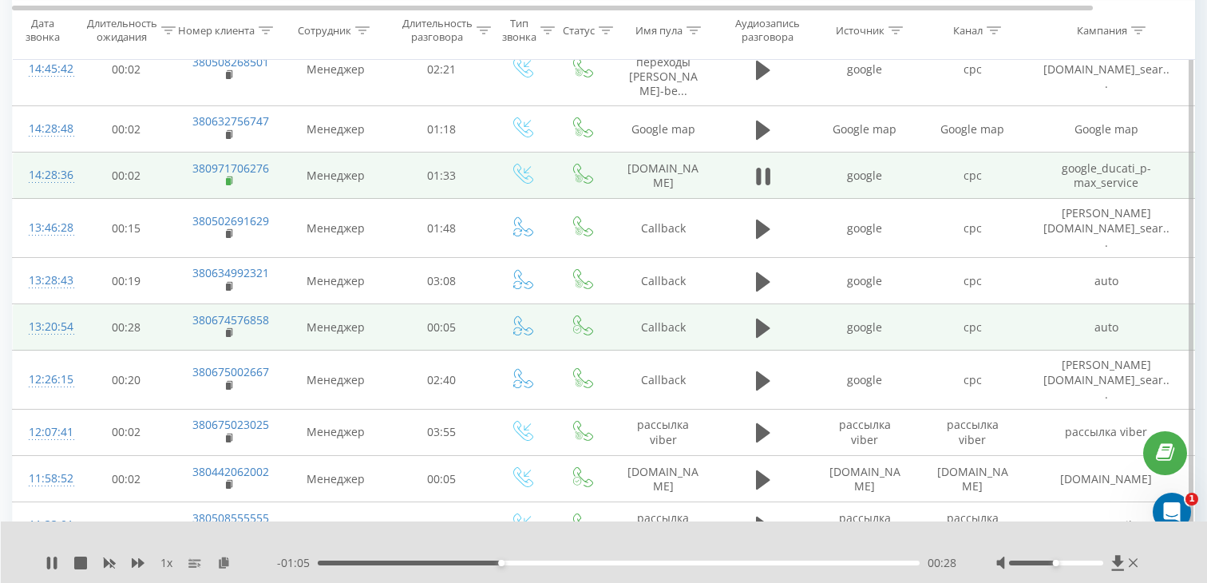
click at [230, 181] on rect at bounding box center [228, 181] width 5 height 7
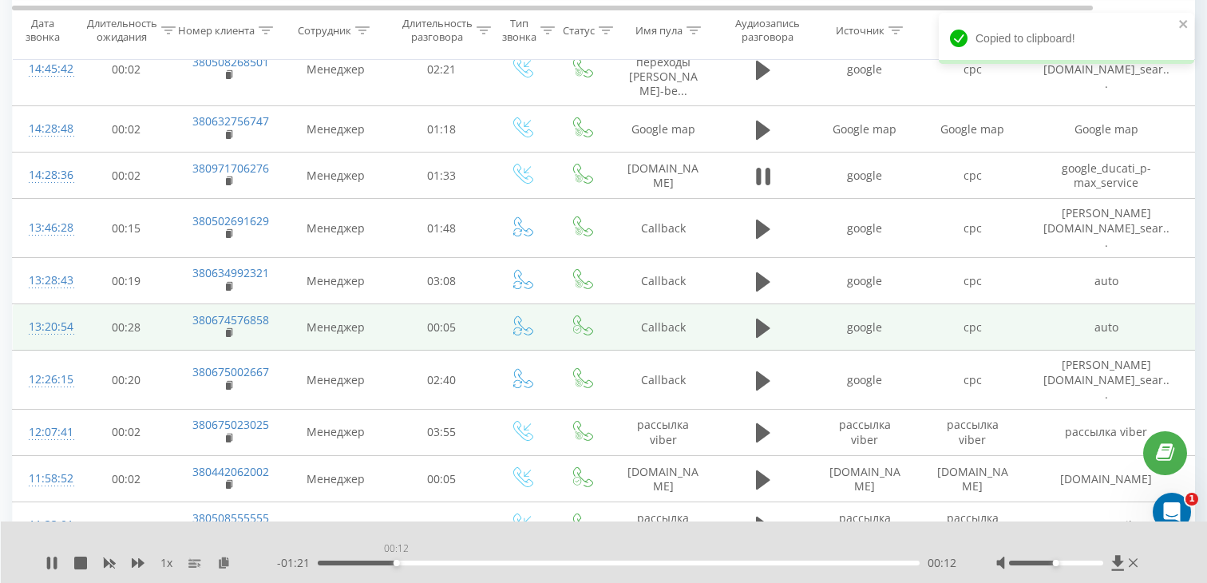
click at [396, 562] on div "00:12" at bounding box center [619, 562] width 602 height 5
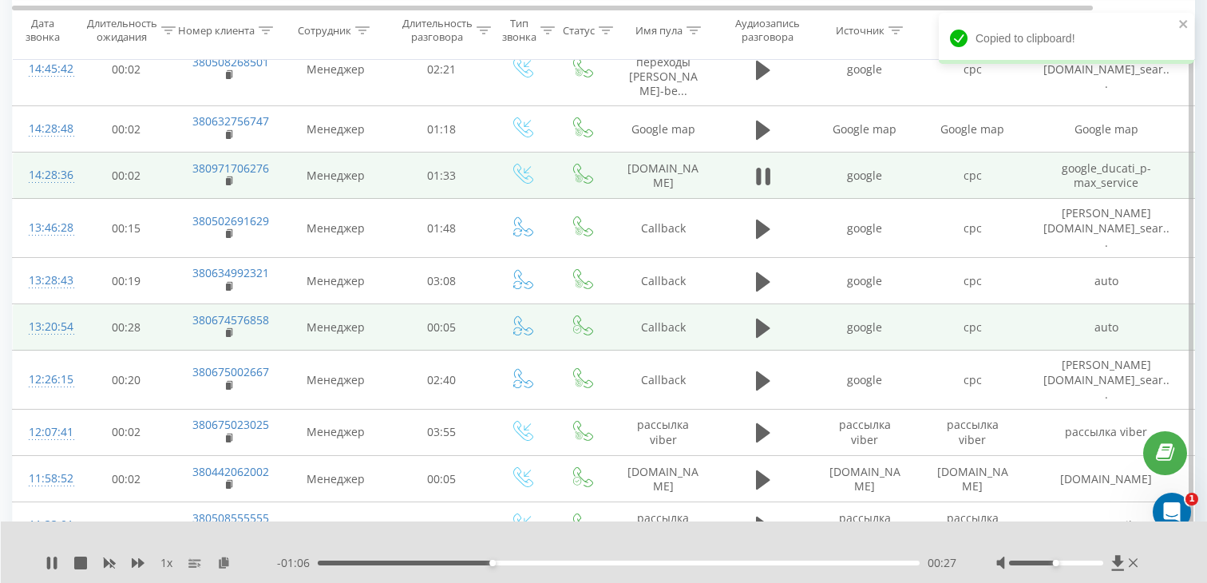
click at [61, 179] on div "14:28:36" at bounding box center [45, 175] width 32 height 31
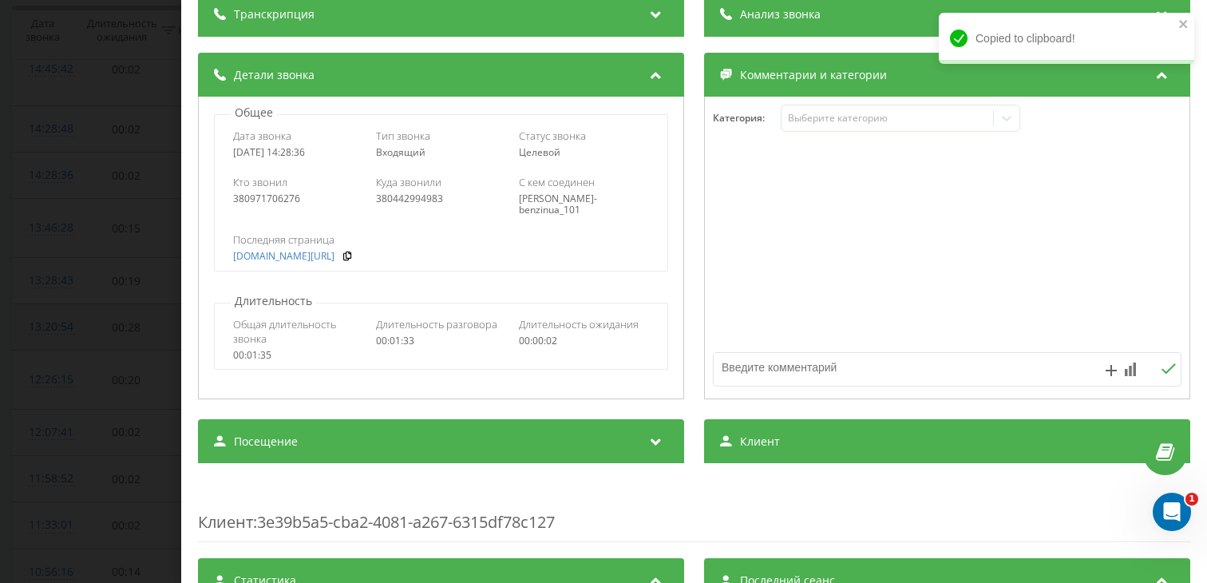
scroll to position [211, 0]
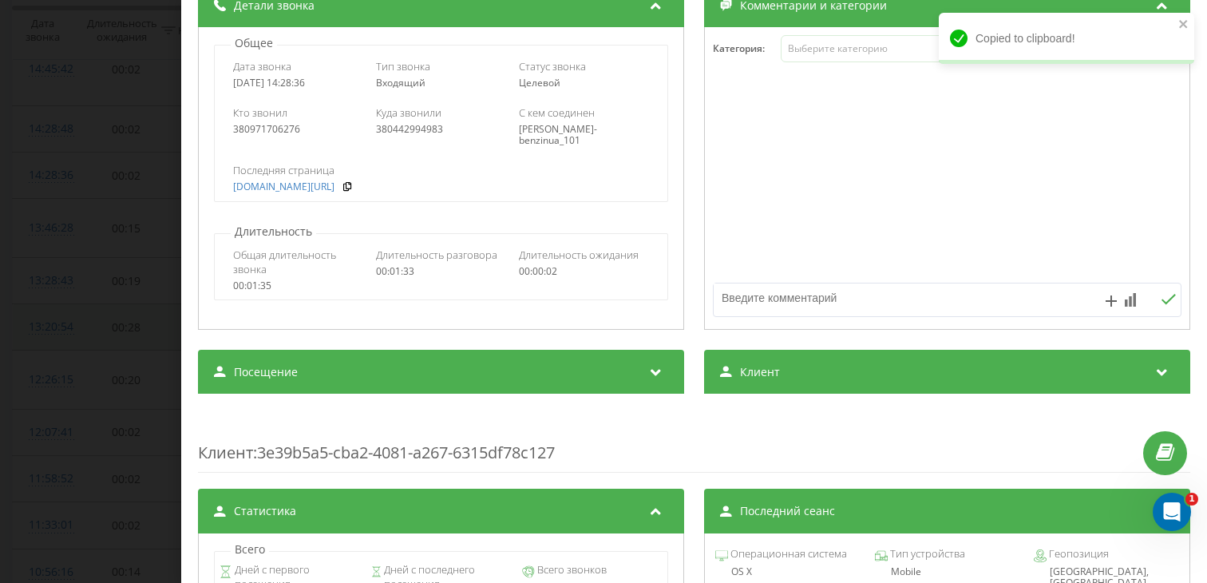
click at [384, 363] on div "Посещение" at bounding box center [441, 372] width 486 height 45
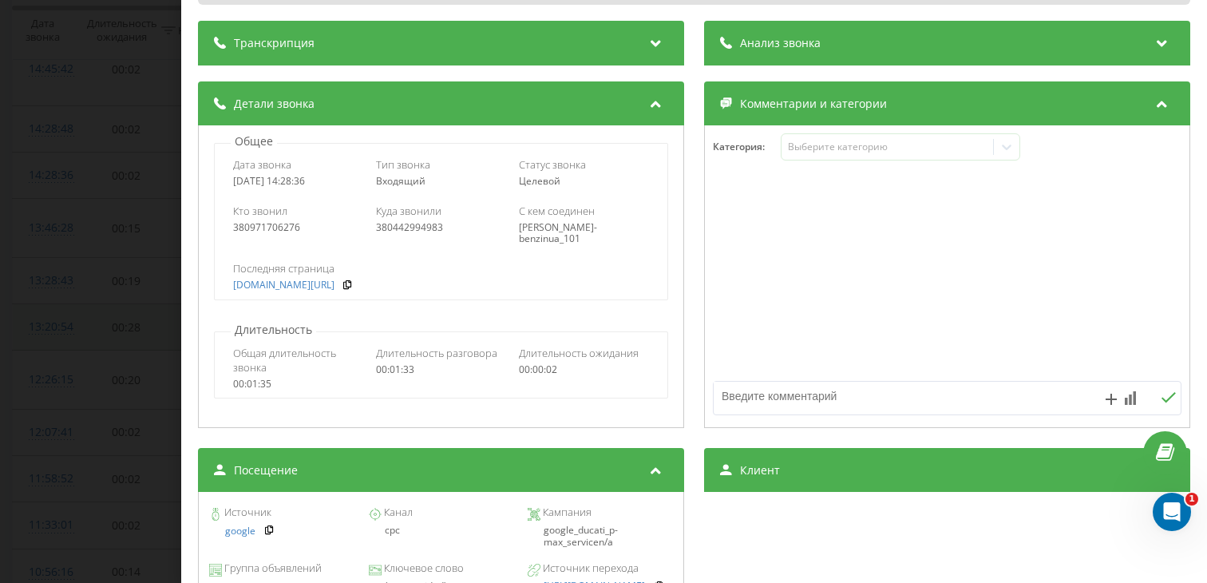
scroll to position [0, 0]
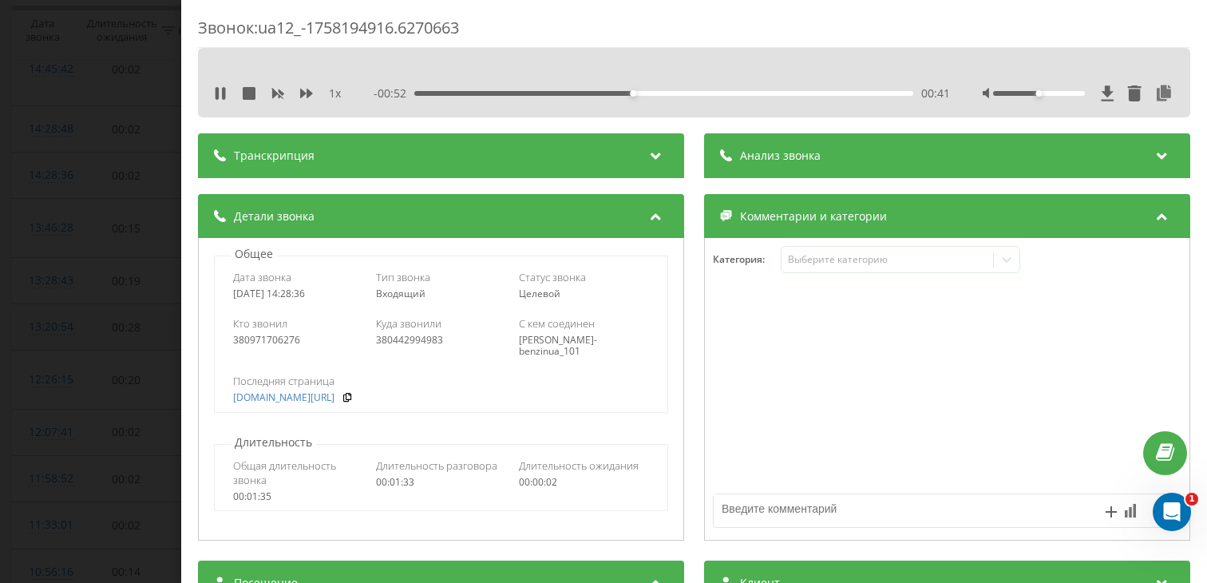
click at [706, 95] on div "00:41" at bounding box center [663, 93] width 499 height 5
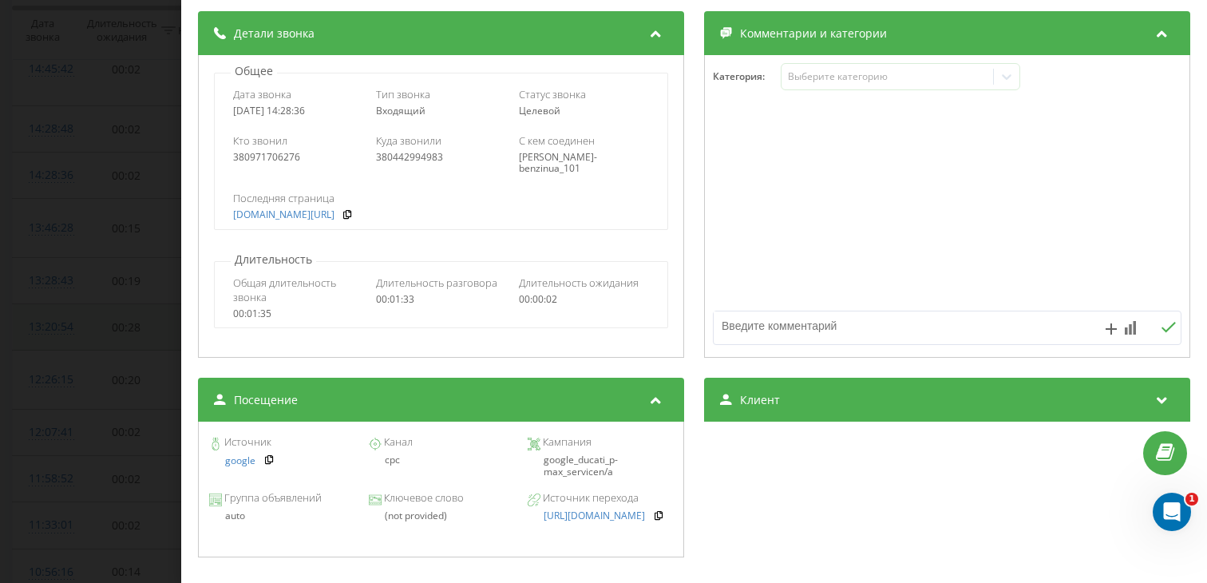
scroll to position [188, 0]
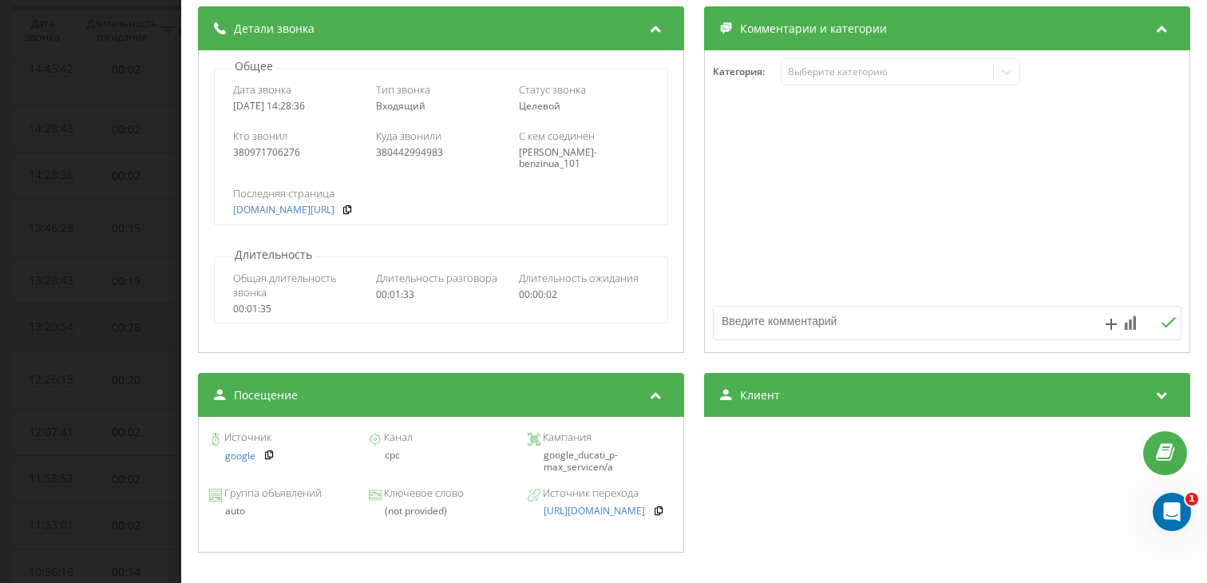
click at [137, 311] on div "Звонок : ua12_-1758194916.6270663 1 x - 00:16 01:17 01:17 Транскрипция Для анал…" at bounding box center [603, 291] width 1207 height 583
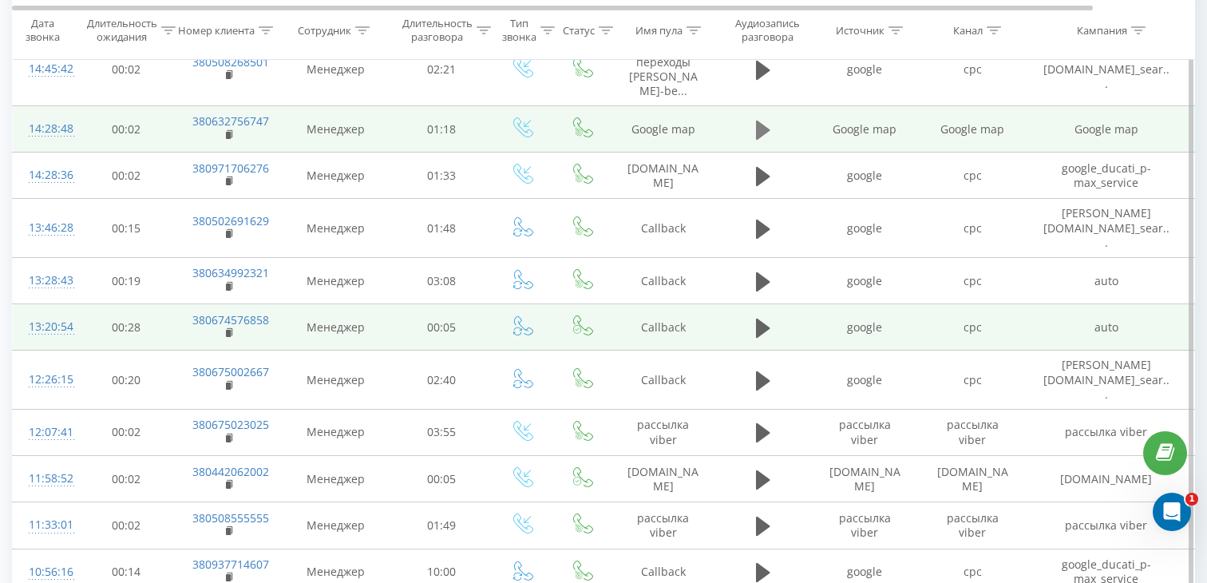
click at [768, 138] on icon at bounding box center [763, 130] width 14 height 22
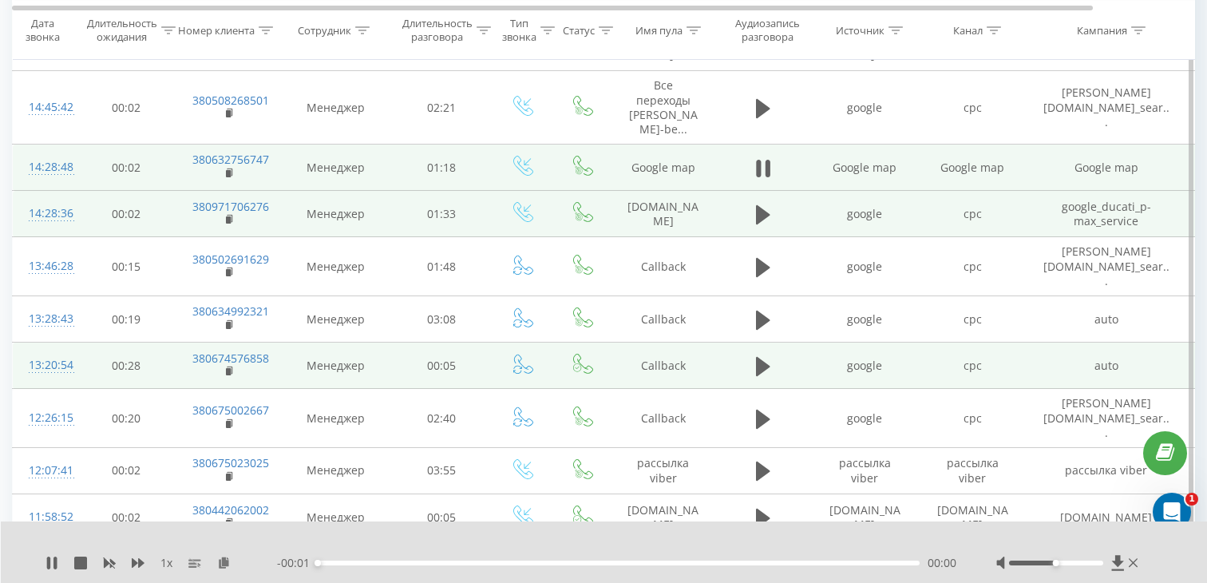
scroll to position [285, 0]
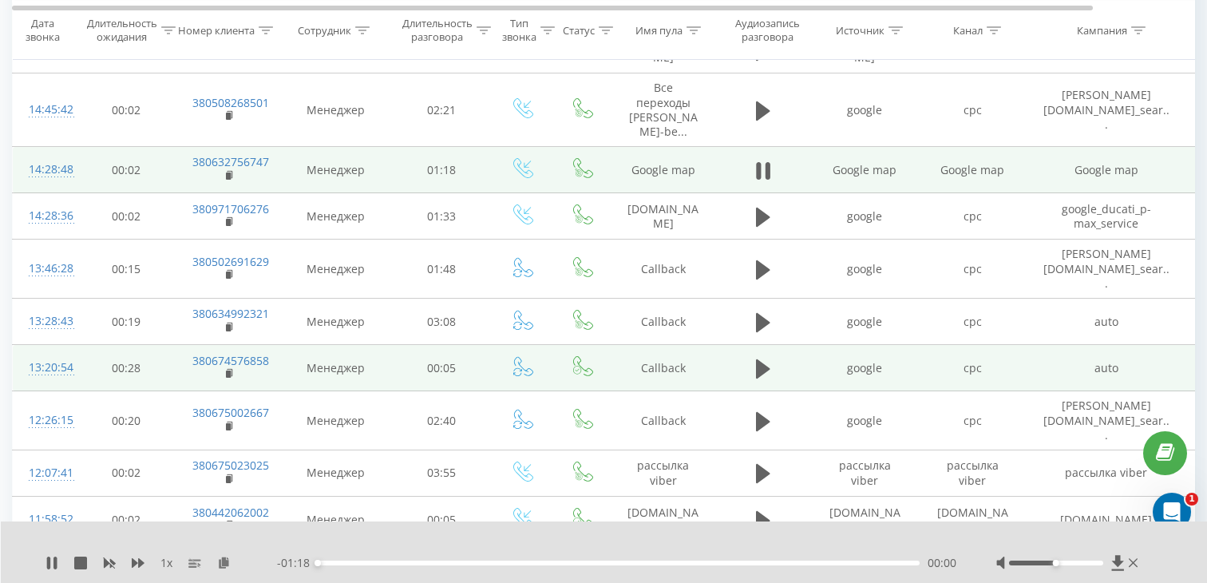
click at [492, 564] on div "00:00" at bounding box center [619, 562] width 602 height 5
click at [608, 562] on div "00:23" at bounding box center [619, 562] width 602 height 5
click at [708, 564] on div "00:50" at bounding box center [619, 562] width 602 height 5
click at [228, 172] on icon at bounding box center [230, 175] width 9 height 11
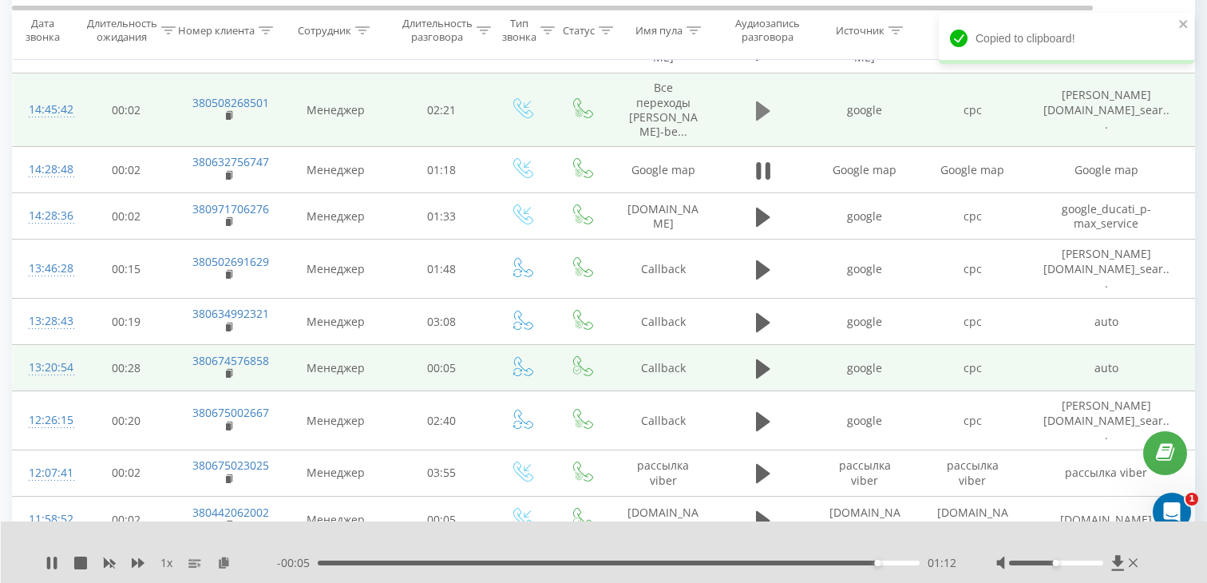
click at [766, 123] on button at bounding box center [763, 111] width 24 height 24
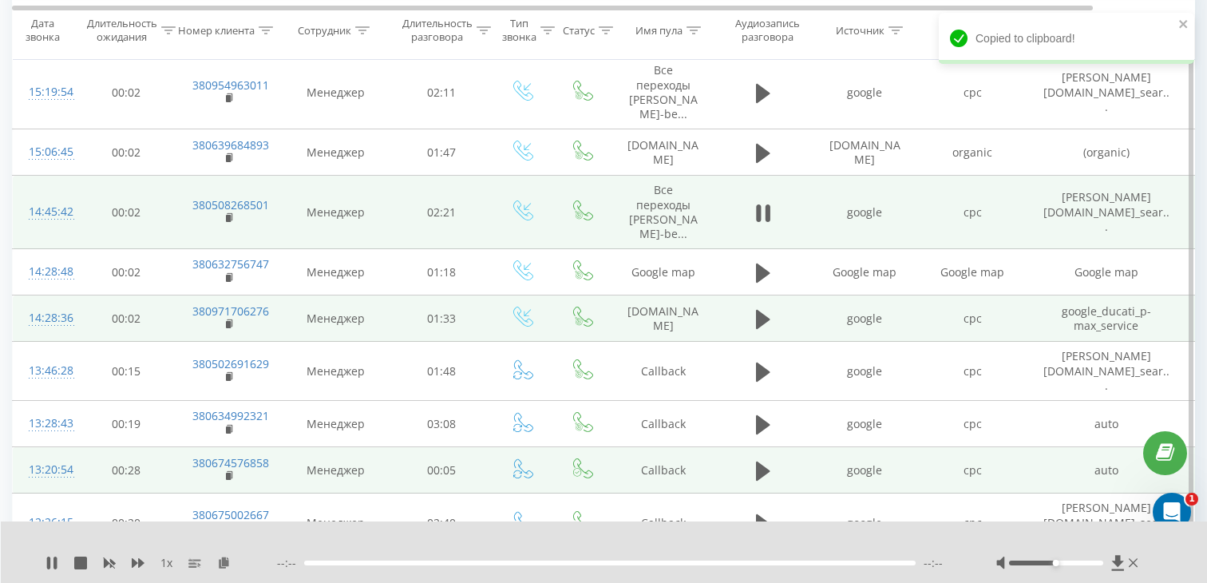
scroll to position [174, 0]
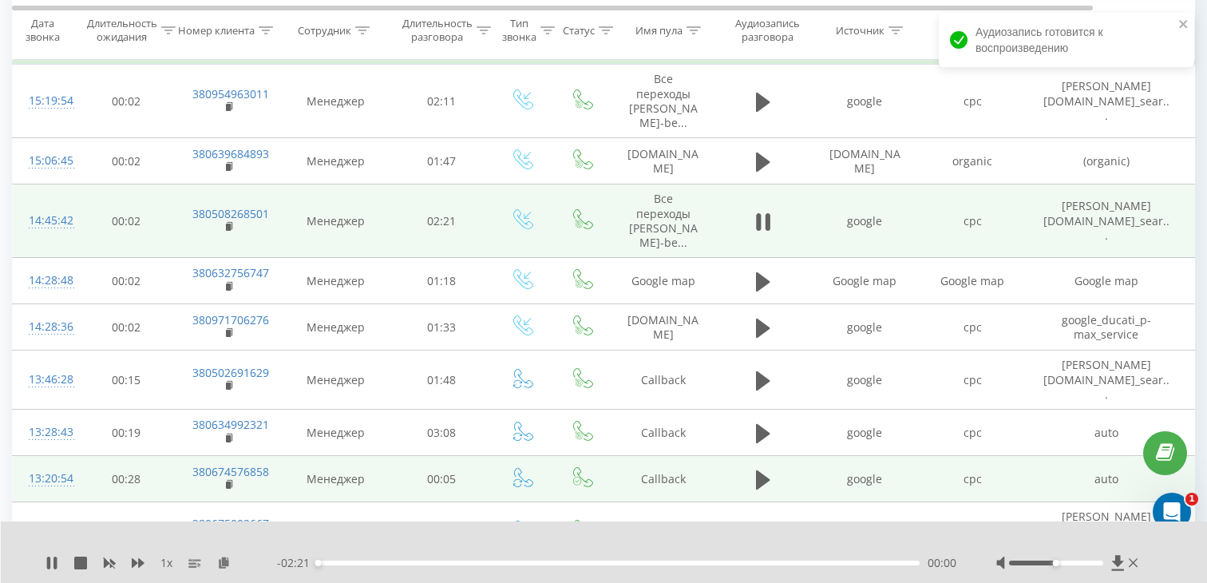
click at [493, 562] on div "00:00" at bounding box center [619, 562] width 602 height 5
click at [228, 230] on rect at bounding box center [228, 227] width 5 height 7
click at [41, 228] on div "14:45:42" at bounding box center [45, 220] width 32 height 31
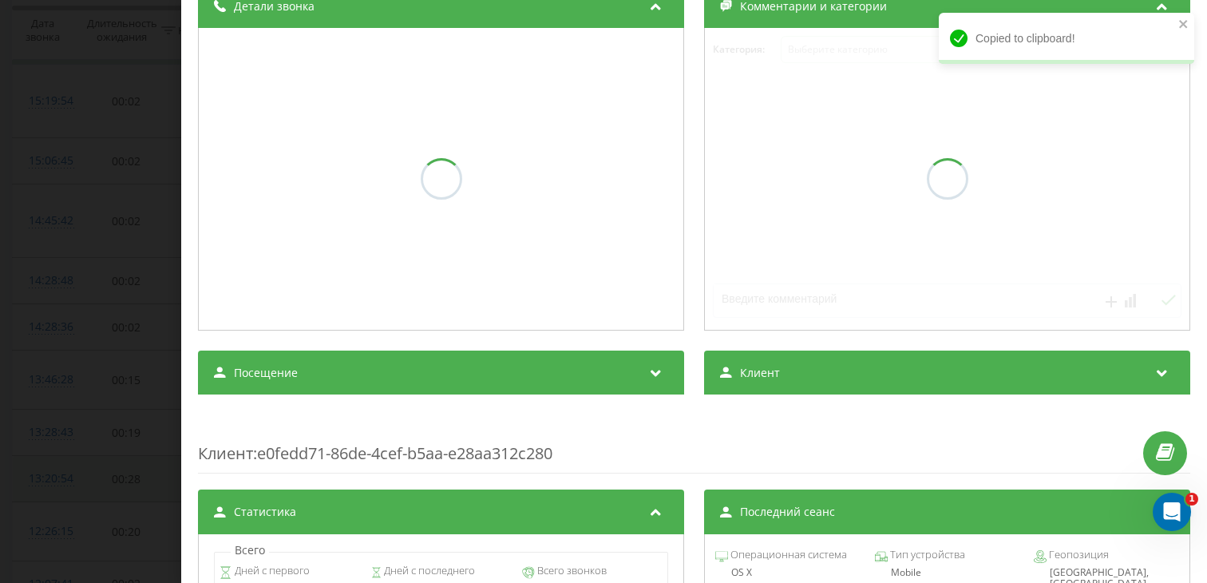
scroll to position [211, 0]
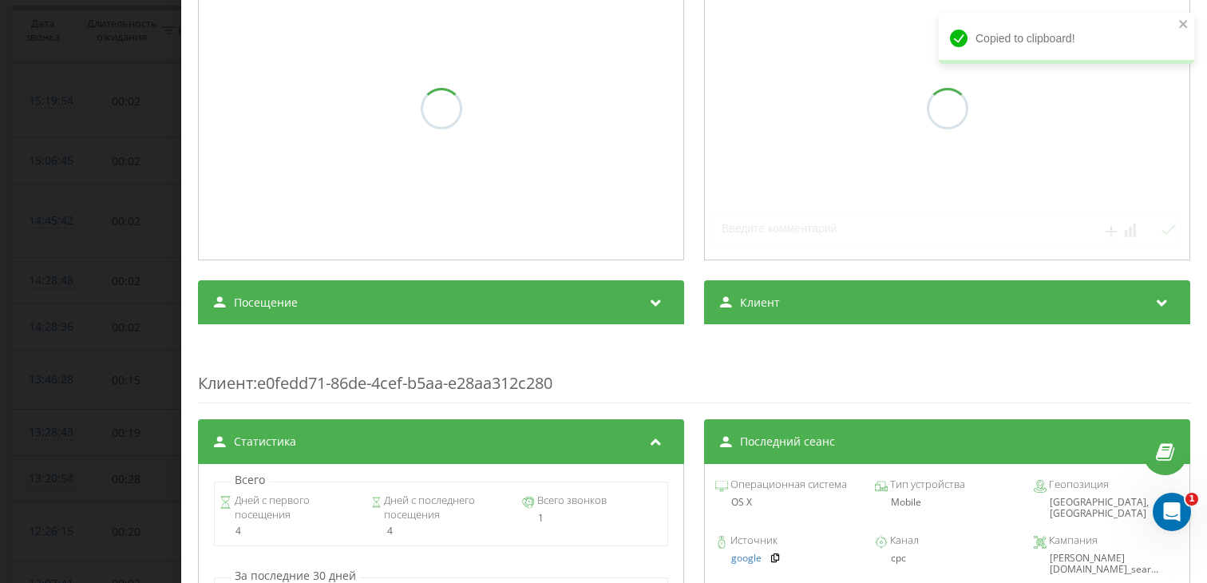
click at [349, 406] on div "Транскрипция Анализ звонка Детали звонка Комментарии и категории Категория : Вы…" at bounding box center [694, 394] width 992 height 1082
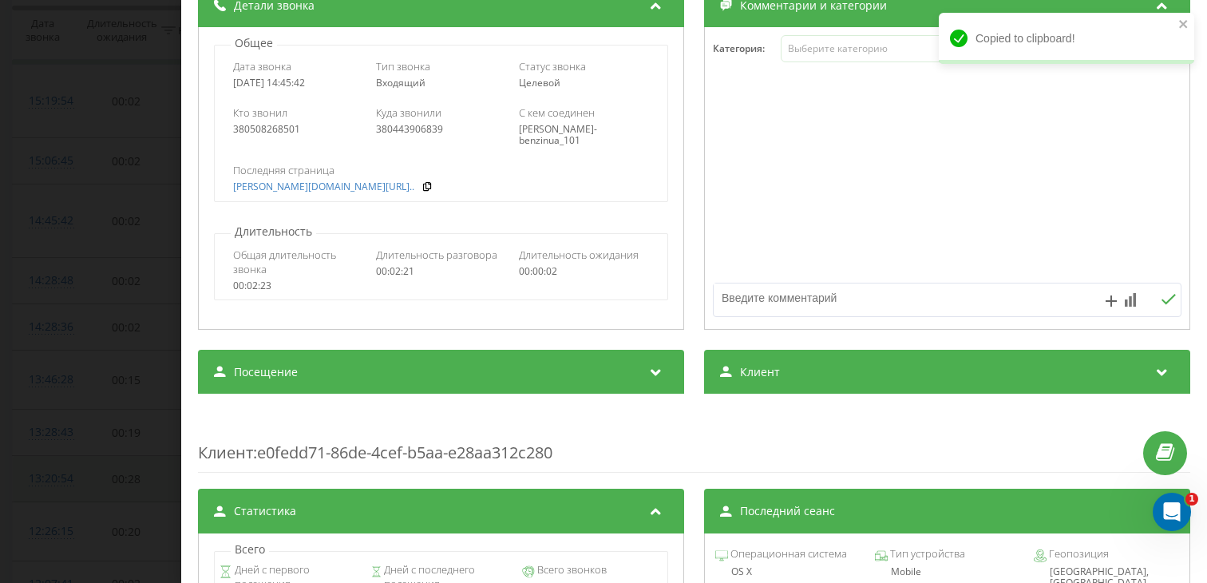
click at [349, 381] on div "Посещение" at bounding box center [441, 372] width 486 height 45
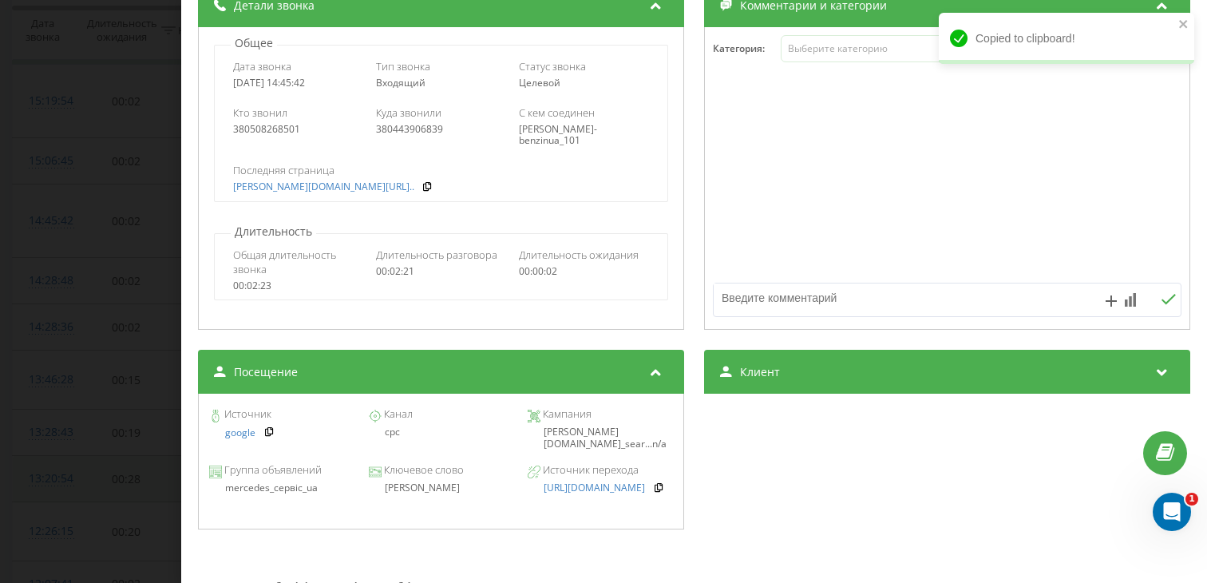
click at [414, 493] on div "[PERSON_NAME]" at bounding box center [440, 487] width 145 height 11
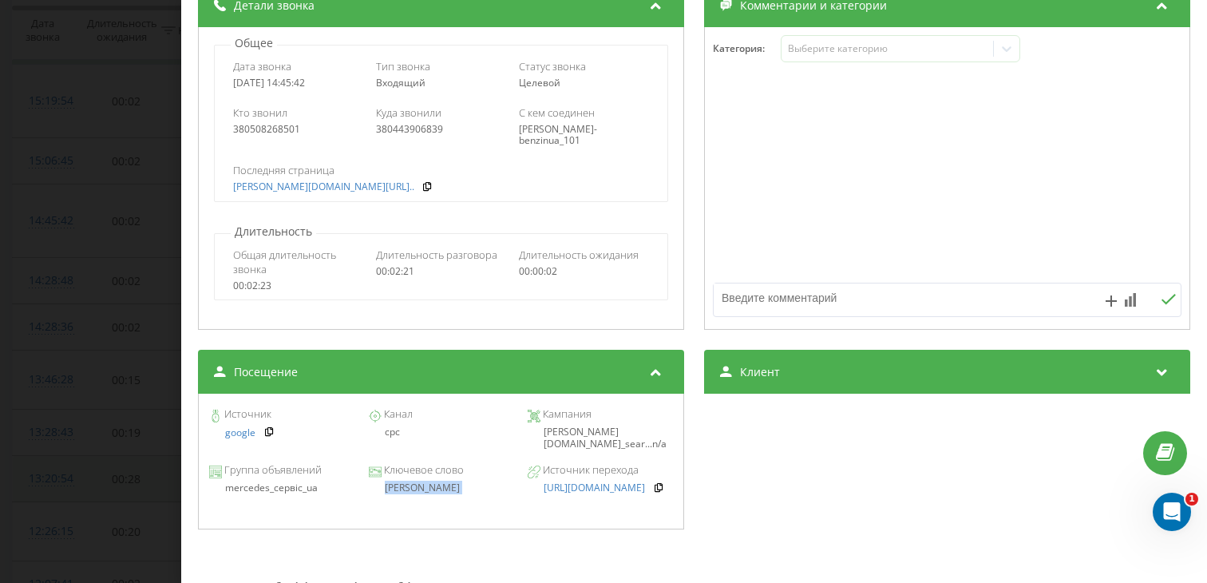
click at [414, 493] on div "[PERSON_NAME]" at bounding box center [440, 487] width 145 height 11
copy div "[PERSON_NAME]"
click at [124, 307] on div "Звонок : ua5_-1758195942.6749151 1 x - 01:20 01:01 01:01 Транскрипция Для анали…" at bounding box center [603, 291] width 1207 height 583
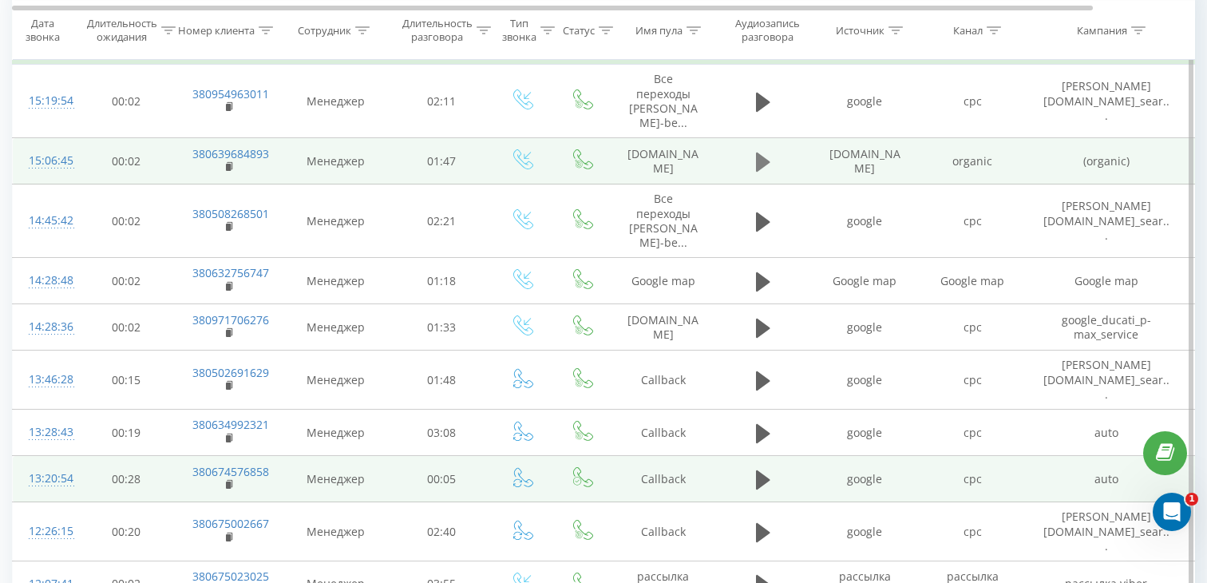
click at [766, 165] on icon at bounding box center [763, 162] width 14 height 22
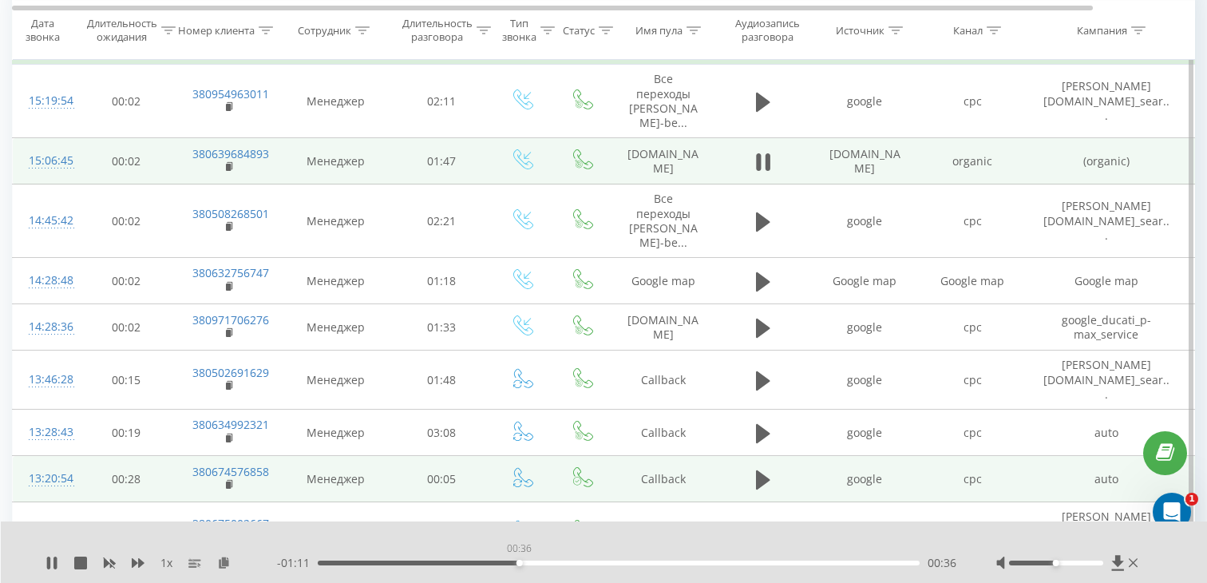
click at [519, 563] on div "00:36" at bounding box center [619, 562] width 602 height 5
click at [228, 165] on rect at bounding box center [228, 167] width 5 height 7
click at [58, 161] on div "15:06:45" at bounding box center [45, 160] width 32 height 31
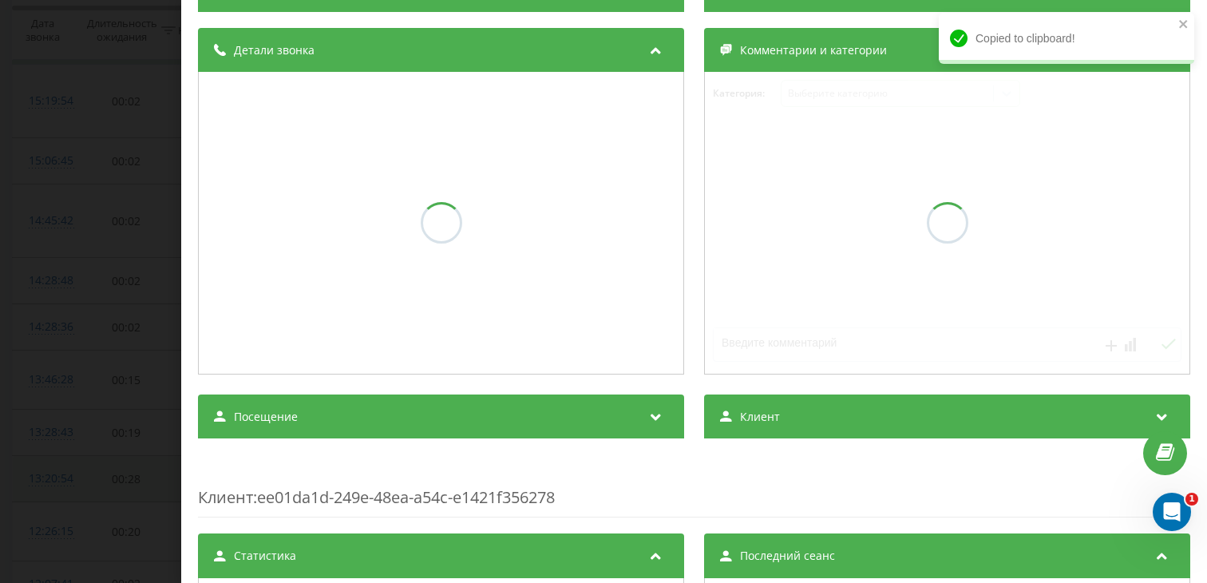
click at [276, 397] on div "Посещение" at bounding box center [441, 416] width 486 height 45
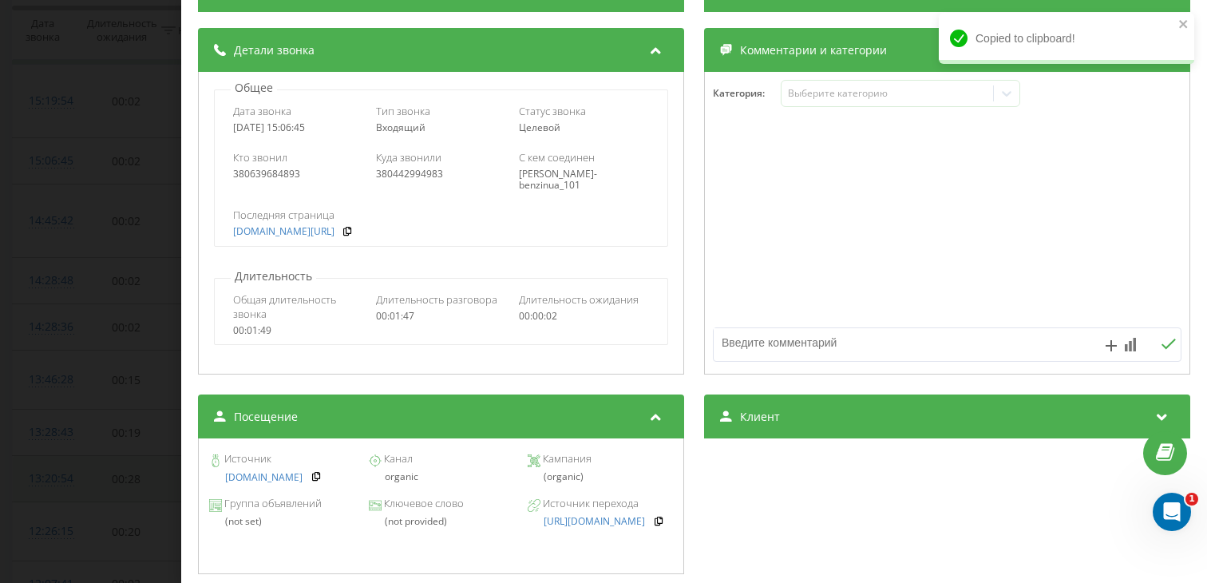
click at [63, 310] on div "Звонок : ua10_-1758197205.6459158 1 x - 00:50 00:57 00:57 Транскрипция Для анал…" at bounding box center [603, 291] width 1207 height 583
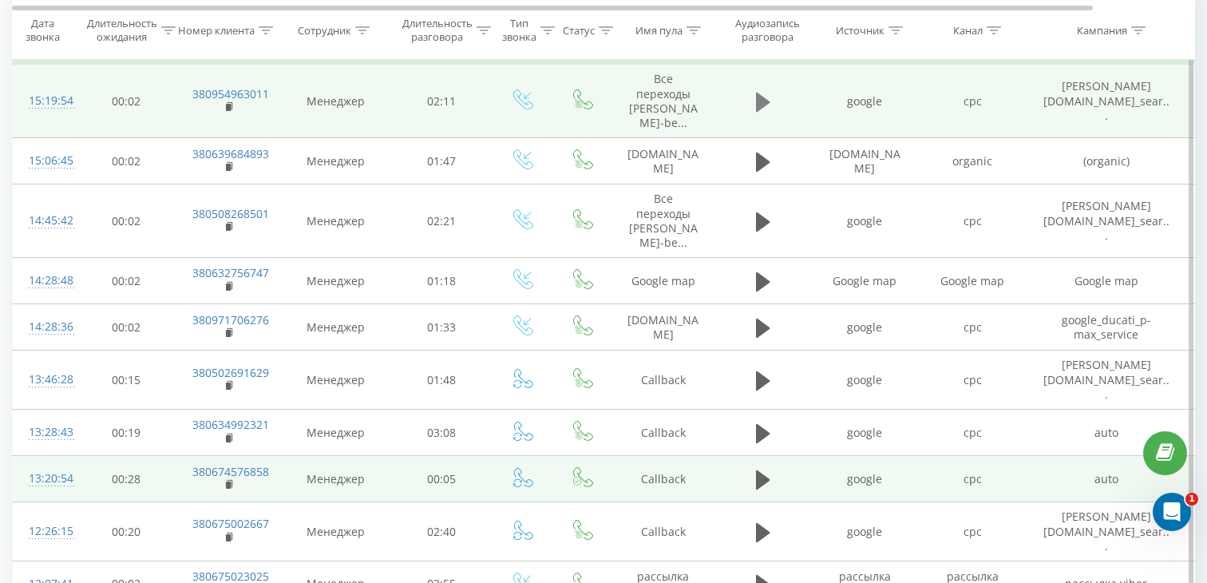
click at [760, 108] on icon at bounding box center [763, 102] width 14 height 19
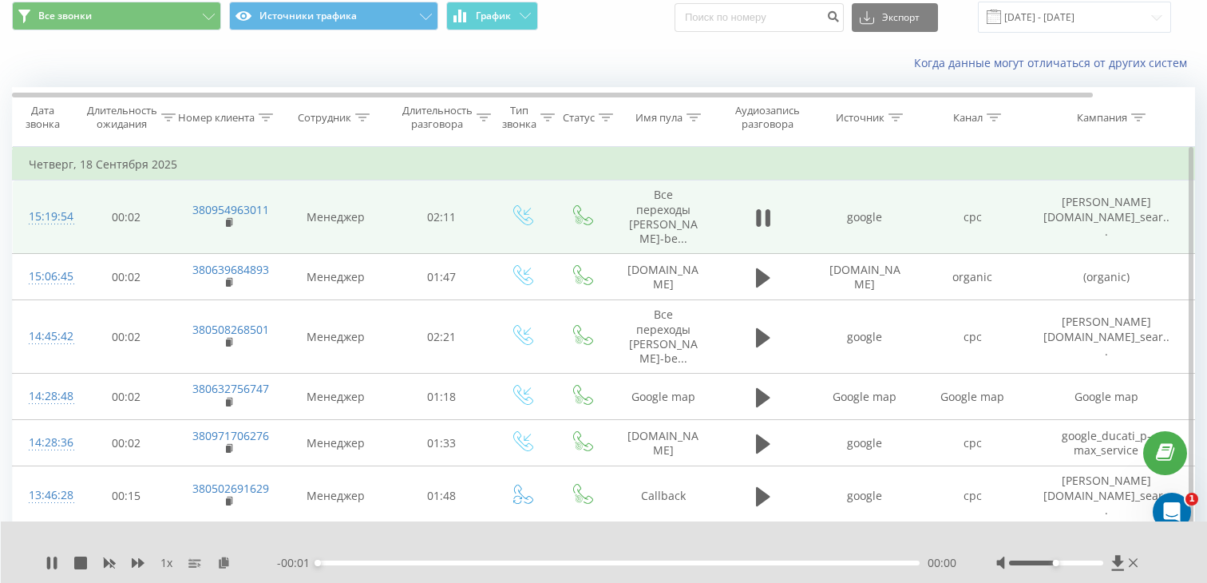
scroll to position [52, 0]
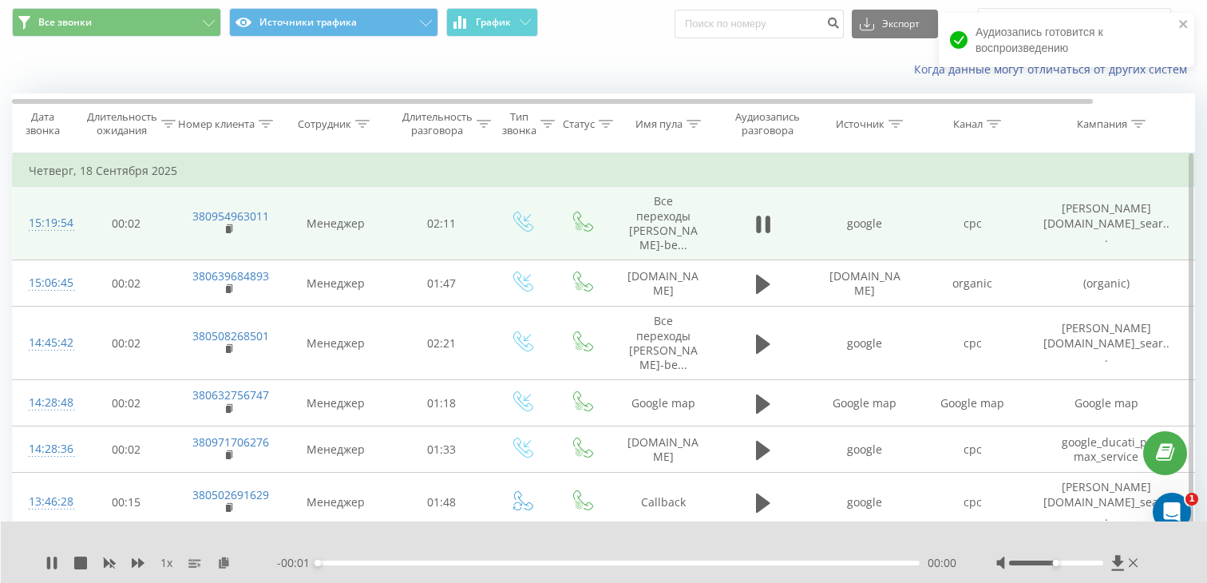
click at [465, 564] on div "00:00" at bounding box center [619, 562] width 602 height 5
click at [529, 562] on div "00:00" at bounding box center [619, 562] width 602 height 5
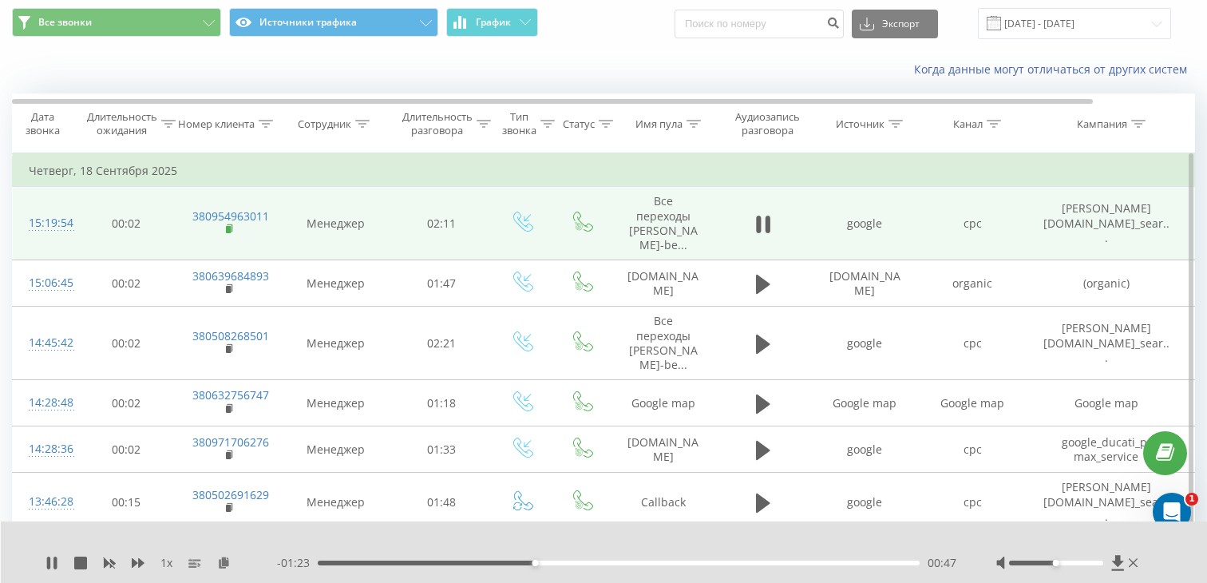
click at [228, 235] on icon at bounding box center [230, 229] width 9 height 11
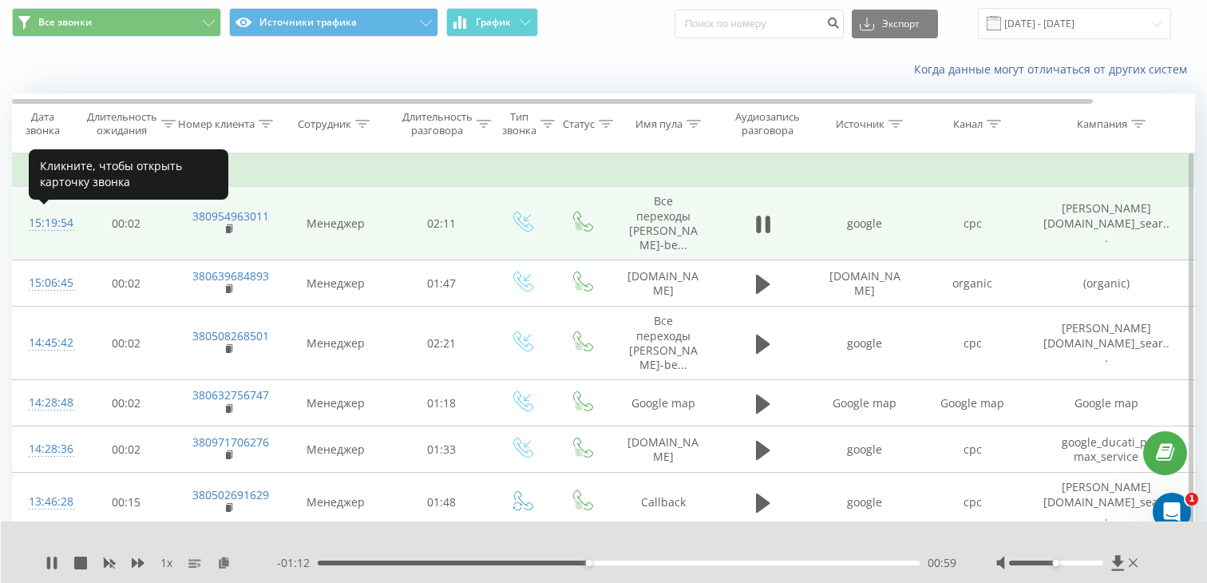
click at [49, 226] on div "15:19:54" at bounding box center [45, 223] width 32 height 31
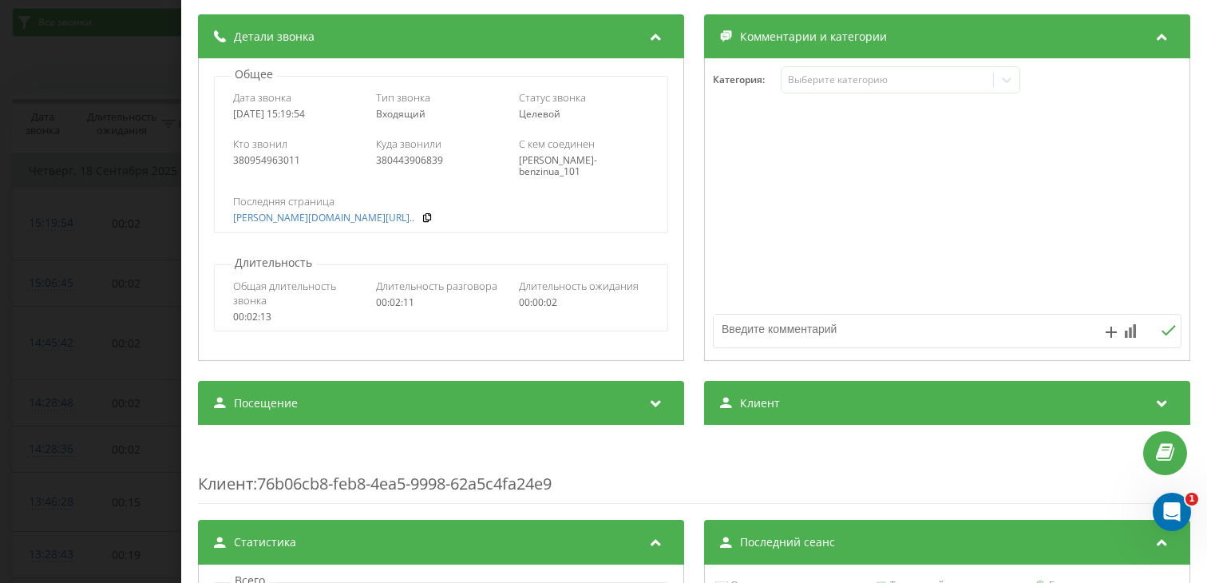
scroll to position [249, 0]
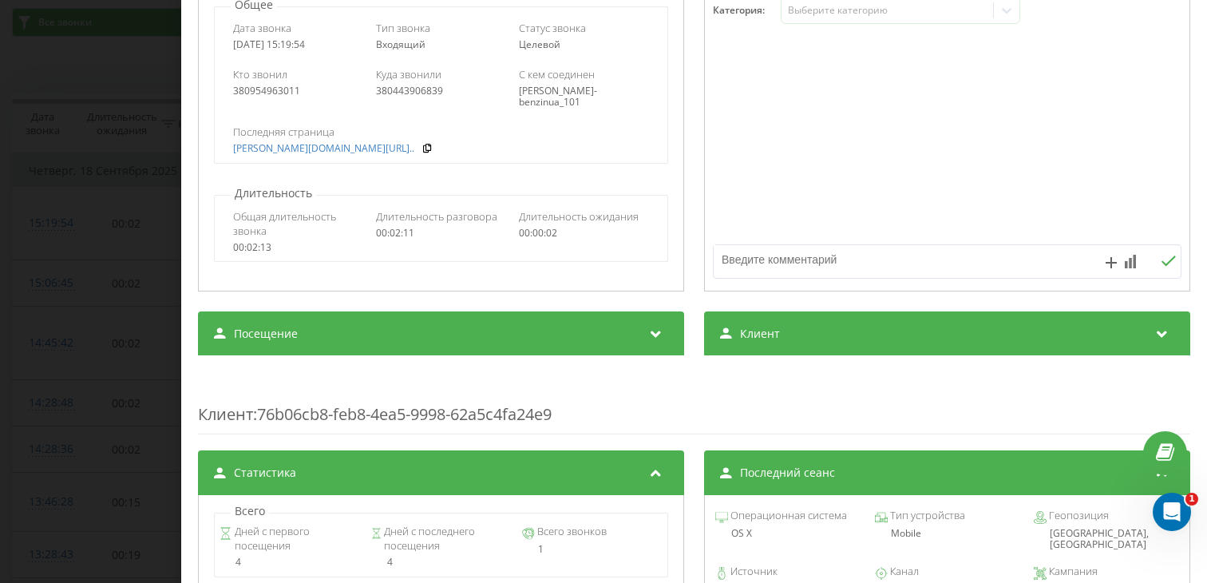
click at [341, 340] on div "Посещение" at bounding box center [441, 333] width 486 height 45
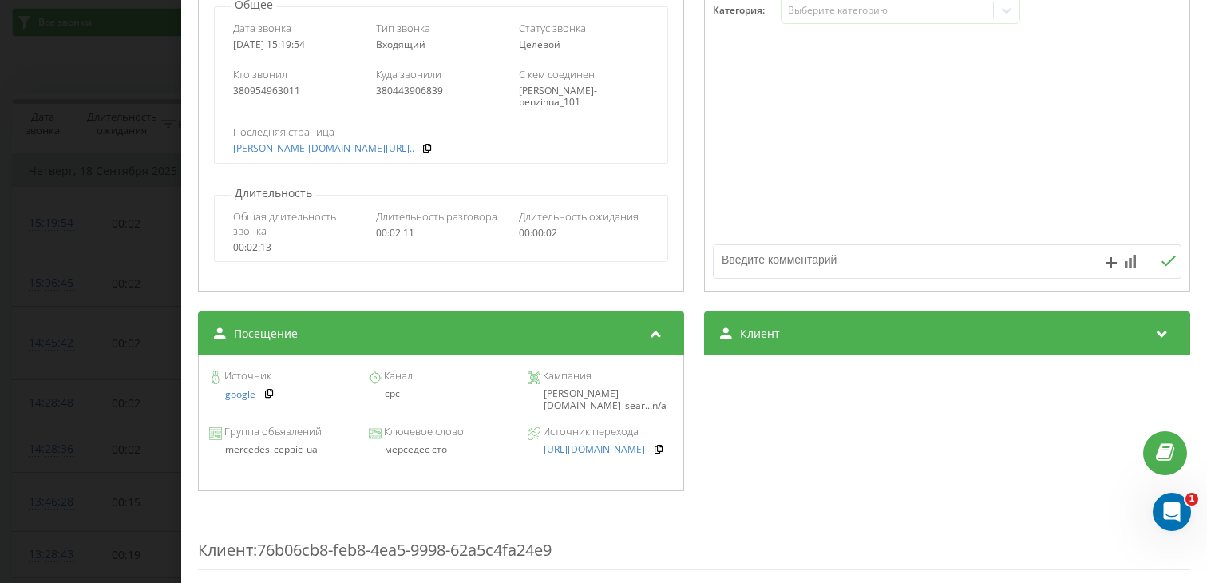
click at [412, 445] on div "мерседес сто" at bounding box center [440, 449] width 145 height 11
copy div "мерседес сто"
click at [99, 342] on div "Звонок : ua0_-1758197994.6250833 1 x - 01:05 01:06 01:06 Транскрипция Для анали…" at bounding box center [603, 291] width 1207 height 583
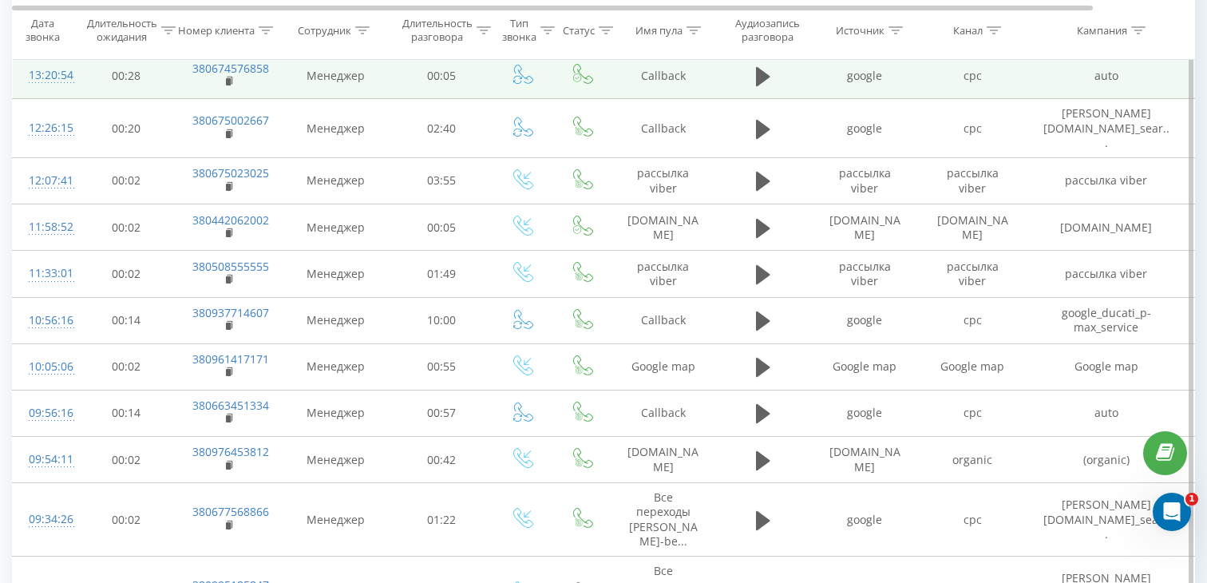
scroll to position [1151, 0]
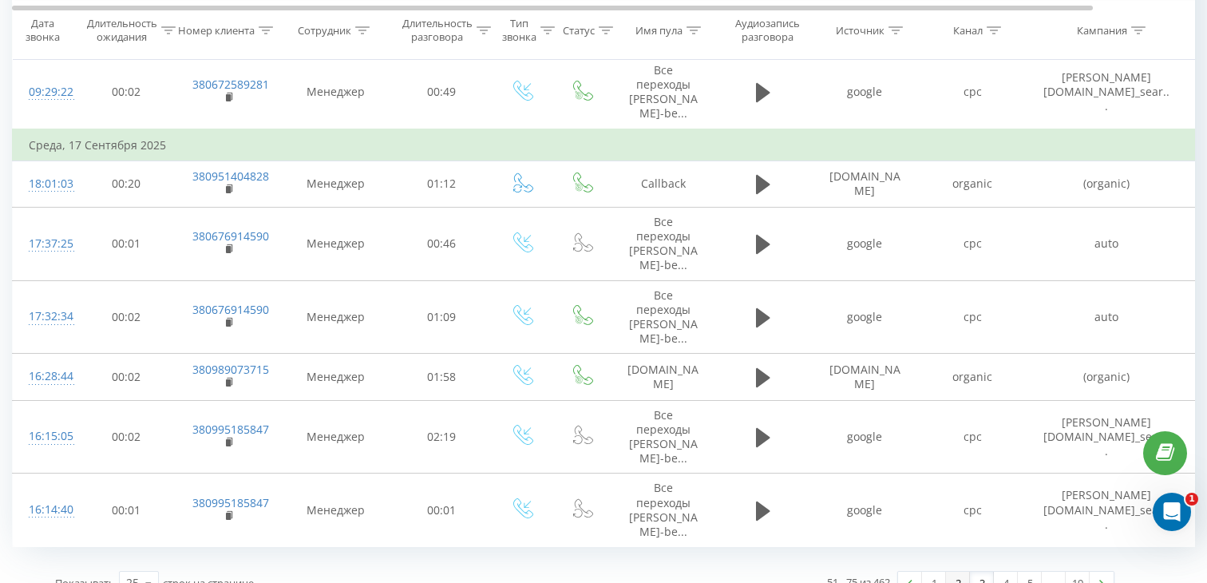
click at [956, 572] on link "2" at bounding box center [958, 583] width 24 height 22
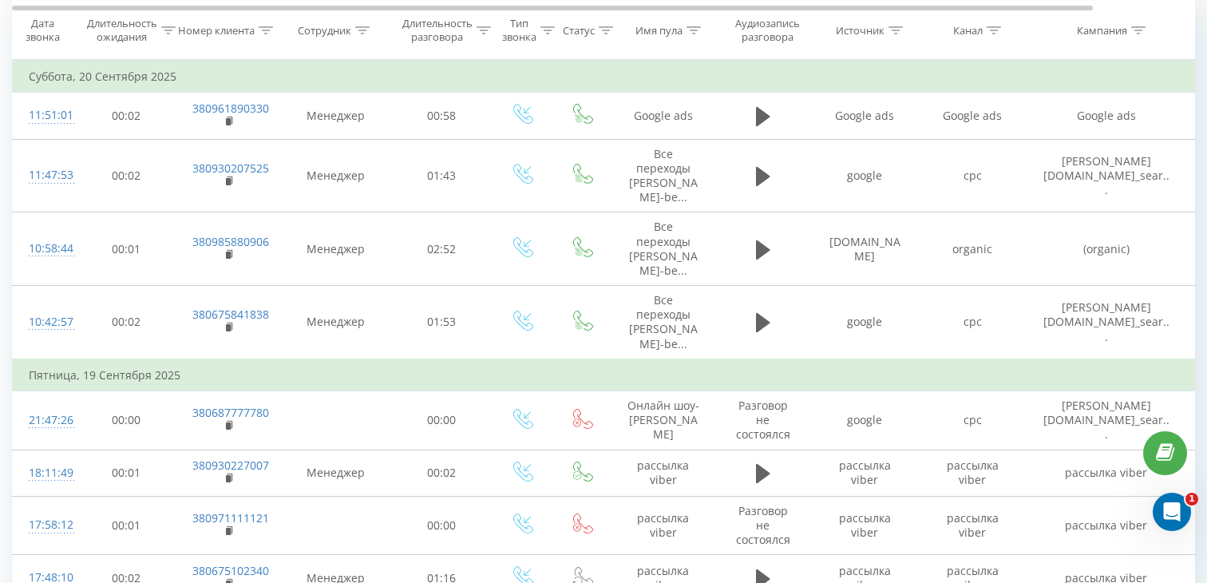
scroll to position [1193, 0]
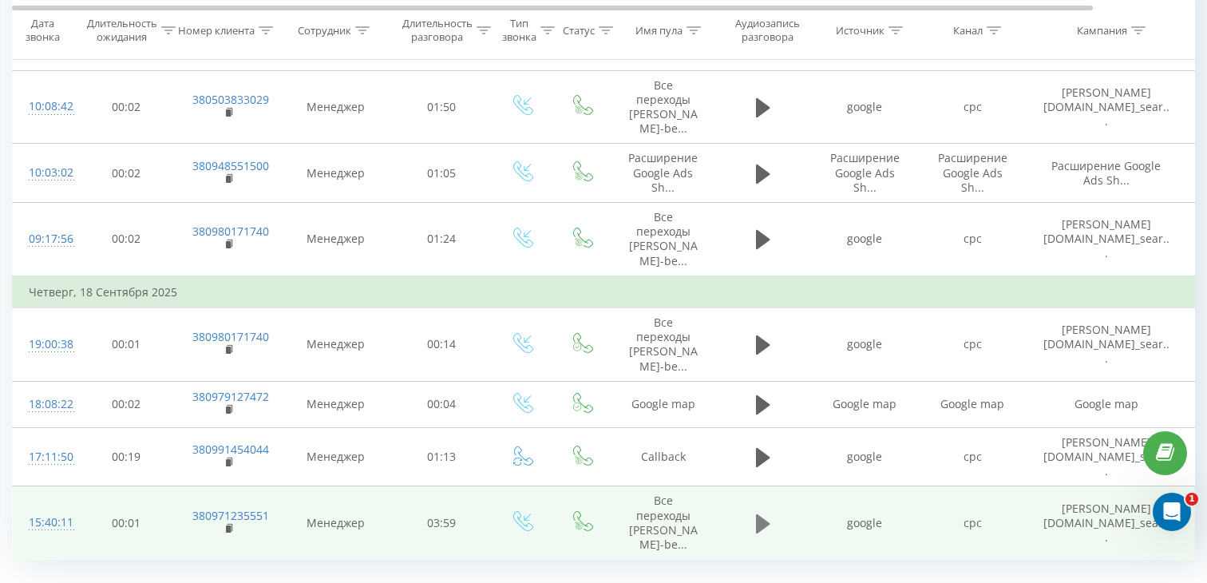
click at [763, 514] on icon at bounding box center [763, 523] width 14 height 19
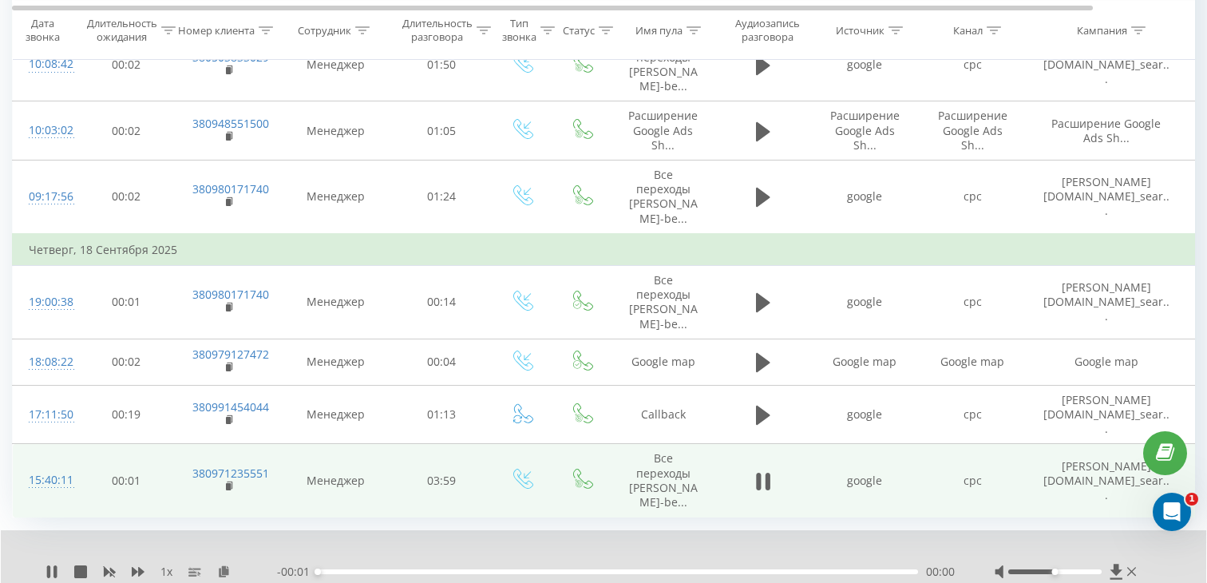
scroll to position [1251, 0]
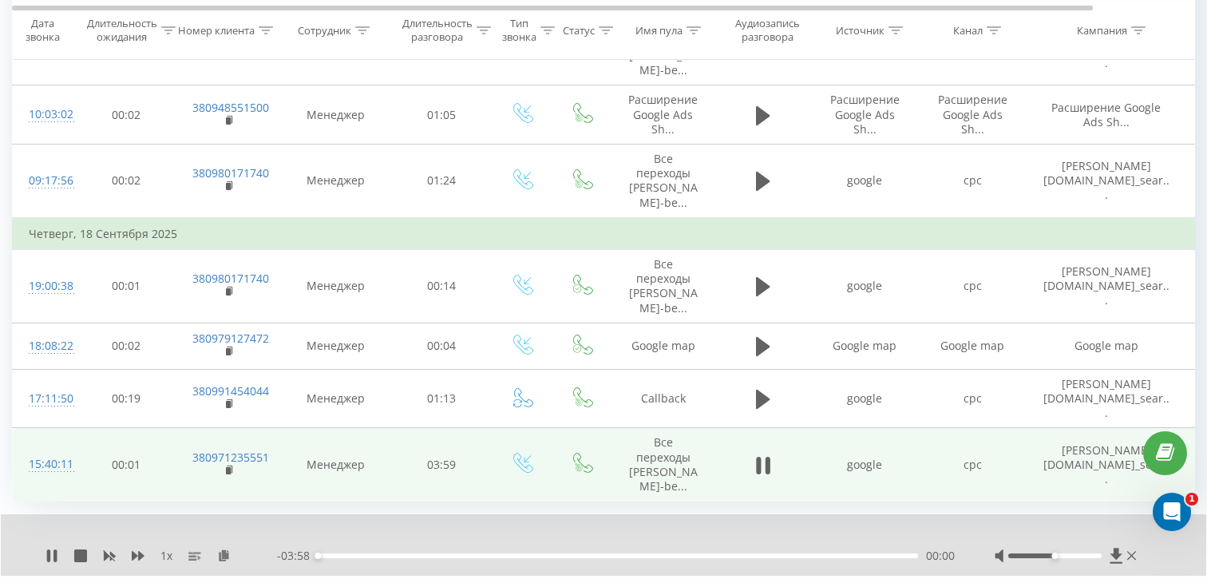
click at [425, 548] on div "- 03:58 00:00 00:00" at bounding box center [616, 556] width 678 height 16
click at [430, 553] on div "00:00" at bounding box center [618, 555] width 600 height 5
click at [233, 465] on icon at bounding box center [230, 470] width 9 height 11
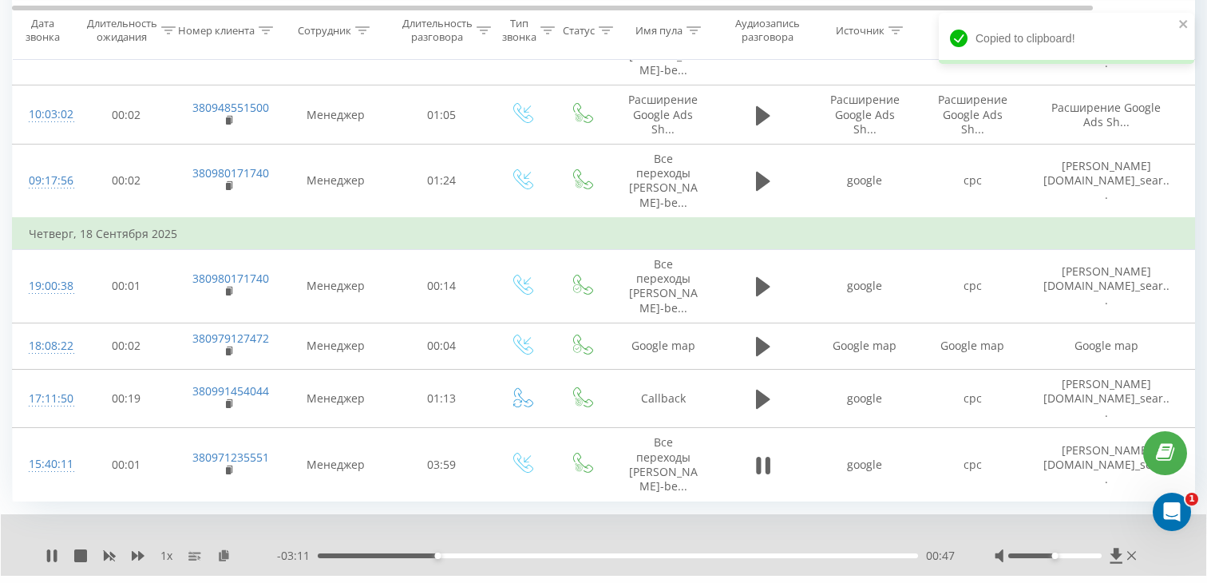
click at [367, 553] on div "00:47" at bounding box center [618, 555] width 600 height 5
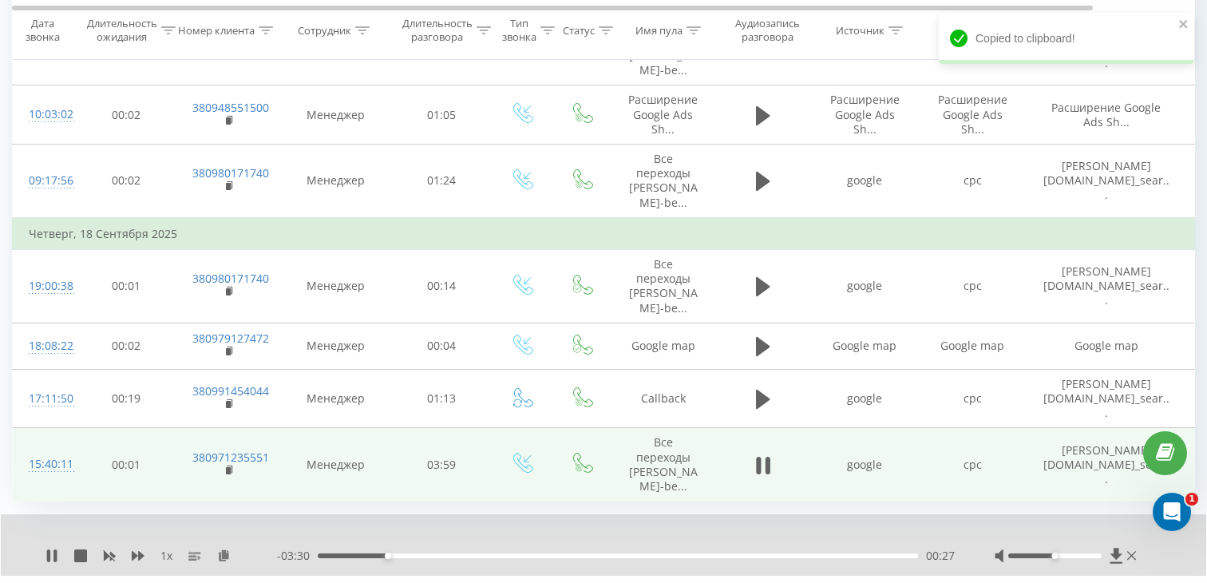
click at [71, 428] on td "15:40:11" at bounding box center [45, 464] width 64 height 73
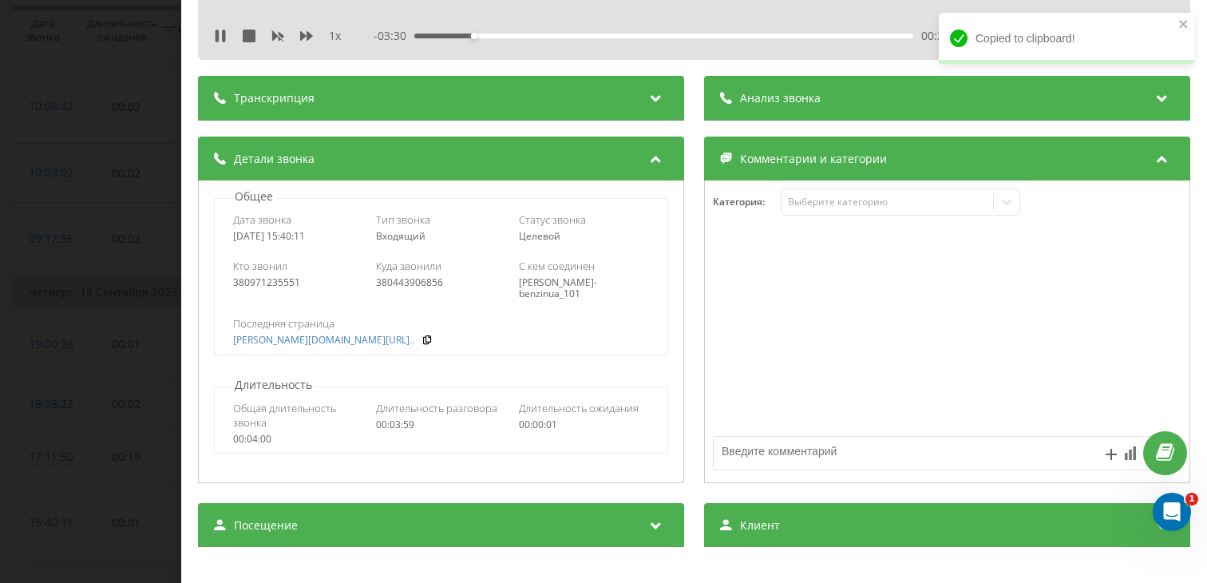
click at [275, 518] on span "Посещение" at bounding box center [266, 525] width 64 height 16
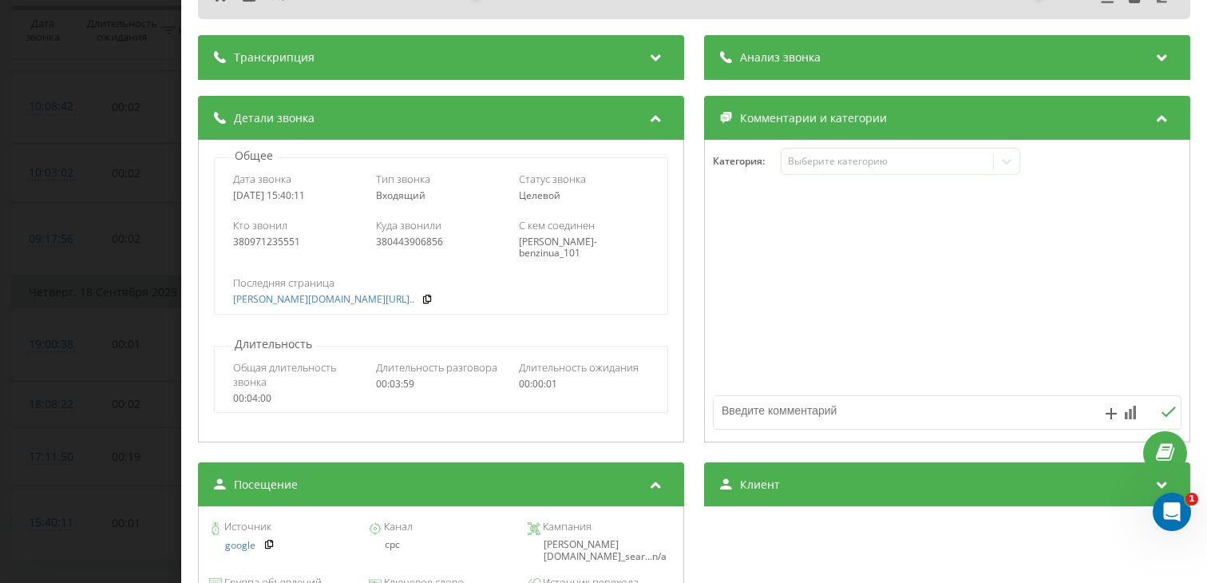
scroll to position [121, 0]
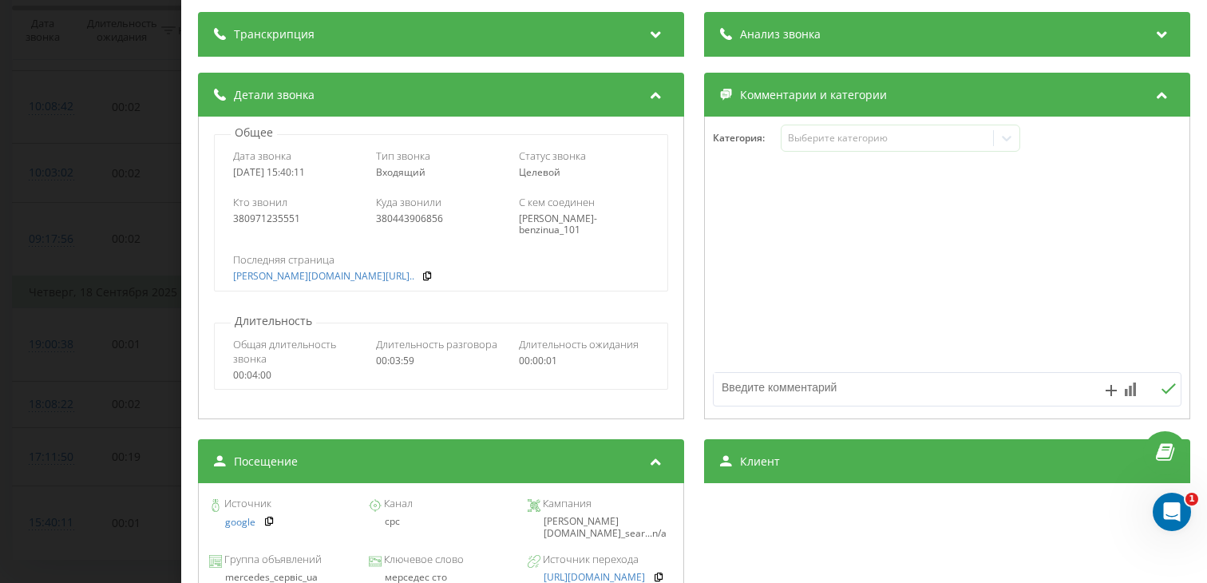
click at [64, 425] on div "Звонок : ua11_-1758199211.6978480 1 x - 03:25 00:33 00:33 Транскрипция Для анал…" at bounding box center [603, 291] width 1207 height 583
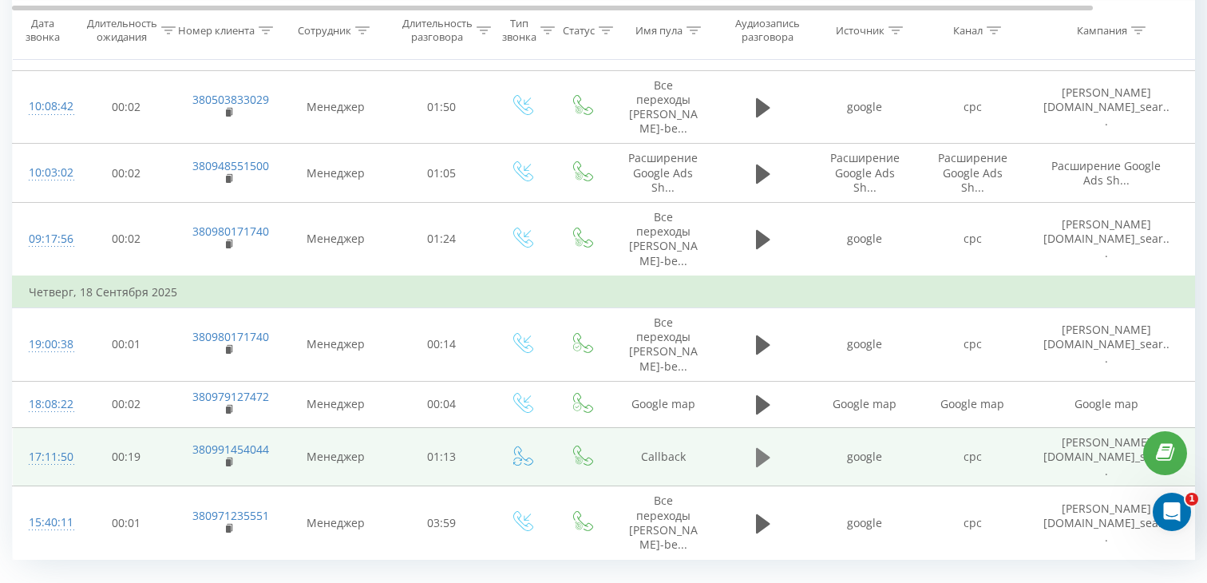
click at [765, 446] on icon at bounding box center [763, 457] width 14 height 22
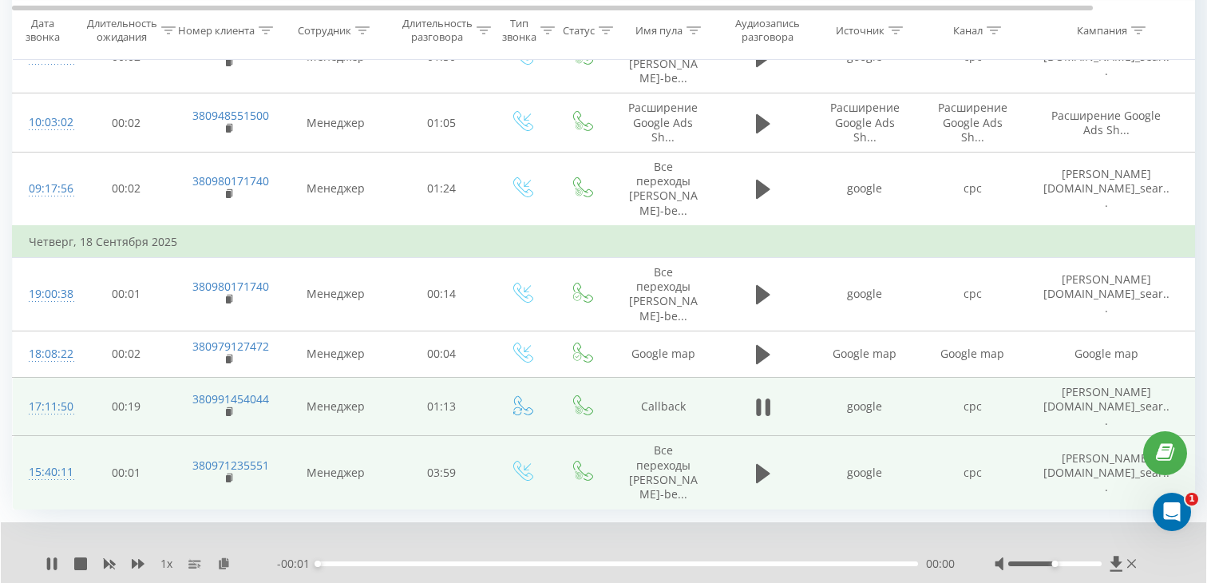
scroll to position [1249, 0]
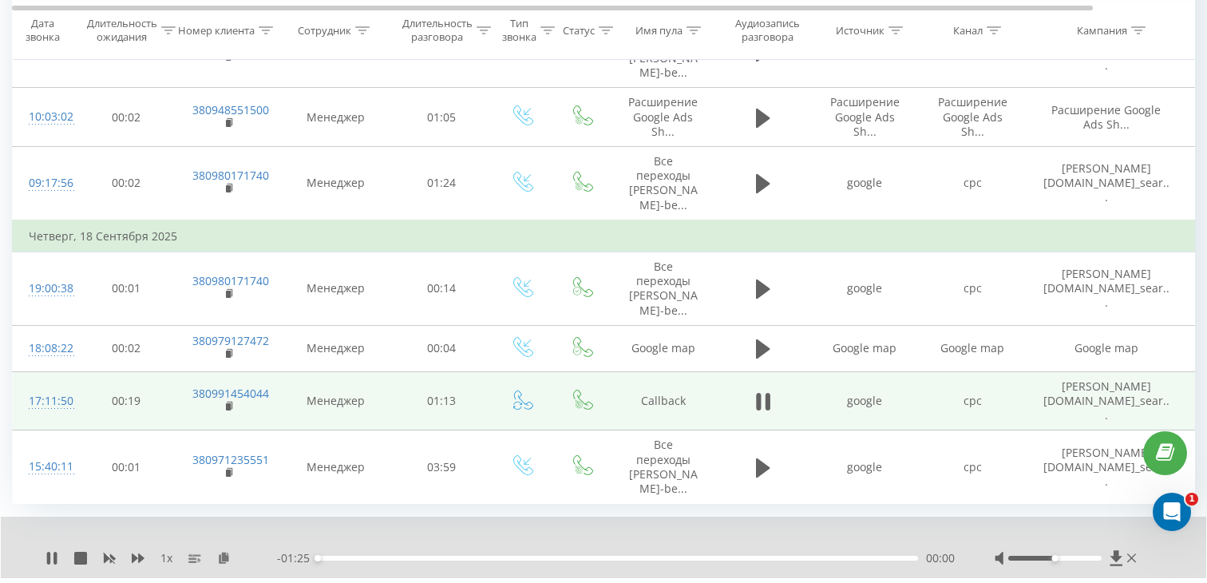
click at [521, 556] on div "00:00" at bounding box center [618, 558] width 600 height 5
click at [228, 403] on rect at bounding box center [228, 406] width 5 height 7
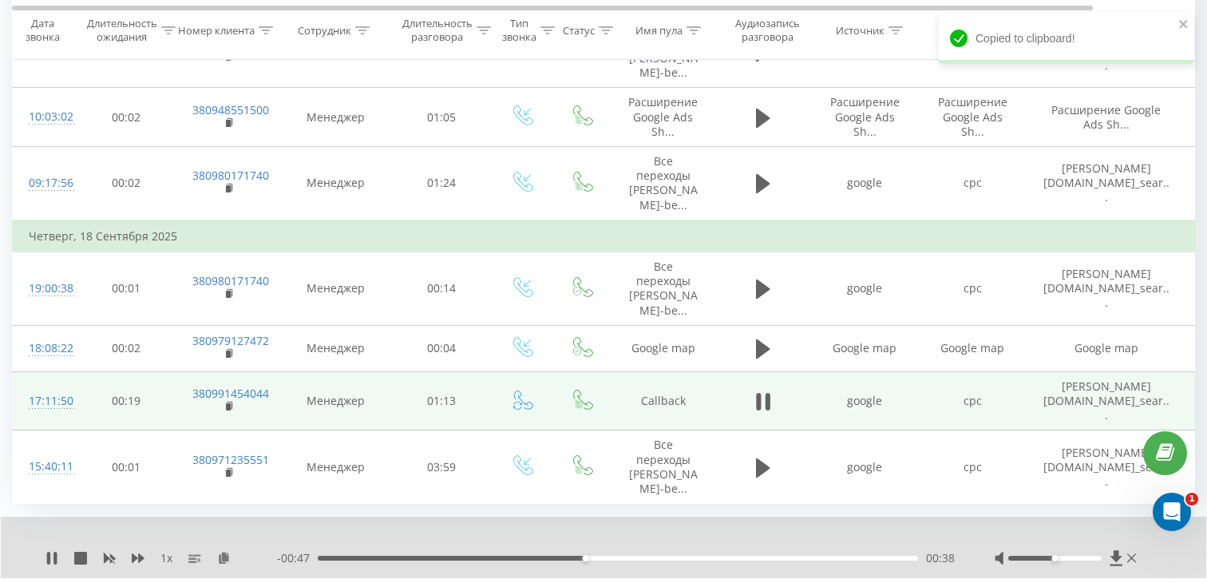
click at [55, 386] on div "17:11:50" at bounding box center [45, 401] width 32 height 31
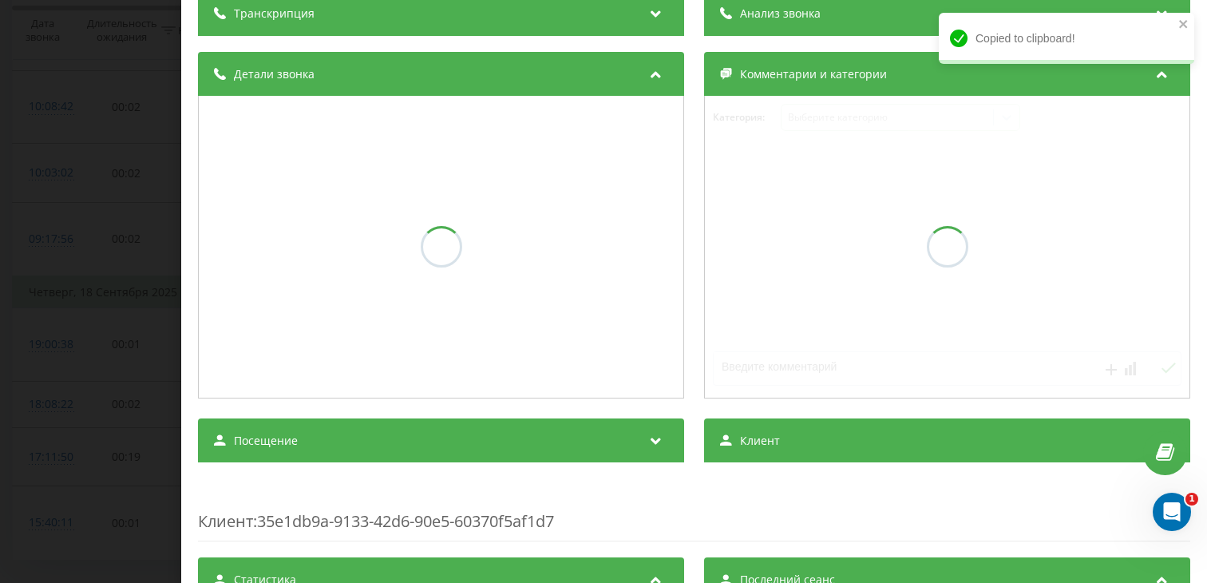
click at [246, 438] on span "Посещение" at bounding box center [266, 441] width 64 height 16
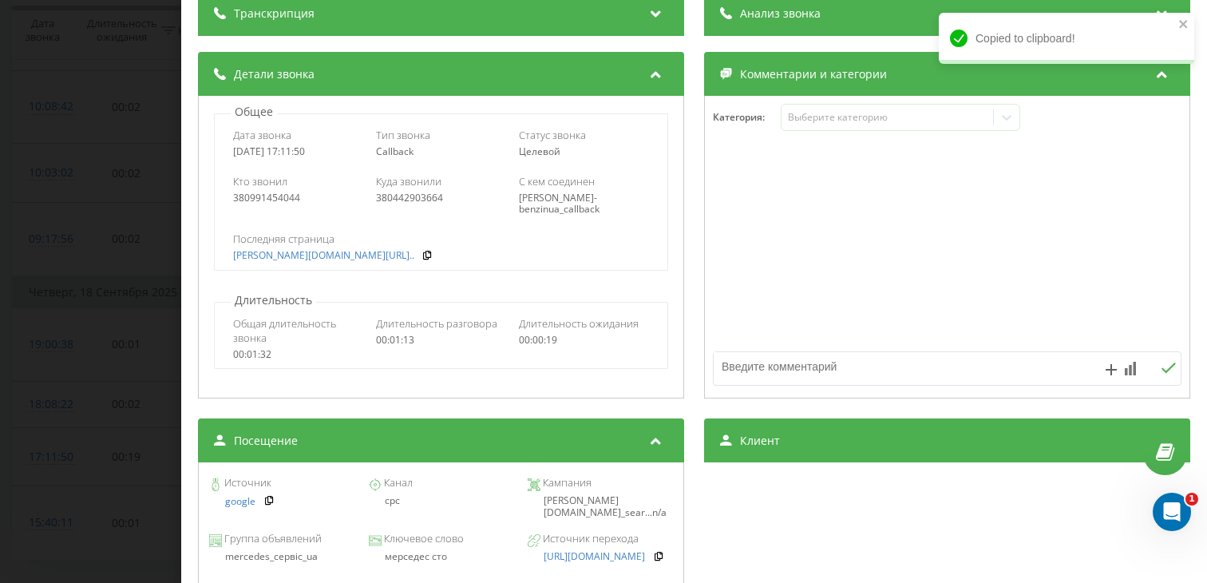
scroll to position [180, 0]
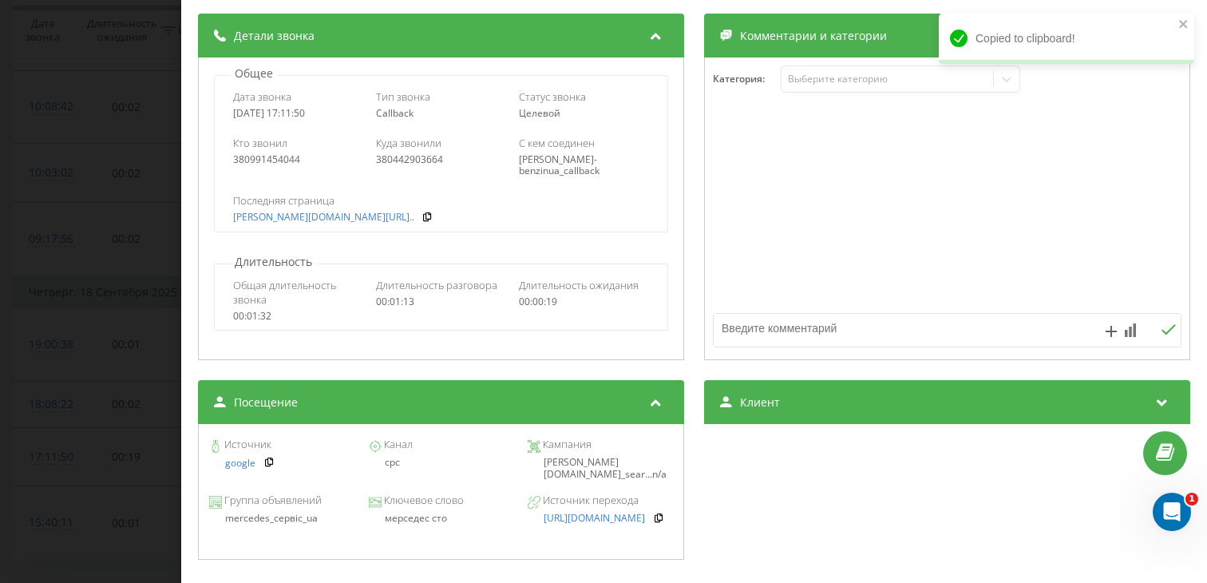
click at [406, 524] on div "мерседес сто" at bounding box center [440, 518] width 145 height 11
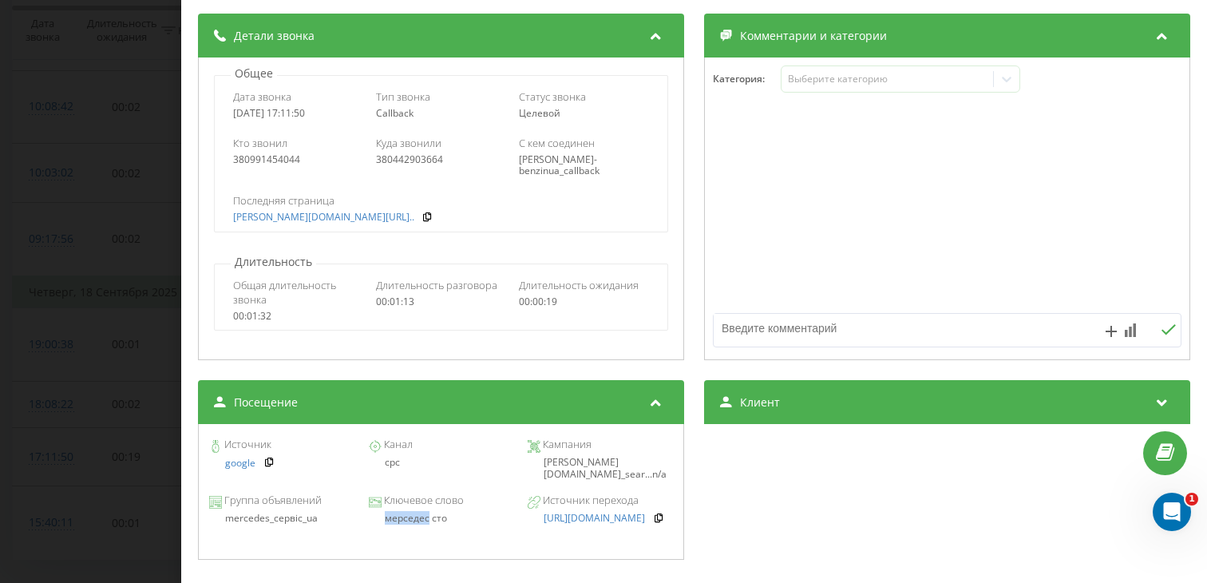
click at [38, 372] on div "Звонок : ua17_-1758204710.1484392 1 x - 00:43 00:42 00:42 Транскрипция Для анал…" at bounding box center [603, 291] width 1207 height 583
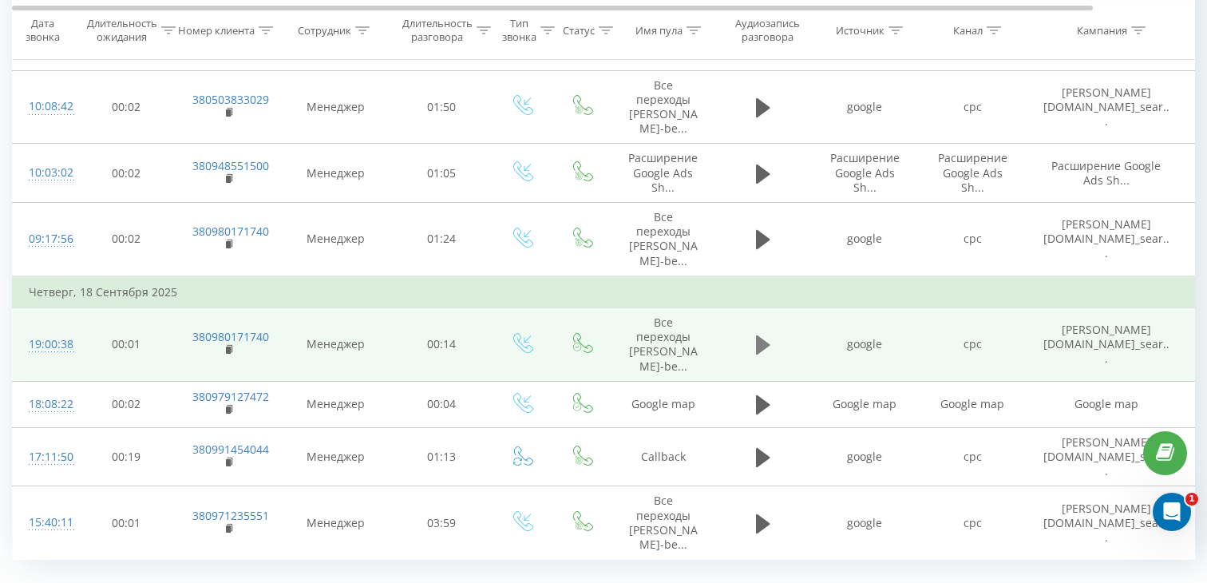
click at [754, 333] on button at bounding box center [763, 345] width 24 height 24
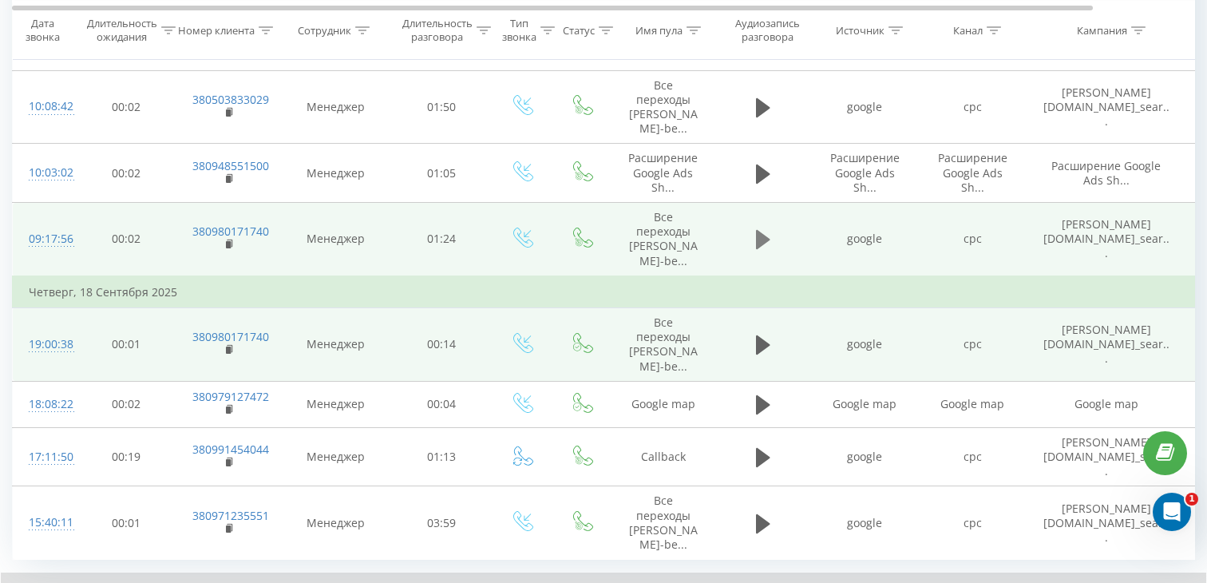
click at [765, 228] on icon at bounding box center [763, 239] width 14 height 22
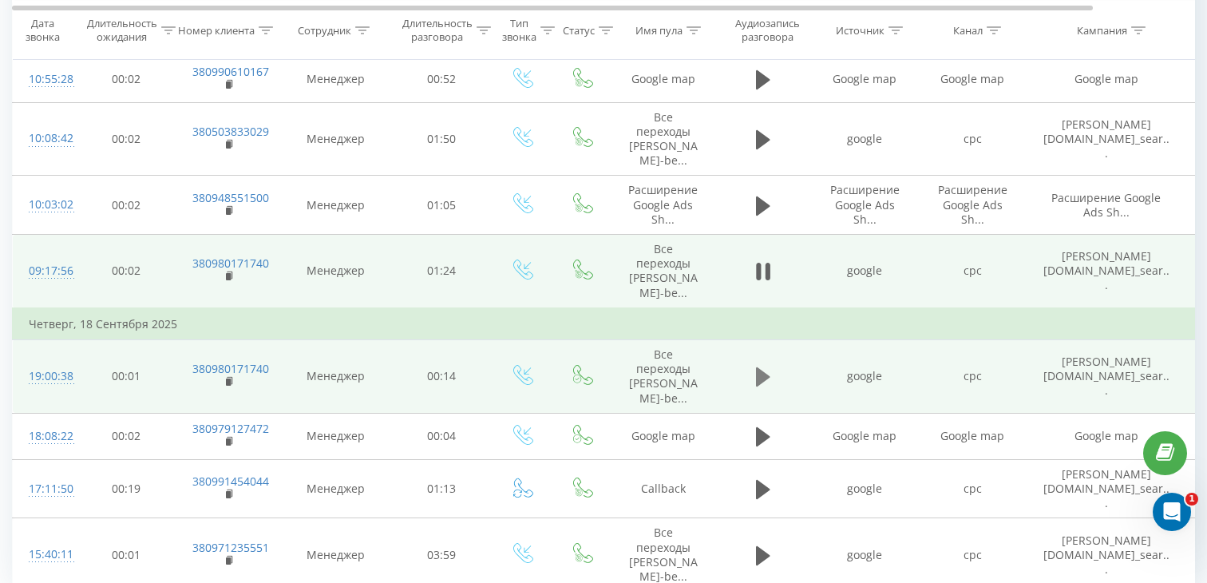
scroll to position [1143, 0]
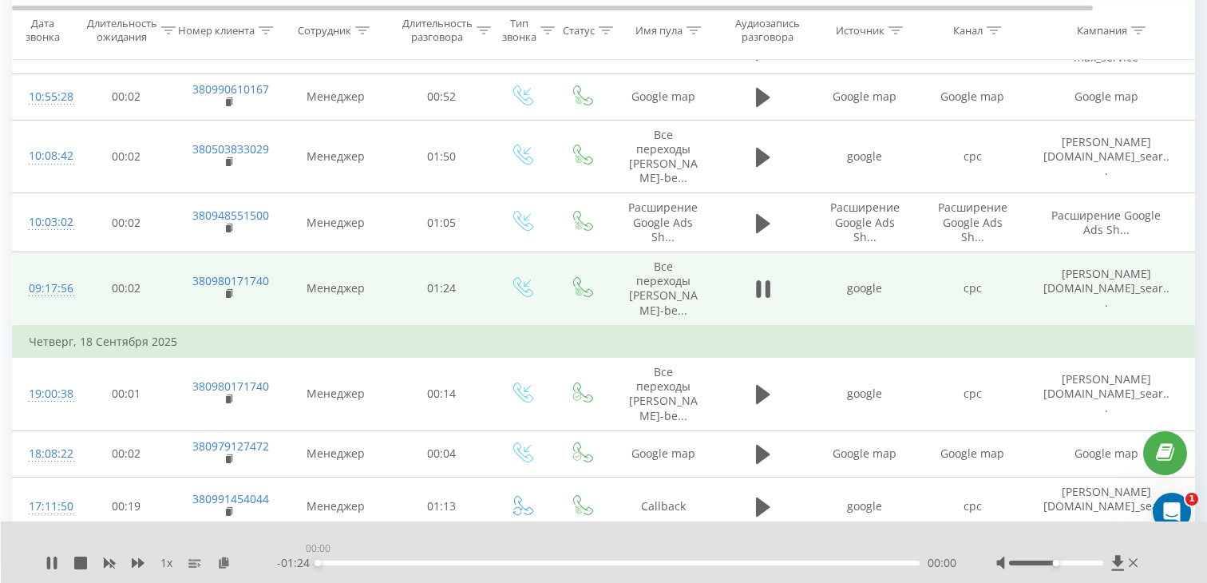
click at [567, 564] on div "00:00" at bounding box center [619, 562] width 602 height 5
click at [230, 291] on rect at bounding box center [228, 294] width 5 height 7
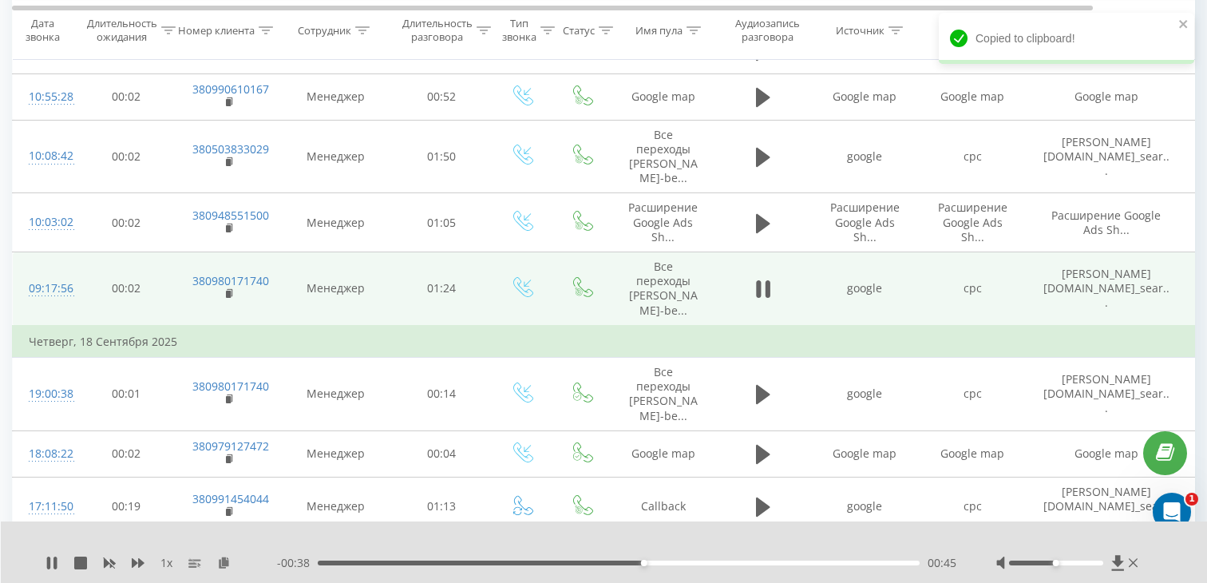
click at [61, 273] on div "09:17:56" at bounding box center [45, 288] width 32 height 31
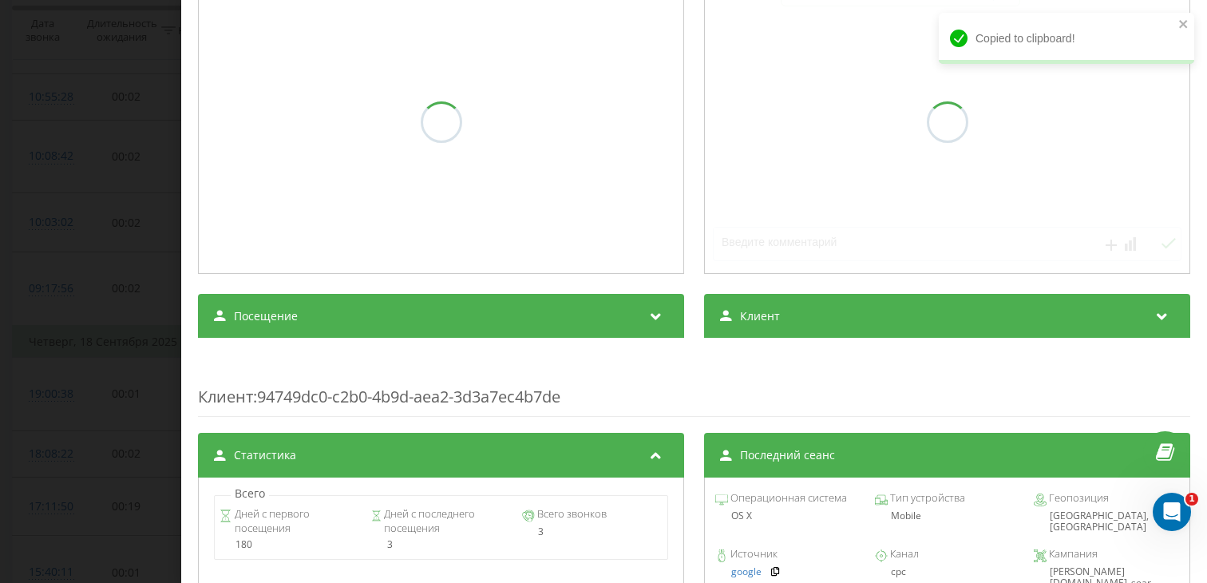
click at [381, 338] on div "Посещение" at bounding box center [441, 316] width 486 height 45
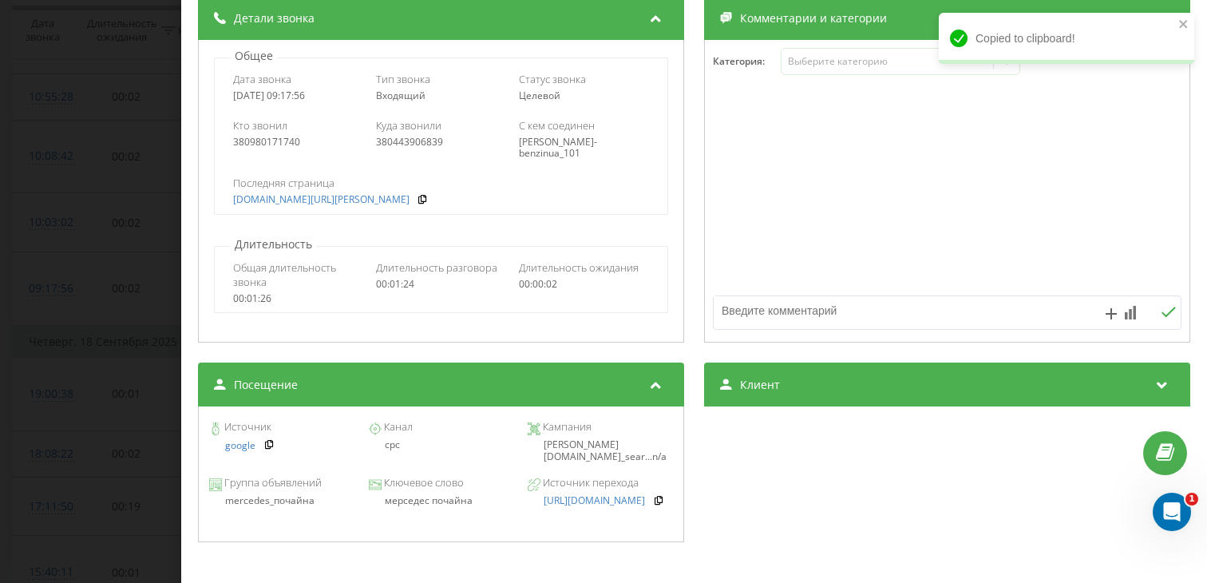
click at [412, 502] on div "мерседес почайна" at bounding box center [440, 500] width 145 height 11
click at [411, 502] on div "мерседес почайна" at bounding box center [440, 500] width 145 height 11
copy div "мерседес почайна"
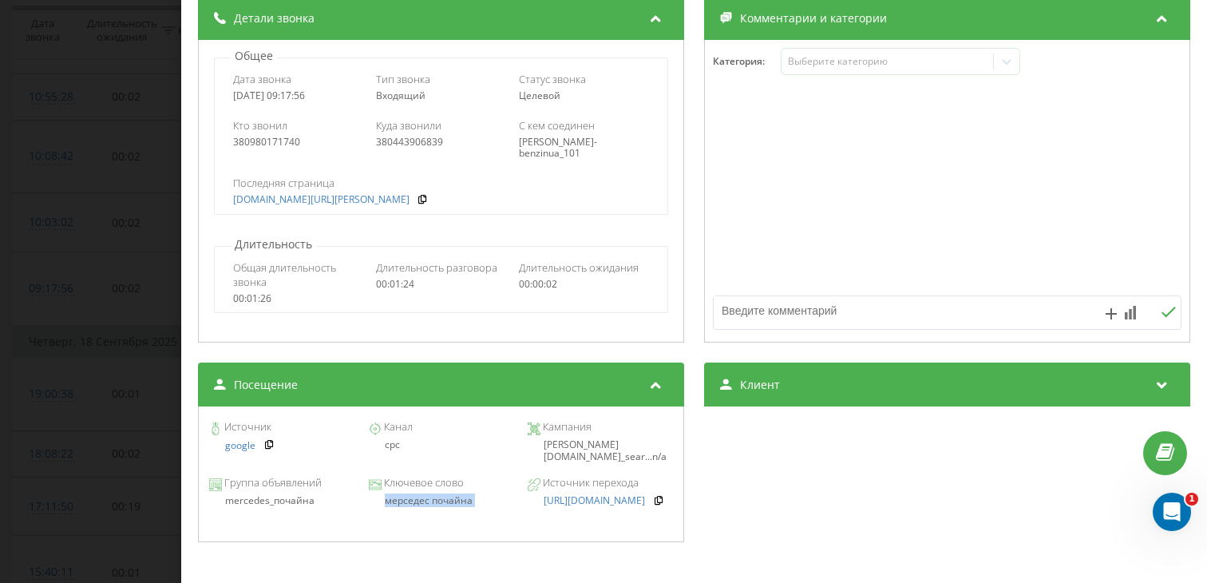
click at [117, 407] on div "Звонок : ua5_-1758262676.6851857 1 x - 00:31 00:52 00:52 Транскрипция Для анали…" at bounding box center [603, 291] width 1207 height 583
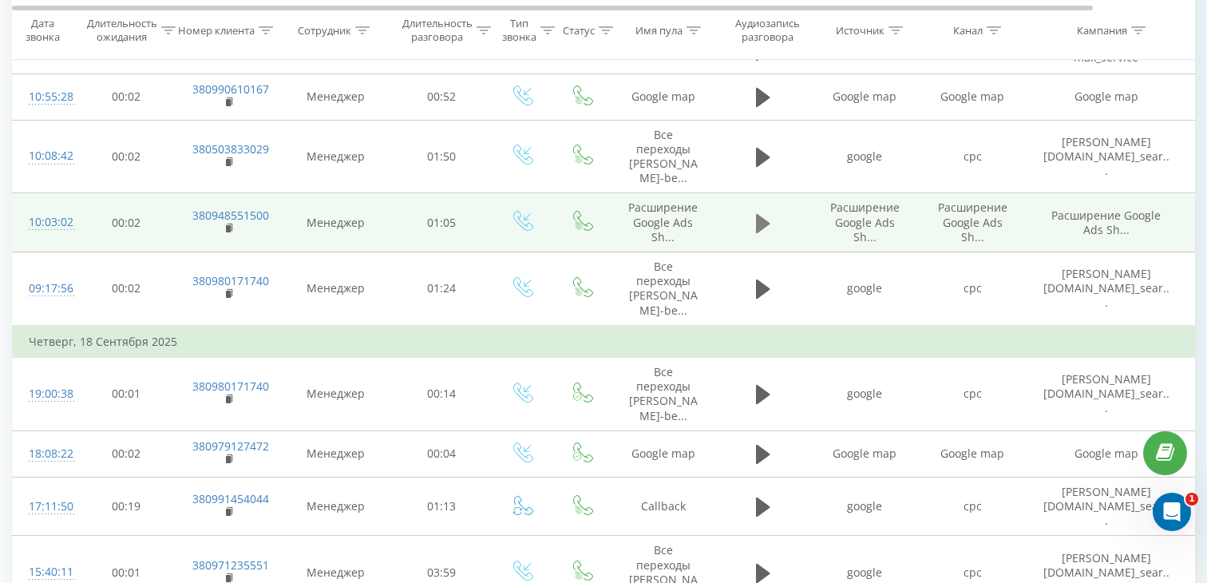
click at [758, 213] on icon at bounding box center [763, 222] width 14 height 19
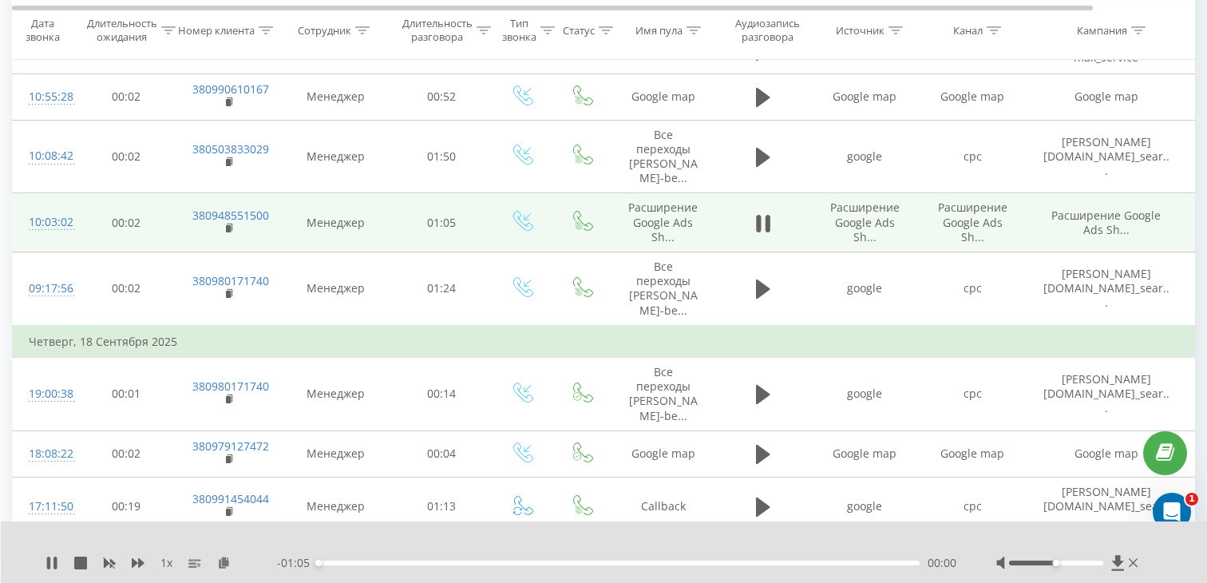
click at [470, 562] on div "00:00" at bounding box center [619, 562] width 602 height 5
click at [612, 564] on div "00:16" at bounding box center [619, 562] width 602 height 5
click at [229, 225] on rect at bounding box center [228, 228] width 5 height 7
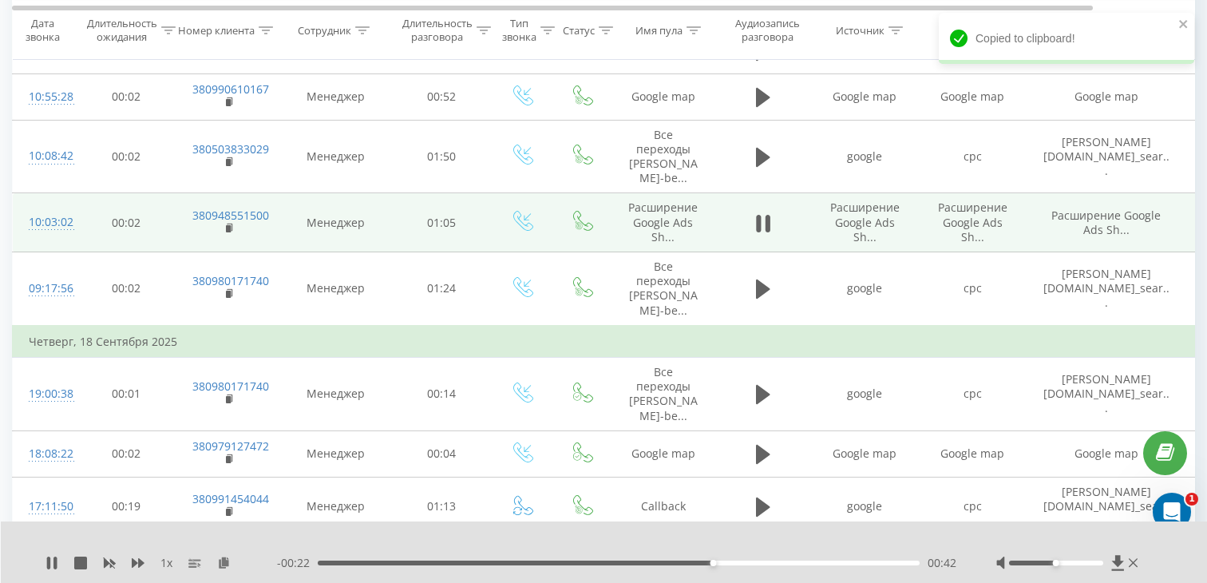
click at [60, 207] on div "10:03:02" at bounding box center [45, 222] width 32 height 31
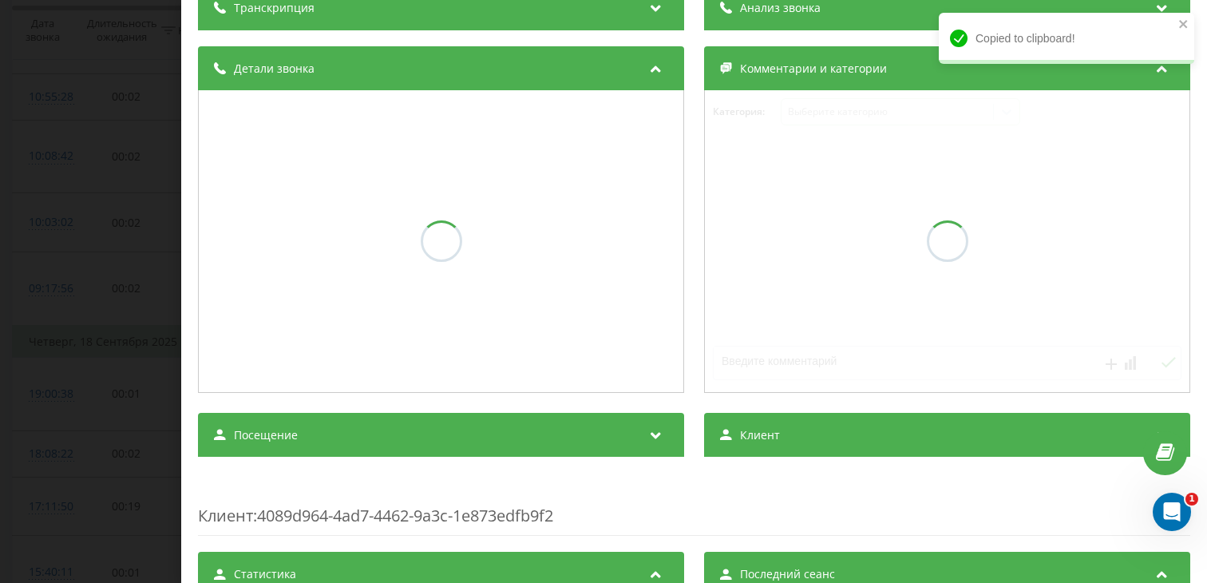
click at [392, 445] on div "Посещение" at bounding box center [441, 435] width 486 height 45
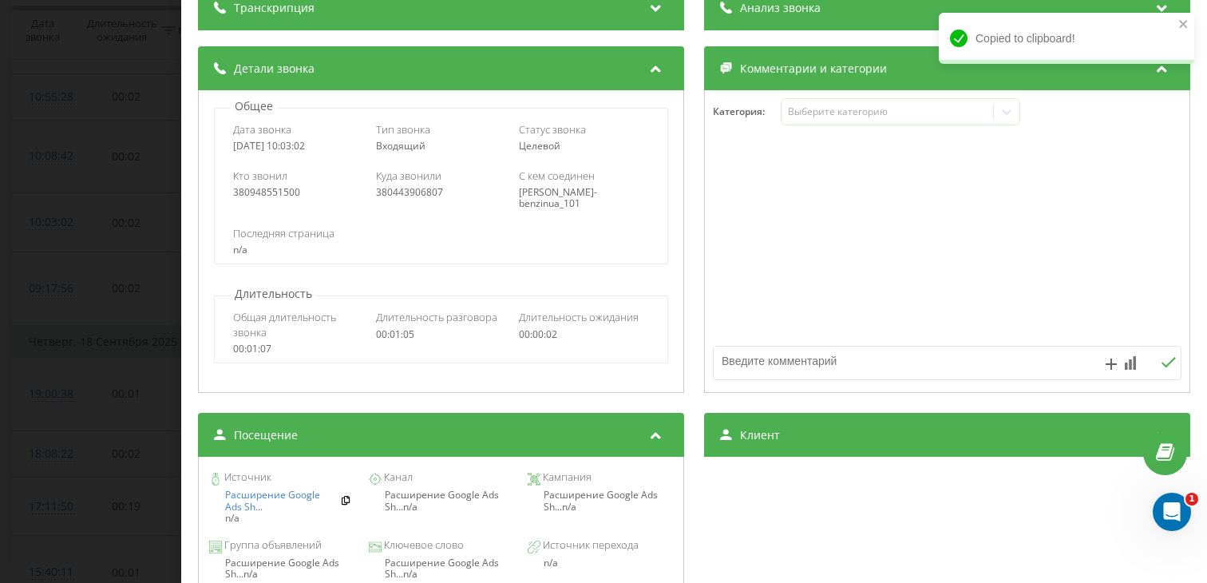
scroll to position [196, 0]
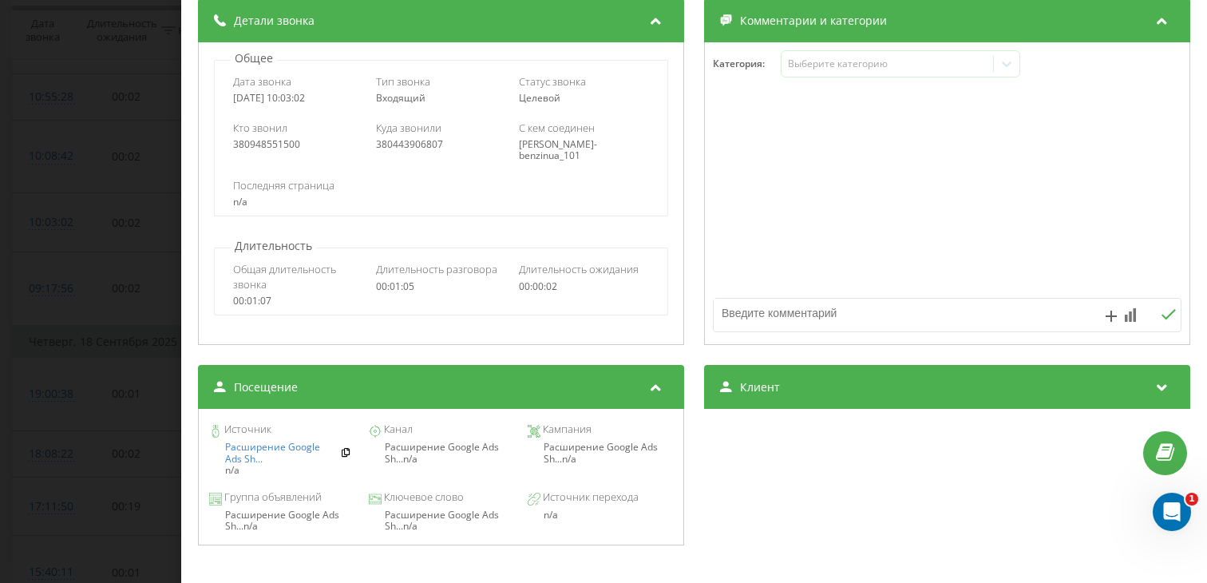
click at [99, 346] on div "Звонок : ua11_-1758265382.7083145 1 x - 00:14 00:50 00:50 Транскрипция Для анал…" at bounding box center [603, 291] width 1207 height 583
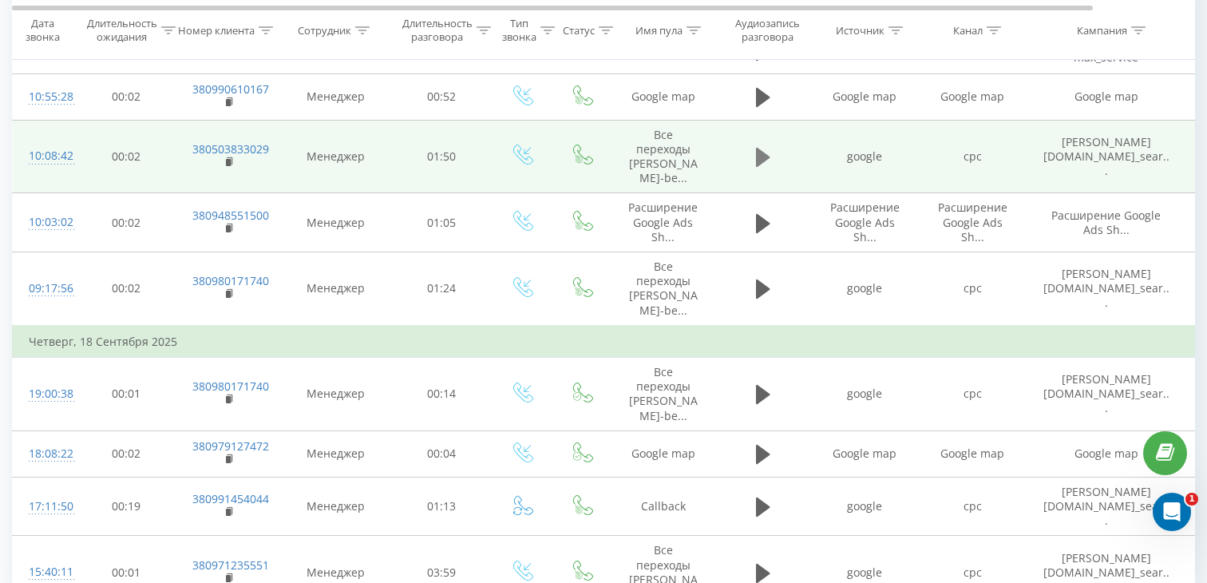
click at [758, 148] on icon at bounding box center [763, 157] width 14 height 19
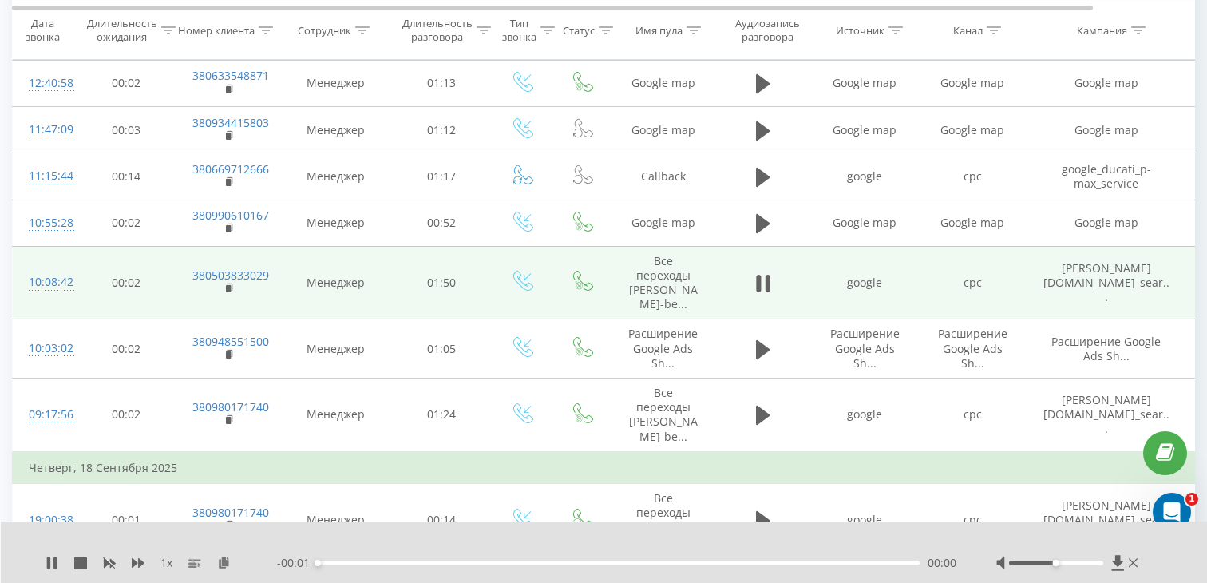
scroll to position [987, 0]
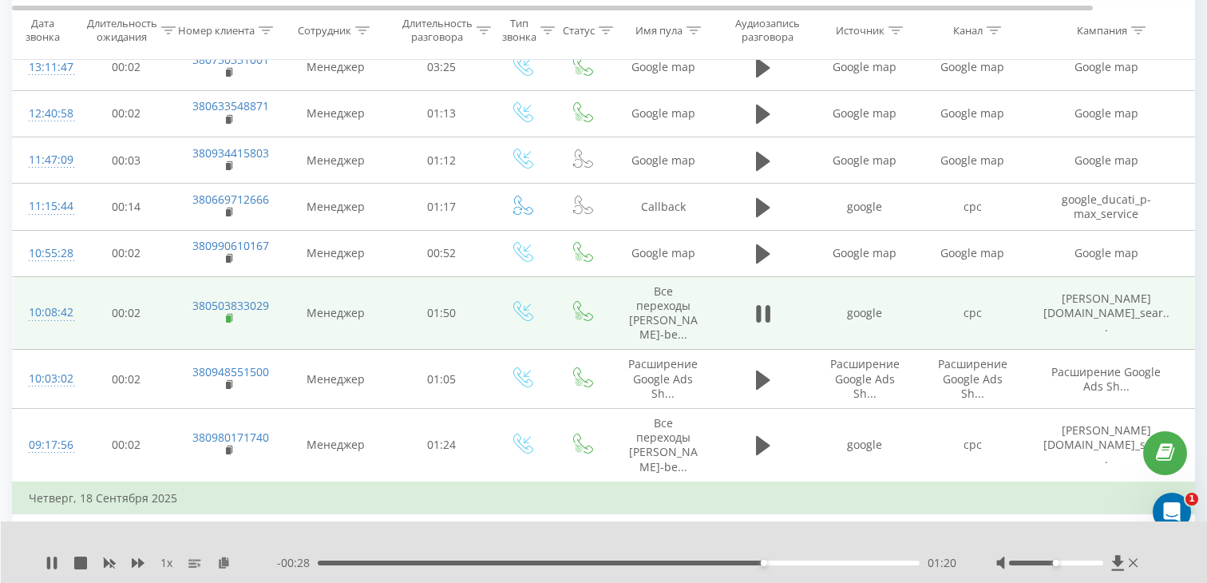
click at [230, 315] on rect at bounding box center [228, 318] width 5 height 7
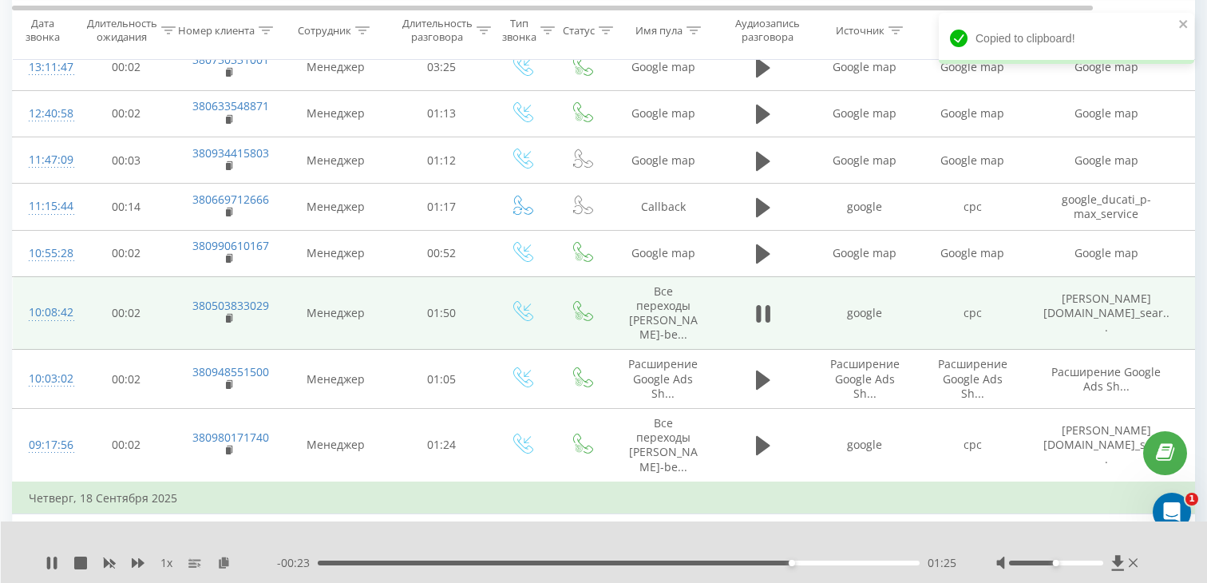
click at [49, 307] on td "10:08:42" at bounding box center [45, 312] width 64 height 73
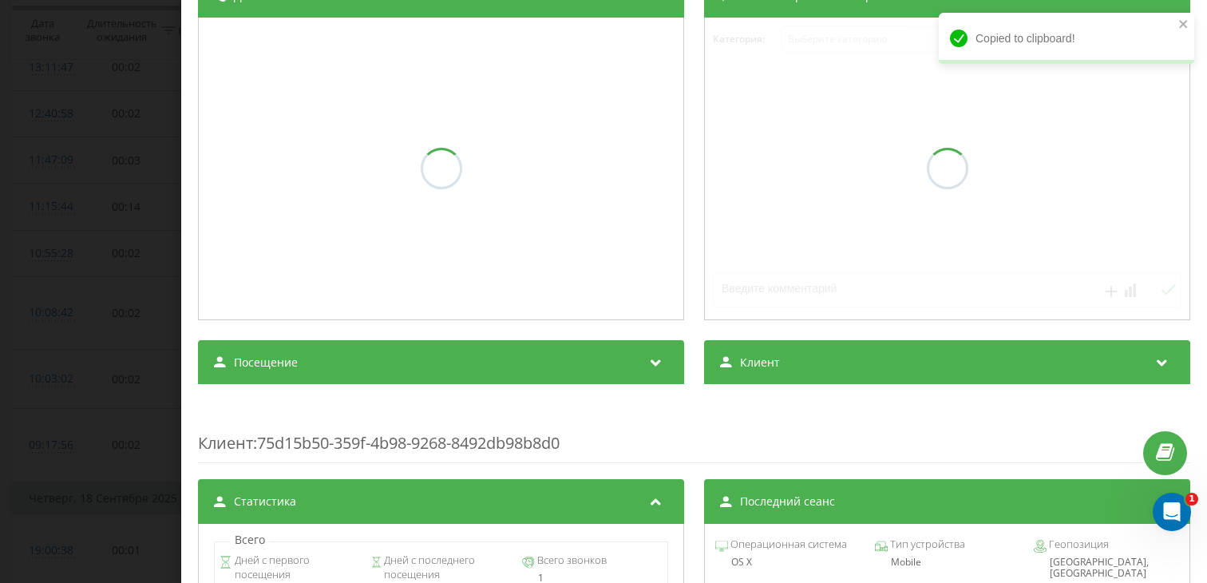
click at [267, 406] on div "Транскрипция Анализ звонка Детали звонка Комментарии и категории Категория : Вы…" at bounding box center [694, 444] width 992 height 1062
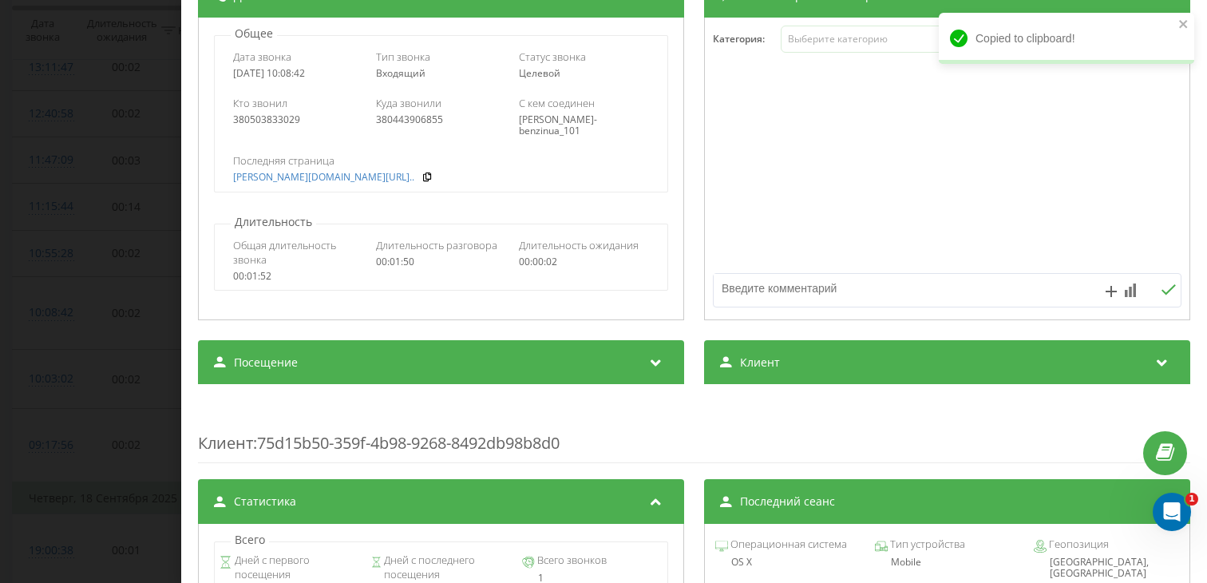
click at [276, 371] on div "Посещение" at bounding box center [441, 362] width 486 height 45
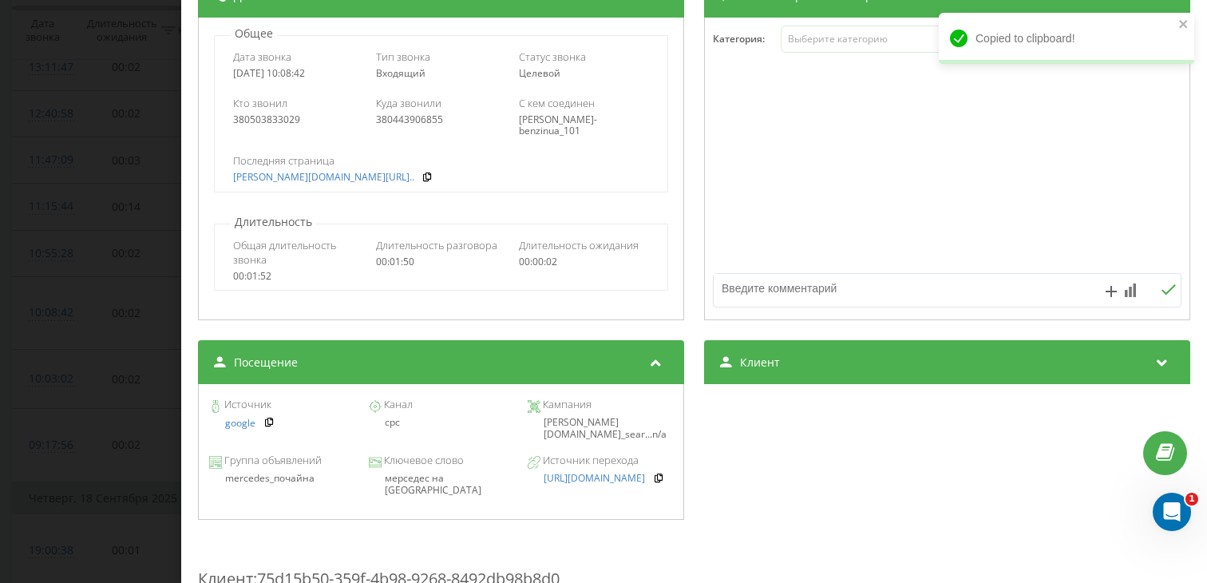
click at [426, 479] on div "мерседес на [GEOGRAPHIC_DATA]" at bounding box center [440, 484] width 145 height 23
click at [426, 478] on div "мерседес на [GEOGRAPHIC_DATA]" at bounding box center [440, 484] width 145 height 23
copy div "мерседес на [GEOGRAPHIC_DATA]"
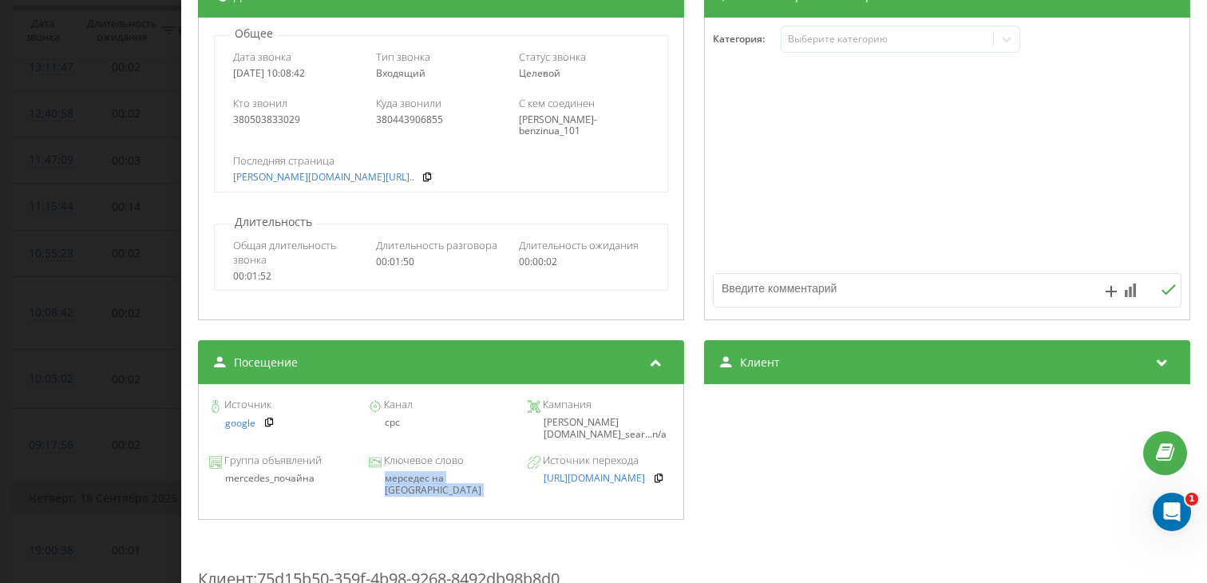
click at [136, 323] on div "Звонок : ua3_-1758265722.577001 1 x - 00:16 01:32 01:32 Транскрипция Для анализ…" at bounding box center [603, 291] width 1207 height 583
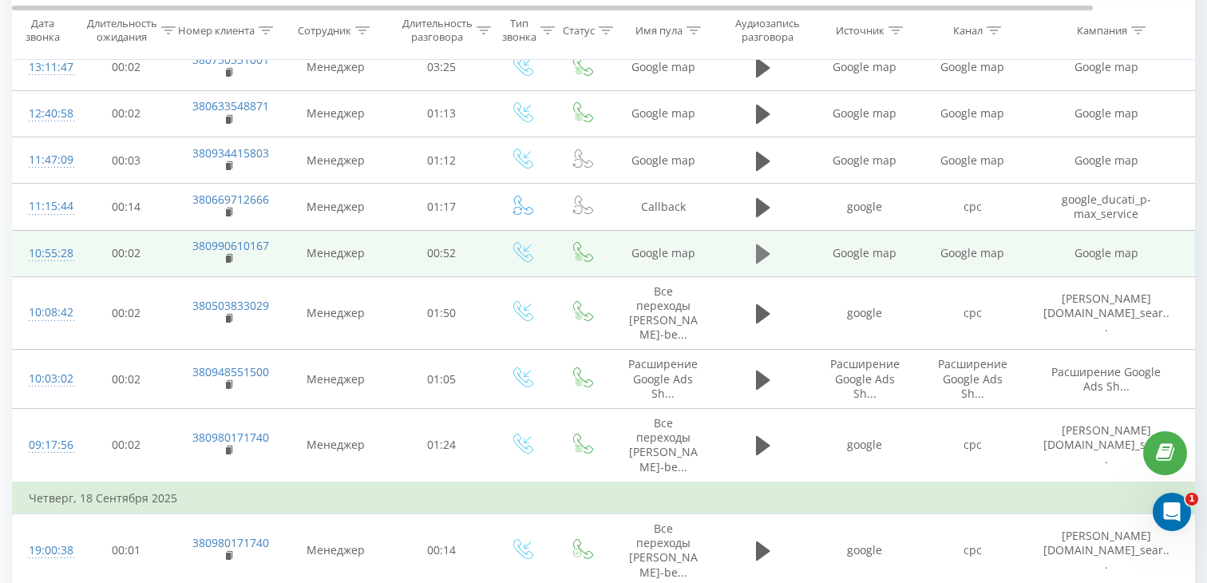
click at [754, 242] on button at bounding box center [763, 254] width 24 height 24
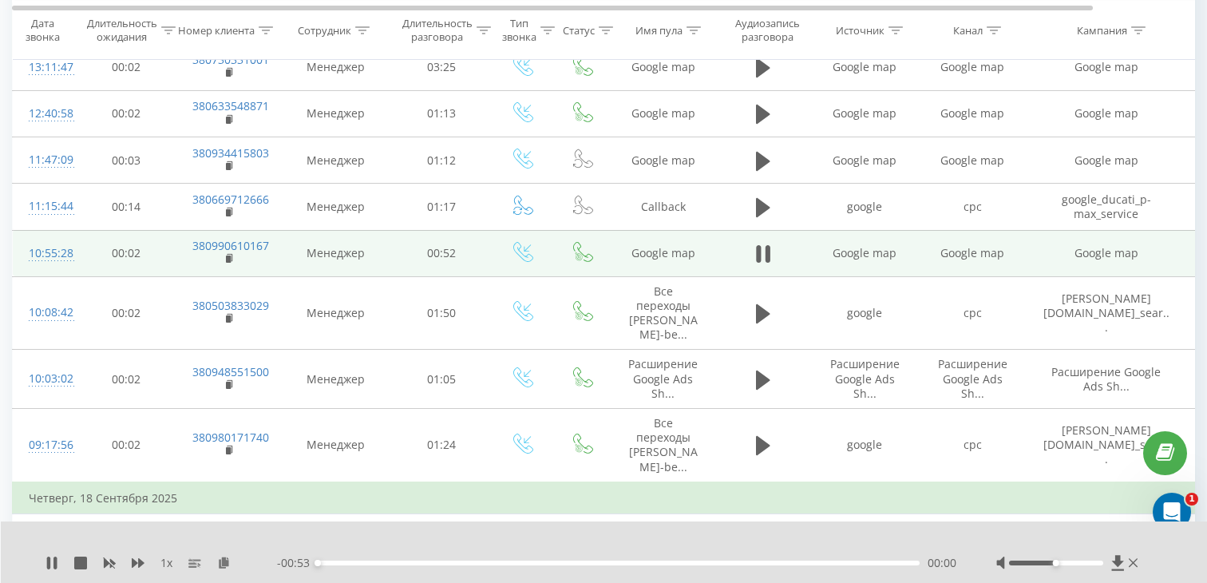
click at [542, 563] on div "00:00" at bounding box center [619, 562] width 602 height 5
click at [226, 253] on icon at bounding box center [230, 258] width 9 height 11
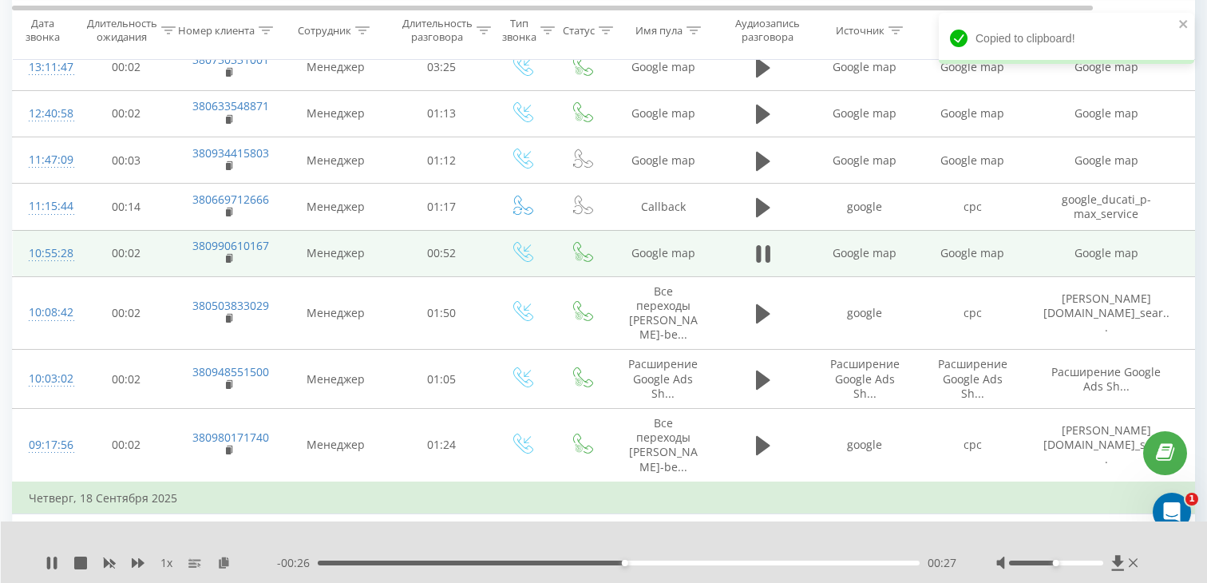
click at [56, 238] on div "10:55:28" at bounding box center [45, 253] width 32 height 31
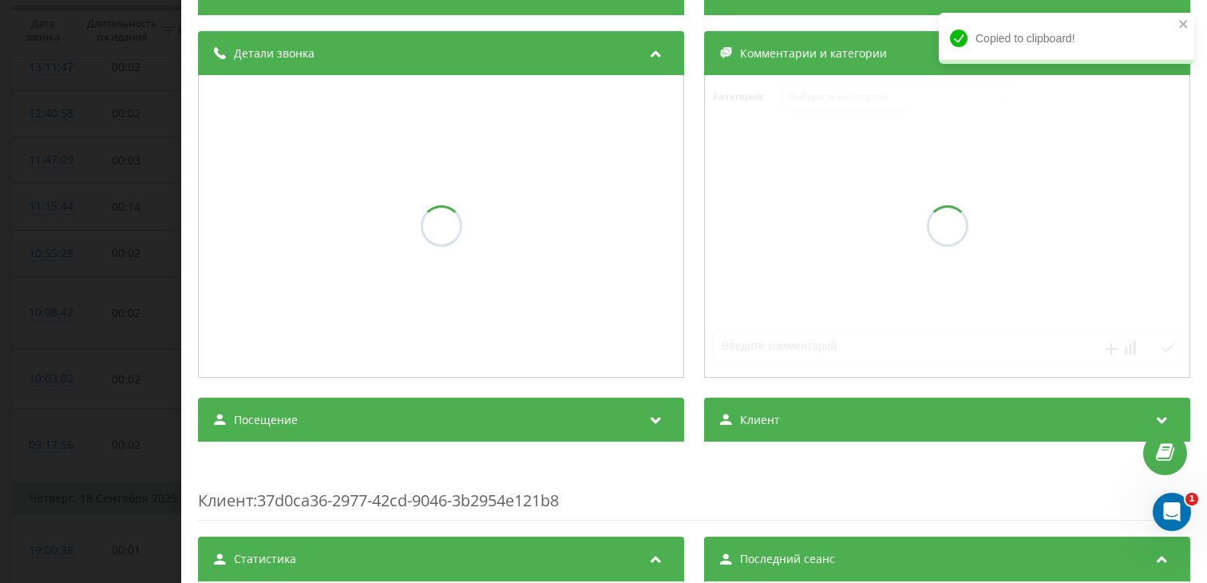
click at [308, 406] on div "Посещение" at bounding box center [441, 420] width 486 height 45
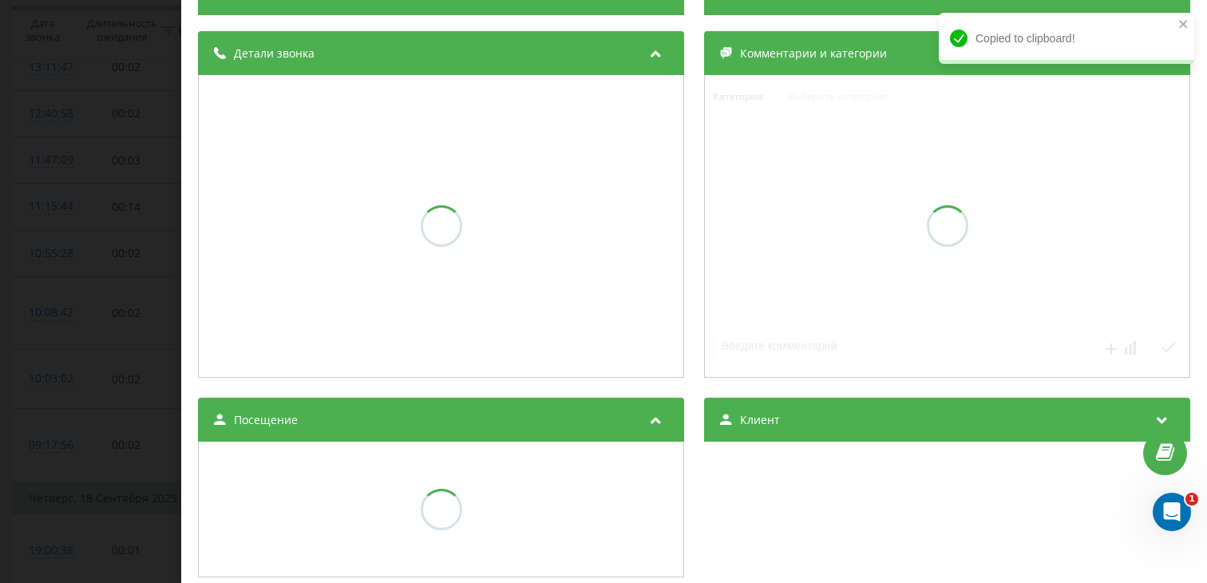
scroll to position [163, 0]
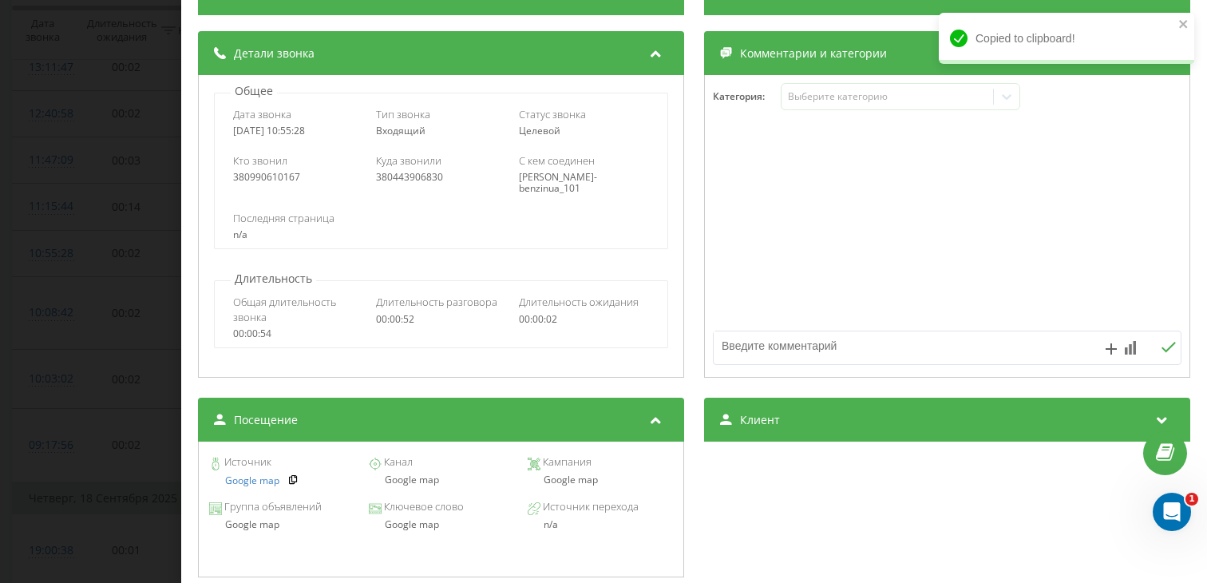
click at [382, 472] on div "Канал Google map" at bounding box center [440, 471] width 145 height 28
click at [391, 473] on div "Канал Google map" at bounding box center [440, 471] width 145 height 28
click at [420, 490] on div "Источник Google map Канал Google map [GEOGRAPHIC_DATA] Google map" at bounding box center [441, 471] width 469 height 45
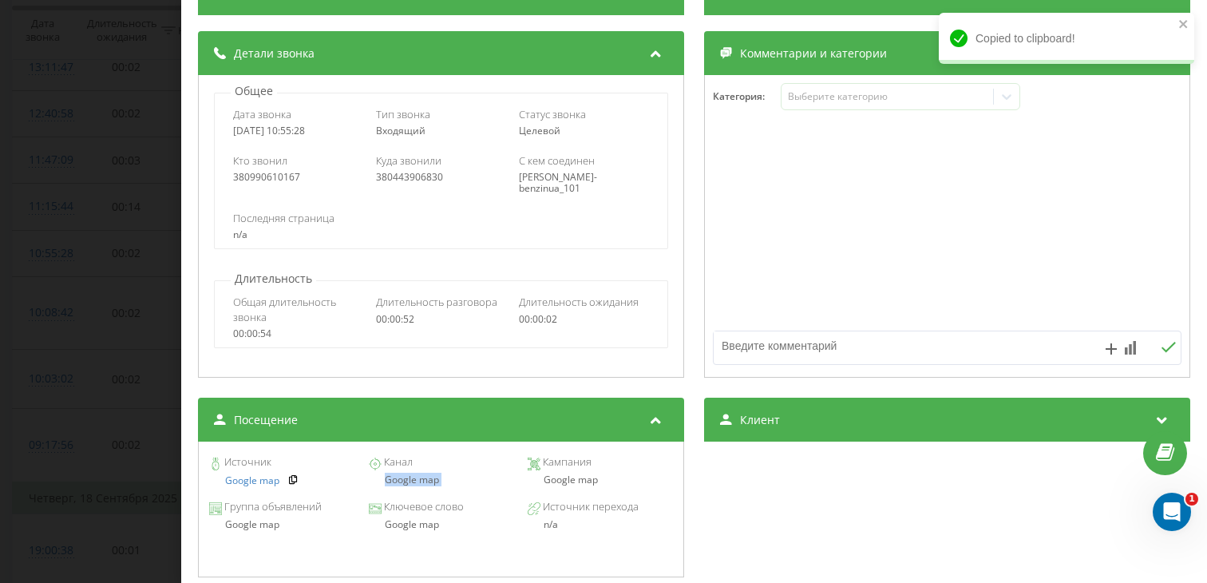
click at [420, 490] on div "Источник Google map Канал Google map [GEOGRAPHIC_DATA] Google map" at bounding box center [441, 471] width 469 height 45
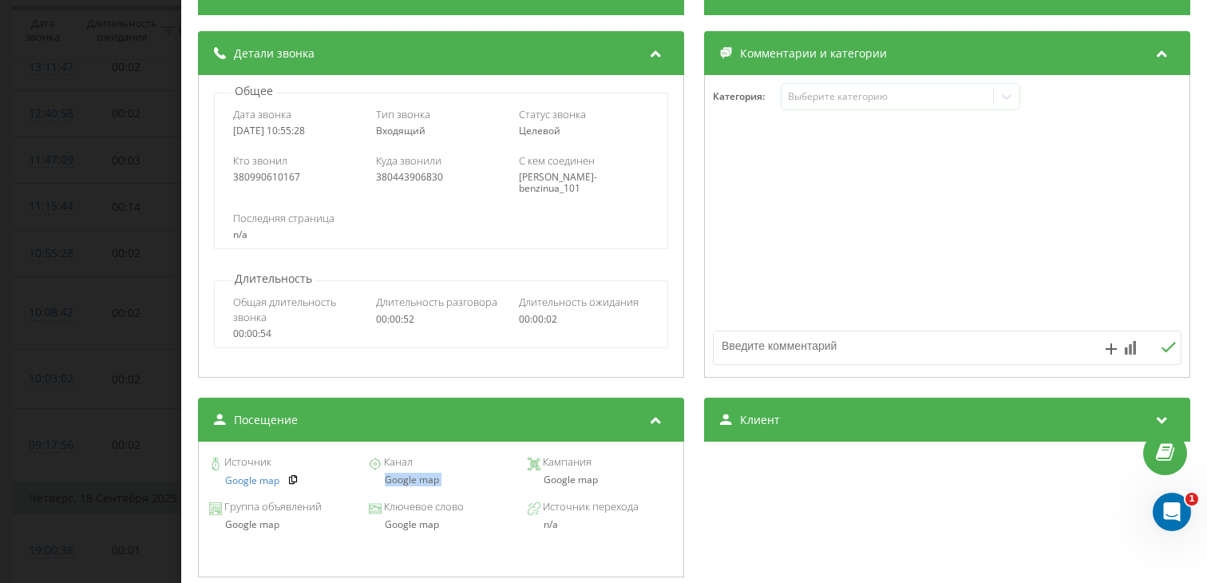
copy div "Google map"
click at [117, 389] on div "Звонок : ua15_-1758268528.3562091 1 x - 00:19 00:33 00:33 Транскрипция Для анал…" at bounding box center [603, 291] width 1207 height 583
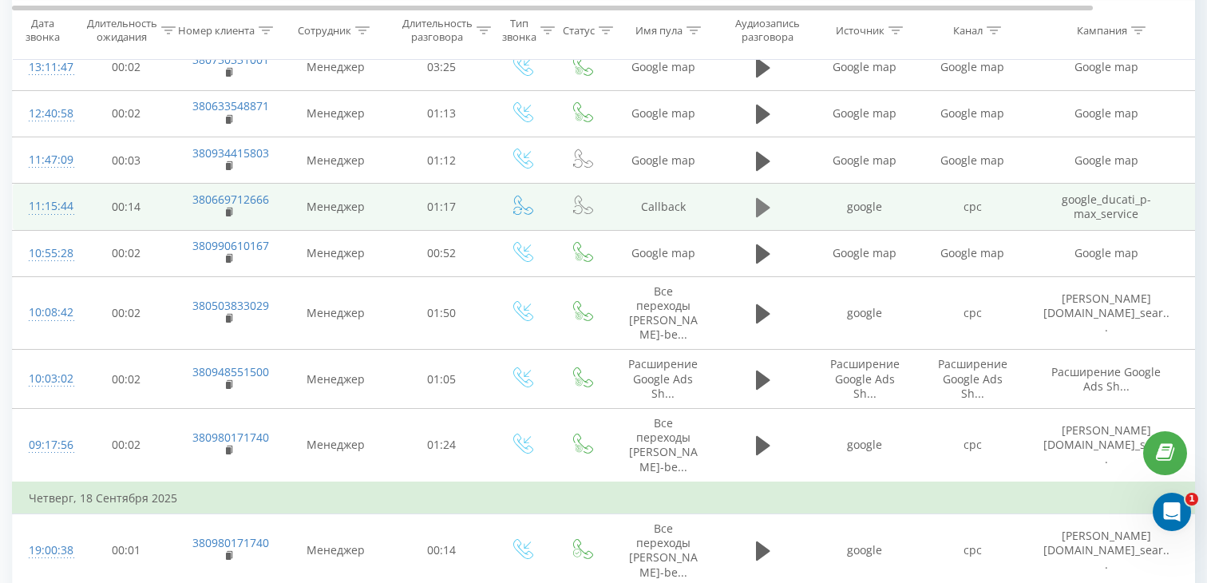
click at [763, 196] on icon at bounding box center [763, 207] width 14 height 22
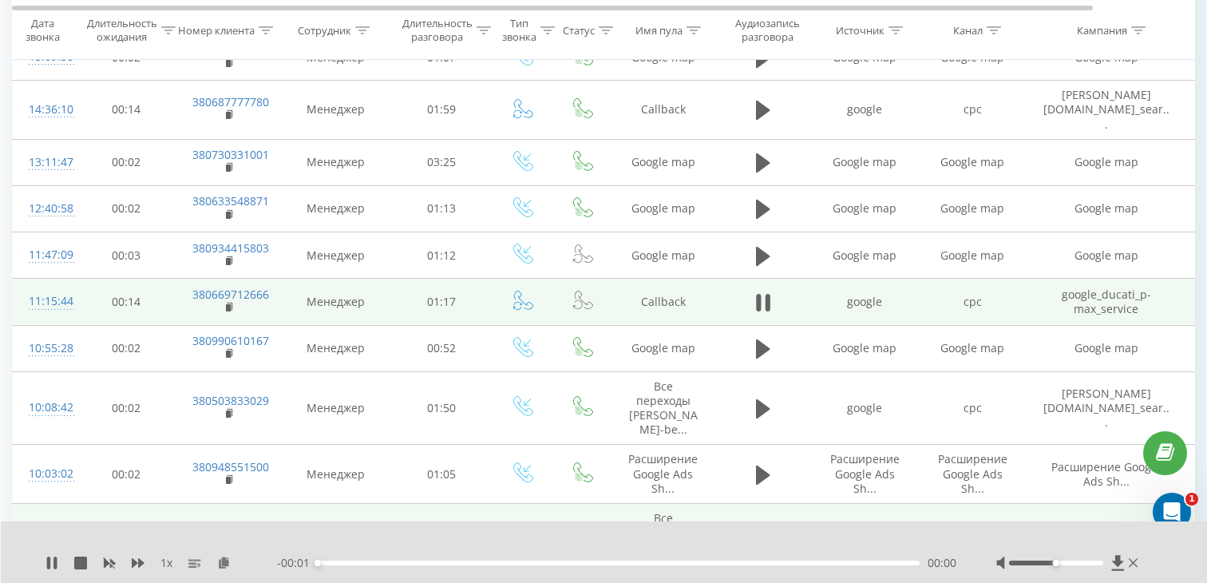
scroll to position [889, 0]
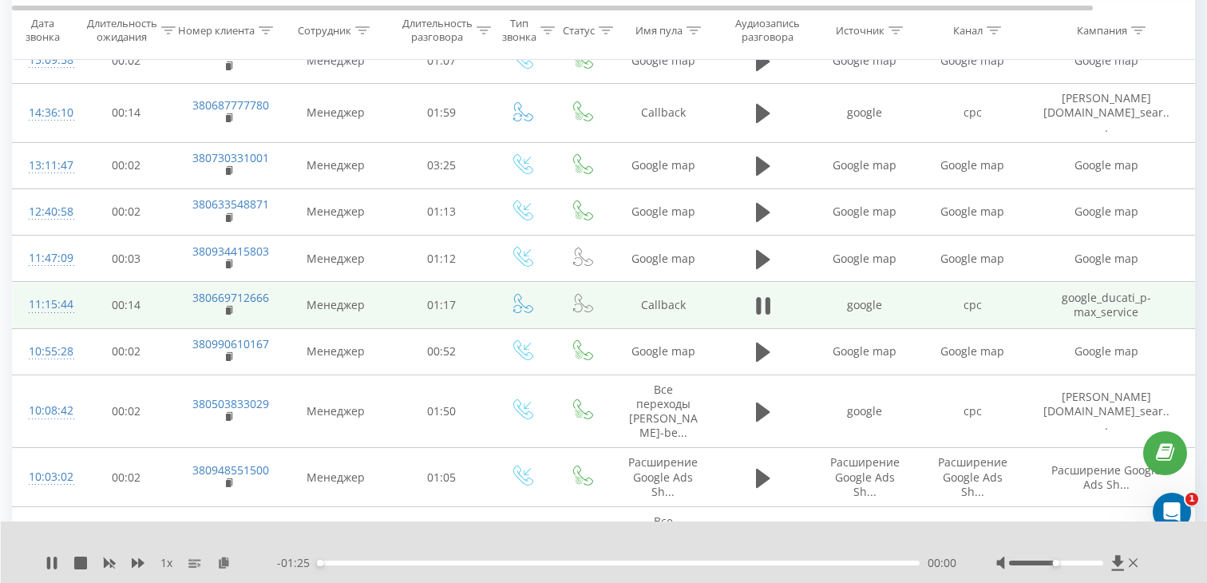
click at [465, 560] on div "00:00" at bounding box center [619, 562] width 602 height 5
click at [228, 307] on rect at bounding box center [228, 310] width 5 height 7
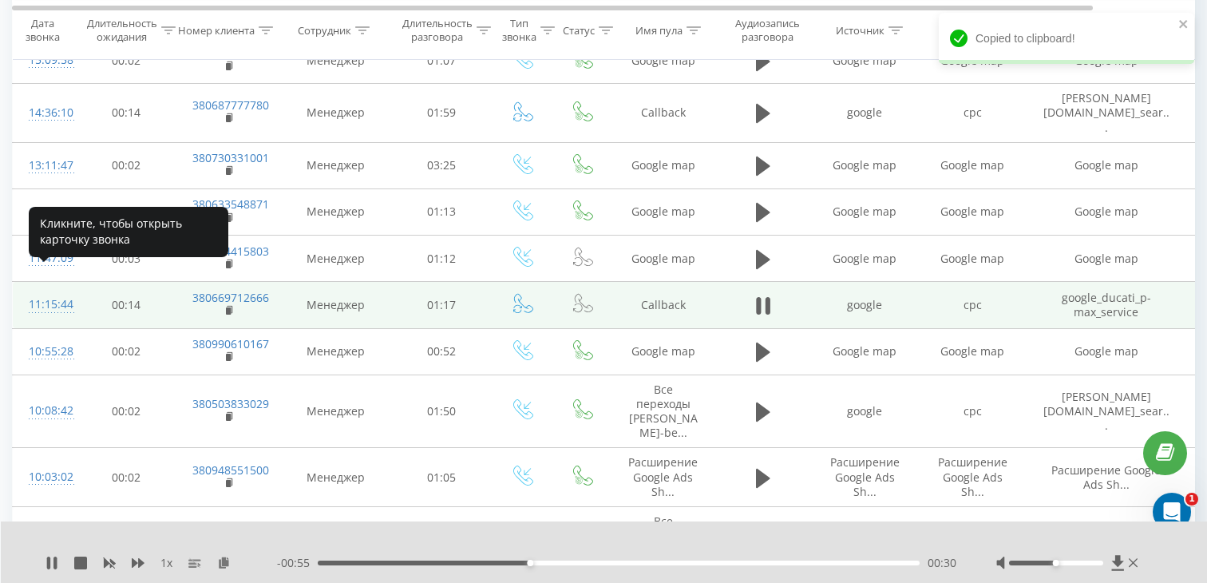
click at [49, 289] on div "11:15:44" at bounding box center [45, 304] width 32 height 31
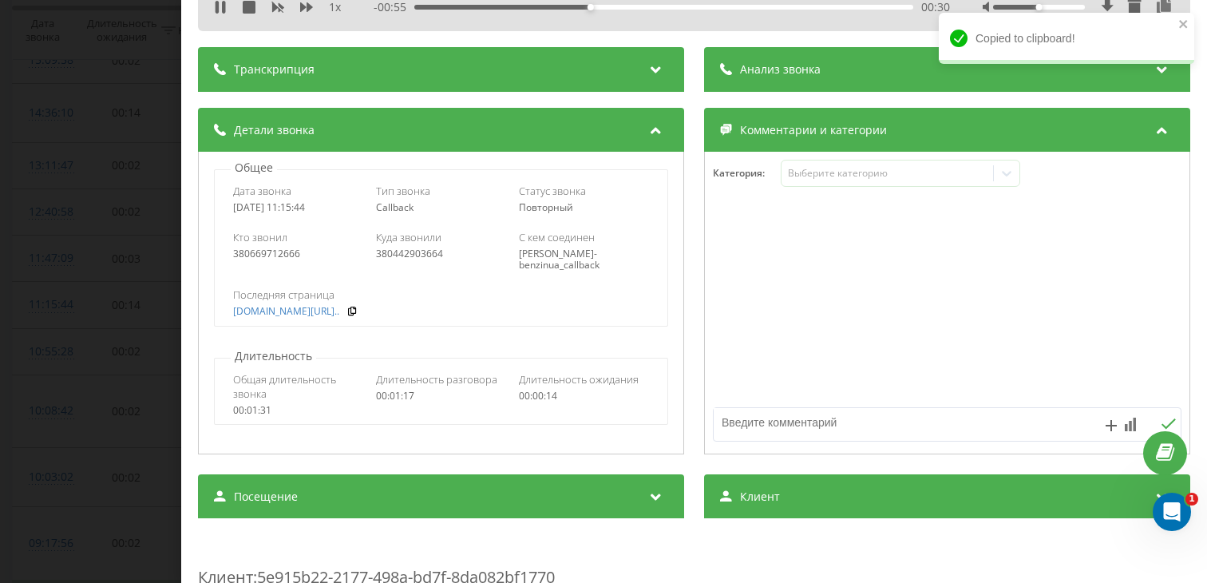
click at [398, 474] on div "Посещение" at bounding box center [441, 496] width 486 height 45
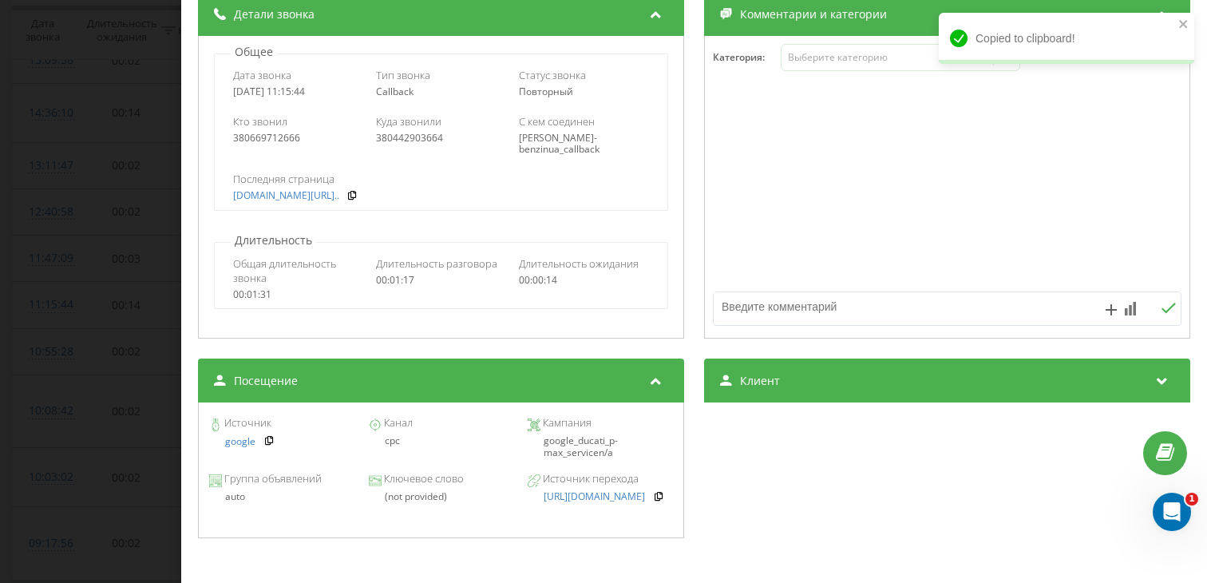
scroll to position [212, 0]
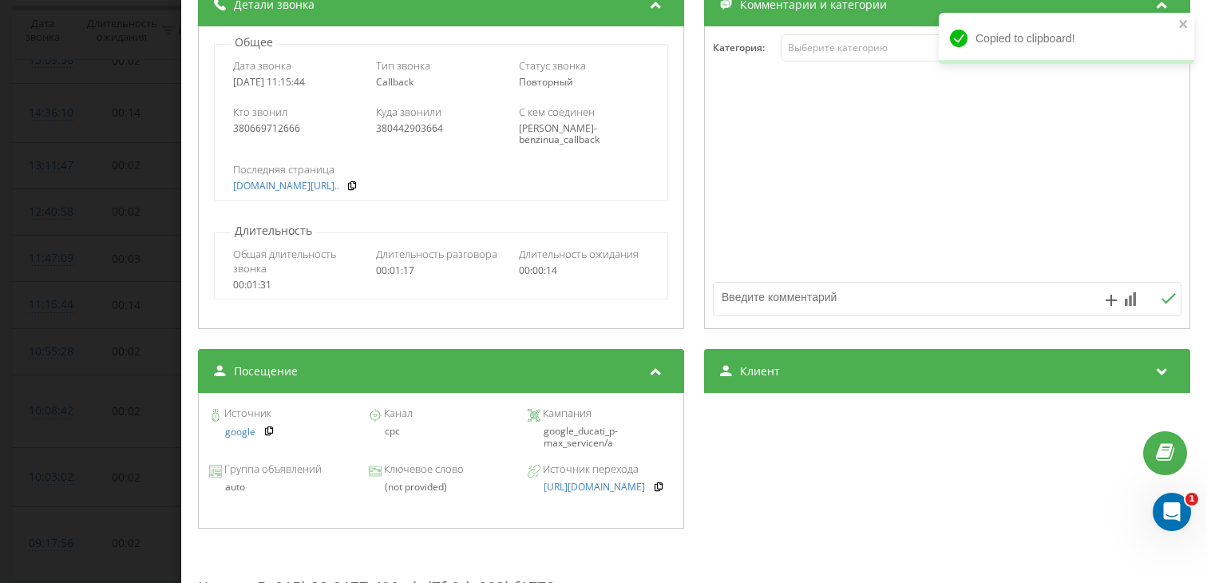
click at [108, 342] on div "Звонок : ua10_-1758269743.6576010 1 x - 00:48 00:37 00:37 Транскрипция Для анал…" at bounding box center [603, 291] width 1207 height 583
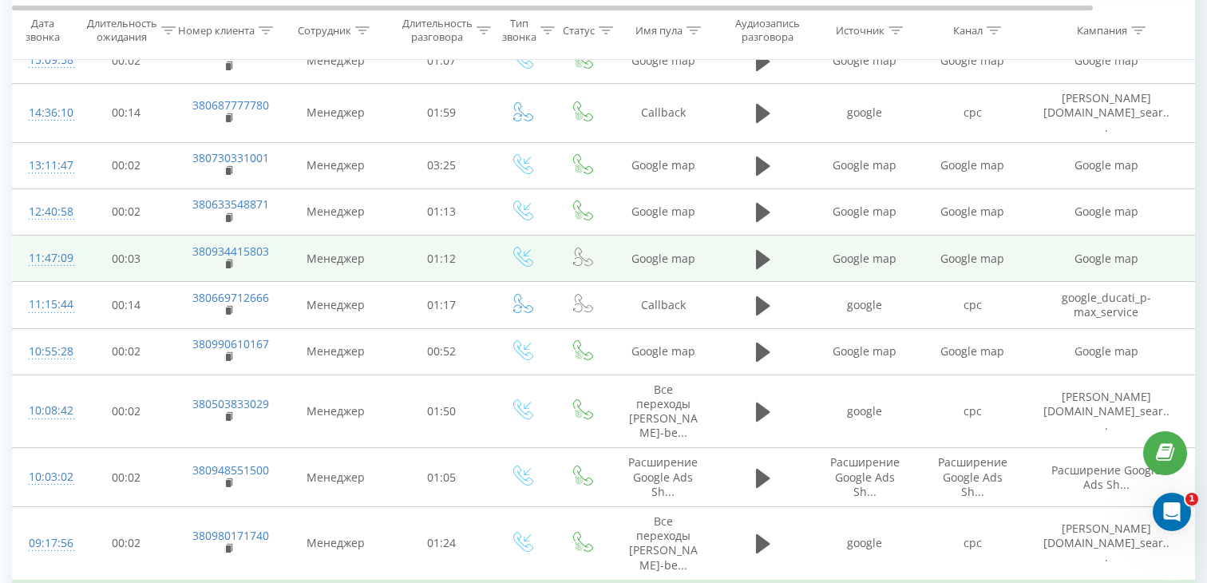
click at [777, 235] on td at bounding box center [763, 258] width 96 height 46
click at [763, 248] on icon at bounding box center [763, 259] width 14 height 22
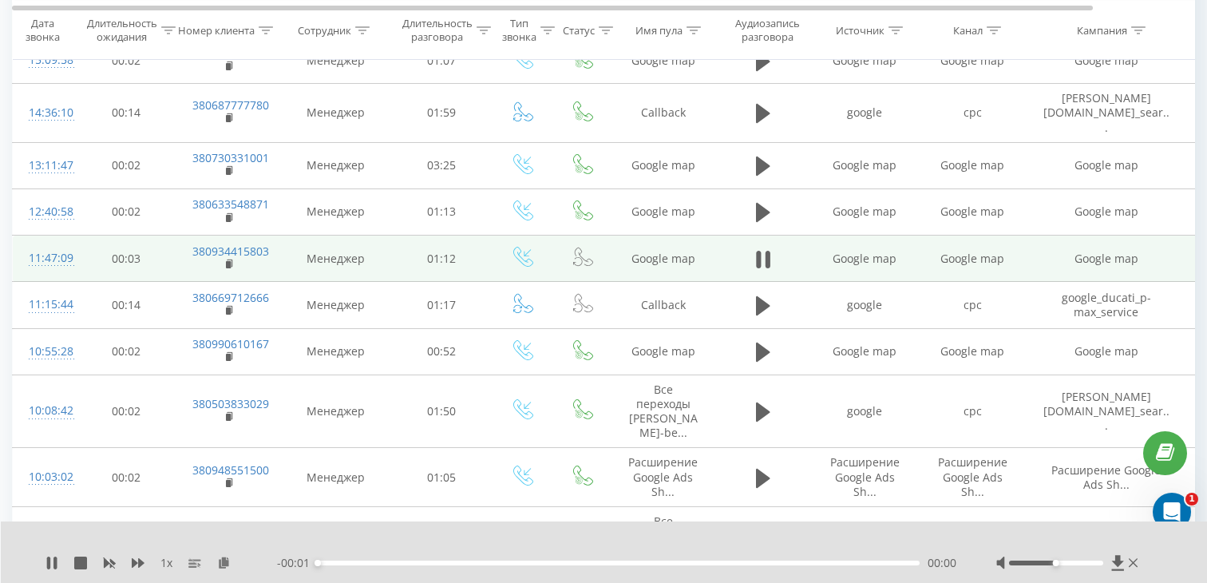
click at [472, 563] on div "00:00" at bounding box center [619, 562] width 602 height 5
click at [229, 261] on rect at bounding box center [228, 264] width 5 height 7
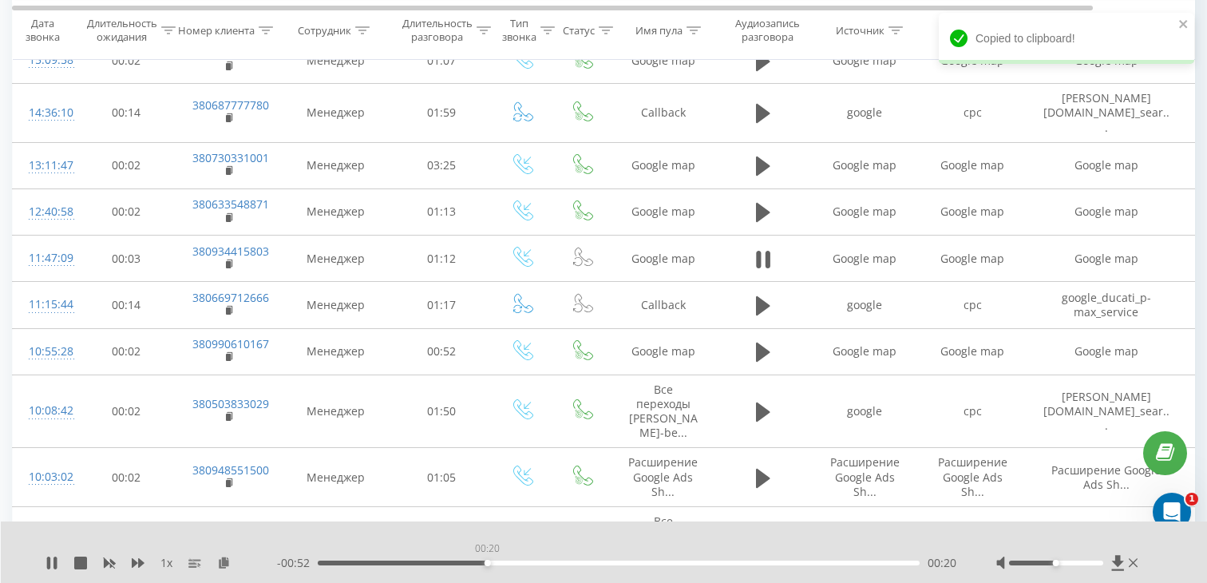
click at [487, 563] on div "00:20" at bounding box center [619, 562] width 602 height 5
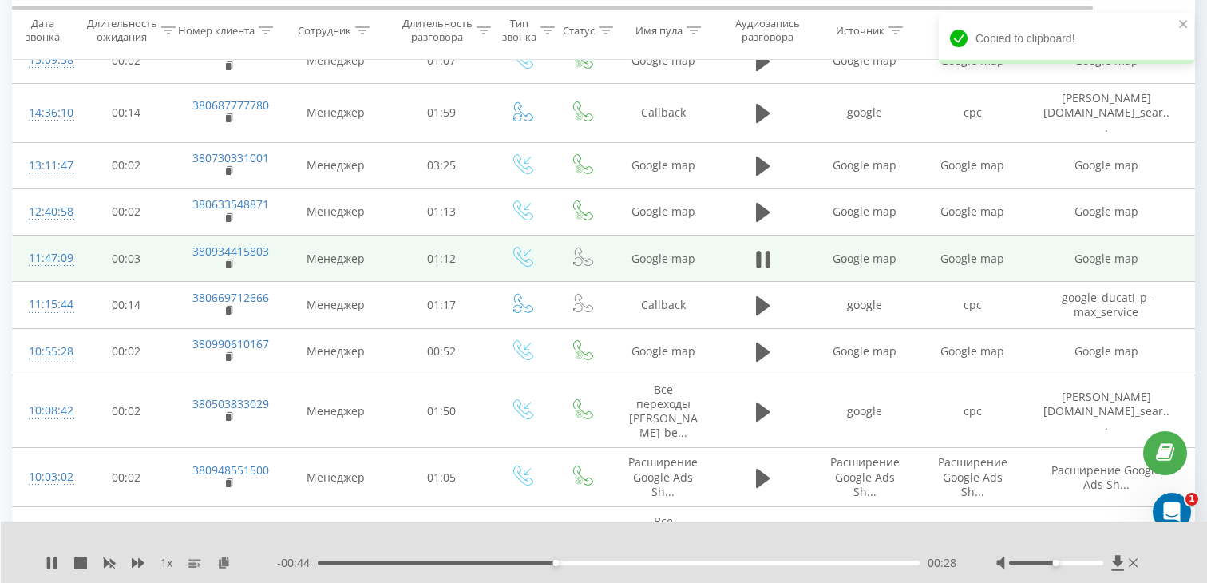
click at [66, 235] on td "11:47:09" at bounding box center [45, 258] width 64 height 46
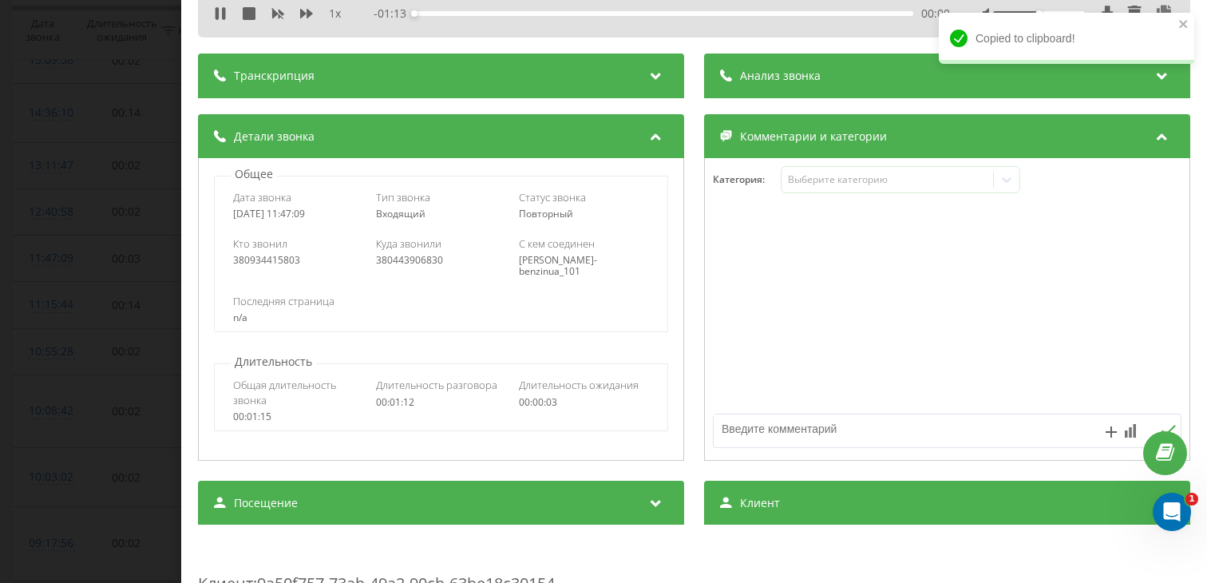
scroll to position [149, 0]
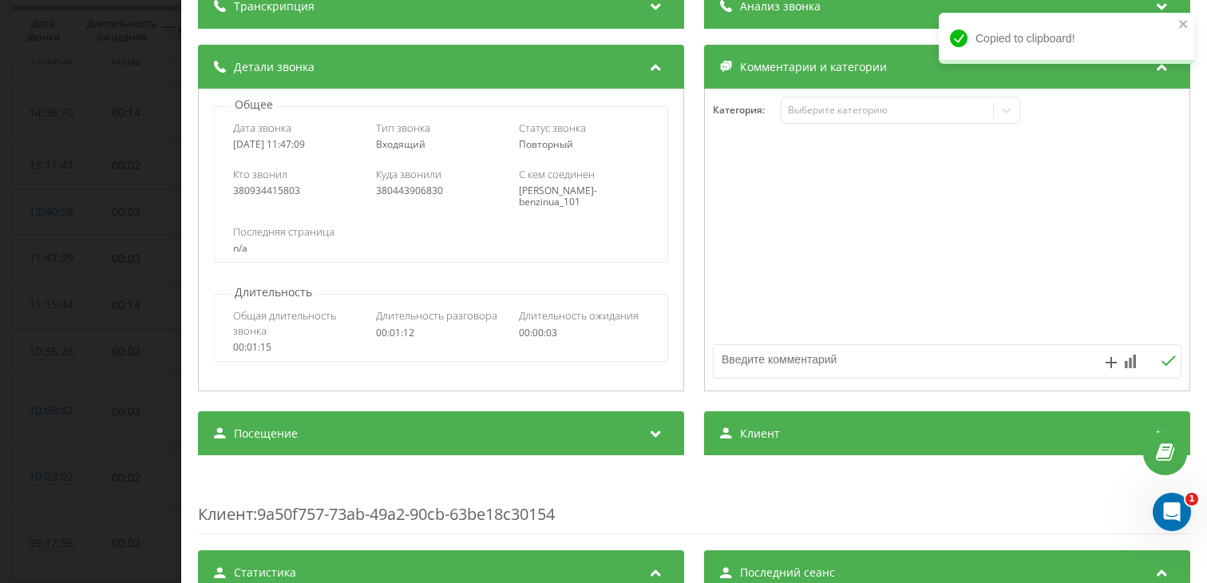
click at [320, 425] on div "Посещение" at bounding box center [441, 433] width 486 height 45
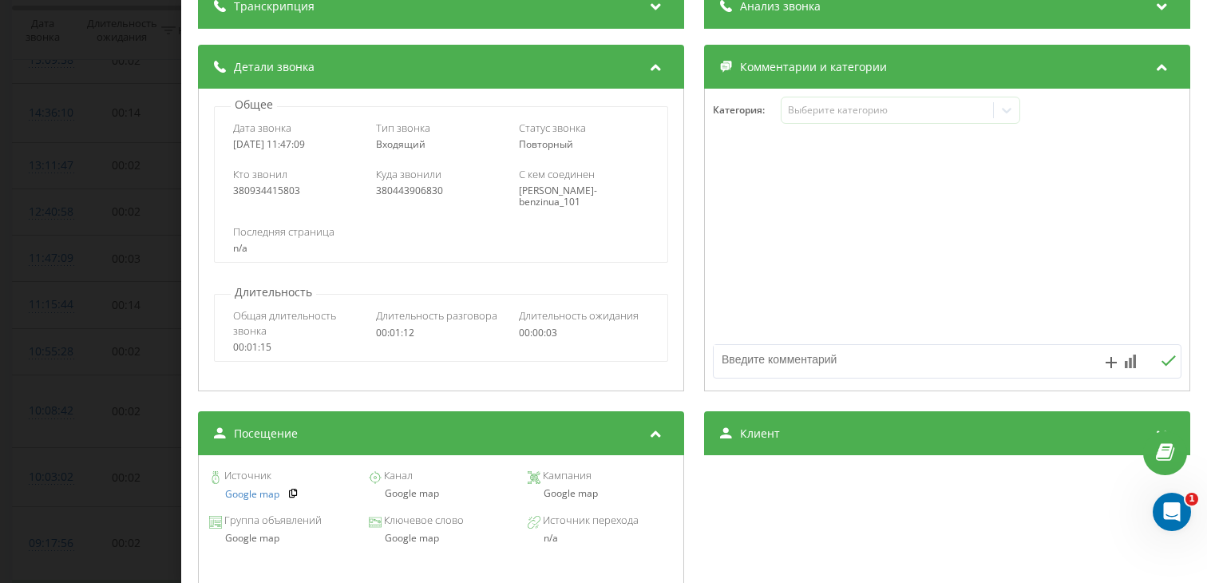
click at [395, 493] on div "Google map" at bounding box center [440, 493] width 145 height 11
click at [395, 494] on div "Google map" at bounding box center [440, 493] width 145 height 11
copy div "Google map"
click at [89, 410] on div "Звонок : ua1_-1758271629.6168458 1 x - 00:40 00:32 00:32 Транскрипция Для анали…" at bounding box center [603, 291] width 1207 height 583
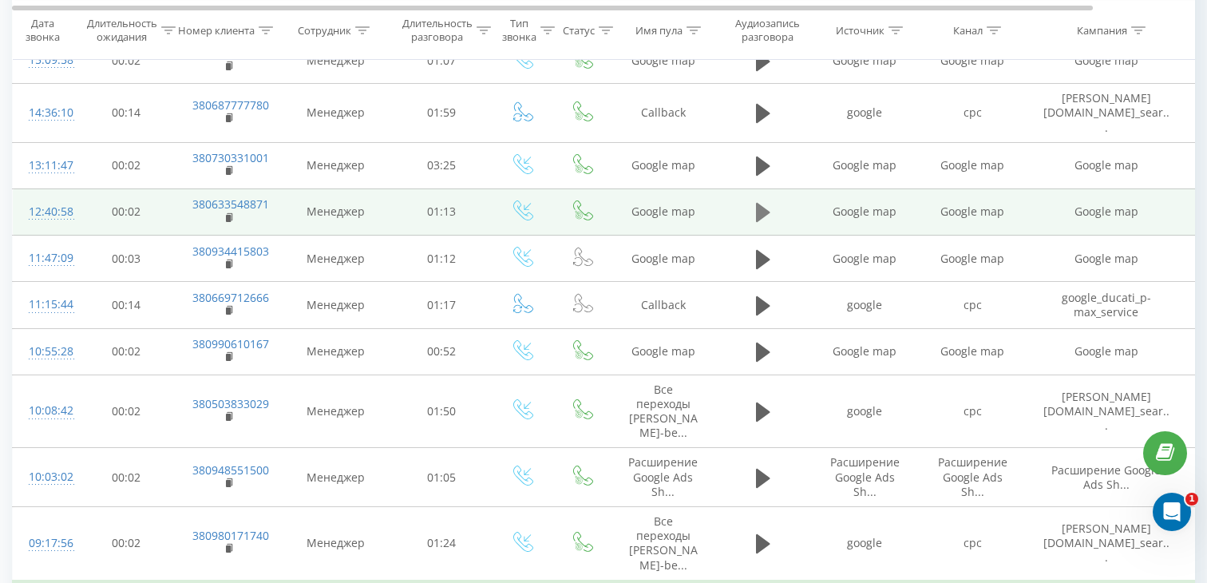
click at [763, 203] on icon at bounding box center [763, 212] width 14 height 19
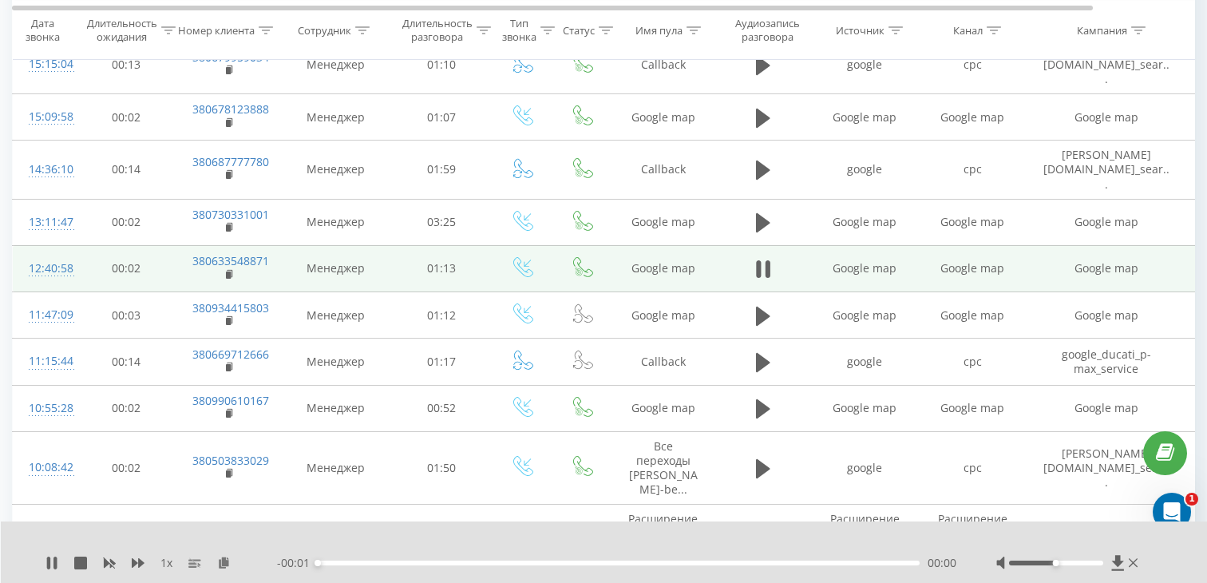
scroll to position [829, 0]
click at [505, 563] on div "00:00" at bounding box center [619, 562] width 602 height 5
click at [222, 248] on td "380633548871" at bounding box center [228, 270] width 104 height 46
click at [230, 271] on icon at bounding box center [230, 276] width 9 height 11
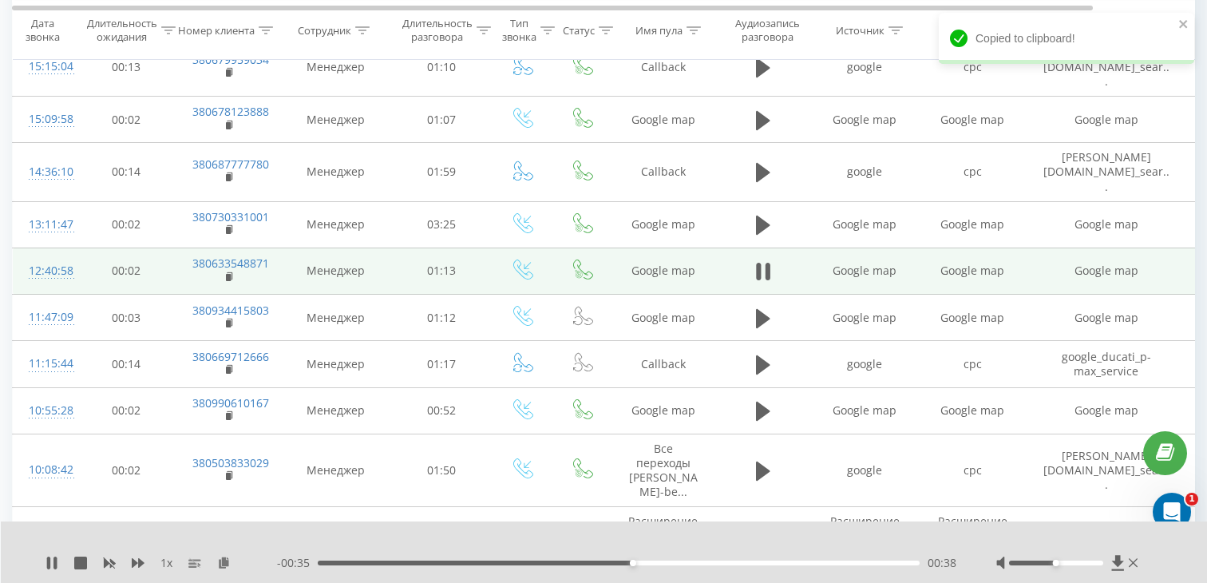
click at [57, 255] on div "12:40:58" at bounding box center [45, 270] width 32 height 31
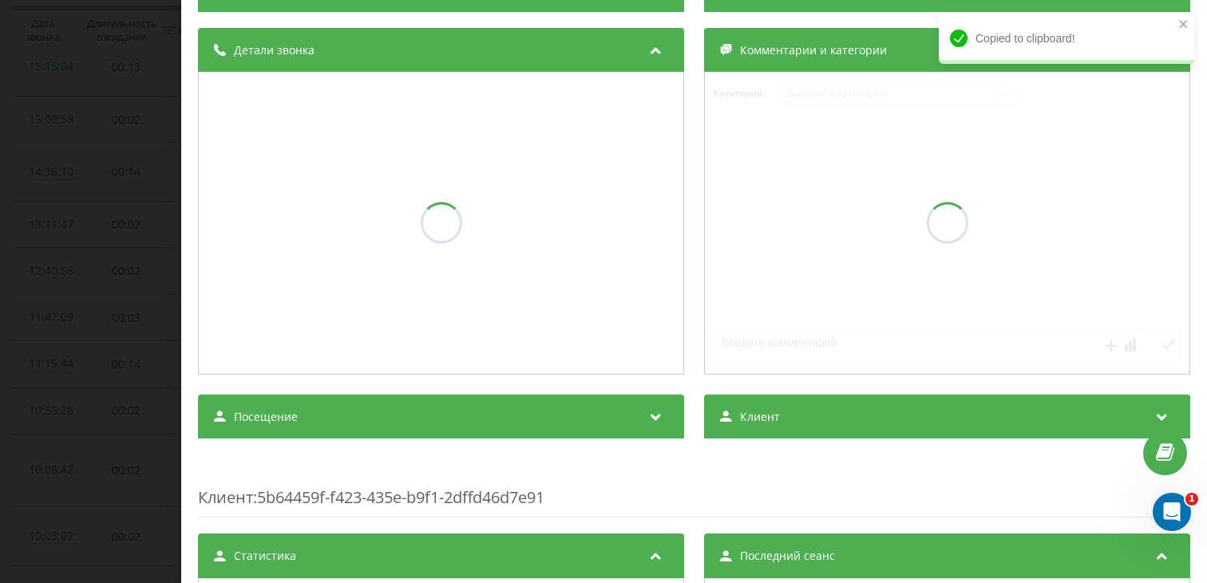
scroll to position [166, 0]
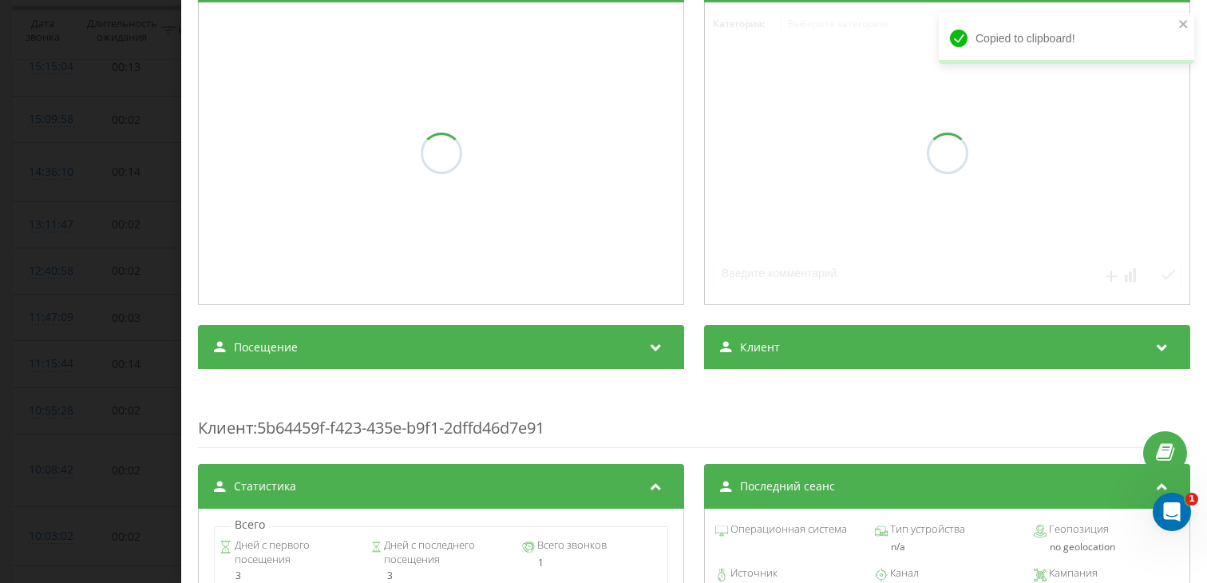
click at [283, 370] on div "Посещение" at bounding box center [441, 347] width 486 height 45
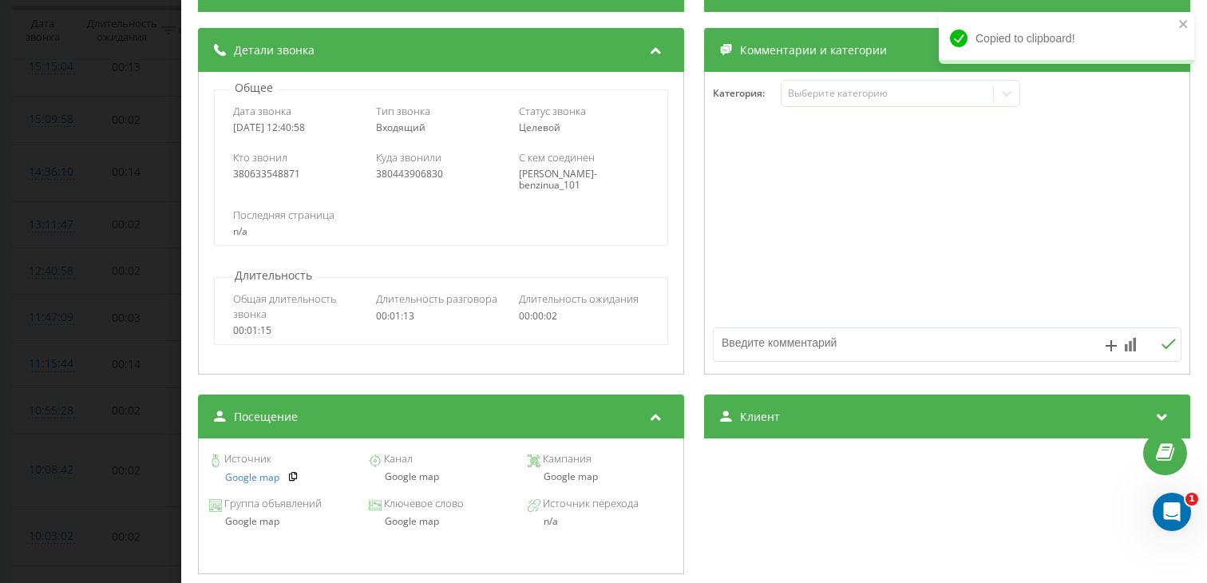
click at [404, 479] on div "Google map" at bounding box center [440, 476] width 145 height 11
copy div "Google map"
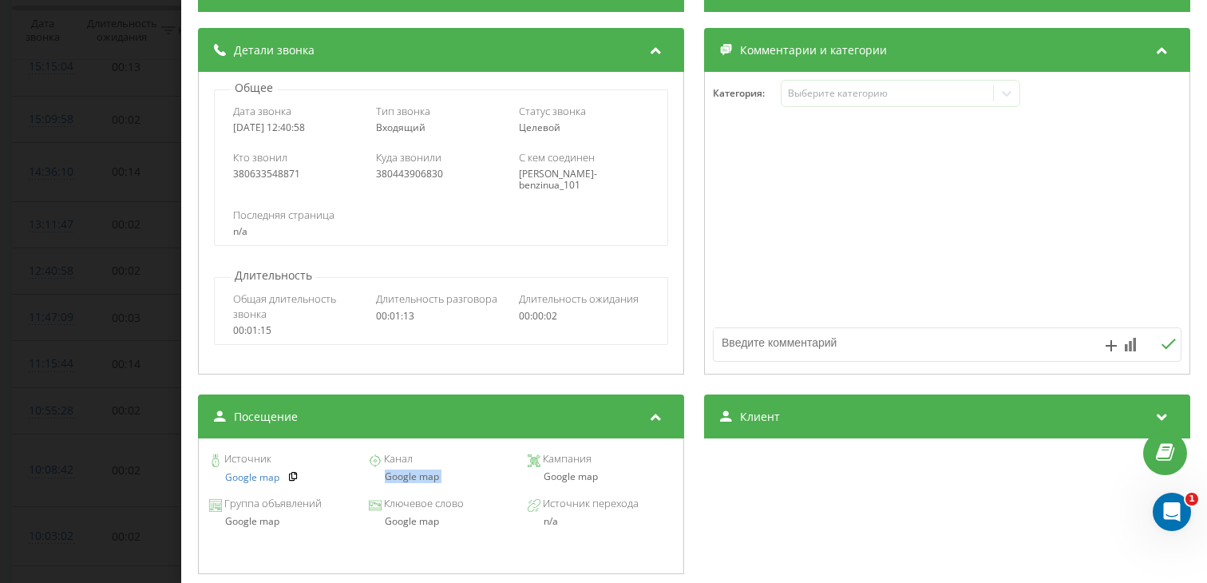
click at [42, 374] on div "Звонок : ua0_-1758274858.6410139 1 x - 00:31 00:42 00:42 Транскрипция Для анали…" at bounding box center [603, 291] width 1207 height 583
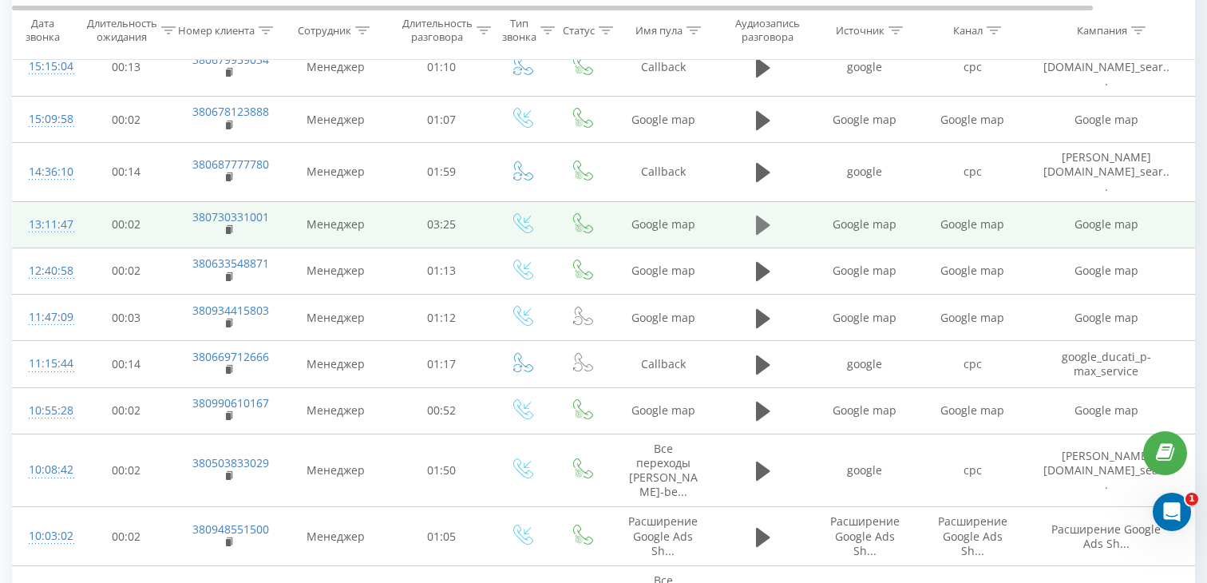
click at [770, 213] on button at bounding box center [763, 225] width 24 height 24
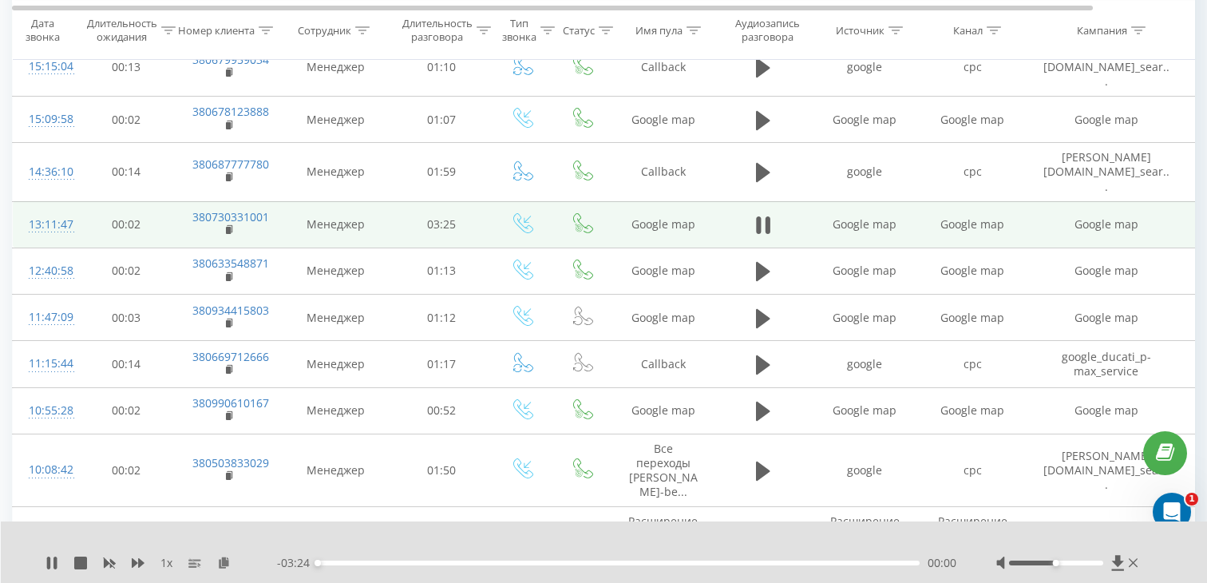
click at [481, 562] on div "00:00" at bounding box center [619, 562] width 602 height 5
click at [566, 562] on div "01:24" at bounding box center [619, 562] width 602 height 5
click at [237, 212] on td "380730331001" at bounding box center [228, 224] width 104 height 46
click at [232, 224] on icon at bounding box center [230, 229] width 9 height 11
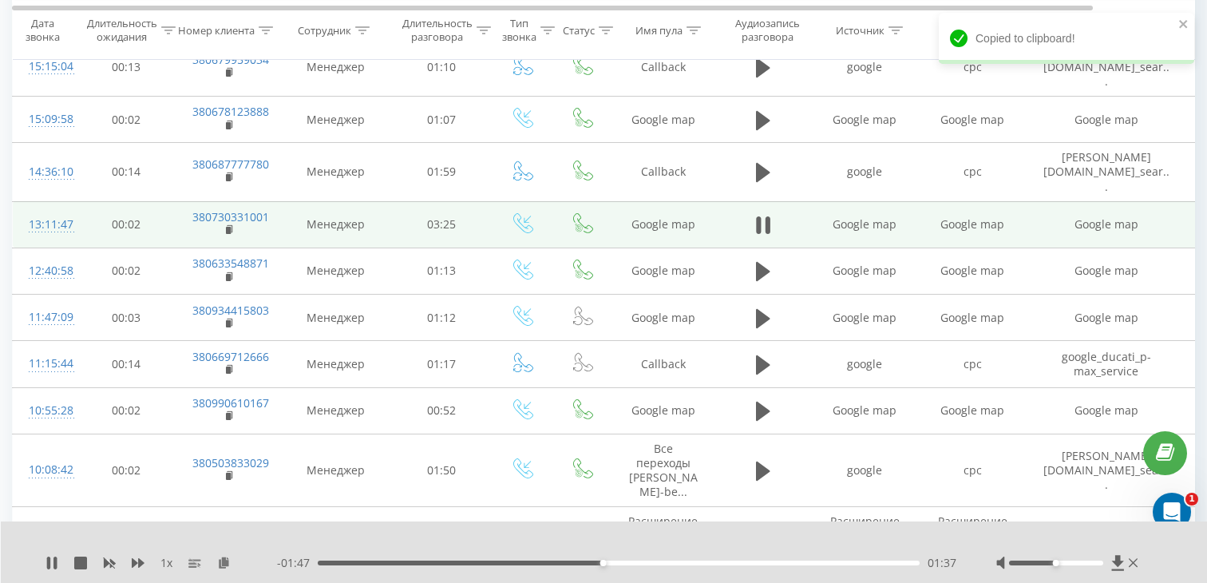
click at [61, 208] on td "13:11:47" at bounding box center [45, 224] width 64 height 46
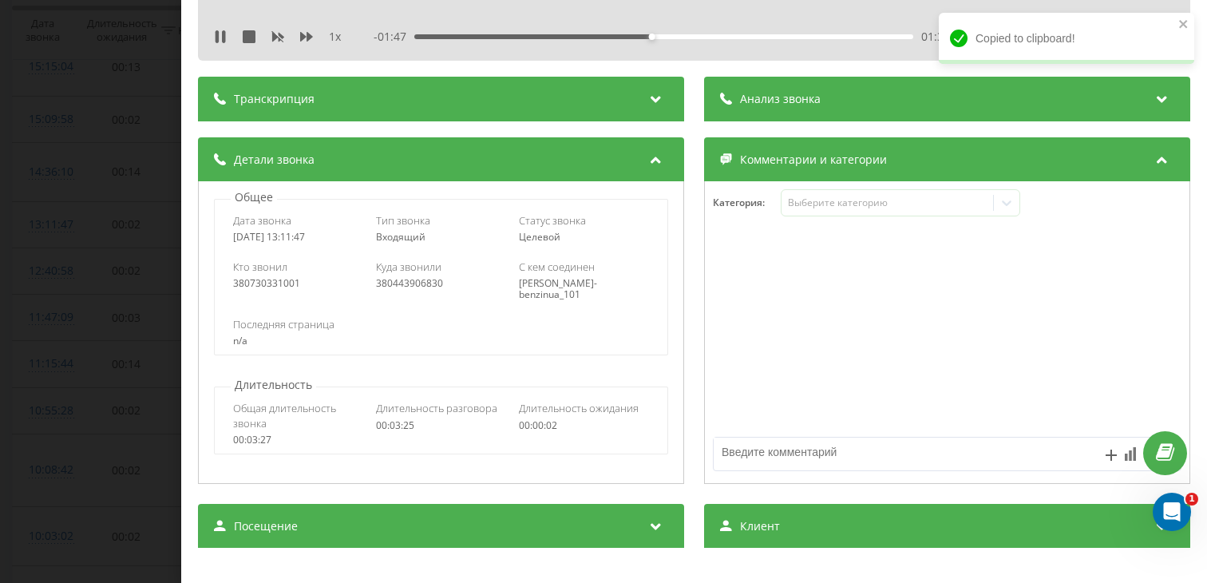
click at [318, 512] on div "Посещение" at bounding box center [441, 526] width 486 height 45
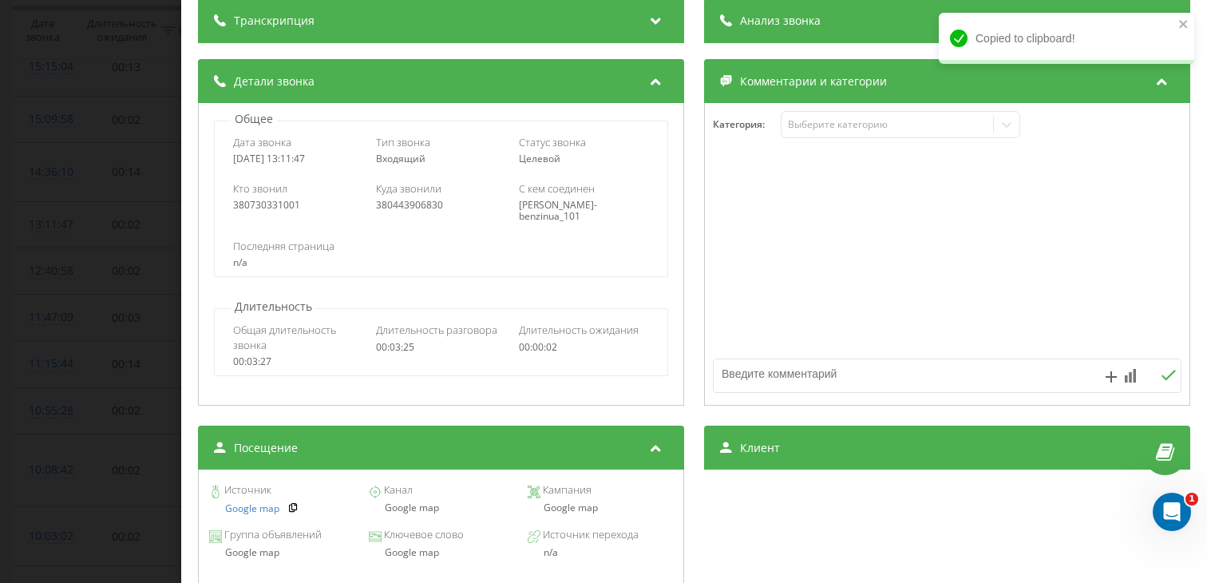
scroll to position [133, 0]
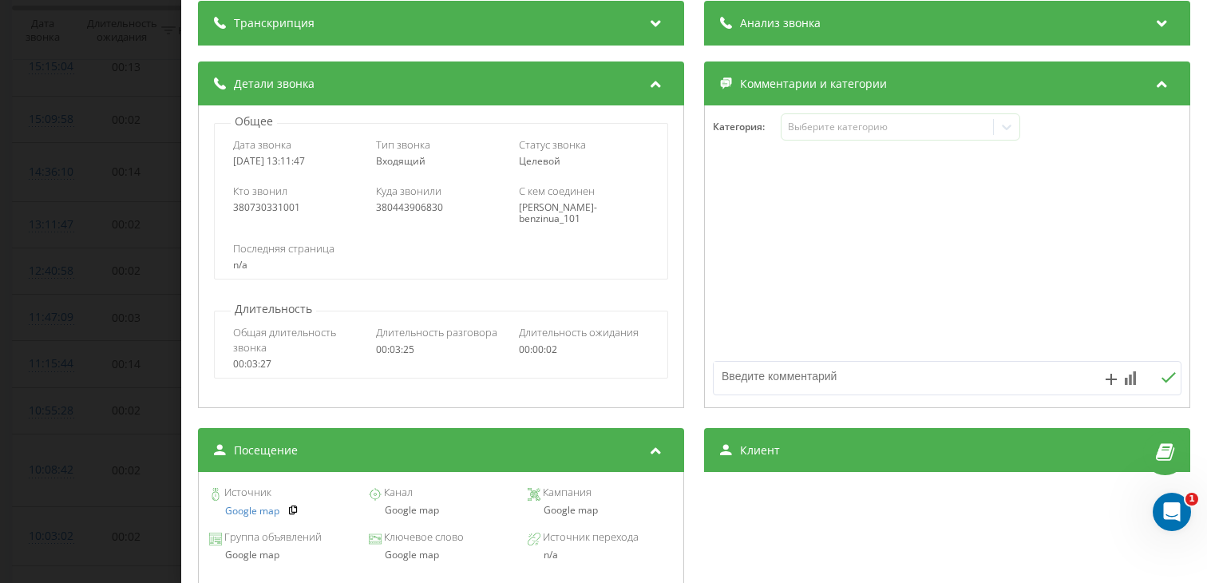
click at [105, 342] on div "Звонок : ua3_-1758276707.639198 1 x - 01:32 01:52 01:52 Транскрипция Для анализ…" at bounding box center [603, 291] width 1207 height 583
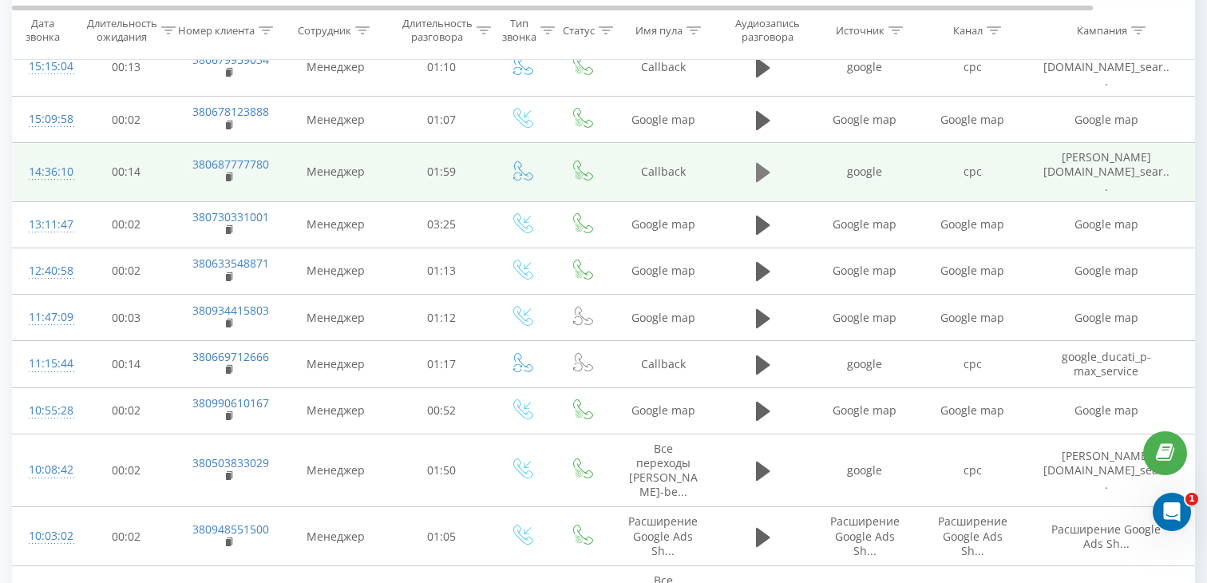
click at [756, 163] on icon at bounding box center [763, 172] width 14 height 19
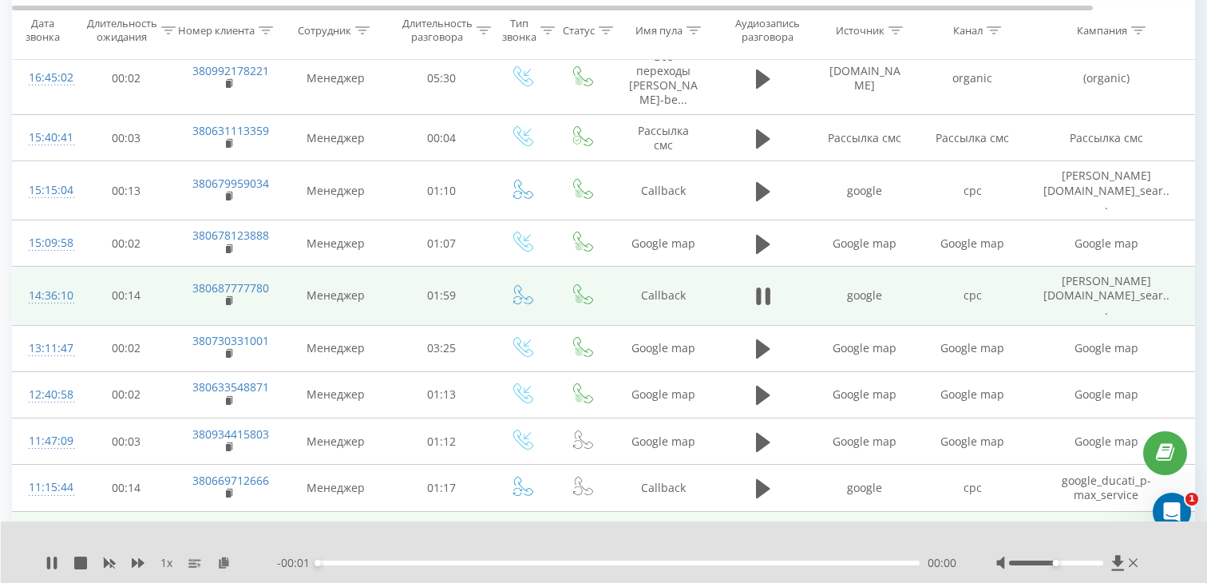
scroll to position [695, 0]
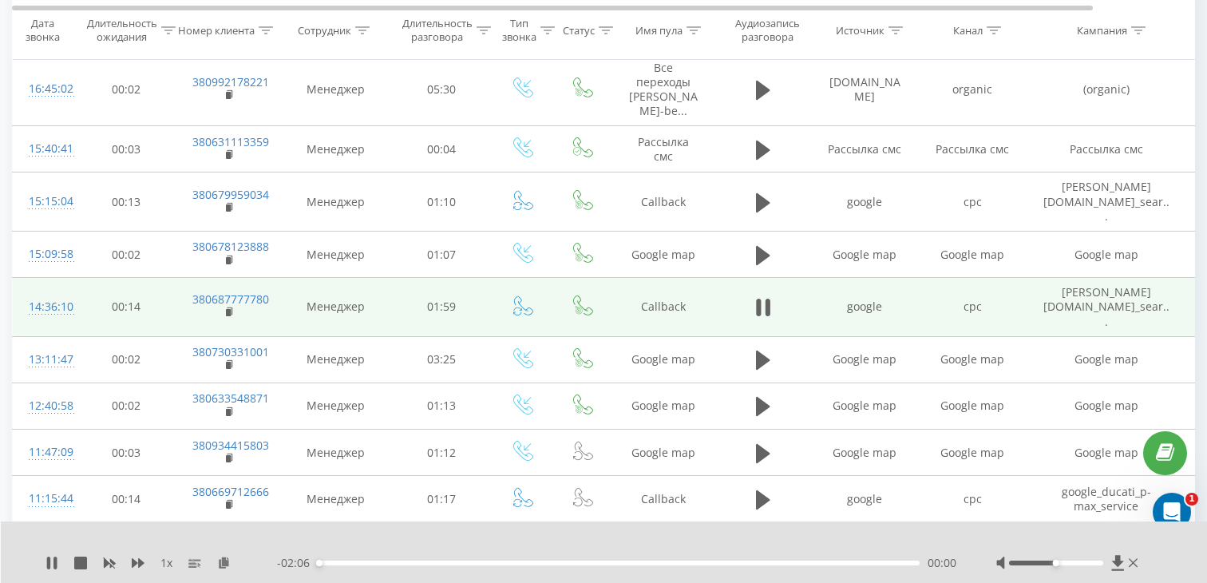
click at [441, 567] on div "- 02:06 00:00 00:00" at bounding box center [616, 563] width 679 height 16
click at [442, 561] on div "00:00" at bounding box center [619, 562] width 602 height 5
click at [540, 560] on div "00:26" at bounding box center [619, 562] width 602 height 5
click at [227, 309] on rect at bounding box center [228, 312] width 5 height 7
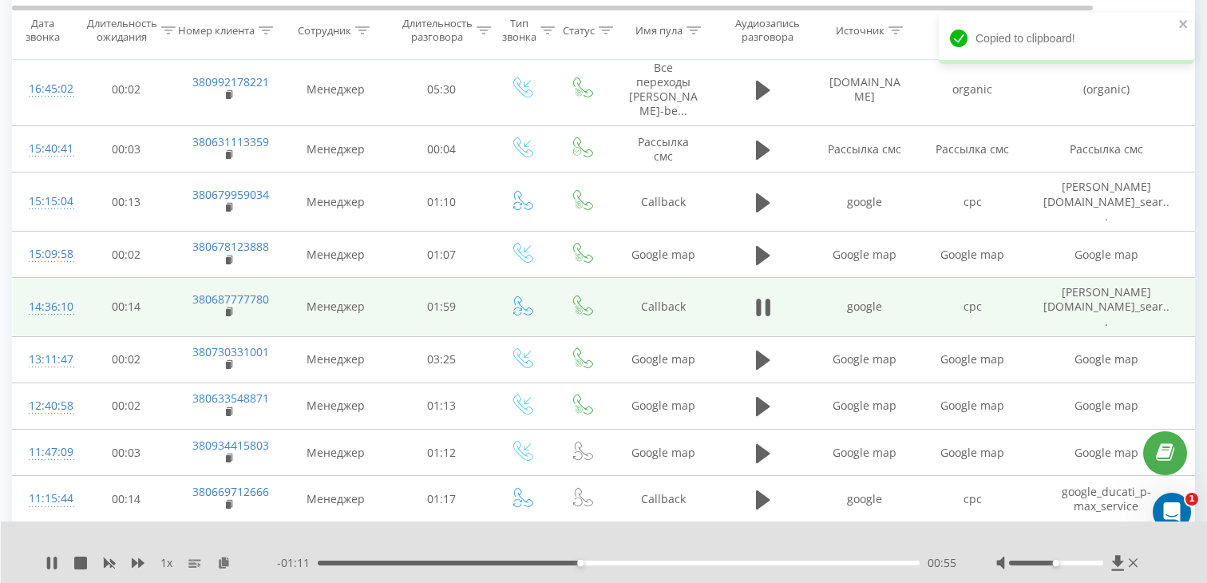
click at [37, 291] on div "14:36:10" at bounding box center [45, 306] width 32 height 31
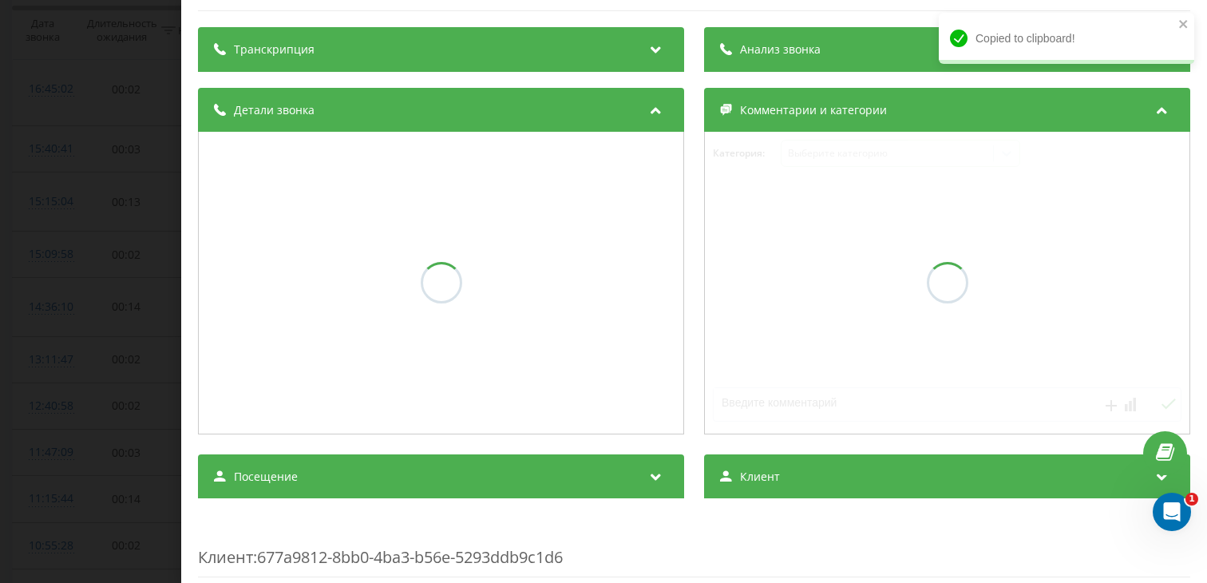
click at [414, 471] on div "Посещение" at bounding box center [441, 476] width 486 height 45
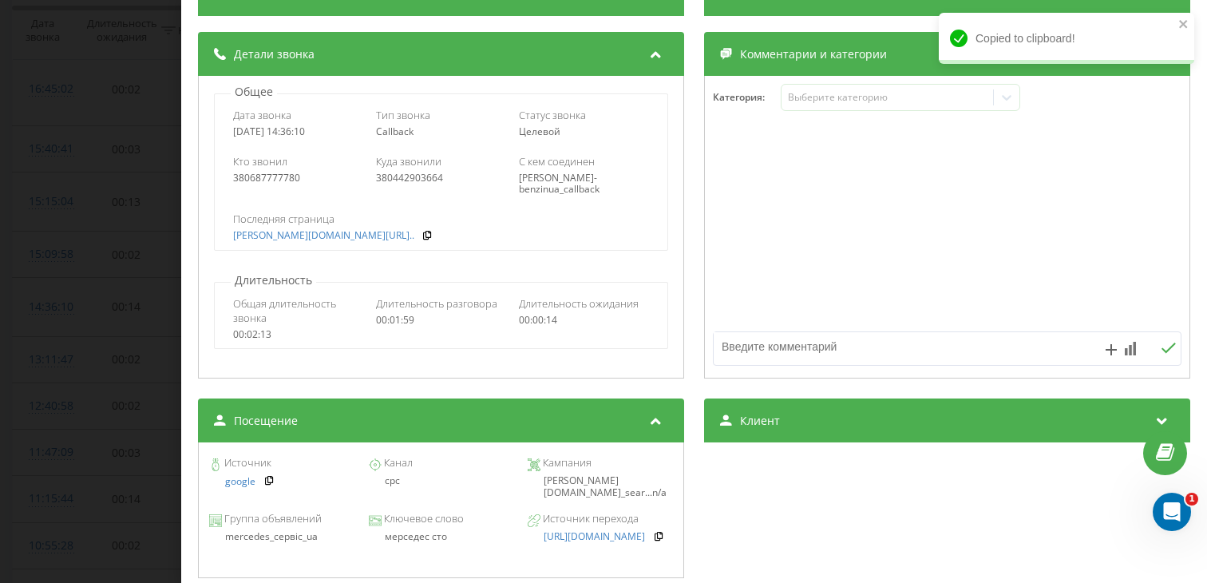
scroll to position [156, 0]
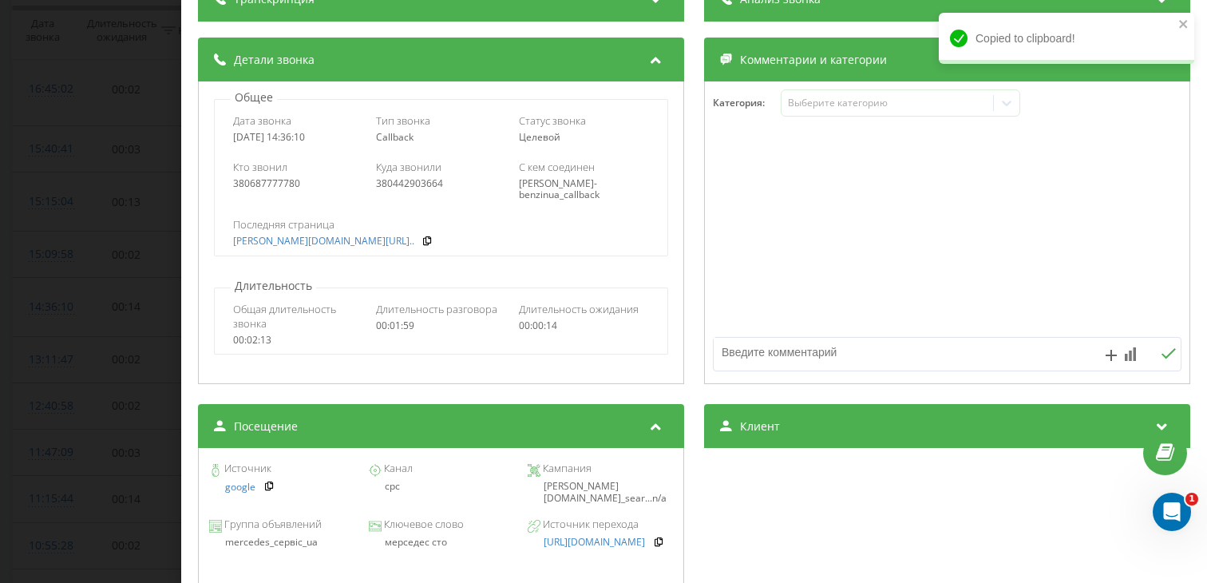
click at [421, 538] on div "мерседес сто" at bounding box center [440, 541] width 145 height 11
copy div "мерседес сто"
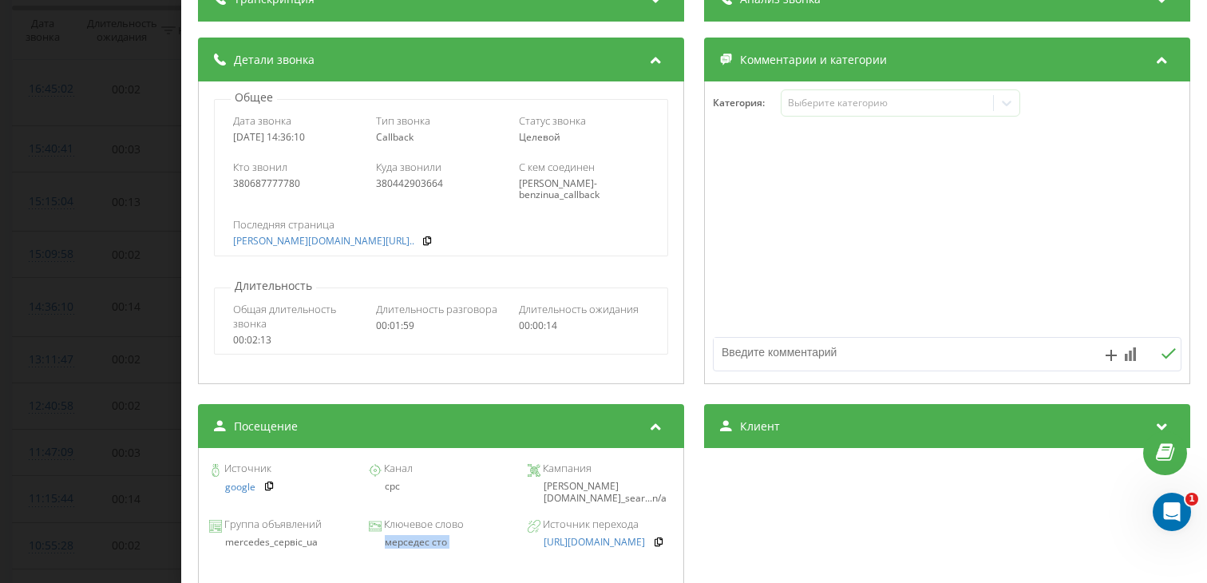
click at [18, 322] on div "Звонок : ua17_-1758281770.1659167 1 x - 01:07 01:00 01:00 Транскрипция Для анал…" at bounding box center [603, 291] width 1207 height 583
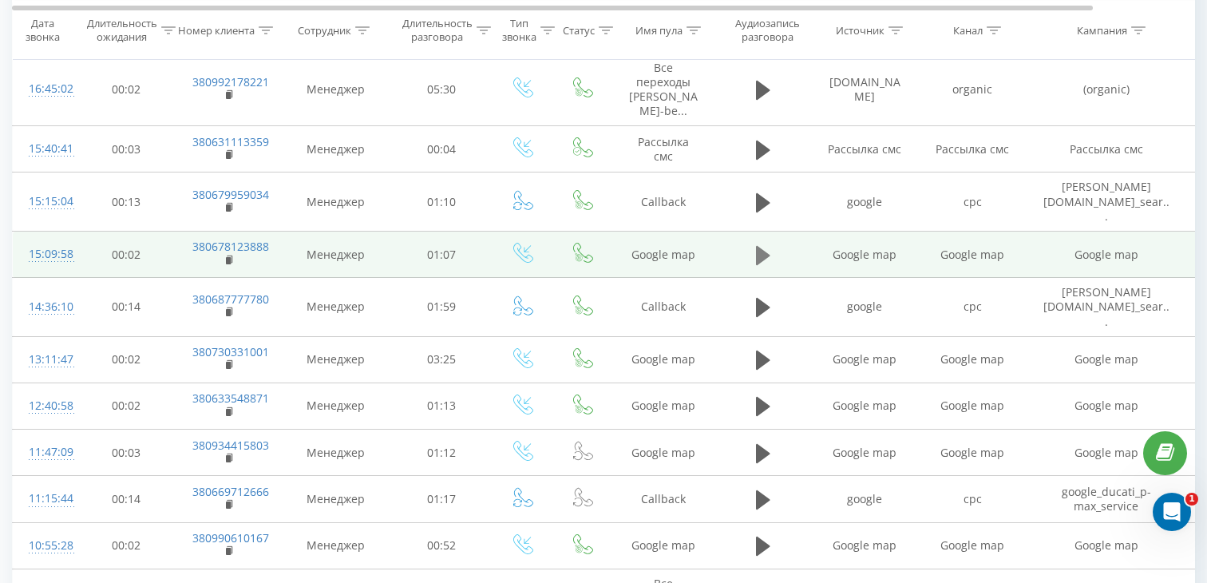
click at [765, 245] on icon at bounding box center [763, 254] width 14 height 19
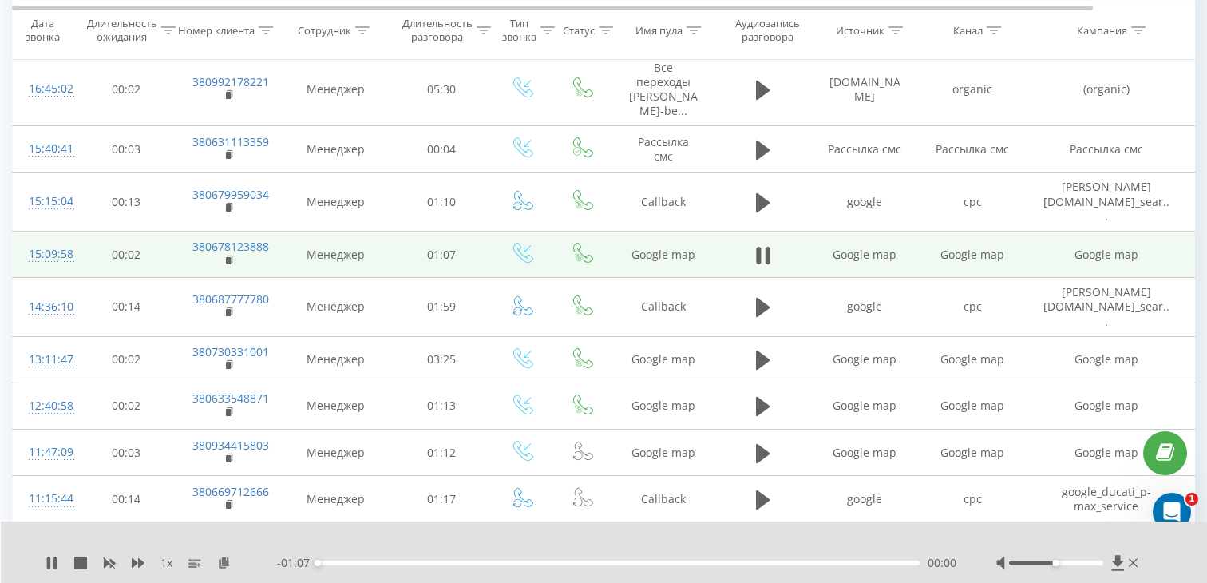
click at [489, 564] on div "00:00" at bounding box center [619, 562] width 602 height 5
click at [231, 255] on icon at bounding box center [230, 258] width 6 height 7
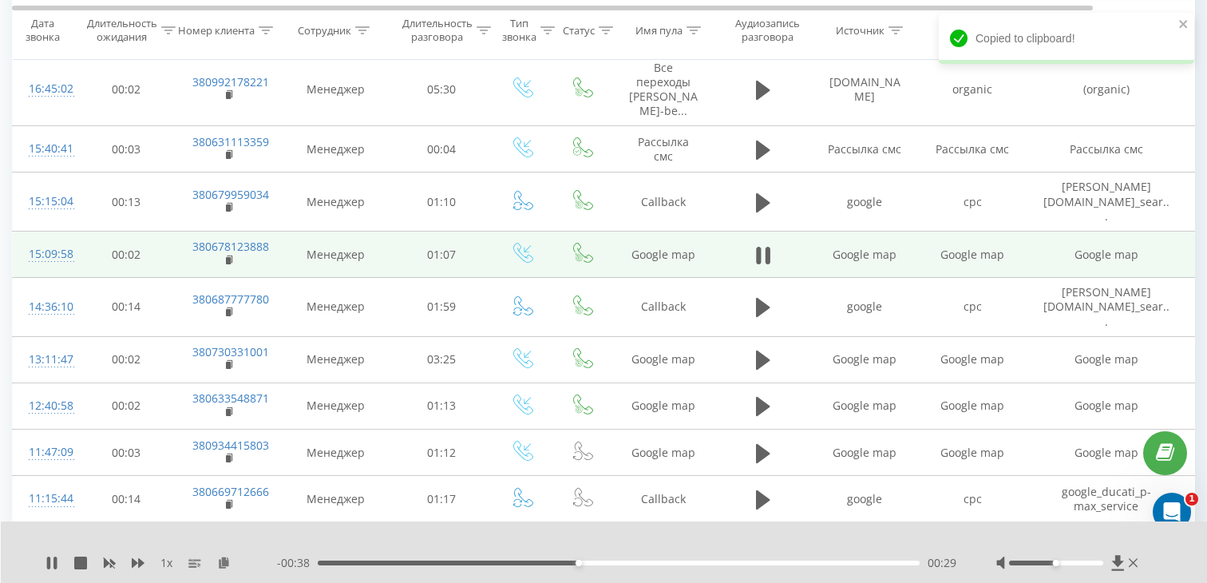
click at [56, 251] on div "15:09:58" at bounding box center [45, 254] width 32 height 31
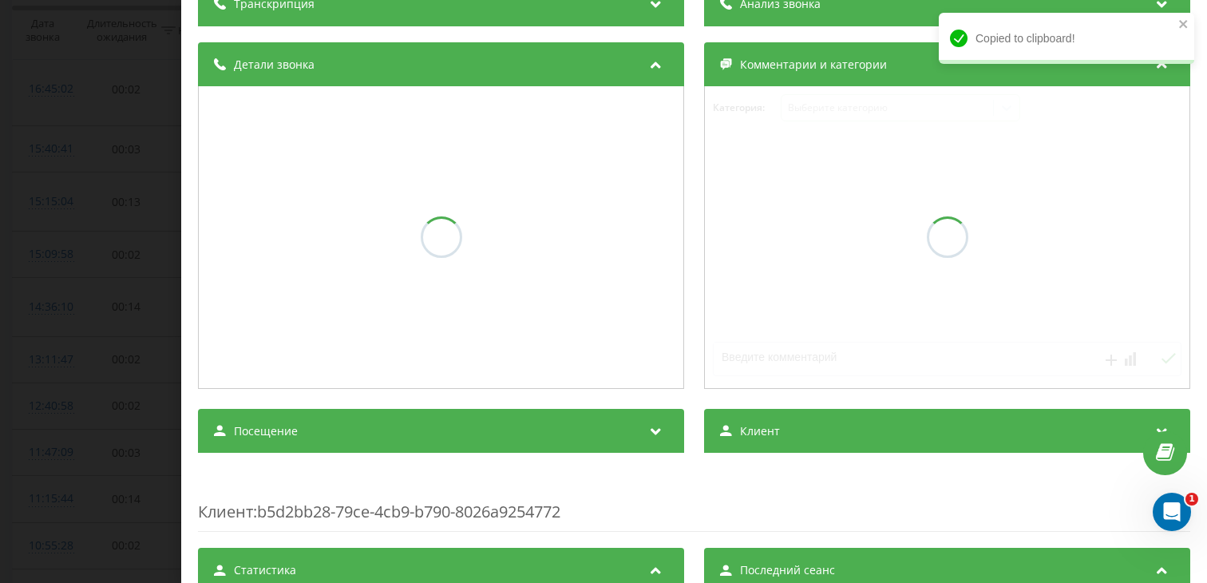
click at [279, 417] on div "Посещение" at bounding box center [441, 431] width 486 height 45
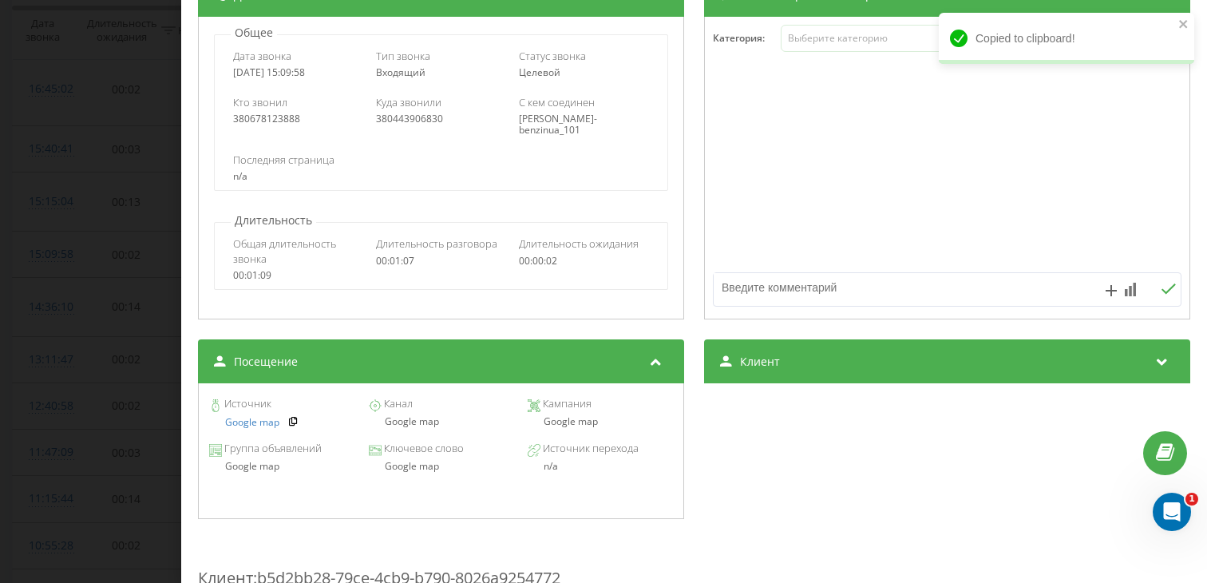
scroll to position [223, 0]
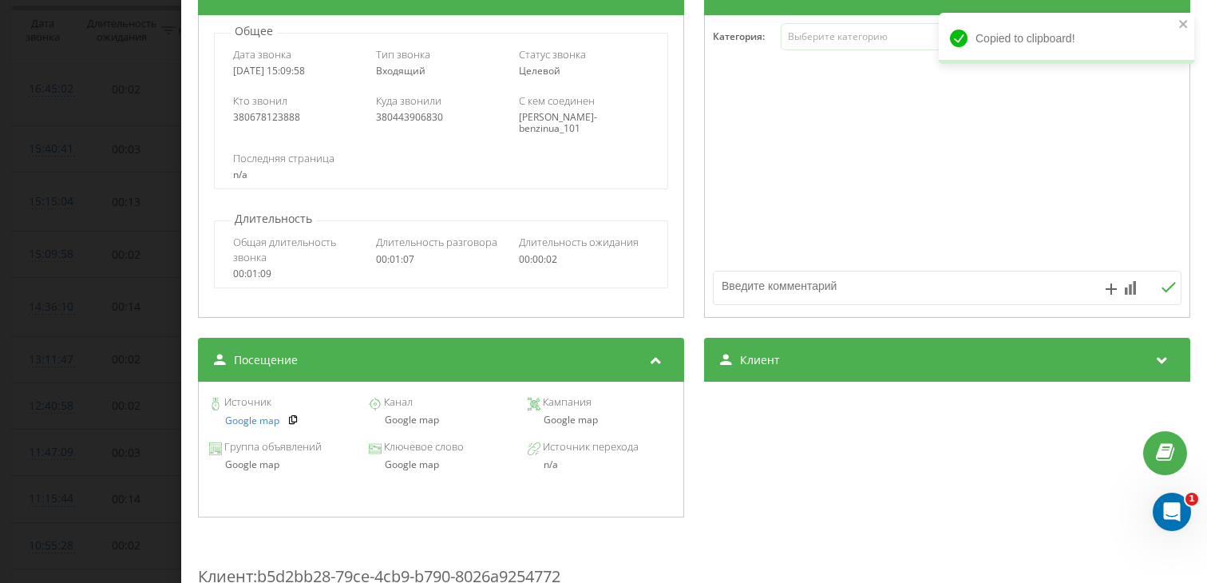
click at [402, 422] on div "Google map" at bounding box center [440, 419] width 145 height 11
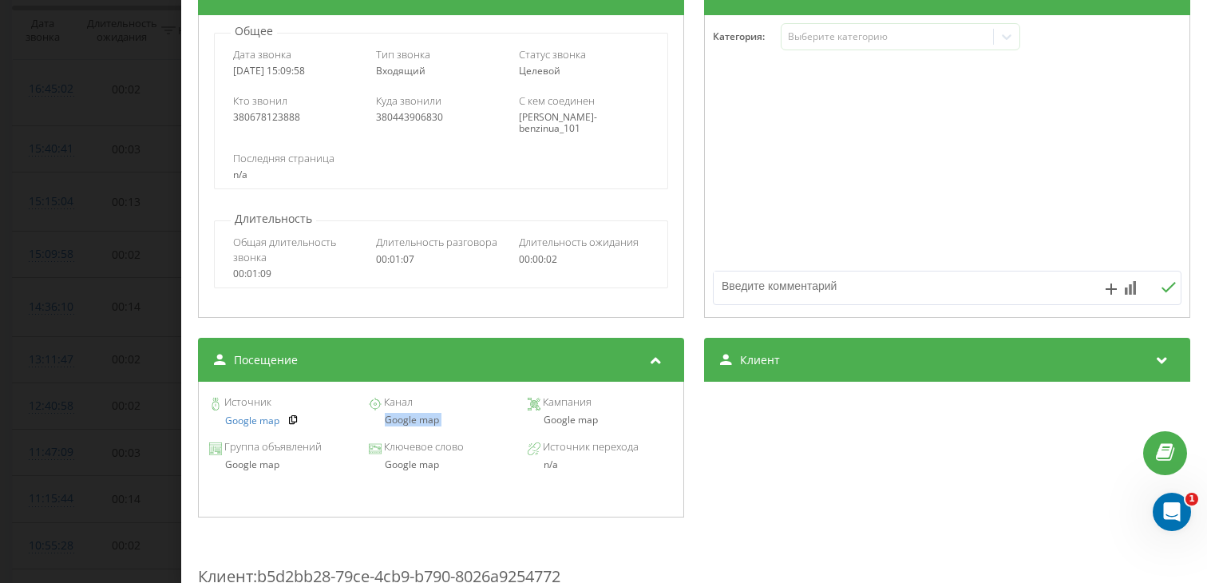
click at [72, 295] on div "Звонок : ua10_-1758283797.6660820 1 x - 00:33 00:33 00:33 Транскрипция Для анал…" at bounding box center [603, 291] width 1207 height 583
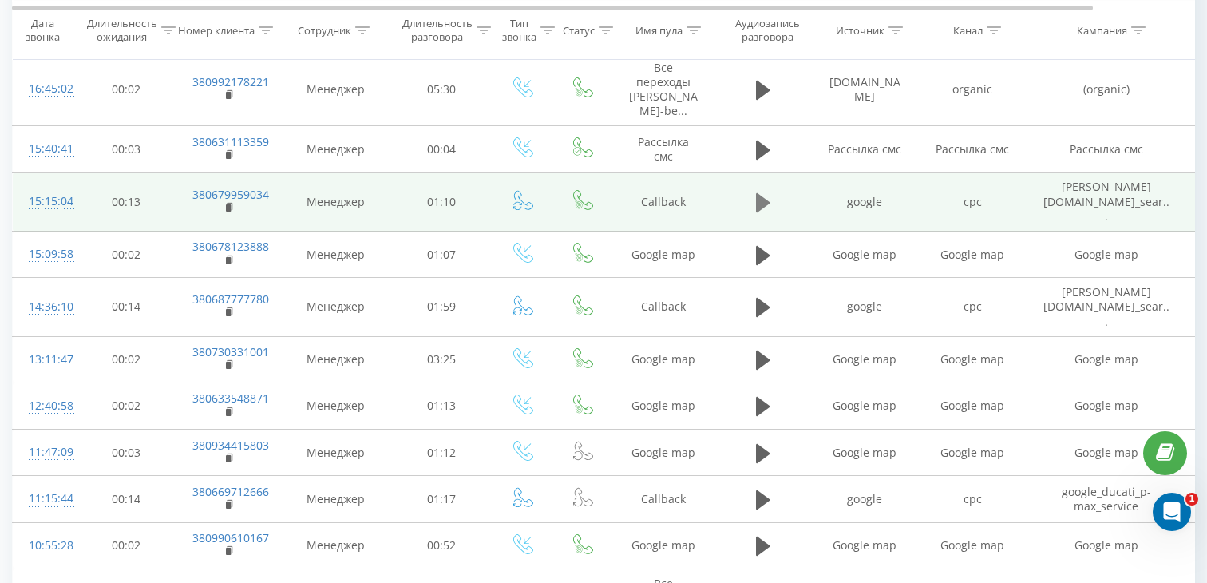
click at [759, 196] on icon at bounding box center [763, 201] width 14 height 19
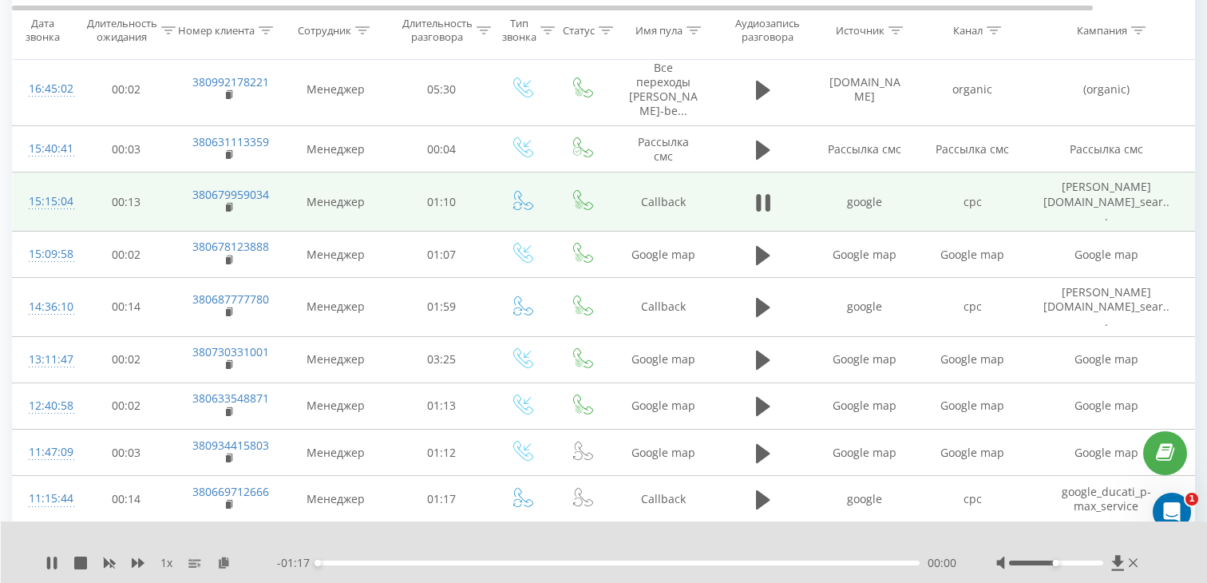
click at [536, 565] on div "- 01:17 00:00 00:00" at bounding box center [616, 563] width 679 height 16
click at [532, 561] on div "00:27" at bounding box center [619, 562] width 602 height 5
click at [227, 204] on rect at bounding box center [228, 207] width 5 height 7
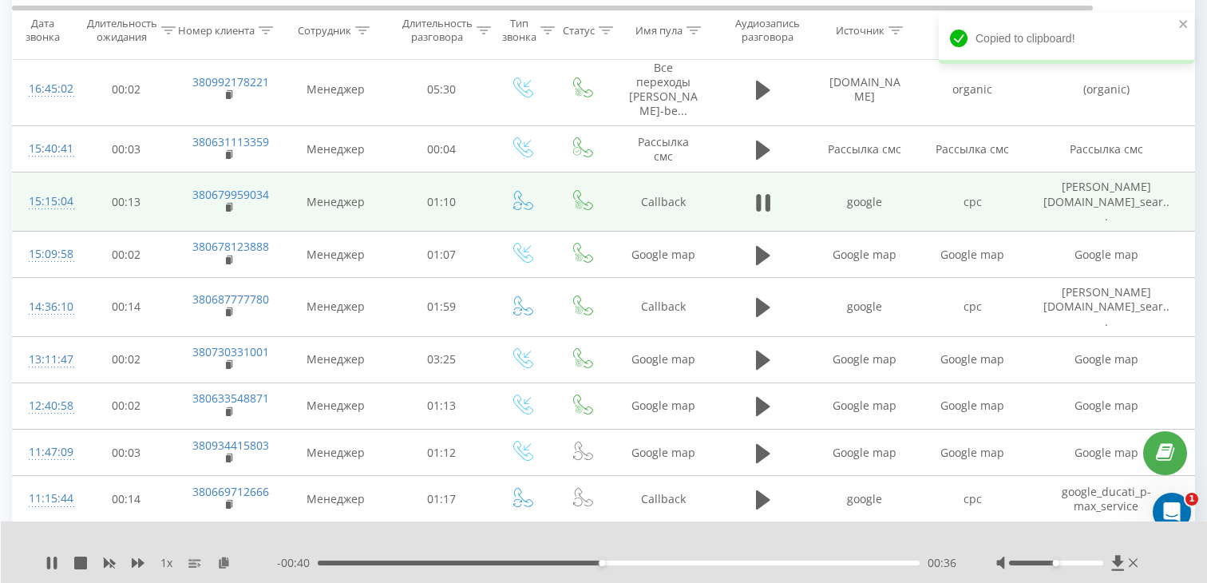
click at [61, 193] on div "15:15:04" at bounding box center [45, 201] width 32 height 31
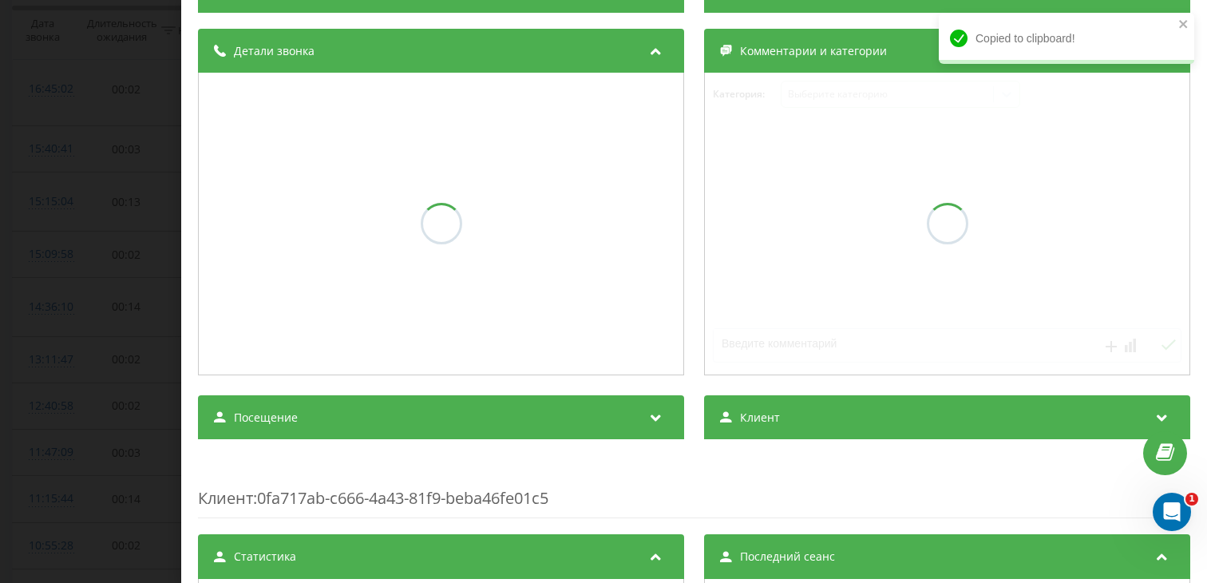
scroll to position [165, 0]
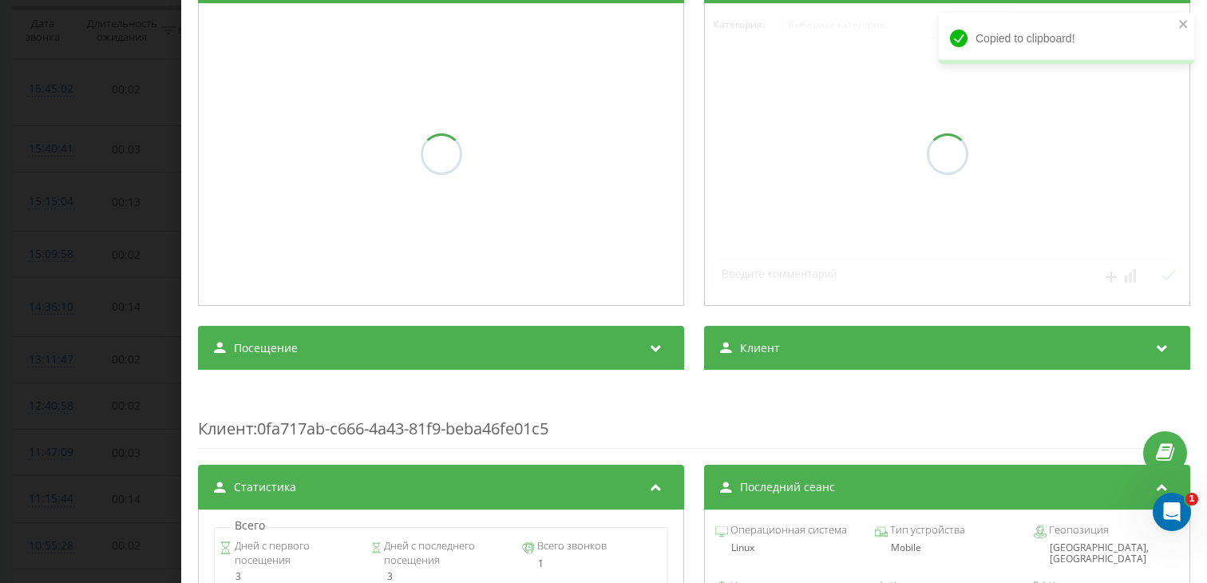
click at [386, 370] on div "Посещение" at bounding box center [441, 348] width 486 height 45
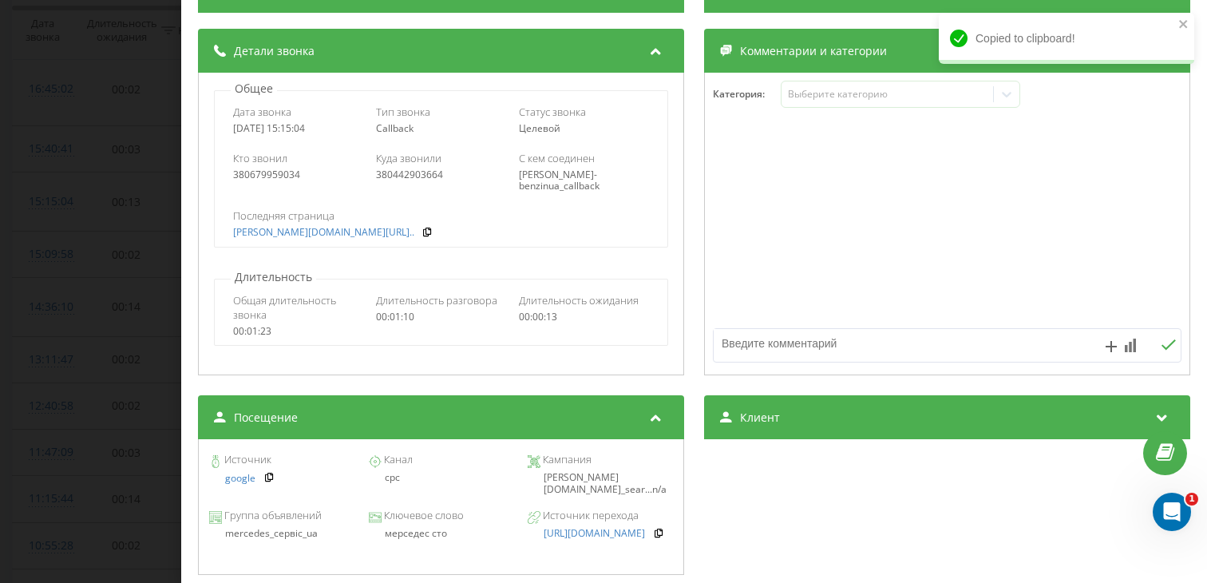
click at [410, 539] on div "мерседес сто" at bounding box center [440, 533] width 145 height 11
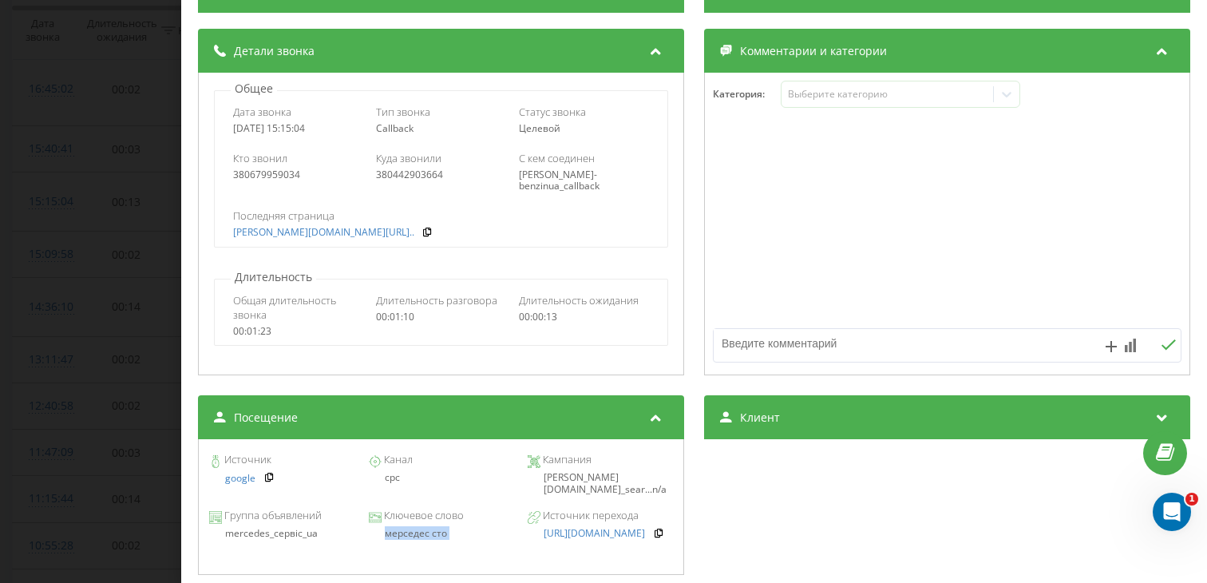
click at [112, 291] on div "Звонок : ua13_-1758284104.6486643 1 x - 00:30 00:46 00:46 Транскрипция Для анал…" at bounding box center [603, 291] width 1207 height 583
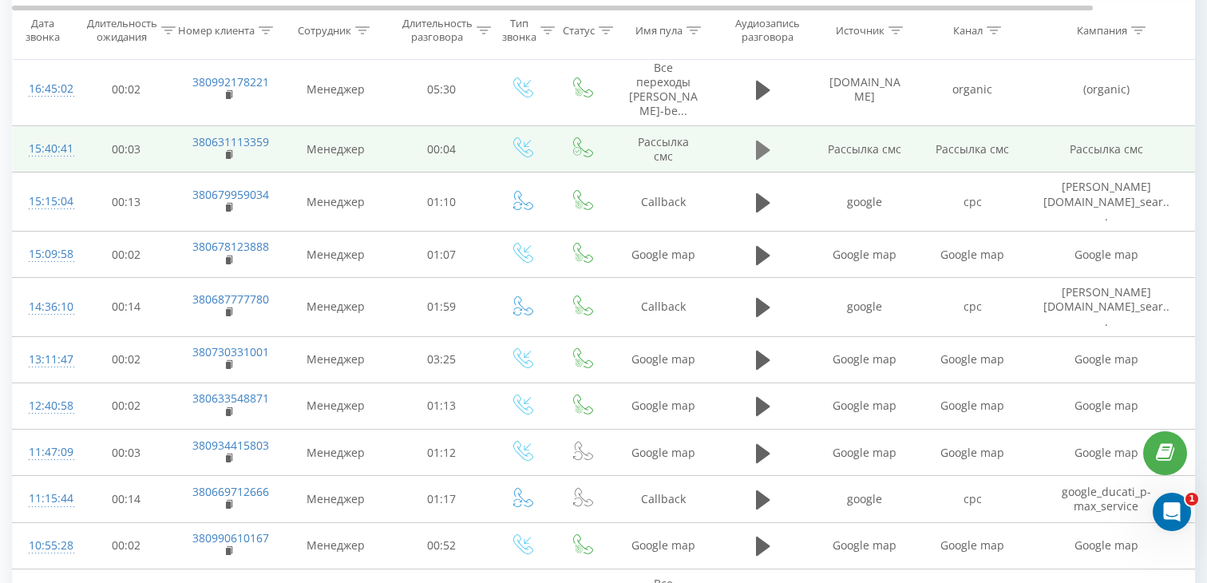
click at [757, 146] on icon at bounding box center [763, 150] width 14 height 19
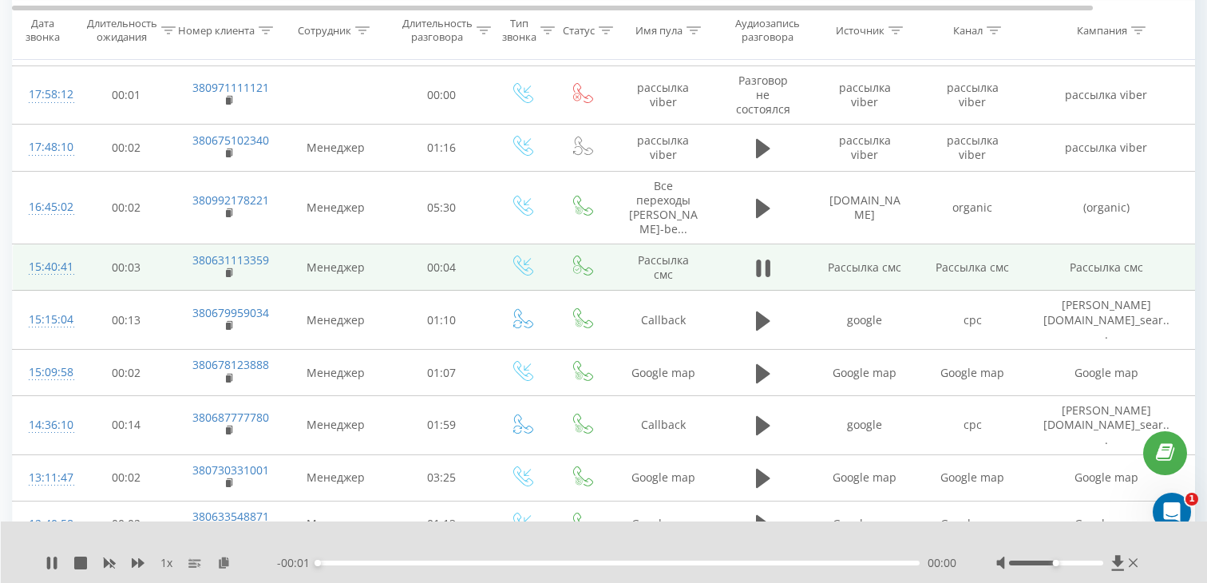
scroll to position [574, 0]
click at [499, 563] on div "00:00" at bounding box center [619, 562] width 602 height 5
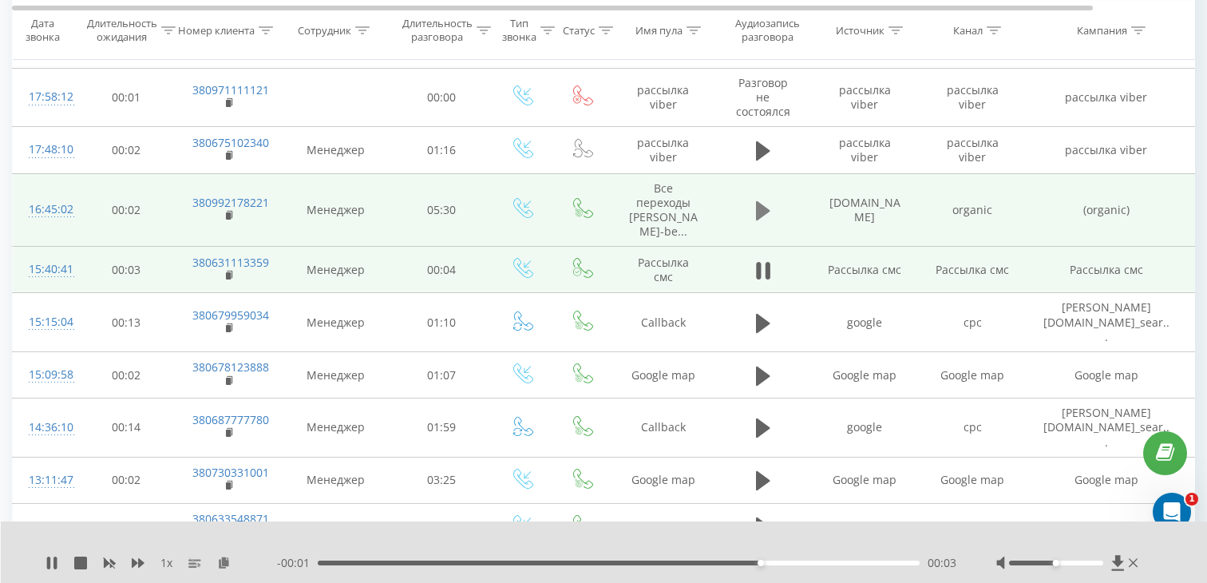
click at [760, 210] on icon at bounding box center [763, 210] width 14 height 19
click at [491, 561] on div "01:35" at bounding box center [619, 562] width 602 height 5
click at [230, 218] on rect at bounding box center [228, 215] width 5 height 7
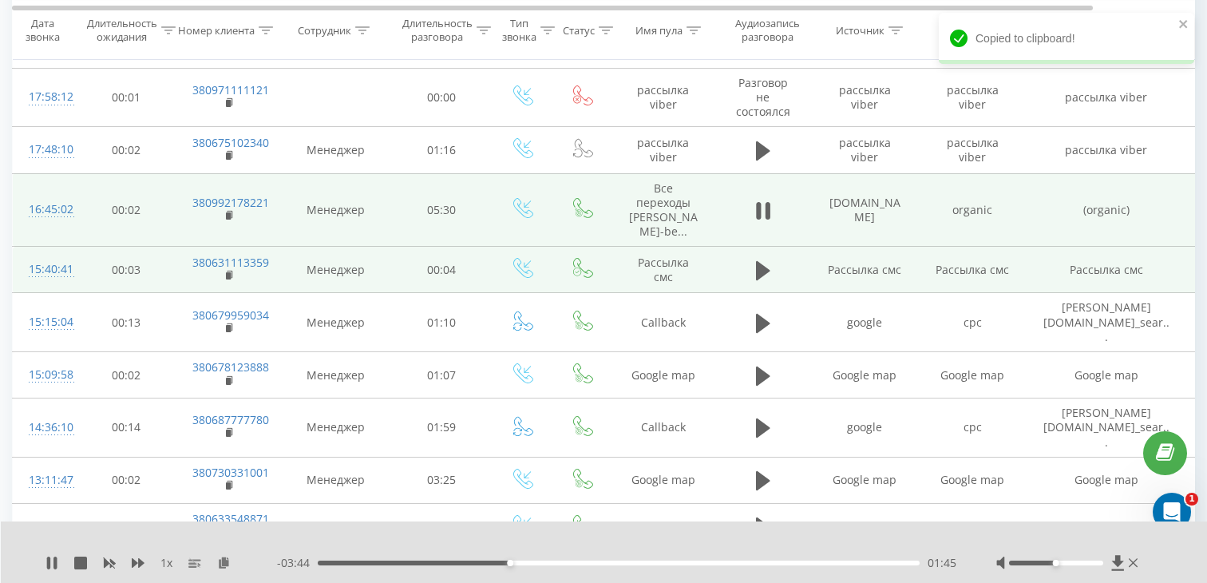
click at [61, 210] on div "16:45:02" at bounding box center [45, 209] width 32 height 31
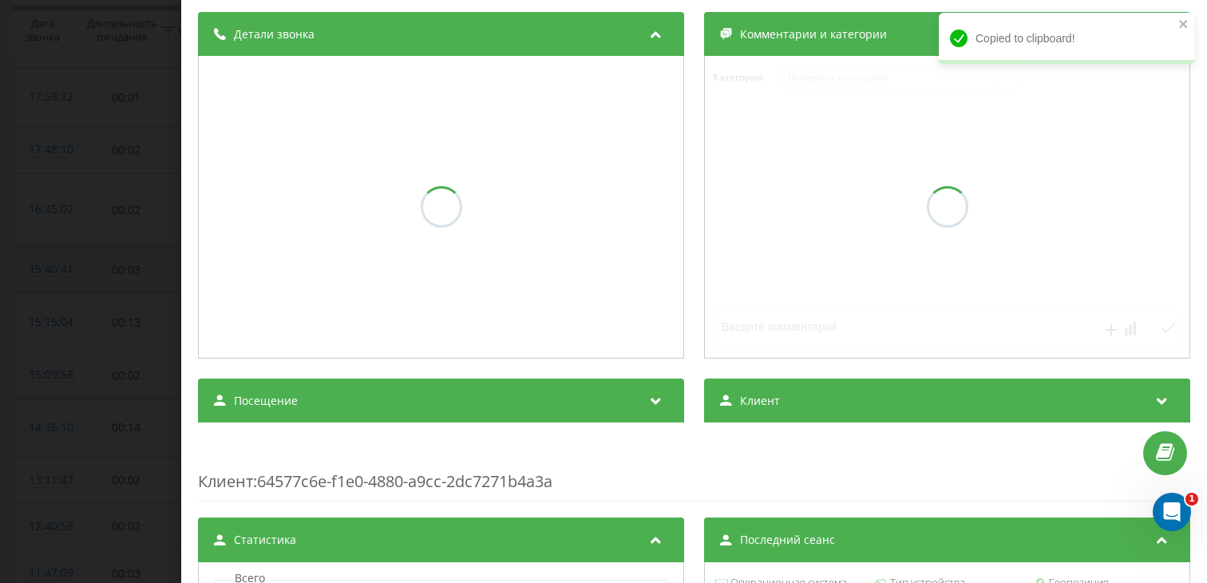
click at [459, 387] on div "Посещение" at bounding box center [441, 400] width 486 height 45
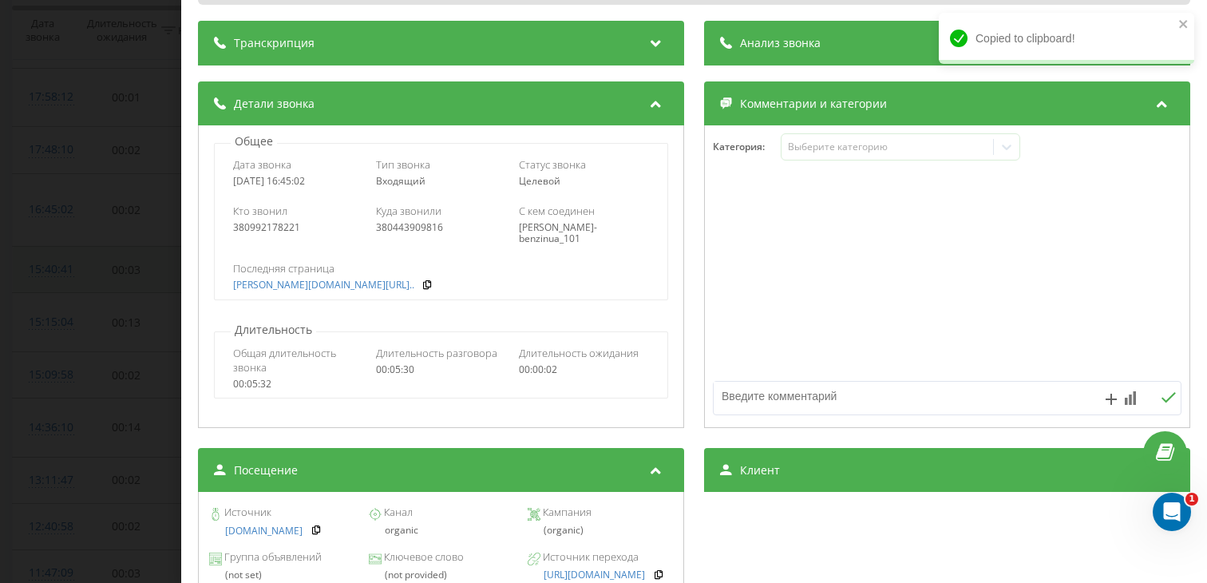
scroll to position [182, 0]
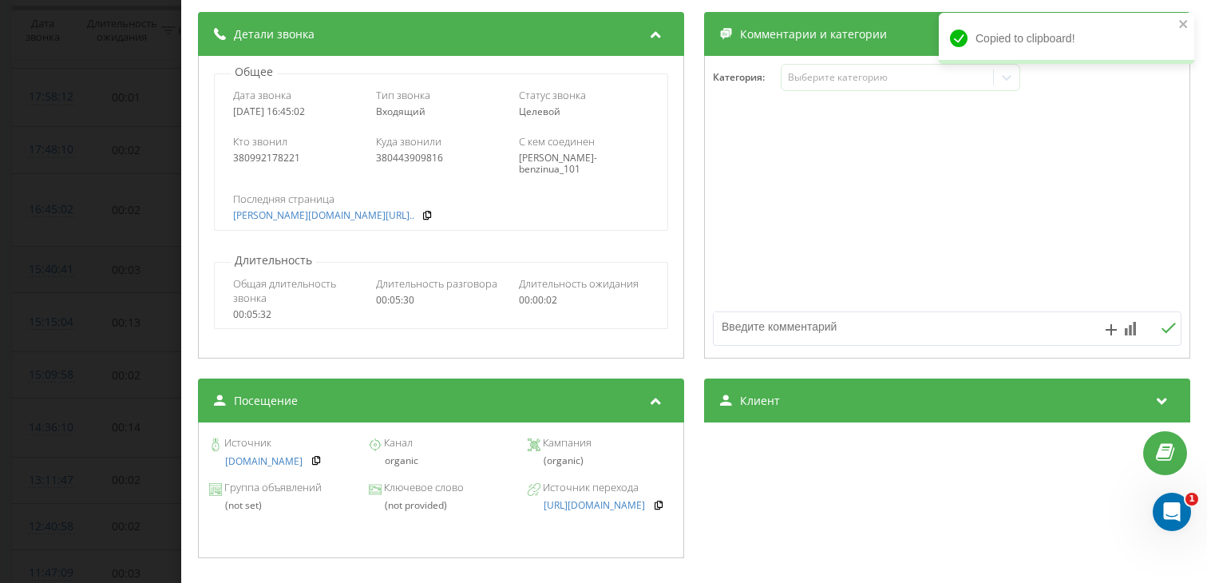
click at [402, 466] on div "organic" at bounding box center [440, 460] width 145 height 11
click at [75, 262] on div "Звонок : ua2_-1758289502.6766871 1 x - 03:40 01:49 01:49 Транскрипция Для анали…" at bounding box center [603, 291] width 1207 height 583
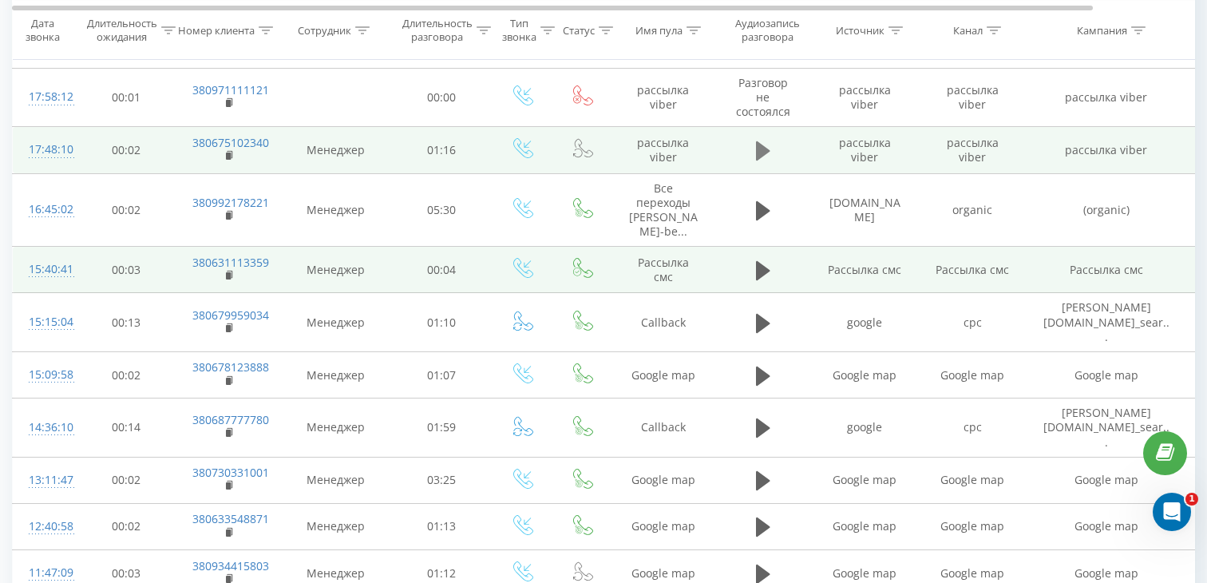
click at [761, 145] on icon at bounding box center [763, 150] width 14 height 19
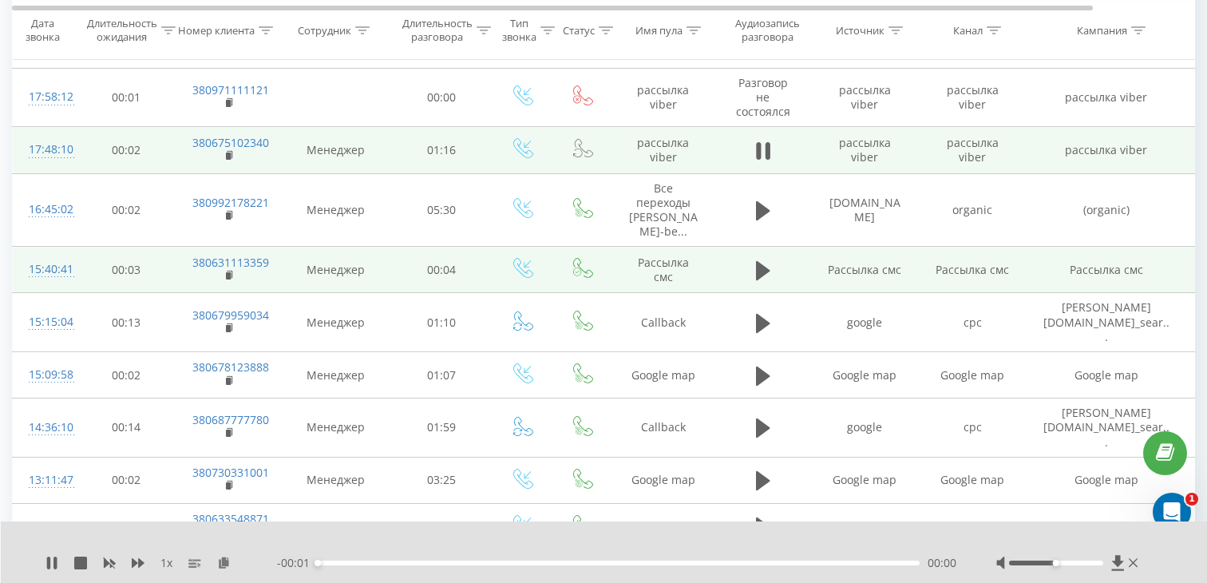
scroll to position [473, 0]
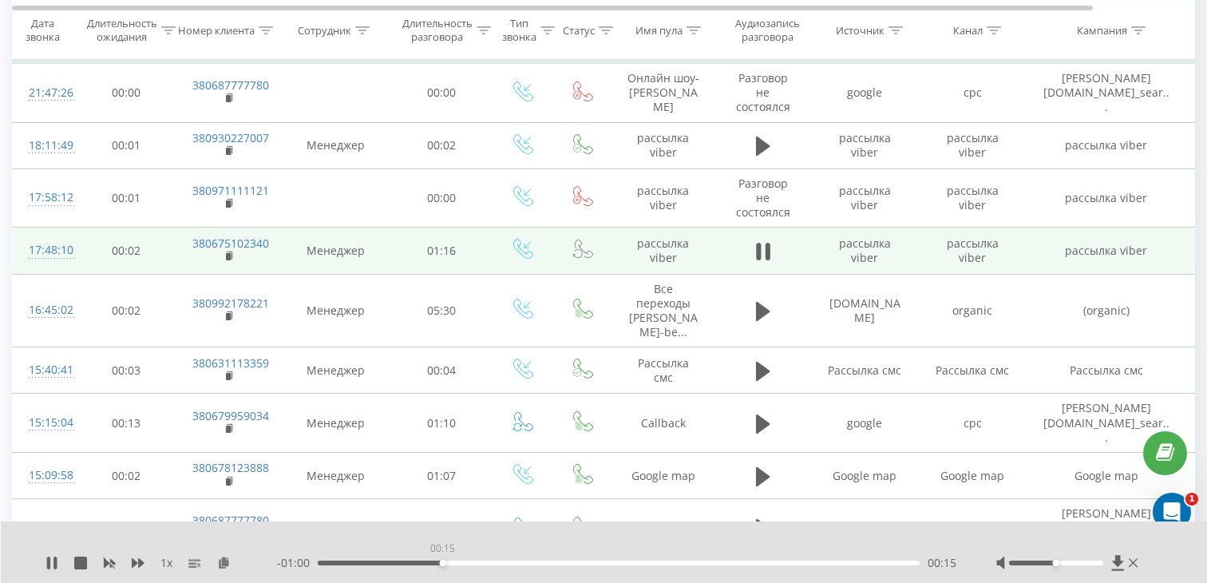
click at [442, 561] on div "00:15" at bounding box center [619, 562] width 602 height 5
click at [554, 561] on div "00:30" at bounding box center [619, 562] width 602 height 5
click at [228, 255] on rect at bounding box center [228, 256] width 5 height 7
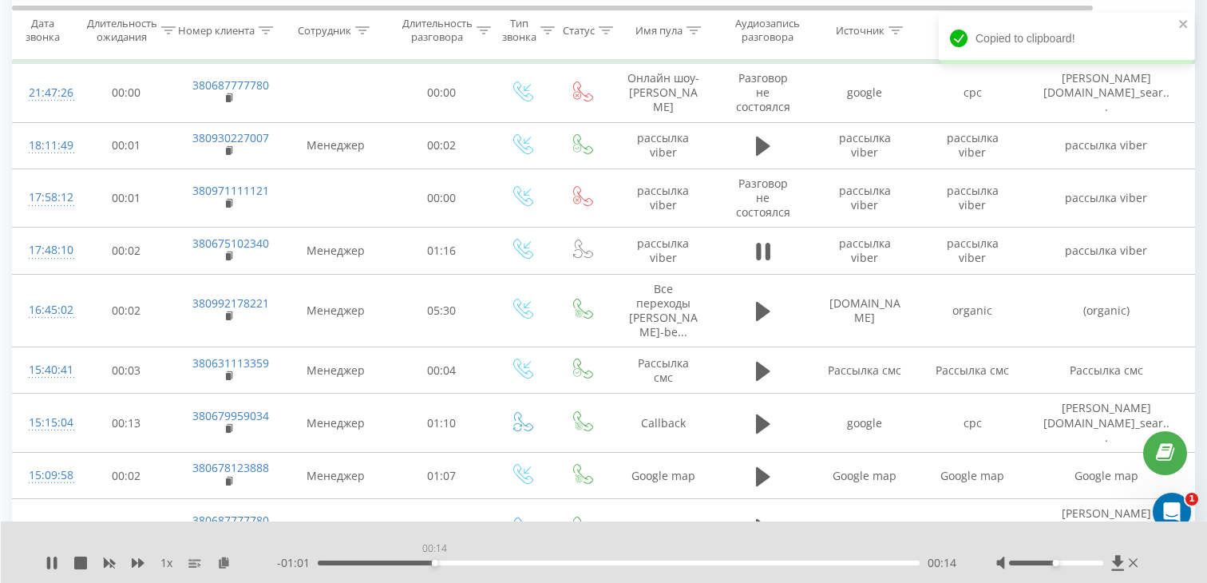
click at [434, 561] on div "00:14" at bounding box center [619, 562] width 602 height 5
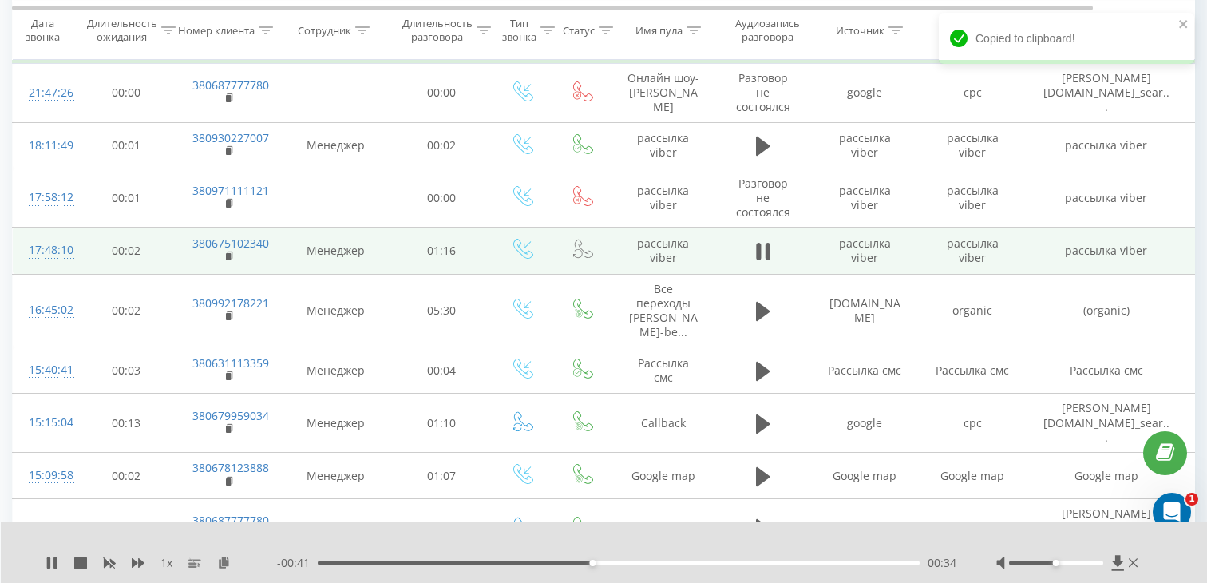
click at [42, 255] on div "17:48:10" at bounding box center [45, 250] width 32 height 31
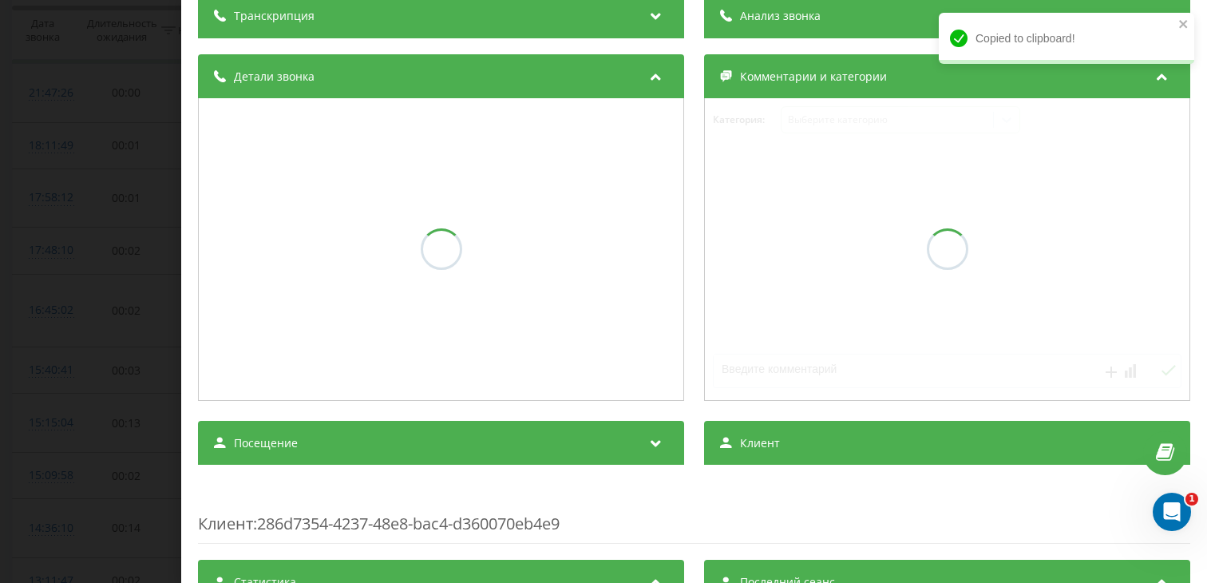
scroll to position [140, 0]
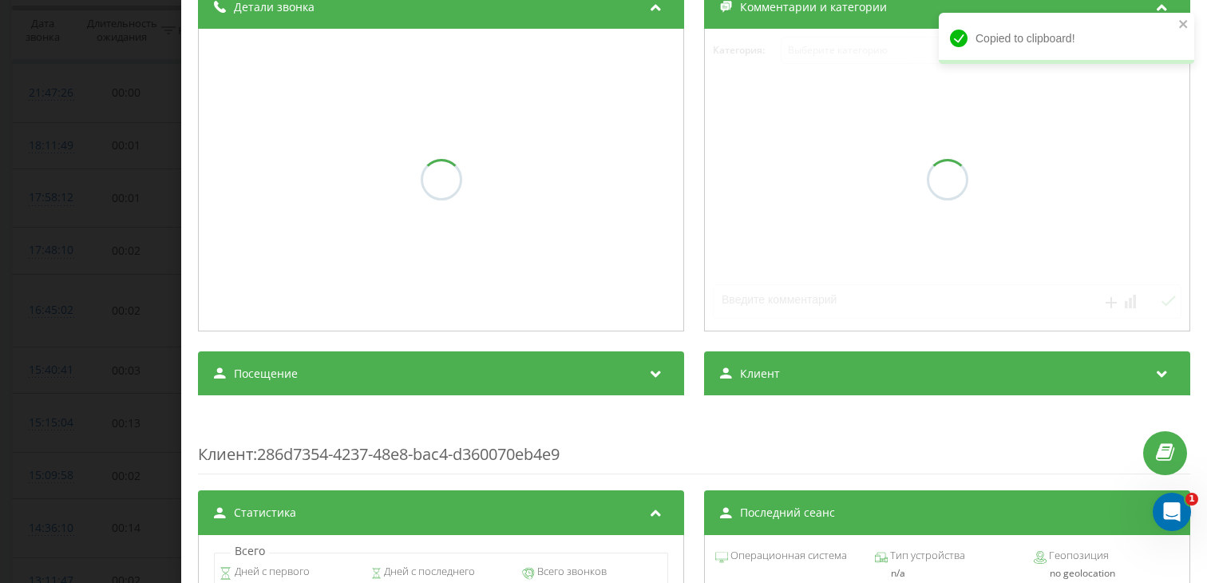
click at [387, 396] on div "Посещение" at bounding box center [441, 373] width 486 height 45
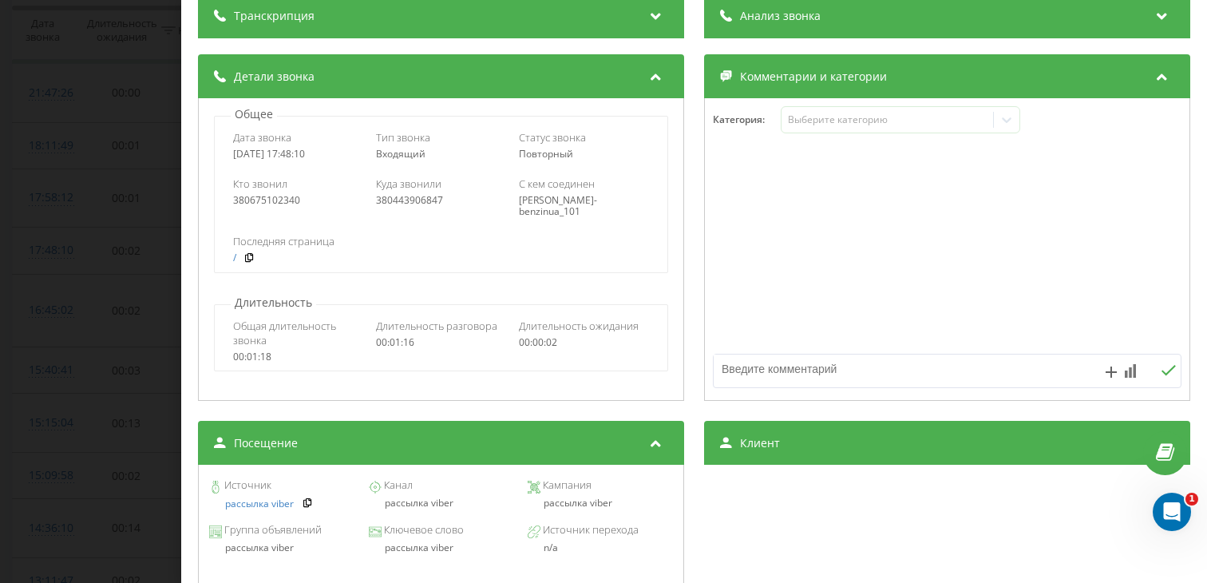
click at [417, 509] on div "рассылка viber" at bounding box center [440, 502] width 145 height 11
click at [115, 264] on div "Звонок : ua4_-1758293290.6409533 1 x - 00:23 00:52 00:52 Транскрипция Для анали…" at bounding box center [603, 291] width 1207 height 583
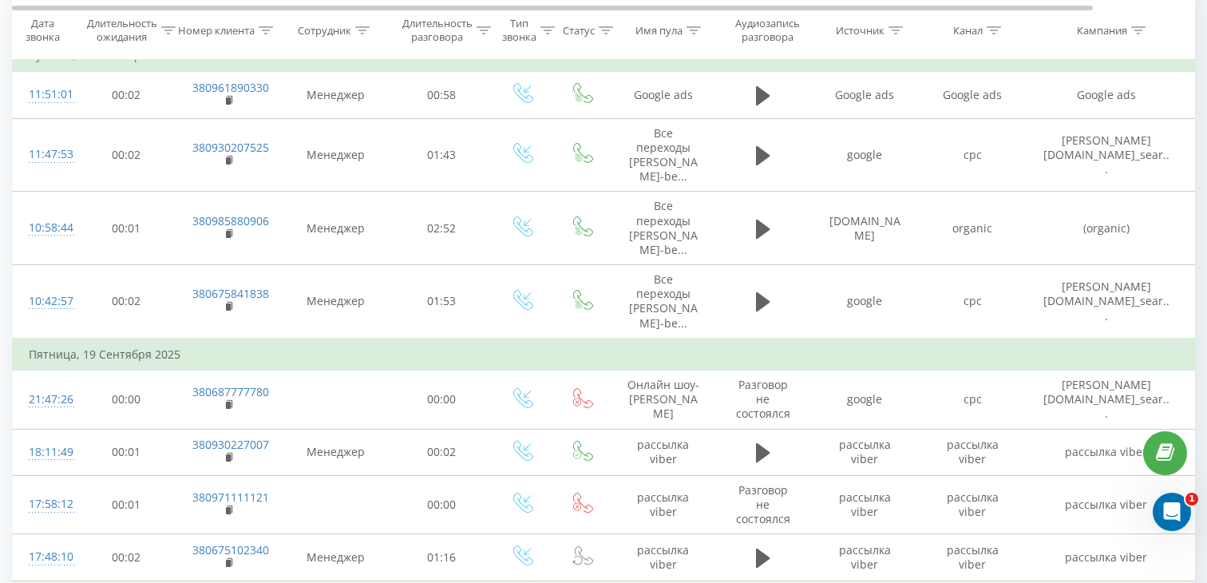
scroll to position [155, 0]
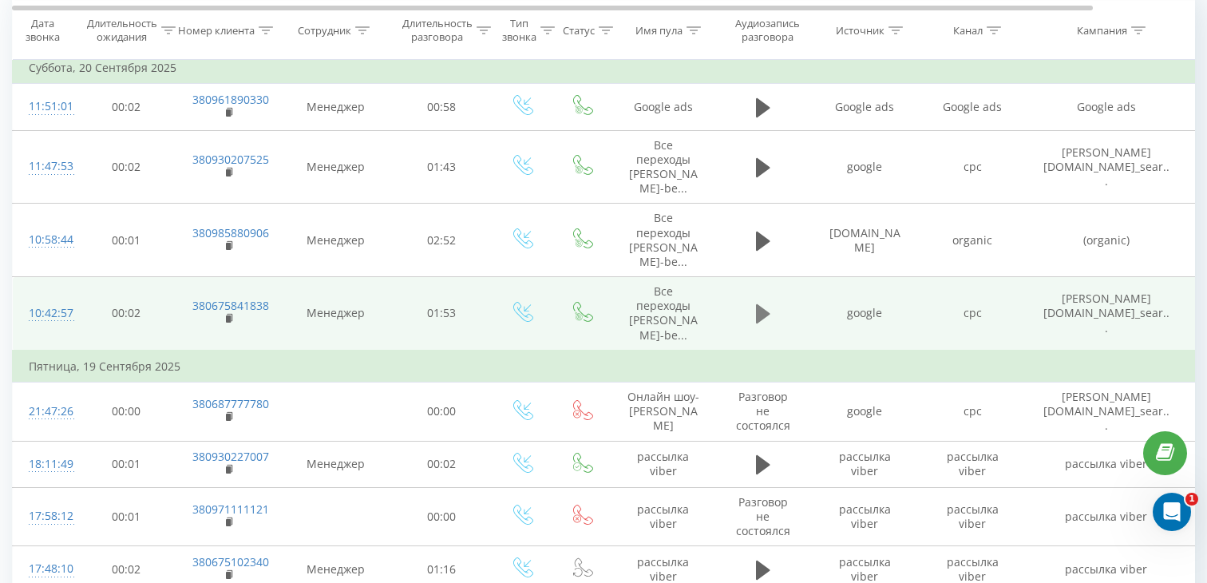
click at [758, 323] on icon at bounding box center [763, 314] width 14 height 22
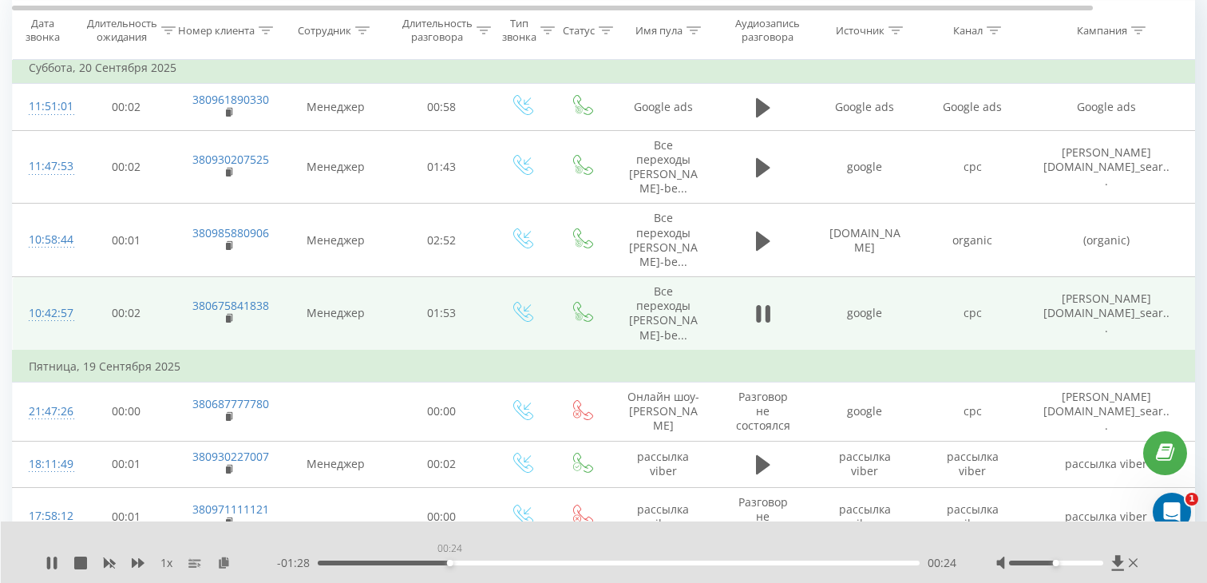
click at [449, 562] on div "00:24" at bounding box center [619, 562] width 602 height 5
click at [227, 319] on rect at bounding box center [228, 318] width 5 height 7
click at [61, 317] on div "10:42:57" at bounding box center [45, 313] width 32 height 31
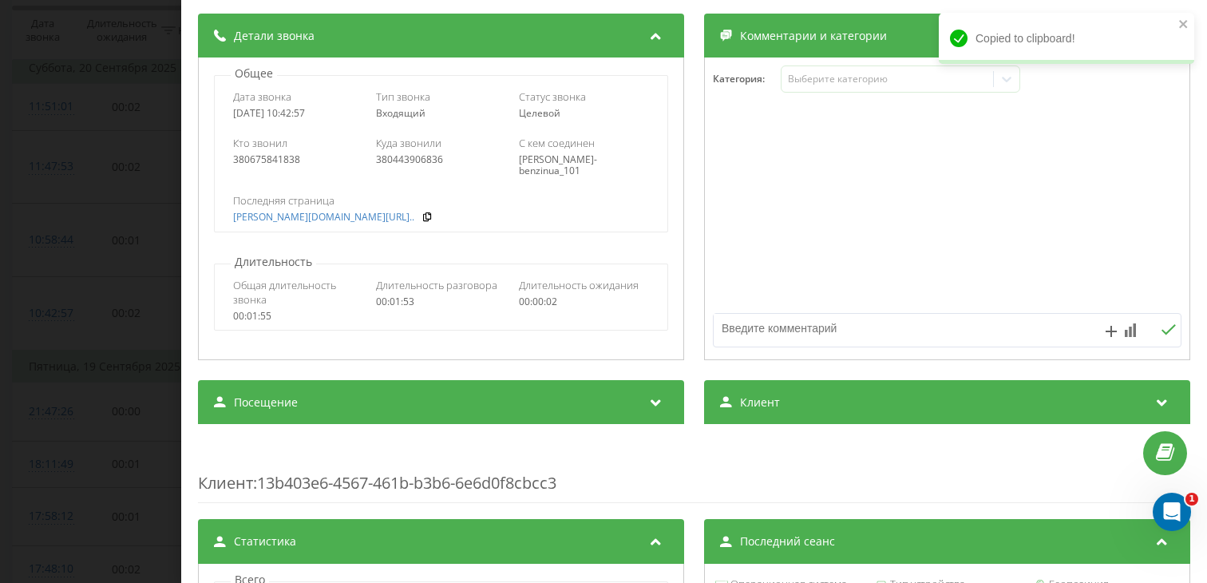
scroll to position [250, 0]
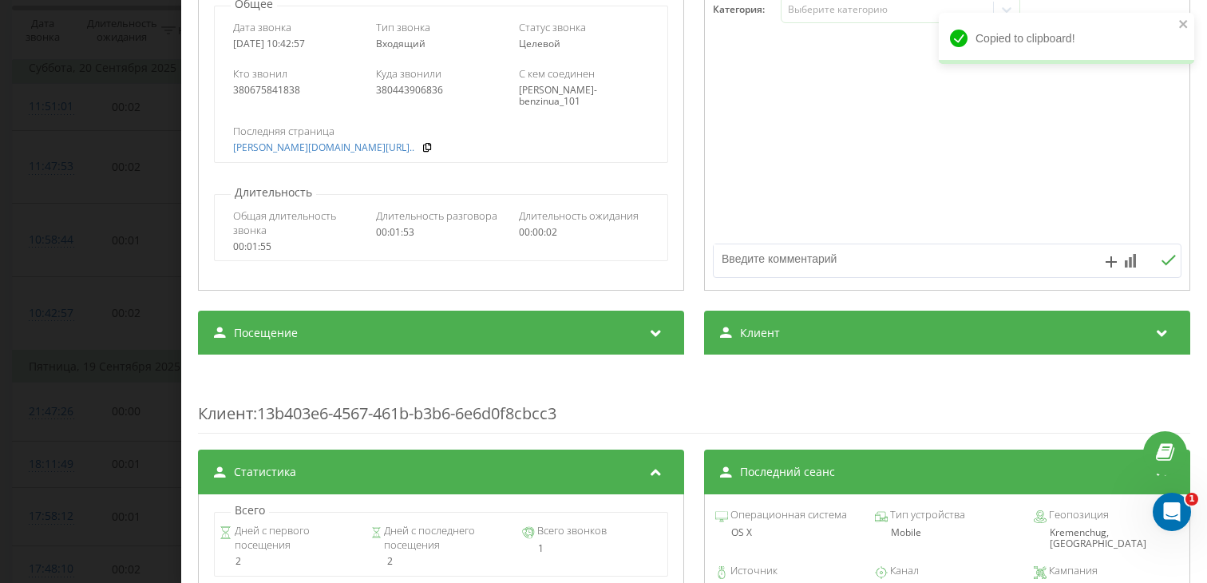
click at [431, 342] on div "Посещение" at bounding box center [441, 333] width 486 height 45
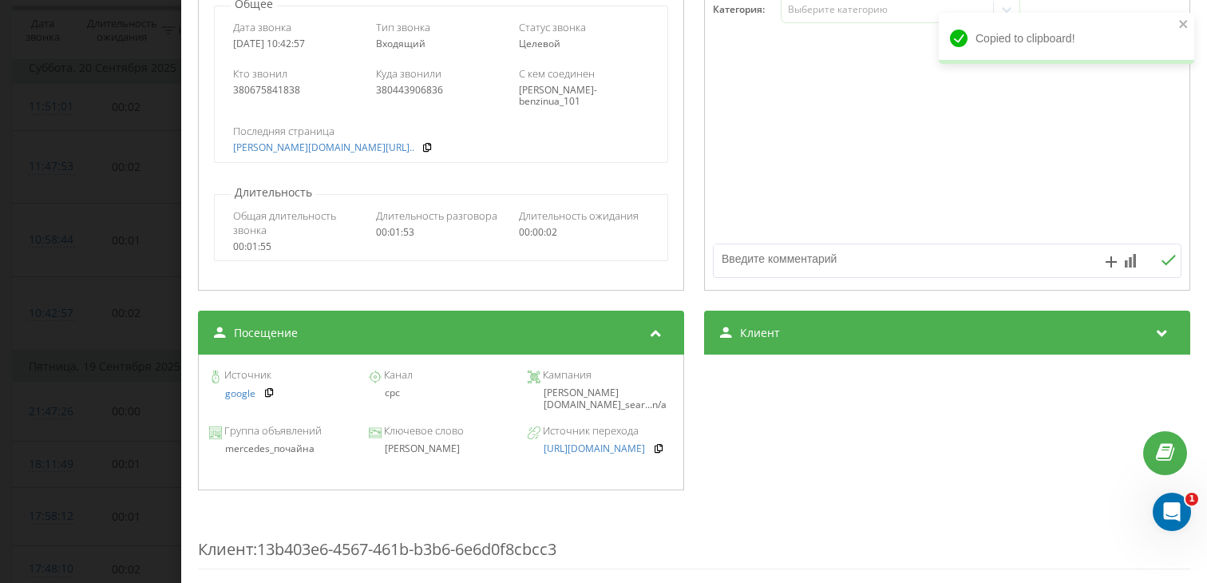
click at [410, 453] on div "[PERSON_NAME]" at bounding box center [440, 448] width 145 height 11
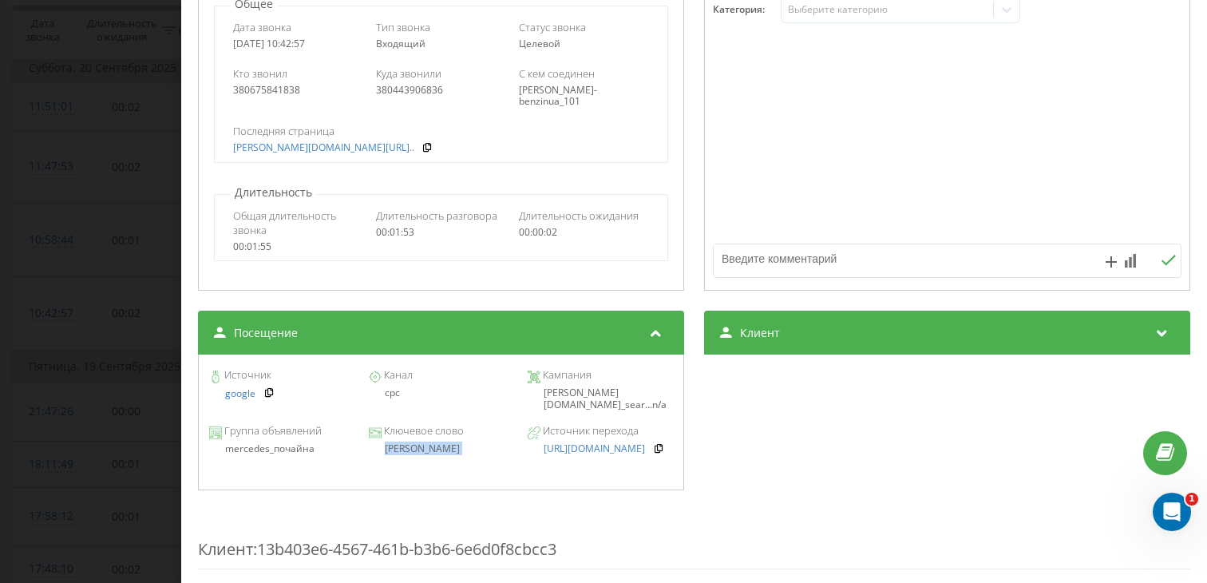
click at [93, 328] on div "Звонок : ua11_-1758354177.7282201 1 x - 01:11 00:42 00:42 Транскрипция Для анал…" at bounding box center [603, 291] width 1207 height 583
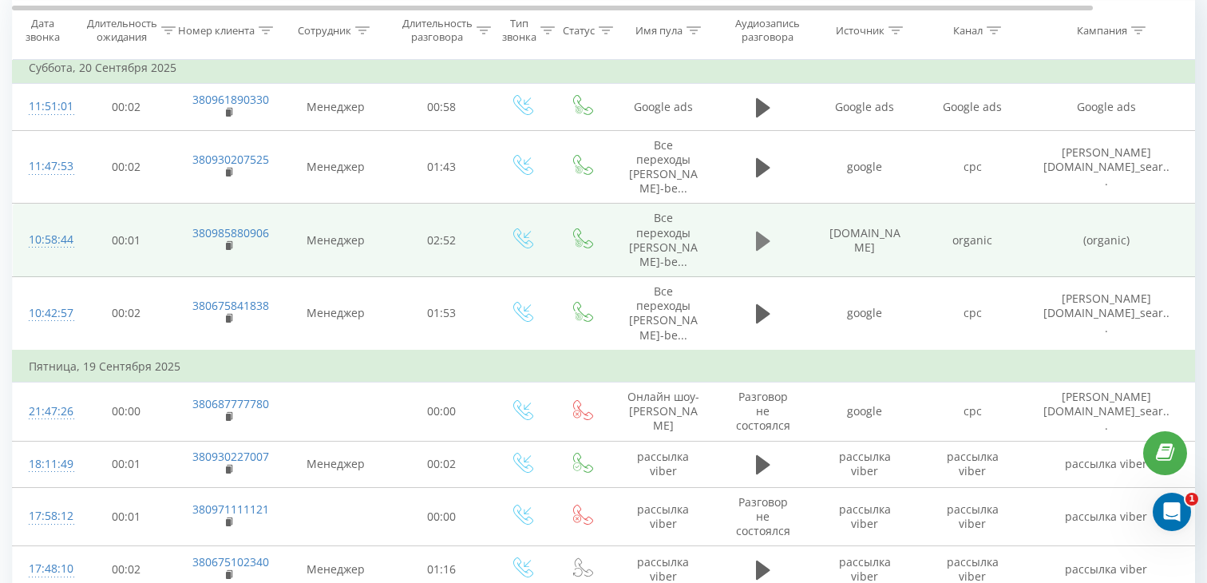
click at [763, 235] on icon at bounding box center [763, 241] width 14 height 22
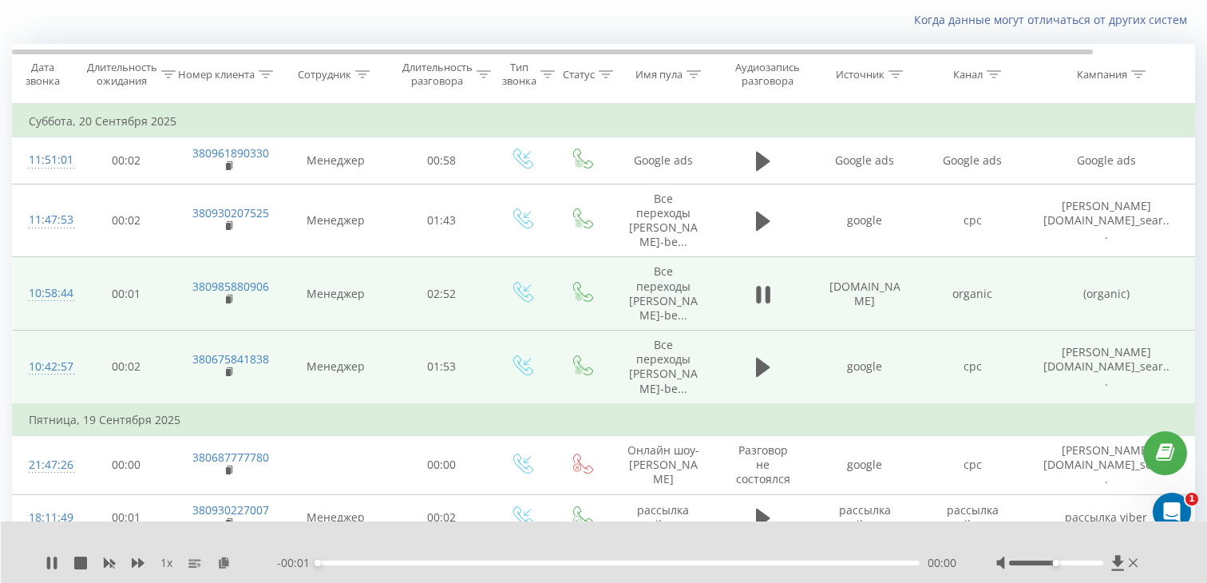
scroll to position [78, 0]
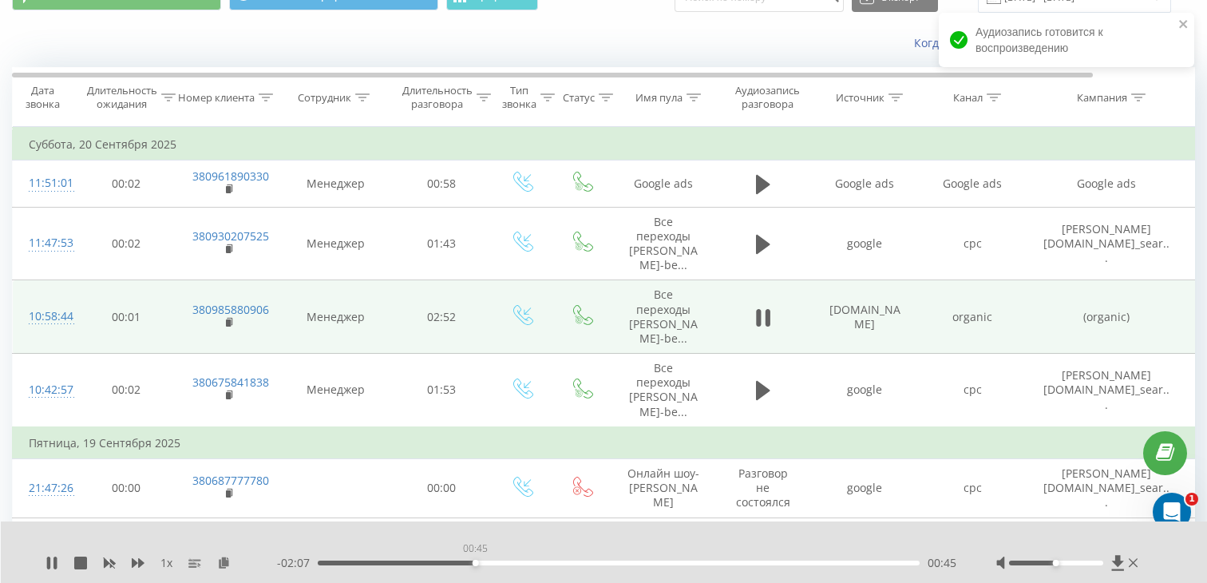
click at [475, 562] on div "00:45" at bounding box center [619, 562] width 602 height 5
click at [232, 321] on icon at bounding box center [230, 321] width 6 height 7
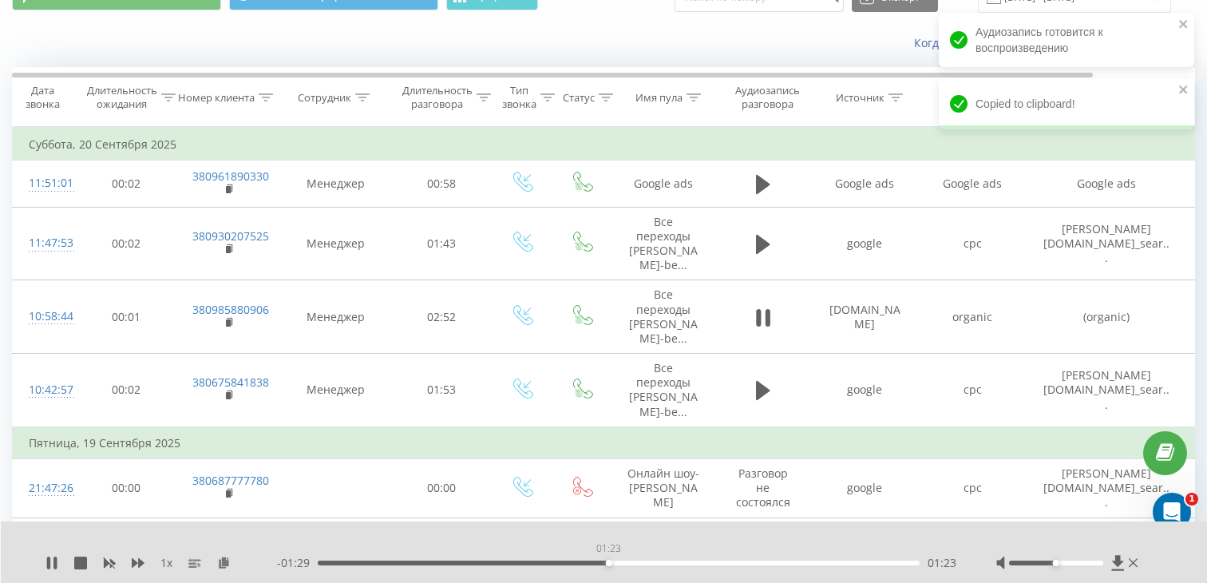
click at [608, 562] on div "01:23" at bounding box center [619, 562] width 602 height 5
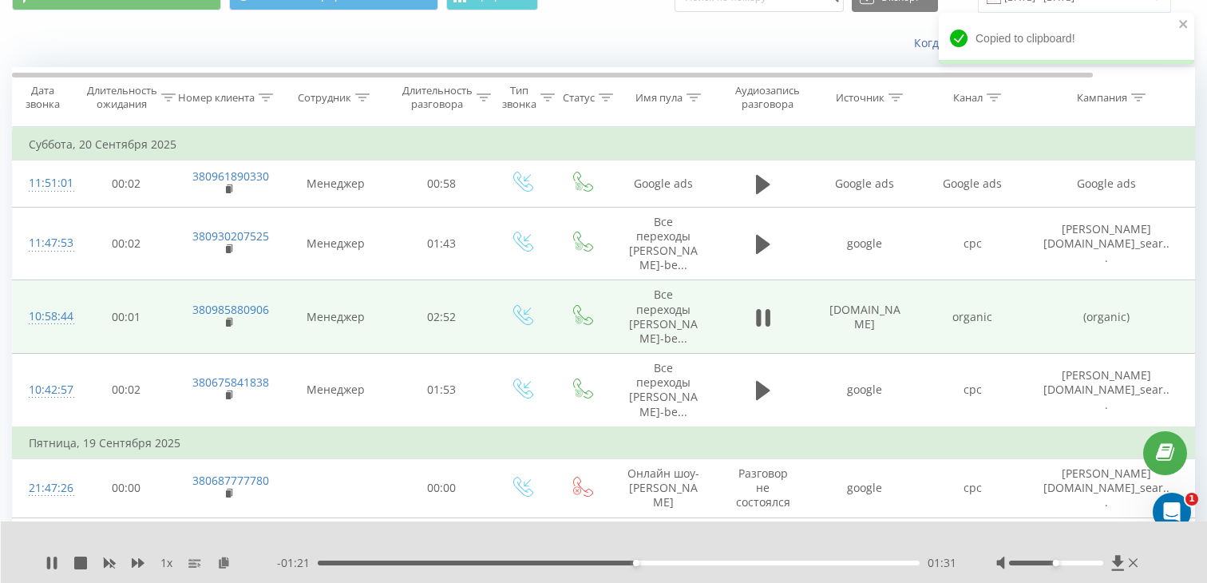
click at [61, 316] on div "10:58:44" at bounding box center [45, 316] width 32 height 31
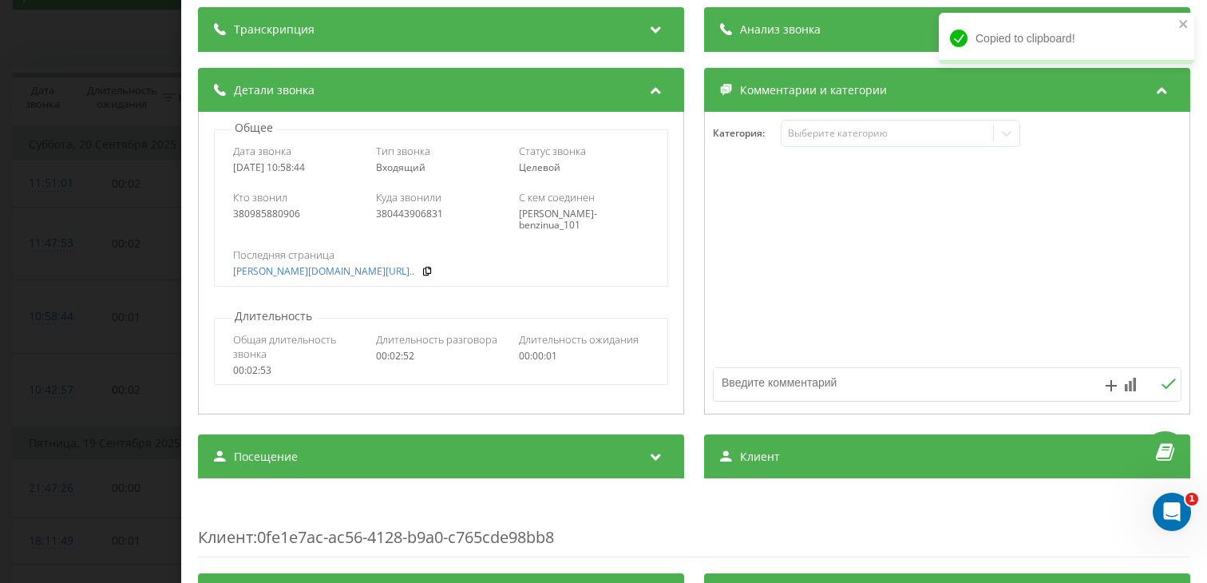
scroll to position [196, 0]
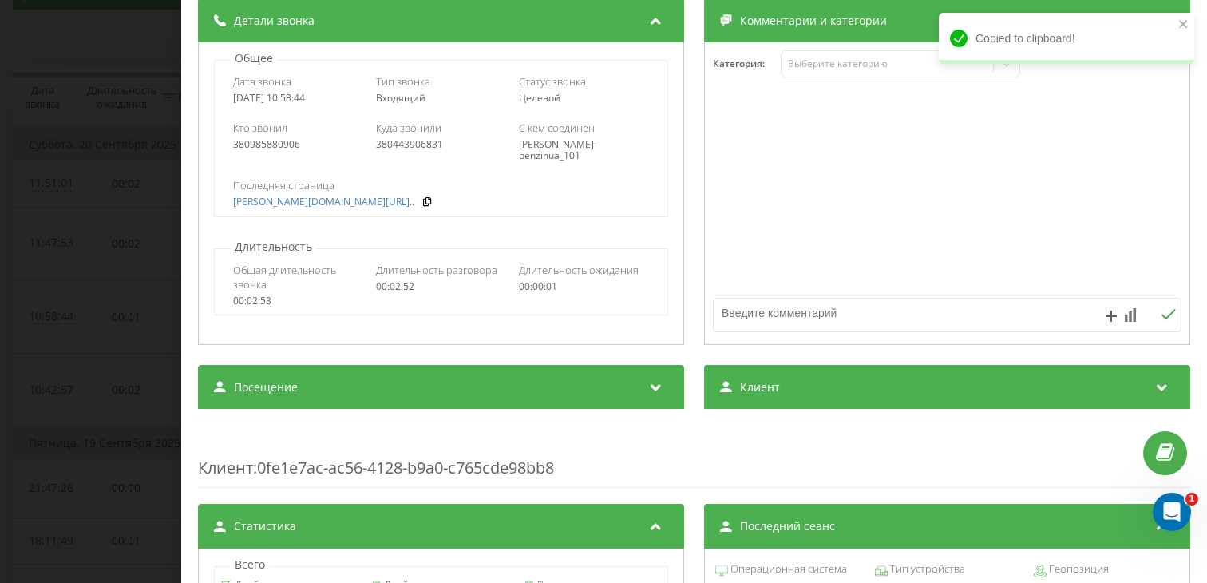
click at [327, 389] on div "Посещение" at bounding box center [441, 387] width 486 height 45
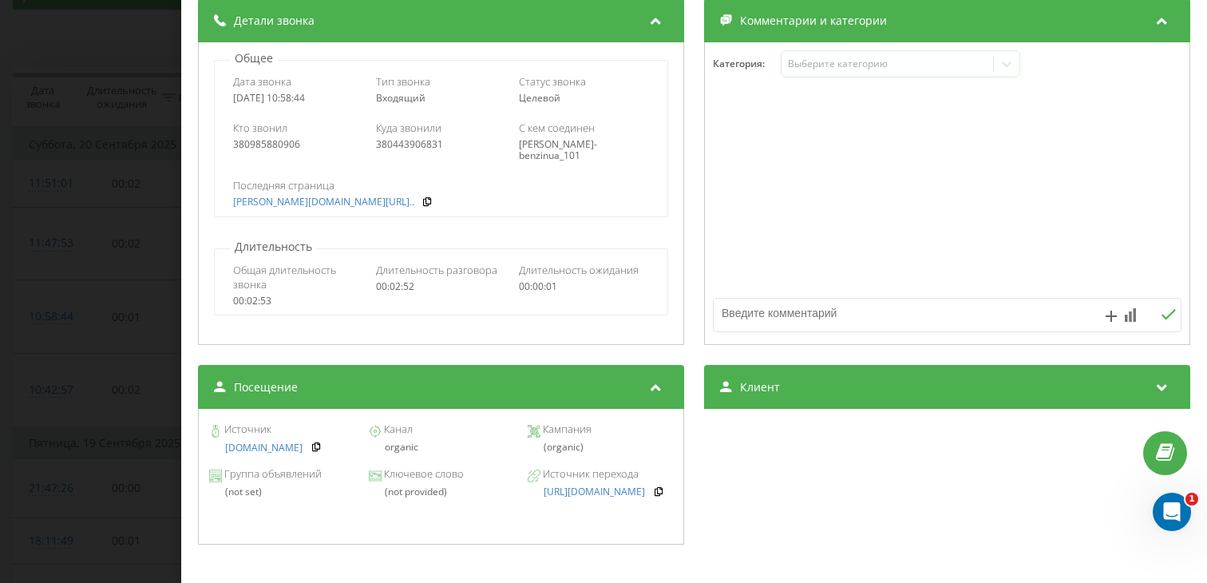
click at [13, 398] on div "Звонок : ua0_-1758355124.6552444 1 x - 01:17 01:34 01:34 Транскрипция Для анали…" at bounding box center [603, 291] width 1207 height 583
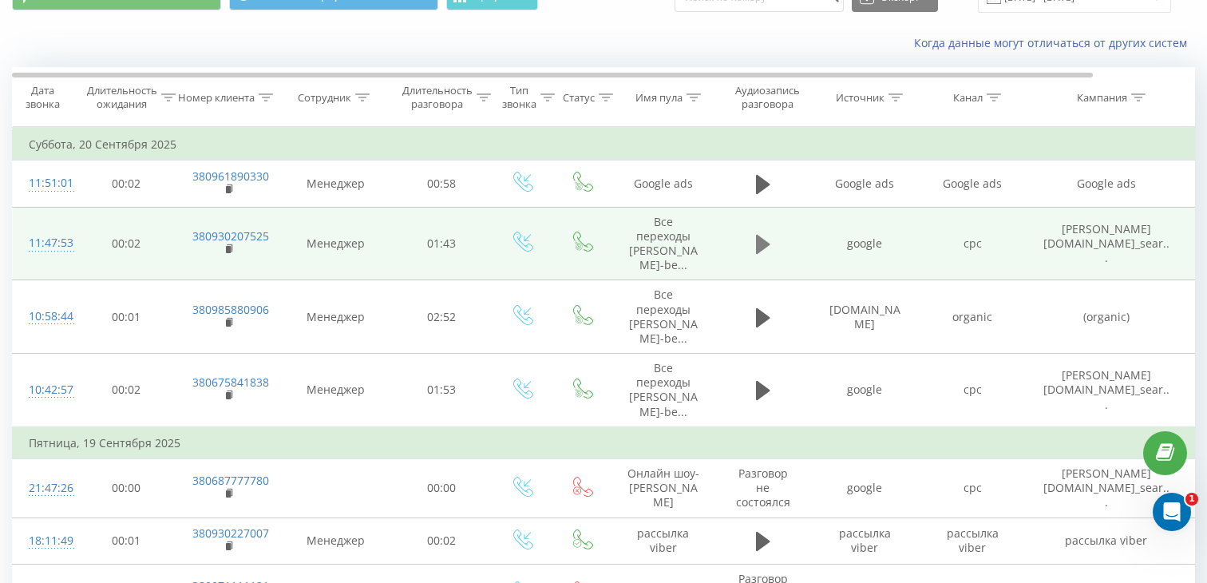
click at [754, 252] on button at bounding box center [763, 244] width 24 height 24
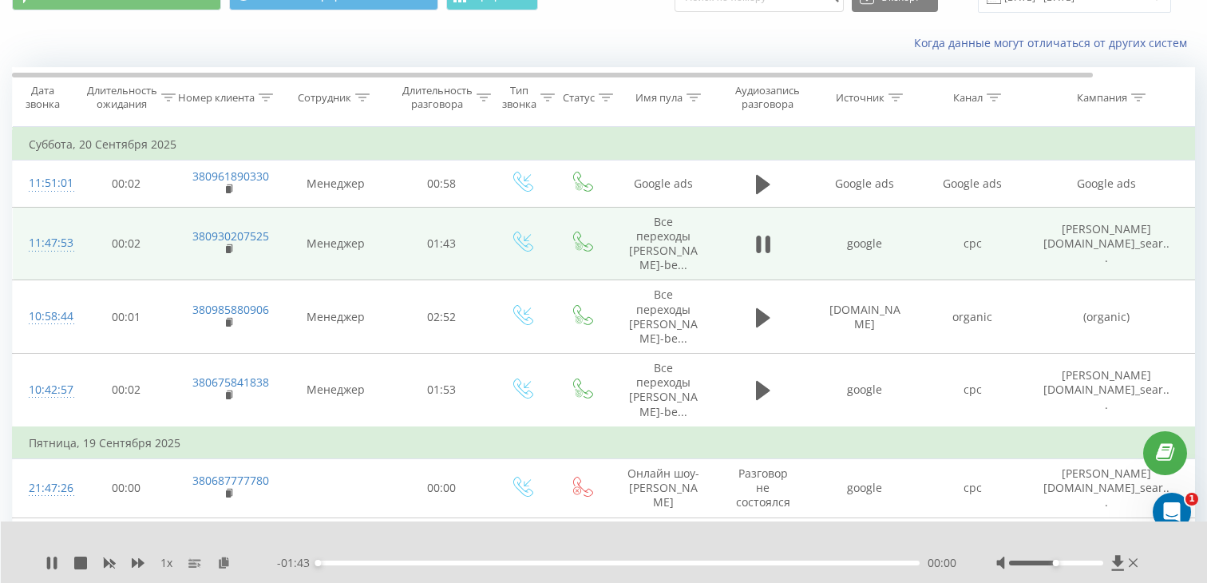
click at [494, 561] on div "00:00" at bounding box center [619, 562] width 602 height 5
click at [576, 565] on div "- 01:11 00:31 00:31" at bounding box center [616, 563] width 679 height 16
click at [228, 246] on rect at bounding box center [228, 249] width 5 height 7
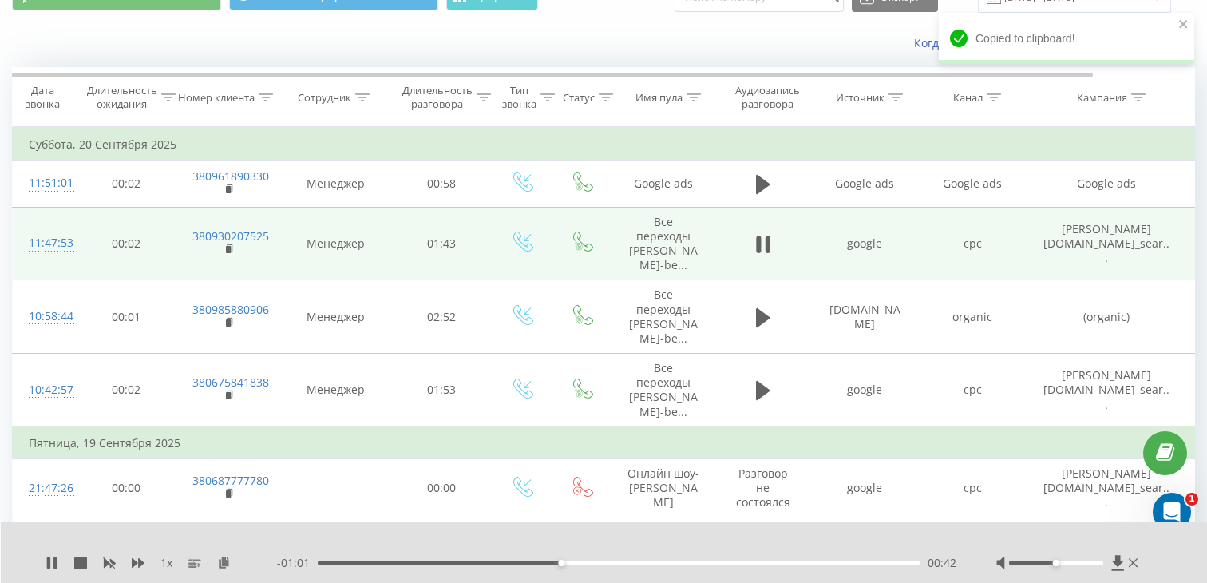
click at [57, 233] on div "11:47:53" at bounding box center [45, 243] width 32 height 31
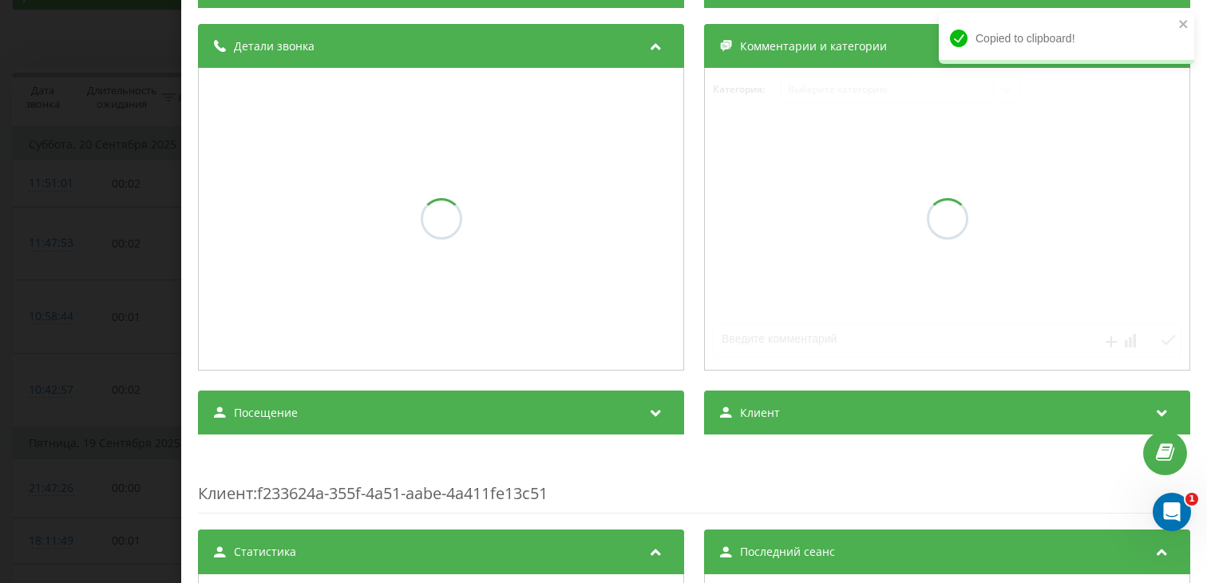
scroll to position [170, 0]
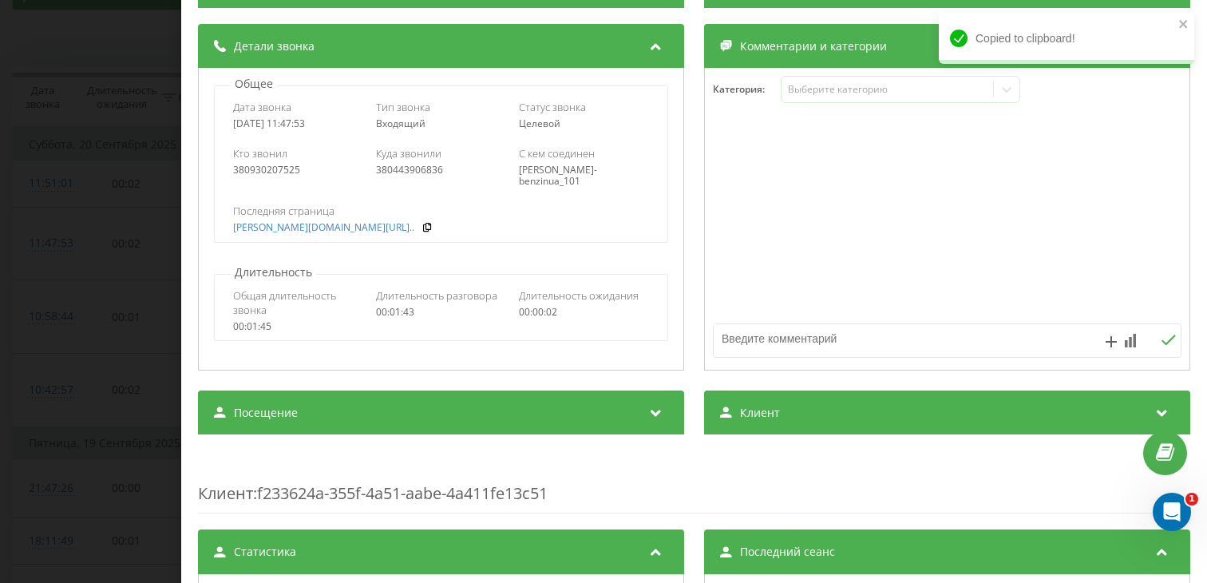
click at [315, 416] on div "Посещение" at bounding box center [441, 412] width 486 height 45
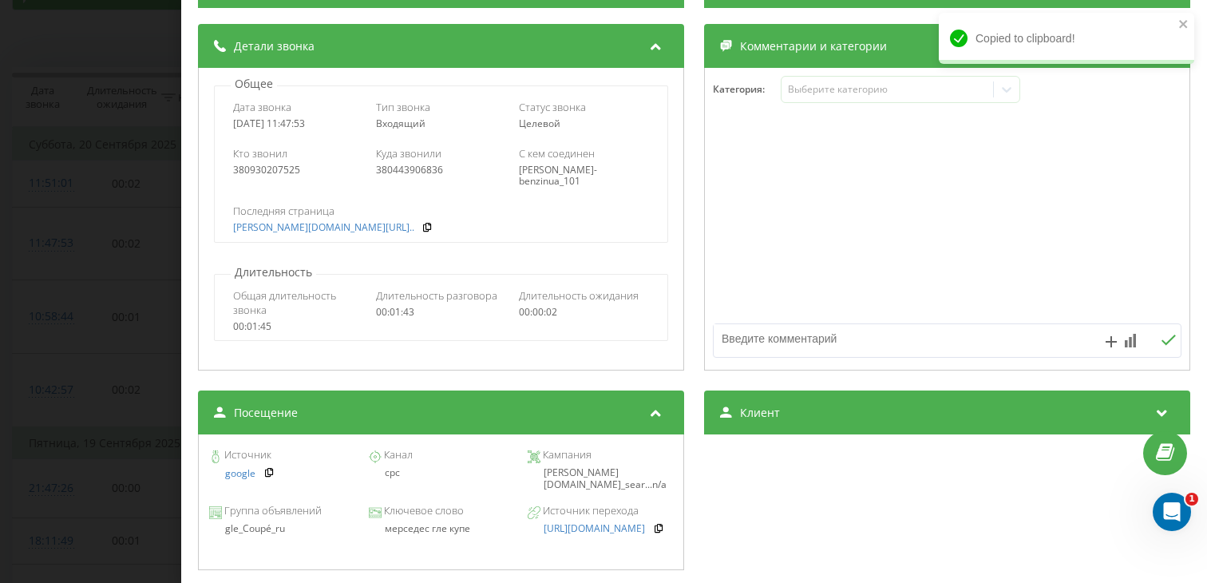
click at [429, 528] on div "мерседес гле купе" at bounding box center [440, 528] width 145 height 11
click at [429, 529] on div "мерседес гле купе" at bounding box center [440, 528] width 145 height 11
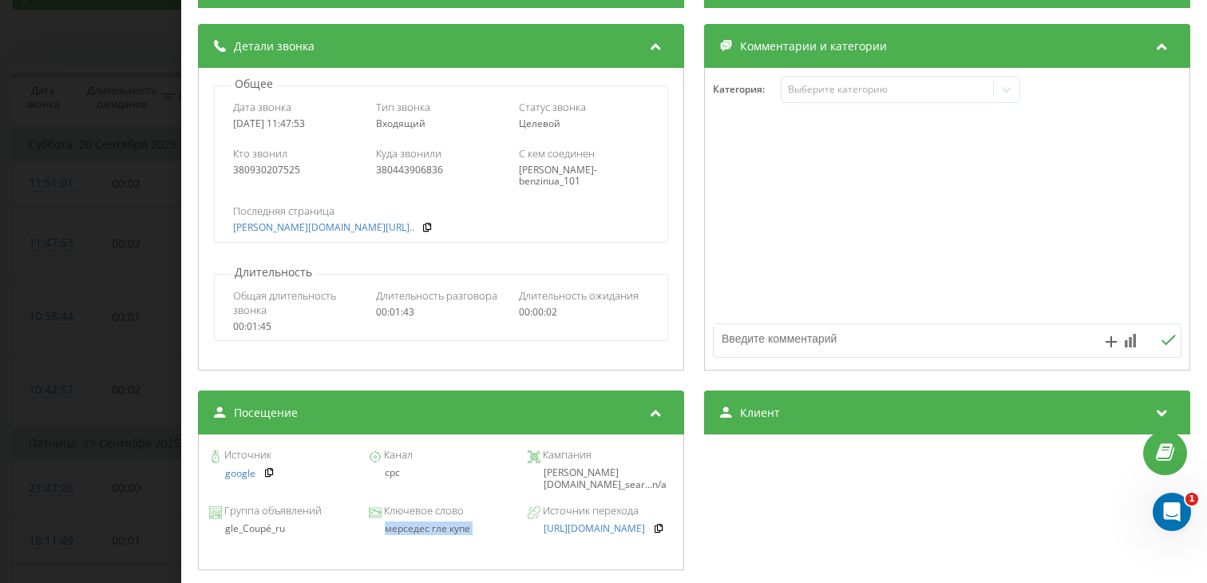
click at [73, 336] on div "Звонок : ua13_-1758358072.6595101 1 x - 00:54 00:49 00:49 Транскрипция Для анал…" at bounding box center [603, 291] width 1207 height 583
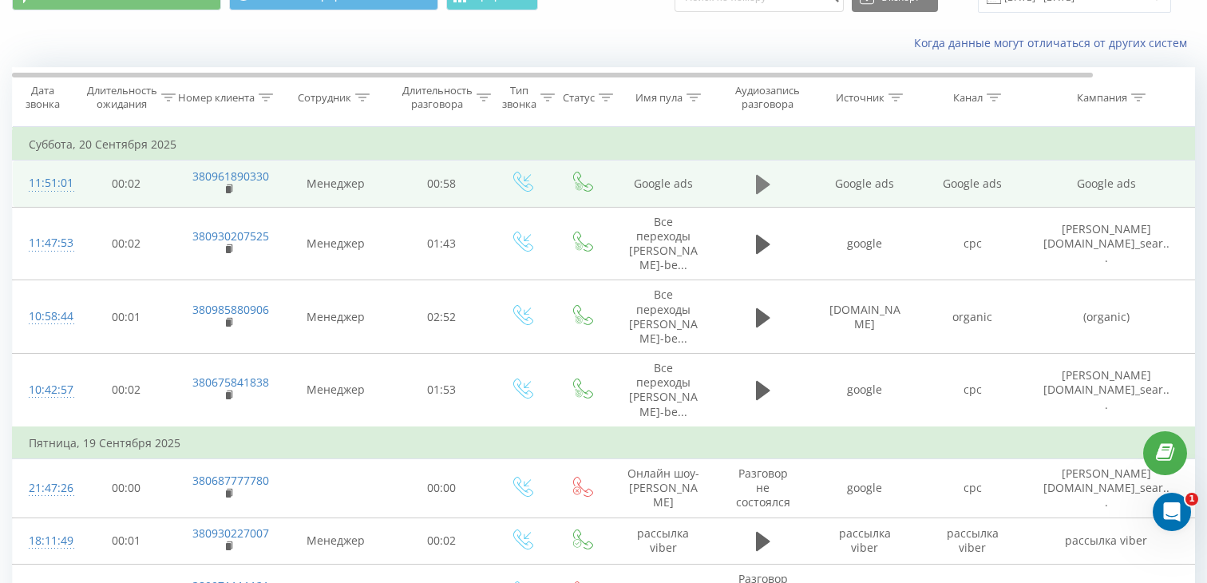
click at [769, 183] on icon at bounding box center [763, 184] width 14 height 19
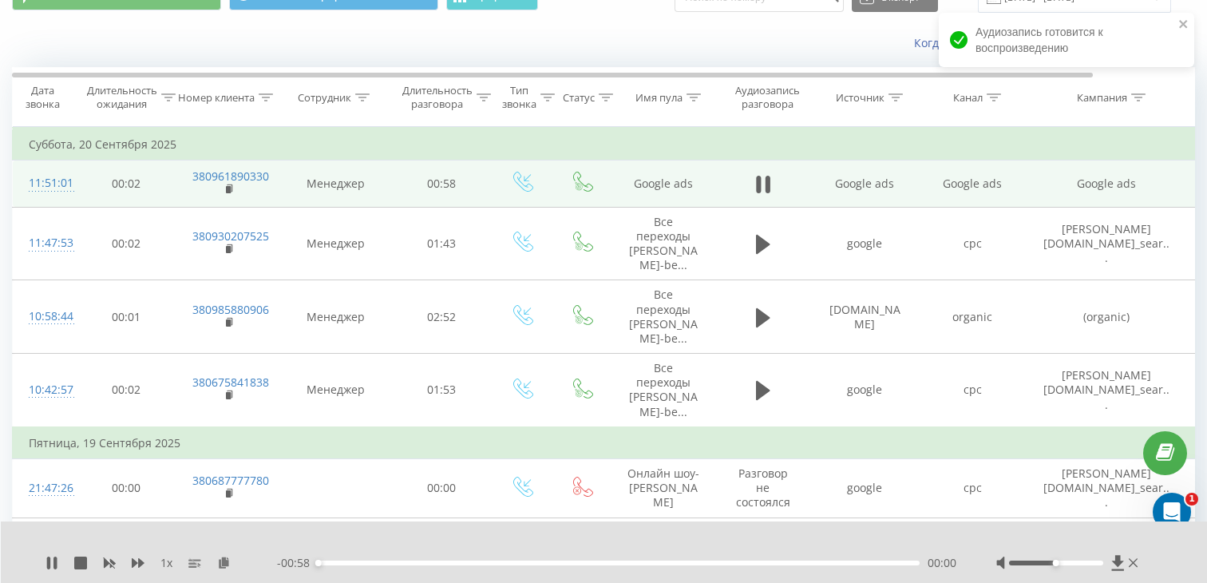
click at [487, 562] on div "00:00" at bounding box center [619, 562] width 602 height 5
click at [227, 190] on rect at bounding box center [228, 189] width 5 height 7
click at [47, 186] on div "11:51:01" at bounding box center [45, 183] width 32 height 31
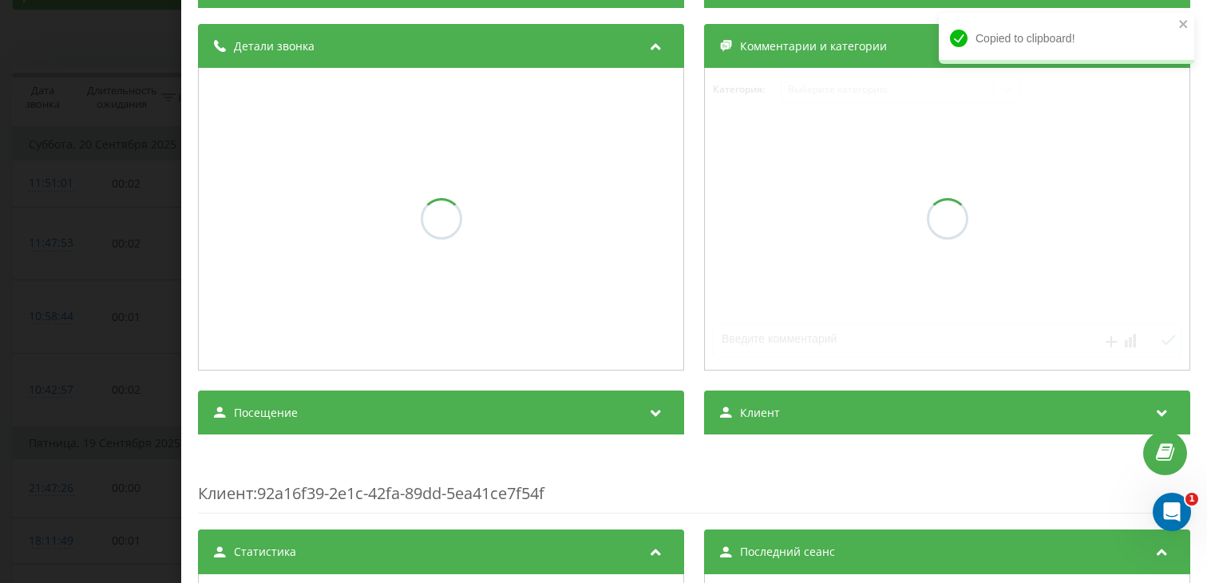
click at [269, 429] on div "Посещение" at bounding box center [441, 412] width 486 height 45
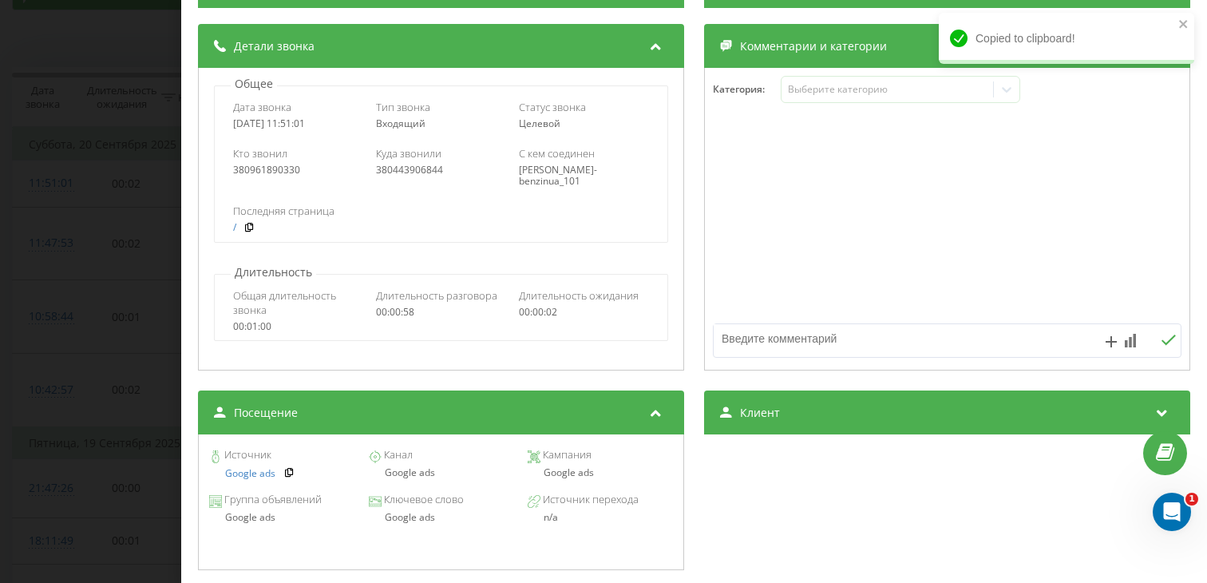
click at [413, 521] on div "Google ads" at bounding box center [440, 517] width 145 height 11
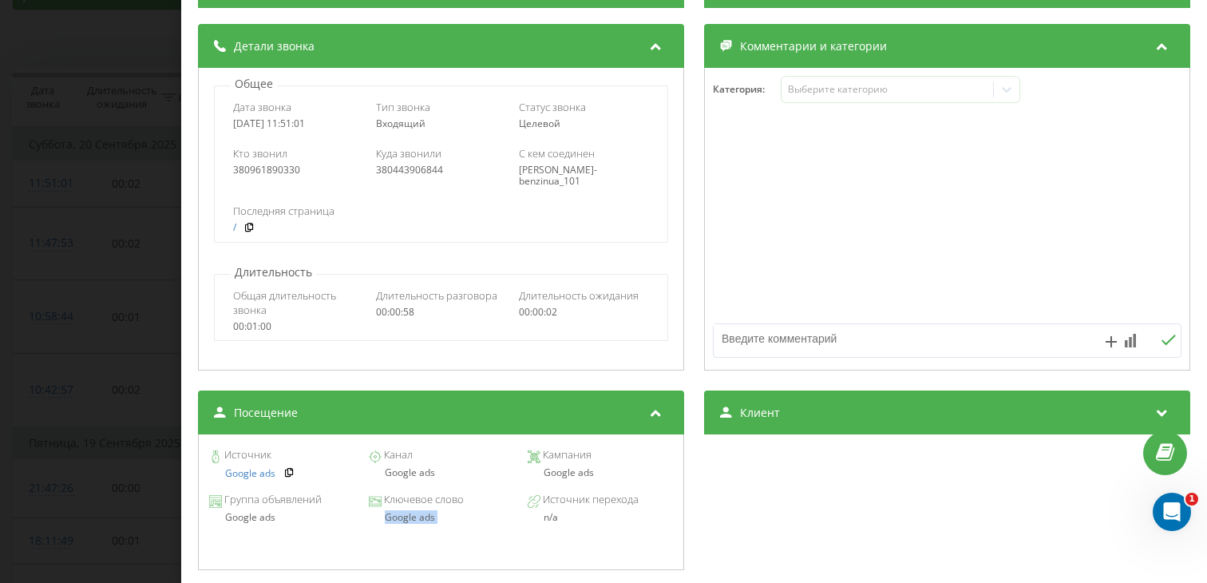
click at [53, 318] on div "Звонок : ua7_-1758358261.6546149 1 x - 00:25 00:33 00:33 Транскрипция Для анали…" at bounding box center [603, 291] width 1207 height 583
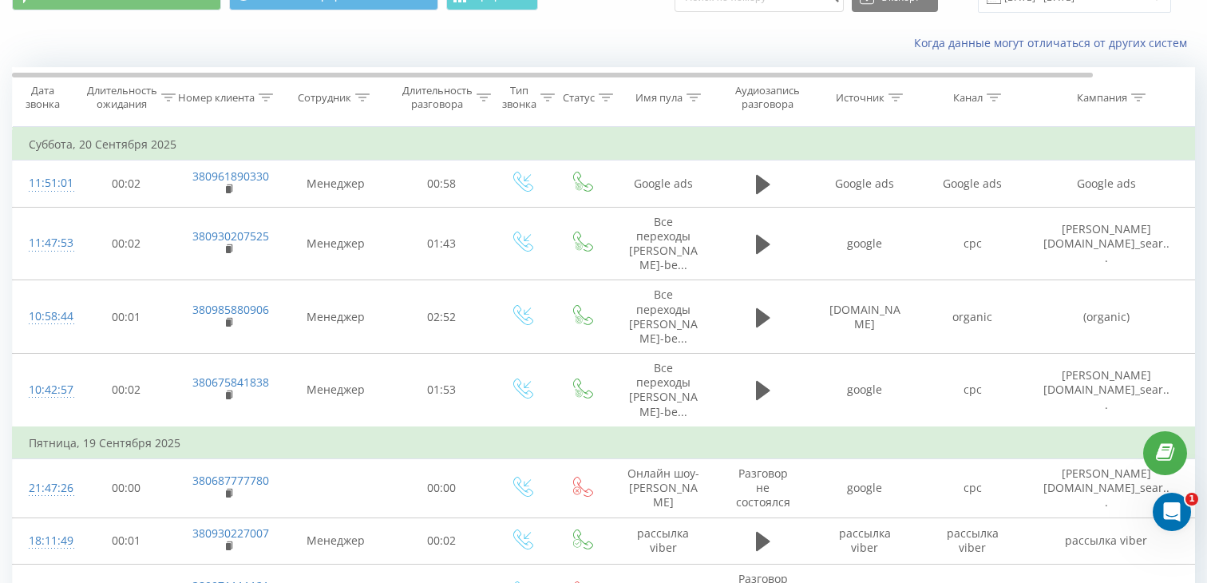
scroll to position [1193, 0]
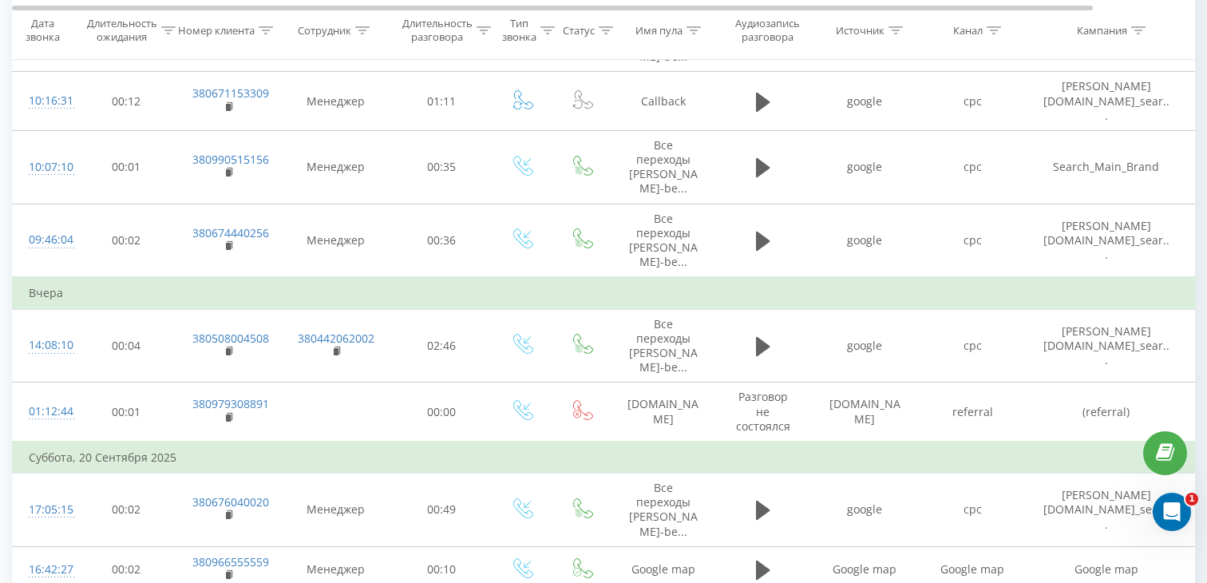
scroll to position [1249, 0]
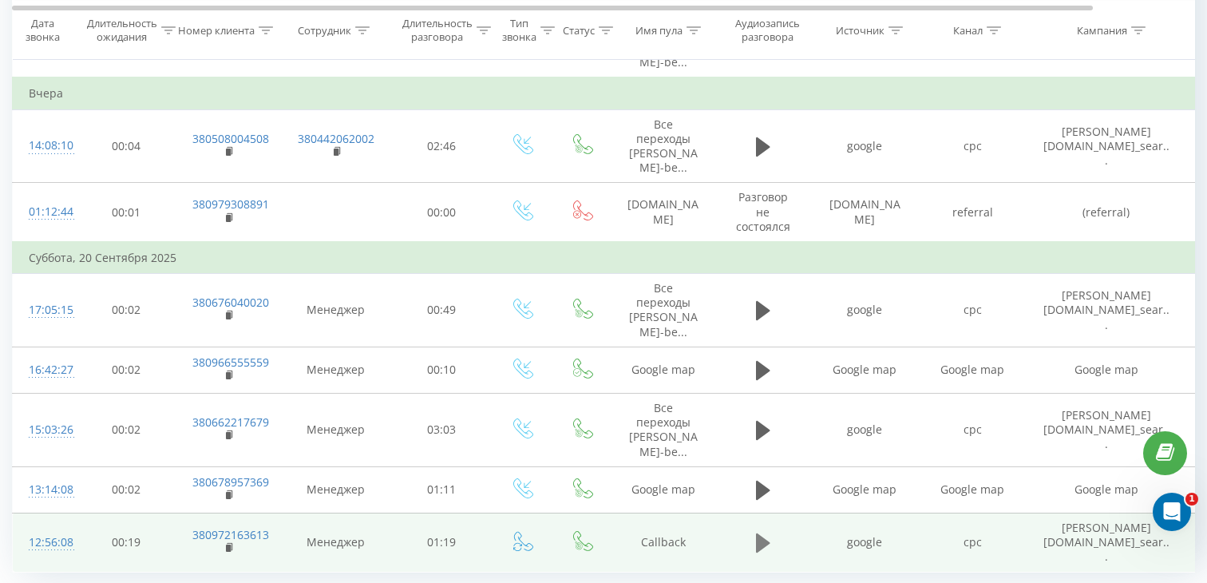
click at [766, 532] on icon at bounding box center [763, 543] width 14 height 22
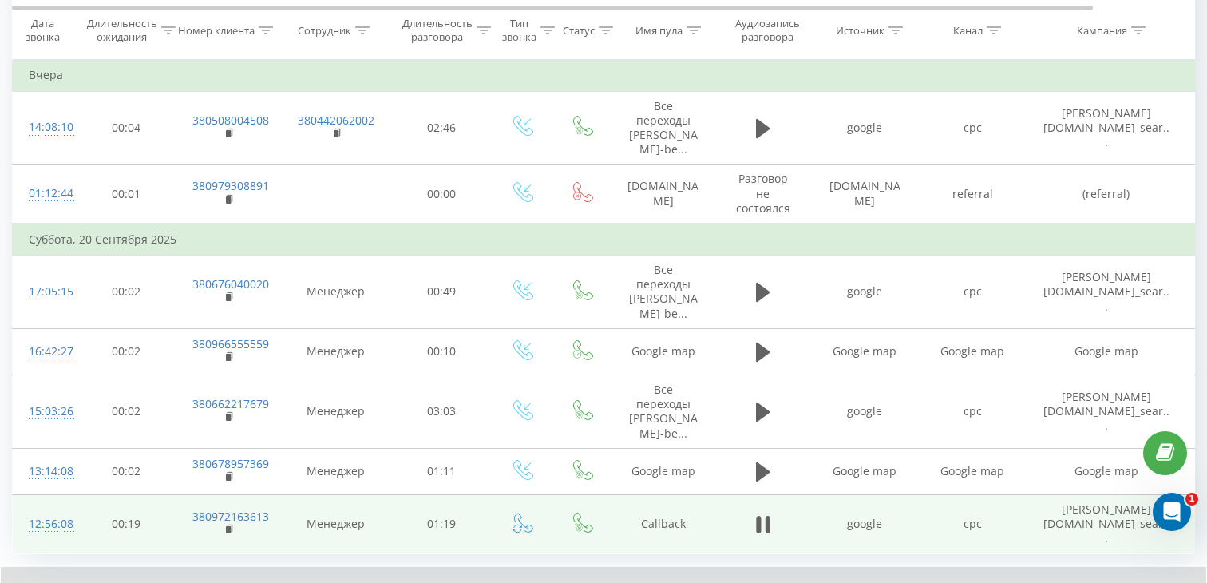
scroll to position [1280, 0]
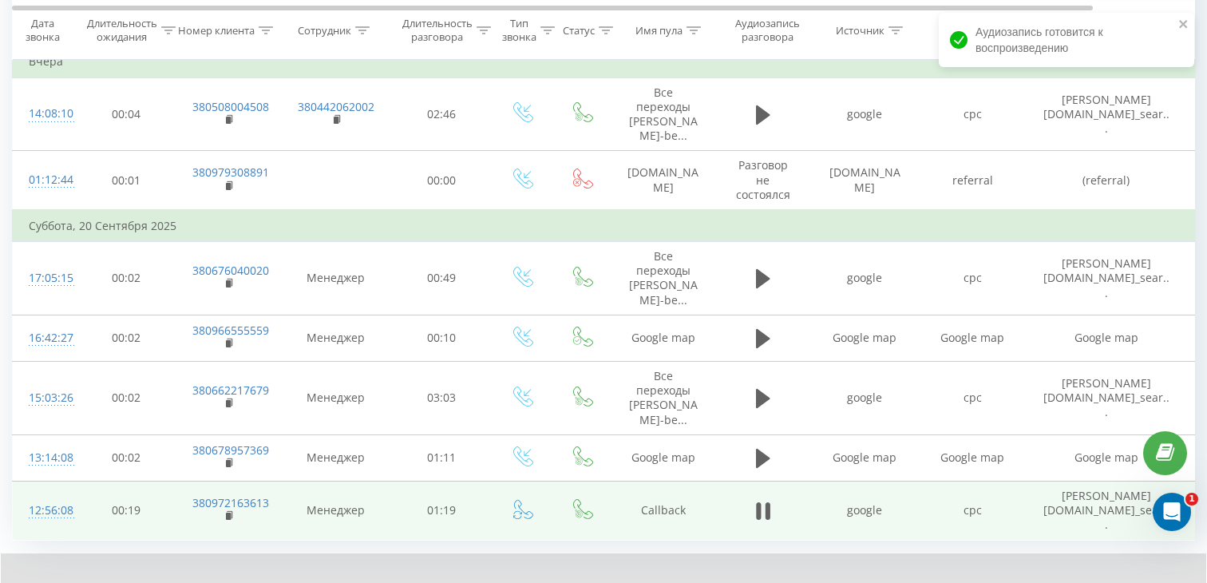
click at [232, 510] on icon at bounding box center [230, 515] width 9 height 11
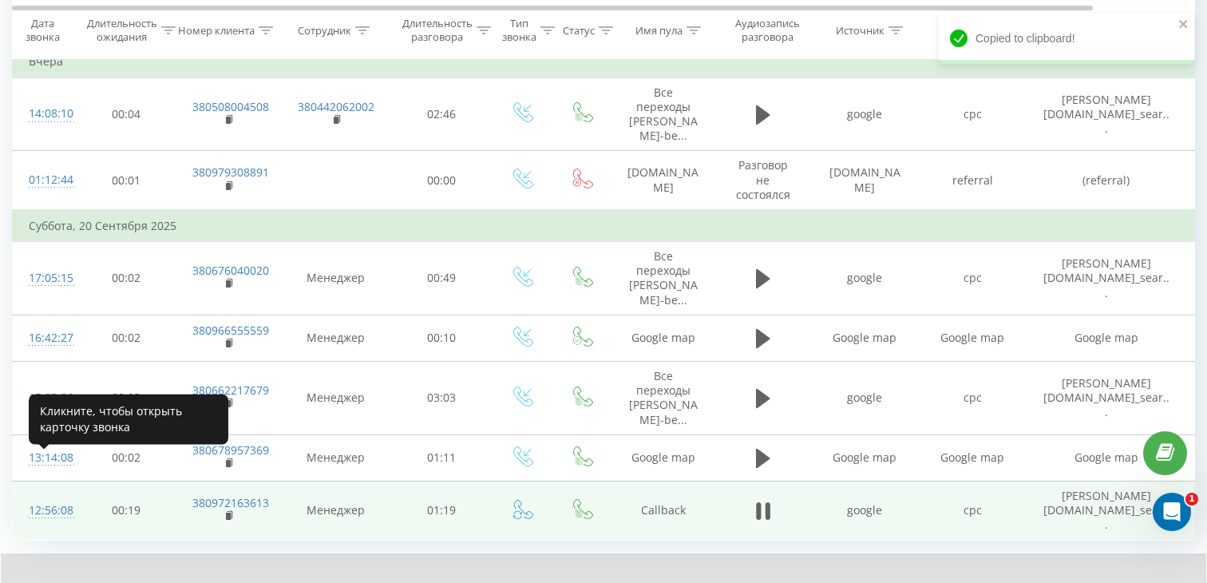
click at [47, 495] on div "12:56:08" at bounding box center [45, 510] width 32 height 31
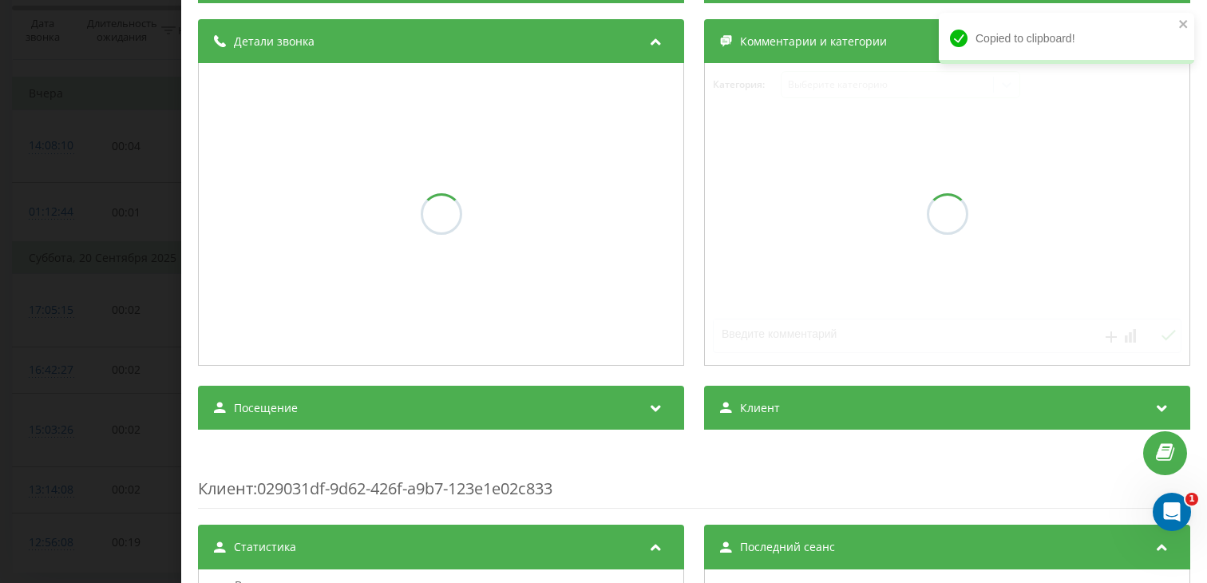
scroll to position [175, 0]
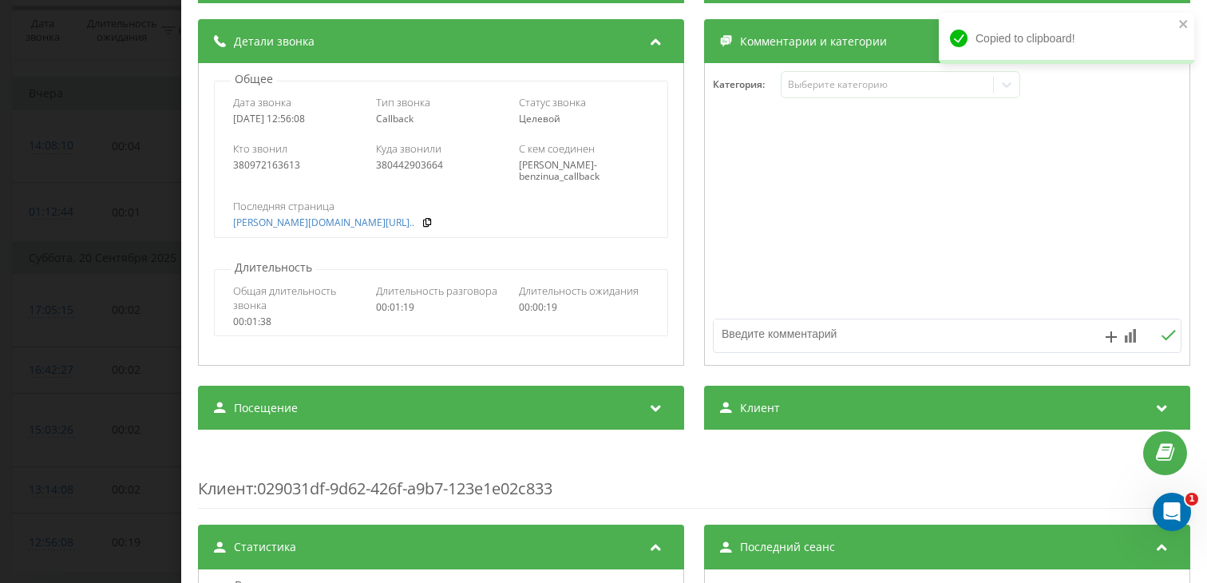
click at [329, 421] on div "Посещение" at bounding box center [441, 408] width 486 height 45
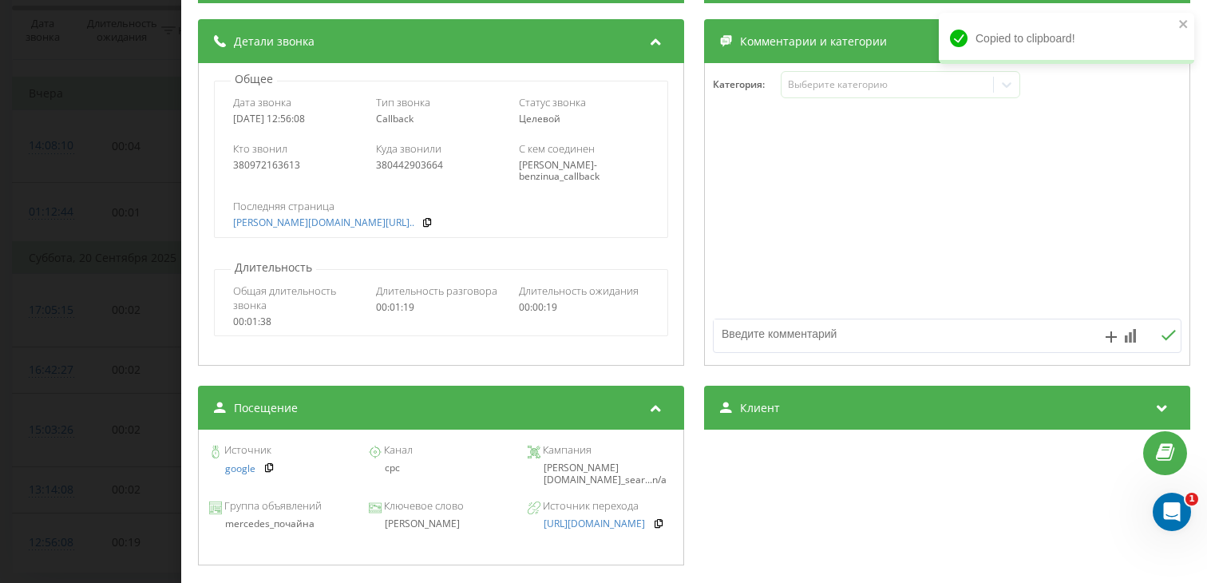
click at [425, 526] on div "[PERSON_NAME]" at bounding box center [440, 523] width 145 height 11
click at [425, 525] on div "[PERSON_NAME]" at bounding box center [440, 523] width 145 height 11
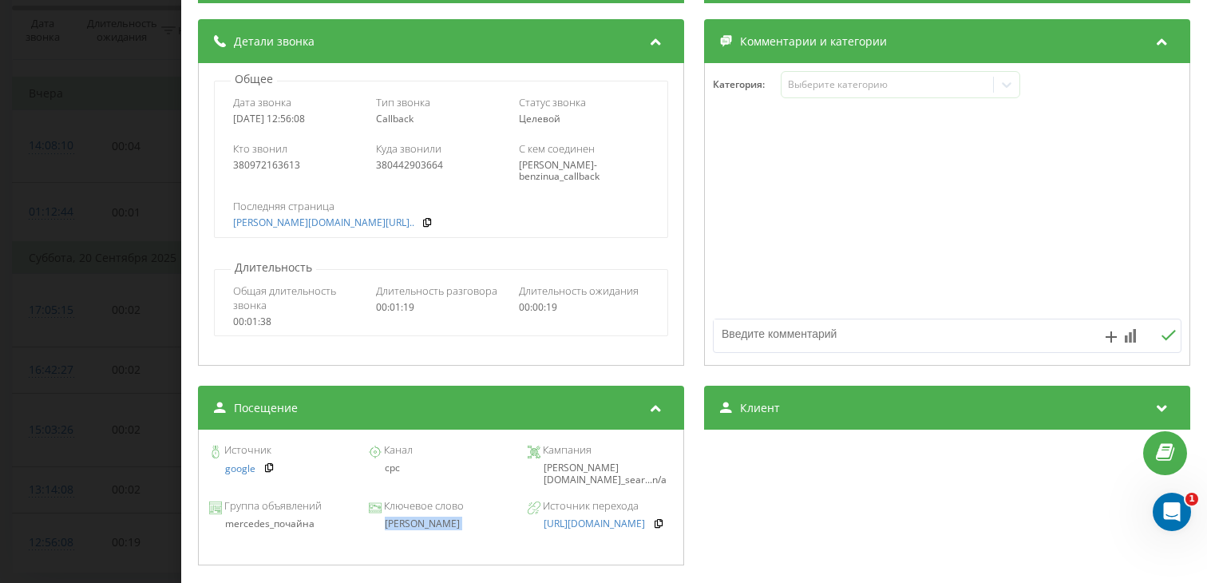
click at [425, 525] on div "[PERSON_NAME]" at bounding box center [440, 523] width 145 height 11
click at [73, 396] on div "Звонок : ua11_-1758362168.7308065 1 x - 00:57 00:34 00:34 Транскрипция Для анал…" at bounding box center [603, 291] width 1207 height 583
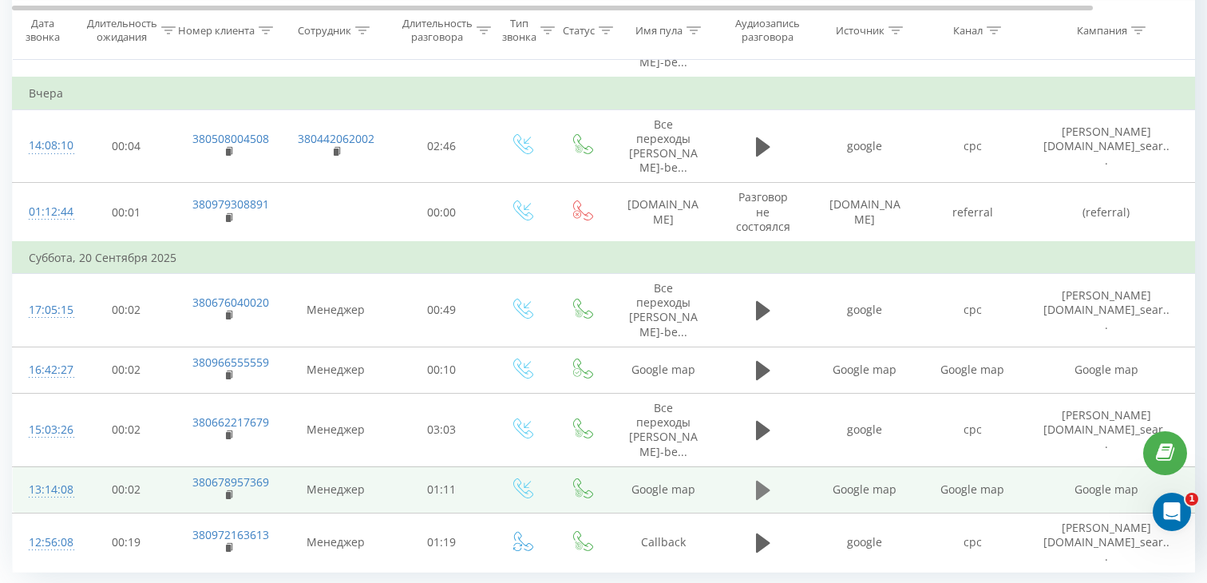
click at [760, 481] on icon at bounding box center [763, 490] width 14 height 19
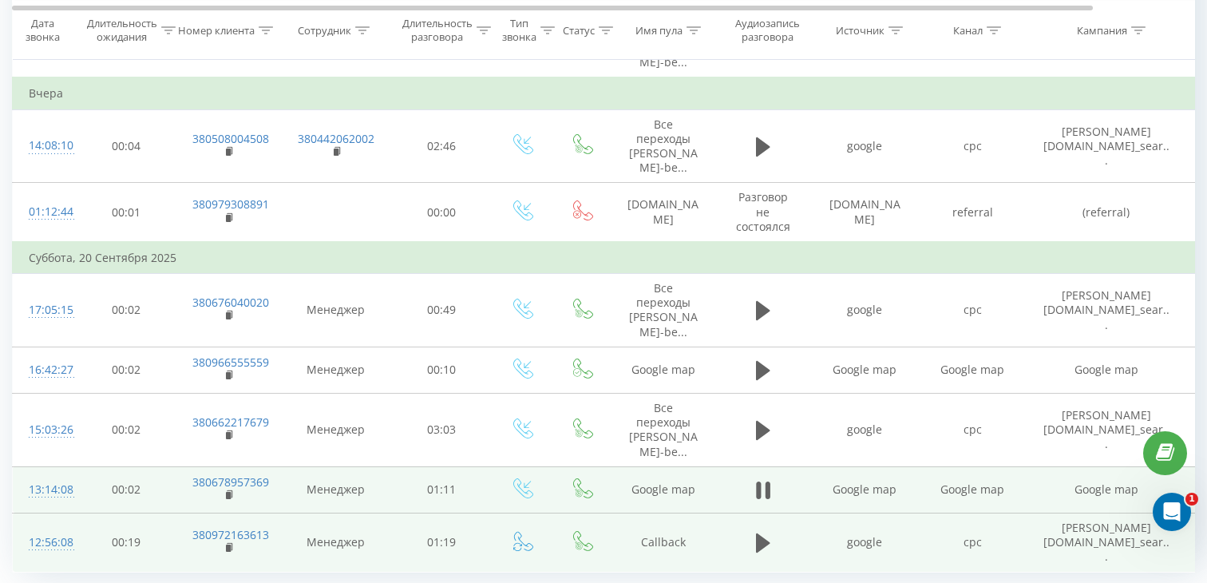
scroll to position [1297, 0]
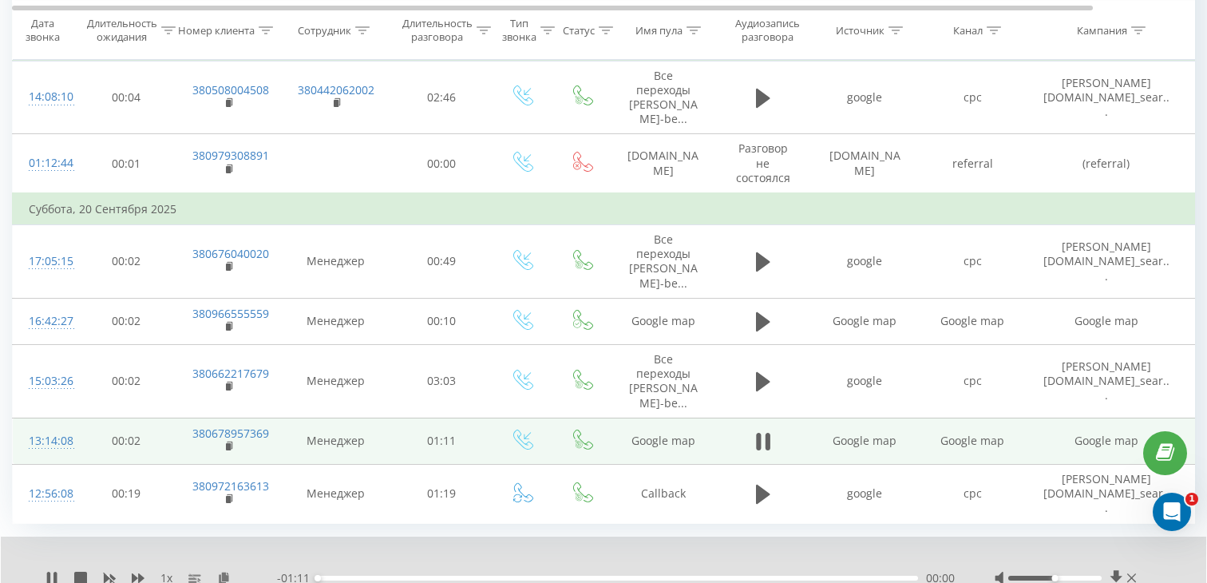
click at [478, 576] on div "00:00" at bounding box center [618, 578] width 600 height 5
click at [228, 443] on rect at bounding box center [228, 446] width 5 height 7
click at [50, 425] on div "13:14:08" at bounding box center [45, 440] width 32 height 31
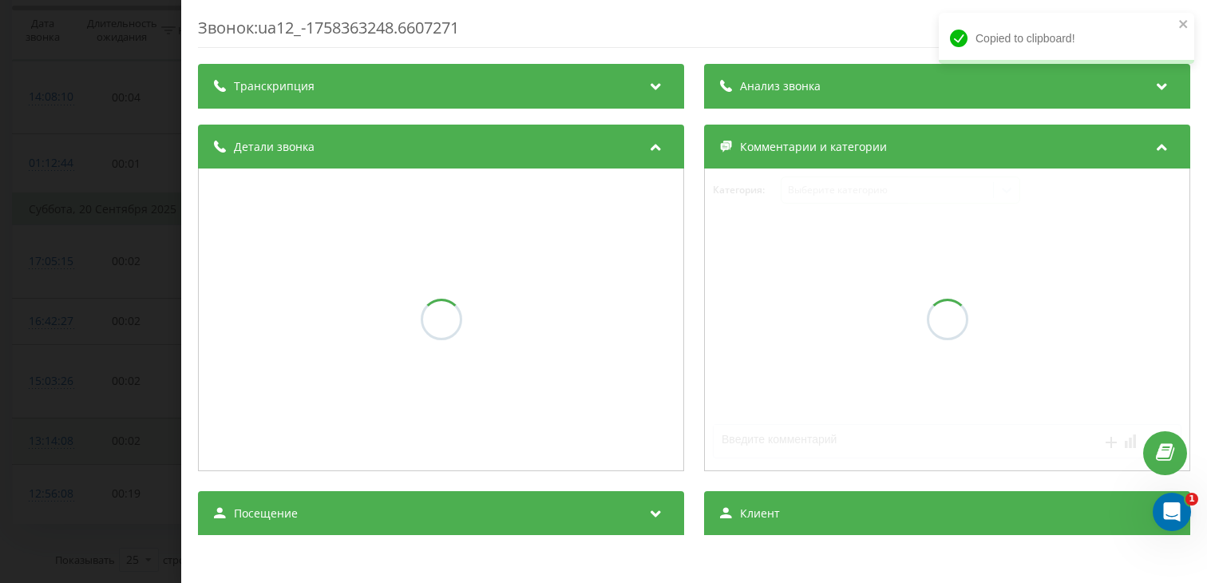
scroll to position [1249, 0]
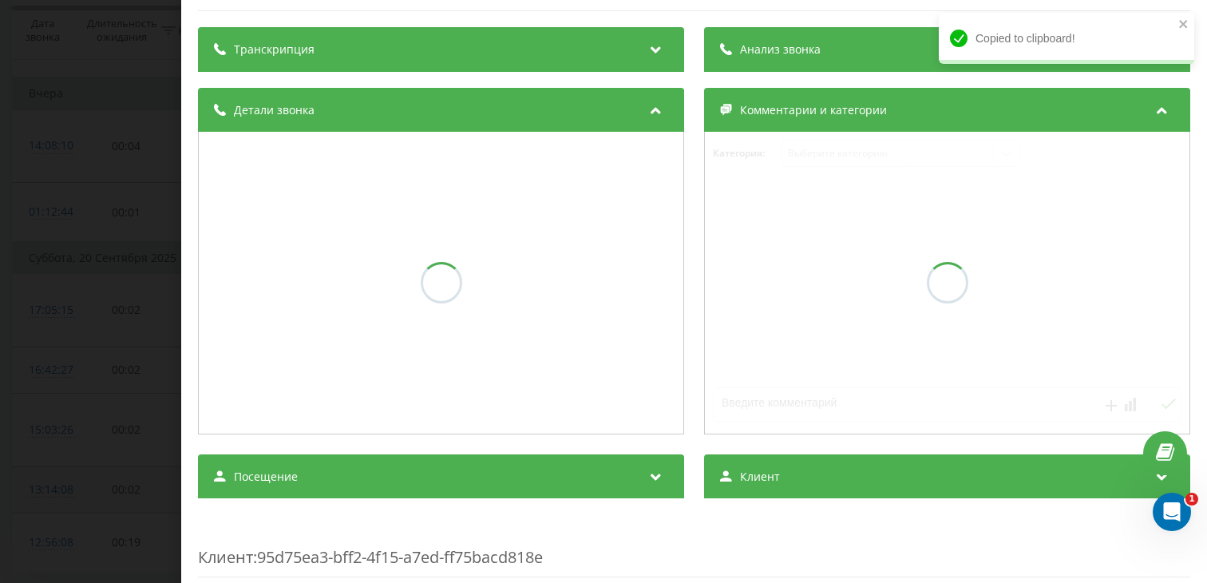
click at [427, 483] on div "Посещение" at bounding box center [441, 476] width 486 height 45
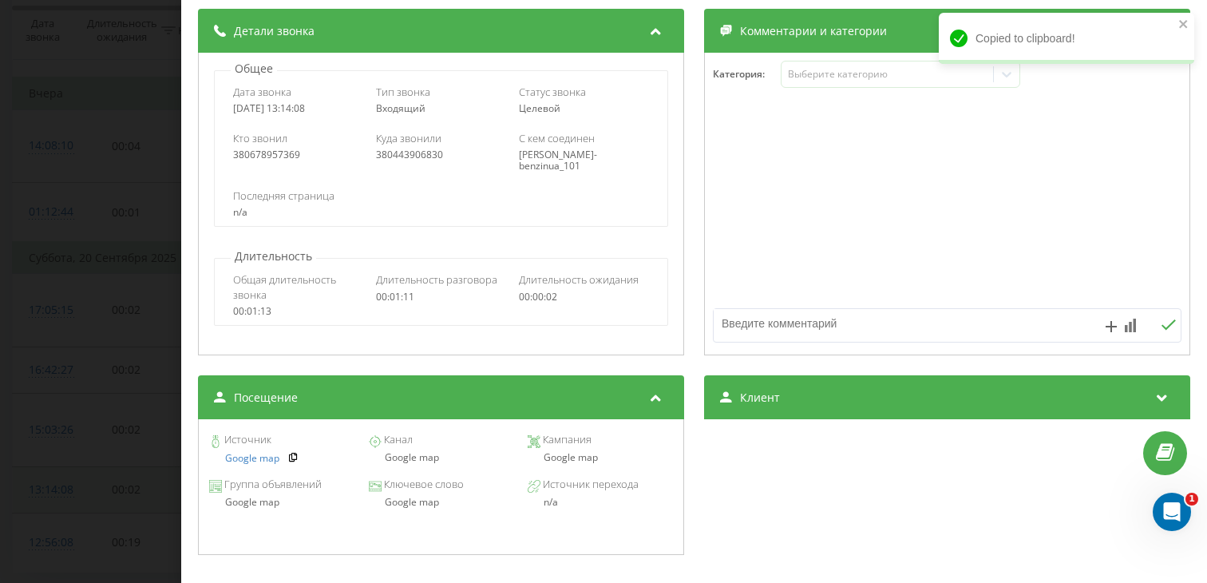
scroll to position [230, 0]
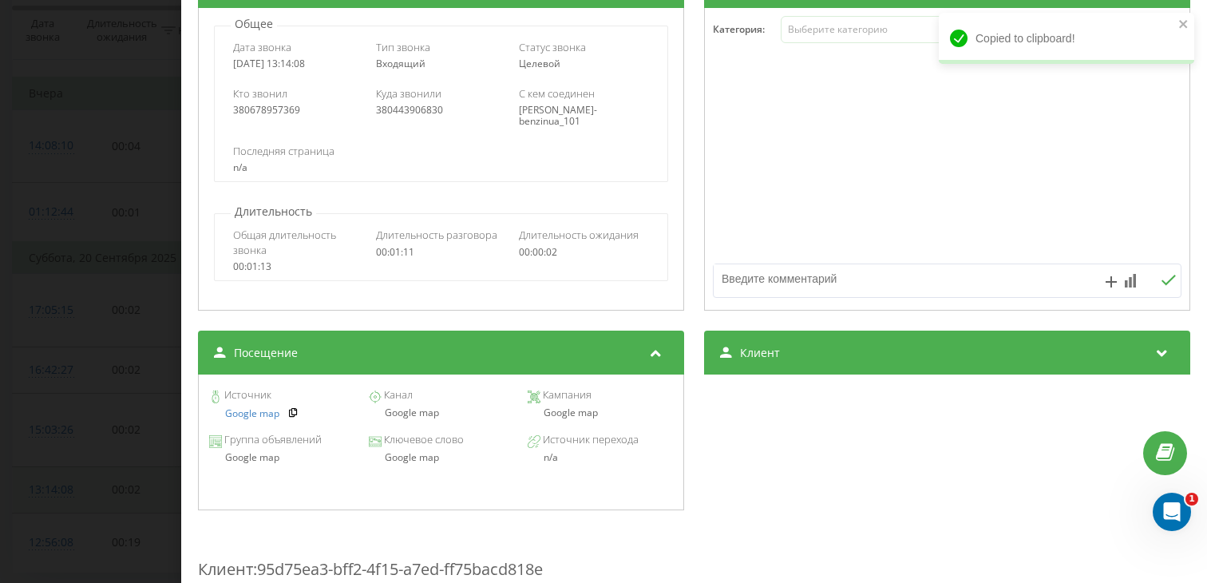
click at [410, 414] on div "Google map" at bounding box center [440, 412] width 145 height 11
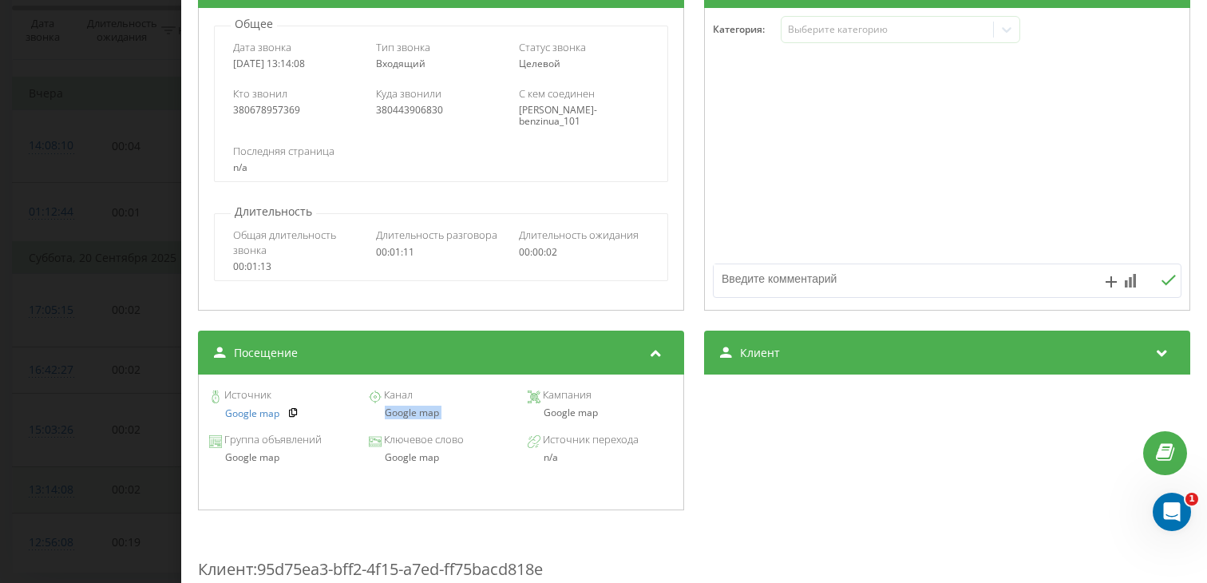
click at [141, 378] on div "Звонок : ua12_-1758363248.6607271 1 x - 00:38 00:32 00:32 Транскрипция Для анал…" at bounding box center [603, 291] width 1207 height 583
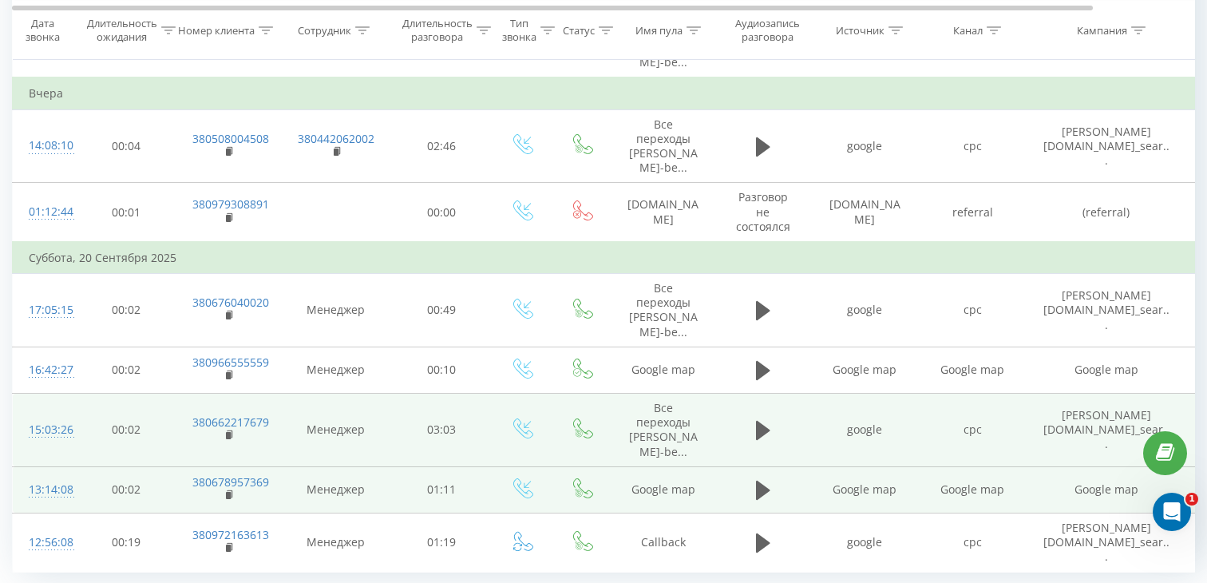
click at [744, 394] on td at bounding box center [763, 430] width 96 height 73
click at [760, 421] on icon at bounding box center [763, 430] width 14 height 19
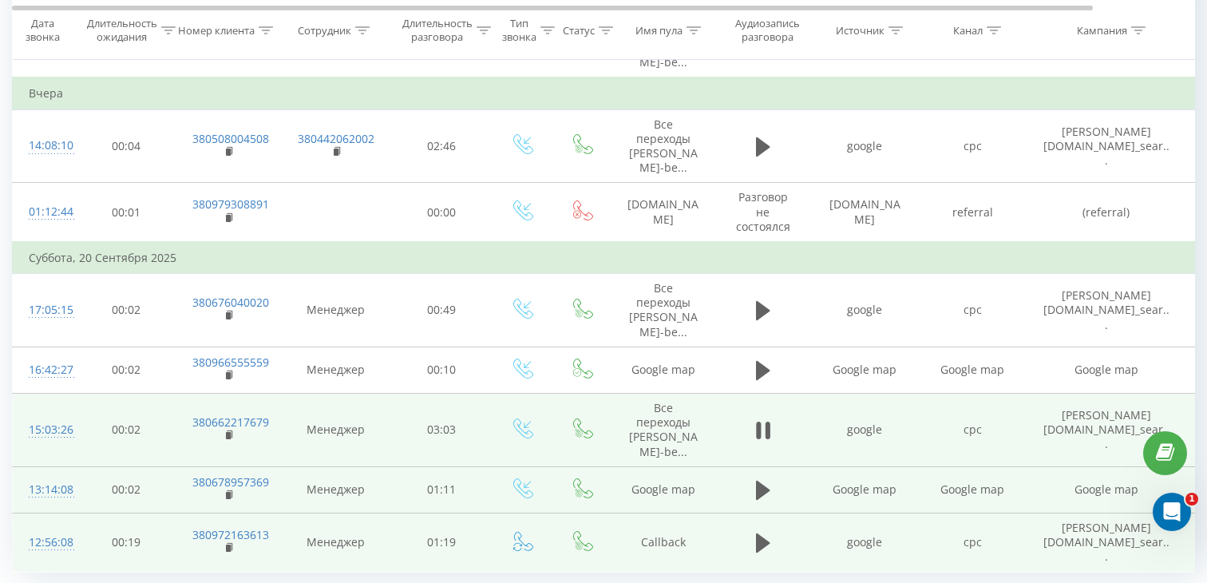
scroll to position [1279, 0]
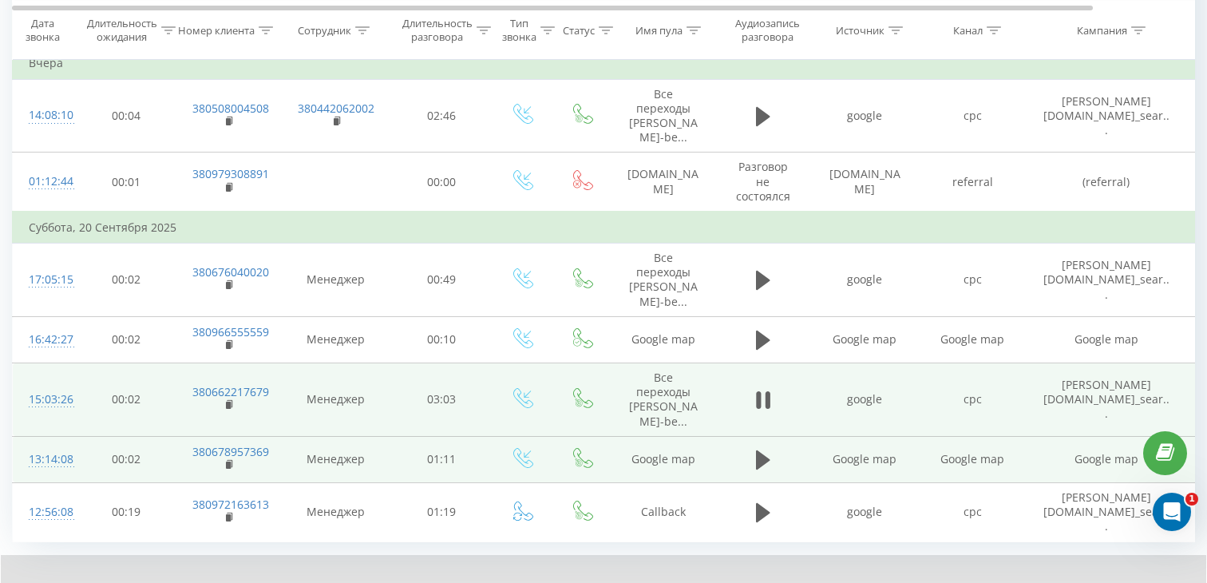
click at [228, 402] on rect at bounding box center [228, 405] width 5 height 7
click at [49, 384] on div "15:03:26" at bounding box center [45, 399] width 32 height 31
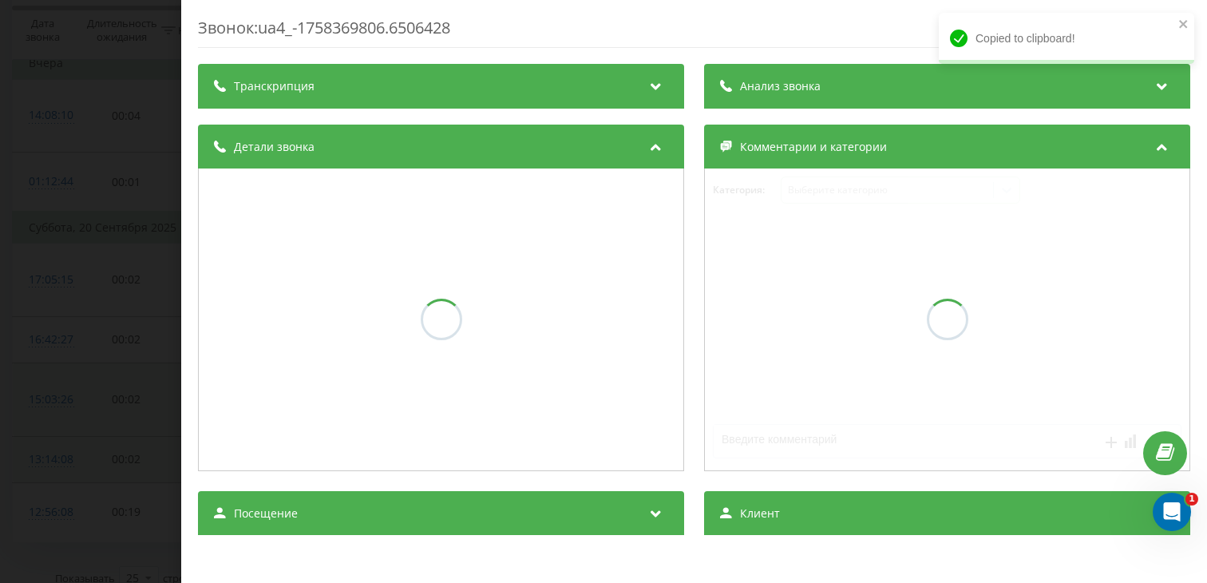
scroll to position [1249, 0]
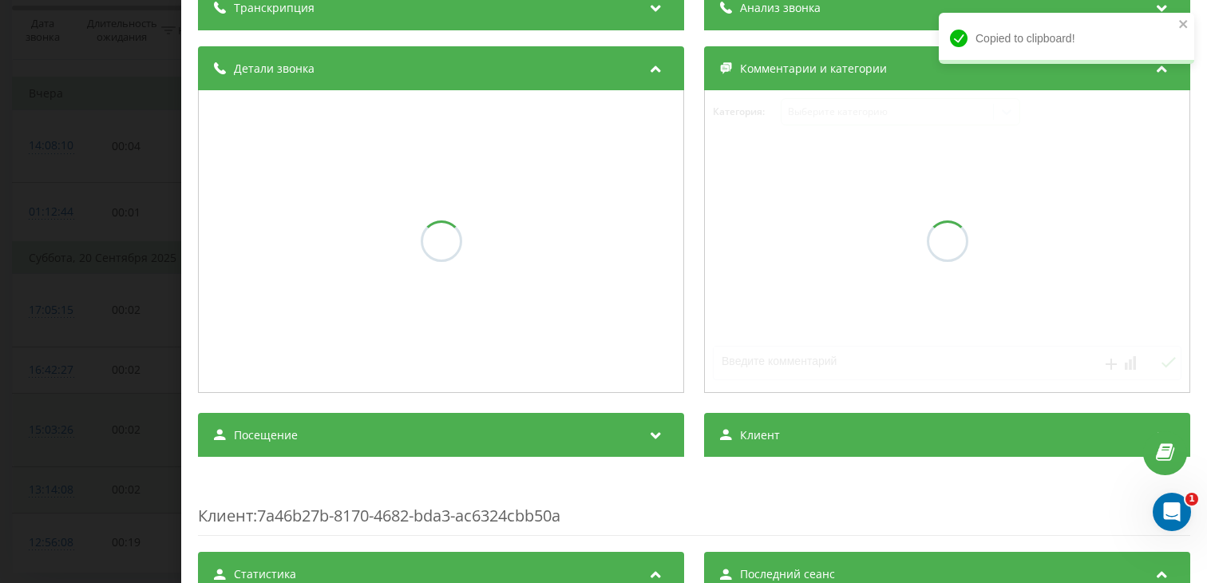
click at [362, 437] on div "Посещение" at bounding box center [441, 435] width 486 height 45
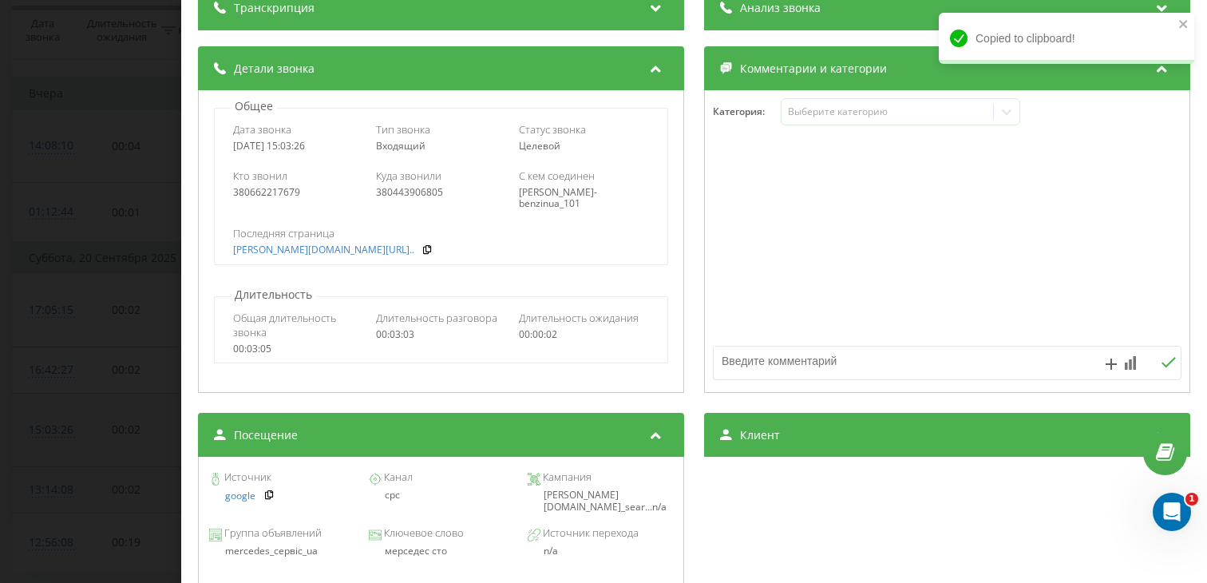
click at [396, 552] on div "мерседес сто" at bounding box center [440, 550] width 145 height 11
click at [129, 398] on div "Звонок : ua4_-1758369806.6506428 1 x - 01:16 01:47 01:47 Транскрипция Для анали…" at bounding box center [603, 291] width 1207 height 583
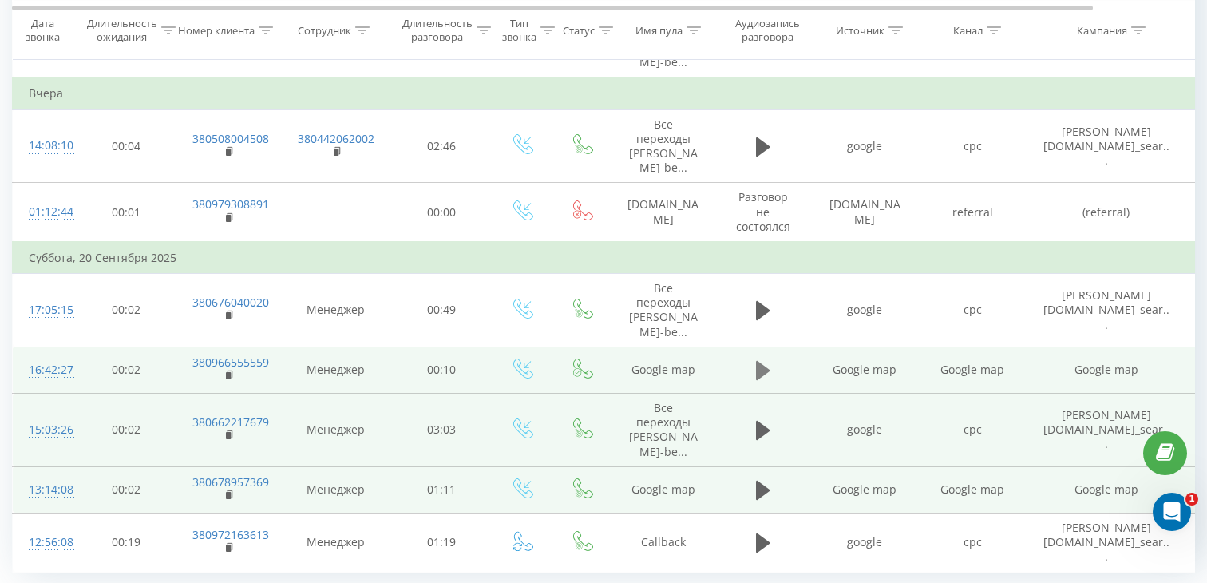
click at [767, 361] on icon at bounding box center [763, 370] width 14 height 19
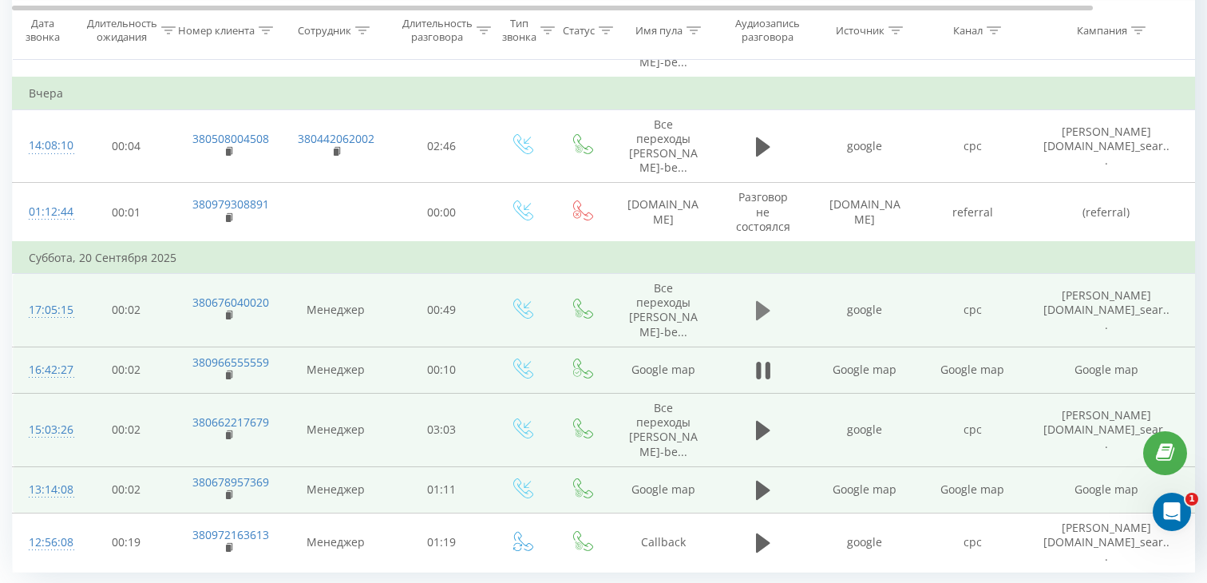
click at [753, 299] on button at bounding box center [763, 311] width 24 height 24
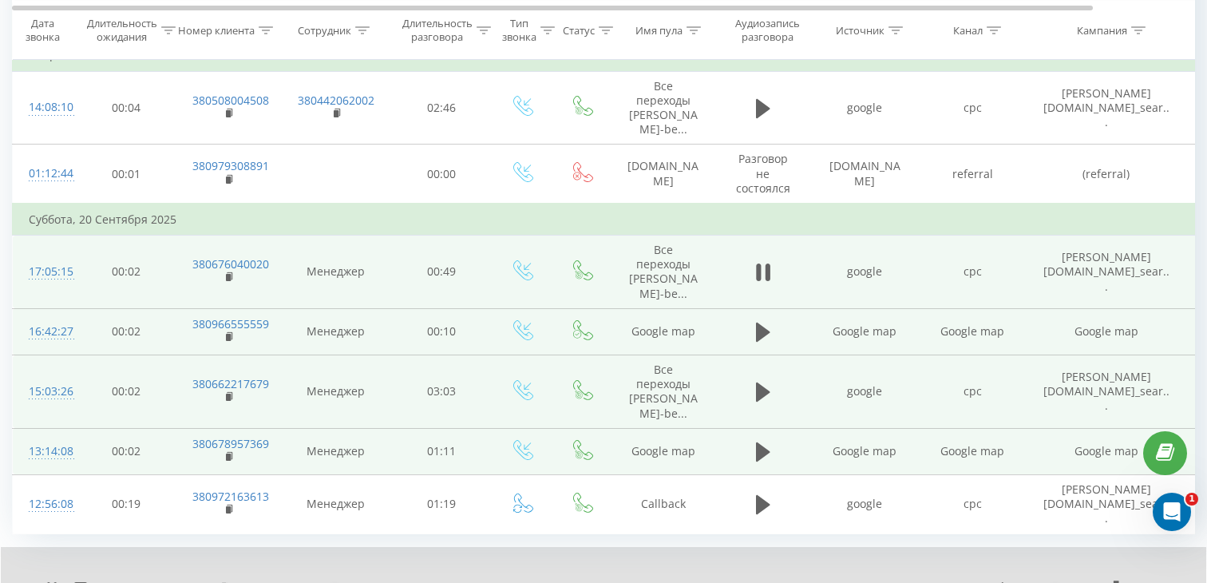
click at [473, 582] on div "00:01" at bounding box center [618, 588] width 600 height 5
click at [229, 274] on rect at bounding box center [228, 277] width 5 height 7
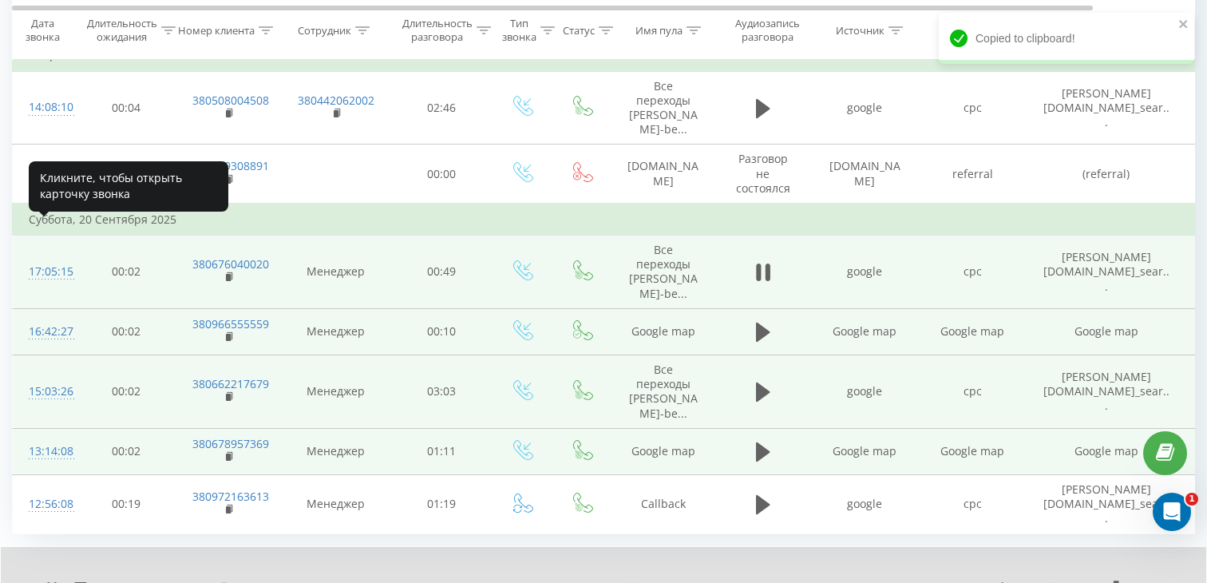
click at [38, 256] on div "17:05:15" at bounding box center [45, 271] width 32 height 31
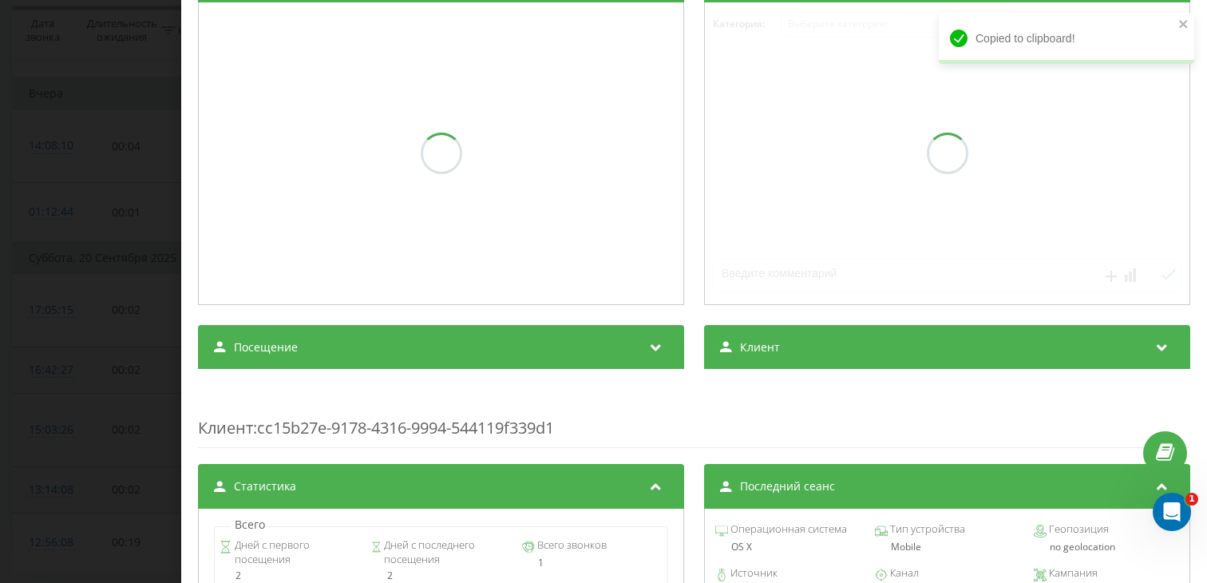
scroll to position [235, 0]
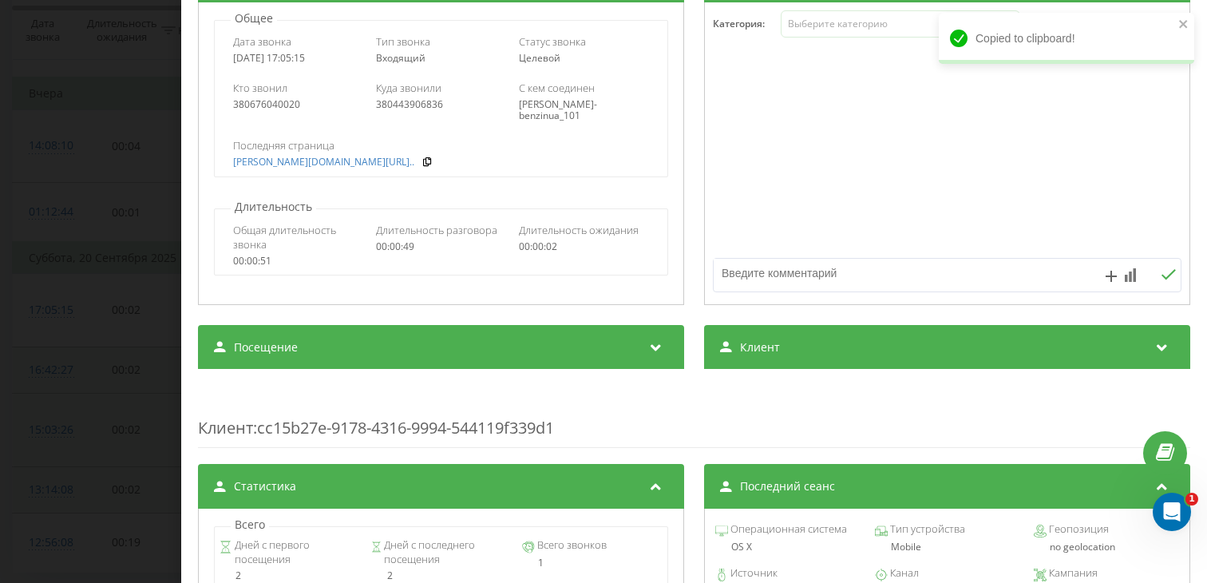
click at [337, 346] on div "Посещение" at bounding box center [441, 347] width 486 height 45
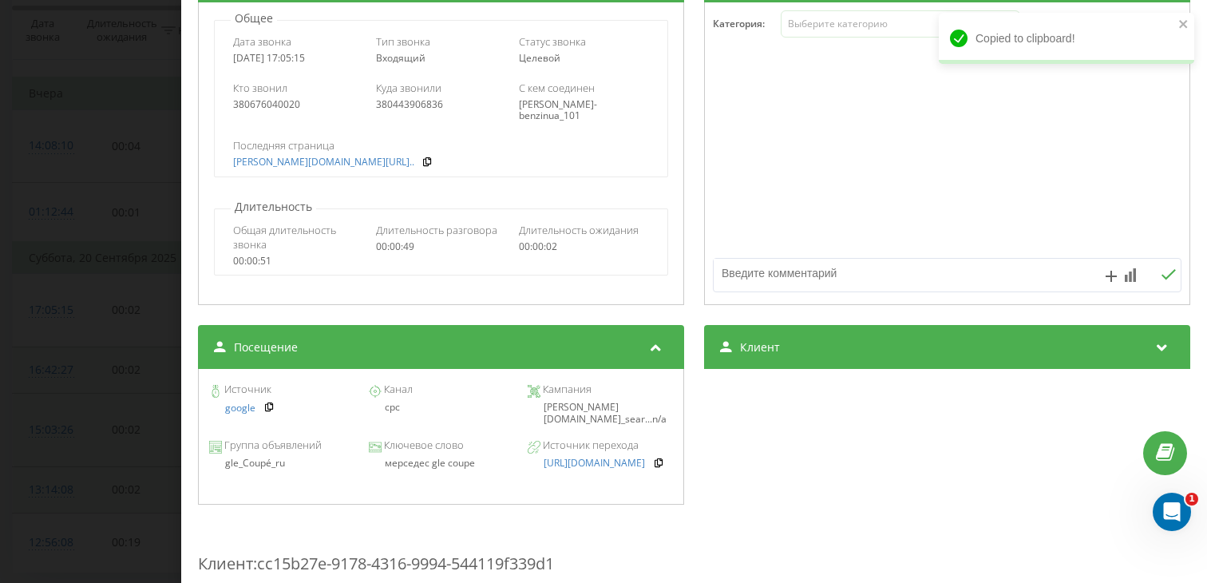
click at [430, 465] on div "мерседес gle coupe" at bounding box center [440, 462] width 145 height 11
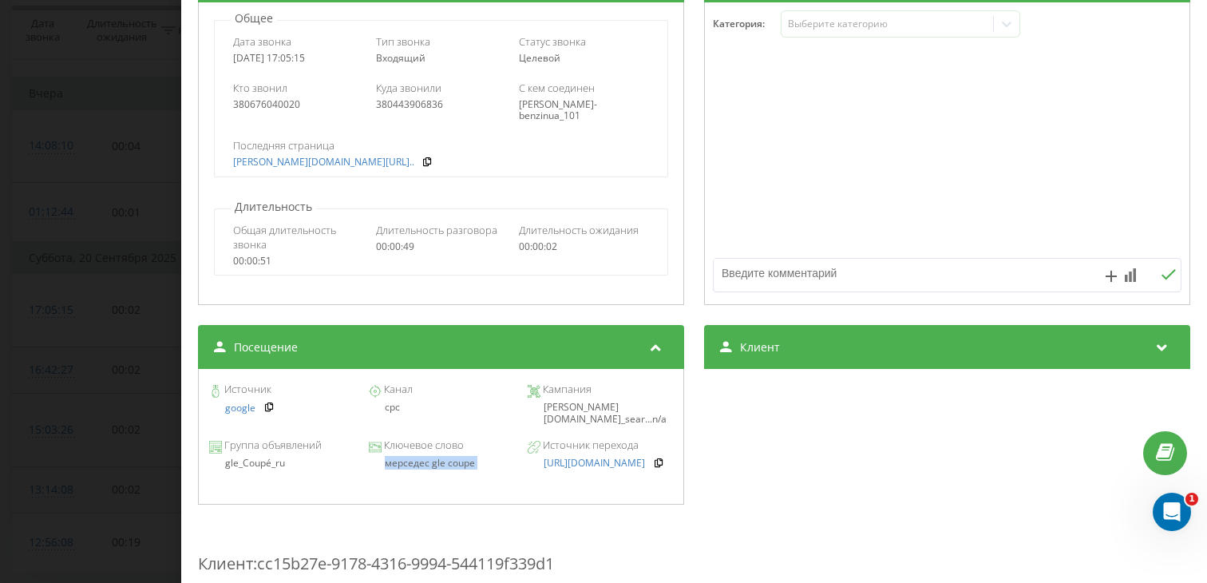
click at [119, 321] on div "Звонок : ua1_-1758377114.6360810 1 x - 00:00 00:48 00:48 Транскрипция Для анали…" at bounding box center [603, 291] width 1207 height 583
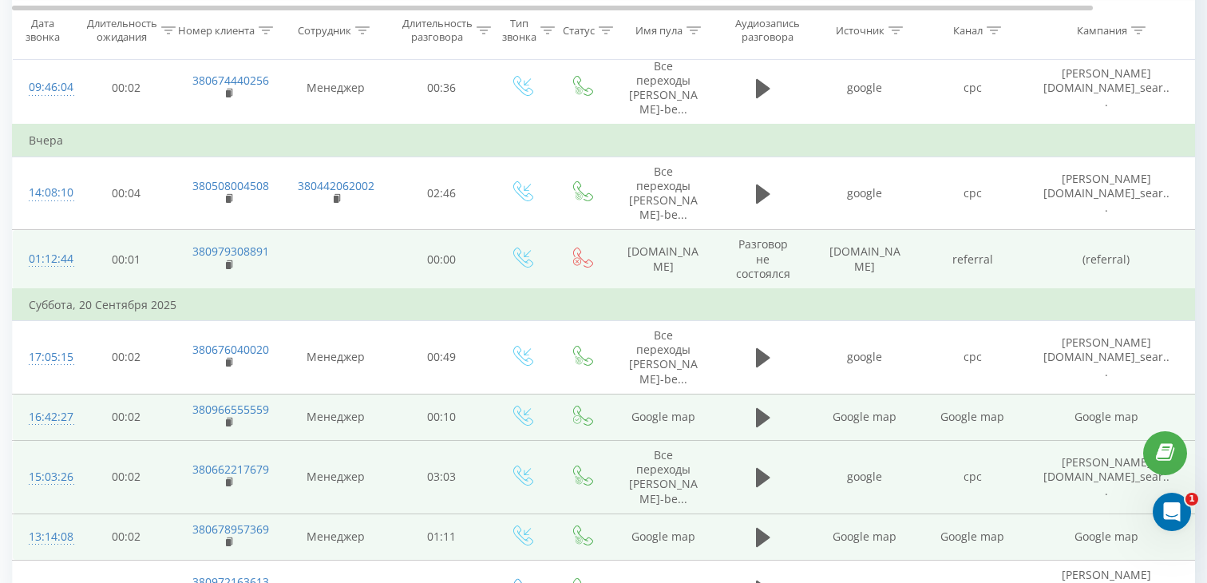
scroll to position [1200, 0]
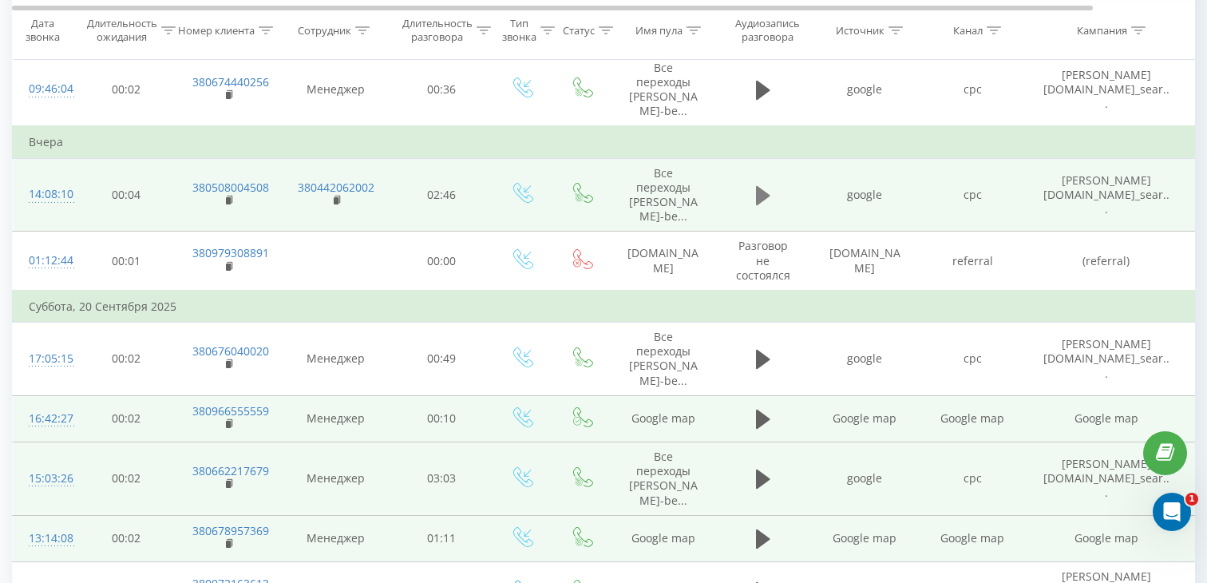
click at [766, 184] on icon at bounding box center [763, 195] width 14 height 22
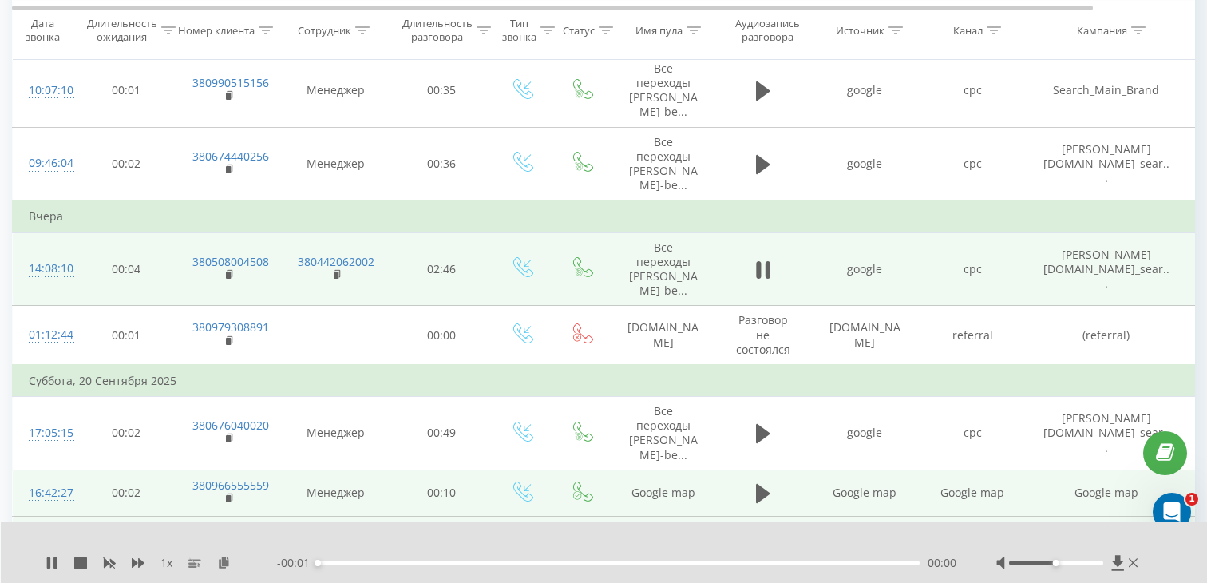
scroll to position [1113, 0]
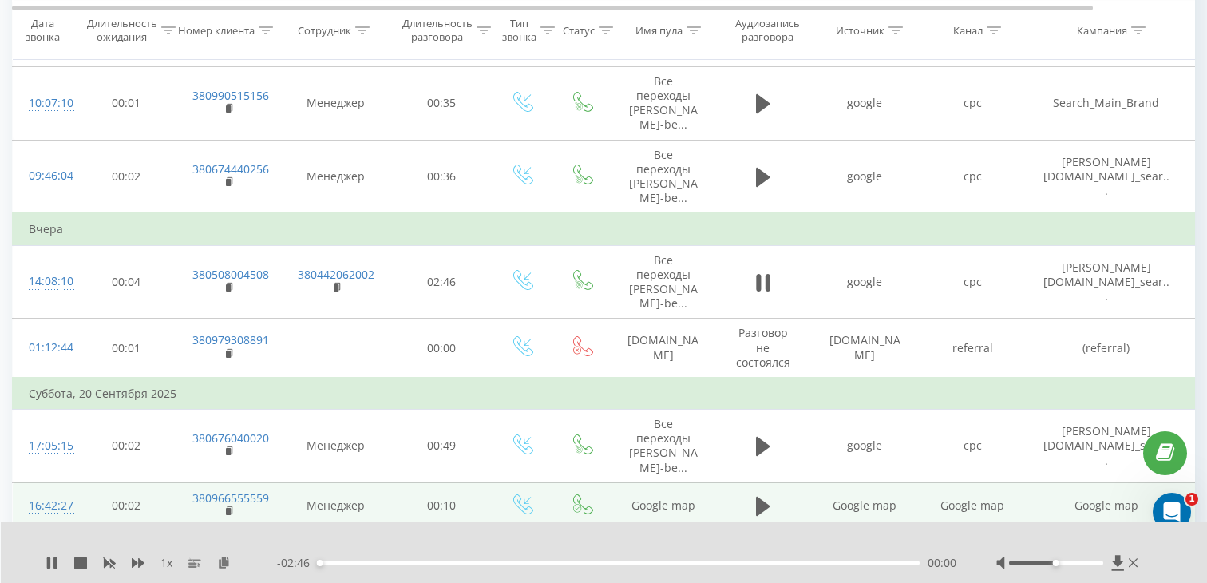
click at [493, 564] on div "00:00" at bounding box center [619, 562] width 602 height 5
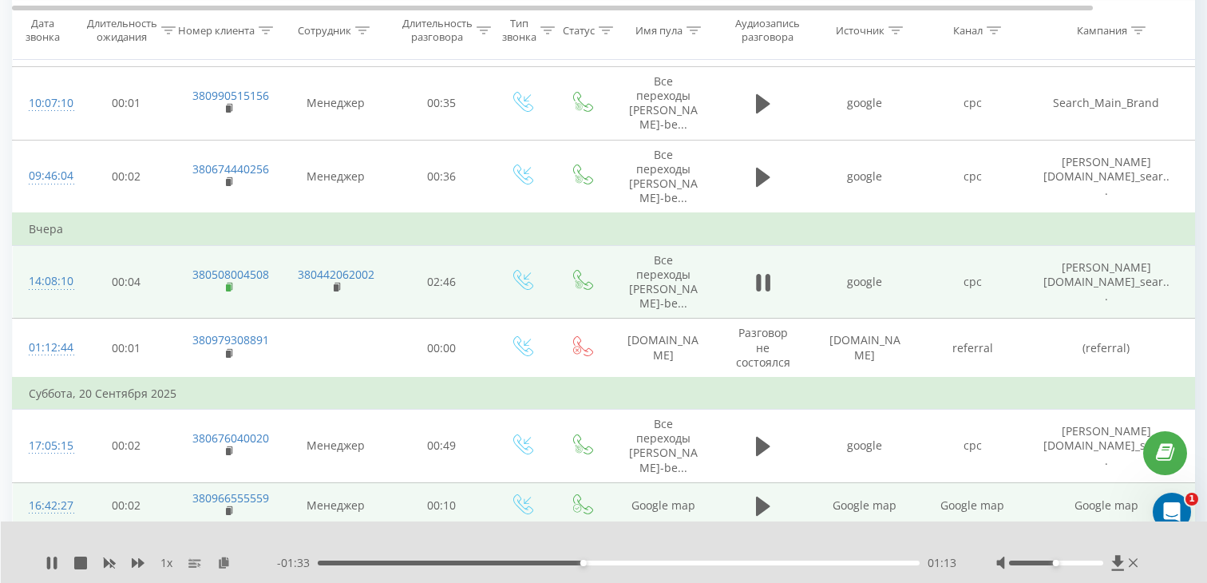
click at [230, 284] on rect at bounding box center [228, 287] width 5 height 7
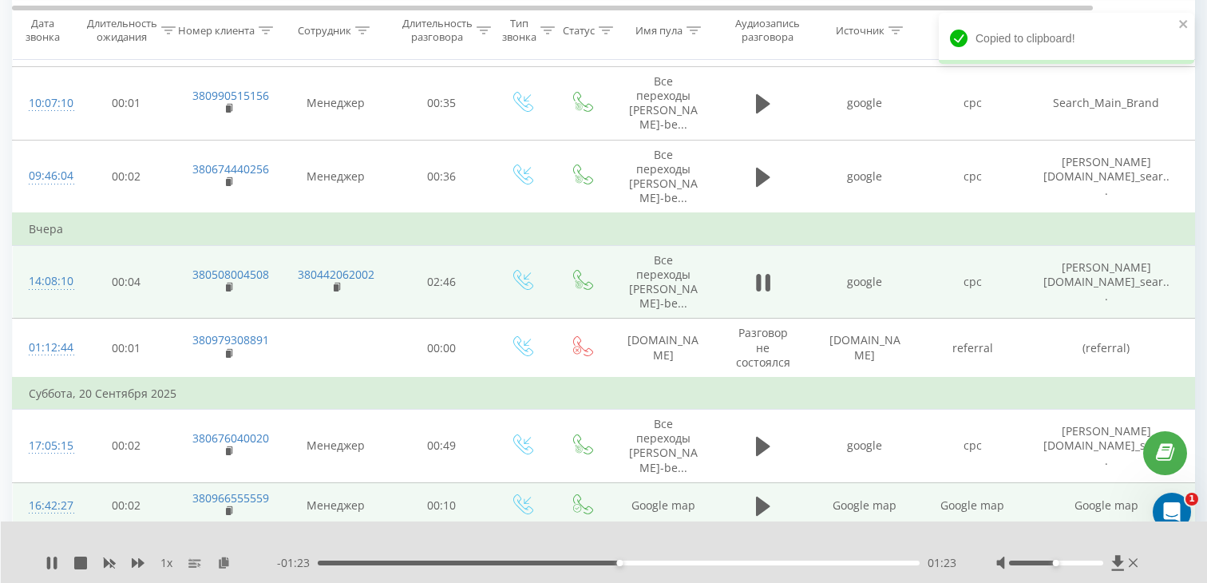
click at [49, 266] on div "14:08:10" at bounding box center [45, 281] width 32 height 31
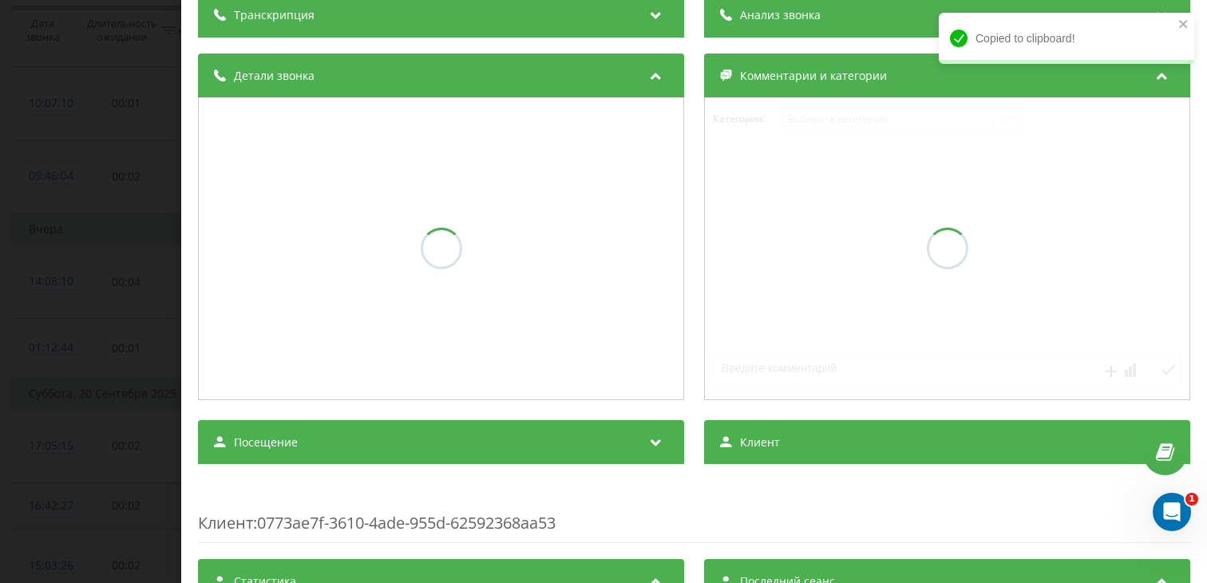
click at [251, 460] on div "Посещение" at bounding box center [441, 442] width 486 height 45
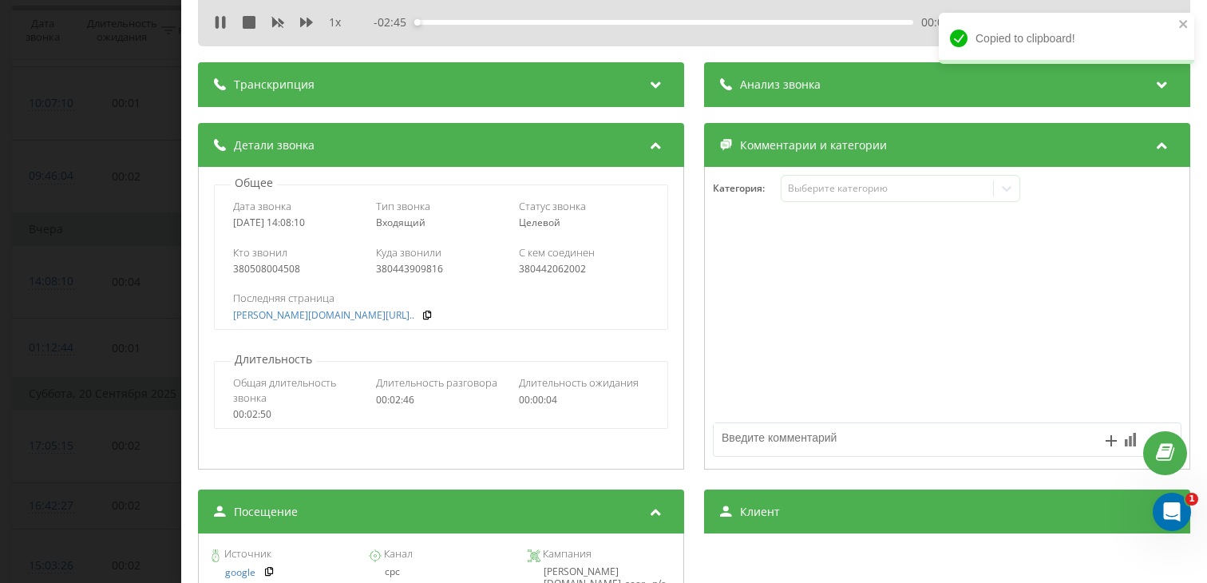
scroll to position [141, 0]
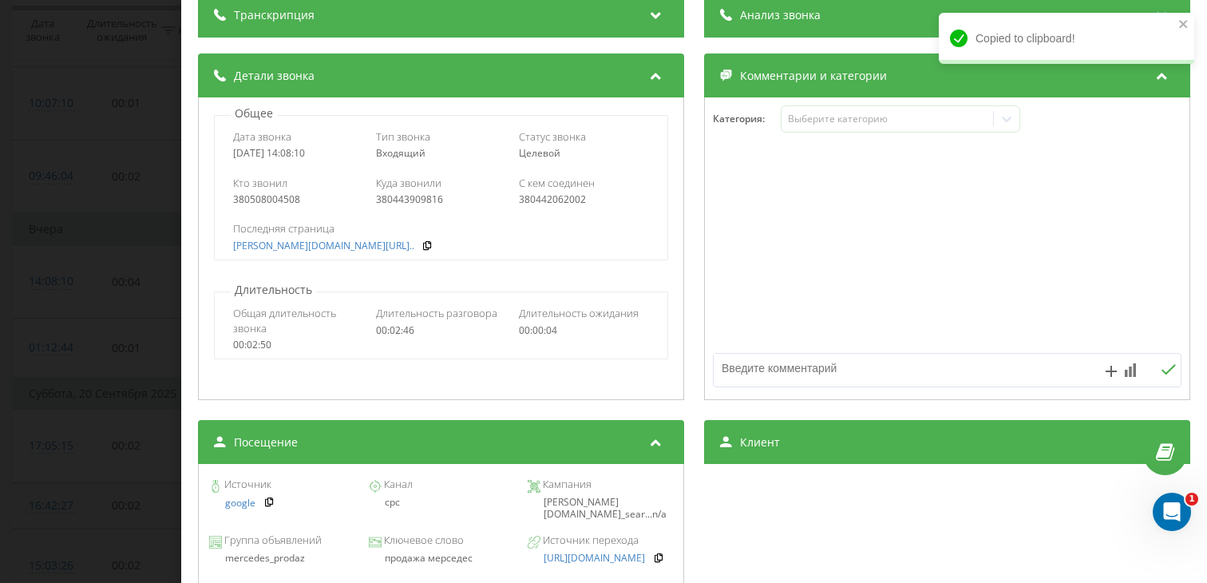
click at [410, 557] on div "продажа мерседес" at bounding box center [440, 557] width 145 height 11
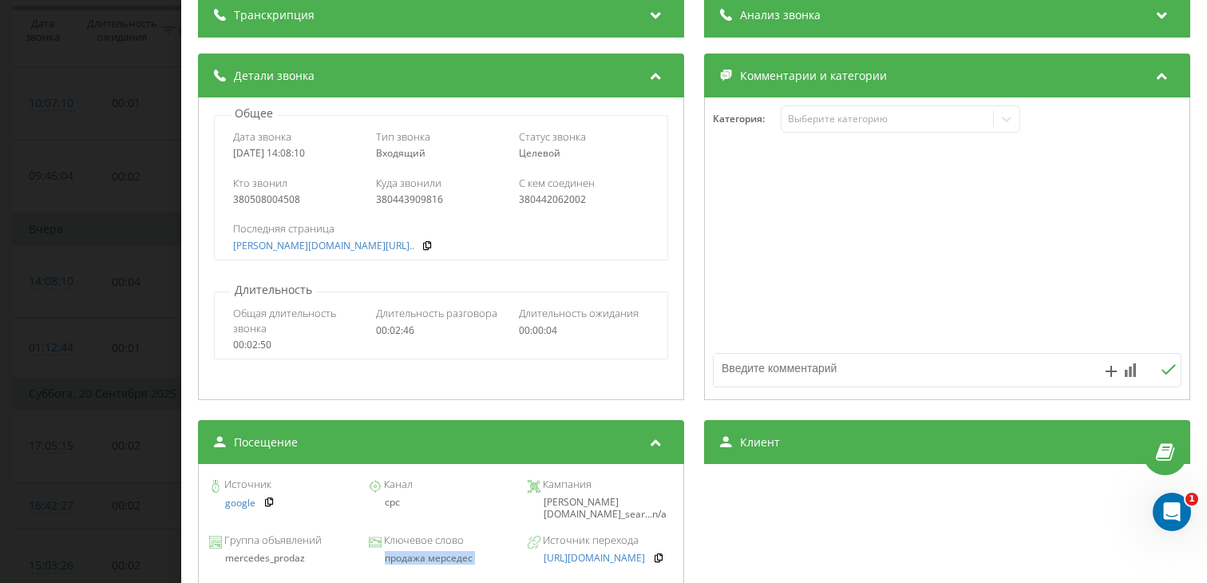
click at [84, 370] on div "Звонок : ua9_-1758452890.8651525 1 x - 01:08 01:38 01:38 Транскрипция Для анали…" at bounding box center [603, 291] width 1207 height 583
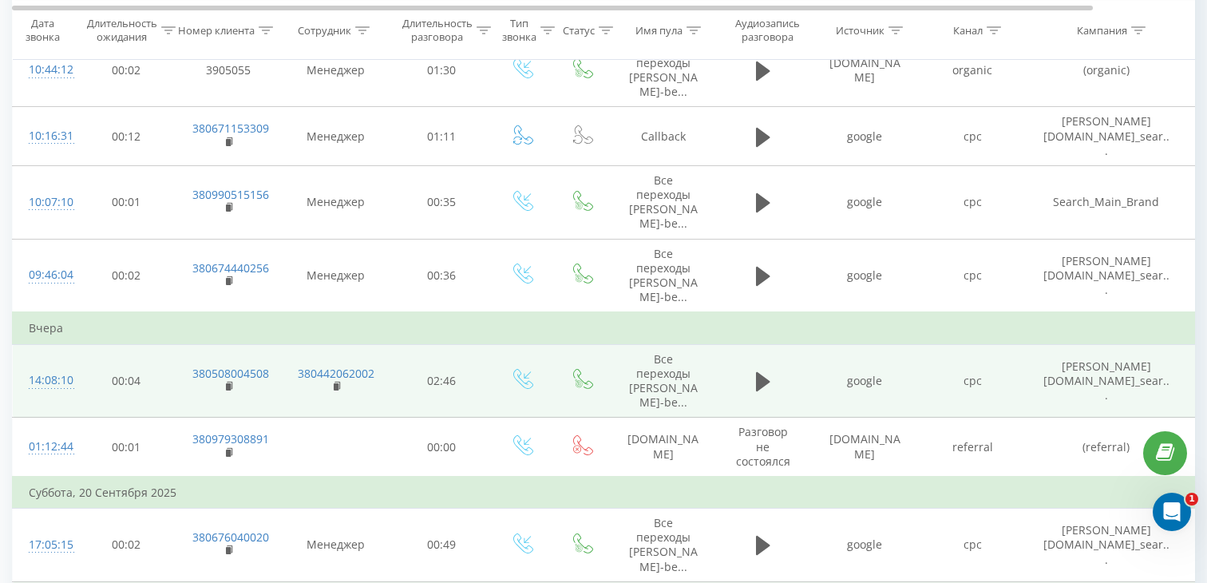
scroll to position [1003, 0]
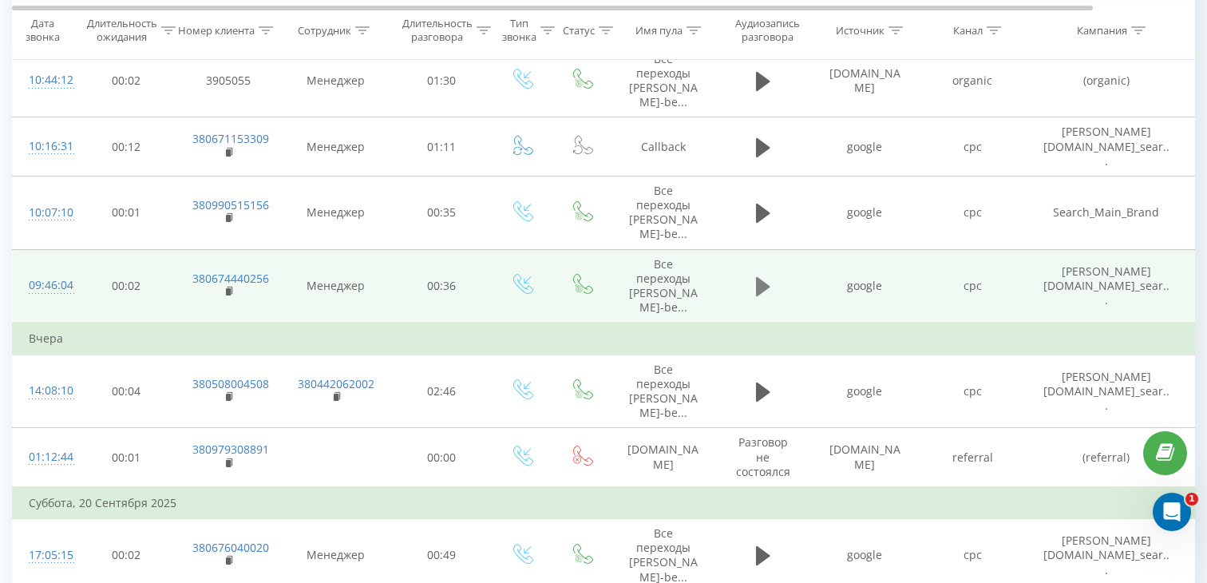
click at [761, 277] on icon at bounding box center [763, 286] width 14 height 19
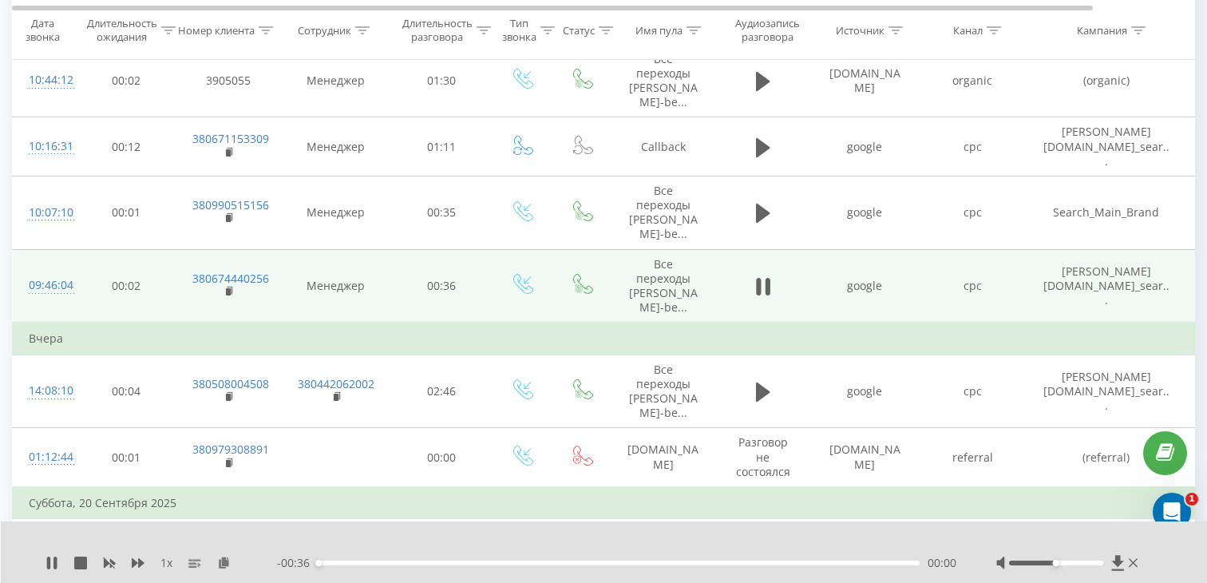
click at [475, 558] on div "- 00:36 00:00 00:00" at bounding box center [616, 563] width 679 height 16
click at [483, 560] on div "00:10" at bounding box center [619, 562] width 602 height 5
click at [589, 557] on div "- 00:26 00:10 00:10" at bounding box center [616, 563] width 679 height 16
click at [605, 560] on div "00:17" at bounding box center [619, 562] width 602 height 5
click at [228, 288] on rect at bounding box center [228, 291] width 5 height 7
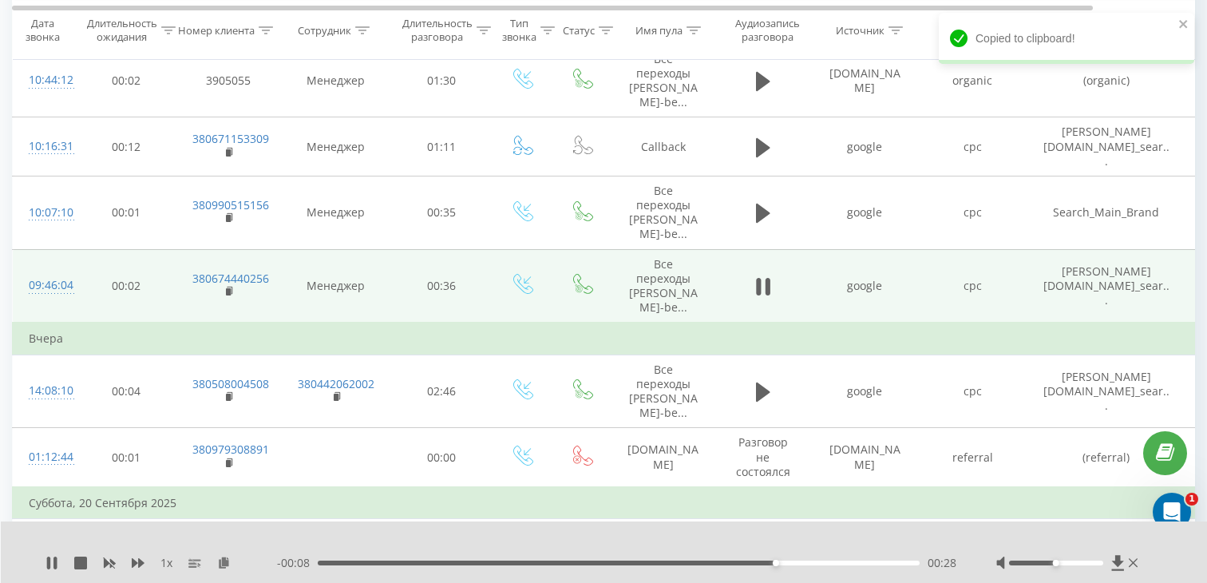
click at [57, 293] on div at bounding box center [45, 293] width 32 height 1
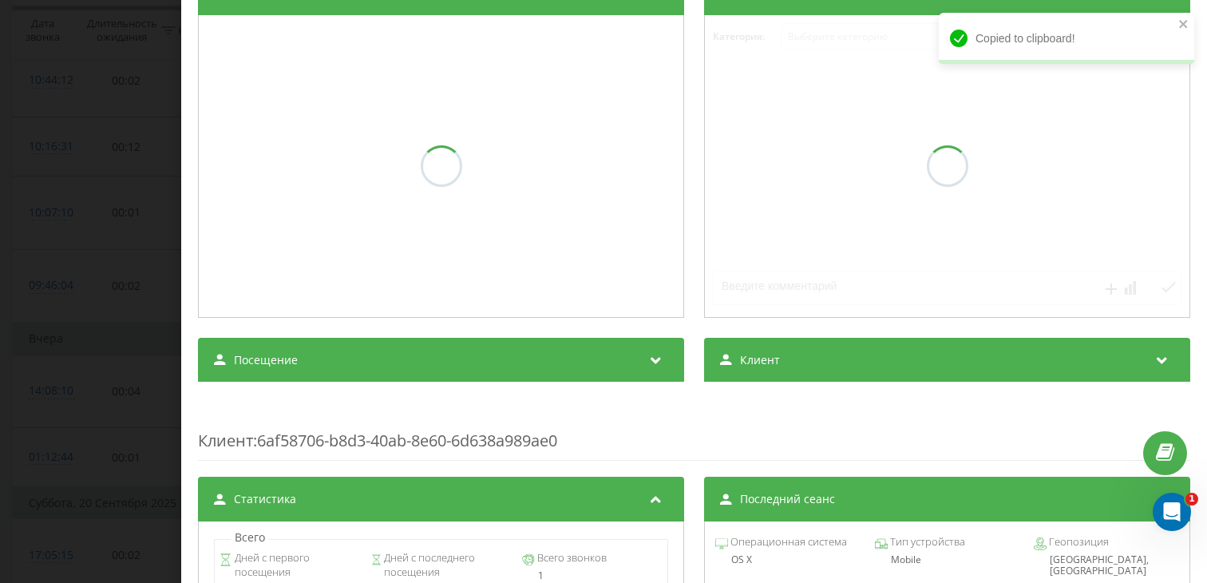
scroll to position [225, 0]
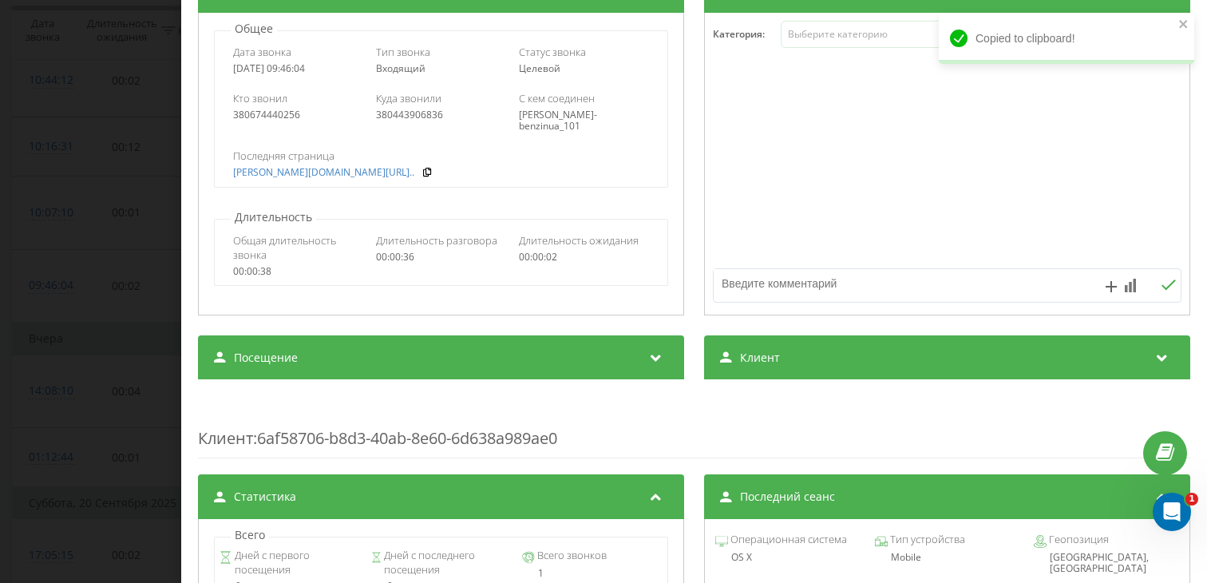
click at [404, 390] on div "Транскрипция Для анализа AI будущих звонков настройте и активируйте профиль на …" at bounding box center [694, 439] width 992 height 1062
click at [406, 362] on div "Посещение" at bounding box center [441, 357] width 486 height 45
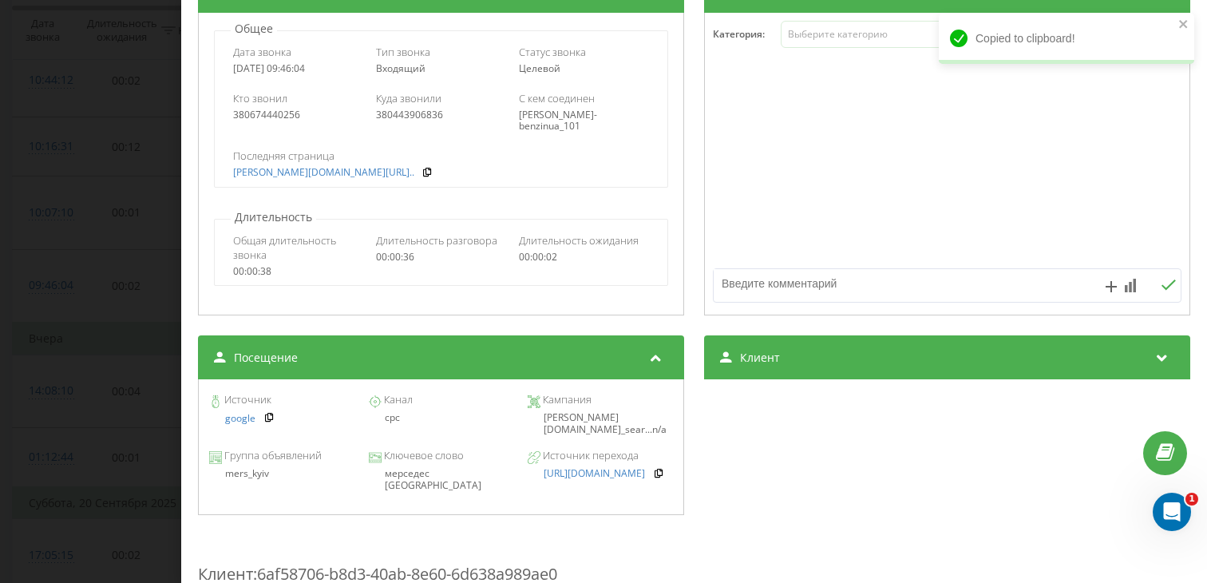
click at [409, 473] on div "мерседес [GEOGRAPHIC_DATA]" at bounding box center [440, 479] width 145 height 23
click at [410, 473] on div "мерседес [GEOGRAPHIC_DATA]" at bounding box center [440, 479] width 145 height 23
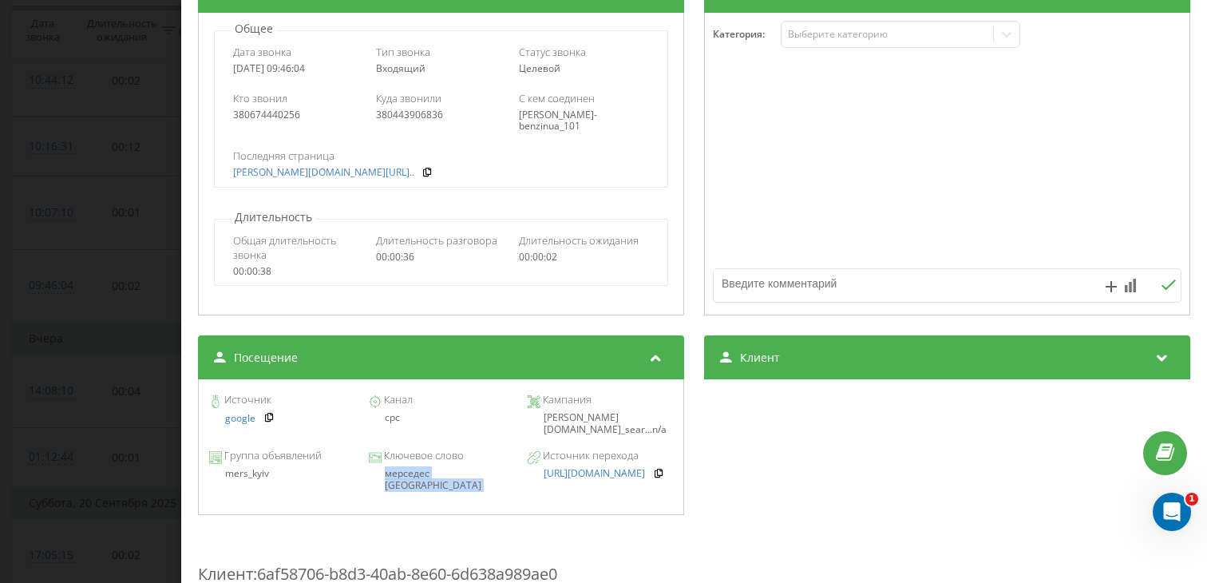
click at [92, 270] on div "Звонок : ua17_-1758523564.2060222 1 x - 00:02 00:34 00:34 Транскрипция Для анал…" at bounding box center [603, 291] width 1207 height 583
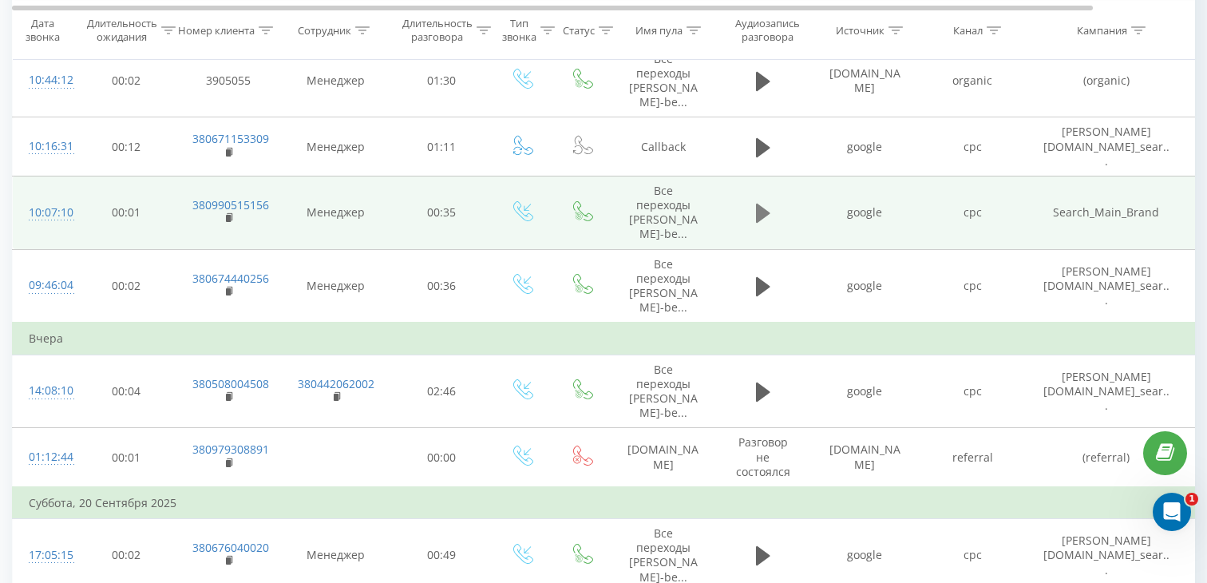
click at [769, 176] on td at bounding box center [763, 212] width 96 height 73
click at [769, 202] on icon at bounding box center [763, 213] width 14 height 22
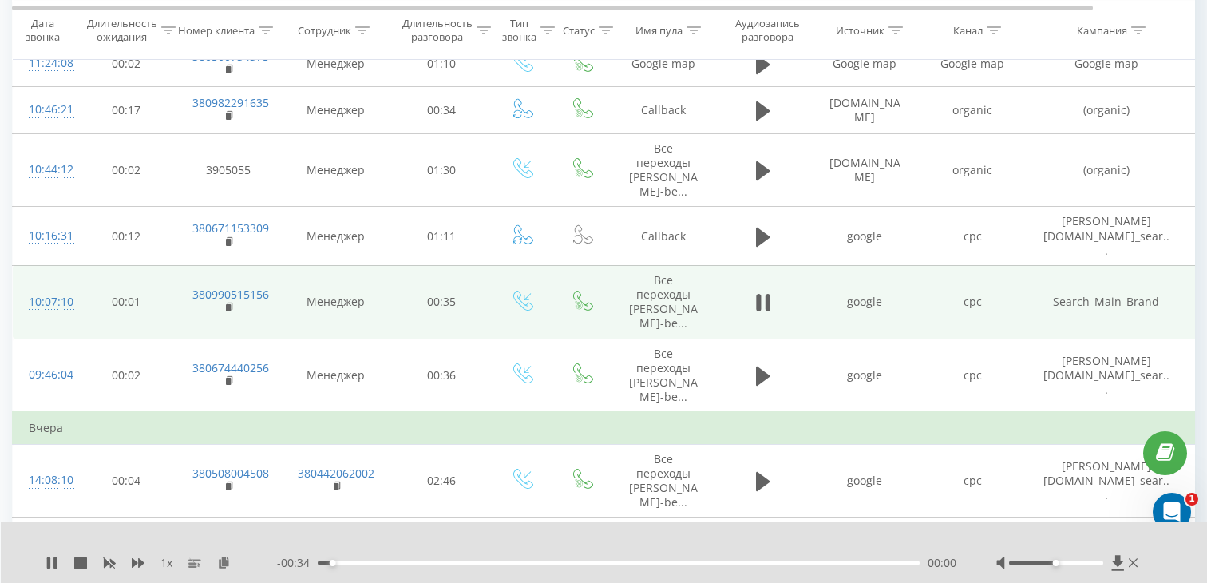
click at [486, 564] on div "00:00" at bounding box center [619, 562] width 602 height 5
click at [596, 561] on div "00:11" at bounding box center [619, 562] width 602 height 5
click at [695, 563] on div "00:21" at bounding box center [619, 562] width 602 height 5
click at [226, 304] on rect at bounding box center [228, 307] width 5 height 7
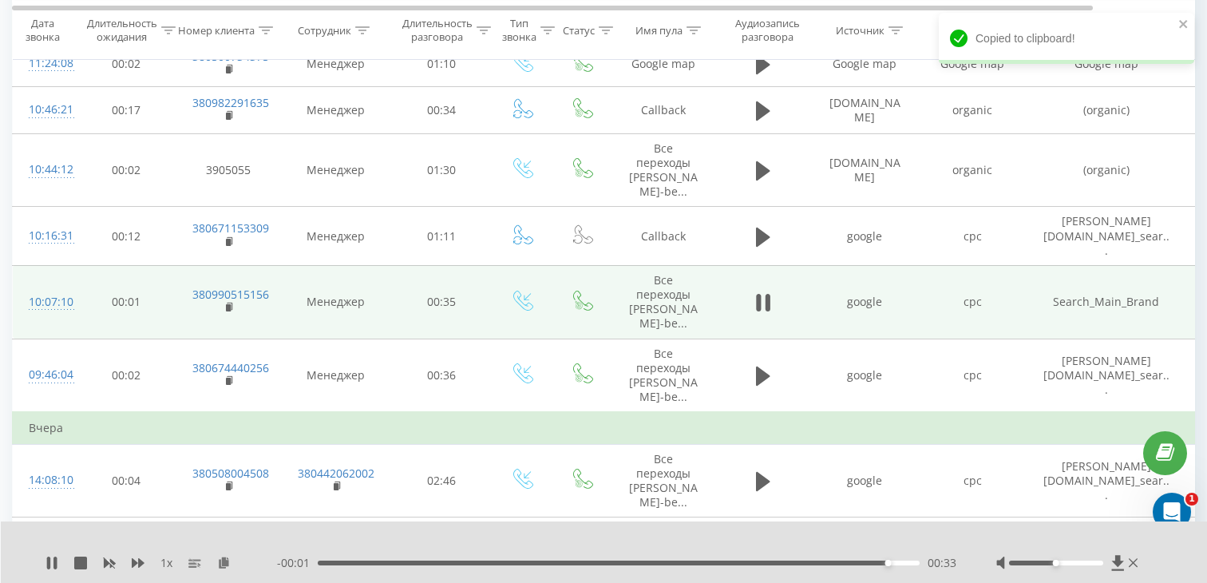
click at [58, 309] on div at bounding box center [45, 309] width 32 height 1
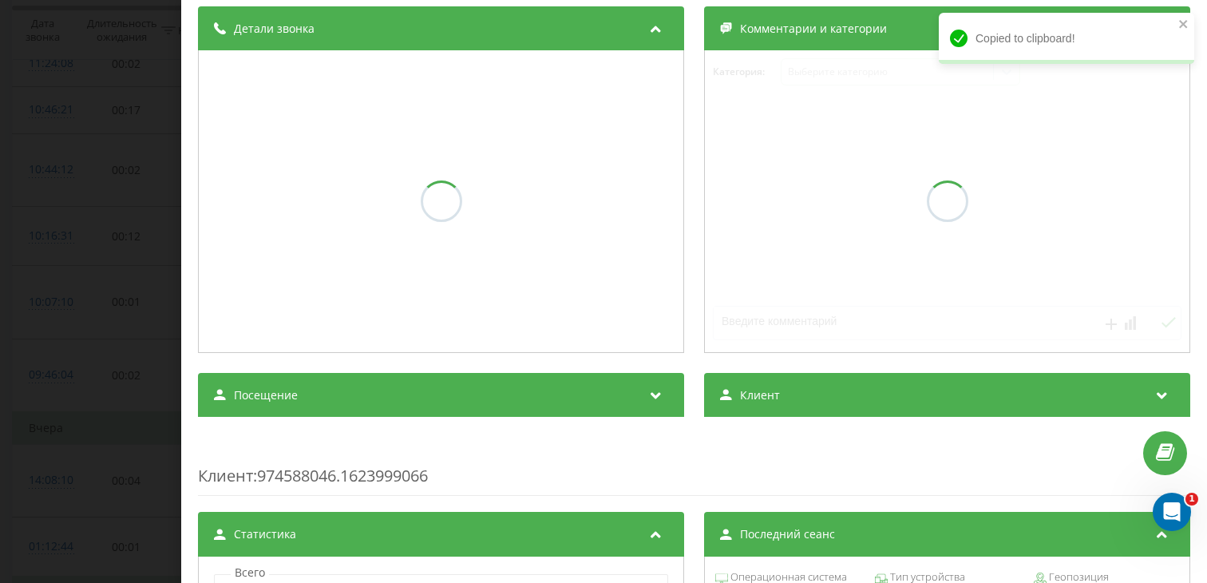
scroll to position [191, 0]
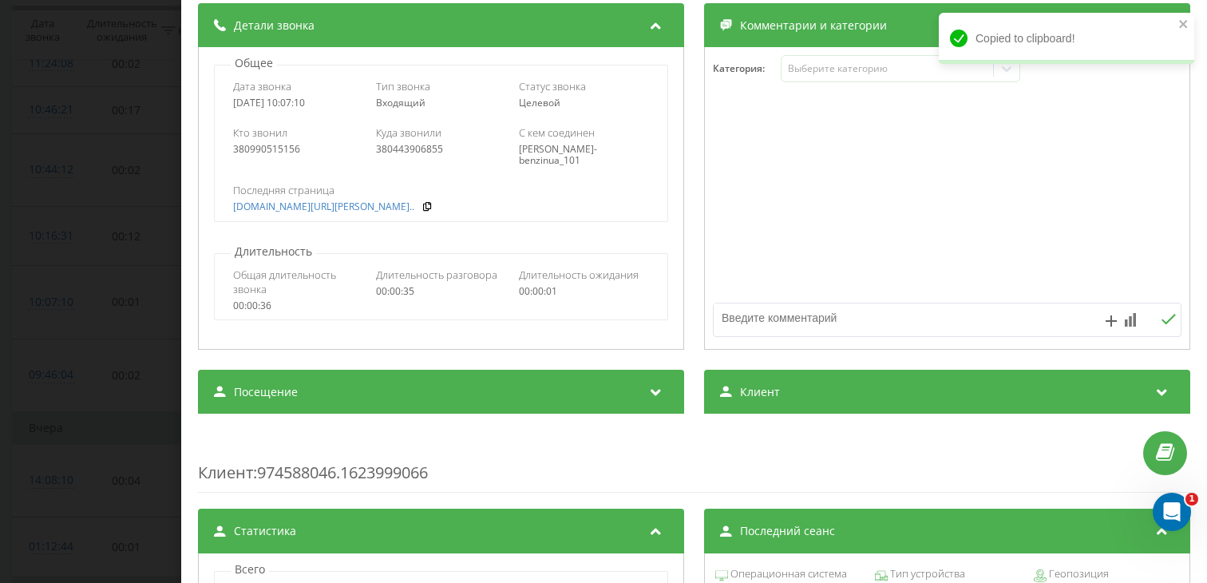
click at [393, 418] on div "Транскрипция Для анализа AI будущих звонков настройте и активируйте профиль на …" at bounding box center [694, 474] width 992 height 1062
click at [393, 390] on div "Посещение" at bounding box center [441, 392] width 486 height 45
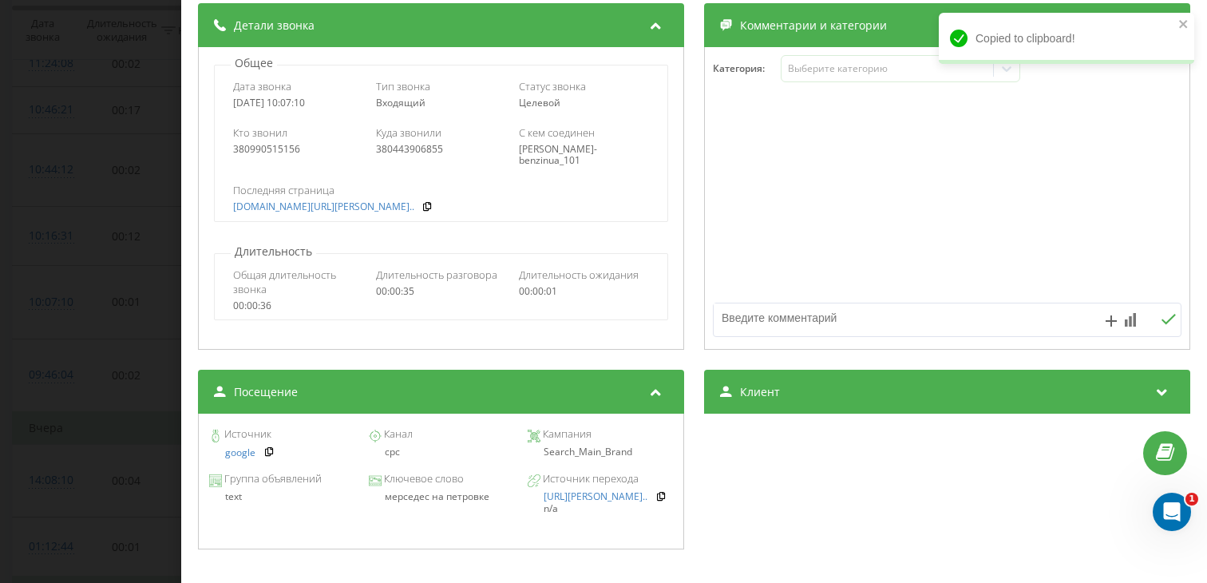
click at [418, 494] on div "мерседес на петровке" at bounding box center [440, 496] width 145 height 11
click at [418, 495] on div "мерседес на петровке" at bounding box center [440, 496] width 145 height 11
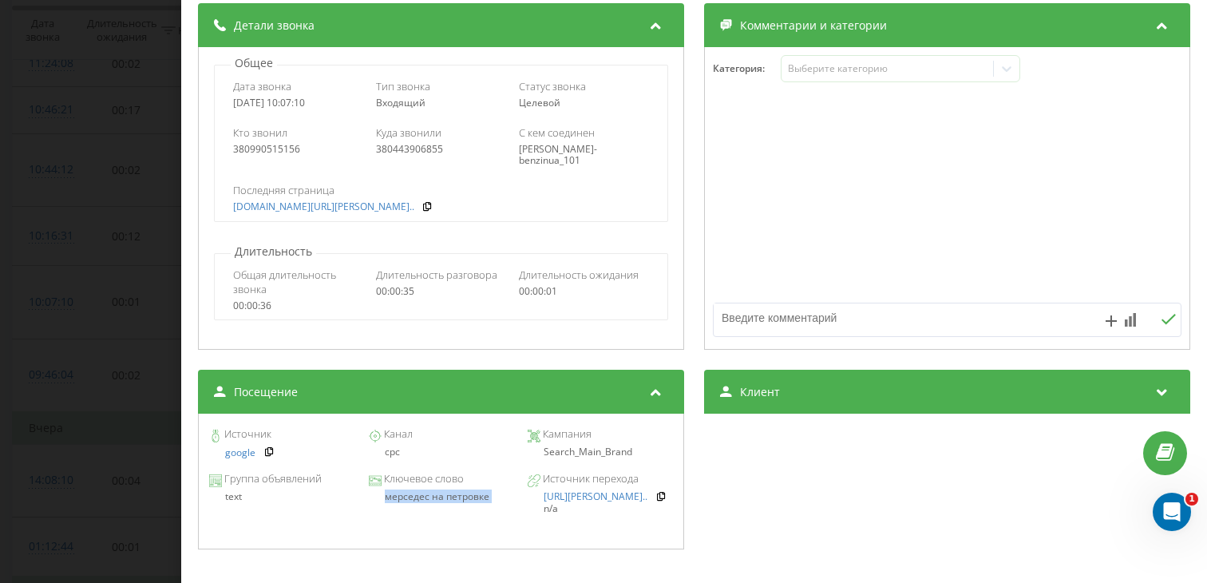
click at [53, 284] on div "Звонок : ua6_-1758524830.8417658 1 x 00:00 00:35 00:35 Транскрипция Для анализа…" at bounding box center [603, 291] width 1207 height 583
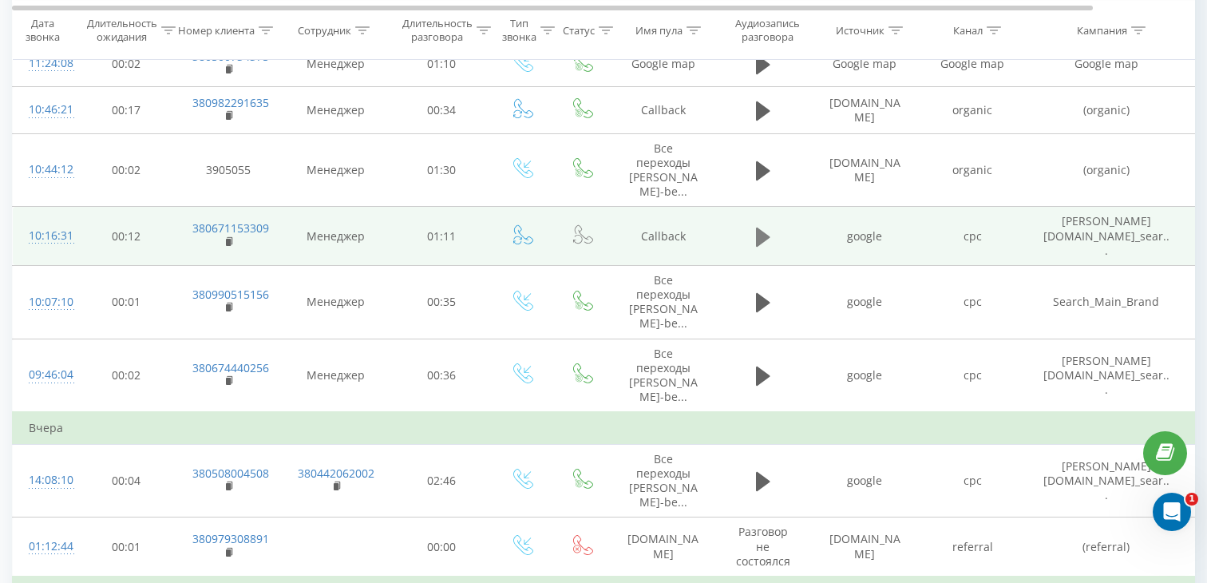
click at [757, 227] on icon at bounding box center [763, 236] width 14 height 19
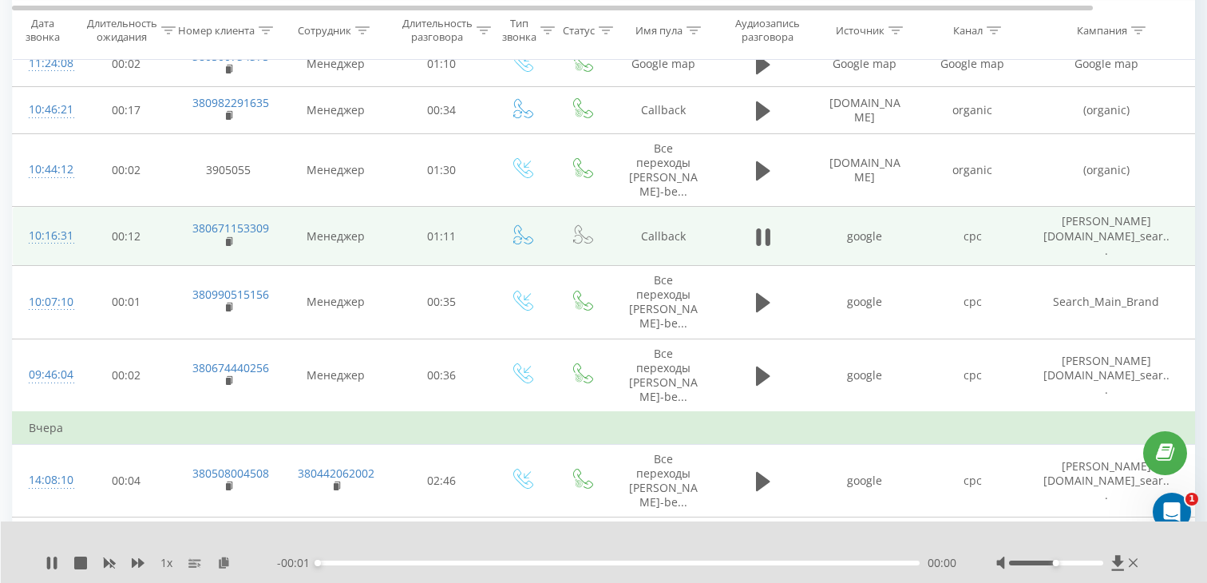
scroll to position [841, 0]
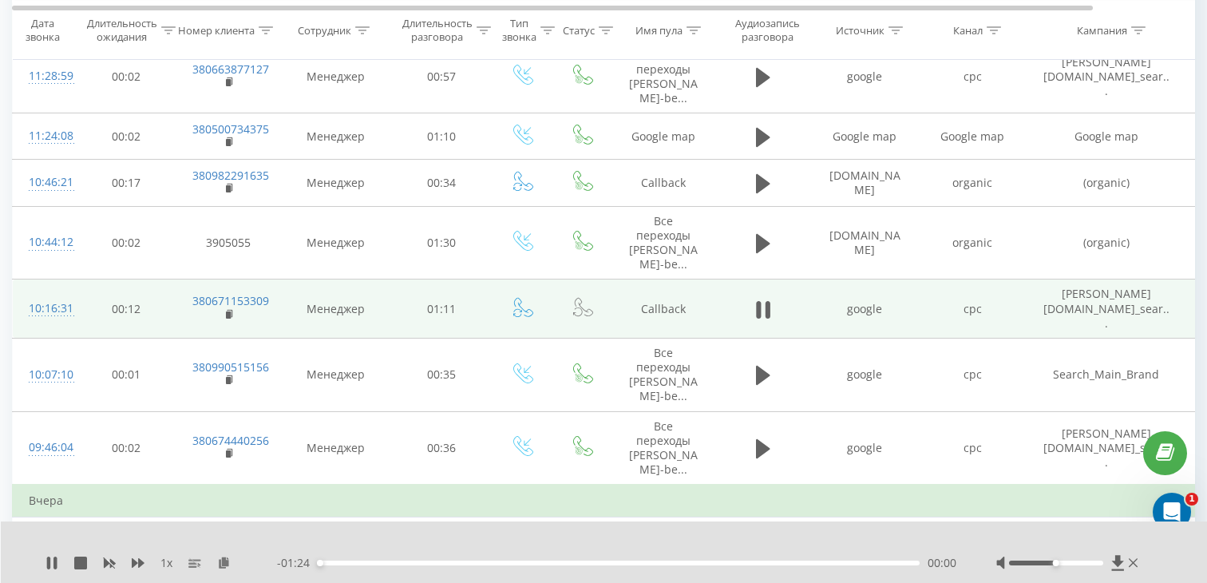
click at [485, 564] on div "00:00" at bounding box center [619, 562] width 602 height 5
click at [228, 311] on rect at bounding box center [228, 314] width 5 height 7
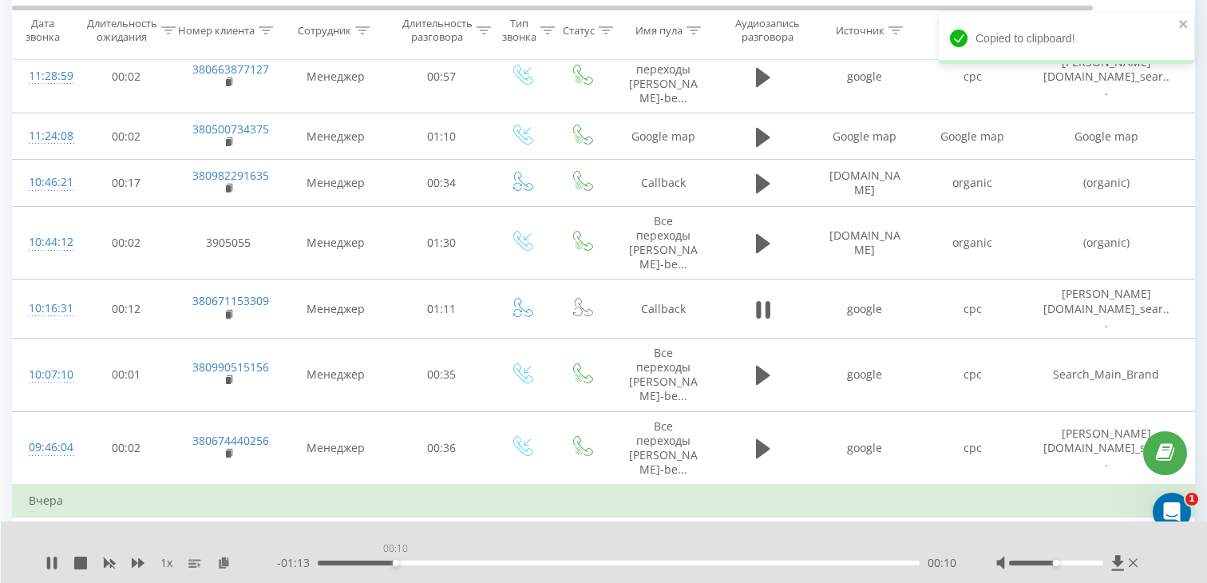
click at [395, 560] on div "00:10" at bounding box center [619, 562] width 602 height 5
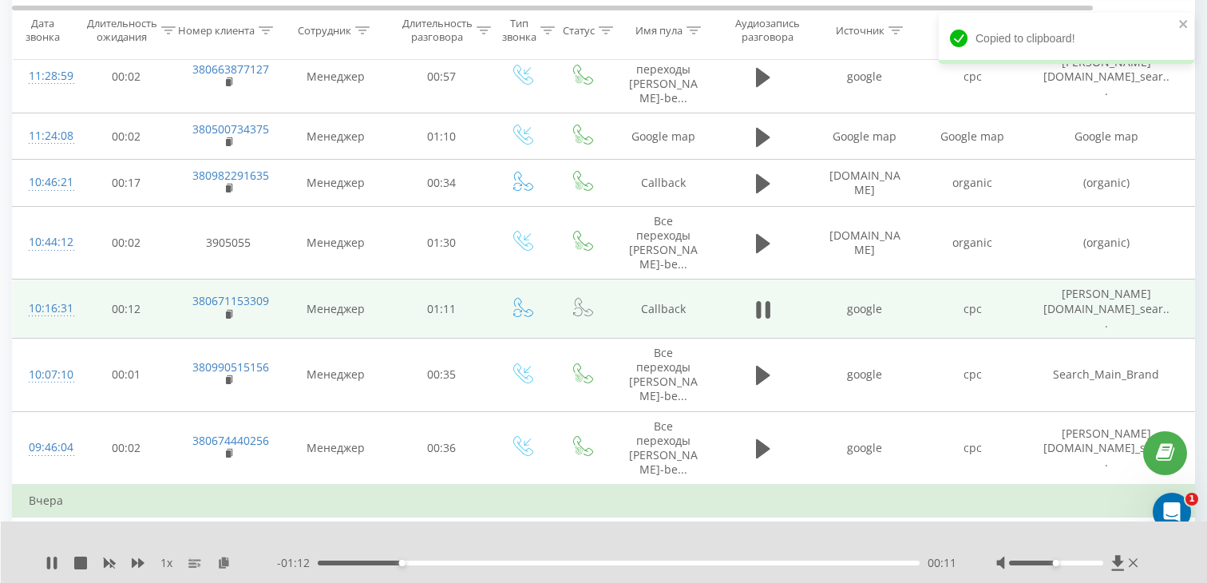
click at [61, 293] on div "10:16:31" at bounding box center [45, 308] width 32 height 31
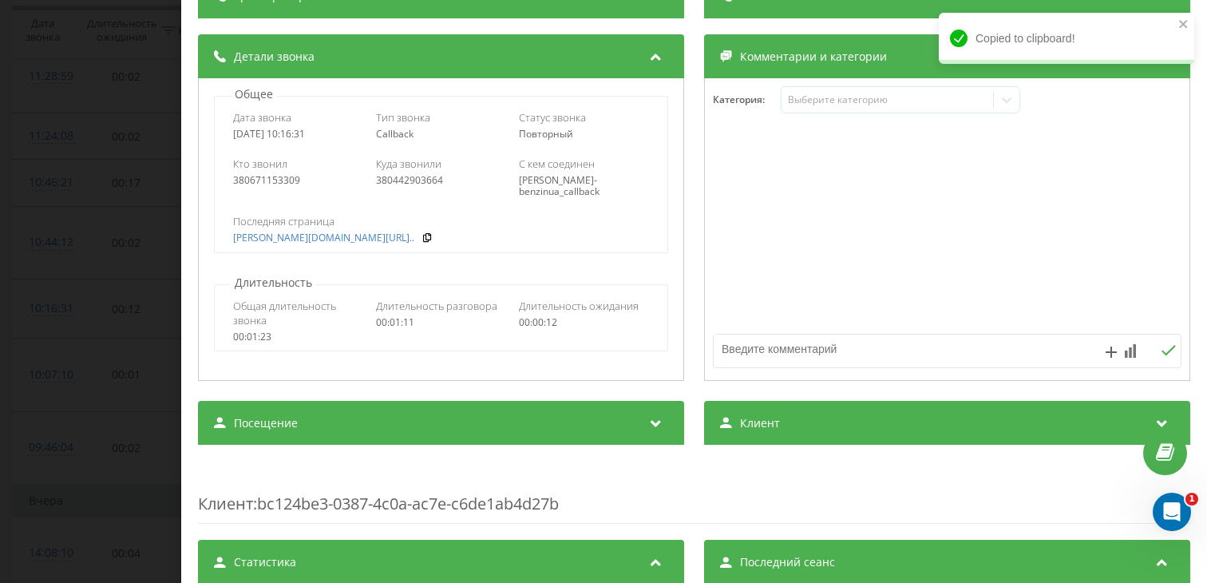
click at [406, 425] on div "Посещение" at bounding box center [441, 423] width 486 height 45
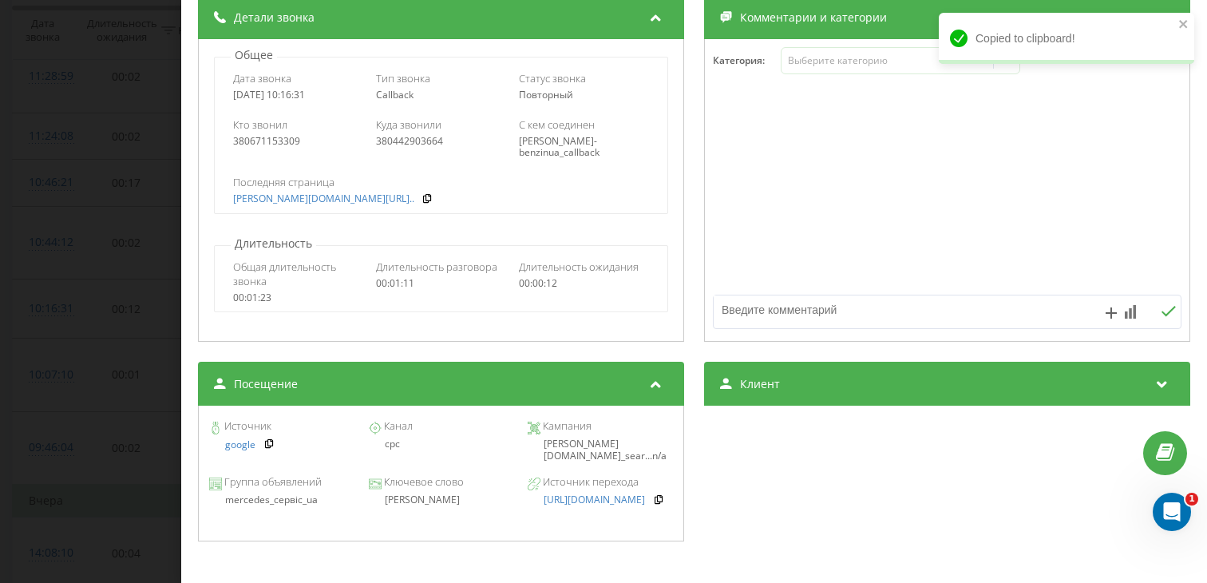
scroll to position [209, 0]
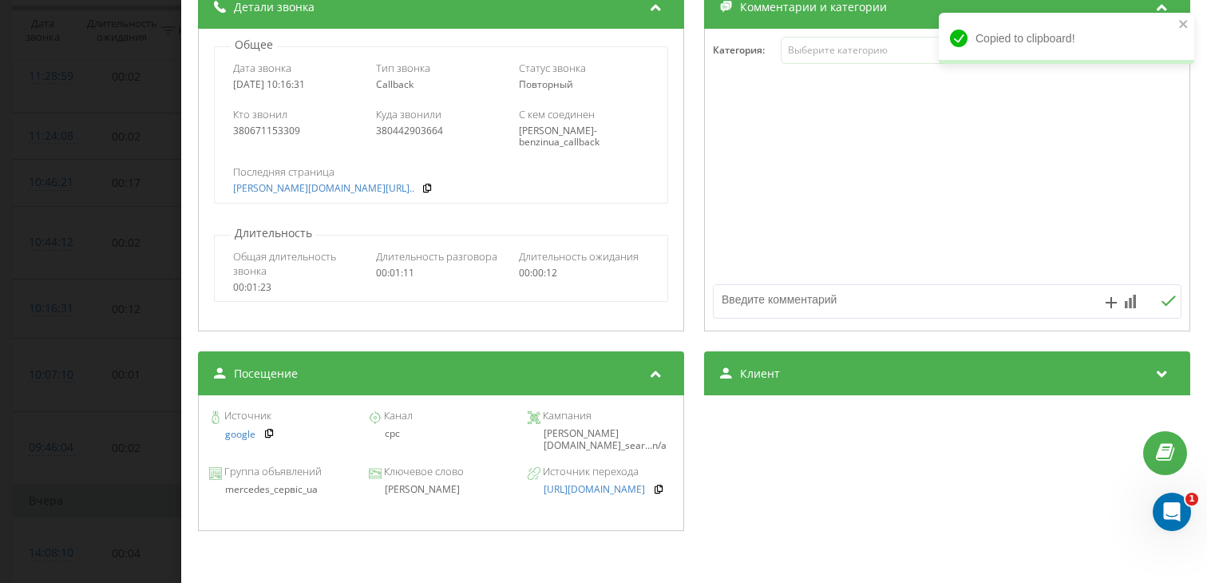
click at [419, 488] on div "[PERSON_NAME]" at bounding box center [440, 489] width 145 height 11
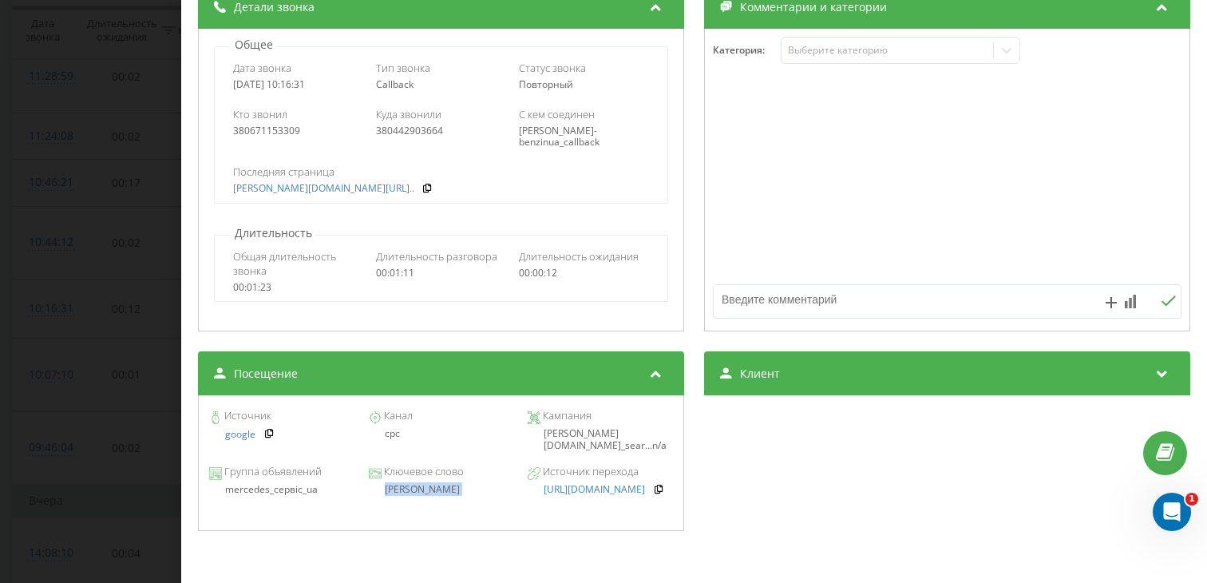
click at [419, 488] on div "[PERSON_NAME]" at bounding box center [440, 489] width 145 height 11
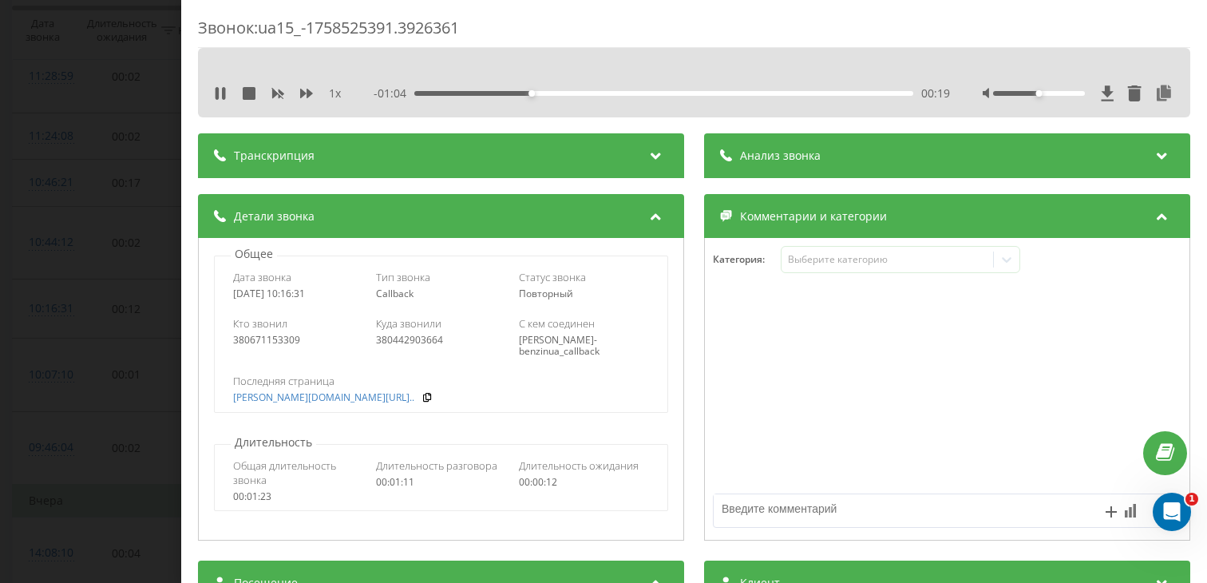
click at [549, 95] on div "00:19" at bounding box center [663, 93] width 499 height 5
click at [579, 93] on div "00:27" at bounding box center [663, 93] width 499 height 5
click at [619, 93] on div "00:28" at bounding box center [663, 93] width 499 height 5
click at [648, 93] on div "00:39" at bounding box center [663, 93] width 499 height 5
click at [632, 88] on div "- 00:44 00:40 00:40" at bounding box center [662, 93] width 576 height 16
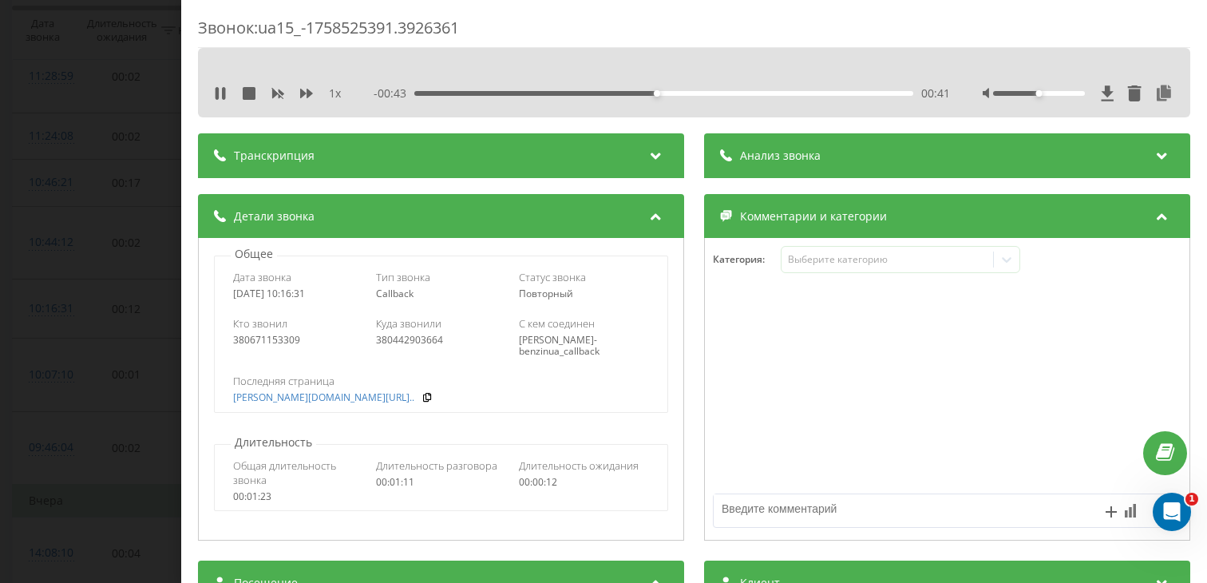
click at [678, 91] on div "00:41" at bounding box center [663, 93] width 499 height 5
click at [748, 92] on div "00:44" at bounding box center [663, 93] width 499 height 5
click at [93, 355] on div "Звонок : ua15_-1758525391.3926361 1 x - 00:21 01:02 01:02 Транскрипция Для анал…" at bounding box center [603, 291] width 1207 height 583
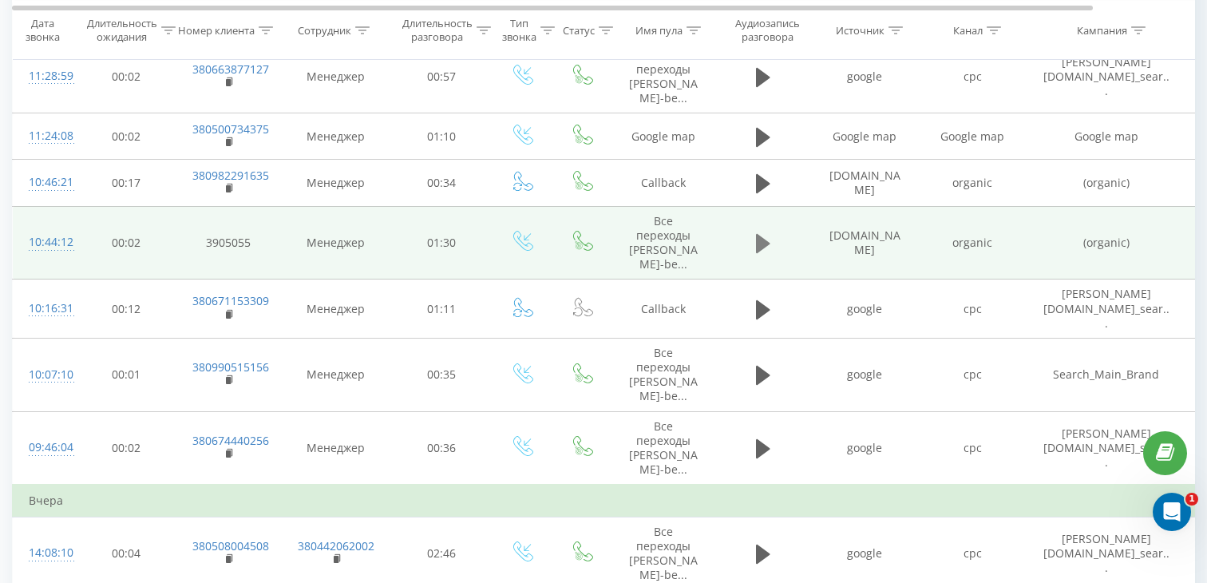
click at [757, 234] on icon at bounding box center [763, 243] width 14 height 19
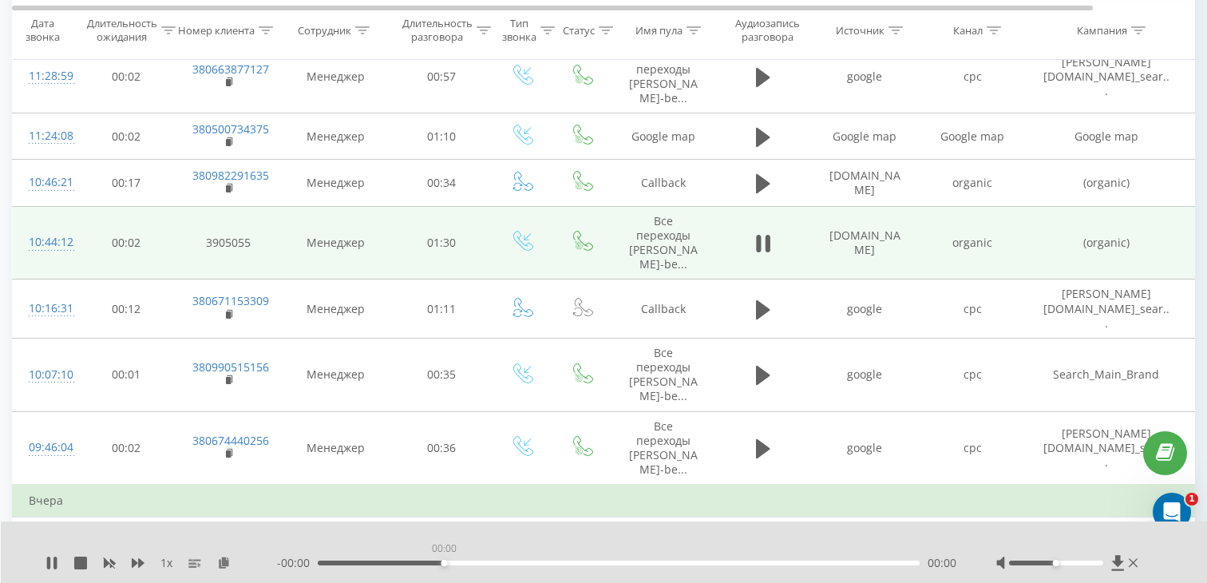
click at [445, 562] on div "00:00" at bounding box center [619, 562] width 602 height 5
click at [509, 563] on div "00:00" at bounding box center [619, 562] width 602 height 5
click at [385, 563] on div "00:00" at bounding box center [619, 562] width 602 height 5
click at [451, 564] on div "00:10" at bounding box center [619, 562] width 602 height 5
click at [548, 563] on div "00:34" at bounding box center [619, 562] width 602 height 5
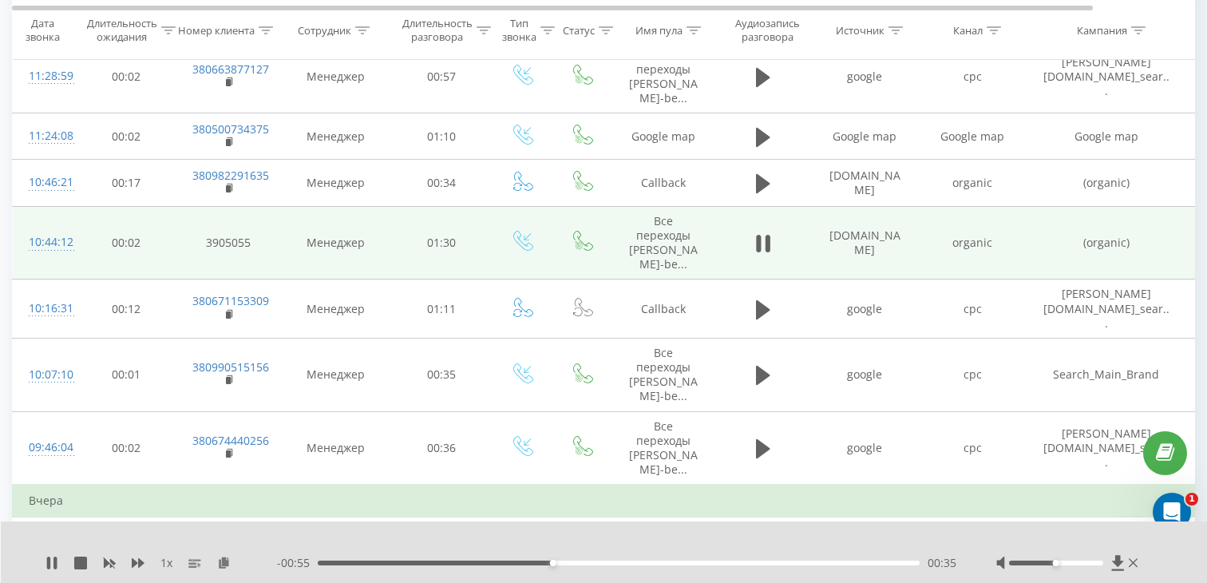
click at [626, 564] on div "00:35" at bounding box center [619, 562] width 602 height 5
click at [753, 564] on div "00:46" at bounding box center [619, 562] width 602 height 5
click at [854, 569] on div "- 00:24 01:06 01:06" at bounding box center [616, 563] width 679 height 16
click at [858, 564] on div "01:21" at bounding box center [619, 562] width 602 height 5
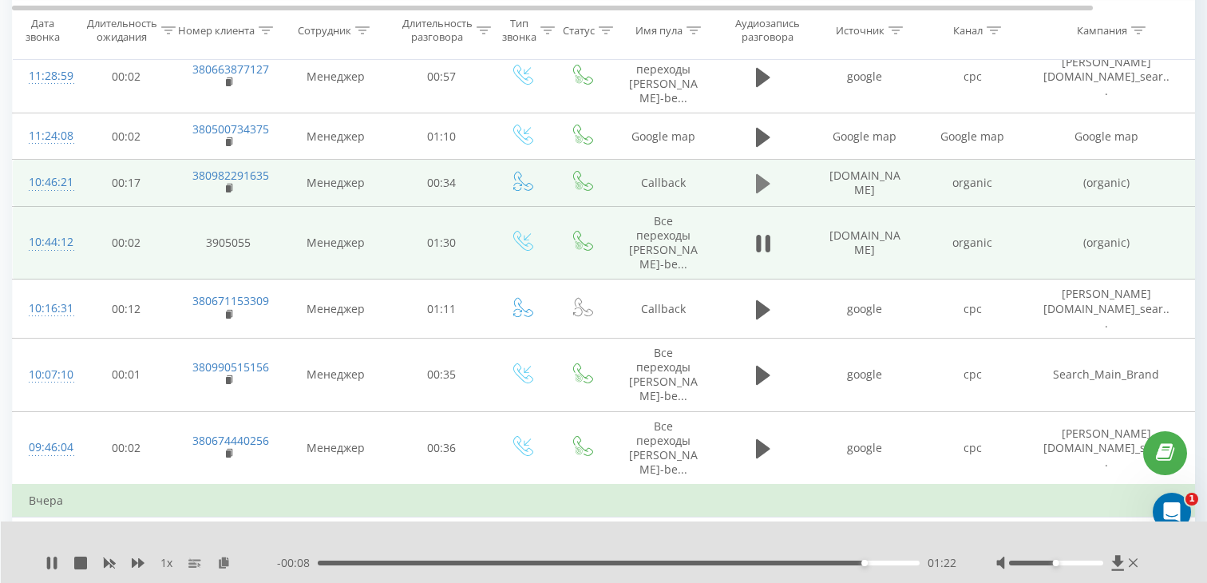
click at [763, 172] on icon at bounding box center [763, 183] width 14 height 22
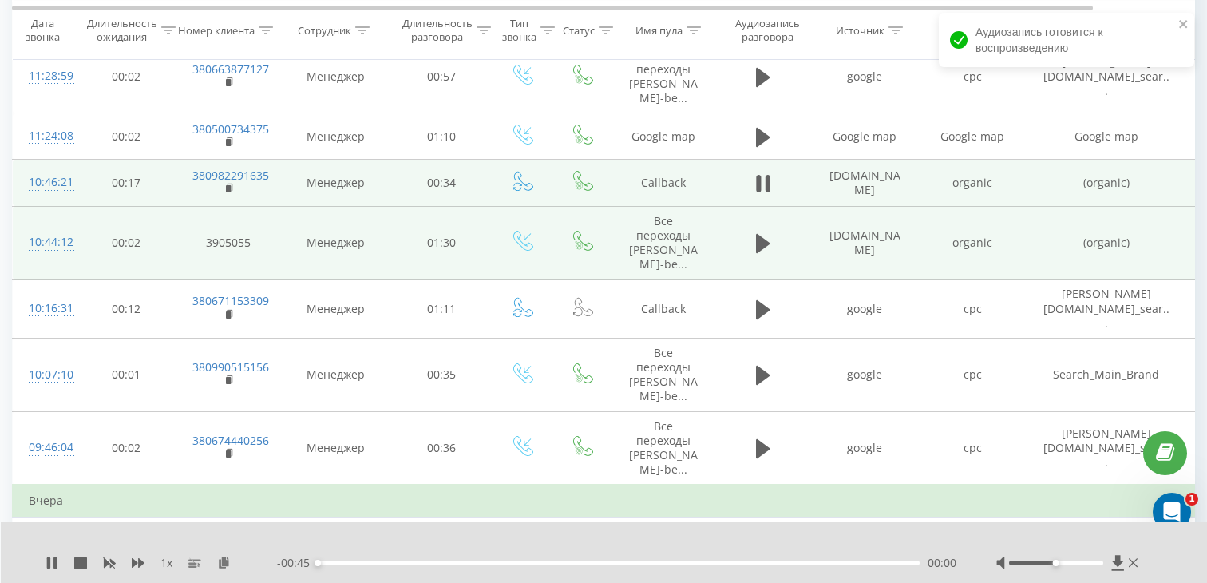
click at [574, 564] on div "00:00" at bounding box center [619, 562] width 602 height 5
click at [729, 561] on div "00:19" at bounding box center [619, 562] width 602 height 5
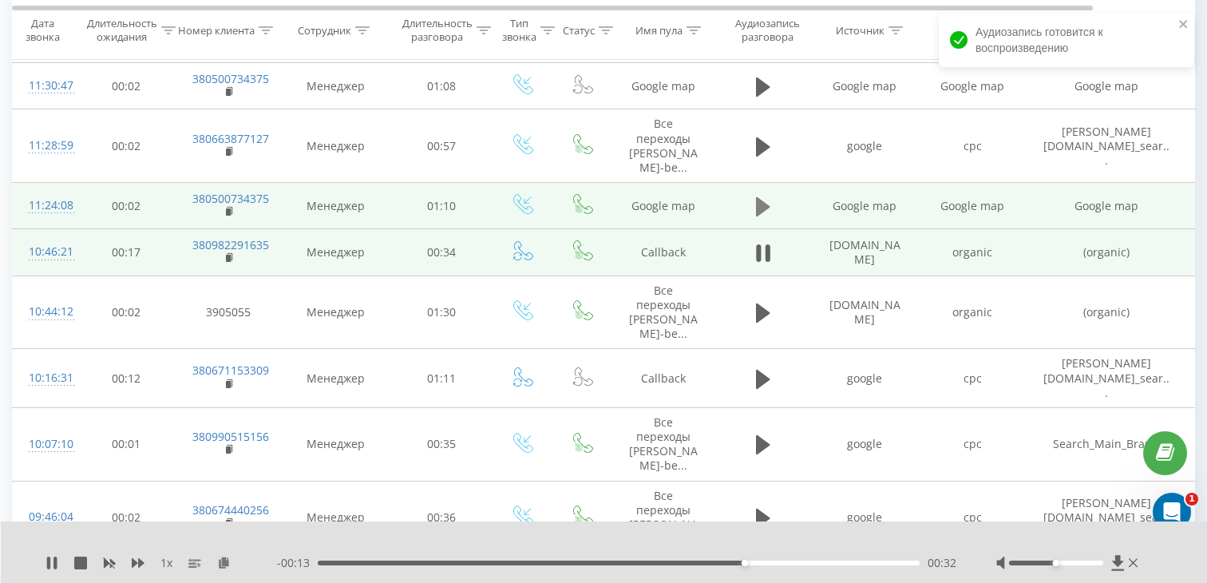
click at [768, 196] on icon at bounding box center [763, 207] width 14 height 22
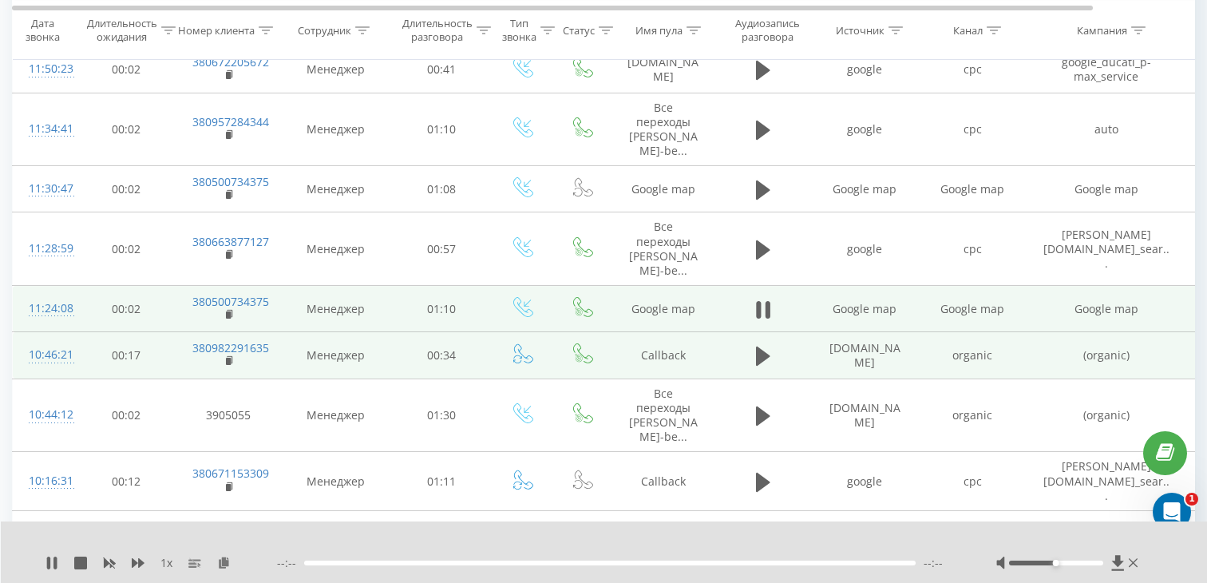
scroll to position [663, 0]
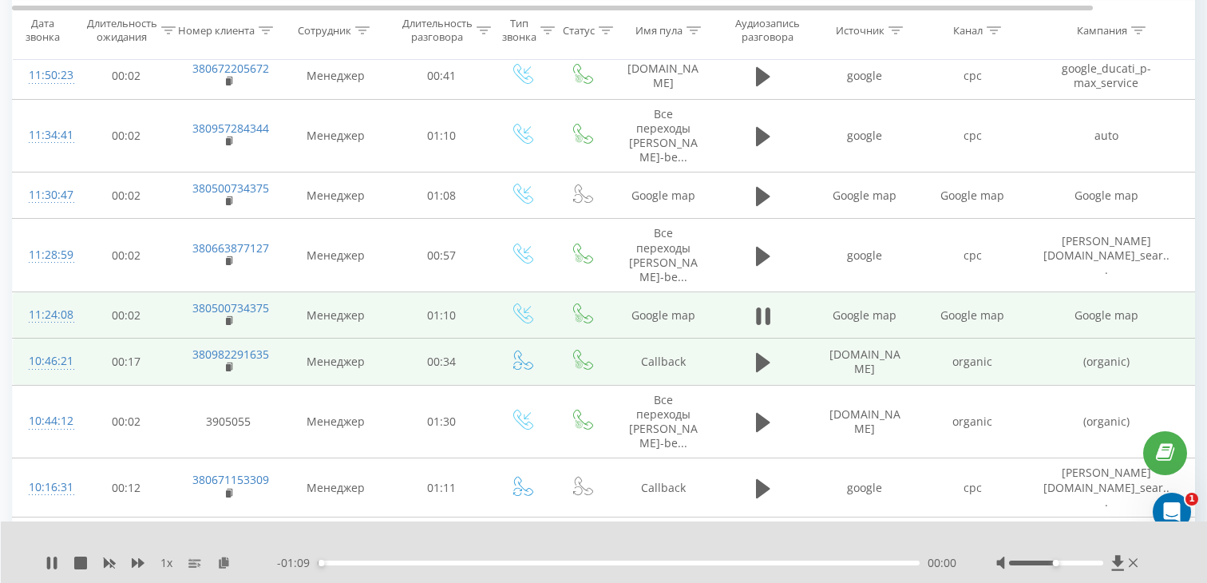
click at [569, 560] on div "00:00" at bounding box center [619, 562] width 602 height 5
click at [224, 295] on td "380500734375" at bounding box center [228, 315] width 104 height 46
click at [230, 318] on rect at bounding box center [228, 321] width 5 height 7
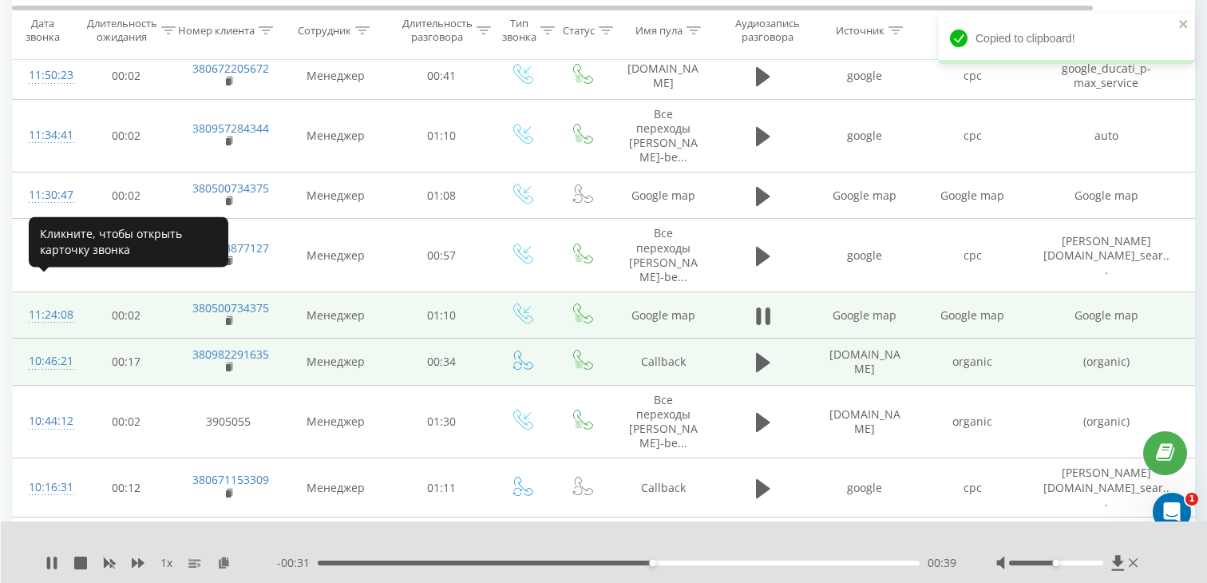
click at [61, 299] on div "11:24:08" at bounding box center [45, 314] width 32 height 31
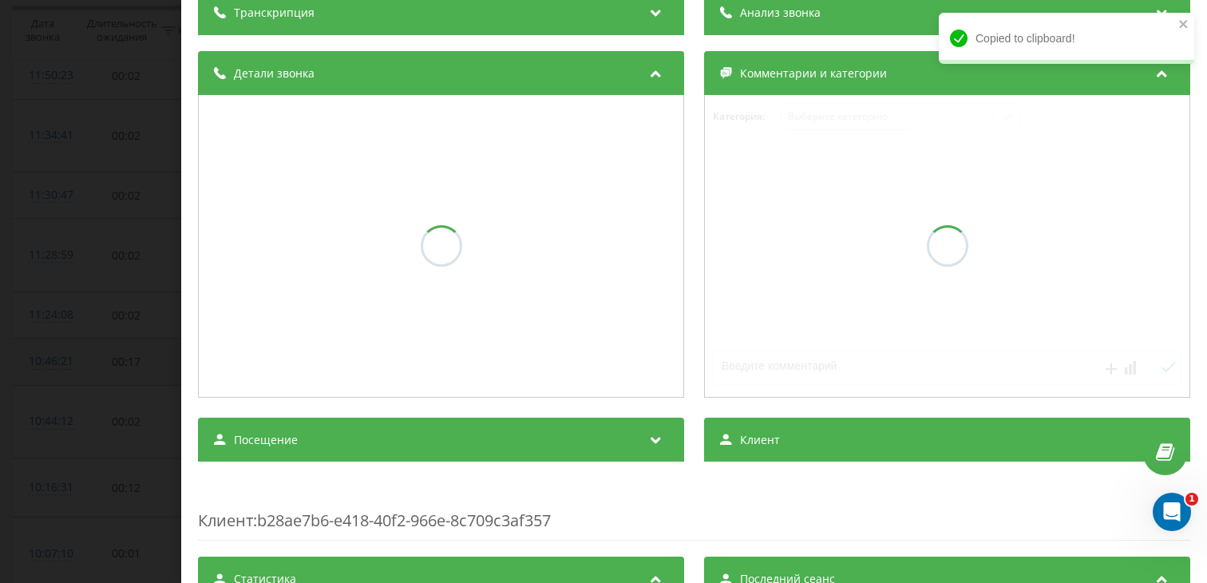
click at [354, 429] on div "Посещение" at bounding box center [441, 440] width 486 height 45
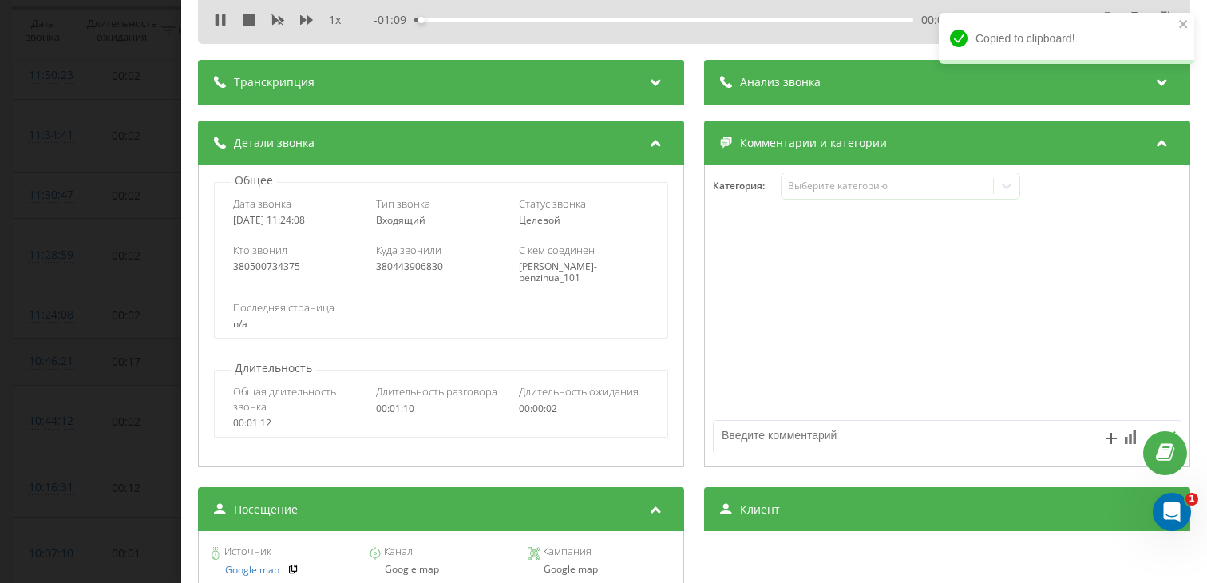
scroll to position [143, 0]
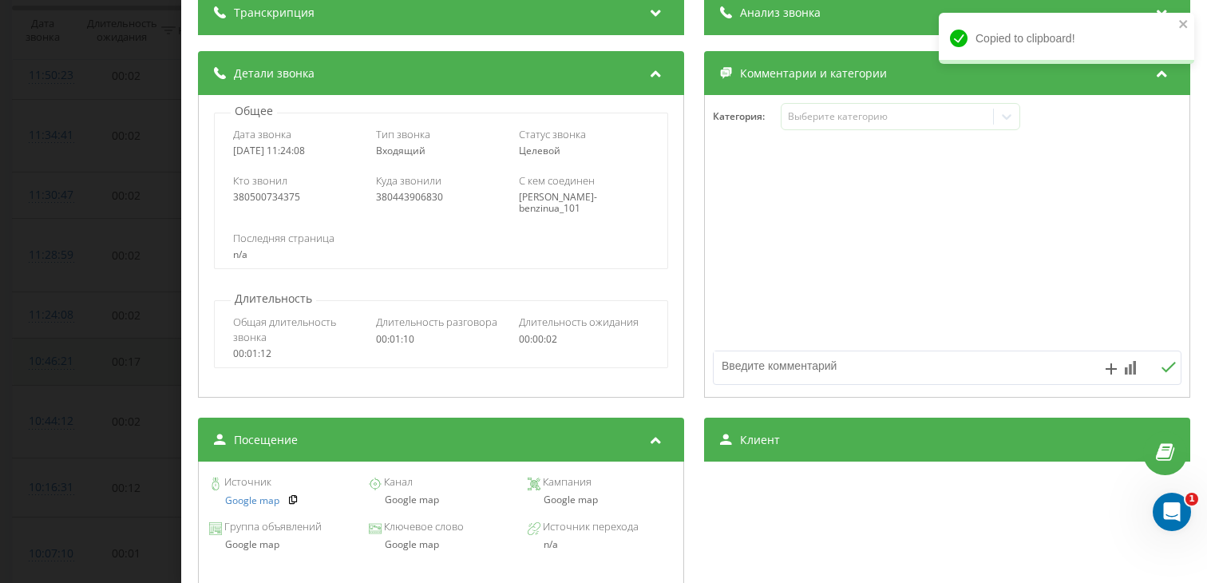
click at [418, 505] on div "Google map" at bounding box center [440, 499] width 145 height 11
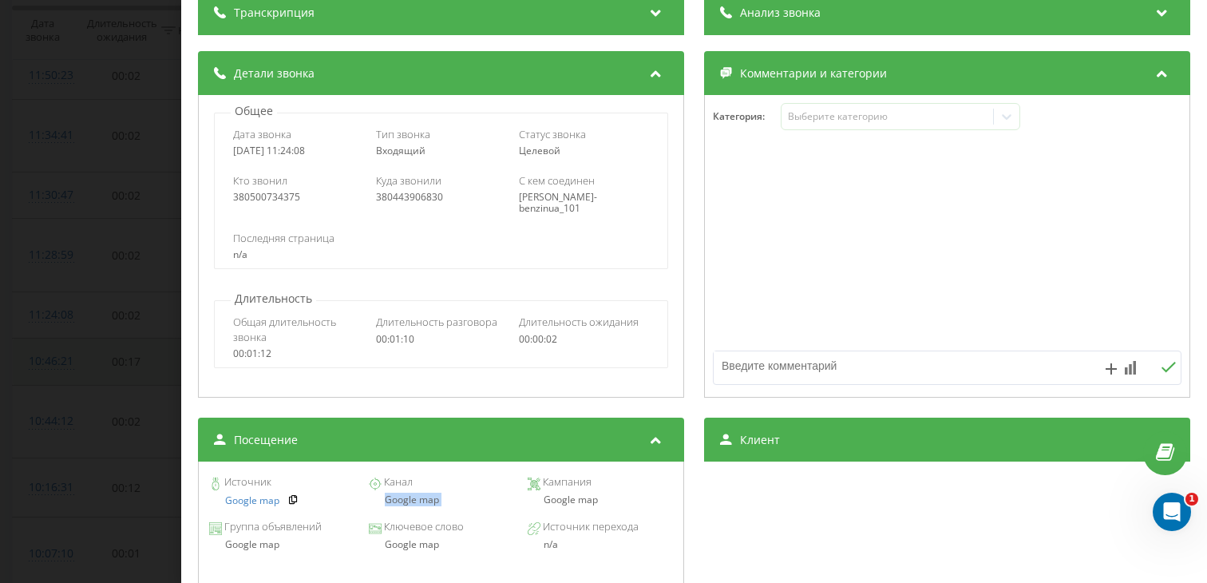
click at [141, 298] on div "Звонок : ua9_-1758529448.8772704 1 x - 00:27 00:42 00:42 Транскрипция Для анали…" at bounding box center [603, 291] width 1207 height 583
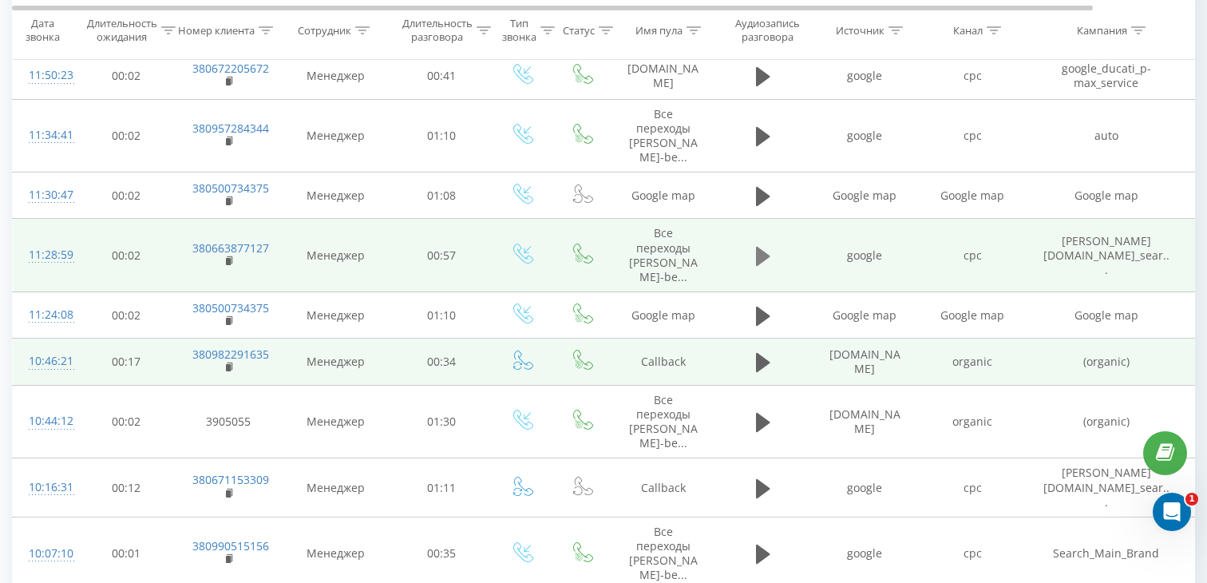
click at [757, 247] on icon at bounding box center [763, 256] width 14 height 19
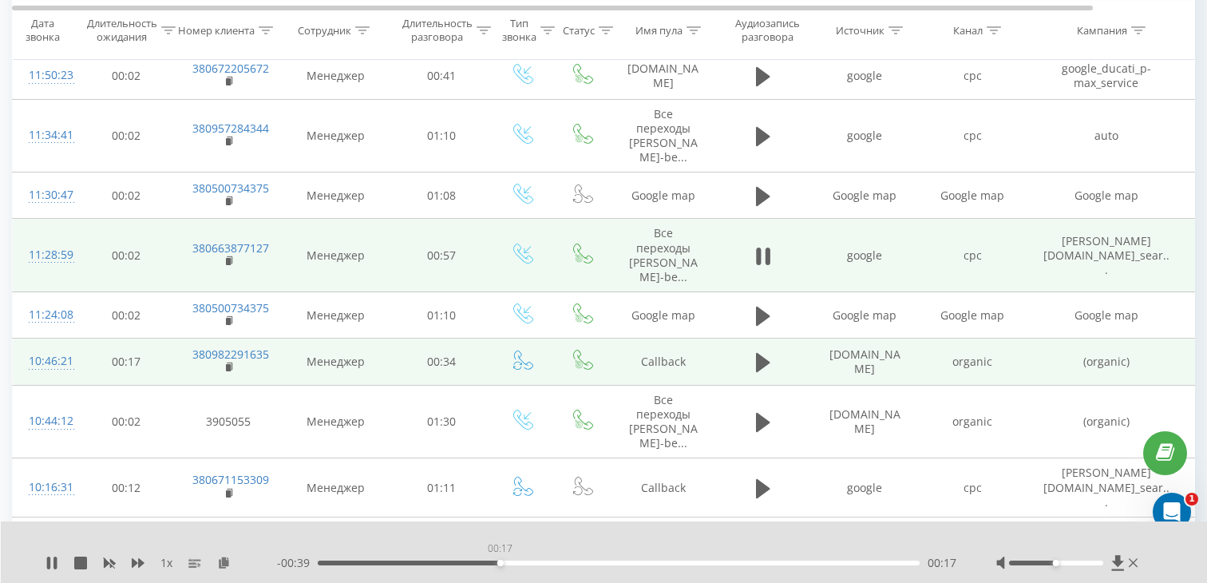
click at [500, 563] on div "00:17" at bounding box center [619, 562] width 602 height 5
click at [229, 258] on rect at bounding box center [228, 261] width 5 height 7
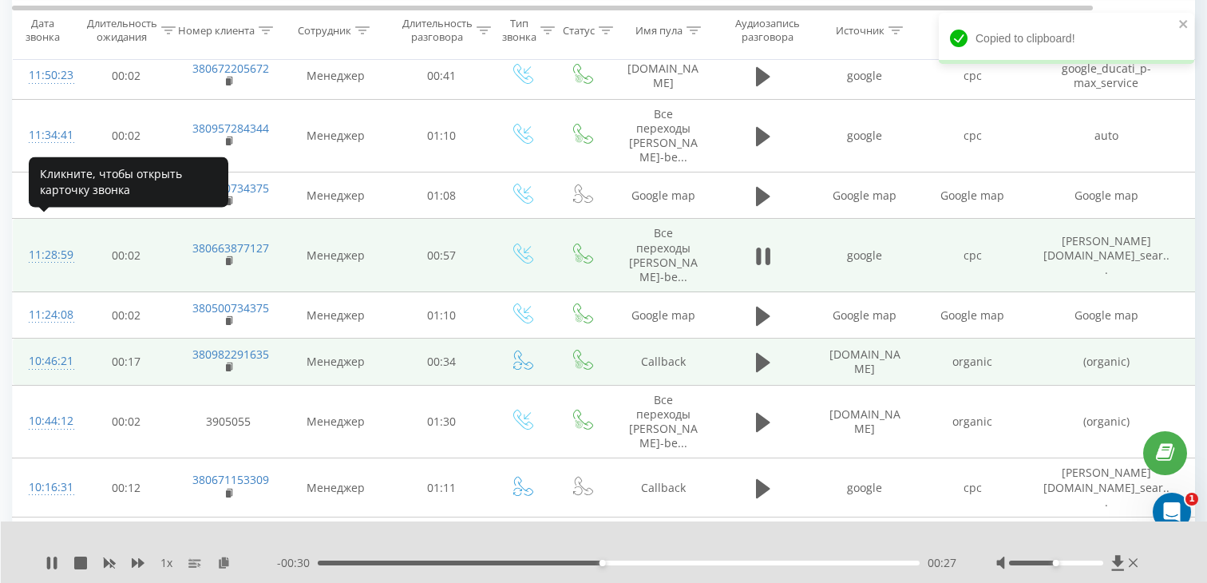
click at [57, 239] on div "11:28:59" at bounding box center [45, 254] width 32 height 31
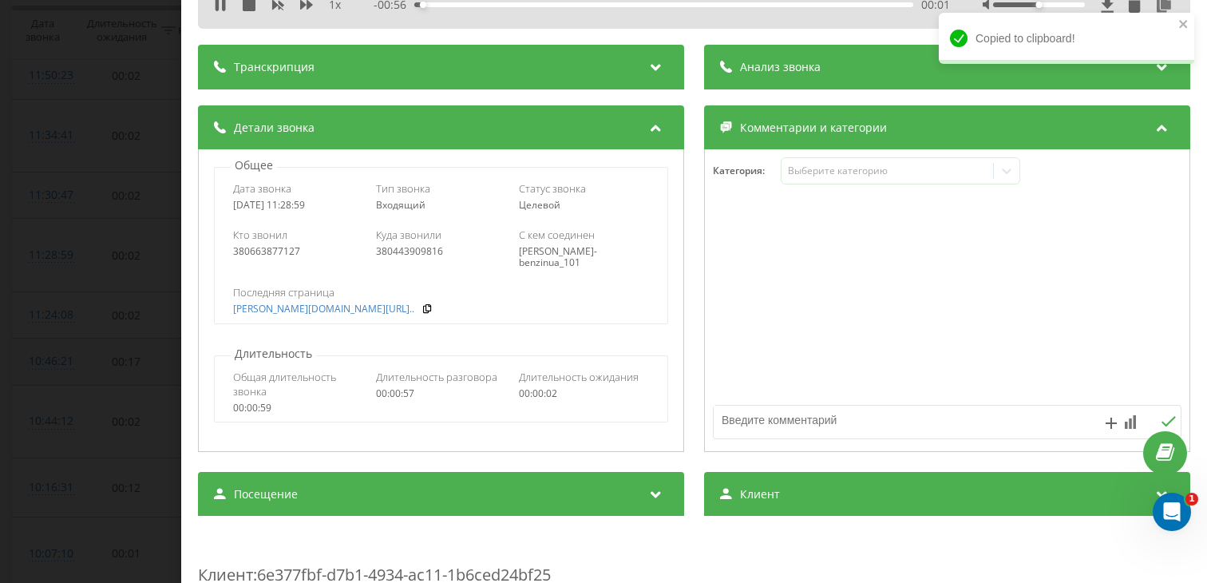
scroll to position [158, 0]
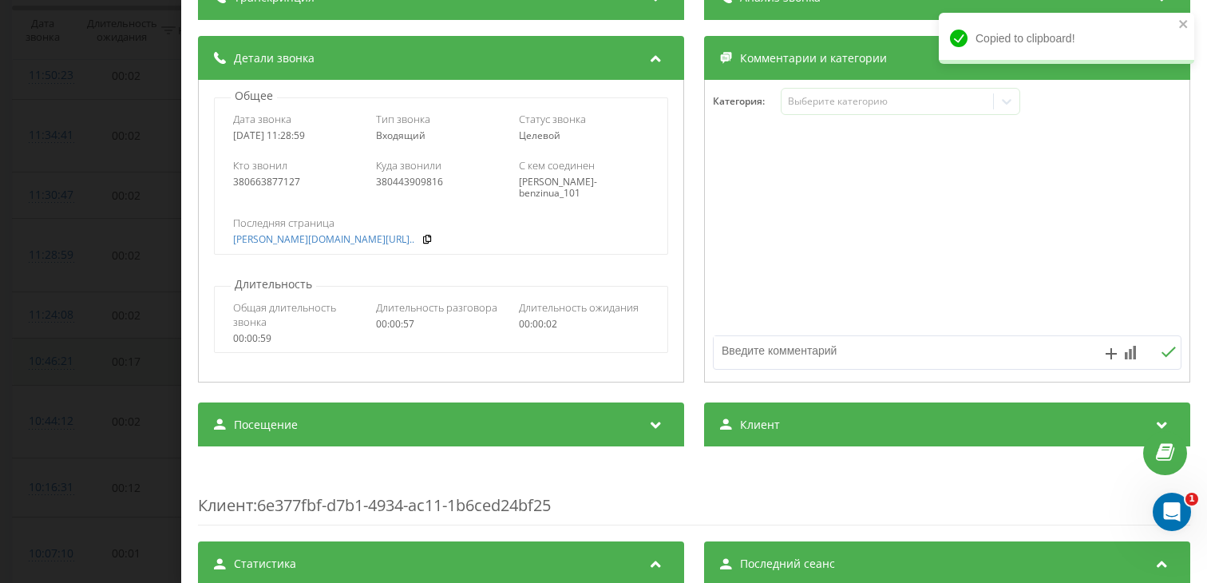
click at [409, 429] on div "Посещение" at bounding box center [441, 424] width 486 height 45
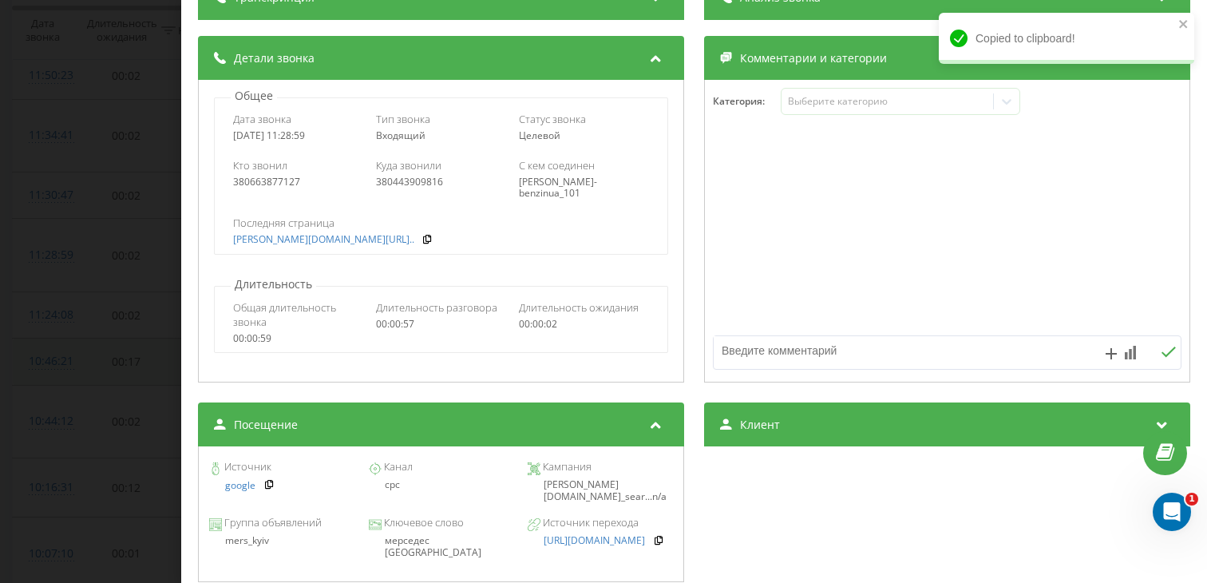
click at [421, 553] on div "Группа объявлений mers_kyiv Ключевое слово мерседес киев Источник перехода http…" at bounding box center [441, 538] width 469 height 56
click at [419, 544] on div "мерседес [GEOGRAPHIC_DATA]" at bounding box center [440, 546] width 145 height 23
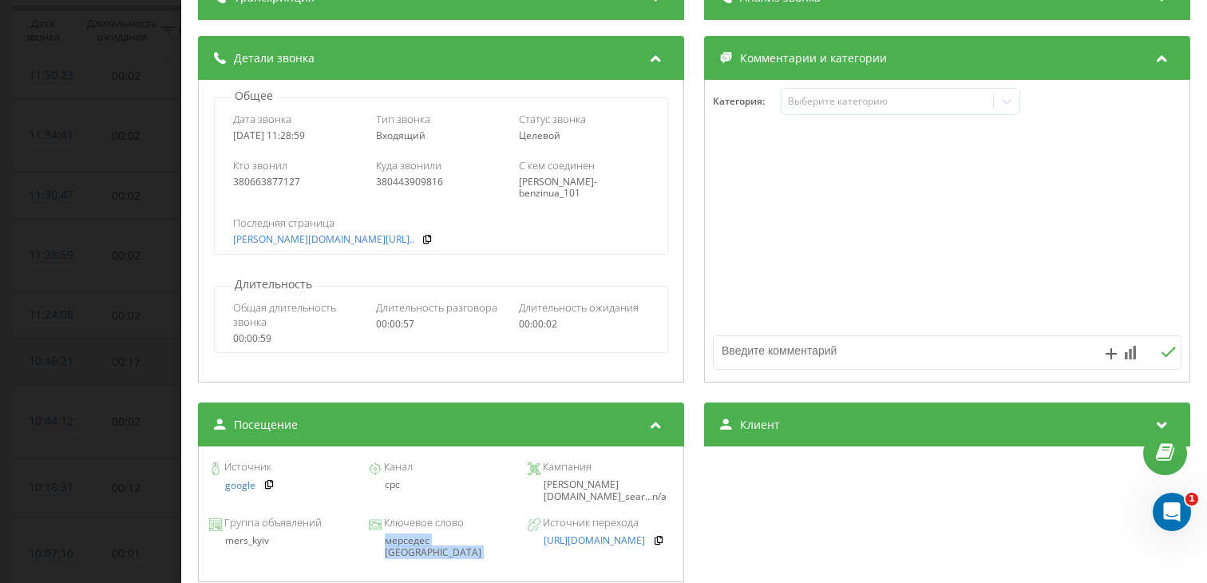
click at [122, 291] on div "Звонок : ua1_-1758529739.6517348 1 x - 00:17 00:39 00:39 Транскрипция Для анали…" at bounding box center [603, 291] width 1207 height 583
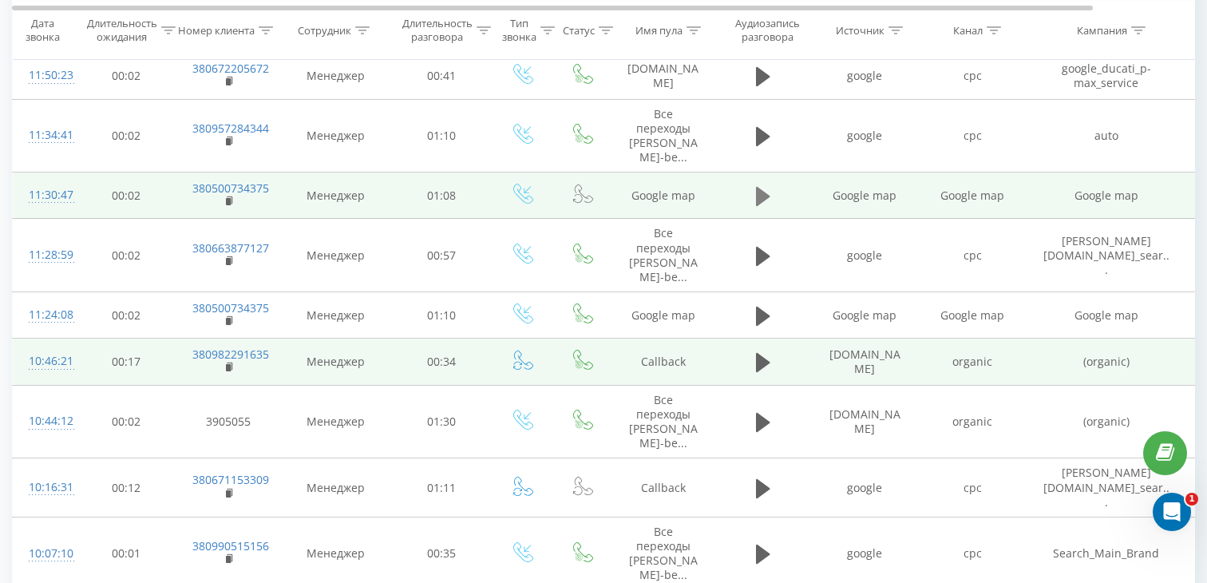
click at [758, 187] on icon at bounding box center [763, 196] width 14 height 19
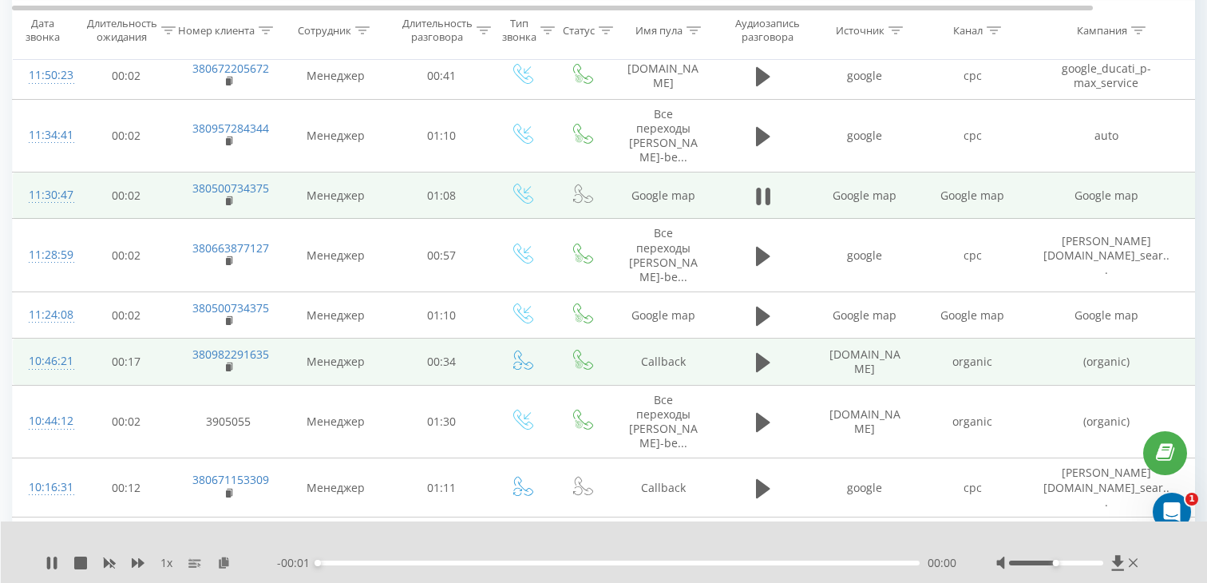
scroll to position [593, 0]
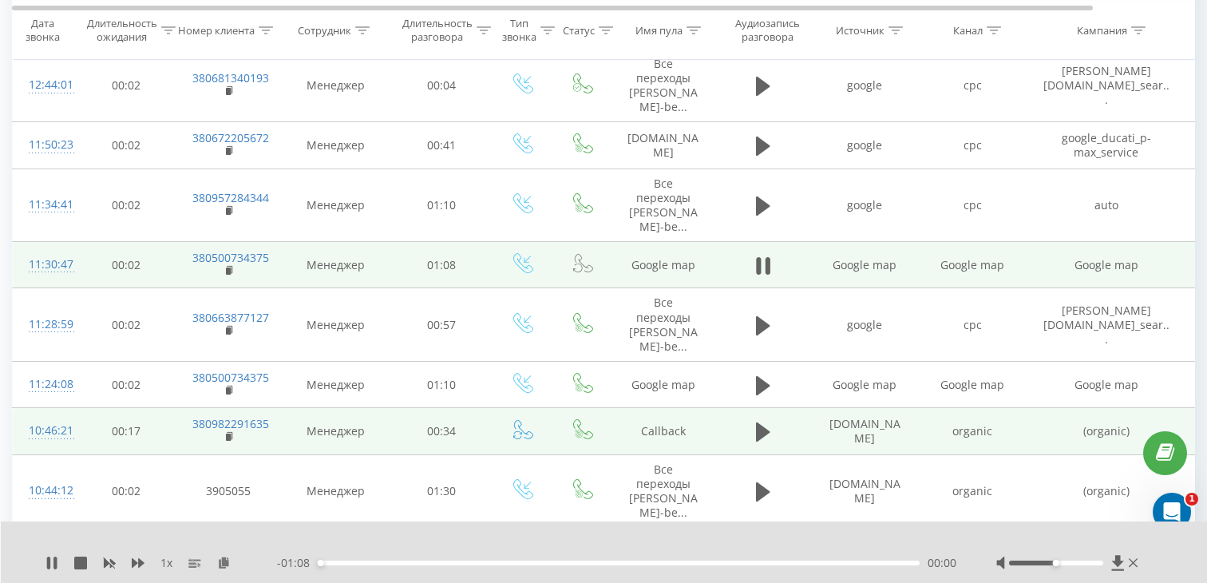
click at [497, 562] on div "00:00" at bounding box center [619, 562] width 602 height 5
click at [227, 267] on rect at bounding box center [228, 270] width 5 height 7
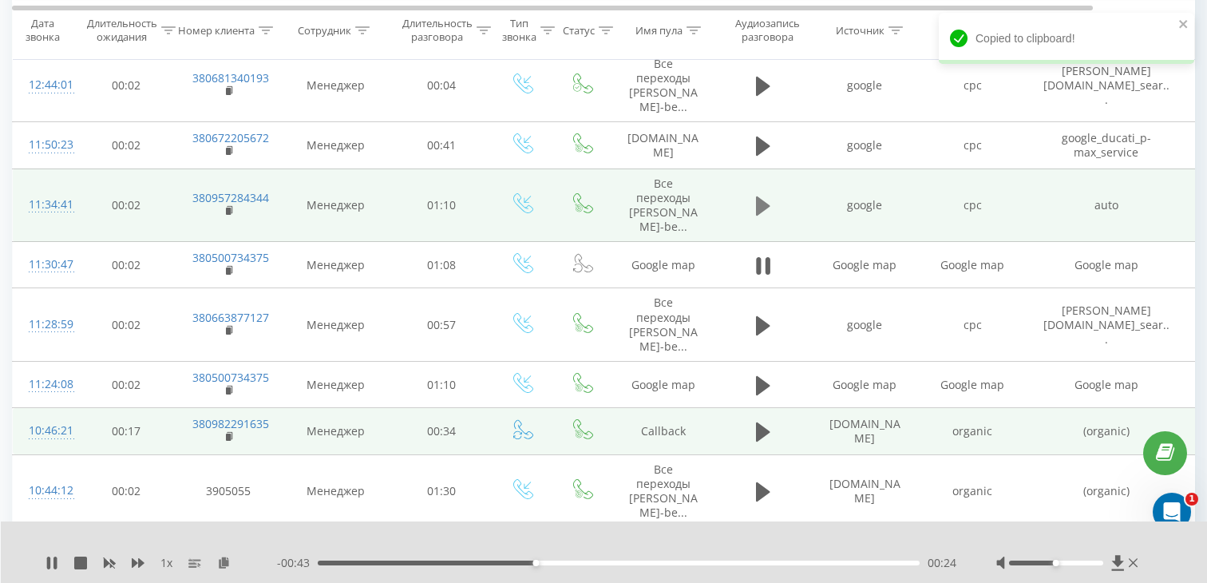
click at [759, 196] on icon at bounding box center [763, 205] width 14 height 19
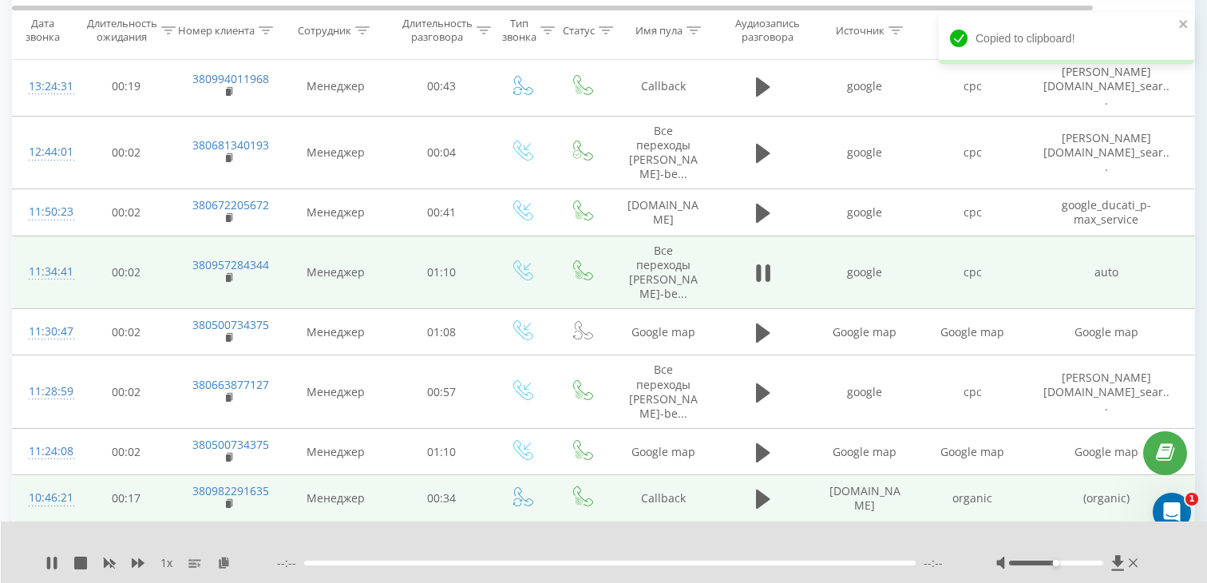
scroll to position [521, 0]
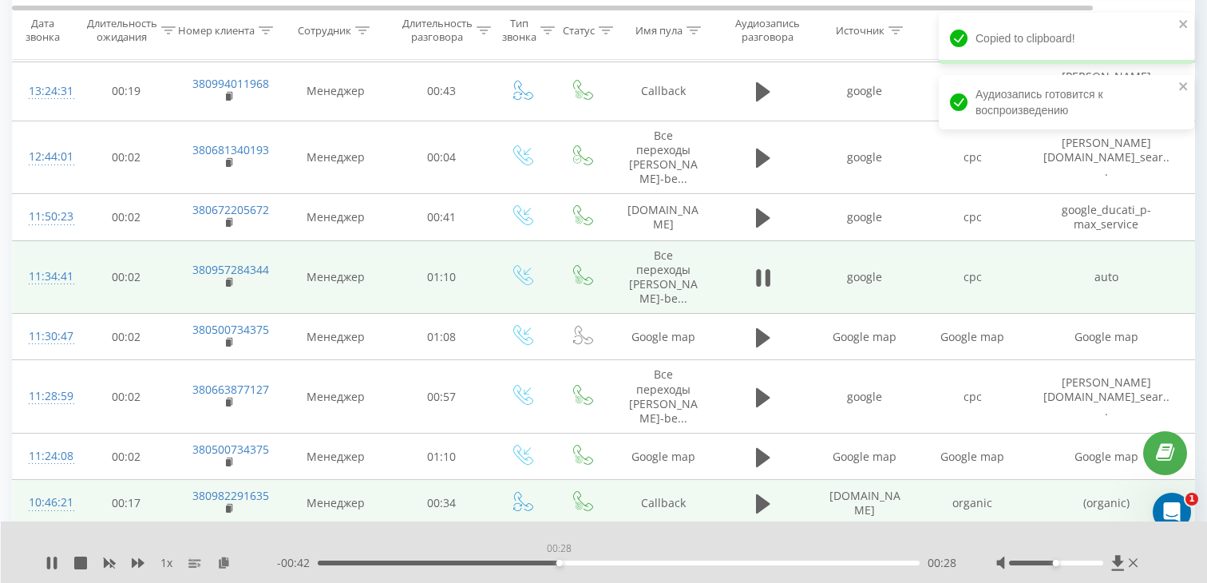
click at [559, 564] on div "00:28" at bounding box center [619, 562] width 602 height 5
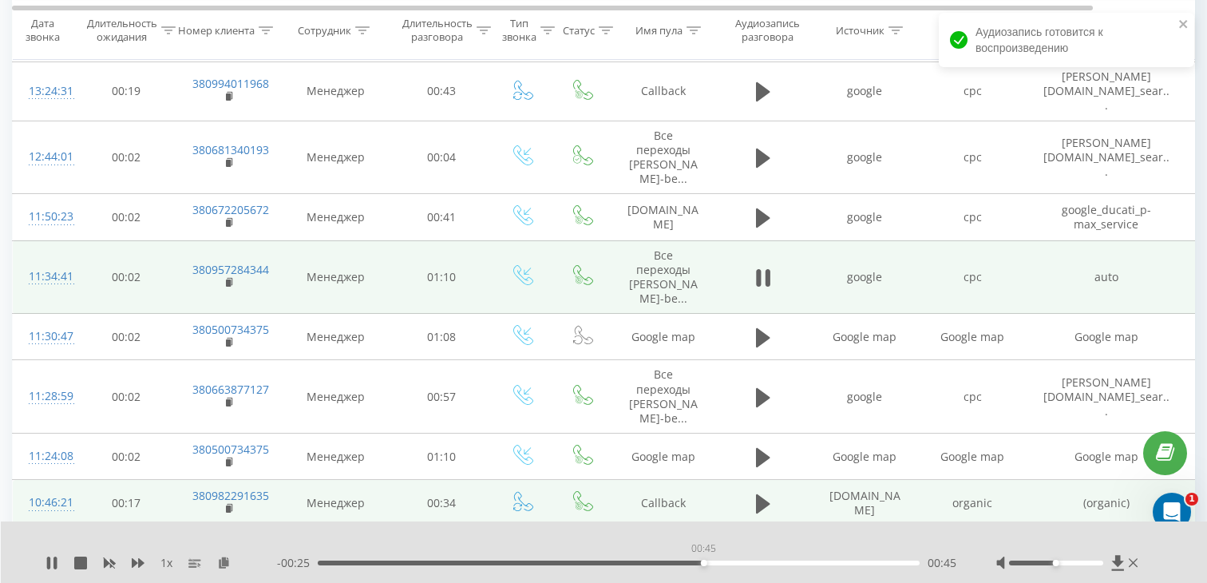
click at [703, 562] on div "00:45" at bounding box center [619, 562] width 602 height 5
click at [837, 568] on div "- 00:25 00:45 00:45" at bounding box center [616, 563] width 679 height 16
click at [837, 564] on div "01:01" at bounding box center [619, 562] width 602 height 5
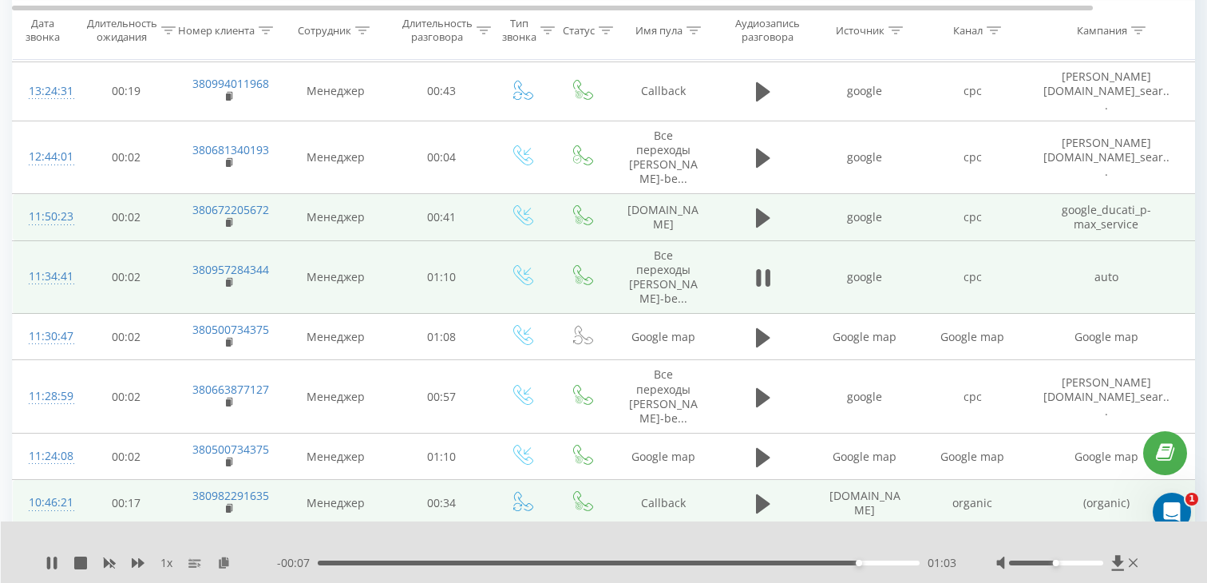
click at [749, 198] on td at bounding box center [763, 217] width 96 height 46
click at [768, 207] on icon at bounding box center [763, 218] width 14 height 22
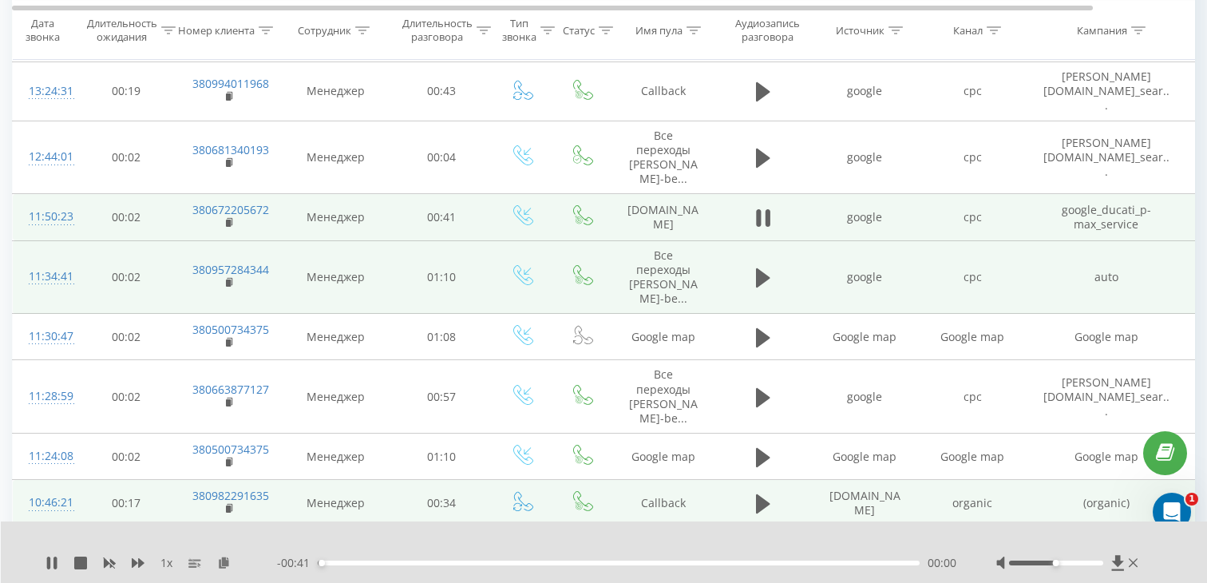
click at [462, 567] on div "- 00:41 00:00 00:00" at bounding box center [616, 563] width 679 height 16
click at [468, 561] on div "00:10" at bounding box center [619, 562] width 602 height 5
click at [558, 561] on div "00:10" at bounding box center [619, 562] width 602 height 5
click at [226, 220] on rect at bounding box center [228, 223] width 5 height 7
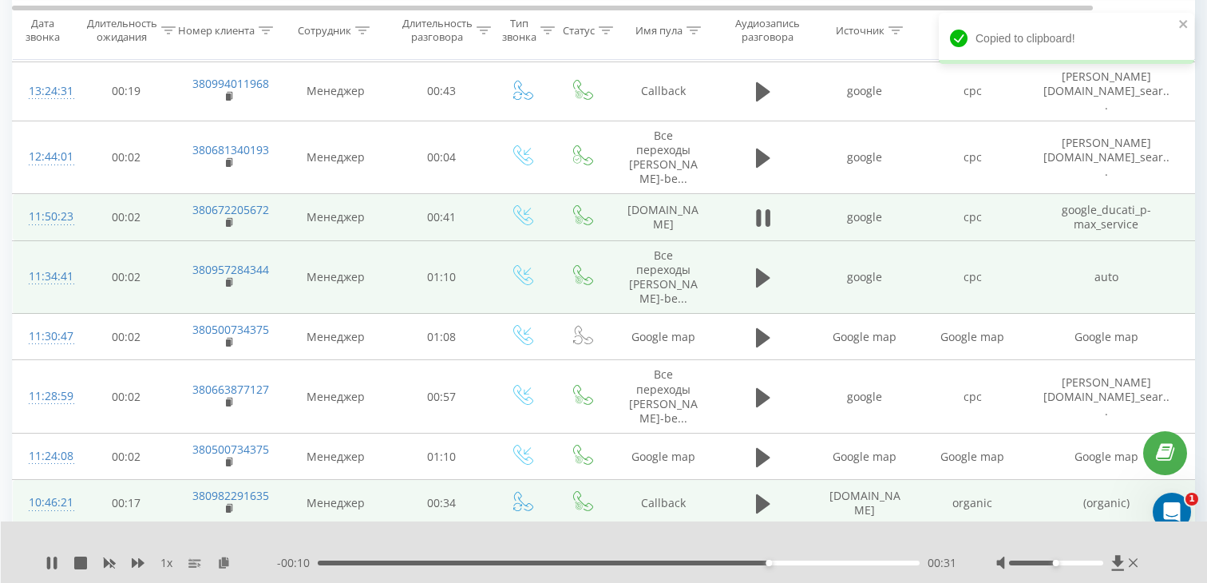
click at [61, 201] on div "11:50:23" at bounding box center [45, 216] width 32 height 31
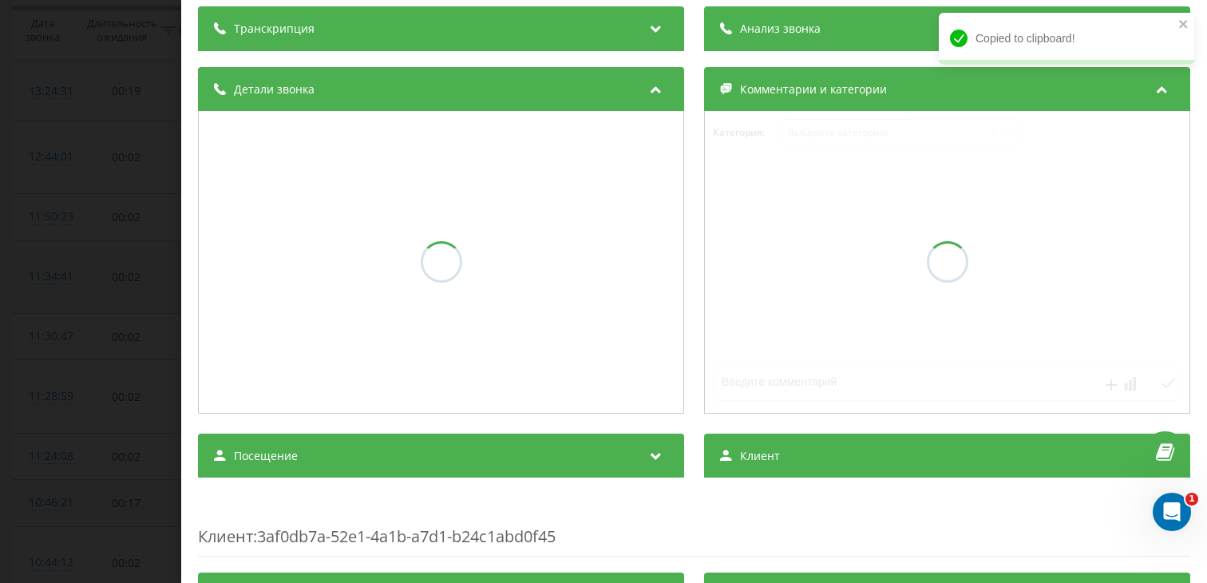
scroll to position [127, 0]
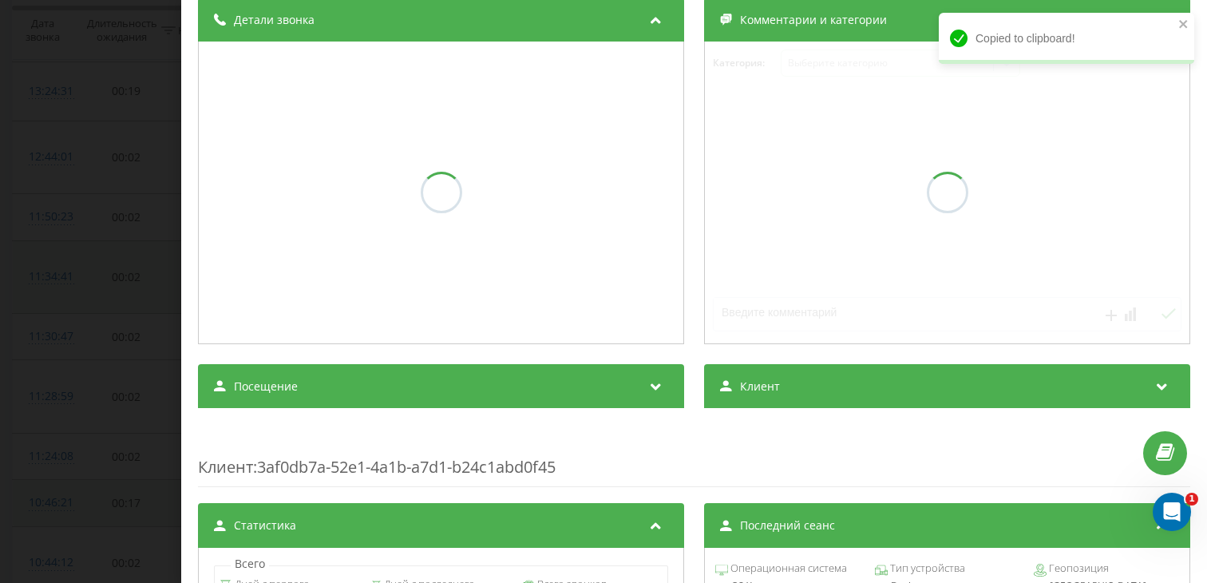
click at [299, 409] on div "Посещение" at bounding box center [441, 386] width 486 height 45
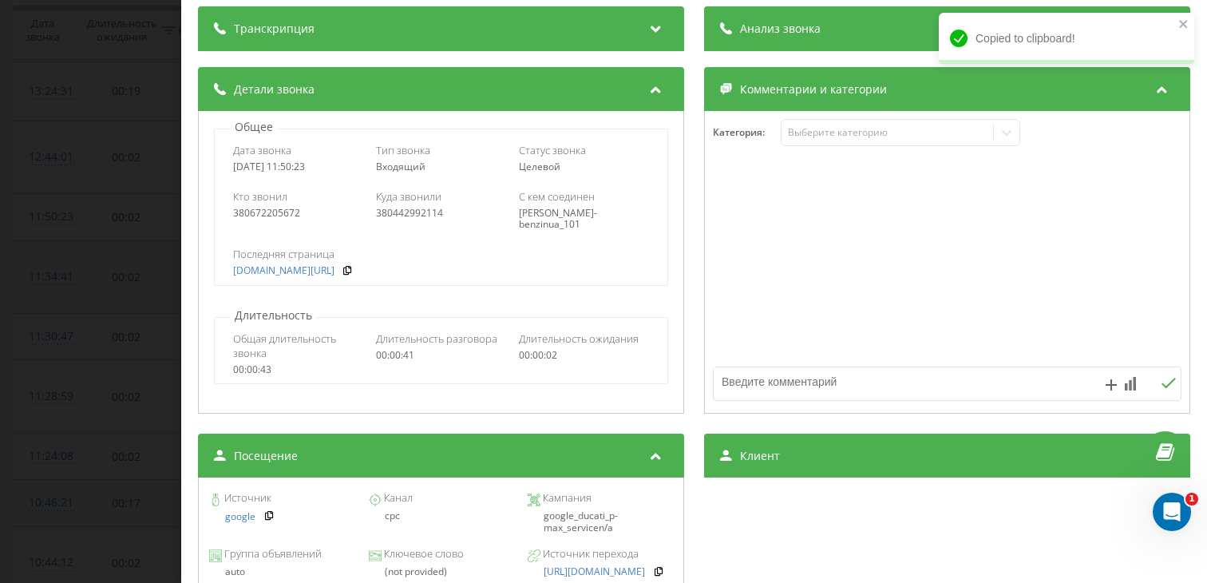
click at [135, 247] on div "Звонок : ua9_-1758531023.8784604 1 x - 00:01 00:40 00:40 Транскрипция Для анали…" at bounding box center [603, 291] width 1207 height 583
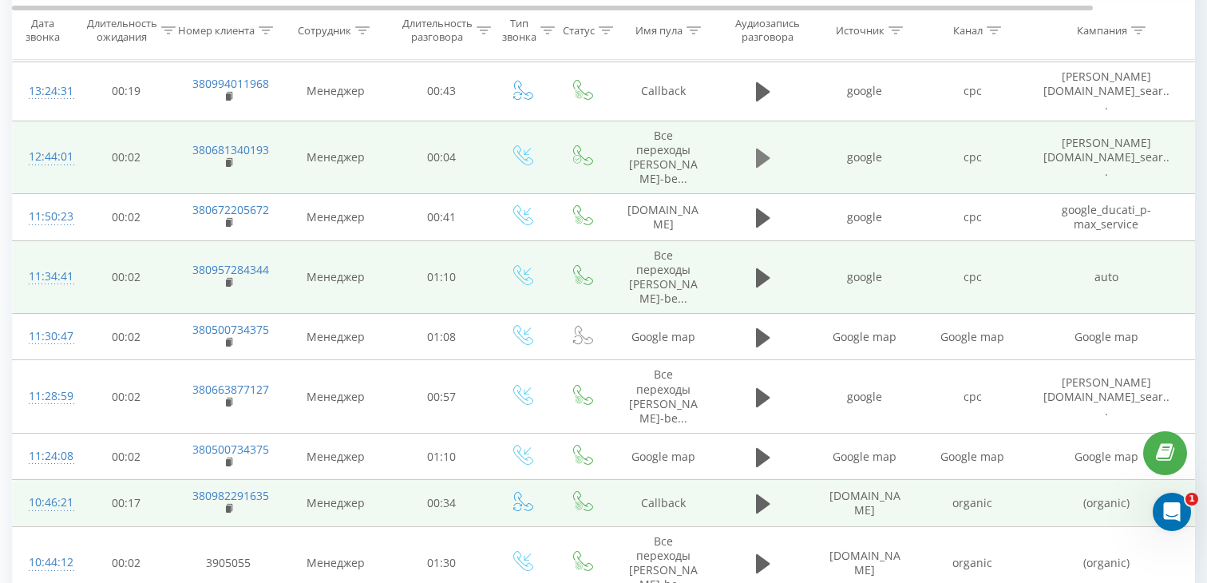
click at [766, 148] on icon at bounding box center [763, 157] width 14 height 19
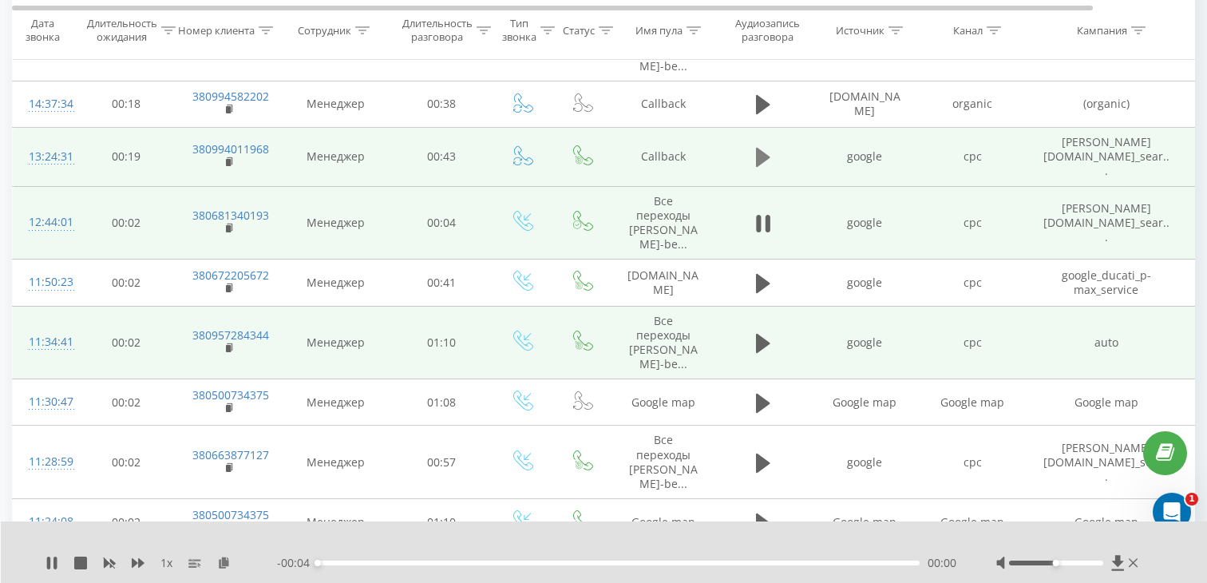
click at [766, 146] on icon at bounding box center [763, 157] width 14 height 22
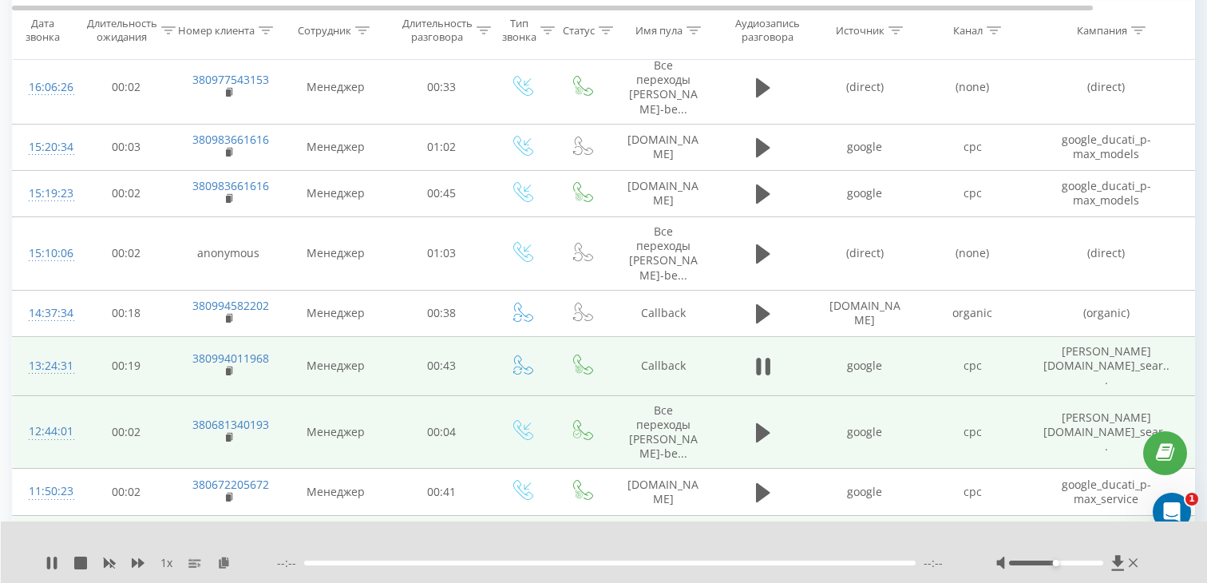
scroll to position [244, 0]
click at [562, 562] on div "00:00" at bounding box center [619, 562] width 602 height 5
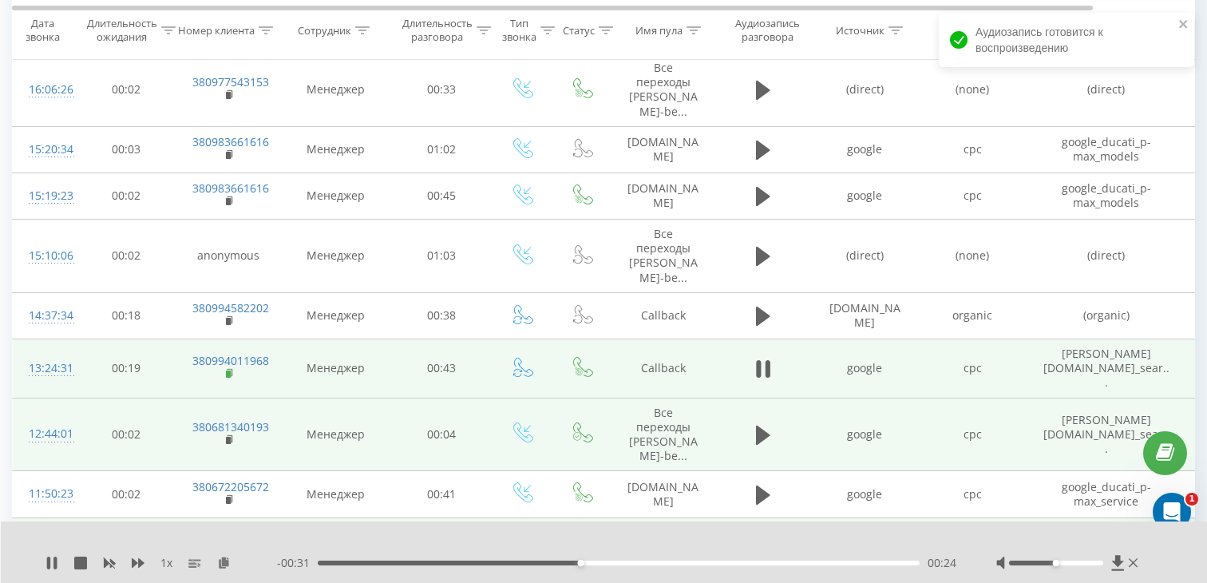
click at [233, 368] on icon at bounding box center [230, 373] width 9 height 11
click at [53, 353] on div "13:24:31" at bounding box center [45, 368] width 32 height 31
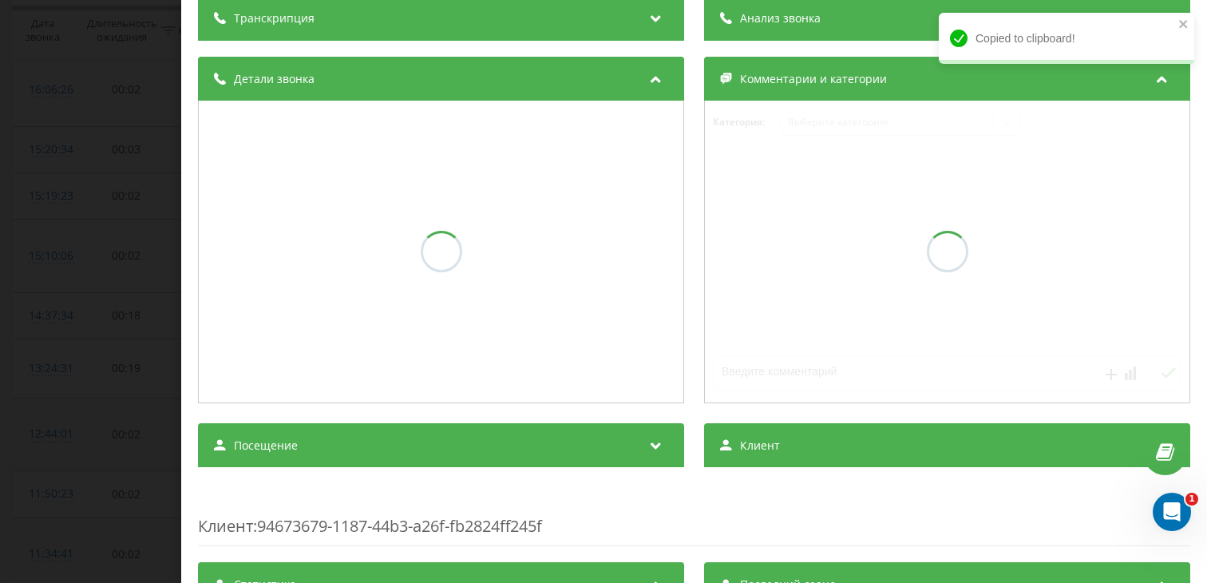
click at [357, 437] on div "Посещение" at bounding box center [441, 445] width 486 height 45
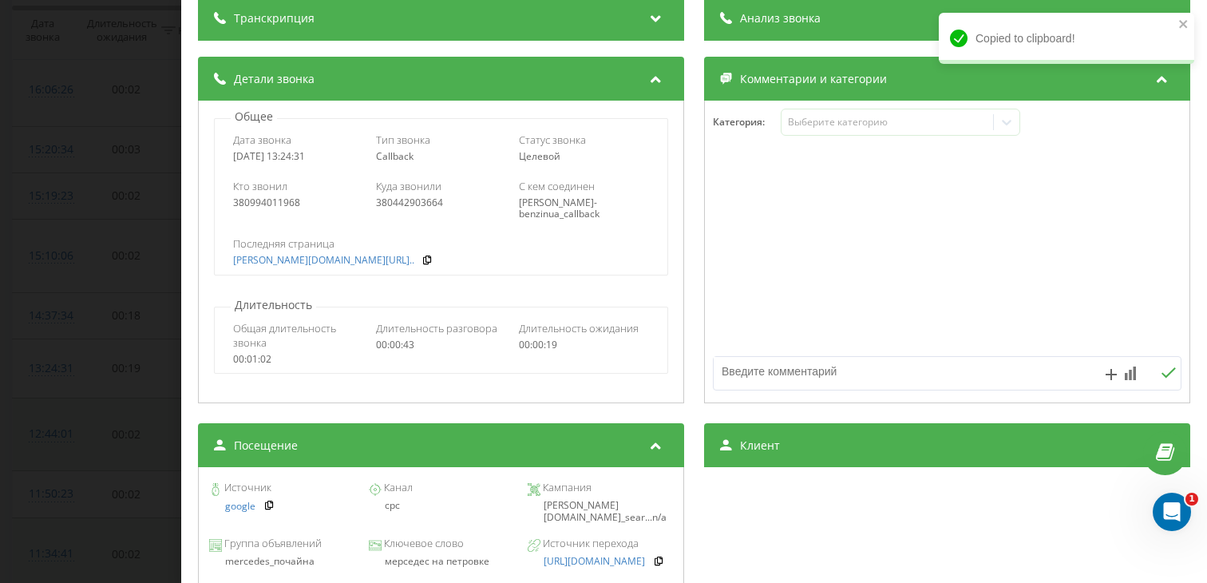
click at [434, 557] on div "мерседес на петровке" at bounding box center [440, 561] width 145 height 11
click at [116, 358] on div "Звонок : ua9_-1758536671.8826363 1 x - 00:15 00:40 00:40 Транскрипция Для анали…" at bounding box center [603, 291] width 1207 height 583
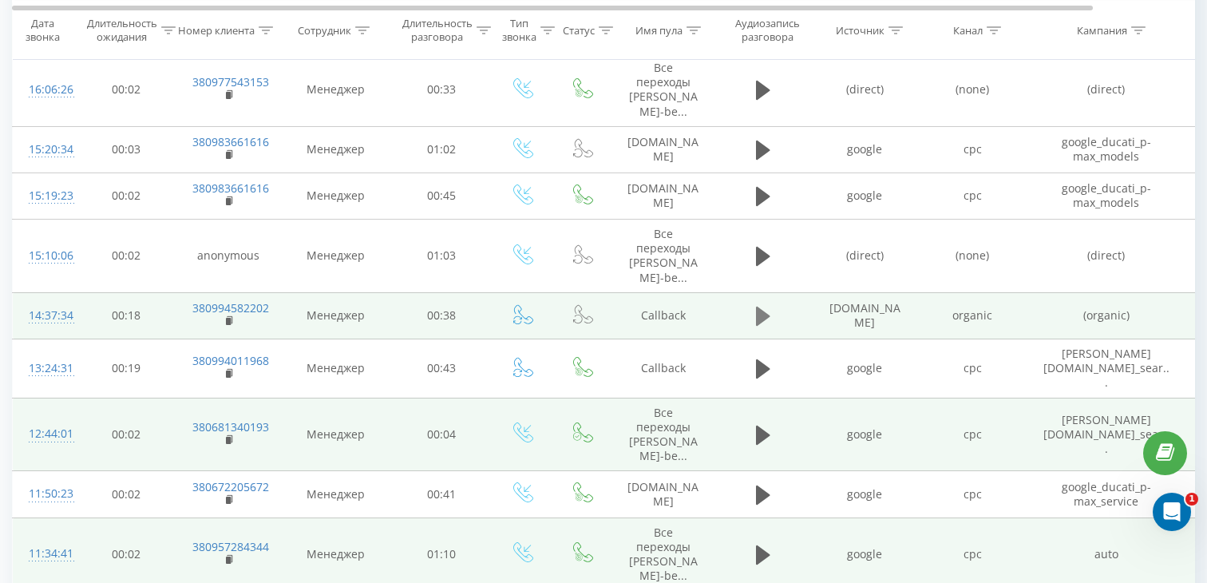
click at [774, 304] on button at bounding box center [763, 316] width 24 height 24
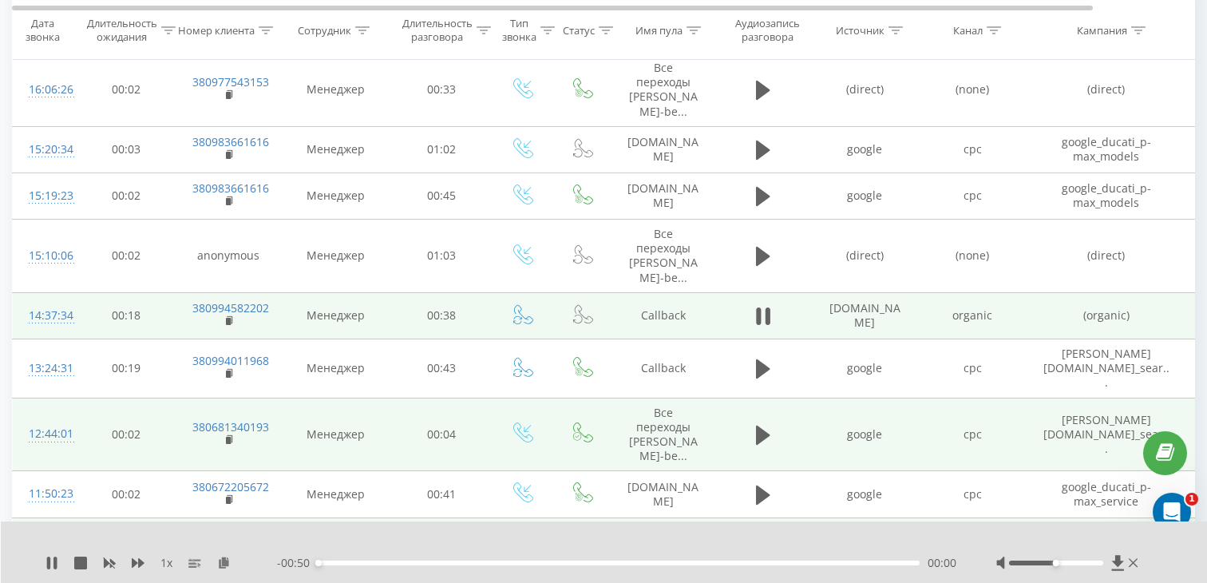
click at [478, 562] on div "00:00" at bounding box center [619, 562] width 602 height 5
click at [584, 562] on div "00:22" at bounding box center [619, 562] width 602 height 5
click at [683, 564] on div "00:22" at bounding box center [619, 562] width 602 height 5
click at [803, 559] on div "- 00:19 00:31 00:31" at bounding box center [616, 563] width 679 height 16
click at [839, 563] on div "00:31" at bounding box center [619, 562] width 602 height 5
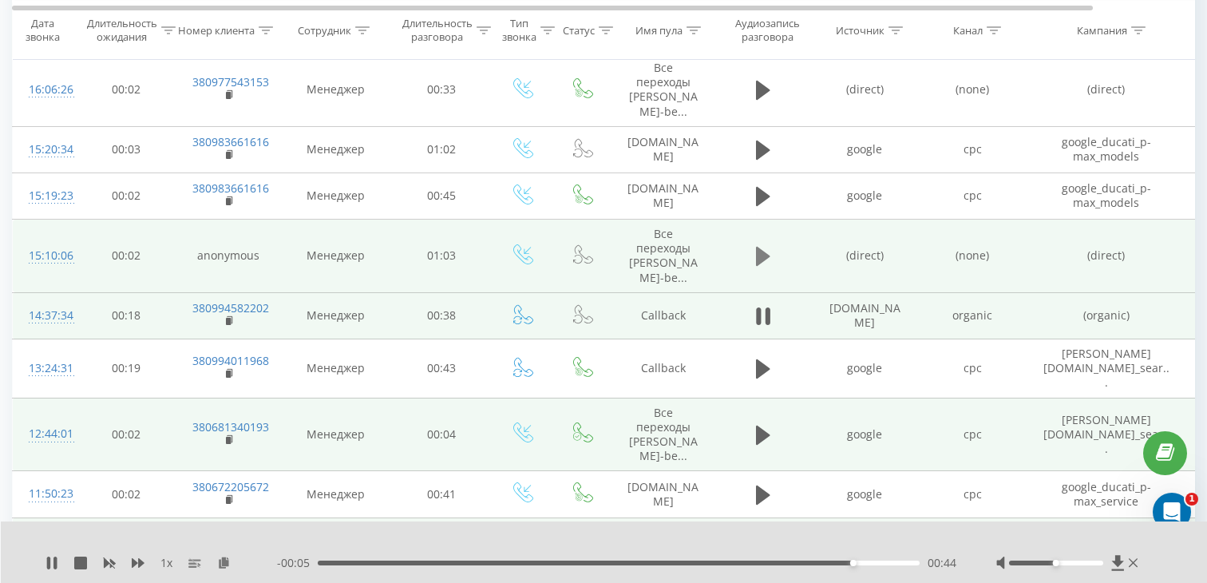
click at [770, 246] on button at bounding box center [763, 256] width 24 height 24
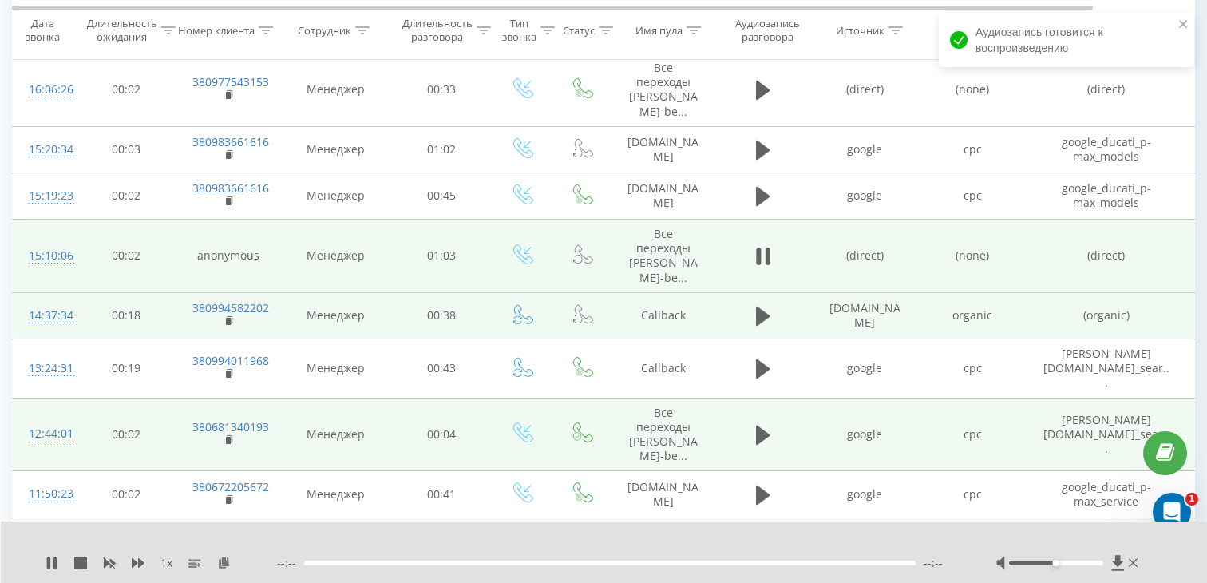
click at [524, 560] on div at bounding box center [609, 562] width 611 height 5
click at [524, 560] on div "00:00" at bounding box center [619, 562] width 602 height 5
click at [632, 564] on div "00:22" at bounding box center [619, 562] width 602 height 5
click at [729, 558] on div "- 00:30 00:33 00:33" at bounding box center [616, 563] width 679 height 16
click at [743, 558] on div "- 00:29 00:34 00:34" at bounding box center [616, 563] width 679 height 16
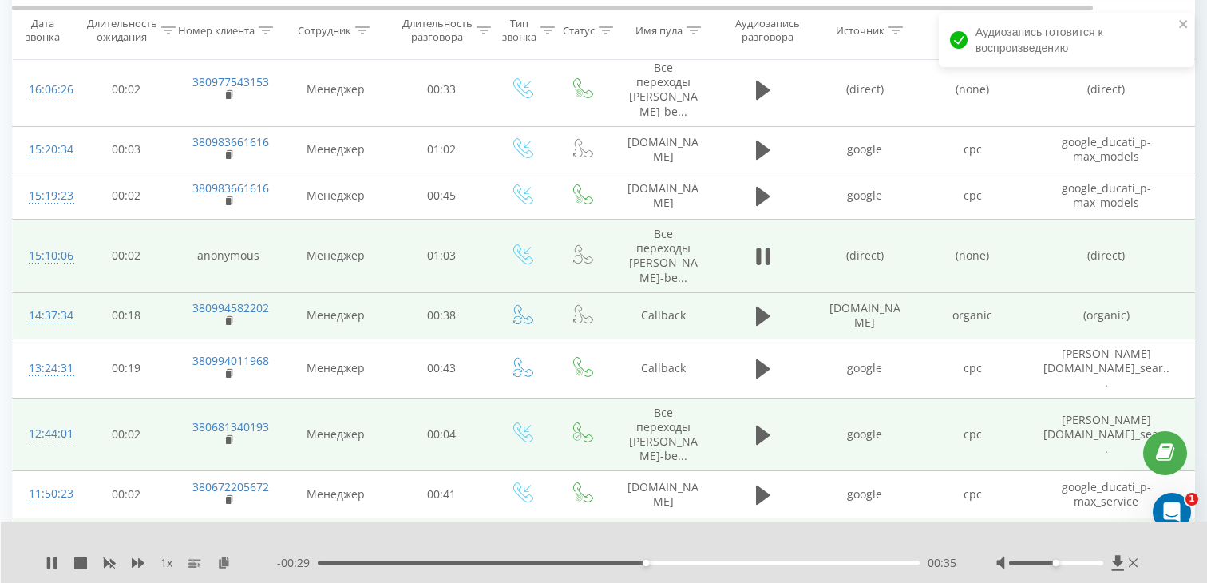
click at [764, 561] on div "00:35" at bounding box center [619, 562] width 602 height 5
click at [892, 565] on div "- 00:16 00:48 00:48" at bounding box center [616, 563] width 679 height 16
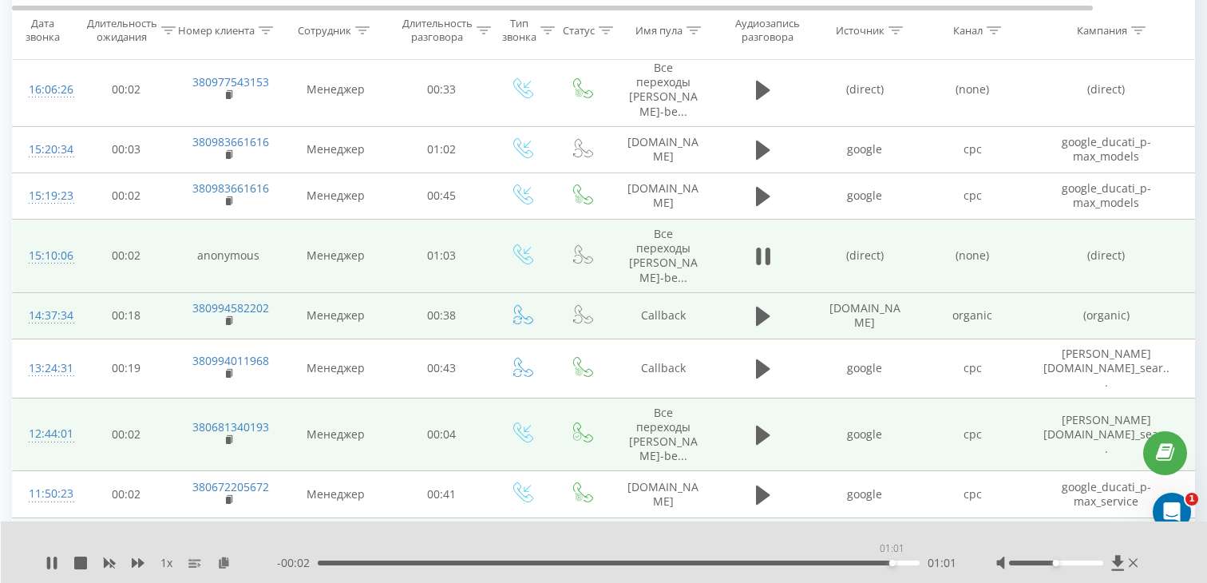
click at [892, 564] on div "01:01" at bounding box center [619, 562] width 602 height 5
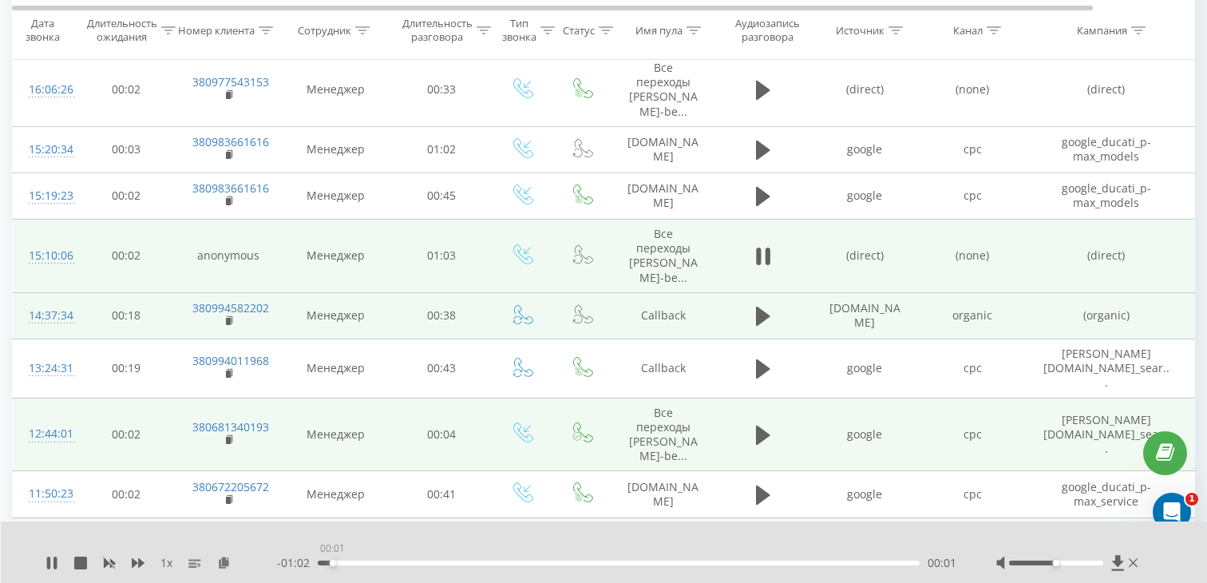
click at [332, 561] on div "00:01" at bounding box center [619, 562] width 602 height 5
click at [426, 564] on div "00:11" at bounding box center [619, 562] width 602 height 5
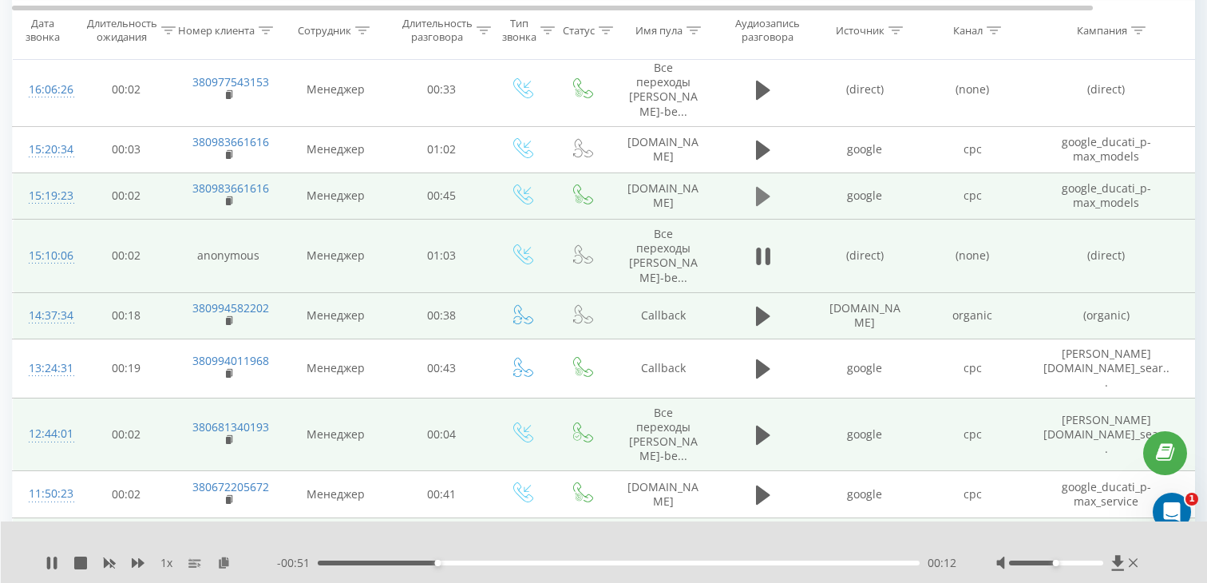
click at [754, 184] on button at bounding box center [763, 196] width 24 height 24
click at [468, 561] on div "00:00" at bounding box center [619, 562] width 602 height 5
click at [600, 563] on div "00:21" at bounding box center [619, 562] width 602 height 5
click at [224, 186] on td "380983661616" at bounding box center [228, 195] width 104 height 46
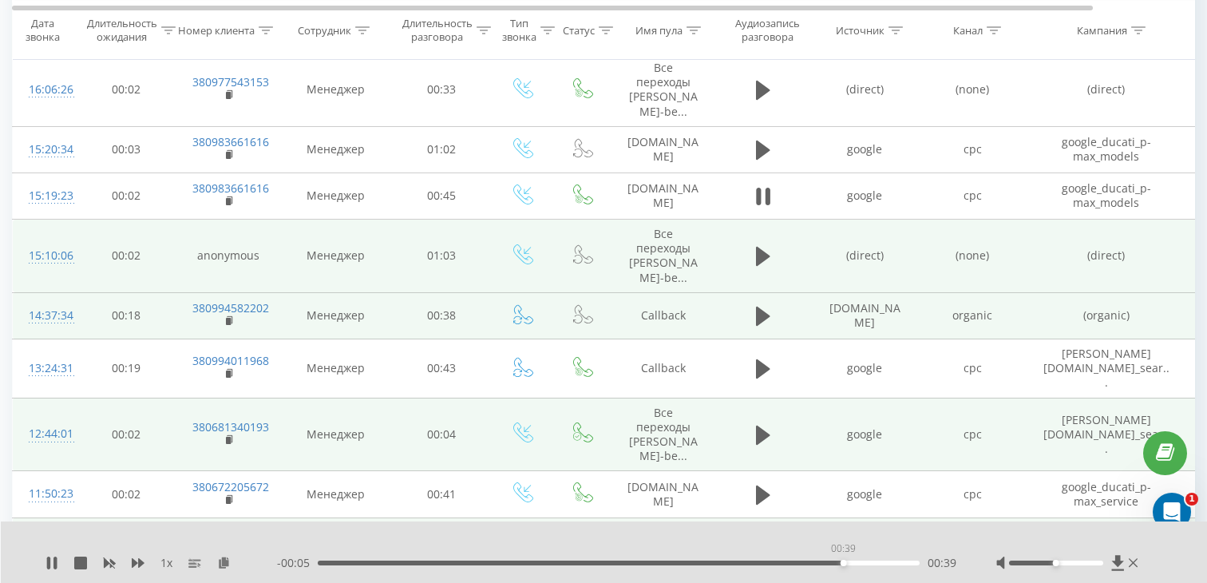
click at [843, 561] on div "00:39" at bounding box center [619, 562] width 602 height 5
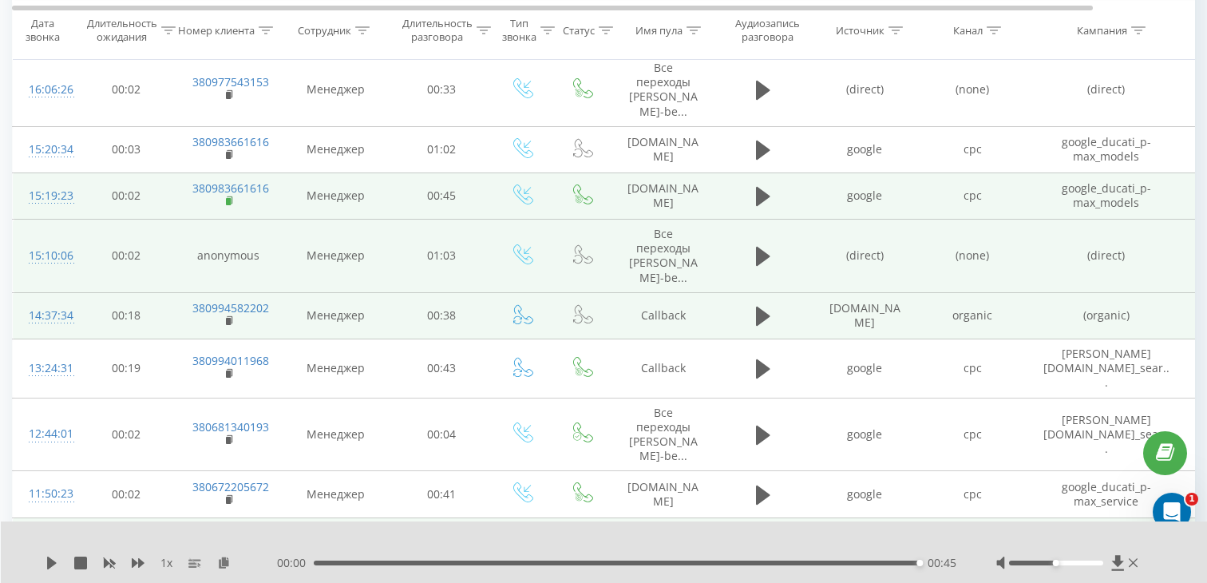
click at [231, 196] on icon at bounding box center [230, 199] width 6 height 7
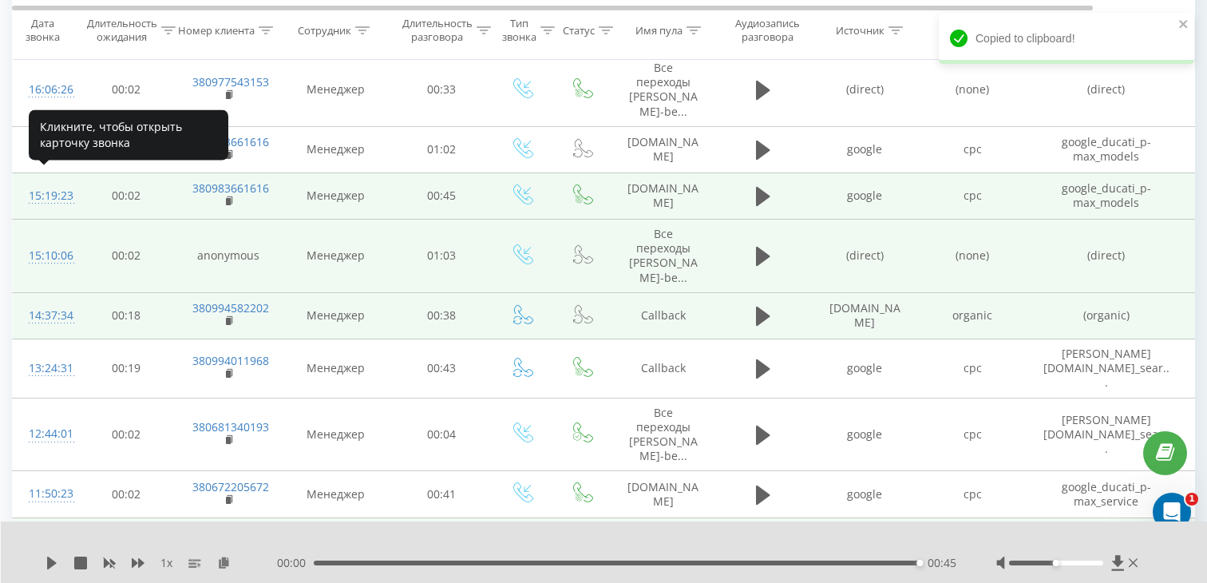
click at [42, 180] on div "15:19:23" at bounding box center [45, 195] width 32 height 31
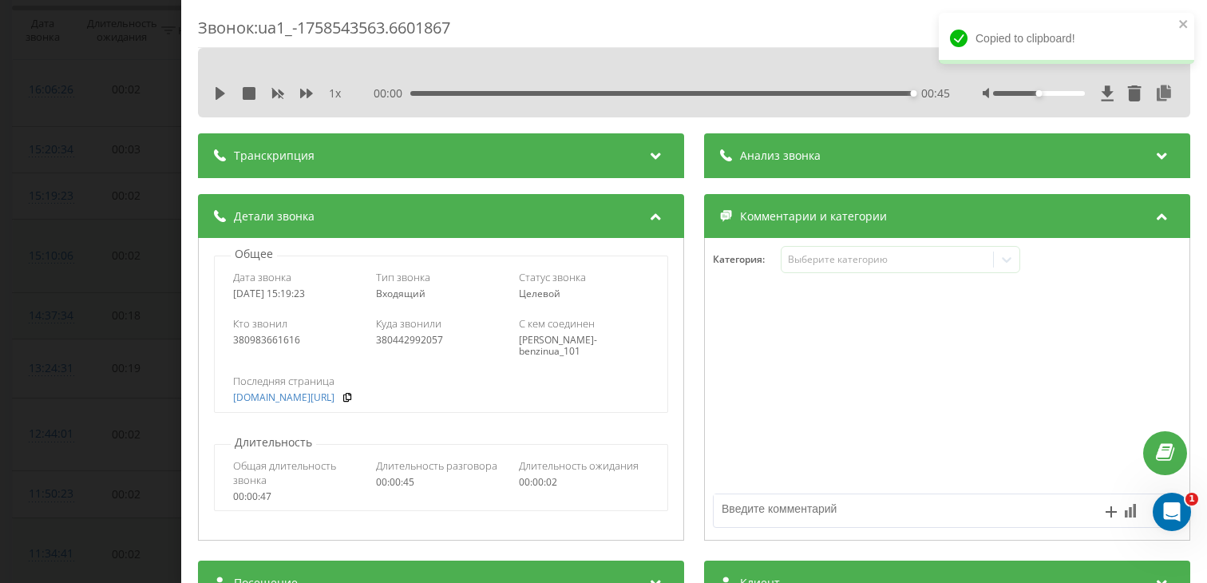
click at [73, 238] on div "Звонок : ua1_-1758543563.6601867 1 x 00:00 00:45 00:45 Транскрипция Для анализа…" at bounding box center [603, 291] width 1207 height 583
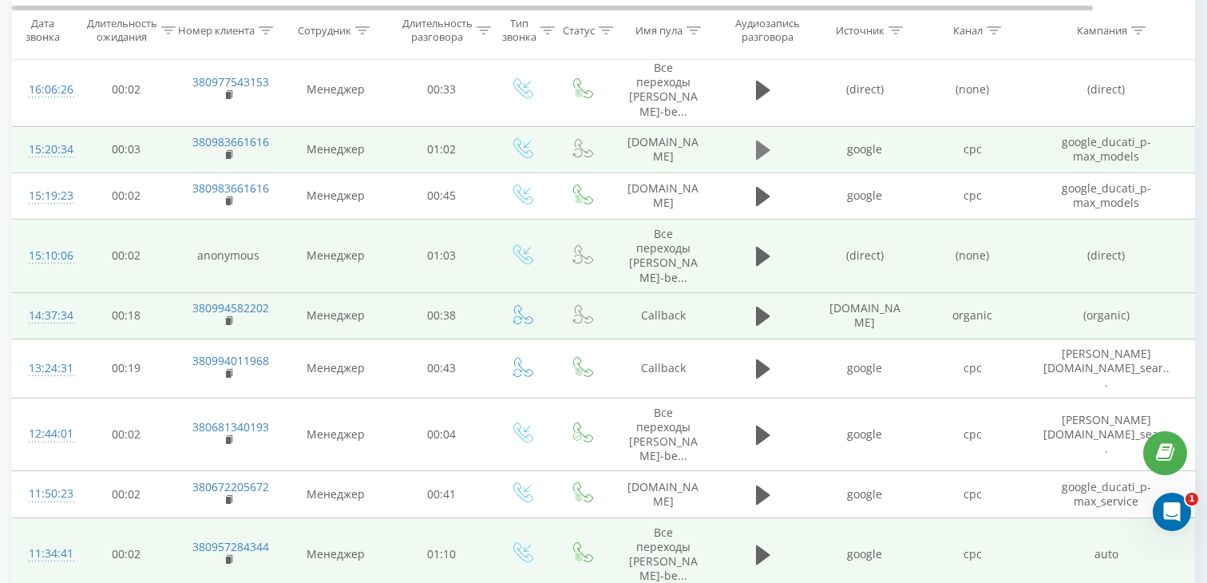
click at [762, 141] on icon at bounding box center [763, 150] width 14 height 19
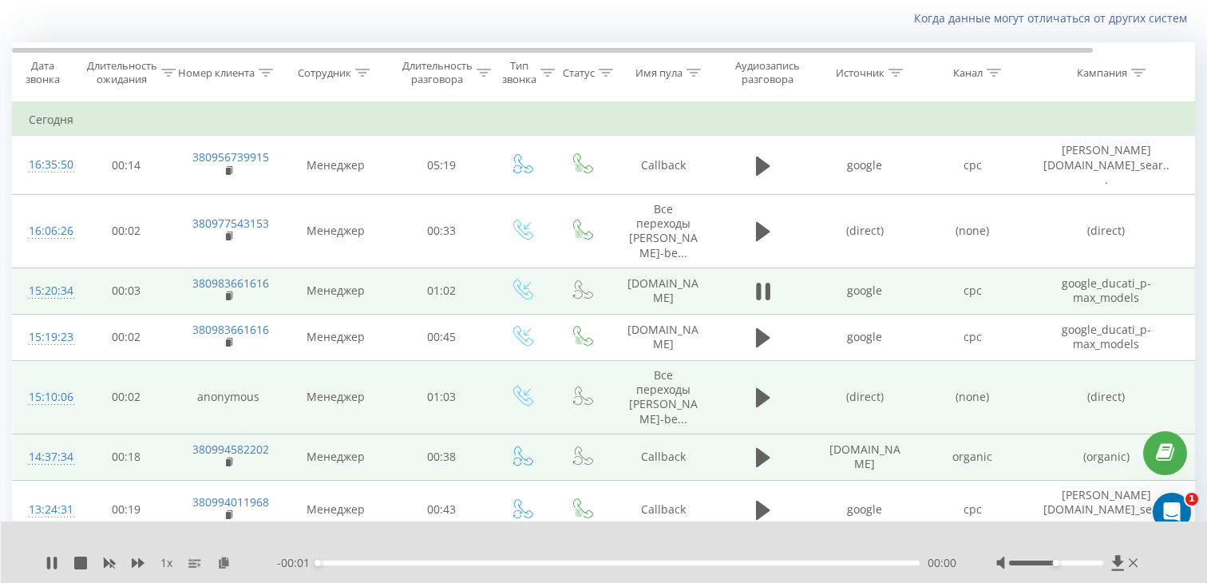
scroll to position [101, 0]
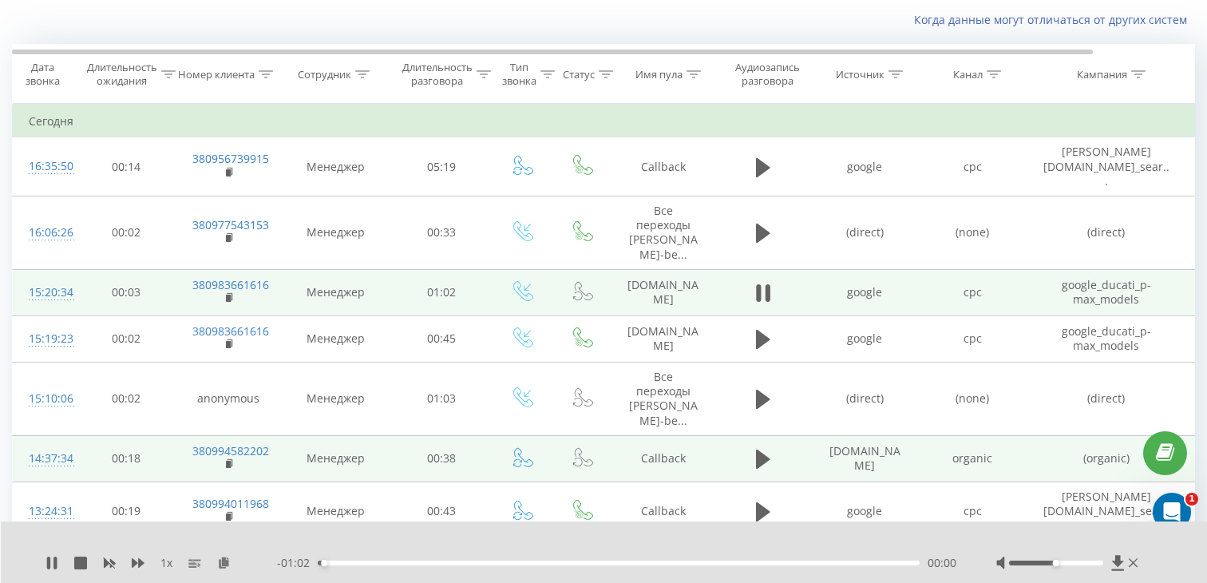
click at [518, 568] on div "- 01:02 00:00 00:00" at bounding box center [616, 563] width 679 height 16
click at [519, 563] on div "00:01" at bounding box center [619, 562] width 602 height 5
click at [228, 295] on rect at bounding box center [228, 298] width 5 height 7
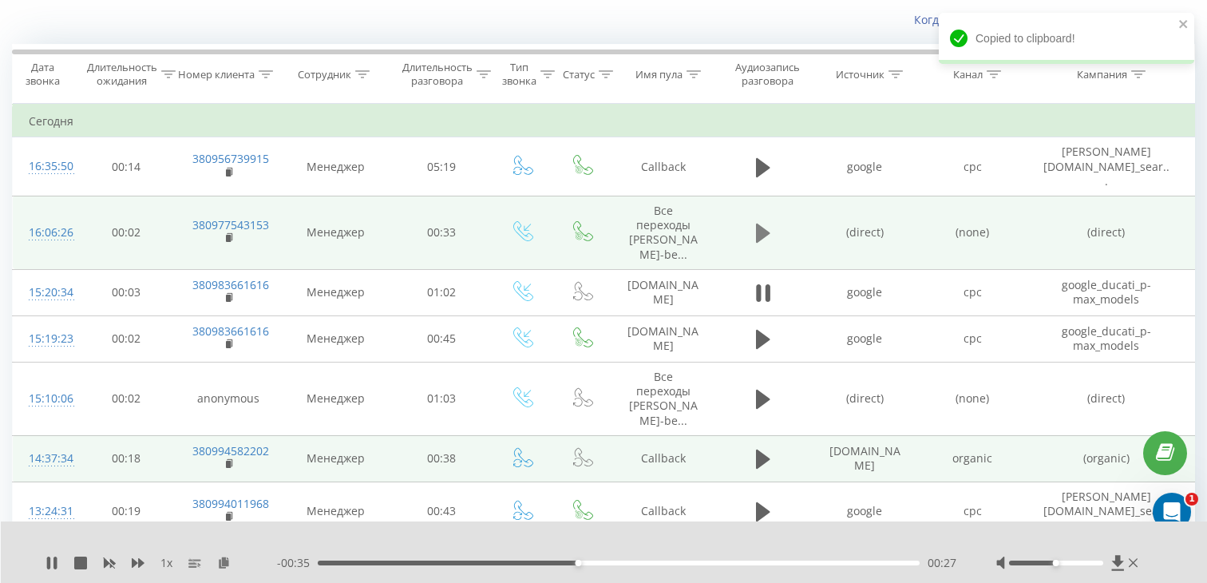
click at [756, 232] on button at bounding box center [763, 233] width 24 height 24
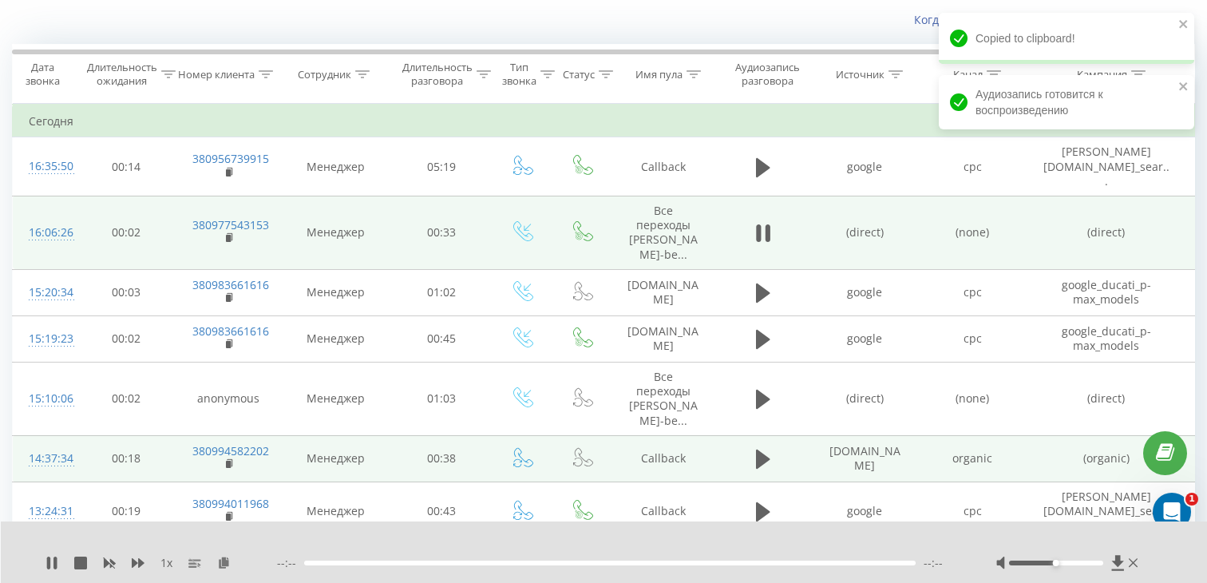
click at [552, 561] on div at bounding box center [609, 562] width 611 height 5
click at [553, 561] on div "00:00" at bounding box center [619, 562] width 602 height 5
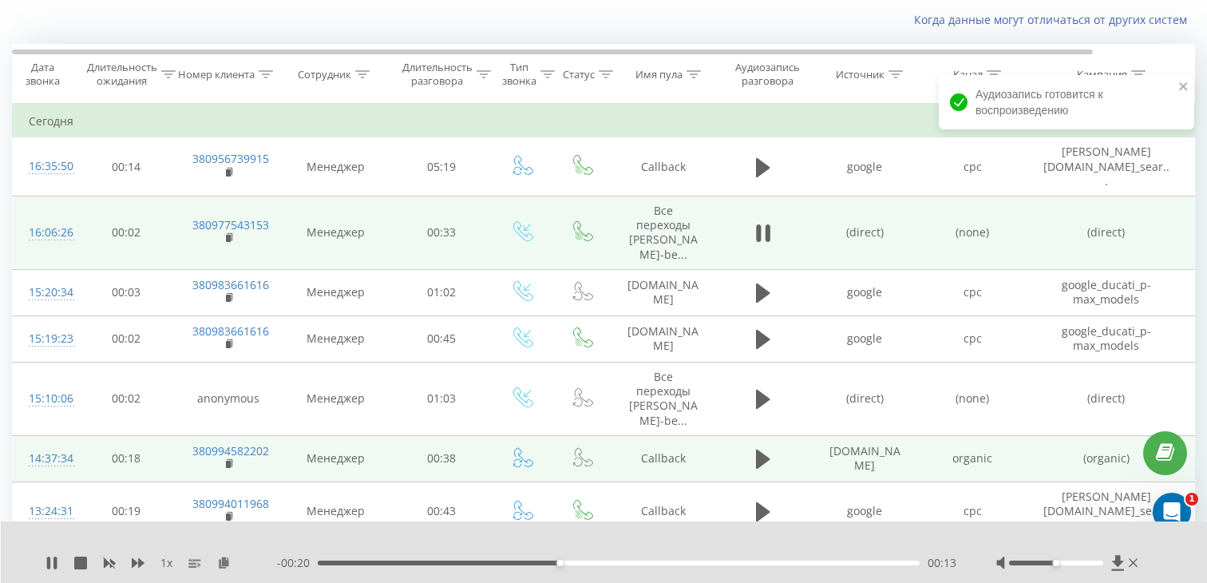
click at [771, 564] on div "00:13" at bounding box center [619, 562] width 602 height 5
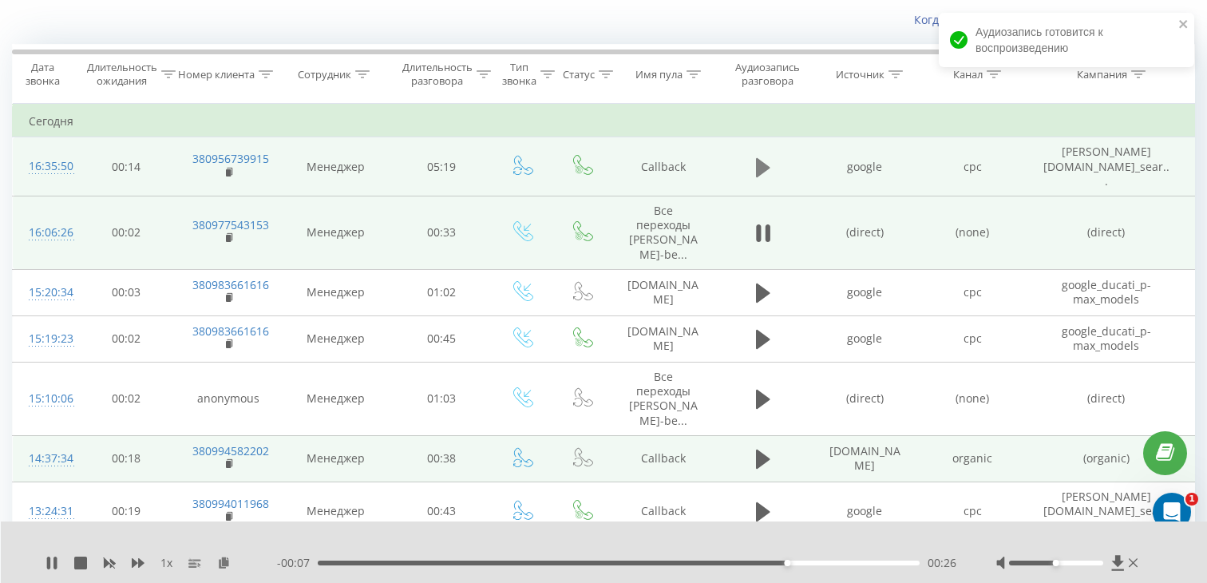
click at [762, 164] on icon at bounding box center [763, 166] width 14 height 19
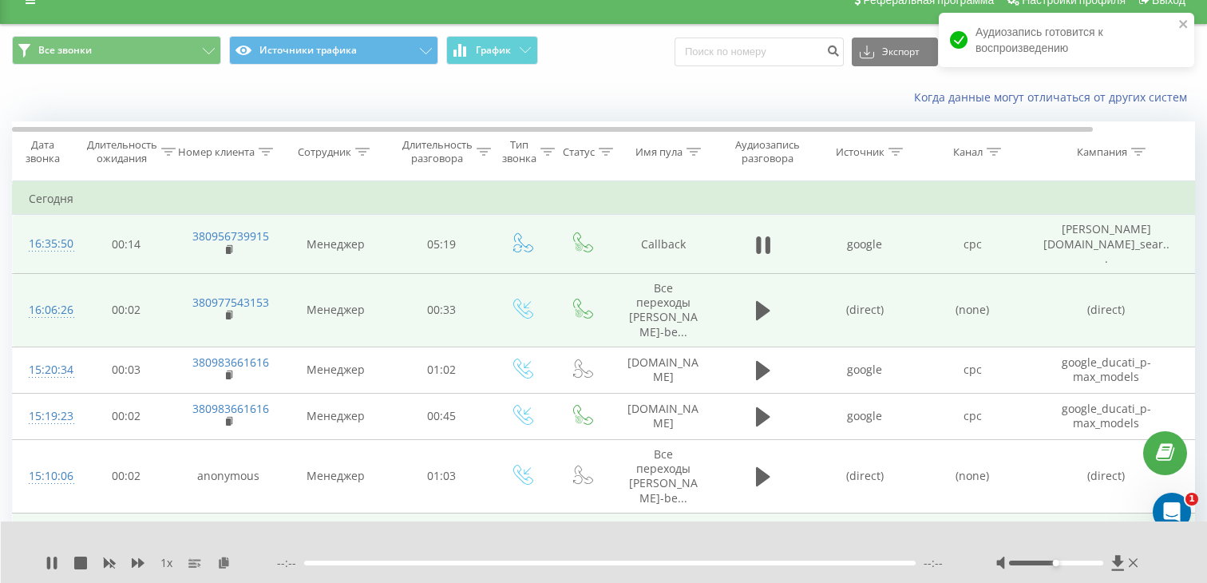
scroll to position [0, 0]
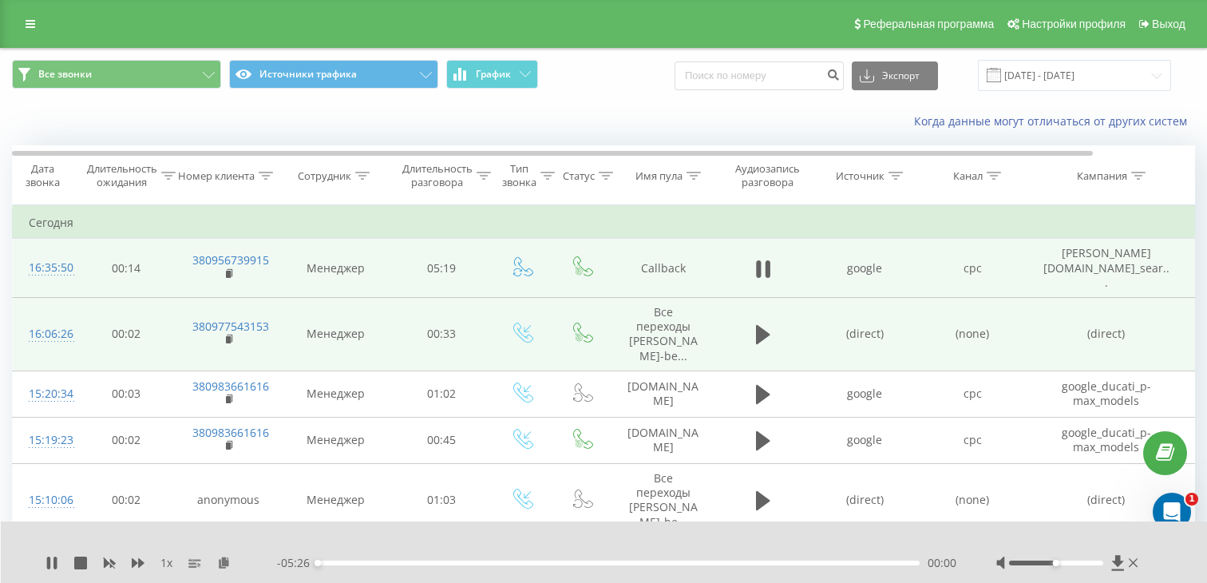
click at [528, 560] on div "00:00" at bounding box center [619, 562] width 602 height 5
click at [229, 271] on rect at bounding box center [228, 274] width 5 height 7
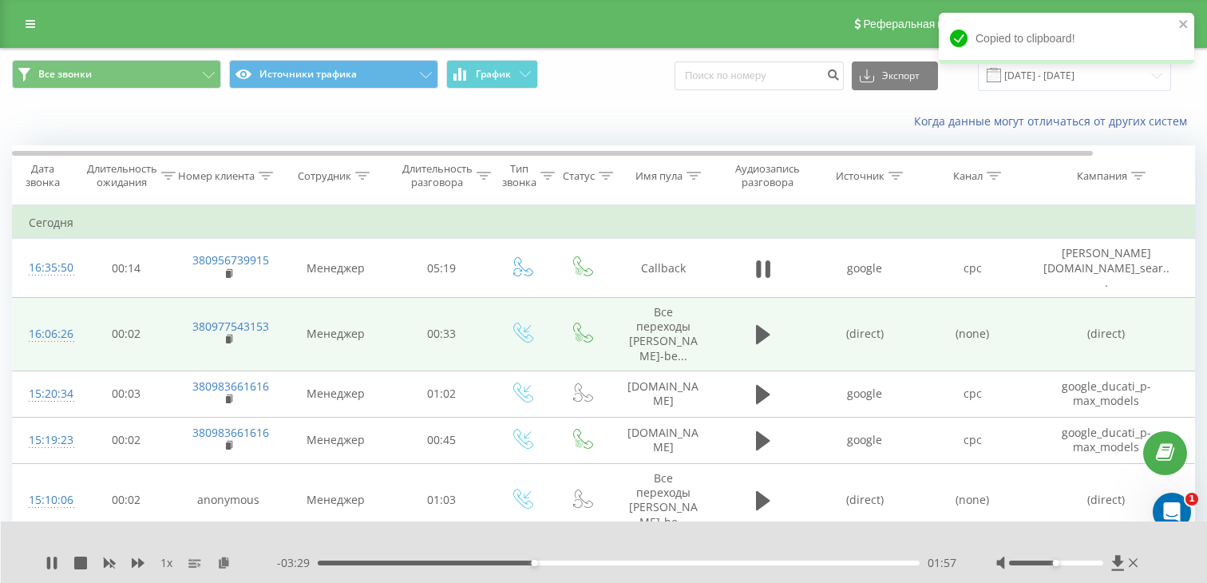
click at [665, 562] on div "01:57" at bounding box center [619, 562] width 602 height 5
click at [780, 561] on div "04:11" at bounding box center [619, 562] width 602 height 5
click at [384, 563] on div "00:36" at bounding box center [619, 562] width 602 height 5
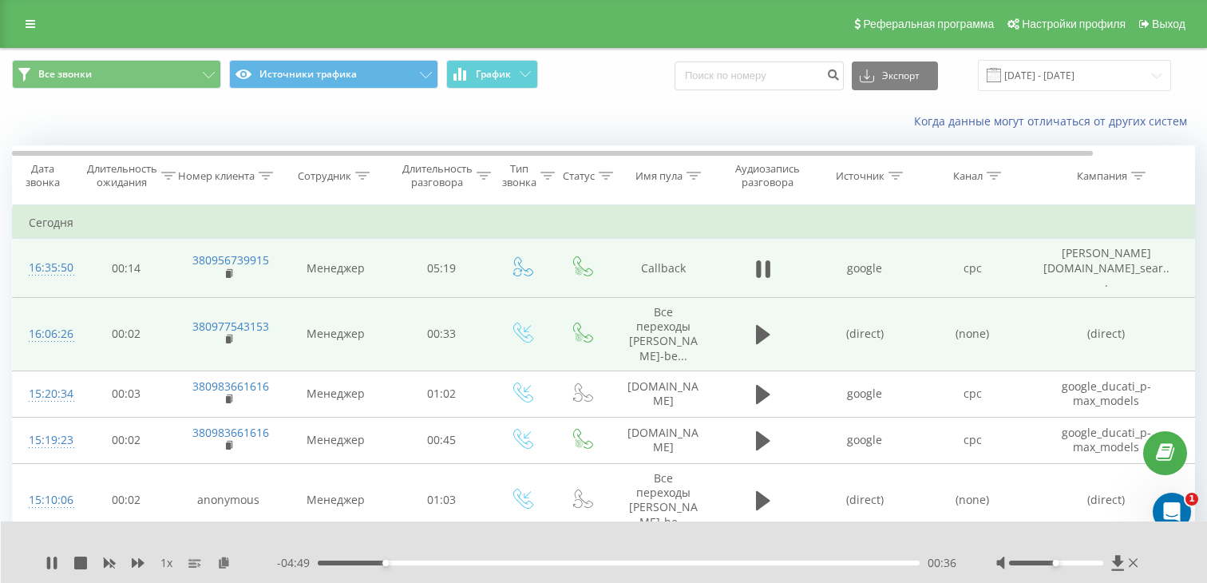
click at [57, 265] on div "16:35:50" at bounding box center [45, 267] width 32 height 31
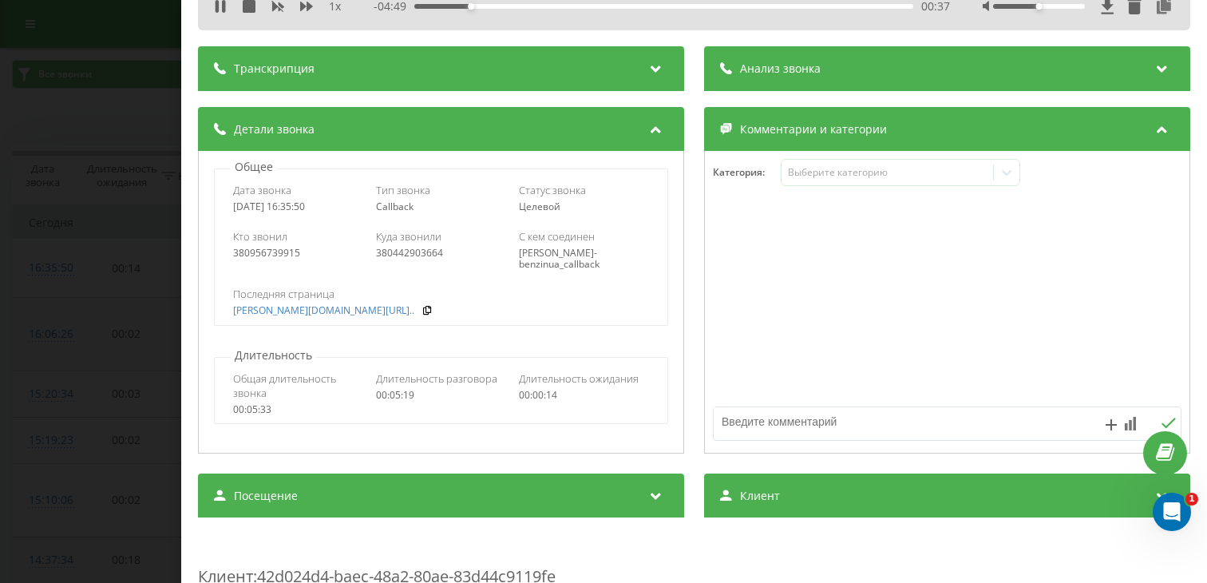
scroll to position [156, 0]
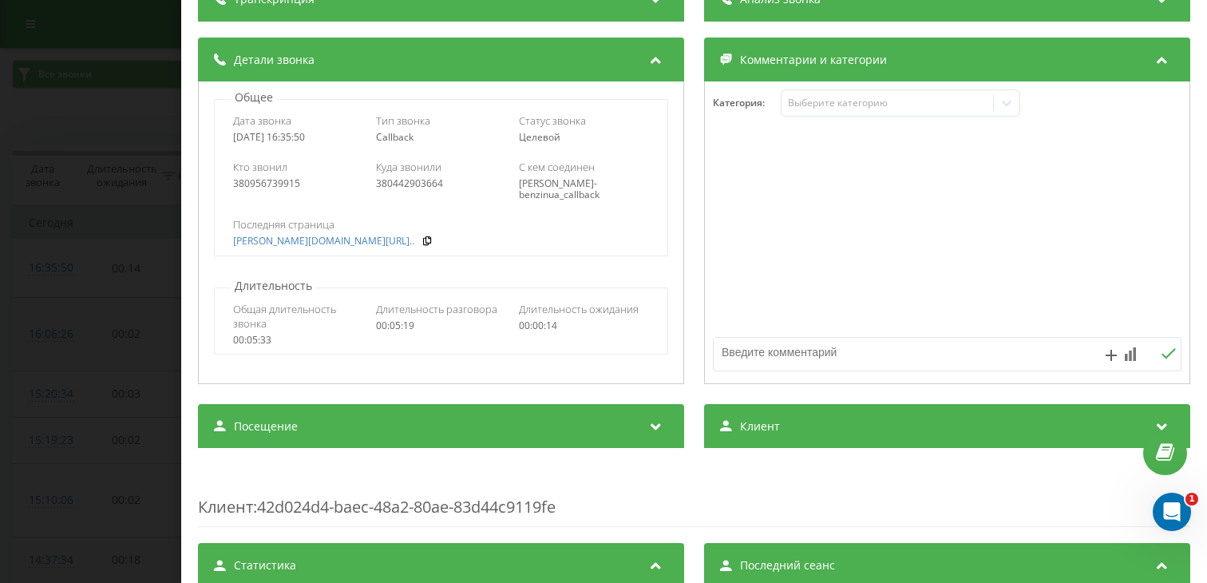
click at [455, 432] on div "Посещение" at bounding box center [441, 426] width 486 height 45
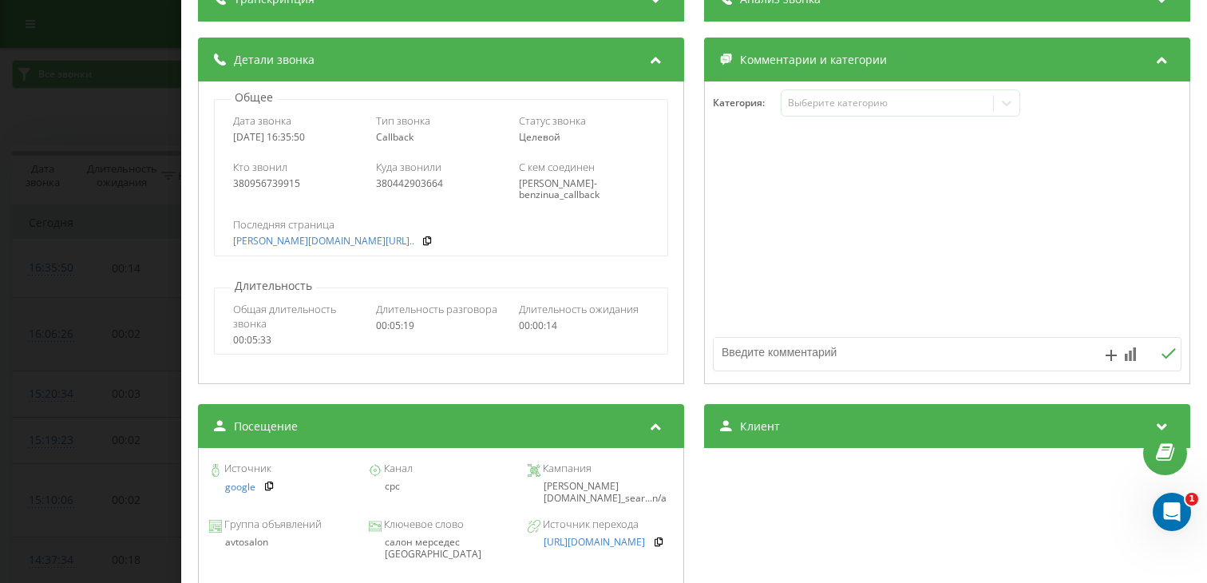
click at [453, 548] on div "салон мерседес киев" at bounding box center [440, 547] width 145 height 23
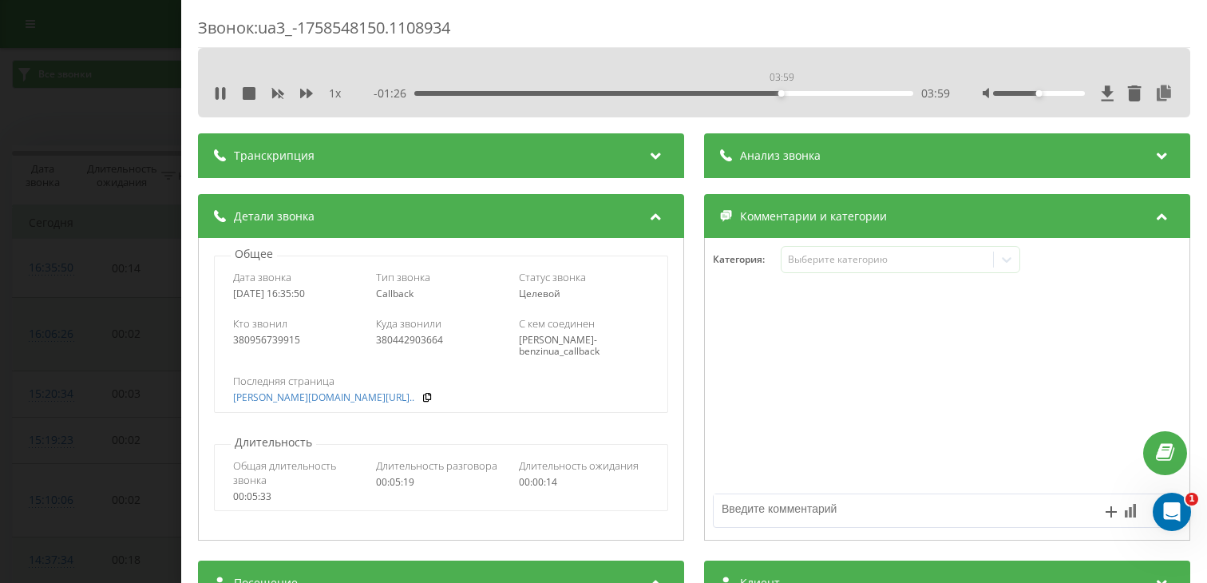
click at [781, 92] on div "03:59" at bounding box center [663, 93] width 499 height 5
click at [72, 321] on div "Звонок : ua3_-1758548150.1108934 1 x - 01:20 04:05 04:05 Транскрипция Для анали…" at bounding box center [603, 291] width 1207 height 583
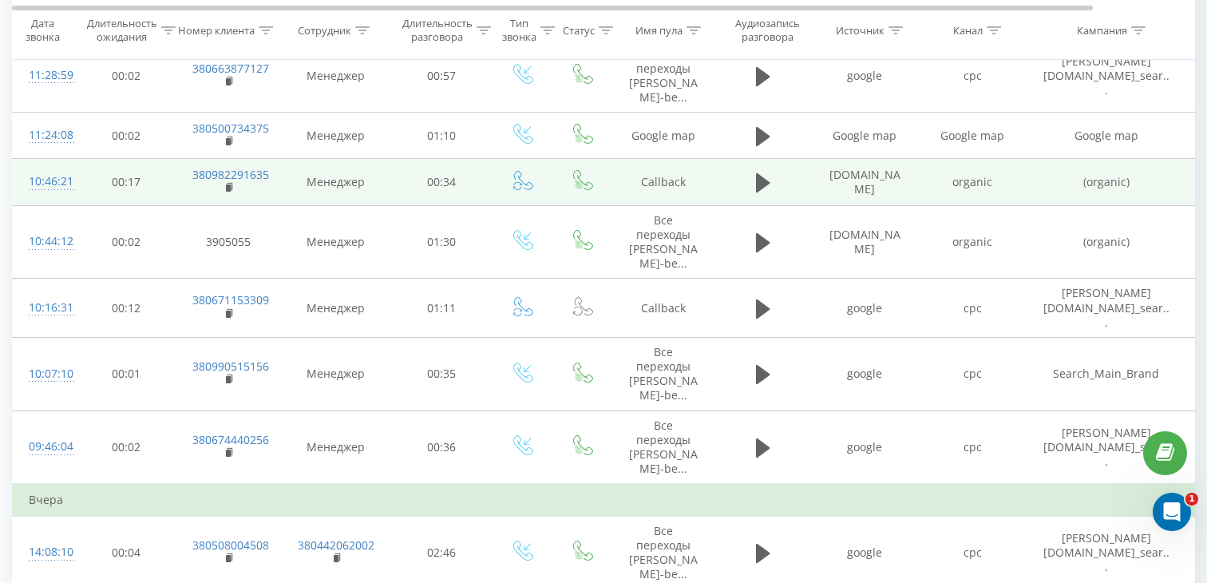
scroll to position [1249, 0]
